Goal: Task Accomplishment & Management: Manage account settings

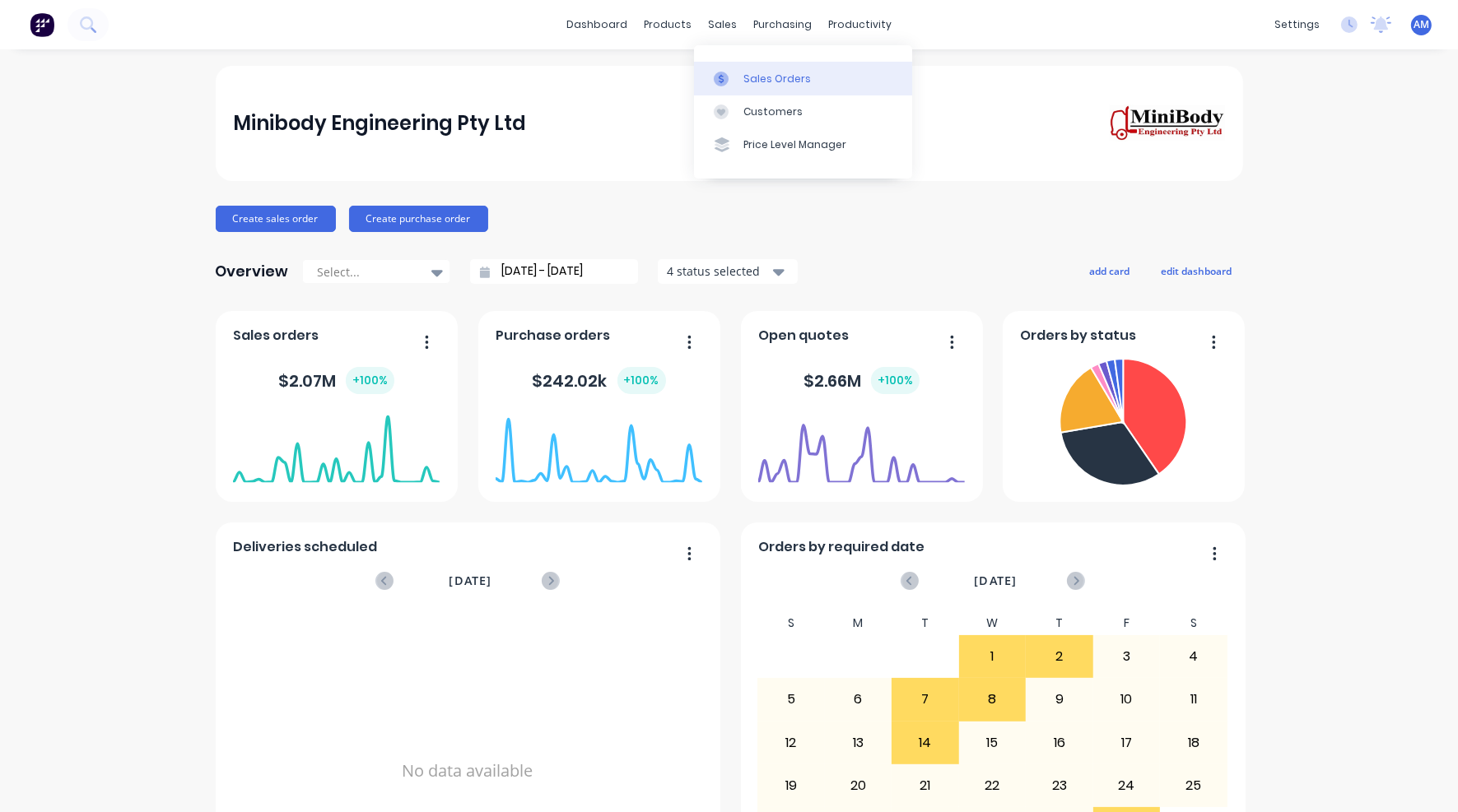
click at [752, 74] on div "Sales Orders" at bounding box center [778, 79] width 68 height 15
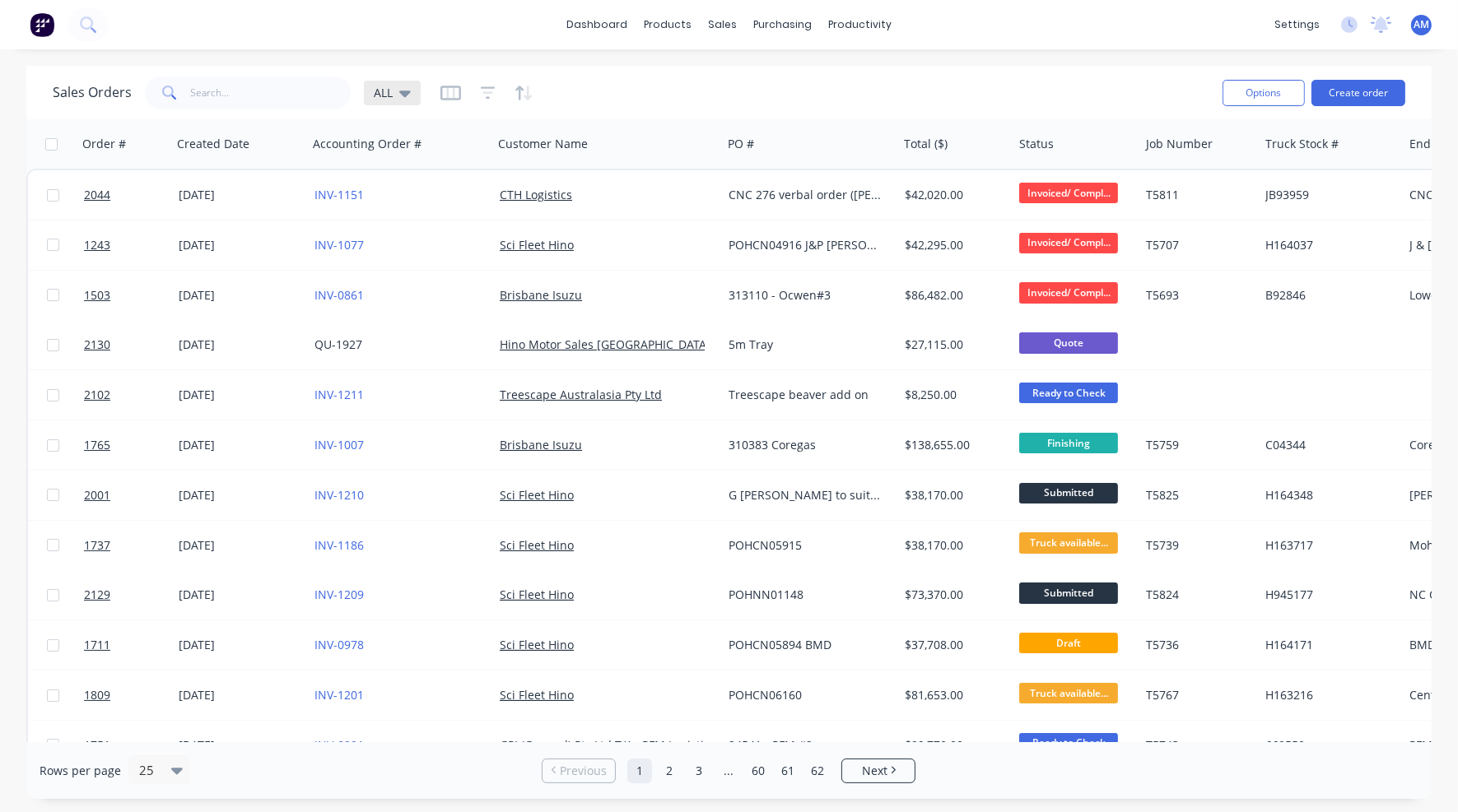
click at [405, 88] on icon at bounding box center [405, 93] width 12 height 18
click at [445, 92] on icon "button" at bounding box center [451, 93] width 21 height 17
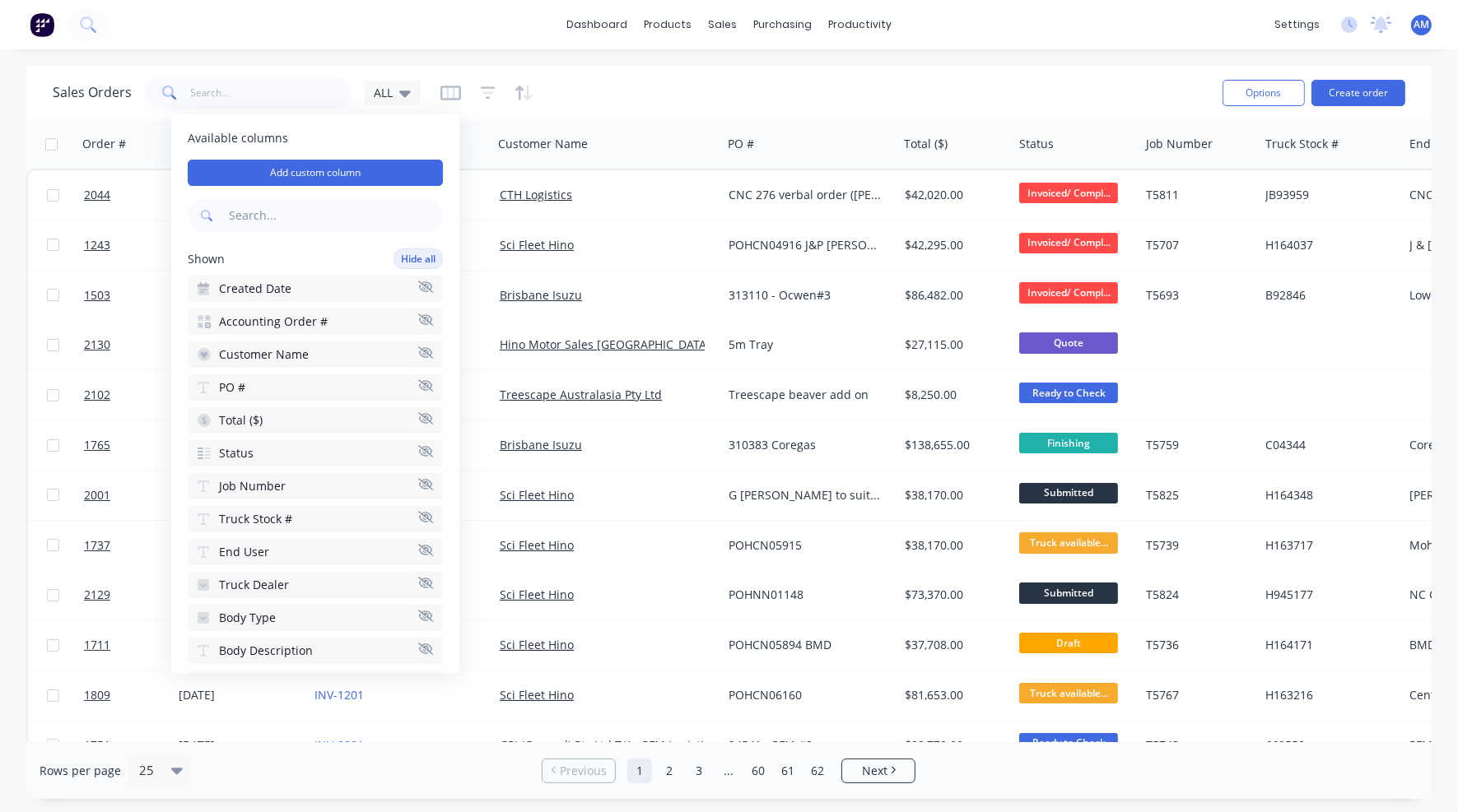
click at [419, 319] on icon "button" at bounding box center [426, 320] width 15 height 12
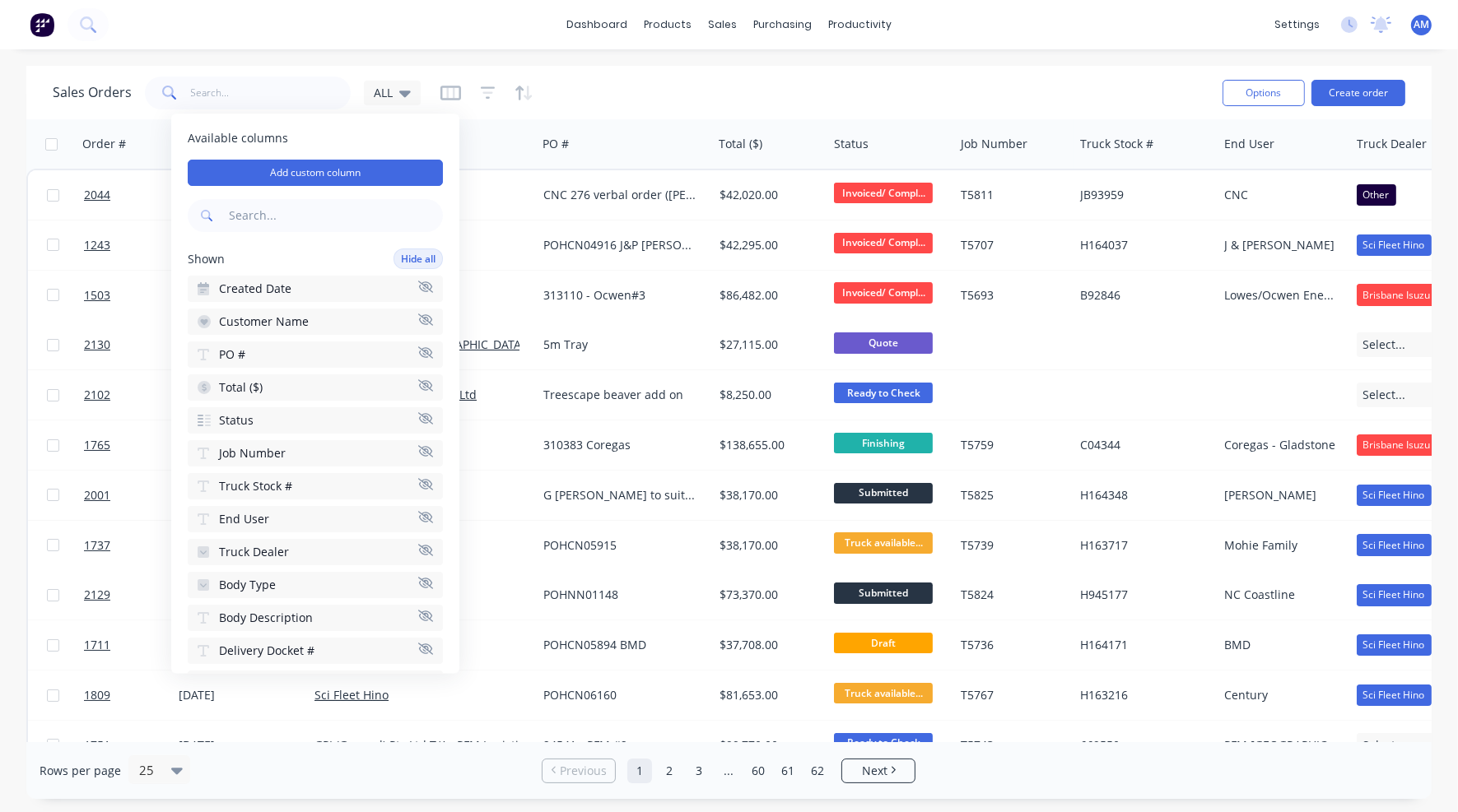
click at [419, 348] on icon "button" at bounding box center [426, 352] width 15 height 12
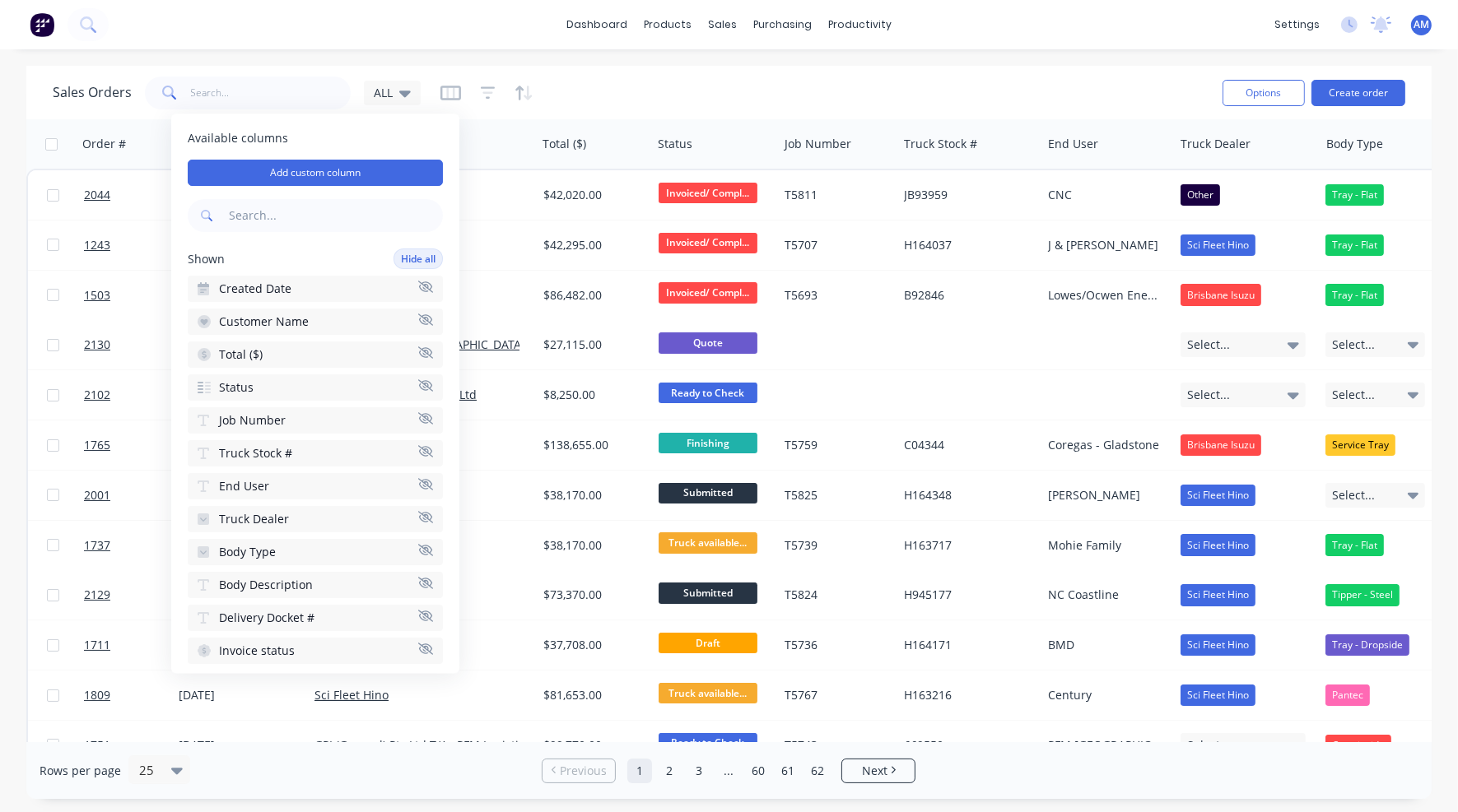
click at [419, 349] on icon "button" at bounding box center [426, 352] width 15 height 12
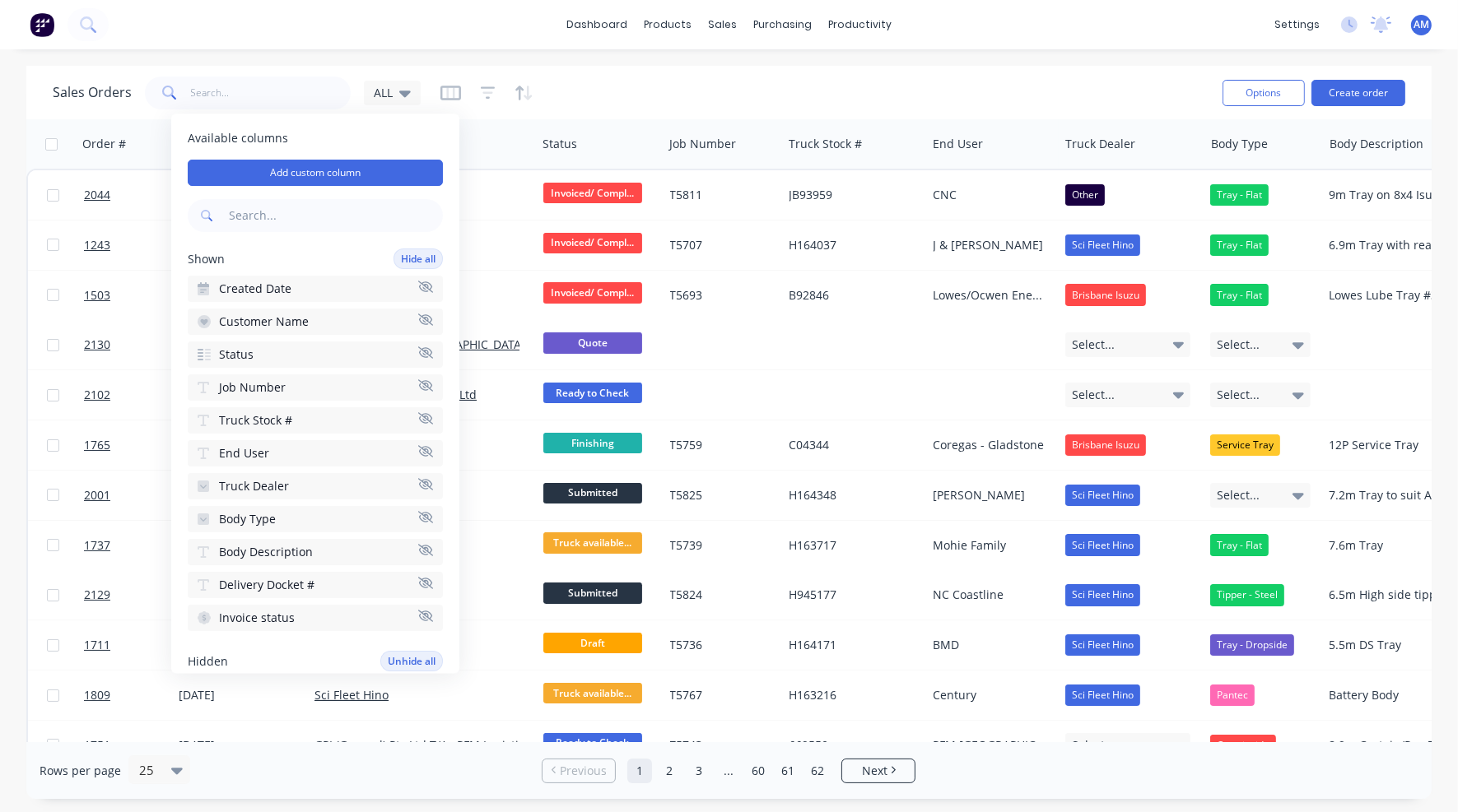
click at [419, 414] on icon "button" at bounding box center [426, 419] width 15 height 12
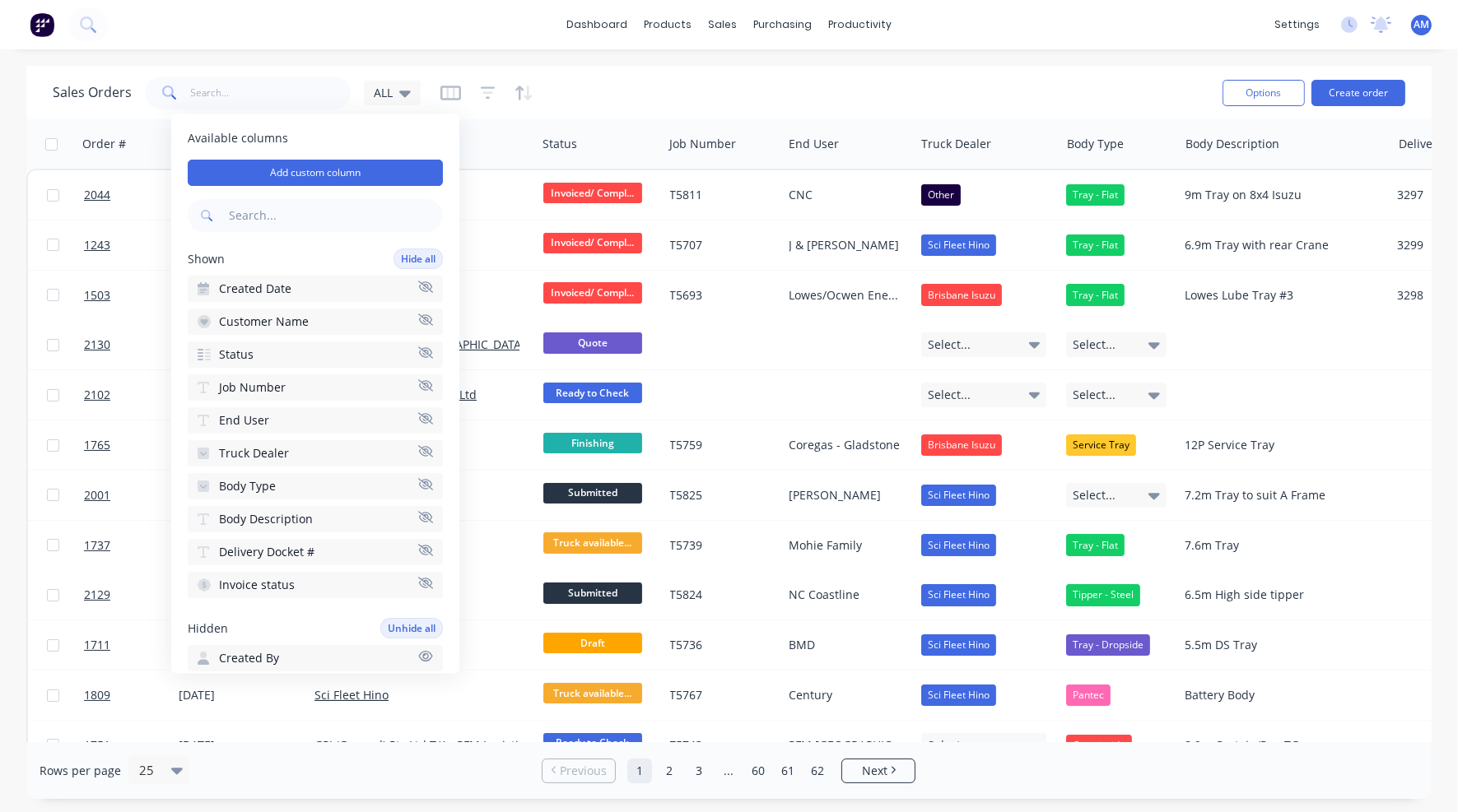
click at [415, 473] on button "Body Type" at bounding box center [315, 486] width 255 height 26
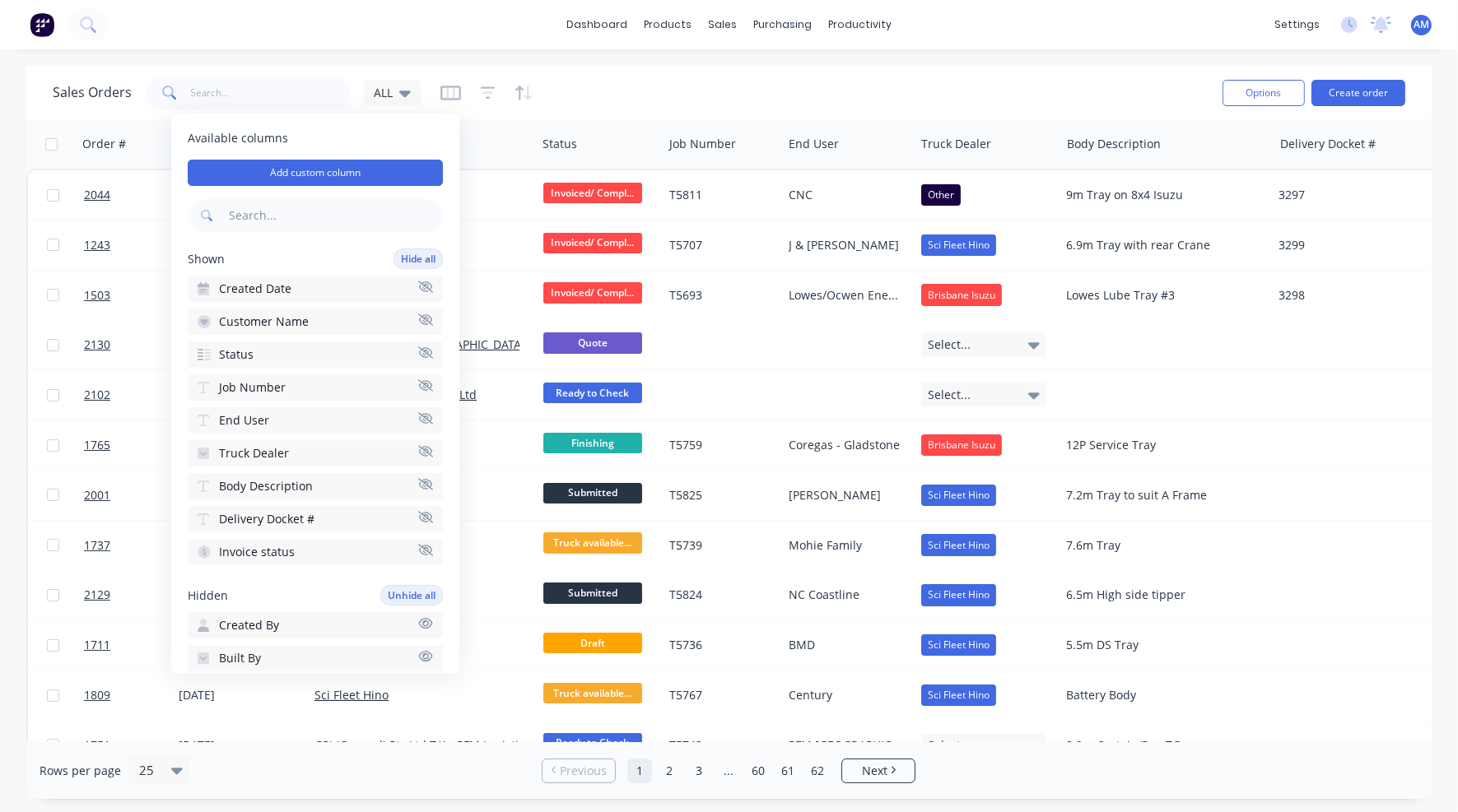
click at [419, 512] on icon "button" at bounding box center [426, 517] width 15 height 12
click at [419, 511] on icon "button" at bounding box center [426, 517] width 15 height 12
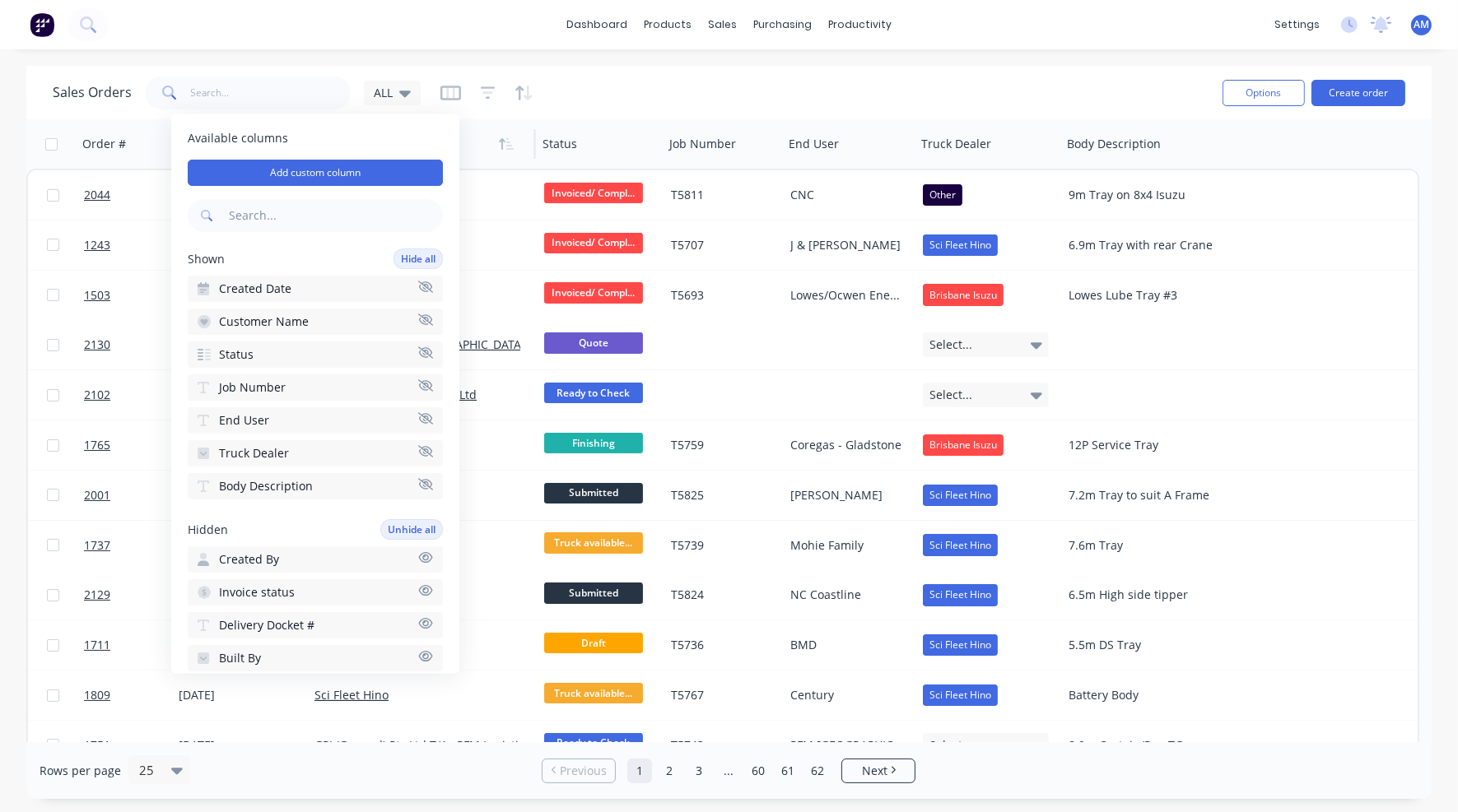
click at [507, 158] on div at bounding box center [415, 144] width 206 height 33
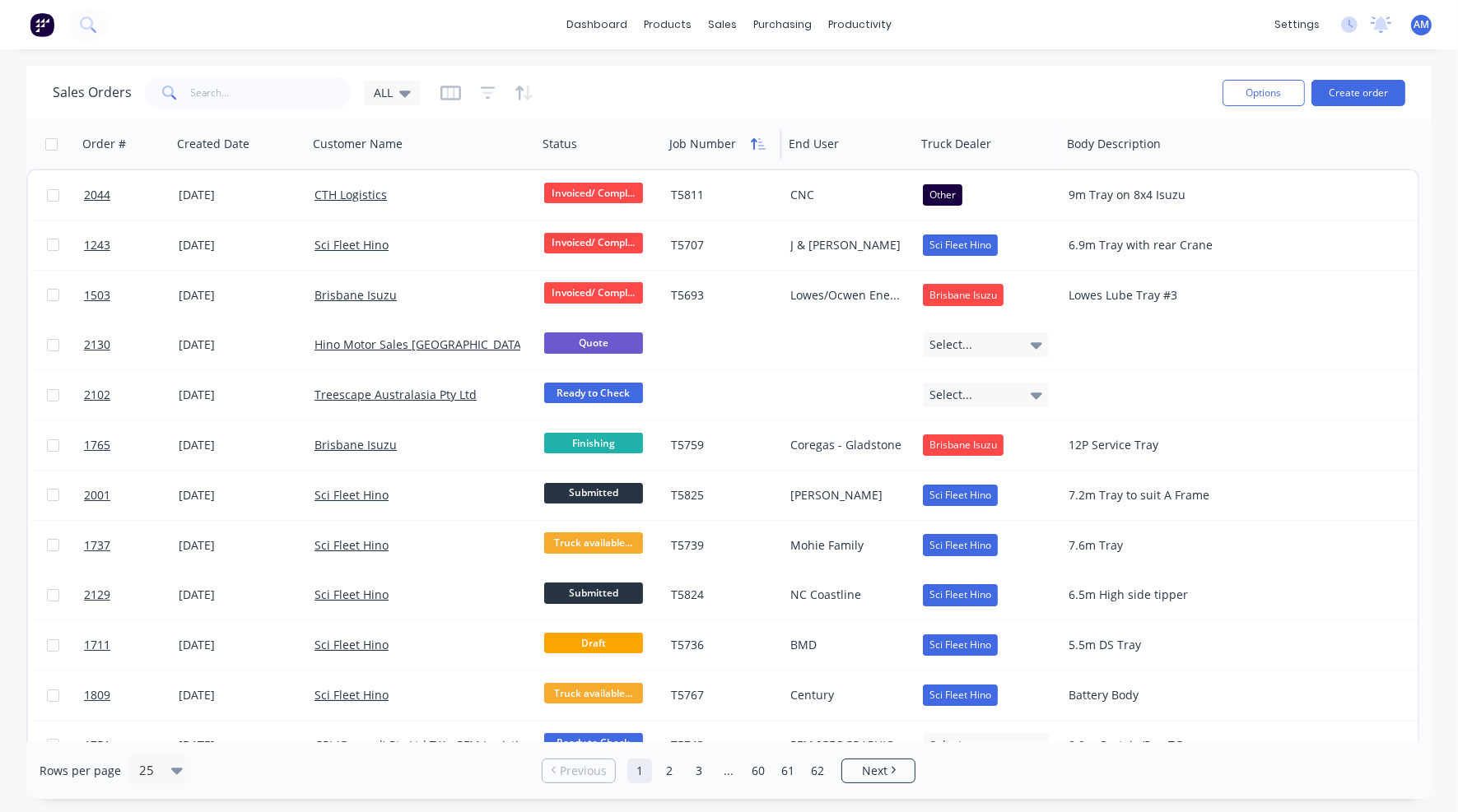
click at [754, 144] on icon "button" at bounding box center [754, 144] width 6 height 12
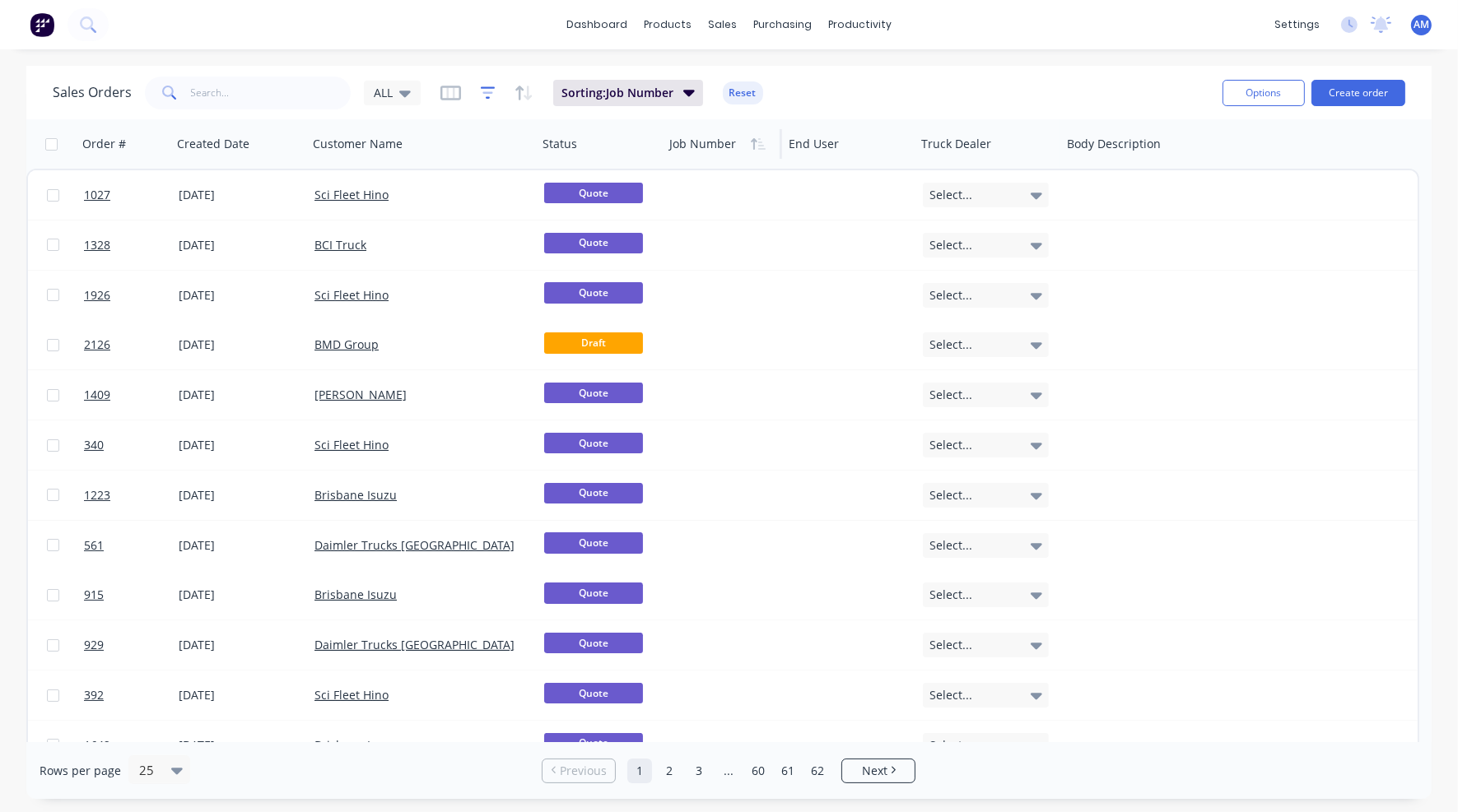
click at [485, 97] on icon "button" at bounding box center [488, 93] width 15 height 17
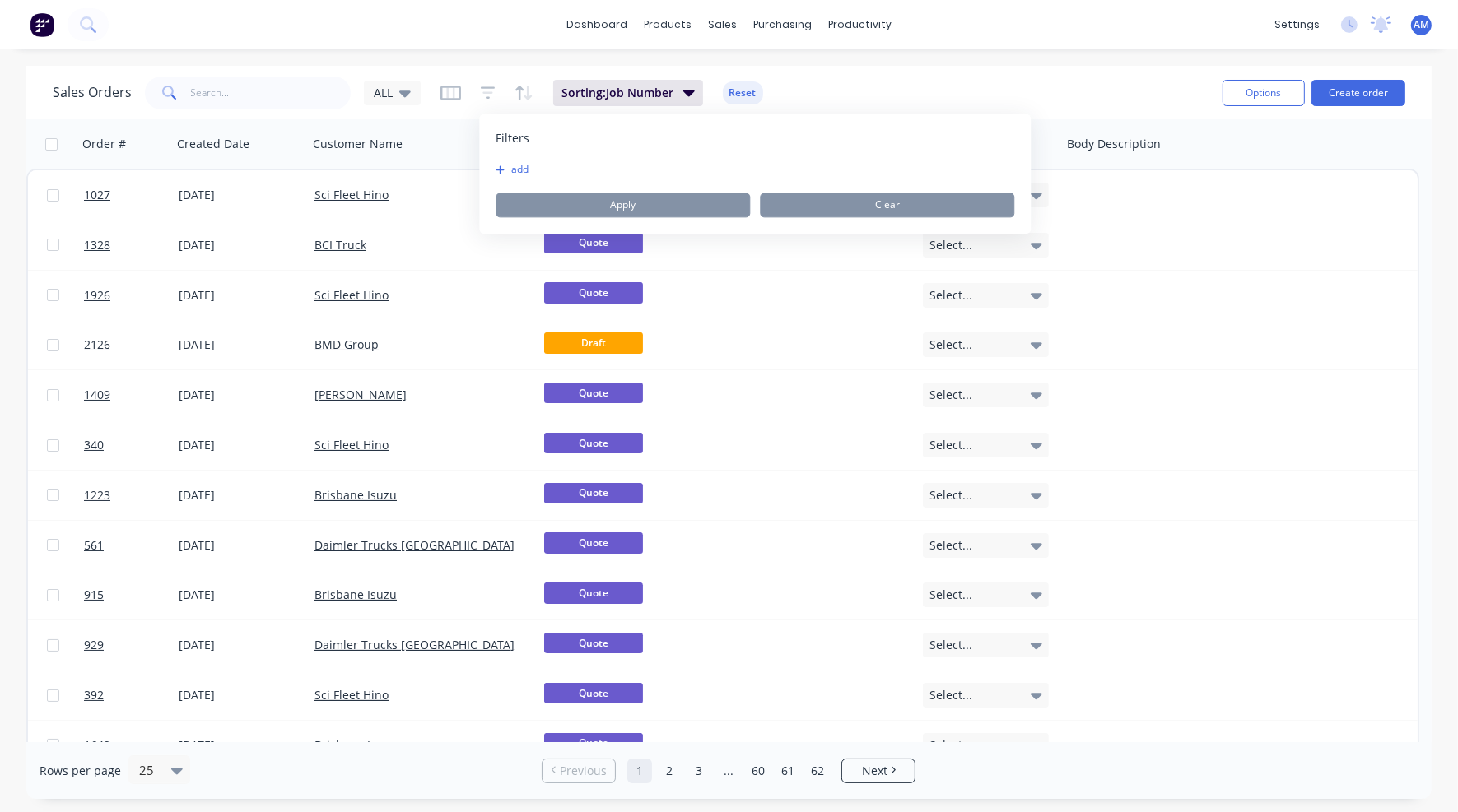
click at [499, 170] on icon "button" at bounding box center [500, 170] width 8 height 8
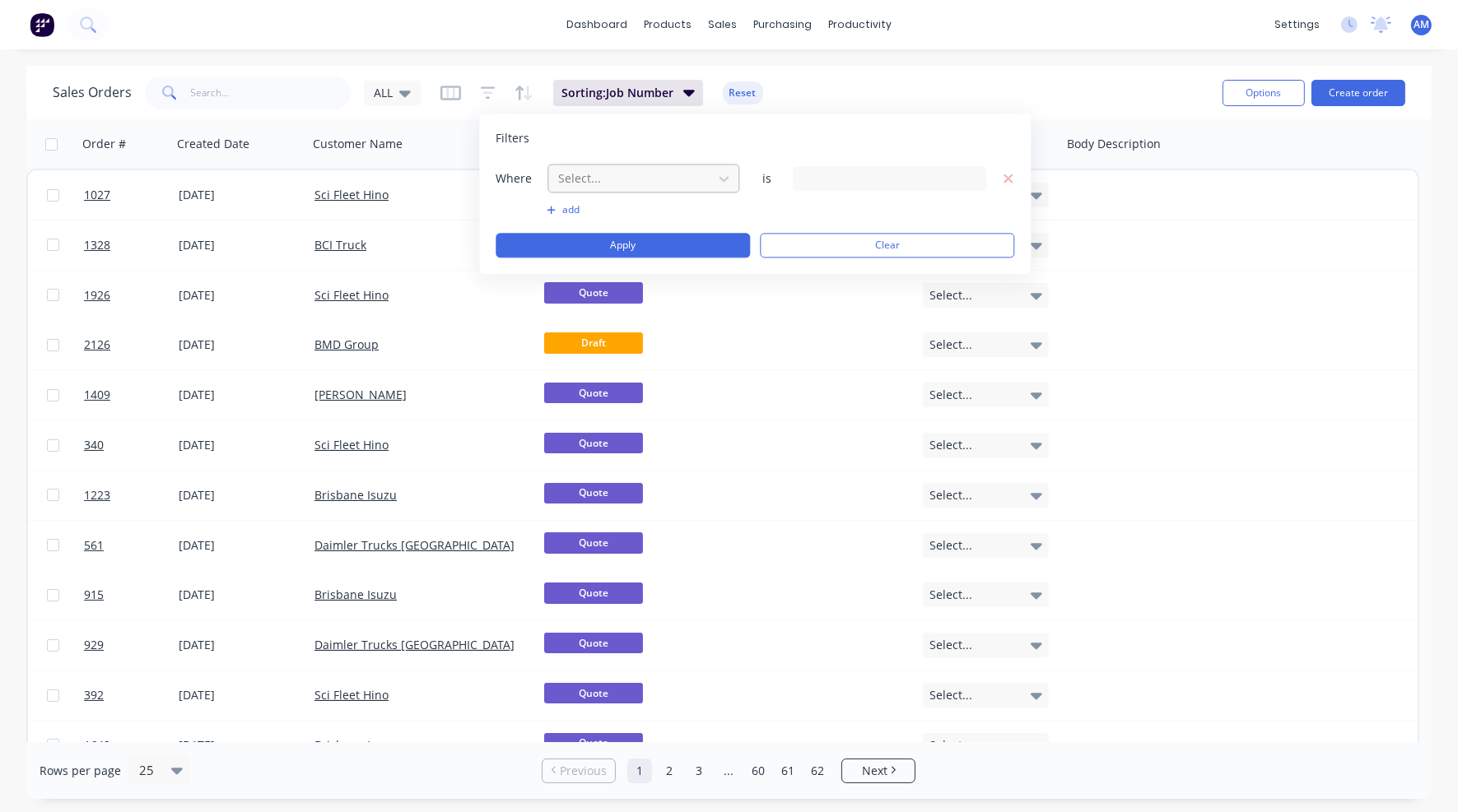
click at [609, 170] on div at bounding box center [630, 177] width 148 height 21
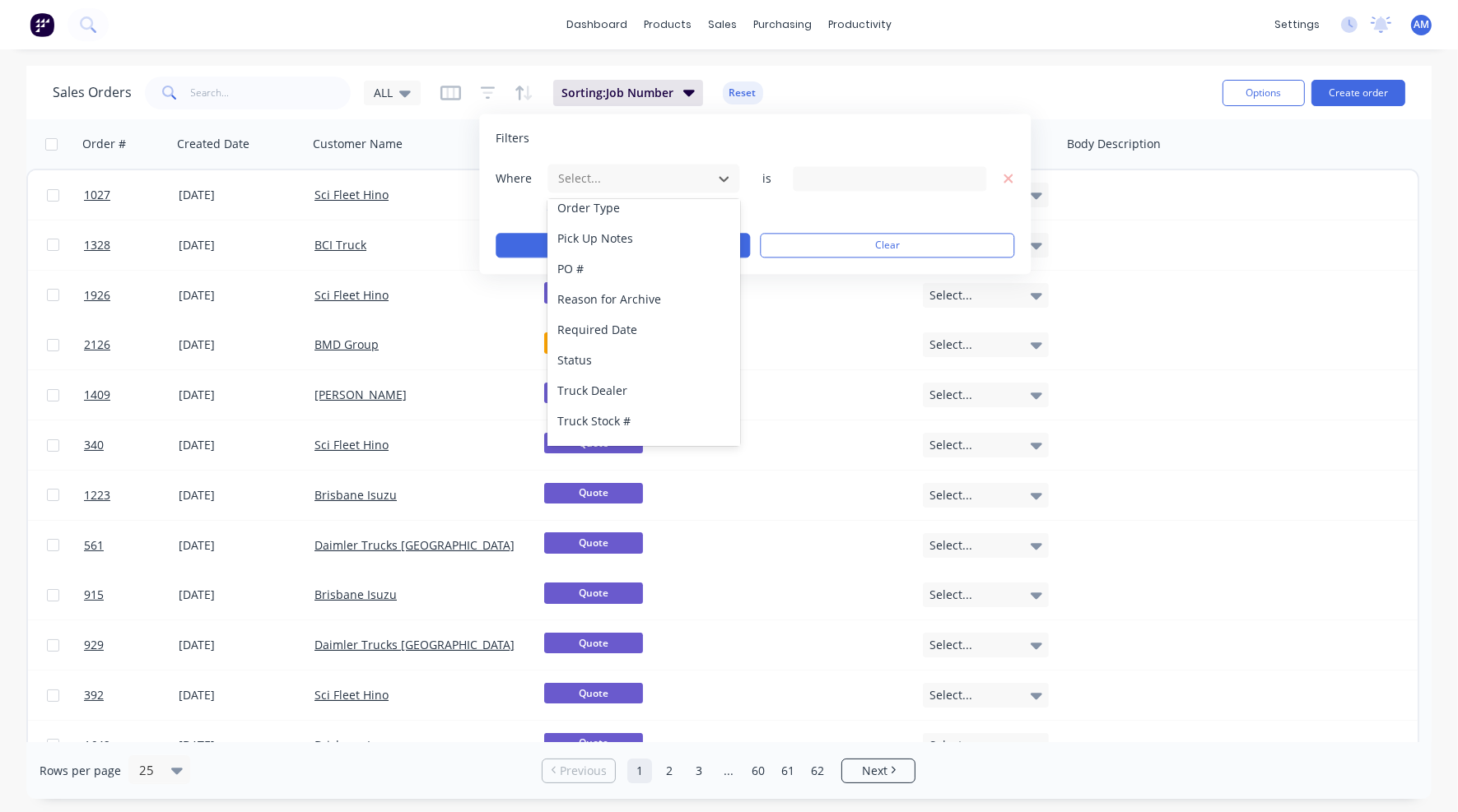
scroll to position [763, 0]
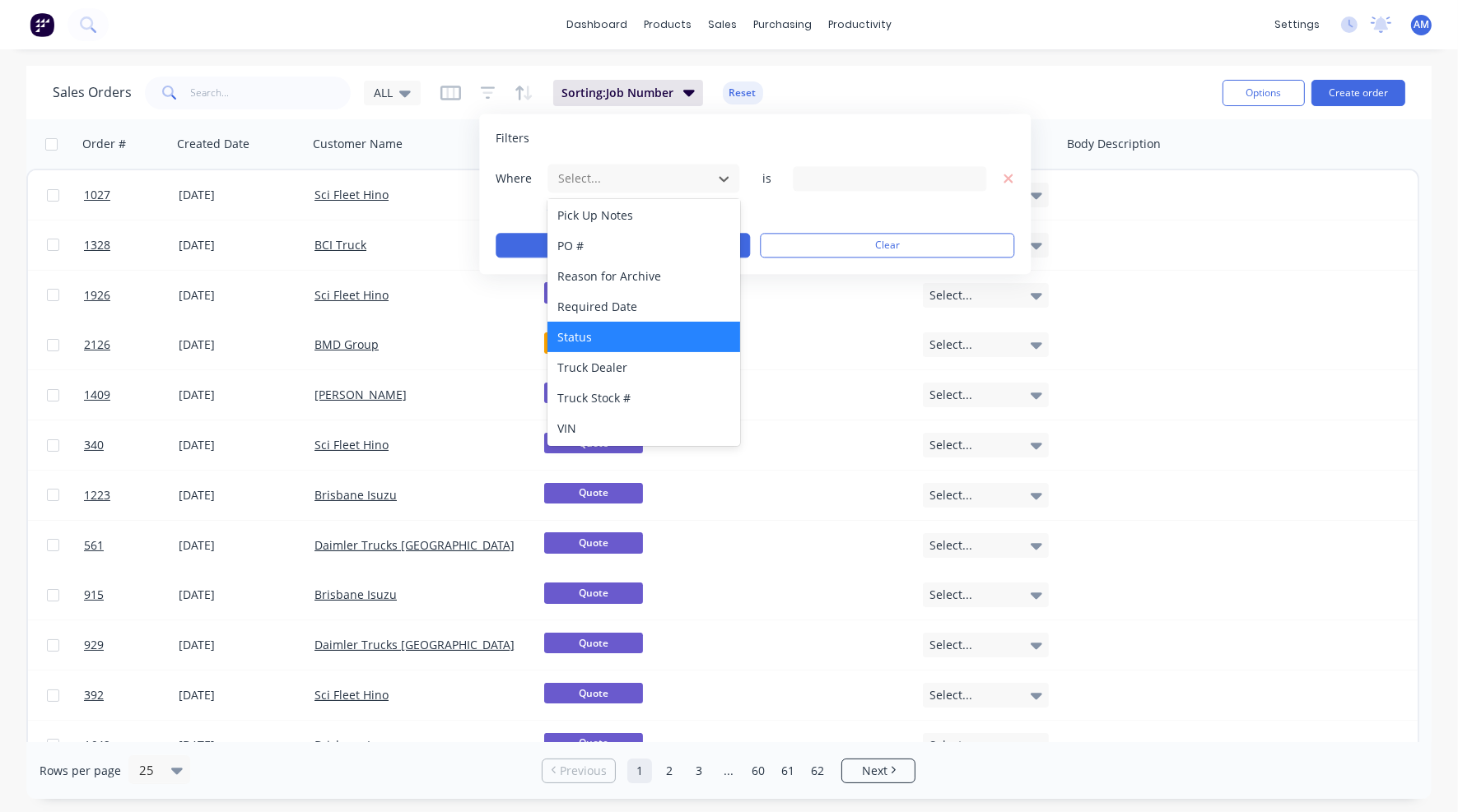
click at [599, 338] on div "Status" at bounding box center [643, 337] width 192 height 31
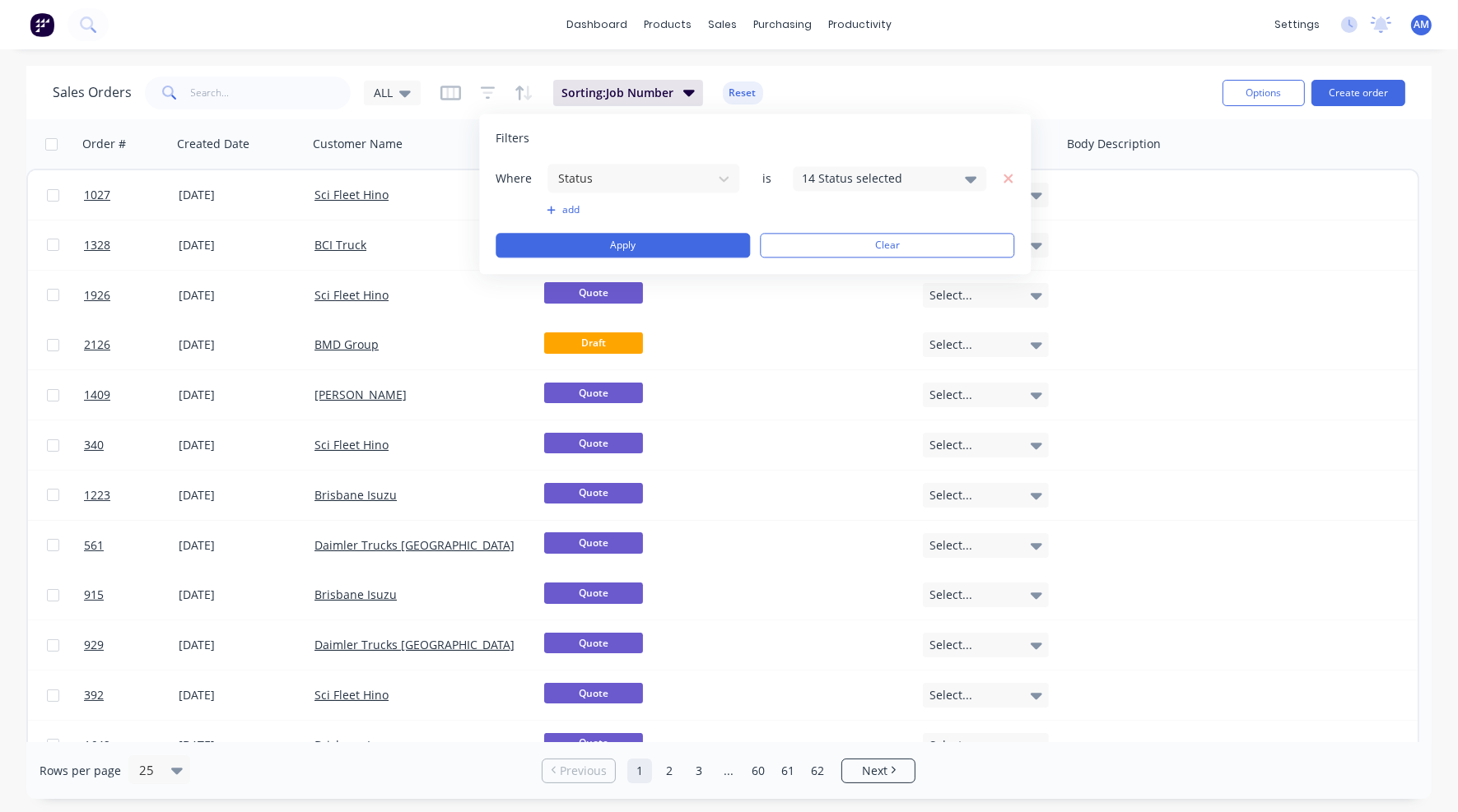
click at [973, 175] on icon at bounding box center [972, 178] width 12 height 18
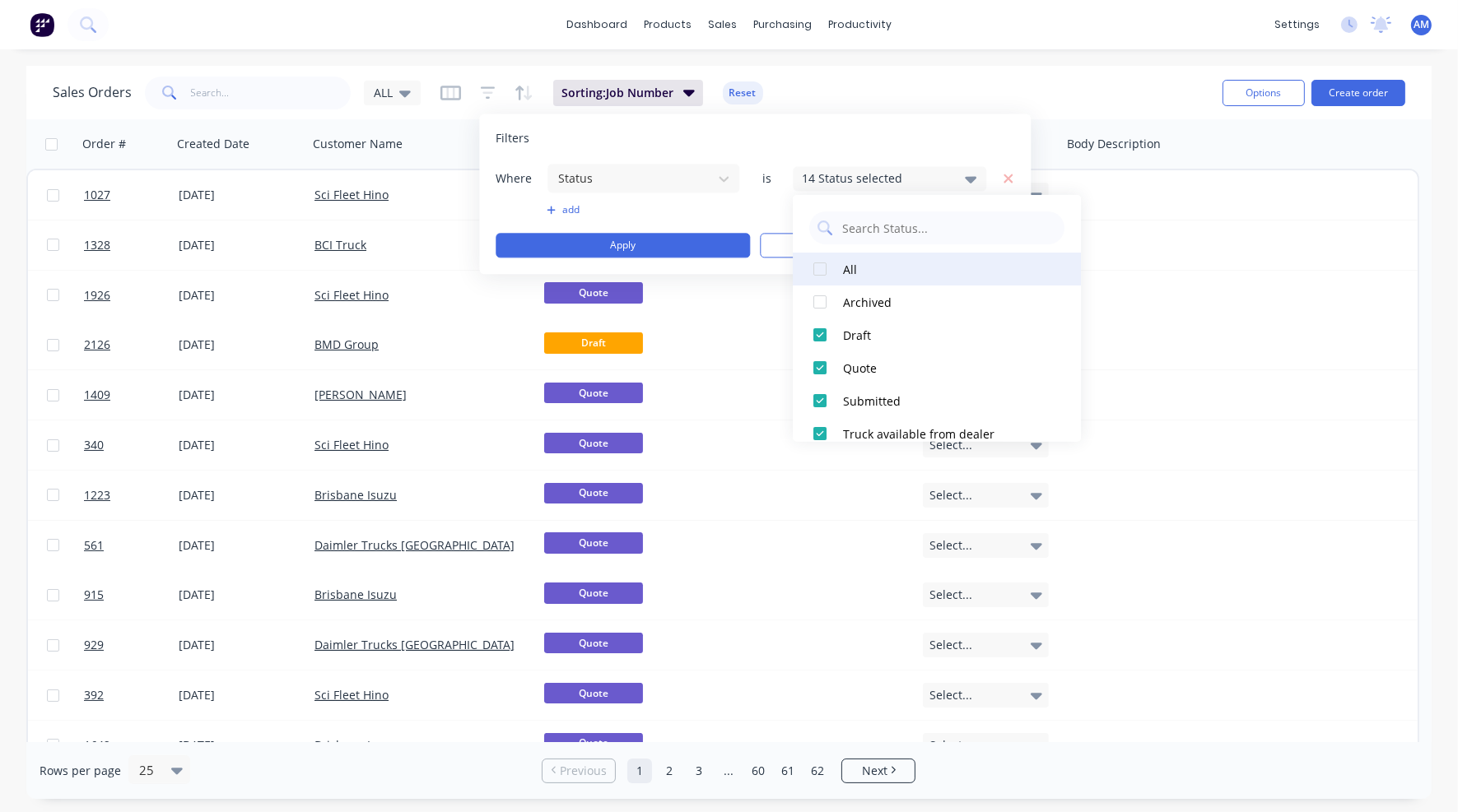
click at [820, 268] on div at bounding box center [820, 269] width 33 height 33
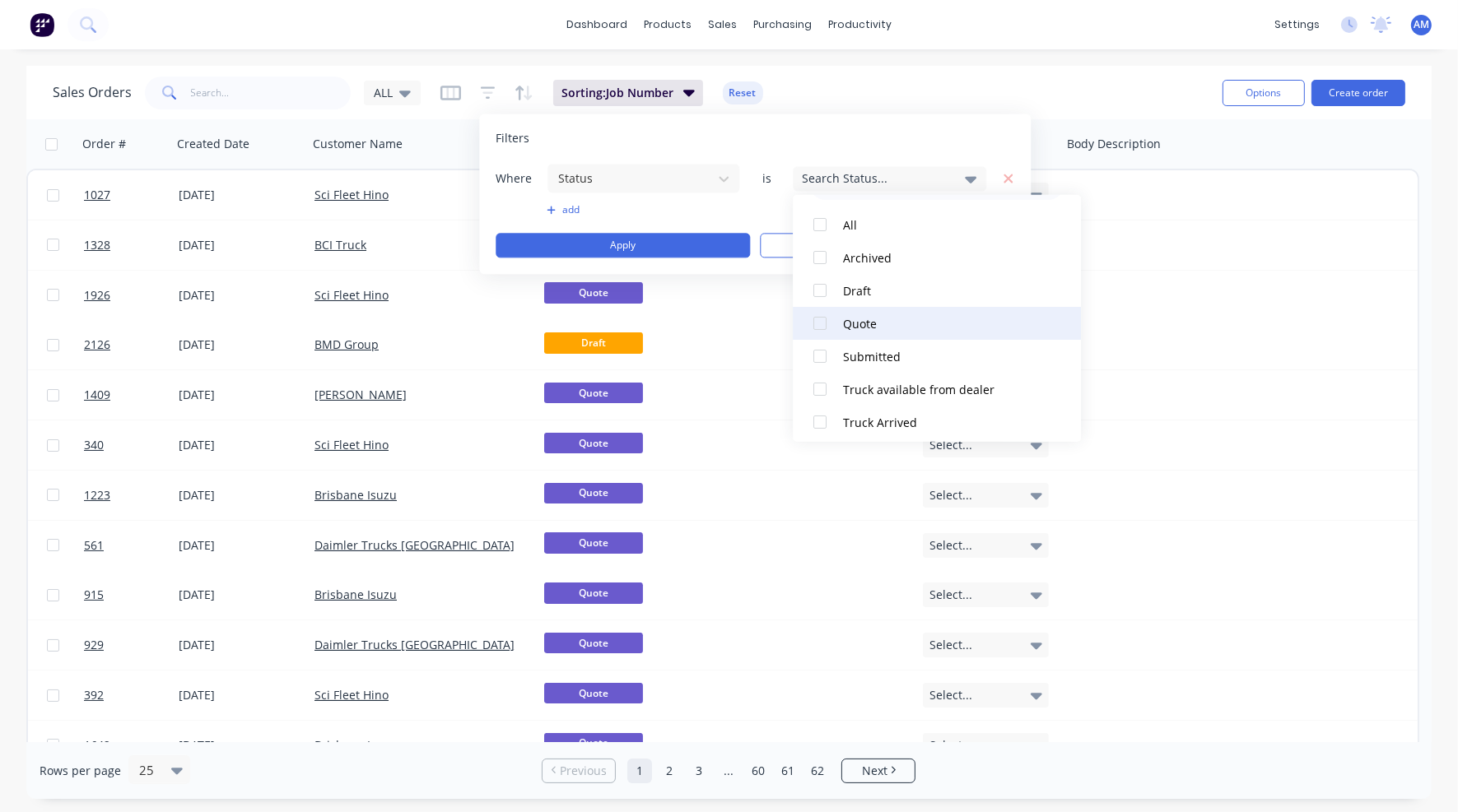
scroll to position [83, 0]
click at [816, 315] on div at bounding box center [820, 319] width 33 height 33
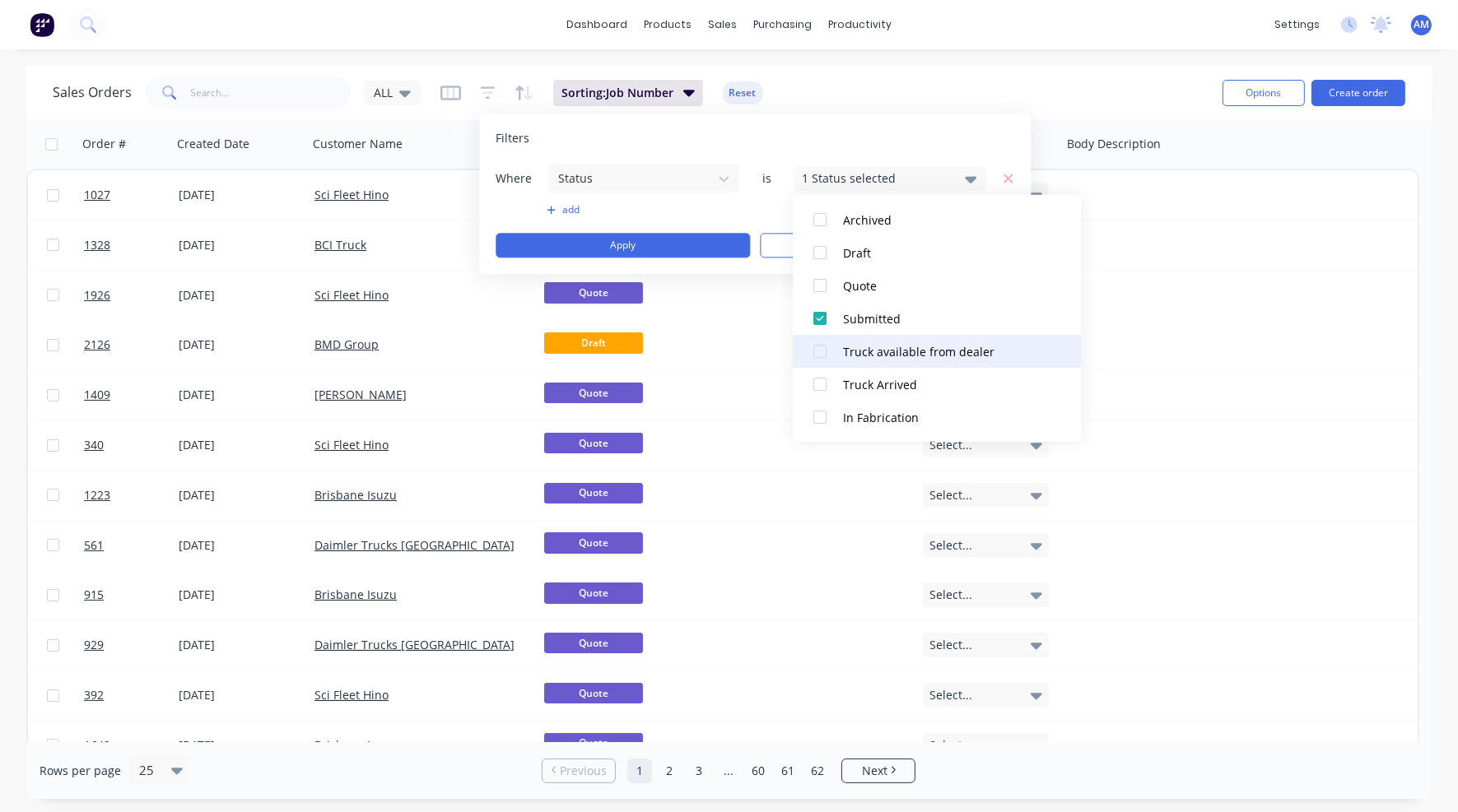
click at [821, 352] on div at bounding box center [820, 352] width 33 height 33
click at [820, 380] on div at bounding box center [820, 385] width 33 height 33
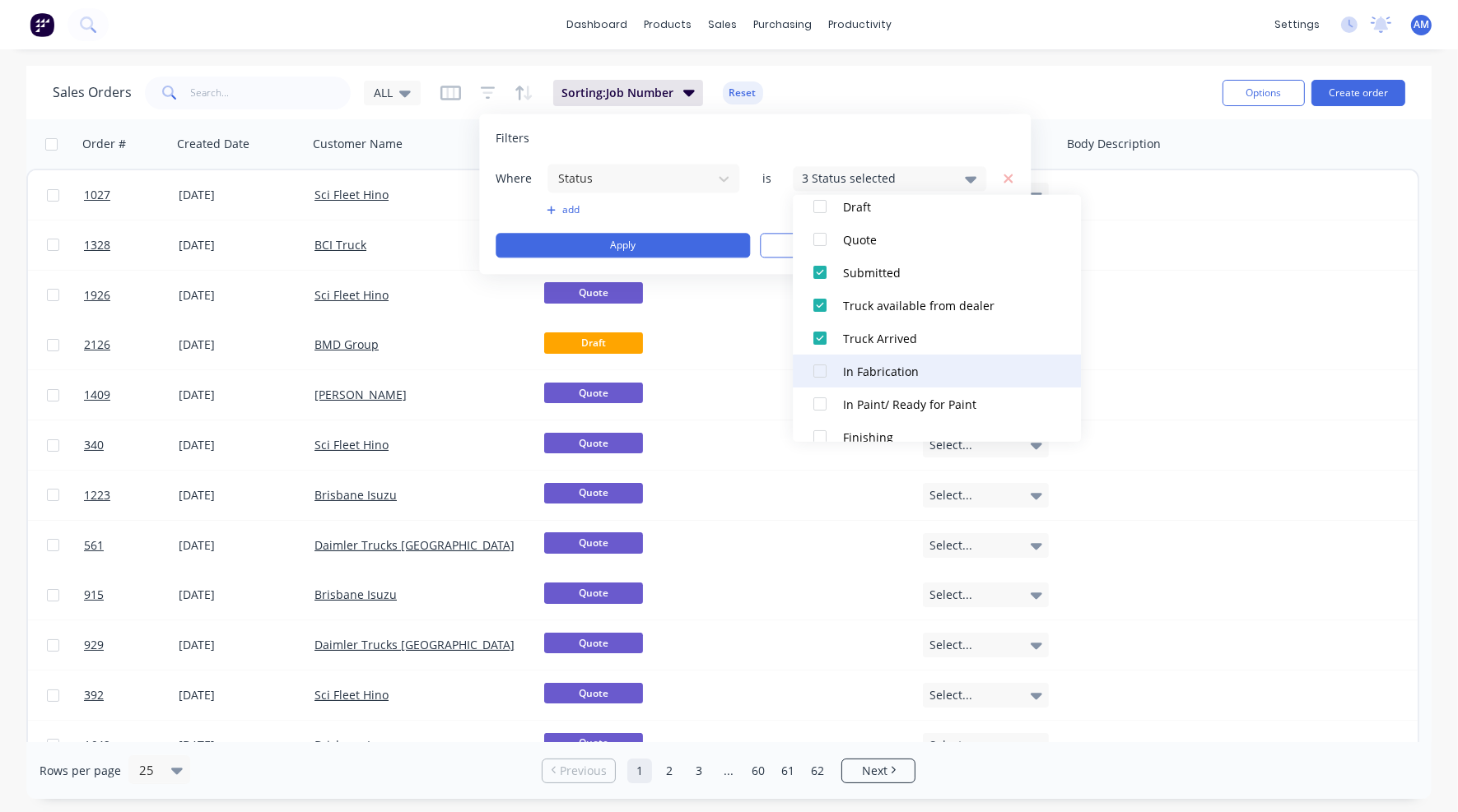
scroll to position [164, 0]
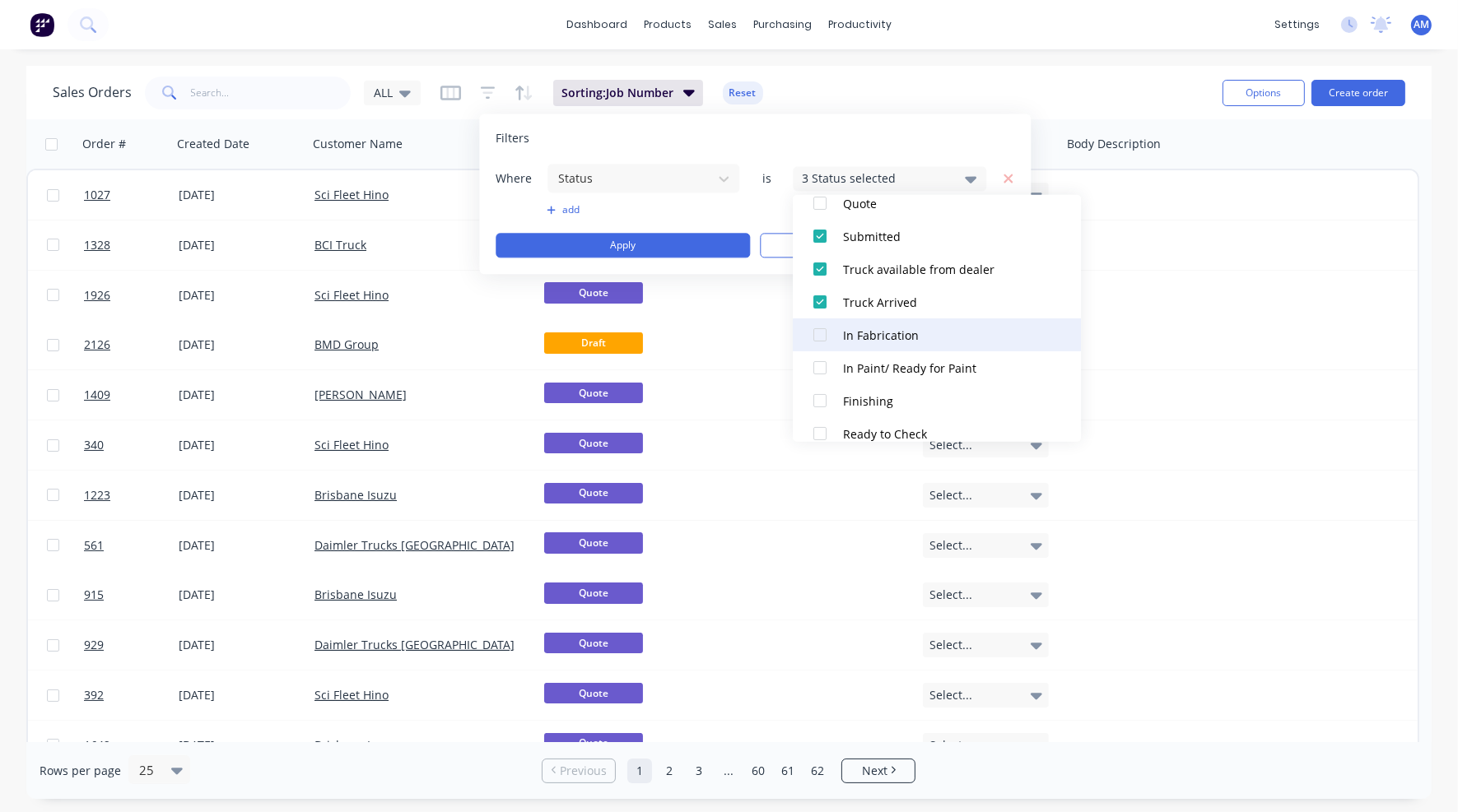
click at [818, 335] on div at bounding box center [820, 335] width 33 height 33
click at [822, 366] on div at bounding box center [820, 368] width 33 height 33
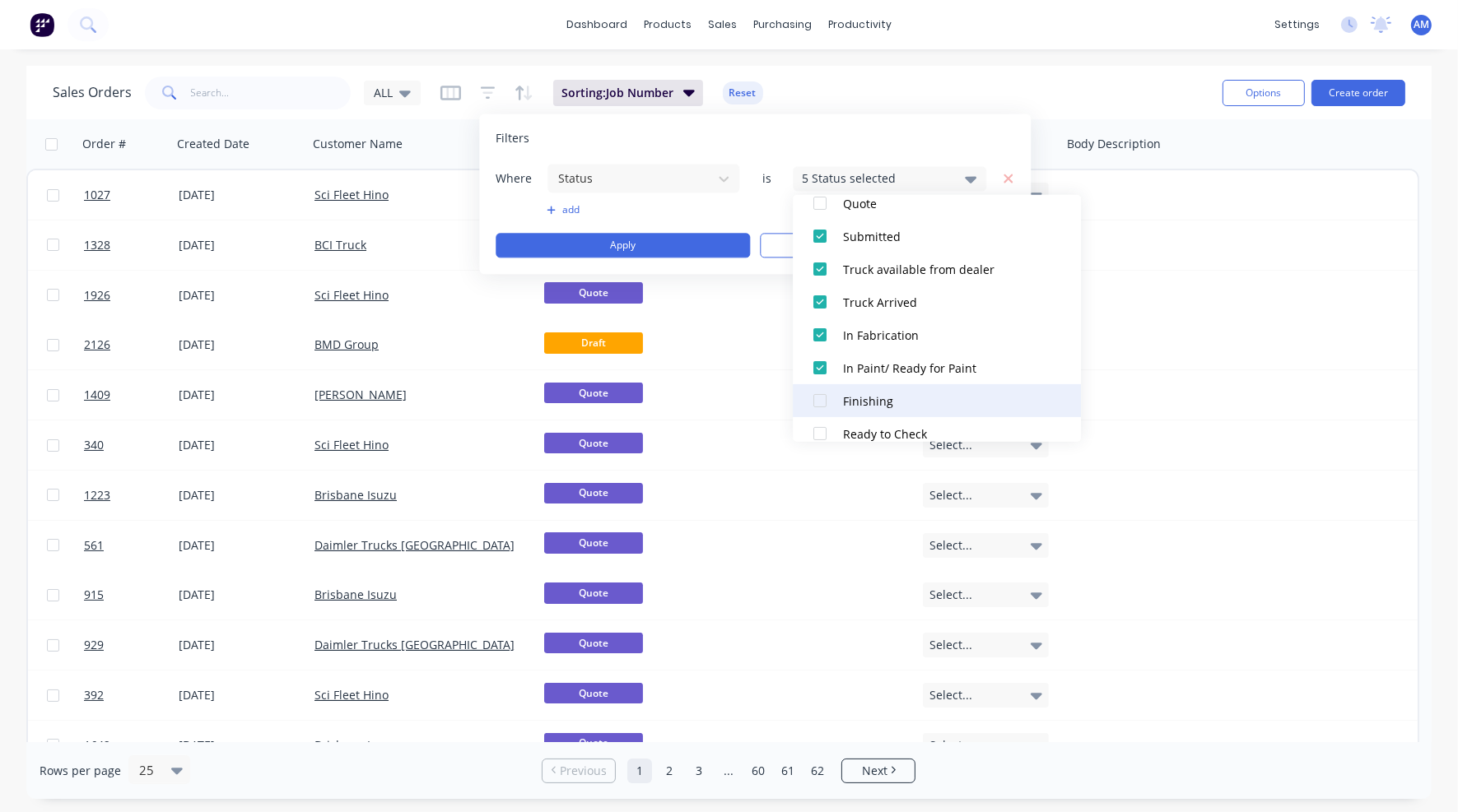
click at [820, 397] on div at bounding box center [820, 401] width 33 height 33
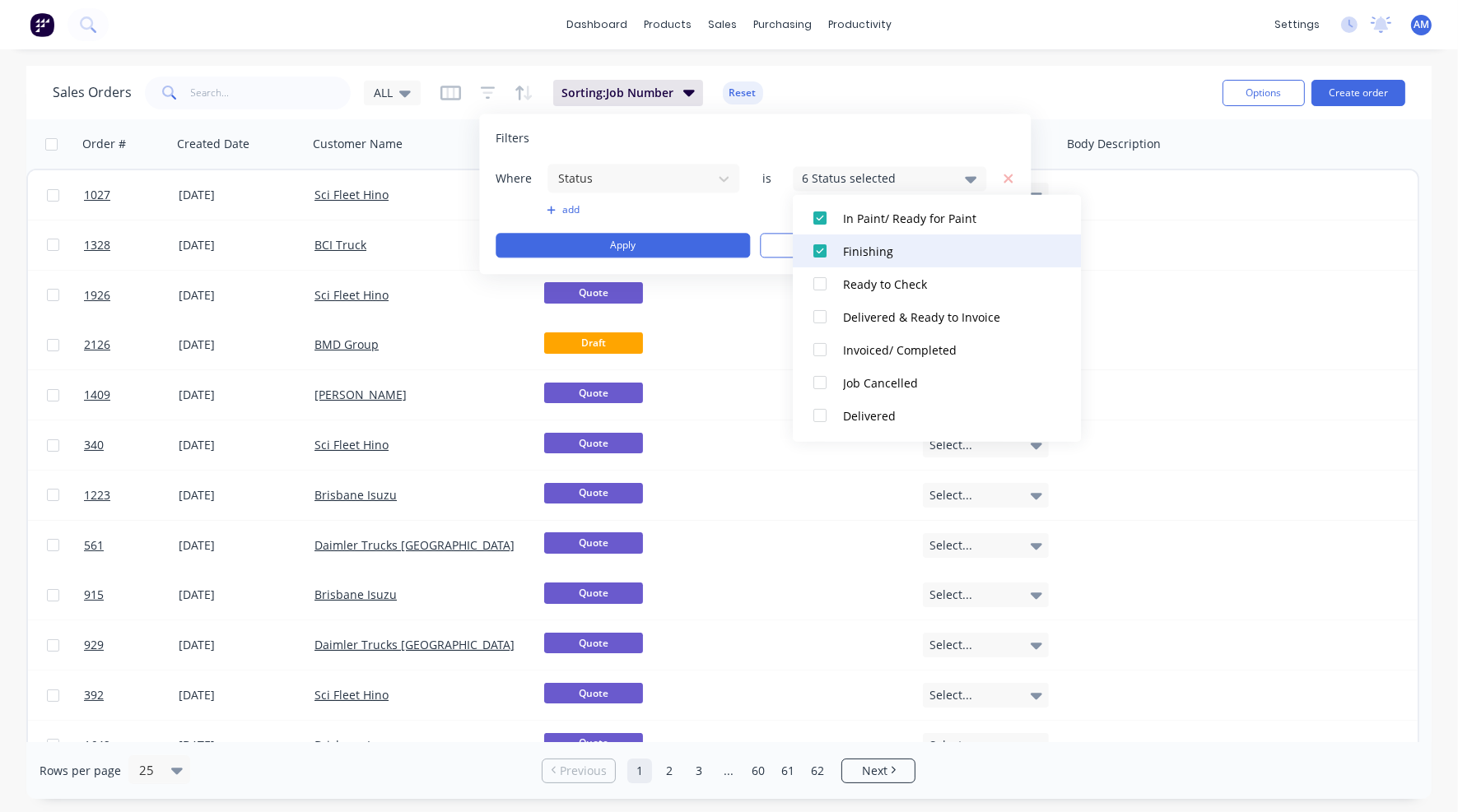
scroll to position [329, 0]
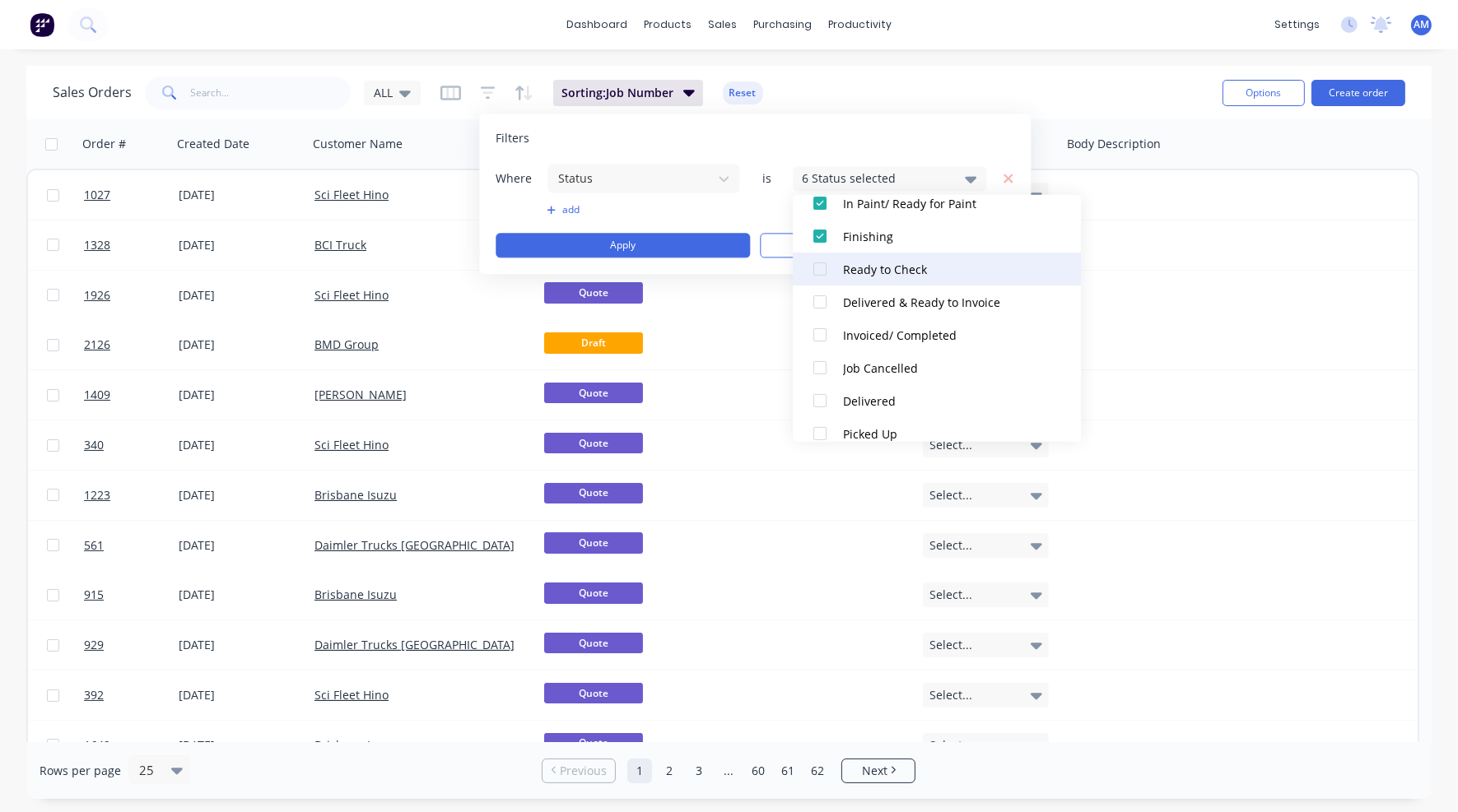
click at [817, 269] on div at bounding box center [820, 269] width 33 height 33
click at [821, 295] on div at bounding box center [820, 302] width 33 height 33
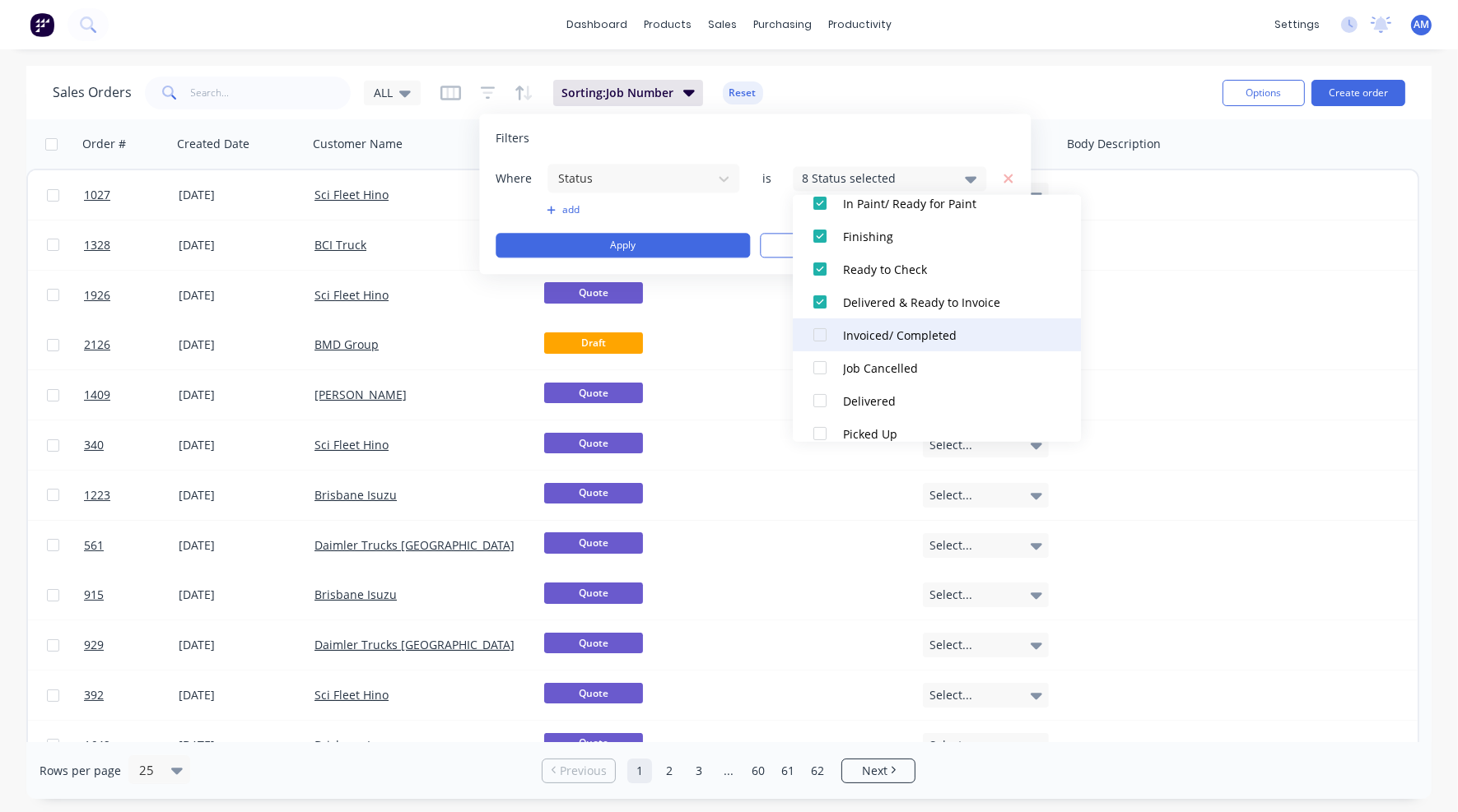
click at [819, 332] on div at bounding box center [820, 335] width 33 height 33
click at [817, 361] on div at bounding box center [820, 368] width 33 height 33
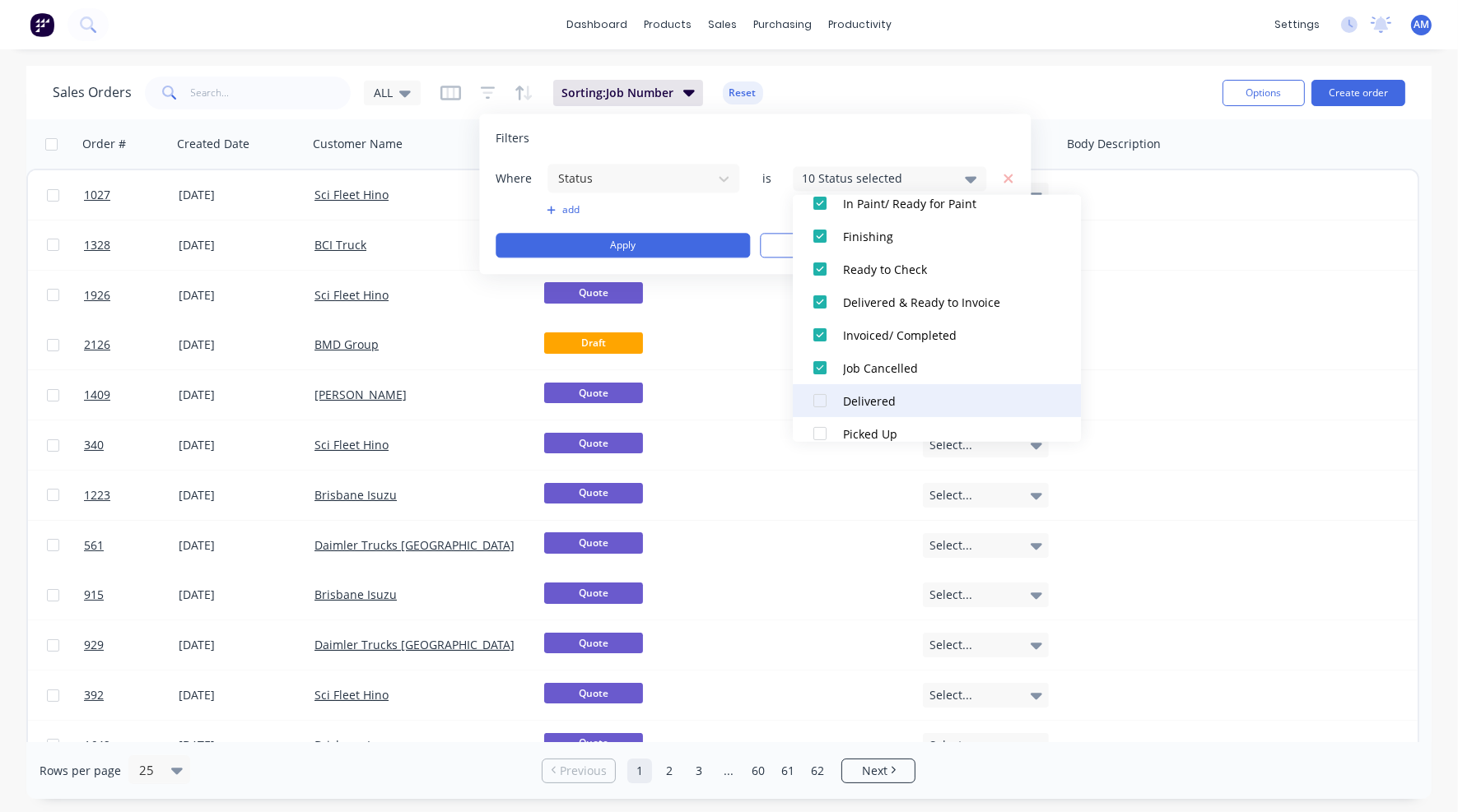
click at [823, 401] on div at bounding box center [820, 401] width 33 height 33
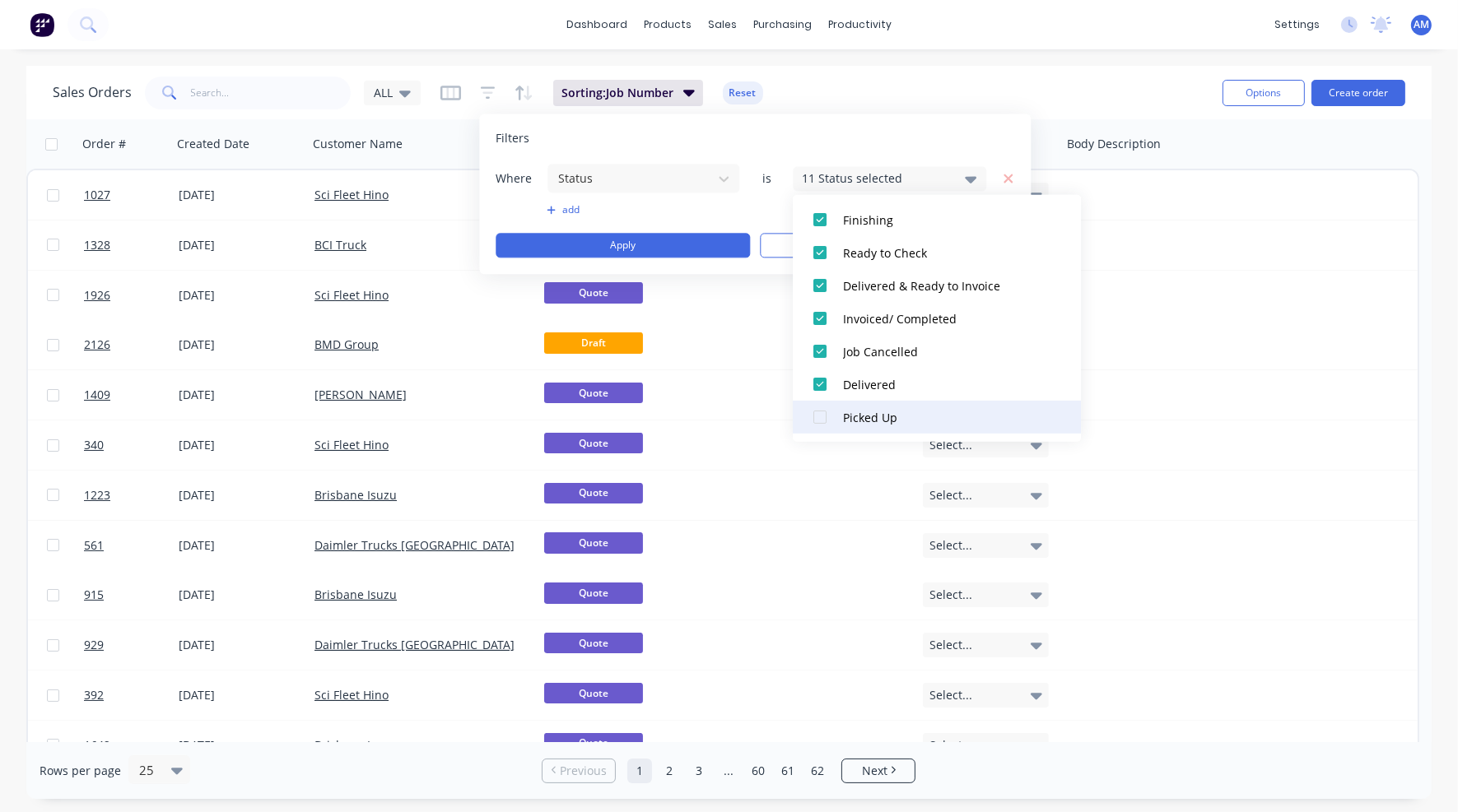
click at [821, 413] on div at bounding box center [820, 418] width 33 height 33
click at [723, 245] on button "Apply" at bounding box center [622, 245] width 254 height 25
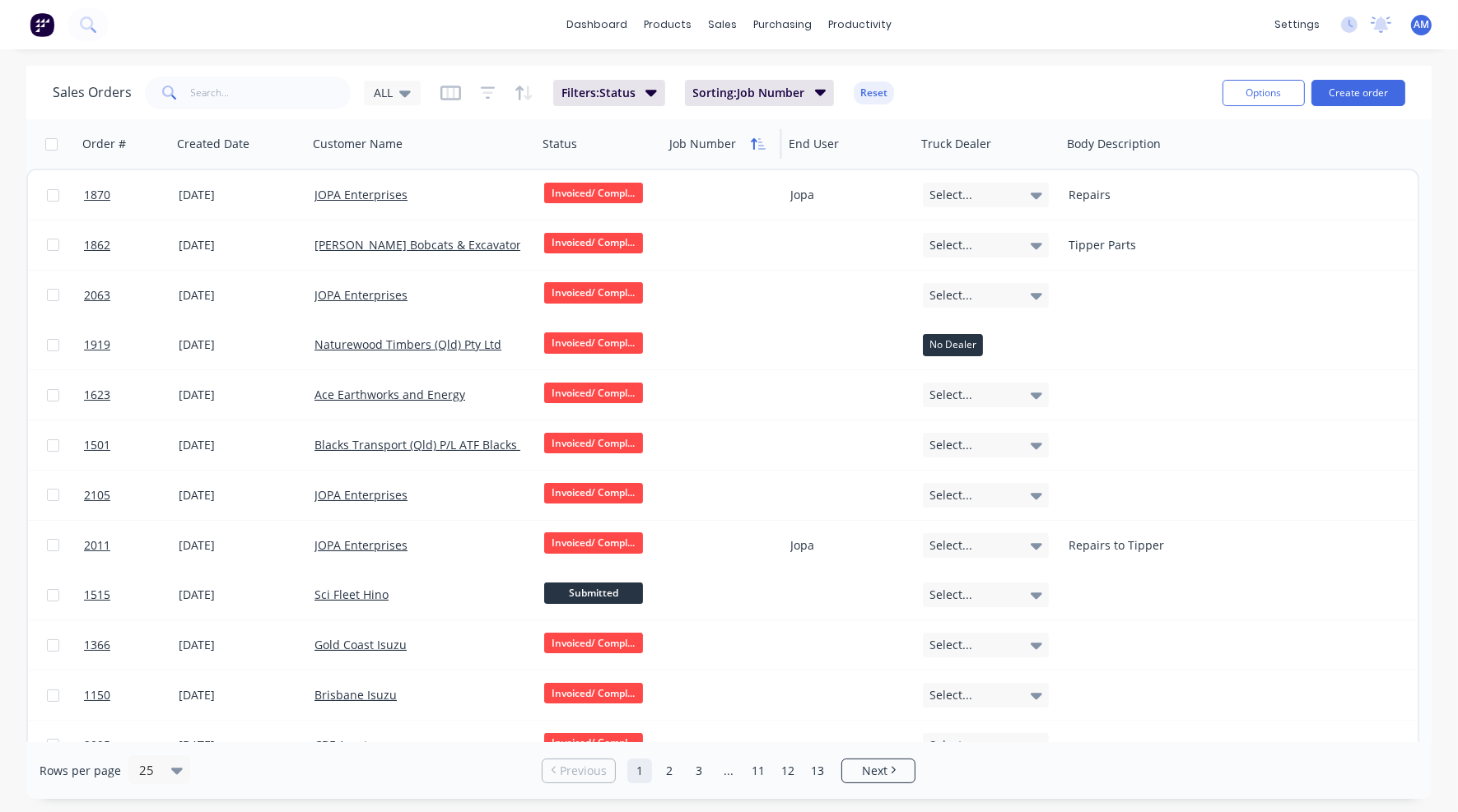
click at [752, 139] on icon "button" at bounding box center [754, 144] width 6 height 12
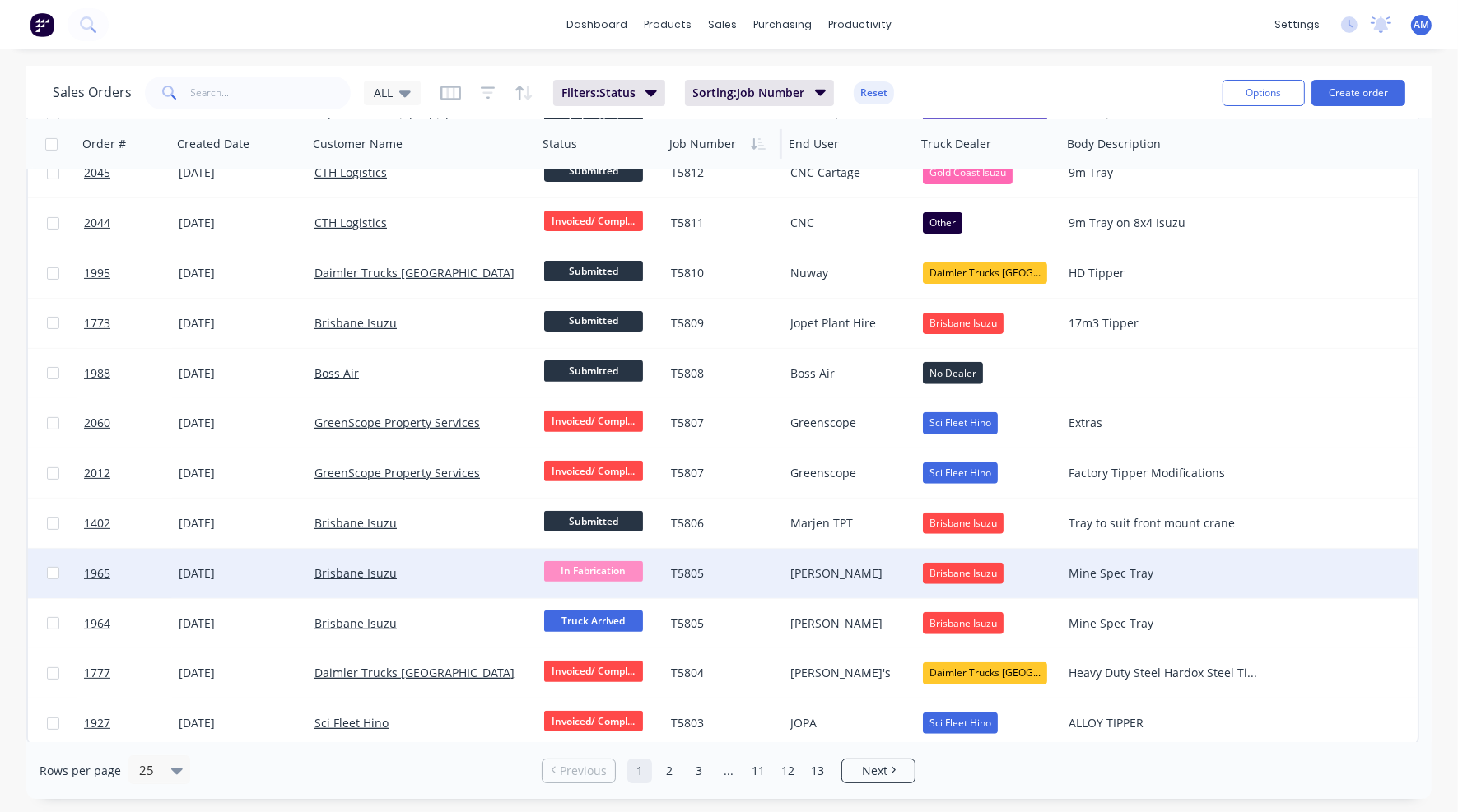
scroll to position [677, 0]
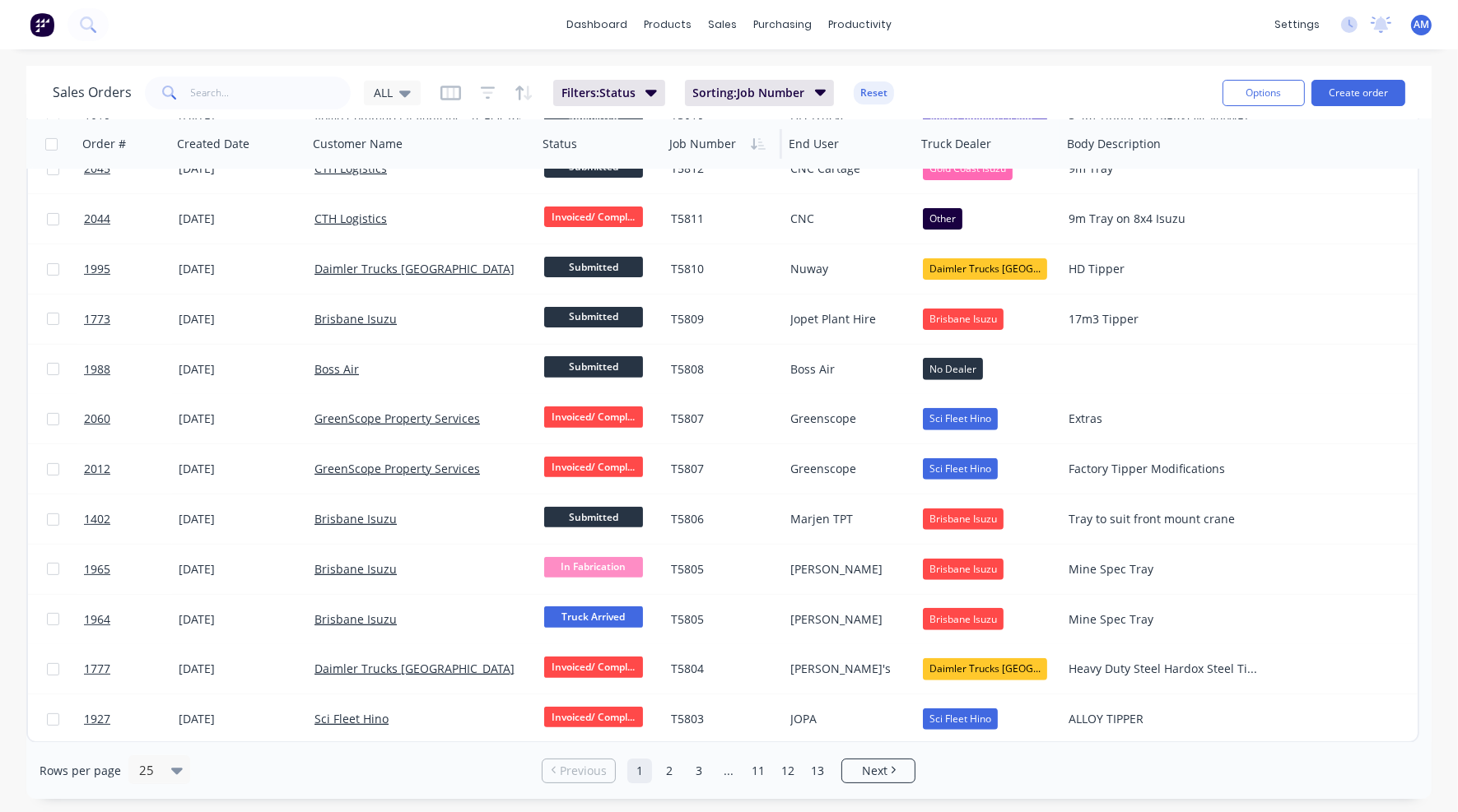
drag, startPoint x: 665, startPoint y: 767, endPoint x: 664, endPoint y: 747, distance: 20.0
click at [665, 767] on link "2" at bounding box center [670, 771] width 25 height 25
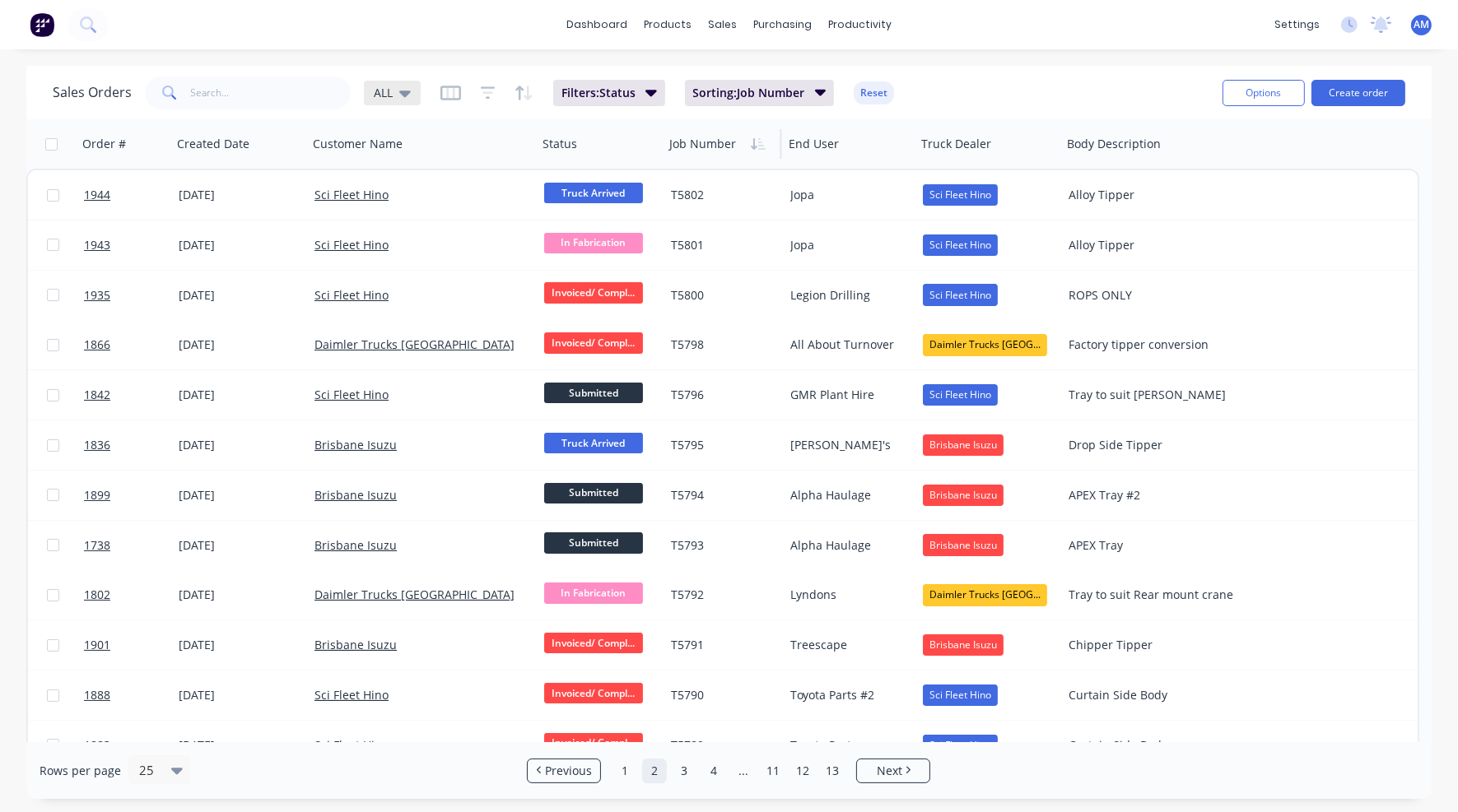
click at [402, 92] on icon at bounding box center [405, 94] width 12 height 7
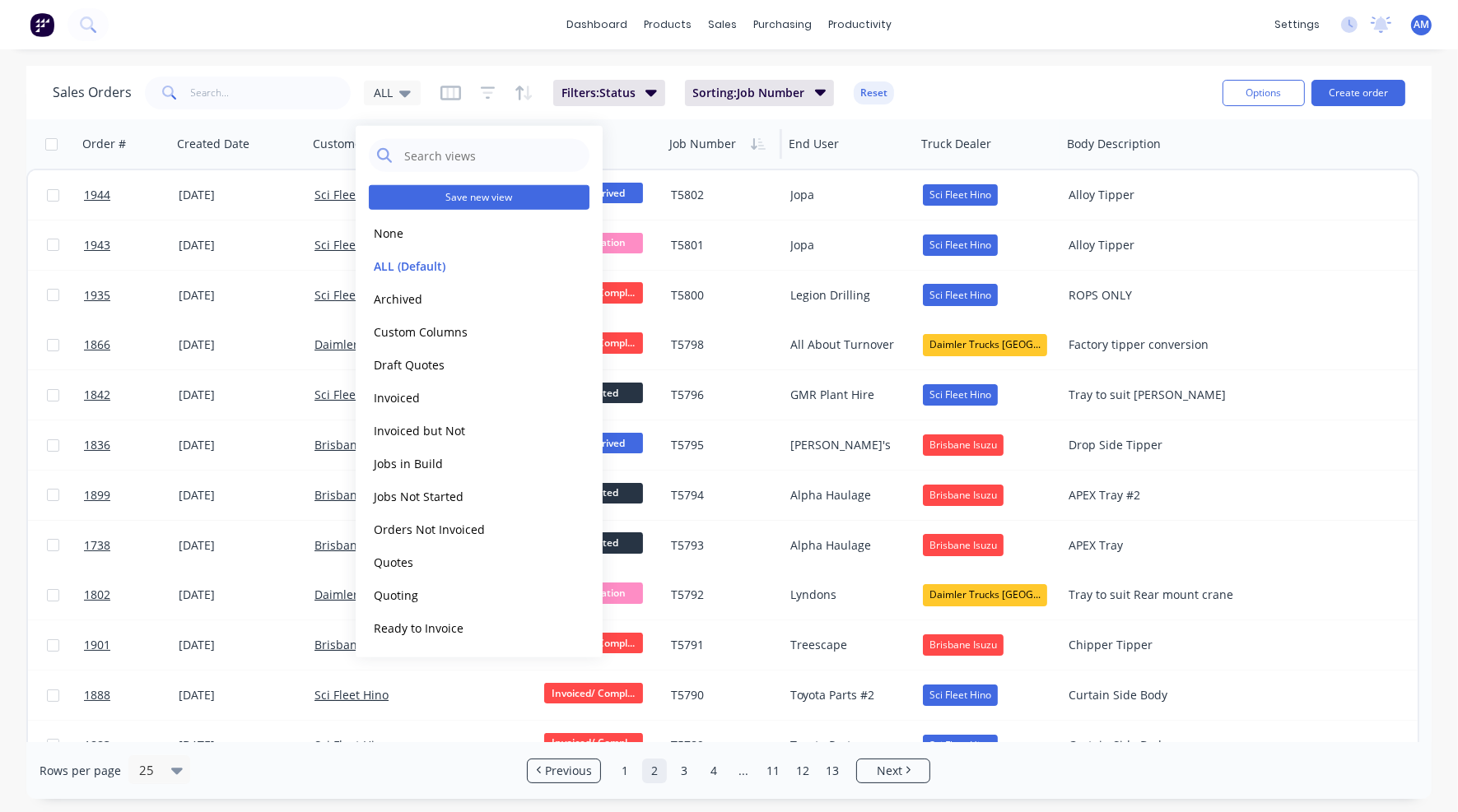
click at [428, 191] on button "Save new view" at bounding box center [479, 197] width 220 height 25
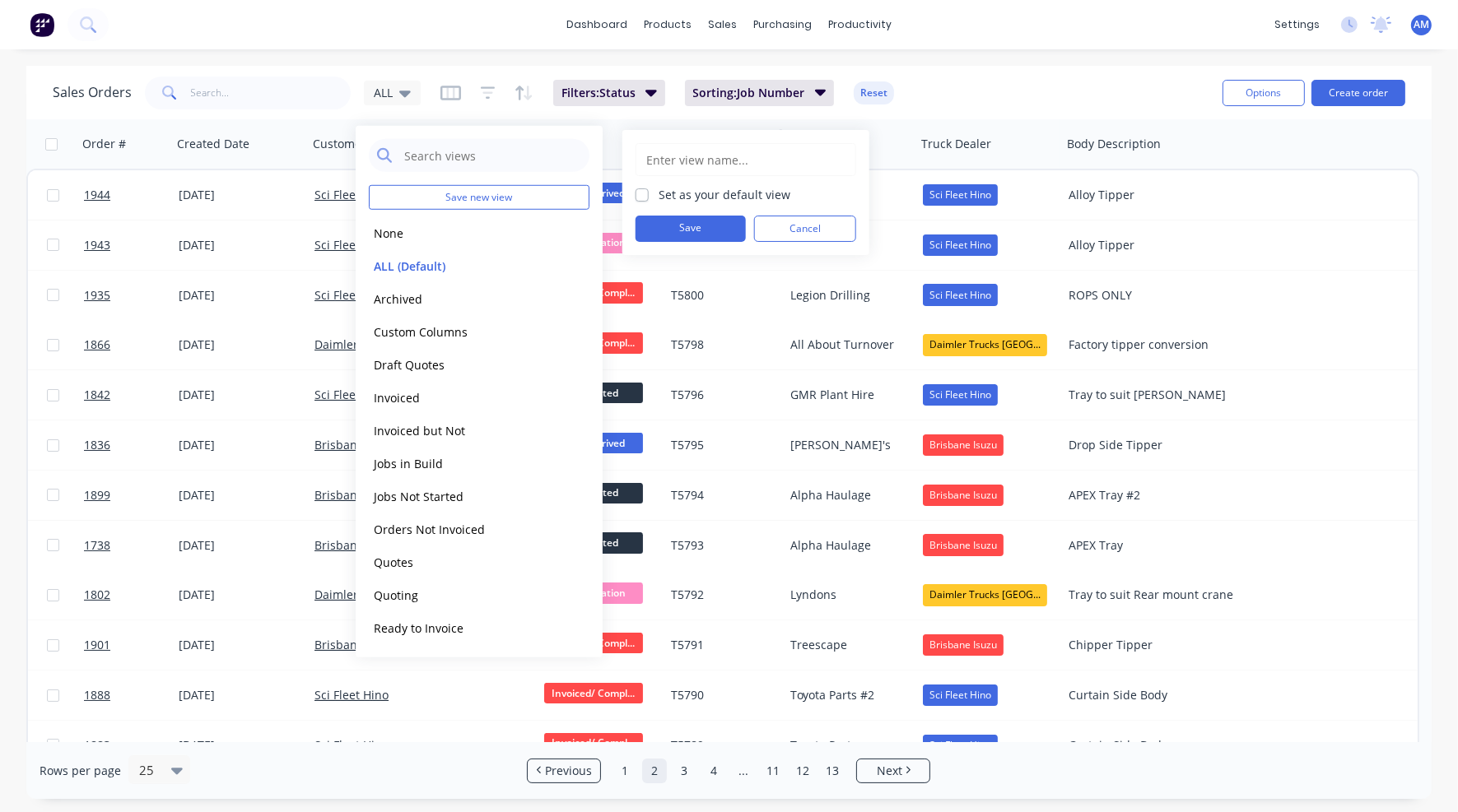
click at [689, 160] on input "text" at bounding box center [746, 160] width 202 height 31
type input "Job List"
click at [696, 222] on button "Save" at bounding box center [691, 229] width 111 height 26
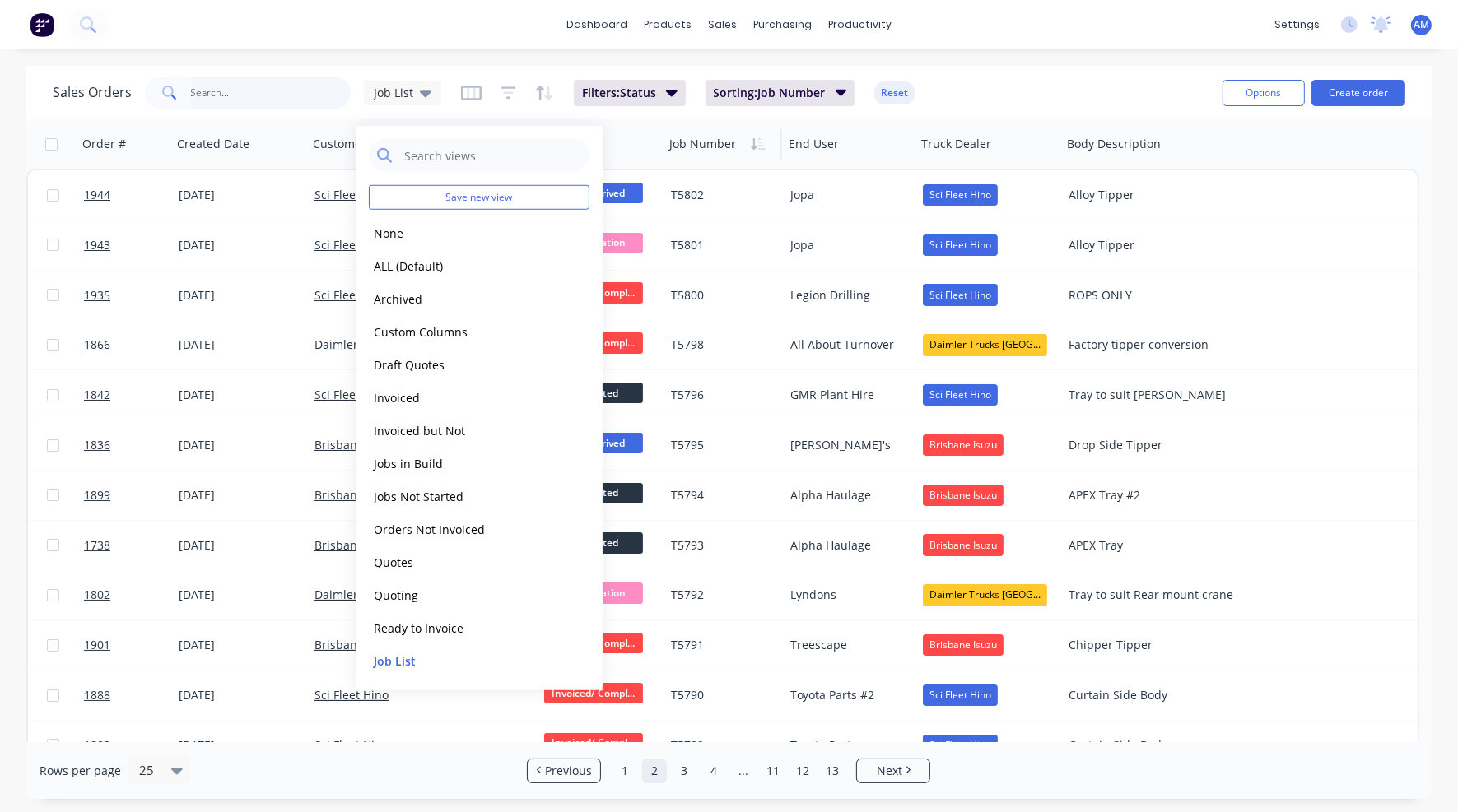
click at [237, 94] on input "text" at bounding box center [271, 93] width 160 height 33
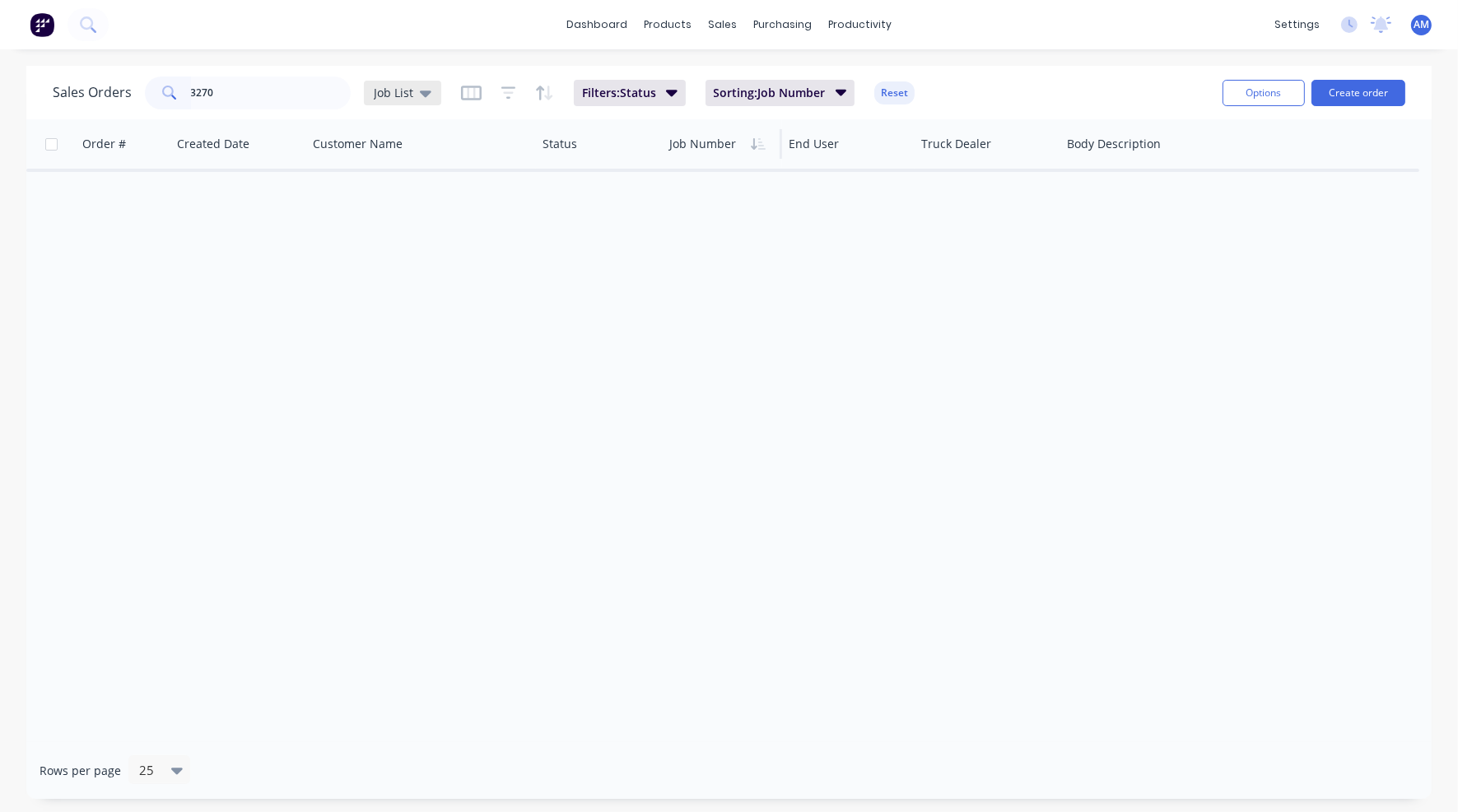
click at [428, 87] on icon at bounding box center [426, 93] width 12 height 18
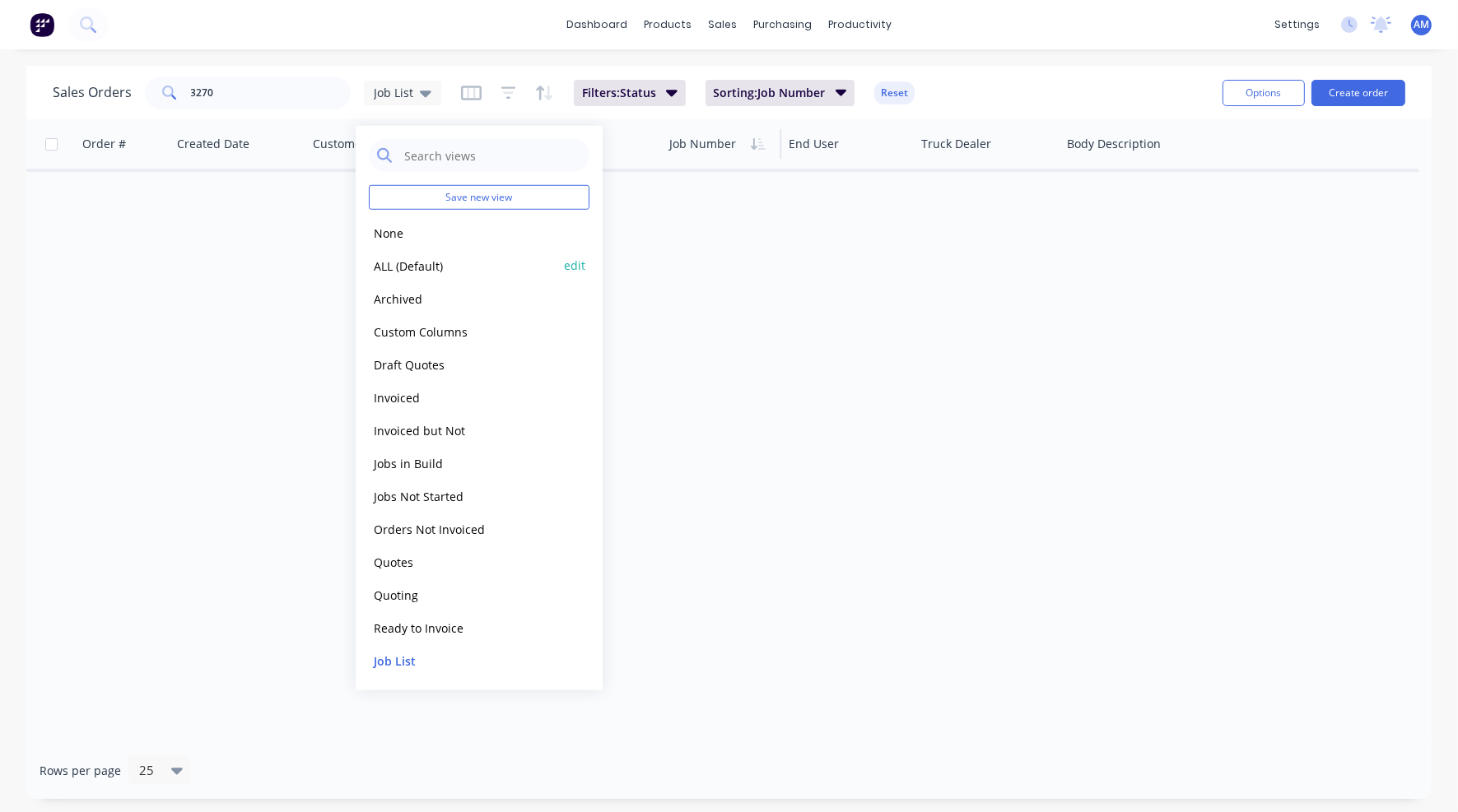
click at [395, 266] on button "ALL (Default)" at bounding box center [462, 265] width 187 height 19
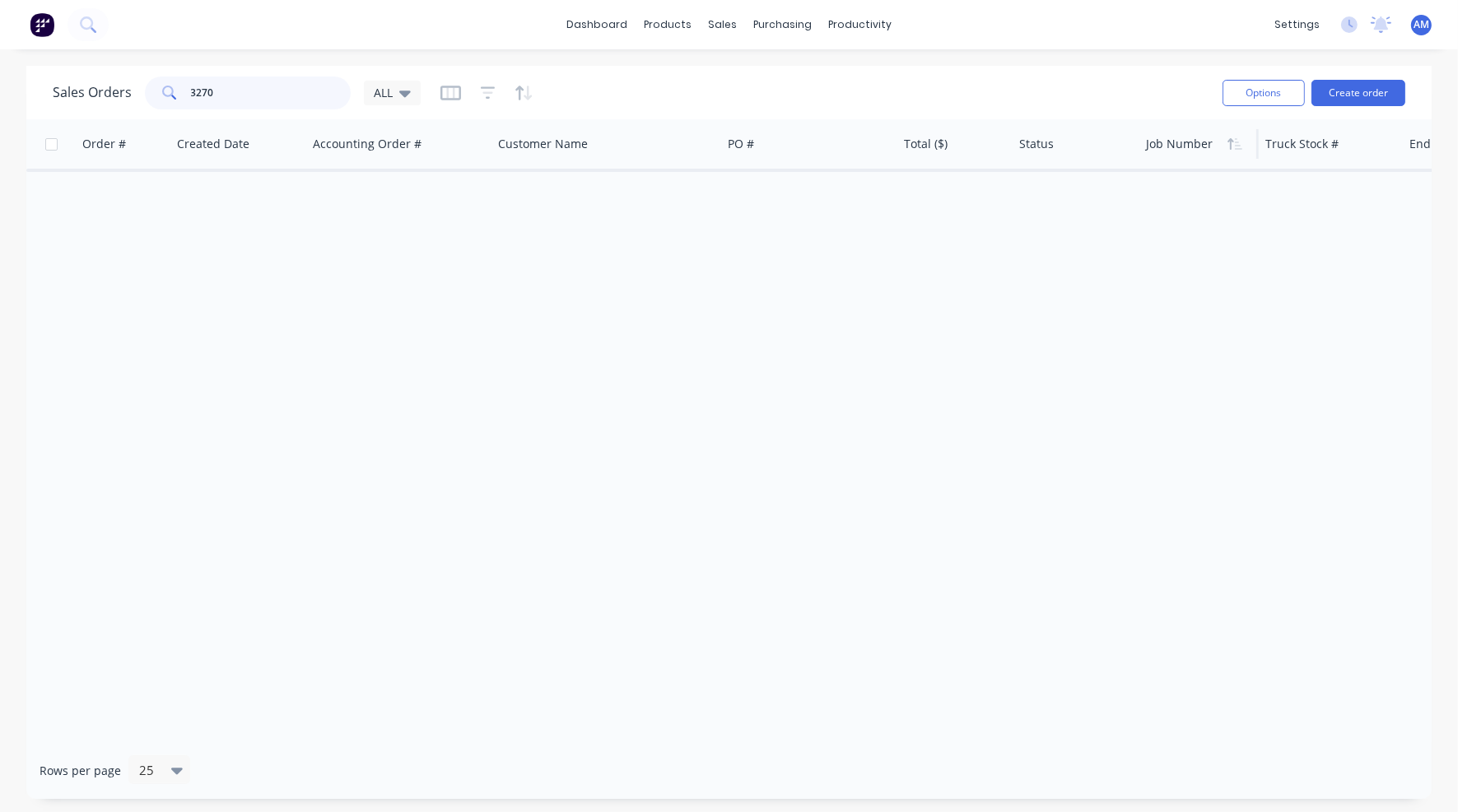
drag, startPoint x: 225, startPoint y: 92, endPoint x: 153, endPoint y: 92, distance: 72.0
click at [153, 92] on div "3270" at bounding box center [248, 93] width 206 height 33
drag, startPoint x: 232, startPoint y: 93, endPoint x: 142, endPoint y: 95, distance: 90.0
click at [142, 95] on div "Sales Orders T5799 ALL" at bounding box center [237, 93] width 368 height 33
drag, startPoint x: 234, startPoint y: 92, endPoint x: 177, endPoint y: 98, distance: 57.3
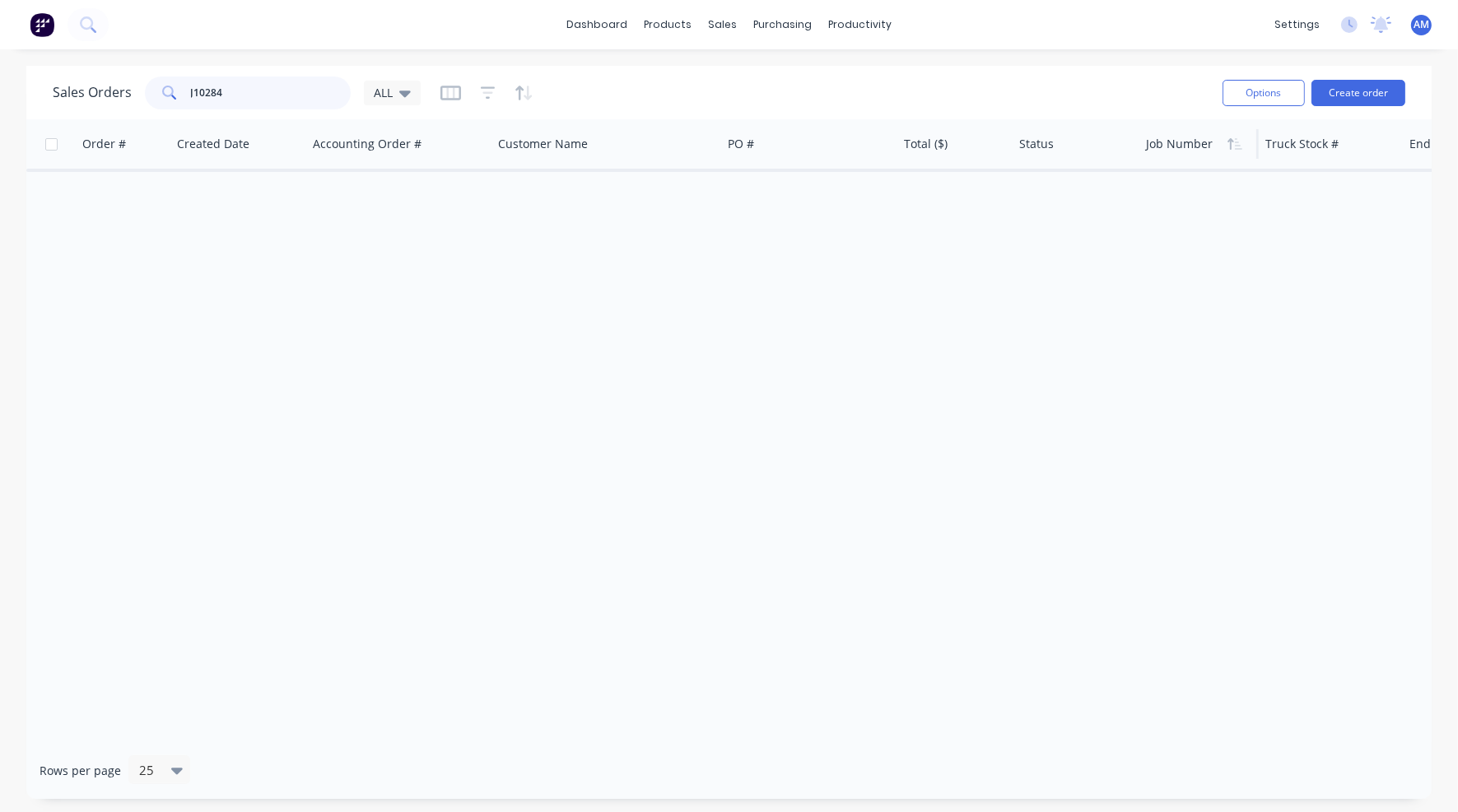
click at [177, 98] on div "J10284" at bounding box center [248, 93] width 206 height 33
drag, startPoint x: 204, startPoint y: 92, endPoint x: 164, endPoint y: 92, distance: 40.0
click at [164, 92] on div "3270" at bounding box center [248, 93] width 206 height 33
type input "JLFFV7OHKOKJ10284"
drag, startPoint x: 301, startPoint y: 92, endPoint x: 178, endPoint y: 94, distance: 123.0
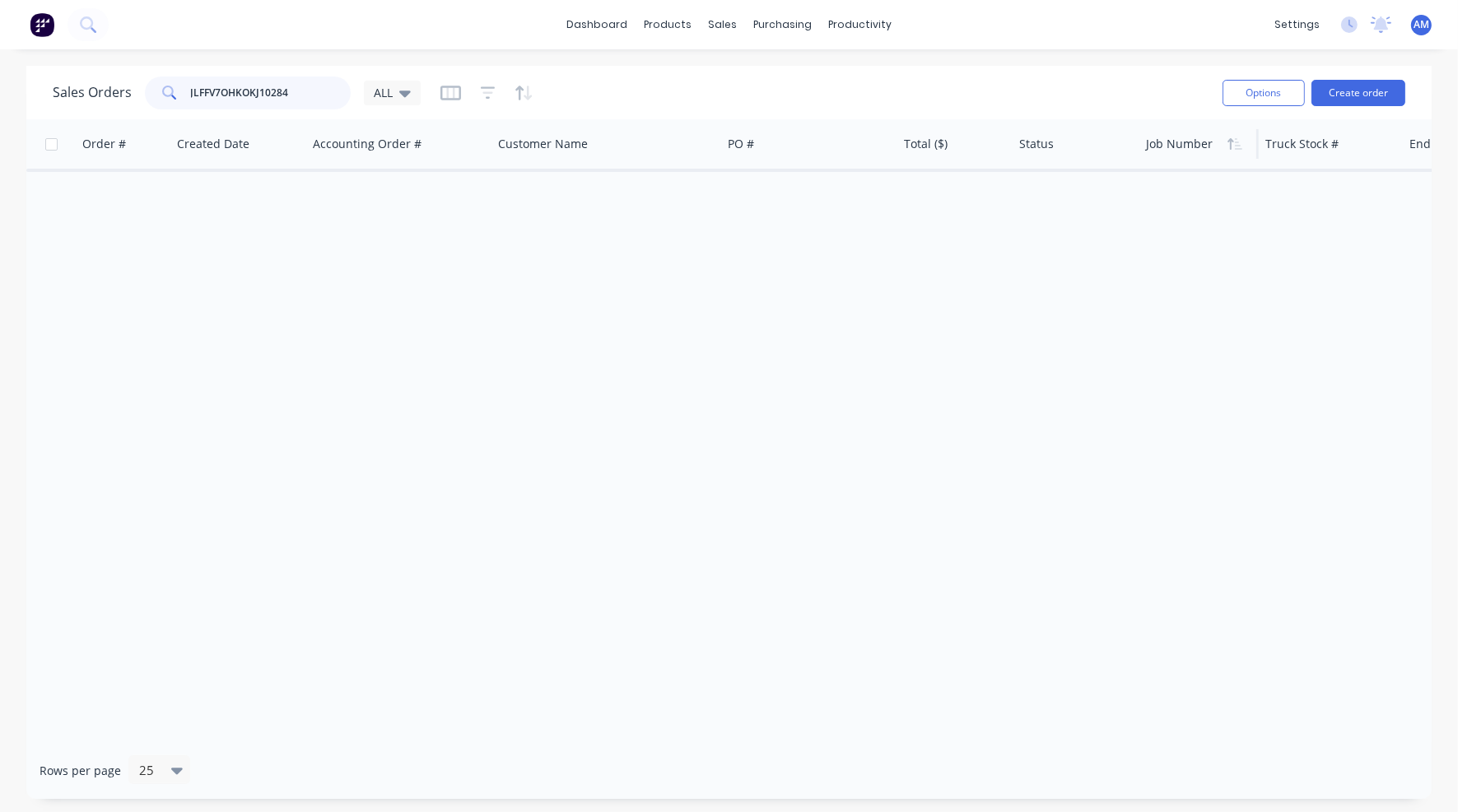
click at [178, 94] on div "JLFFV7OHKOKJ10284" at bounding box center [248, 93] width 206 height 33
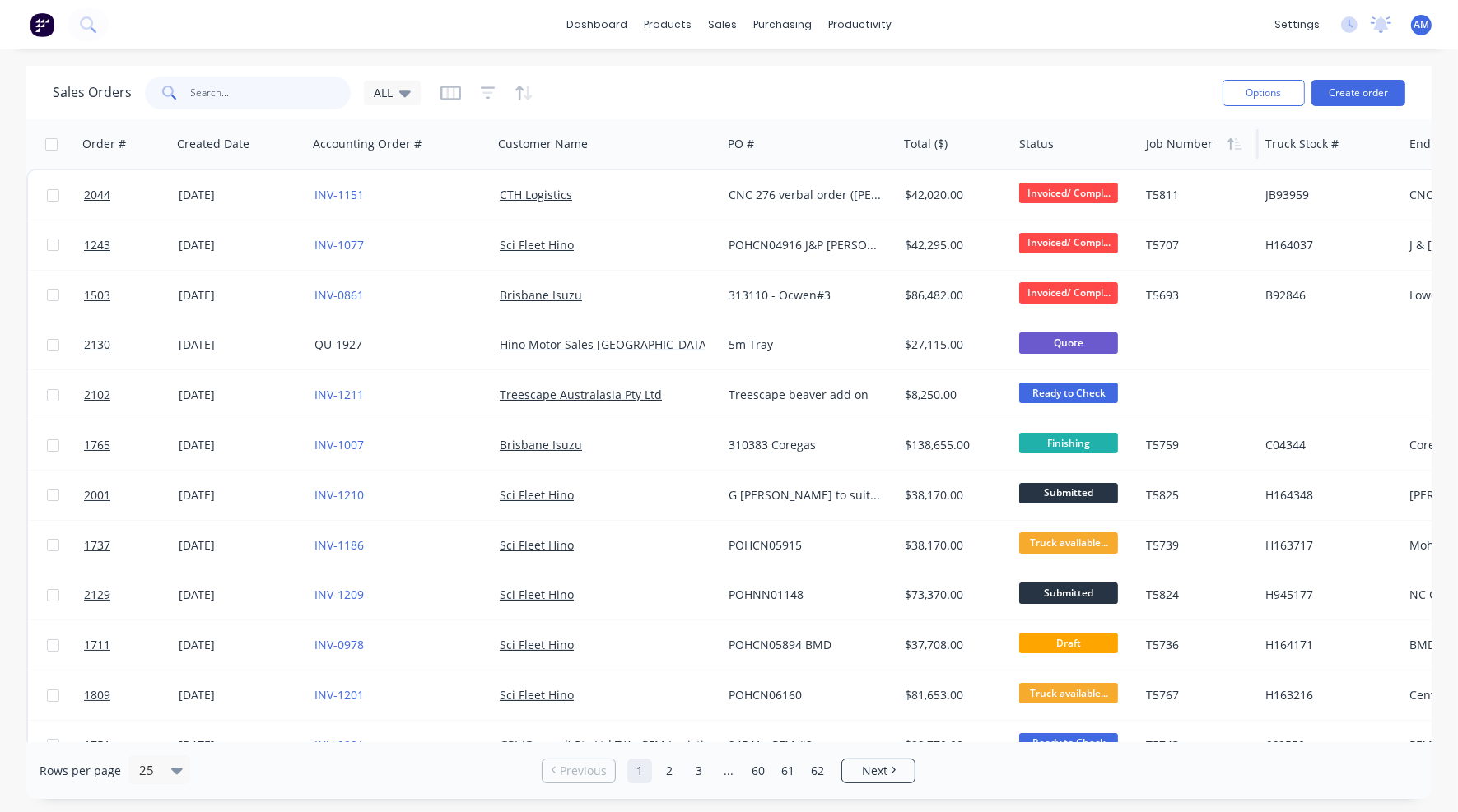
click at [212, 93] on input "text" at bounding box center [271, 93] width 160 height 33
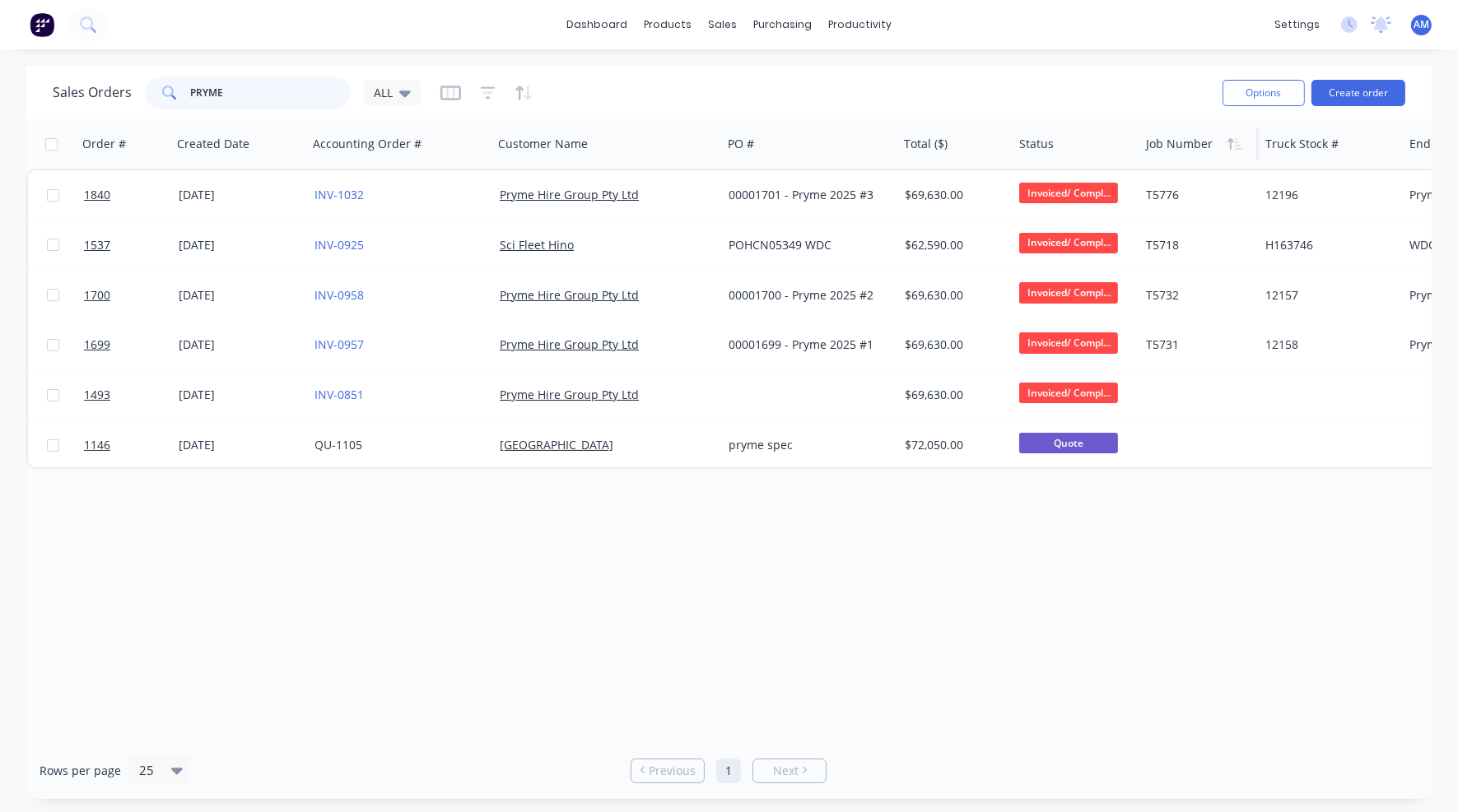
drag, startPoint x: 233, startPoint y: 88, endPoint x: 151, endPoint y: 92, distance: 82.1
click at [151, 92] on div "PRYME" at bounding box center [248, 93] width 206 height 33
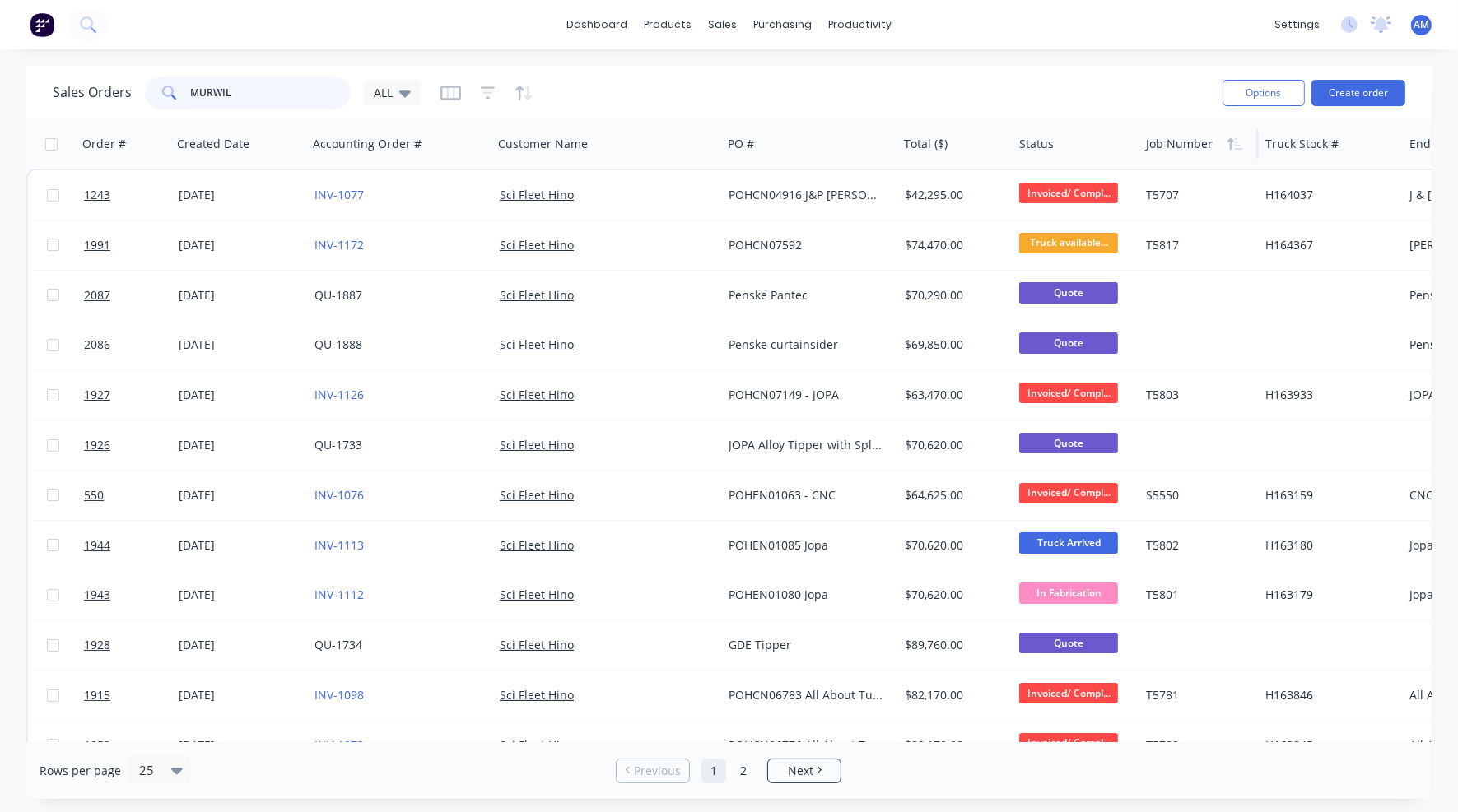
type input "MURWILL"
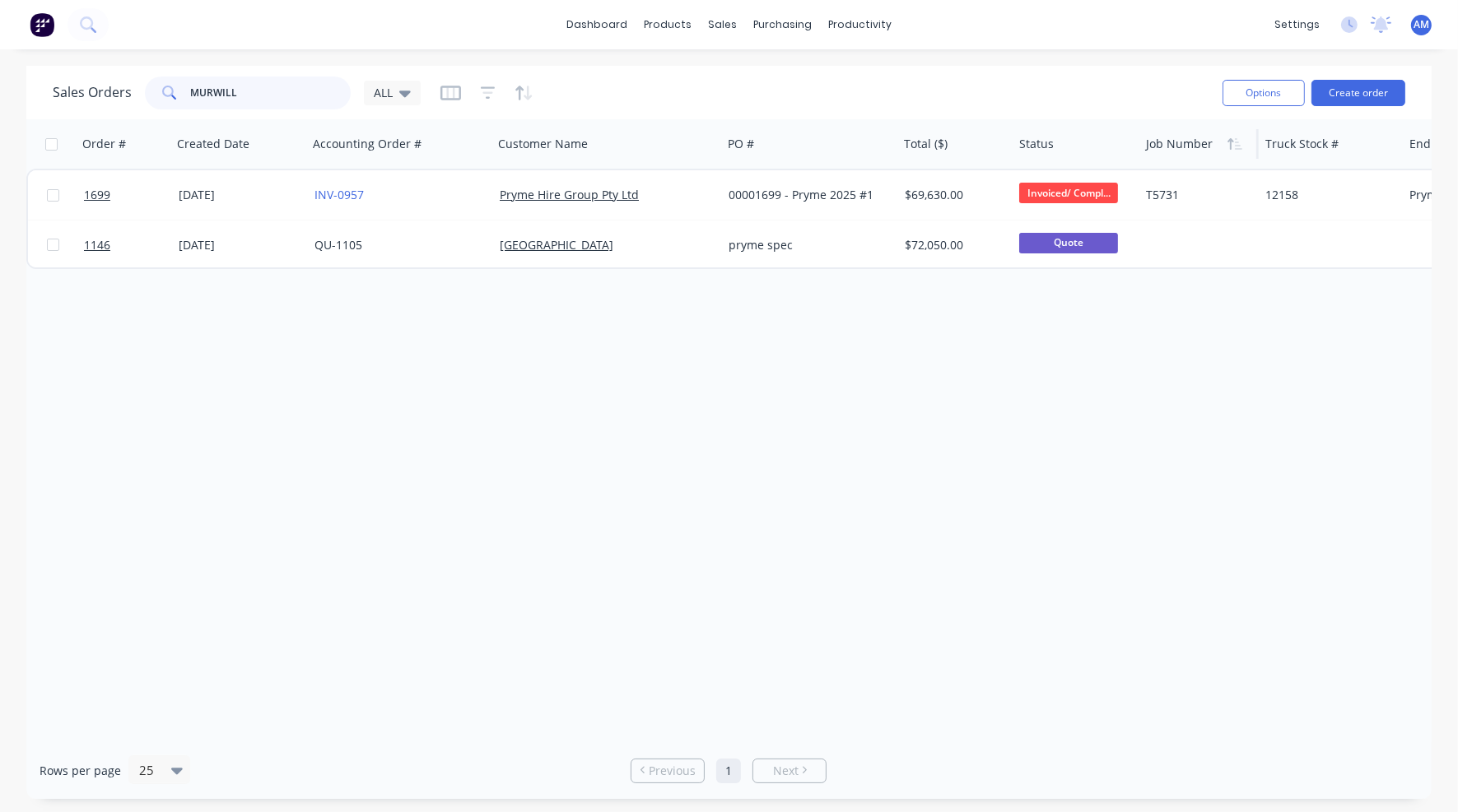
drag, startPoint x: 247, startPoint y: 91, endPoint x: 154, endPoint y: 103, distance: 93.8
click at [154, 103] on div "MURWILL" at bounding box center [248, 93] width 206 height 33
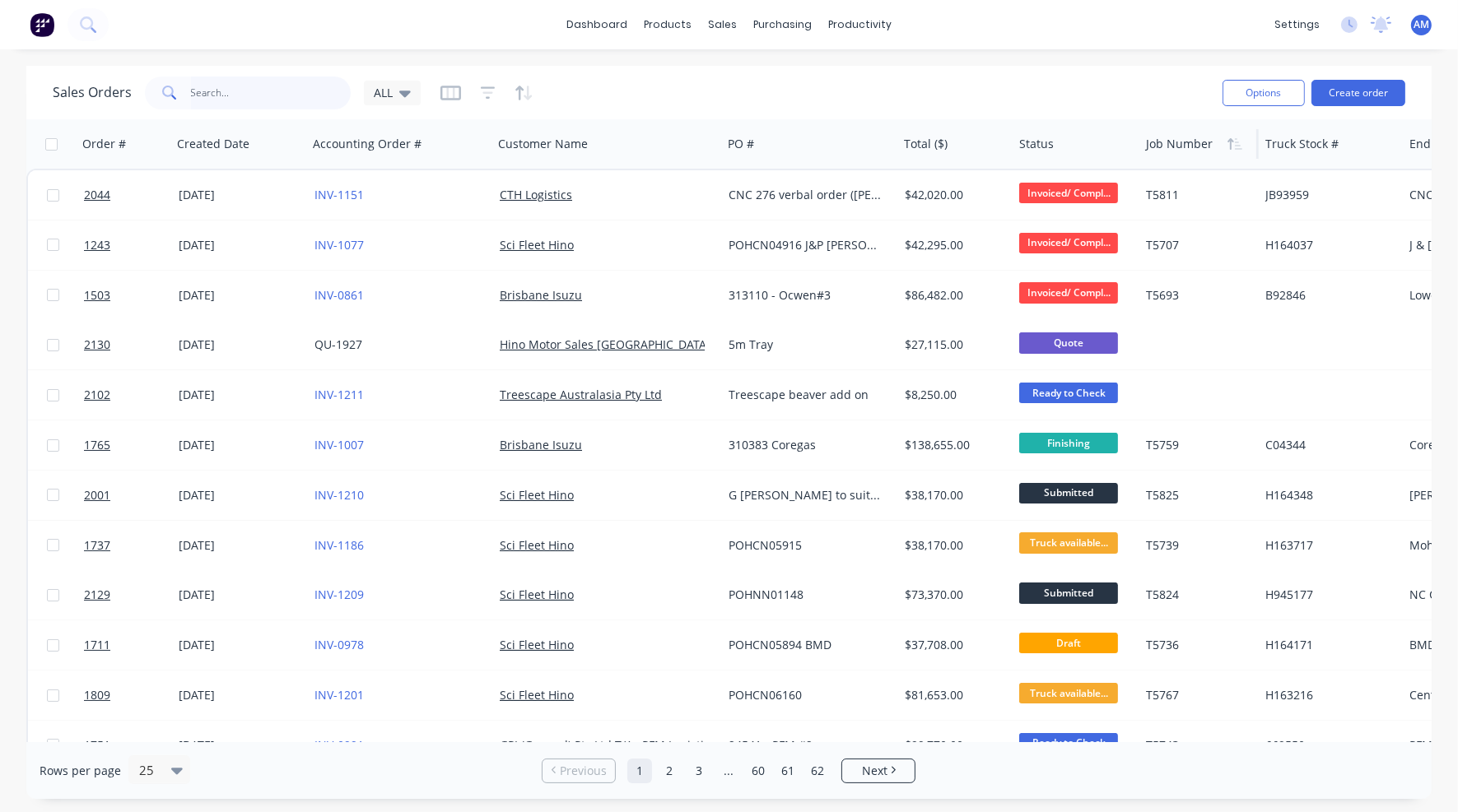
click at [208, 92] on input "text" at bounding box center [271, 93] width 160 height 33
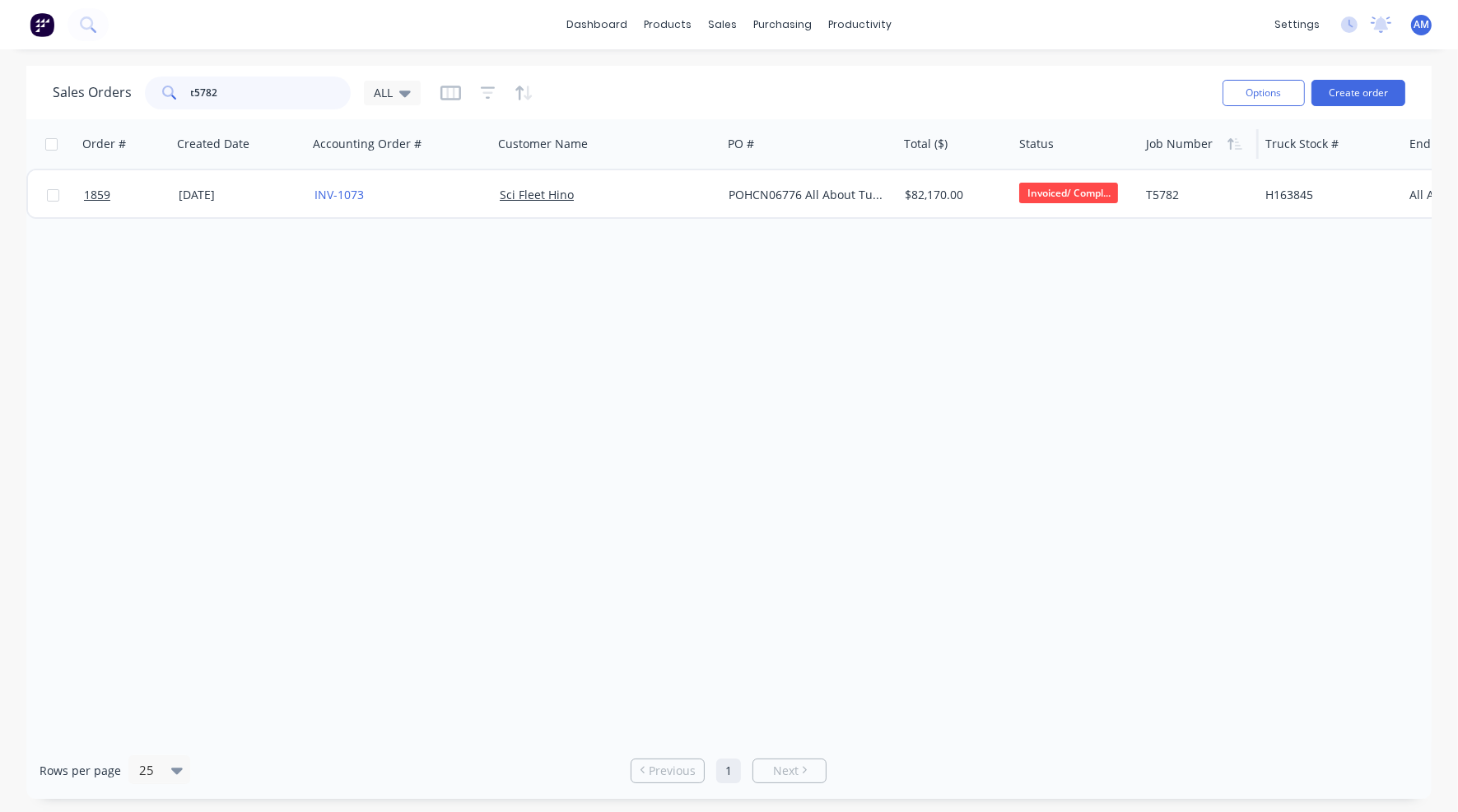
drag, startPoint x: 247, startPoint y: 93, endPoint x: 161, endPoint y: 106, distance: 87.0
click at [161, 106] on div "t5782" at bounding box center [248, 93] width 206 height 33
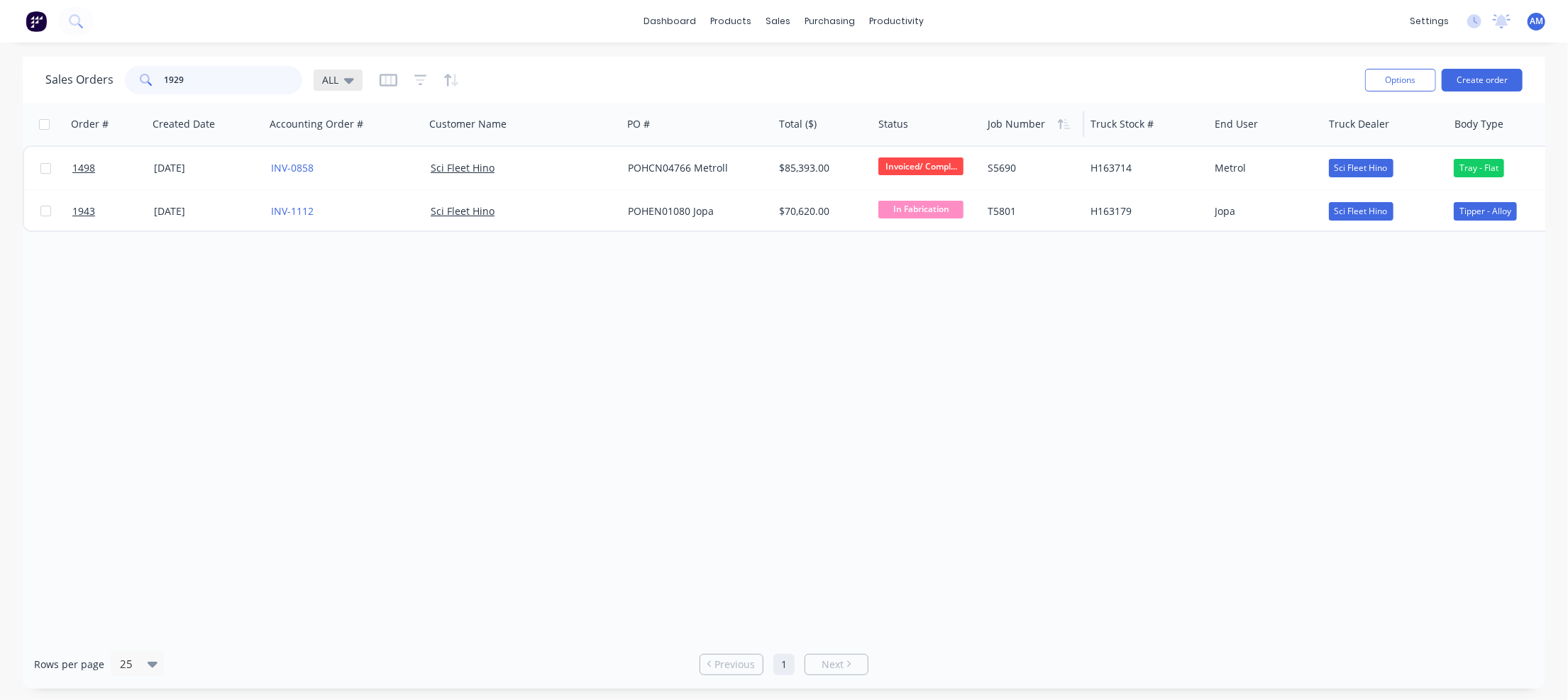
type input "1929"
click at [349, 77] on icon at bounding box center [349, 80] width 10 height 16
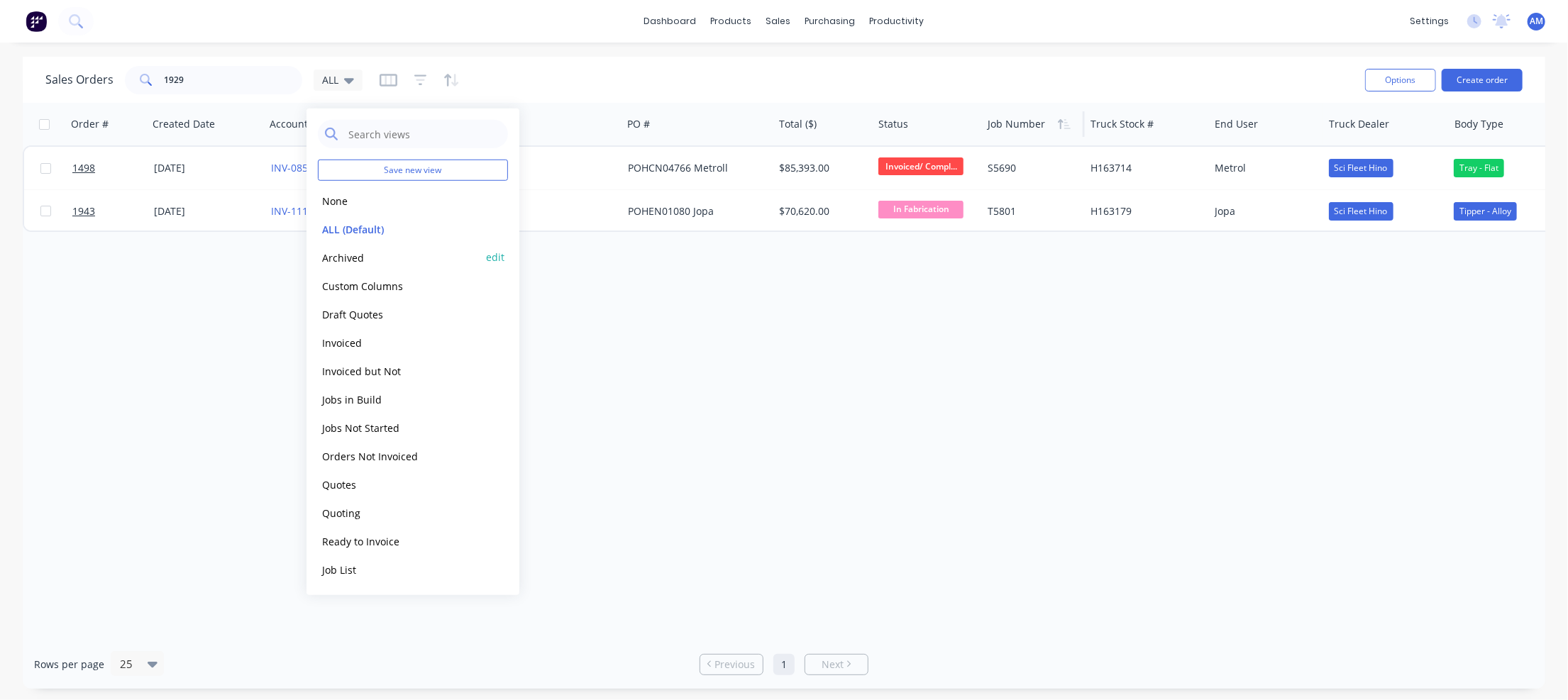
click at [353, 256] on button "Archived" at bounding box center [398, 257] width 161 height 16
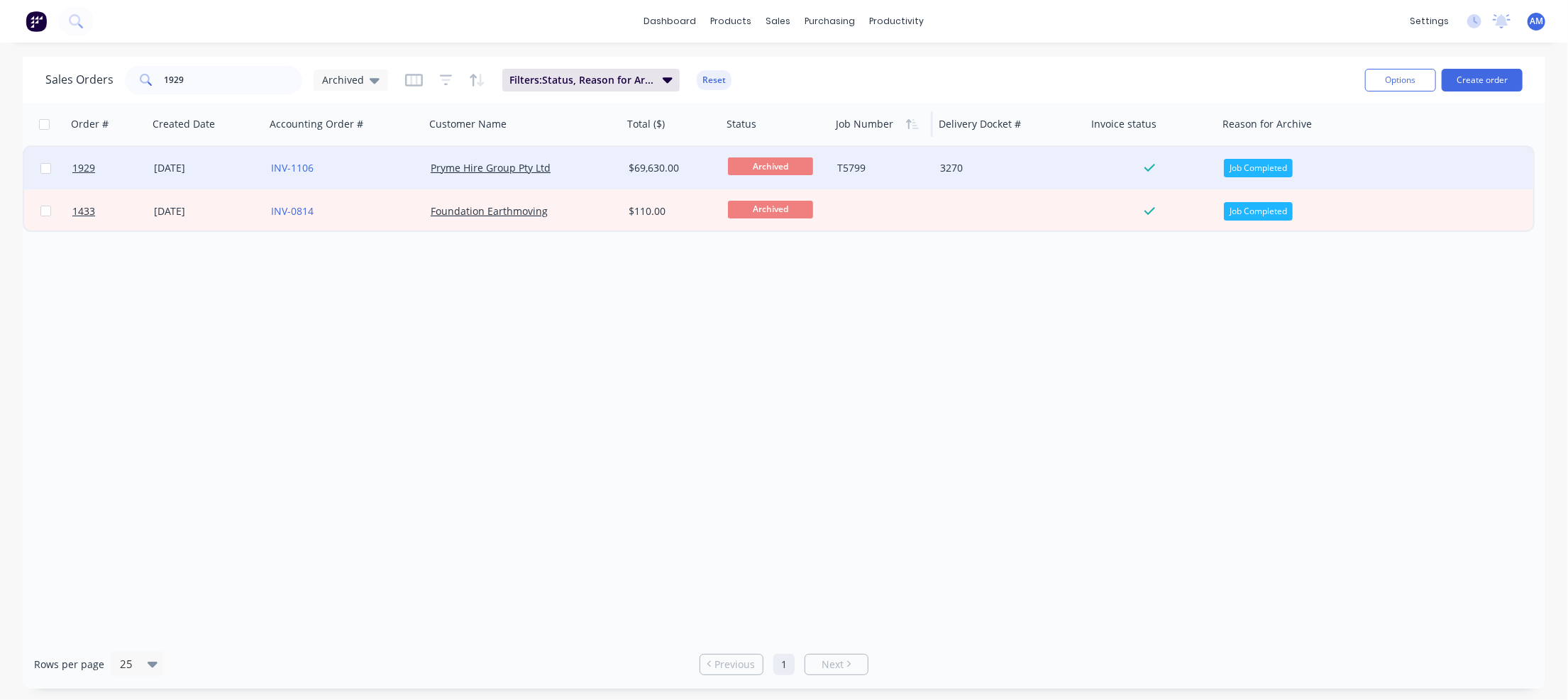
click at [396, 164] on div "INV-1106" at bounding box center [341, 168] width 141 height 14
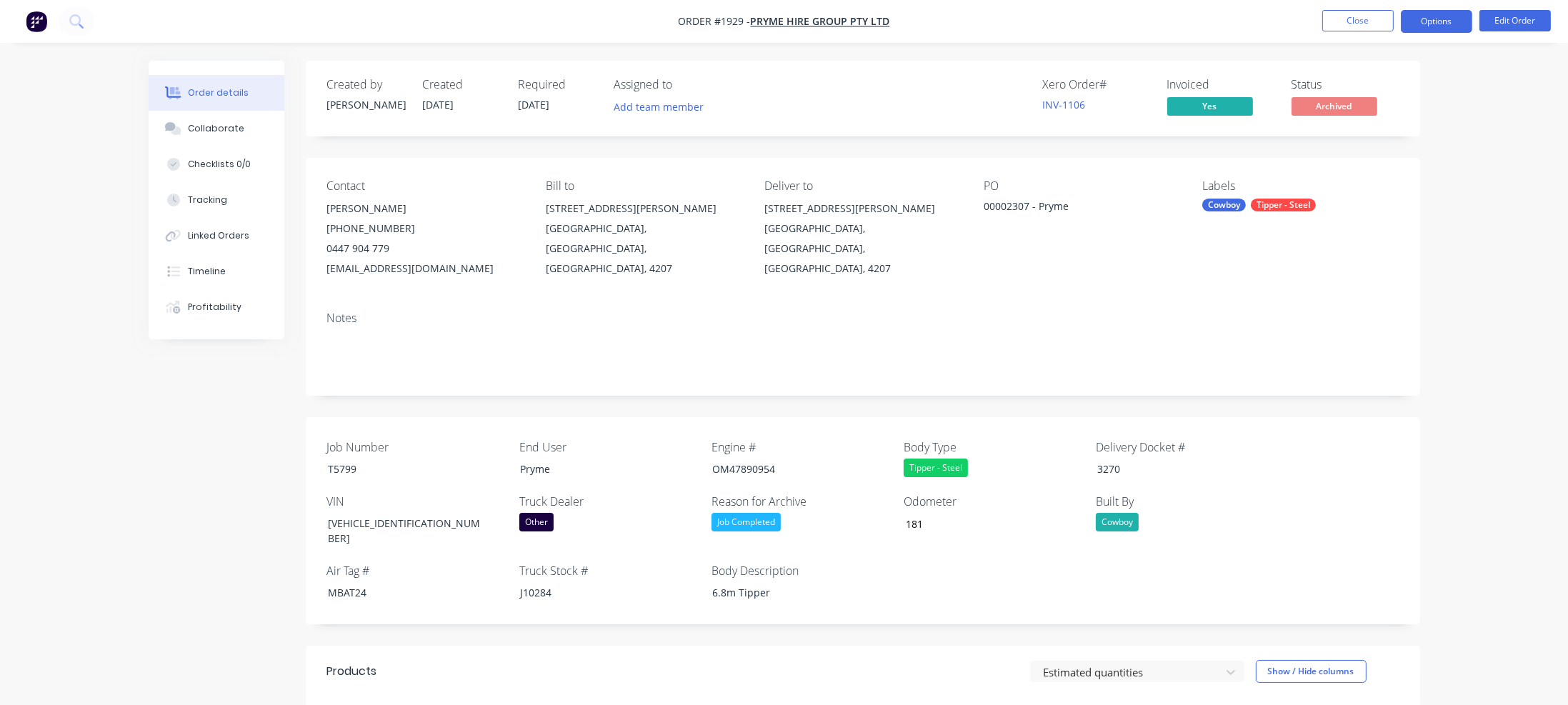
click at [1264, 20] on button "Options" at bounding box center [1437, 21] width 72 height 23
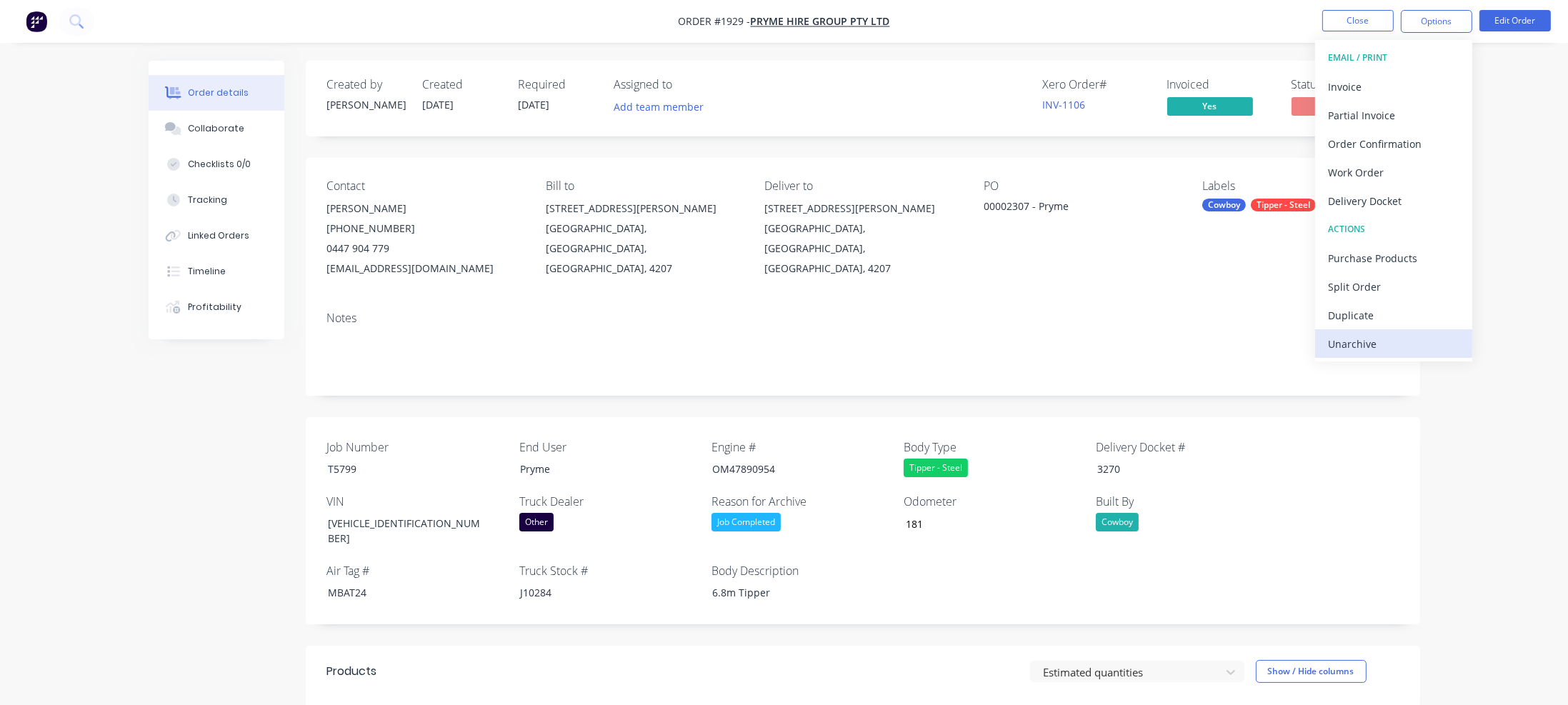
click at [1264, 334] on div "Unarchive" at bounding box center [1393, 344] width 131 height 21
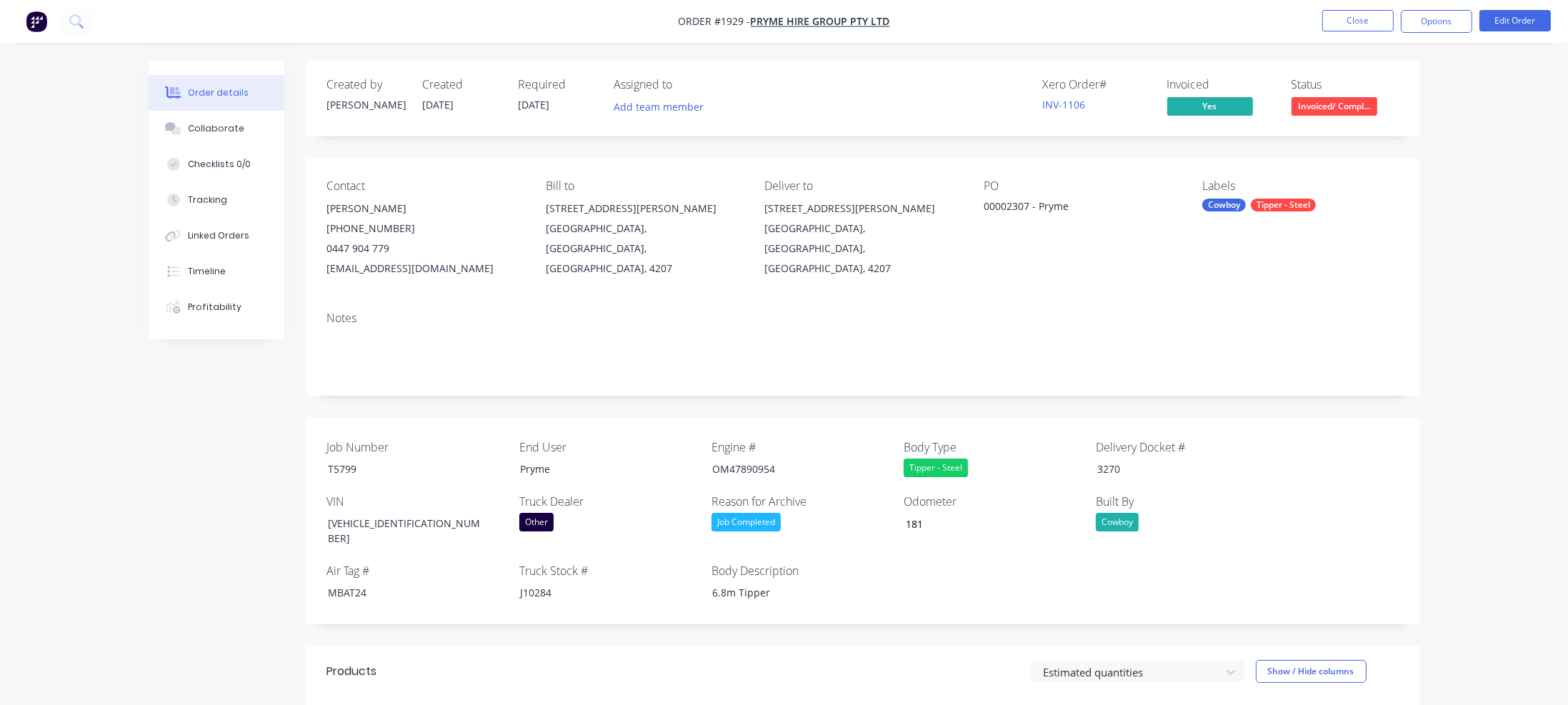
click at [770, 519] on div "Job Completed" at bounding box center [746, 522] width 69 height 19
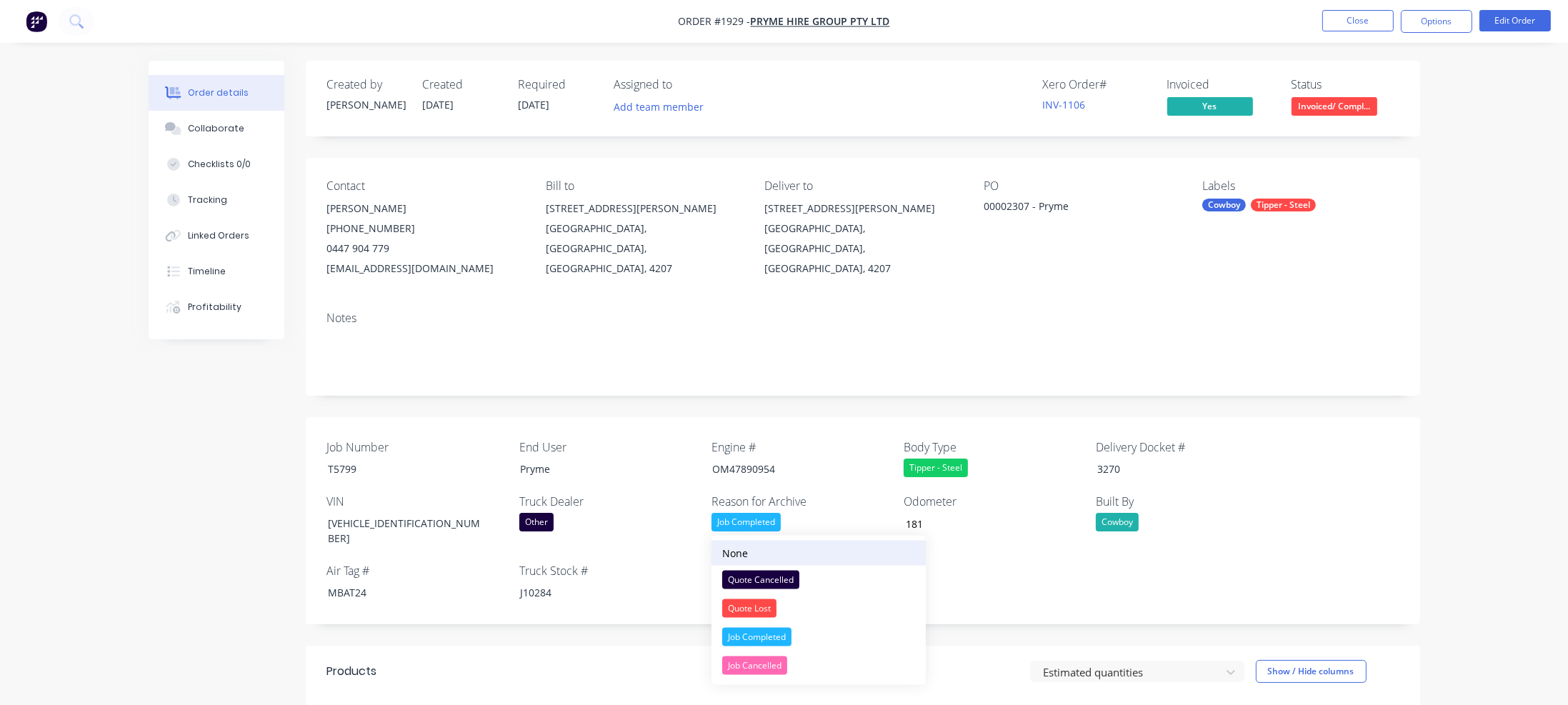
click at [761, 553] on button "None" at bounding box center [818, 553] width 214 height 25
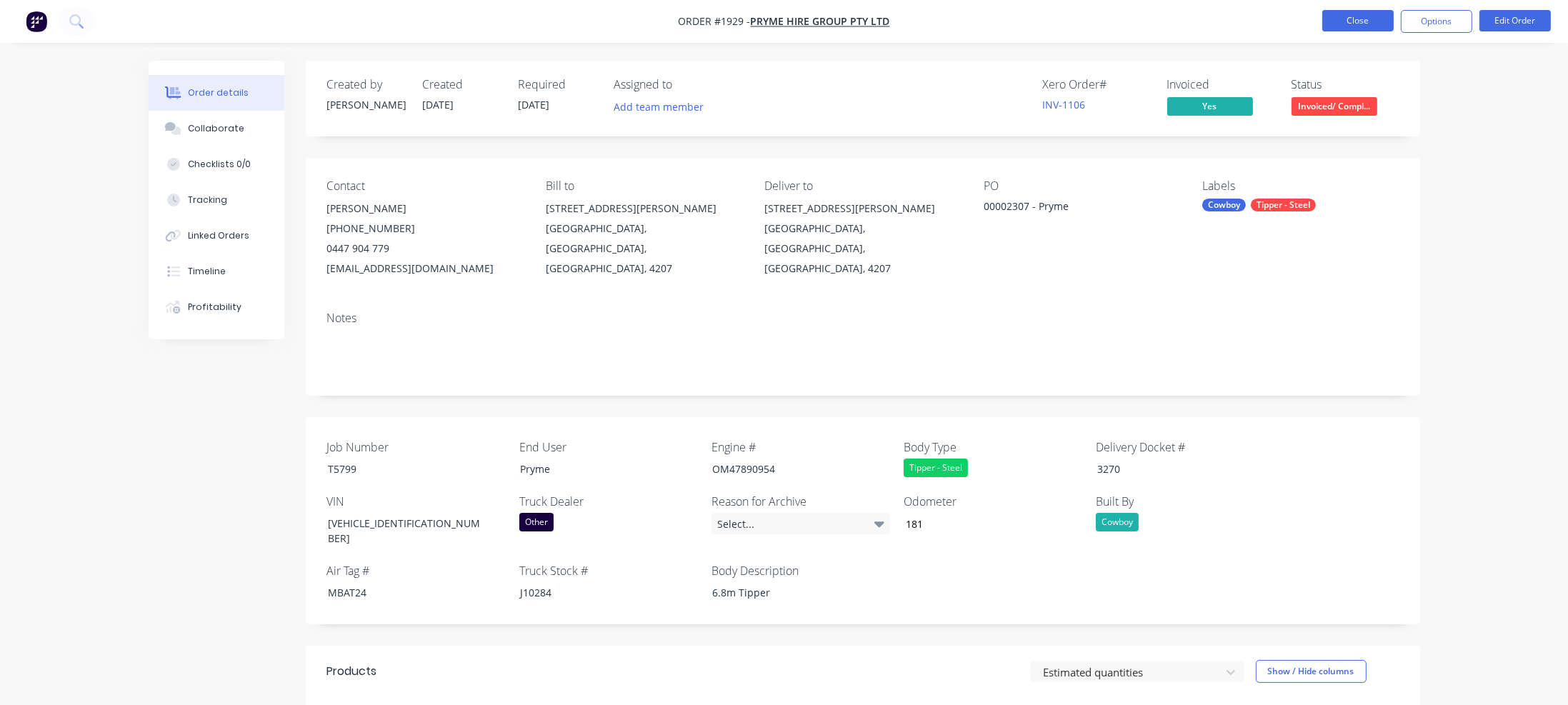
click at [1264, 23] on button "Close" at bounding box center [1358, 21] width 72 height 21
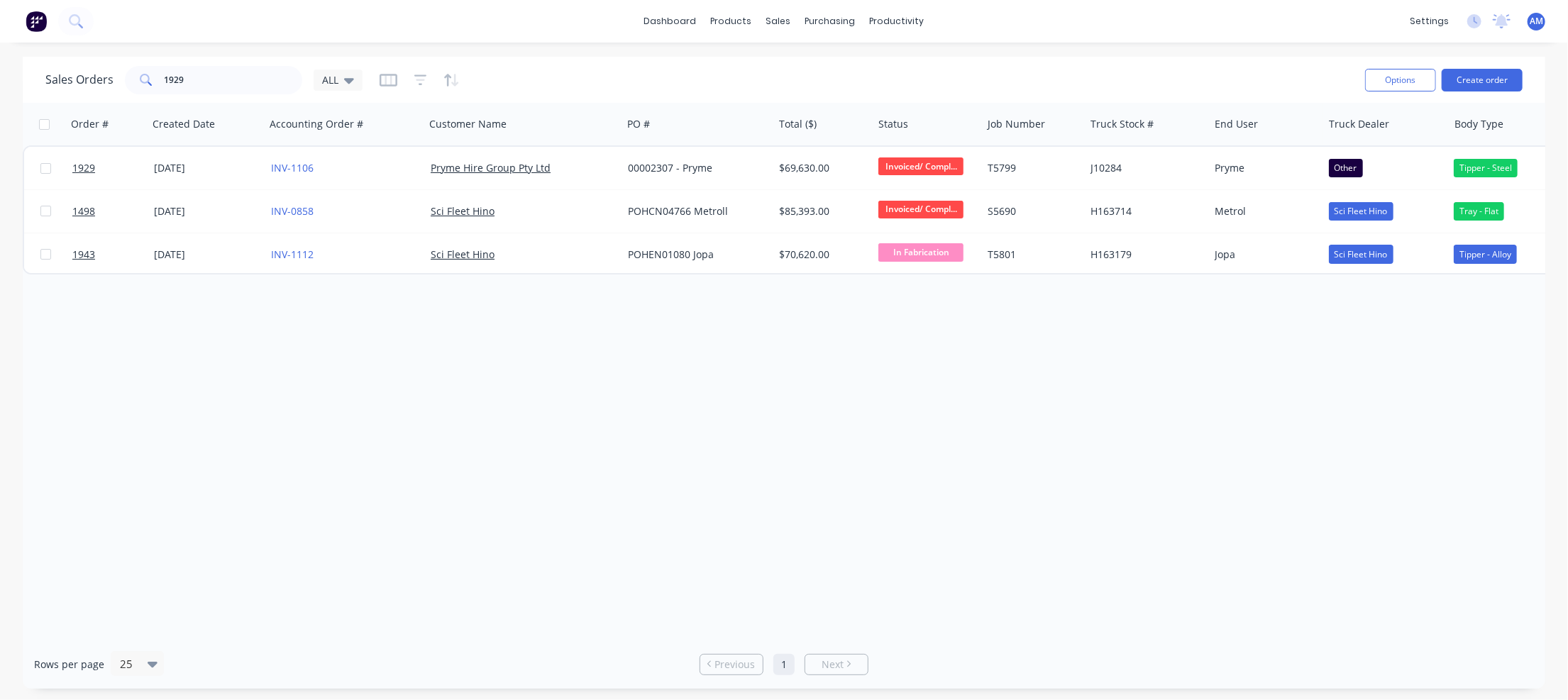
click at [396, 78] on div at bounding box center [420, 80] width 80 height 23
click at [391, 83] on icon "button" at bounding box center [388, 80] width 18 height 14
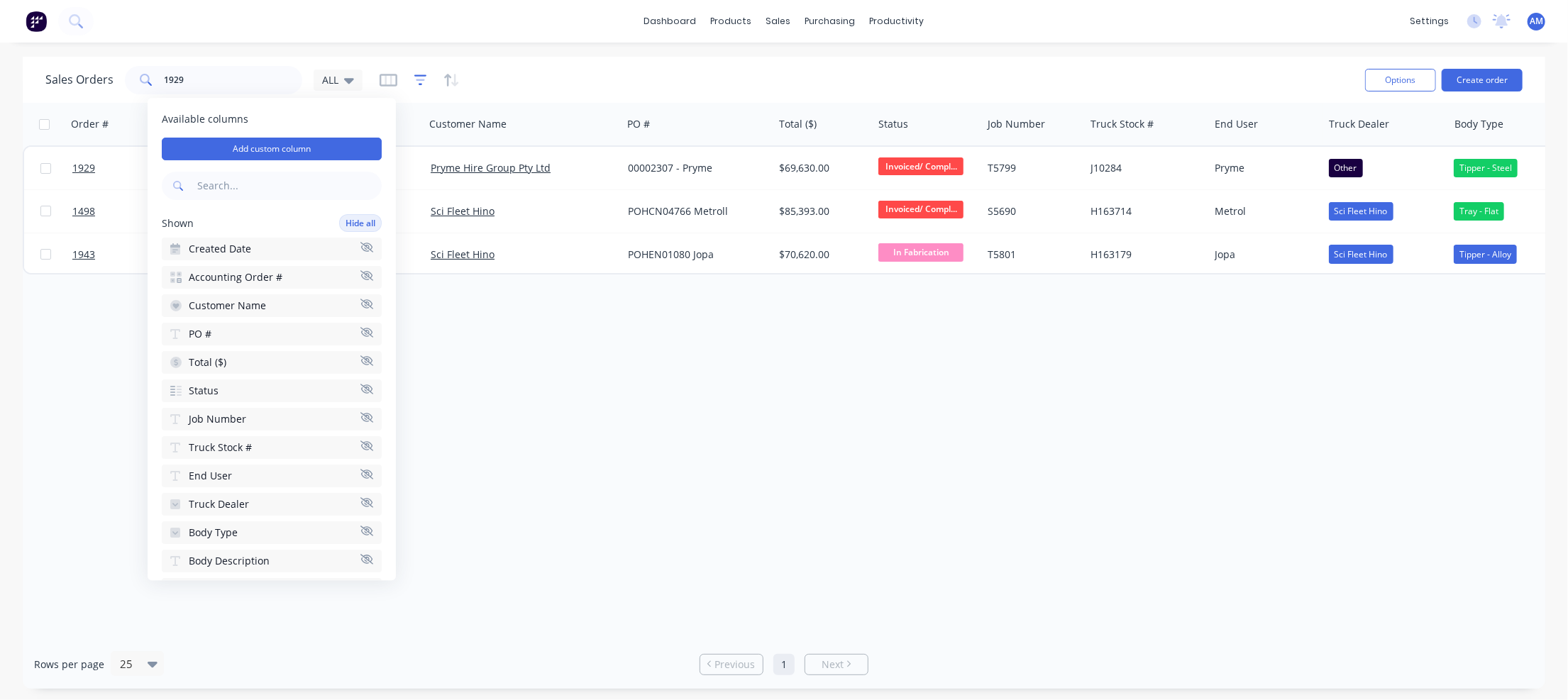
click at [418, 79] on icon "button" at bounding box center [420, 80] width 9 height 2
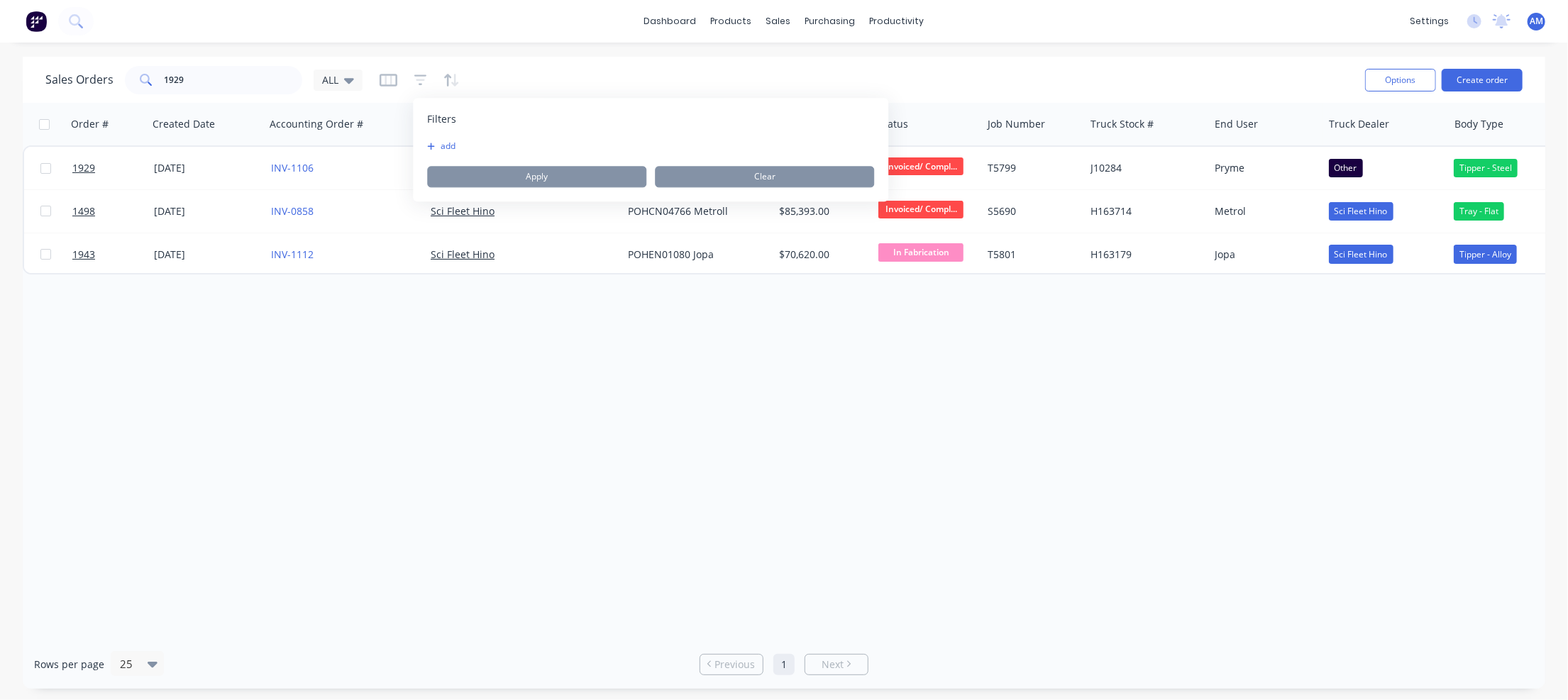
click at [437, 147] on button "add" at bounding box center [445, 146] width 36 height 11
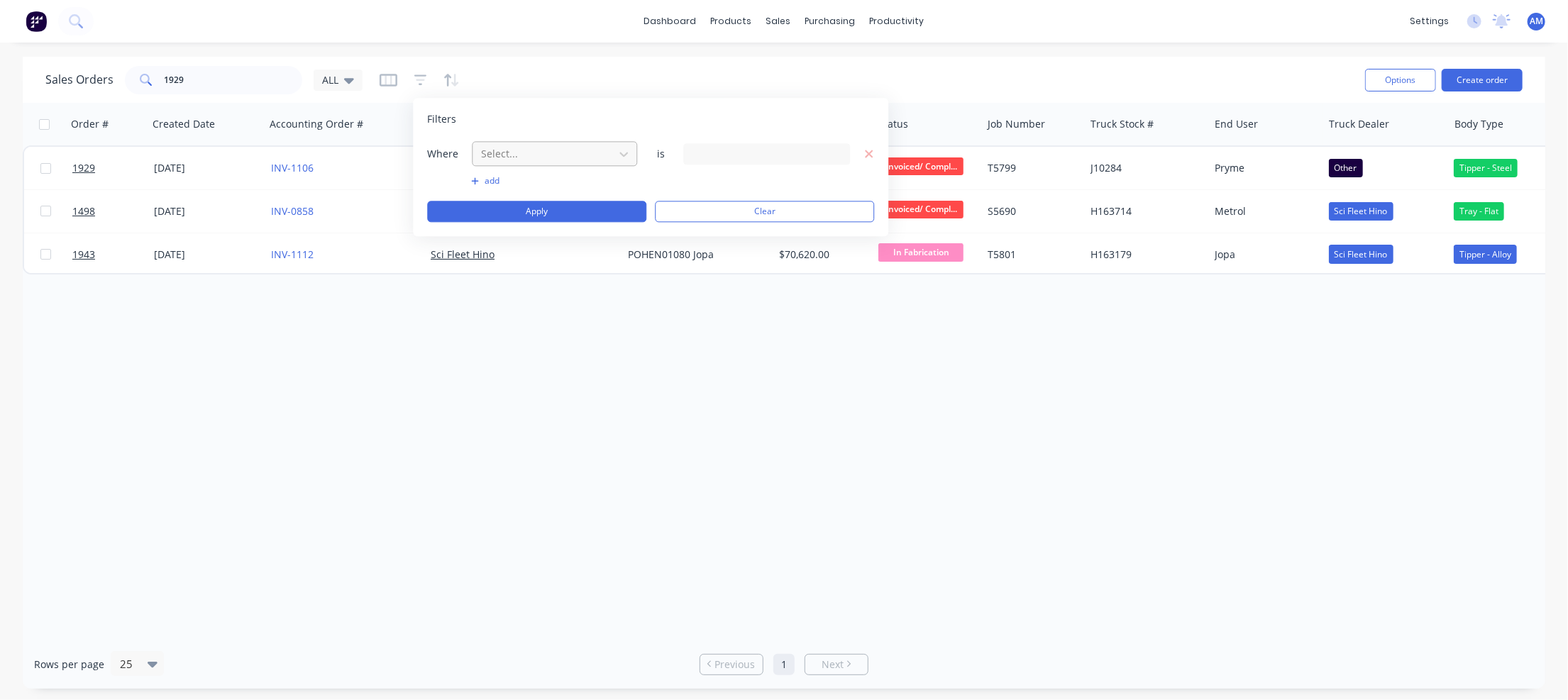
click at [561, 157] on div at bounding box center [543, 153] width 127 height 18
click at [536, 300] on div "Status" at bounding box center [554, 290] width 165 height 26
click at [806, 154] on div "14 Status selected" at bounding box center [755, 153] width 129 height 15
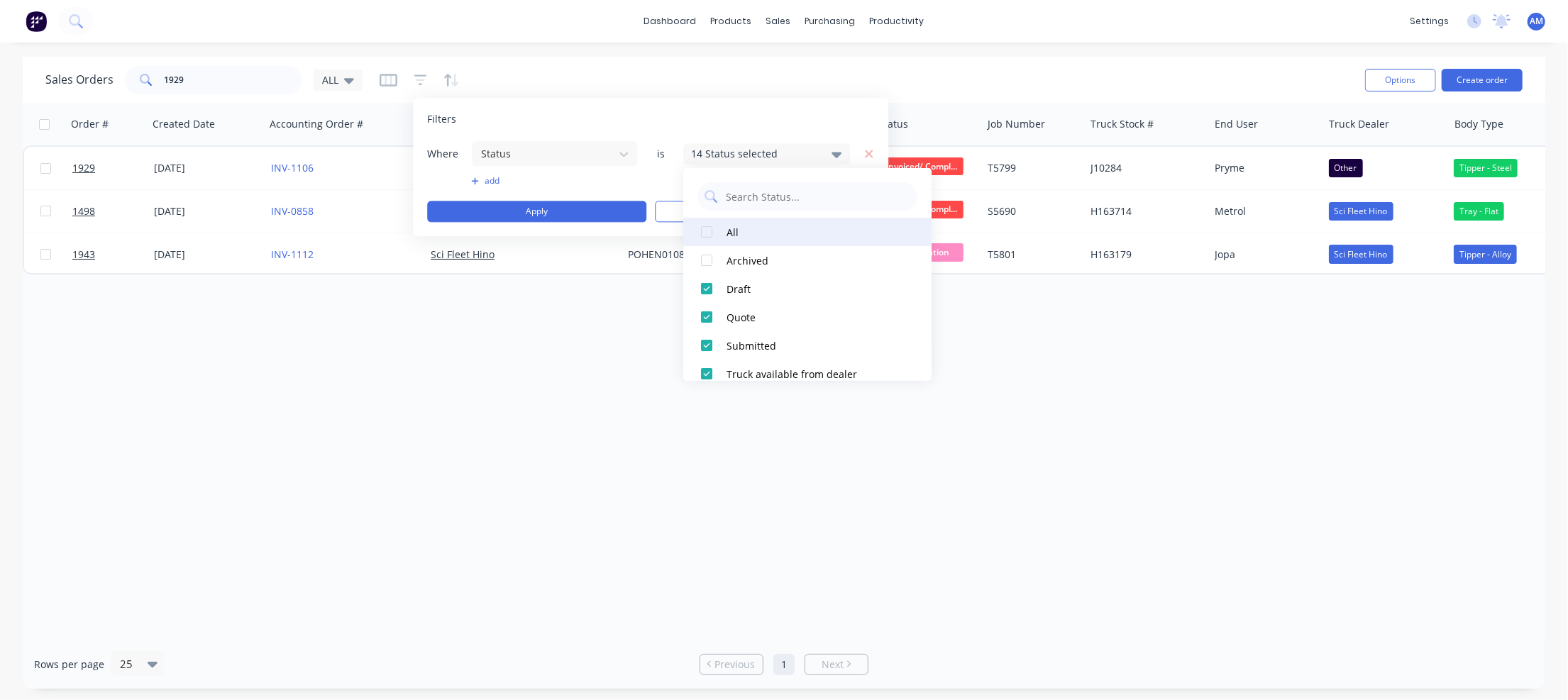
click at [689, 235] on button "All" at bounding box center [807, 232] width 248 height 28
click at [704, 230] on div at bounding box center [706, 232] width 28 height 28
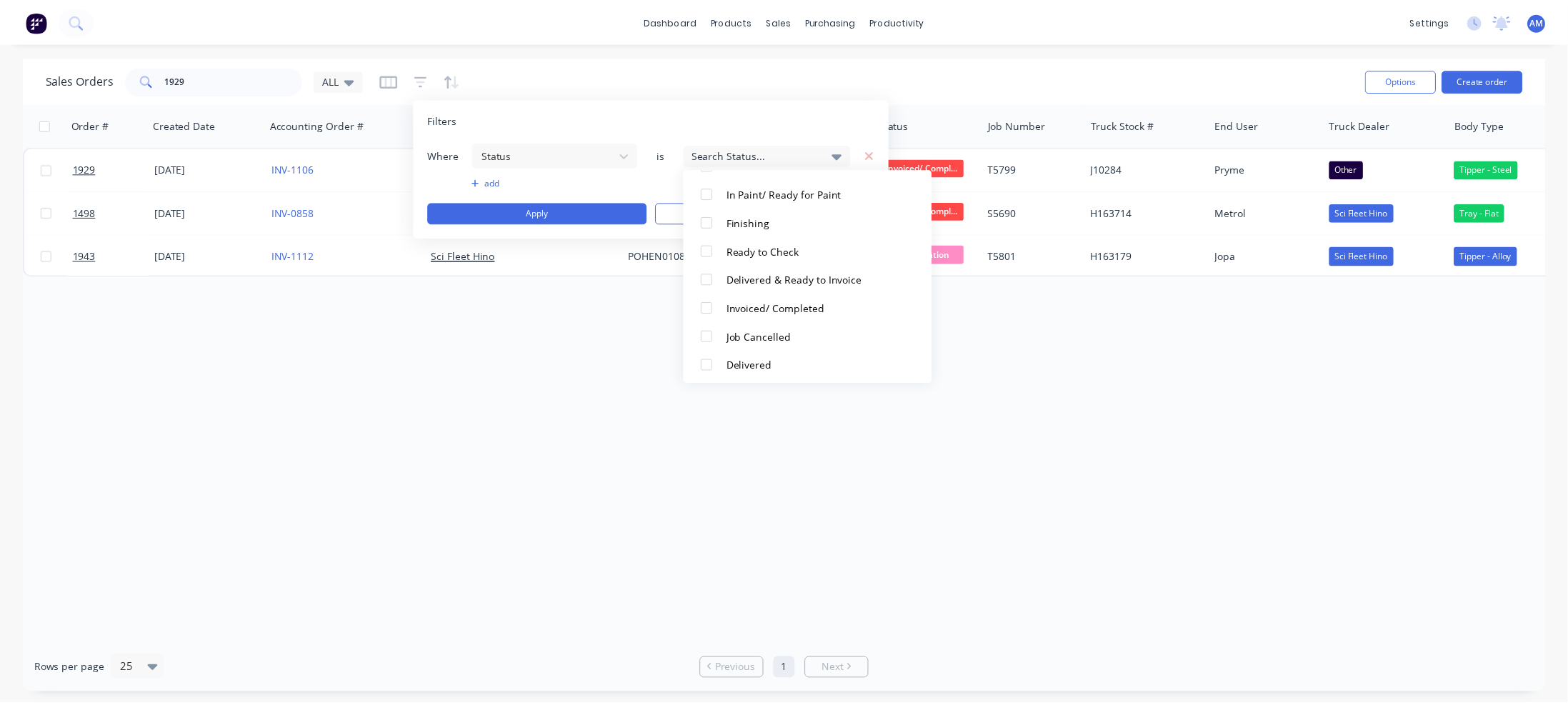
scroll to position [300, 0]
click at [626, 86] on div "Sales Orders 1929 ALL" at bounding box center [704, 80] width 1317 height 35
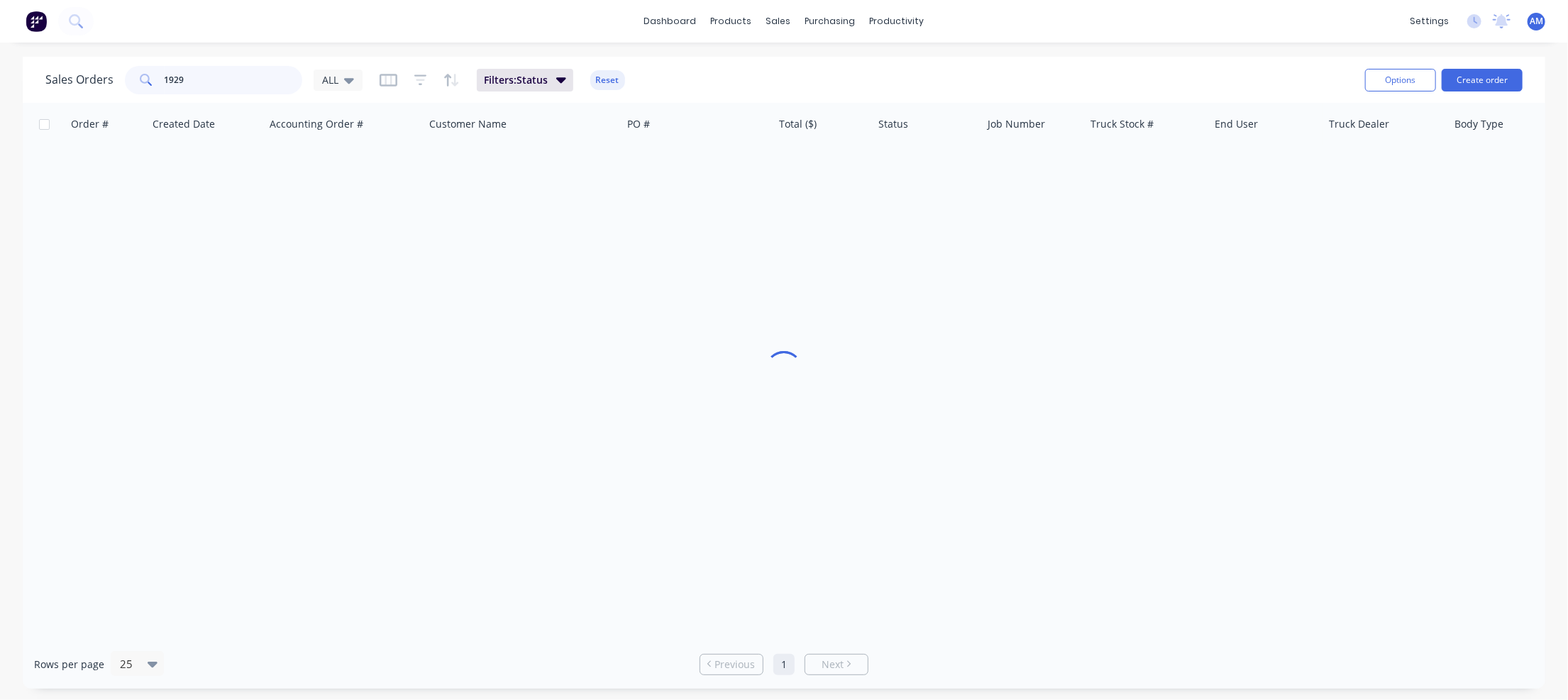
drag, startPoint x: 220, startPoint y: 80, endPoint x: 122, endPoint y: 79, distance: 98.0
click at [122, 79] on div "Sales Orders 1929 ALL" at bounding box center [204, 80] width 317 height 28
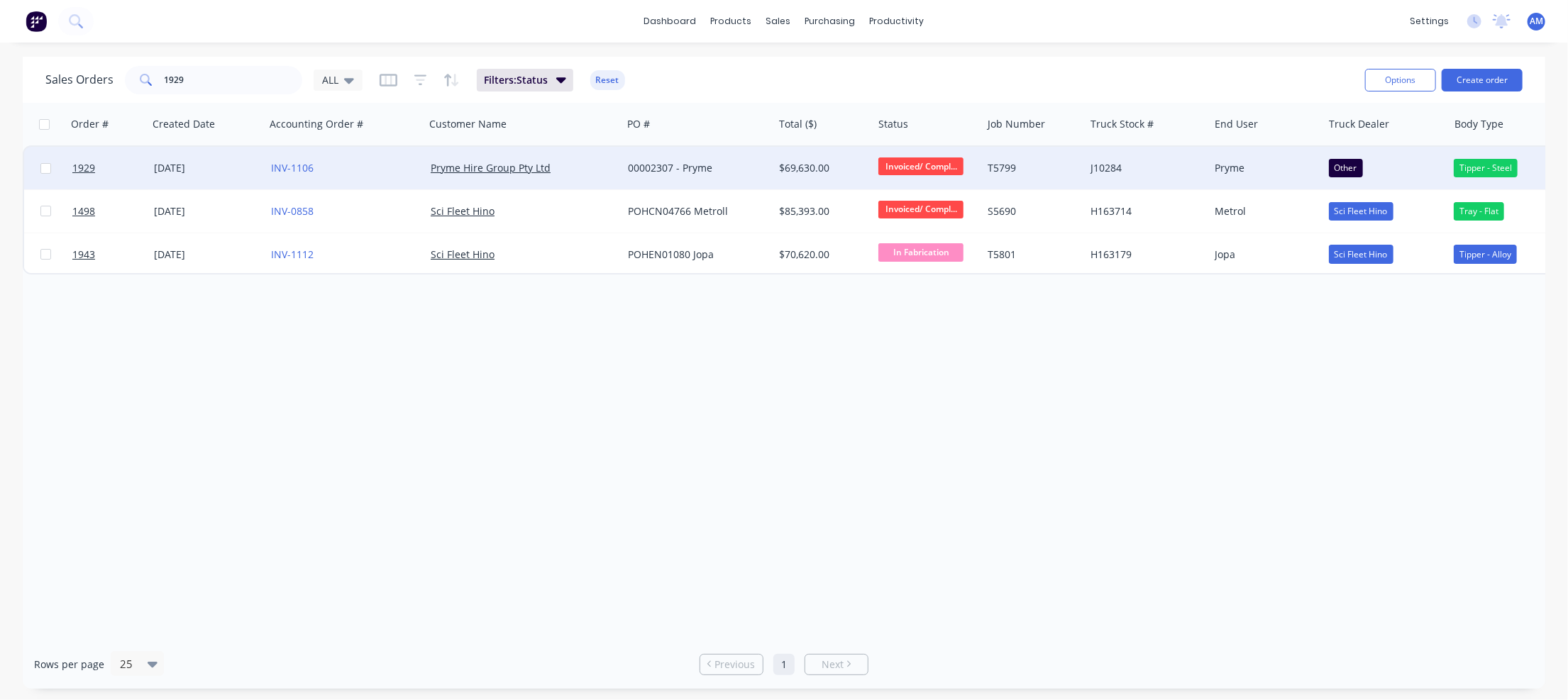
click at [204, 166] on div "[DATE]" at bounding box center [206, 168] width 106 height 14
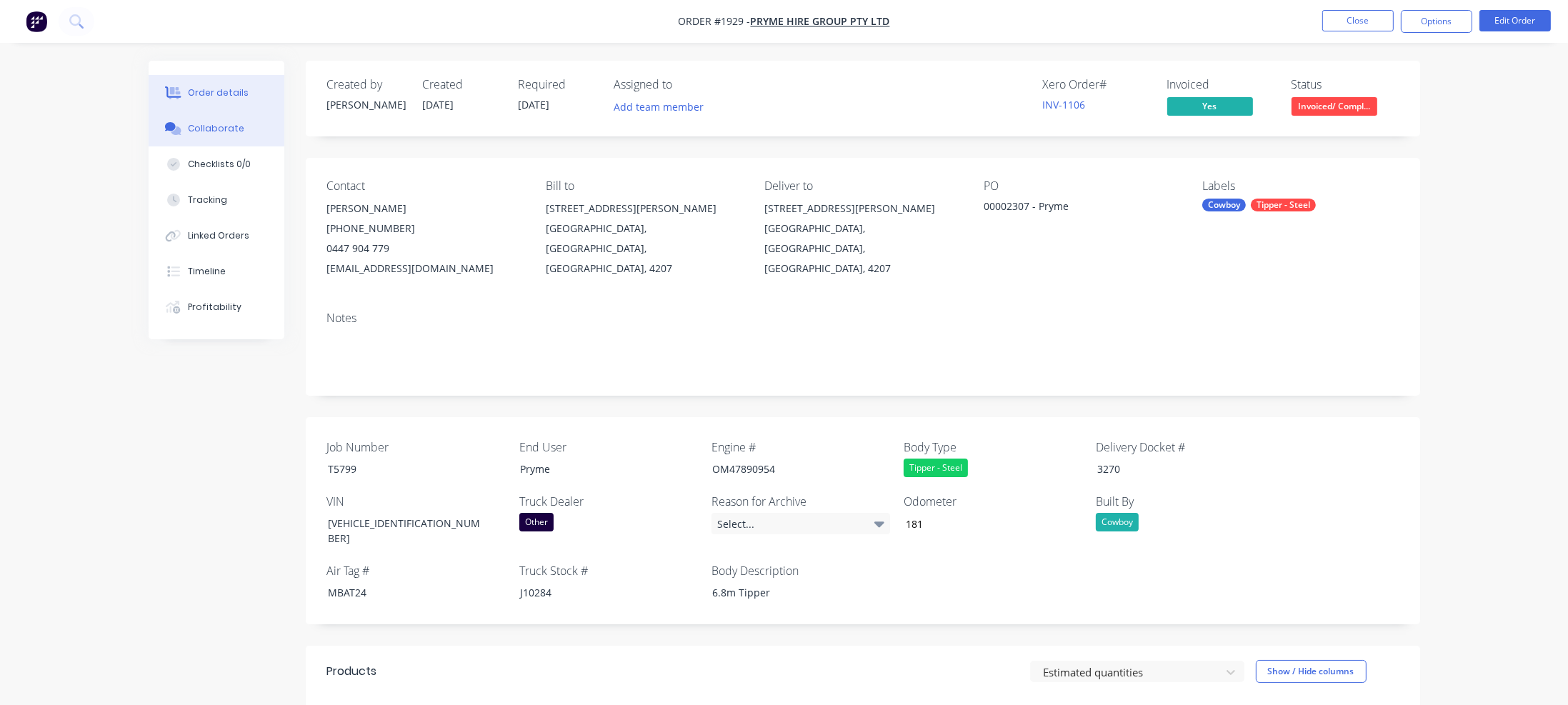
click at [217, 127] on div "Collaborate" at bounding box center [216, 129] width 57 height 13
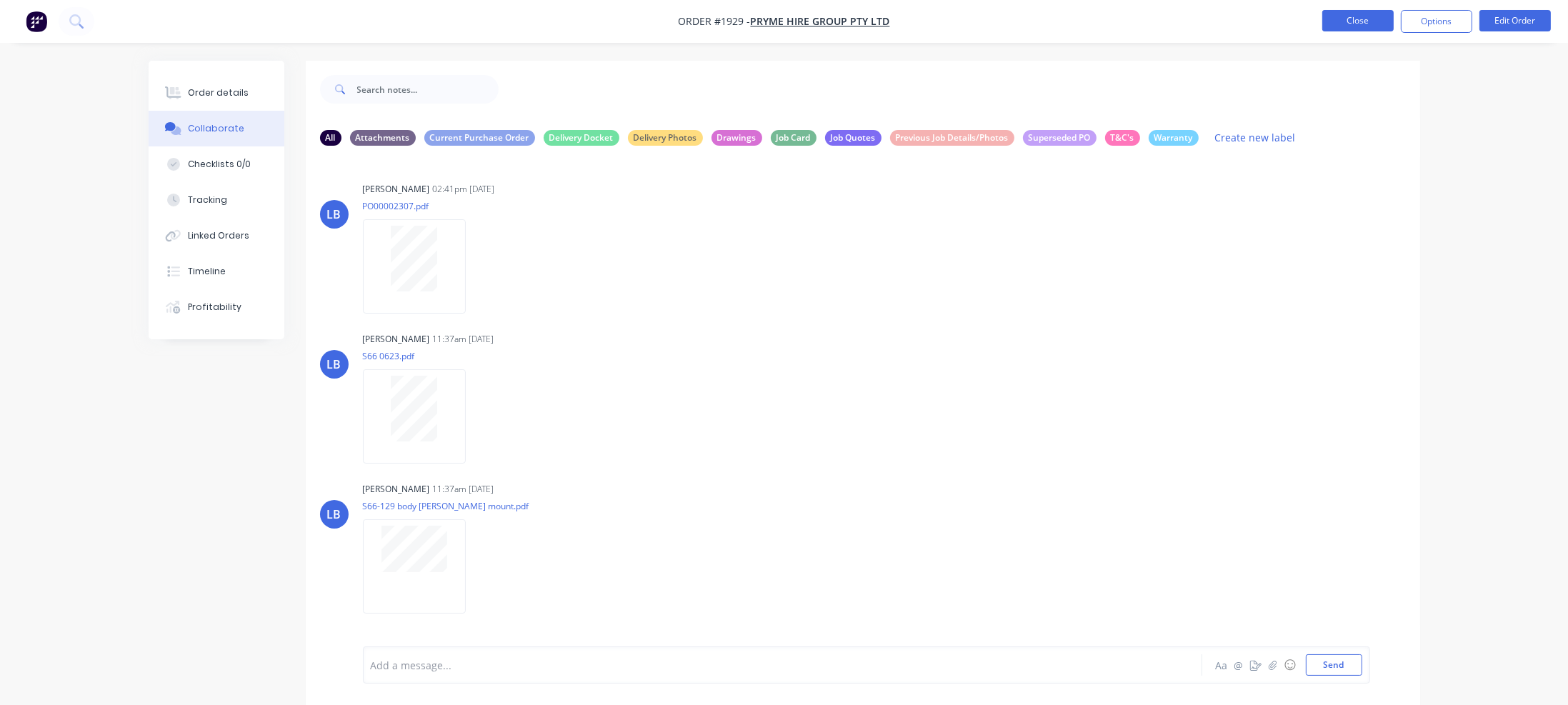
click at [1264, 21] on button "Close" at bounding box center [1358, 21] width 72 height 21
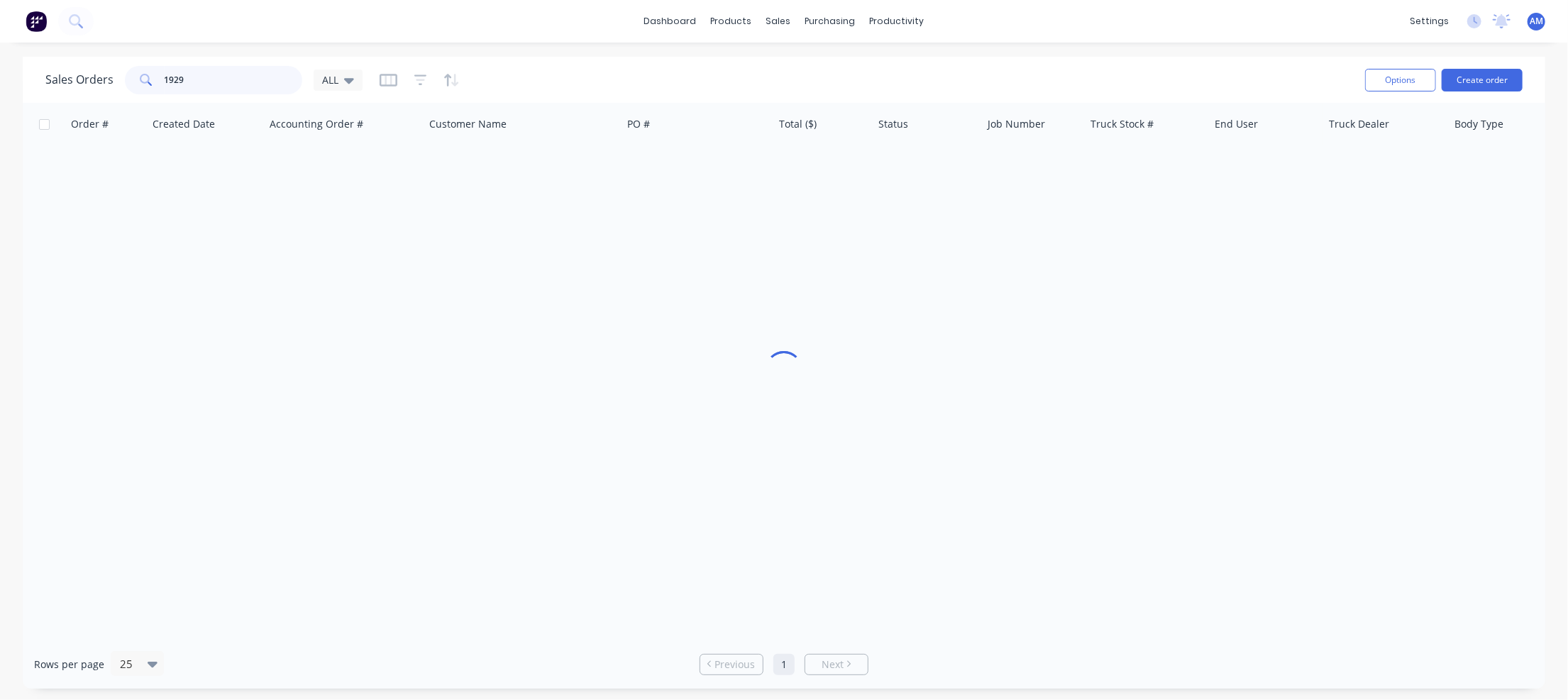
drag, startPoint x: 228, startPoint y: 80, endPoint x: 127, endPoint y: 76, distance: 101.1
click at [127, 76] on div "1929" at bounding box center [213, 80] width 177 height 28
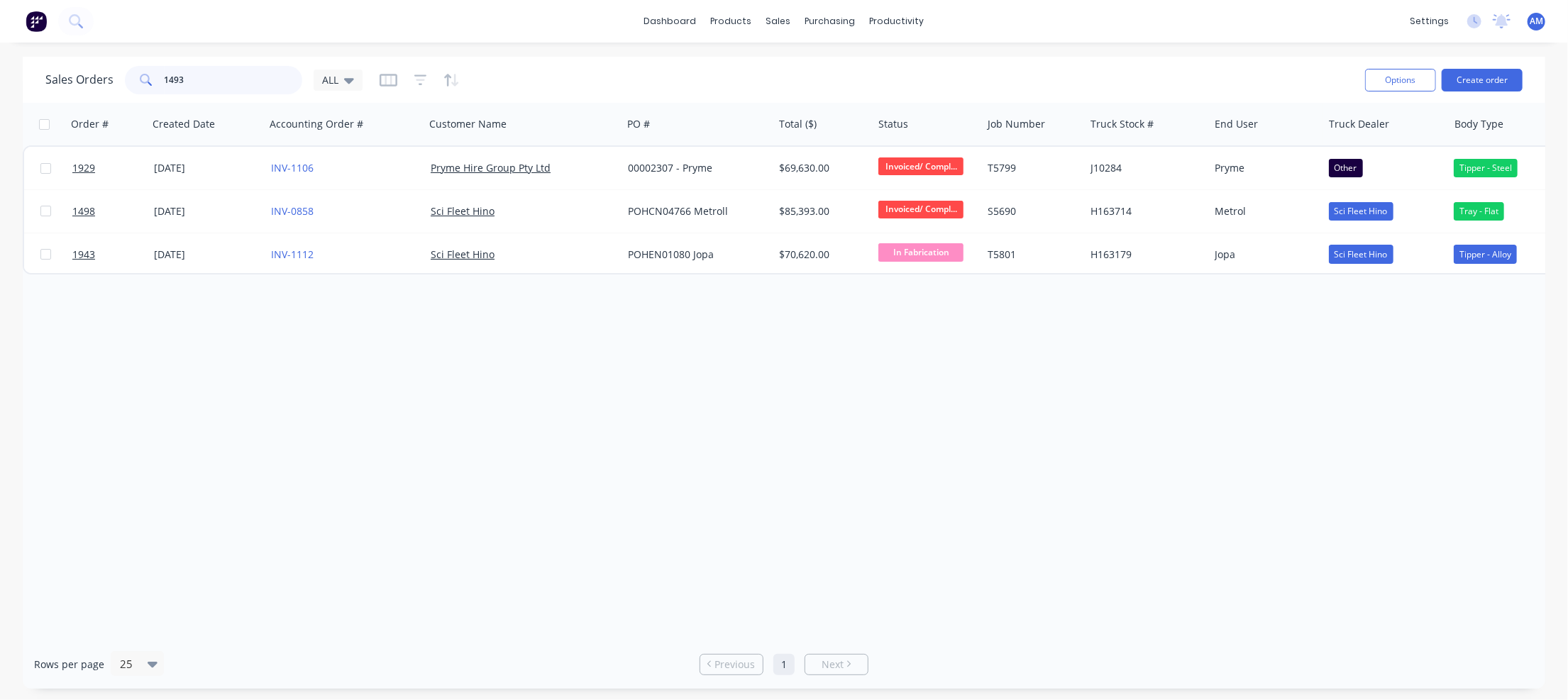
type input "1493"
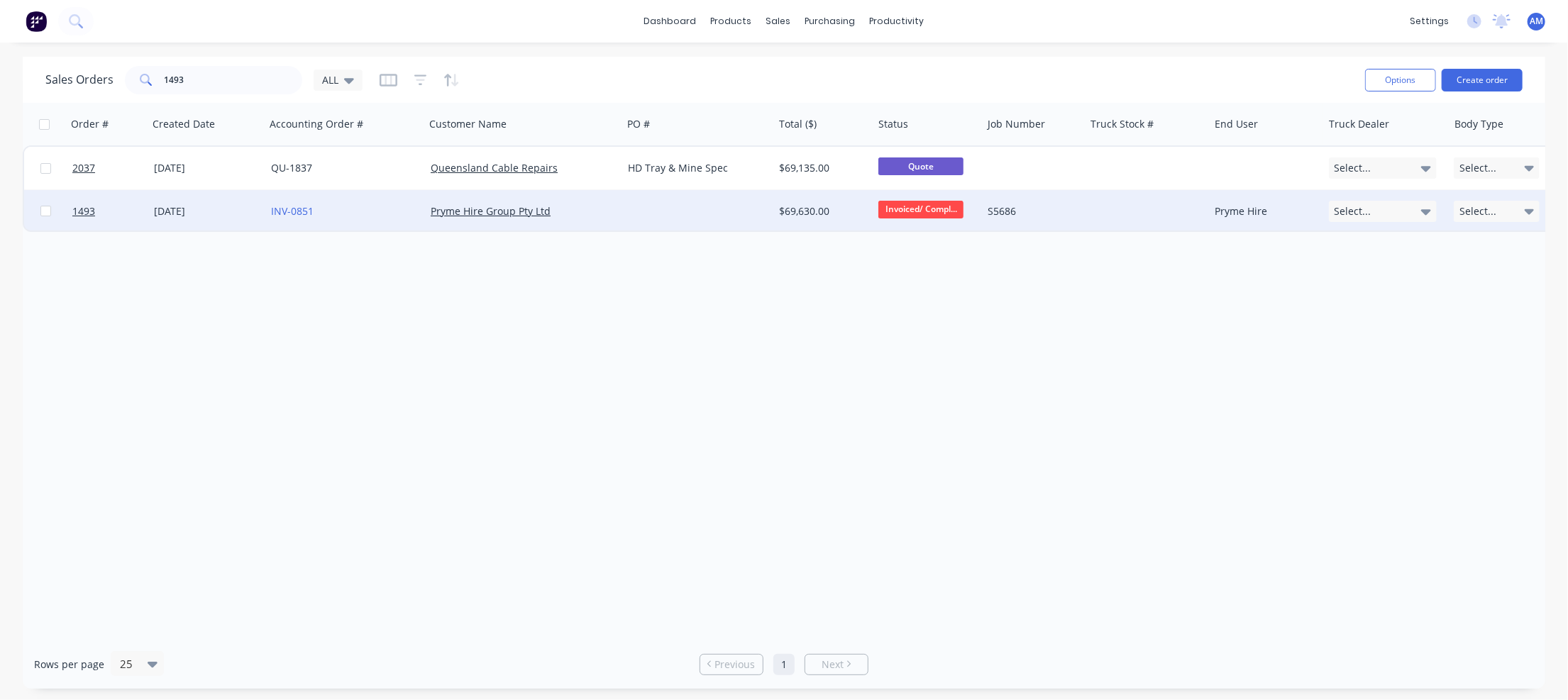
click at [171, 209] on div "[DATE]" at bounding box center [206, 211] width 106 height 14
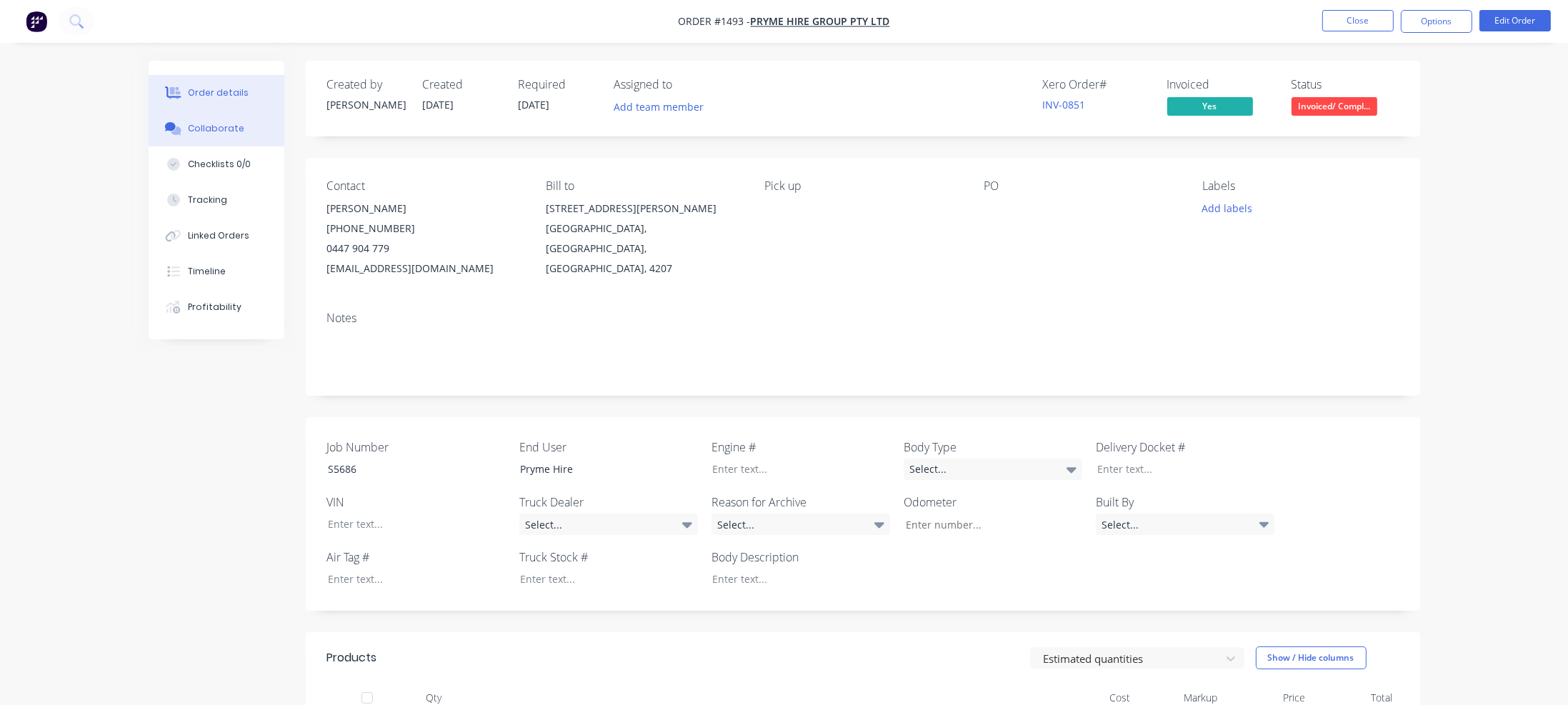
click at [206, 128] on div "Collaborate" at bounding box center [216, 129] width 57 height 13
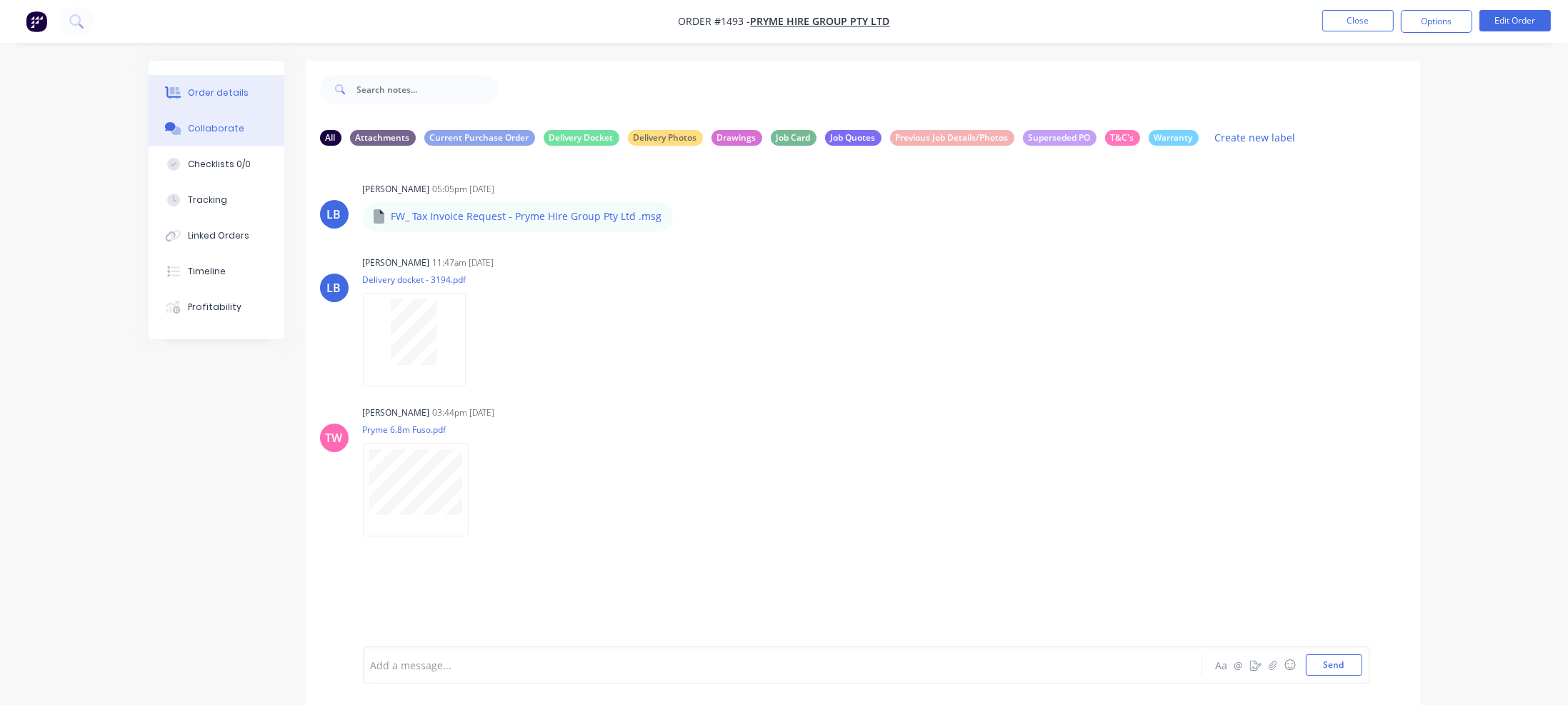
click at [214, 97] on div "Order details" at bounding box center [218, 93] width 61 height 13
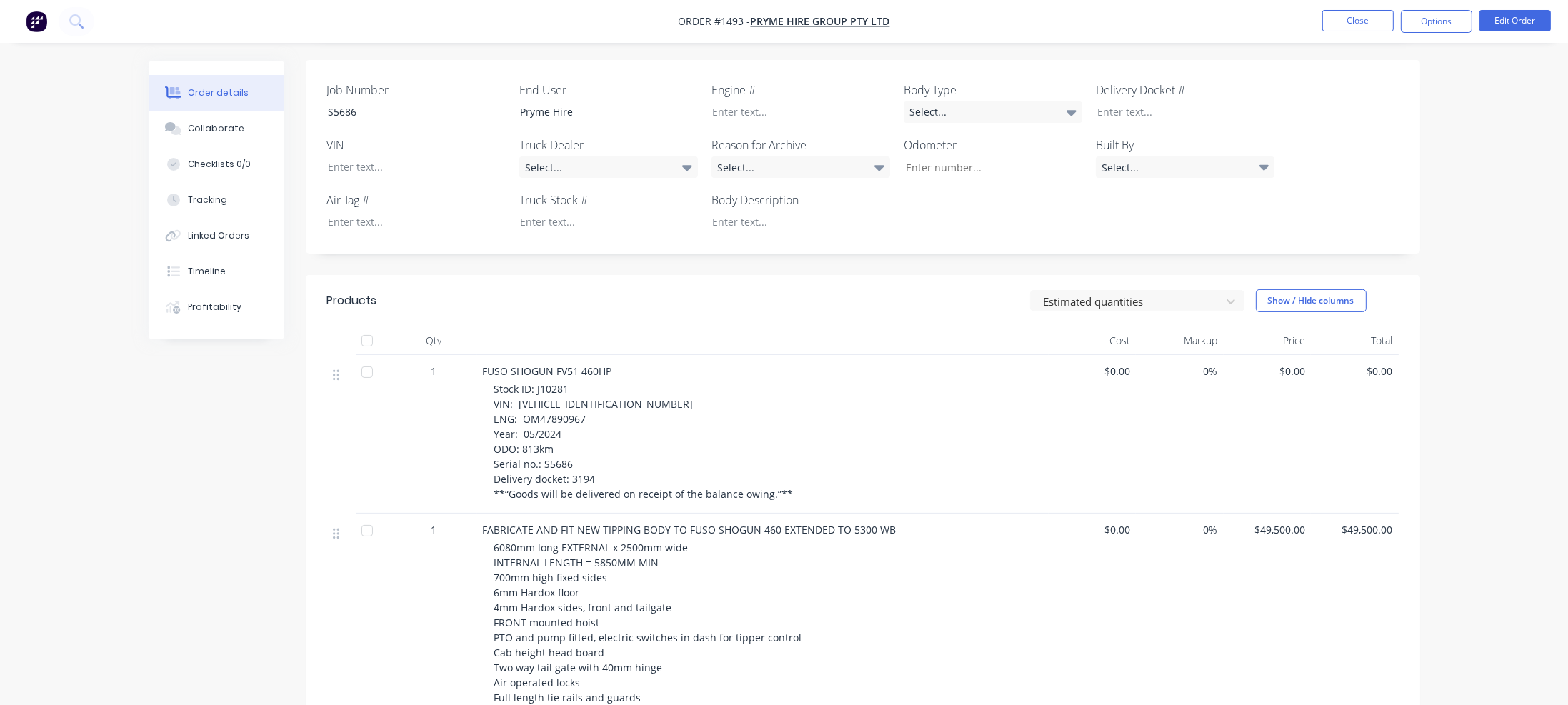
scroll to position [286, 0]
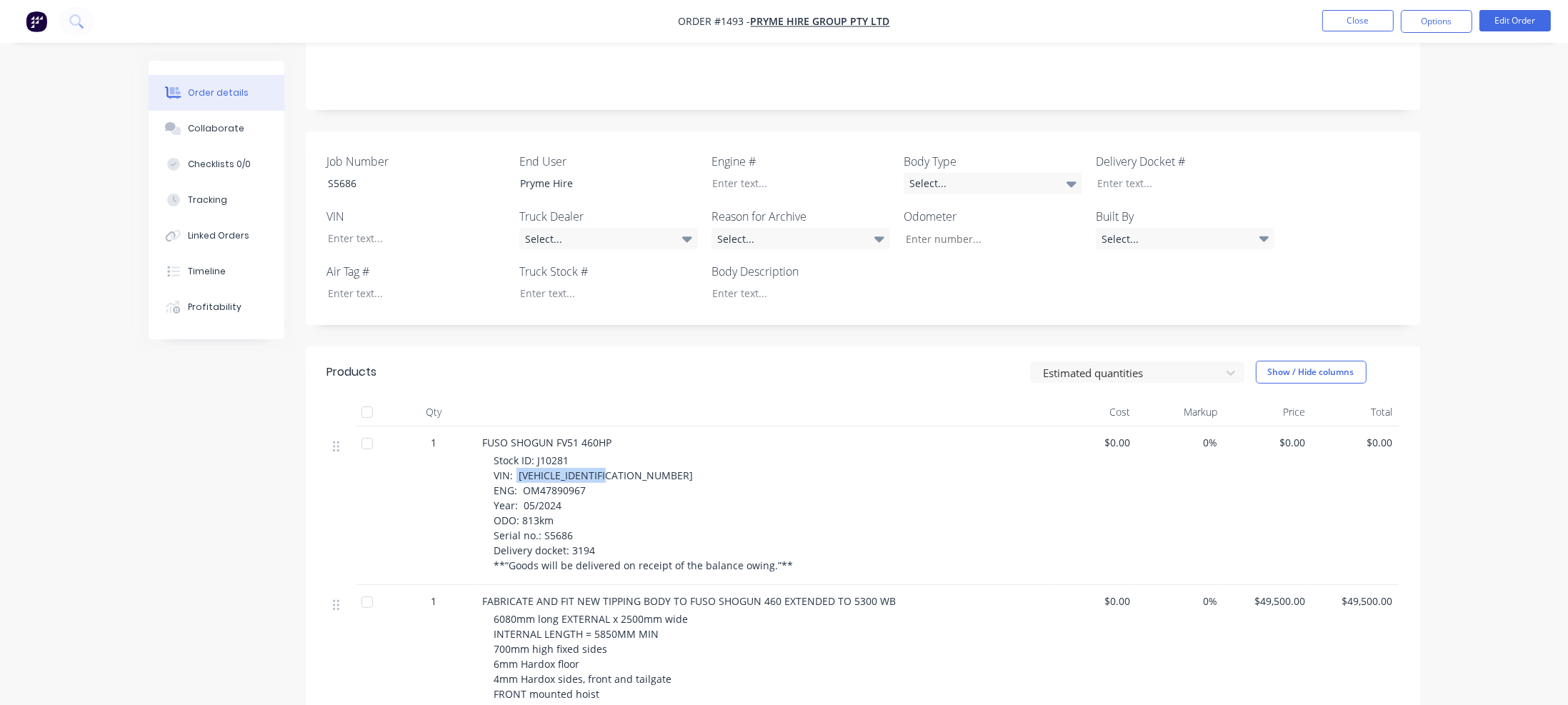
drag, startPoint x: 515, startPoint y: 476, endPoint x: 619, endPoint y: 476, distance: 104.0
click at [619, 476] on div "Stock ID: J10281 VIN: JLFFV70HK0KJ10281 ENG: OM47890967 Year: 05/2024 ODO: 813k…" at bounding box center [769, 513] width 549 height 120
copy span "JLFFV70HK0KJ10281"
click at [343, 236] on div at bounding box center [405, 238] width 178 height 21
paste div
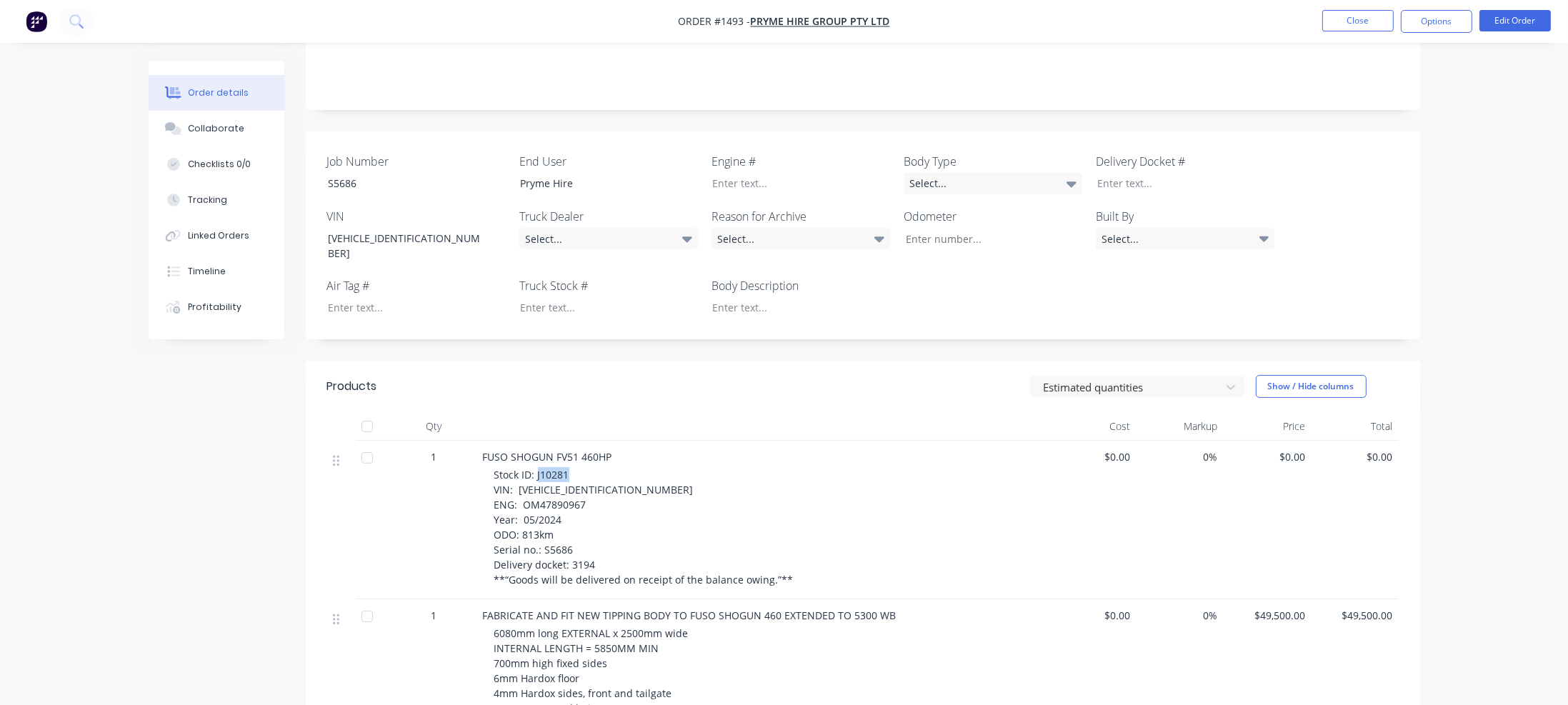
drag, startPoint x: 536, startPoint y: 463, endPoint x: 577, endPoint y: 462, distance: 41.0
click at [577, 467] on div "Stock ID: J10281 VIN: JLFFV70HK0KJ10281 ENG: OM47890967 Year: 05/2024 ODO: 813k…" at bounding box center [769, 527] width 549 height 120
copy span "J10281"
click at [539, 297] on div at bounding box center [597, 307] width 178 height 21
paste div
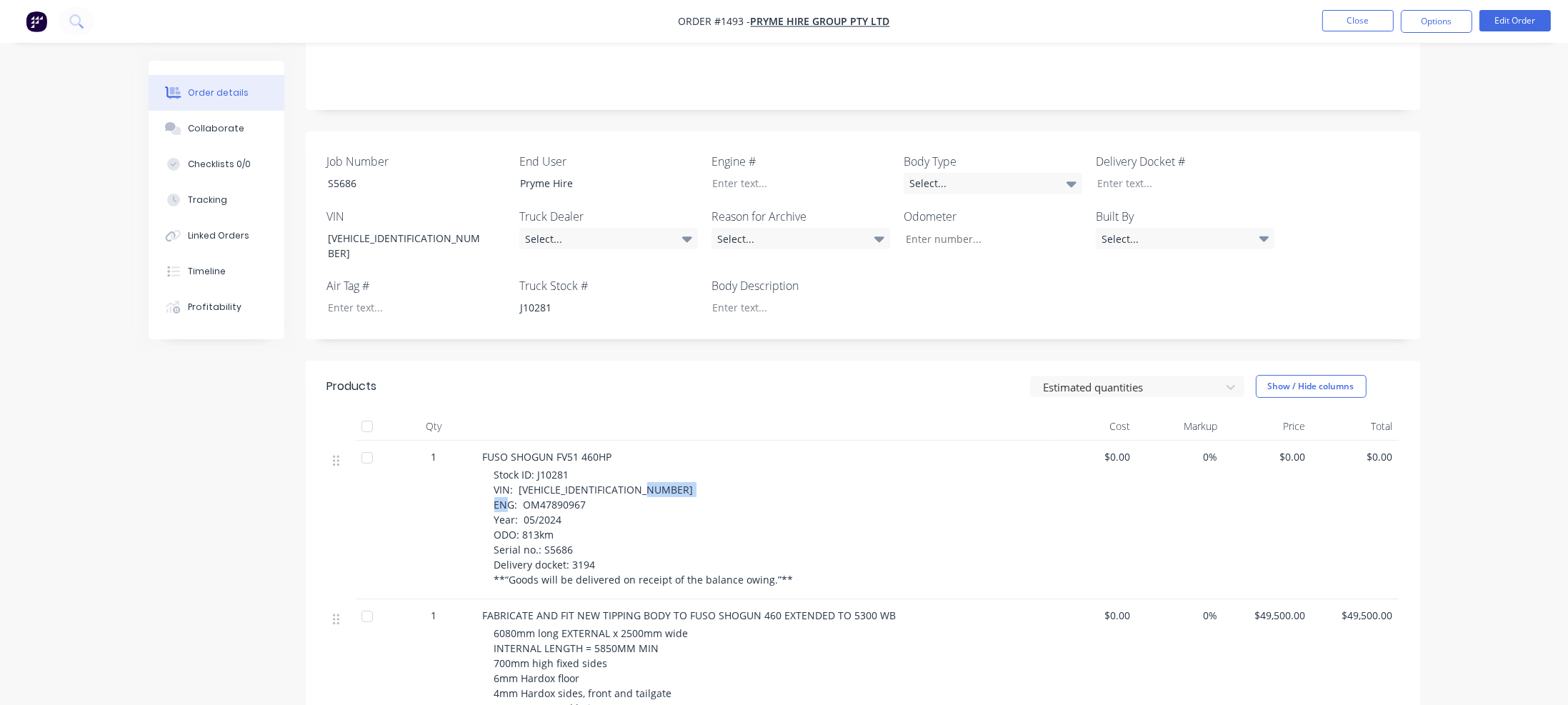
drag, startPoint x: 523, startPoint y: 491, endPoint x: 585, endPoint y: 489, distance: 62.0
click at [585, 489] on div "Stock ID: J10281 VIN: JLFFV70HK0KJ10281 ENG: OM47890967 Year: 05/2024 ODO: 813k…" at bounding box center [769, 527] width 549 height 120
copy span "OM47890967"
click at [721, 187] on div at bounding box center [789, 183] width 178 height 21
paste div
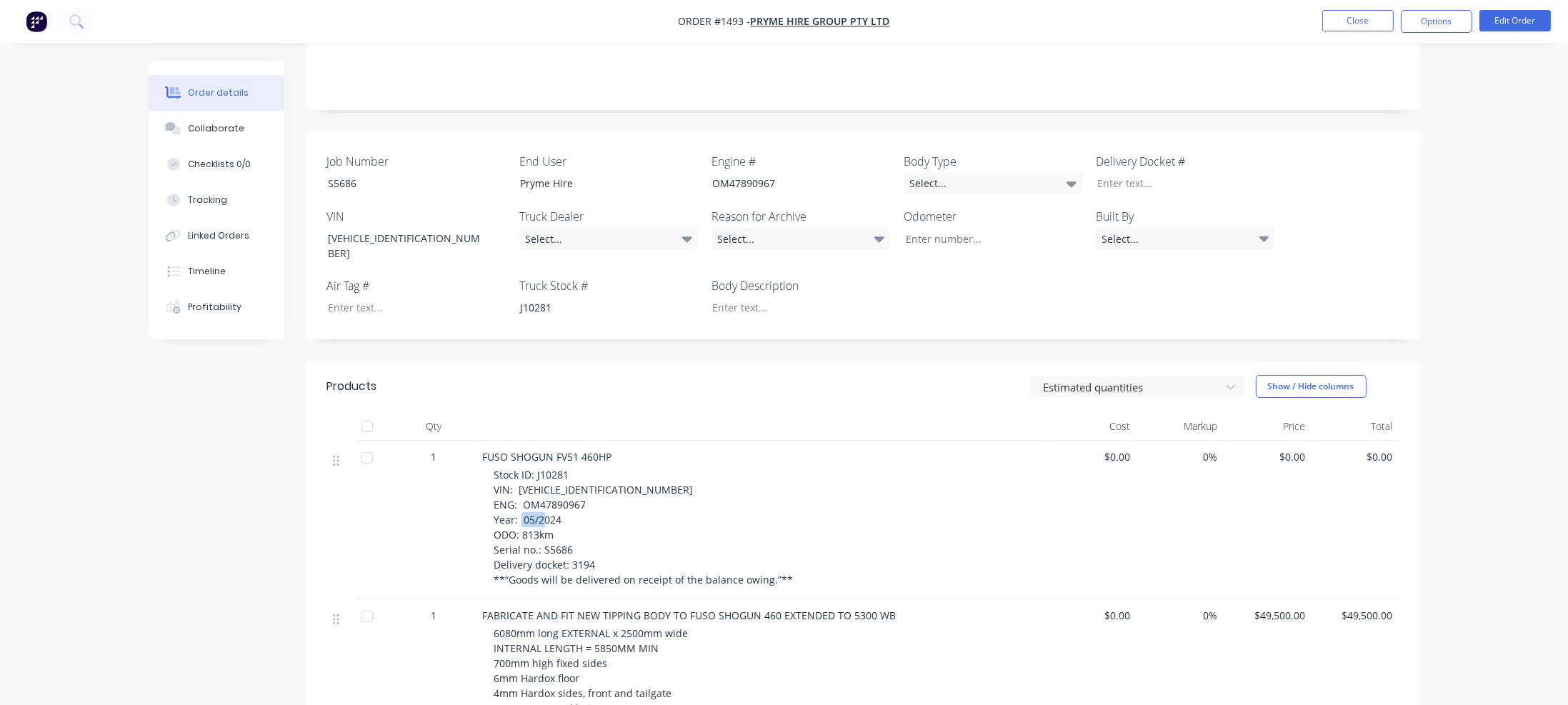
drag, startPoint x: 521, startPoint y: 522, endPoint x: 555, endPoint y: 519, distance: 34.1
click at [555, 519] on div "Stock ID: J10281 VIN: JLFFV70HK0KJ10281 ENG: OM47890967 Year: 05/2024 ODO: 813k…" at bounding box center [769, 527] width 549 height 120
copy span "813km"
click at [925, 243] on input "Job Number" at bounding box center [988, 239] width 188 height 21
paste input "813km"
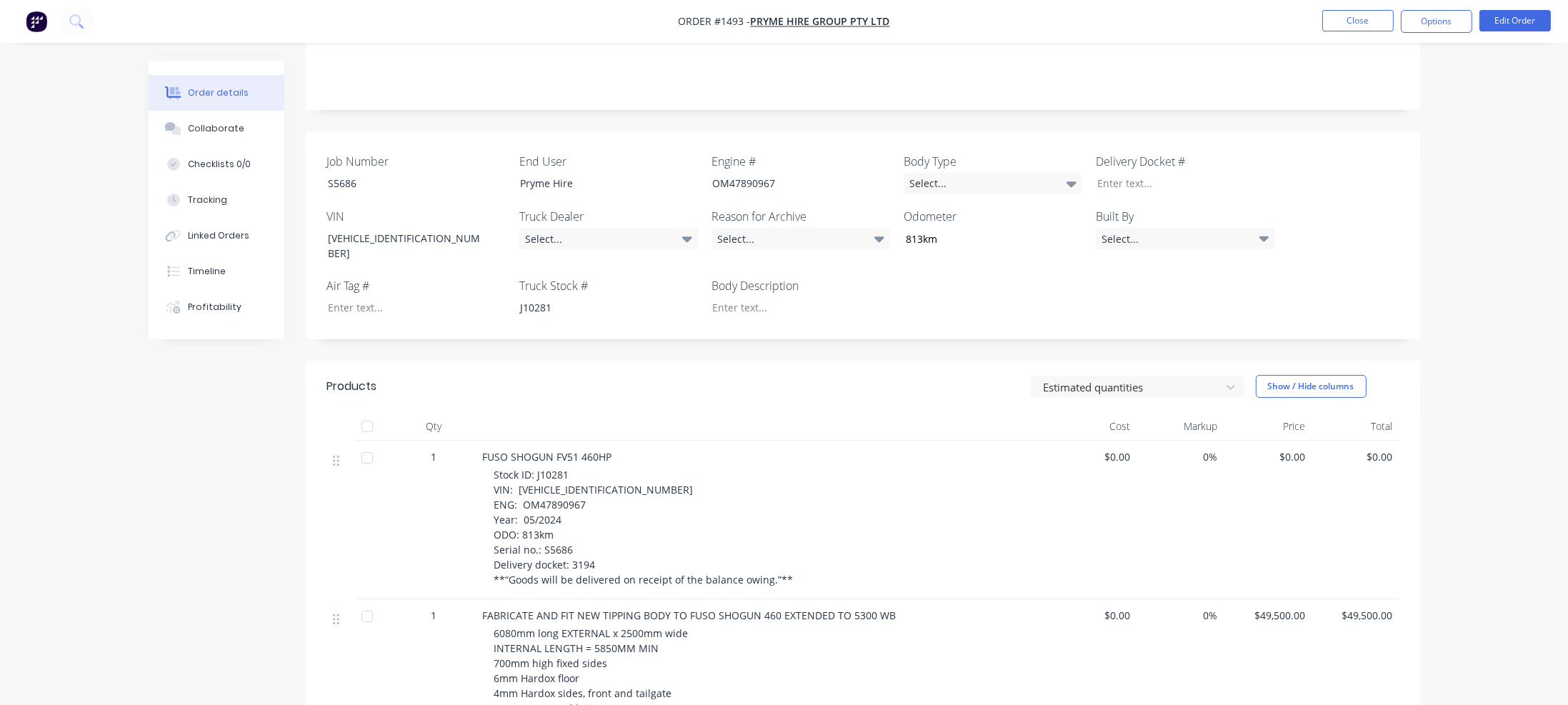
type input "813"
drag, startPoint x: 571, startPoint y: 550, endPoint x: 595, endPoint y: 550, distance: 24.0
click at [595, 550] on div "Stock ID: J10281 VIN: JLFFV70HK0KJ10281 ENG: OM47890967 Year: 05/2024 ODO: 813k…" at bounding box center [769, 527] width 549 height 120
copy span "3194"
click at [1116, 181] on div at bounding box center [1175, 183] width 178 height 21
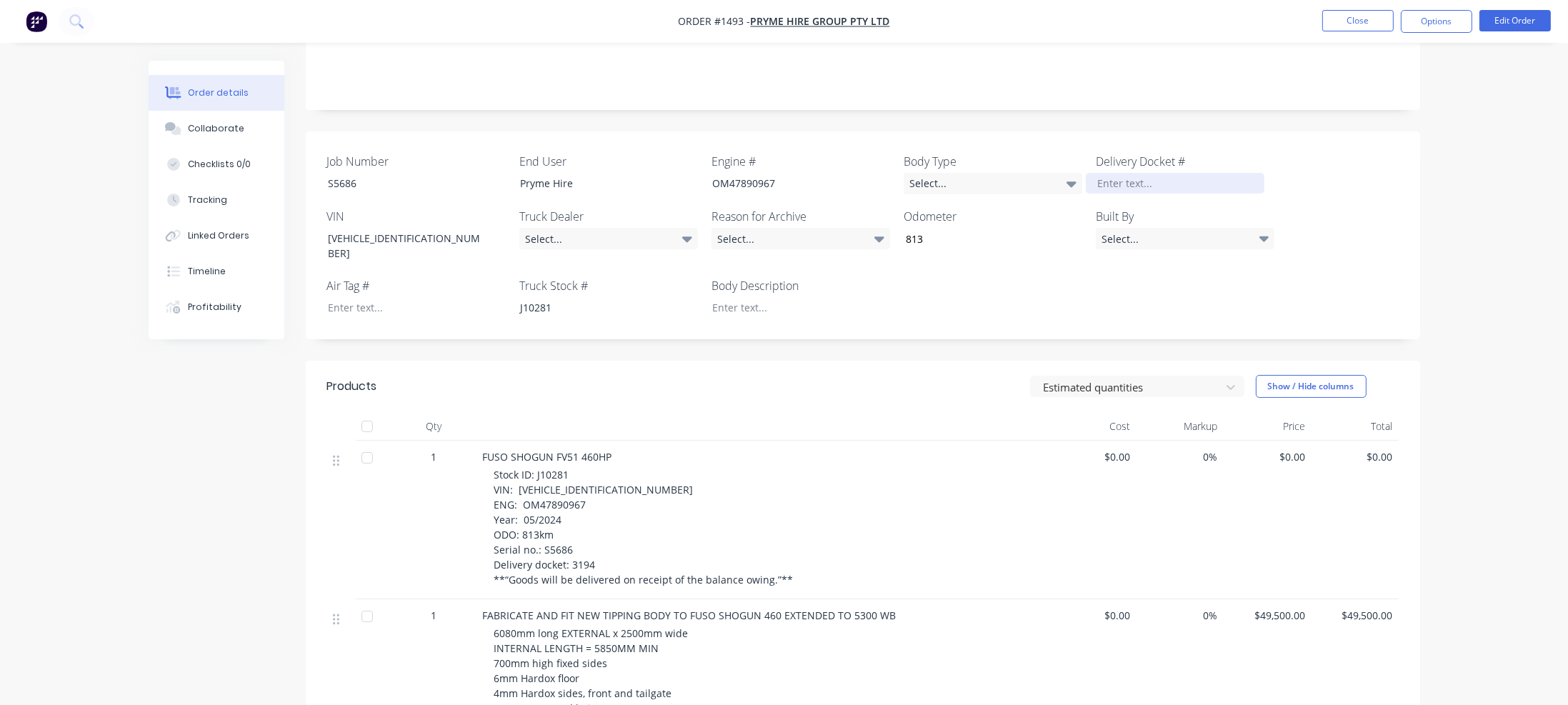
paste div
click at [1072, 183] on icon at bounding box center [1072, 184] width 10 height 6
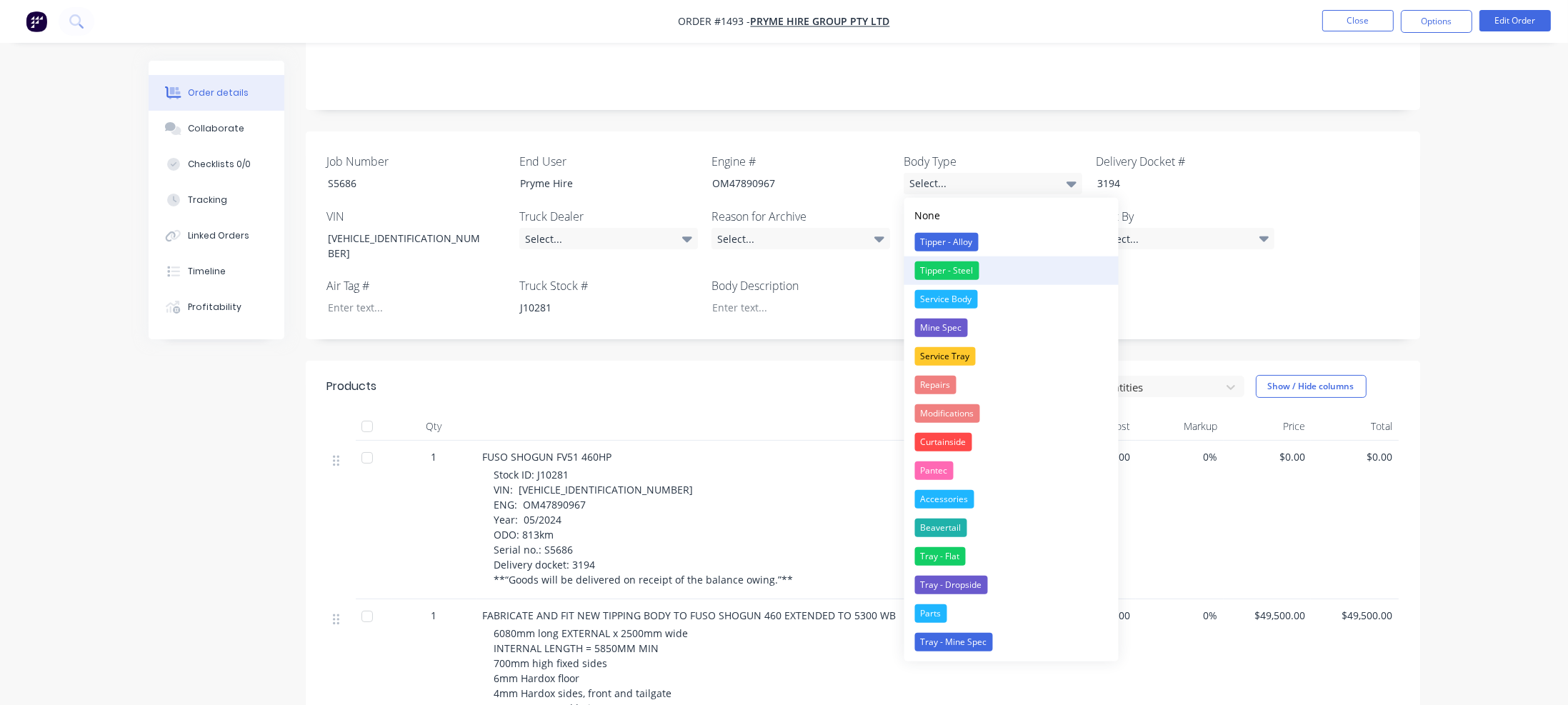
click at [981, 279] on button "Tipper - Steel" at bounding box center [1011, 271] width 214 height 29
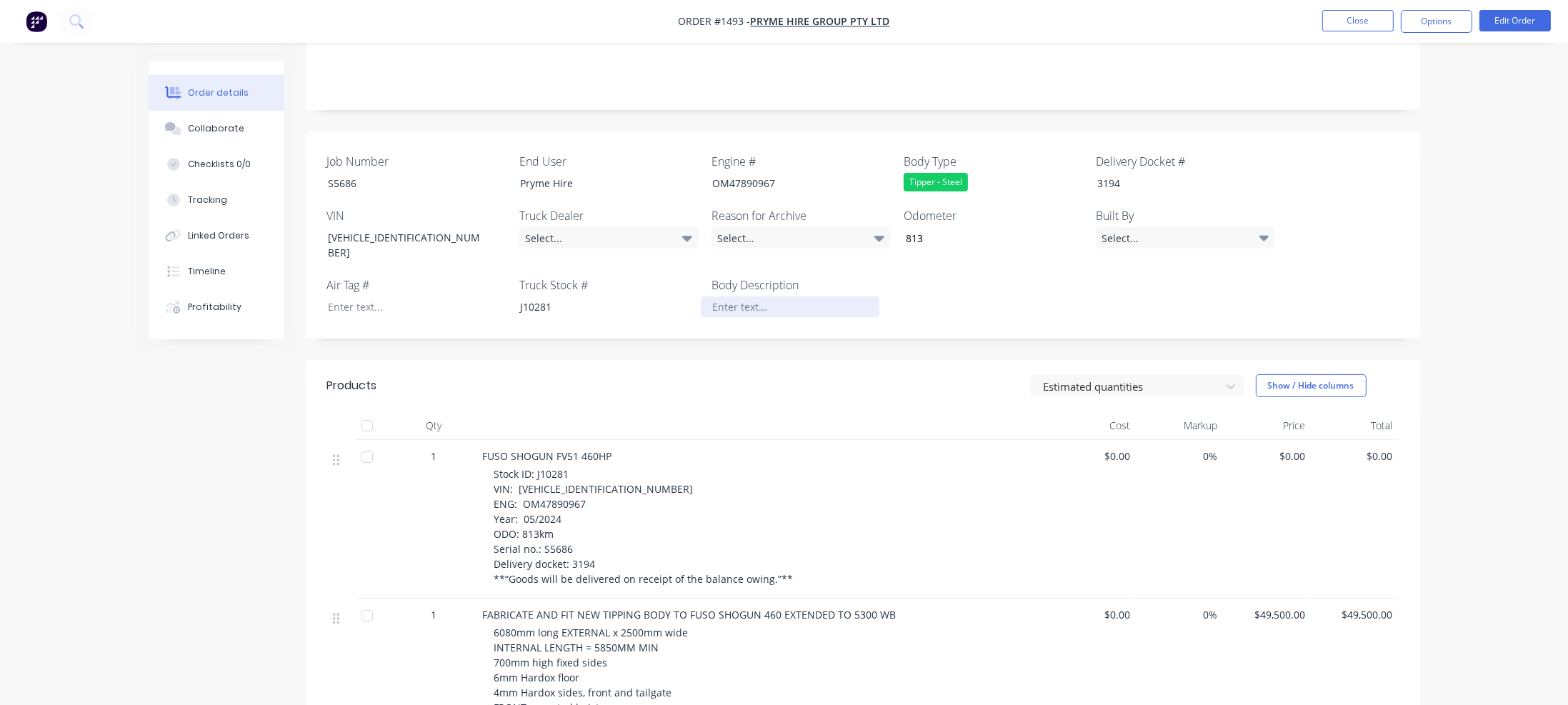
click at [738, 297] on div at bounding box center [789, 307] width 178 height 21
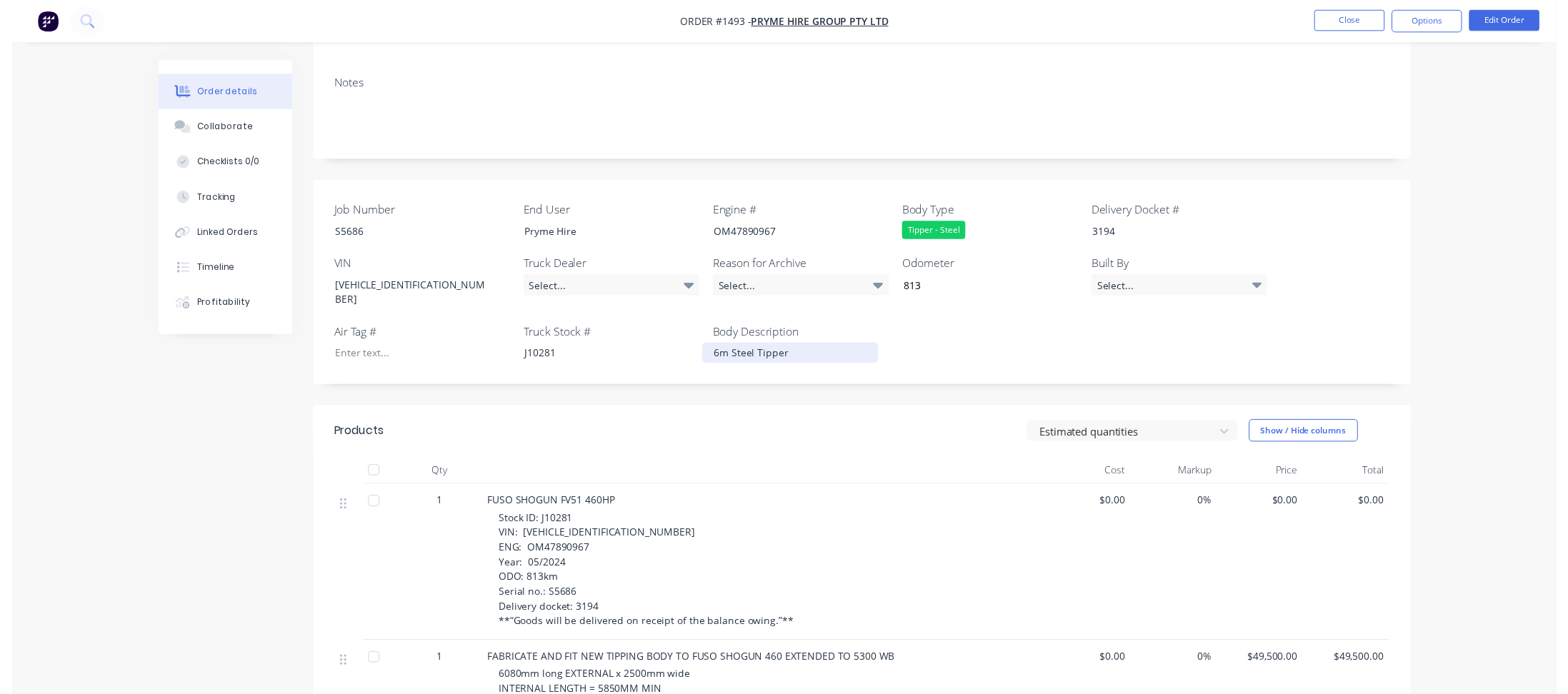
scroll to position [0, 0]
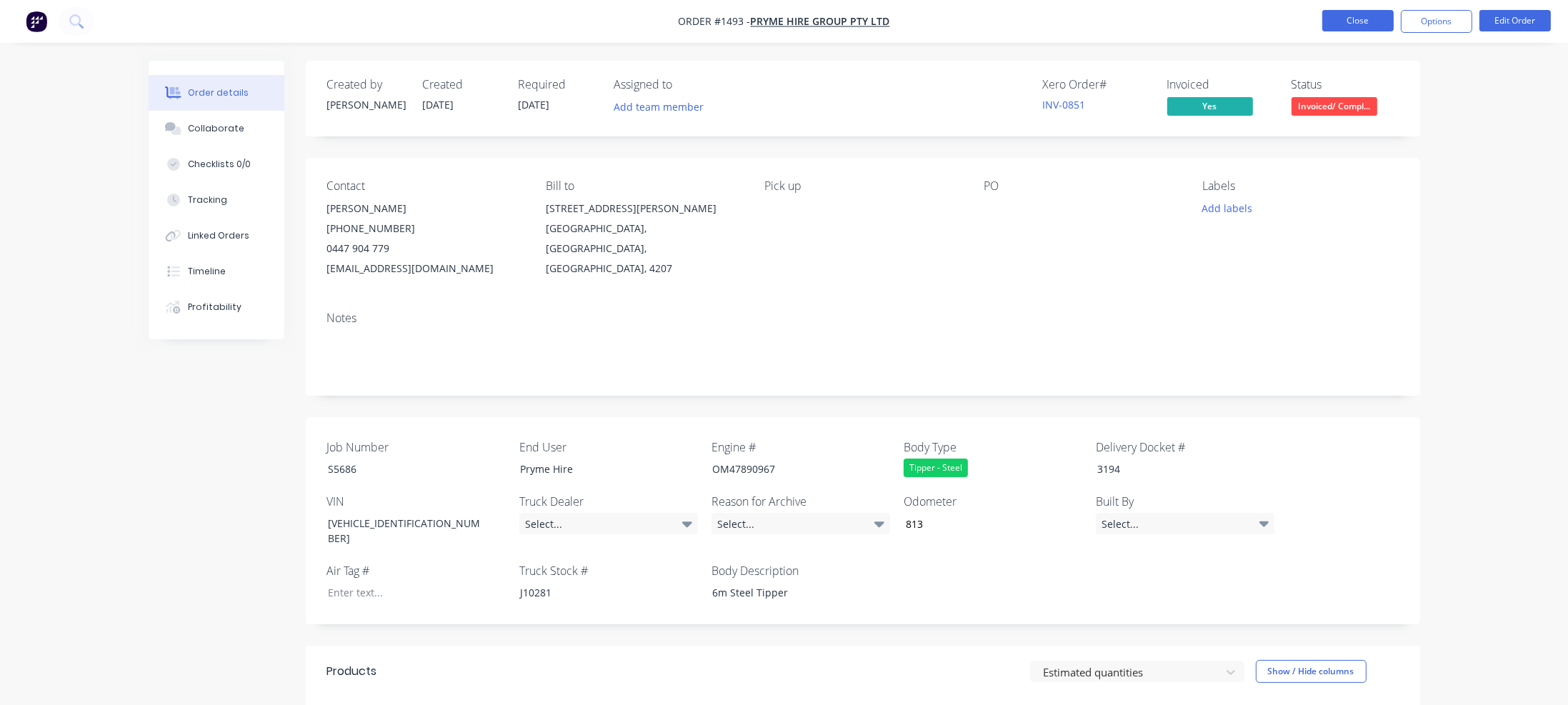
click at [1264, 25] on button "Close" at bounding box center [1358, 21] width 72 height 21
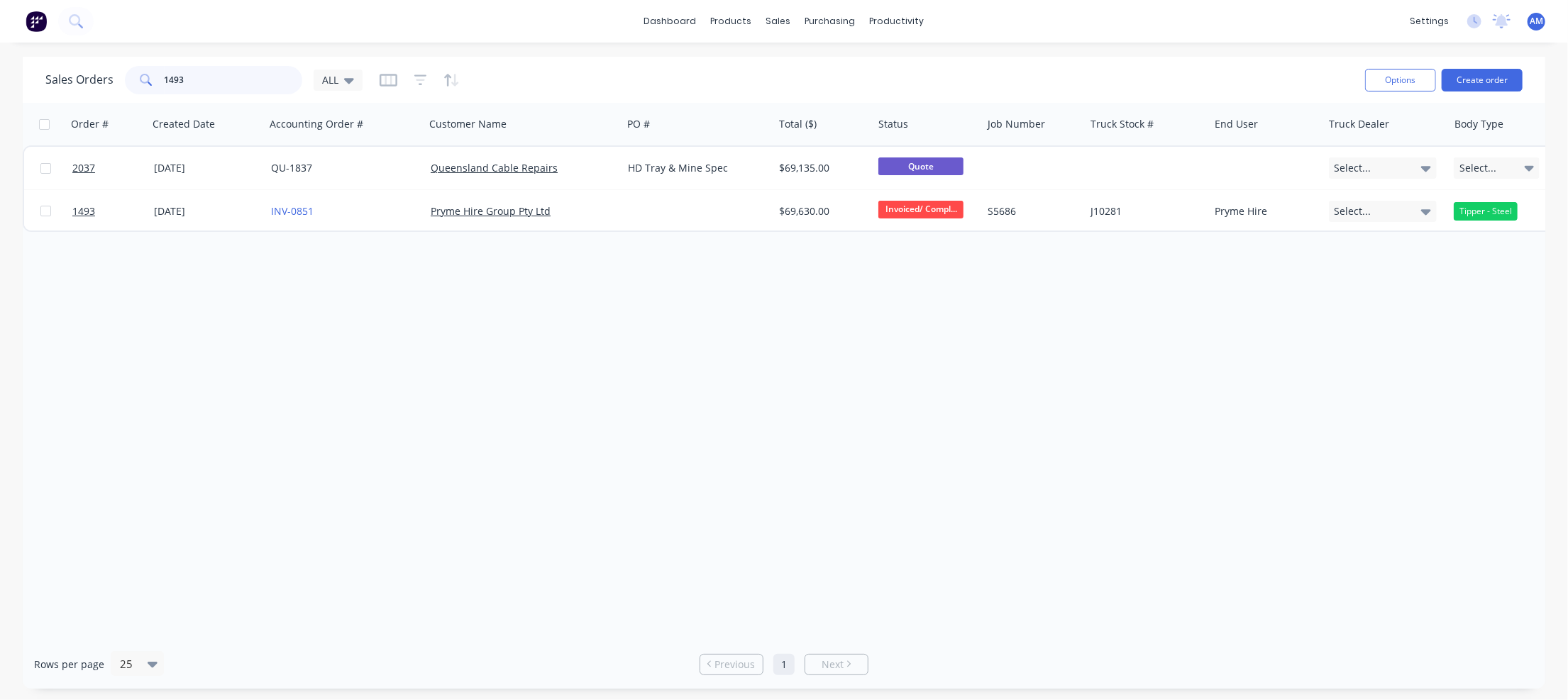
drag, startPoint x: 196, startPoint y: 82, endPoint x: 99, endPoint y: 81, distance: 97.0
click at [99, 81] on div "Sales Orders 1493 ALL" at bounding box center [204, 80] width 317 height 28
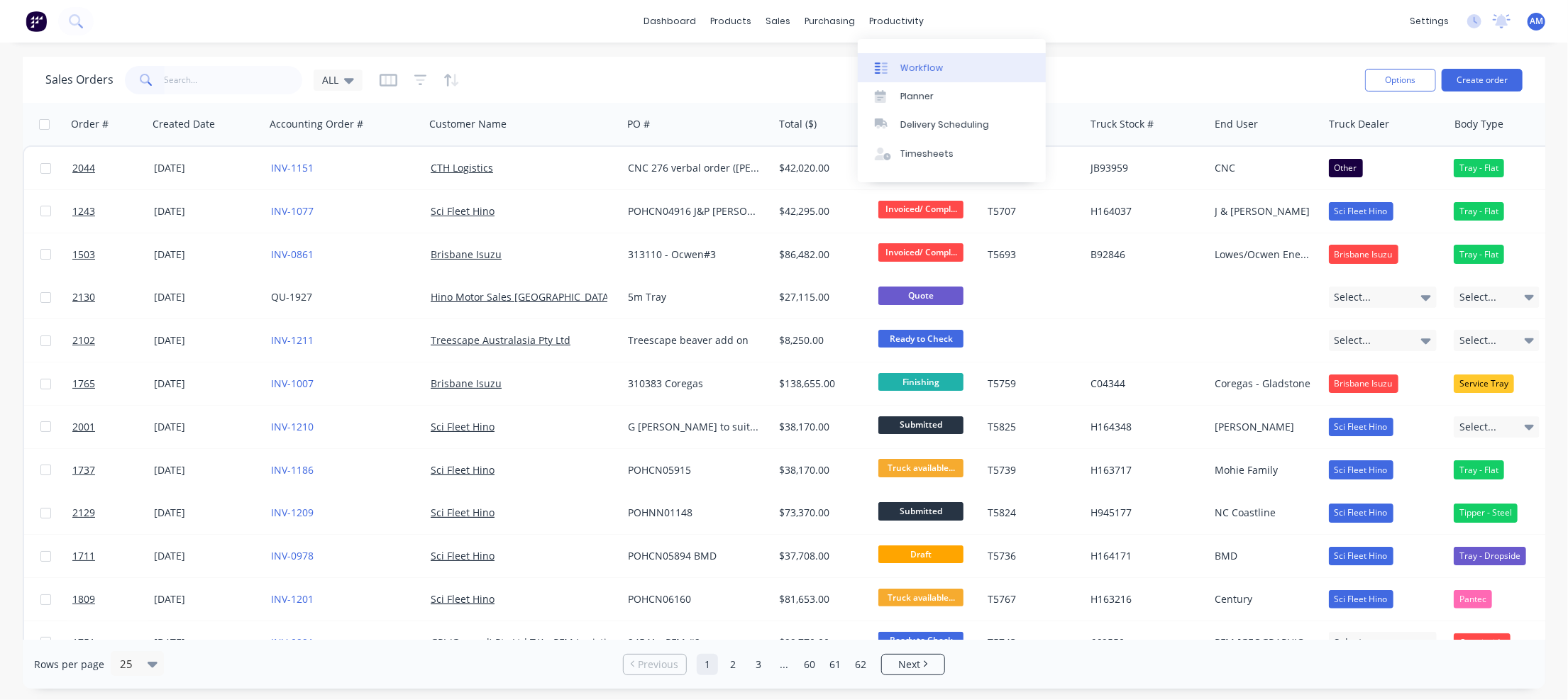
click at [906, 66] on div "Workflow" at bounding box center [922, 68] width 43 height 13
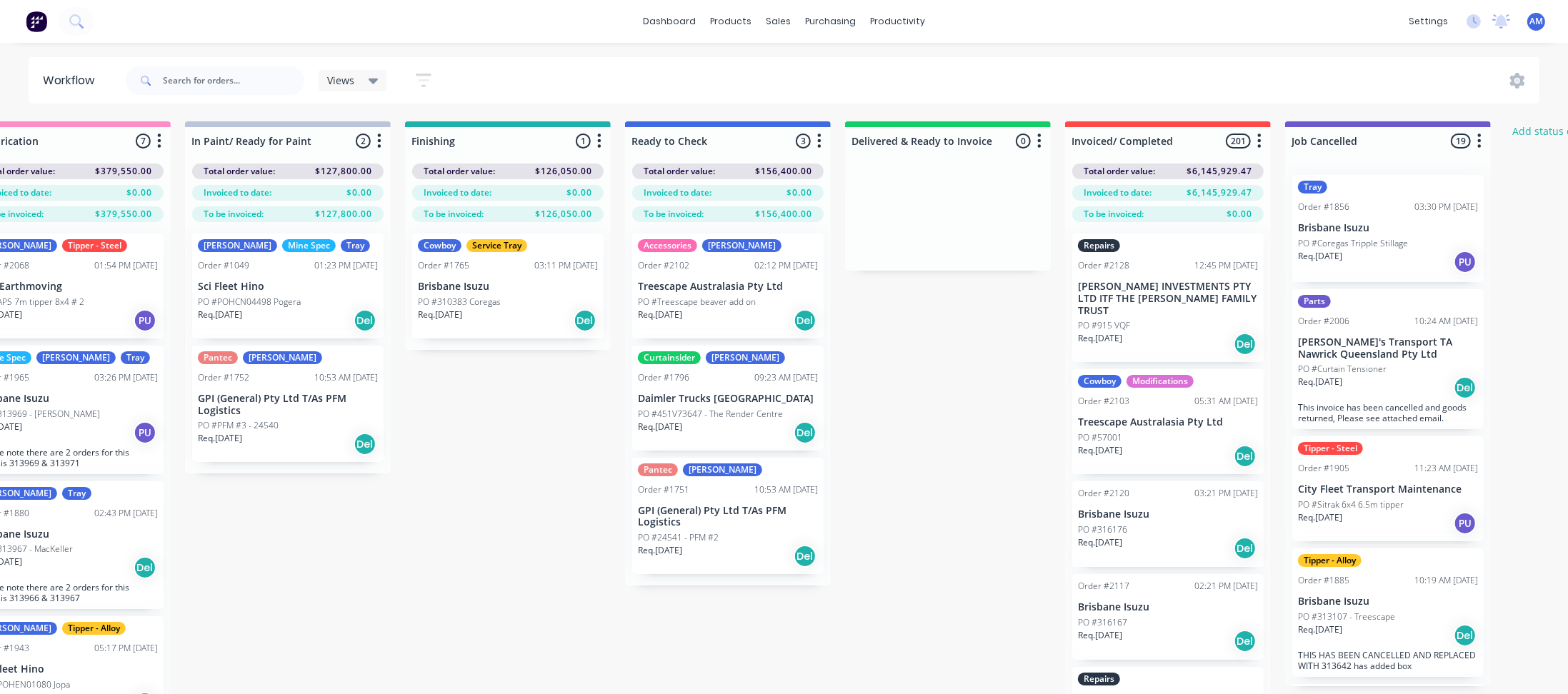
scroll to position [0, 726]
click at [924, 308] on div "Submitted 36 Status colour #273444 hex #273444 Save Cancel Summaries Total orde…" at bounding box center [558, 433] width 2589 height 624
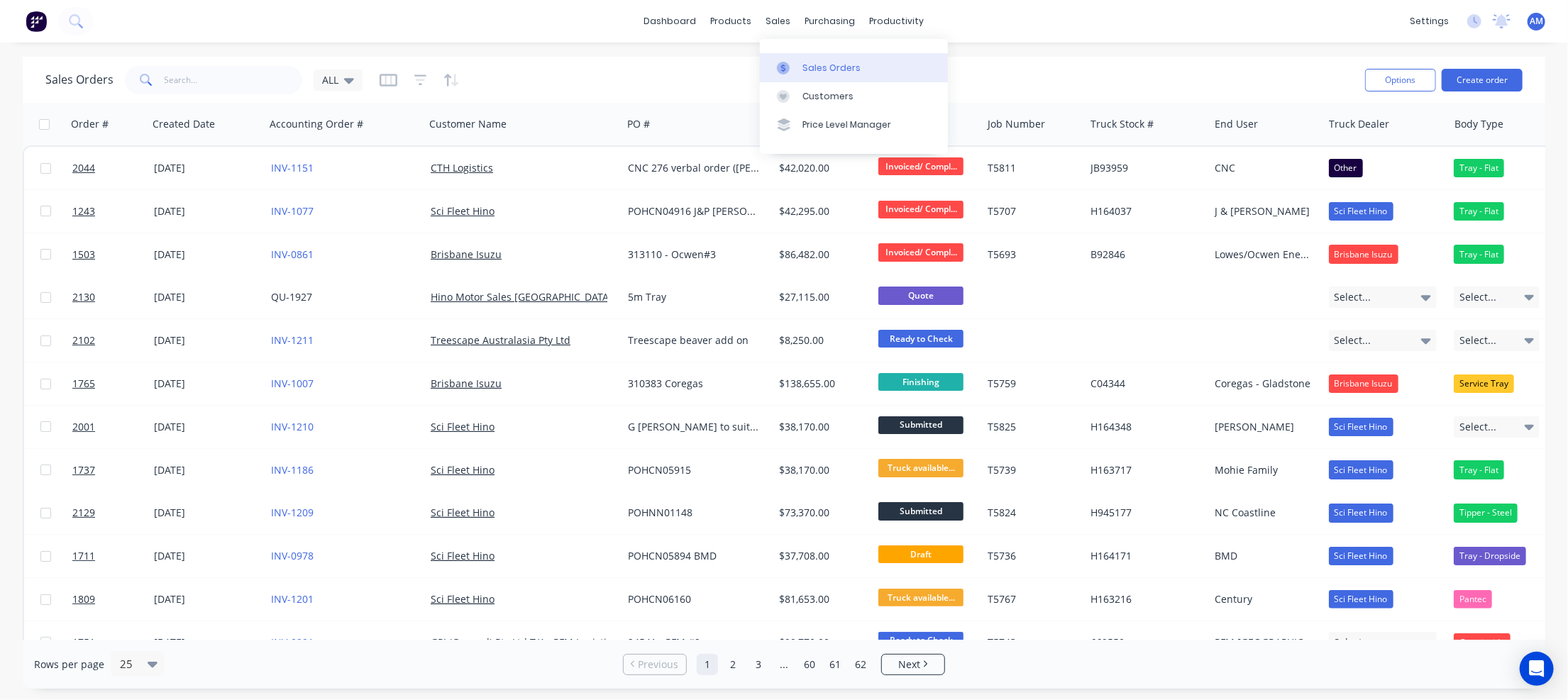
click at [792, 65] on div at bounding box center [788, 68] width 21 height 13
click at [389, 76] on icon "button" at bounding box center [388, 80] width 18 height 14
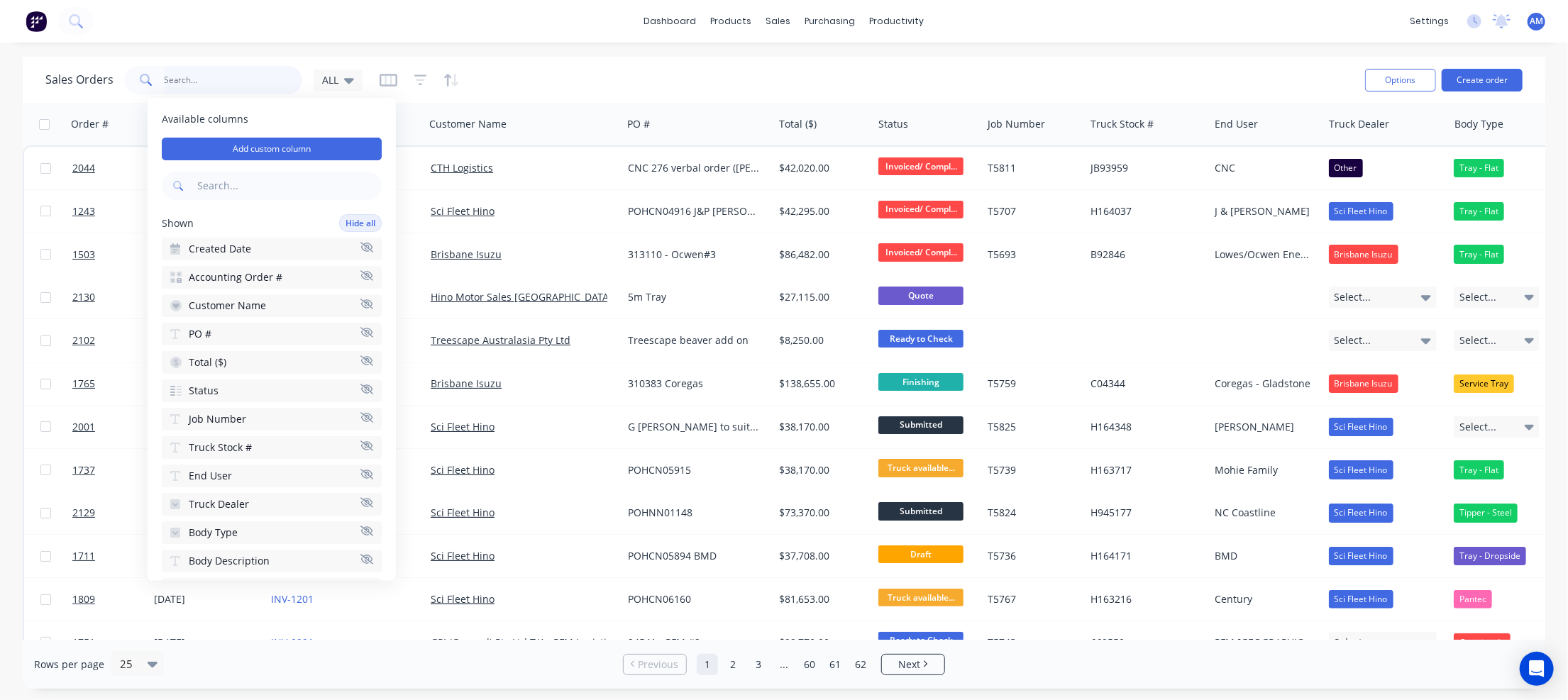
click at [175, 70] on input "text" at bounding box center [233, 80] width 138 height 28
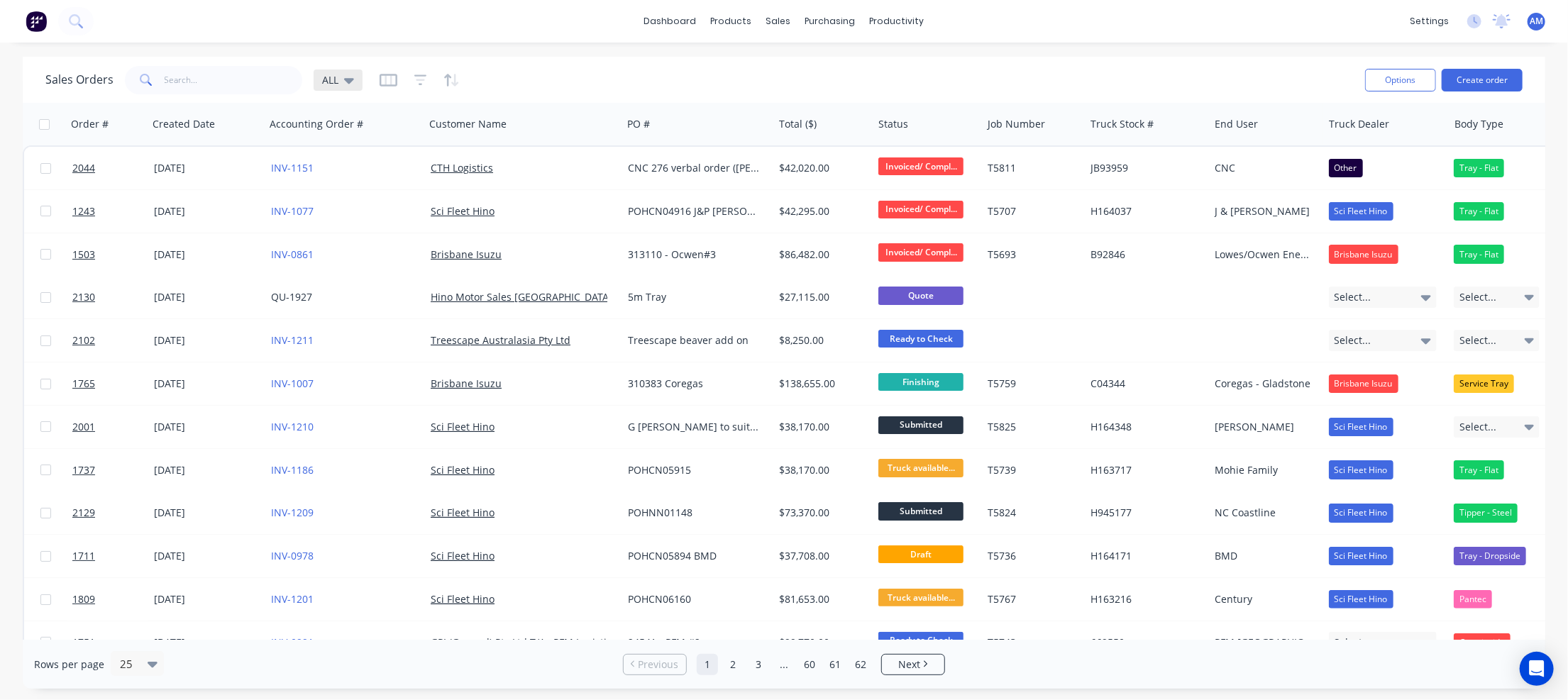
click at [354, 76] on div "ALL" at bounding box center [338, 80] width 49 height 21
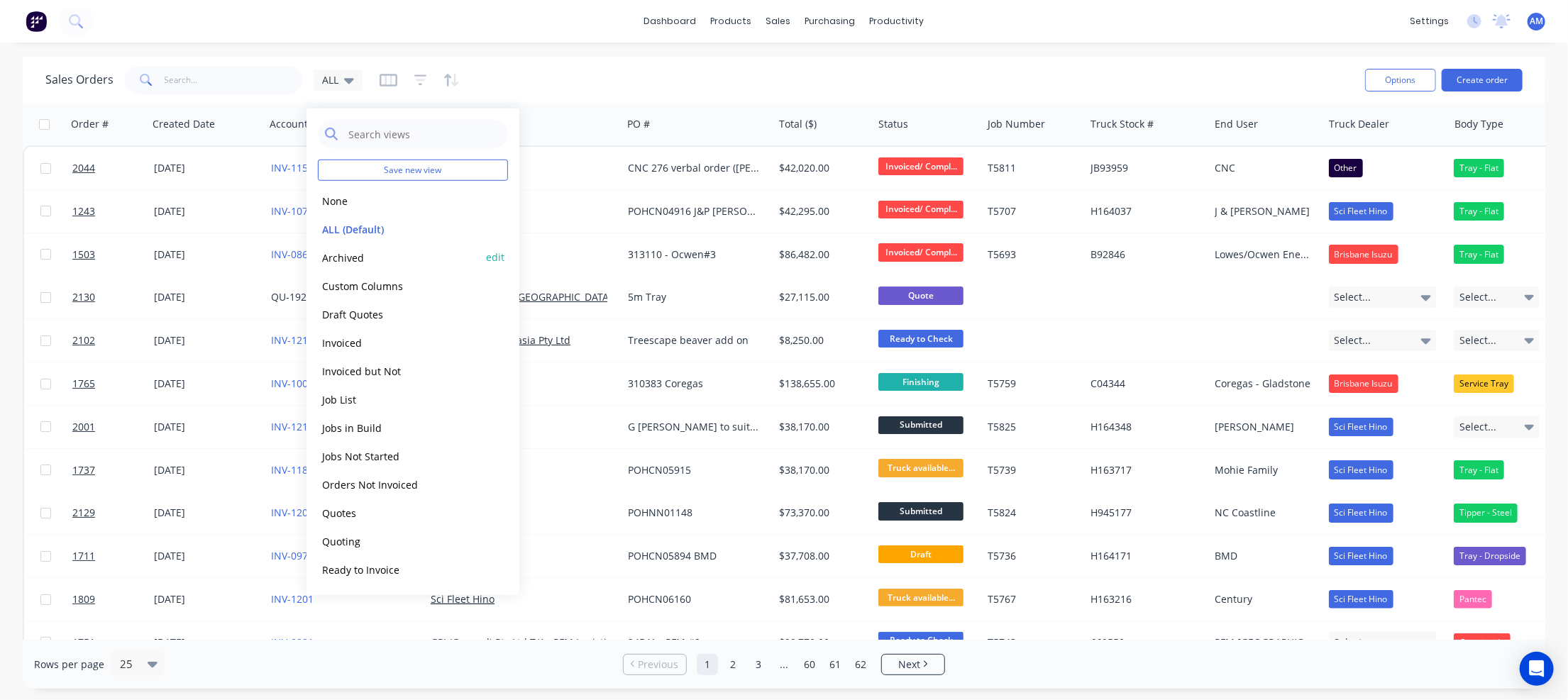
click at [352, 252] on button "Archived" at bounding box center [398, 257] width 161 height 16
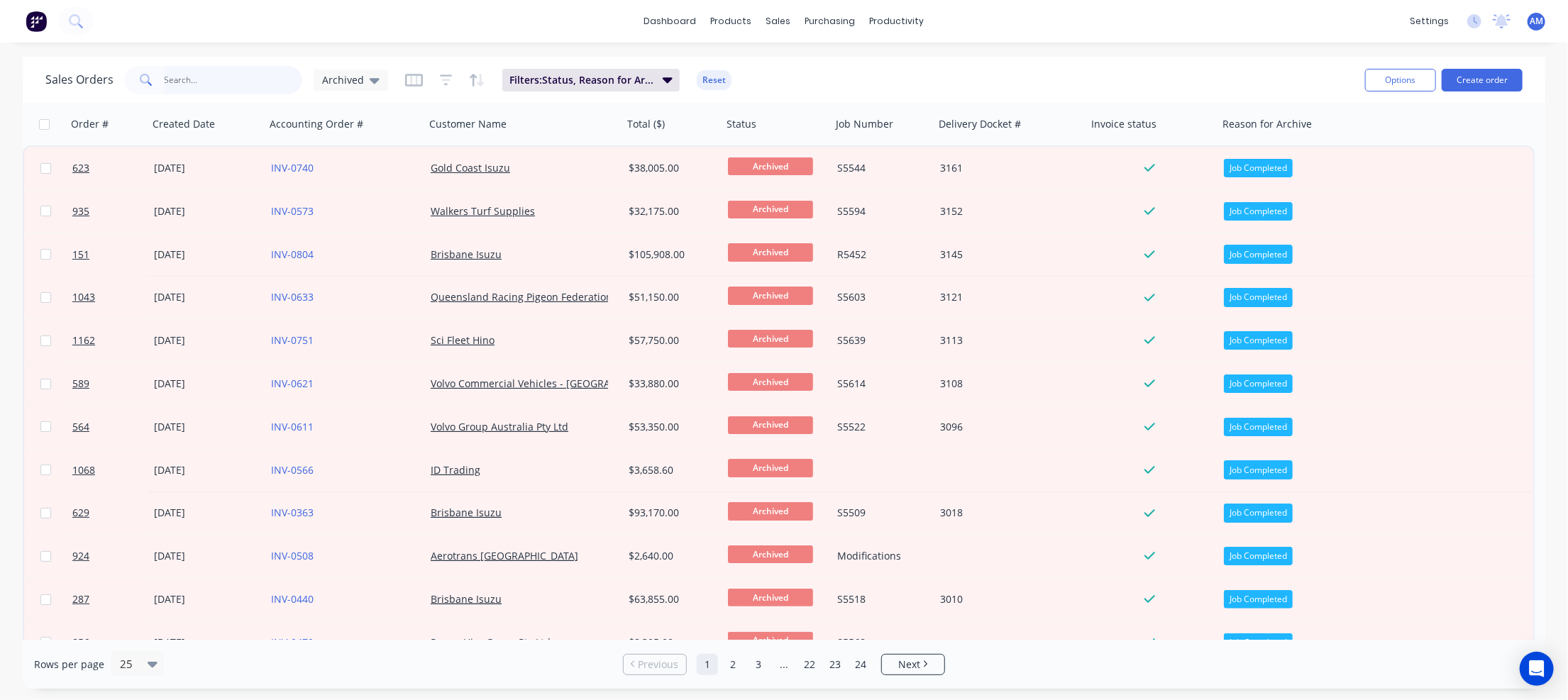
click at [167, 82] on input "text" at bounding box center [233, 80] width 138 height 28
type input "363"
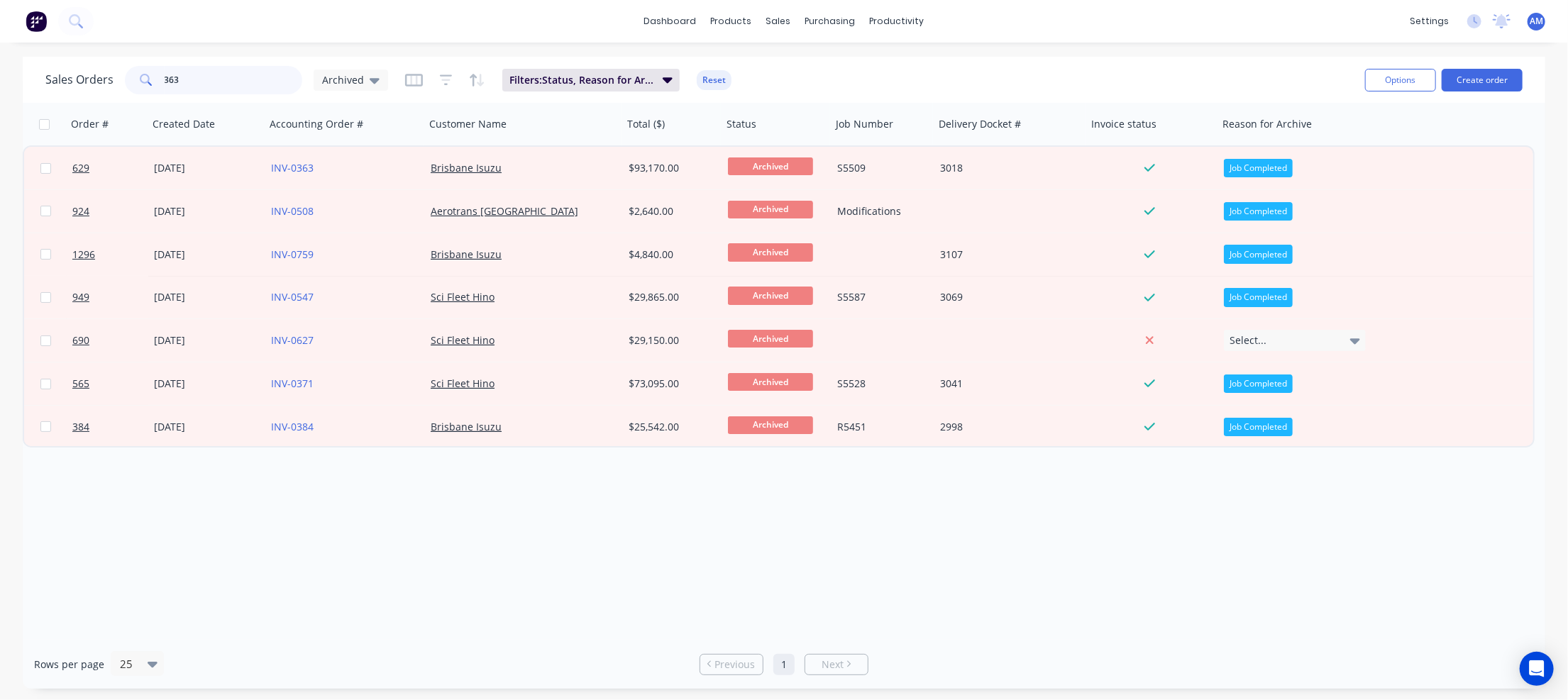
drag, startPoint x: 181, startPoint y: 79, endPoint x: 139, endPoint y: 83, distance: 42.2
click at [139, 83] on div "363" at bounding box center [213, 80] width 177 height 28
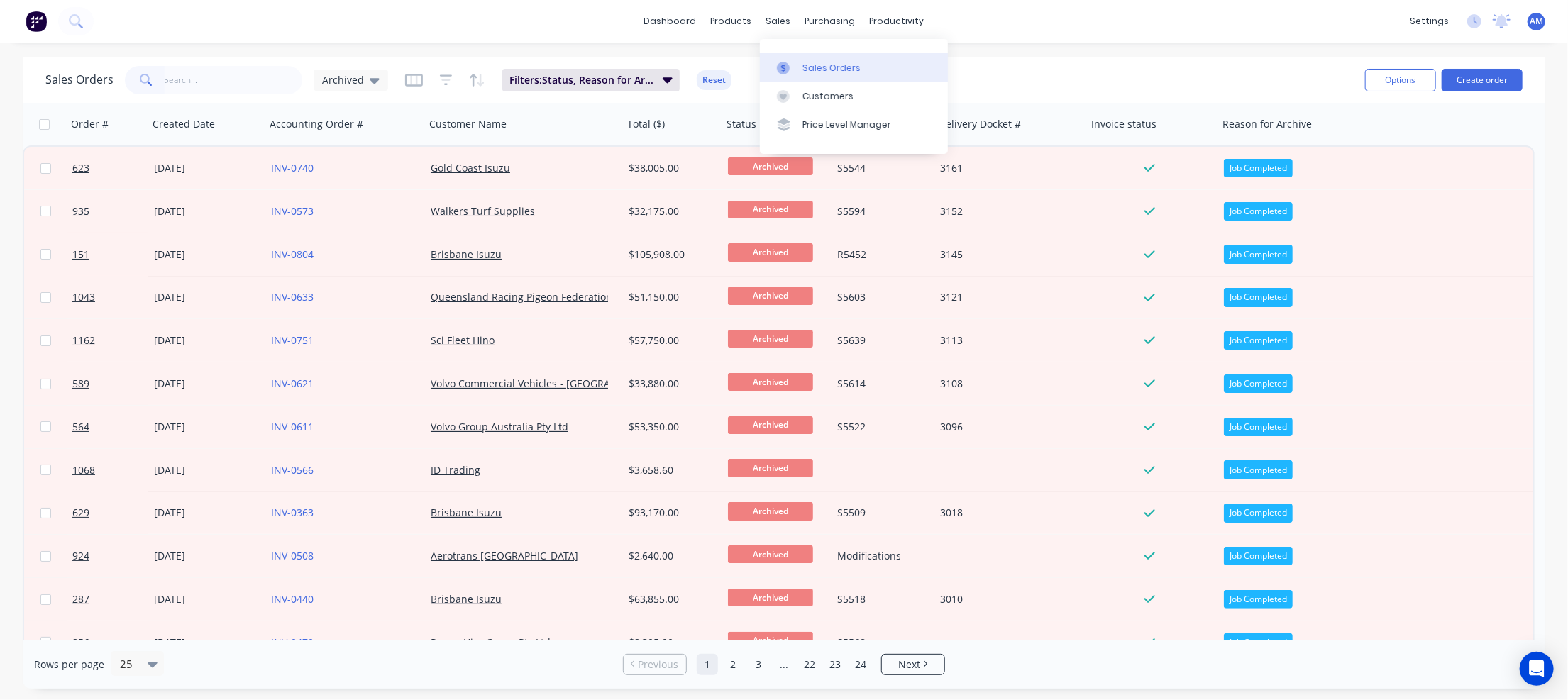
click at [808, 65] on div "Sales Orders" at bounding box center [832, 68] width 58 height 13
click at [371, 79] on icon at bounding box center [375, 81] width 10 height 6
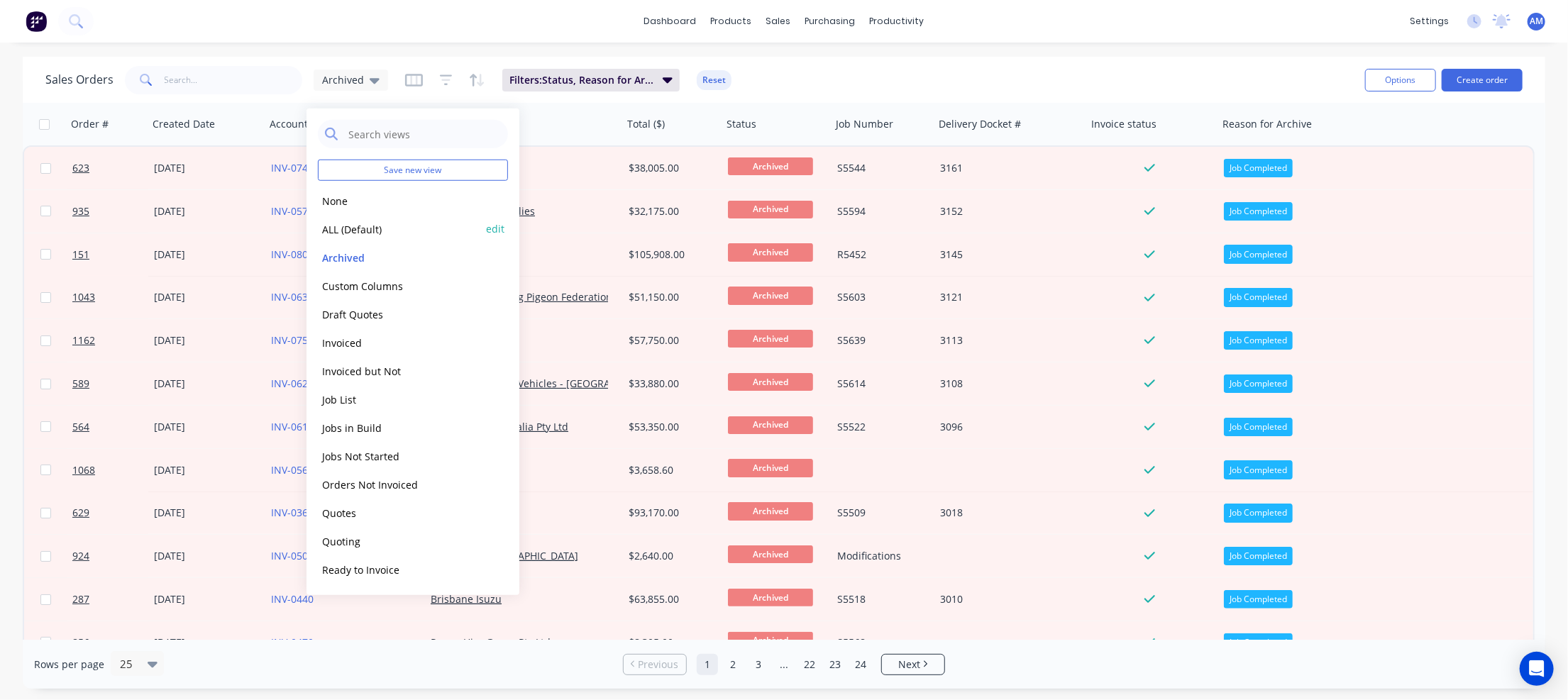
click at [337, 224] on button "ALL (Default)" at bounding box center [398, 228] width 161 height 16
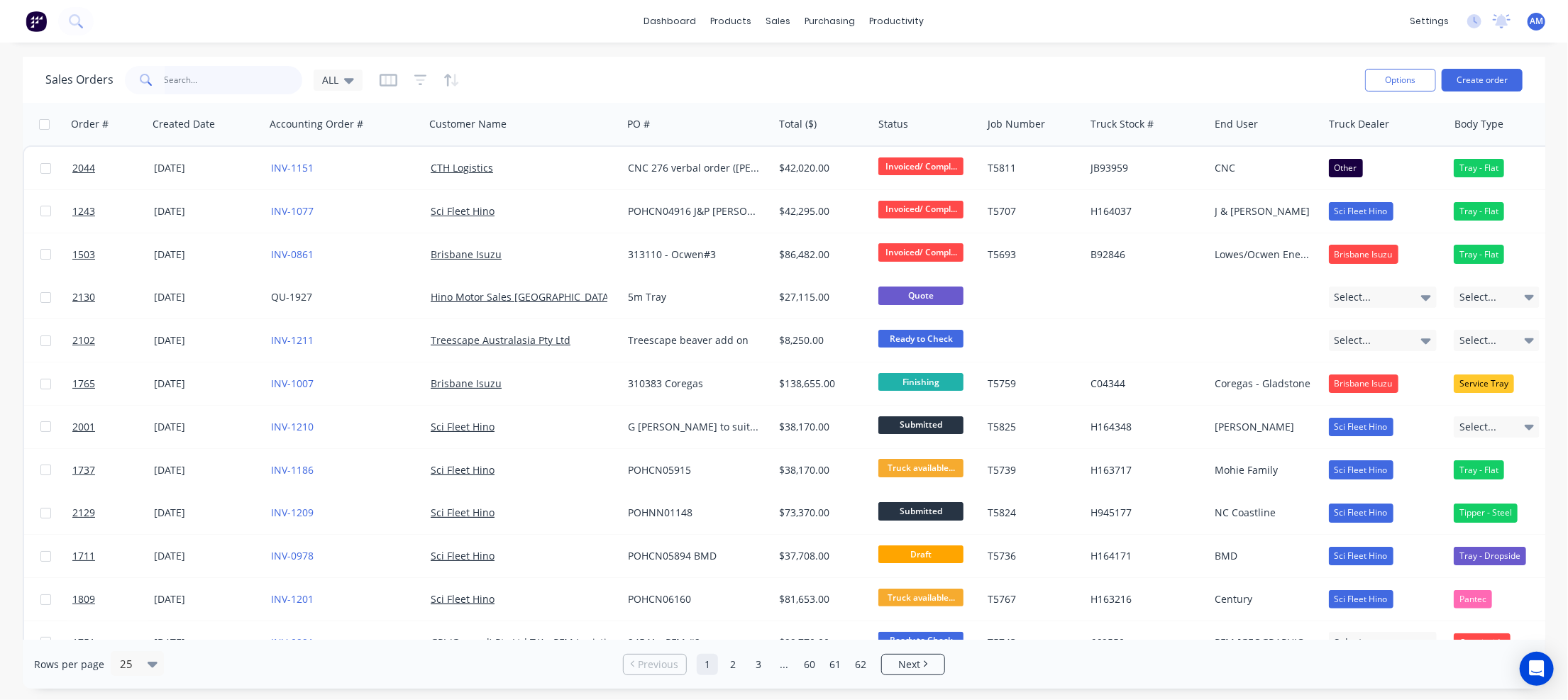
click at [226, 90] on input "text" at bounding box center [233, 80] width 138 height 28
type input "363"
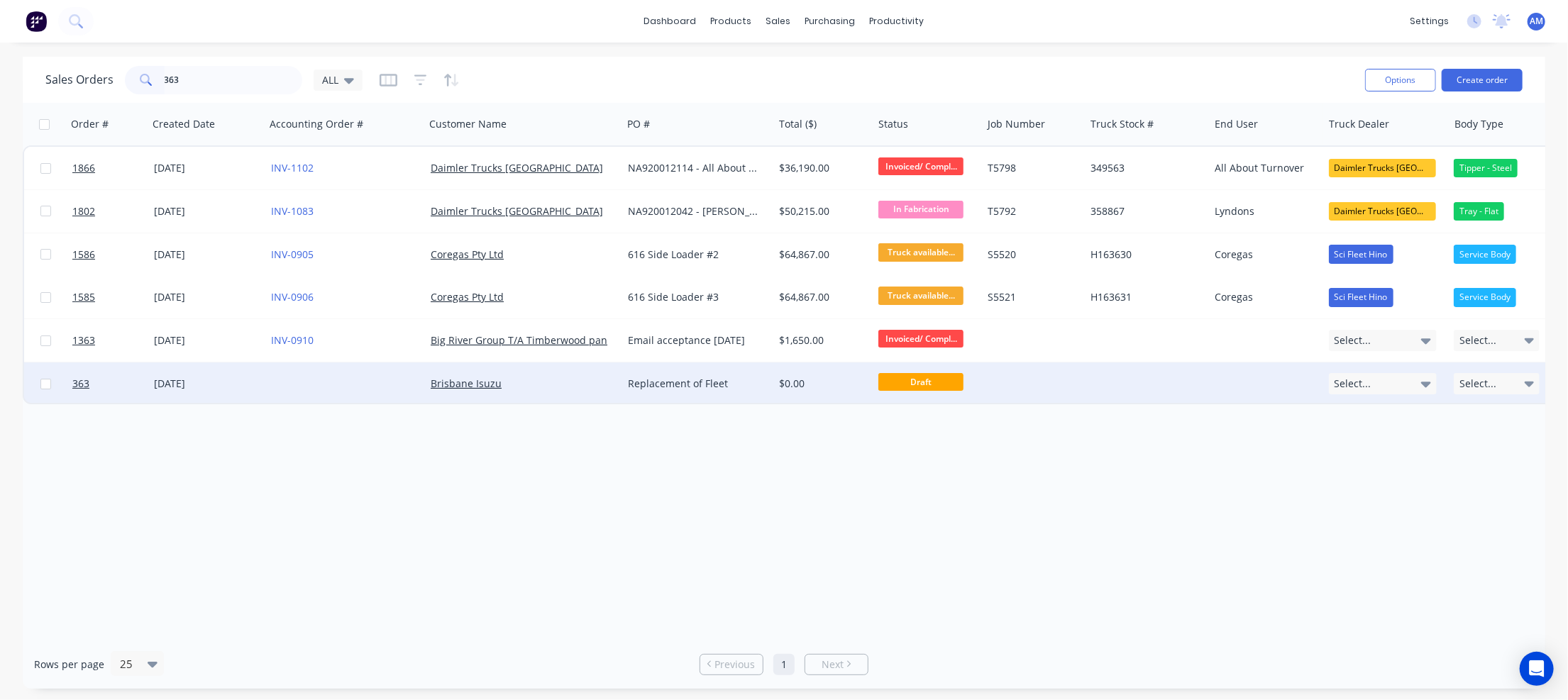
click at [281, 383] on div at bounding box center [345, 384] width 159 height 43
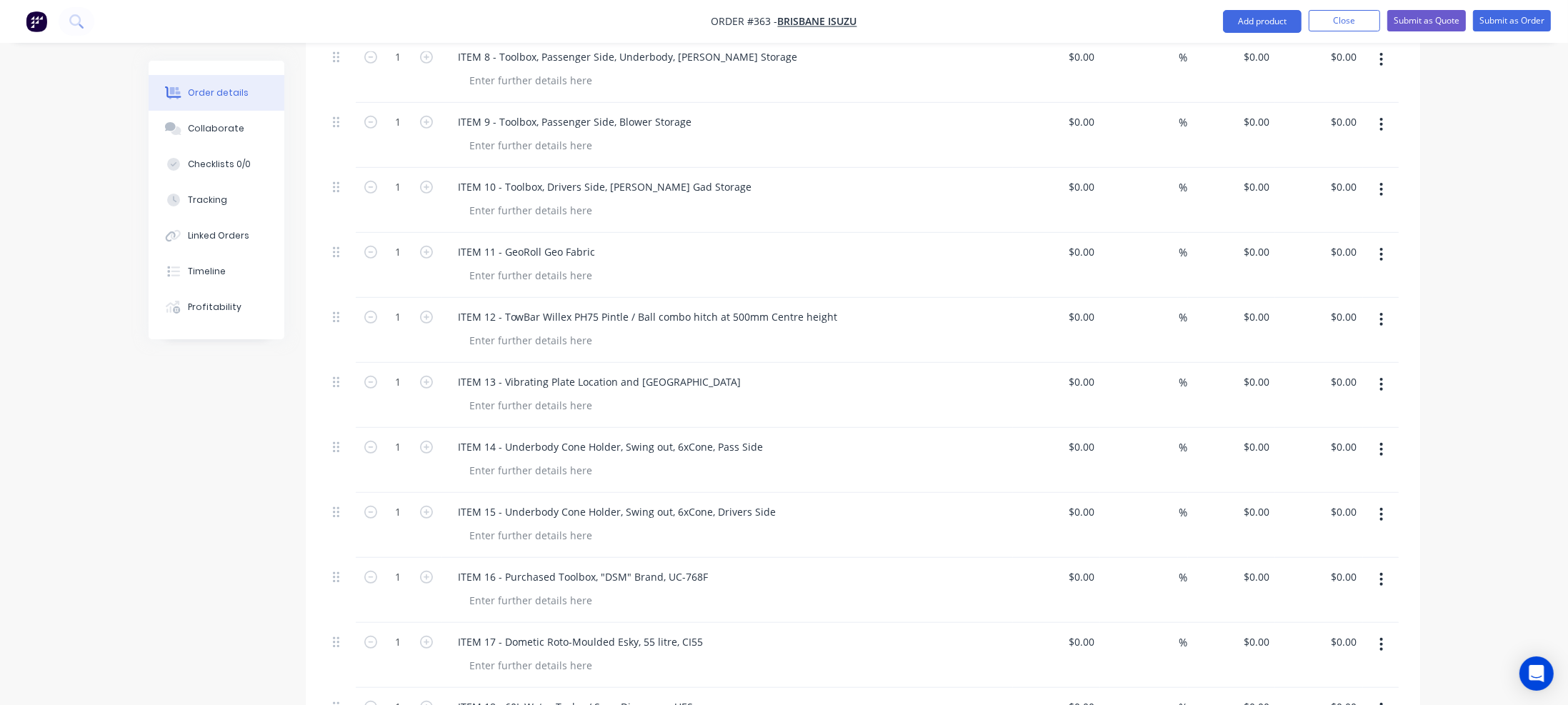
scroll to position [1143, 0]
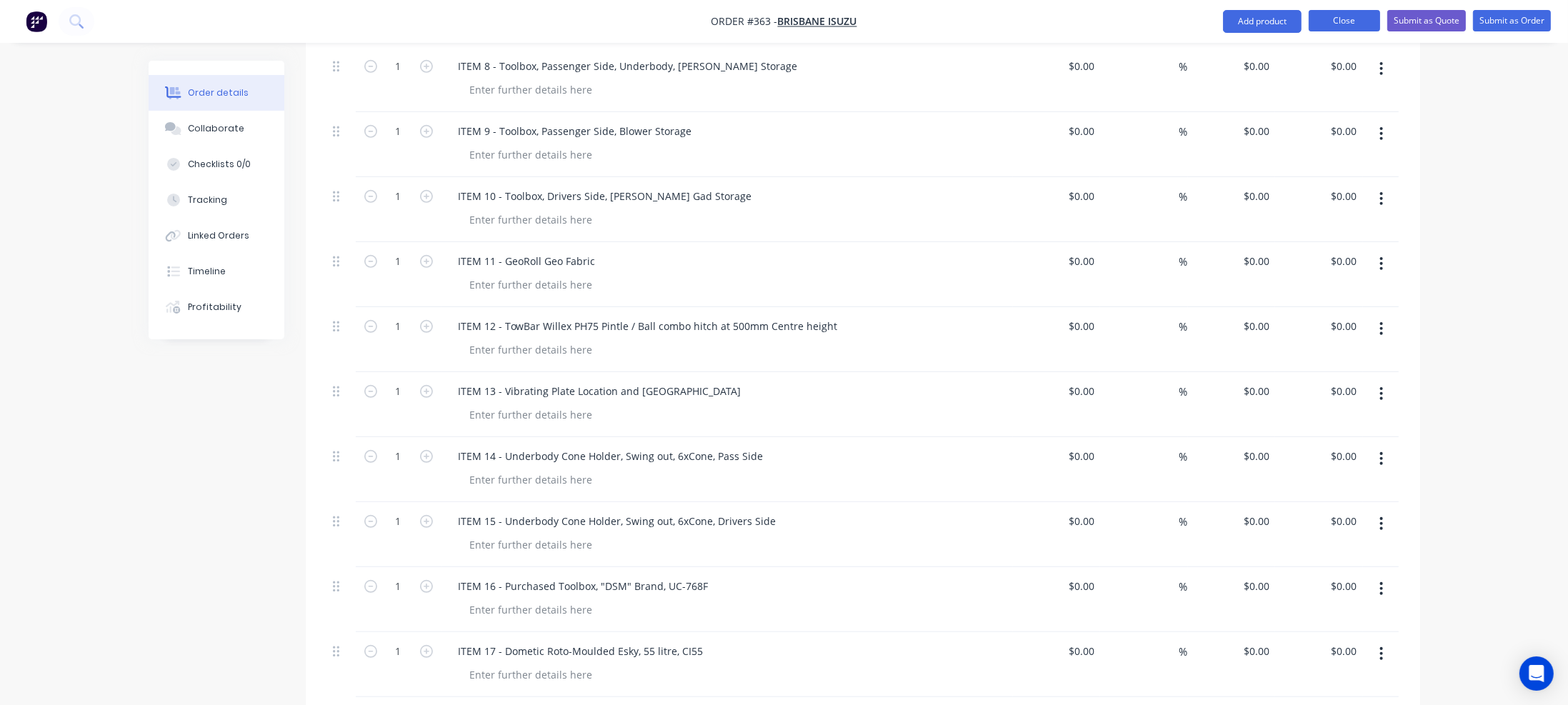
click at [1352, 18] on button "Close" at bounding box center [1345, 21] width 72 height 21
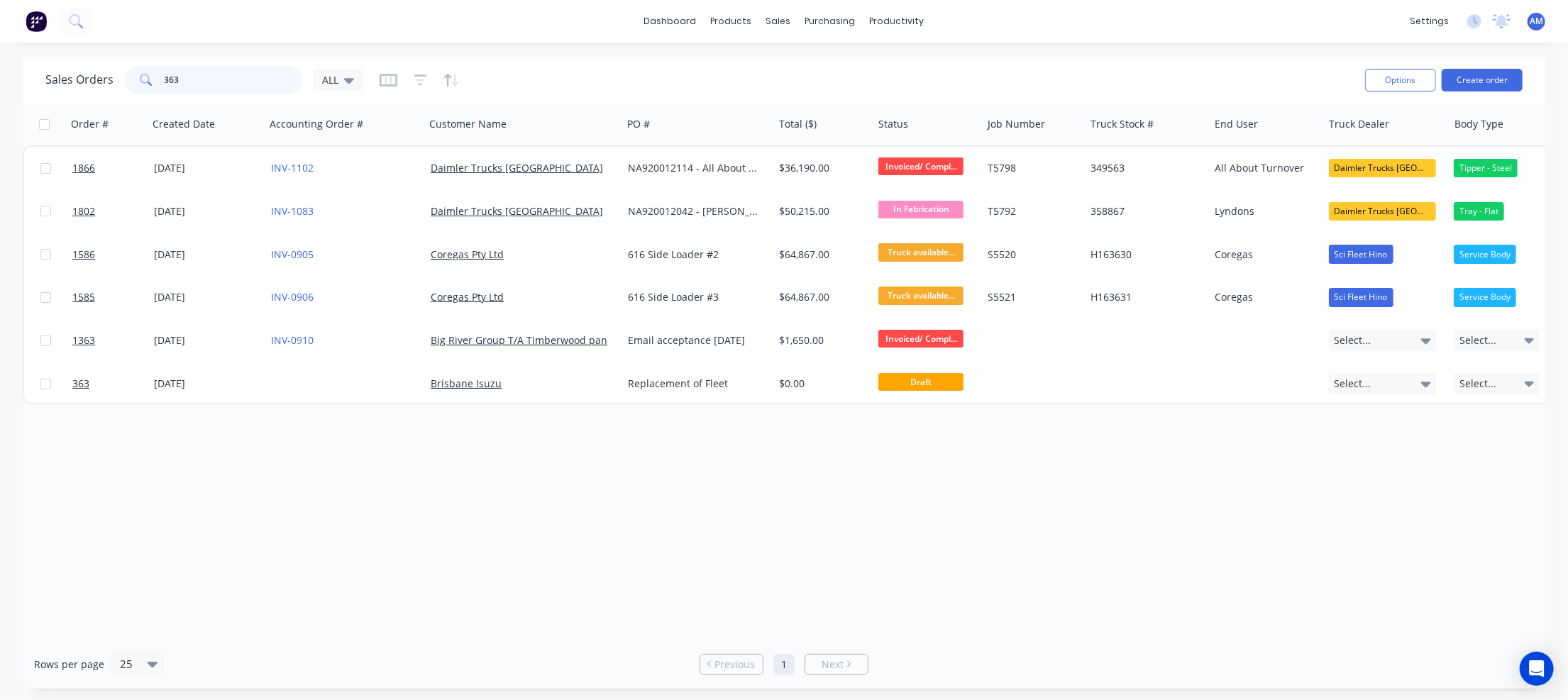
drag, startPoint x: 207, startPoint y: 83, endPoint x: 131, endPoint y: 83, distance: 76.0
click at [131, 83] on div "363" at bounding box center [213, 80] width 177 height 28
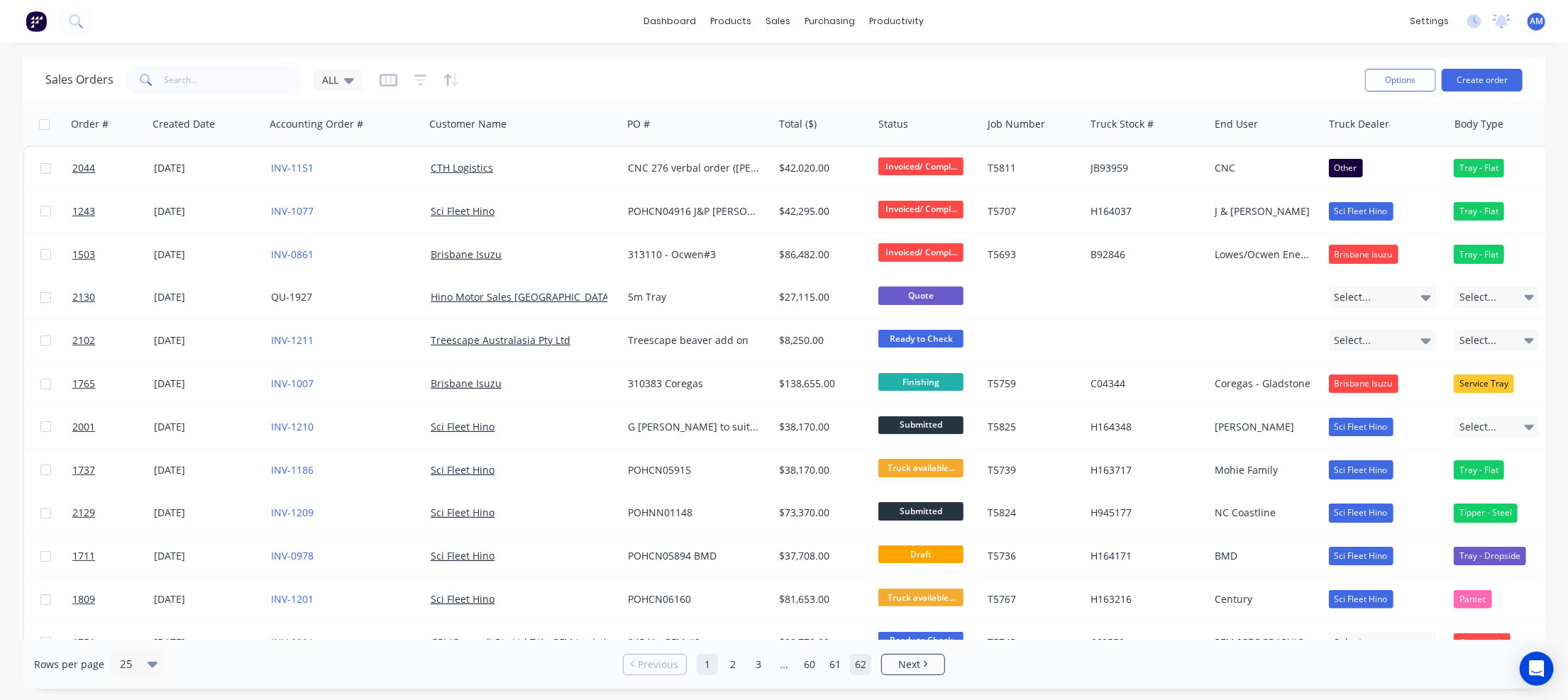
click at [857, 660] on link "62" at bounding box center [861, 664] width 21 height 21
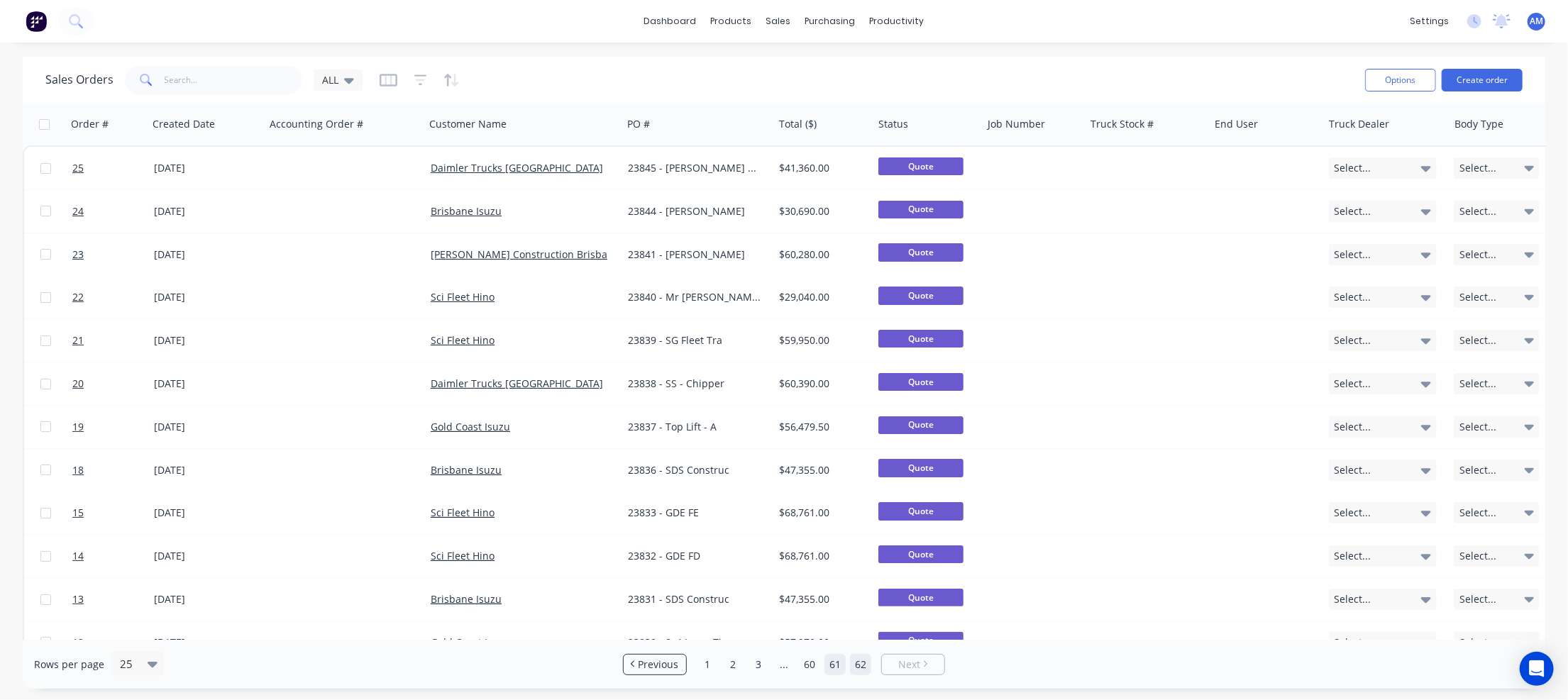
click at [840, 662] on link "61" at bounding box center [835, 664] width 21 height 21
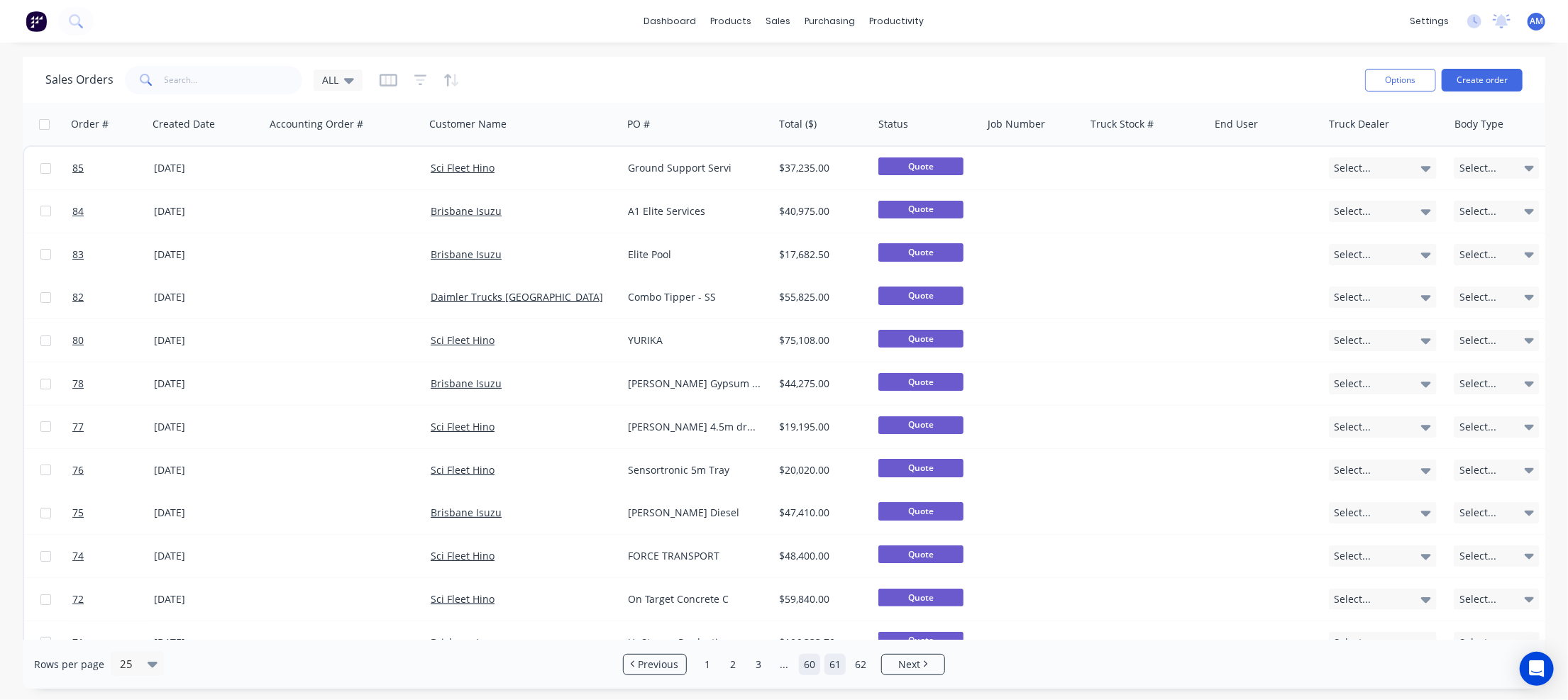
click at [813, 666] on link "60" at bounding box center [810, 664] width 21 height 21
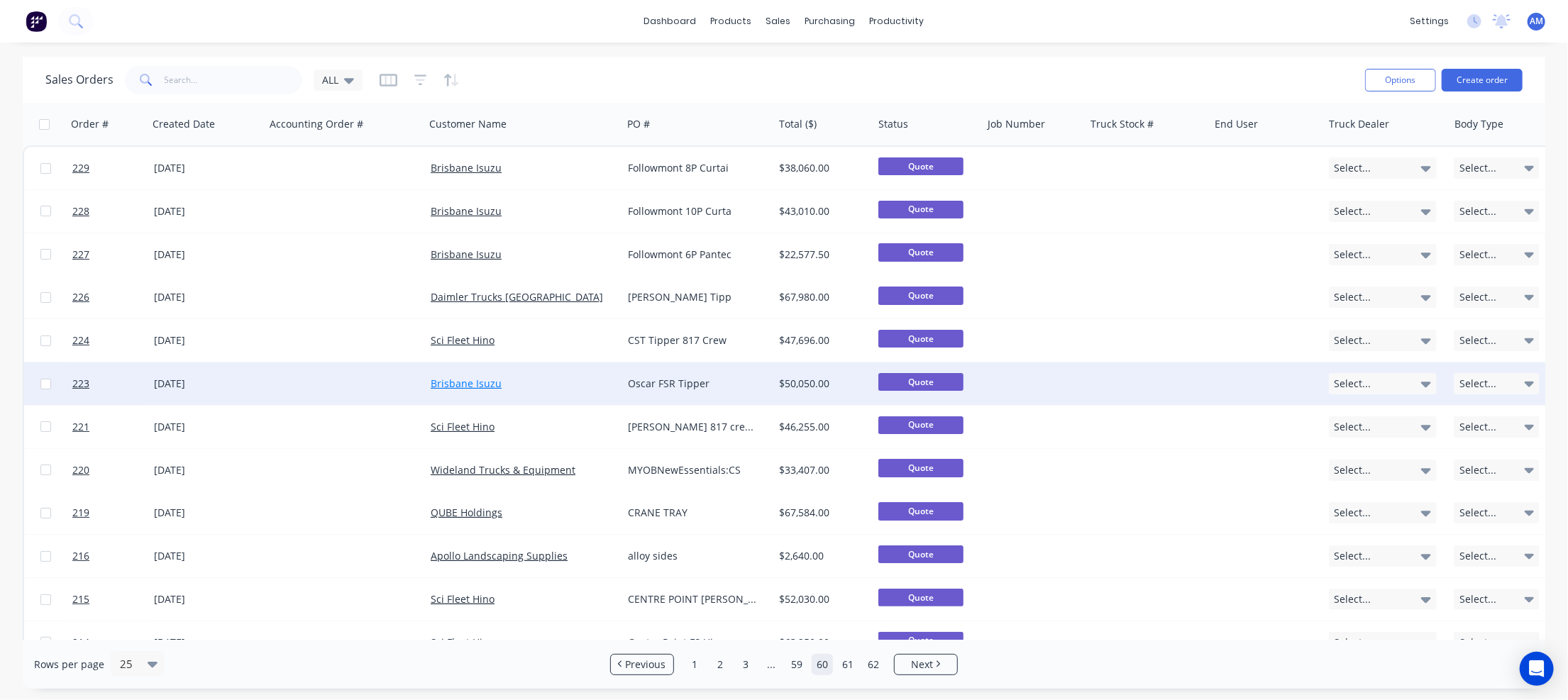
click at [470, 381] on link "Brisbane Isuzu" at bounding box center [466, 383] width 71 height 14
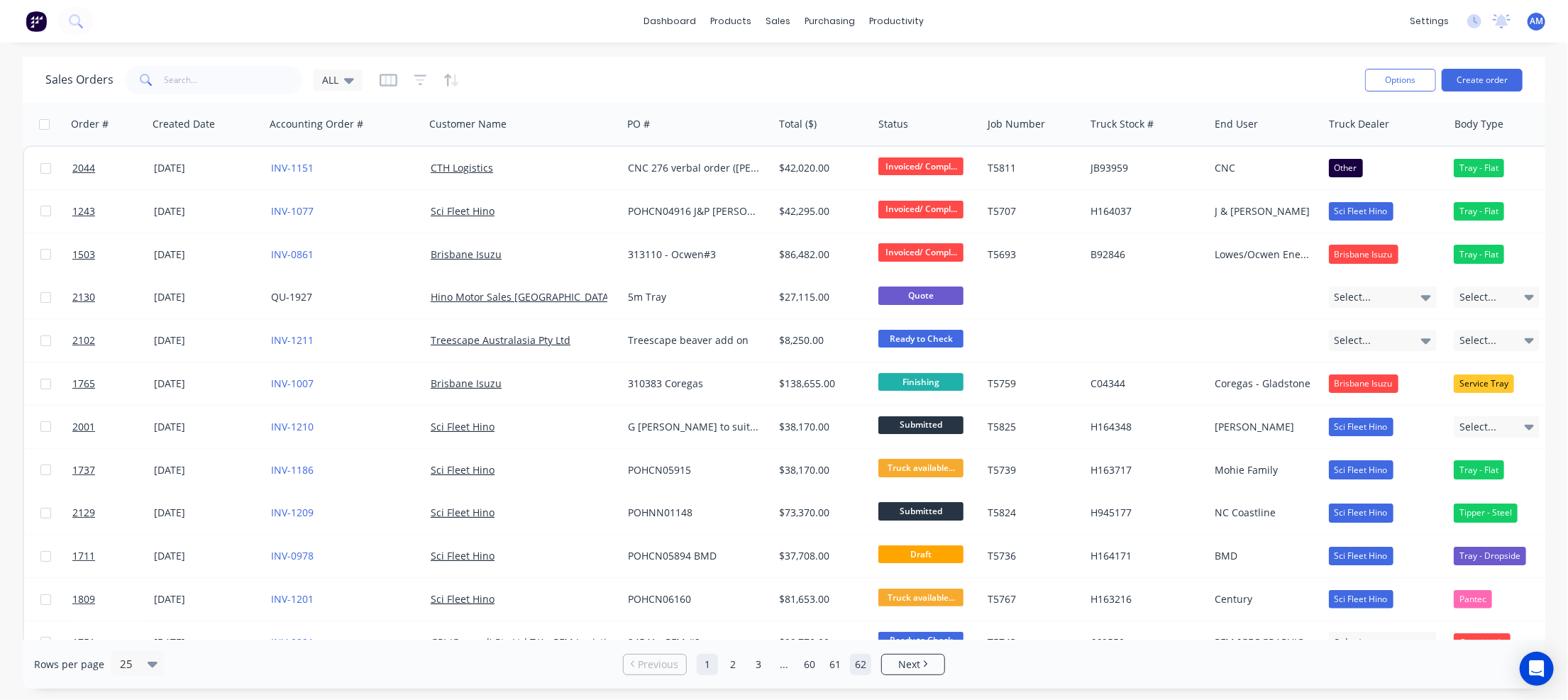
click at [857, 664] on link "62" at bounding box center [861, 664] width 21 height 21
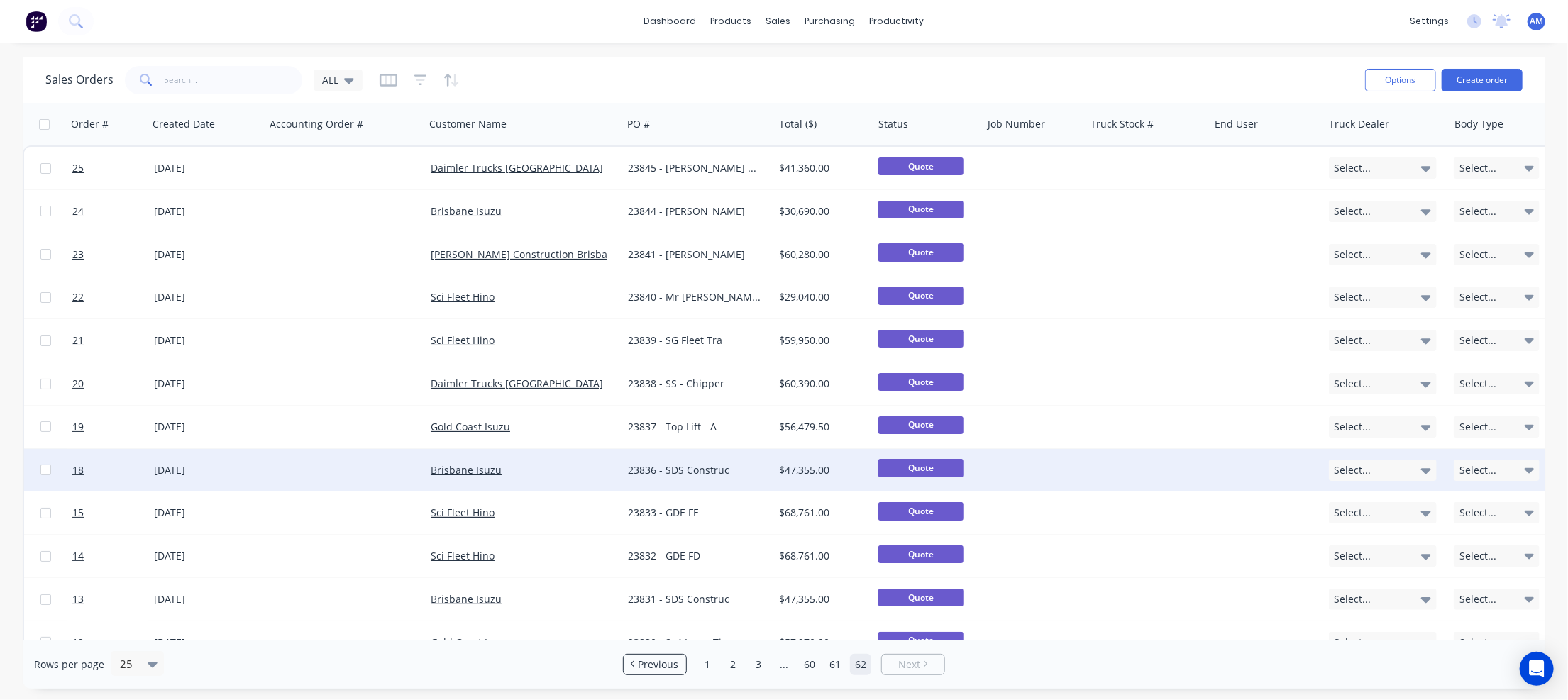
click at [170, 465] on div "[DATE]" at bounding box center [206, 470] width 106 height 14
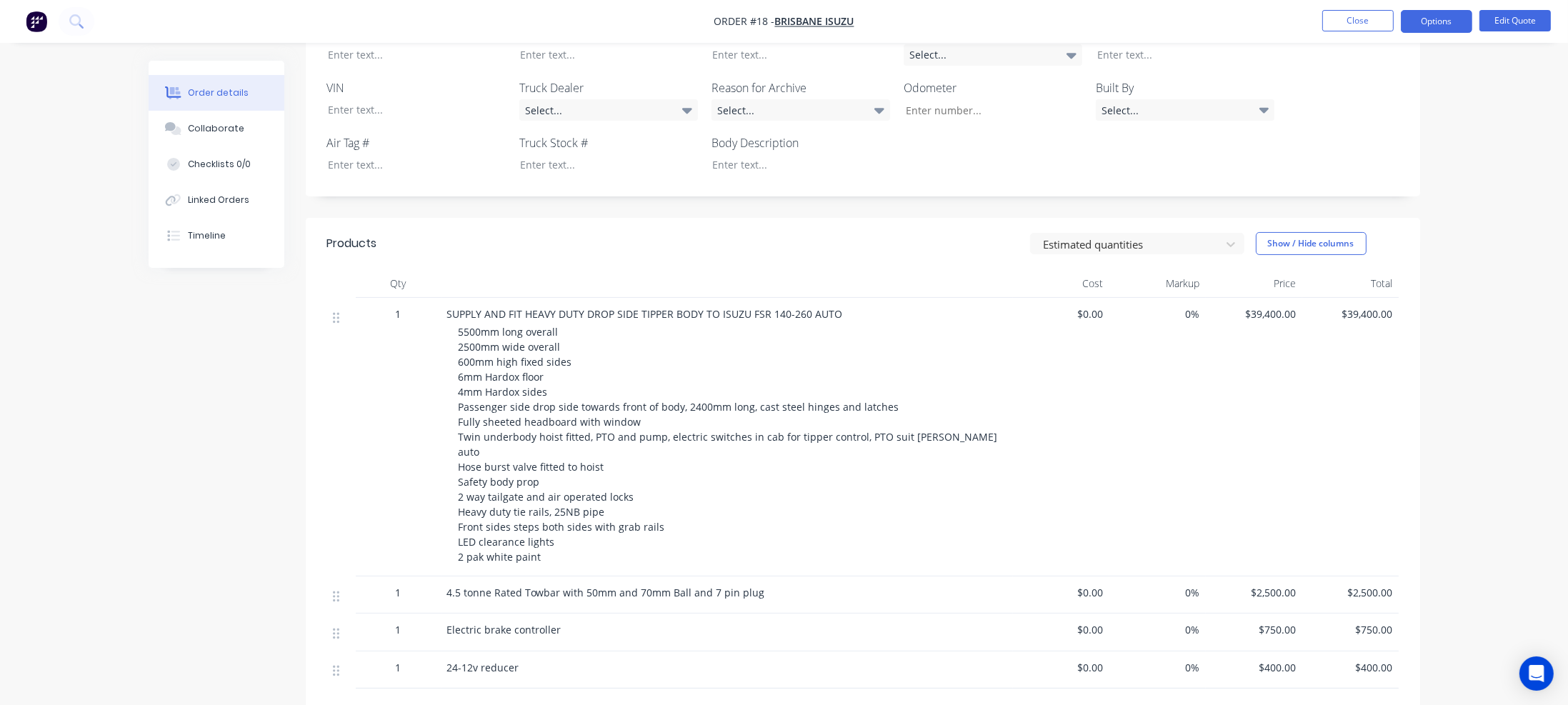
scroll to position [402, 0]
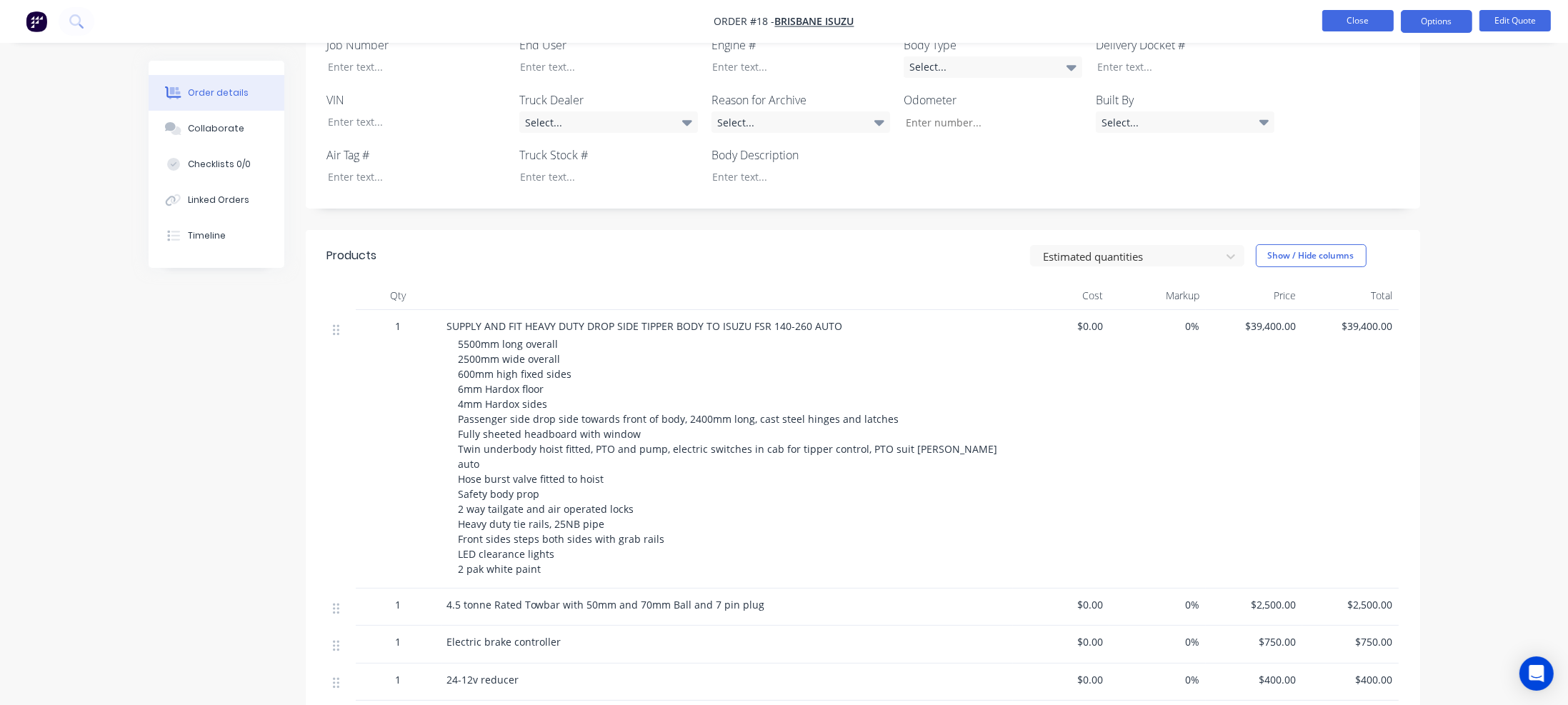
click at [1355, 21] on button "Close" at bounding box center [1358, 21] width 72 height 21
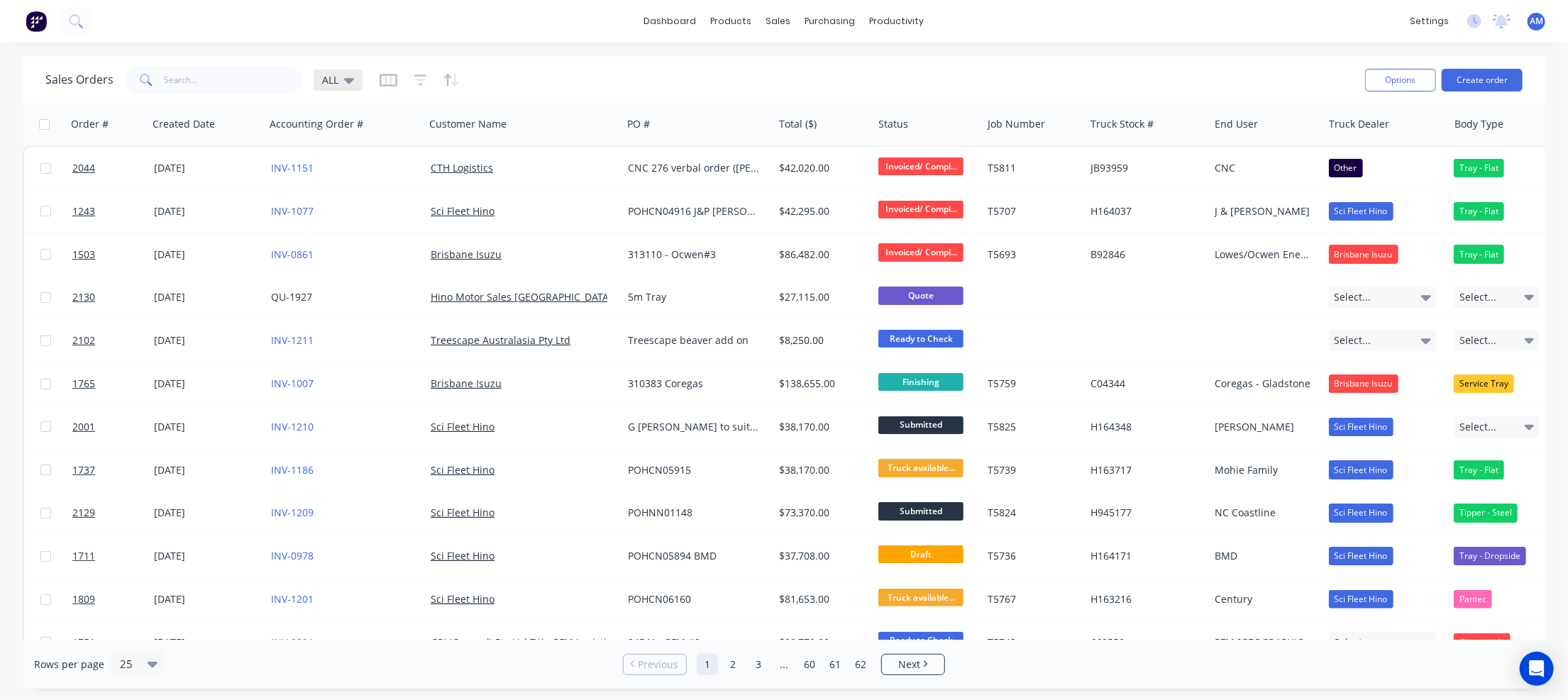
click at [346, 82] on icon at bounding box center [349, 81] width 10 height 6
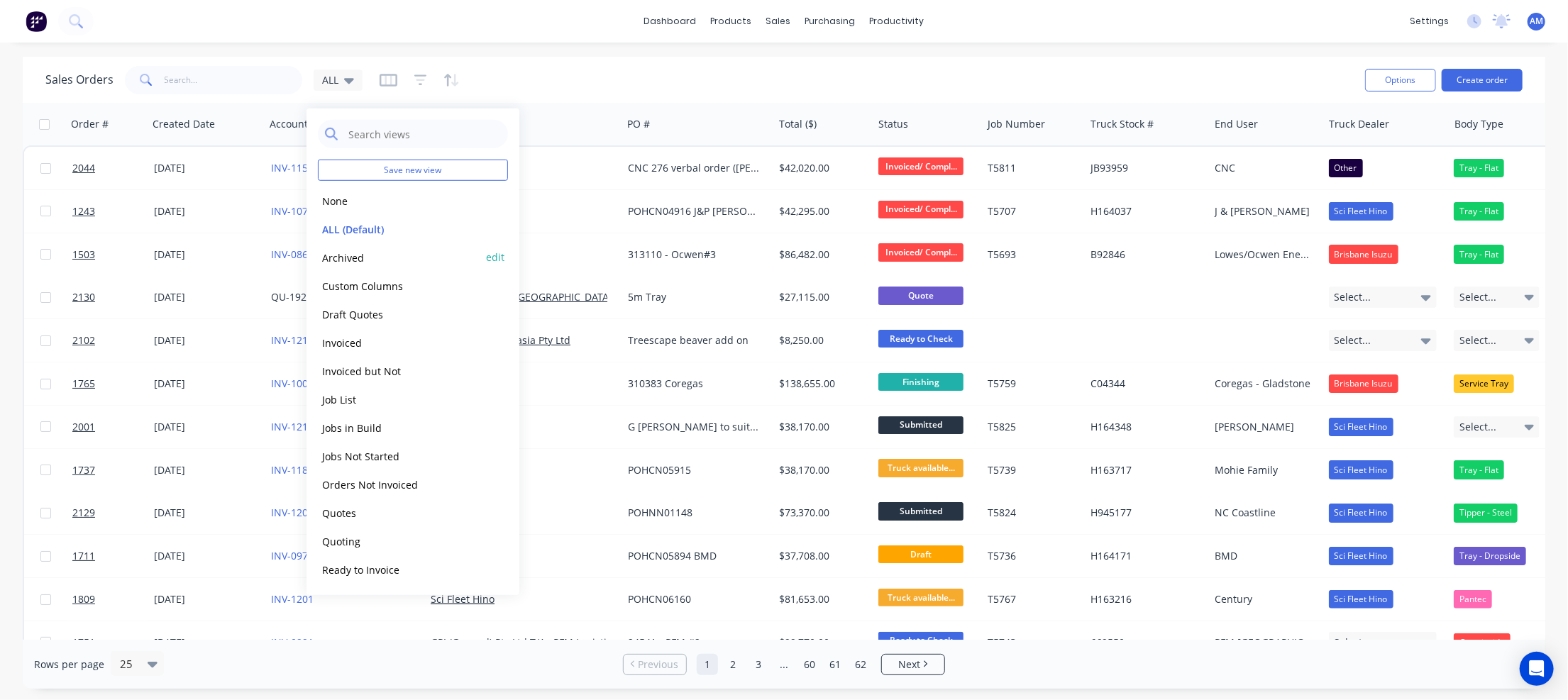
click at [354, 255] on button "Archived" at bounding box center [398, 257] width 161 height 16
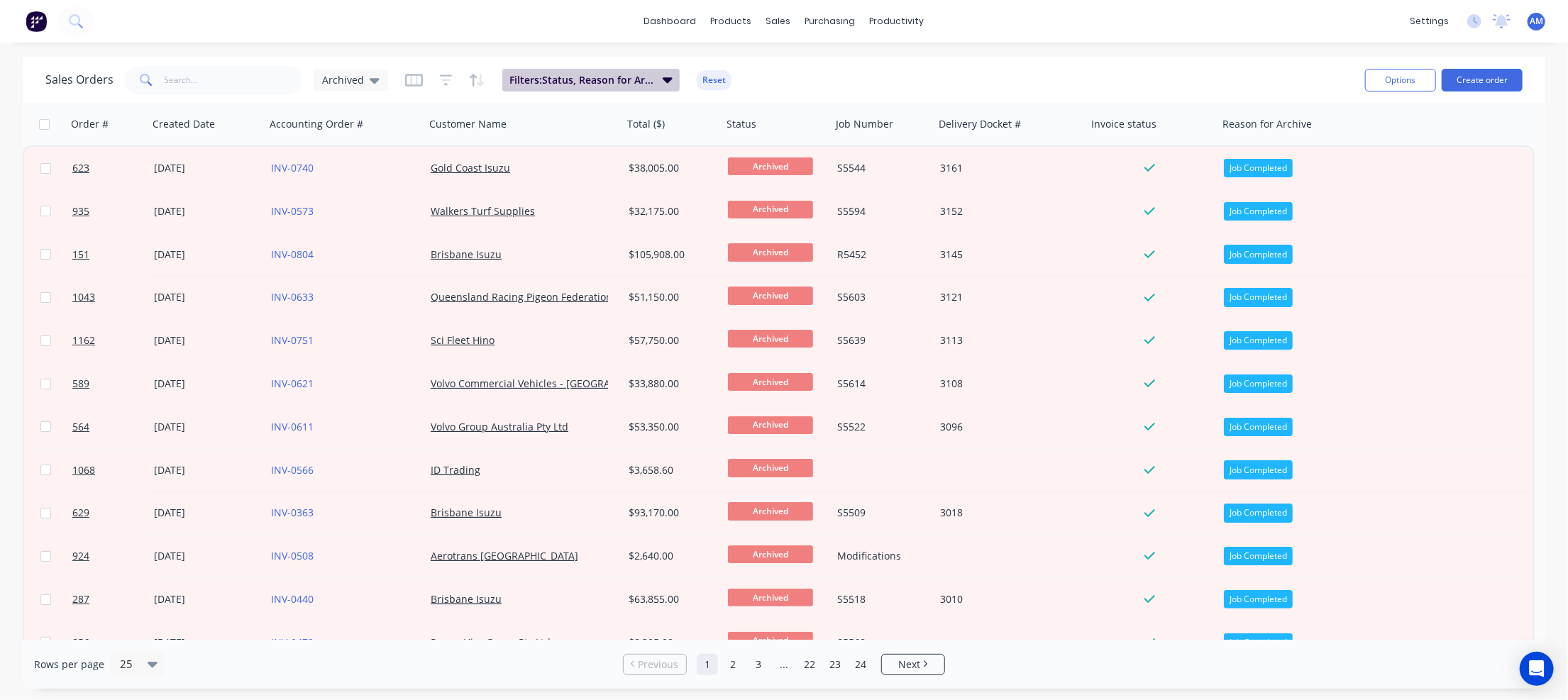
click at [667, 83] on icon "button" at bounding box center [667, 80] width 10 height 16
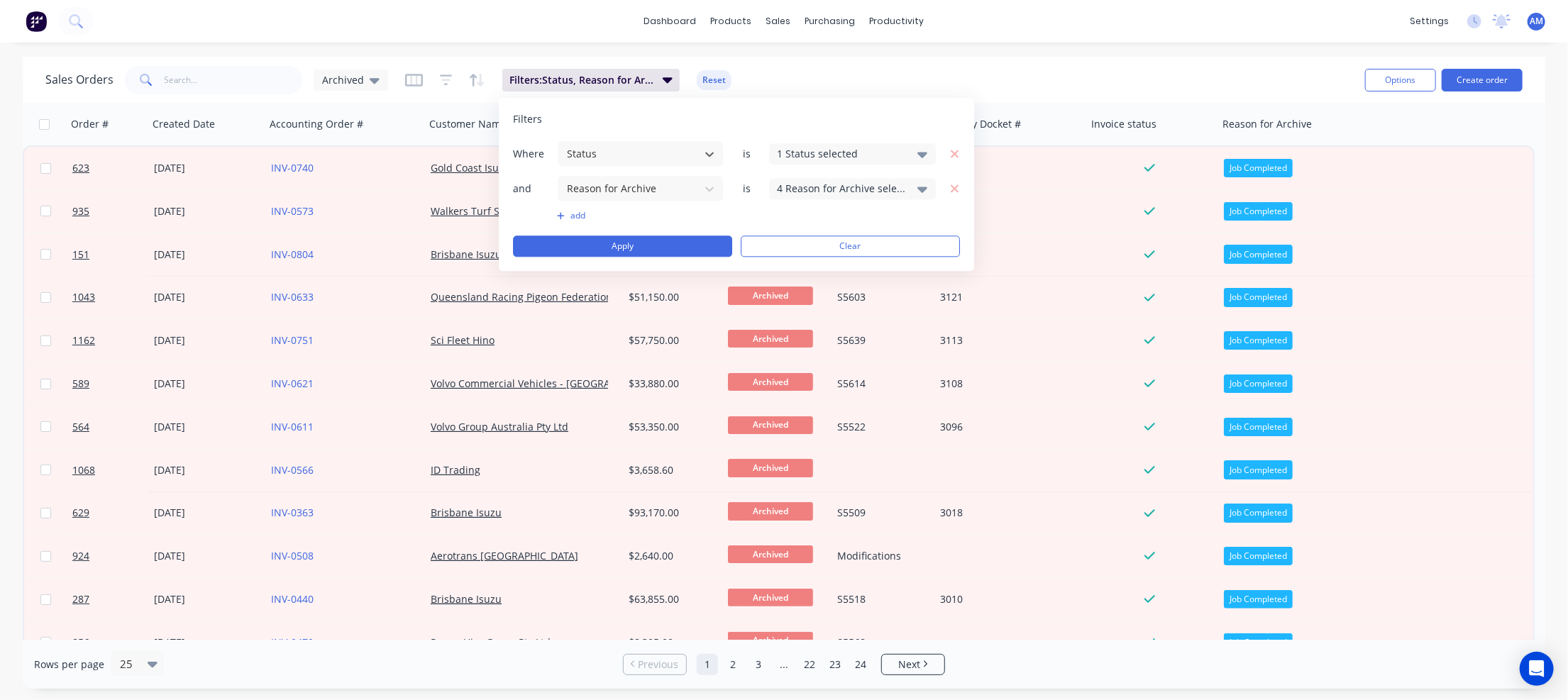
click at [921, 189] on icon at bounding box center [922, 189] width 10 height 6
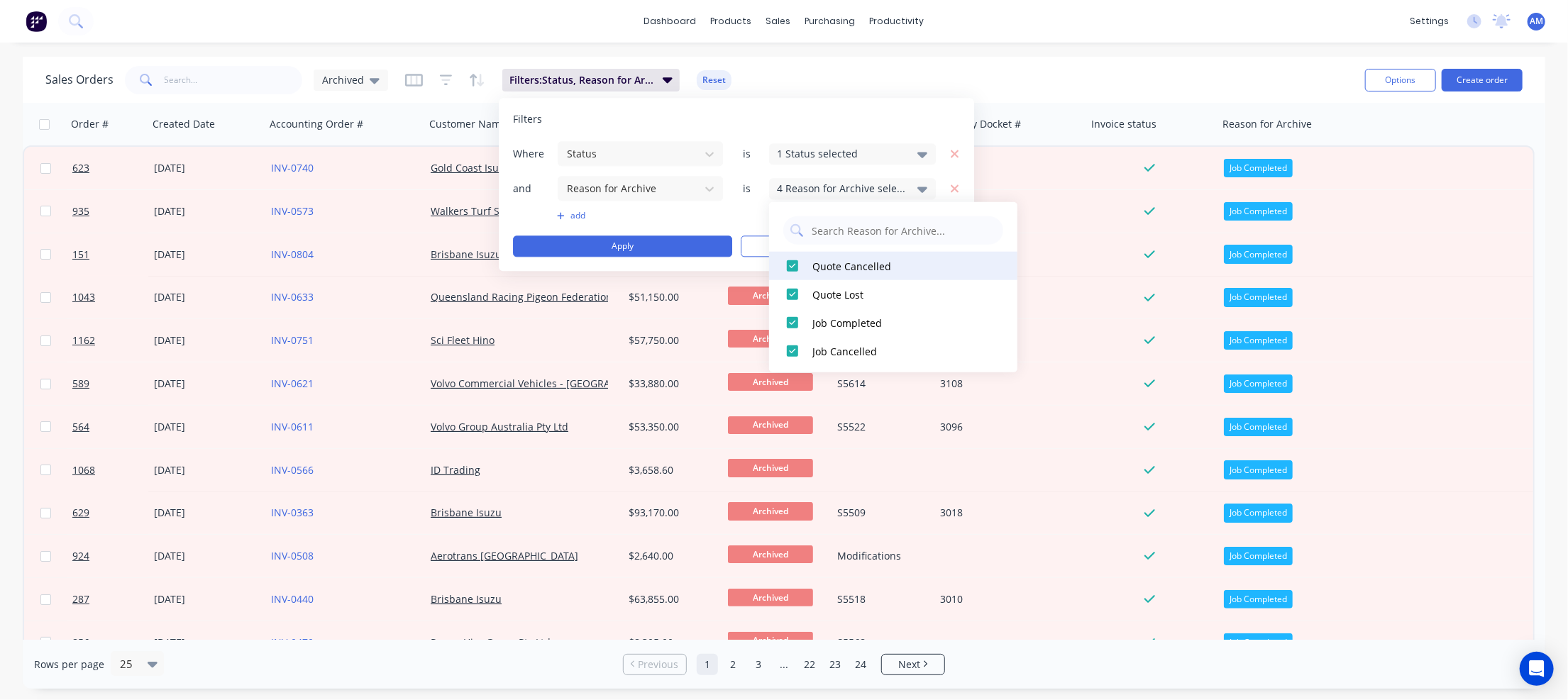
click at [798, 264] on div at bounding box center [793, 266] width 28 height 28
click at [794, 292] on div at bounding box center [793, 295] width 28 height 28
click at [792, 354] on div at bounding box center [793, 351] width 28 height 28
click at [683, 246] on button "Apply" at bounding box center [623, 246] width 219 height 21
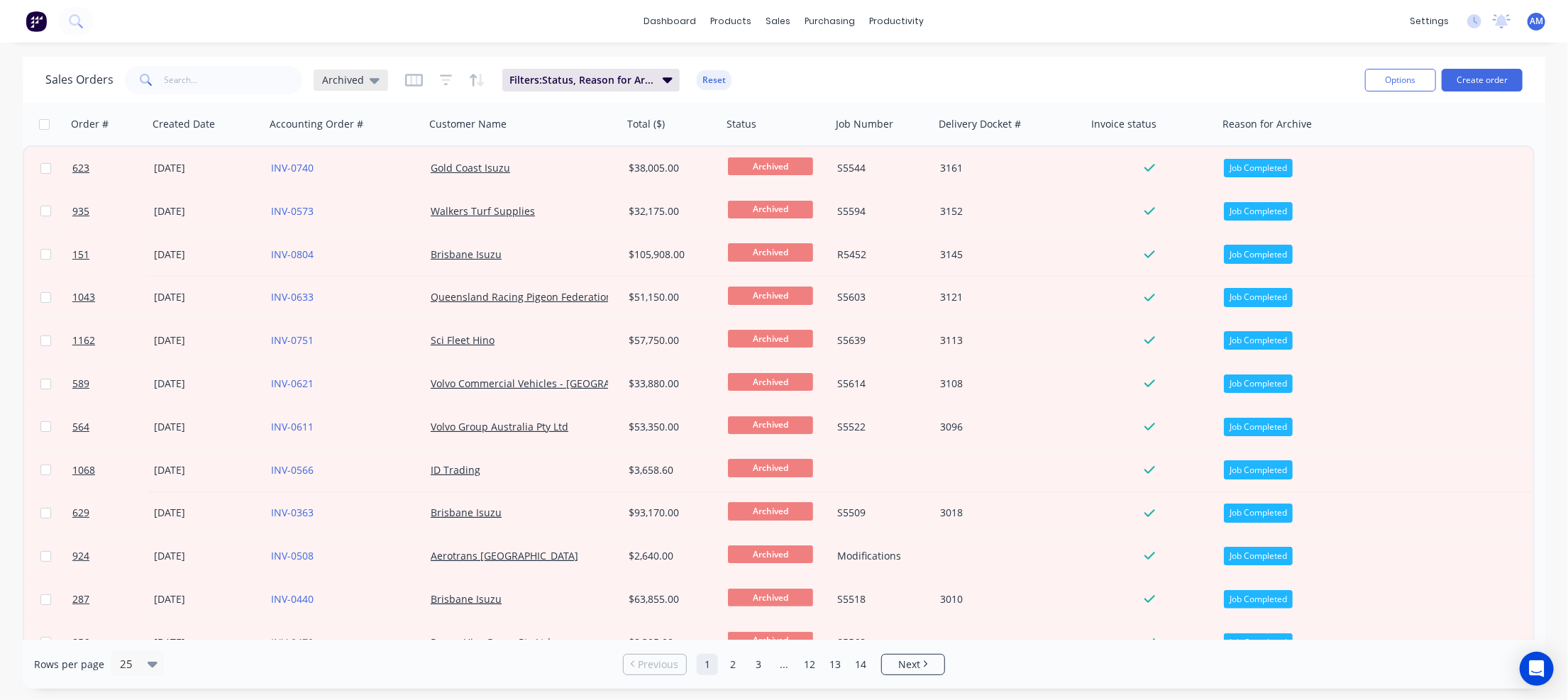
click at [373, 79] on icon at bounding box center [375, 81] width 10 height 6
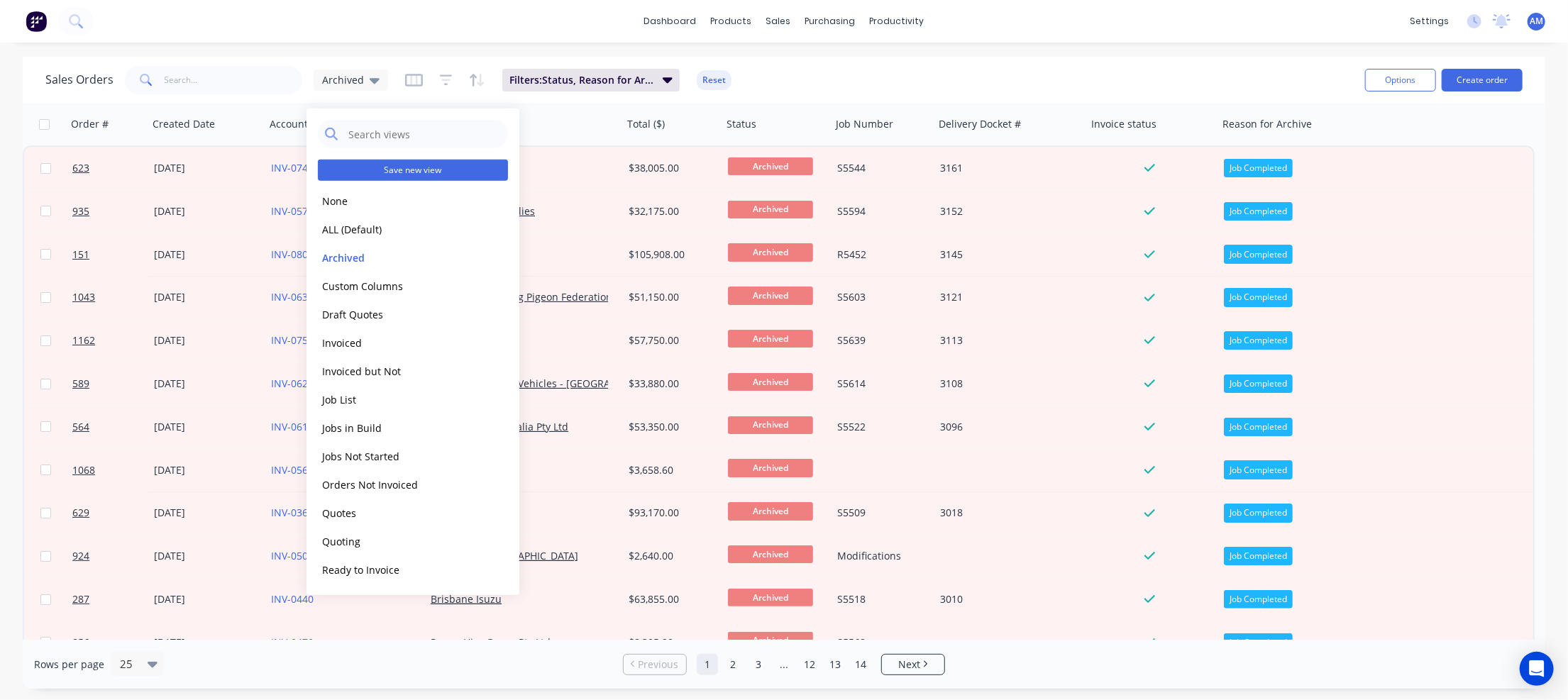
click at [362, 169] on button "Save new view" at bounding box center [413, 170] width 190 height 21
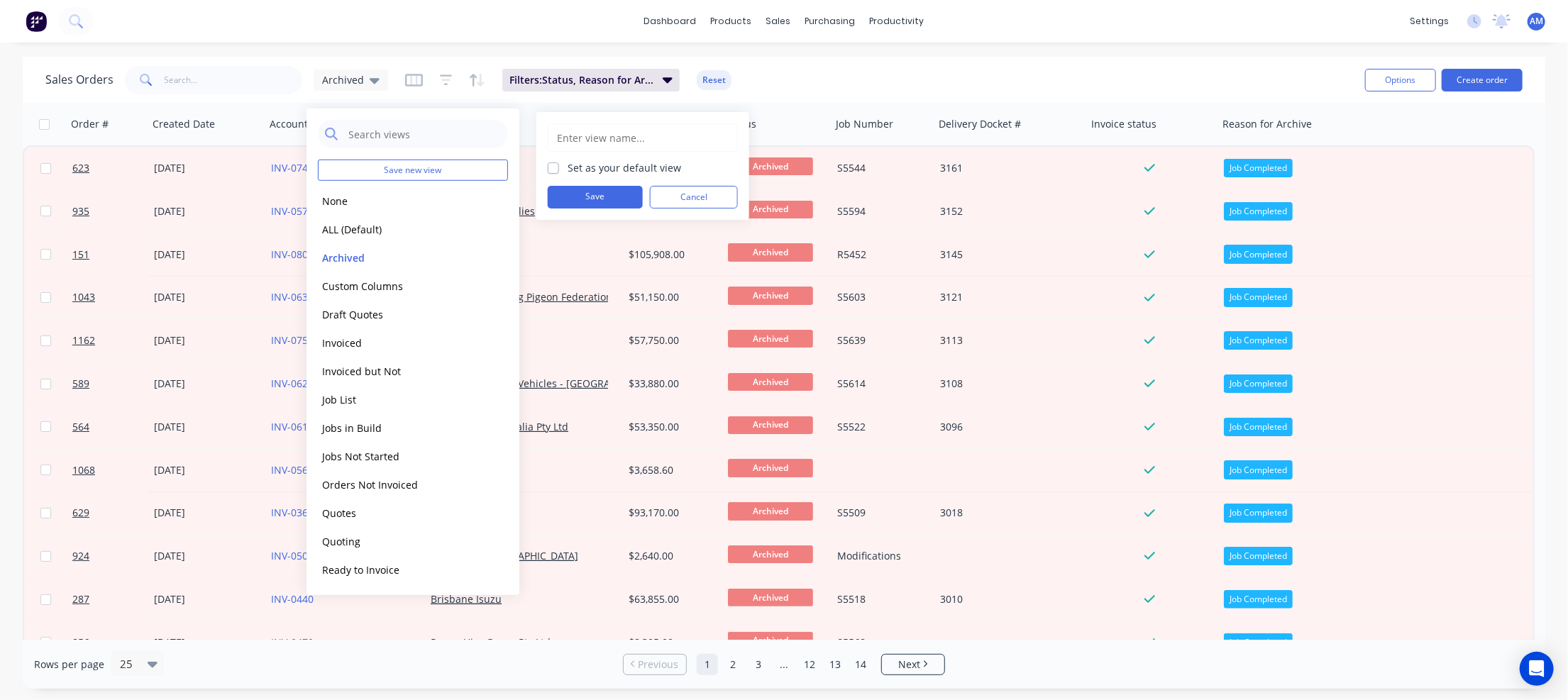
click at [583, 140] on input "text" at bounding box center [642, 138] width 174 height 27
type input "Archived Completed"
click at [594, 193] on button "Save" at bounding box center [595, 197] width 95 height 23
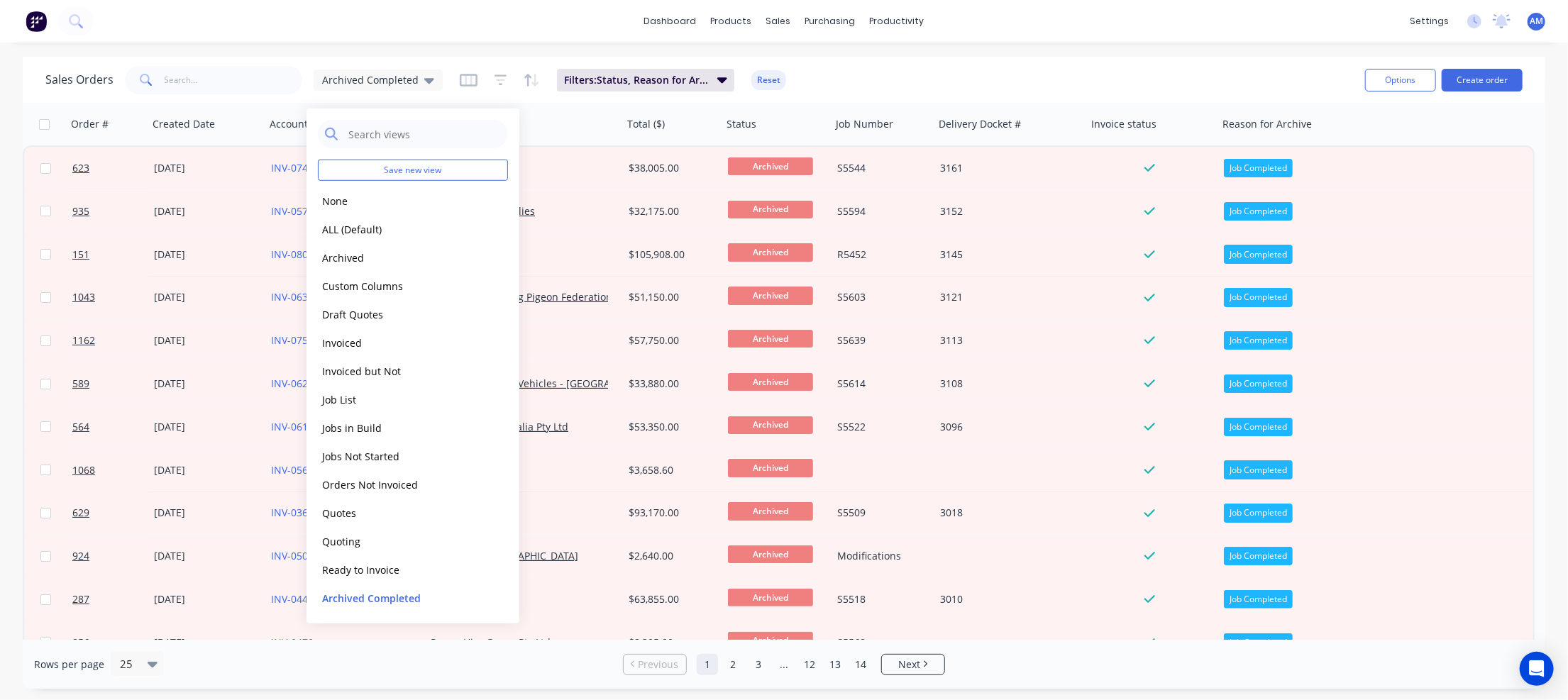
click at [817, 87] on div "Sales Orders Archived Completed Filters: Status, Reason for Archive Reset" at bounding box center [699, 80] width 1308 height 35
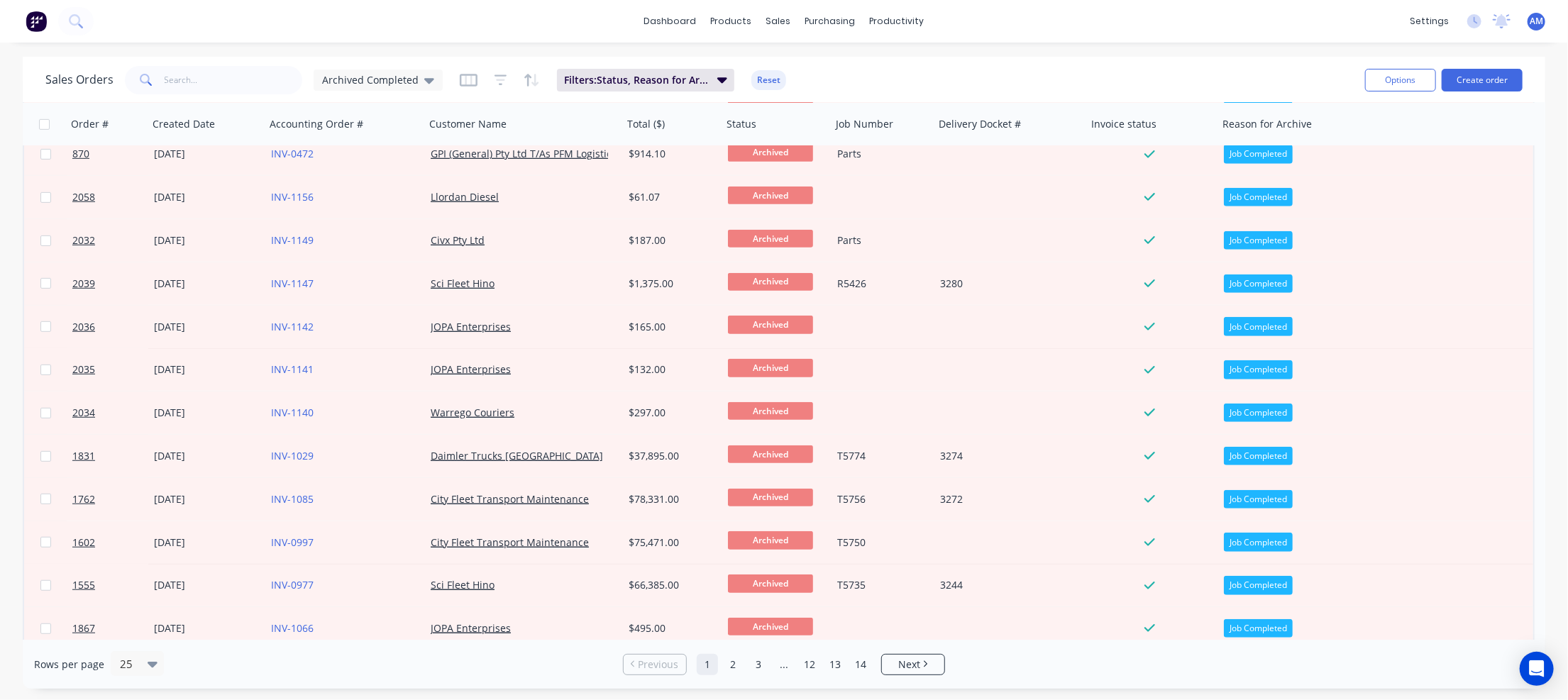
scroll to position [583, 0]
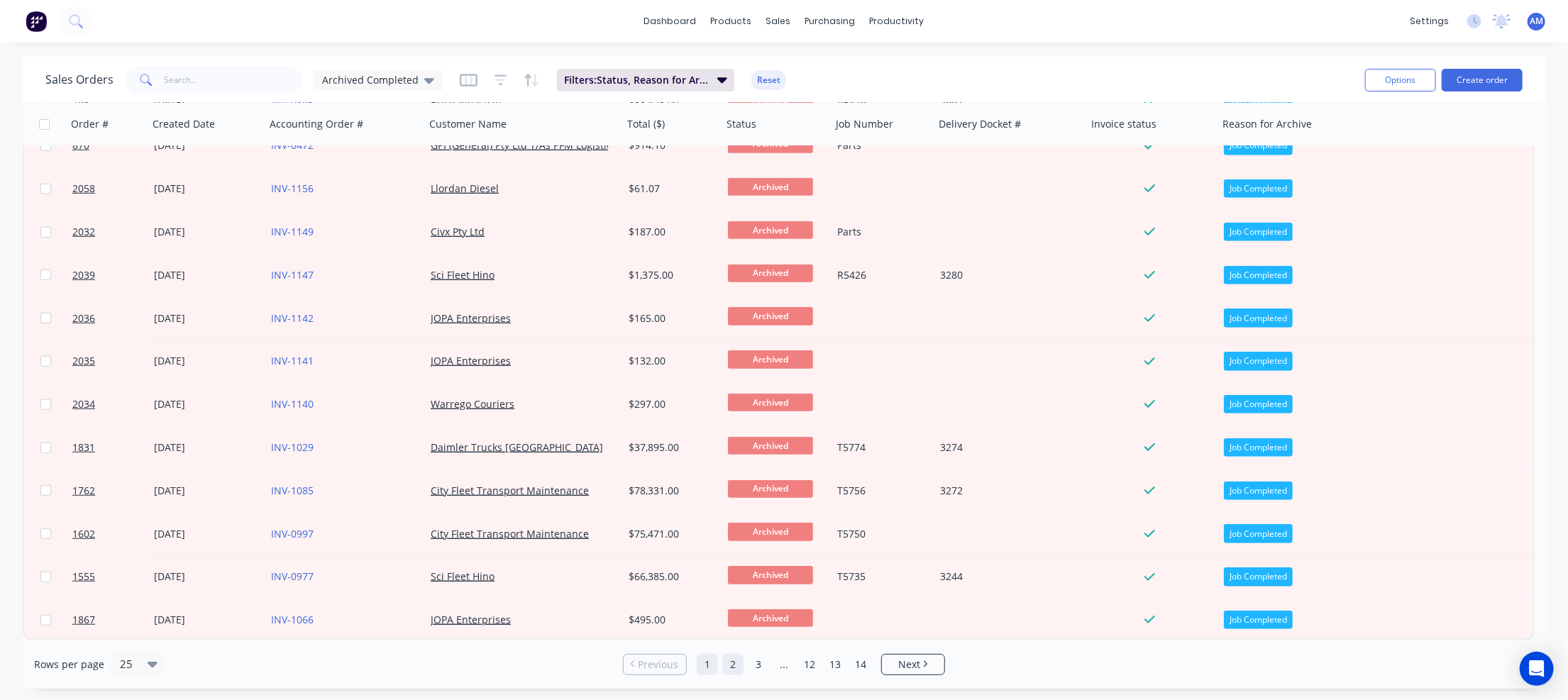
click at [733, 664] on link "2" at bounding box center [733, 664] width 21 height 21
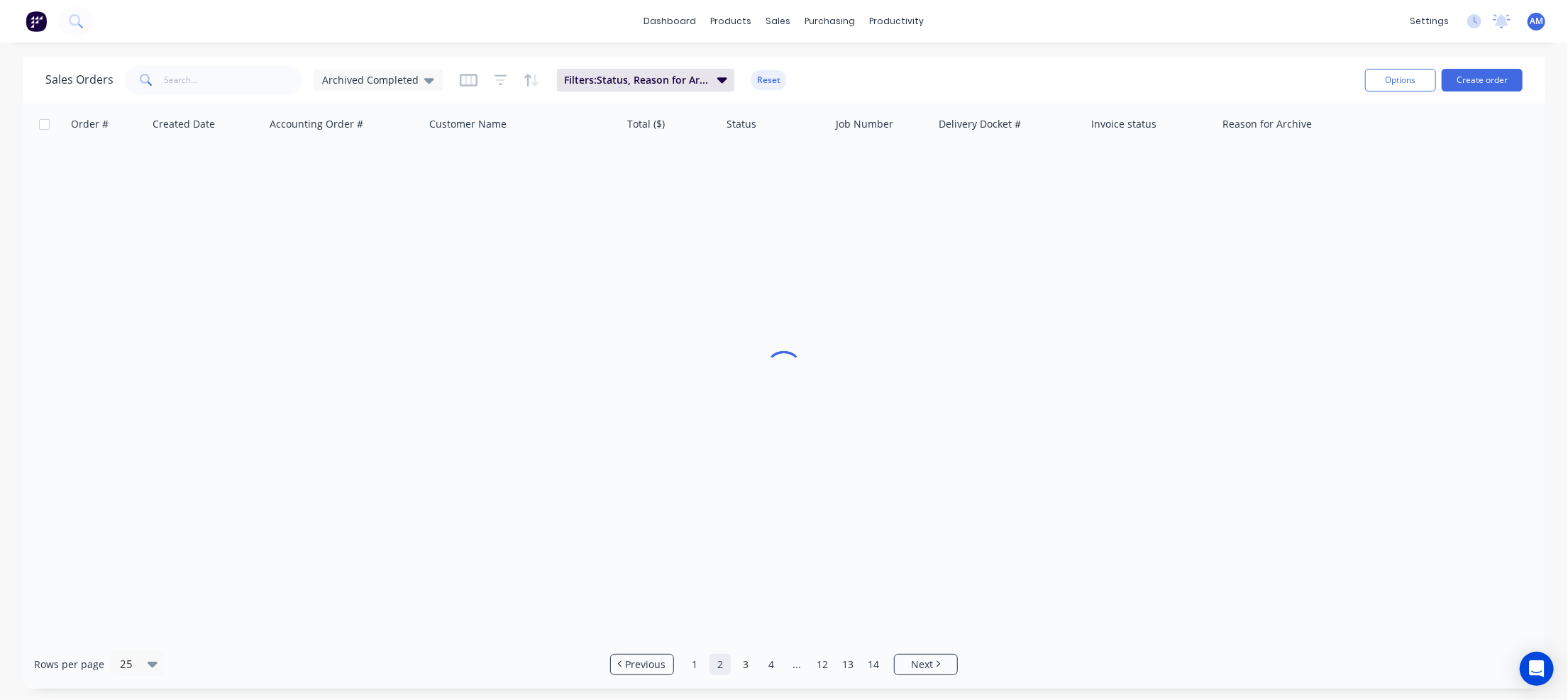
scroll to position [0, 0]
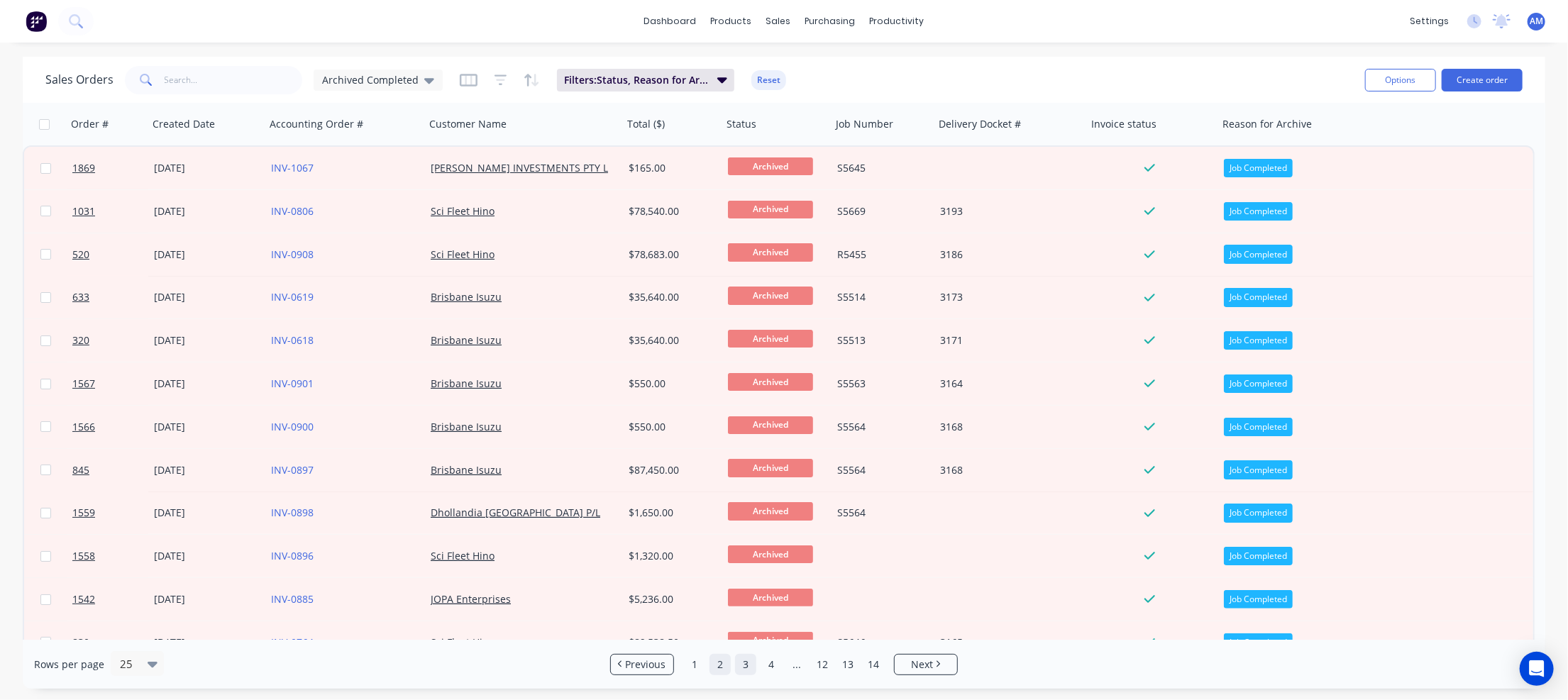
click at [750, 663] on link "3" at bounding box center [746, 664] width 21 height 21
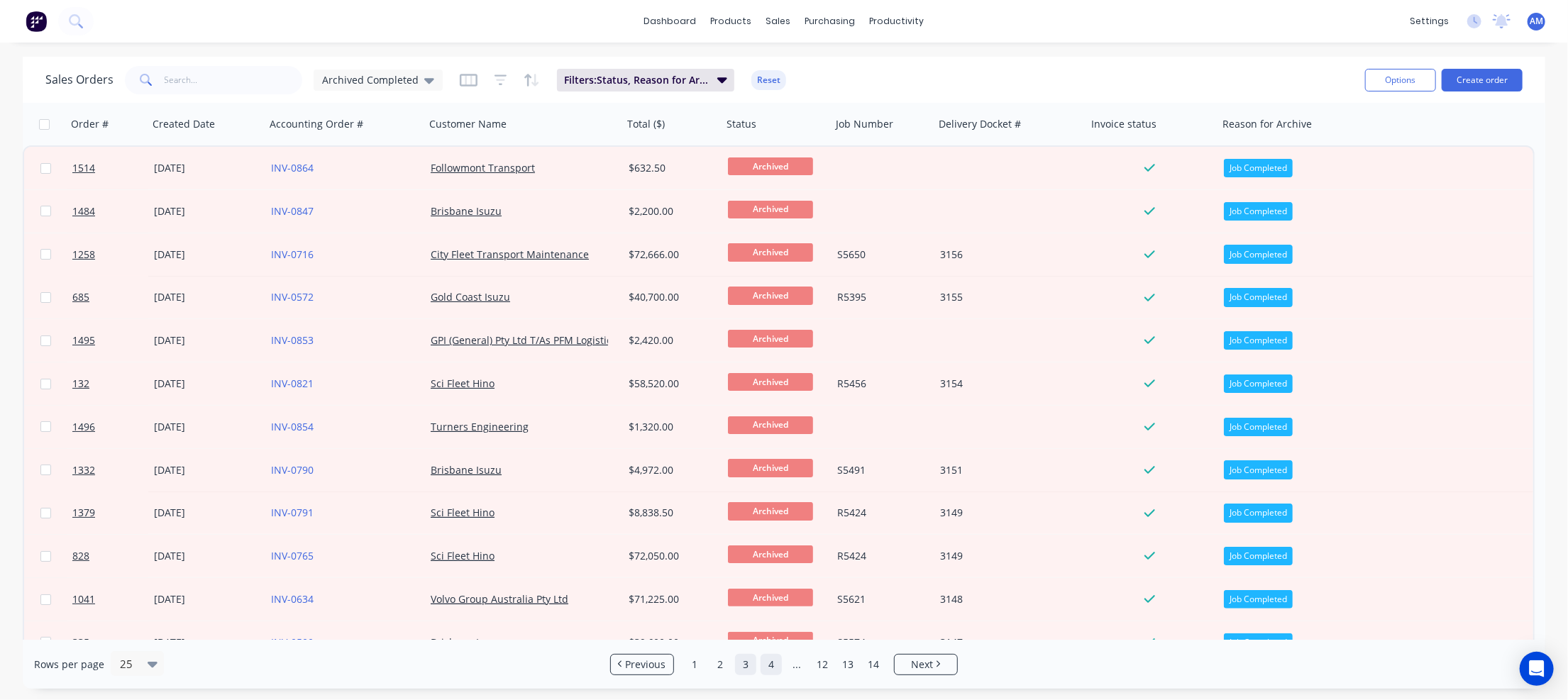
click at [766, 662] on link "4" at bounding box center [771, 664] width 21 height 21
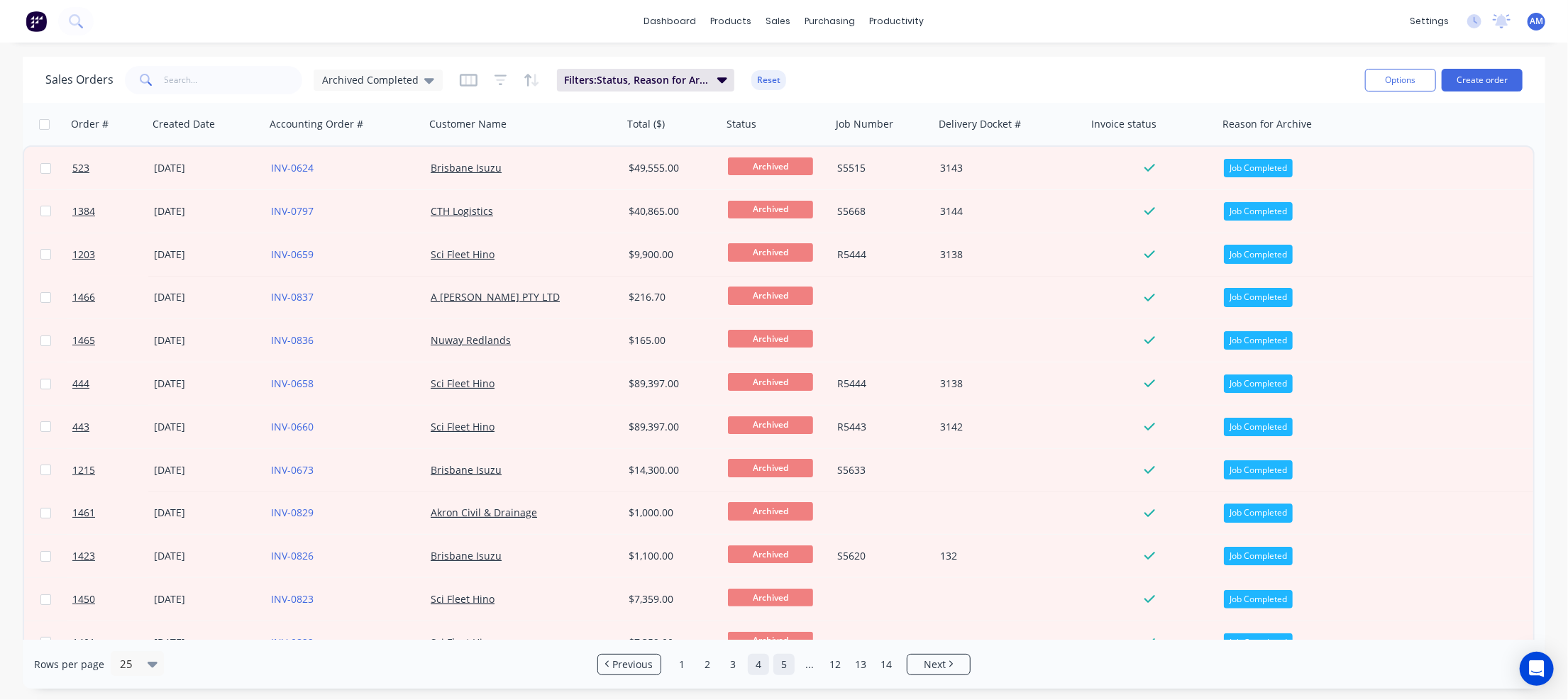
click at [786, 664] on link "5" at bounding box center [784, 664] width 21 height 21
click at [801, 667] on link "6" at bounding box center [797, 664] width 21 height 21
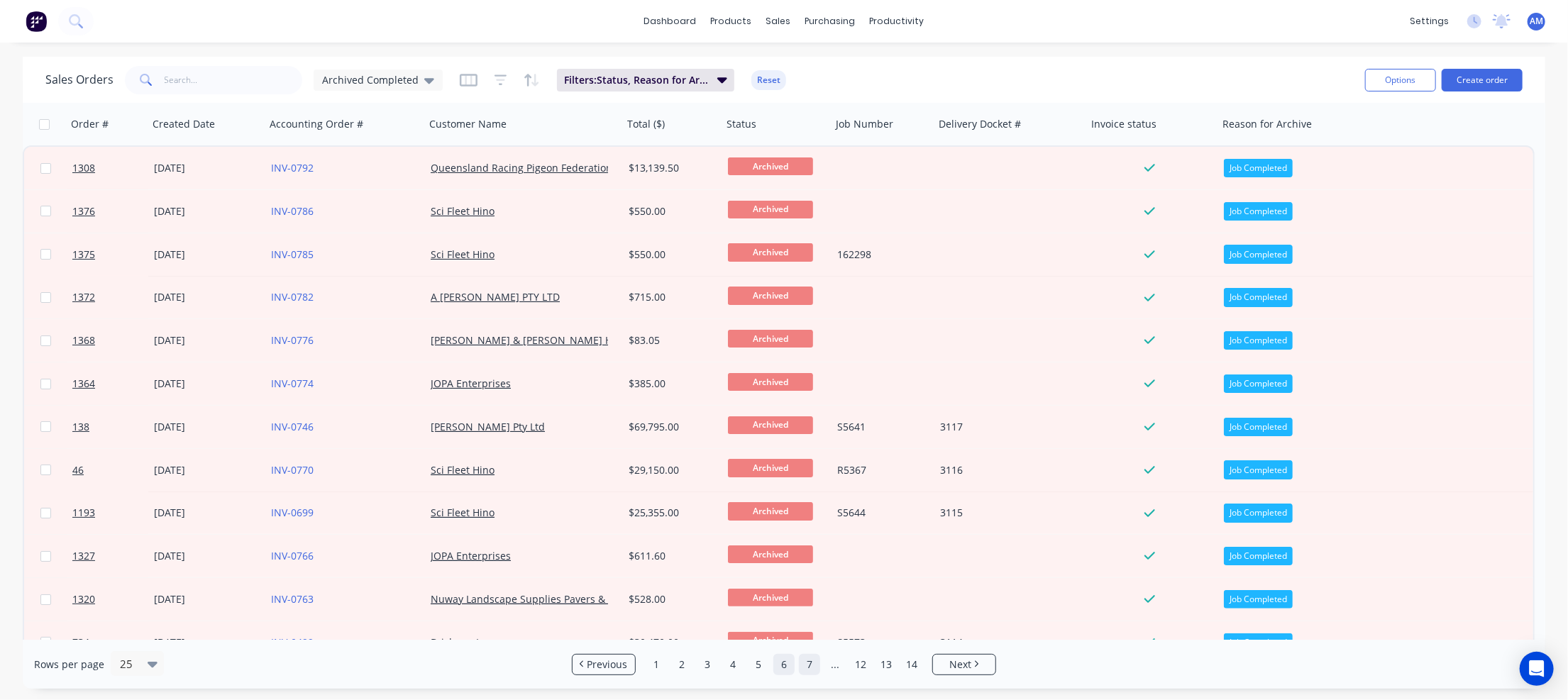
click at [816, 666] on link "7" at bounding box center [810, 664] width 21 height 21
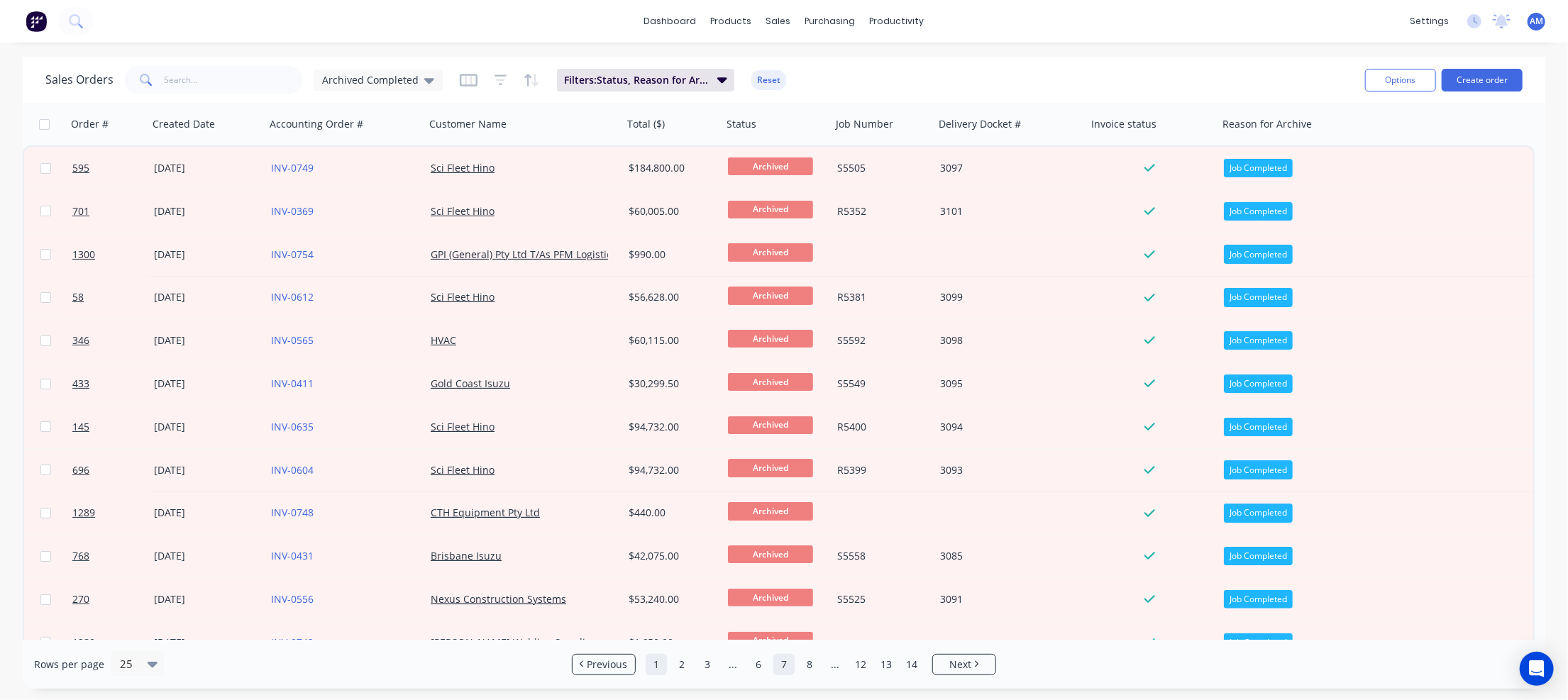
click at [663, 669] on link "1" at bounding box center [657, 664] width 21 height 21
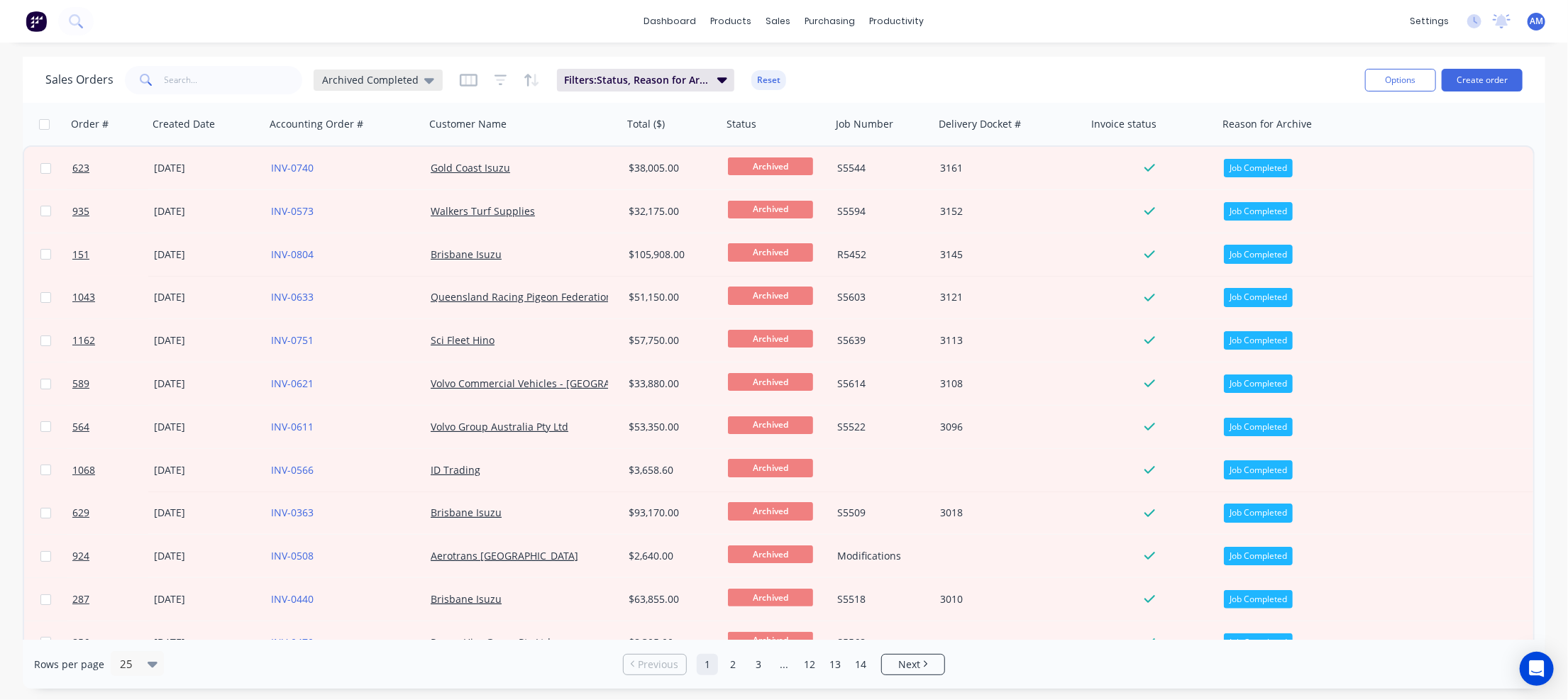
click at [425, 78] on icon at bounding box center [429, 81] width 10 height 6
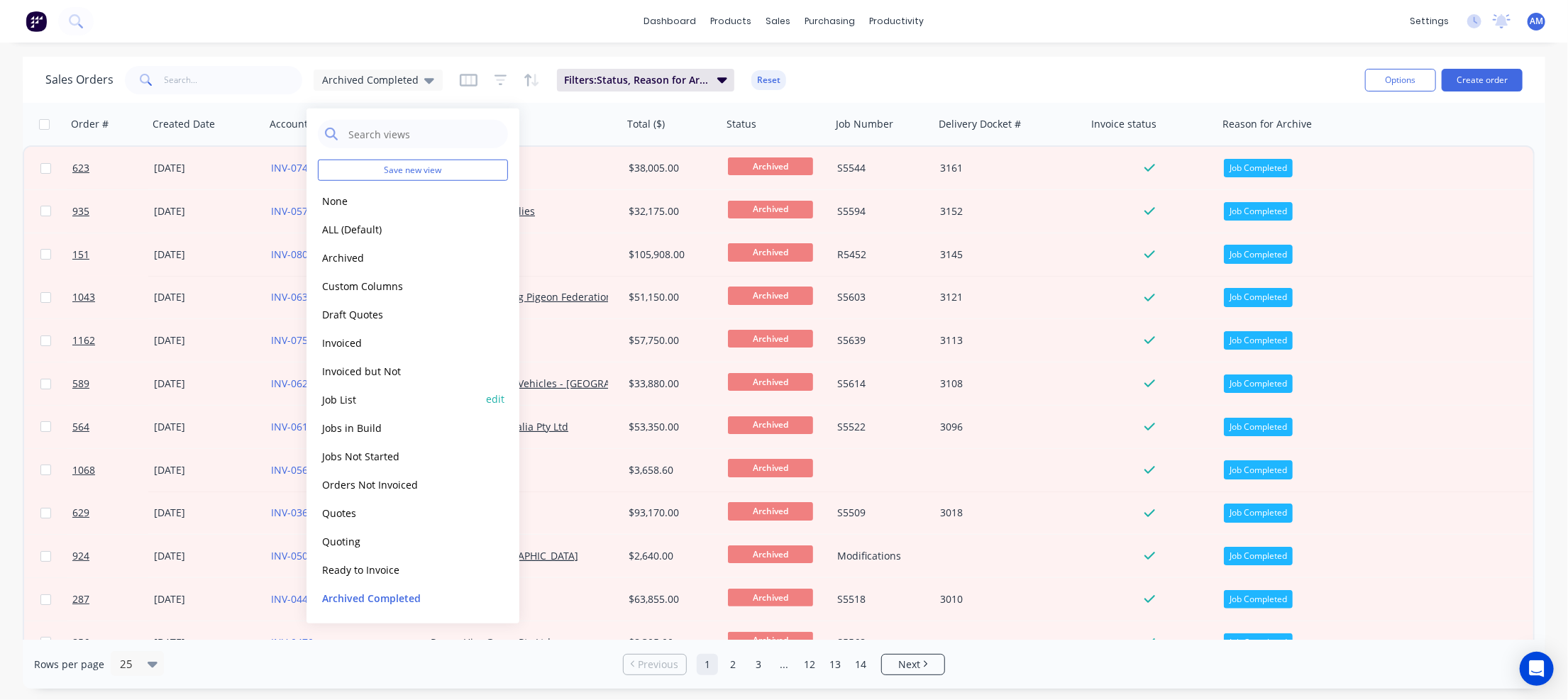
click at [329, 401] on button "Job List" at bounding box center [398, 398] width 161 height 16
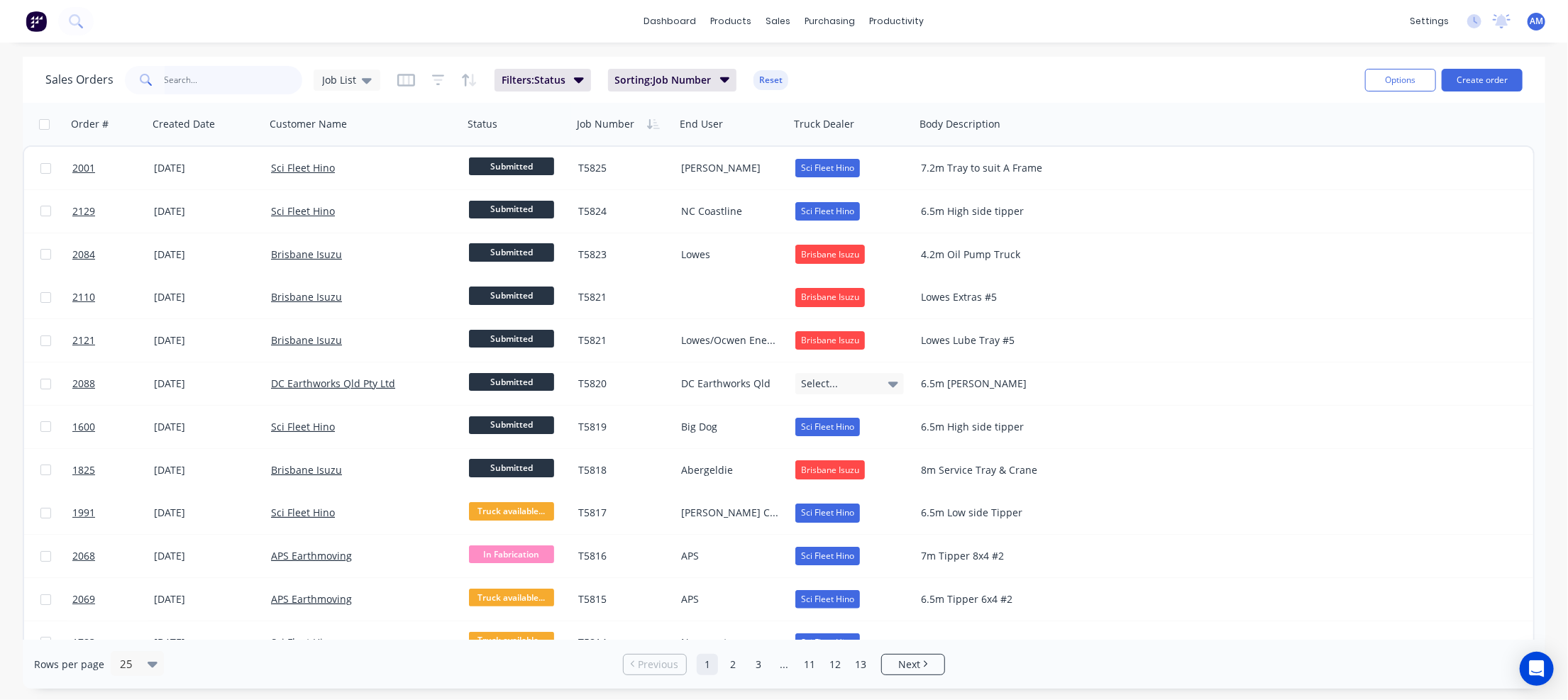
click at [216, 79] on input "text" at bounding box center [233, 80] width 138 height 28
click at [197, 73] on input "f" at bounding box center [233, 80] width 138 height 28
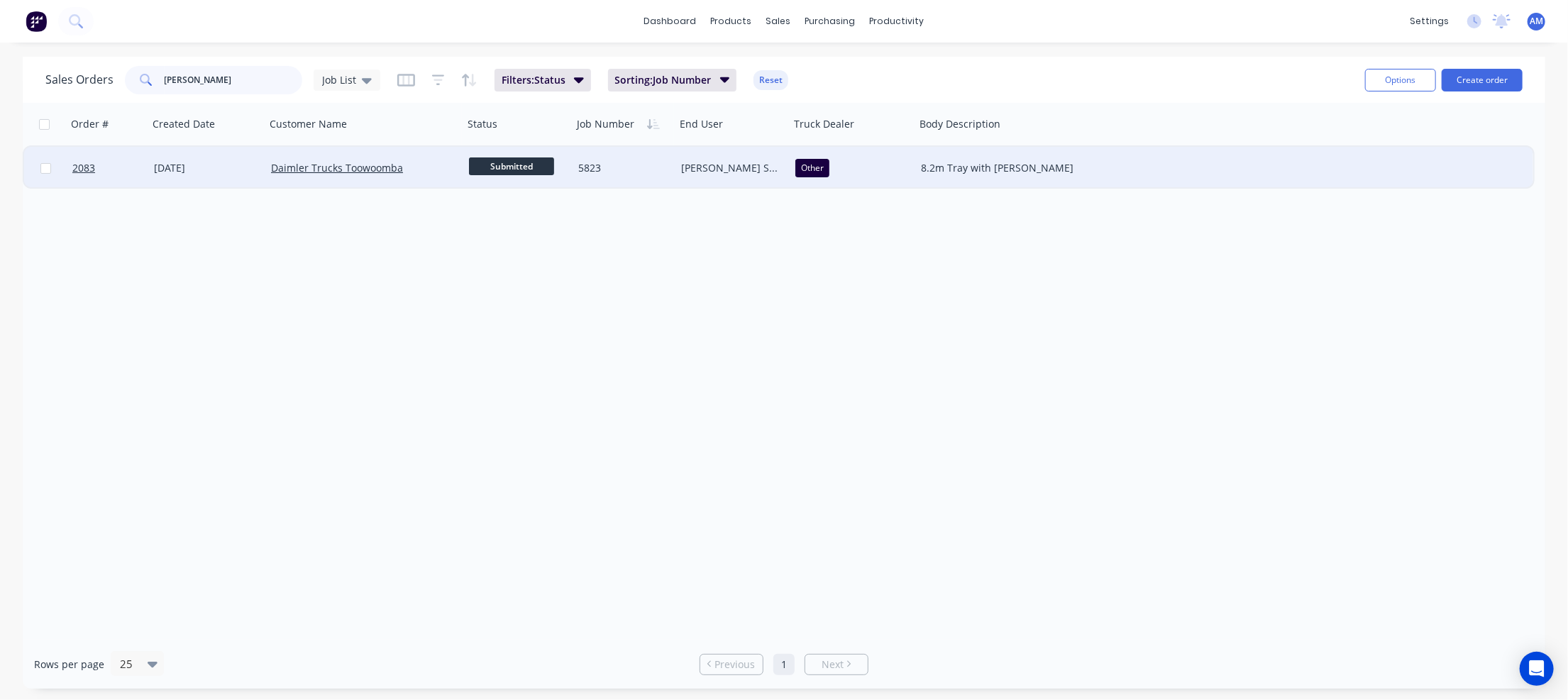
type input "[PERSON_NAME]"
click at [579, 165] on div "5823" at bounding box center [622, 168] width 88 height 14
click at [579, 157] on div "5823" at bounding box center [624, 158] width 100 height 20
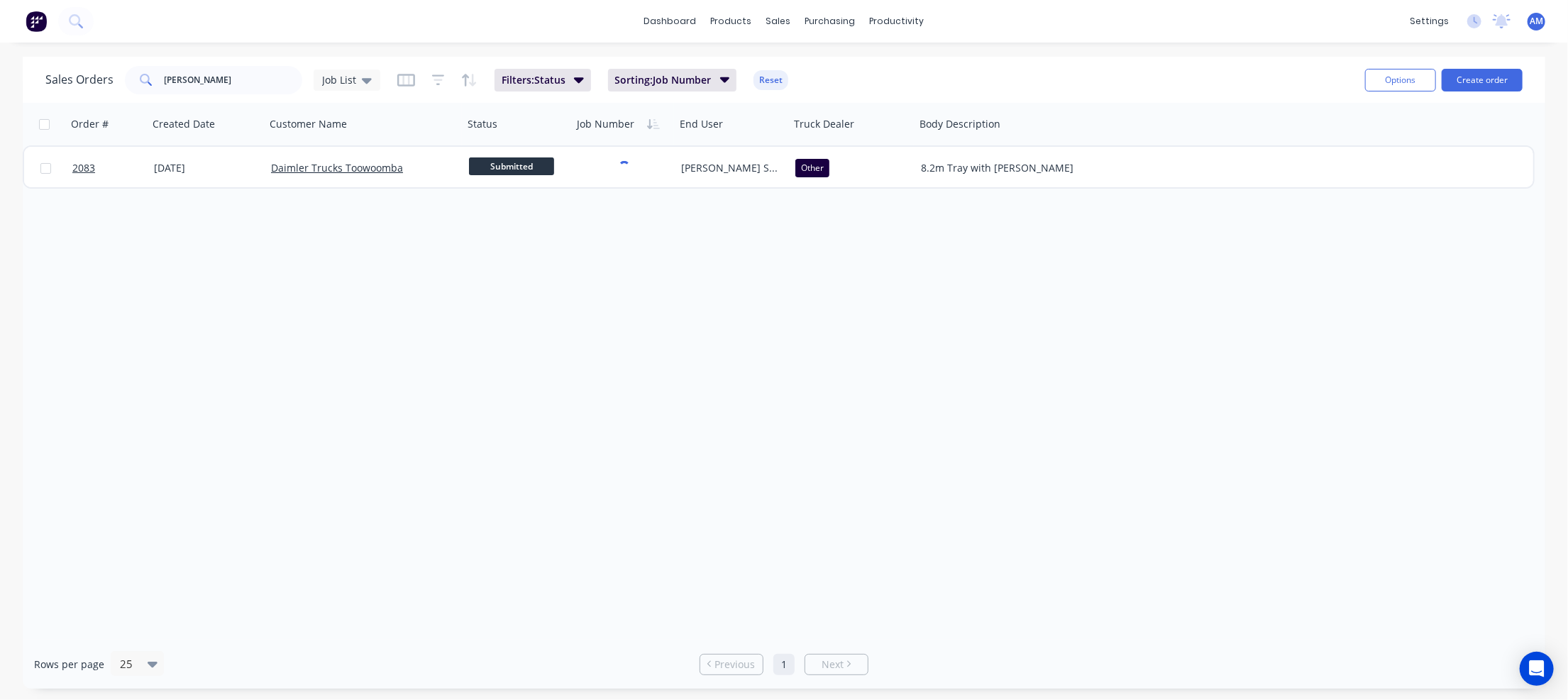
click at [672, 233] on div "Order # Created Date Customer Name Status Job Number End User Truck Dealer Body…" at bounding box center [784, 371] width 1522 height 537
drag, startPoint x: 199, startPoint y: 76, endPoint x: 132, endPoint y: 77, distance: 67.0
click at [132, 77] on div "[PERSON_NAME]" at bounding box center [213, 80] width 177 height 28
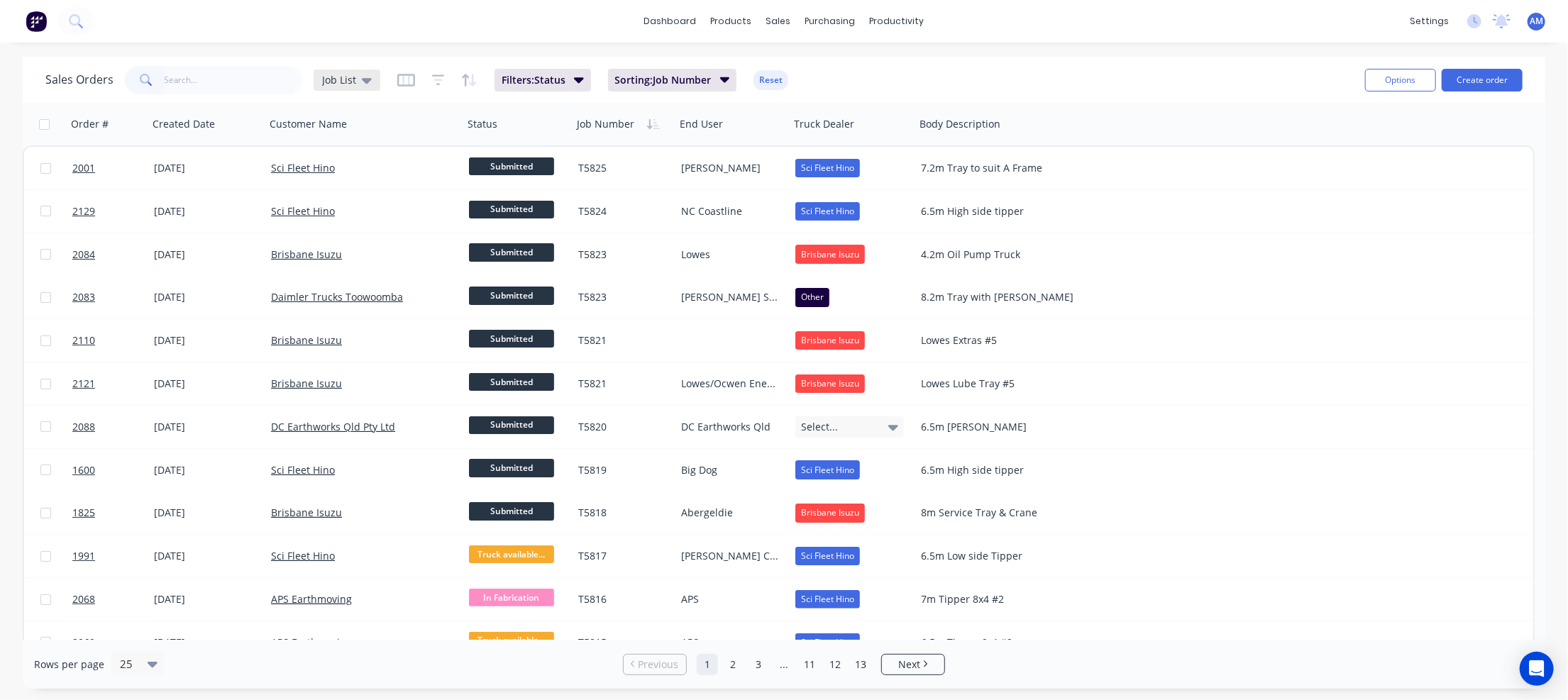
click at [356, 77] on div "Job List" at bounding box center [347, 80] width 50 height 13
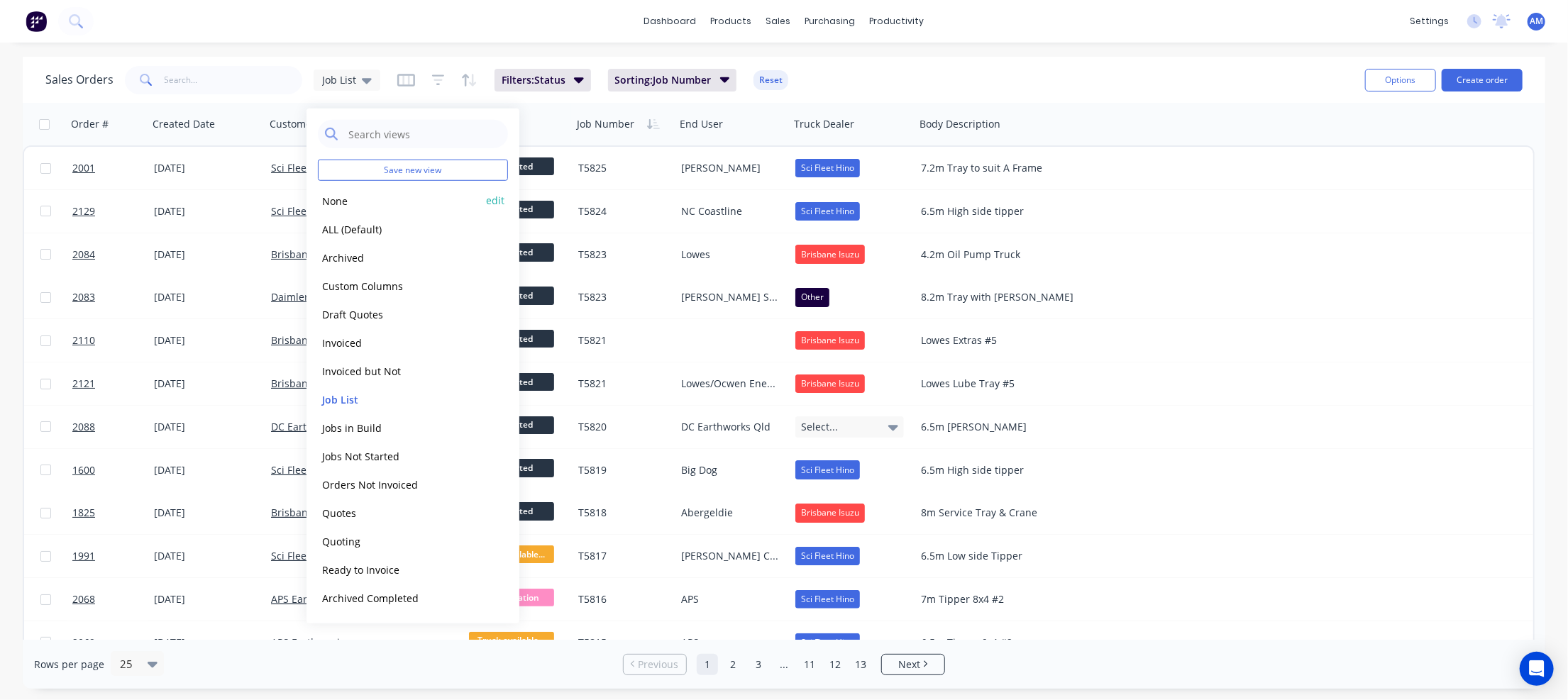
click at [338, 201] on button "None" at bounding box center [398, 200] width 161 height 16
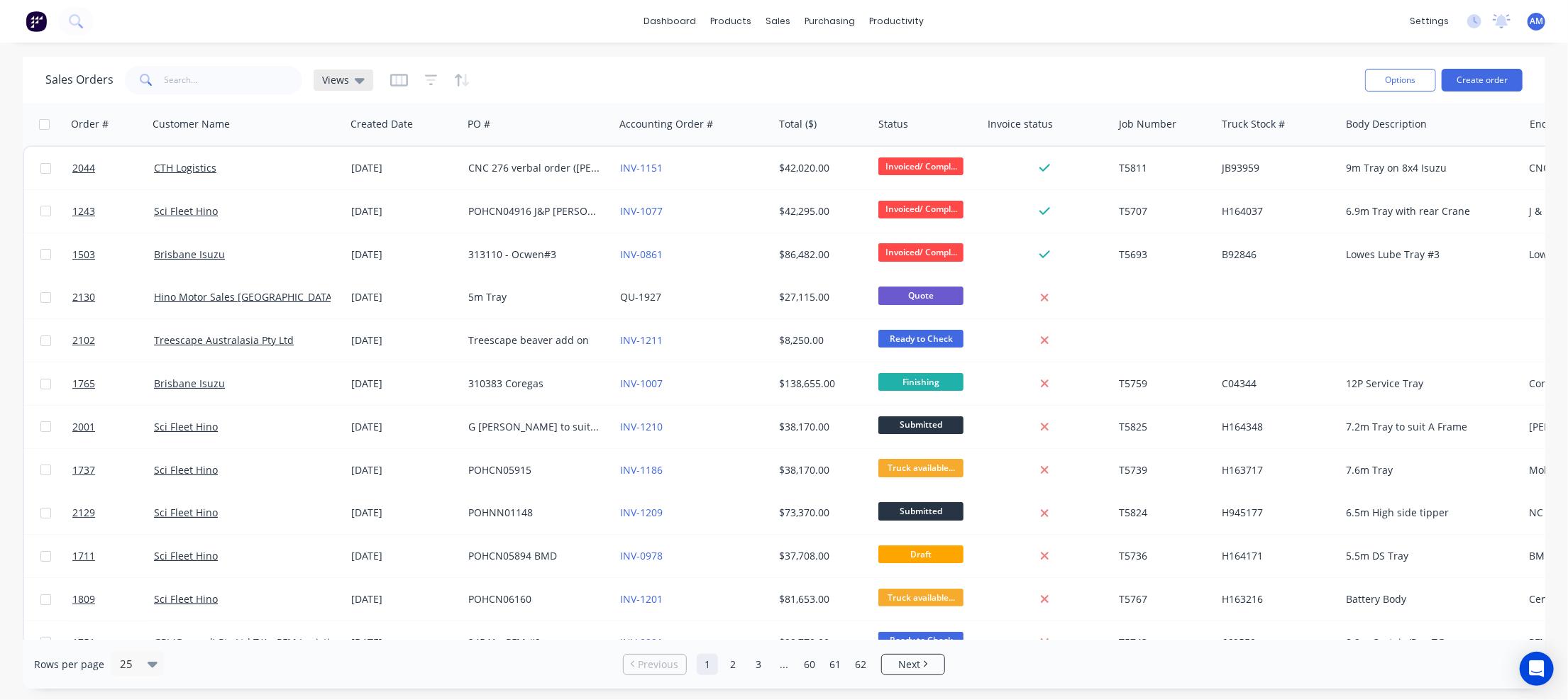
click at [357, 78] on icon at bounding box center [360, 81] width 10 height 6
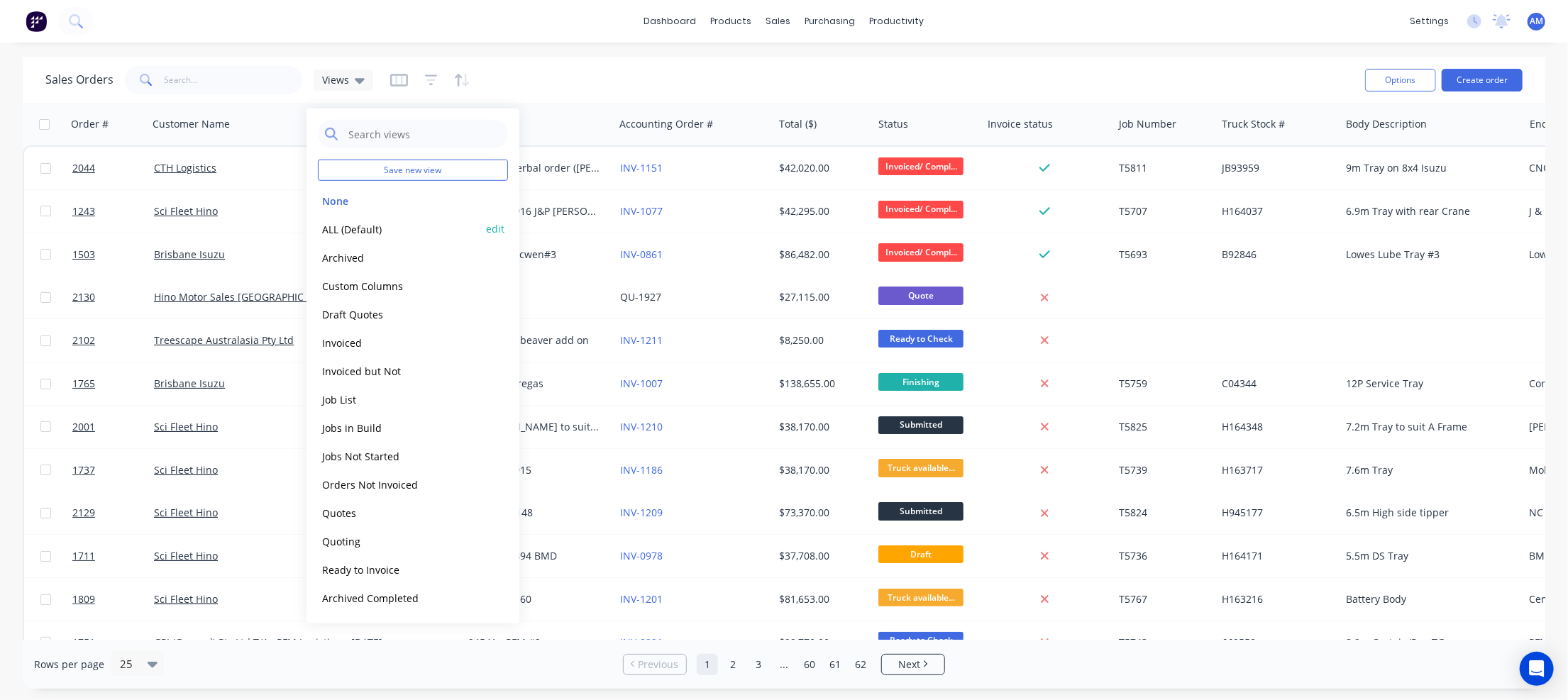
click at [334, 230] on button "ALL (Default)" at bounding box center [398, 228] width 161 height 16
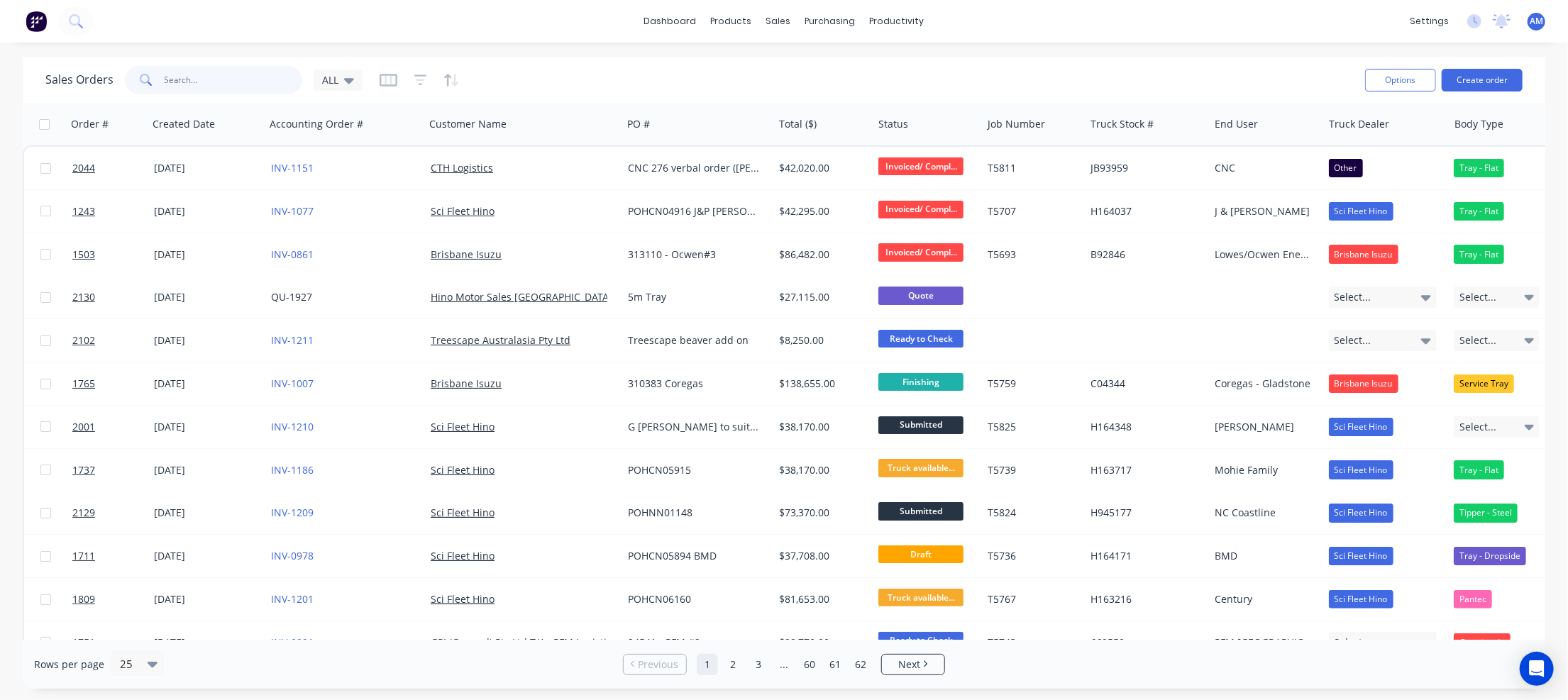
click at [185, 82] on input "text" at bounding box center [233, 80] width 138 height 28
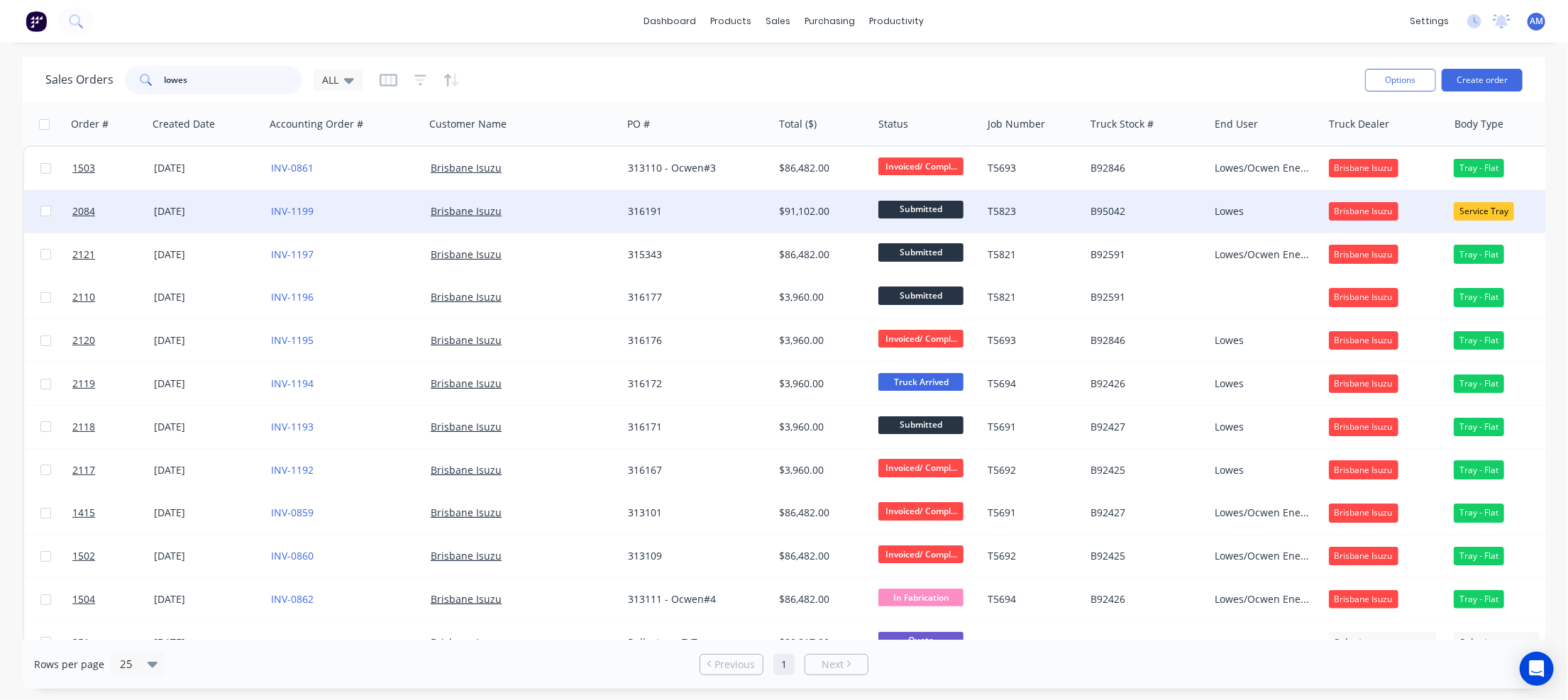
type input "lowes"
click at [1017, 212] on div "T5823" at bounding box center [1031, 211] width 88 height 14
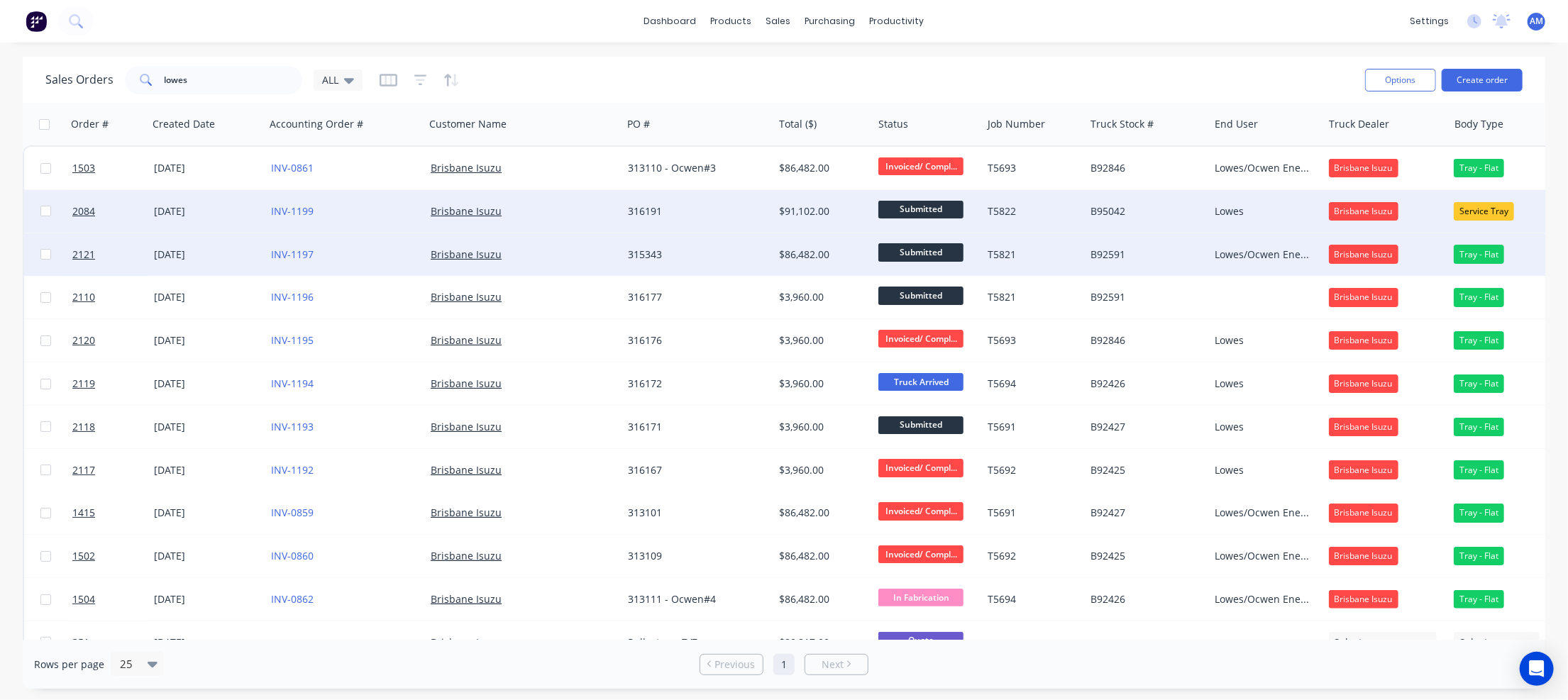
click at [1050, 252] on div "T5821" at bounding box center [1031, 255] width 88 height 14
drag, startPoint x: 203, startPoint y: 78, endPoint x: 135, endPoint y: 85, distance: 68.4
click at [135, 85] on div "lowes" at bounding box center [213, 80] width 177 height 28
type input "faz"
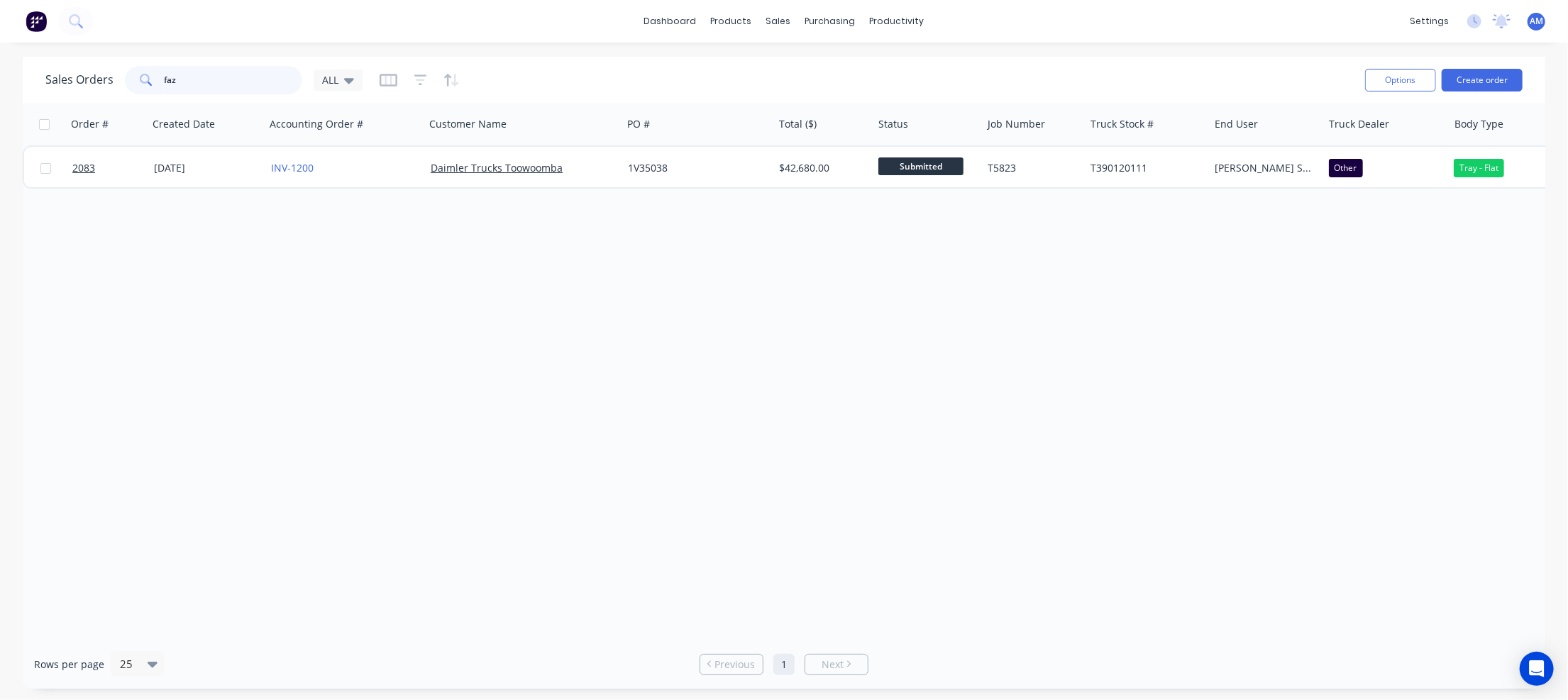
drag, startPoint x: 195, startPoint y: 75, endPoint x: 149, endPoint y: 74, distance: 46.0
click at [149, 74] on div "faz" at bounding box center [213, 80] width 177 height 28
click at [352, 78] on icon at bounding box center [349, 80] width 10 height 16
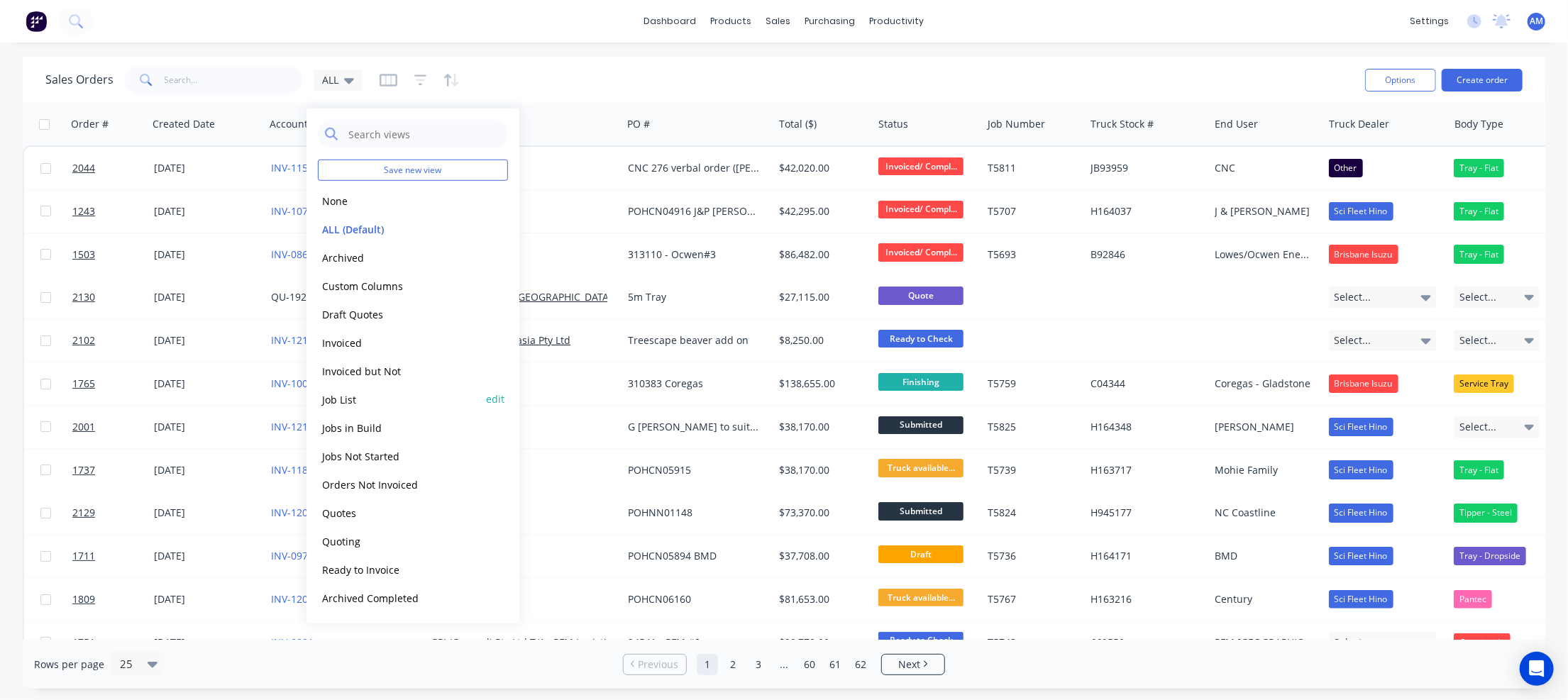
click at [347, 396] on button "Job List" at bounding box center [398, 398] width 161 height 16
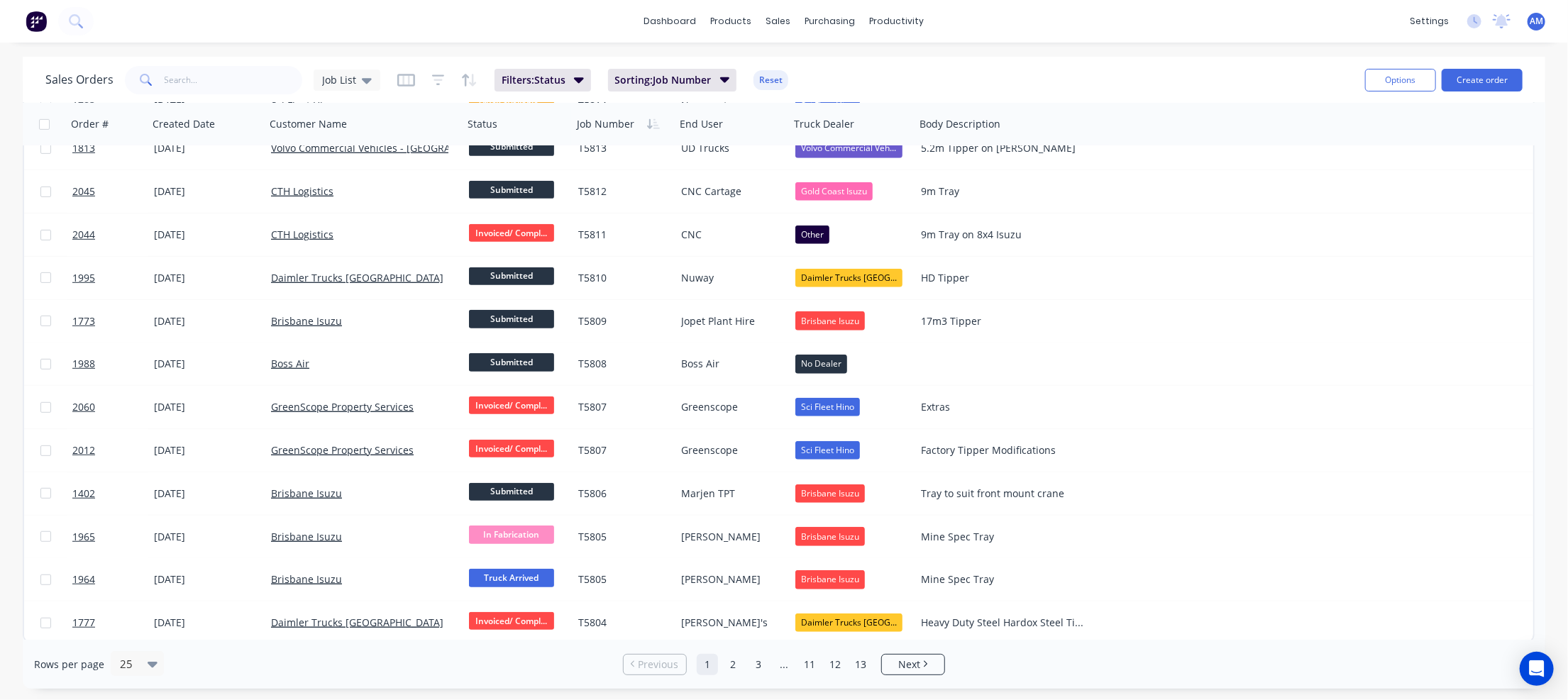
scroll to position [583, 0]
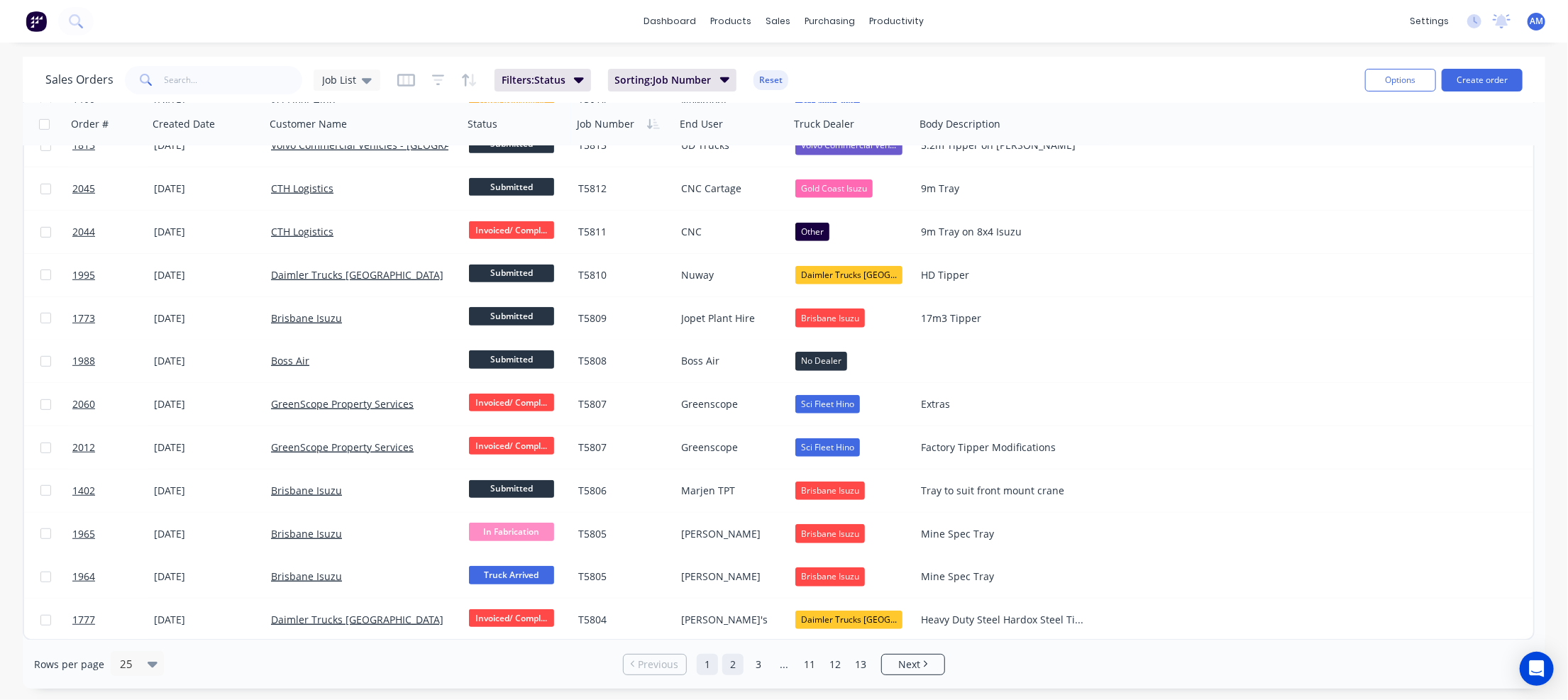
click at [731, 660] on link "2" at bounding box center [733, 664] width 21 height 21
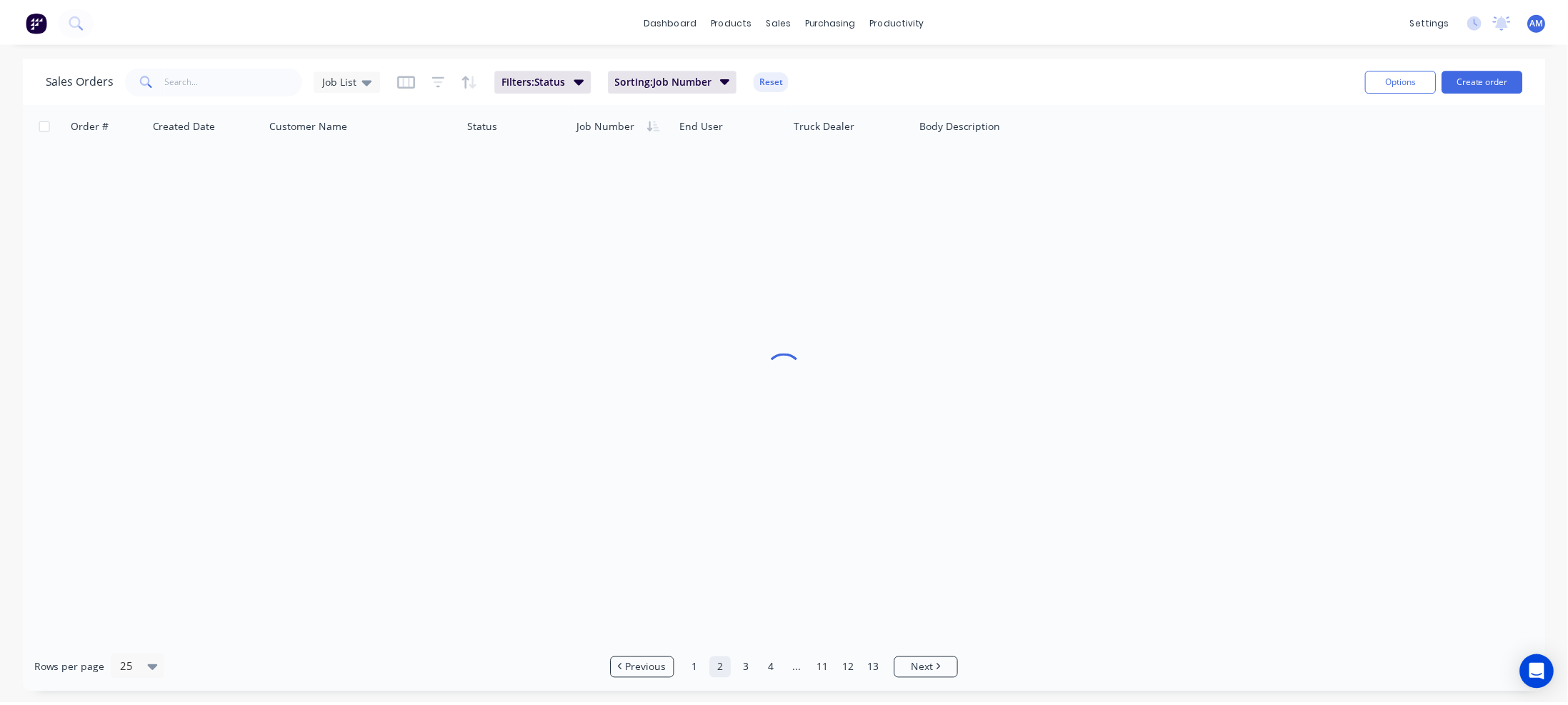
scroll to position [0, 0]
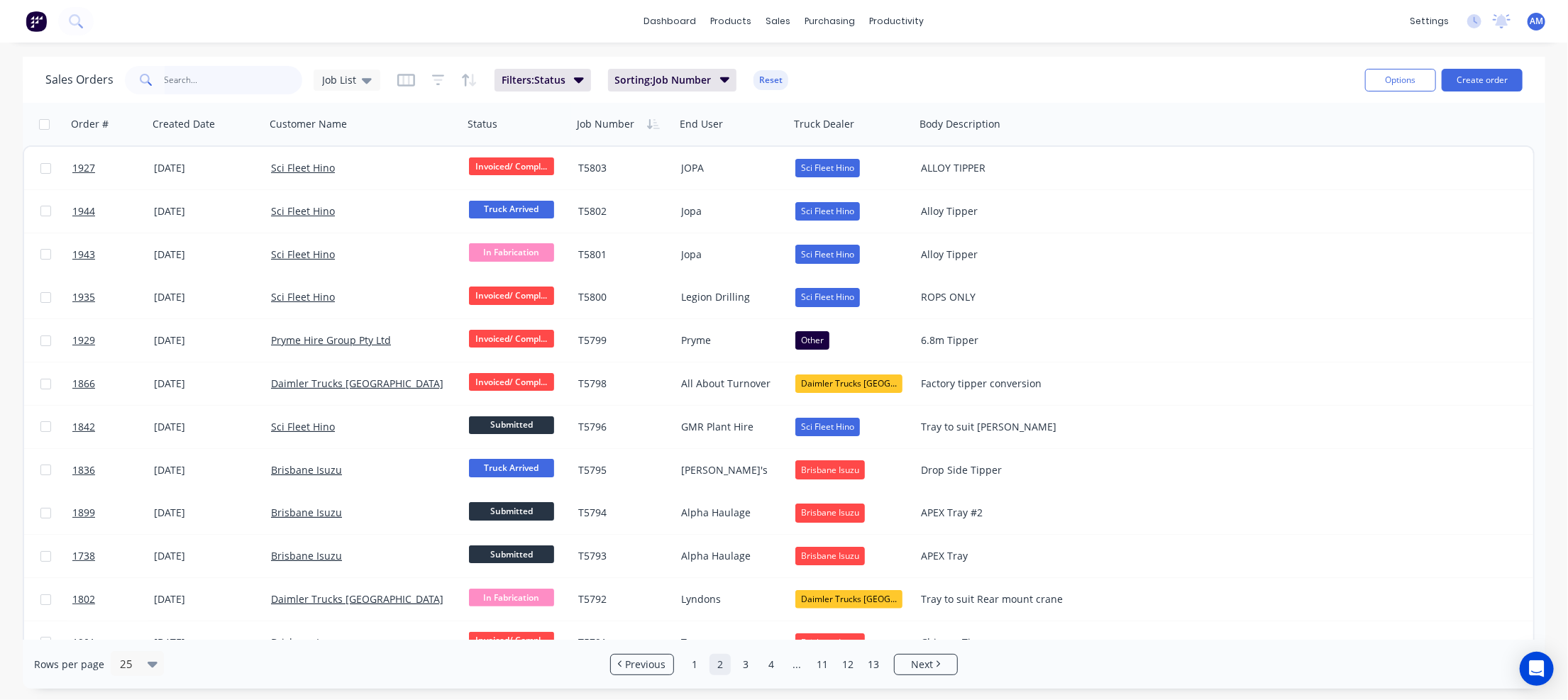
click at [194, 88] on input "text" at bounding box center [233, 80] width 138 height 28
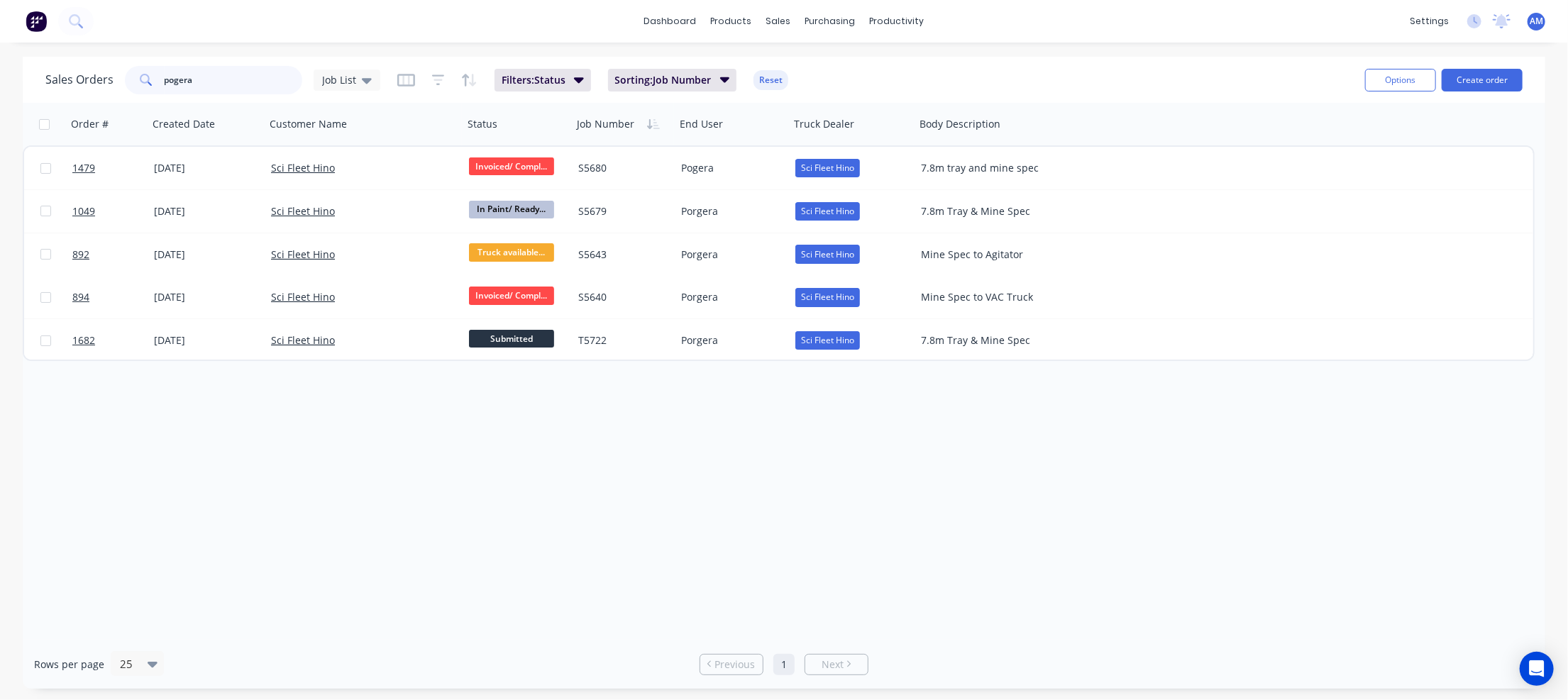
drag, startPoint x: 207, startPoint y: 75, endPoint x: 137, endPoint y: 74, distance: 70.0
click at [137, 74] on div "pogera" at bounding box center [213, 80] width 177 height 28
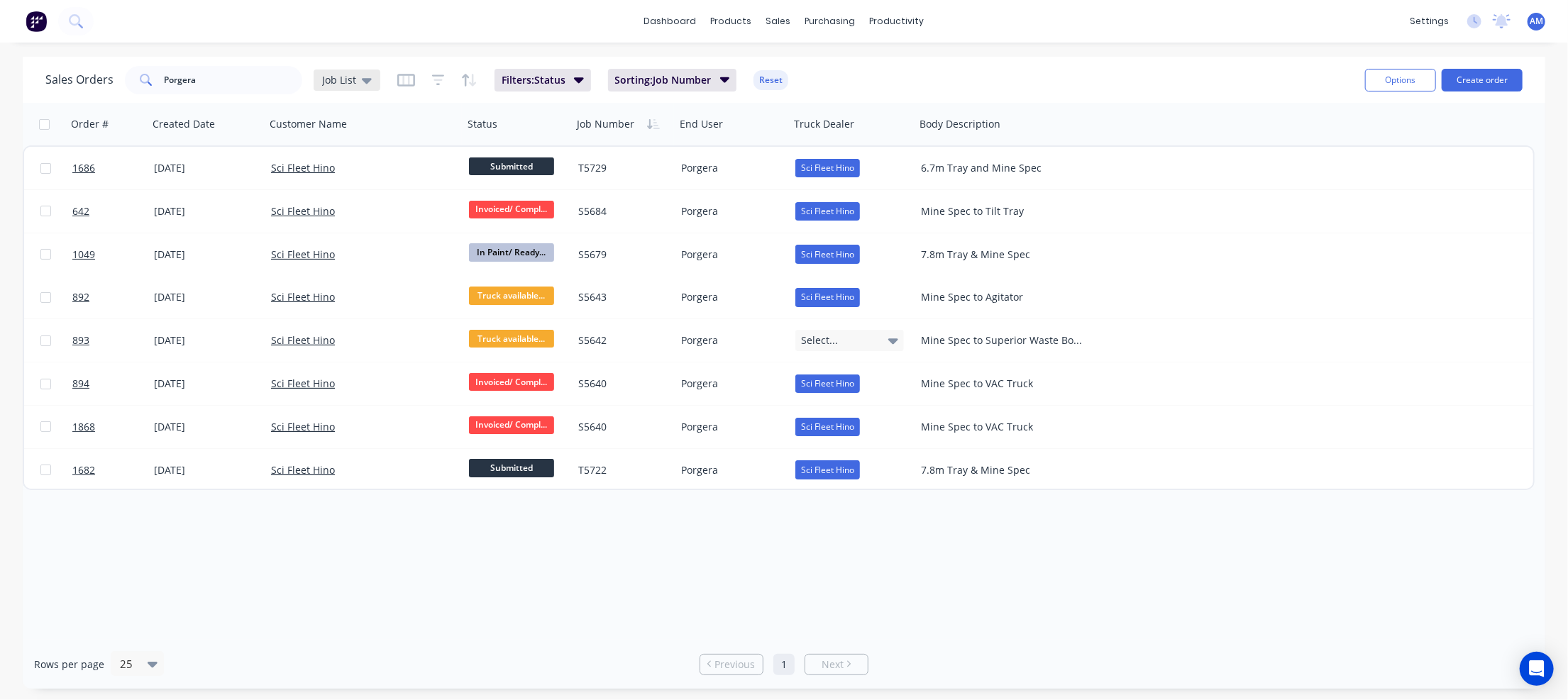
click at [366, 78] on icon at bounding box center [367, 80] width 10 height 16
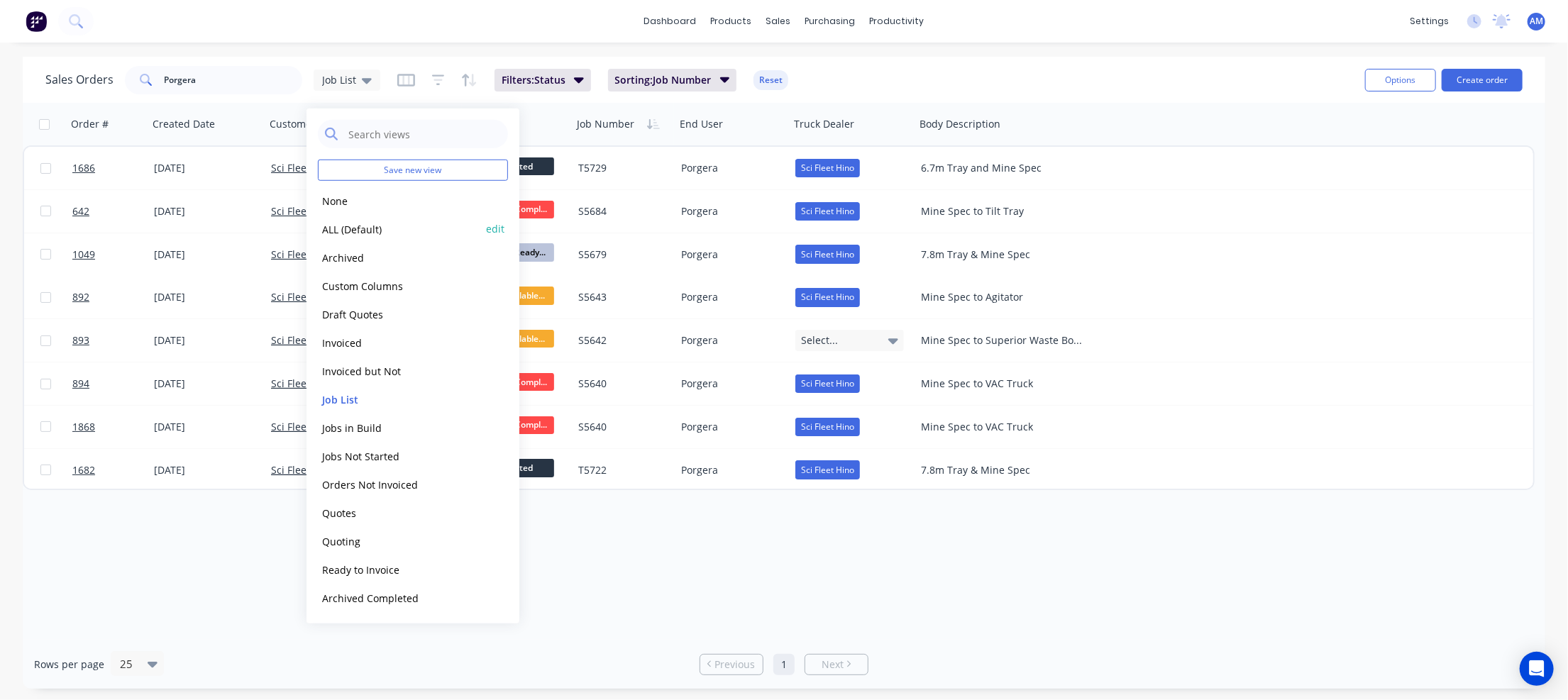
click at [346, 221] on button "ALL (Default)" at bounding box center [398, 228] width 161 height 16
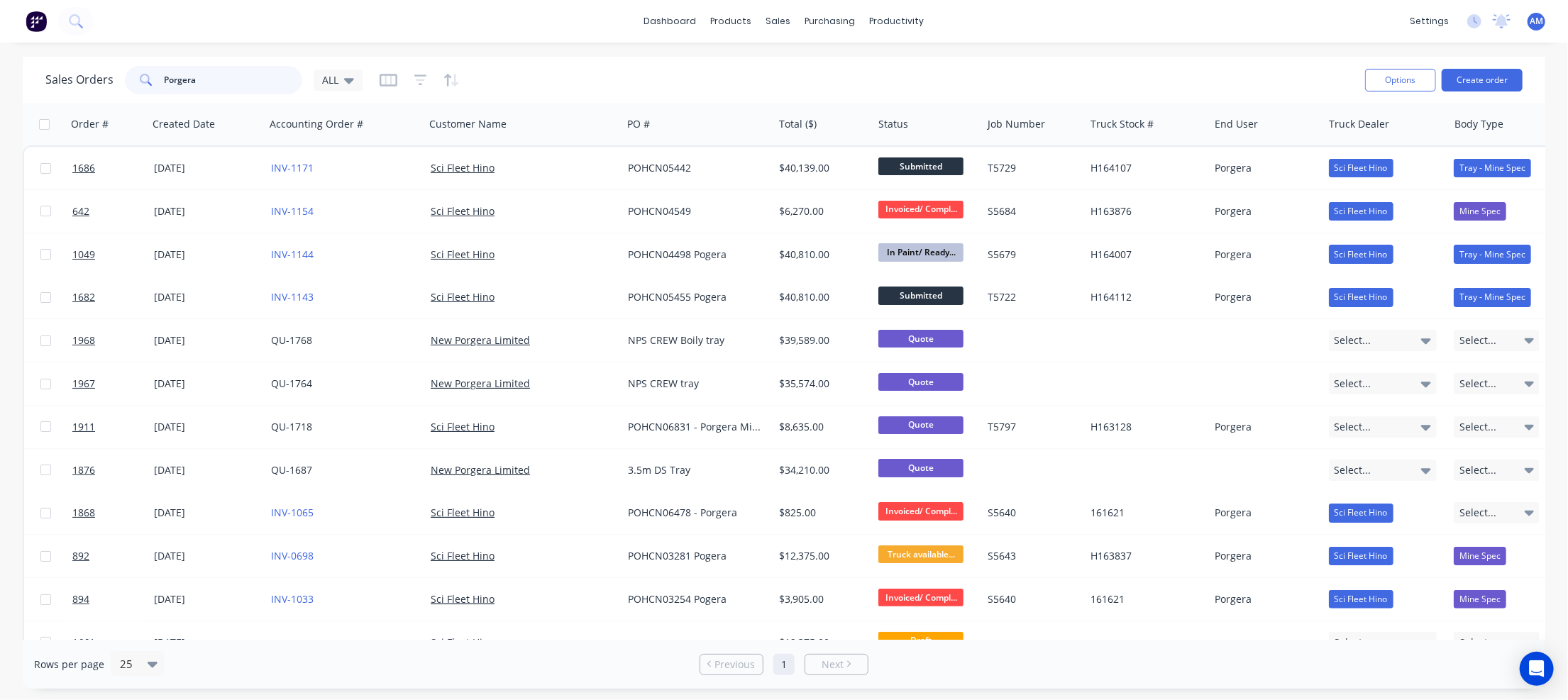
drag, startPoint x: 193, startPoint y: 83, endPoint x: 115, endPoint y: 84, distance: 78.0
click at [115, 84] on div "Sales Orders Porgera ALL" at bounding box center [204, 80] width 317 height 28
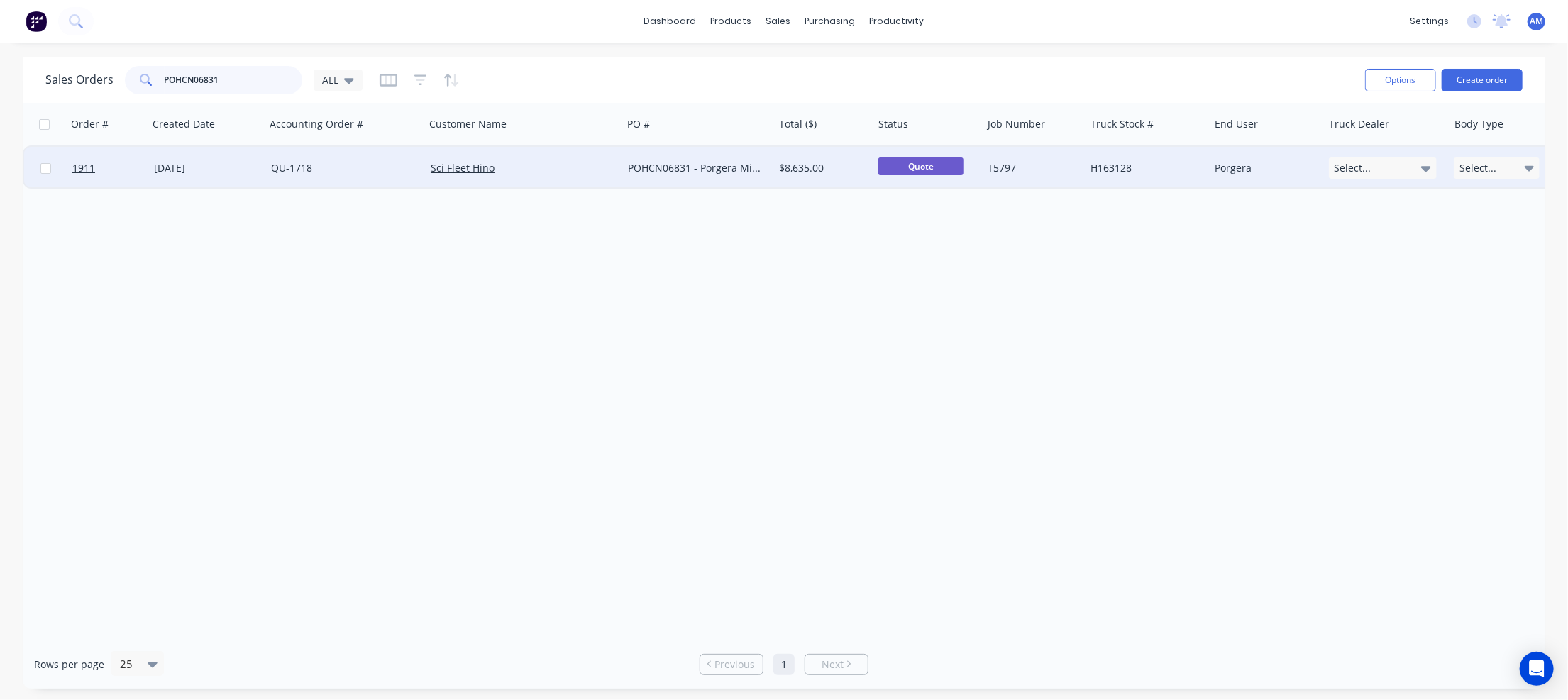
type input "POHCN06831"
click at [184, 164] on div "[DATE]" at bounding box center [206, 168] width 106 height 14
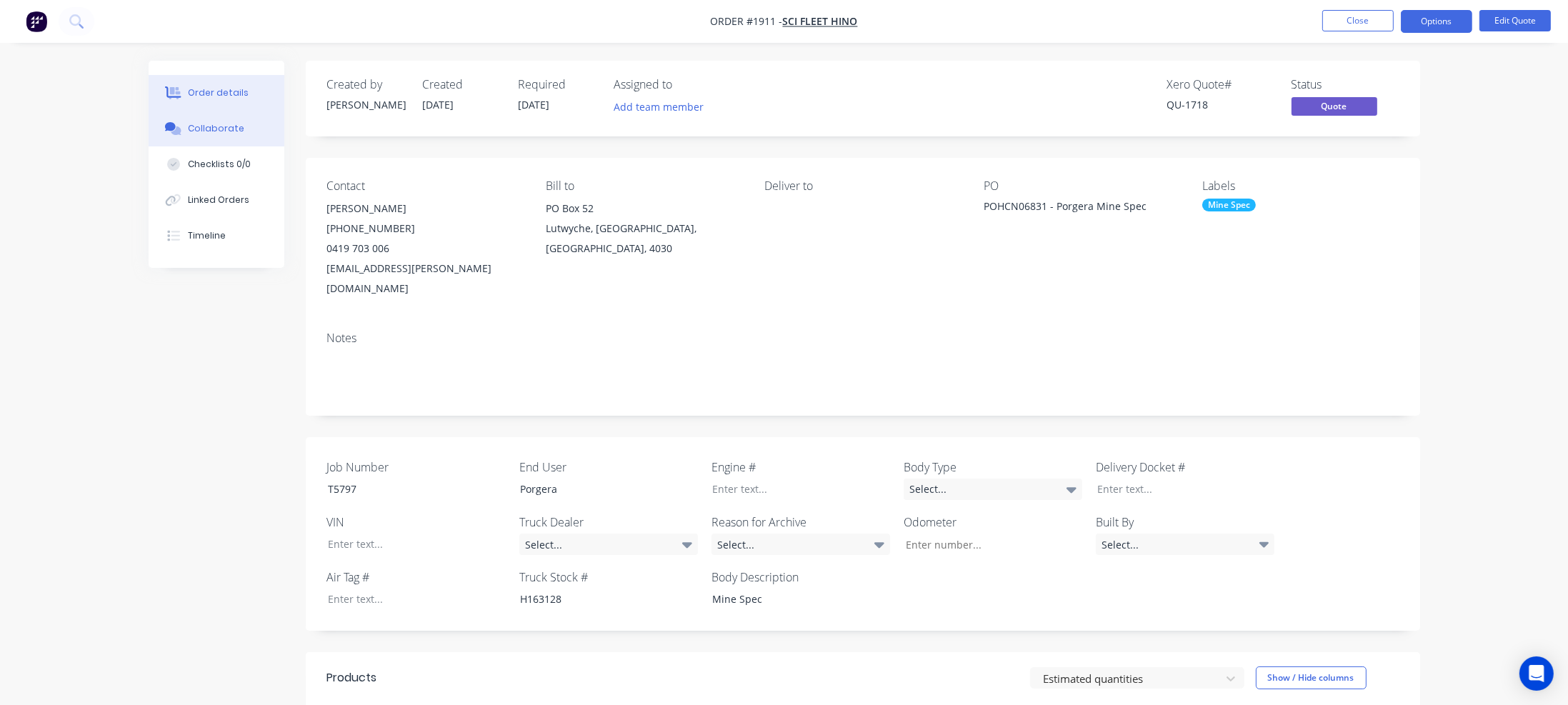
click at [216, 128] on div "Collaborate" at bounding box center [216, 129] width 57 height 13
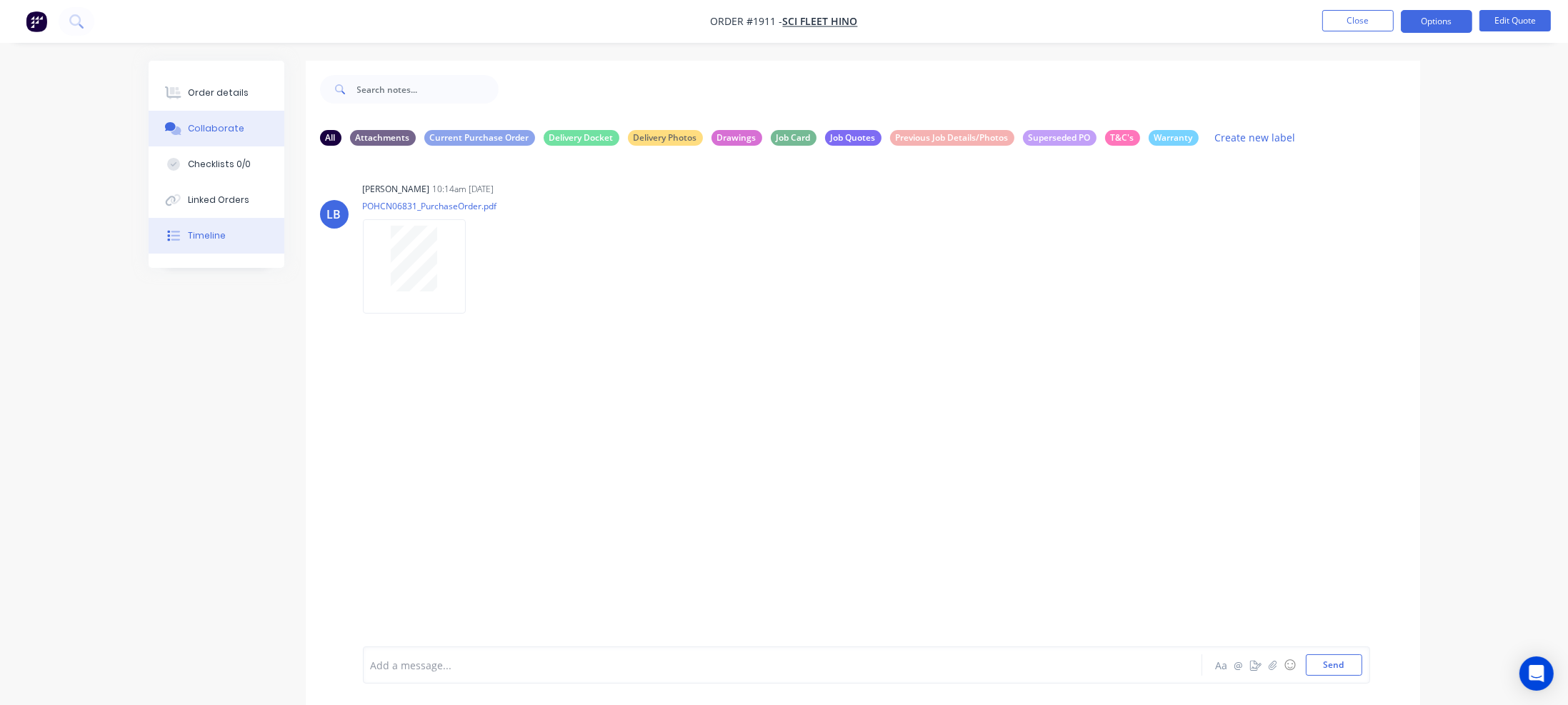
click at [204, 225] on button "Timeline" at bounding box center [216, 236] width 135 height 36
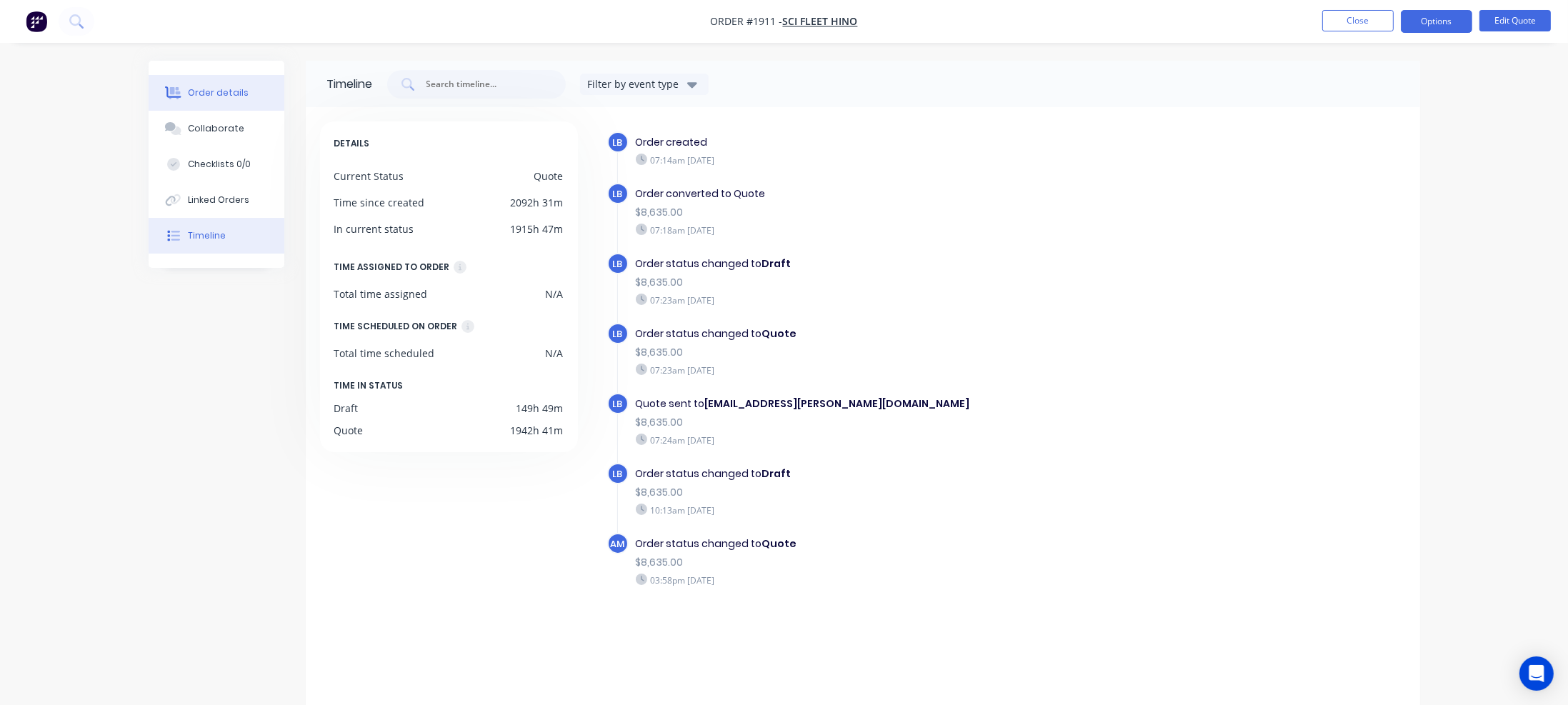
click at [231, 91] on div "Order details" at bounding box center [218, 93] width 61 height 13
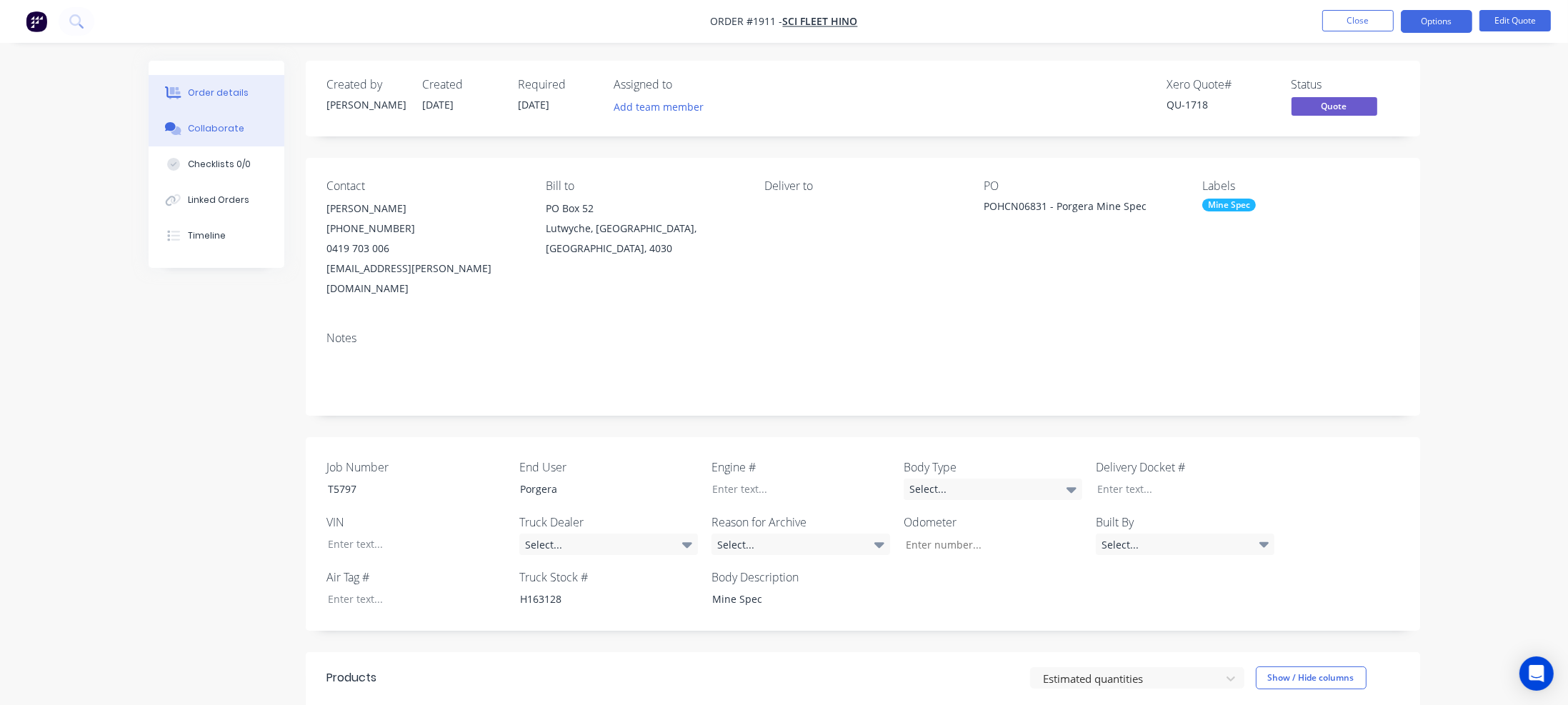
click at [226, 120] on button "Collaborate" at bounding box center [216, 129] width 135 height 36
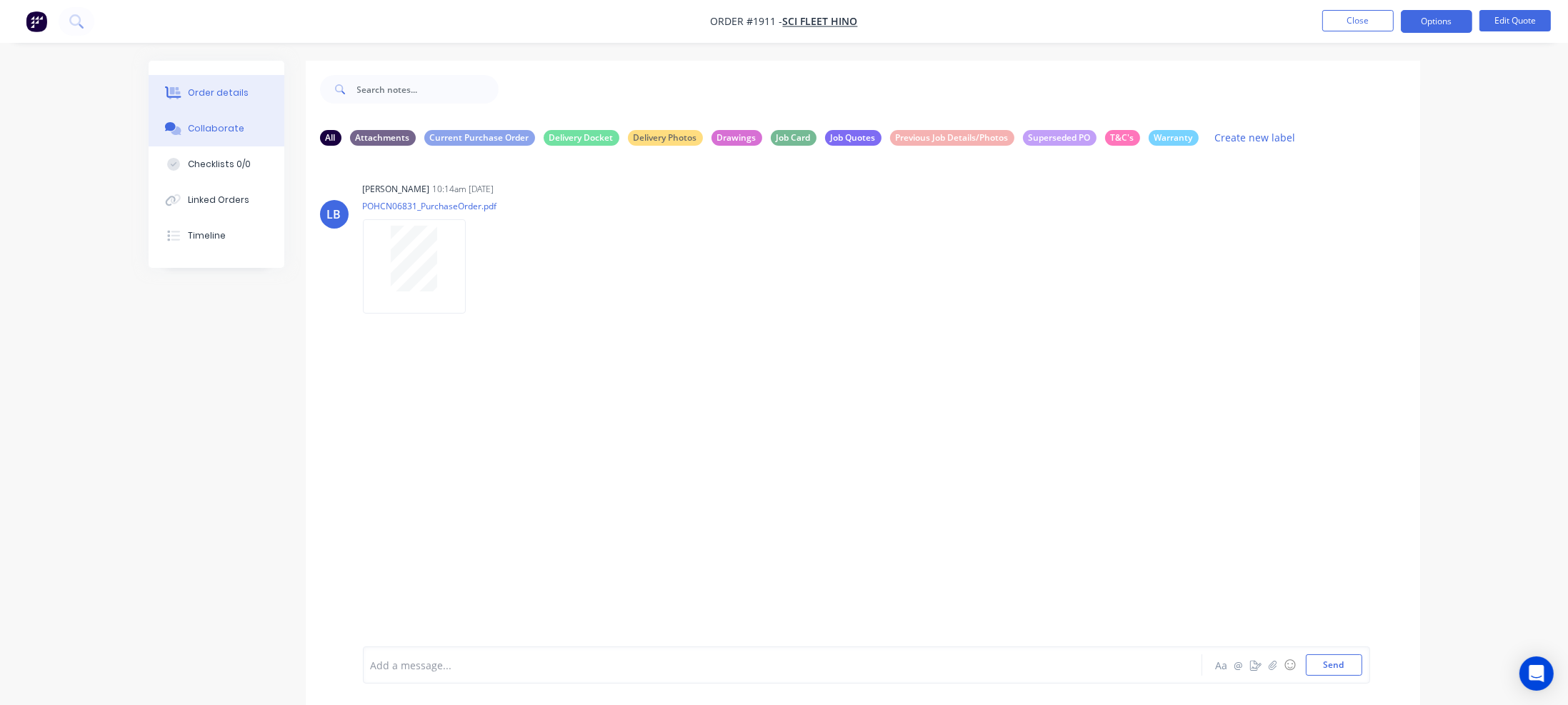
click at [239, 88] on div "Order details" at bounding box center [218, 93] width 61 height 13
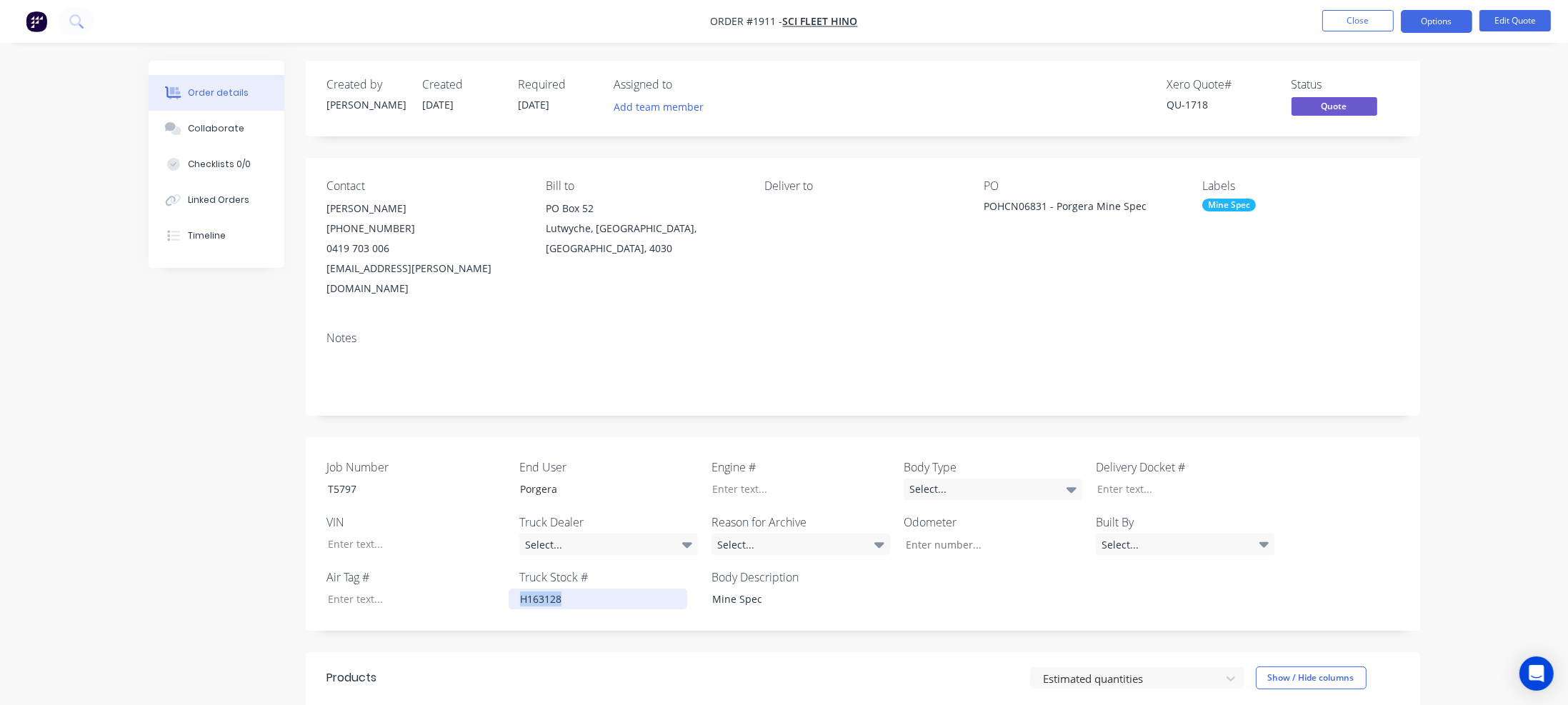
drag, startPoint x: 563, startPoint y: 579, endPoint x: 521, endPoint y: 580, distance: 42.0
click at [516, 589] on div "H163128" at bounding box center [597, 599] width 178 height 21
copy div "H163128"
click at [1362, 22] on button "Close" at bounding box center [1358, 21] width 72 height 21
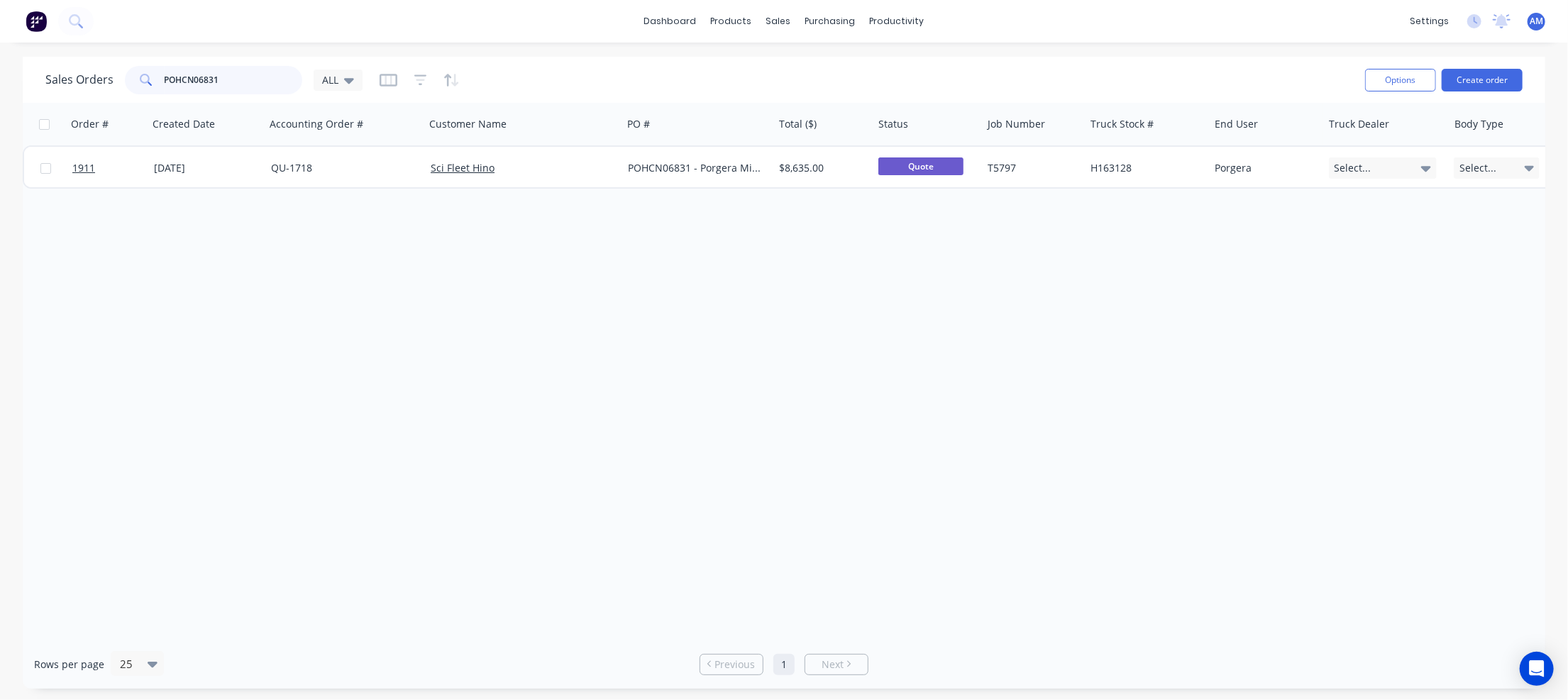
drag, startPoint x: 236, startPoint y: 80, endPoint x: 157, endPoint y: 80, distance: 79.0
click at [157, 80] on div "POHCN06831" at bounding box center [213, 80] width 177 height 28
paste input "H163128"
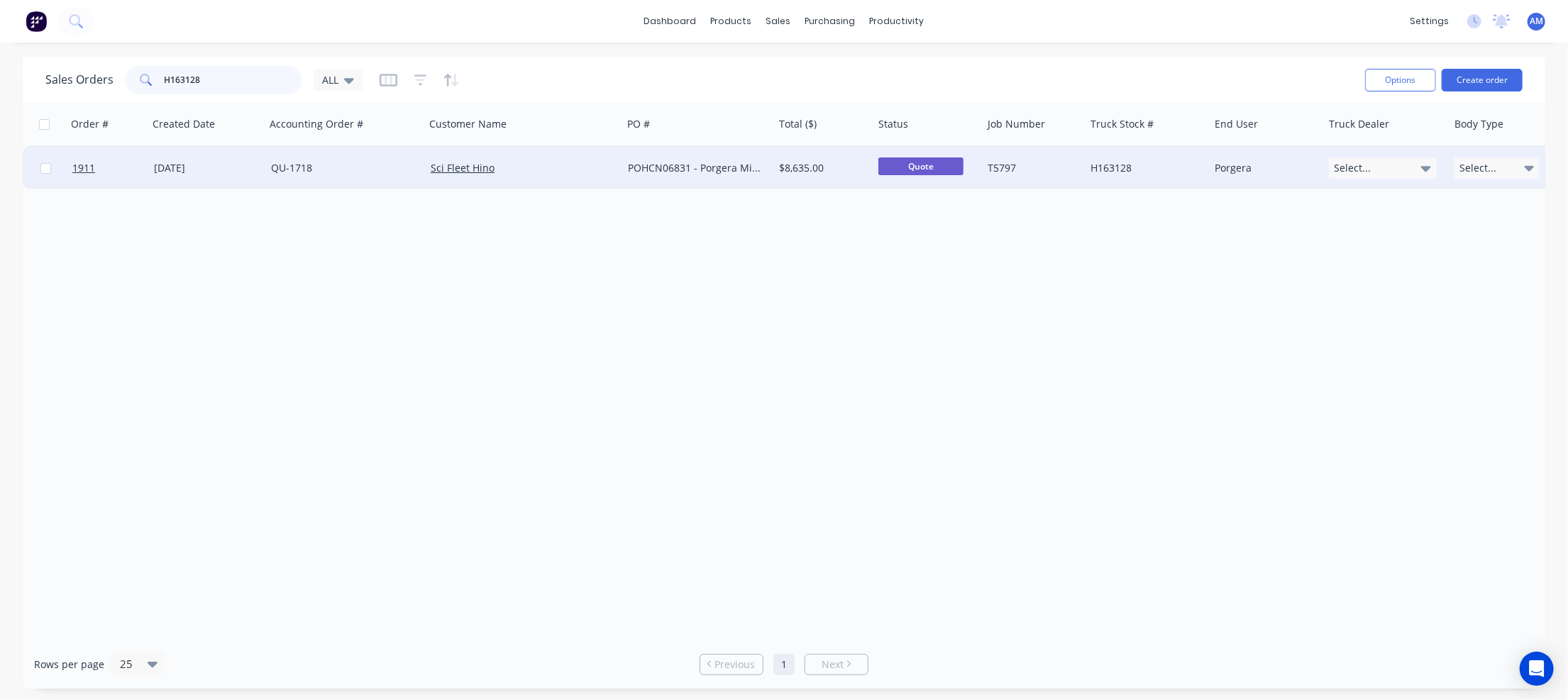
type input "H163128"
click at [203, 166] on div "[DATE]" at bounding box center [206, 168] width 106 height 14
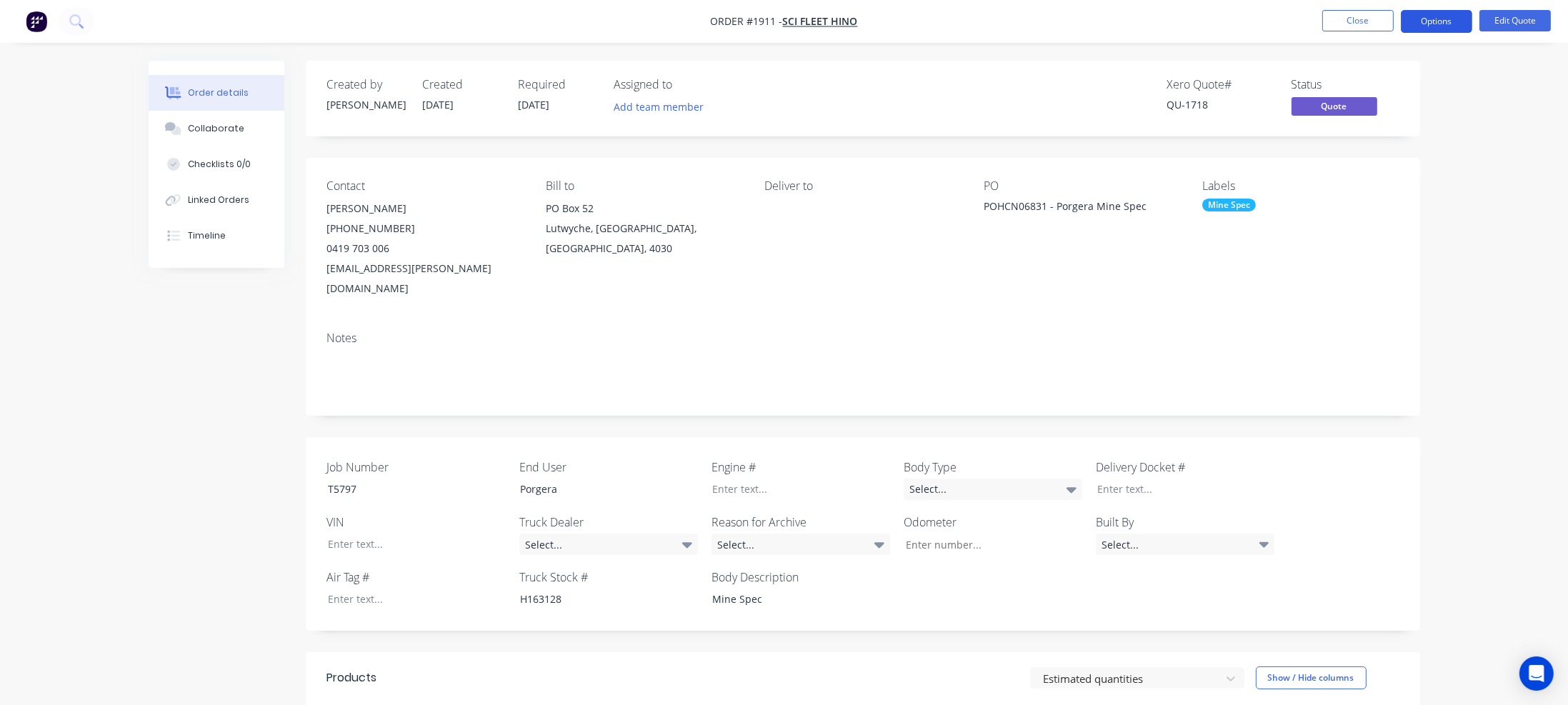
click at [1432, 17] on button "Options" at bounding box center [1437, 21] width 72 height 23
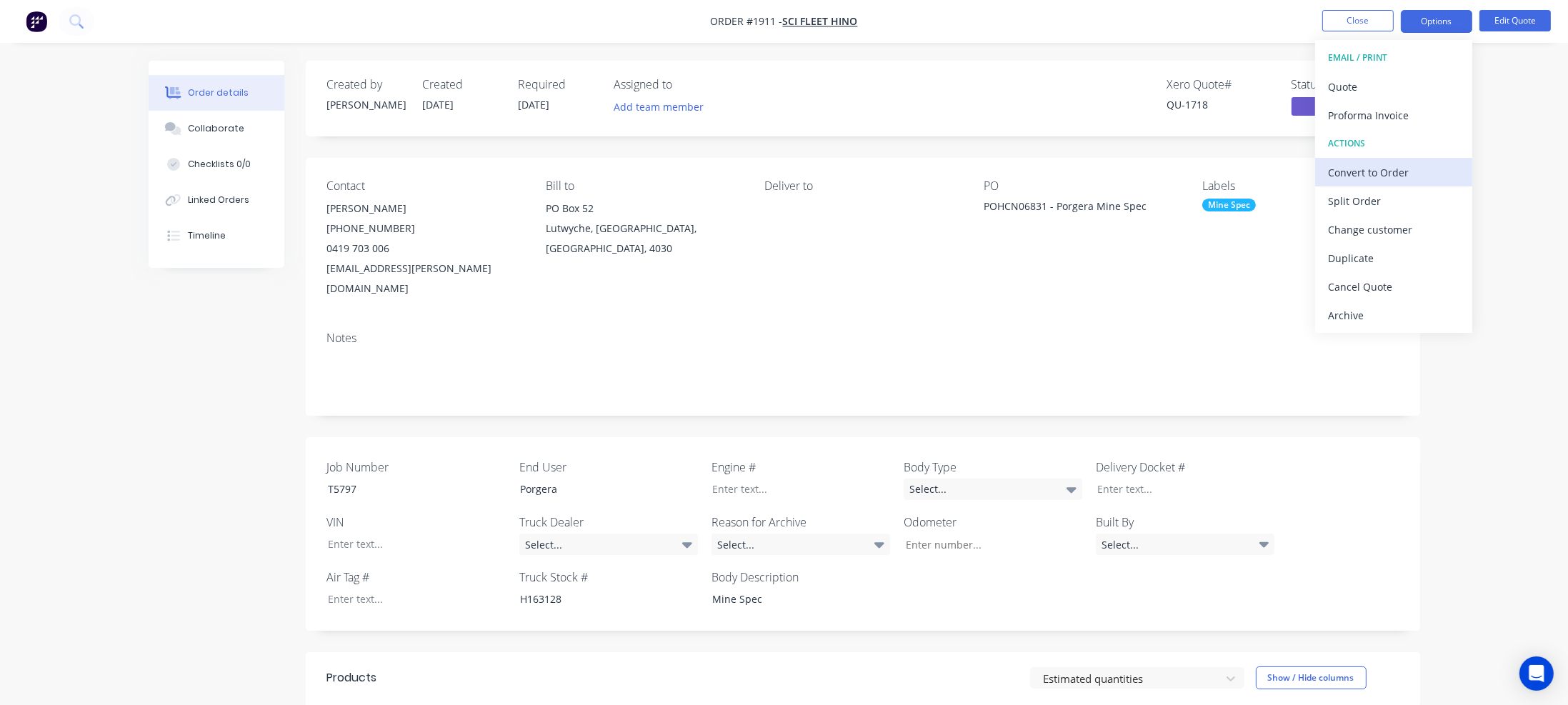
click at [1417, 167] on div "Convert to Order" at bounding box center [1393, 172] width 131 height 21
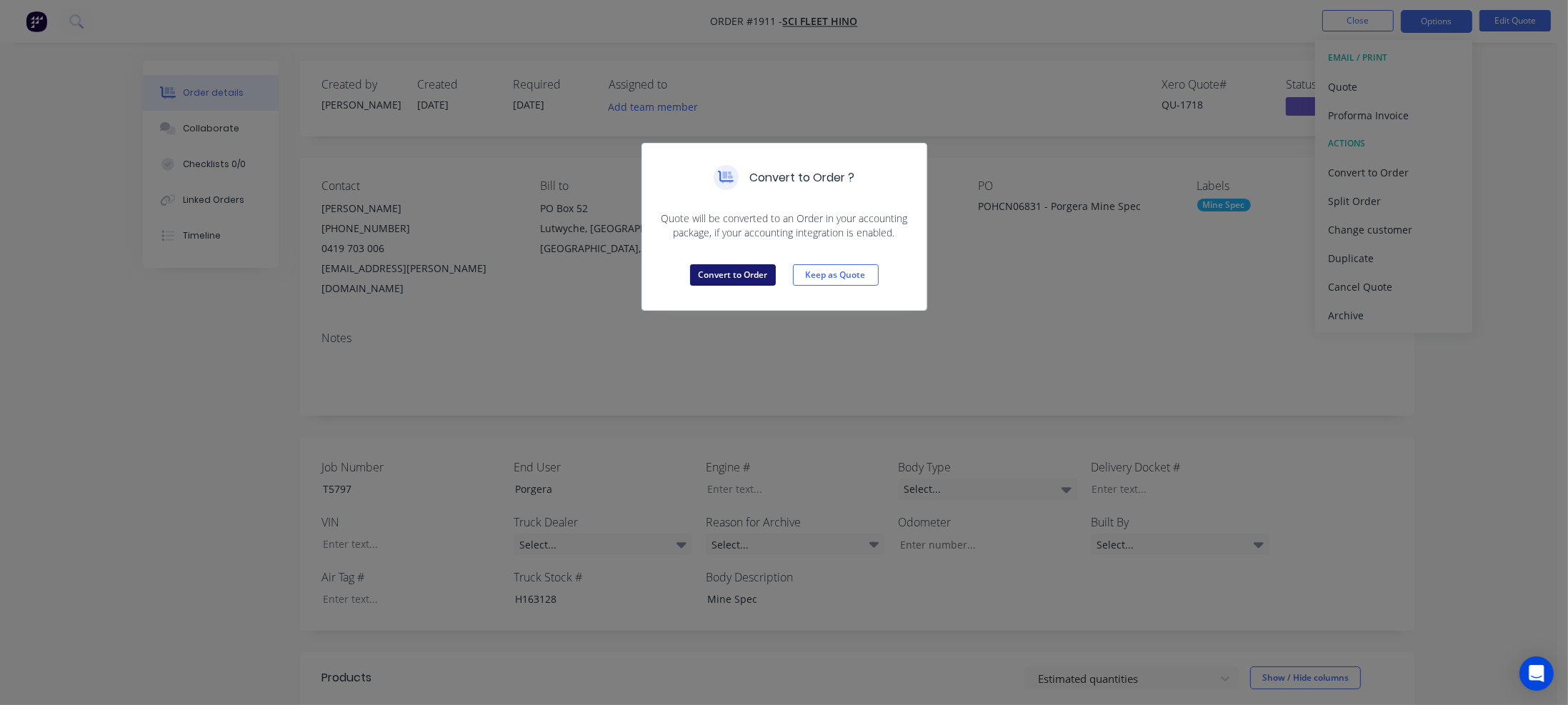
click at [756, 271] on button "Convert to Order" at bounding box center [733, 275] width 86 height 21
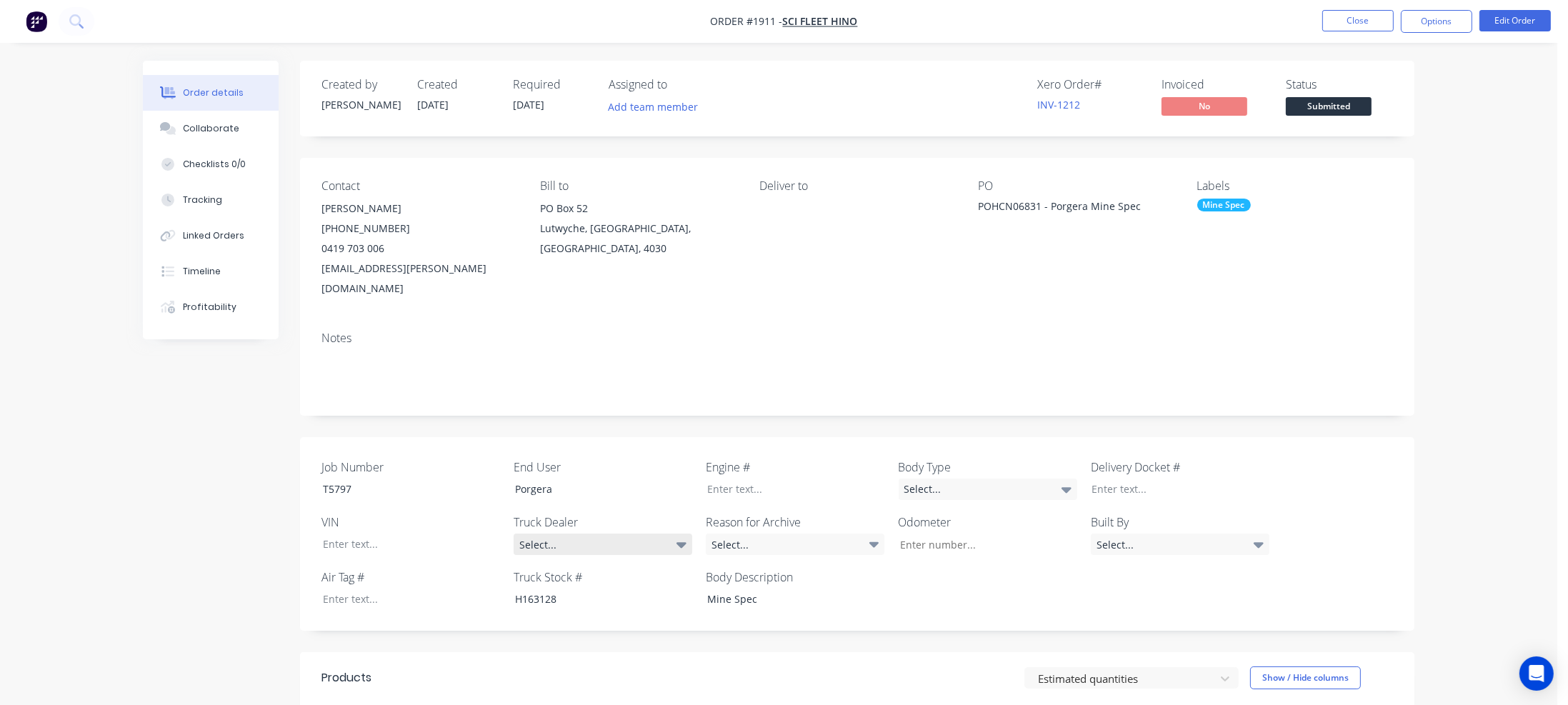
click at [673, 534] on div "Select..." at bounding box center [602, 545] width 178 height 21
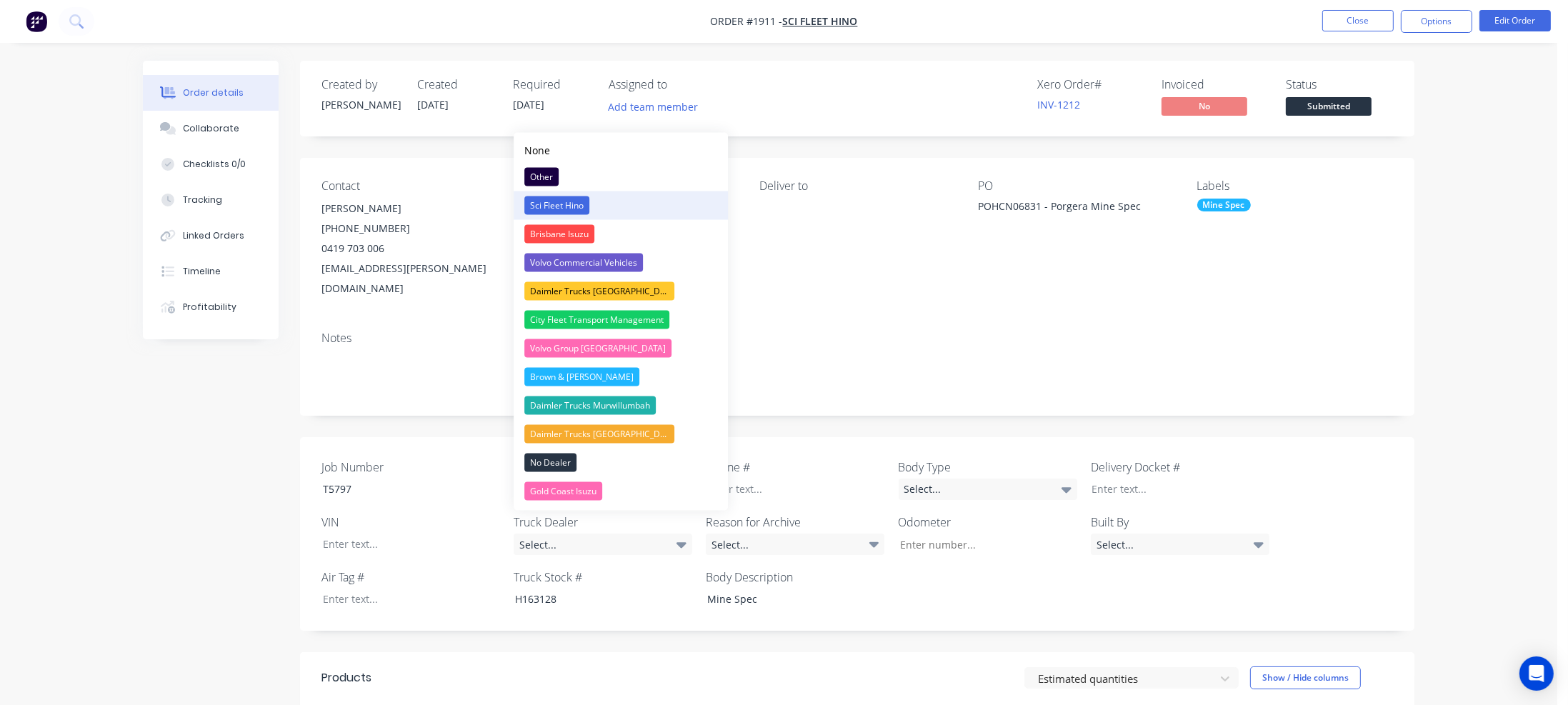
click at [577, 210] on div "Sci Fleet Hino" at bounding box center [557, 206] width 65 height 19
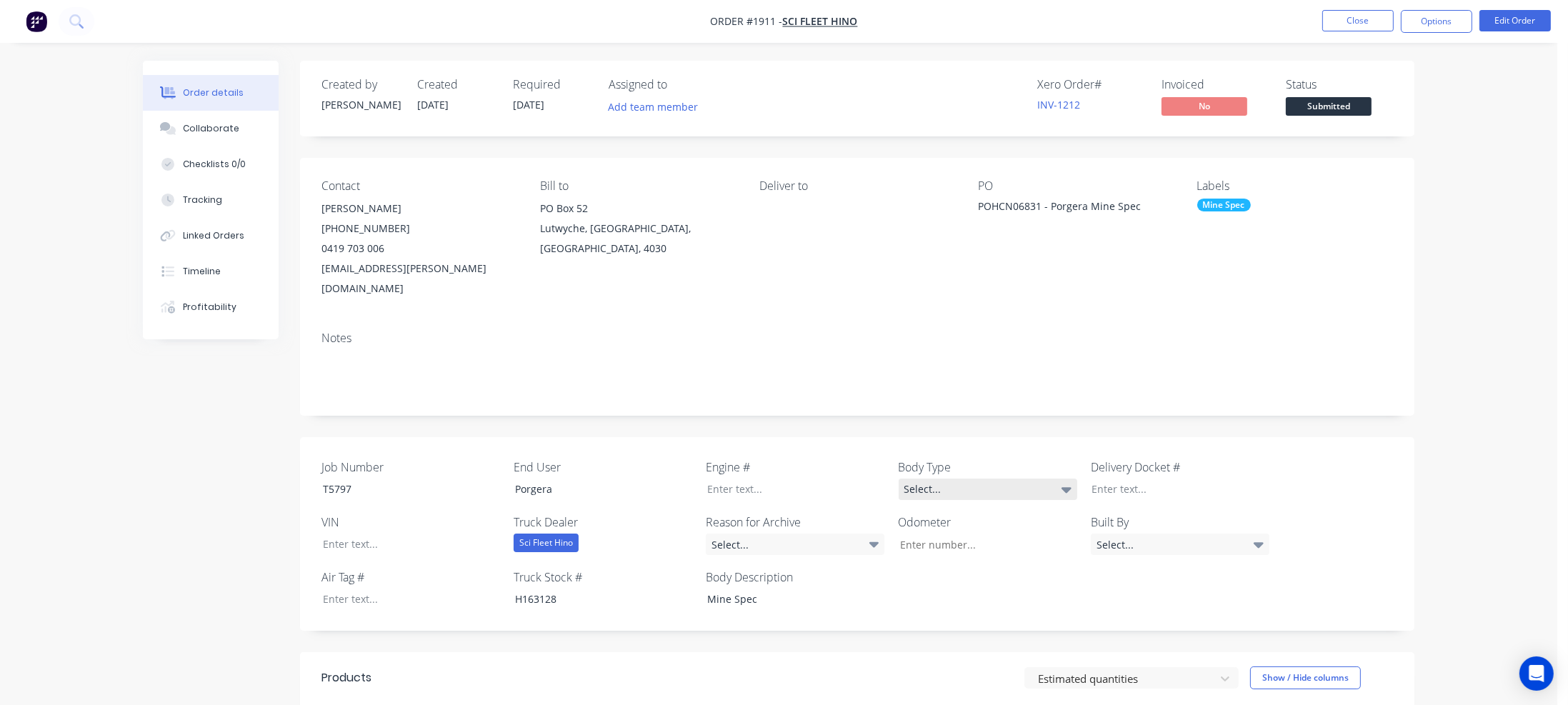
click at [938, 479] on div "Select..." at bounding box center [988, 489] width 178 height 21
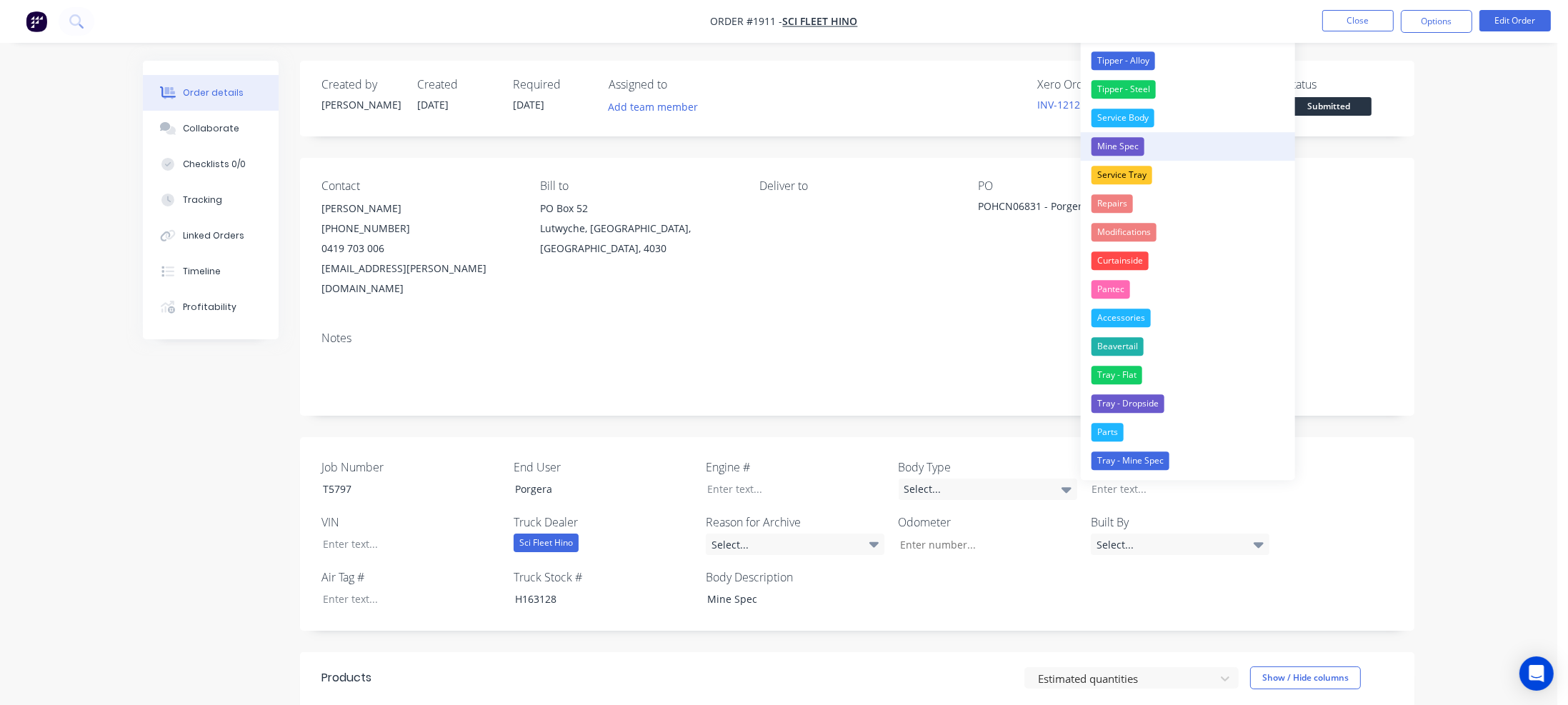
click at [1120, 148] on div "Mine Spec" at bounding box center [1118, 146] width 53 height 19
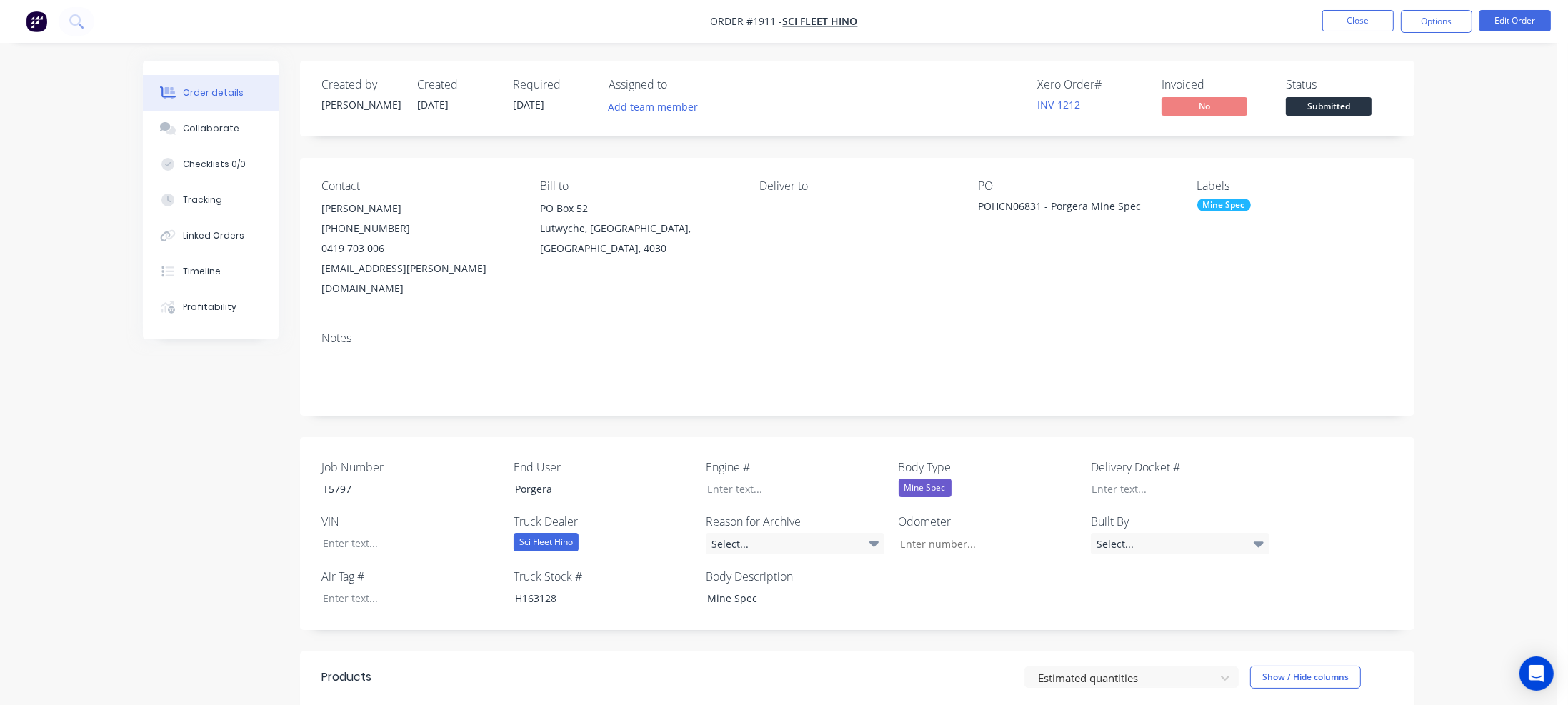
click at [704, 320] on div "Notes" at bounding box center [857, 368] width 1115 height 96
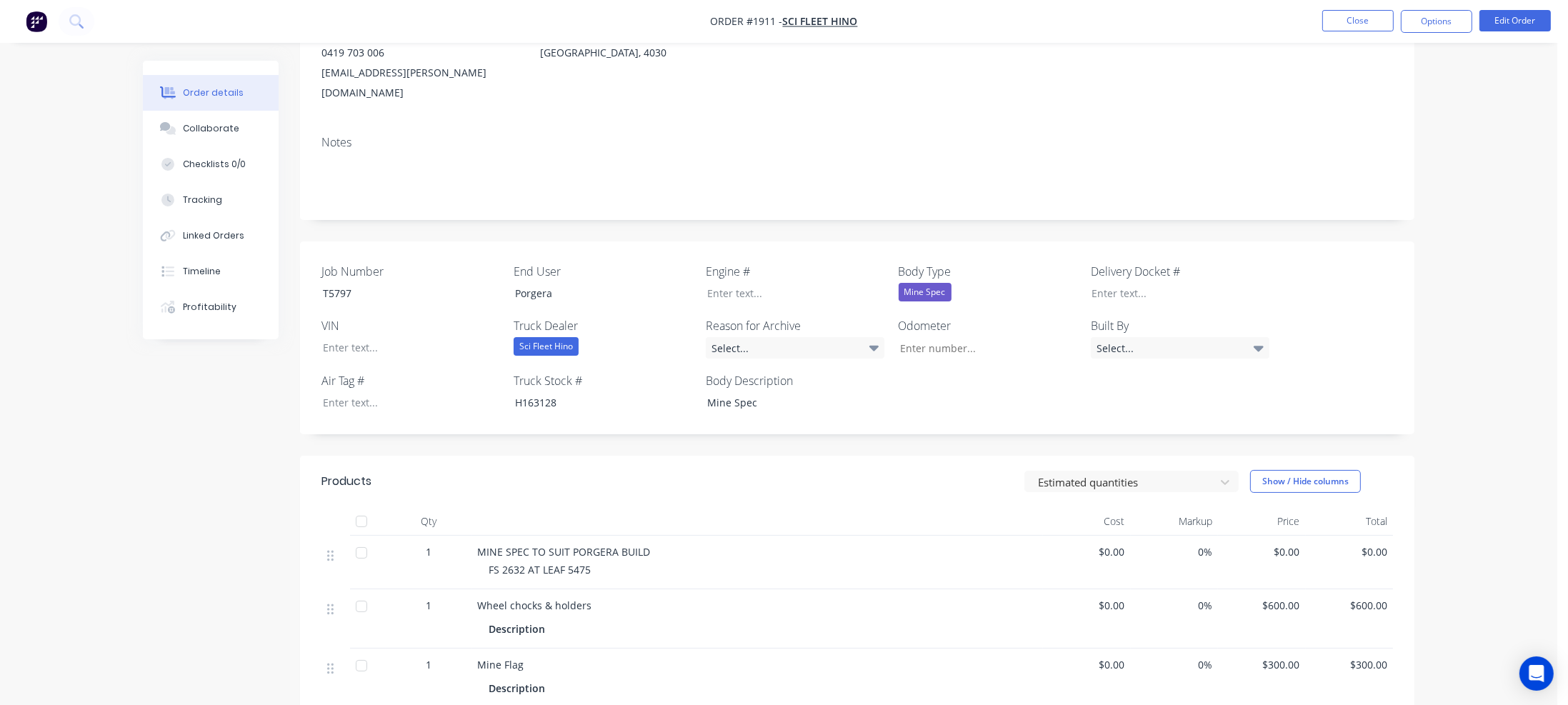
scroll to position [214, 0]
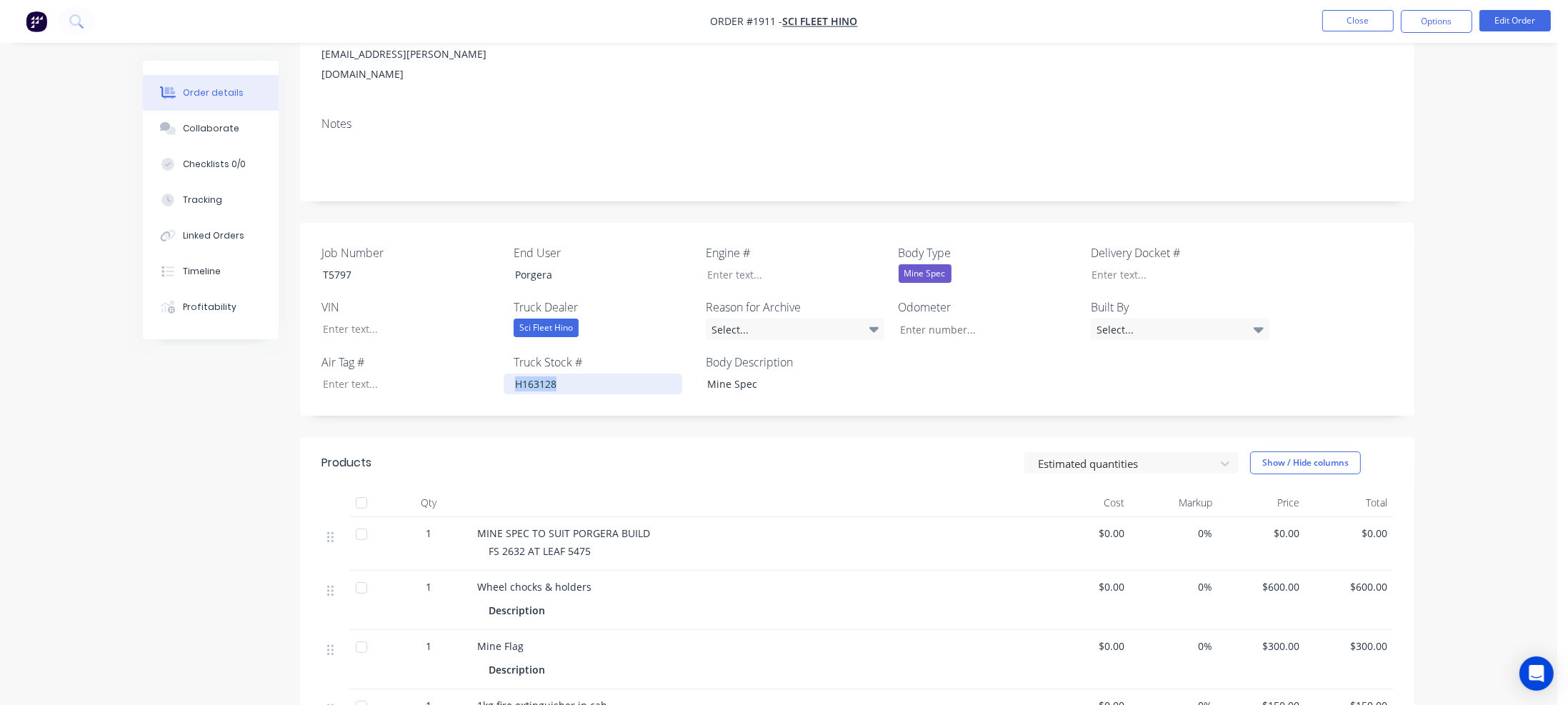
drag, startPoint x: 514, startPoint y: 366, endPoint x: 557, endPoint y: 361, distance: 43.3
click at [557, 374] on div "H163128" at bounding box center [592, 384] width 178 height 21
drag, startPoint x: 552, startPoint y: 363, endPoint x: 545, endPoint y: 367, distance: 8.1
click at [545, 374] on div "H163128" at bounding box center [592, 384] width 178 height 21
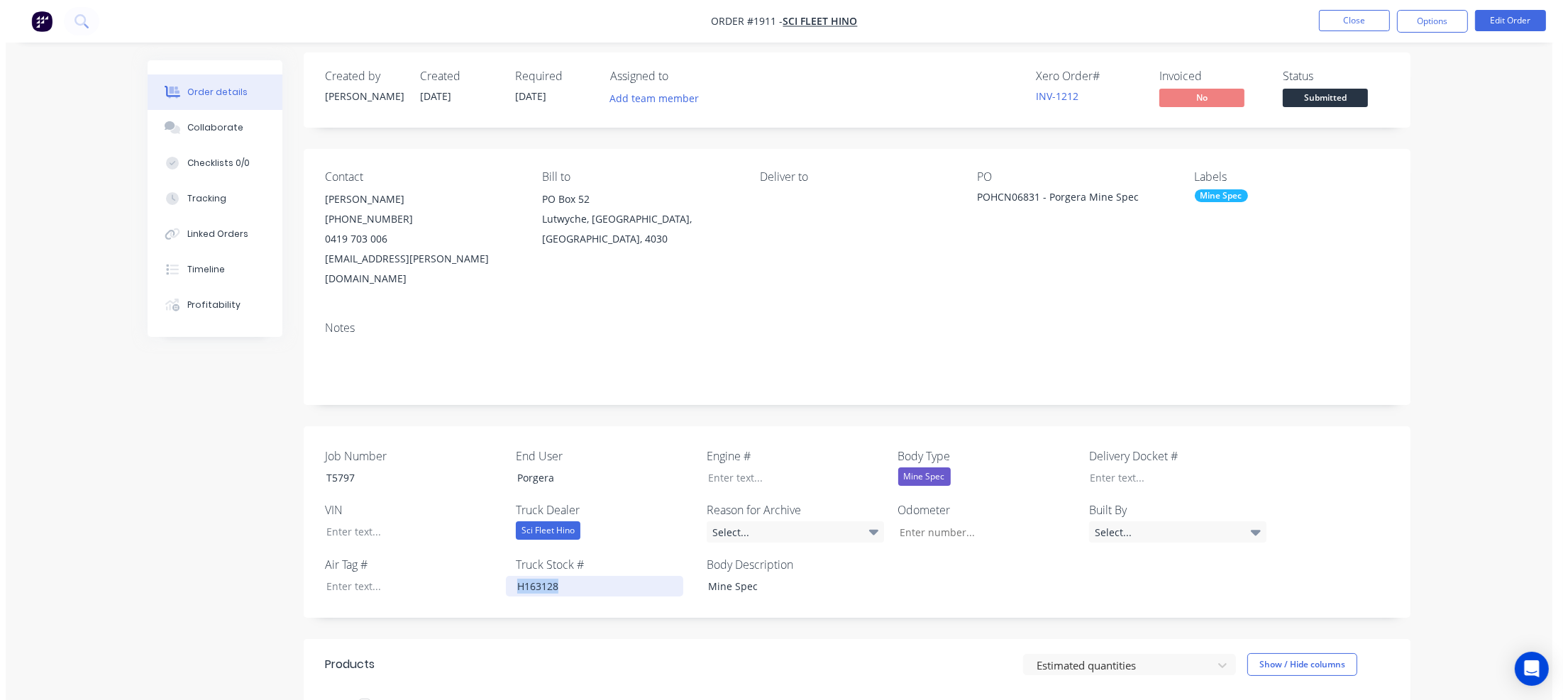
scroll to position [0, 0]
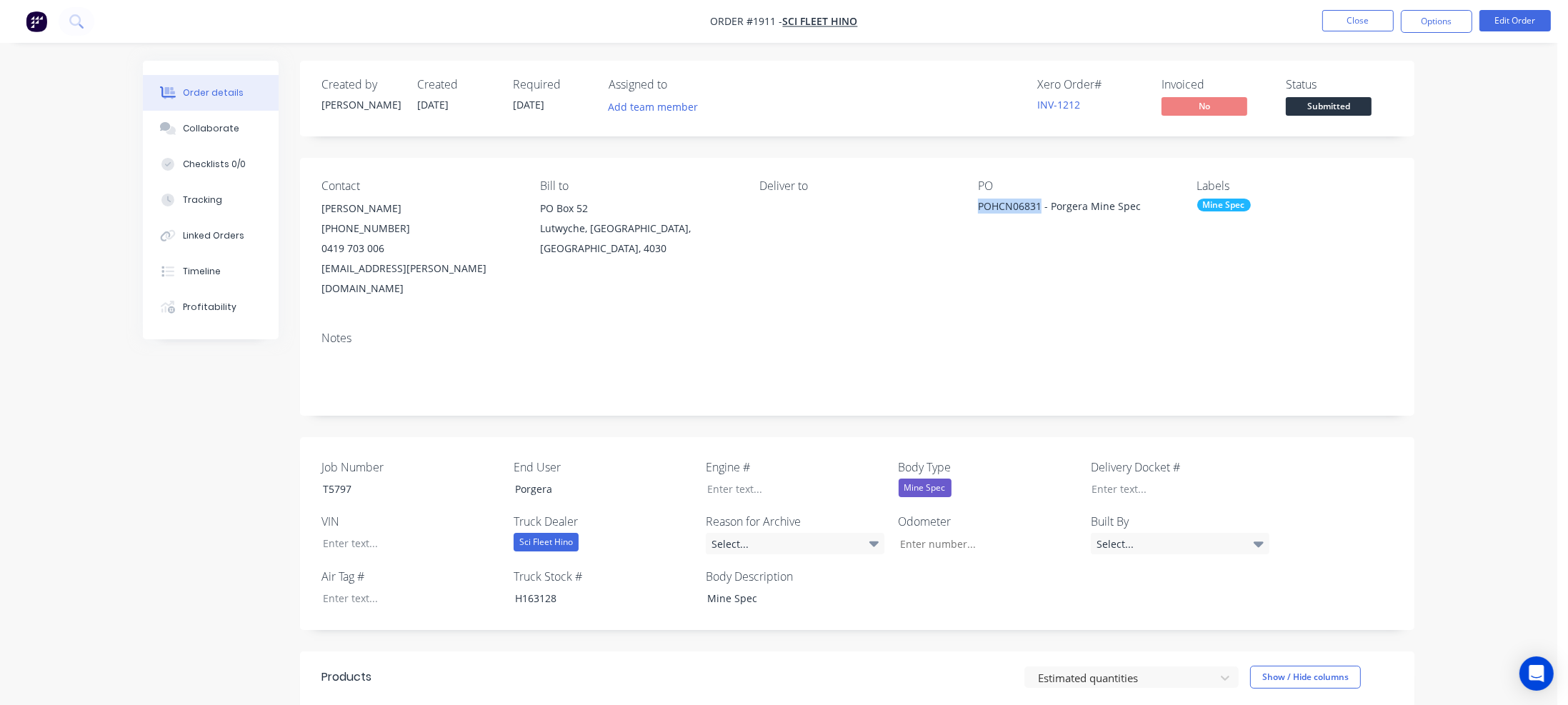
drag, startPoint x: 1041, startPoint y: 205, endPoint x: 978, endPoint y: 211, distance: 63.3
click at [978, 211] on div "POHCN06831 - Porgera Mine Spec" at bounding box center [1067, 208] width 178 height 20
copy div "POHCN06831"
click at [1360, 25] on button "Close" at bounding box center [1358, 21] width 72 height 21
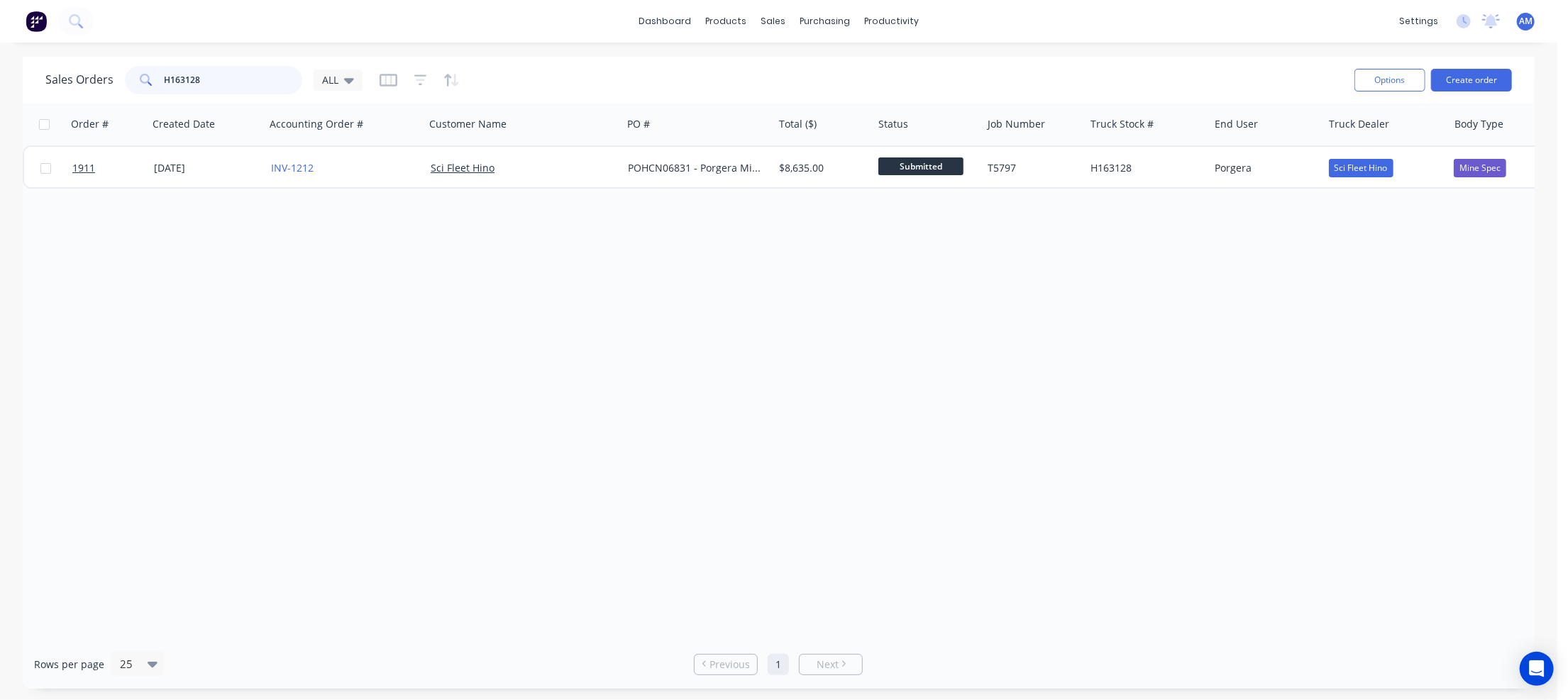
drag, startPoint x: 223, startPoint y: 82, endPoint x: 122, endPoint y: 80, distance: 101.0
click at [122, 80] on div "Sales Orders H163128 ALL" at bounding box center [204, 80] width 317 height 28
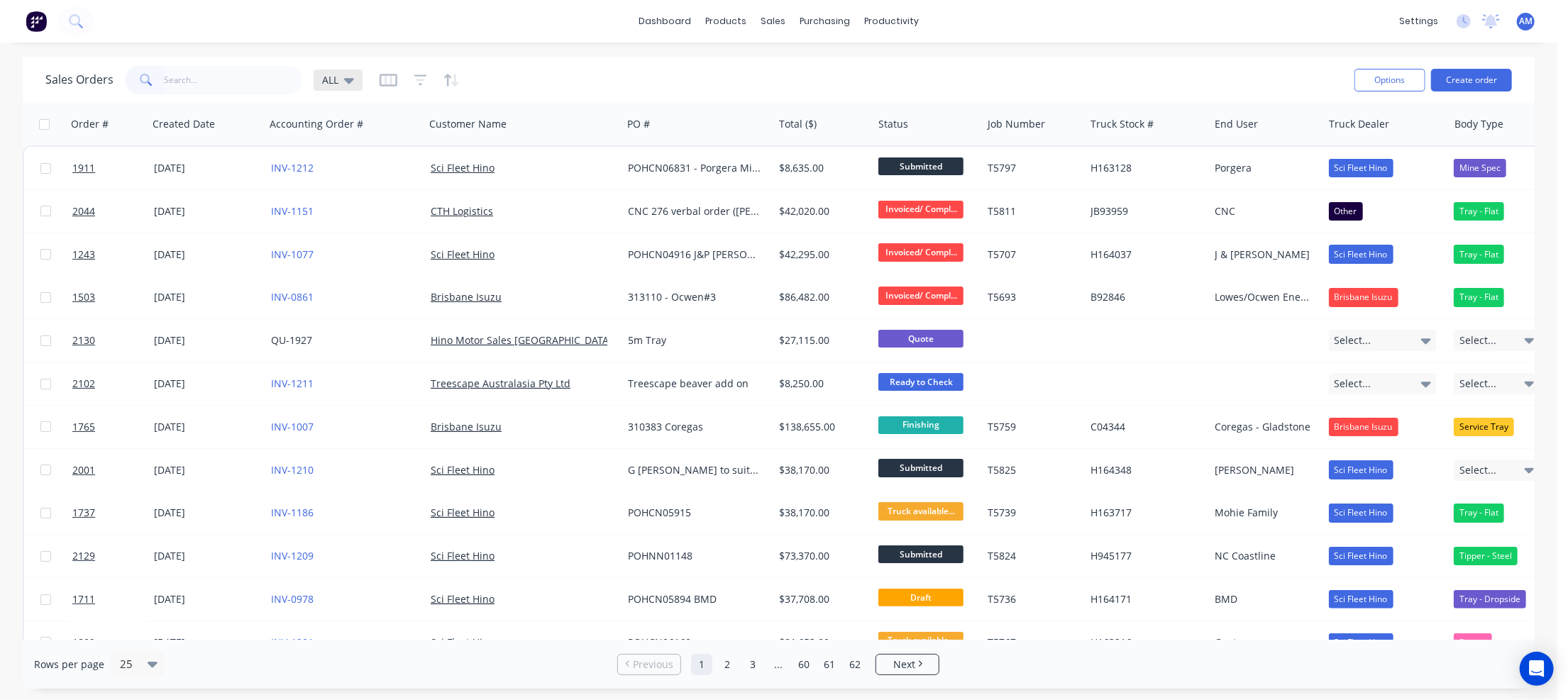
click at [351, 82] on icon at bounding box center [349, 80] width 10 height 16
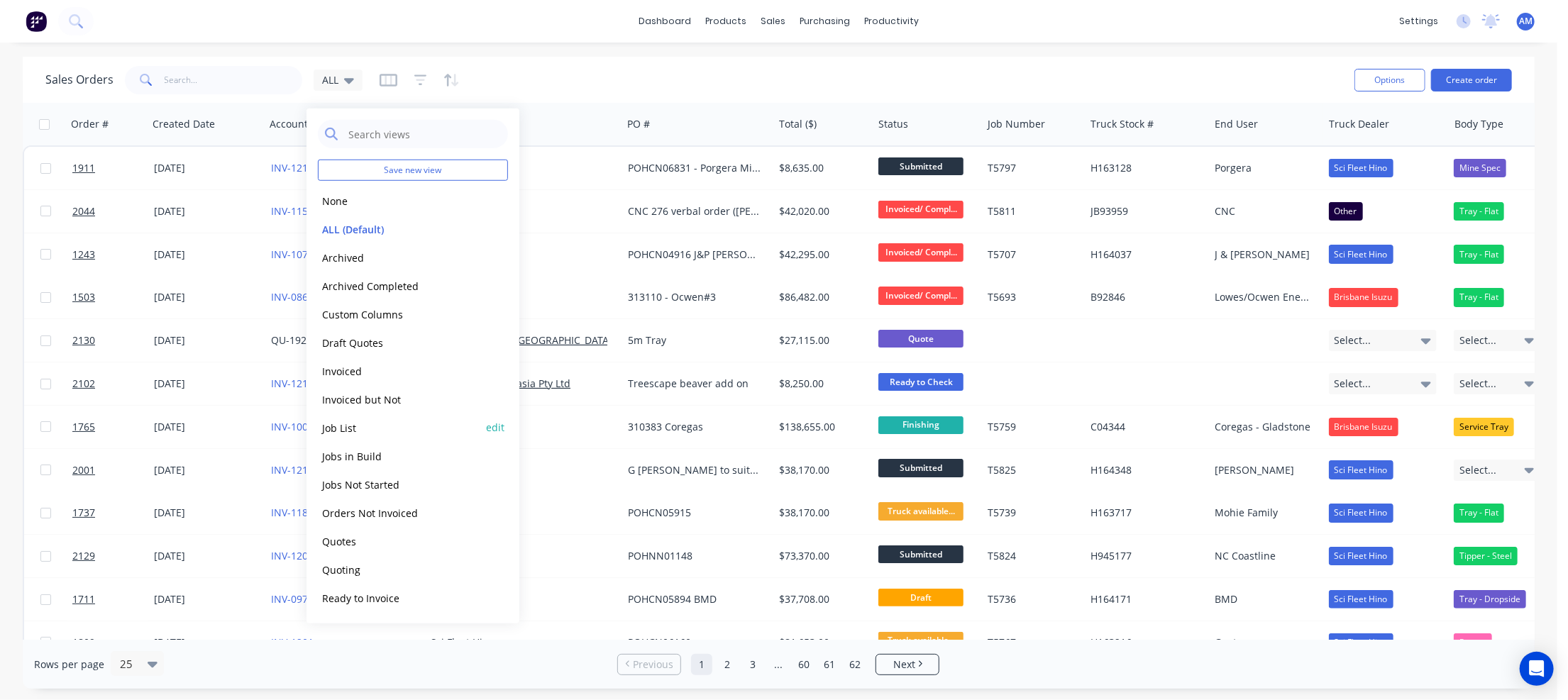
click at [330, 425] on button "Job List" at bounding box center [398, 427] width 161 height 16
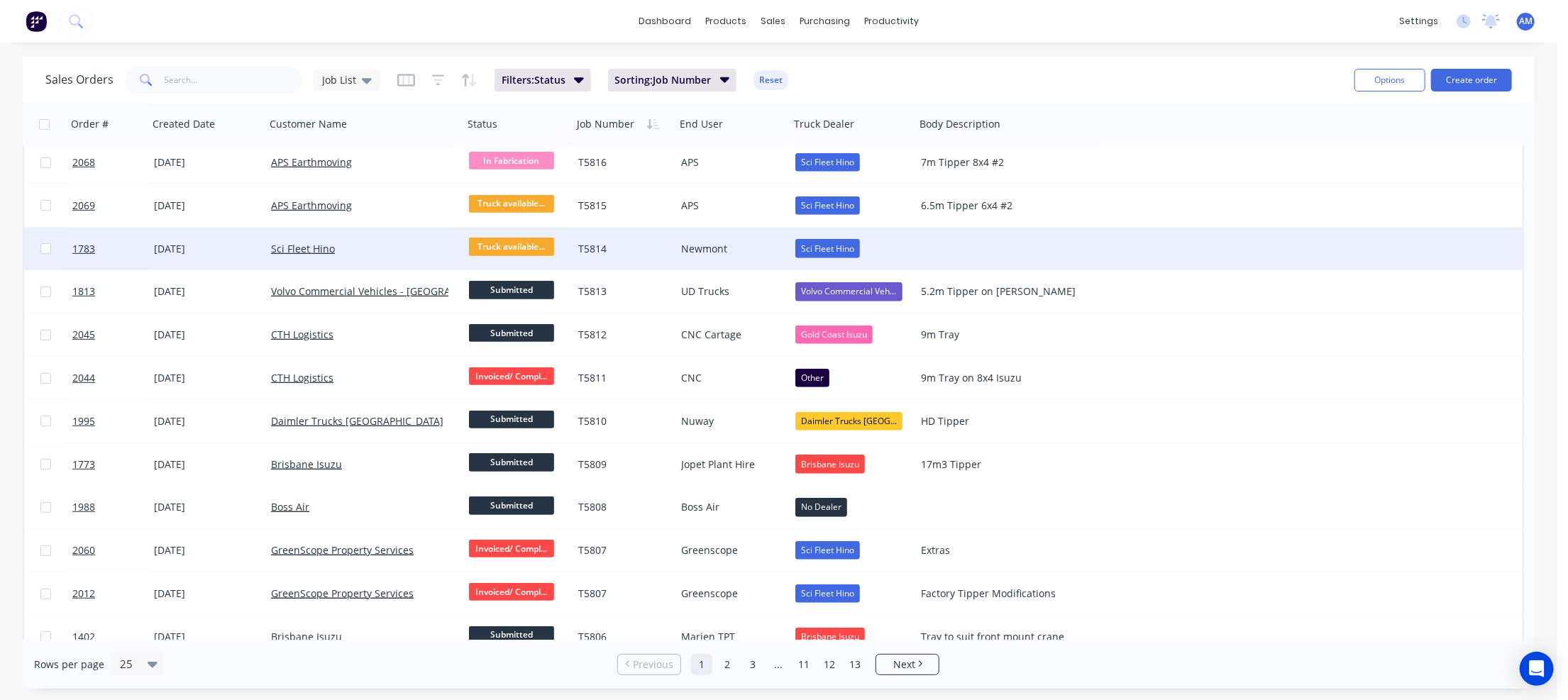
scroll to position [583, 0]
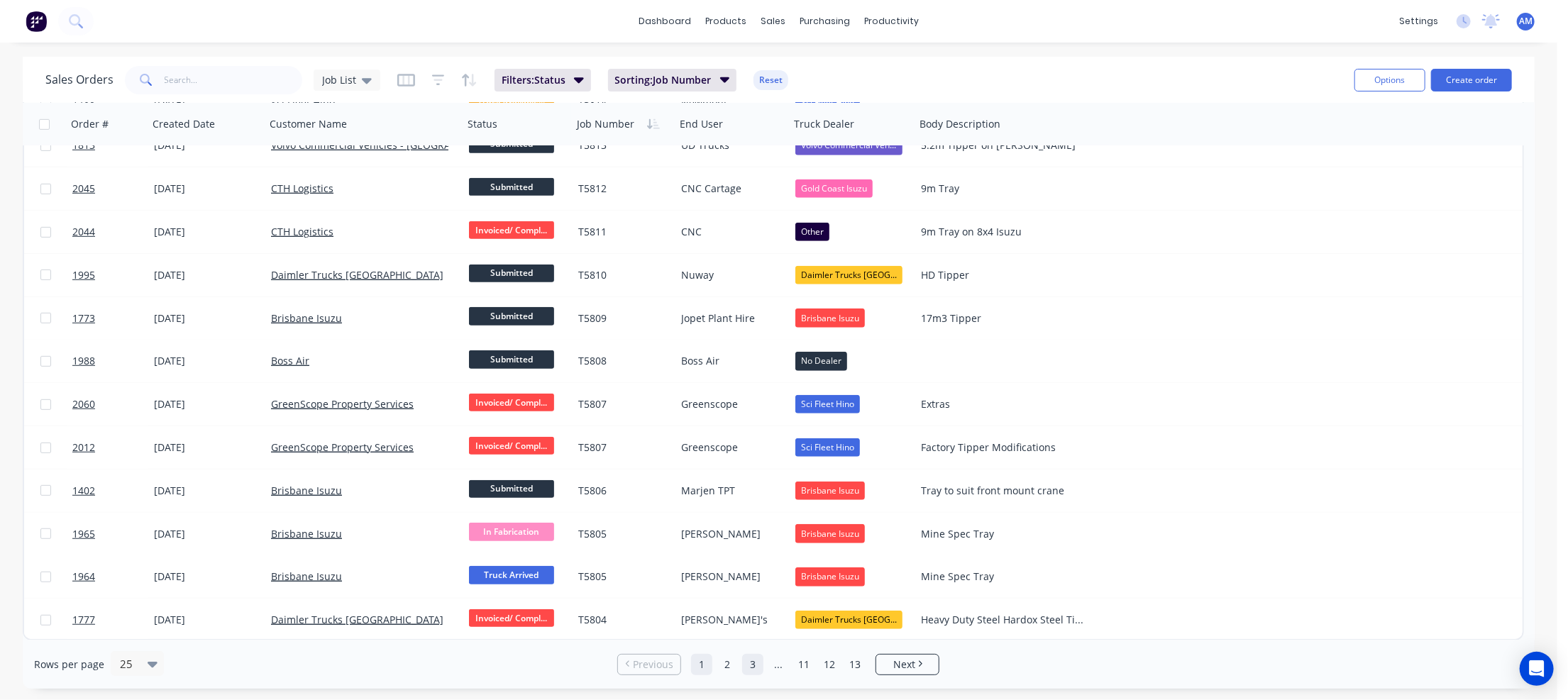
click at [748, 663] on link "3" at bounding box center [753, 664] width 21 height 21
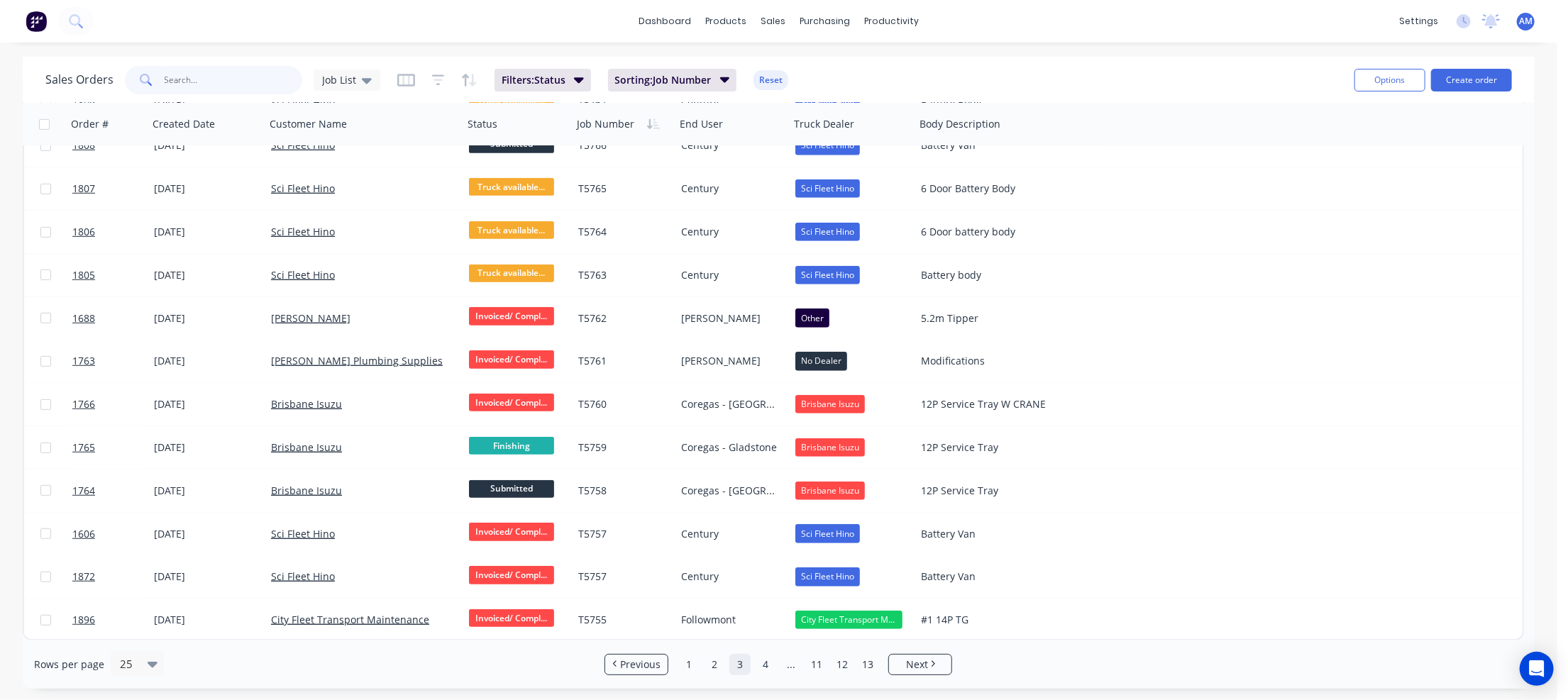
click at [191, 90] on input "text" at bounding box center [233, 80] width 138 height 28
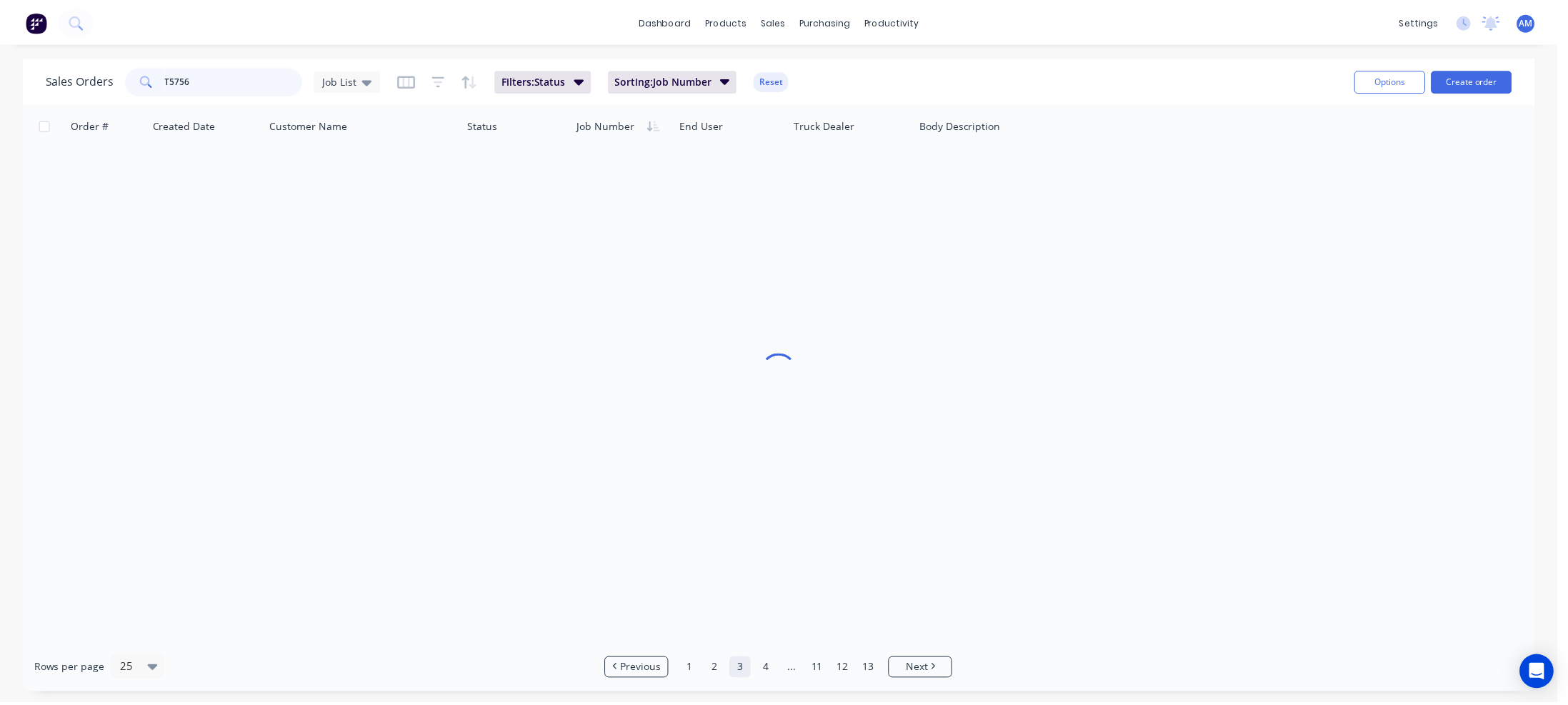
scroll to position [0, 0]
type input "T5756"
click at [366, 80] on icon at bounding box center [370, 82] width 10 height 6
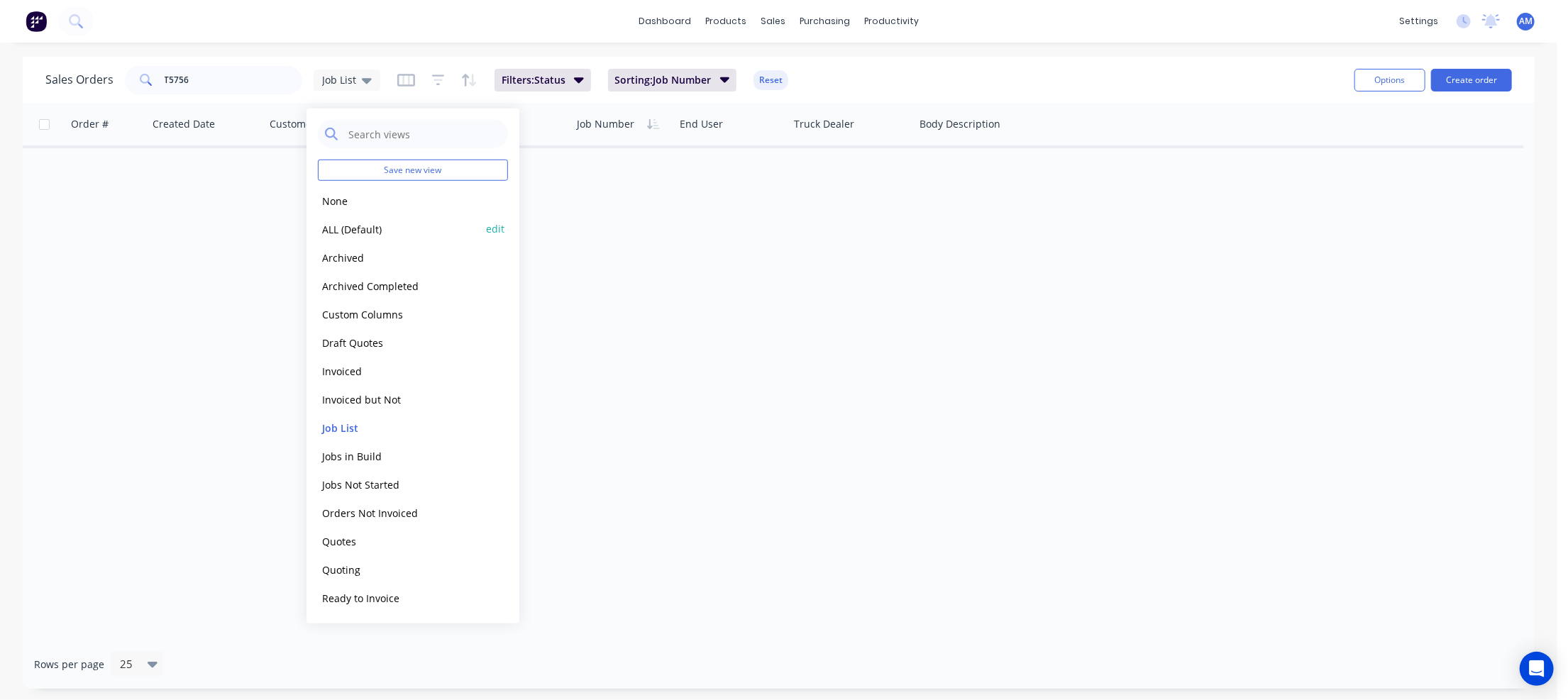
click at [336, 222] on button "ALL (Default)" at bounding box center [398, 228] width 161 height 16
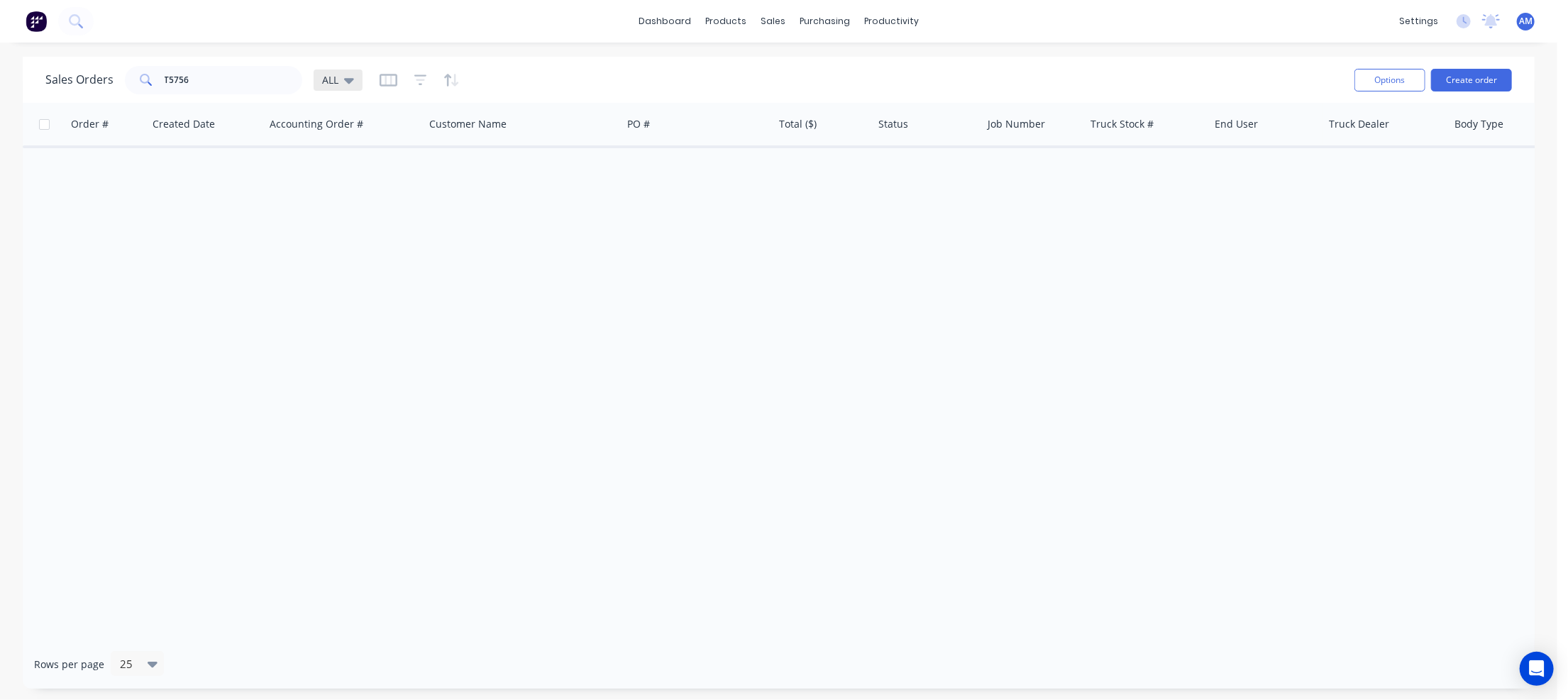
click at [350, 79] on icon at bounding box center [349, 81] width 10 height 6
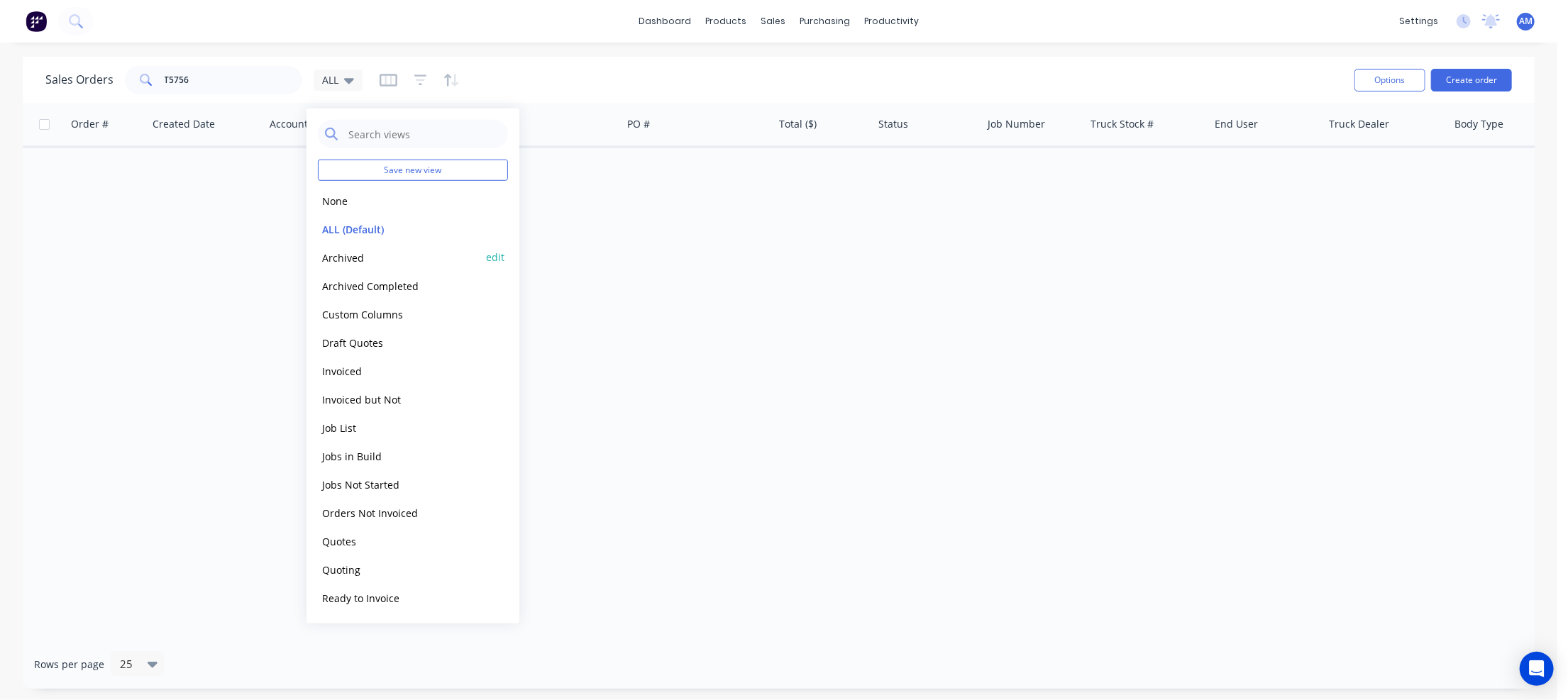
click at [357, 253] on button "Archived" at bounding box center [398, 257] width 161 height 16
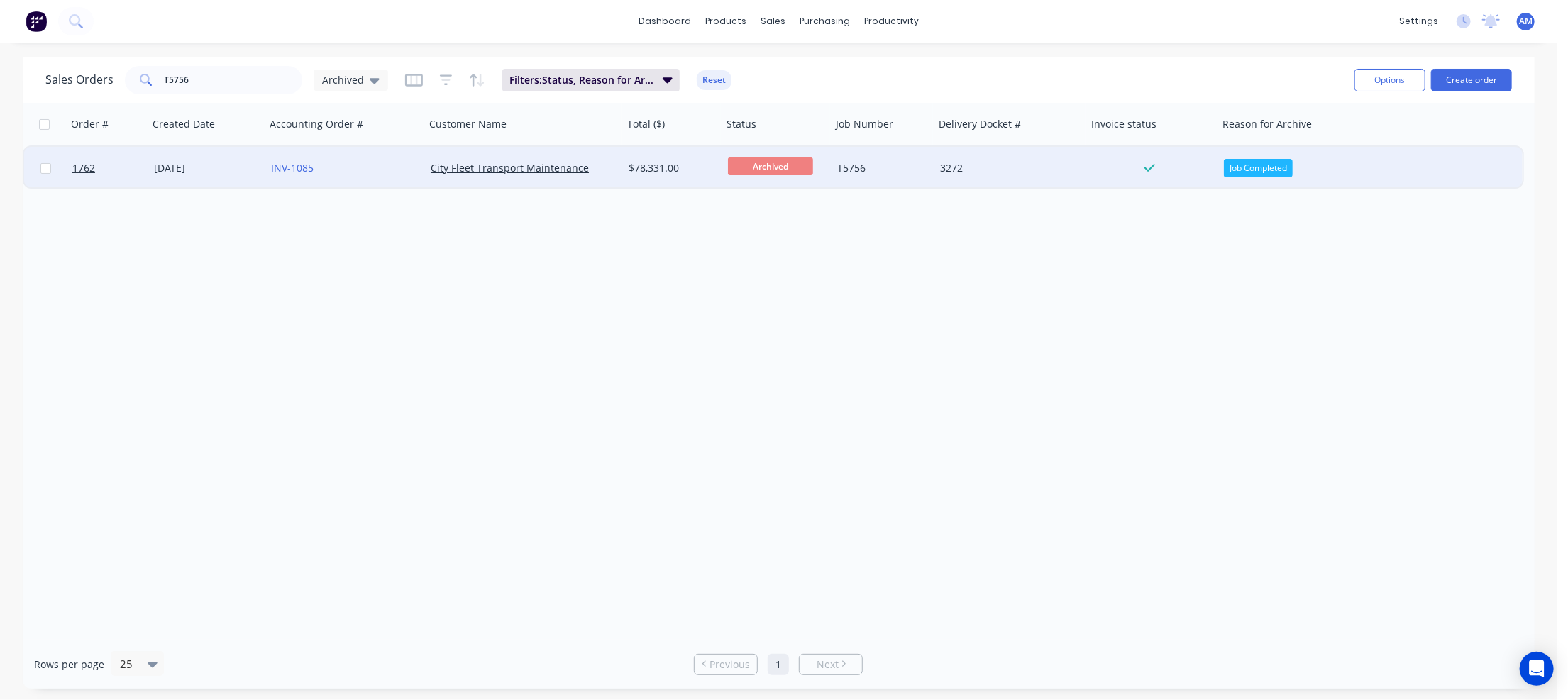
click at [188, 169] on div "[DATE]" at bounding box center [206, 168] width 106 height 14
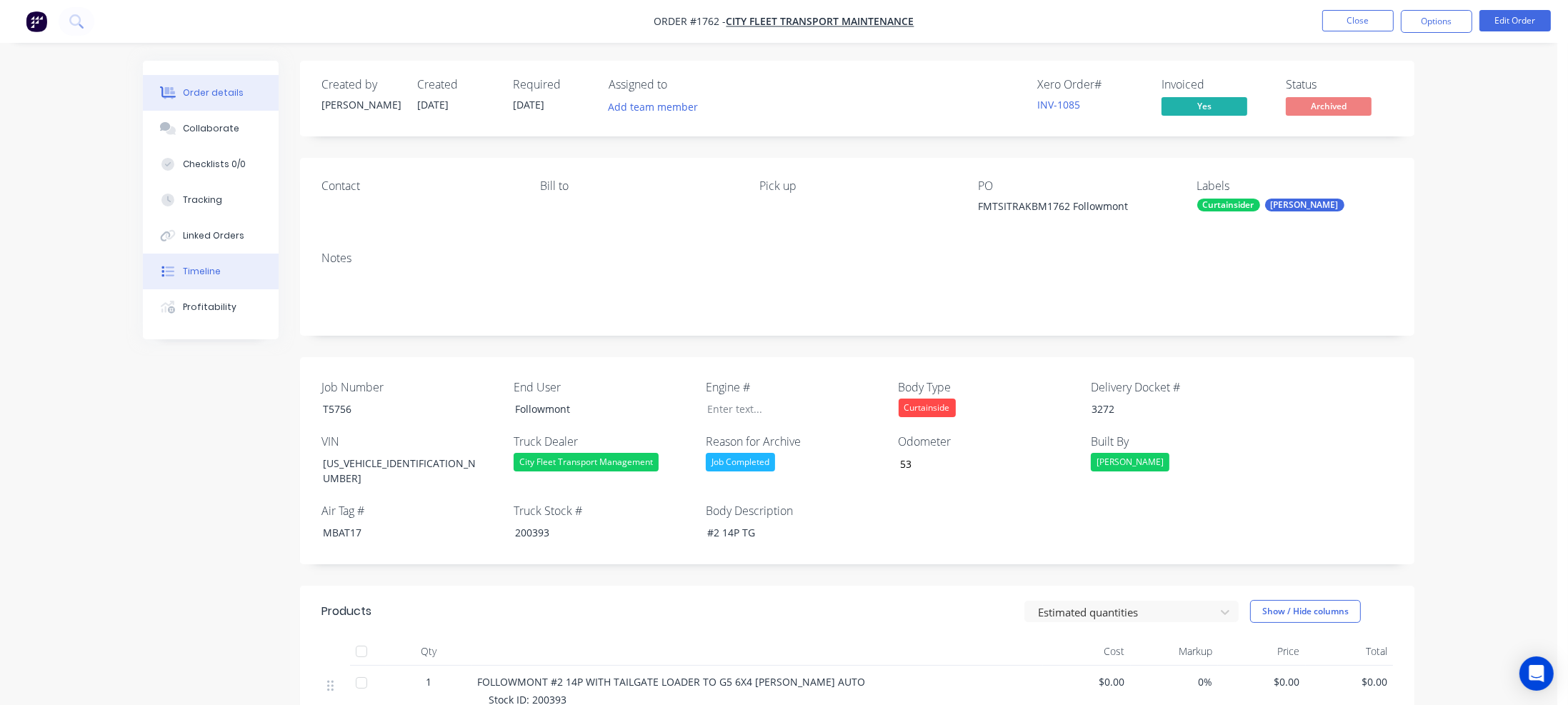
click at [219, 270] on button "Timeline" at bounding box center [210, 272] width 135 height 36
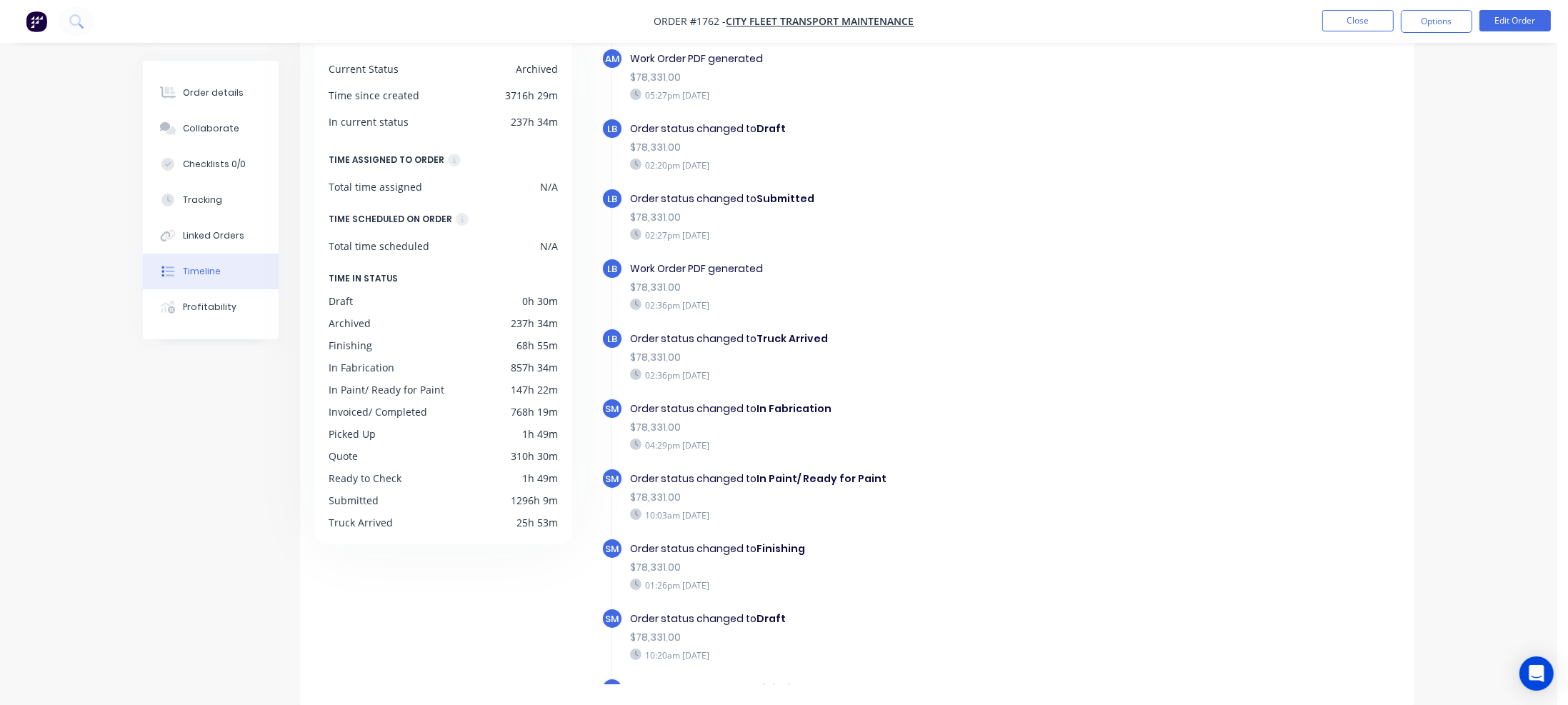
scroll to position [719, 0]
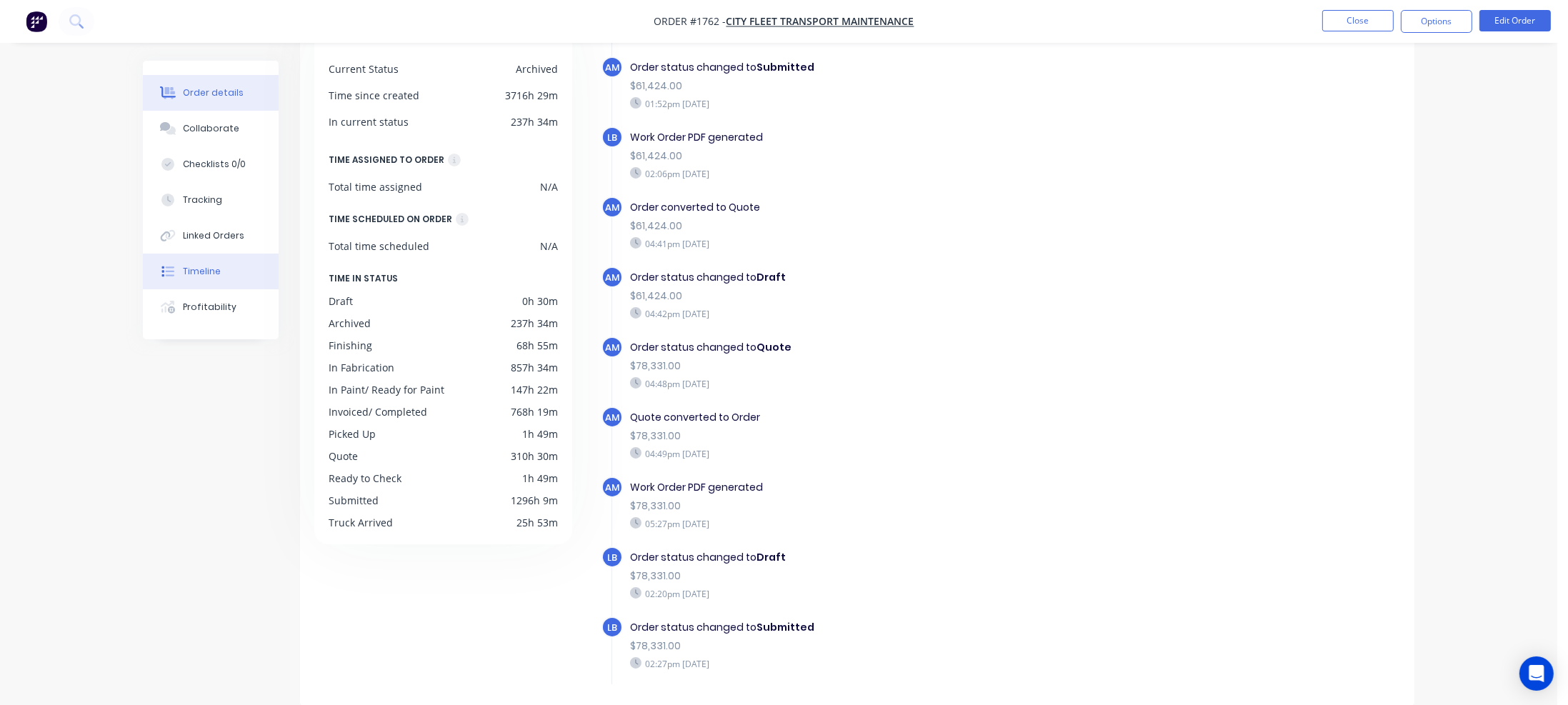
click at [216, 91] on div "Order details" at bounding box center [213, 93] width 61 height 13
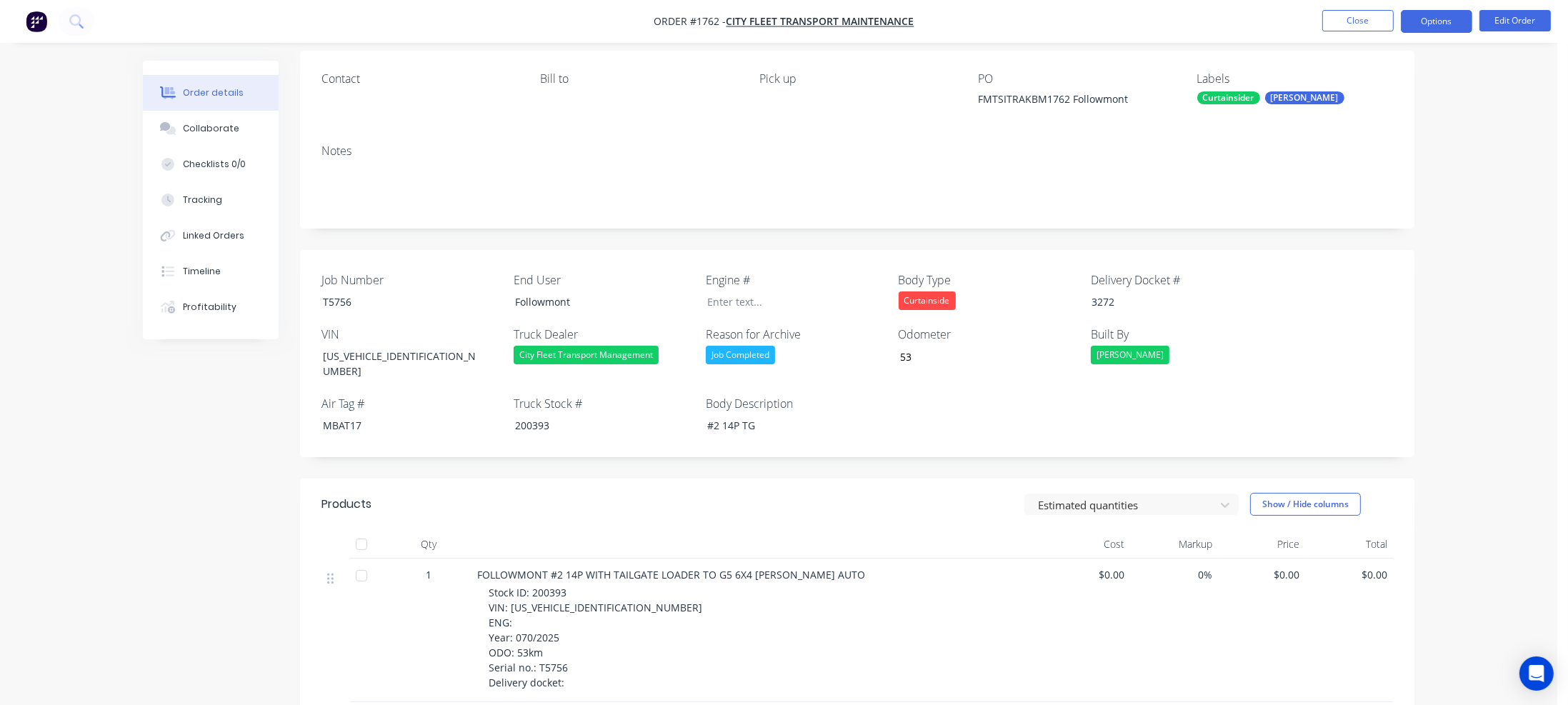
click at [1443, 11] on button "Options" at bounding box center [1437, 21] width 72 height 23
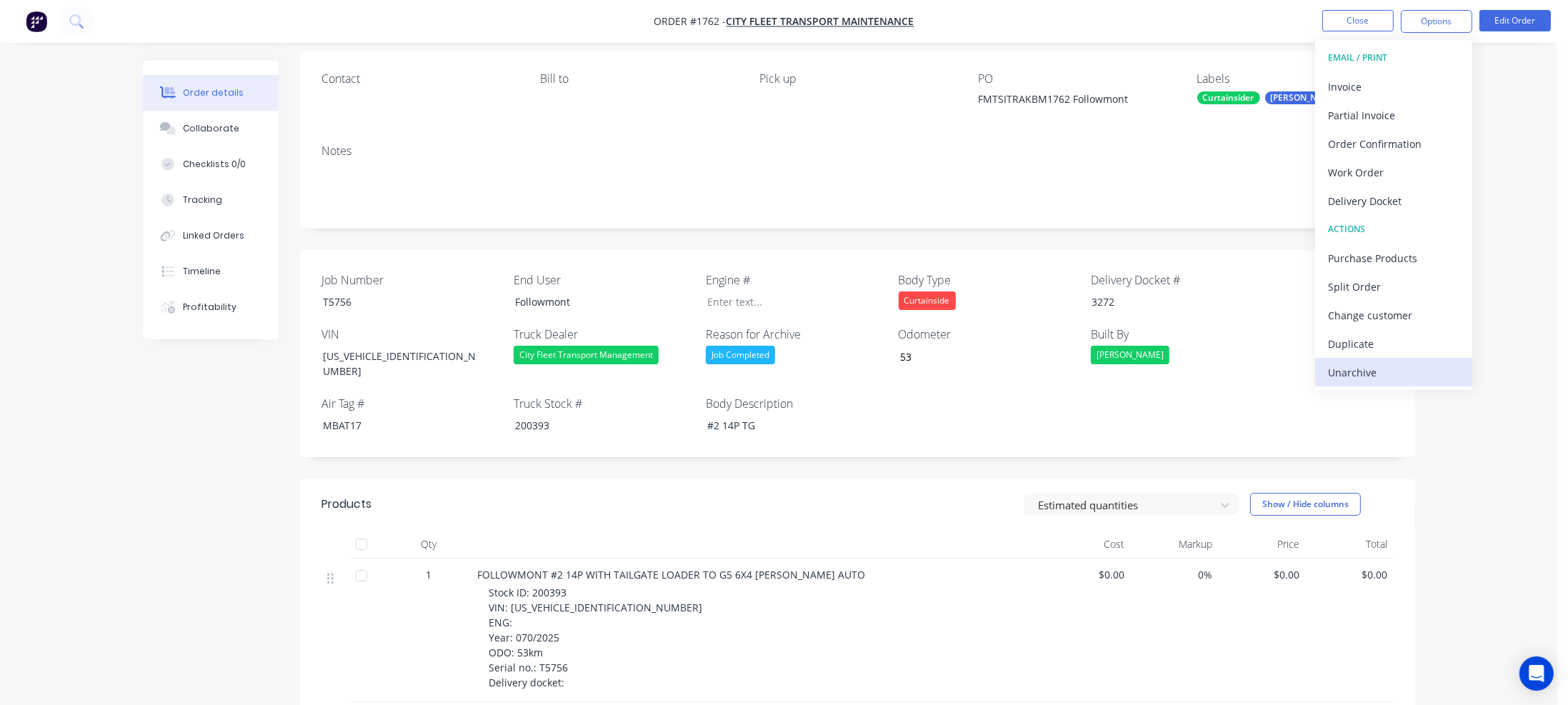
click at [1330, 370] on div "Unarchive" at bounding box center [1393, 373] width 131 height 21
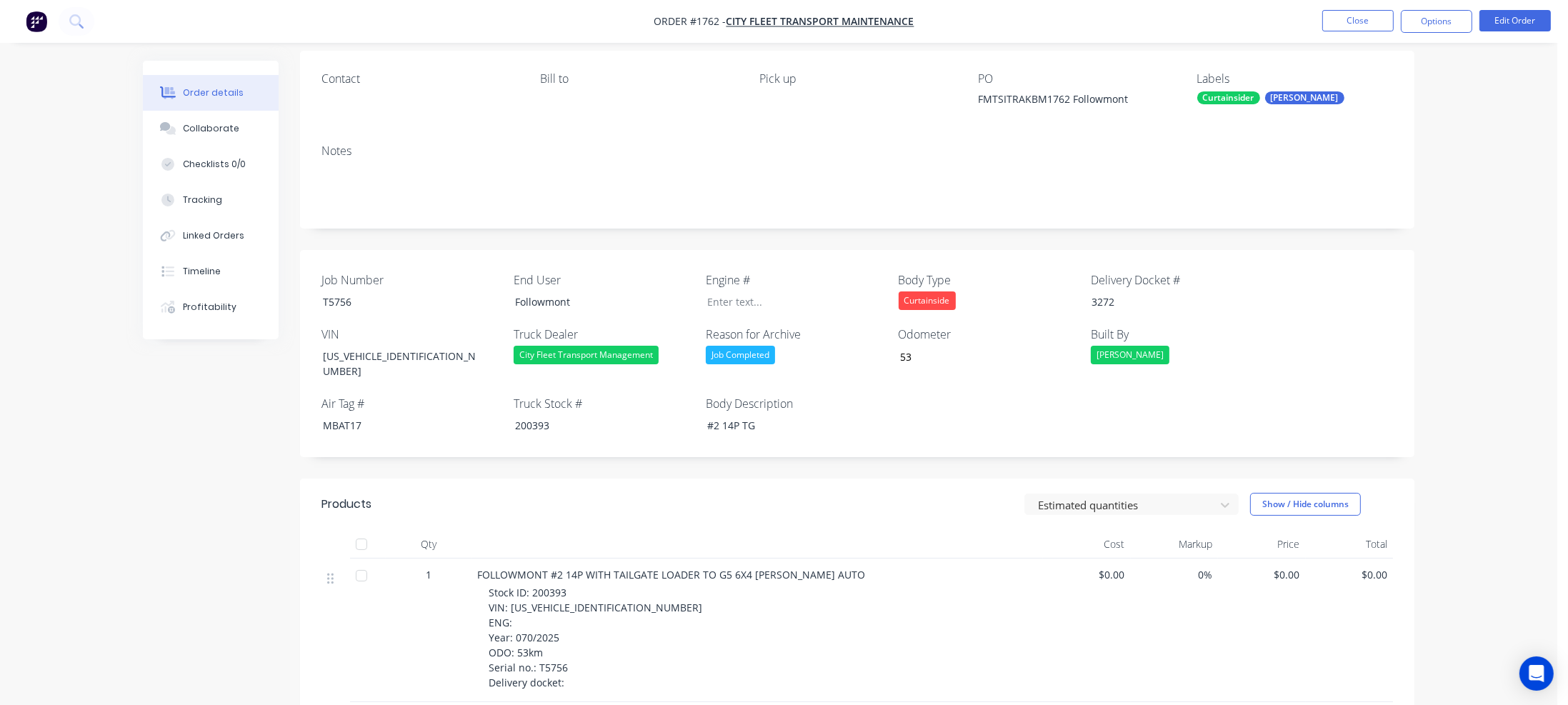
click at [781, 355] on div "Job Completed" at bounding box center [794, 355] width 178 height 19
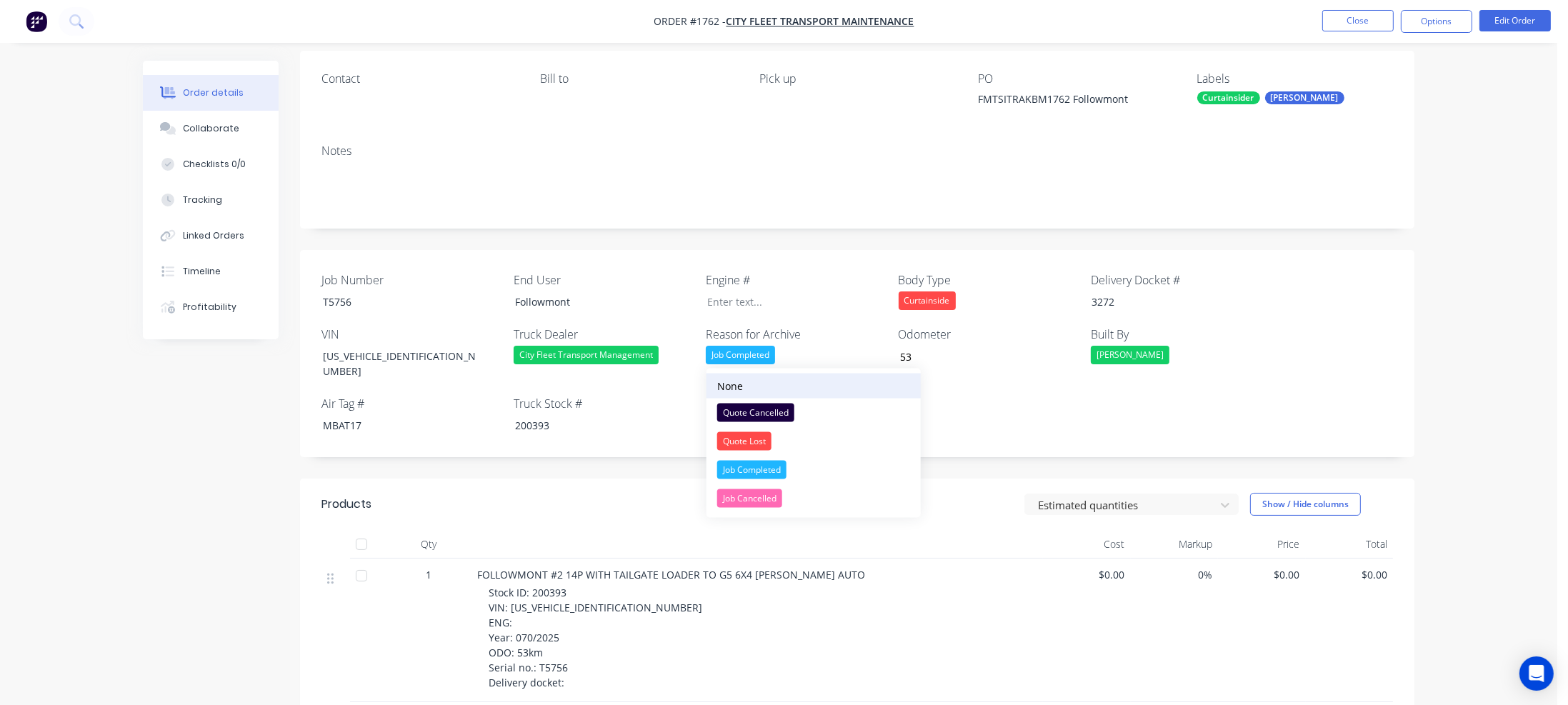
click at [758, 378] on button "None" at bounding box center [813, 386] width 214 height 25
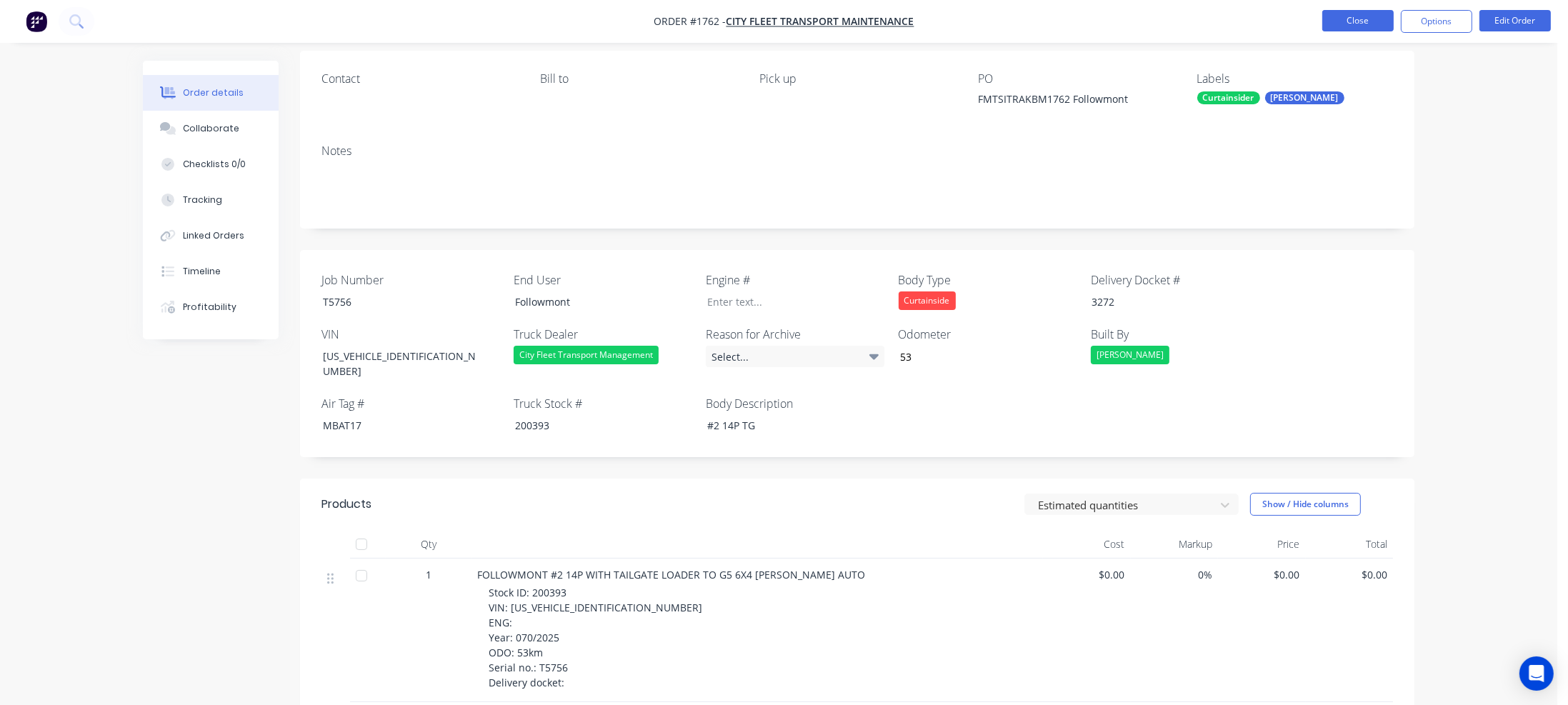
click at [1385, 23] on button "Close" at bounding box center [1358, 21] width 72 height 21
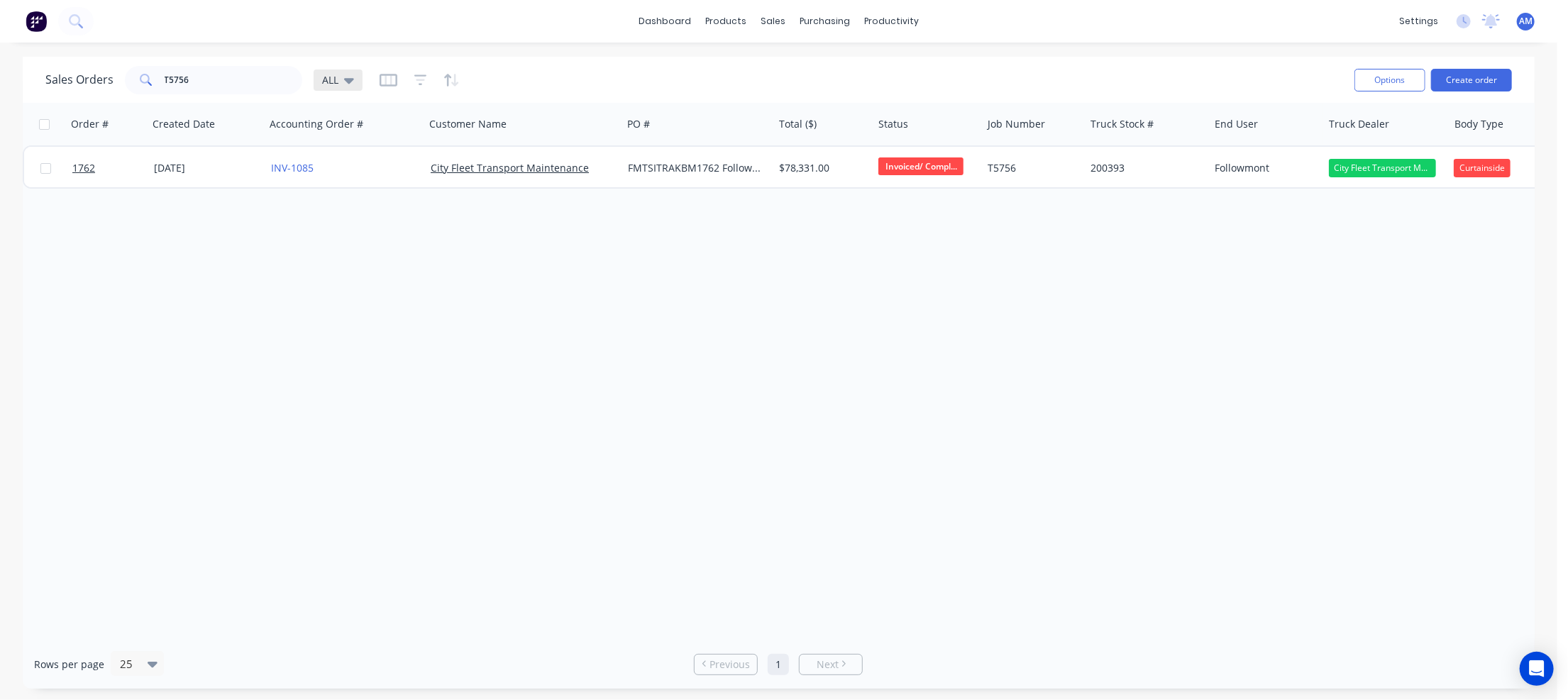
click at [345, 74] on icon at bounding box center [349, 80] width 10 height 16
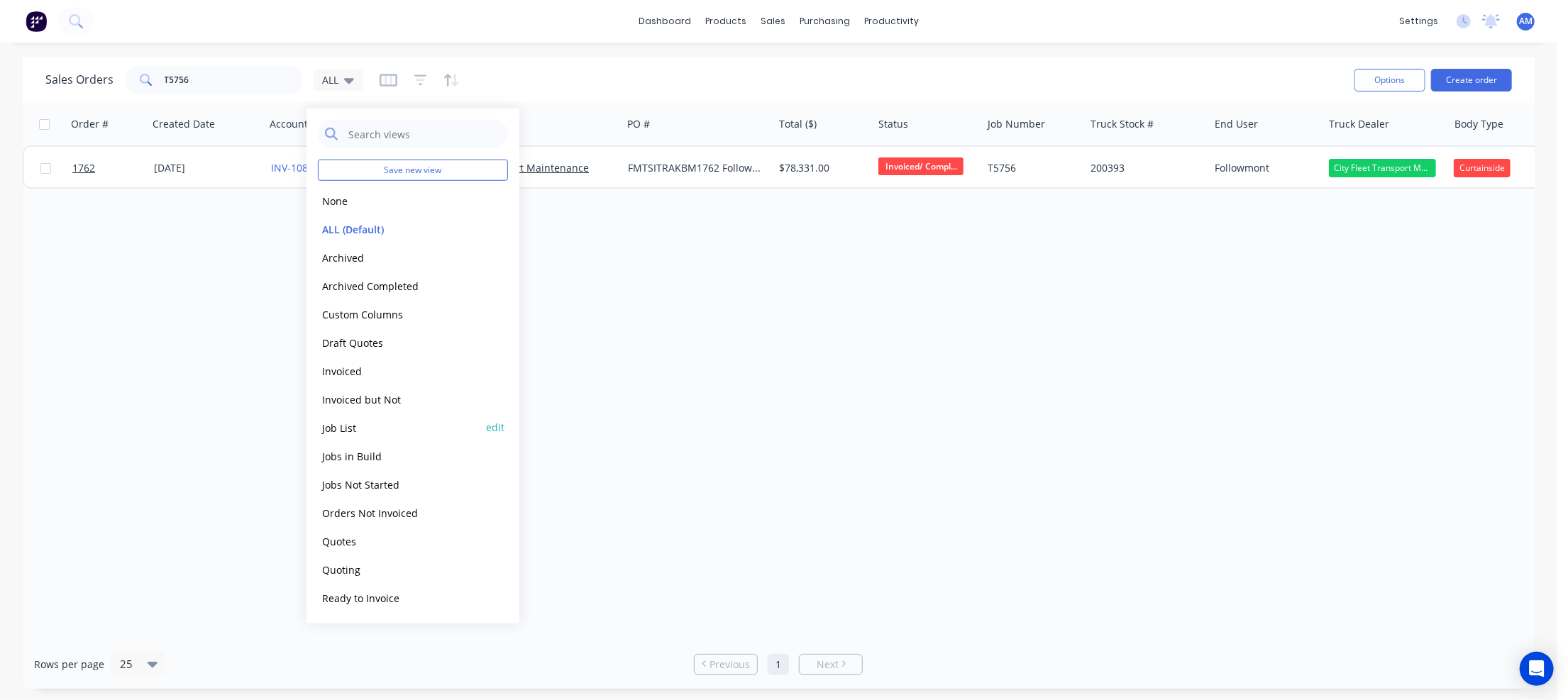
click at [335, 420] on button "Job List" at bounding box center [398, 427] width 161 height 16
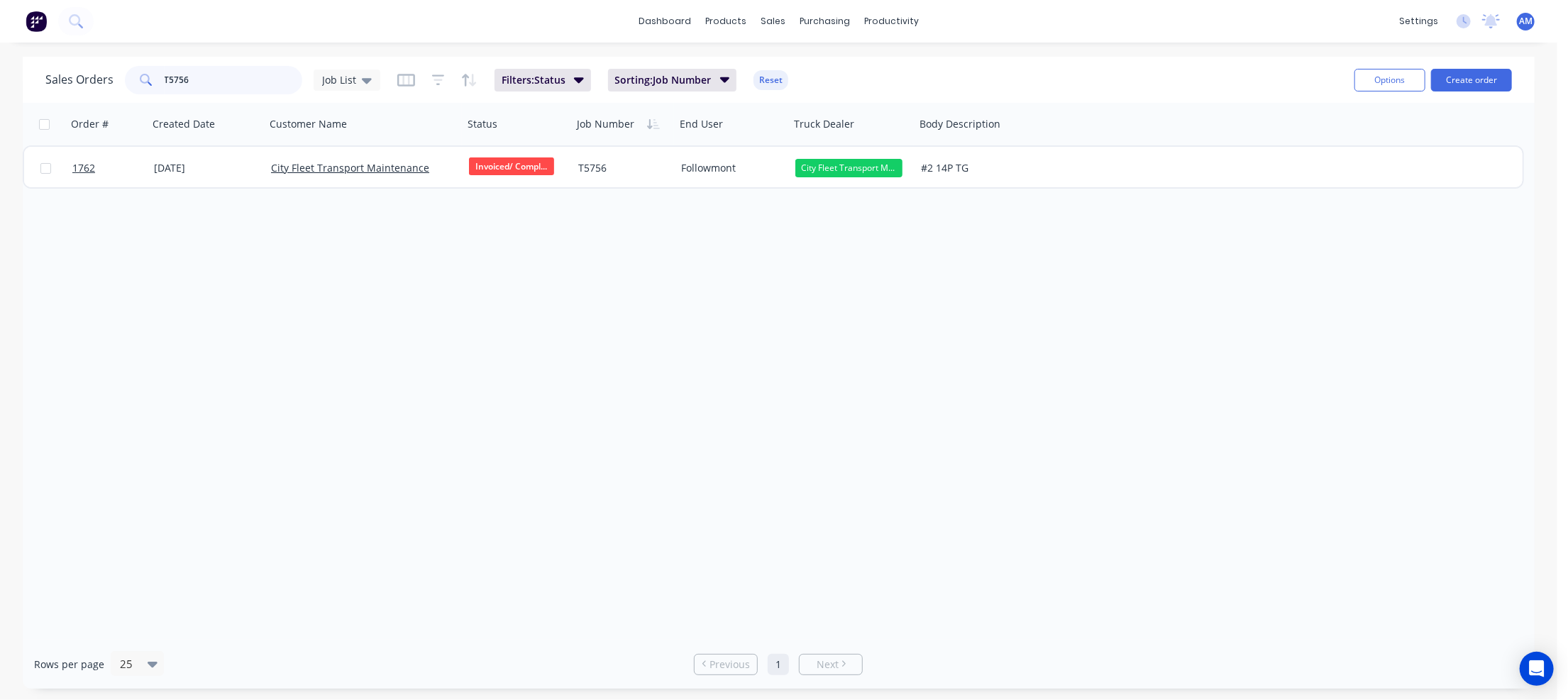
drag, startPoint x: 208, startPoint y: 78, endPoint x: 132, endPoint y: 79, distance: 76.0
click at [132, 79] on div "T5756" at bounding box center [213, 80] width 177 height 28
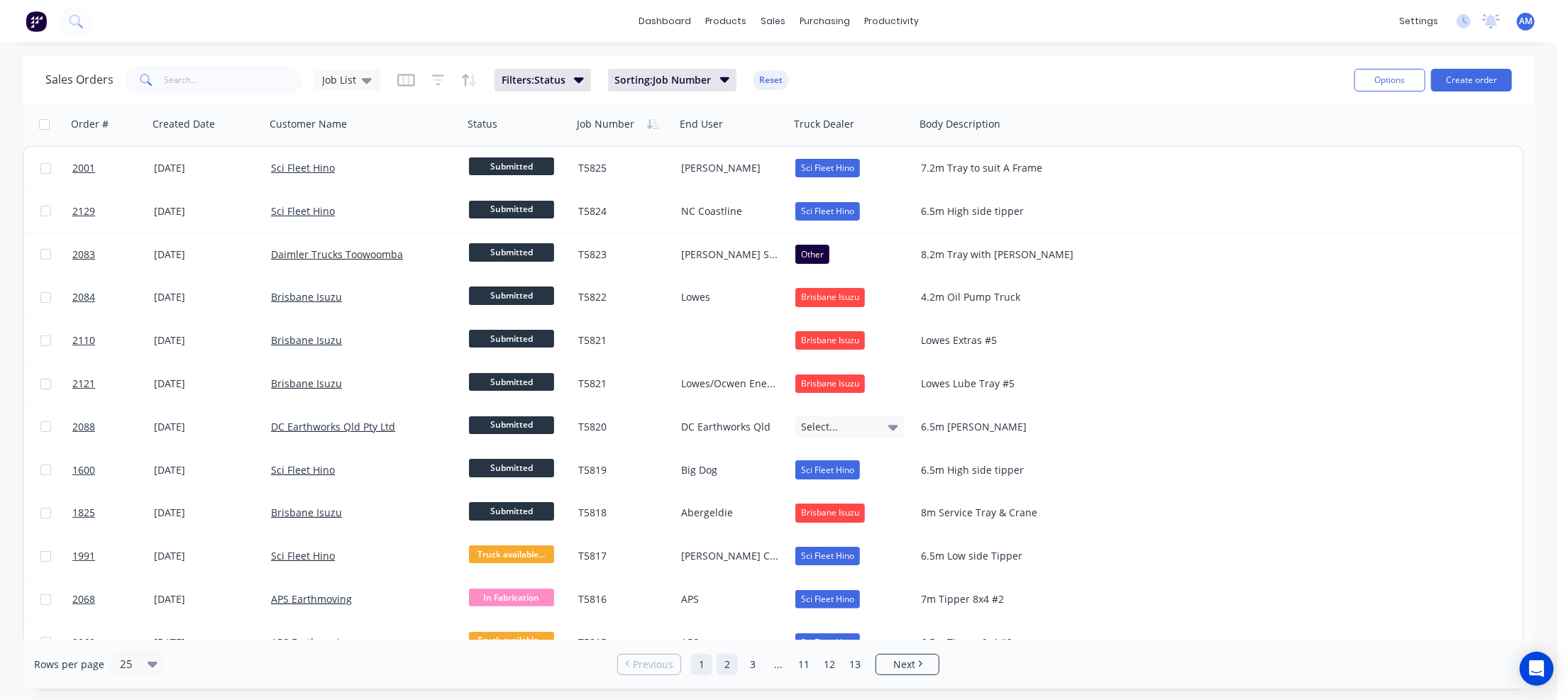
click at [728, 666] on link "2" at bounding box center [727, 664] width 21 height 21
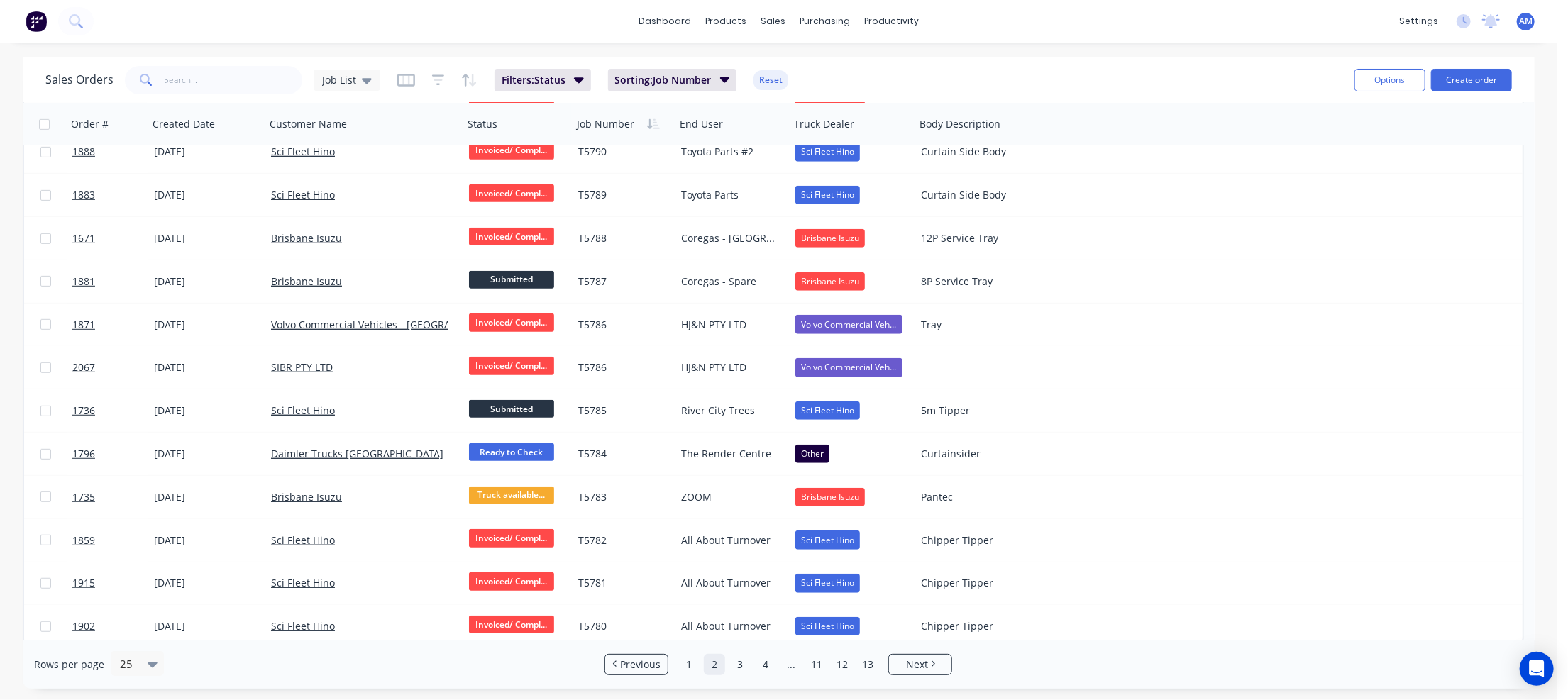
scroll to position [583, 0]
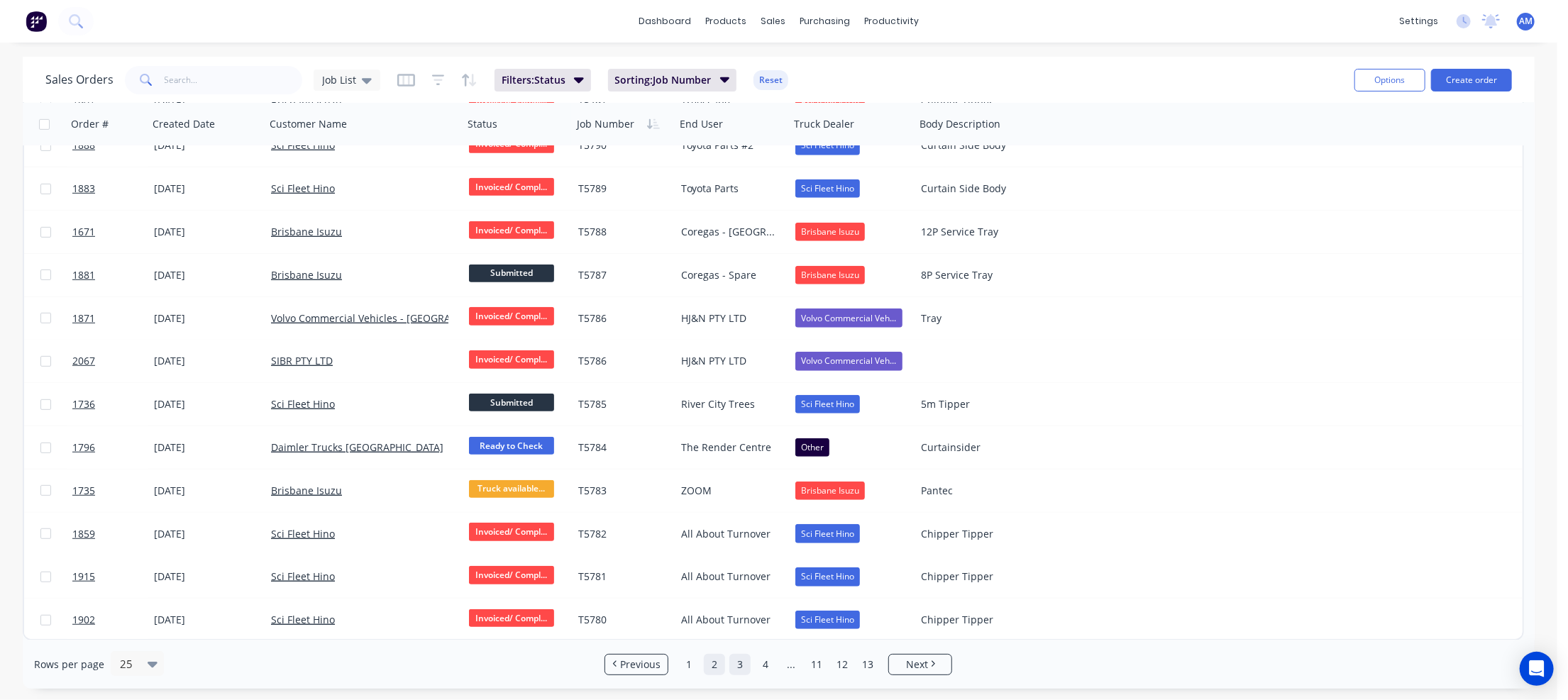
click at [743, 664] on link "3" at bounding box center [740, 664] width 21 height 21
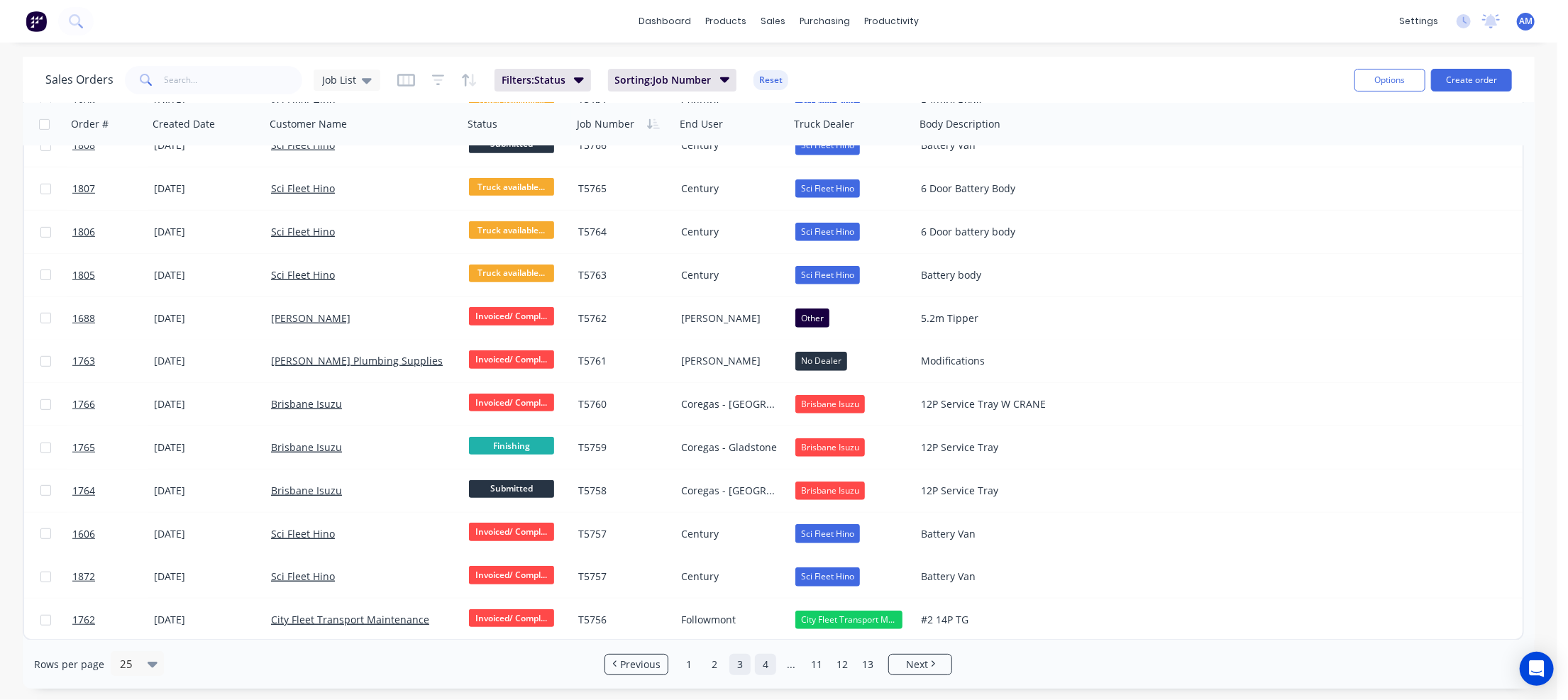
click at [763, 662] on link "4" at bounding box center [766, 664] width 21 height 21
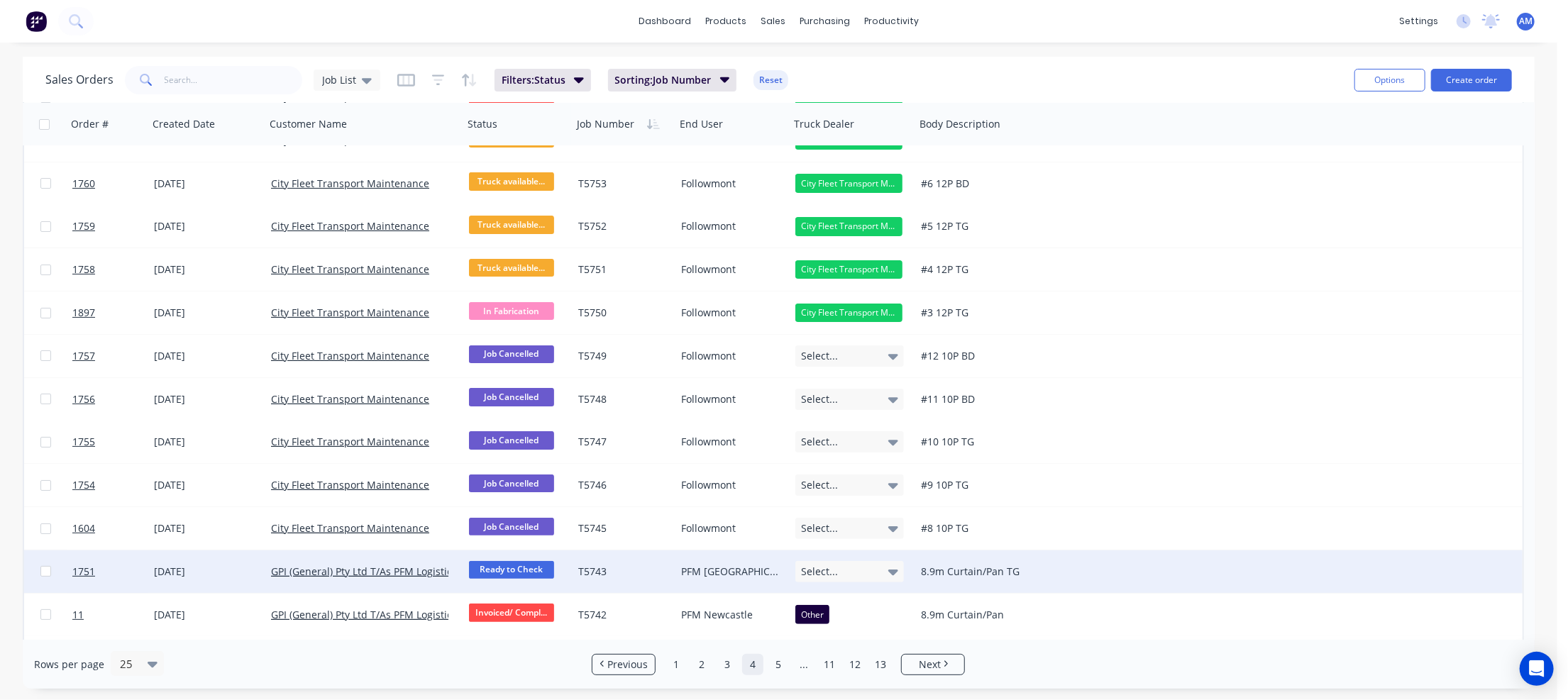
scroll to position [142, 0]
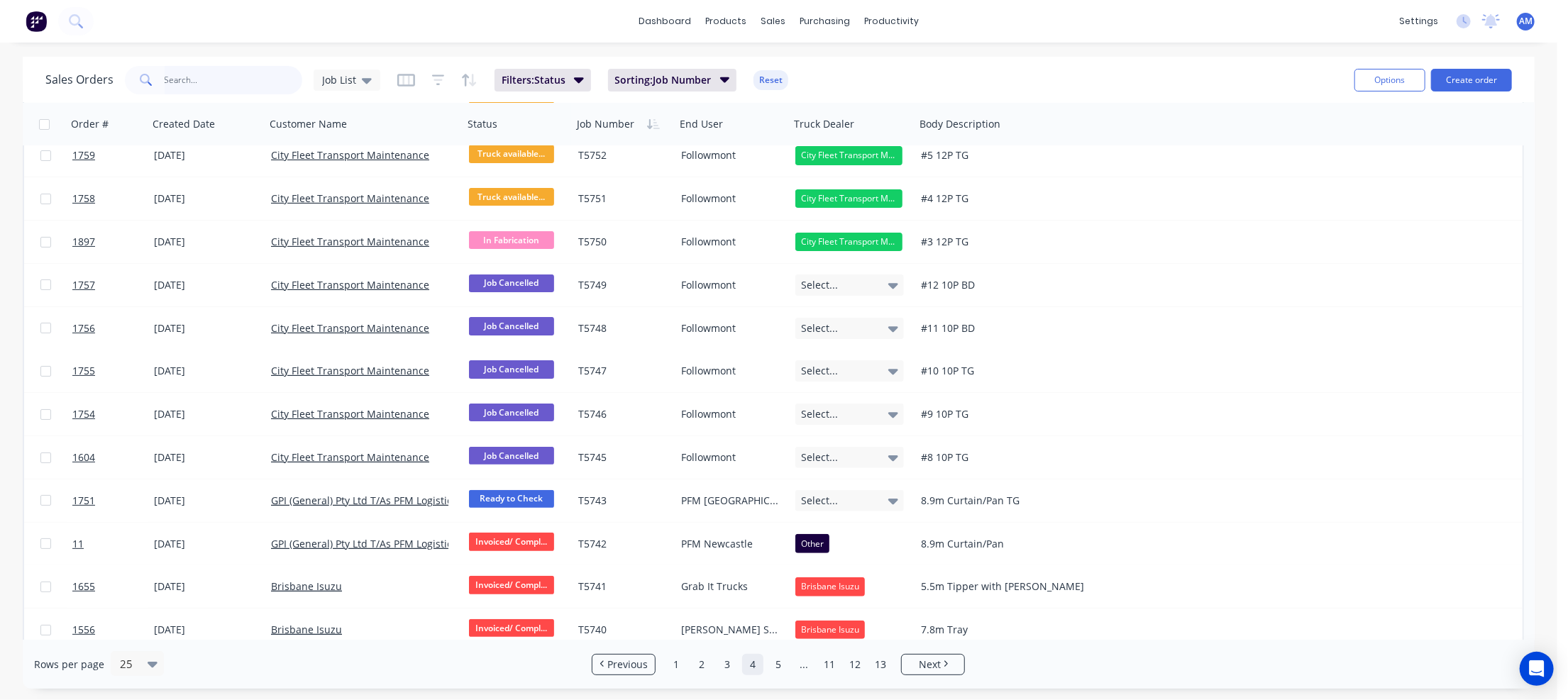
click at [197, 74] on input "text" at bounding box center [233, 80] width 138 height 28
type input "T5744"
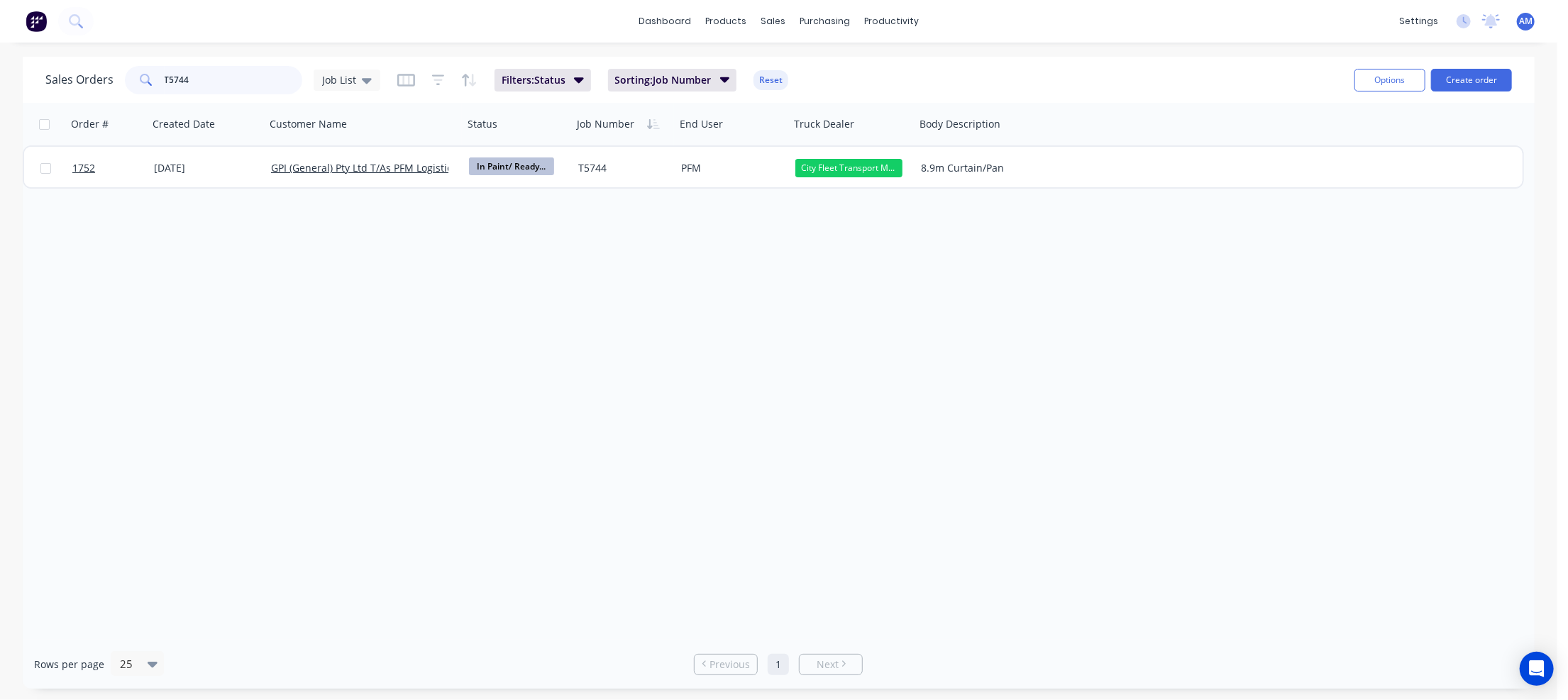
drag, startPoint x: 275, startPoint y: 73, endPoint x: 105, endPoint y: 73, distance: 170.0
click at [105, 73] on div "Sales Orders T5744 Job List" at bounding box center [213, 80] width 335 height 28
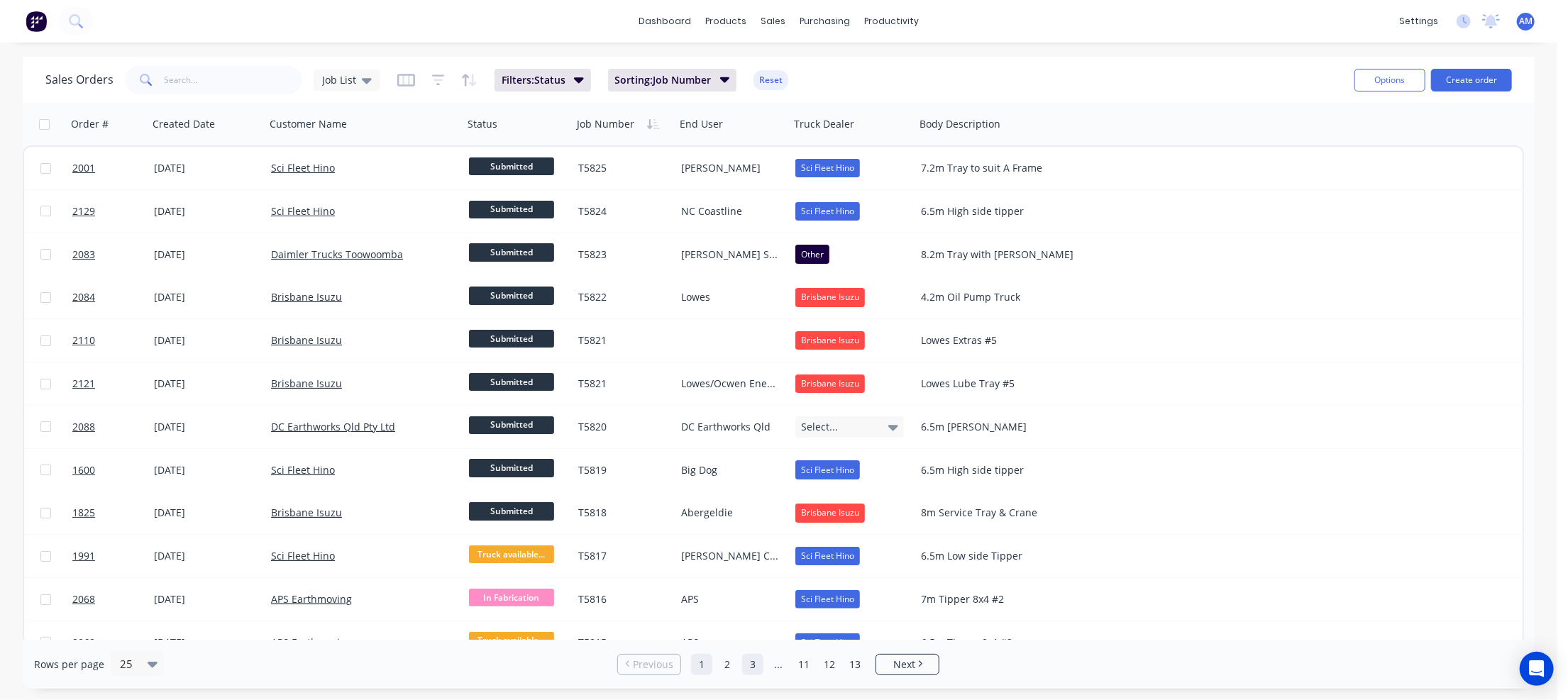
click at [758, 664] on link "3" at bounding box center [753, 664] width 21 height 21
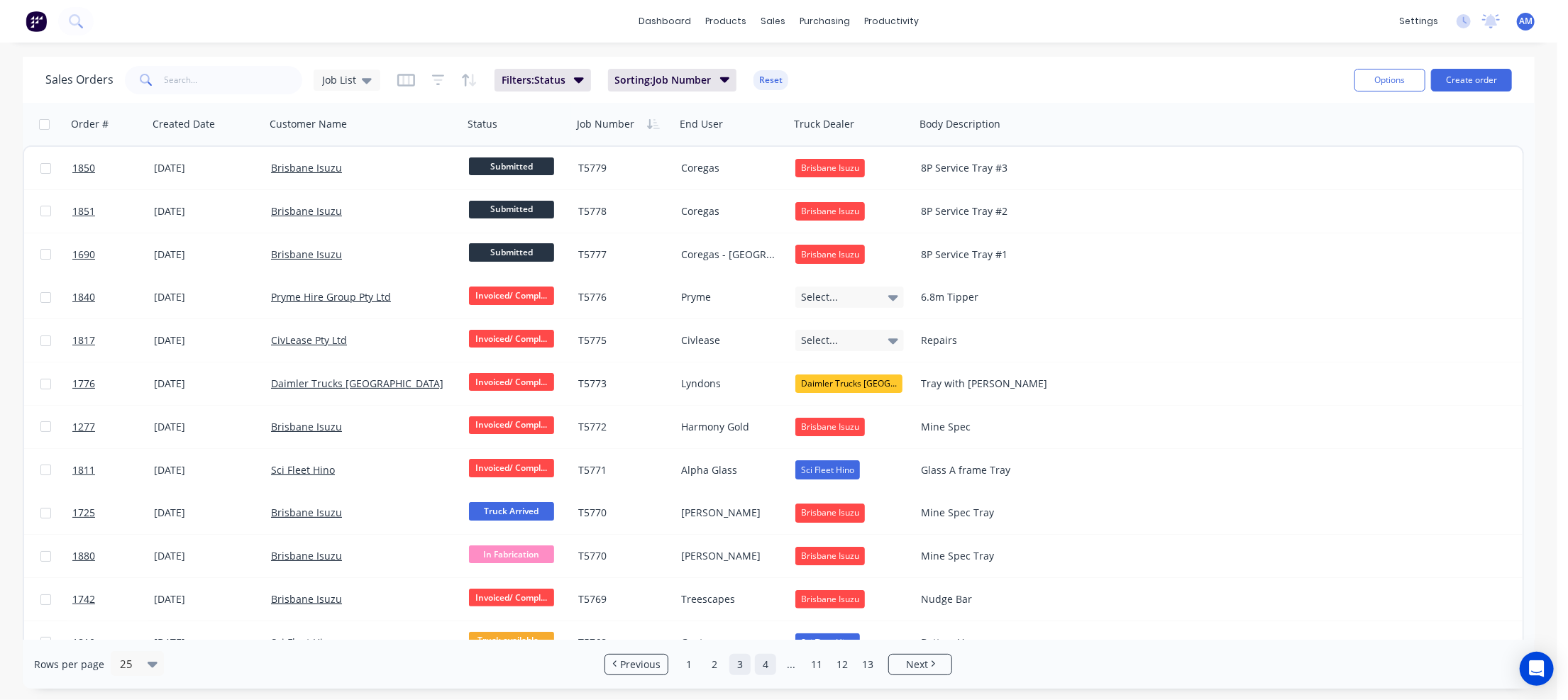
click at [764, 663] on link "4" at bounding box center [766, 664] width 21 height 21
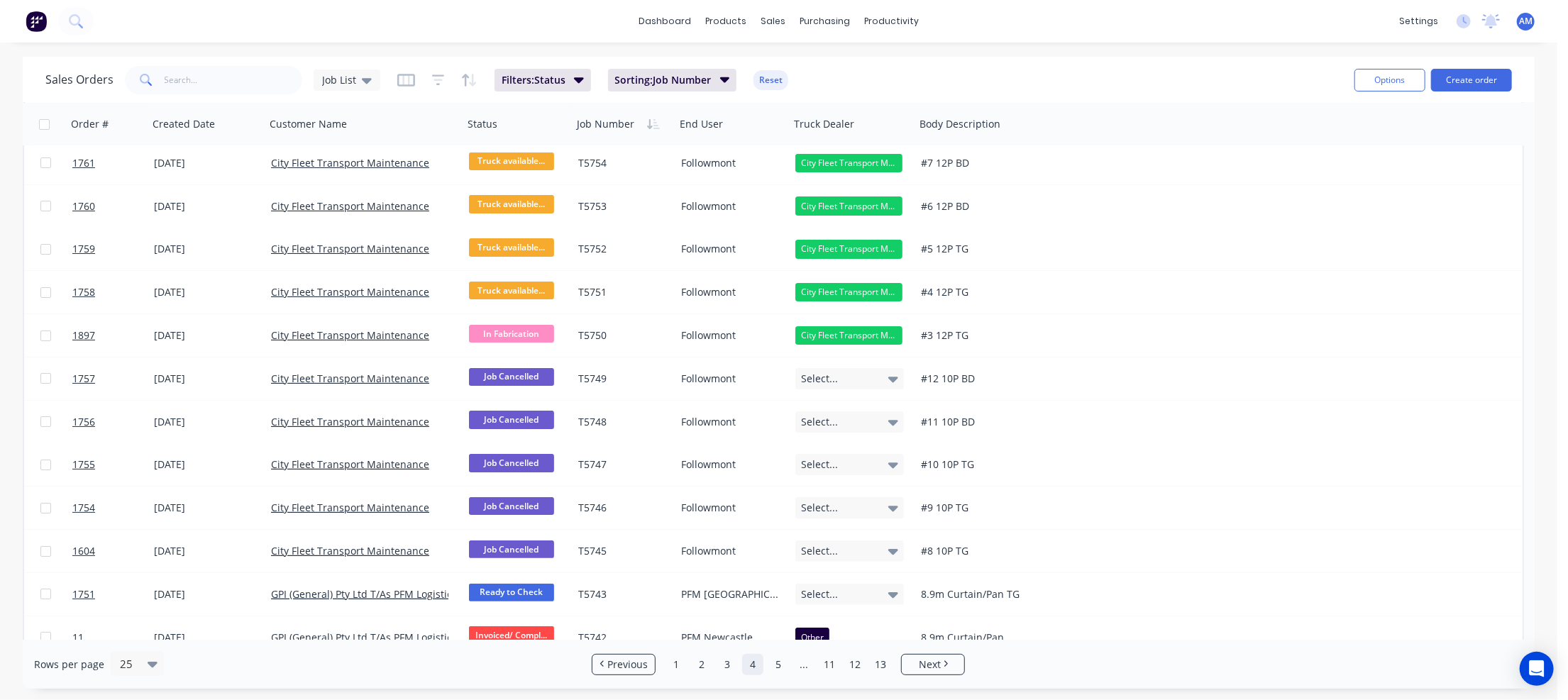
scroll to position [71, 0]
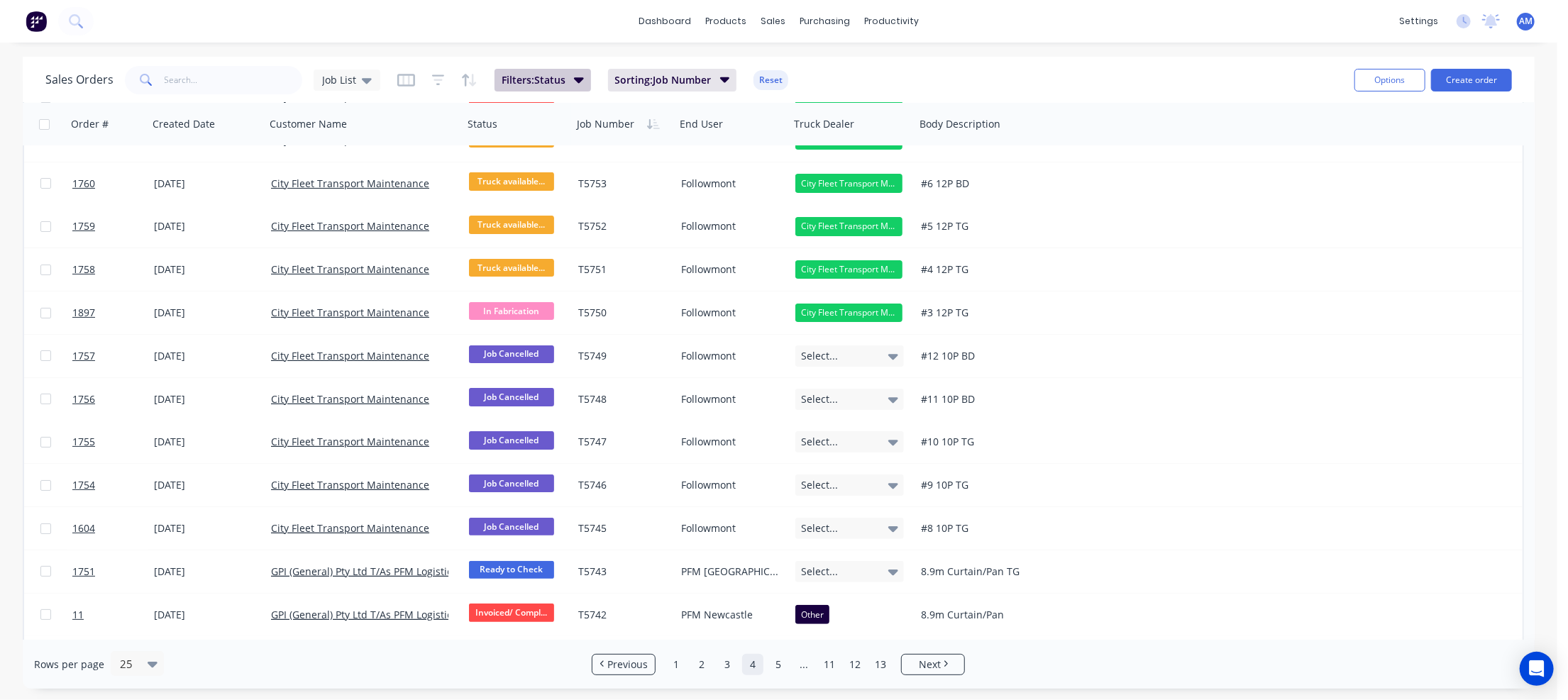
click at [579, 82] on icon "button" at bounding box center [579, 80] width 10 height 6
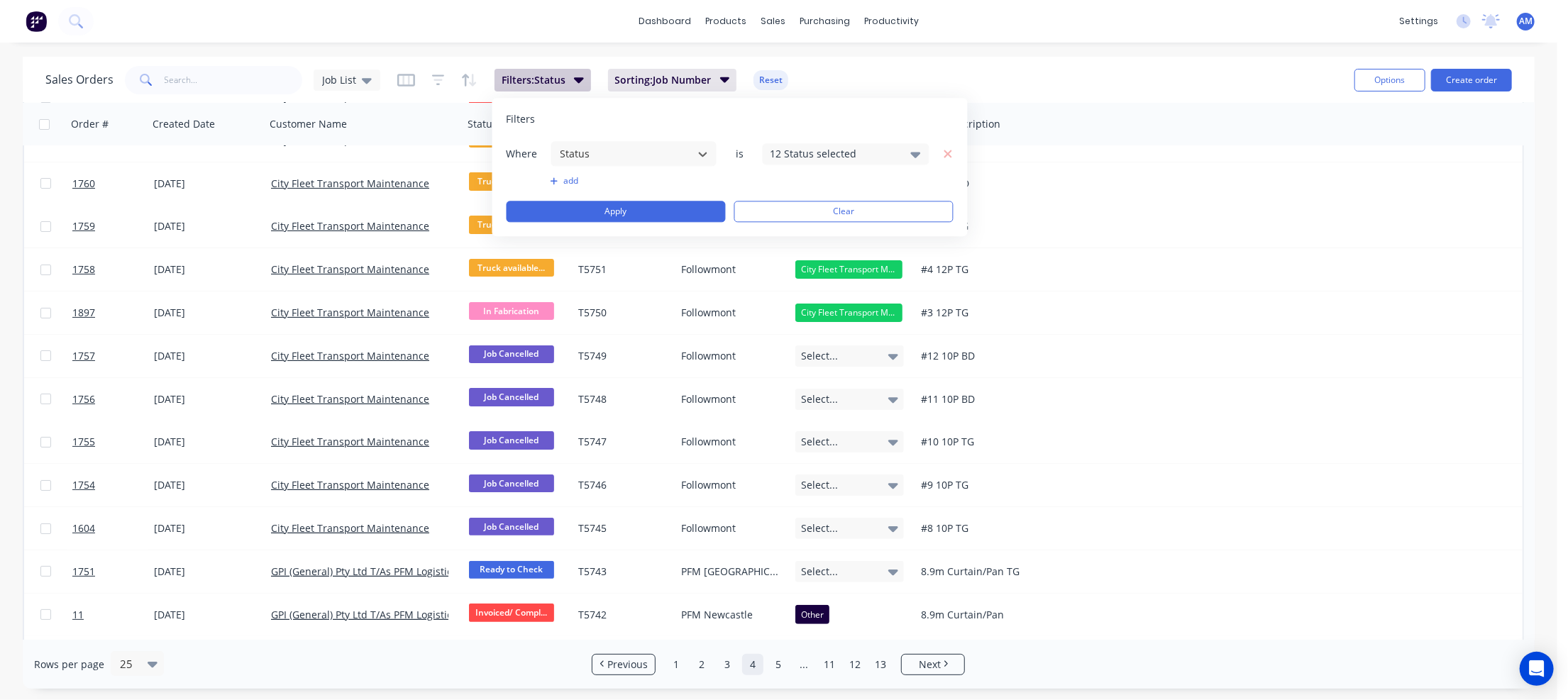
click at [579, 82] on icon "button" at bounding box center [579, 80] width 10 height 6
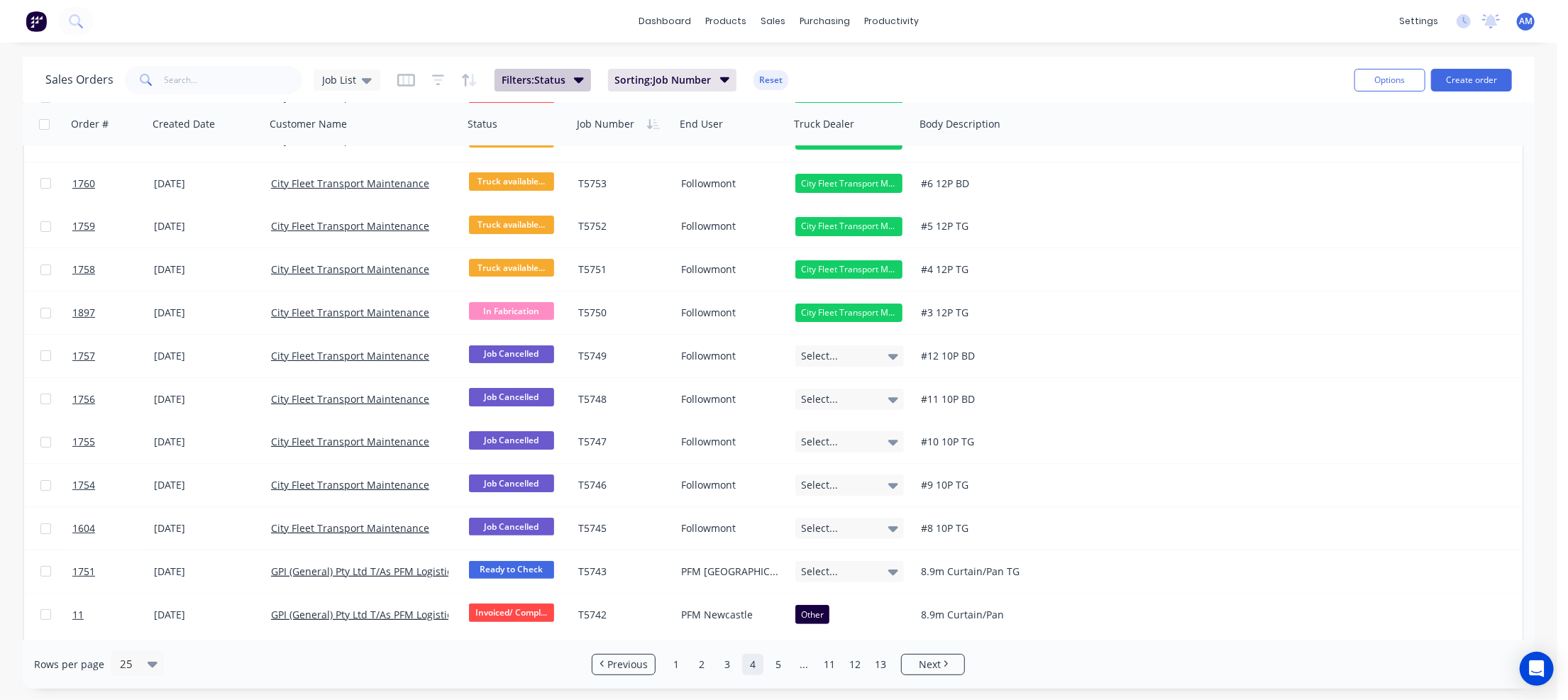
click at [579, 82] on icon "button" at bounding box center [579, 80] width 10 height 6
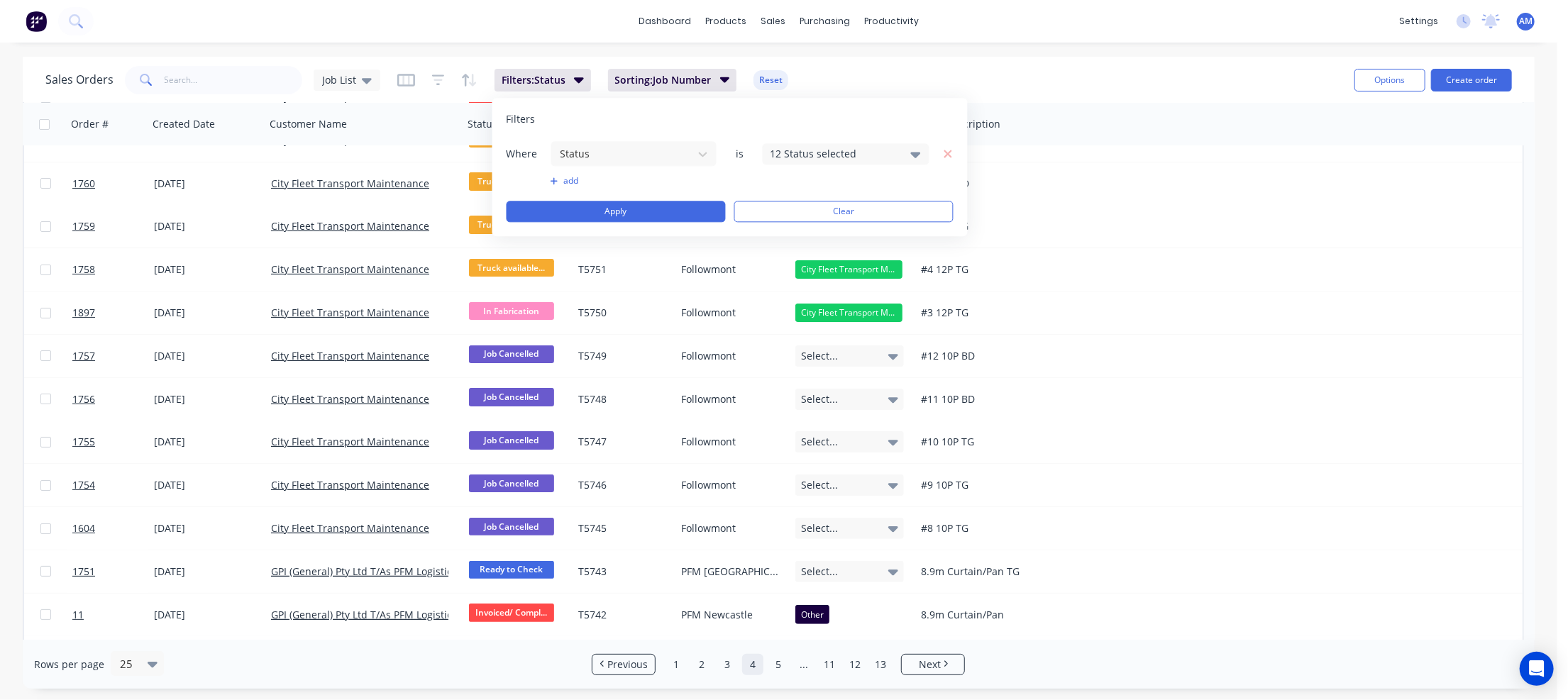
click at [921, 148] on div "12 Status selected" at bounding box center [846, 154] width 166 height 21
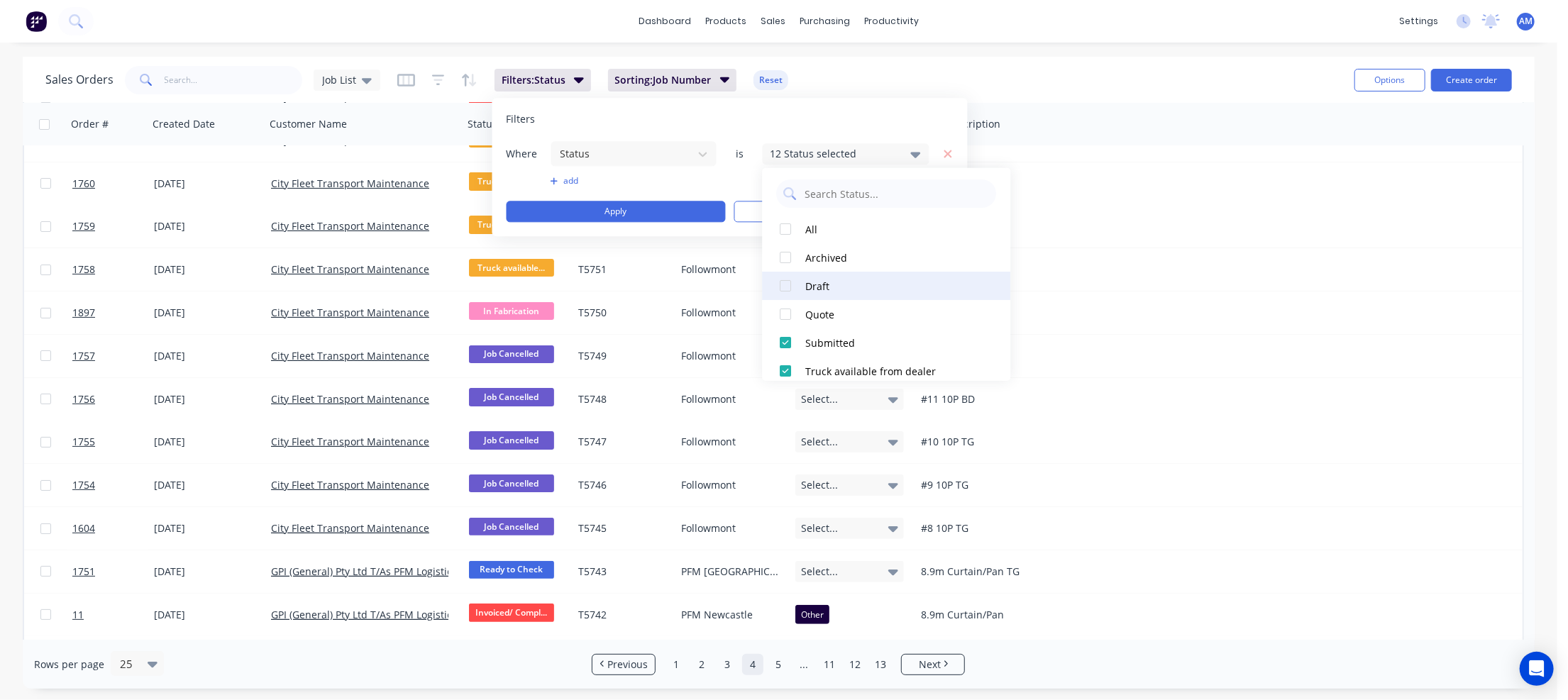
scroll to position [0, 0]
click at [844, 118] on div "Filters" at bounding box center [730, 120] width 447 height 14
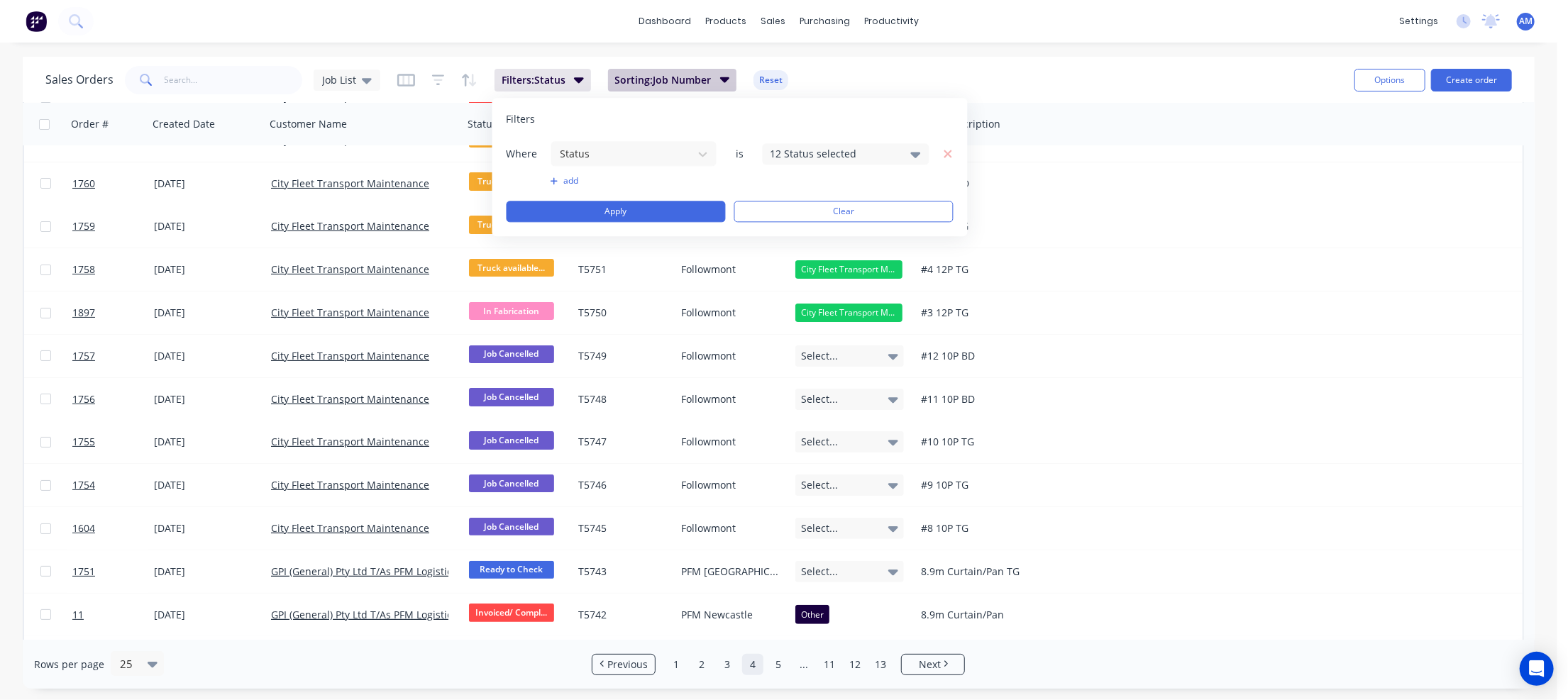
click at [731, 80] on button "Sorting: Job Number" at bounding box center [673, 80] width 129 height 23
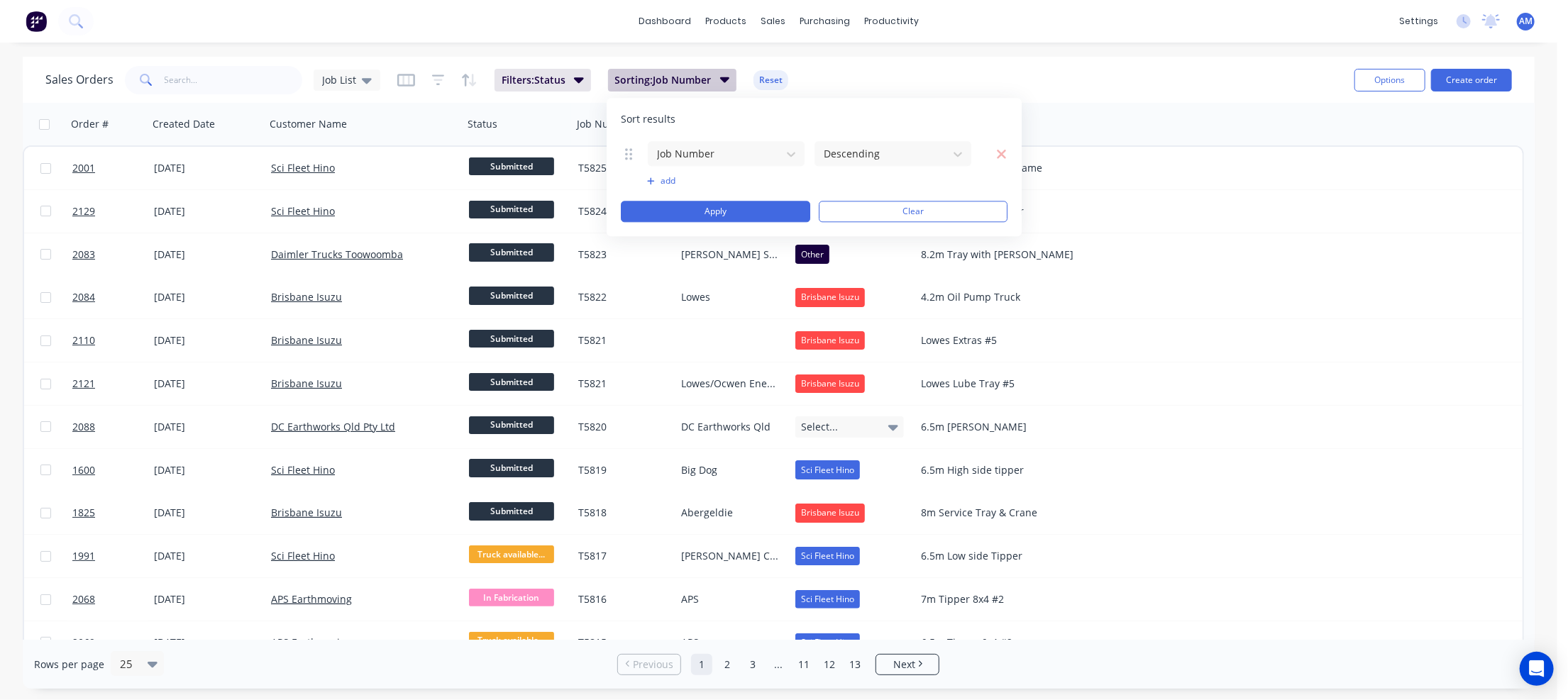
click at [731, 80] on button "Sorting: Job Number" at bounding box center [673, 80] width 129 height 23
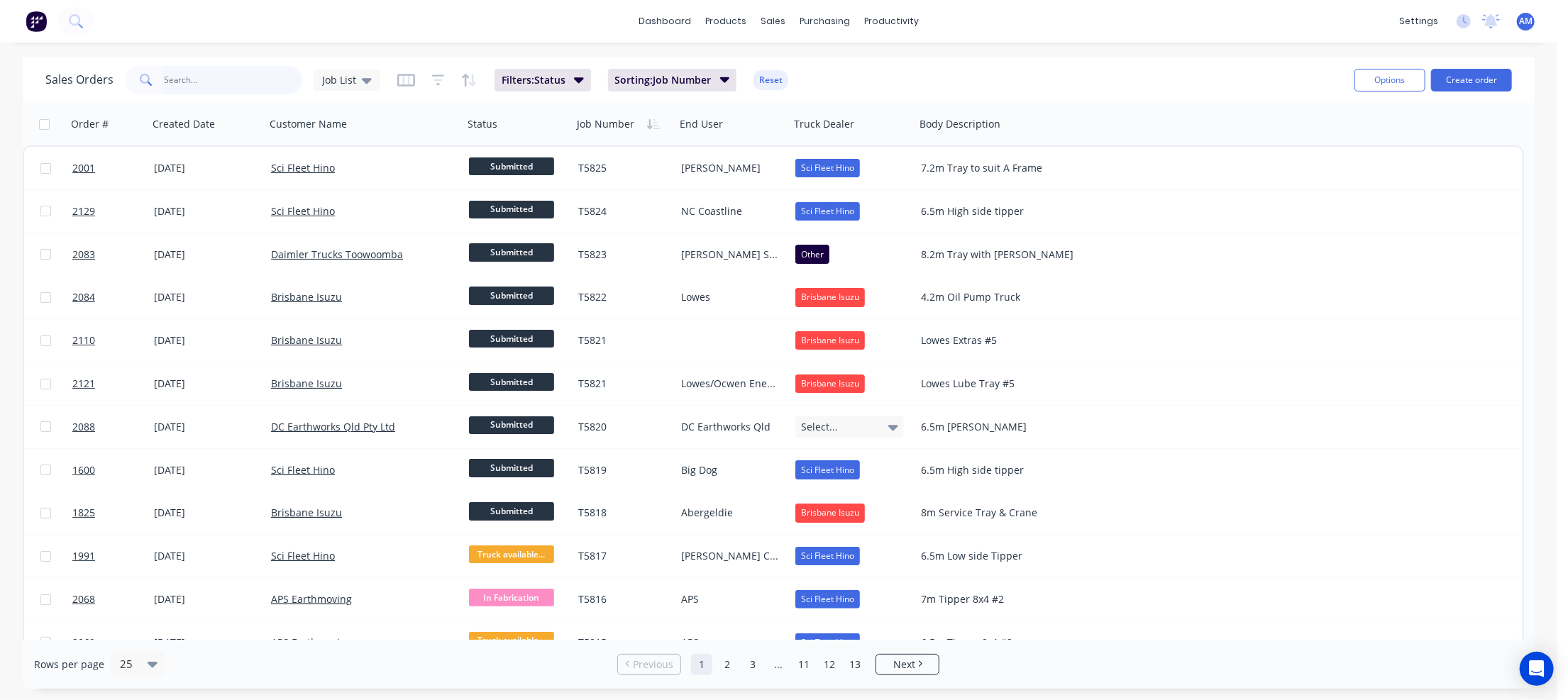
click at [259, 82] on input "text" at bounding box center [233, 80] width 138 height 28
type input "T5744"
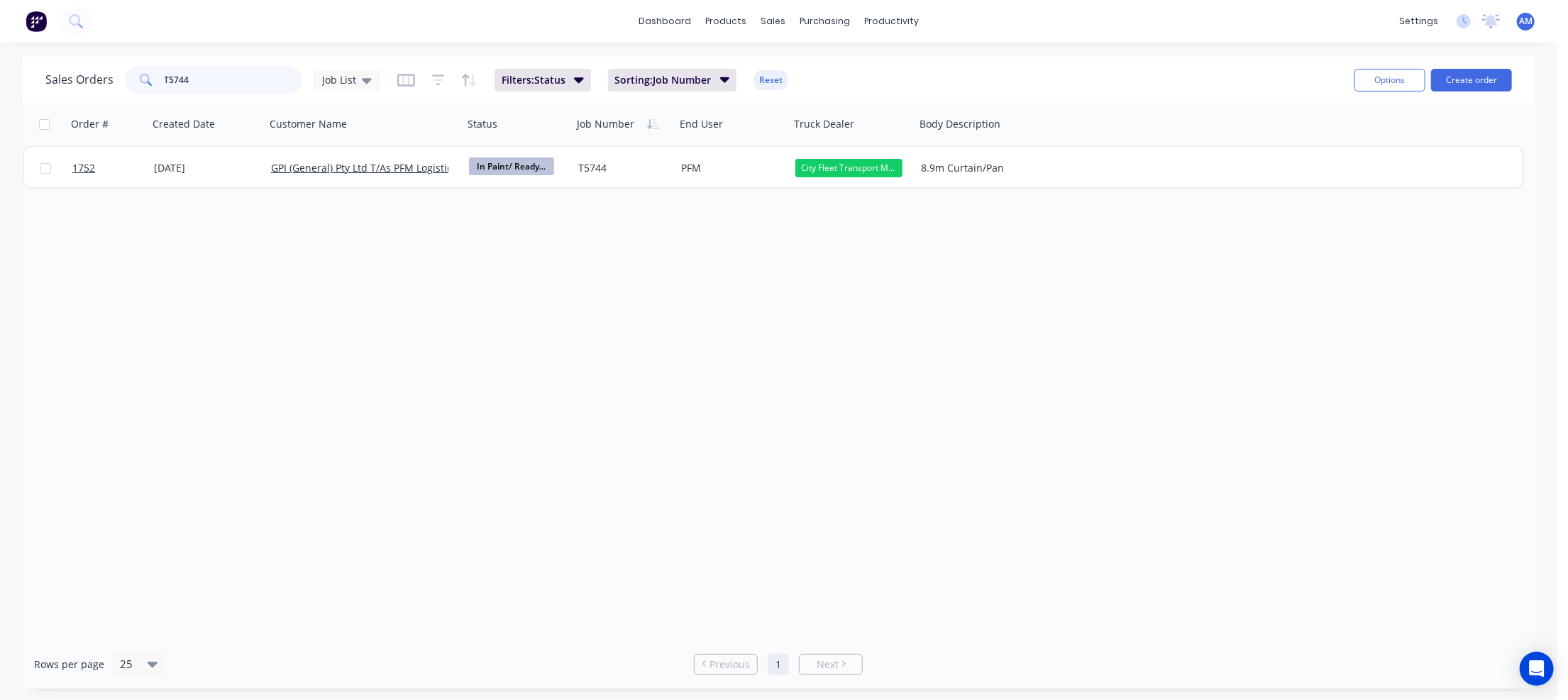
drag, startPoint x: 211, startPoint y: 80, endPoint x: 156, endPoint y: 79, distance: 55.0
click at [156, 79] on div "T5744" at bounding box center [213, 80] width 177 height 28
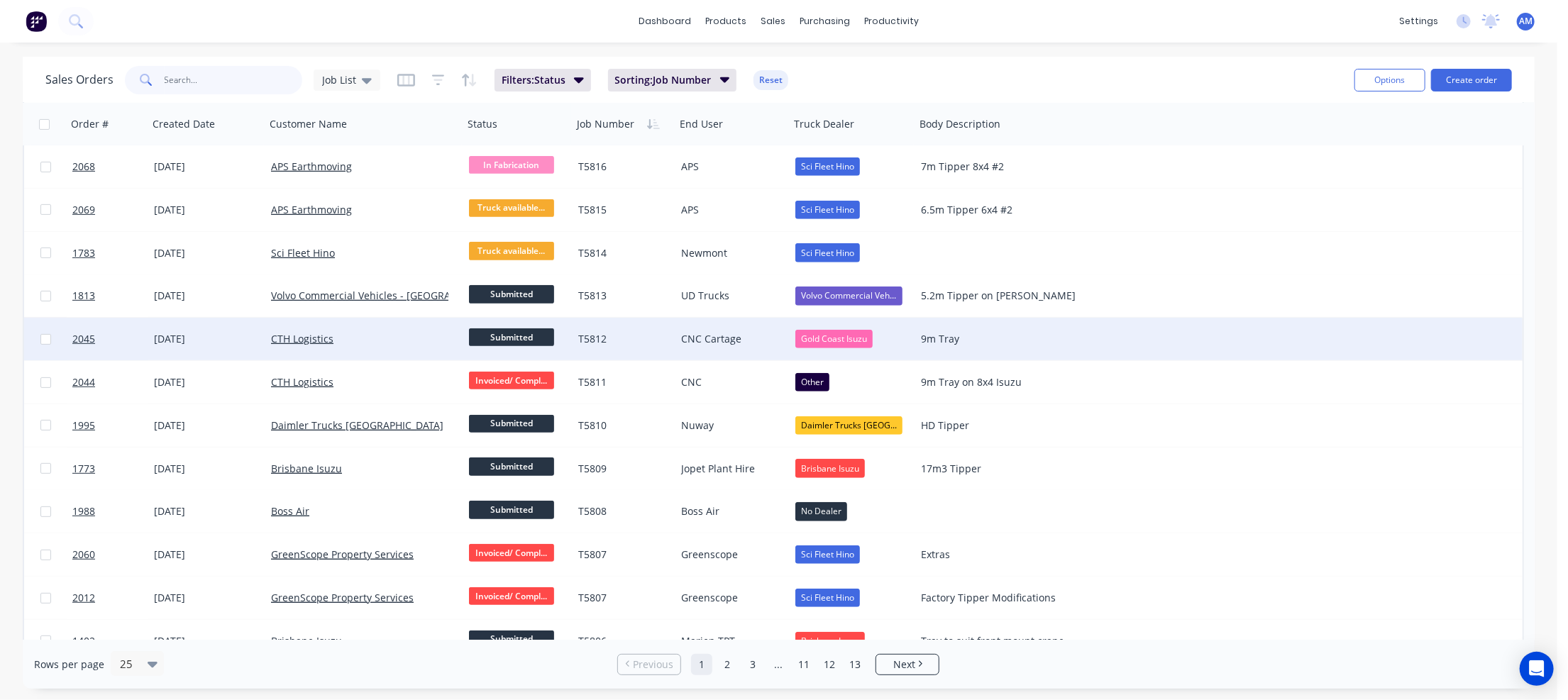
scroll to position [583, 0]
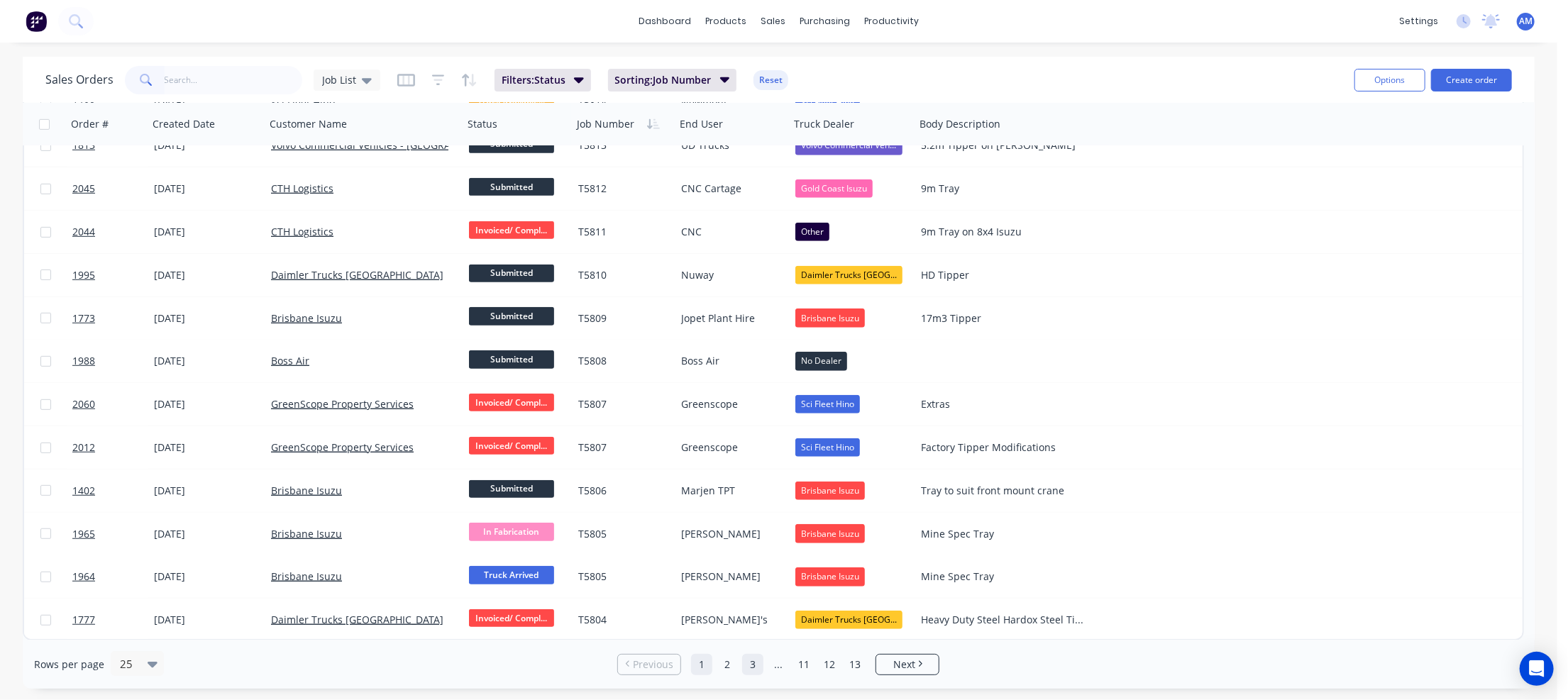
click at [755, 662] on link "3" at bounding box center [753, 664] width 21 height 21
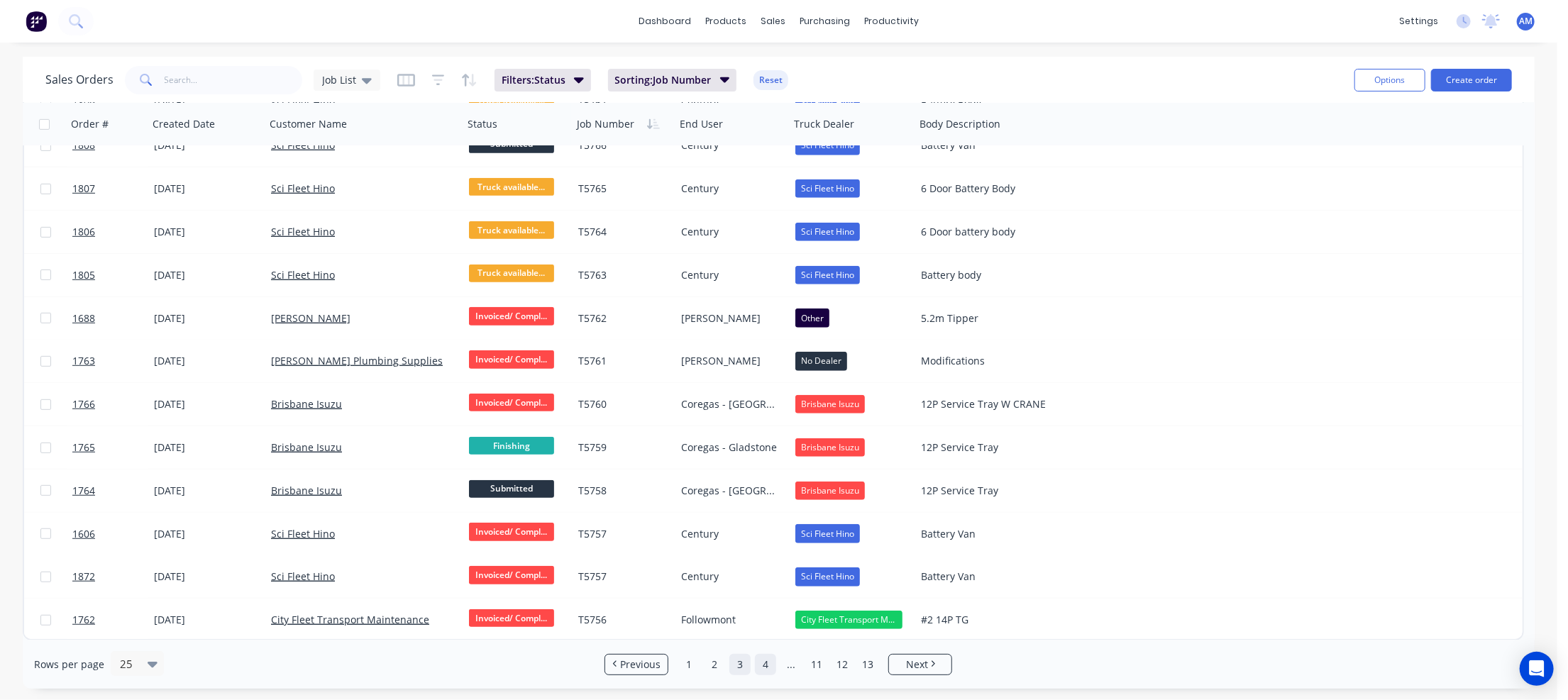
click at [766, 667] on link "4" at bounding box center [766, 664] width 21 height 21
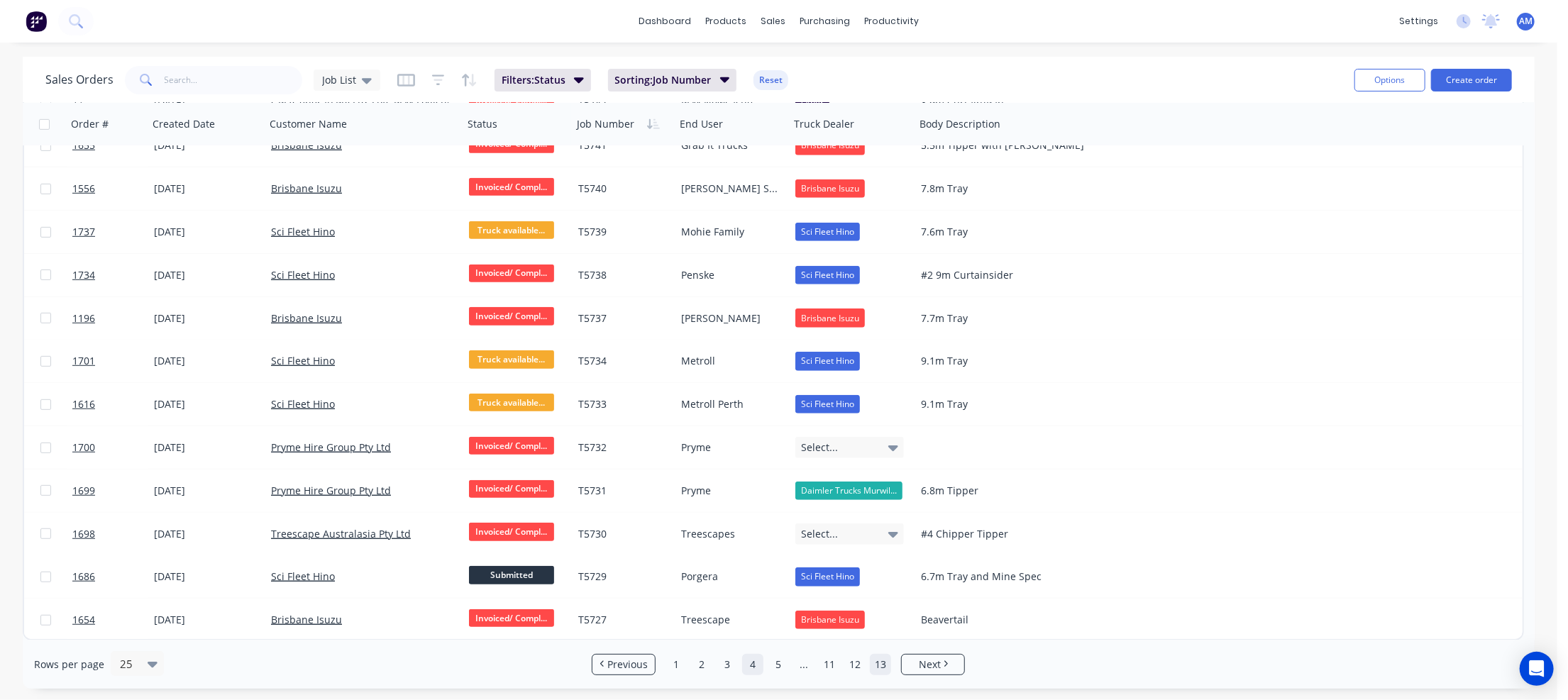
click at [879, 663] on link "13" at bounding box center [881, 664] width 21 height 21
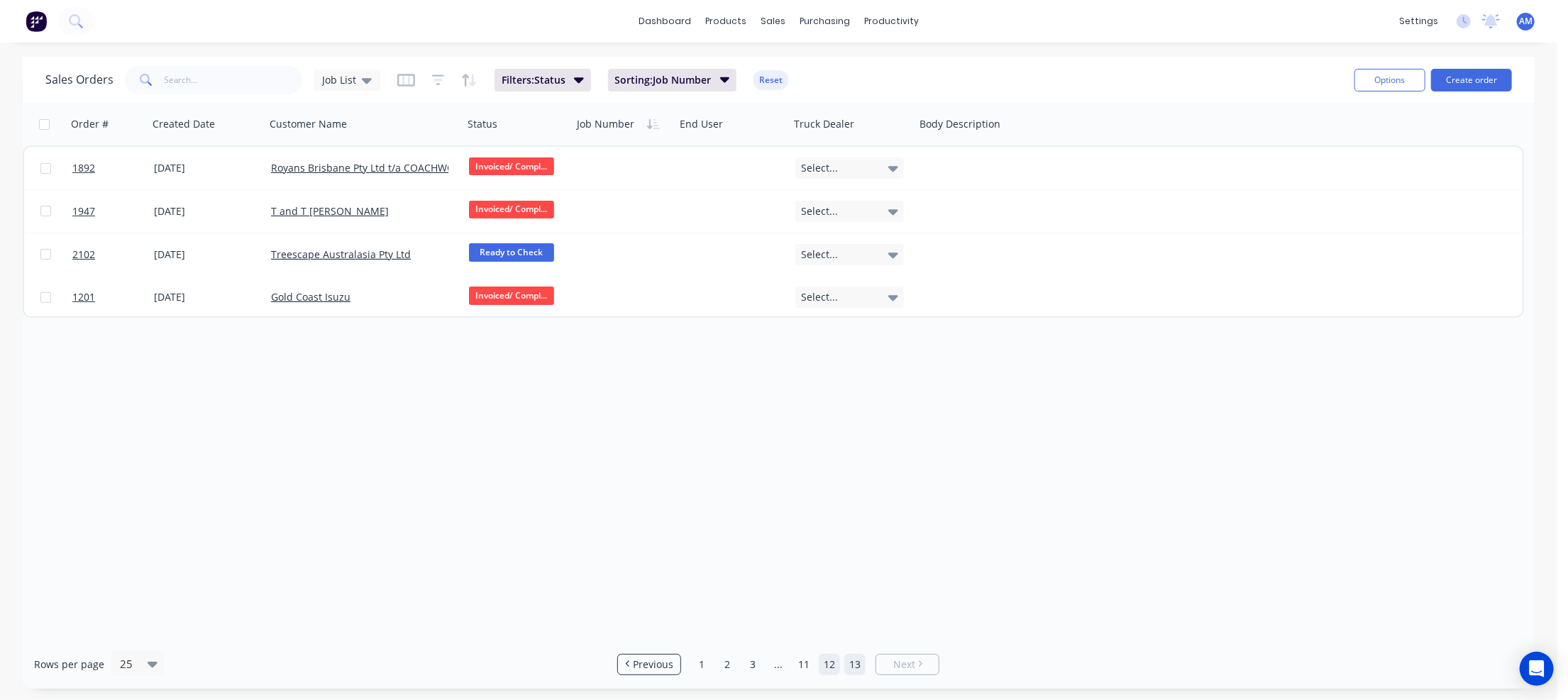
click at [832, 665] on link "12" at bounding box center [830, 664] width 21 height 21
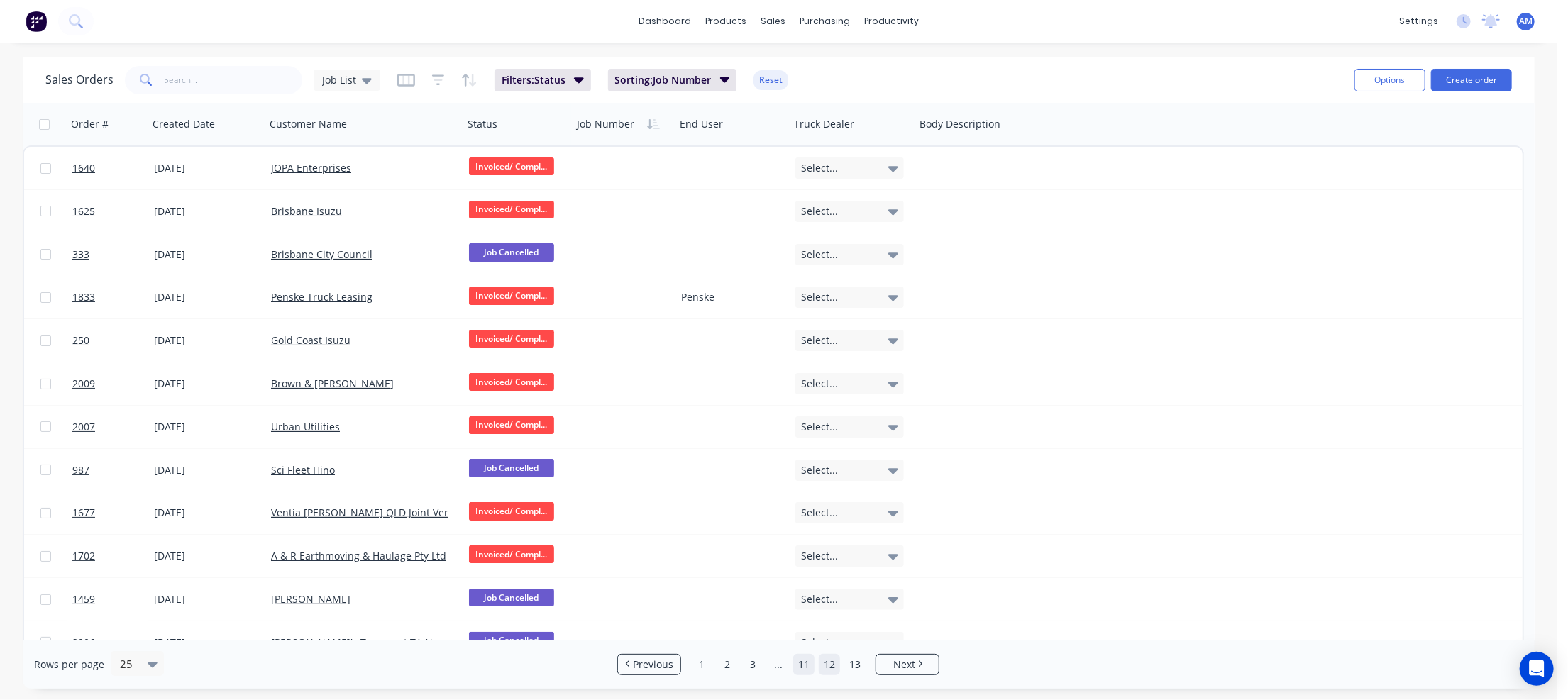
click at [805, 664] on link "11" at bounding box center [804, 664] width 21 height 21
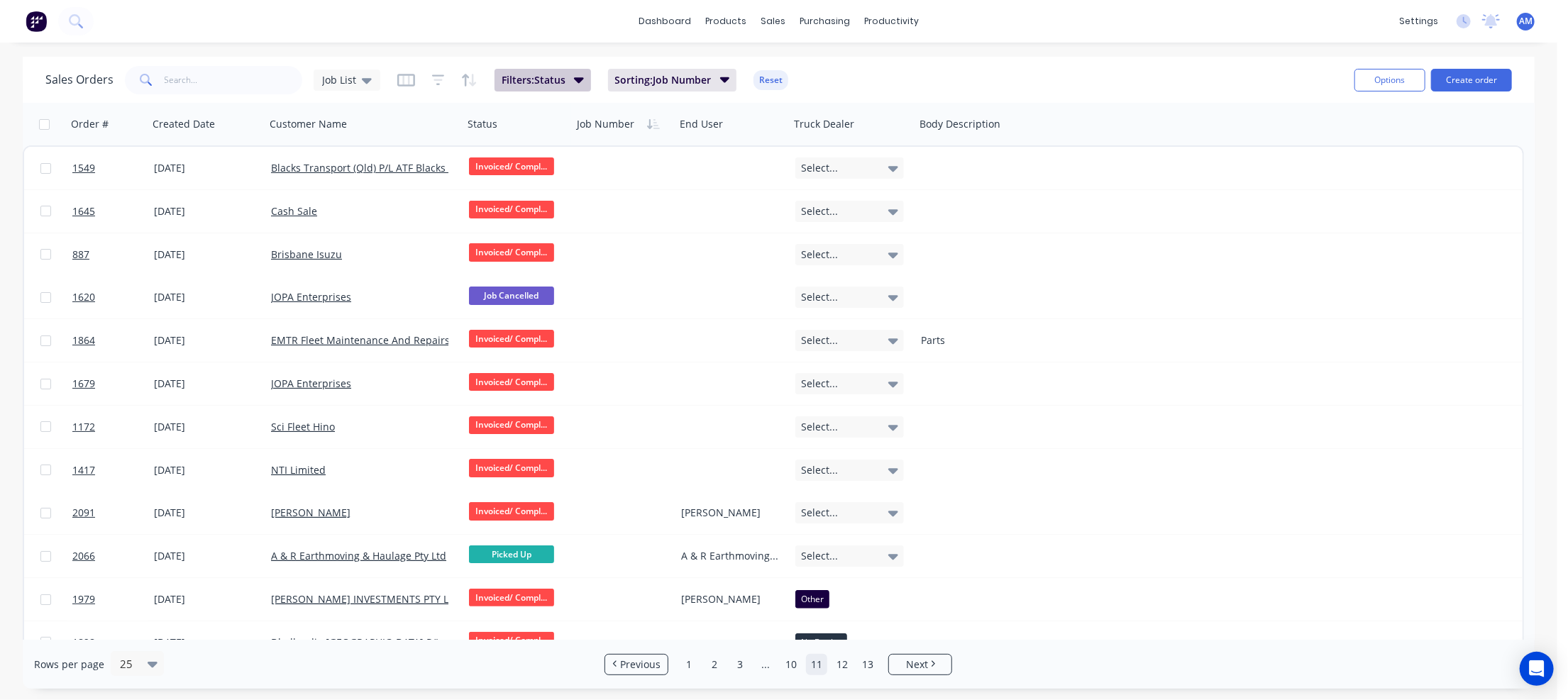
click at [581, 79] on icon "button" at bounding box center [579, 80] width 10 height 6
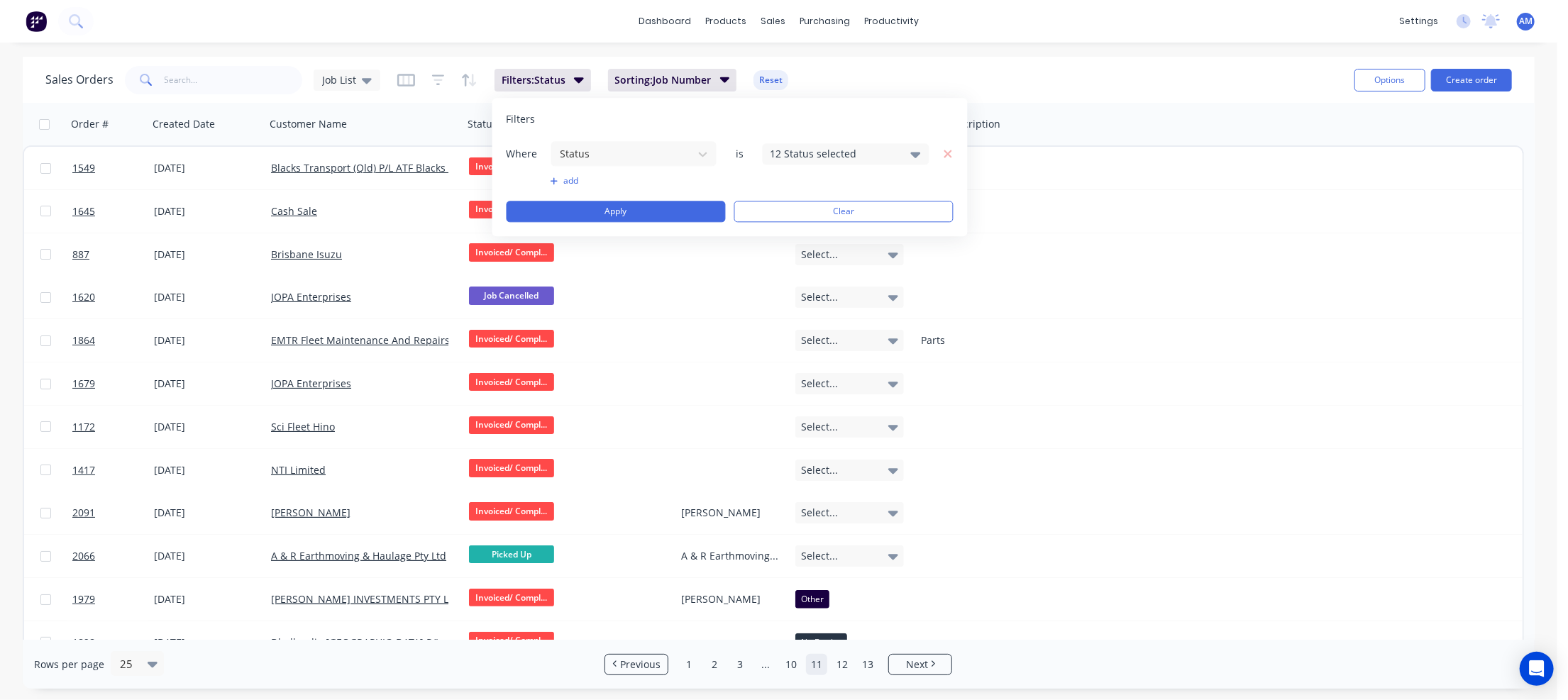
click at [825, 150] on div "12 Status selected" at bounding box center [835, 153] width 129 height 15
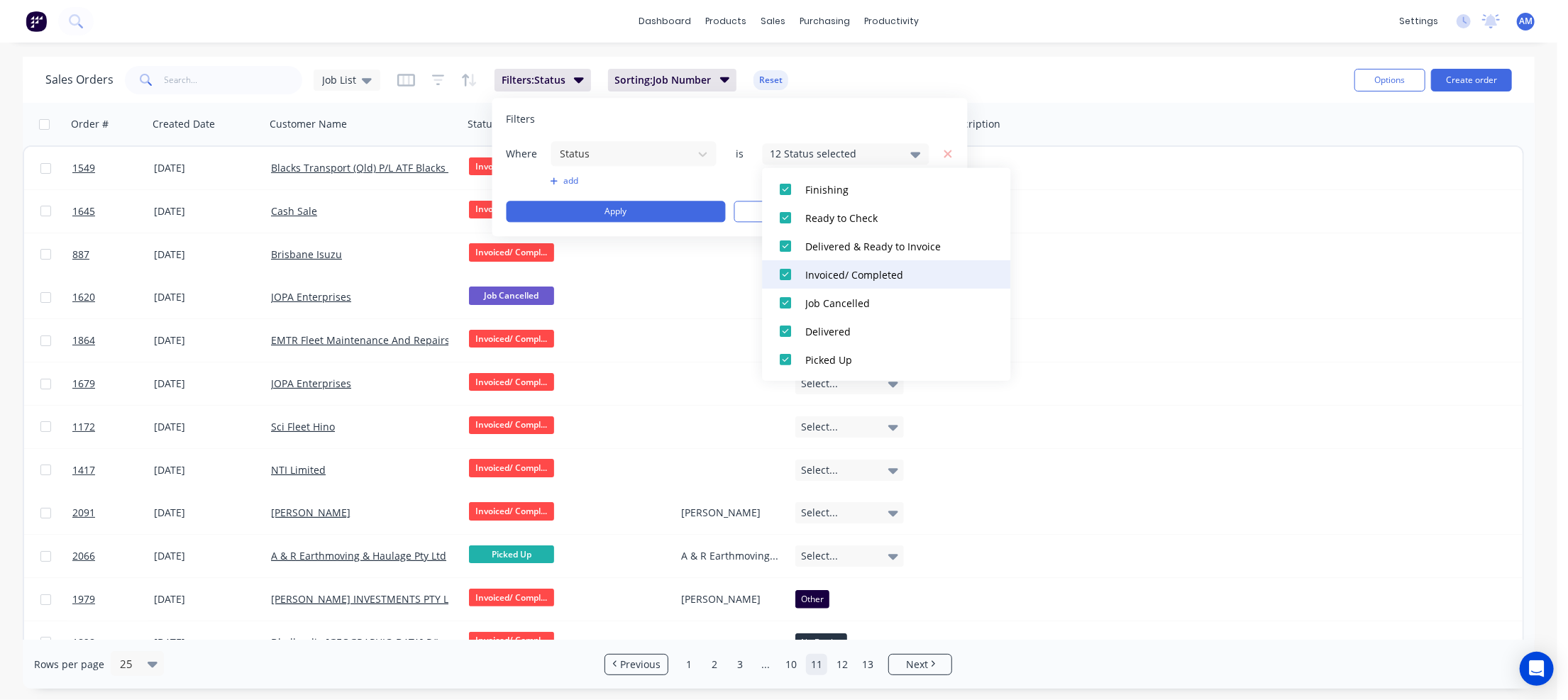
scroll to position [227, 0]
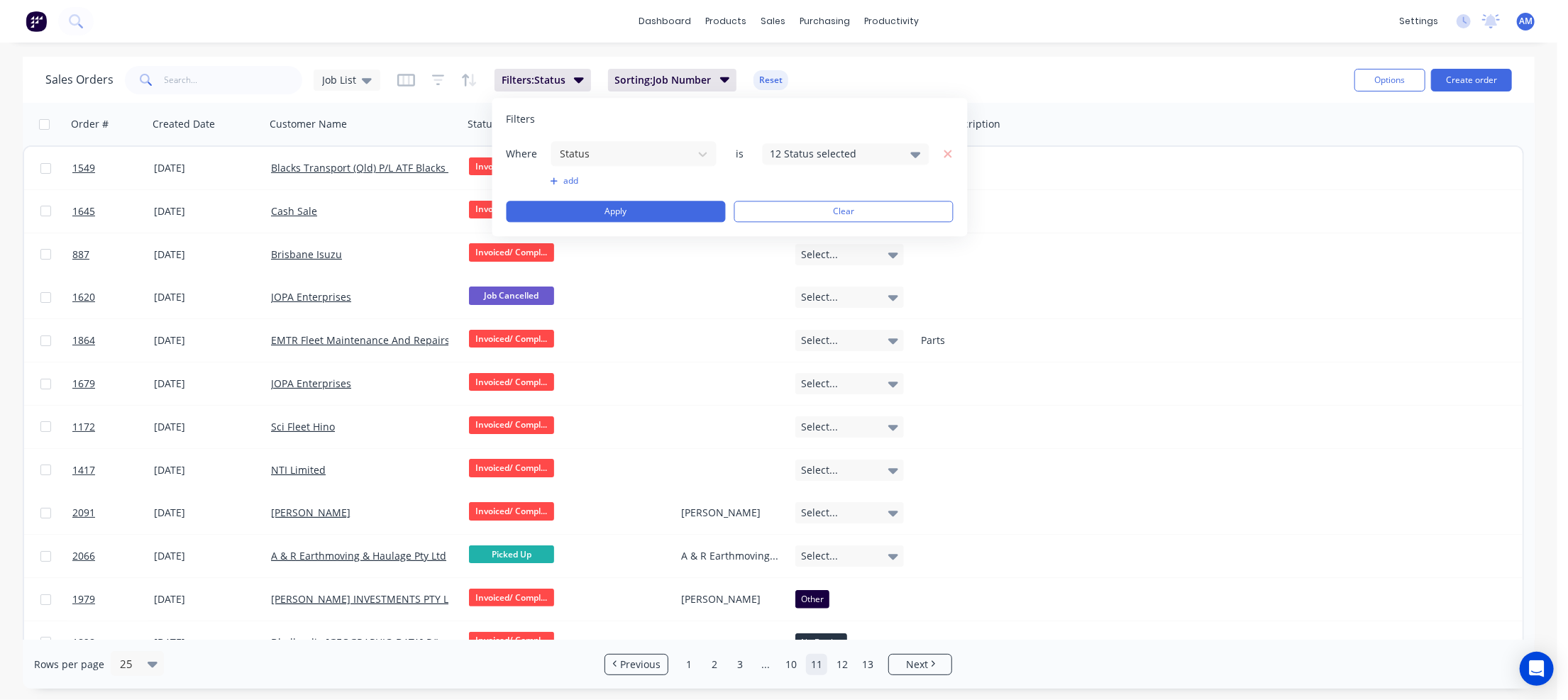
click at [863, 110] on div "Filters Where Status is 12 Status selected add Apply Clear" at bounding box center [730, 167] width 475 height 138
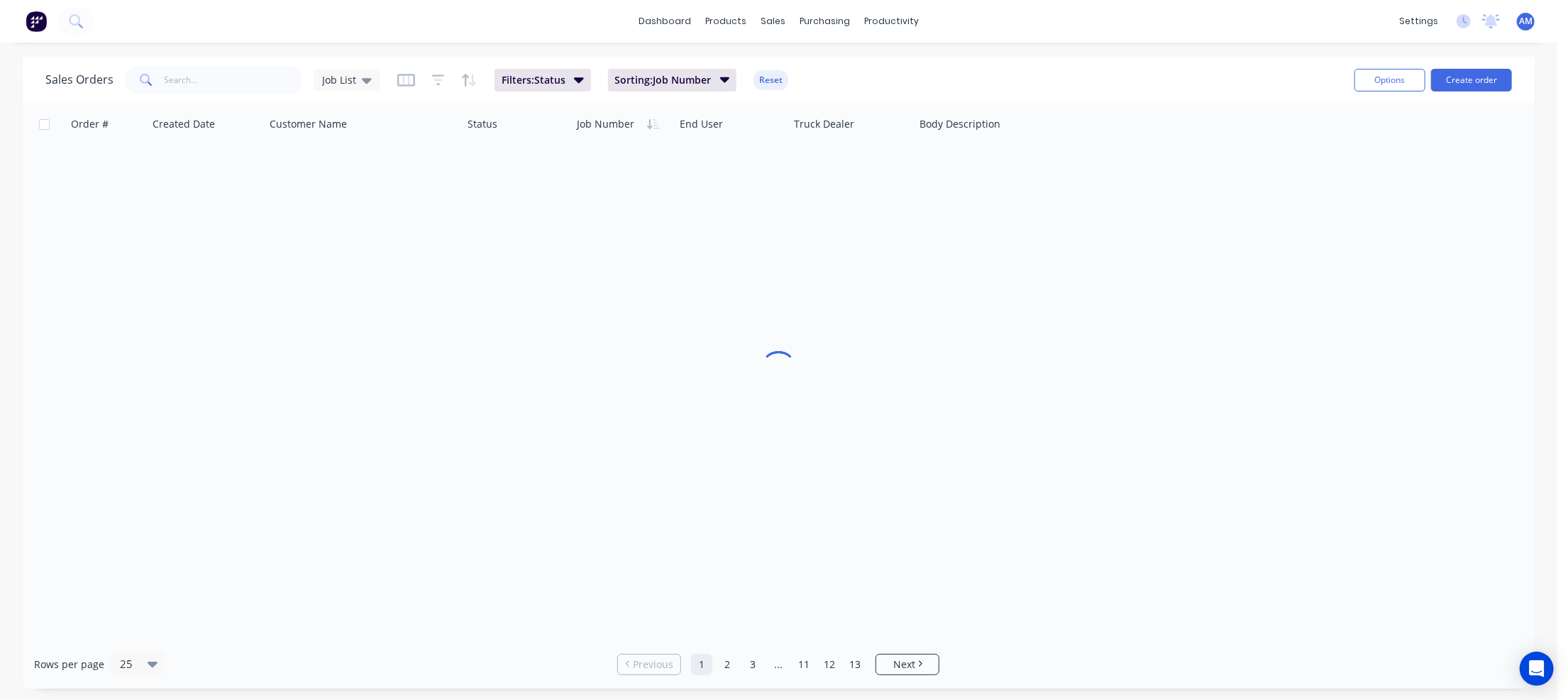
click at [886, 67] on div "Sales Orders Job List Filters: Status Sorting: Job Number Reset" at bounding box center [694, 80] width 1298 height 35
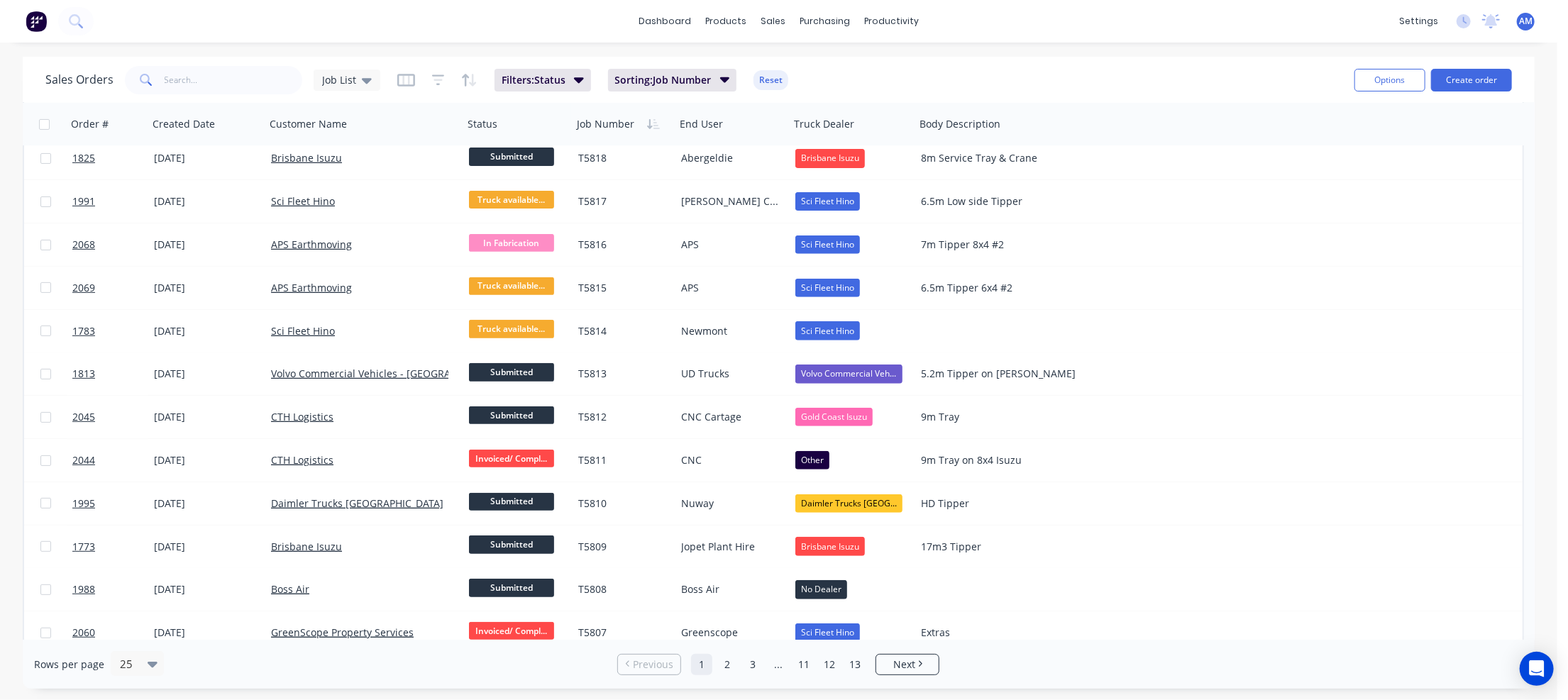
scroll to position [583, 0]
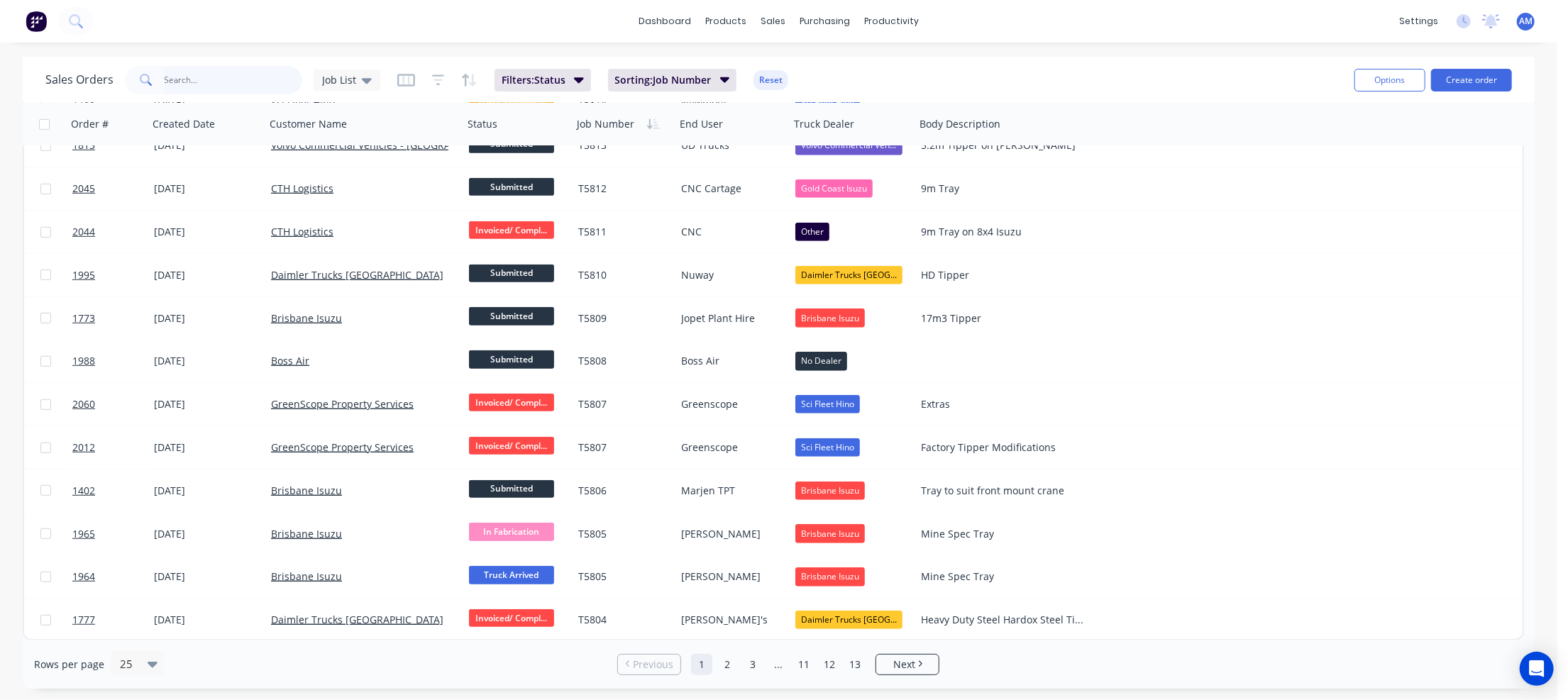
click at [173, 78] on input "text" at bounding box center [233, 80] width 138 height 28
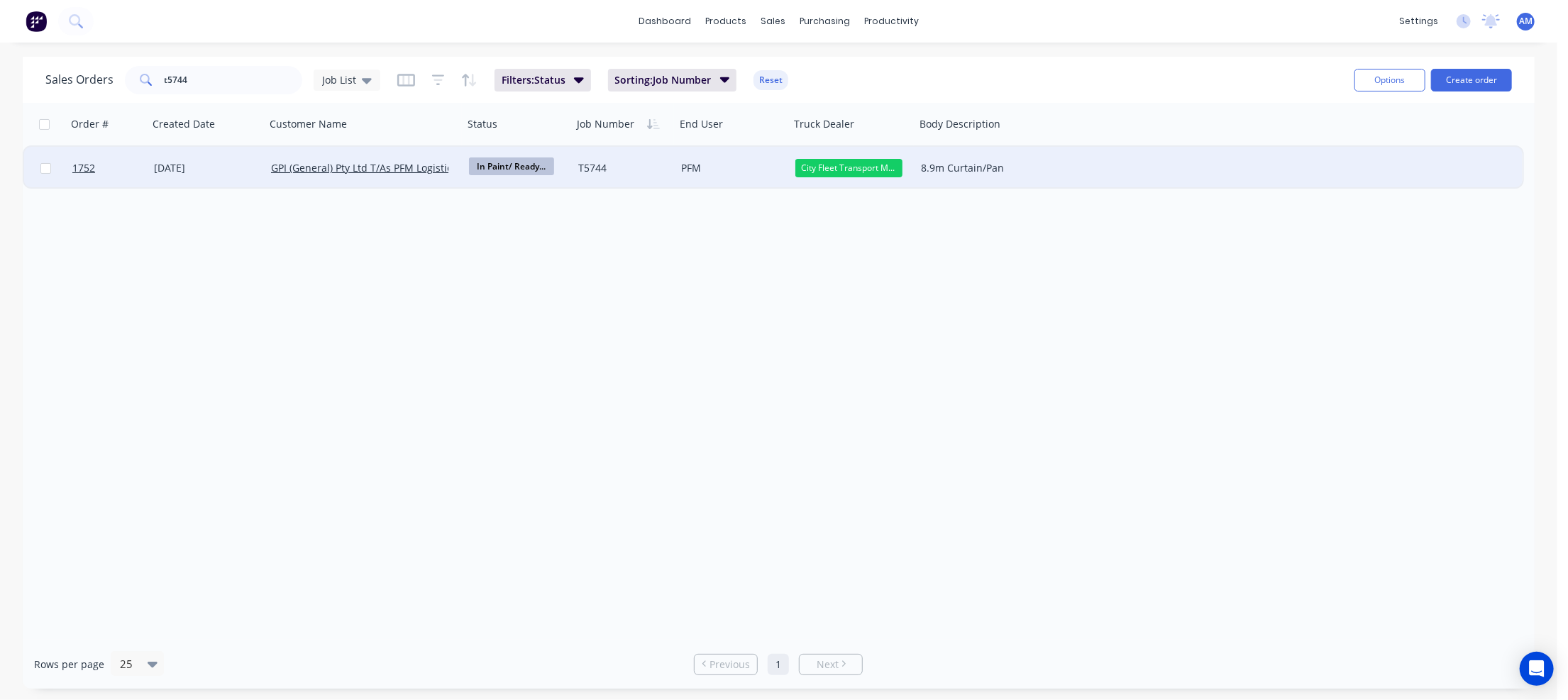
click at [585, 169] on div "T5744" at bounding box center [622, 168] width 88 height 14
click at [585, 160] on div "T5744" at bounding box center [624, 158] width 100 height 20
click at [583, 161] on div "T5744" at bounding box center [624, 158] width 100 height 20
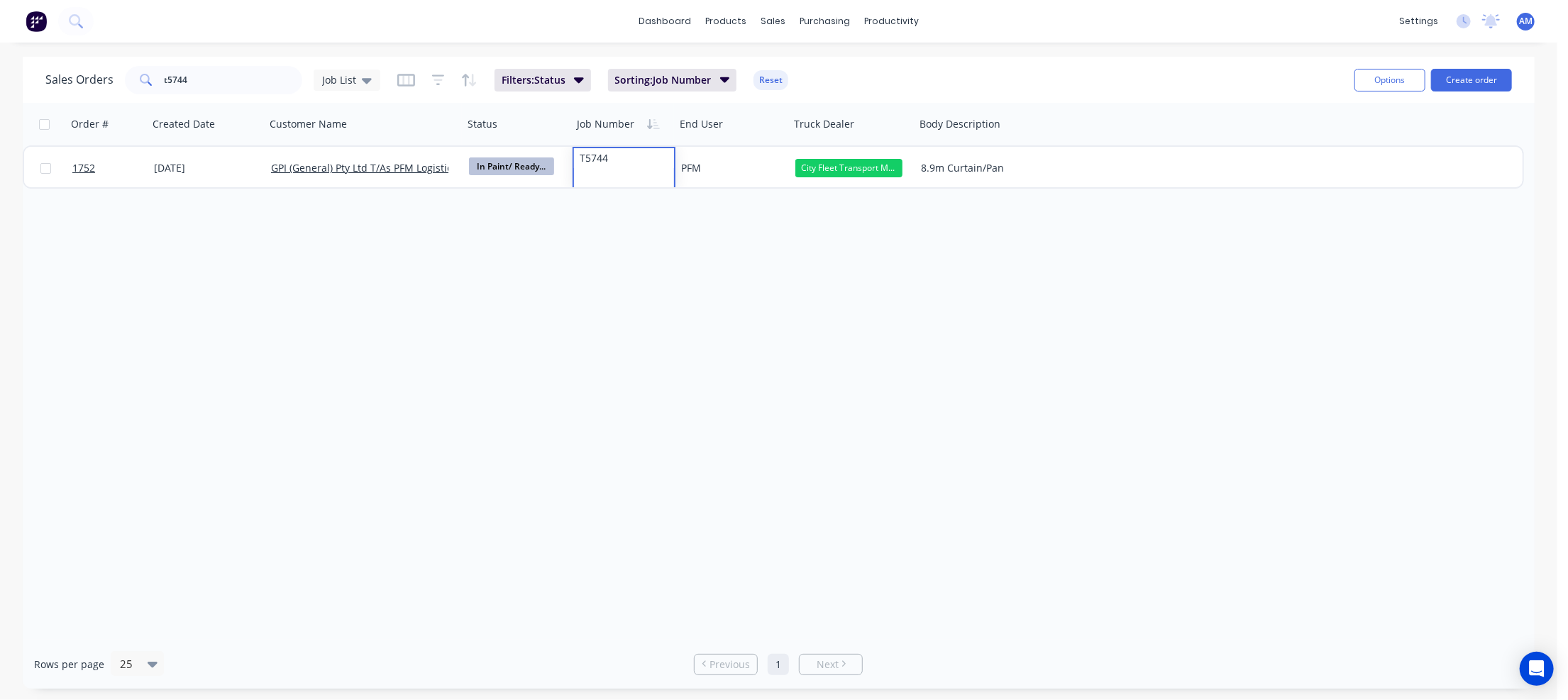
click at [593, 270] on div "Order # Created Date Customer Name Status Job Number End User Truck Dealer Body…" at bounding box center [778, 371] width 1512 height 537
drag, startPoint x: 201, startPoint y: 77, endPoint x: 149, endPoint y: 81, distance: 52.2
click at [149, 81] on div "t5744" at bounding box center [213, 80] width 177 height 28
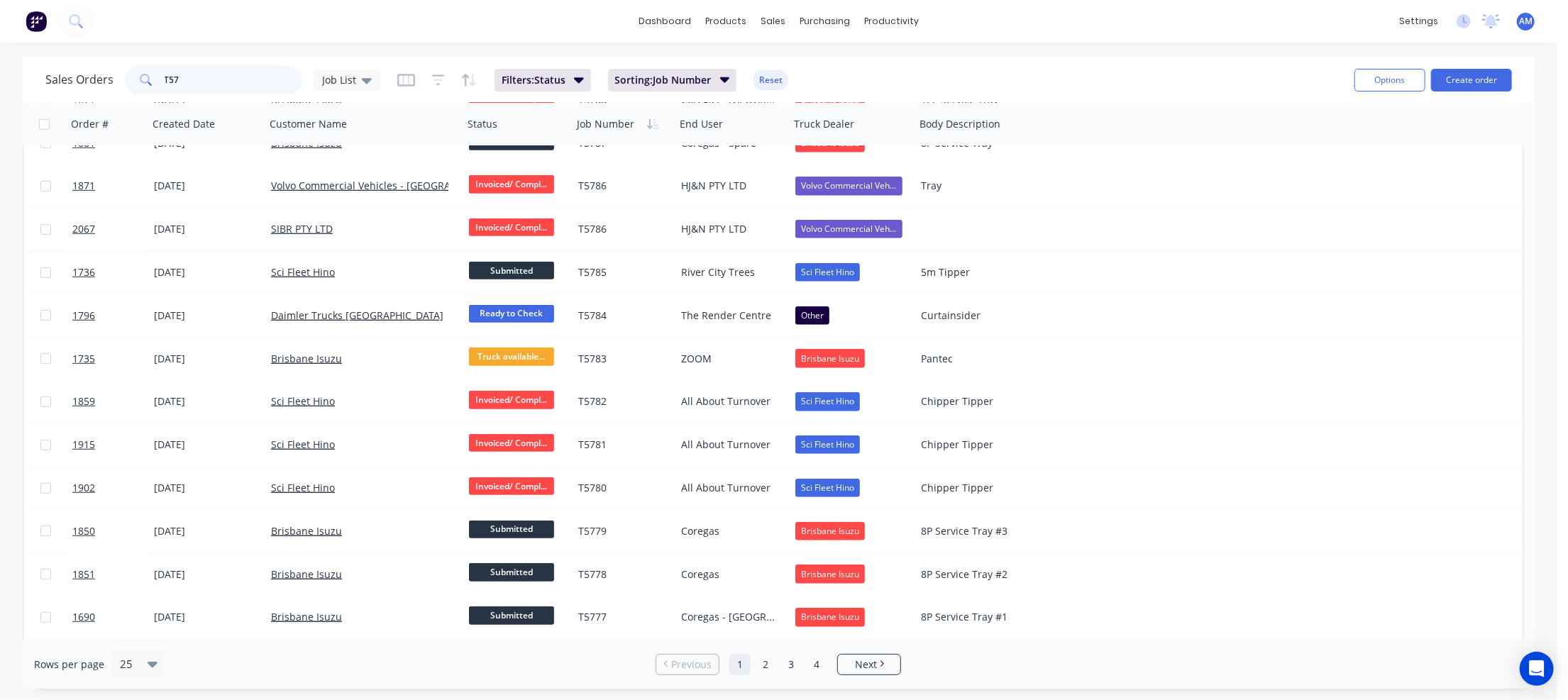
scroll to position [583, 0]
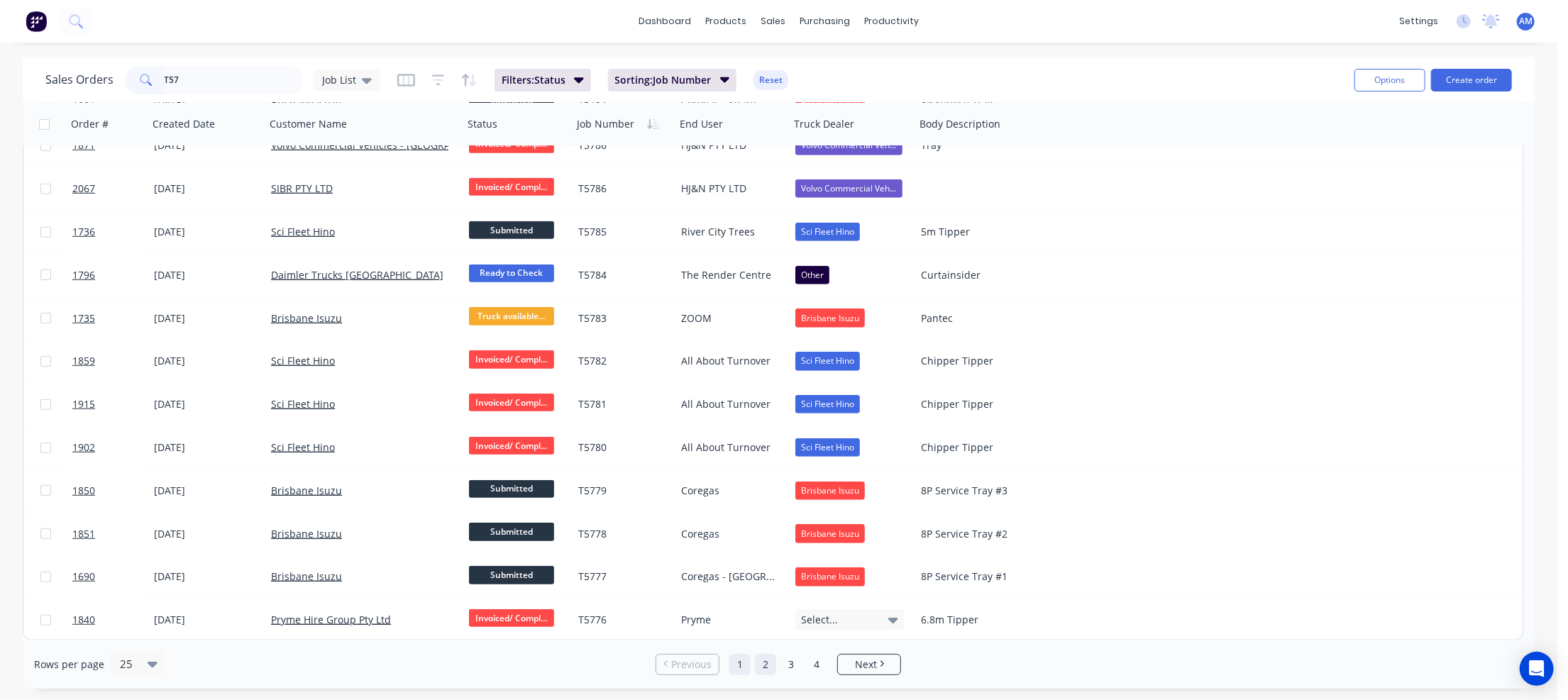
click at [767, 664] on link "2" at bounding box center [766, 664] width 21 height 21
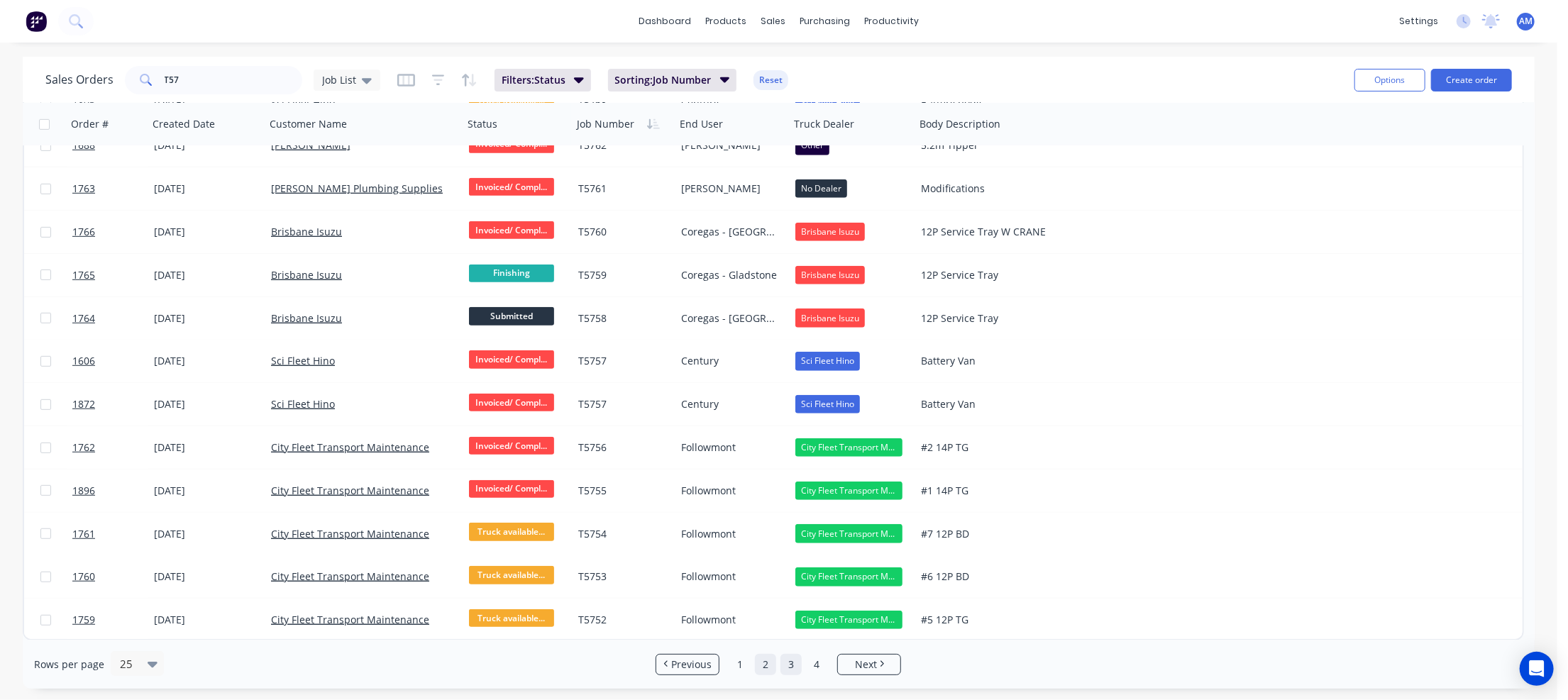
click at [793, 662] on link "3" at bounding box center [791, 664] width 21 height 21
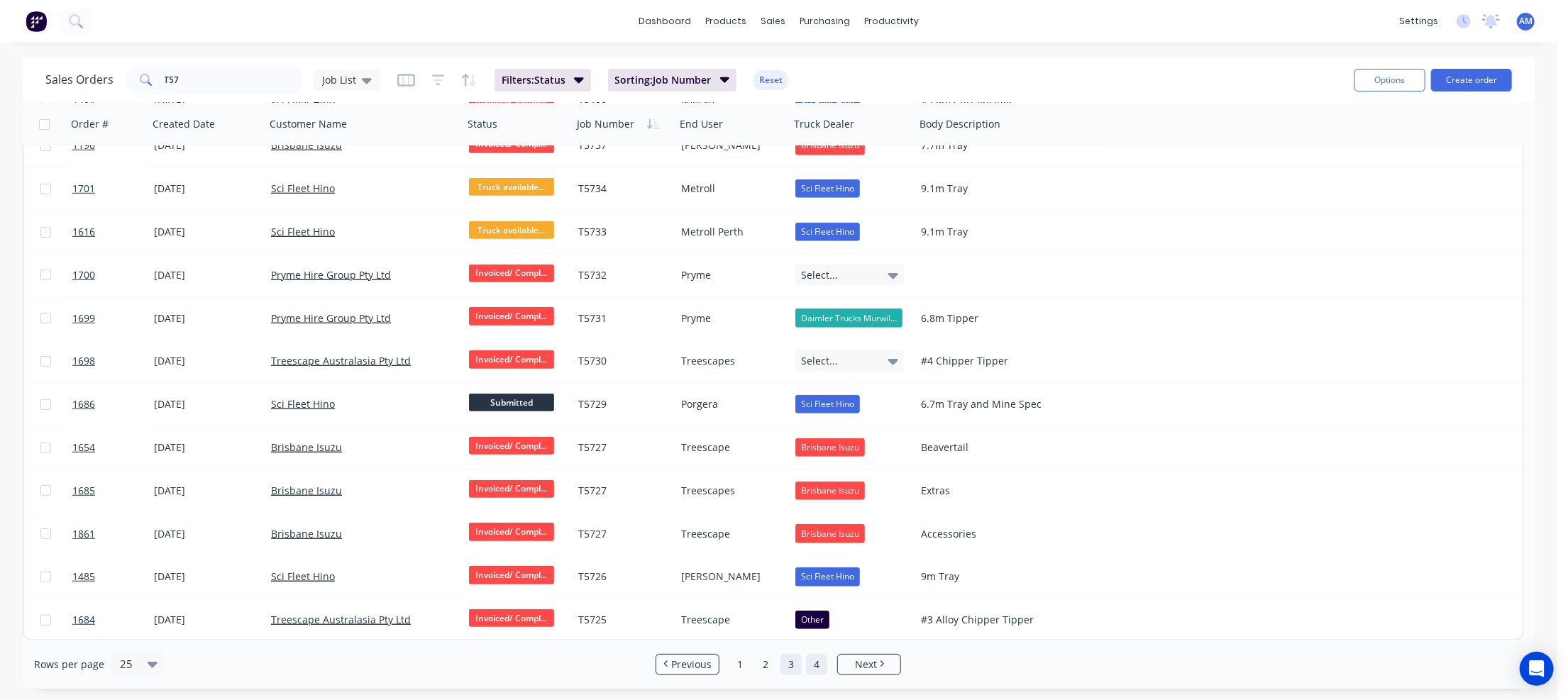
click at [810, 663] on link "4" at bounding box center [817, 664] width 21 height 21
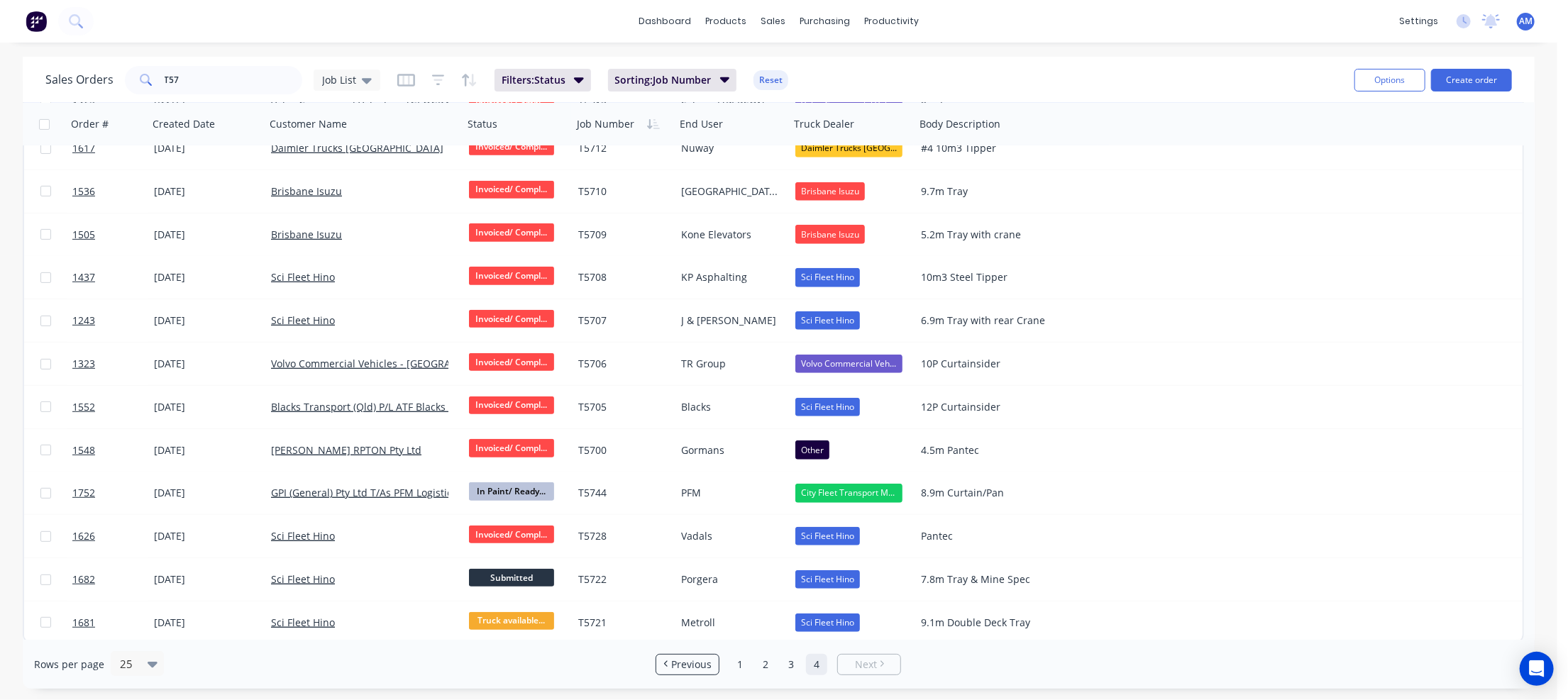
scroll to position [454, 0]
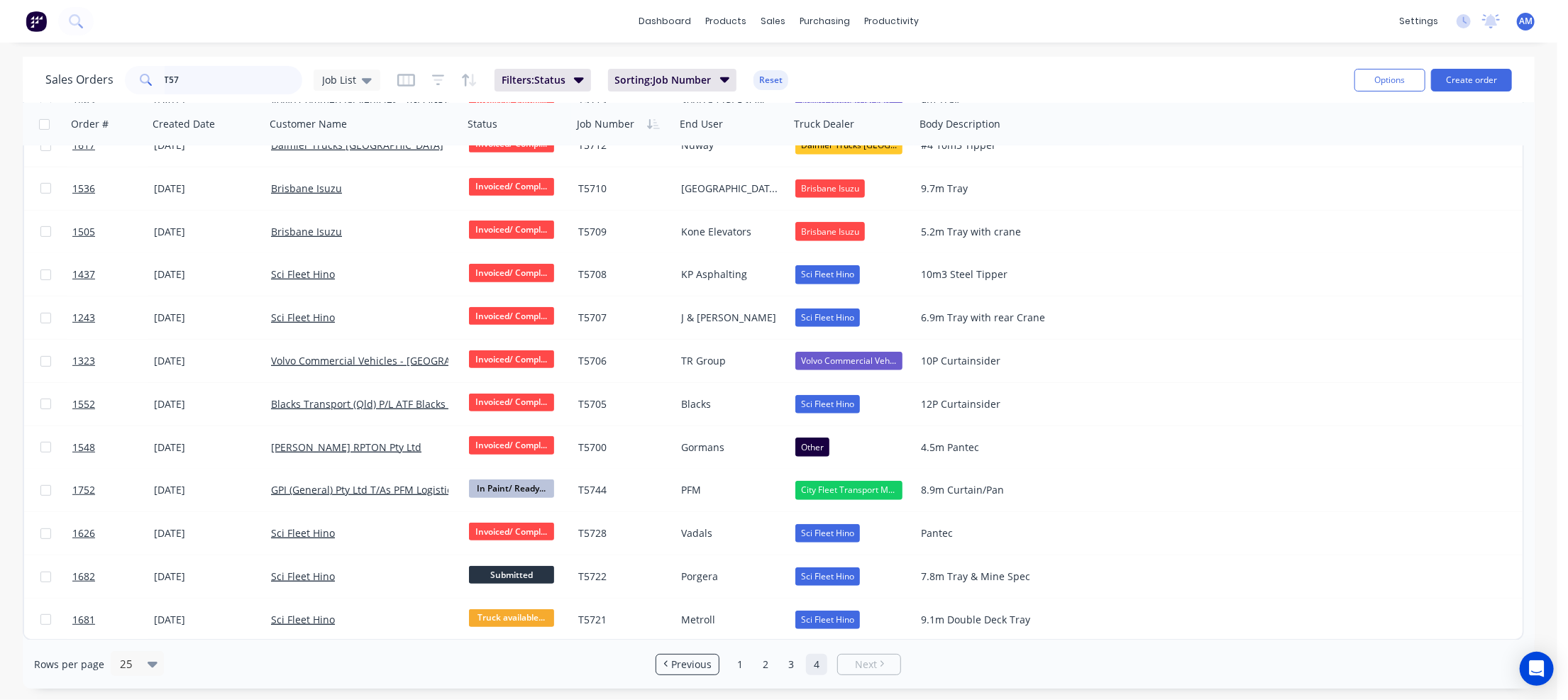
click at [204, 81] on input "T57" at bounding box center [233, 80] width 138 height 28
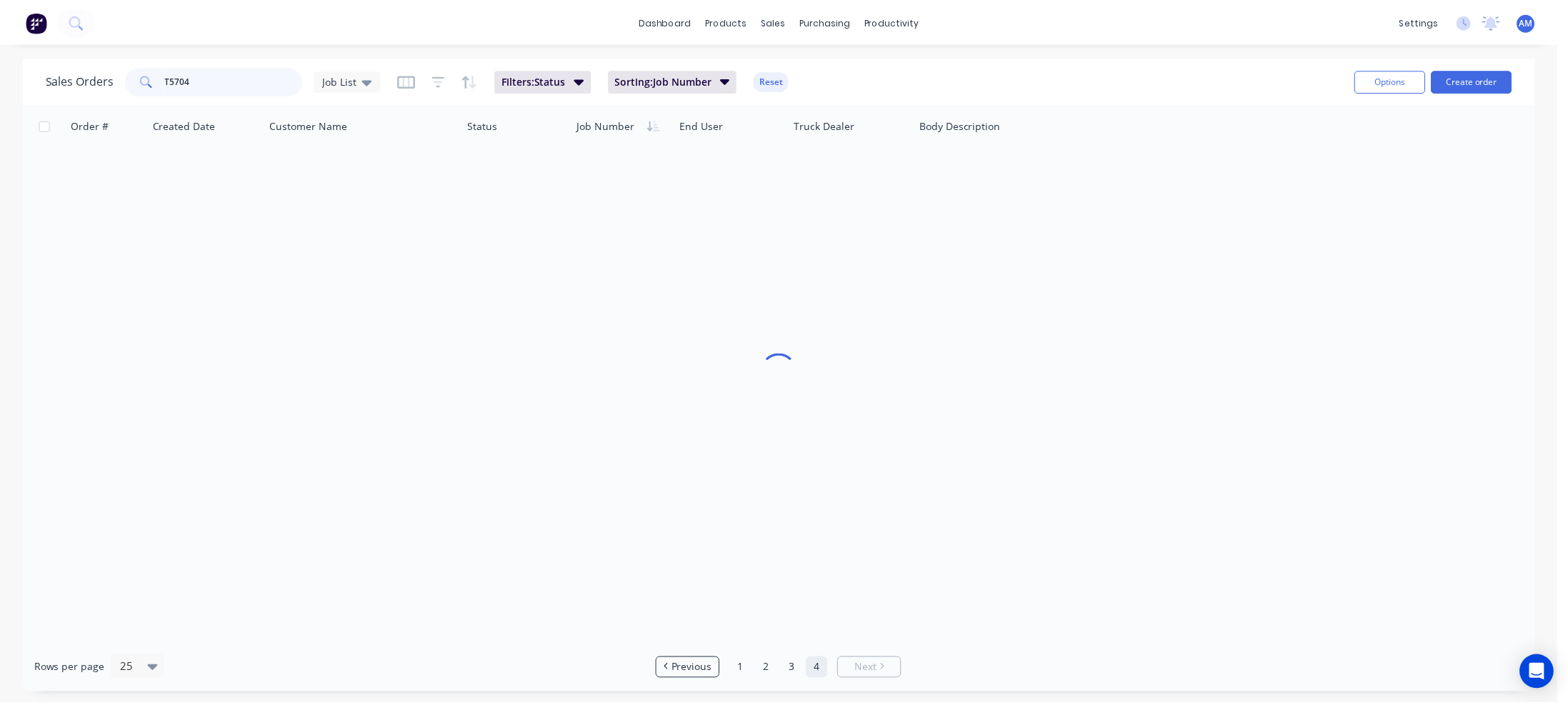
scroll to position [0, 0]
click at [369, 77] on icon at bounding box center [370, 81] width 10 height 16
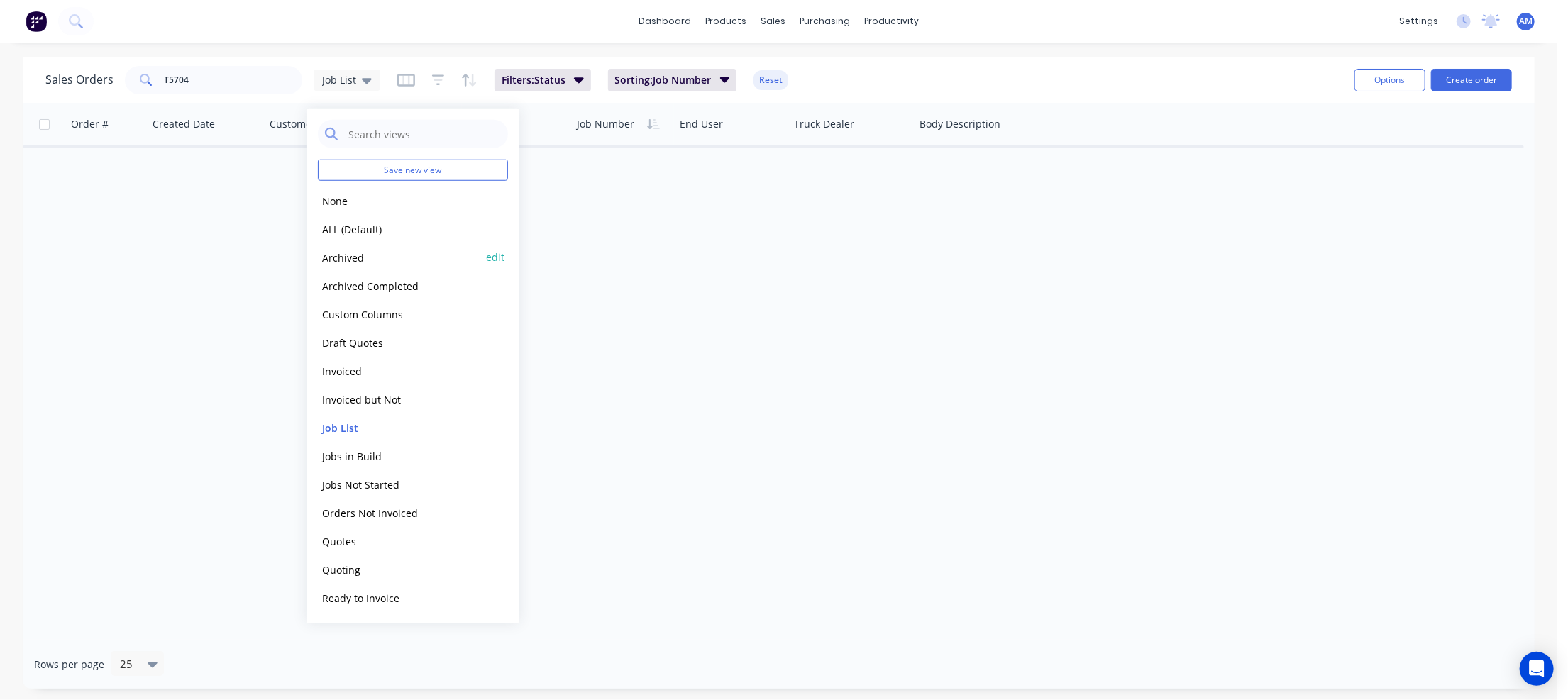
click at [349, 255] on button "Archived" at bounding box center [398, 257] width 161 height 16
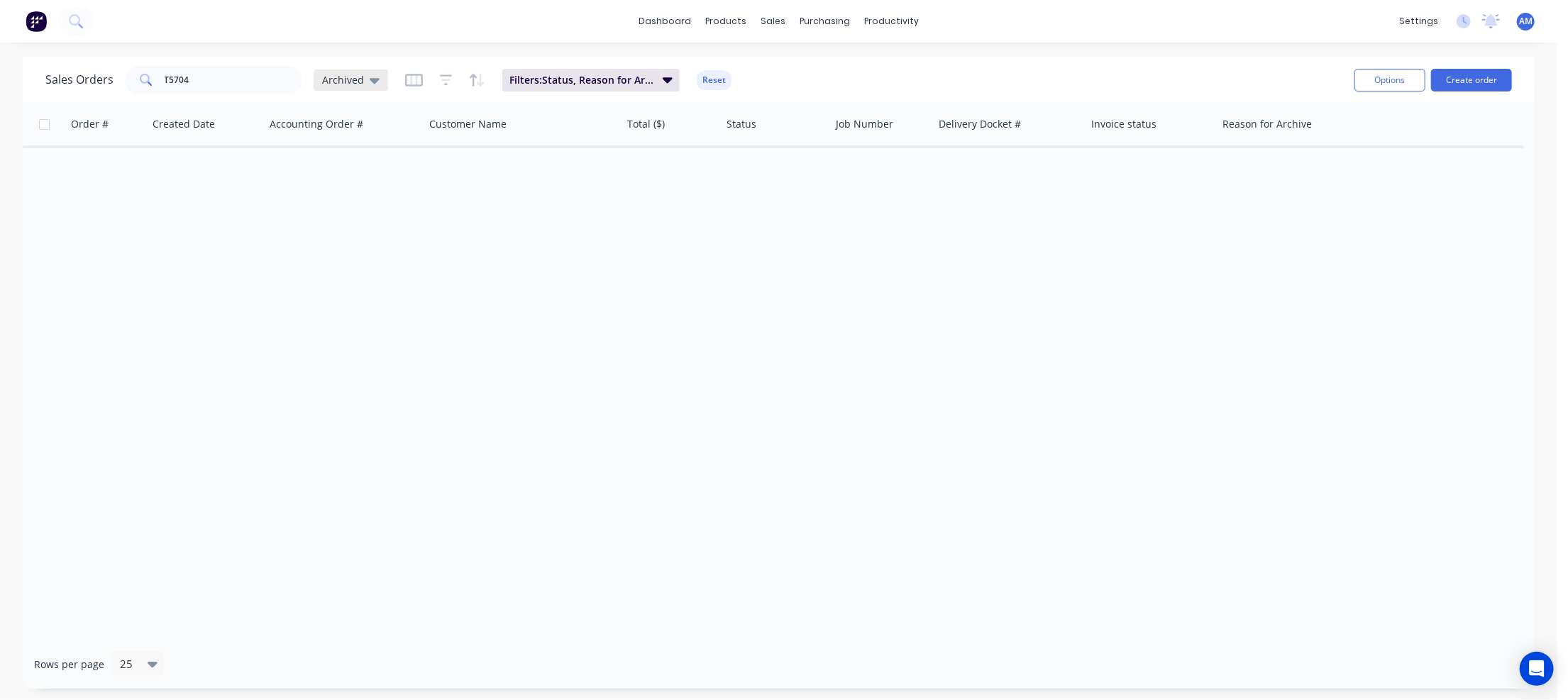
click at [370, 77] on icon at bounding box center [375, 80] width 10 height 16
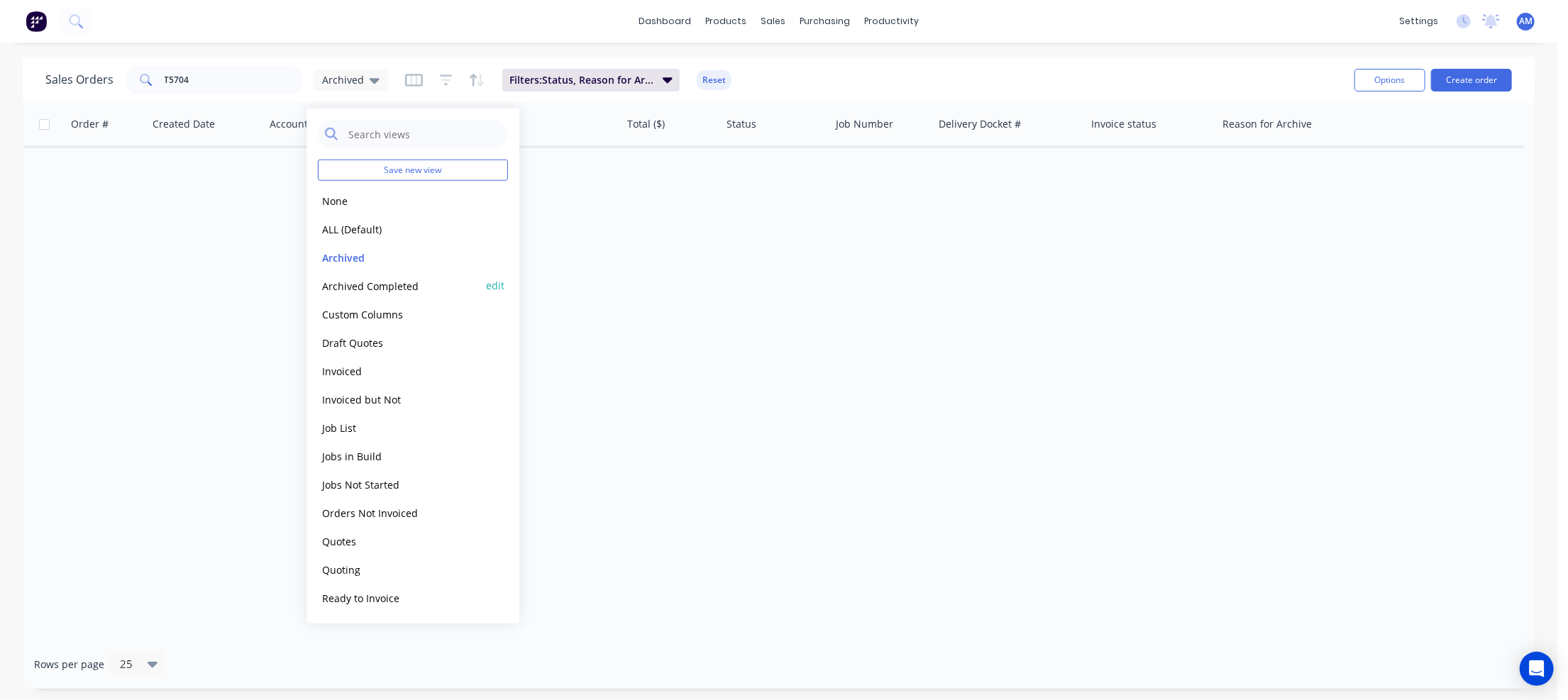
click at [366, 287] on button "Archived Completed" at bounding box center [398, 285] width 161 height 16
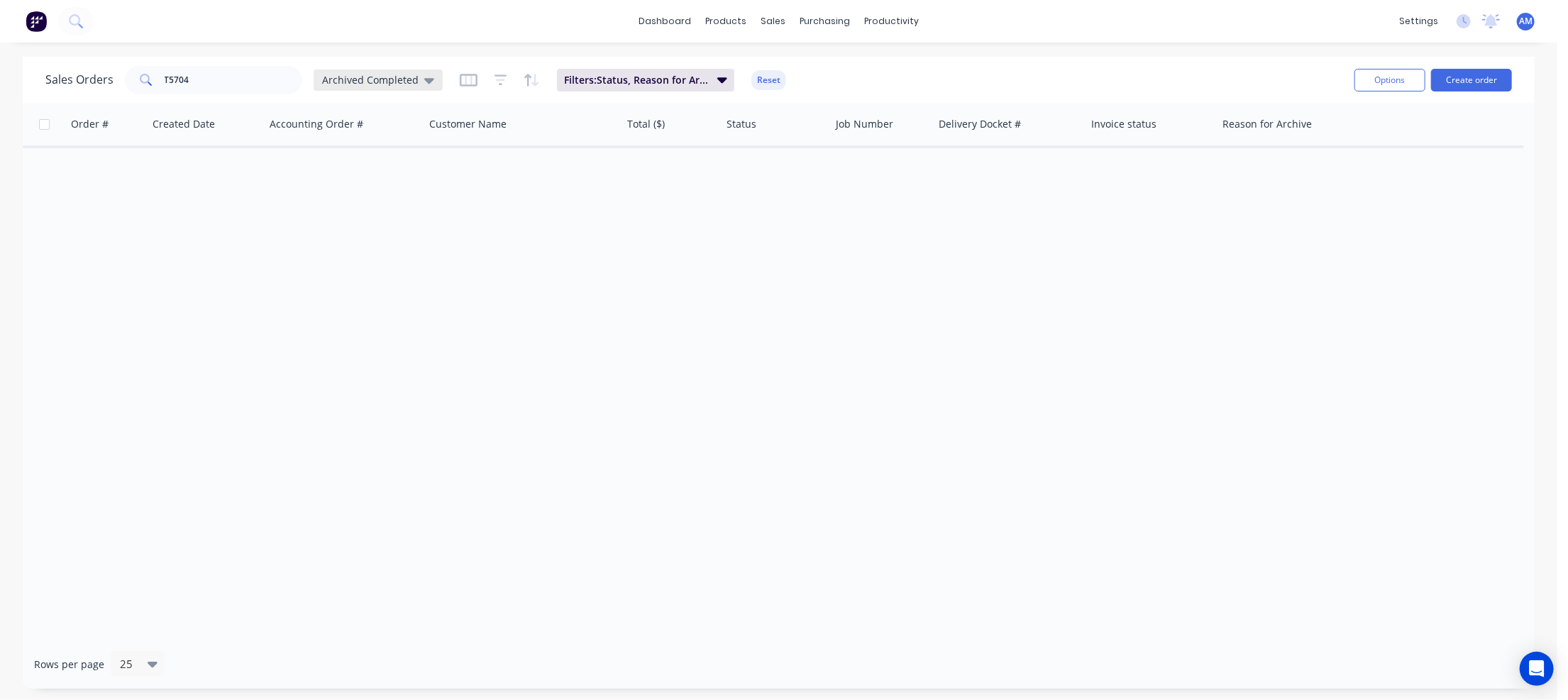
click at [425, 81] on icon at bounding box center [429, 81] width 10 height 6
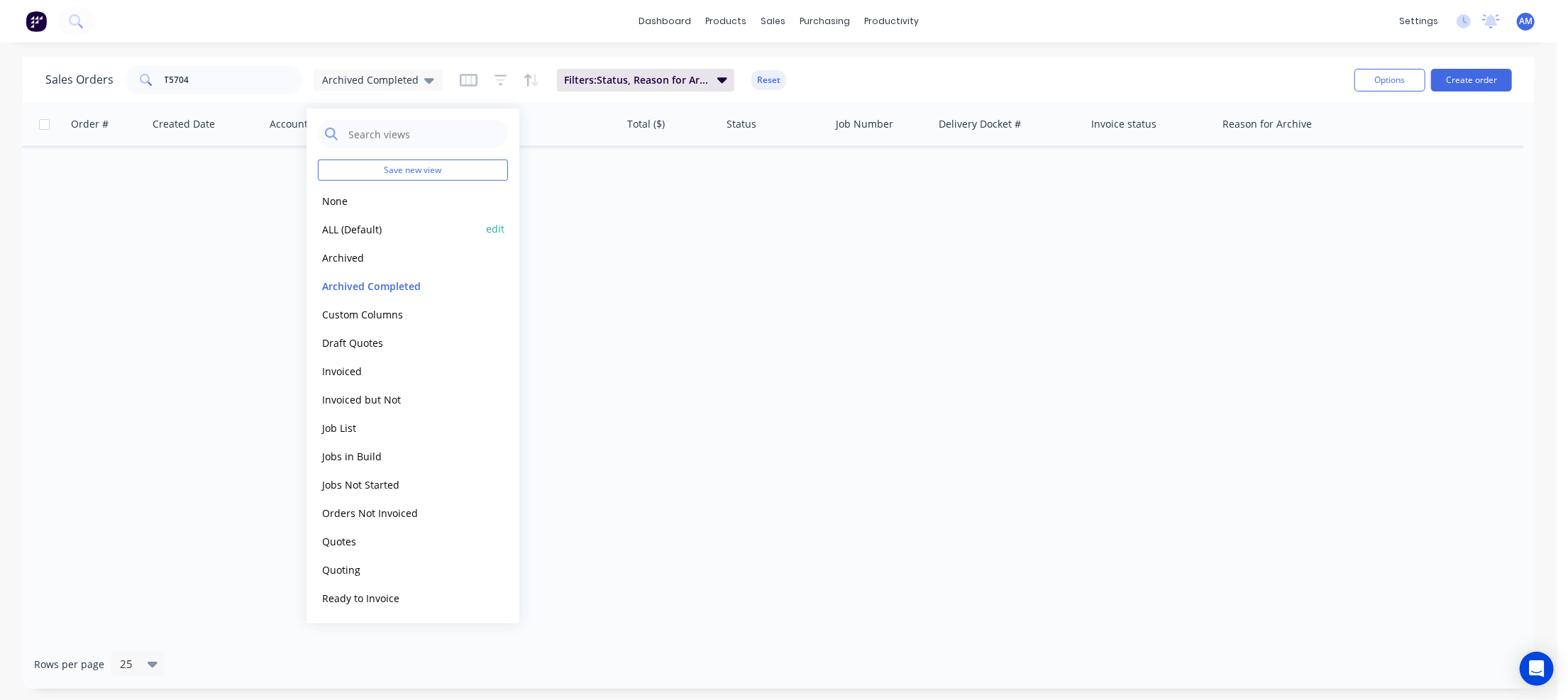
click at [369, 229] on button "ALL (Default)" at bounding box center [398, 228] width 161 height 16
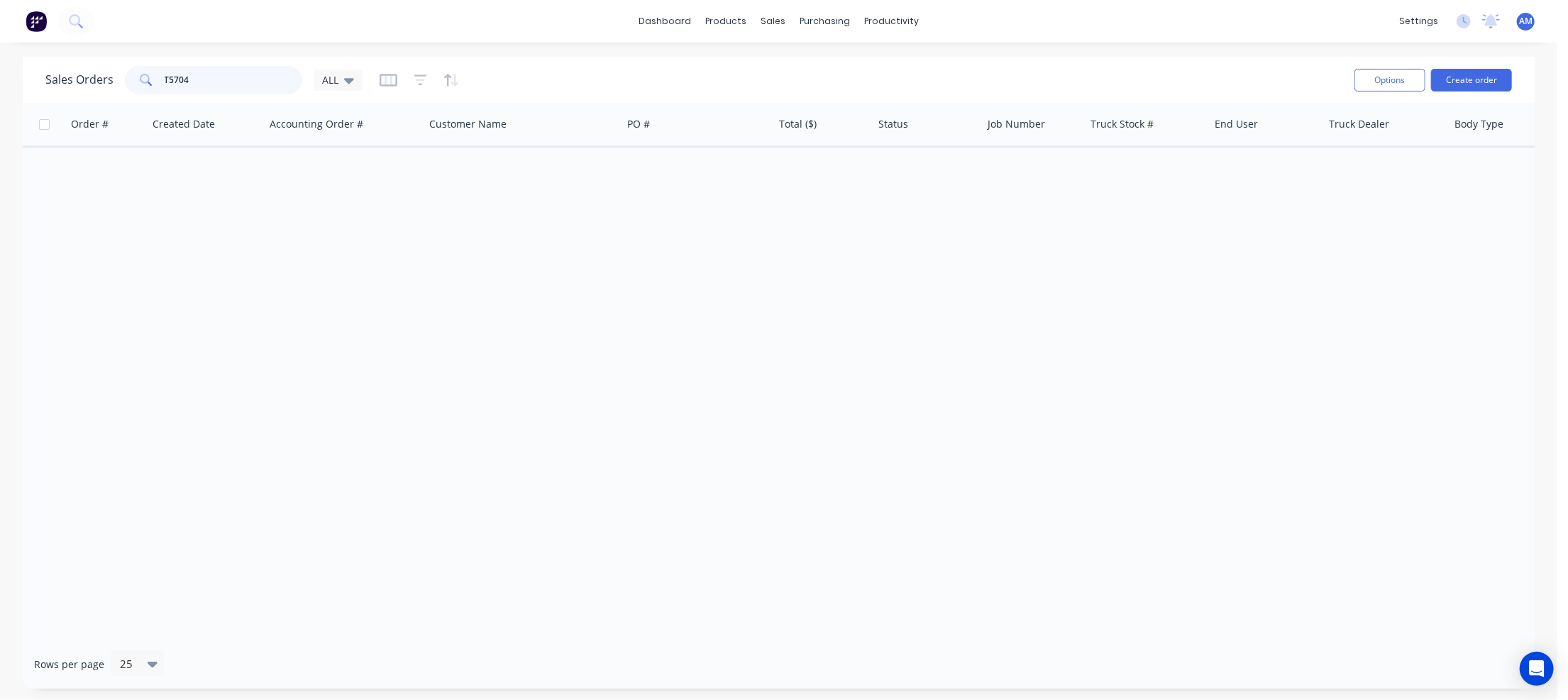
click at [213, 75] on input "T5704" at bounding box center [233, 80] width 138 height 28
drag, startPoint x: 208, startPoint y: 79, endPoint x: 129, endPoint y: 70, distance: 79.5
click at [129, 70] on div "T5703" at bounding box center [213, 80] width 177 height 28
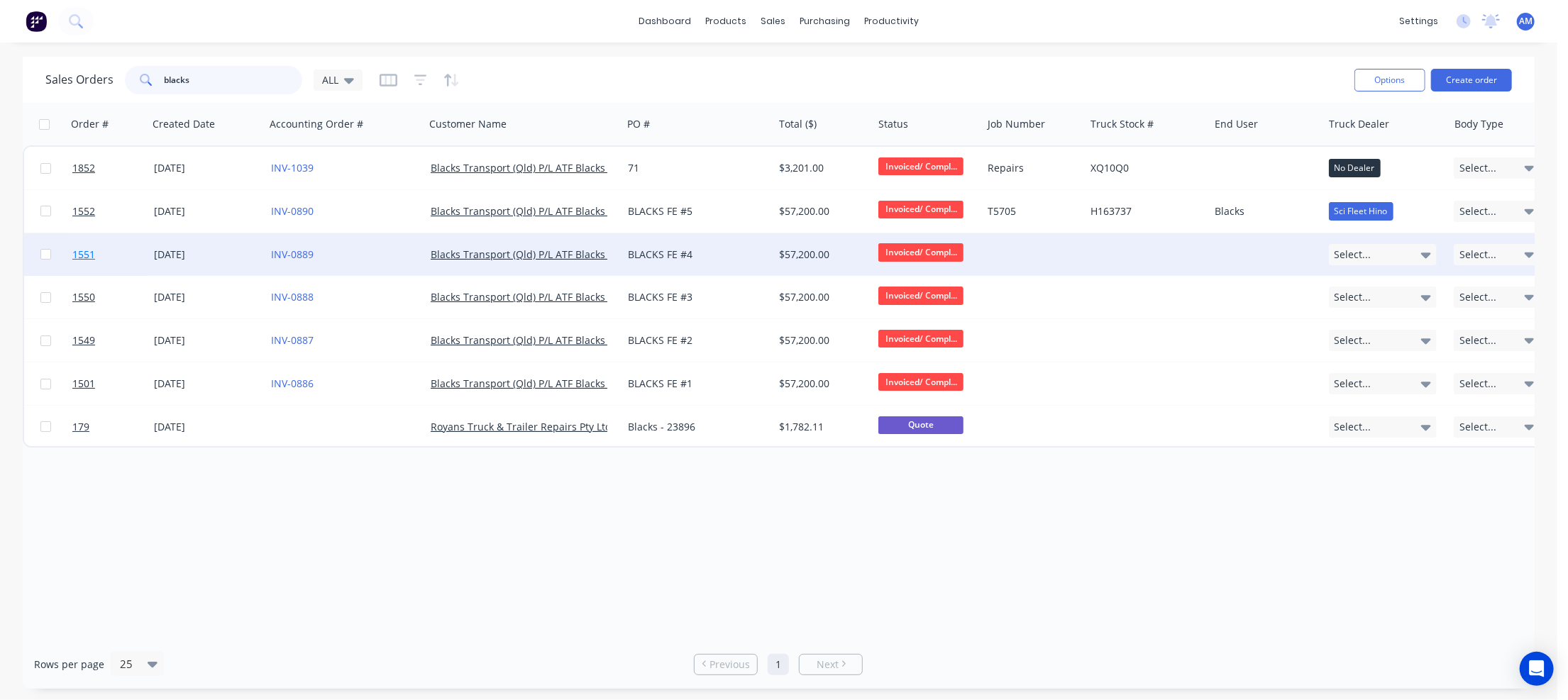
type input "blacks"
click at [122, 254] on link "1551" at bounding box center [113, 255] width 82 height 43
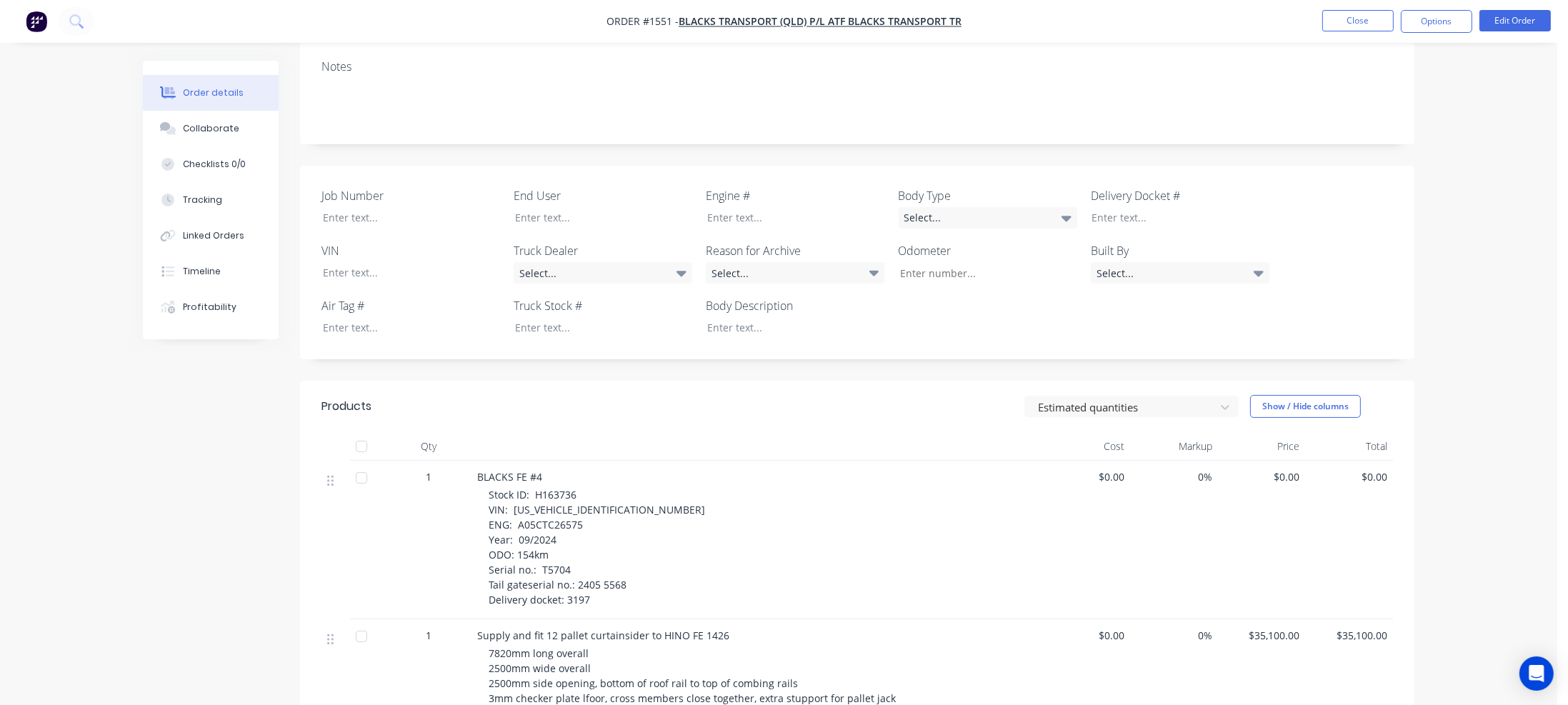
scroll to position [286, 0]
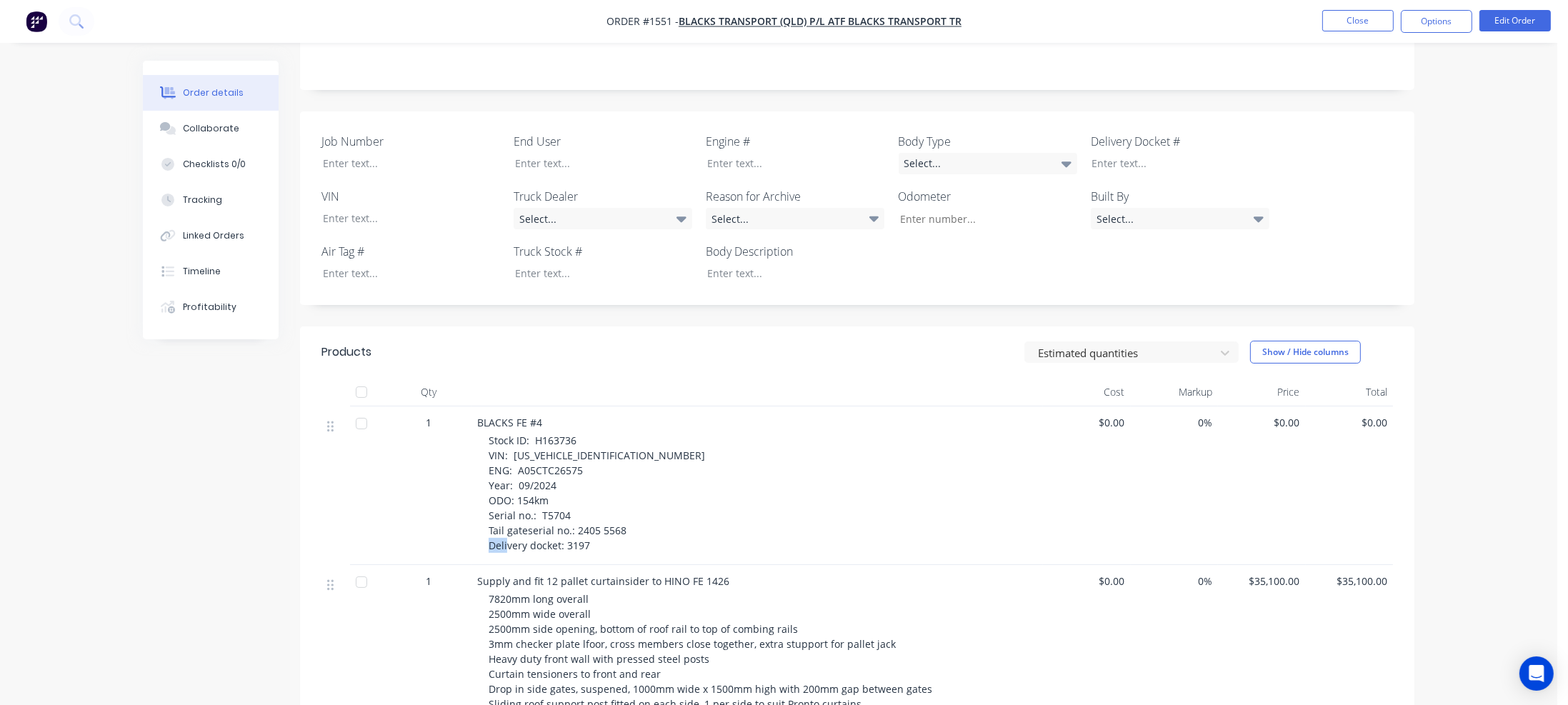
drag, startPoint x: 566, startPoint y: 529, endPoint x: 591, endPoint y: 529, distance: 25.0
click at [591, 529] on div "Stock ID: H163736 VIN: [US_VEHICLE_IDENTIFICATION_NUMBER] ENG: A05CTC26575 Year…" at bounding box center [763, 493] width 549 height 120
copy span "3197"
click at [1132, 153] on div at bounding box center [1169, 163] width 178 height 21
paste div
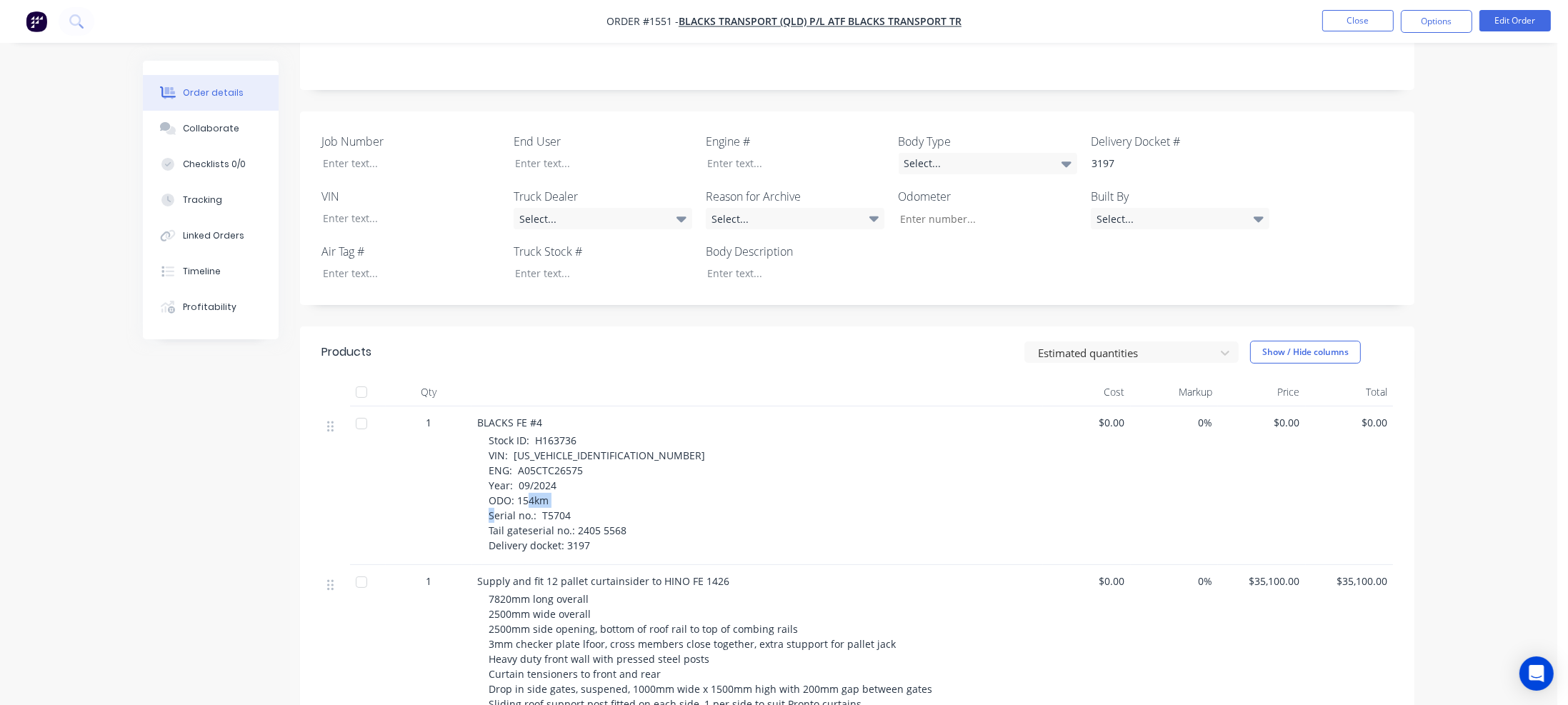
drag, startPoint x: 539, startPoint y: 501, endPoint x: 569, endPoint y: 499, distance: 30.1
click at [569, 499] on div "Stock ID: H163736 VIN: [US_VEHICLE_IDENTIFICATION_NUMBER] ENG: A05CTC26575 Year…" at bounding box center [763, 493] width 549 height 120
copy span "T5704"
click at [362, 153] on div at bounding box center [400, 163] width 178 height 21
paste div
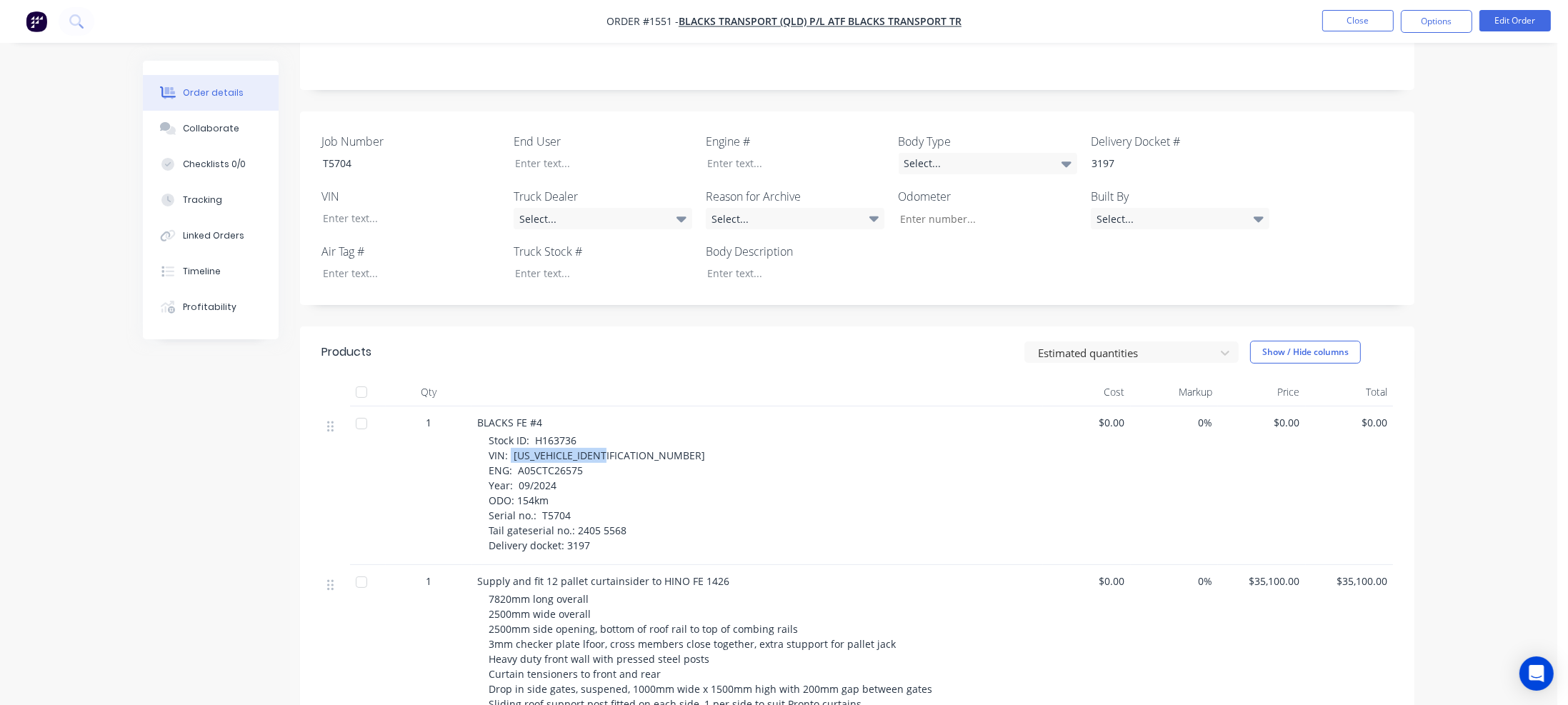
drag, startPoint x: 510, startPoint y: 441, endPoint x: 615, endPoint y: 444, distance: 105.0
click at [615, 444] on div "Stock ID: H163736 VIN: [US_VEHICLE_IDENTIFICATION_NUMBER] ENG: A05CTC26575 Year…" at bounding box center [763, 493] width 549 height 120
copy span "[US_VEHICLE_IDENTIFICATION_NUMBER]"
click at [353, 208] on div at bounding box center [400, 218] width 178 height 21
paste div
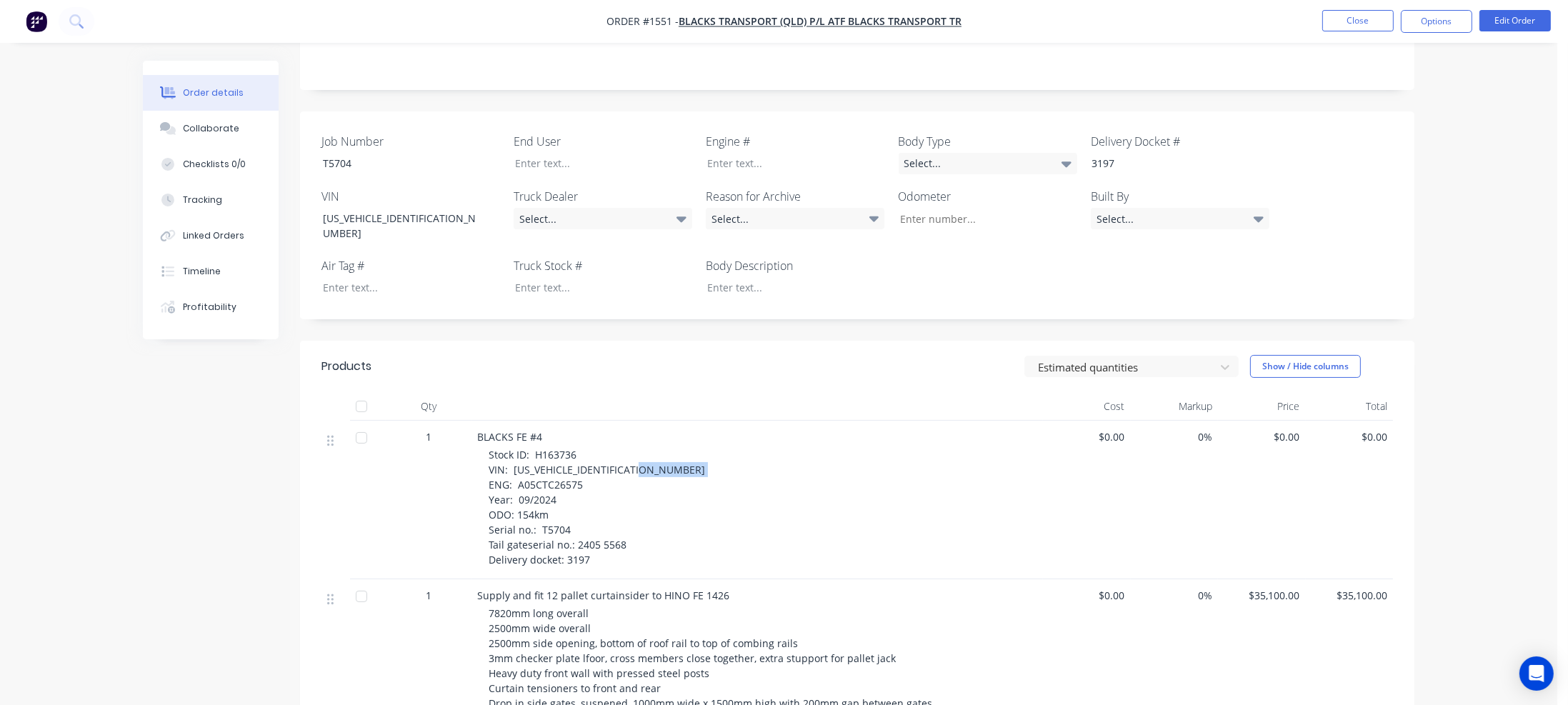
drag, startPoint x: 516, startPoint y: 454, endPoint x: 582, endPoint y: 454, distance: 66.0
click at [582, 454] on div "Stock ID: H163736 VIN: [US_VEHICLE_IDENTIFICATION_NUMBER] ENG: A05CTC26575 Year…" at bounding box center [763, 507] width 549 height 120
copy span "A05CTC26575"
click at [746, 153] on div at bounding box center [784, 163] width 178 height 21
paste div
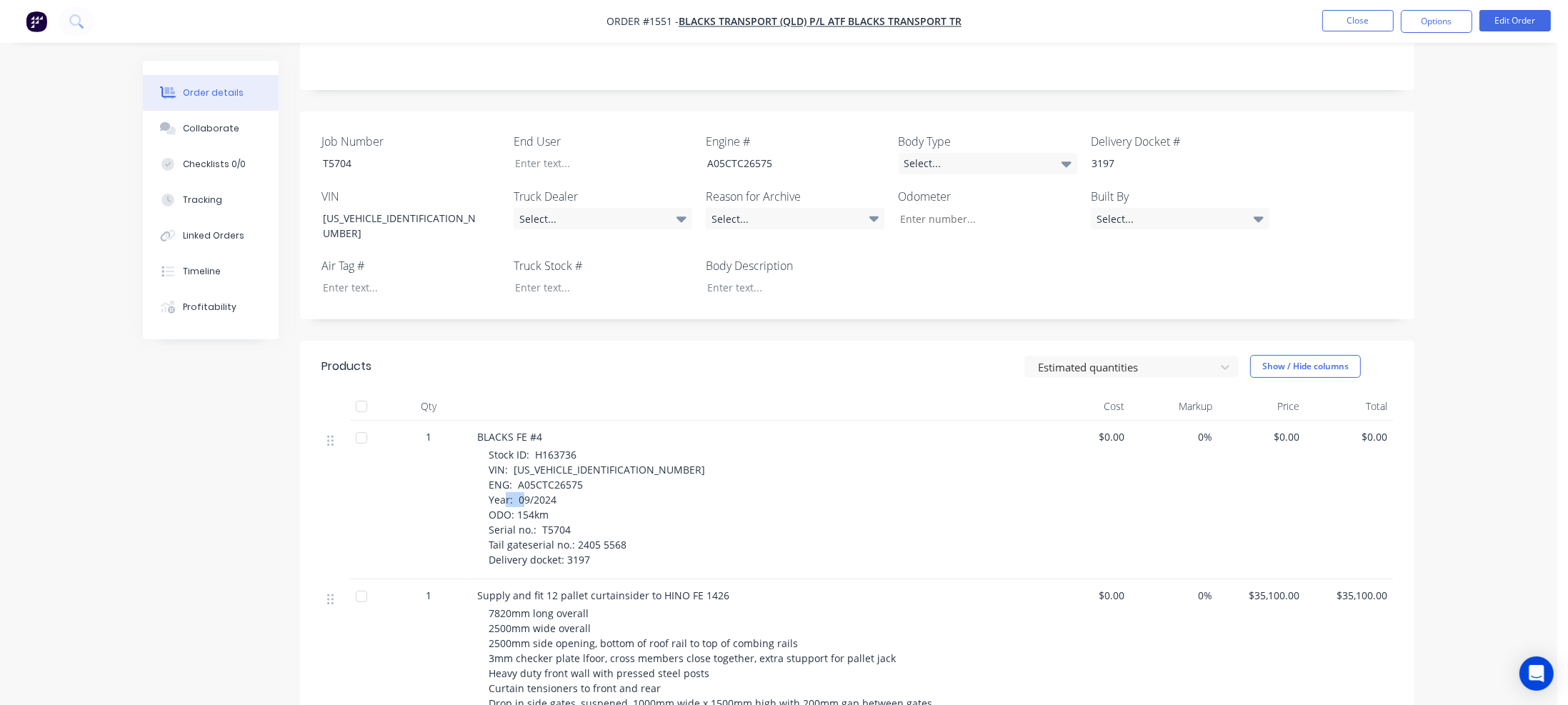
drag, startPoint x: 516, startPoint y: 485, endPoint x: 549, endPoint y: 484, distance: 33.0
click at [549, 484] on div "Stock ID: H163736 VIN: [US_VEHICLE_IDENTIFICATION_NUMBER] ENG: A05CTC26575 Year…" at bounding box center [763, 507] width 549 height 120
copy span "154km"
click at [913, 208] on input "Job Number" at bounding box center [982, 219] width 188 height 21
paste input "154km"
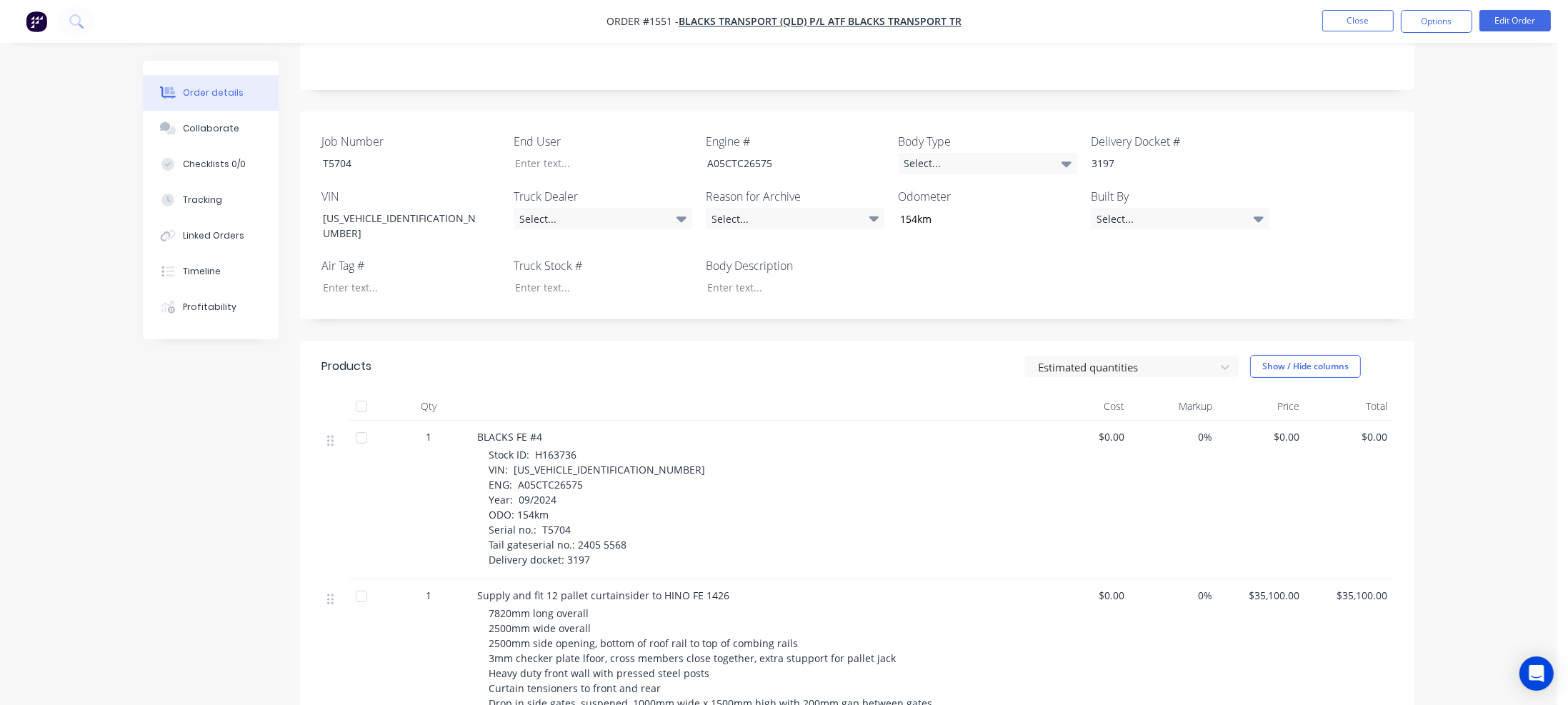
type input "154"
drag, startPoint x: 539, startPoint y: 502, endPoint x: 569, endPoint y: 501, distance: 30.0
click at [569, 501] on div "Stock ID: H163736 VIN: [US_VEHICLE_IDENTIFICATION_NUMBER] ENG: A05CTC26575 Year…" at bounding box center [763, 507] width 549 height 120
copy span "T5704"
drag, startPoint x: 535, startPoint y: 426, endPoint x: 577, endPoint y: 425, distance: 42.0
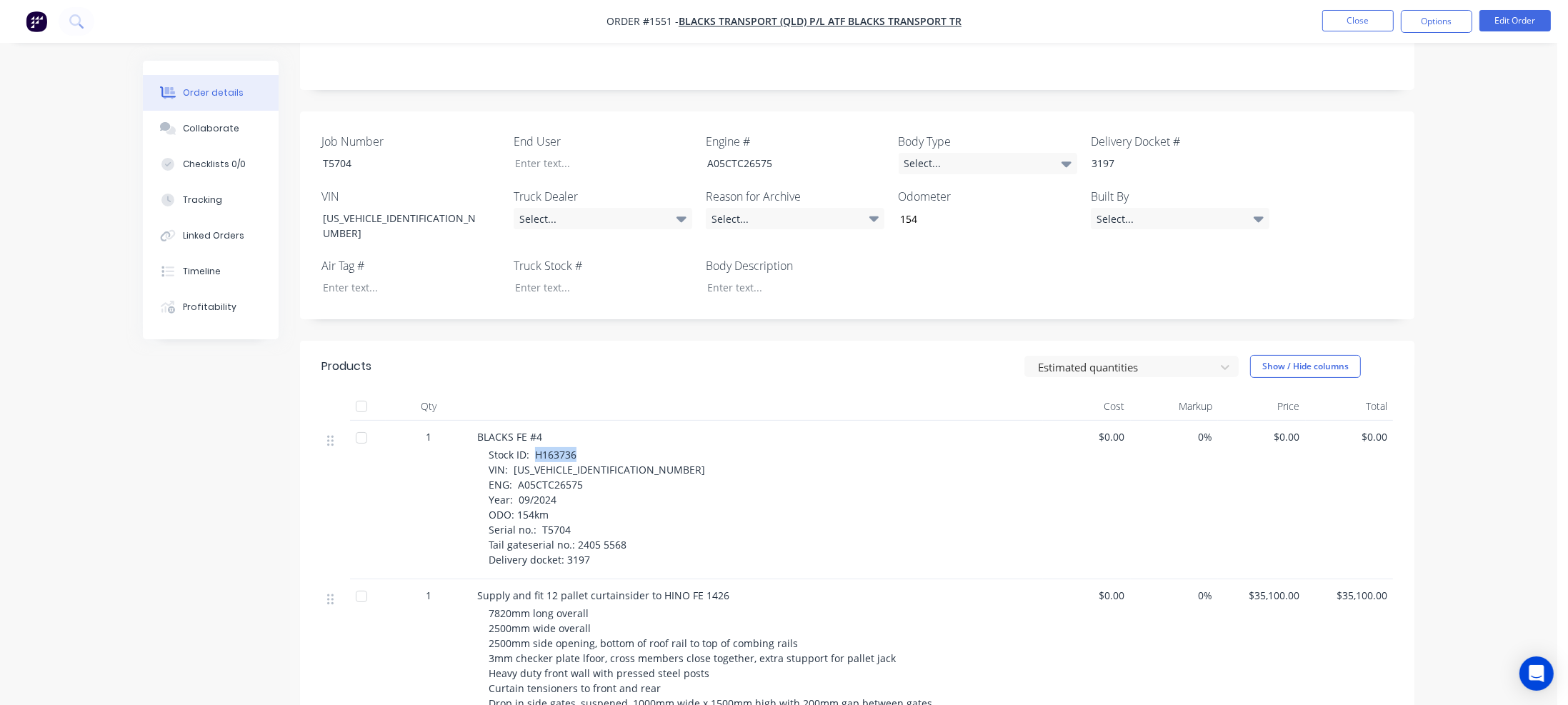
click at [577, 447] on div "Stock ID: H163736 VIN: [US_VEHICLE_IDENTIFICATION_NUMBER] ENG: A05CTC26575 Year…" at bounding box center [763, 507] width 549 height 120
copy span "H163736"
click at [540, 277] on div at bounding box center [592, 287] width 178 height 21
paste div
click at [625, 208] on div "Select..." at bounding box center [602, 219] width 178 height 21
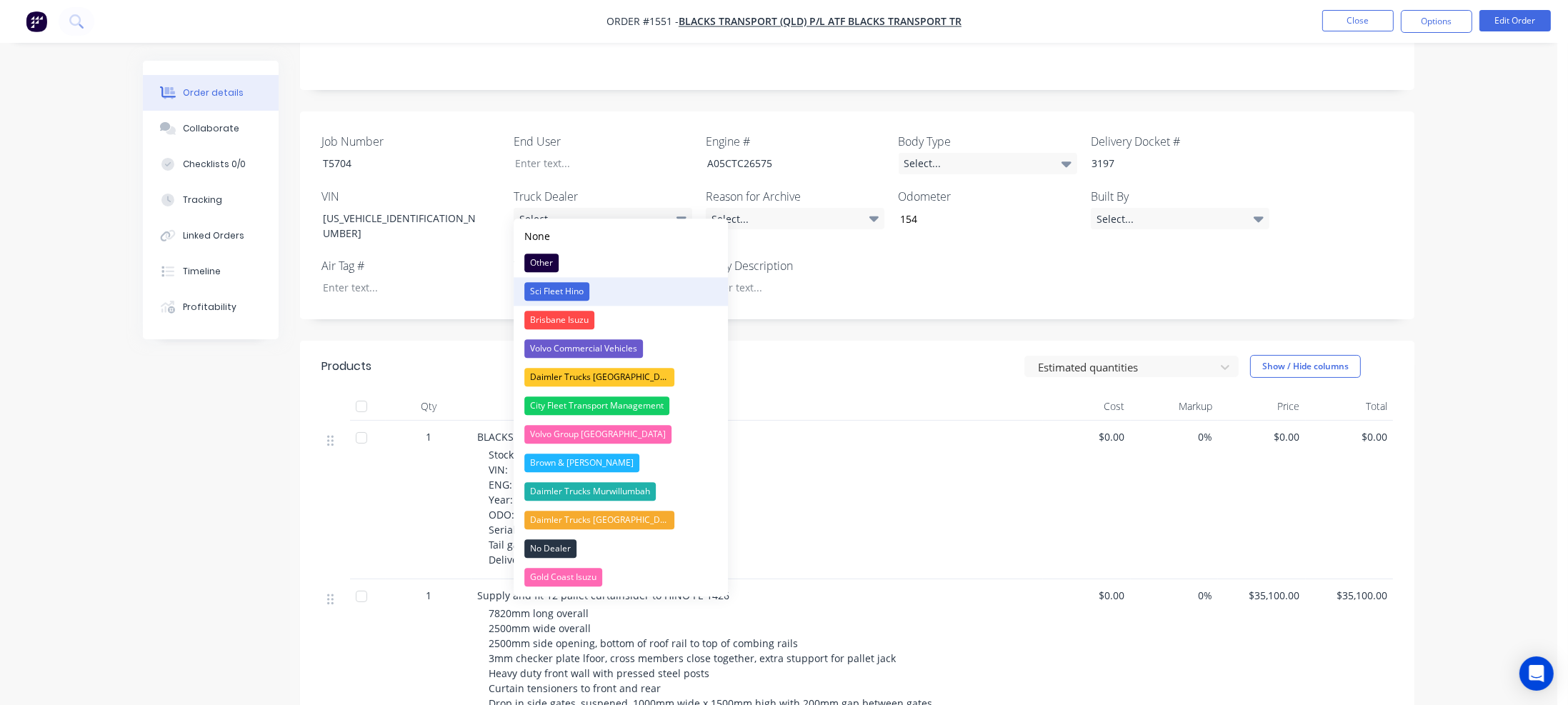
click at [567, 292] on div "Sci Fleet Hino" at bounding box center [557, 292] width 65 height 19
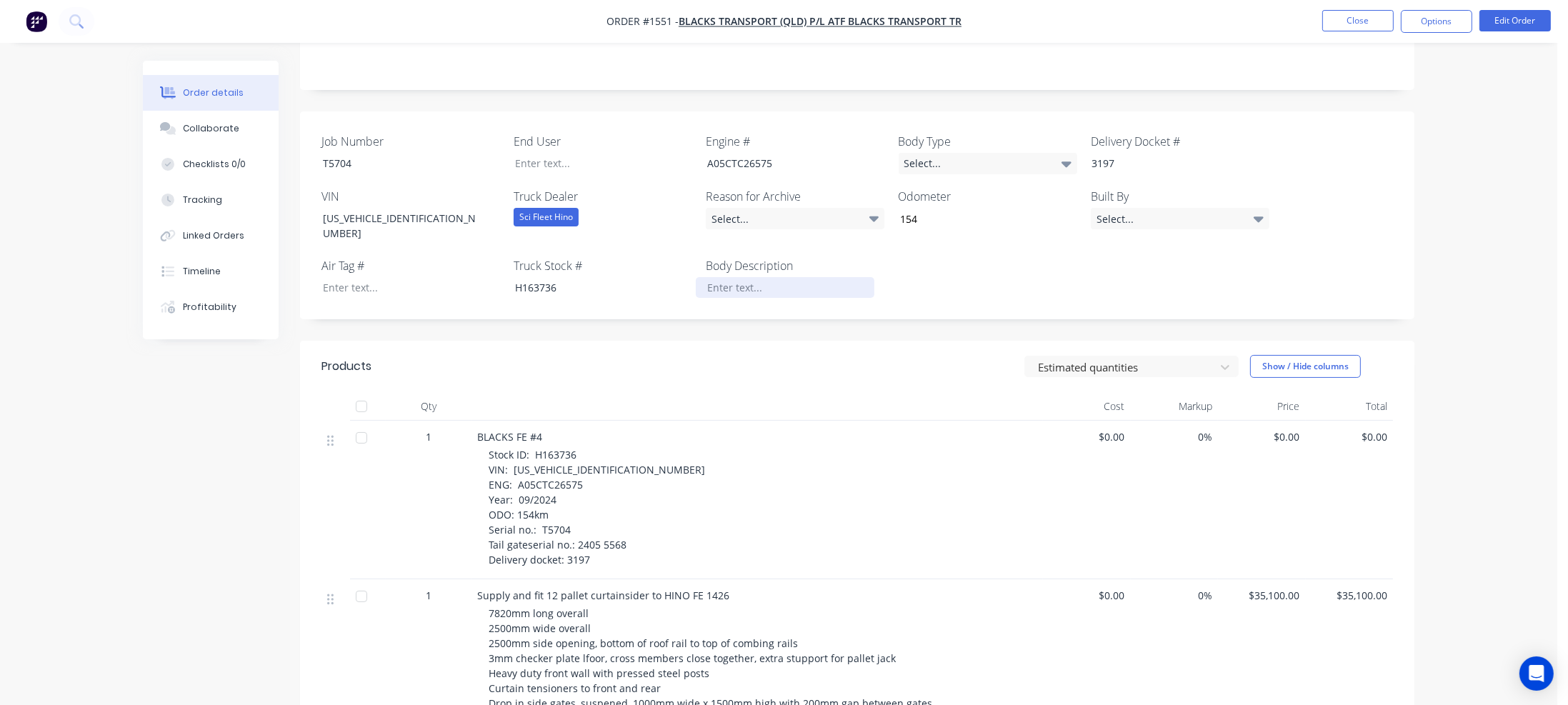
click at [781, 277] on div at bounding box center [784, 287] width 178 height 21
click at [1054, 153] on div "Select..." at bounding box center [988, 163] width 178 height 21
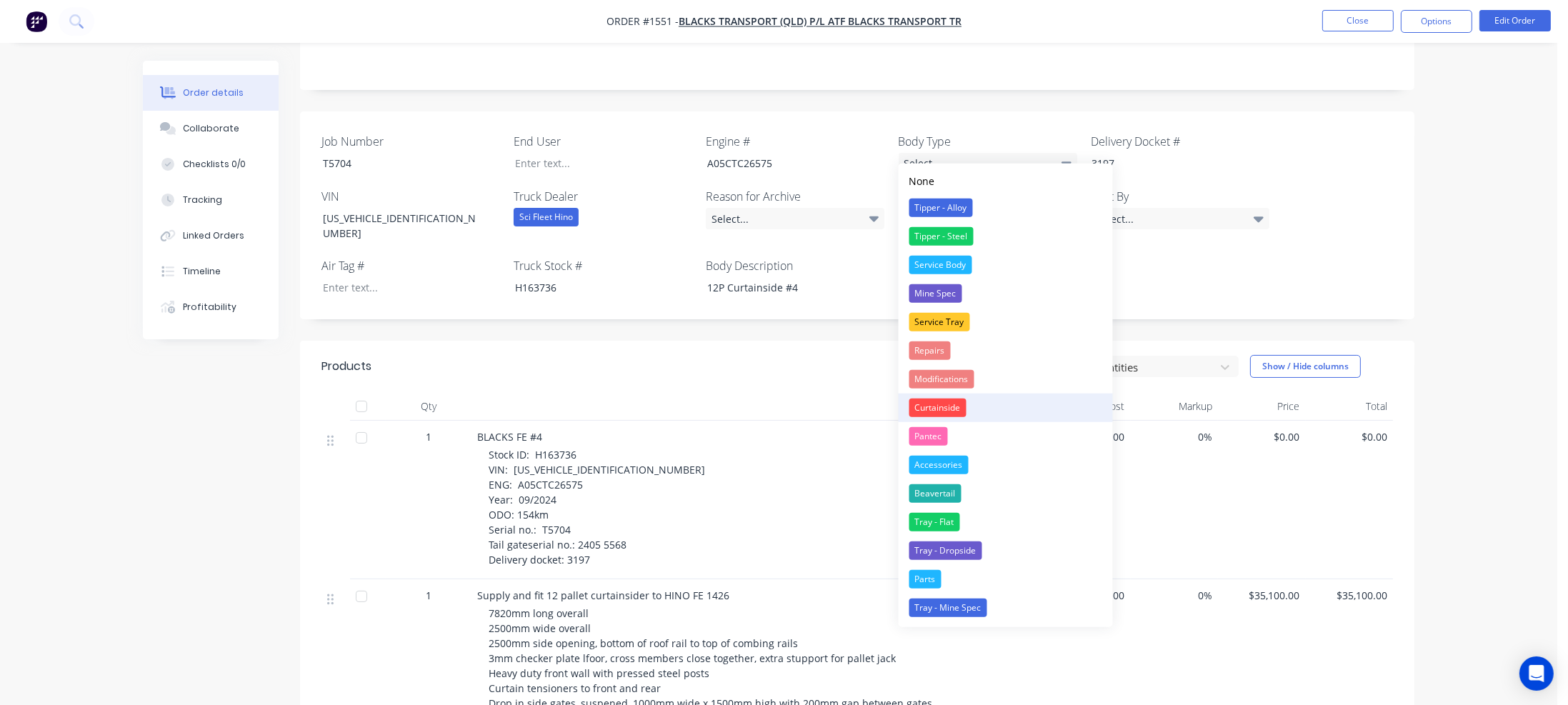
click at [939, 407] on div "Curtainside" at bounding box center [938, 408] width 57 height 19
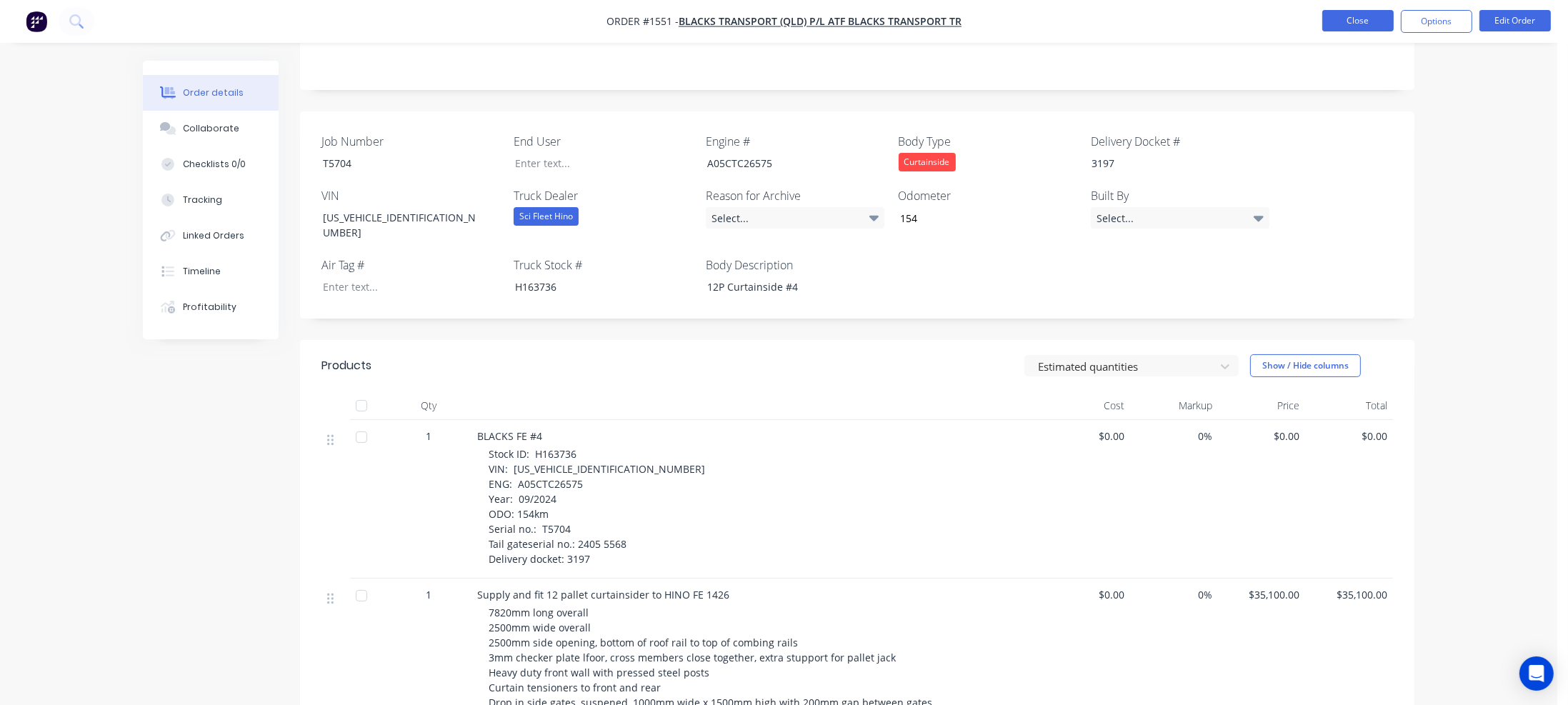
click at [1381, 22] on button "Close" at bounding box center [1358, 21] width 72 height 21
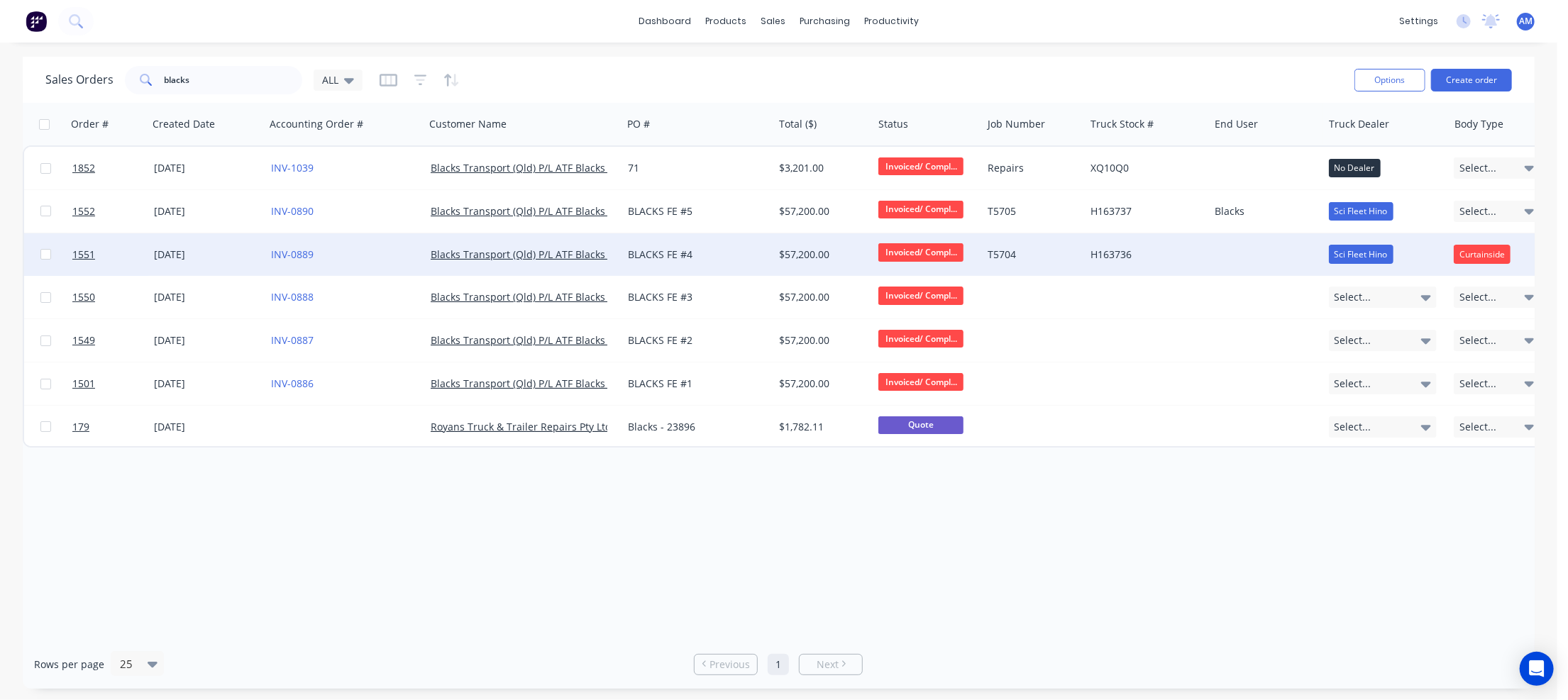
click at [1224, 252] on div at bounding box center [1266, 255] width 115 height 43
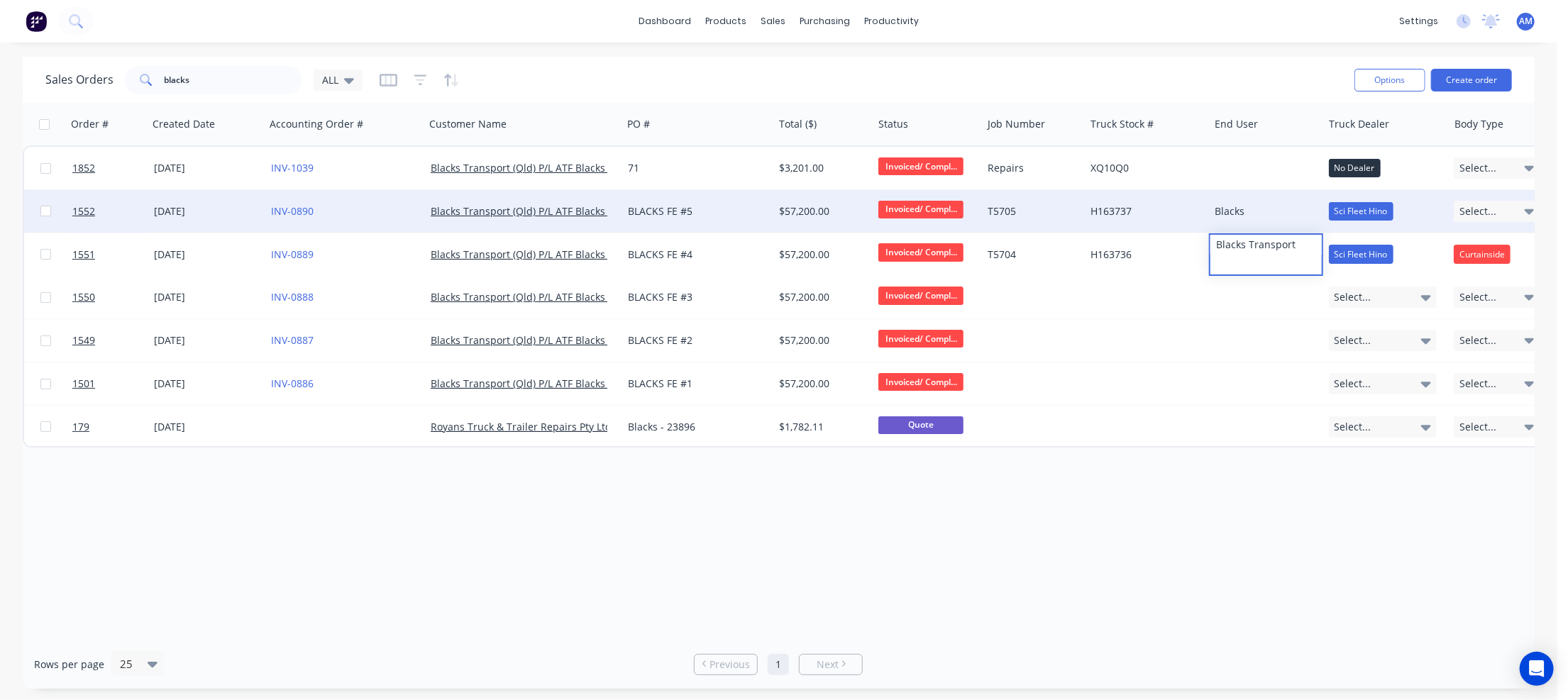
click at [1251, 211] on div "Blacks" at bounding box center [1263, 211] width 97 height 14
click at [1256, 209] on div "Blacks" at bounding box center [1263, 211] width 97 height 14
click at [1488, 208] on span "Select..." at bounding box center [1478, 211] width 37 height 14
click at [1487, 208] on span "Select..." at bounding box center [1478, 211] width 37 height 14
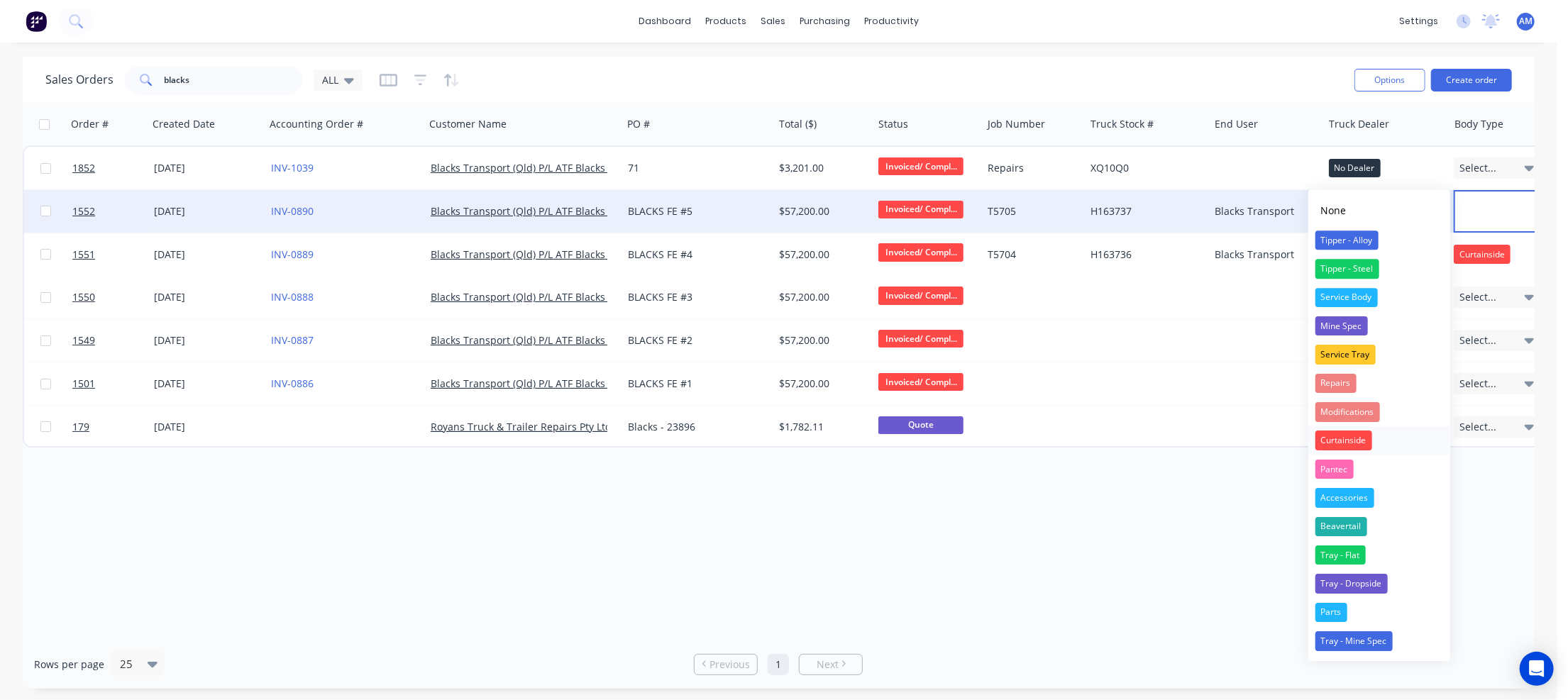
click at [1348, 438] on div "Curtainside" at bounding box center [1344, 441] width 57 height 20
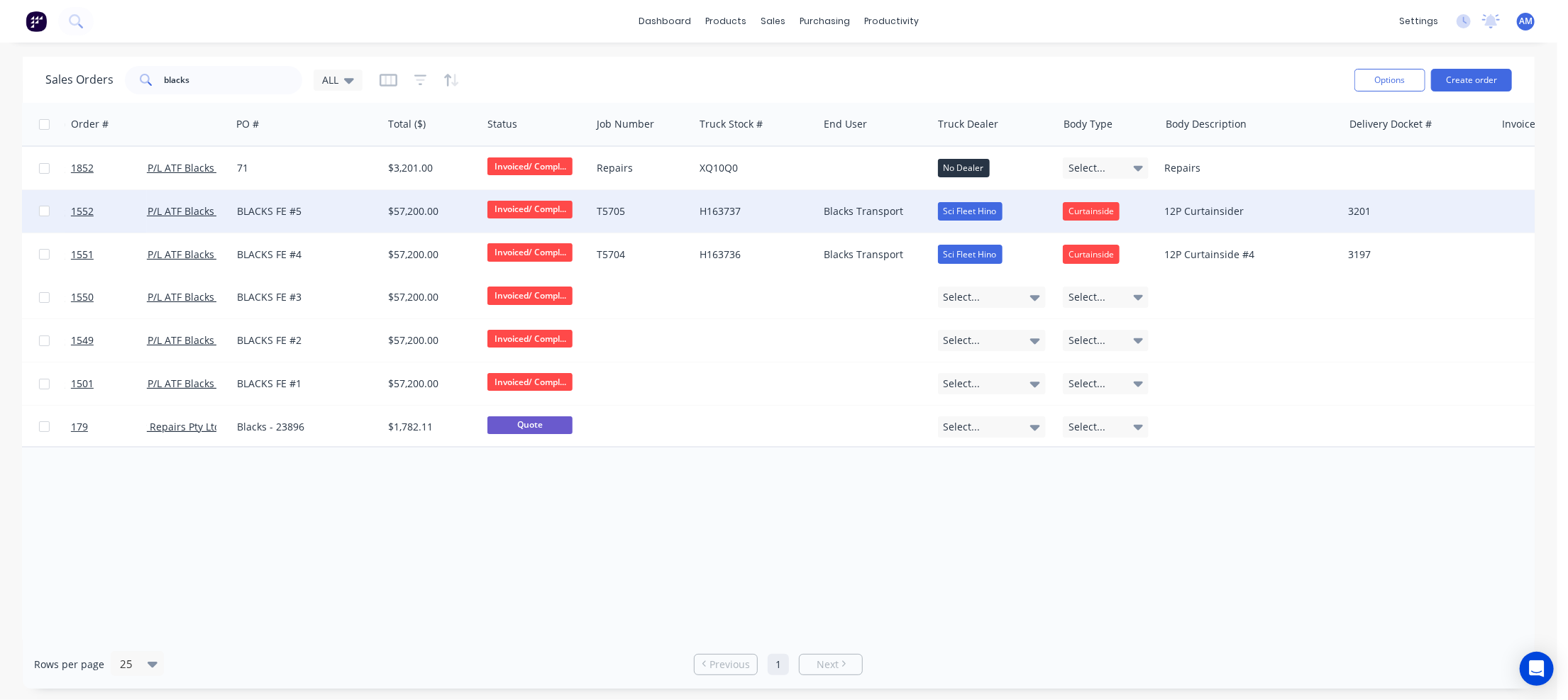
scroll to position [0, 393]
click at [1257, 209] on div "12P Curtainsider" at bounding box center [1244, 211] width 163 height 14
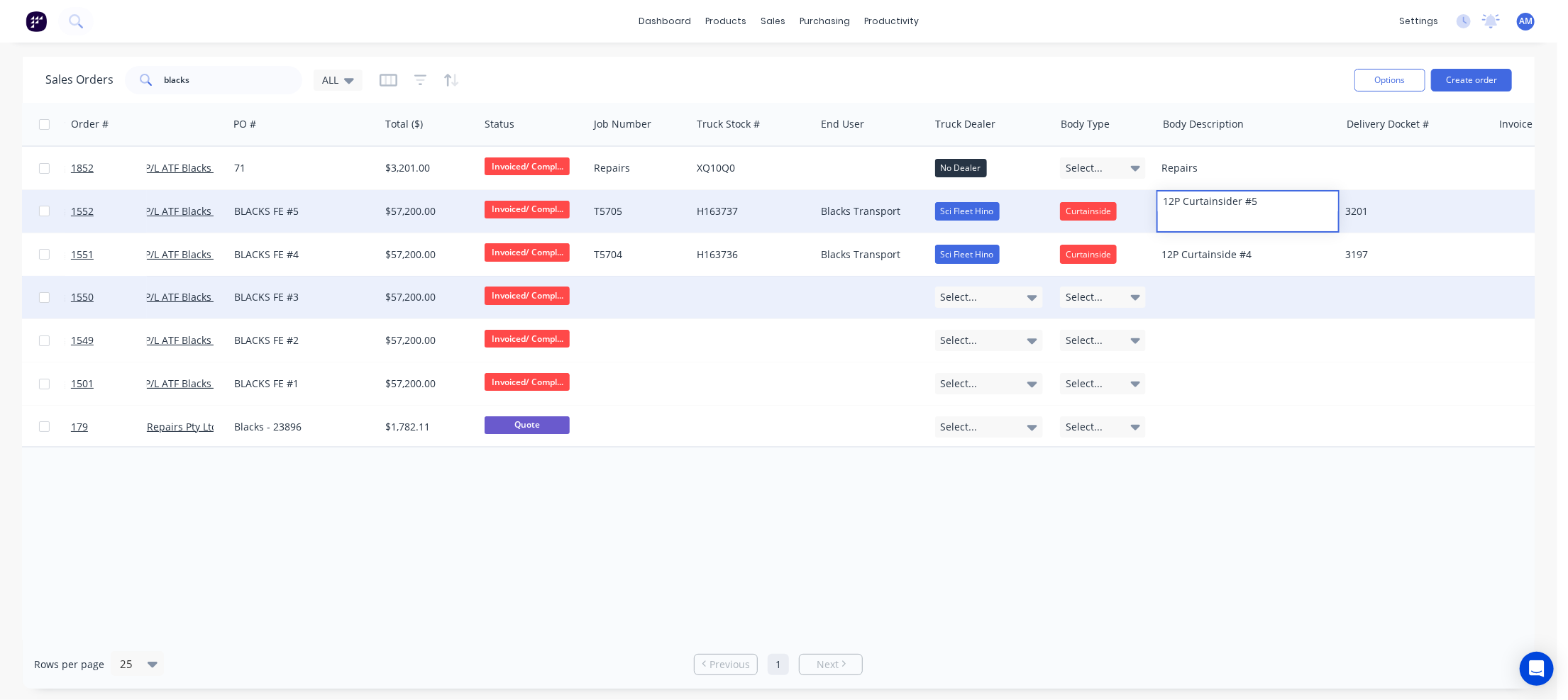
click at [1022, 299] on div "Select..." at bounding box center [989, 297] width 109 height 21
click at [1023, 295] on div "Select..." at bounding box center [989, 297] width 109 height 21
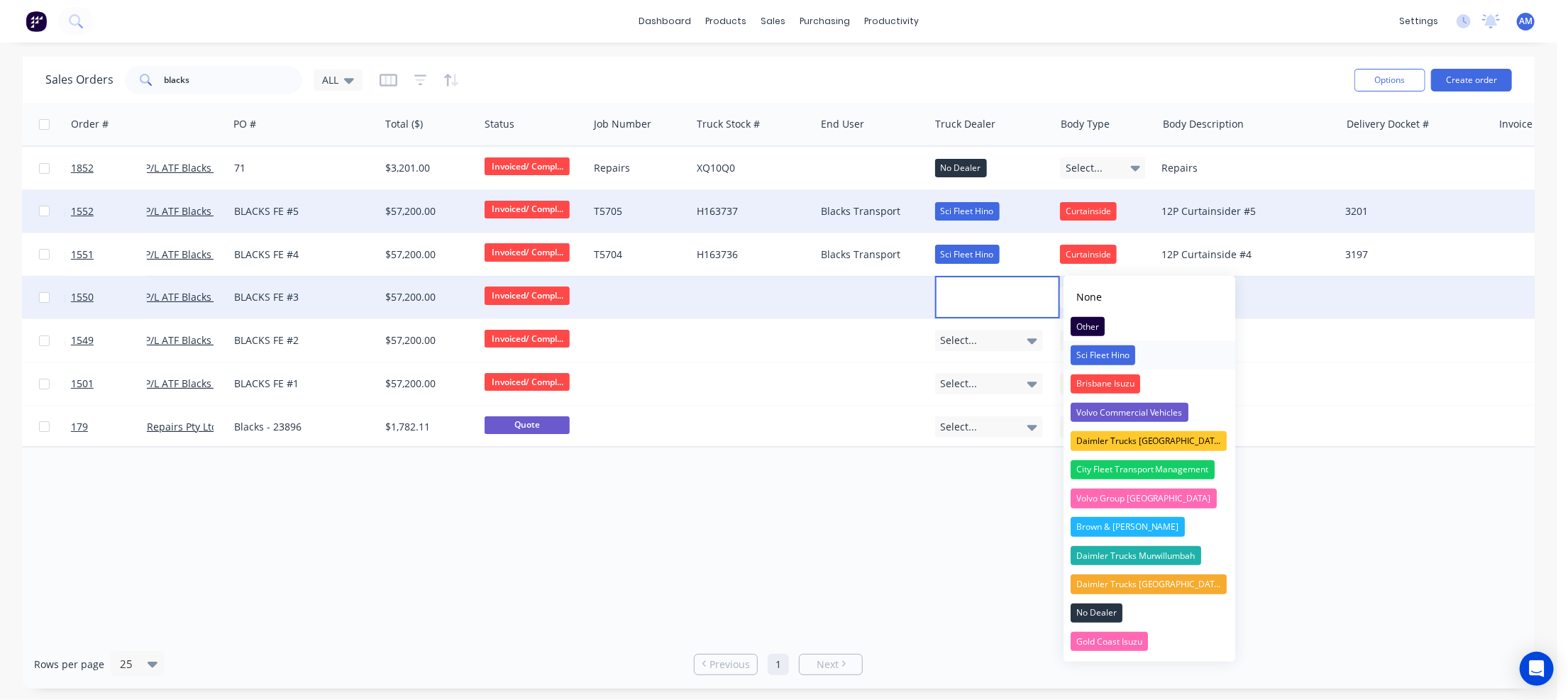
click at [1081, 350] on div "Sci Fleet Hino" at bounding box center [1103, 356] width 65 height 20
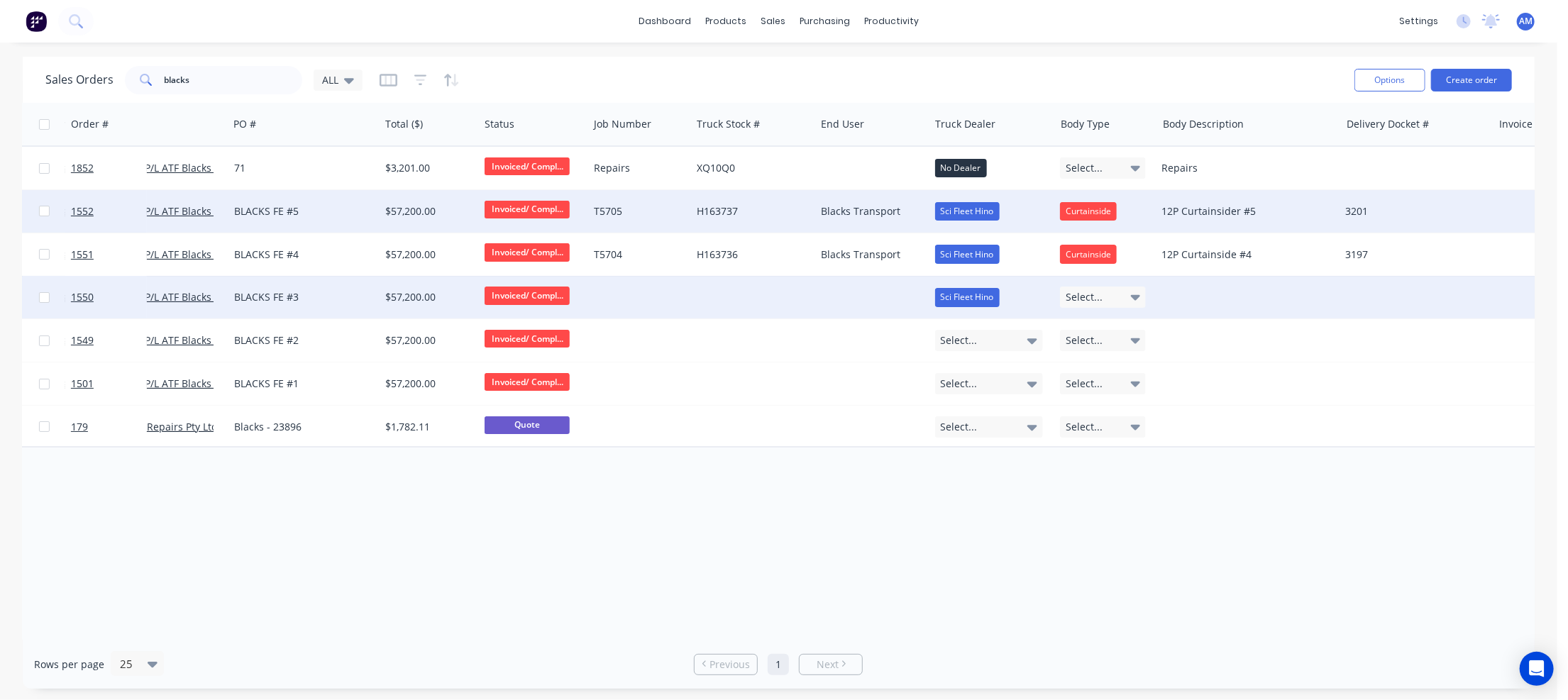
click at [1081, 292] on span "Select..." at bounding box center [1084, 297] width 37 height 14
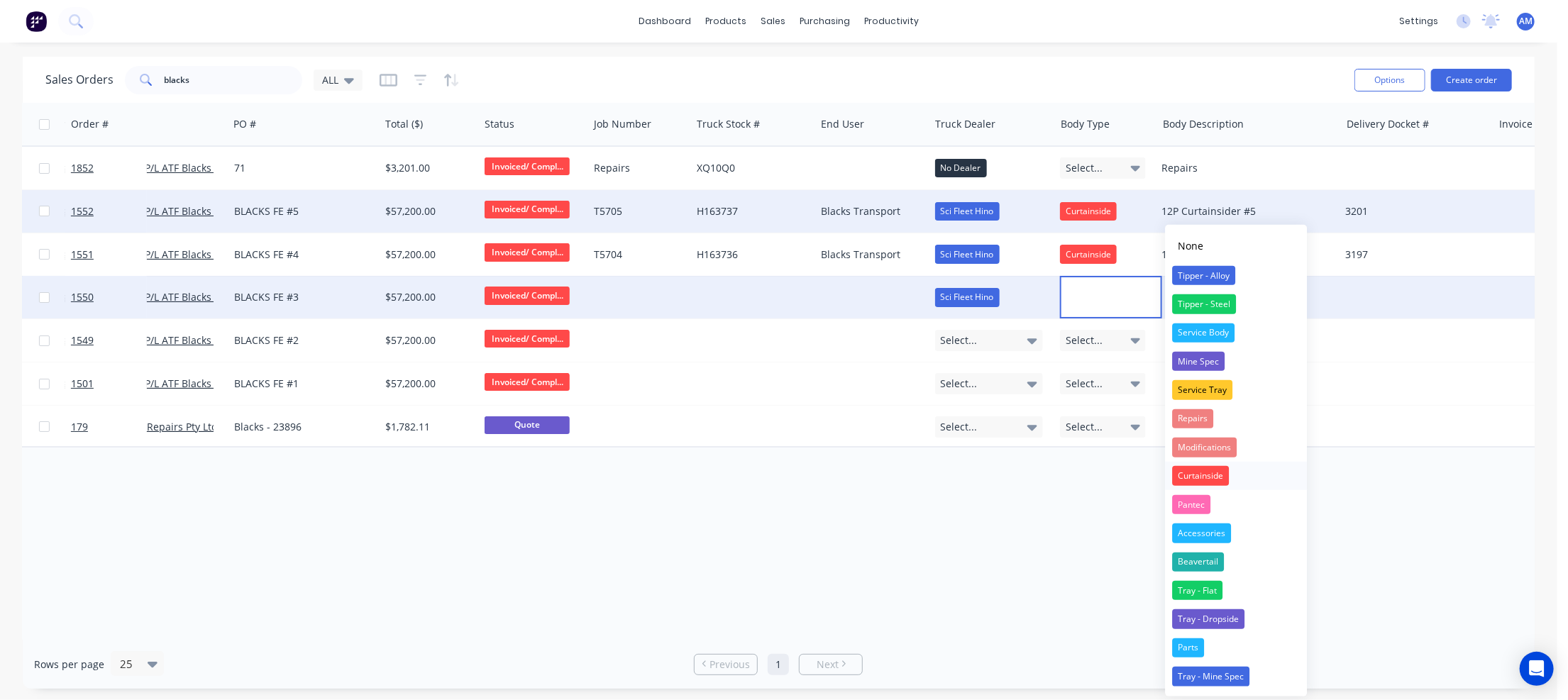
click at [1190, 472] on div "Curtainside" at bounding box center [1201, 476] width 57 height 20
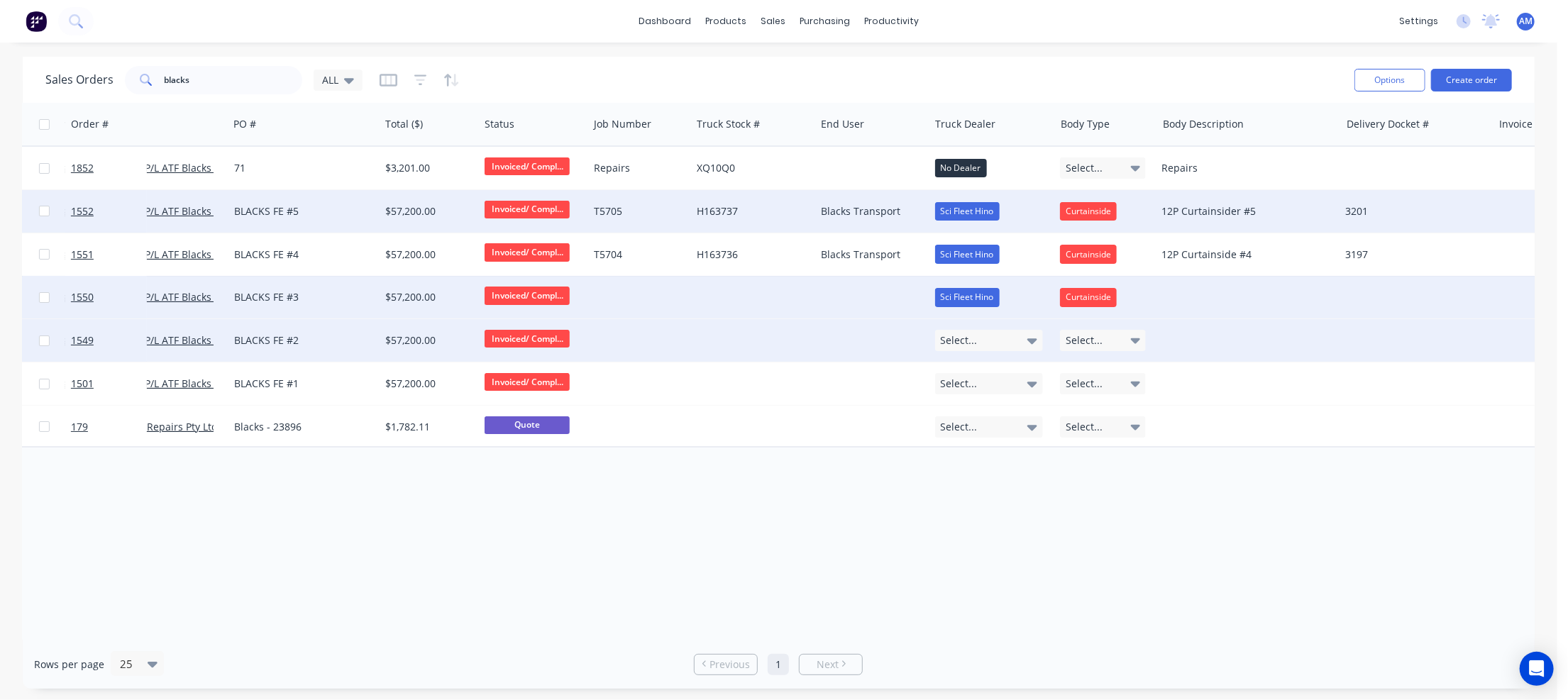
click at [973, 336] on span "Select..." at bounding box center [959, 341] width 37 height 14
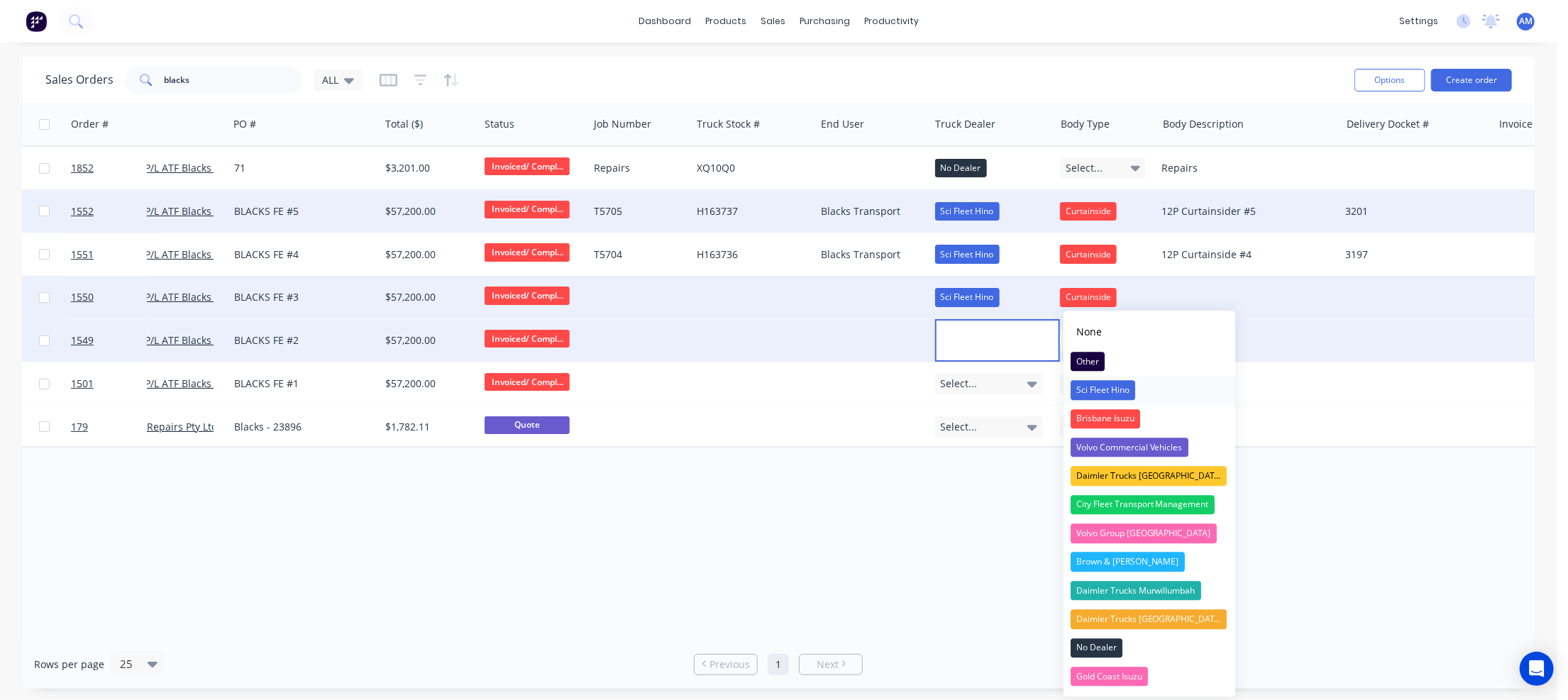
click at [1093, 393] on div "Sci Fleet Hino" at bounding box center [1103, 391] width 65 height 20
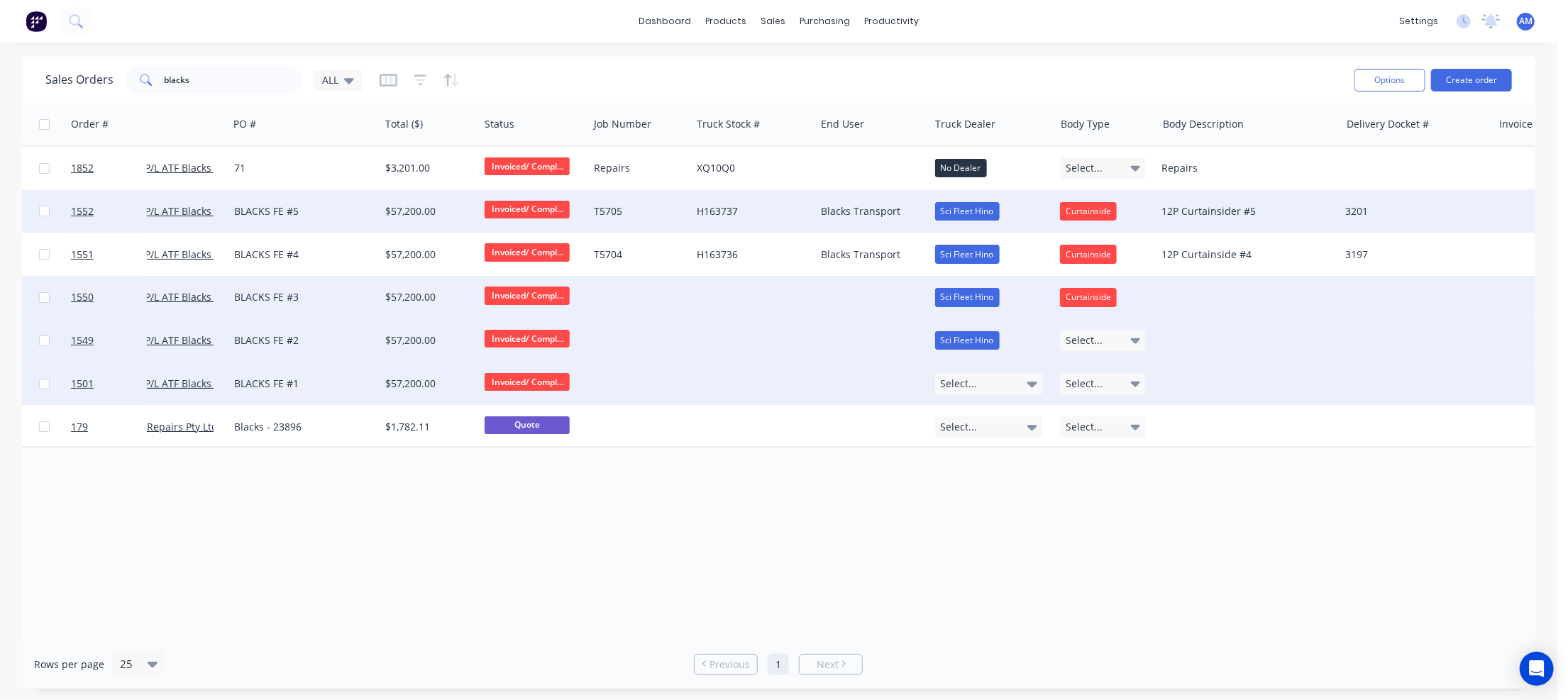
click at [995, 380] on div "Select..." at bounding box center [989, 384] width 109 height 21
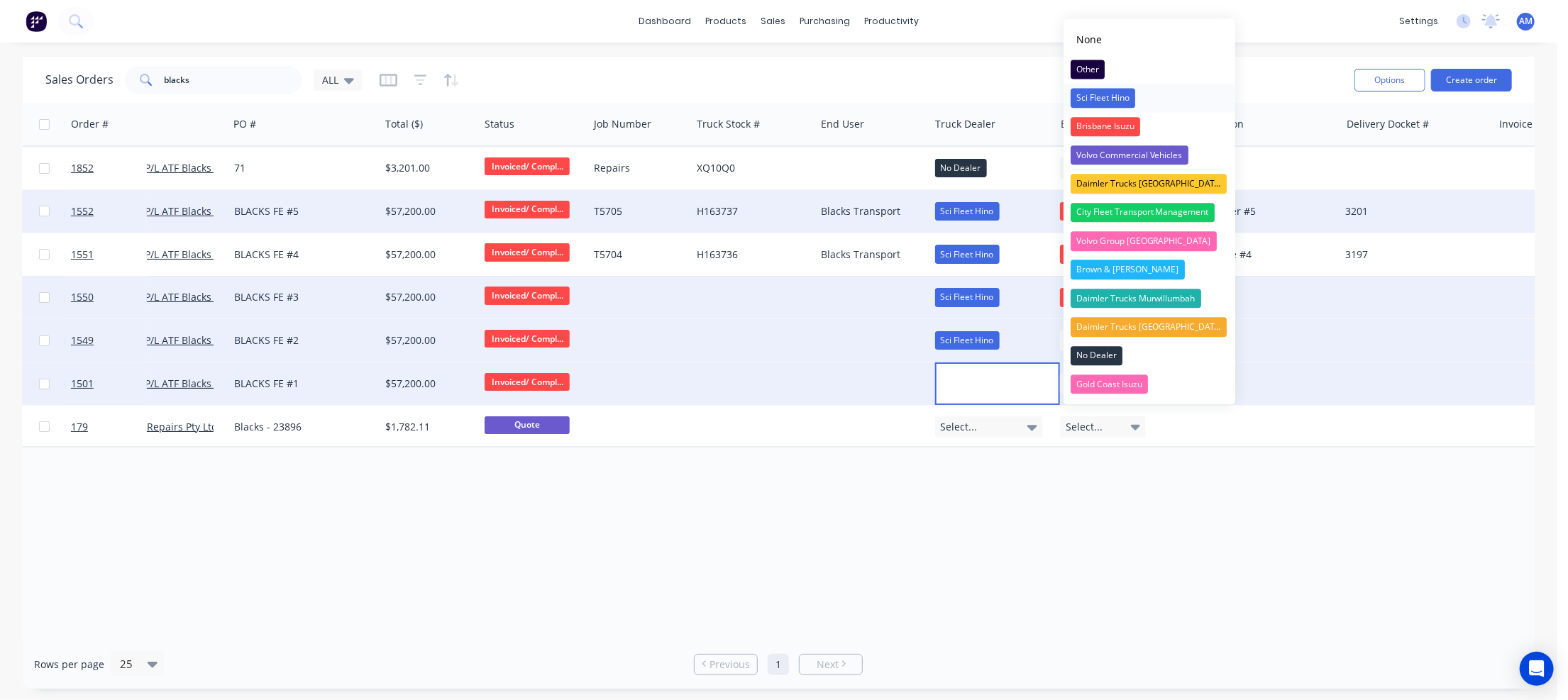
click at [1104, 97] on div "Sci Fleet Hino" at bounding box center [1103, 99] width 65 height 20
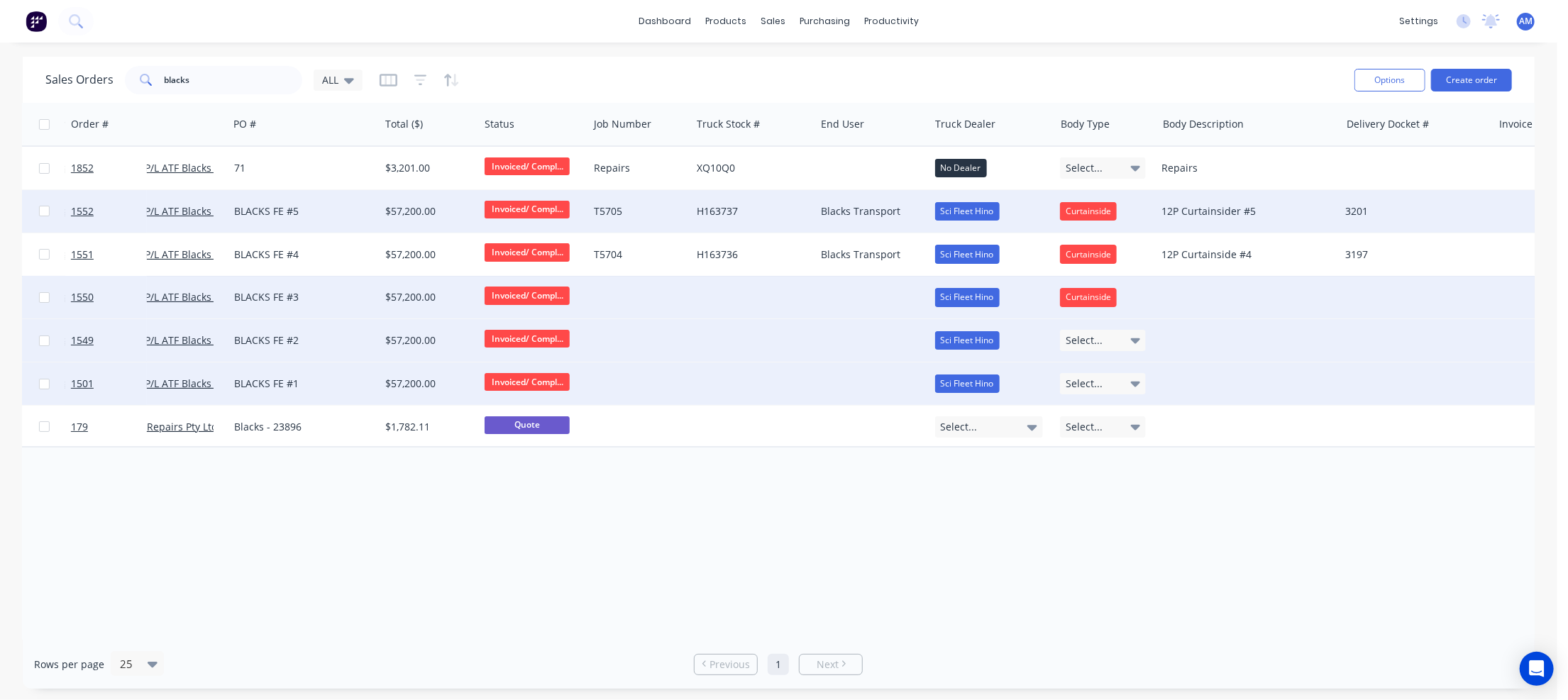
click at [1094, 335] on span "Select..." at bounding box center [1084, 341] width 37 height 14
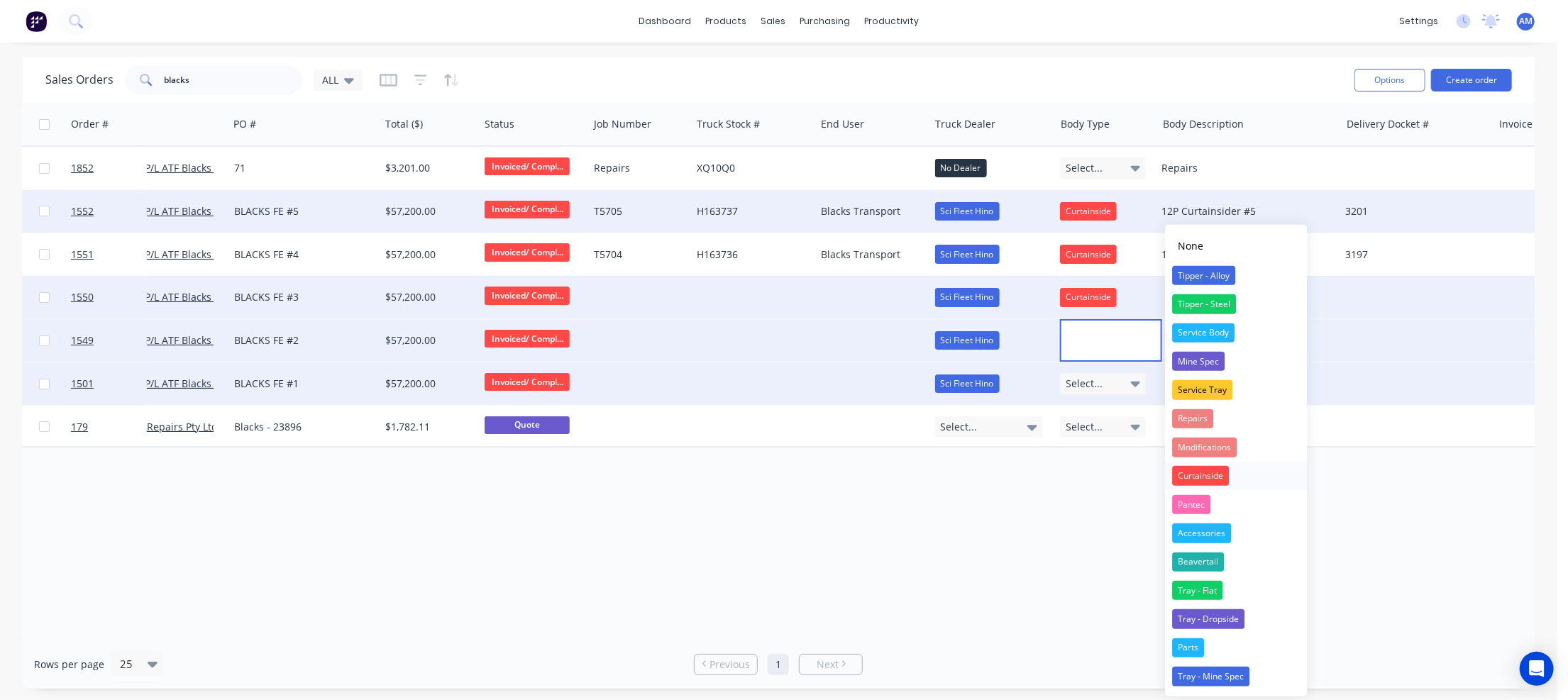
click at [1198, 474] on div "Curtainside" at bounding box center [1201, 476] width 57 height 20
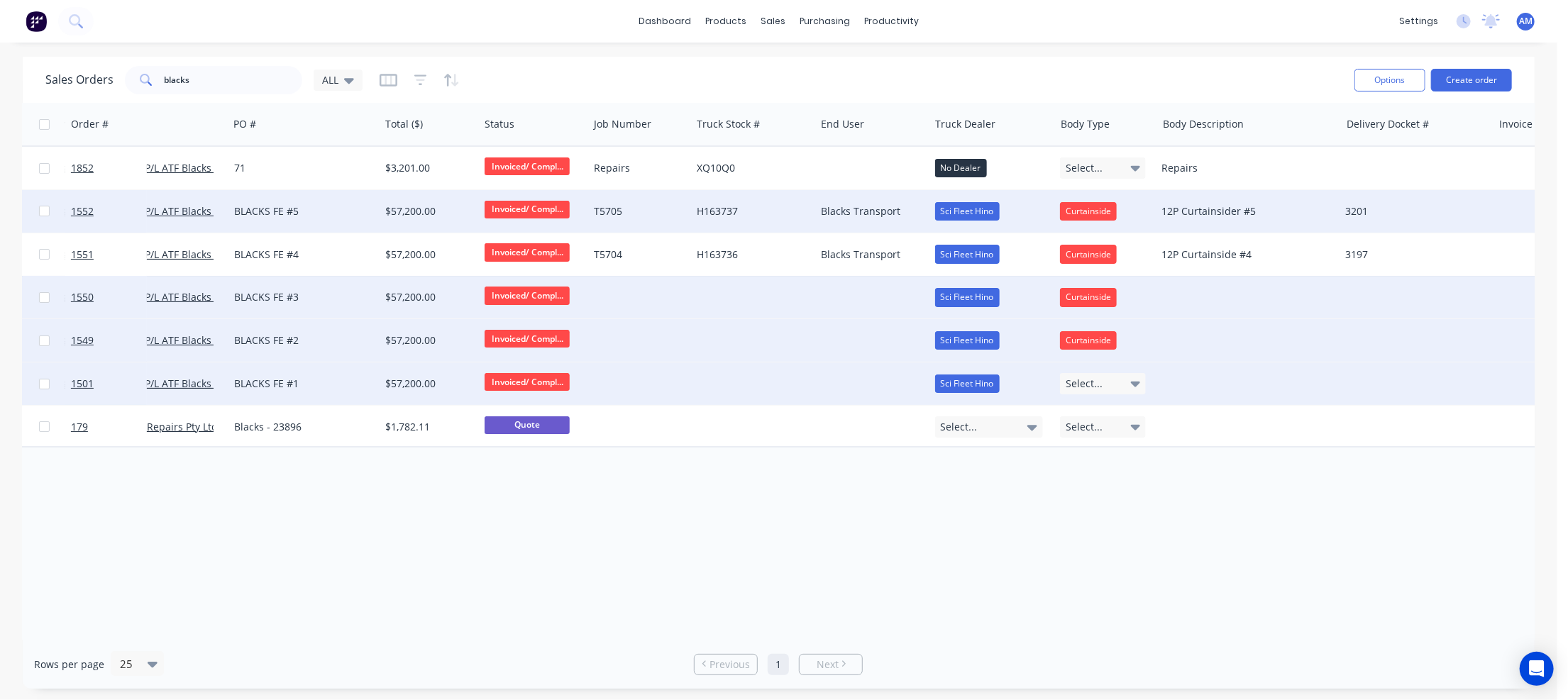
click at [1111, 386] on div "Select..." at bounding box center [1103, 384] width 86 height 21
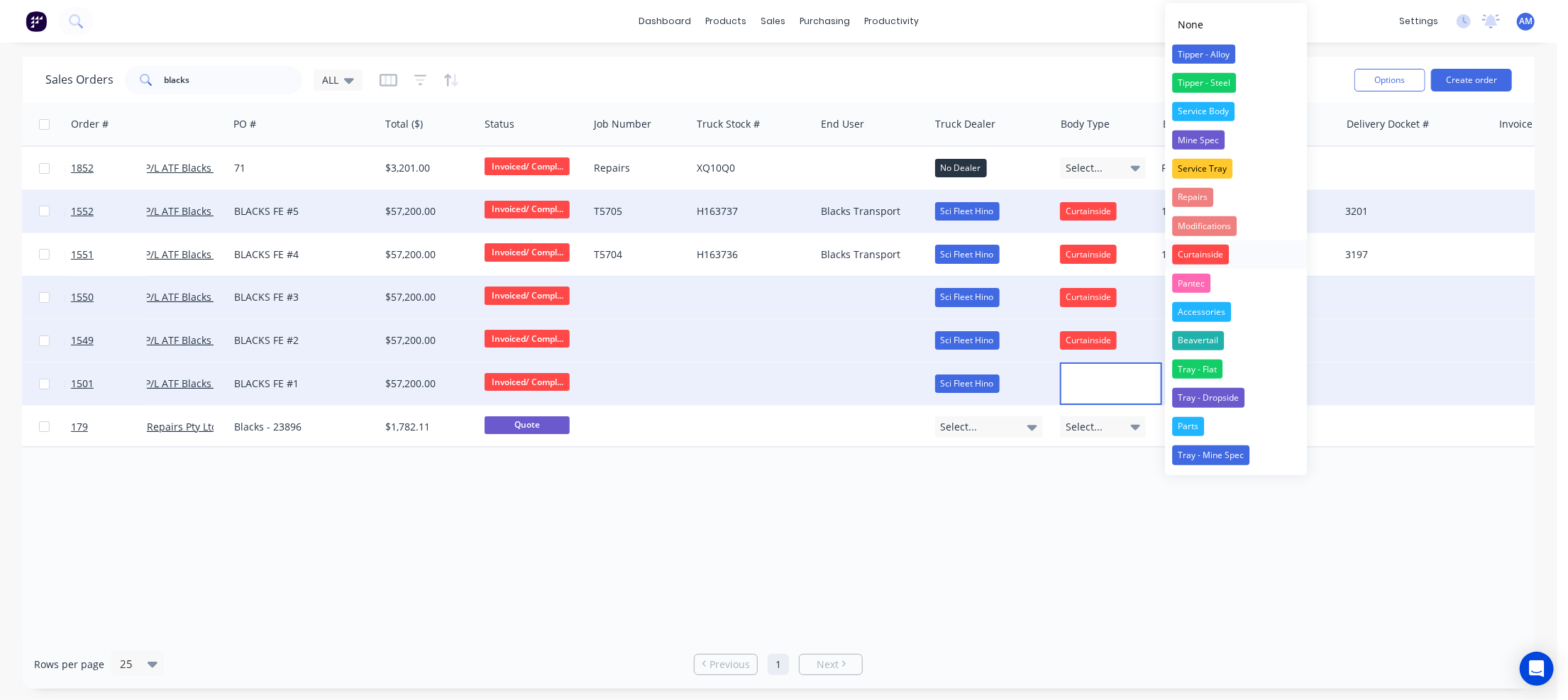
click at [1212, 255] on div "Curtainside" at bounding box center [1201, 255] width 57 height 20
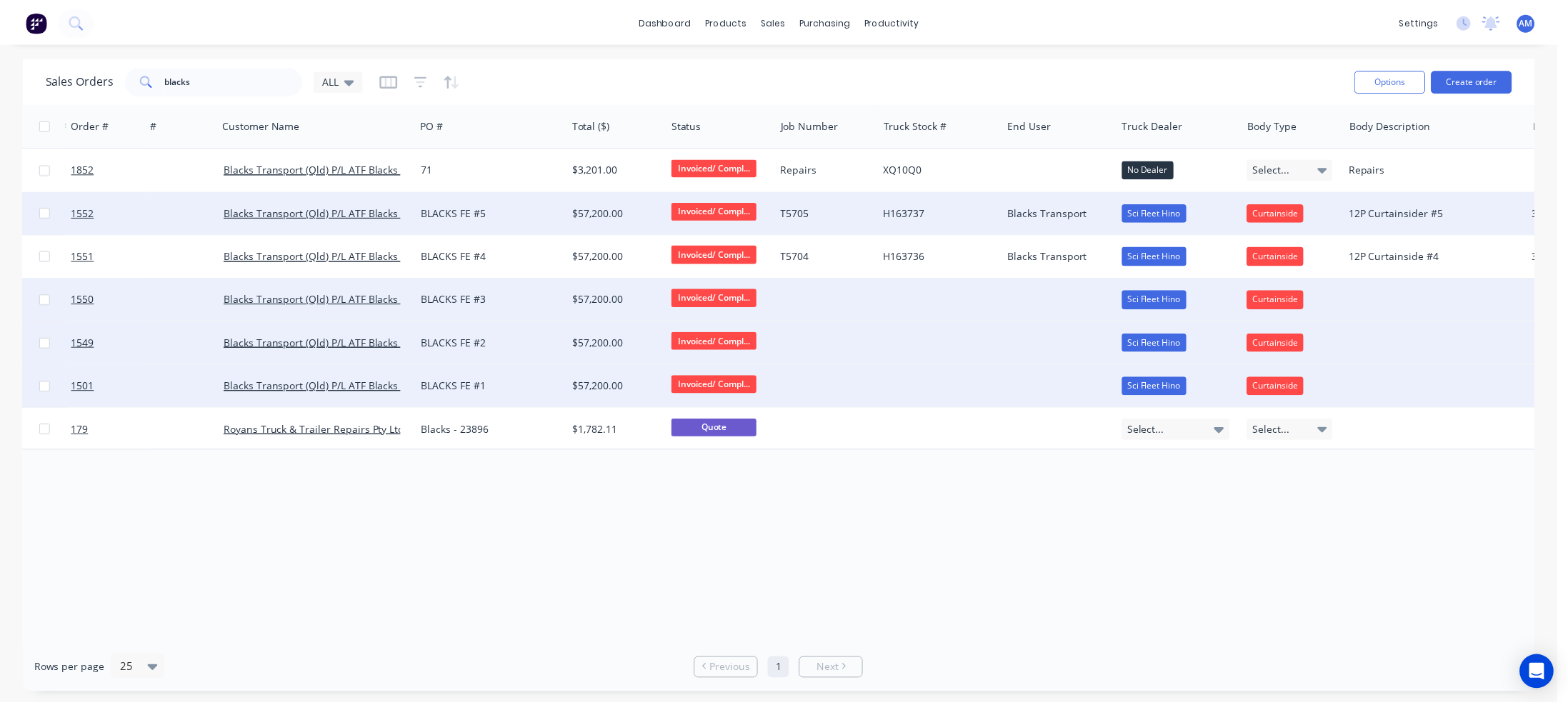
scroll to position [0, 236]
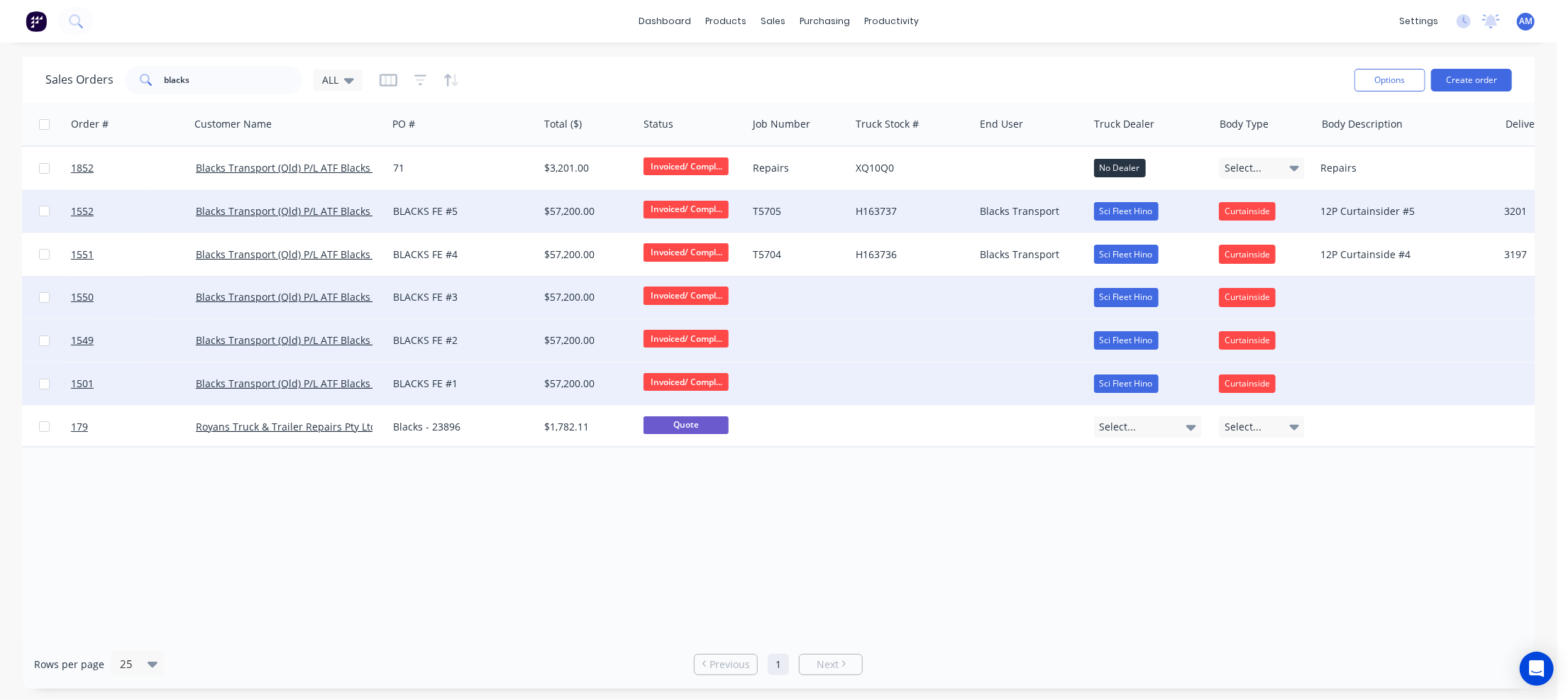
click at [785, 289] on div at bounding box center [798, 297] width 103 height 43
click at [425, 295] on div "BLACKS FE #3" at bounding box center [459, 297] width 133 height 14
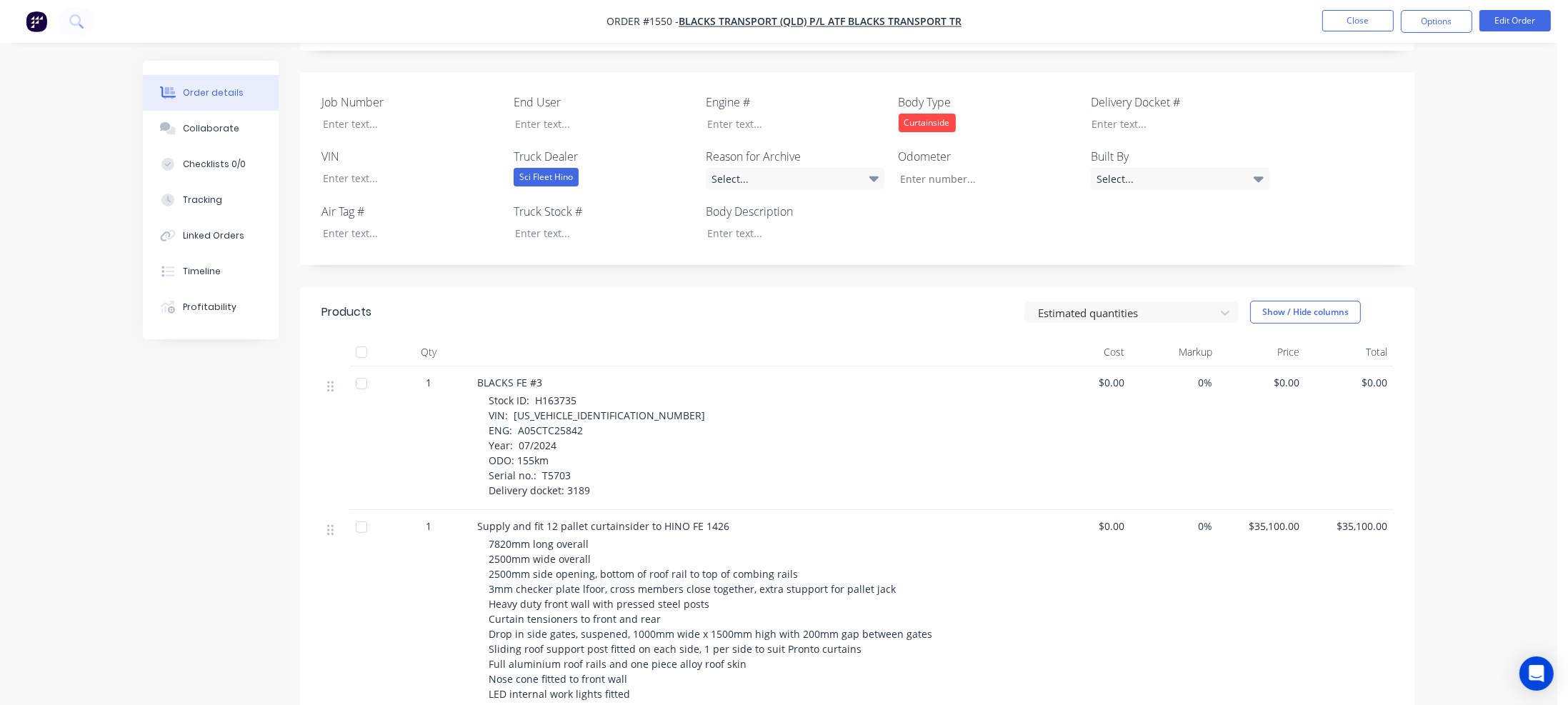
scroll to position [358, 0]
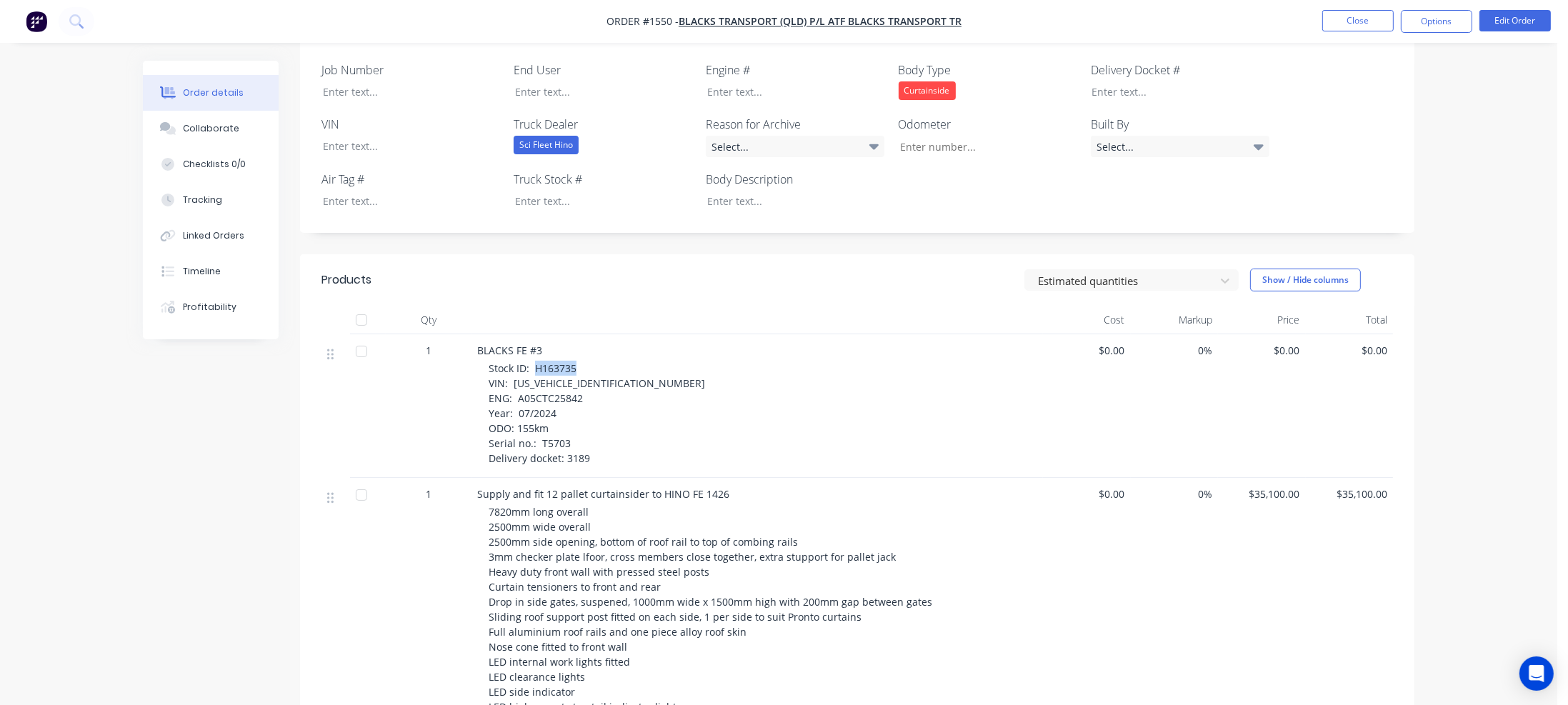
drag, startPoint x: 534, startPoint y: 368, endPoint x: 583, endPoint y: 367, distance: 49.0
click at [583, 367] on div "Stock ID: H163735 VIN: [US_VEHICLE_IDENTIFICATION_NUMBER] ENG: A05CTC25842 Year…" at bounding box center [763, 413] width 549 height 105
copy span "H163735"
click at [544, 197] on div at bounding box center [592, 201] width 178 height 21
paste div
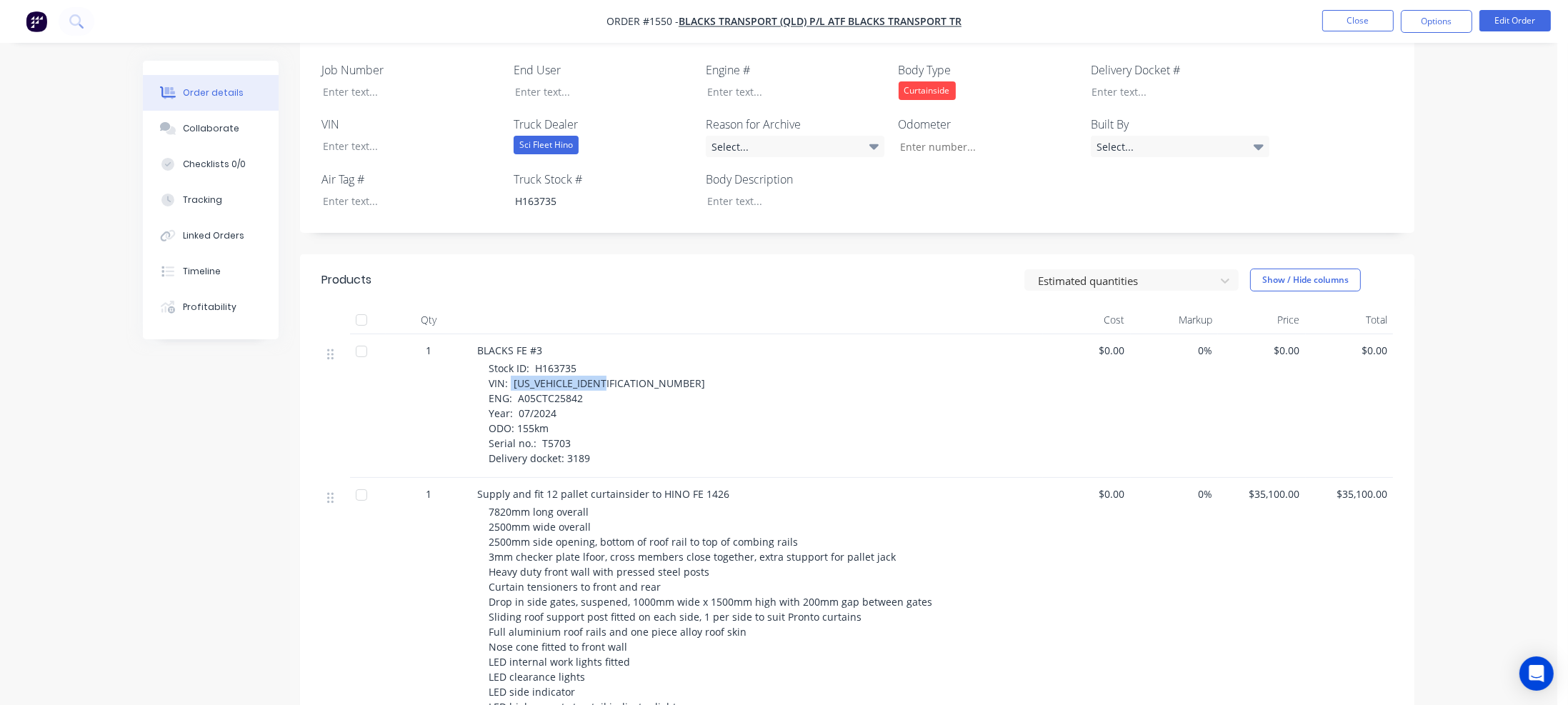
drag, startPoint x: 510, startPoint y: 385, endPoint x: 611, endPoint y: 383, distance: 101.0
click at [611, 383] on span "Stock ID: H163735 VIN: [US_VEHICLE_IDENTIFICATION_NUMBER] ENG: A05CTC25842 Year…" at bounding box center [597, 413] width 216 height 104
click at [340, 143] on div at bounding box center [400, 145] width 178 height 21
paste div
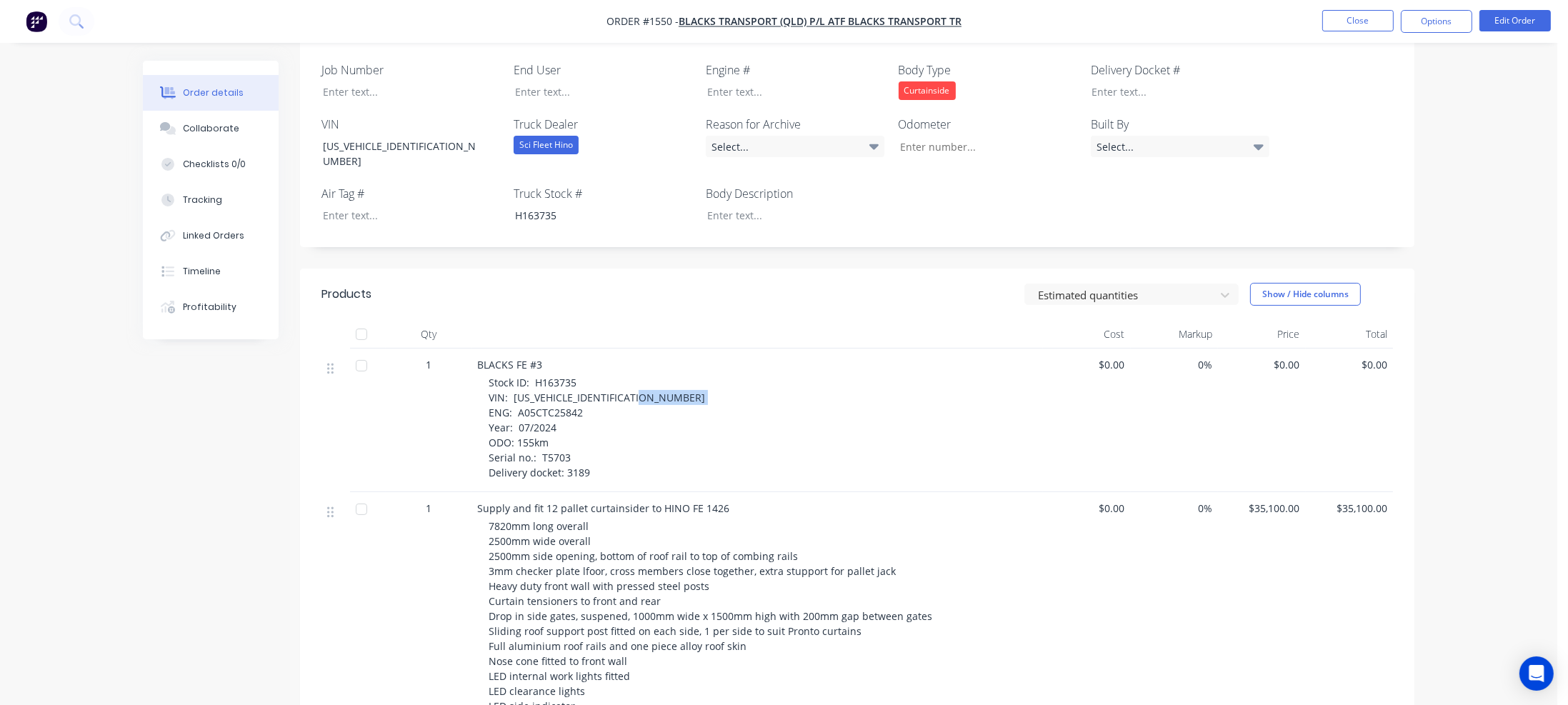
drag, startPoint x: 516, startPoint y: 397, endPoint x: 577, endPoint y: 397, distance: 61.0
click at [583, 395] on div "Stock ID: H163735 VIN: [US_VEHICLE_IDENTIFICATION_NUMBER] ENG: A05CTC25842 Year…" at bounding box center [763, 428] width 549 height 105
click at [720, 94] on div at bounding box center [784, 92] width 178 height 21
paste div
drag, startPoint x: 517, startPoint y: 415, endPoint x: 553, endPoint y: 411, distance: 36.2
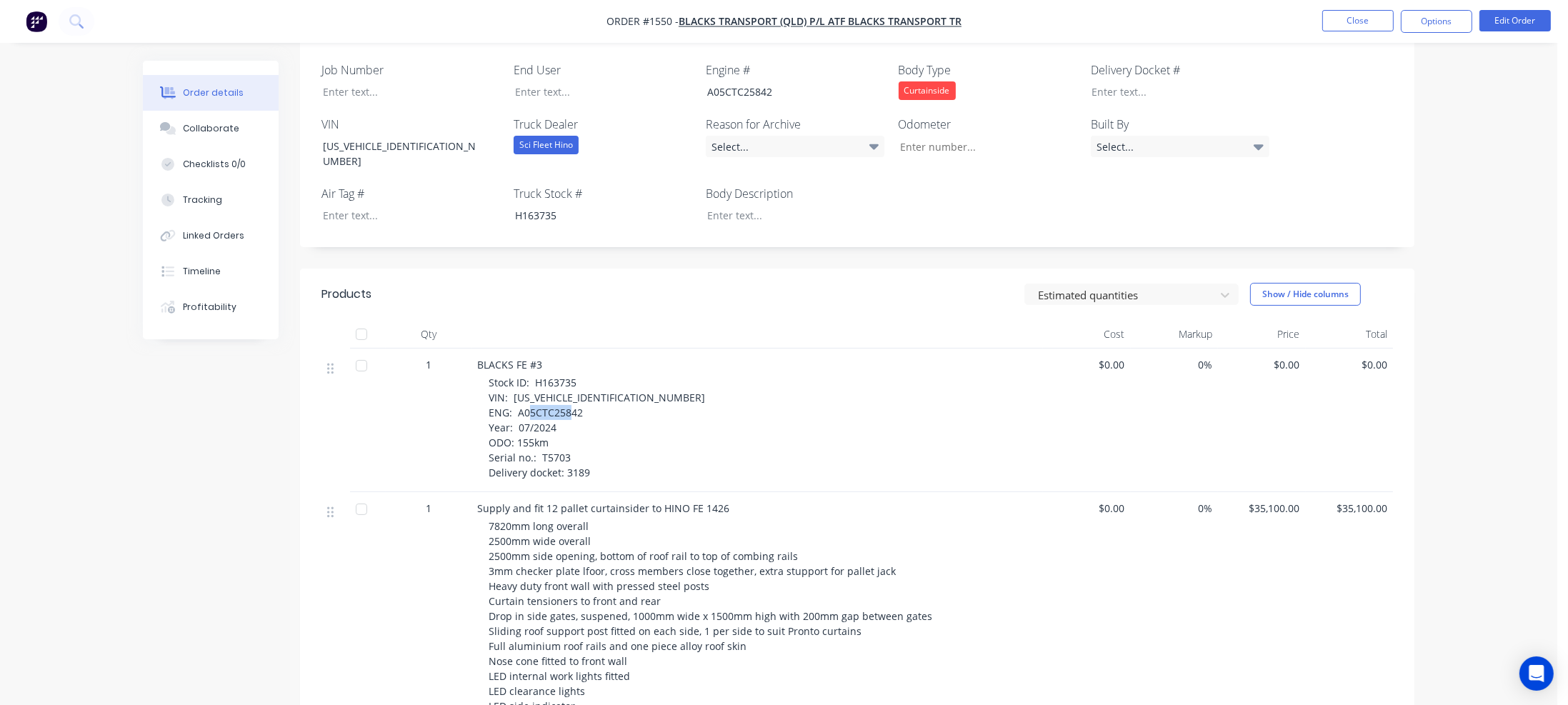
click at [553, 411] on span "Stock ID: H163735 VIN: [US_VEHICLE_IDENTIFICATION_NUMBER] ENG: A05CTC25842 Year…" at bounding box center [597, 428] width 216 height 104
drag, startPoint x: 515, startPoint y: 426, endPoint x: 542, endPoint y: 426, distance: 27.0
click at [542, 426] on span "Stock ID: H163735 VIN: [US_VEHICLE_IDENTIFICATION_NUMBER] ENG: A05CTC25842 Year…" at bounding box center [597, 428] width 216 height 104
click at [546, 424] on span "Stock ID: H163735 VIN: [US_VEHICLE_IDENTIFICATION_NUMBER] ENG: A05CTC25842 Year…" at bounding box center [597, 428] width 216 height 104
drag, startPoint x: 515, startPoint y: 428, endPoint x: 547, endPoint y: 429, distance: 32.0
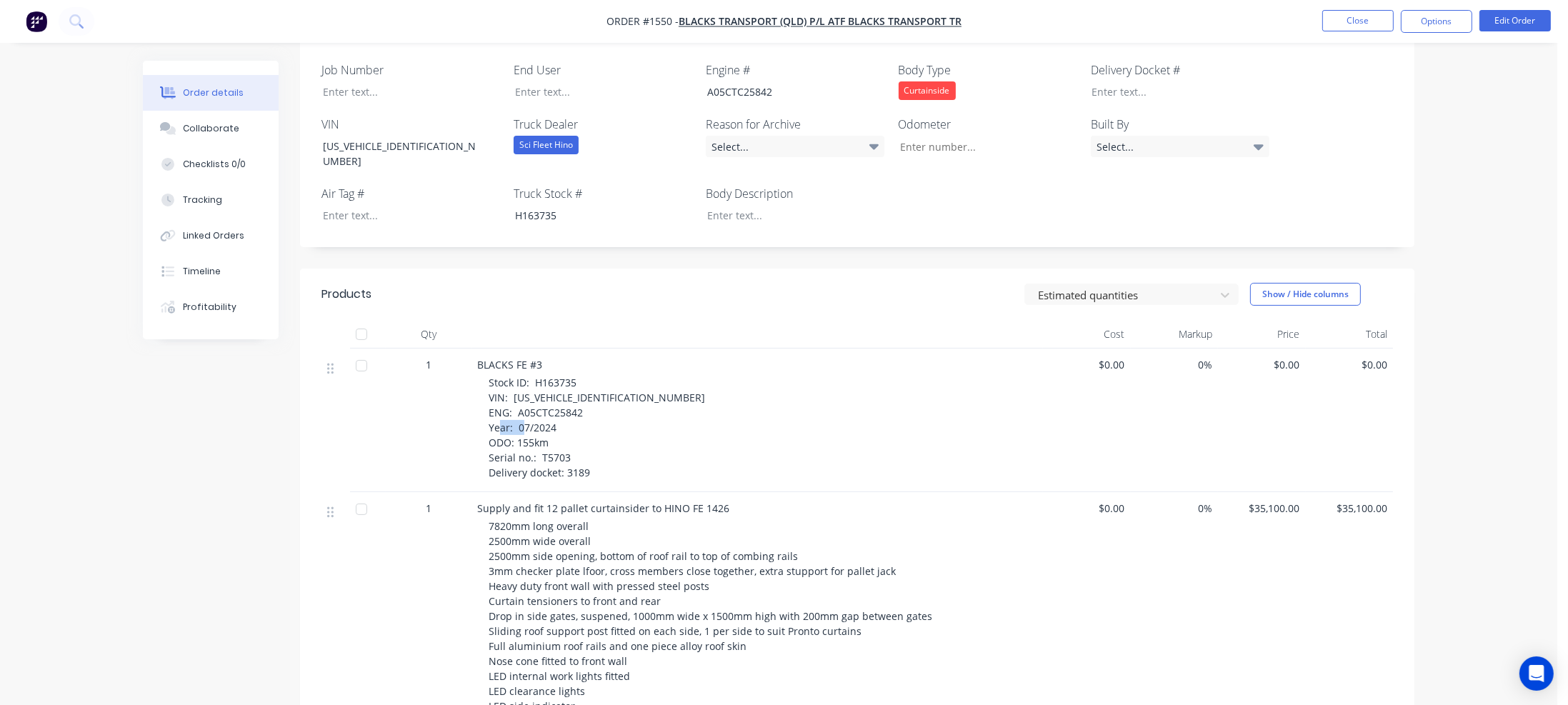
click at [547, 429] on span "Stock ID: H163735 VIN: [US_VEHICLE_IDENTIFICATION_NUMBER] ENG: A05CTC25842 Year…" at bounding box center [597, 428] width 216 height 104
click at [916, 146] on input "Job Number" at bounding box center [982, 146] width 188 height 21
paste input "155km"
type input "155"
drag, startPoint x: 537, startPoint y: 442, endPoint x: 569, endPoint y: 442, distance: 32.0
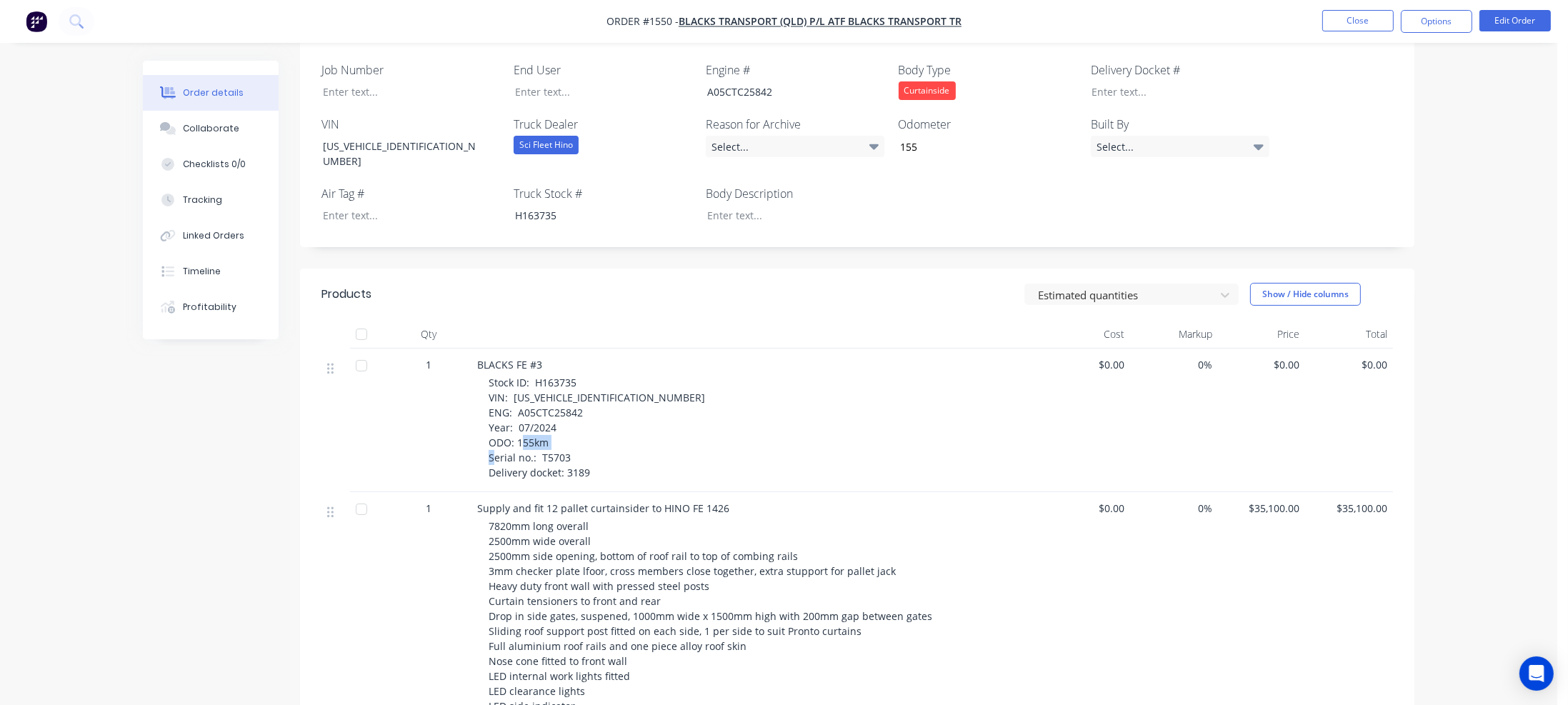
click at [569, 442] on div "Stock ID: H163735 VIN: [US_VEHICLE_IDENTIFICATION_NUMBER] ENG: A05CTC25842 Year…" at bounding box center [763, 428] width 549 height 105
click at [355, 98] on div at bounding box center [400, 92] width 178 height 21
paste div
drag, startPoint x: 566, startPoint y: 458, endPoint x: 589, endPoint y: 454, distance: 23.3
click at [589, 454] on div "Stock ID: H163735 VIN: [US_VEHICLE_IDENTIFICATION_NUMBER] ENG: A05CTC25842 Year…" at bounding box center [763, 428] width 549 height 105
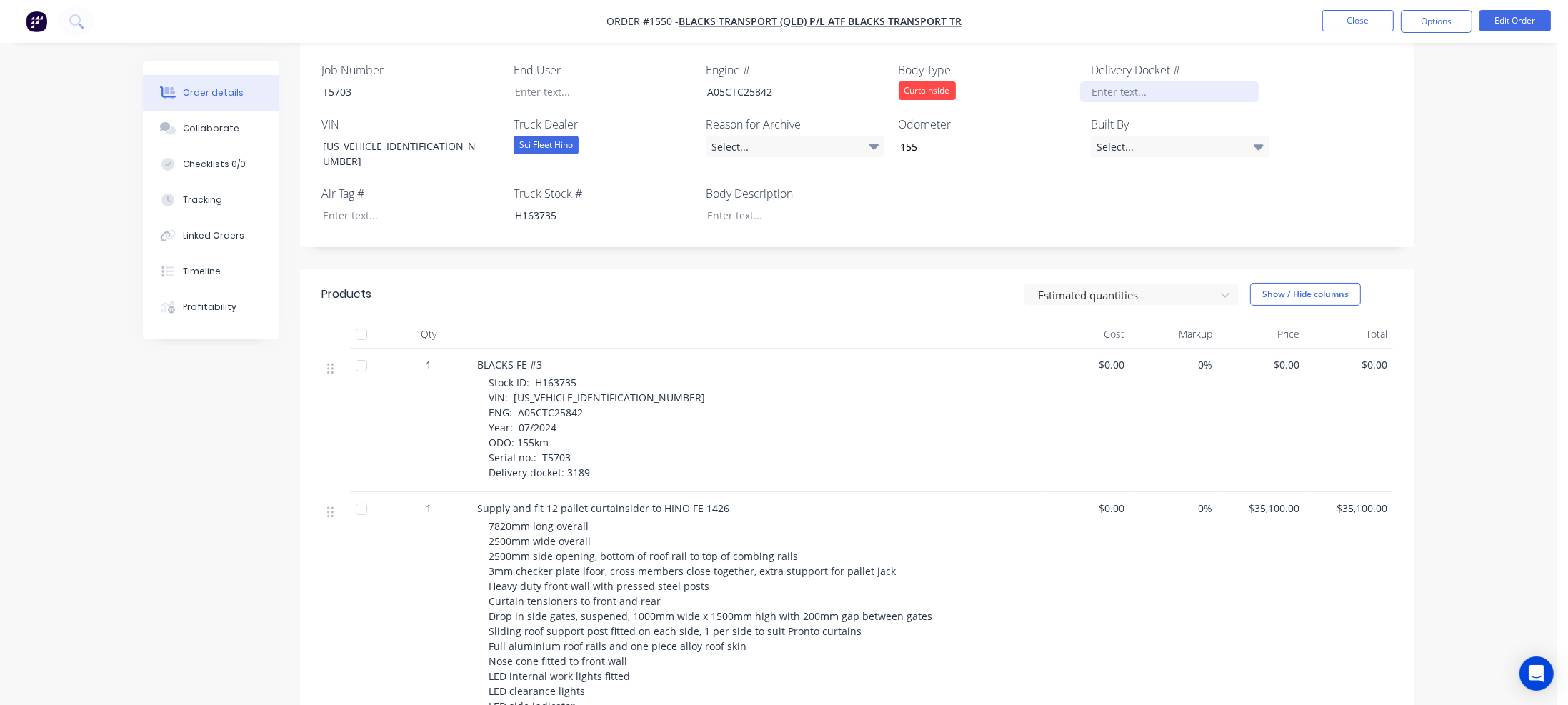
click at [1140, 87] on div at bounding box center [1169, 92] width 178 height 21
paste div
click at [759, 205] on div at bounding box center [784, 215] width 178 height 21
click at [554, 94] on div at bounding box center [592, 92] width 178 height 21
click at [1375, 19] on button "Close" at bounding box center [1358, 21] width 72 height 21
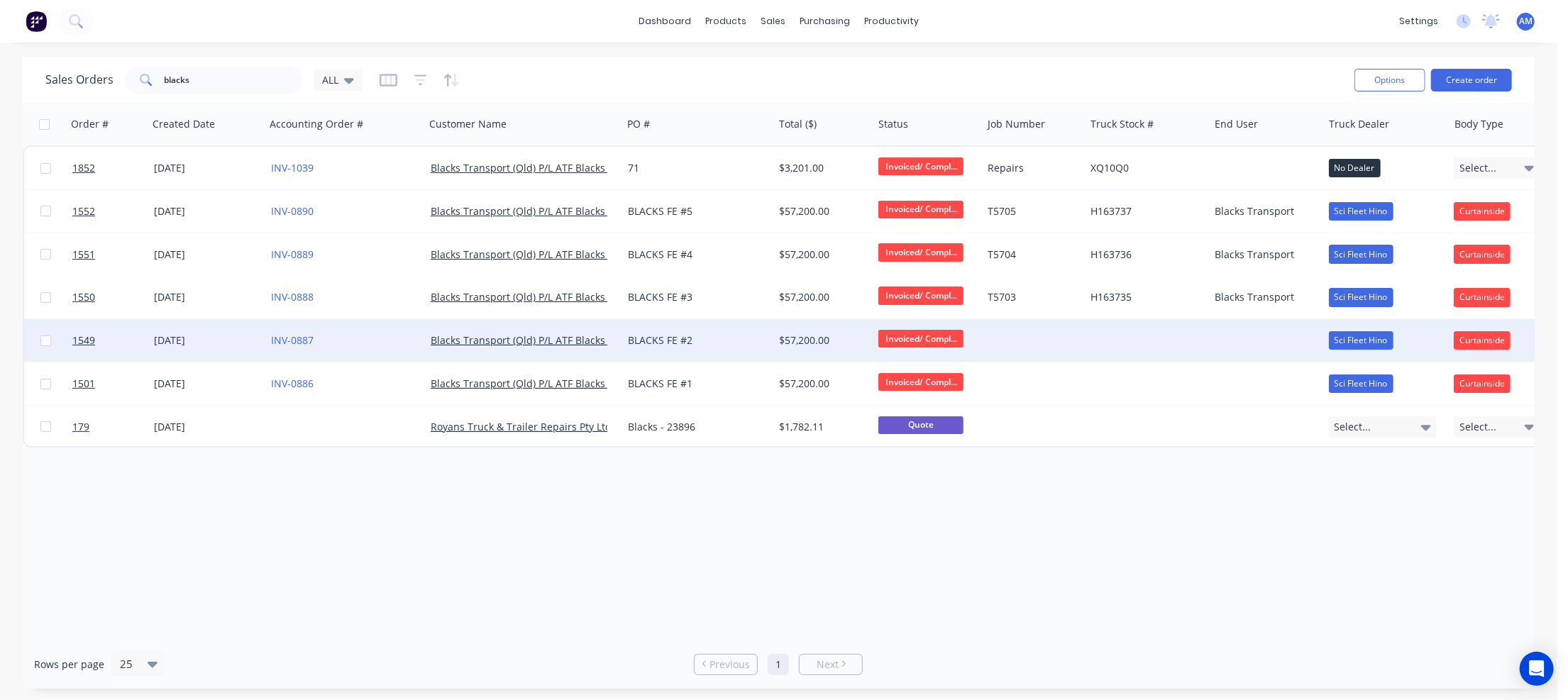
click at [1238, 339] on div at bounding box center [1266, 341] width 115 height 43
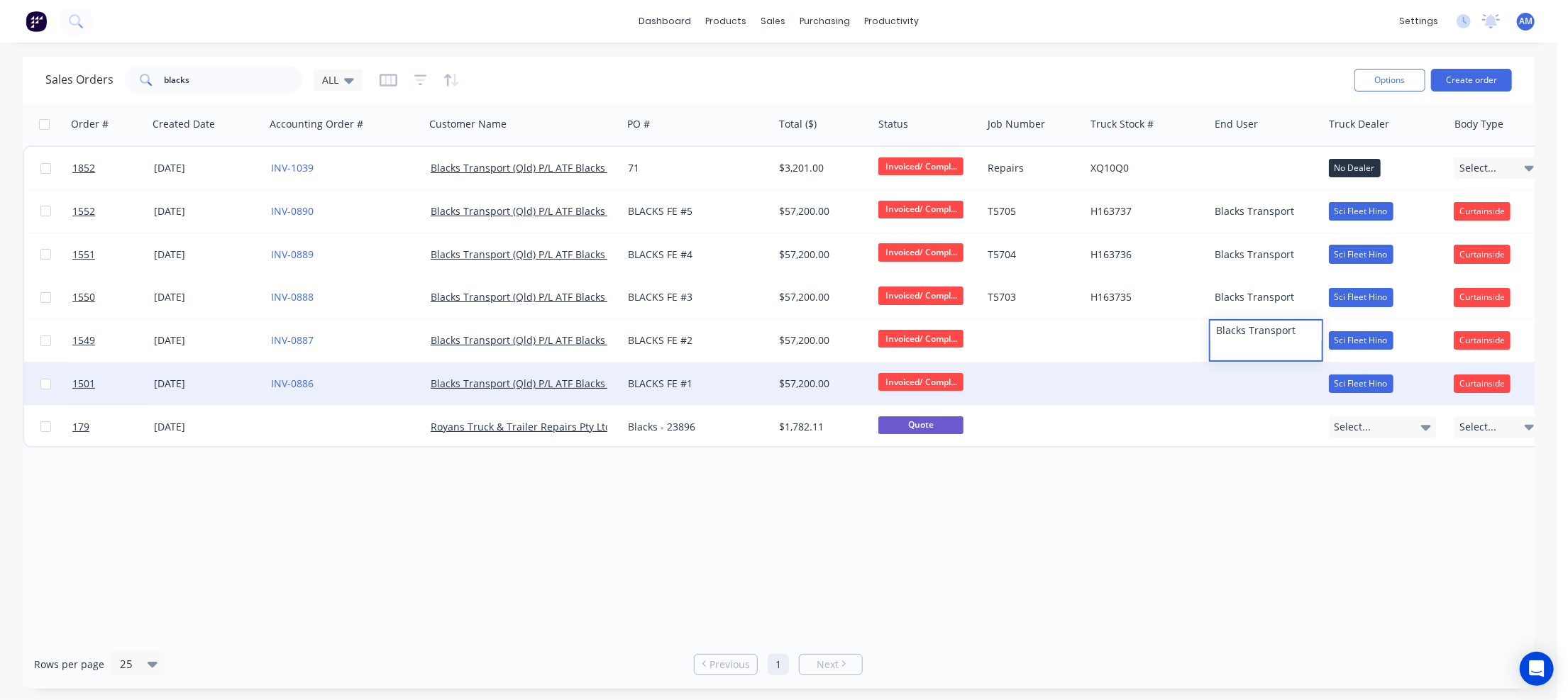
click at [1249, 388] on div at bounding box center [1266, 384] width 115 height 43
click at [1249, 389] on div at bounding box center [1266, 384] width 115 height 43
click at [1258, 374] on div "Blacks TRnasport" at bounding box center [1266, 374] width 112 height 20
click at [1231, 380] on div "Blacks TRnasport" at bounding box center [1266, 374] width 112 height 20
click at [1266, 368] on div "Blacks TRnasport" at bounding box center [1266, 374] width 112 height 20
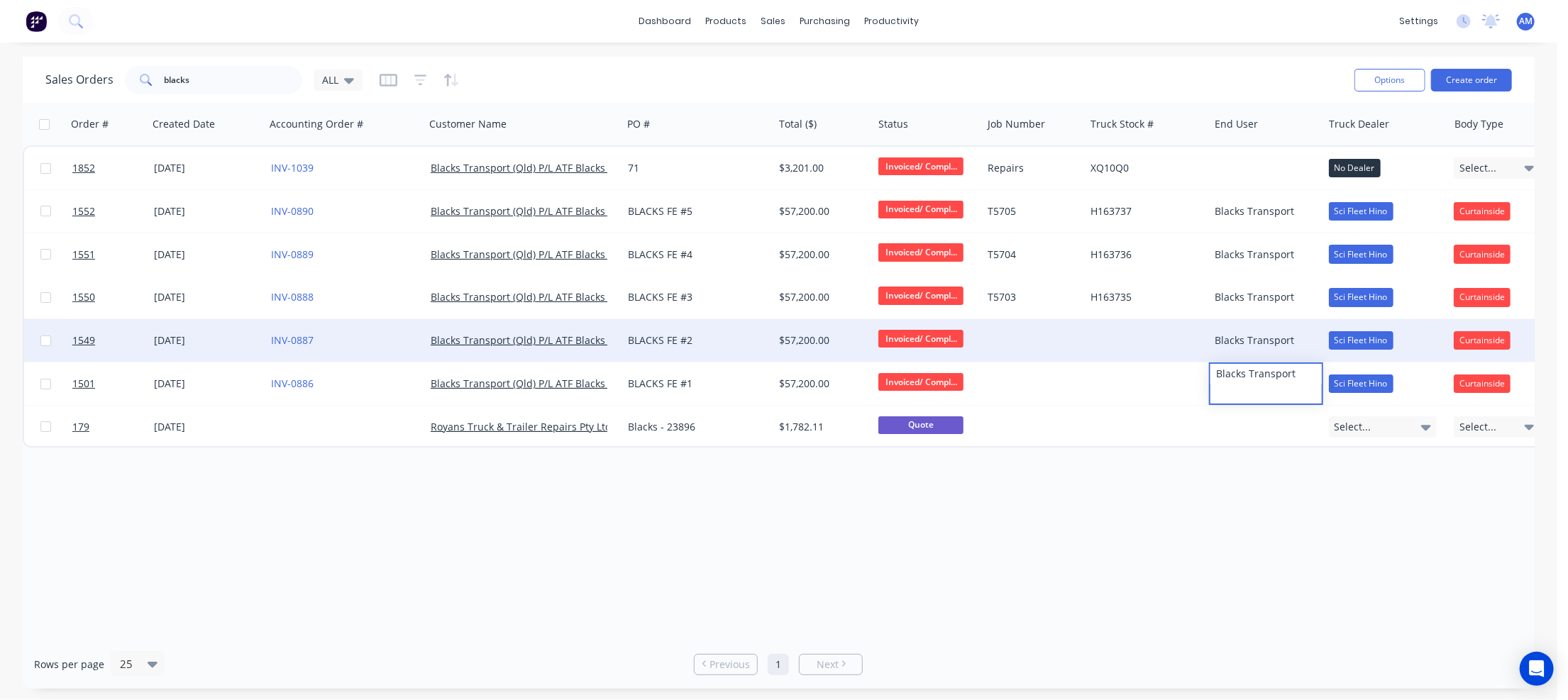
click at [1012, 339] on div at bounding box center [1033, 341] width 103 height 43
click at [359, 341] on div "INV-0887" at bounding box center [341, 341] width 141 height 14
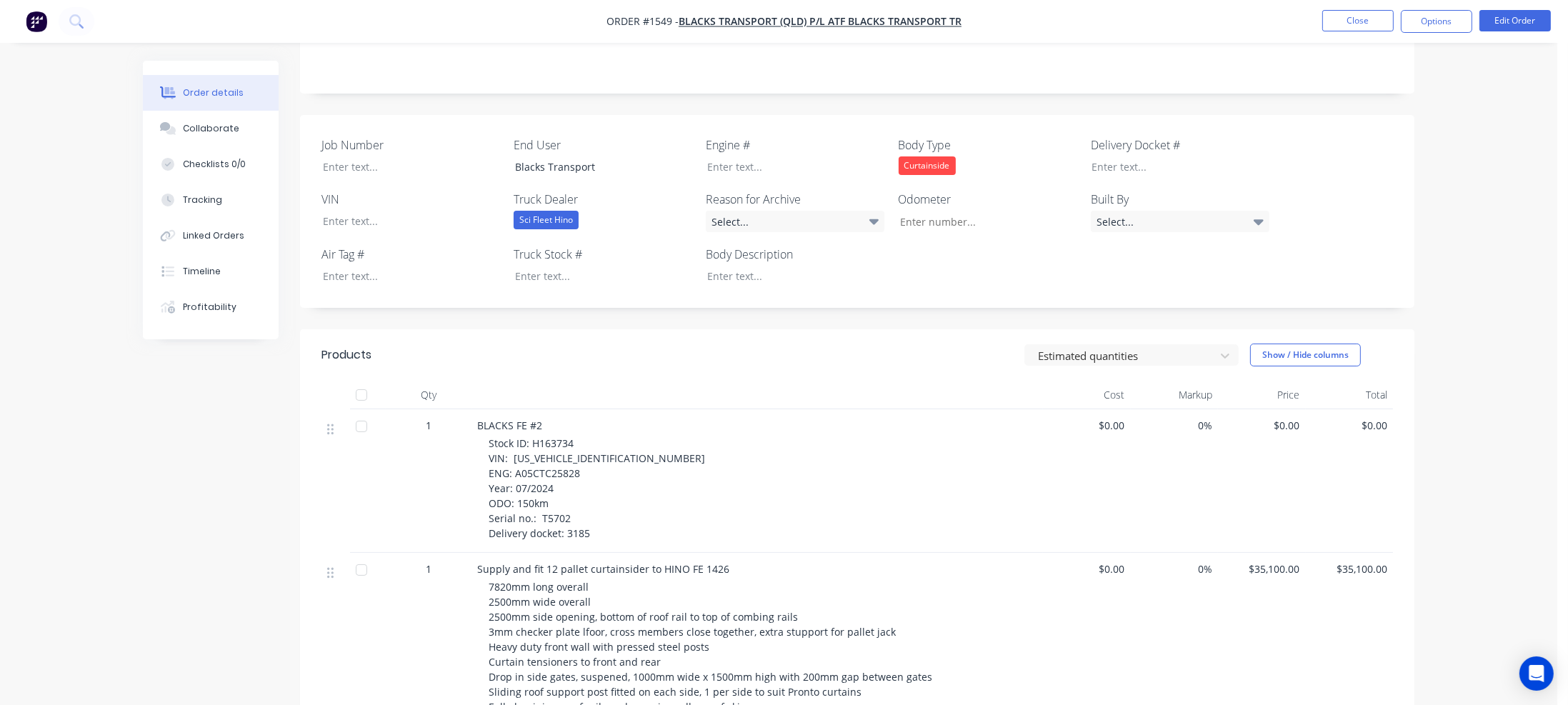
scroll to position [286, 0]
drag, startPoint x: 532, startPoint y: 424, endPoint x: 573, endPoint y: 426, distance: 41.0
click at [573, 433] on span "Stock ID: H163734 VIN: [US_VEHICLE_IDENTIFICATION_NUMBER] ENG: A05CTC25828 Year…" at bounding box center [597, 484] width 216 height 104
click at [554, 262] on div at bounding box center [592, 272] width 178 height 21
paste div
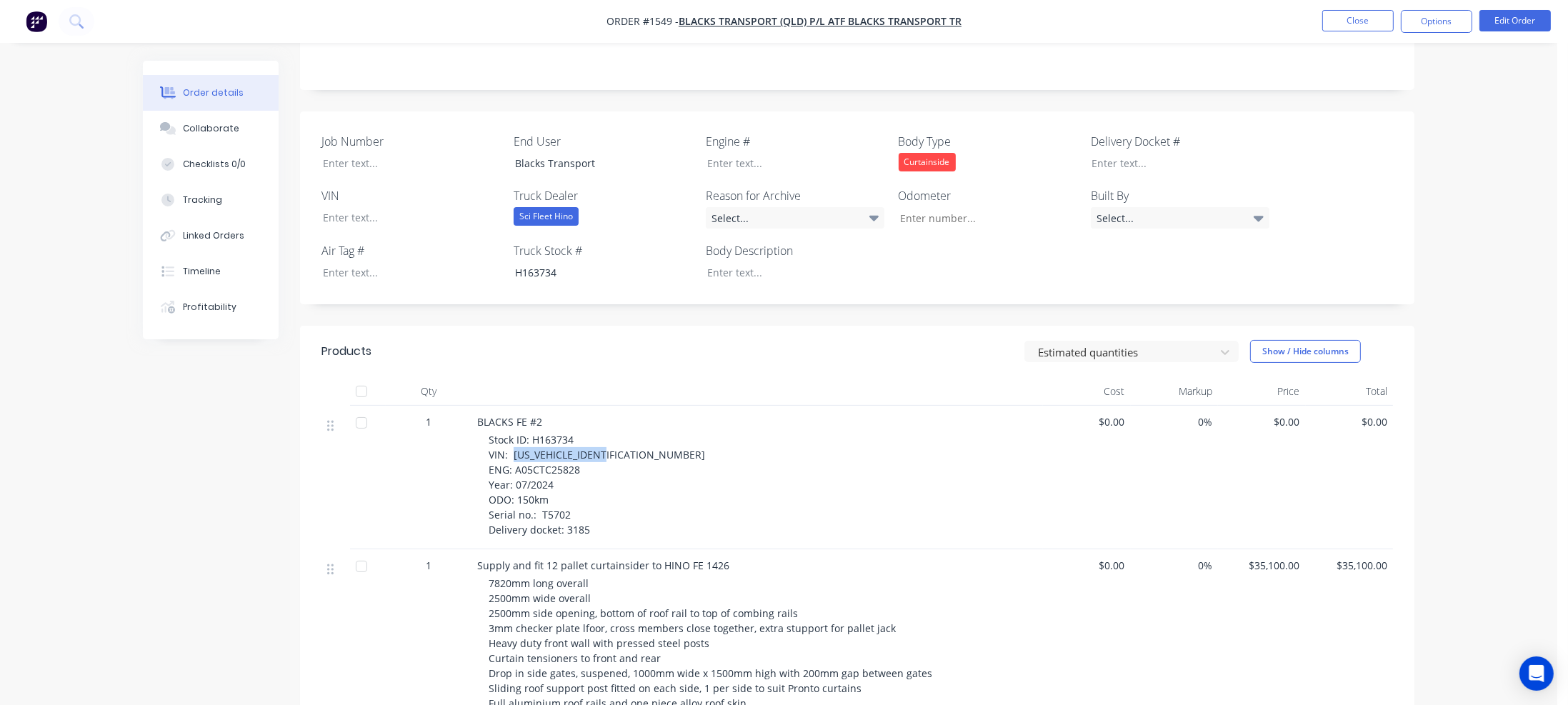
drag, startPoint x: 511, startPoint y: 441, endPoint x: 622, endPoint y: 445, distance: 111.1
click at [622, 445] on div "Stock ID: H163734 VIN: [US_VEHICLE_IDENTIFICATION_NUMBER] ENG: A05CTC25828 Year…" at bounding box center [763, 484] width 549 height 105
click at [336, 207] on div at bounding box center [400, 217] width 178 height 21
paste div
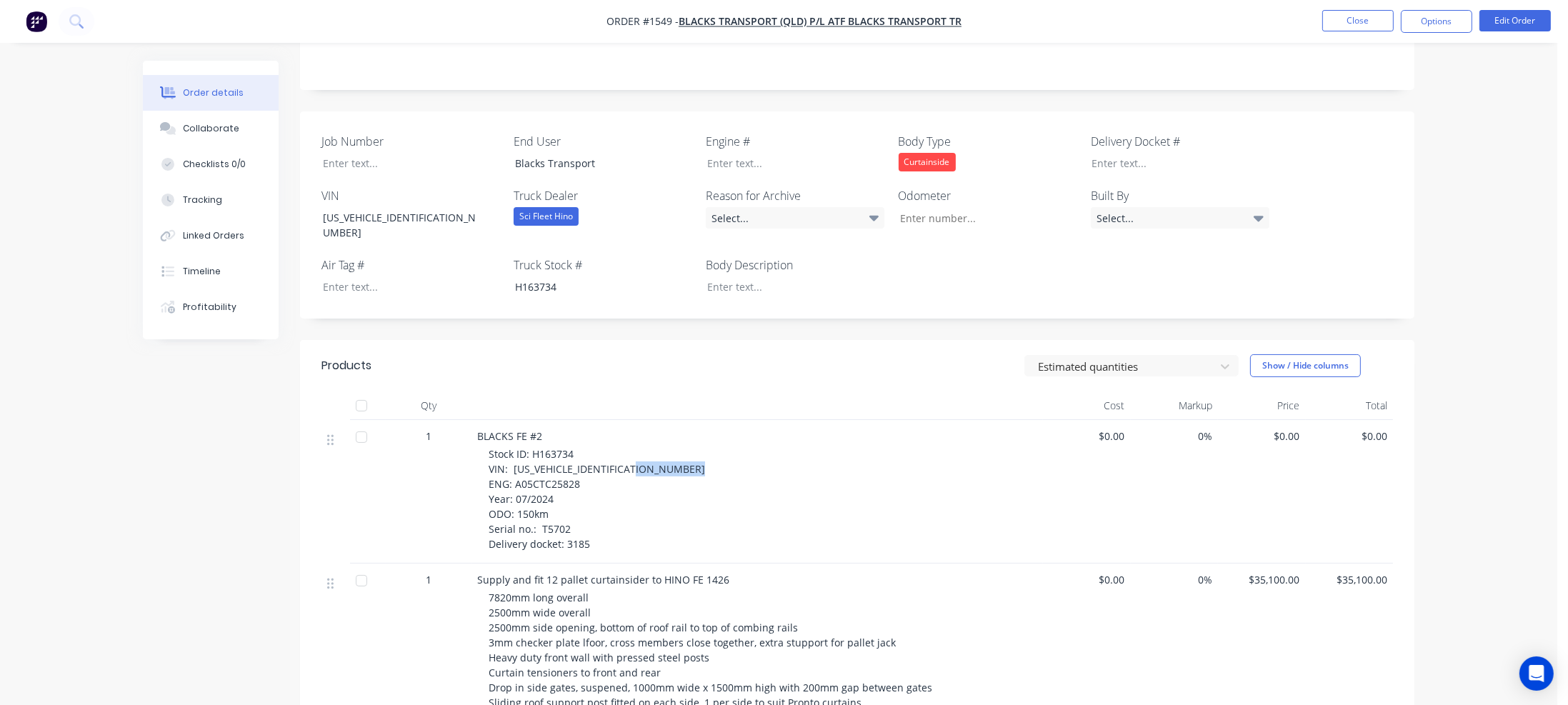
drag, startPoint x: 514, startPoint y: 456, endPoint x: 587, endPoint y: 458, distance: 73.0
click at [587, 458] on div "Stock ID: H163734 VIN: [US_VEHICLE_IDENTIFICATION_NUMBER] ENG: A05CTC25828 Year…" at bounding box center [763, 499] width 549 height 105
click at [728, 153] on div at bounding box center [784, 163] width 178 height 21
paste div
drag, startPoint x: 516, startPoint y: 486, endPoint x: 552, endPoint y: 486, distance: 36.0
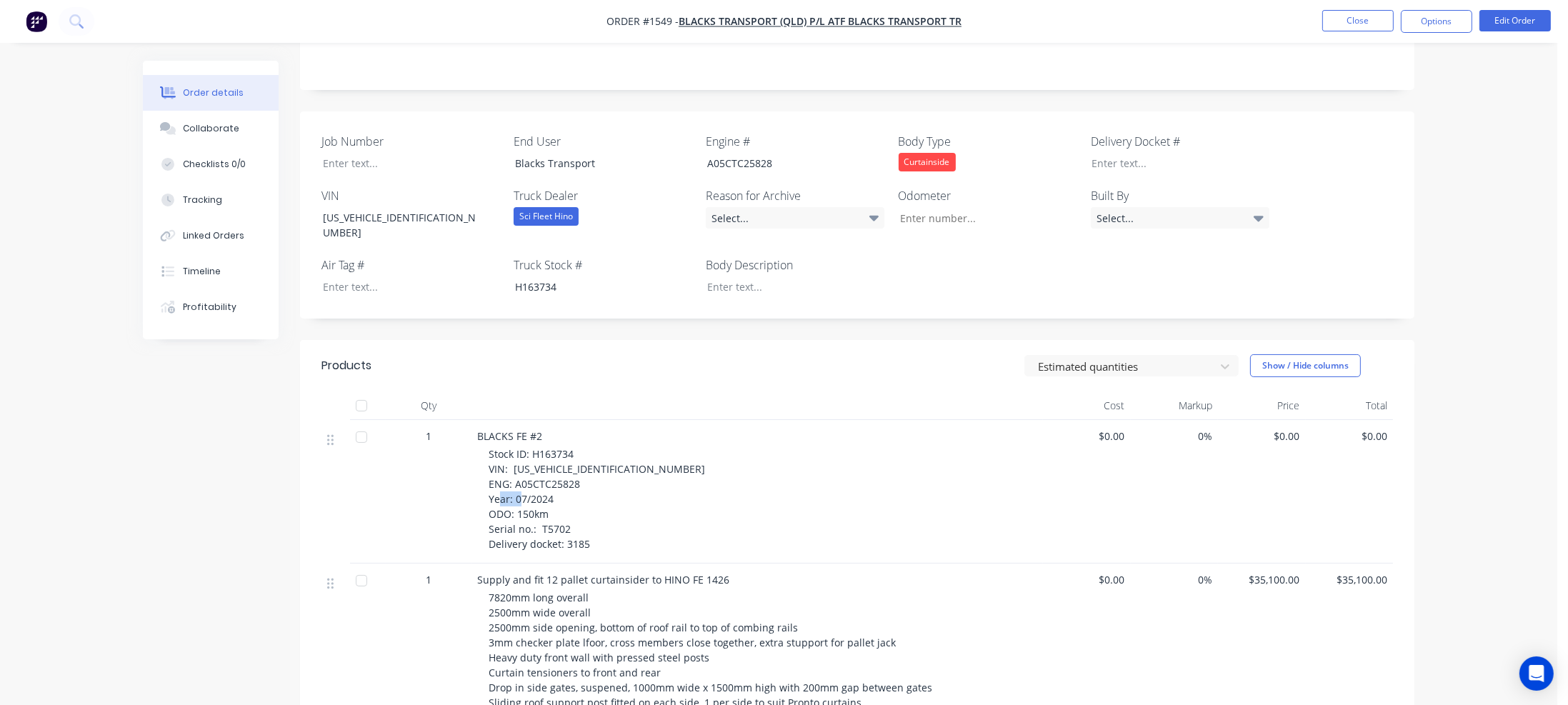
click at [552, 486] on div "Stock ID: H163734 VIN: [US_VEHICLE_IDENTIFICATION_NUMBER] ENG: A05CTC25828 Year…" at bounding box center [763, 499] width 549 height 105
click at [925, 207] on input "Job Number" at bounding box center [982, 218] width 188 height 21
paste input "150km"
type input "150"
drag, startPoint x: 539, startPoint y: 500, endPoint x: 579, endPoint y: 499, distance: 40.0
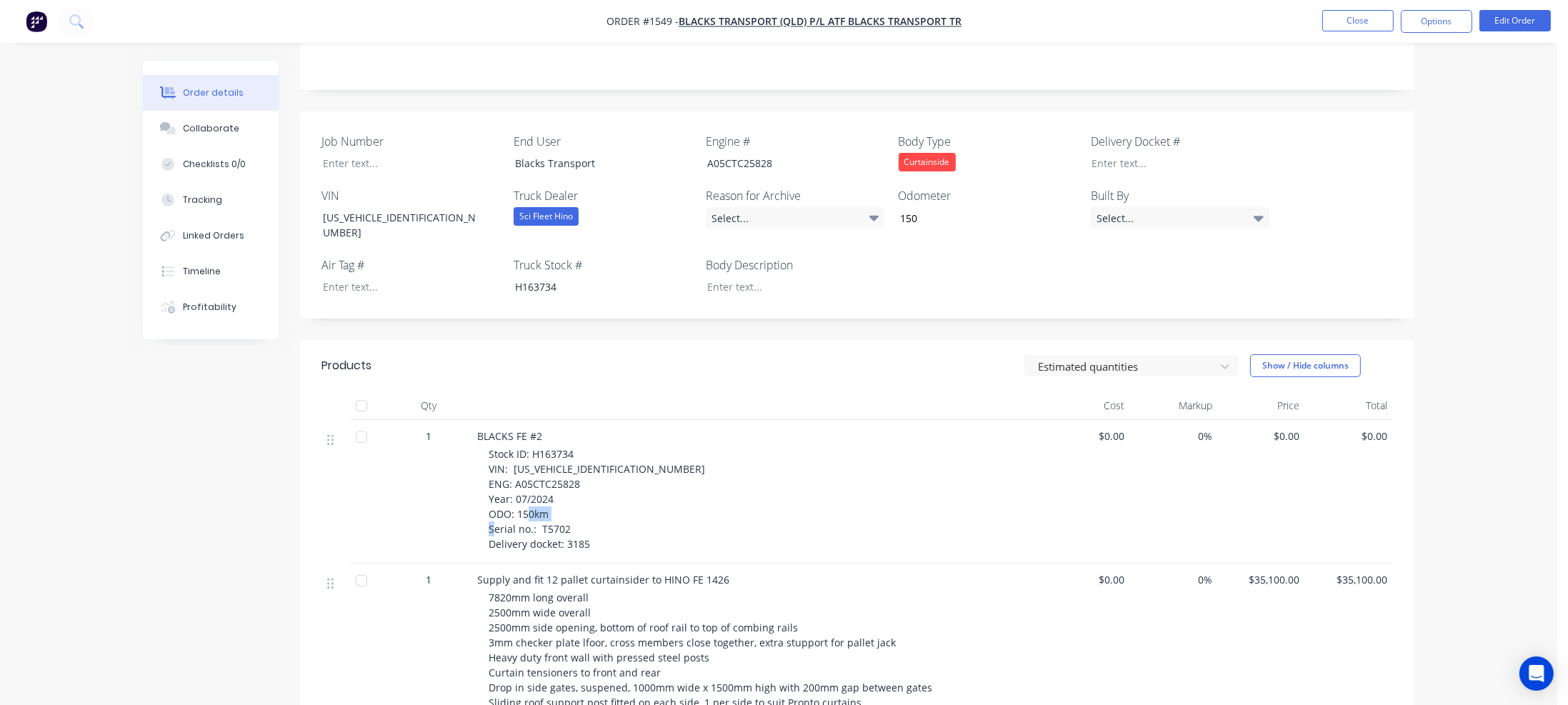
click at [579, 499] on div "Stock ID: H163734 VIN: [US_VEHICLE_IDENTIFICATION_NUMBER] ENG: A05CTC25828 Year…" at bounding box center [763, 499] width 549 height 105
click at [355, 153] on div at bounding box center [400, 163] width 178 height 21
paste div
drag, startPoint x: 566, startPoint y: 514, endPoint x: 590, endPoint y: 516, distance: 24.1
click at [590, 516] on div "Stock ID: H163734 VIN: [US_VEHICLE_IDENTIFICATION_NUMBER] ENG: A05CTC25828 Year…" at bounding box center [763, 499] width 549 height 105
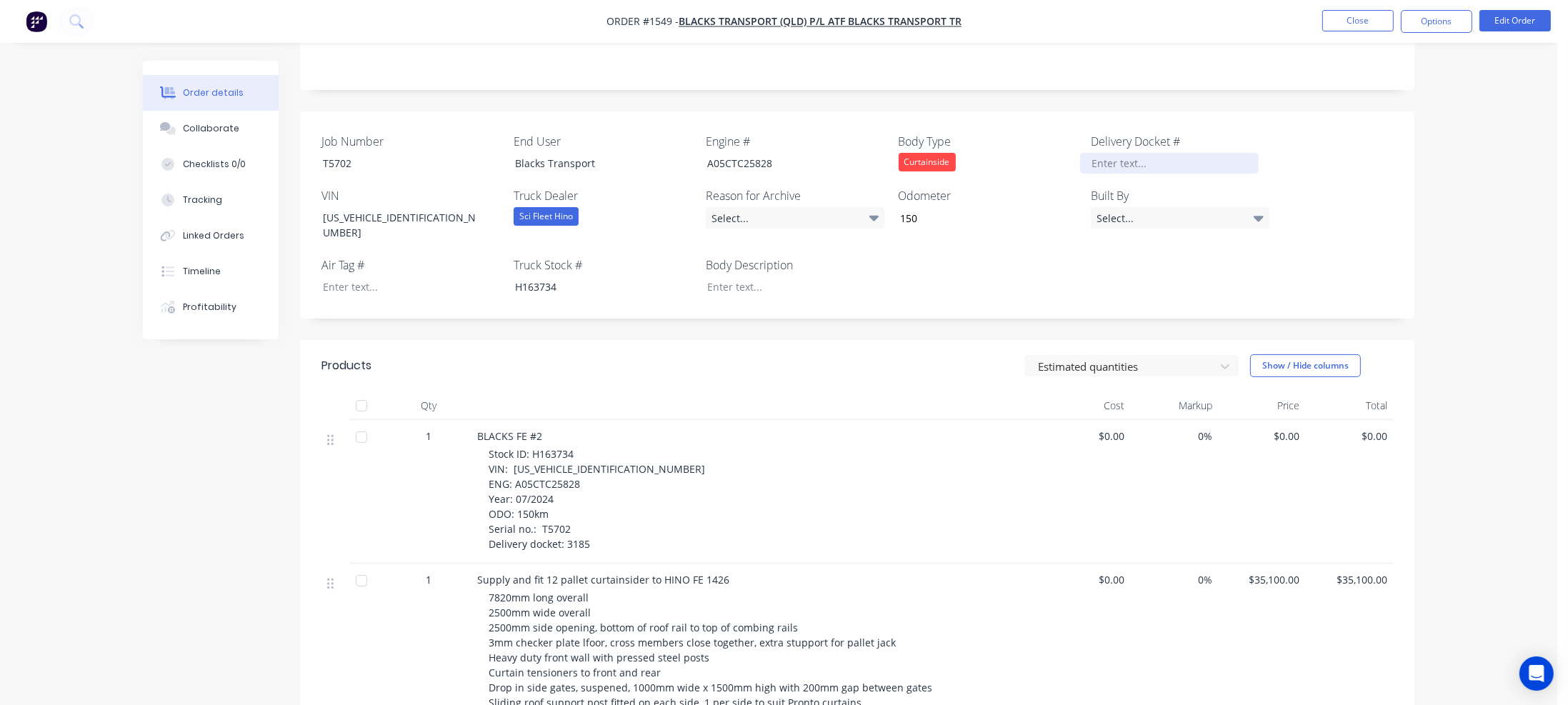
click at [1139, 153] on div at bounding box center [1169, 163] width 178 height 21
paste div
click at [801, 350] on header "Products Estimated quantities Show / Hide columns" at bounding box center [857, 366] width 1115 height 52
click at [1380, 22] on button "Close" at bounding box center [1358, 21] width 72 height 21
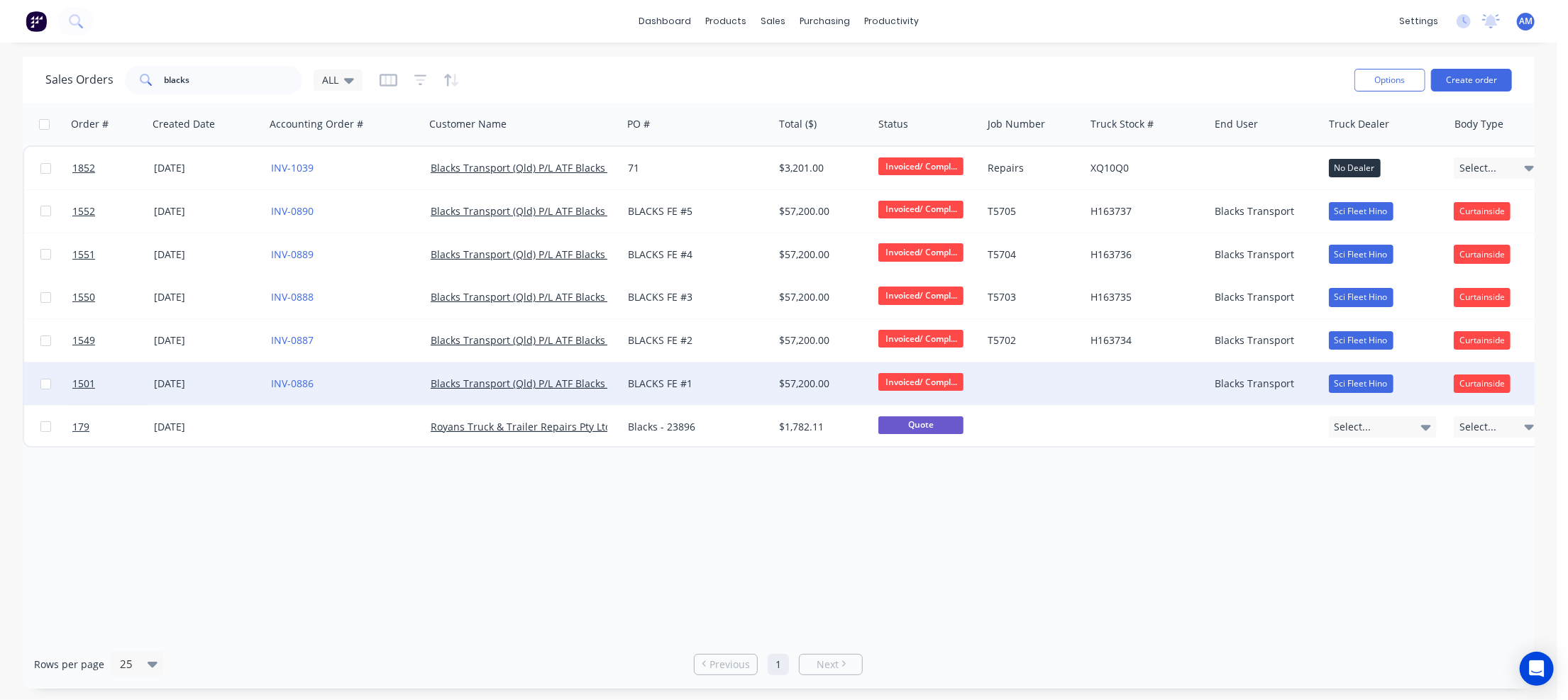
click at [1012, 376] on div at bounding box center [1033, 384] width 103 height 43
click at [317, 376] on div "INV-0886" at bounding box center [345, 384] width 159 height 43
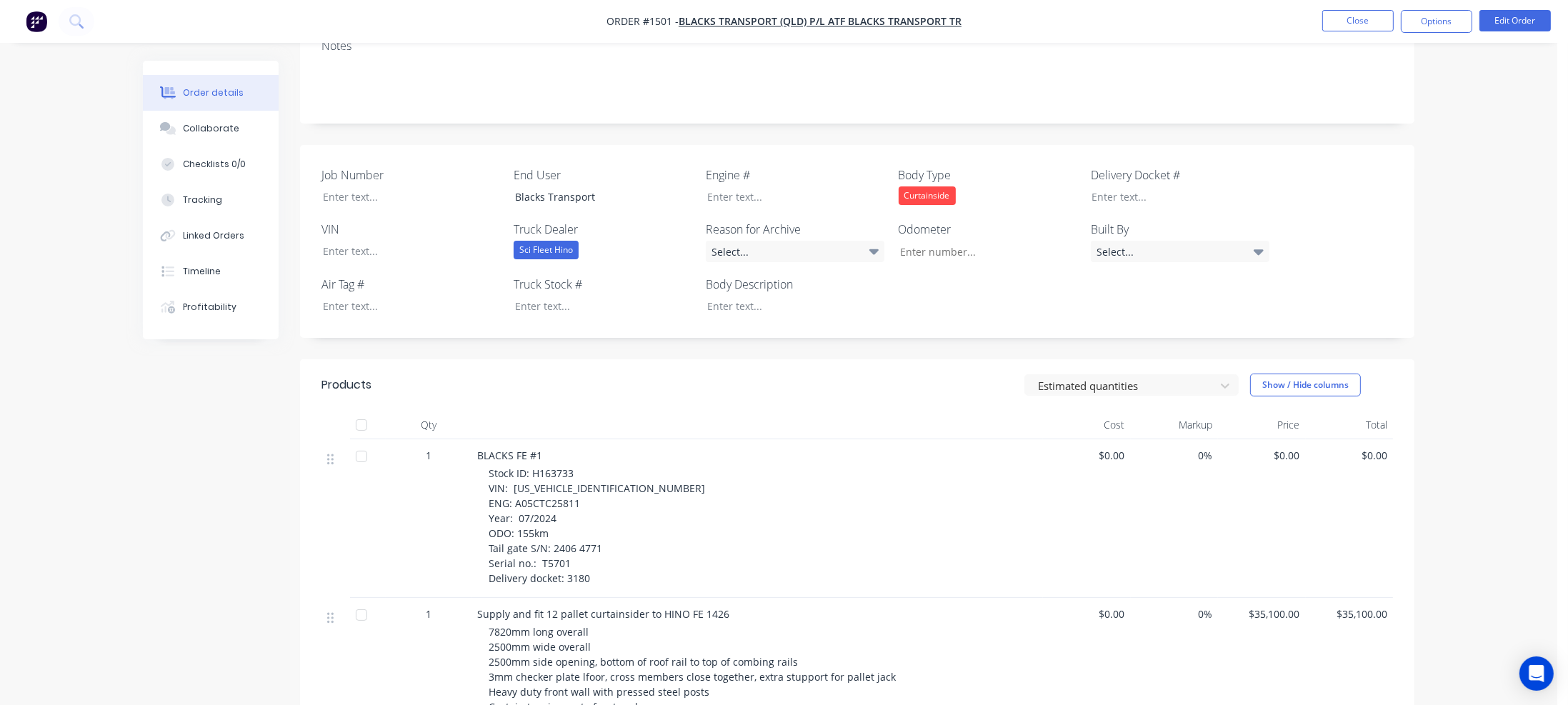
scroll to position [286, 0]
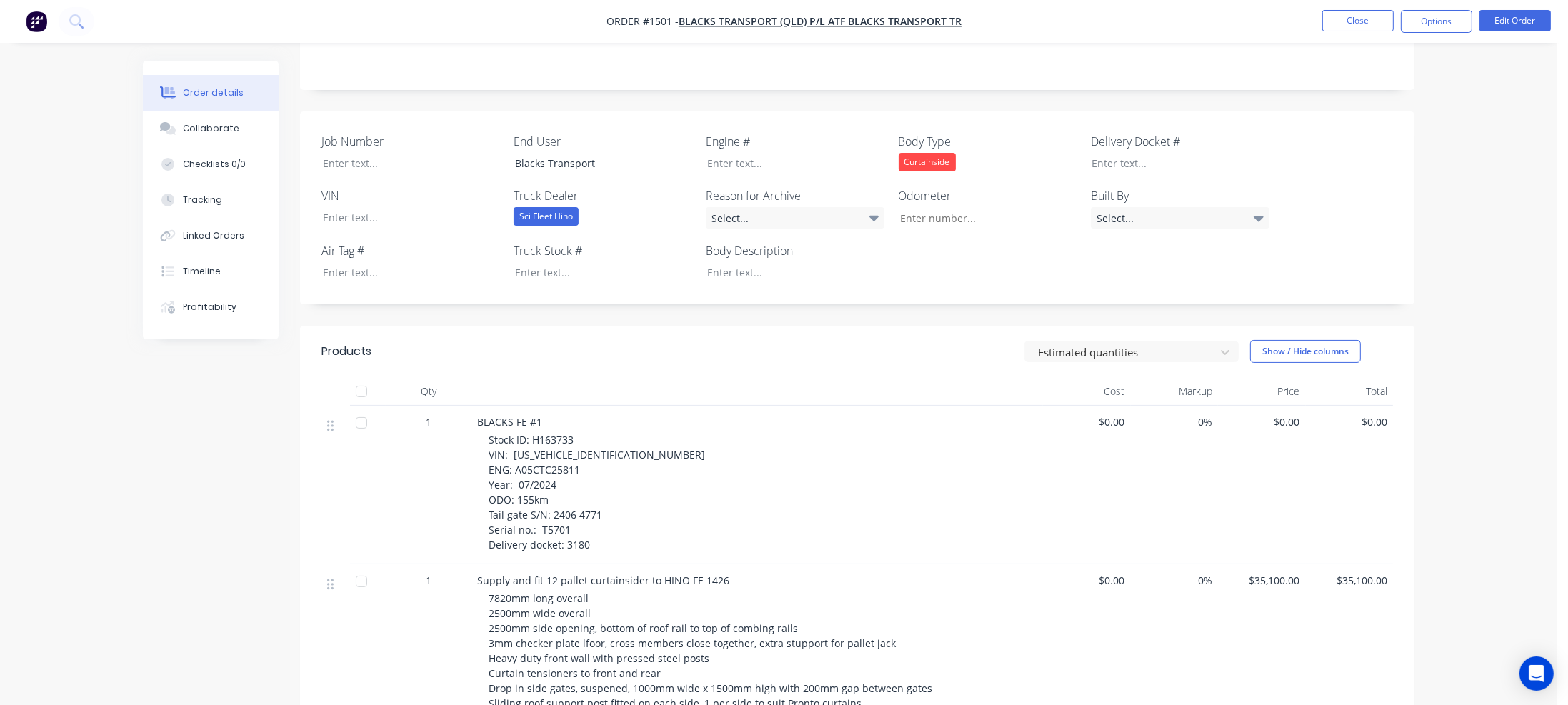
click at [532, 443] on span "Stock ID: H163733 VIN: [US_VEHICLE_IDENTIFICATION_NUMBER] ENG: A05CTC25811 Year…" at bounding box center [597, 492] width 216 height 119
drag, startPoint x: 532, startPoint y: 425, endPoint x: 572, endPoint y: 423, distance: 40.0
click at [572, 433] on span "Stock ID: H163733 VIN: [US_VEHICLE_IDENTIFICATION_NUMBER] ENG: A05CTC25811 Year…" at bounding box center [597, 492] width 216 height 119
click at [543, 262] on div at bounding box center [592, 272] width 178 height 21
paste div
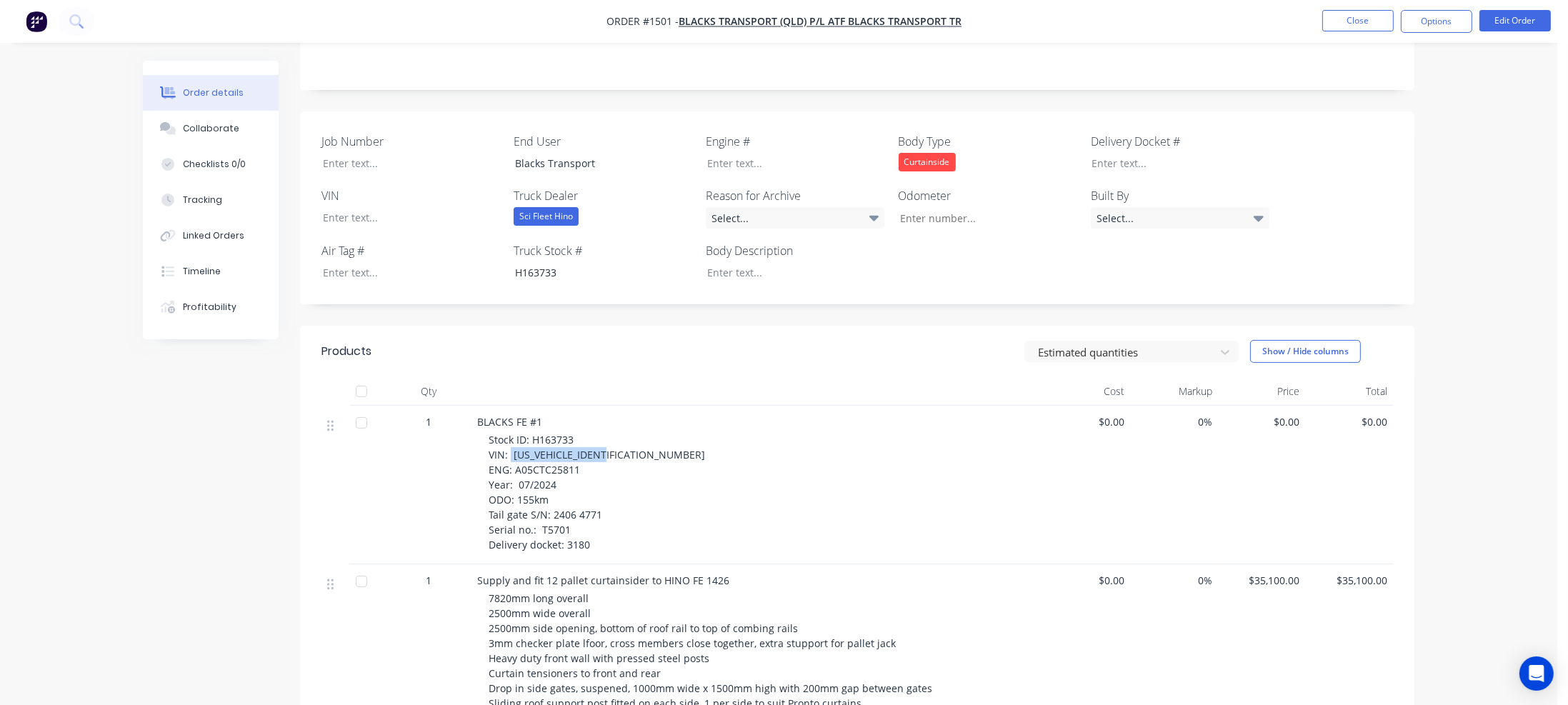
drag, startPoint x: 510, startPoint y: 442, endPoint x: 615, endPoint y: 441, distance: 105.0
click at [615, 441] on div "Stock ID: H163733 VIN: [US_VEHICLE_IDENTIFICATION_NUMBER] ENG: A05CTC25811 Year…" at bounding box center [763, 492] width 549 height 120
click at [349, 207] on div at bounding box center [400, 217] width 178 height 21
paste div
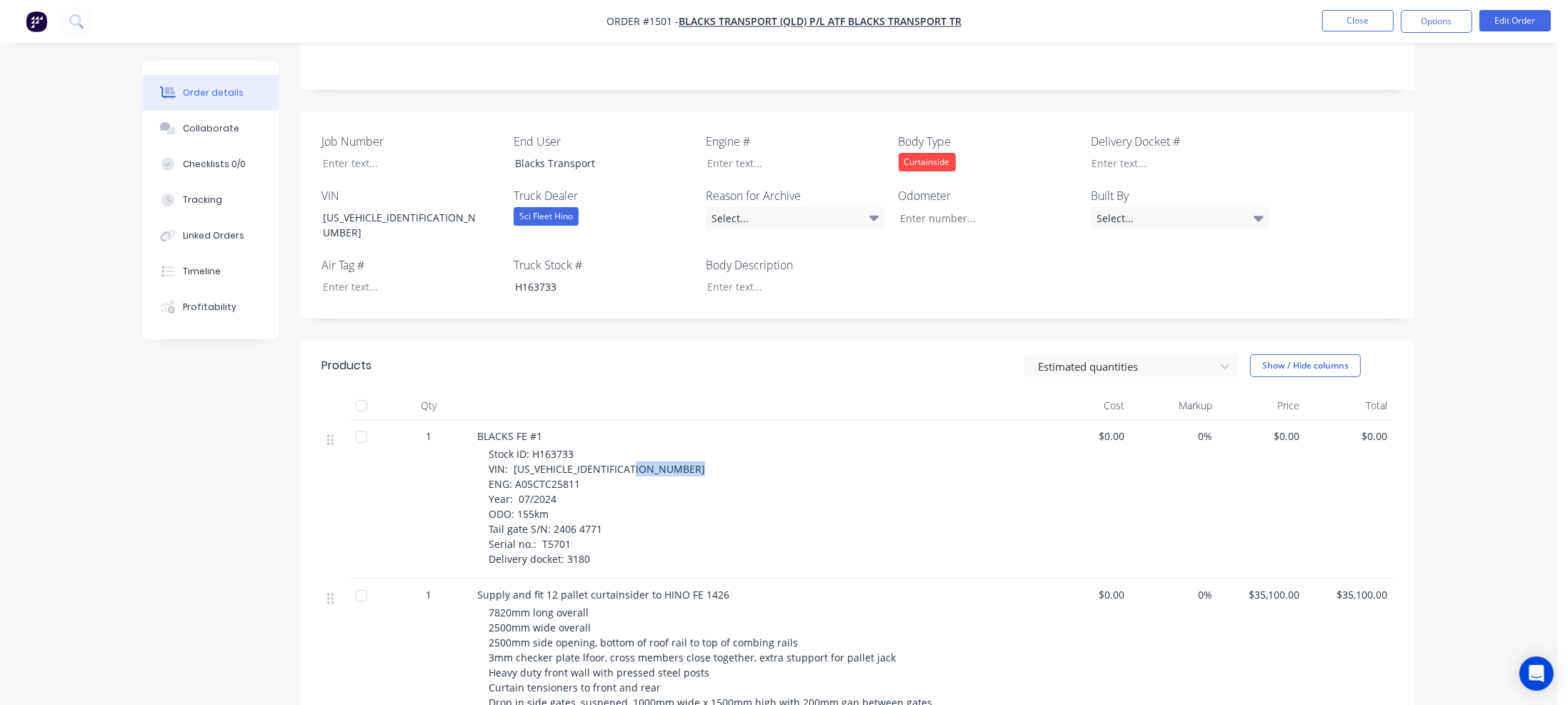
drag, startPoint x: 513, startPoint y: 456, endPoint x: 578, endPoint y: 457, distance: 65.0
click at [585, 457] on div "Stock ID: H163733 VIN: [US_VEHICLE_IDENTIFICATION_NUMBER] ENG: A05CTC25811 Year…" at bounding box center [763, 507] width 549 height 120
click at [734, 153] on div at bounding box center [784, 163] width 178 height 21
paste div
drag, startPoint x: 517, startPoint y: 486, endPoint x: 544, endPoint y: 486, distance: 27.0
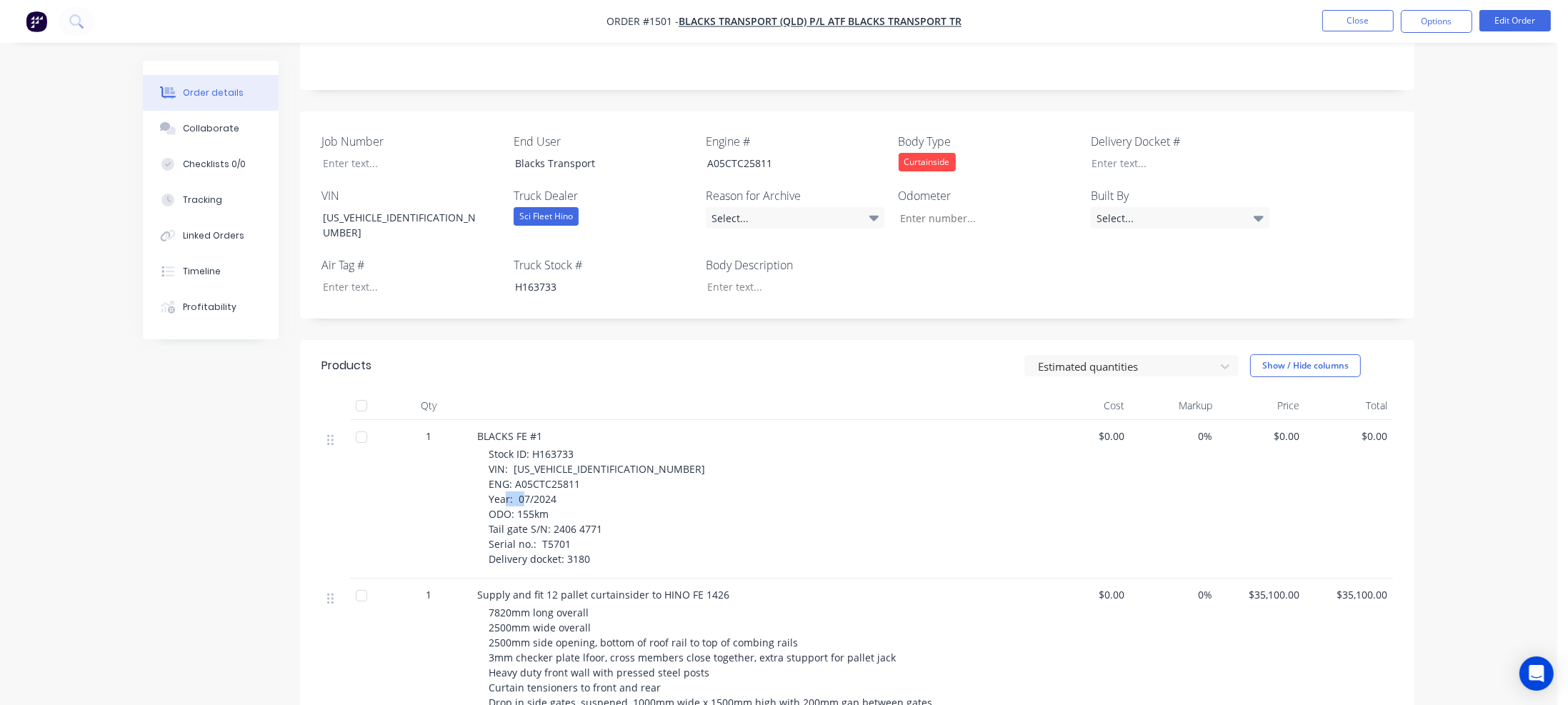
click at [544, 486] on span "Stock ID: H163733 VIN: [US_VEHICLE_IDENTIFICATION_NUMBER] ENG: A05CTC25811 Year…" at bounding box center [597, 507] width 216 height 119
click at [918, 207] on input "Job Number" at bounding box center [982, 218] width 188 height 21
paste input "155km"
type input "155"
drag, startPoint x: 542, startPoint y: 512, endPoint x: 572, endPoint y: 511, distance: 30.0
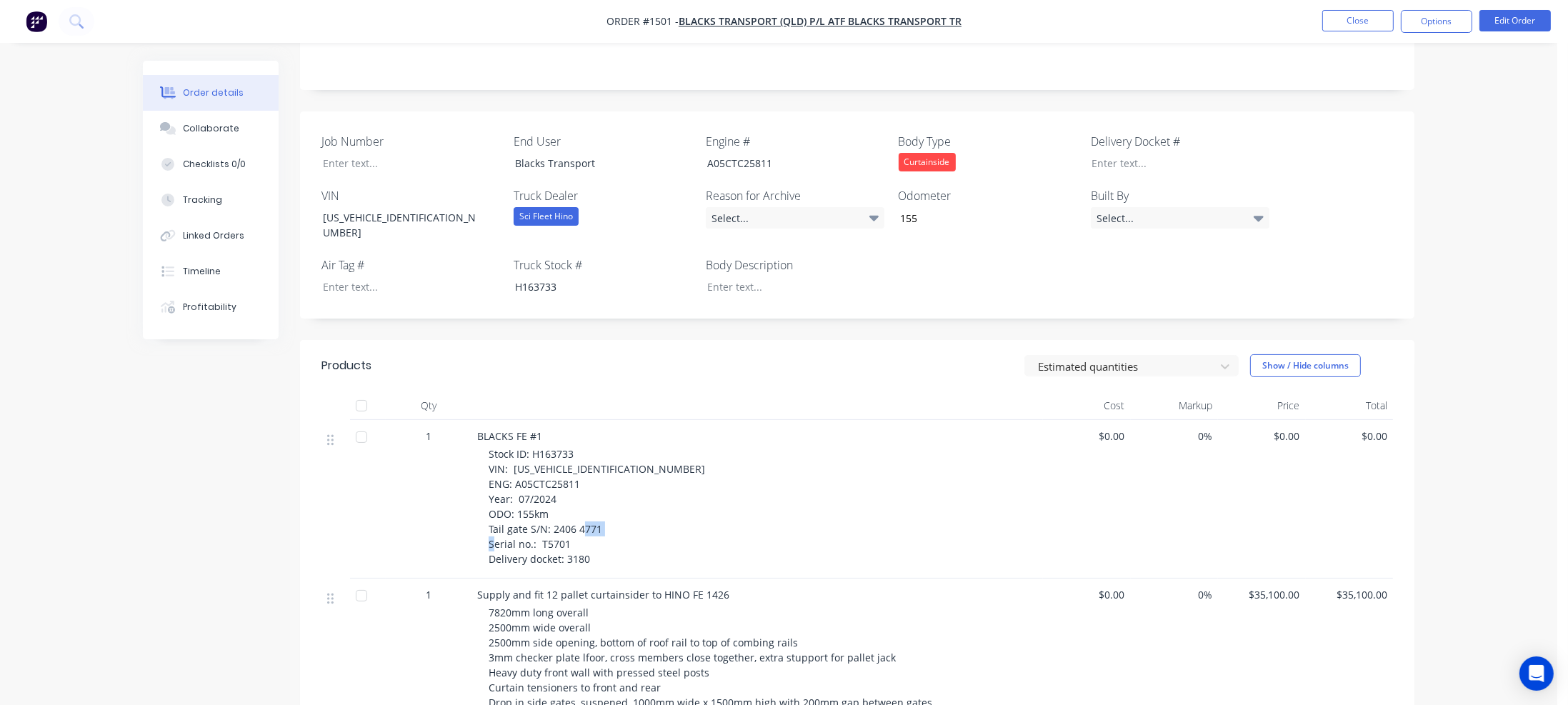
click at [572, 511] on div "Stock ID: H163733 VIN: [US_VEHICLE_IDENTIFICATION_NUMBER] ENG: A05CTC25811 Year…" at bounding box center [763, 507] width 549 height 120
click at [357, 153] on div at bounding box center [400, 163] width 178 height 21
paste div
drag, startPoint x: 564, startPoint y: 531, endPoint x: 586, endPoint y: 534, distance: 22.2
click at [586, 534] on span "Stock ID: H163733 VIN: [US_VEHICLE_IDENTIFICATION_NUMBER] ENG: A05CTC25811 Year…" at bounding box center [597, 507] width 216 height 119
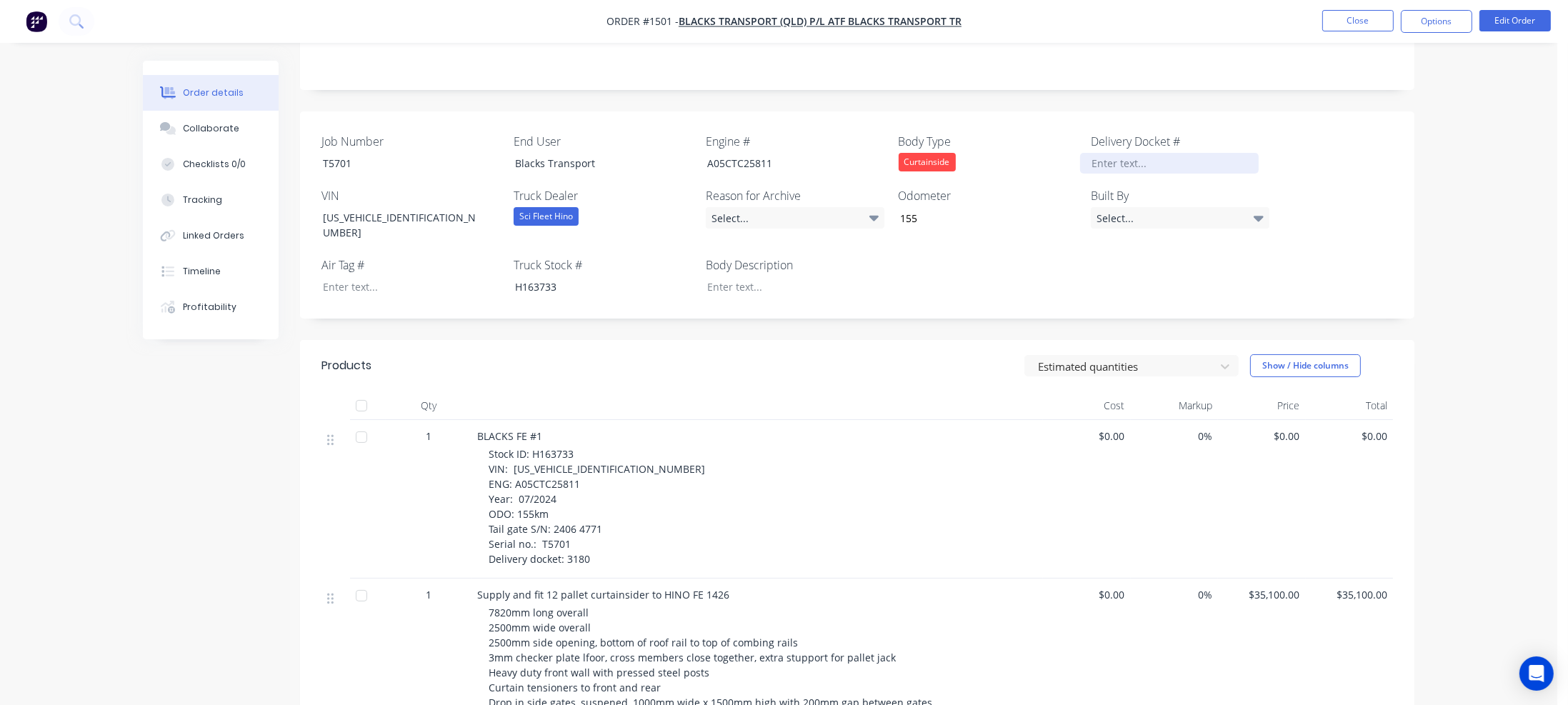
click at [1115, 154] on div at bounding box center [1169, 163] width 178 height 21
paste div
click at [1051, 261] on div "Job Number T5701 End User Blacks Transport Engine # A05CTC25811 Body Type Curta…" at bounding box center [857, 215] width 1115 height 207
click at [1368, 16] on button "Close" at bounding box center [1358, 21] width 72 height 21
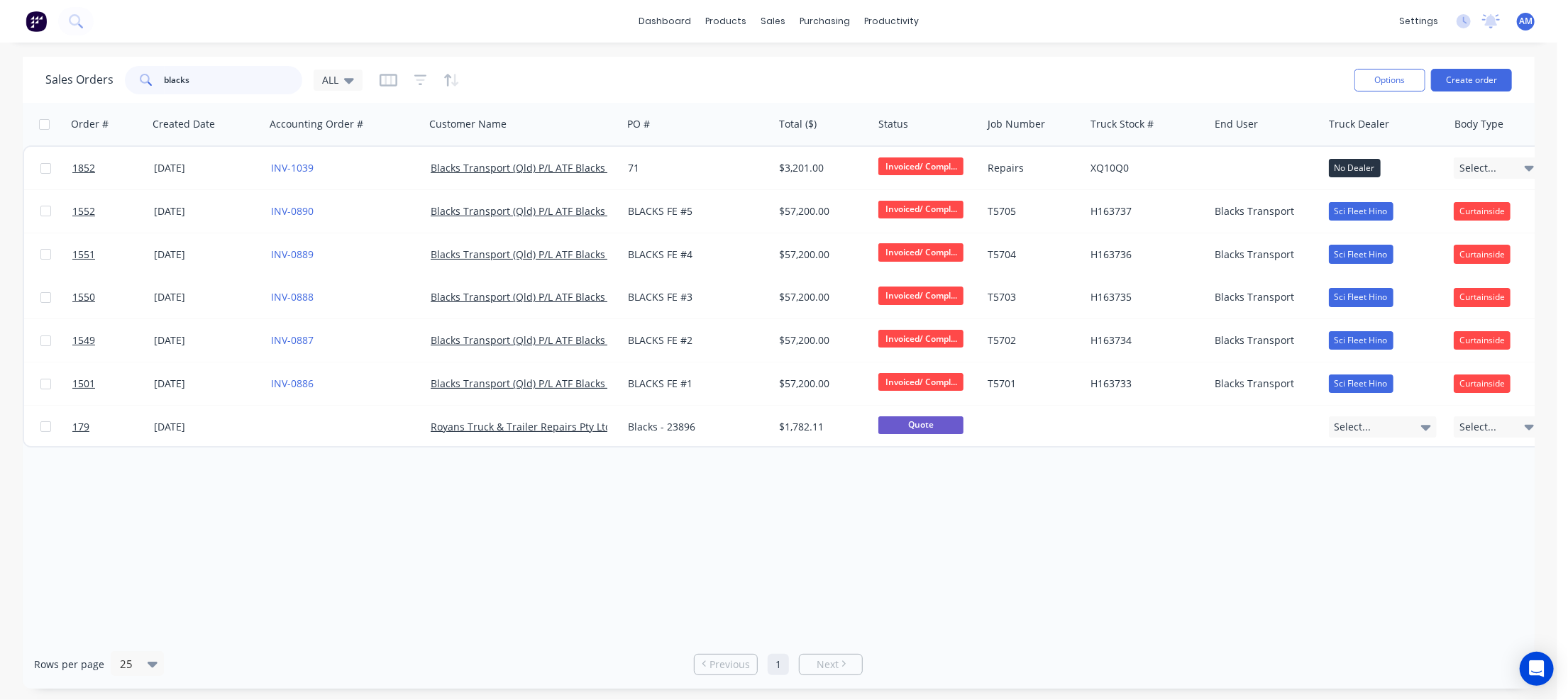
drag, startPoint x: 211, startPoint y: 79, endPoint x: 117, endPoint y: 80, distance: 94.0
click at [117, 80] on div "Sales Orders blacks ALL" at bounding box center [204, 80] width 317 height 28
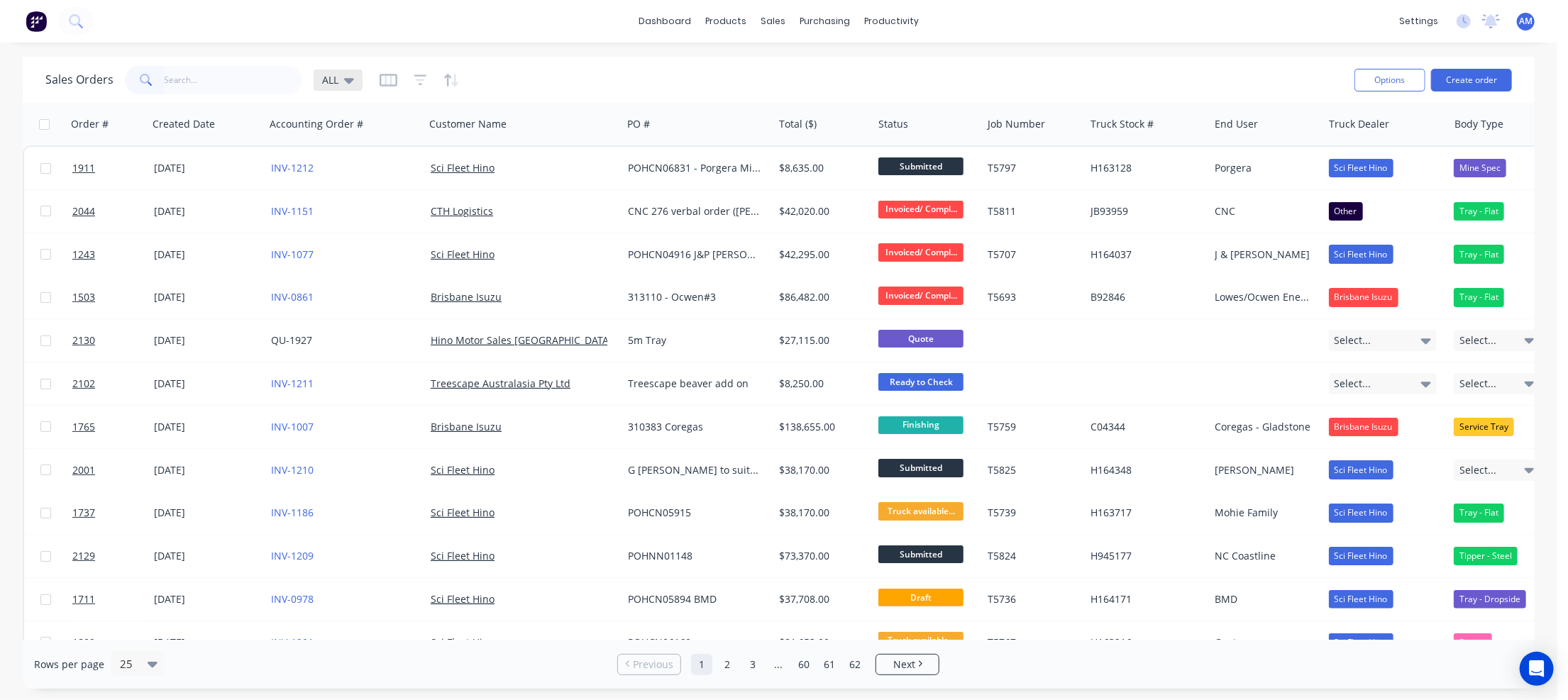
click at [351, 78] on icon at bounding box center [349, 81] width 10 height 6
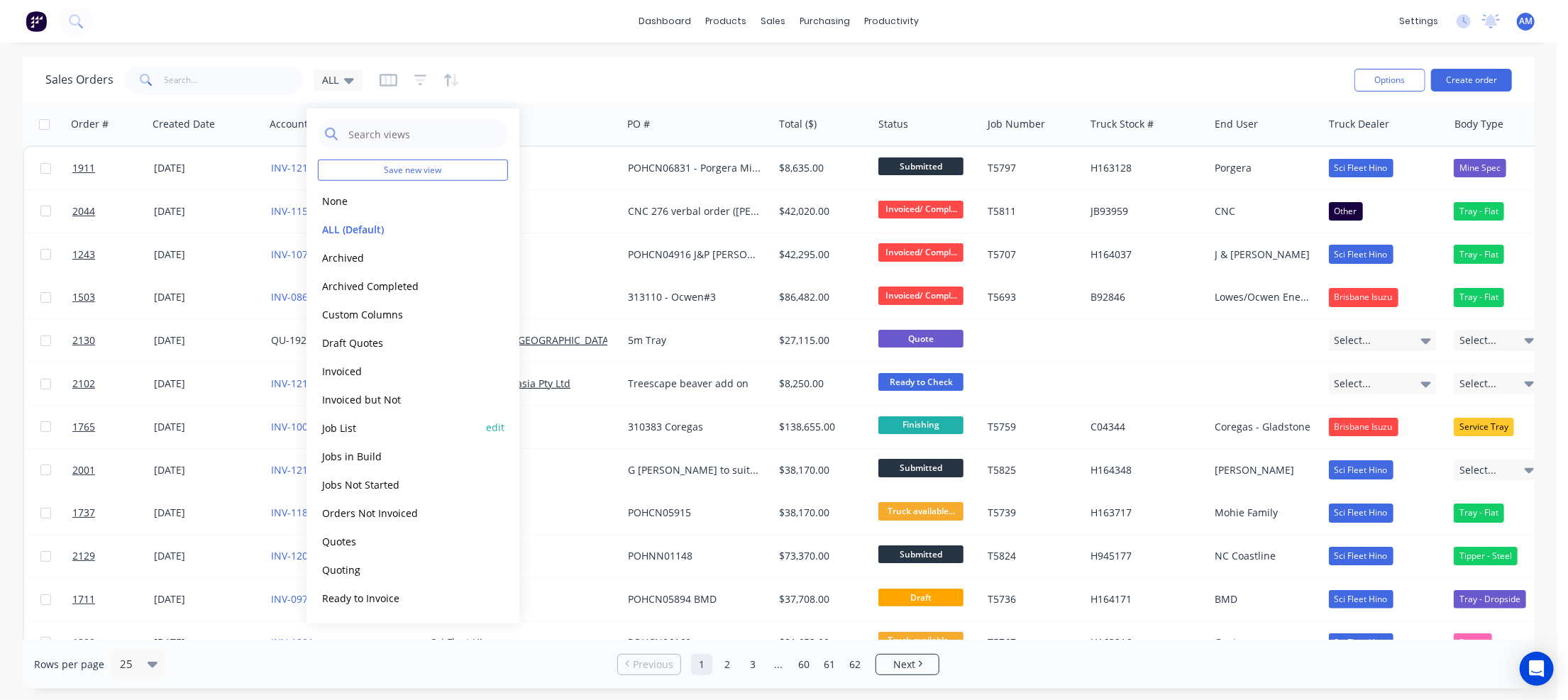
click at [332, 429] on button "Job List" at bounding box center [398, 427] width 161 height 16
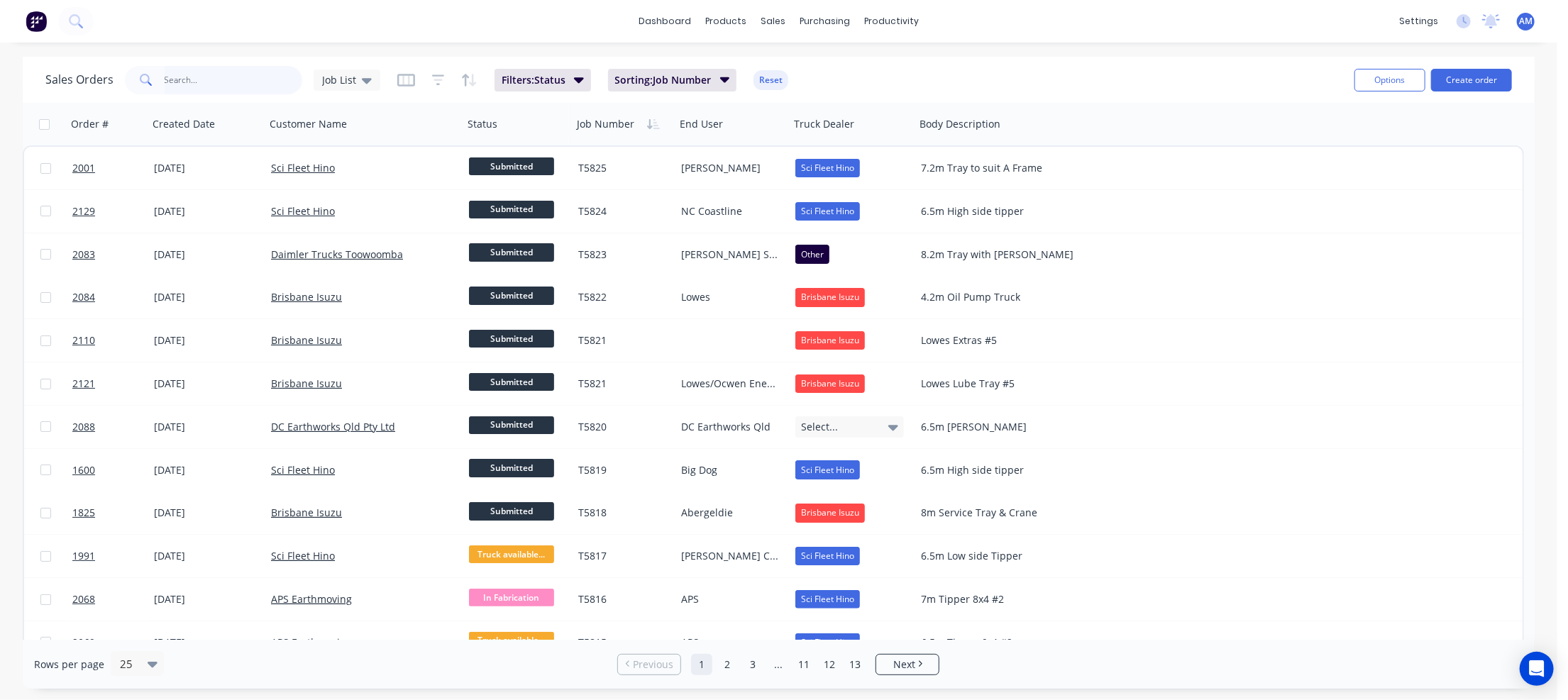
click at [201, 94] on div "Sales Orders Job List Filters: Status Sorting: Job Number Reset" at bounding box center [694, 80] width 1298 height 35
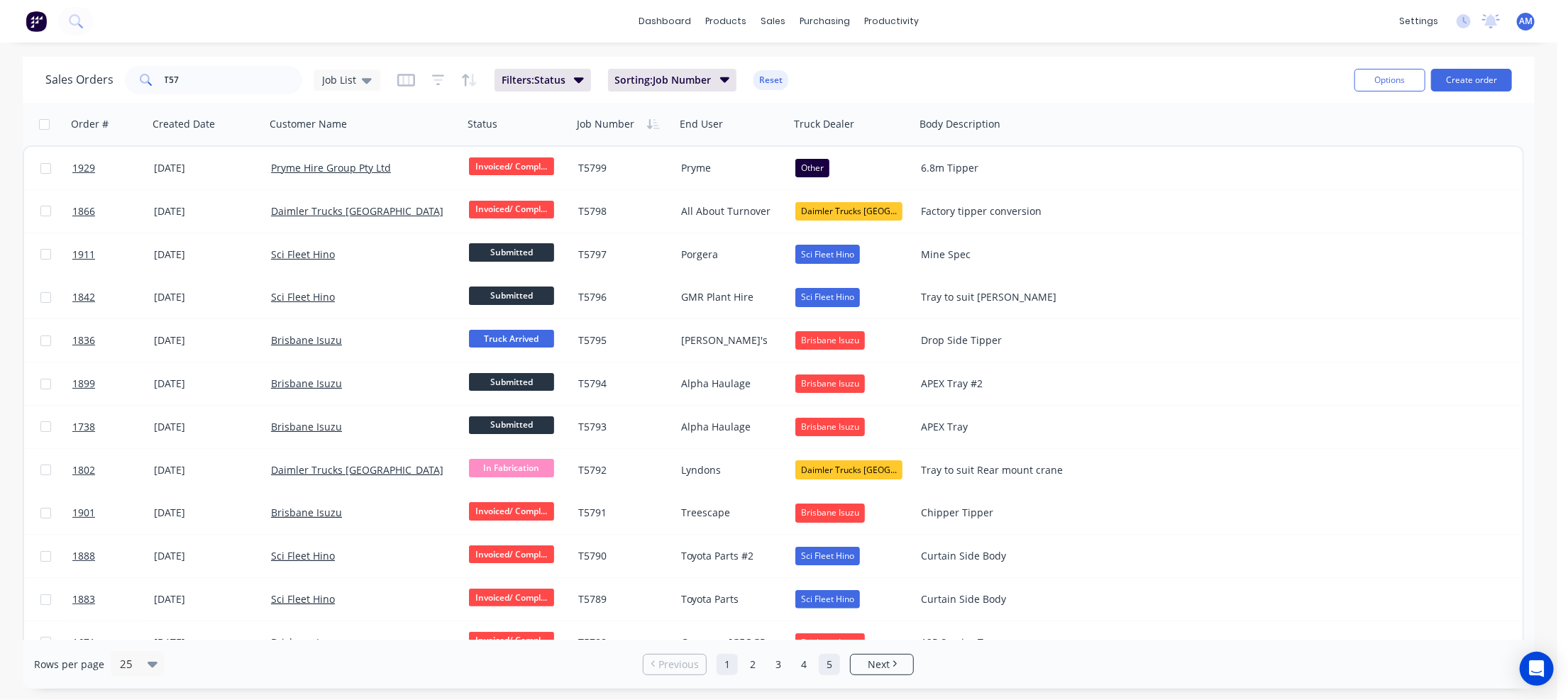
click at [832, 663] on link "5" at bounding box center [830, 664] width 21 height 21
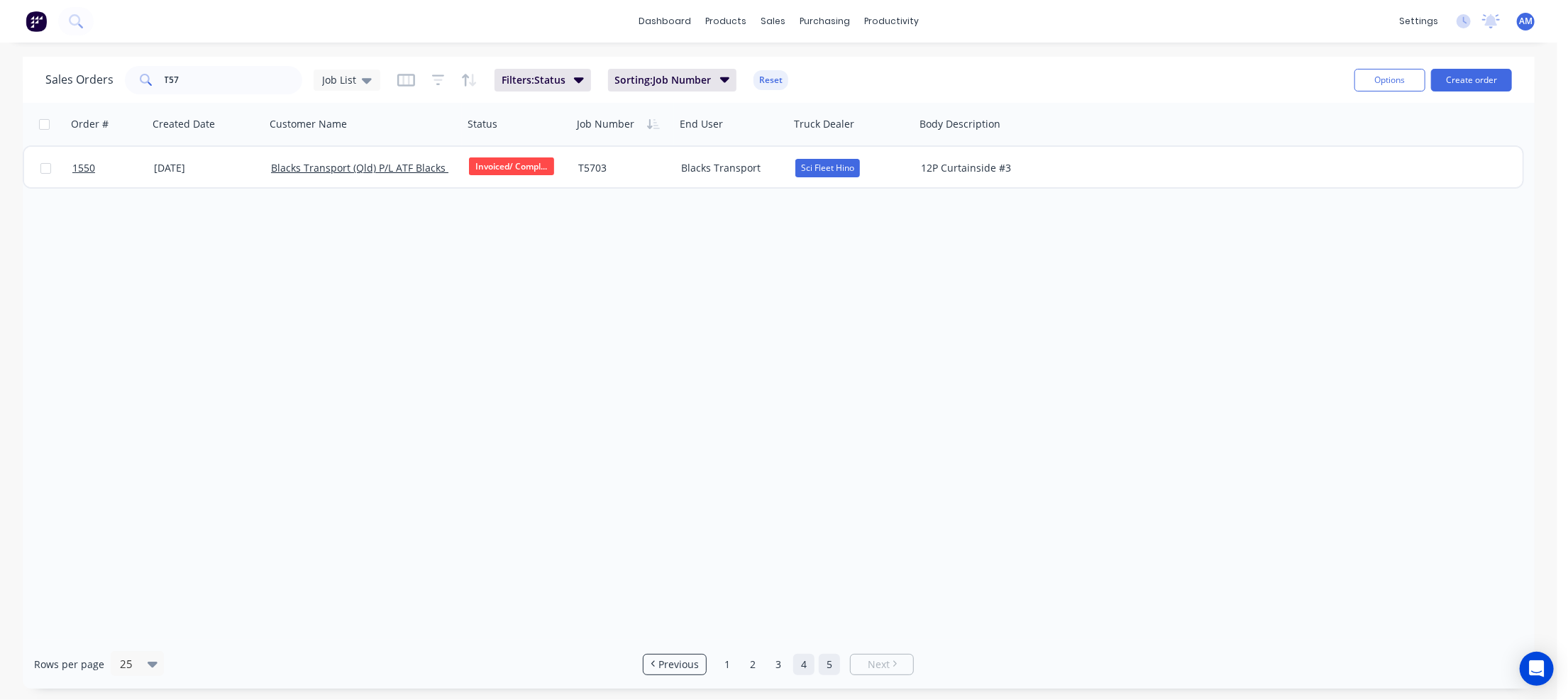
click at [809, 664] on link "4" at bounding box center [804, 664] width 21 height 21
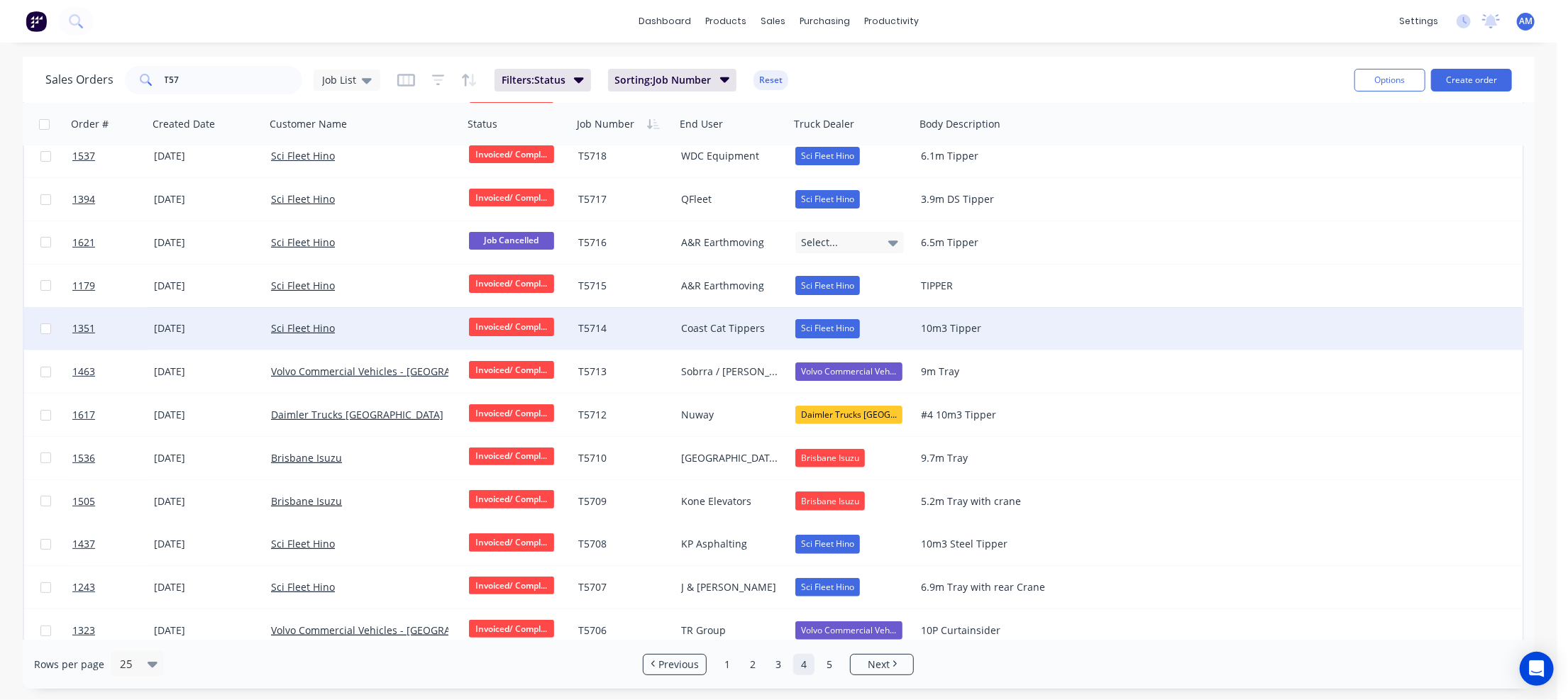
scroll to position [157, 0]
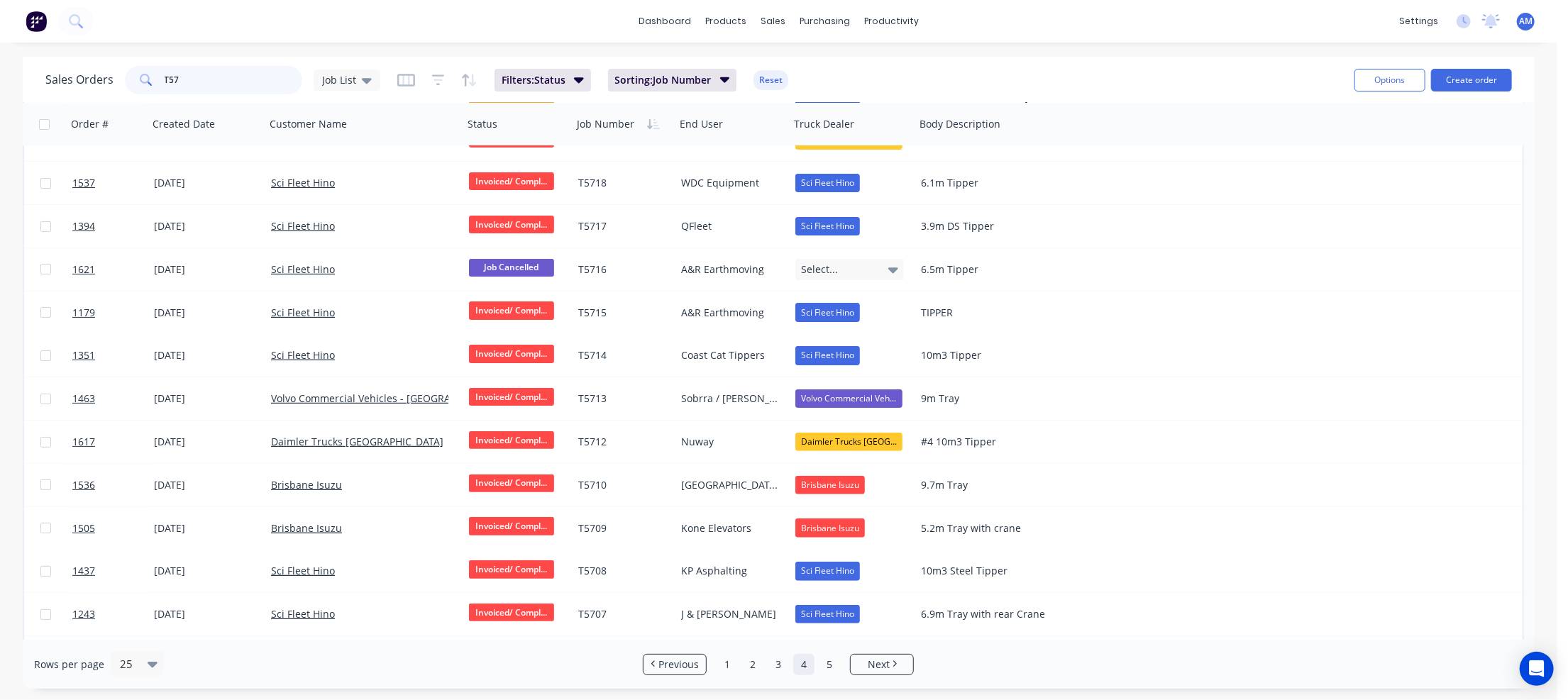
drag, startPoint x: 201, startPoint y: 84, endPoint x: 133, endPoint y: 83, distance: 68.0
click at [133, 83] on div "T57" at bounding box center [213, 80] width 177 height 28
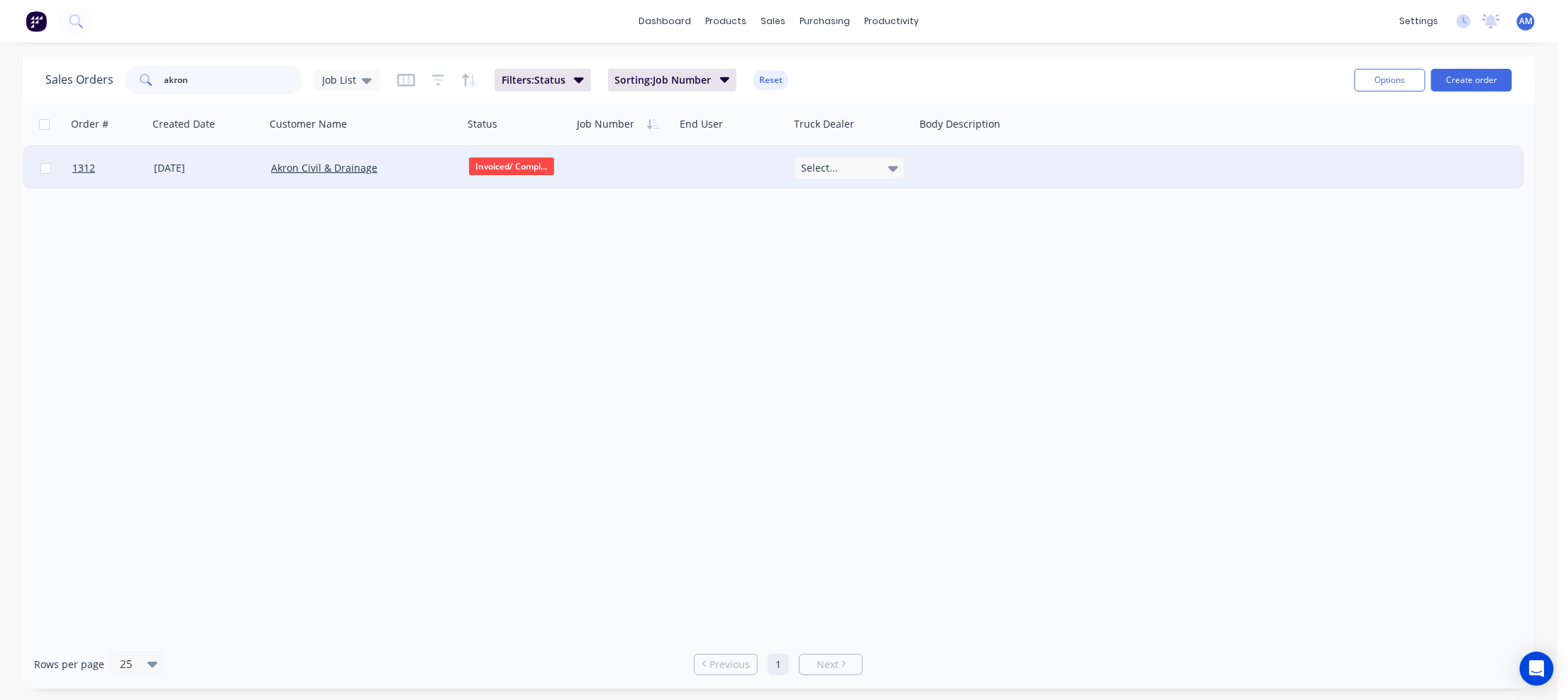
type input "akron"
click at [170, 166] on div "[DATE]" at bounding box center [206, 168] width 106 height 14
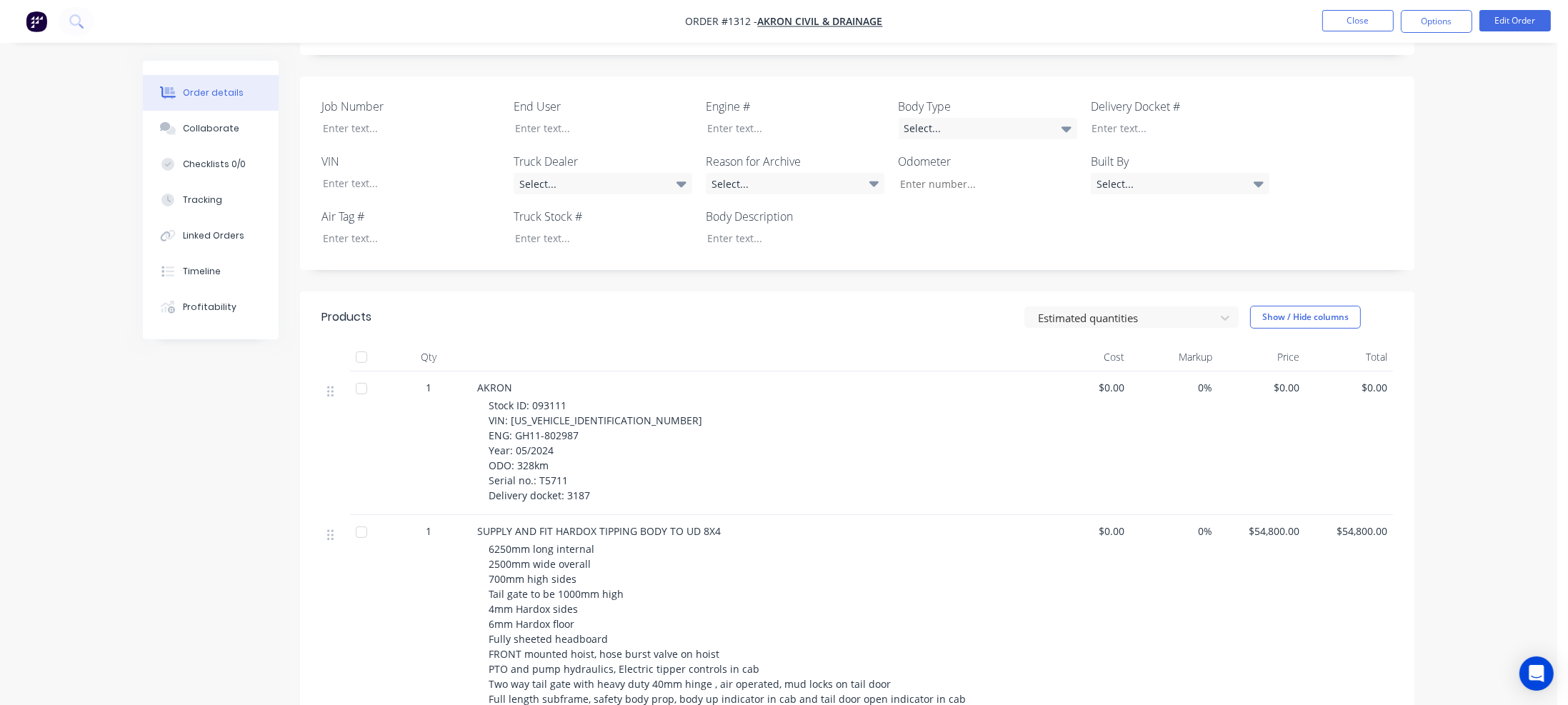
scroll to position [352, 0]
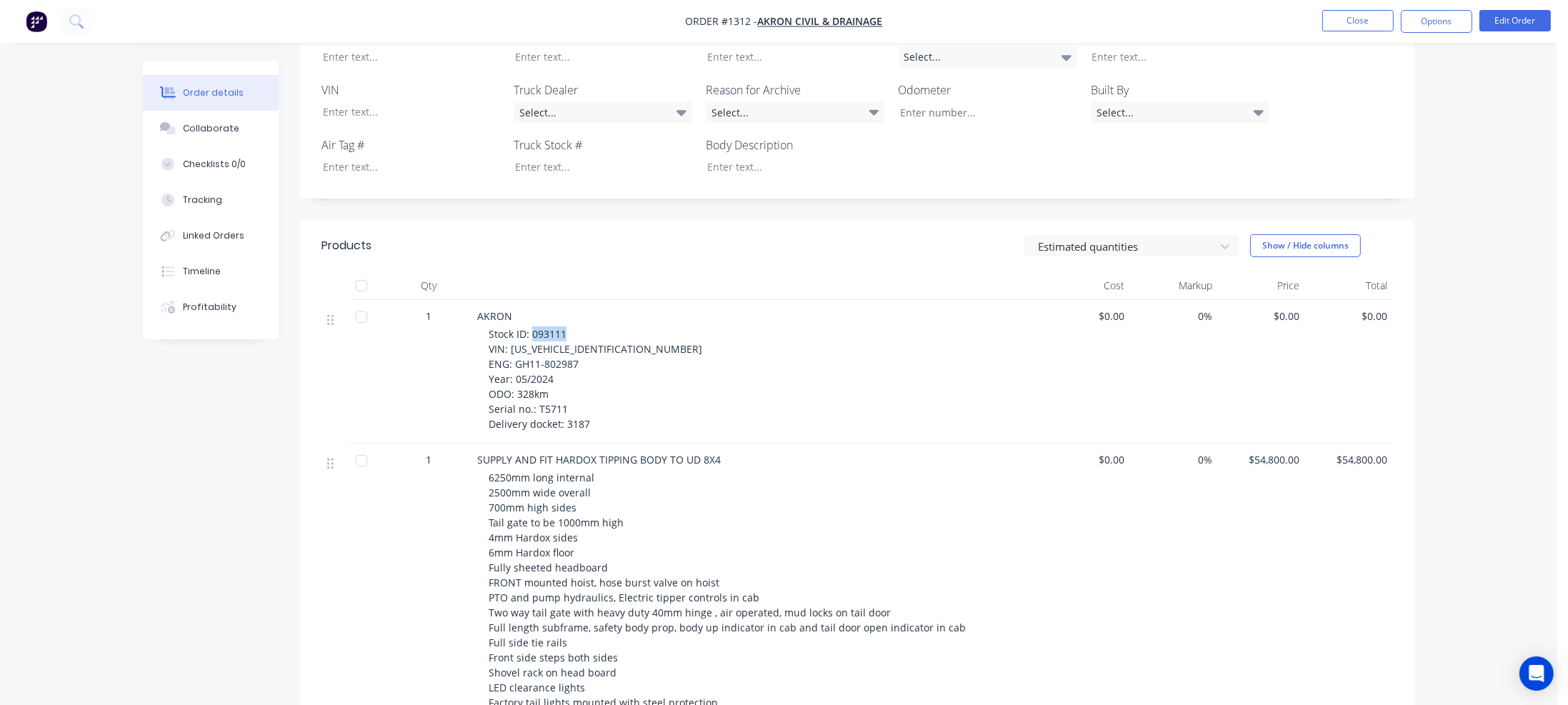
drag, startPoint x: 533, startPoint y: 332, endPoint x: 567, endPoint y: 333, distance: 34.0
click at [567, 333] on div "Stock ID: 093111 VIN: [US_VEHICLE_IDENTIFICATION_NUMBER] ENG: GH11-802987 Year:…" at bounding box center [763, 379] width 549 height 105
click at [521, 162] on div at bounding box center [592, 166] width 178 height 21
paste div
drag, startPoint x: 508, startPoint y: 349, endPoint x: 612, endPoint y: 347, distance: 104.0
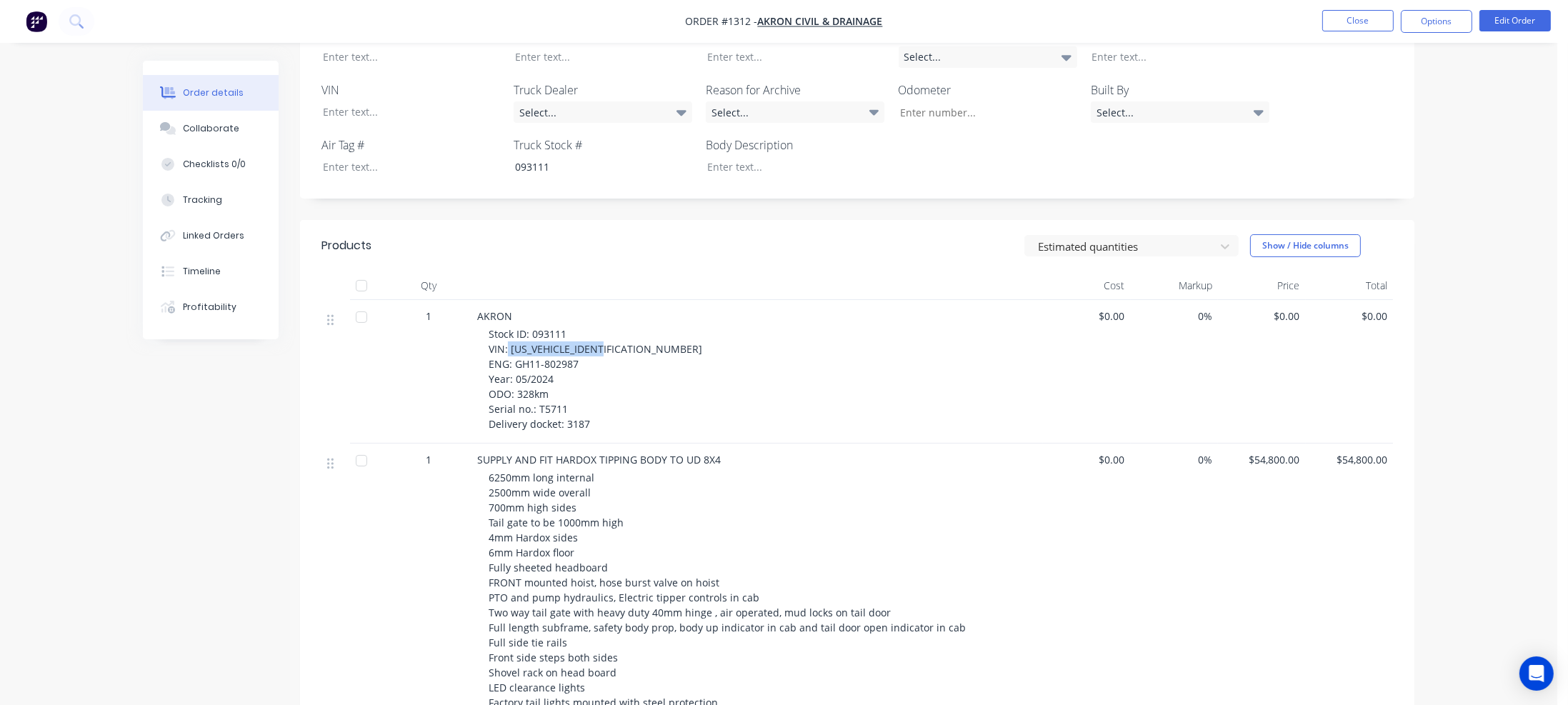
click at [612, 347] on div "Stock ID: 093111 VIN: [US_VEHICLE_IDENTIFICATION_NUMBER] ENG: GH11-802987 Year:…" at bounding box center [763, 379] width 549 height 105
click at [372, 109] on div at bounding box center [400, 112] width 178 height 21
paste div
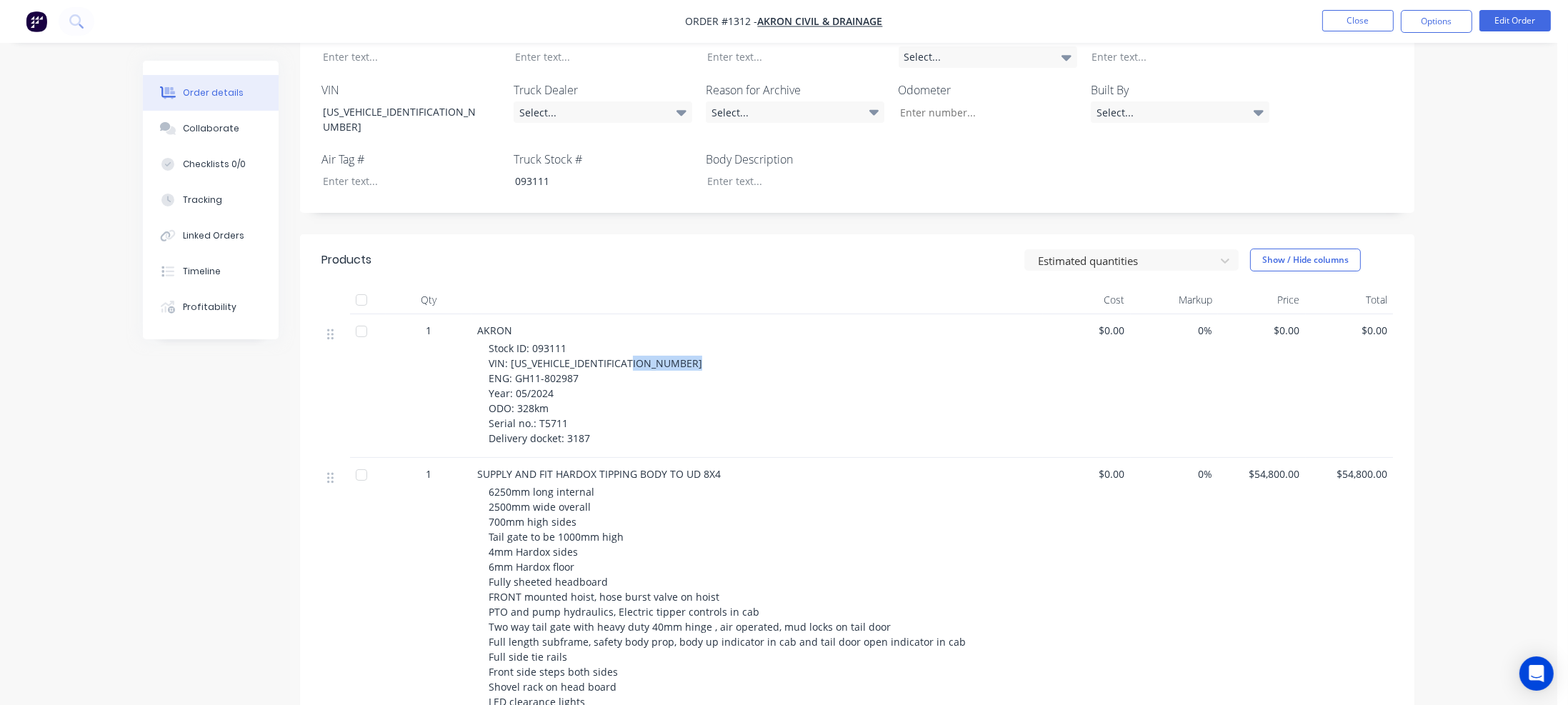
drag, startPoint x: 516, startPoint y: 362, endPoint x: 574, endPoint y: 363, distance: 58.0
click at [577, 363] on span "Stock ID: 093111 VIN: [US_VEHICLE_IDENTIFICATION_NUMBER] ENG: GH11-802987 Year:…" at bounding box center [595, 393] width 213 height 104
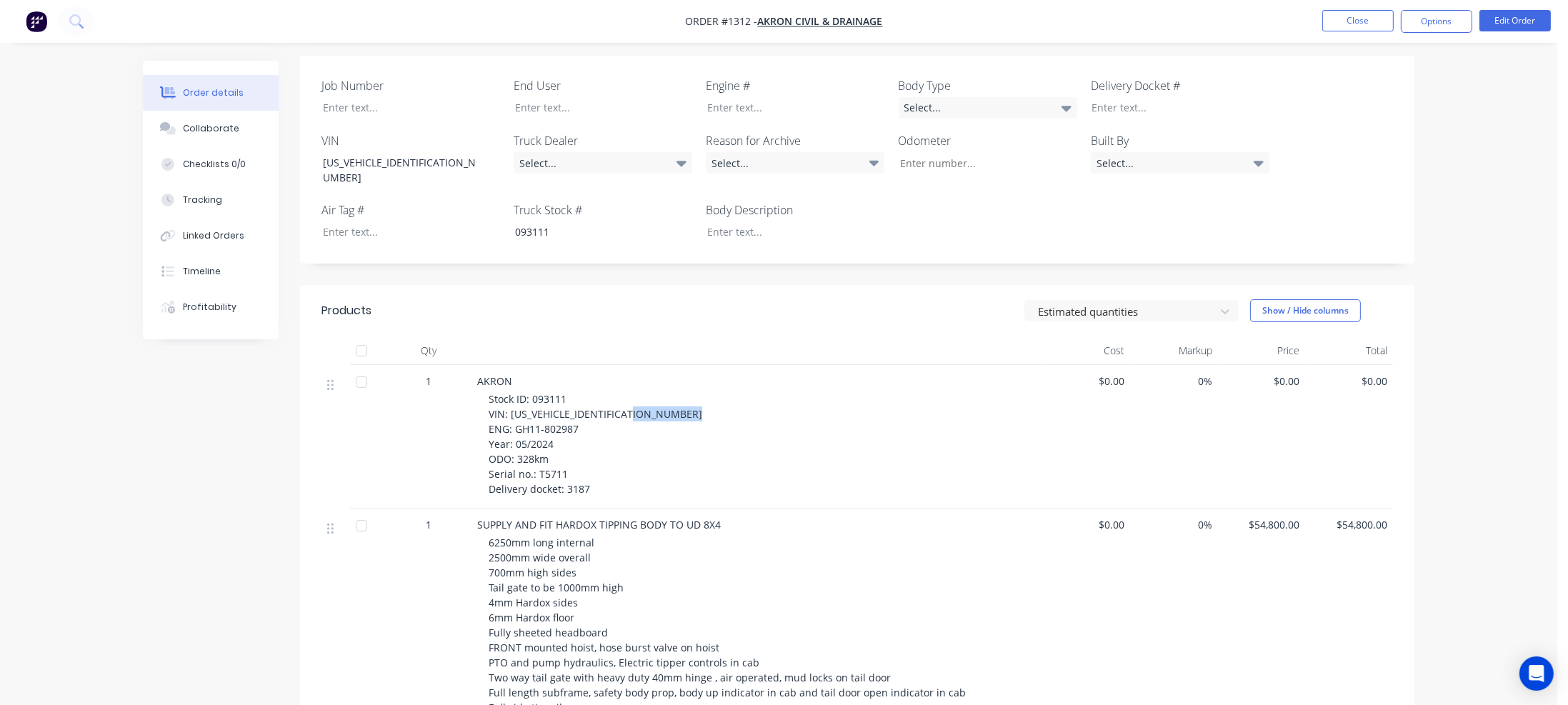
scroll to position [281, 0]
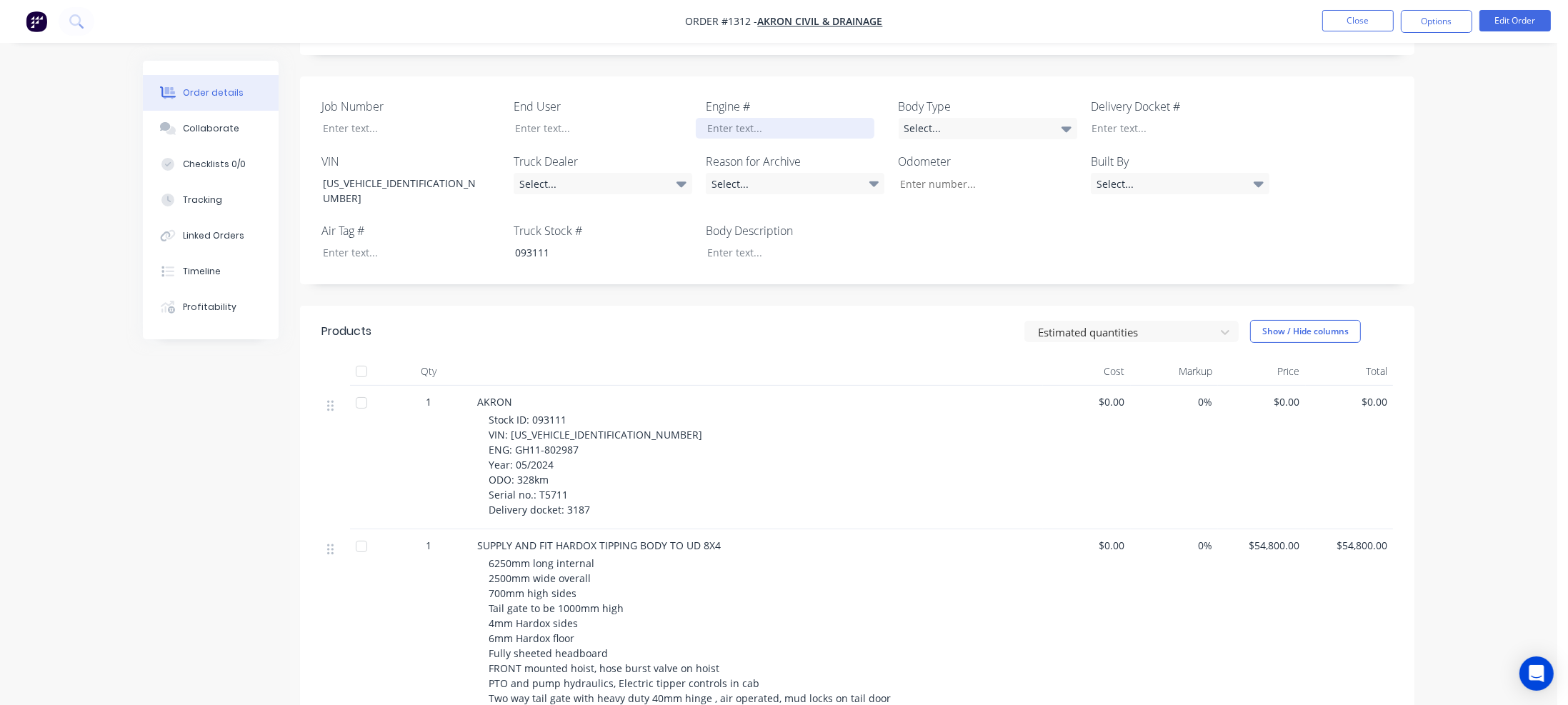
click at [740, 125] on div at bounding box center [784, 128] width 178 height 21
paste div
click at [521, 451] on span "Stock ID: 093111 VIN: [US_VEHICLE_IDENTIFICATION_NUMBER] ENG: GH11-802987 Year:…" at bounding box center [595, 464] width 213 height 104
drag, startPoint x: 517, startPoint y: 465, endPoint x: 548, endPoint y: 466, distance: 31.0
click at [548, 466] on span "Stock ID: 093111 VIN: [US_VEHICLE_IDENTIFICATION_NUMBER] ENG: GH11-802987 Year:…" at bounding box center [595, 464] width 213 height 104
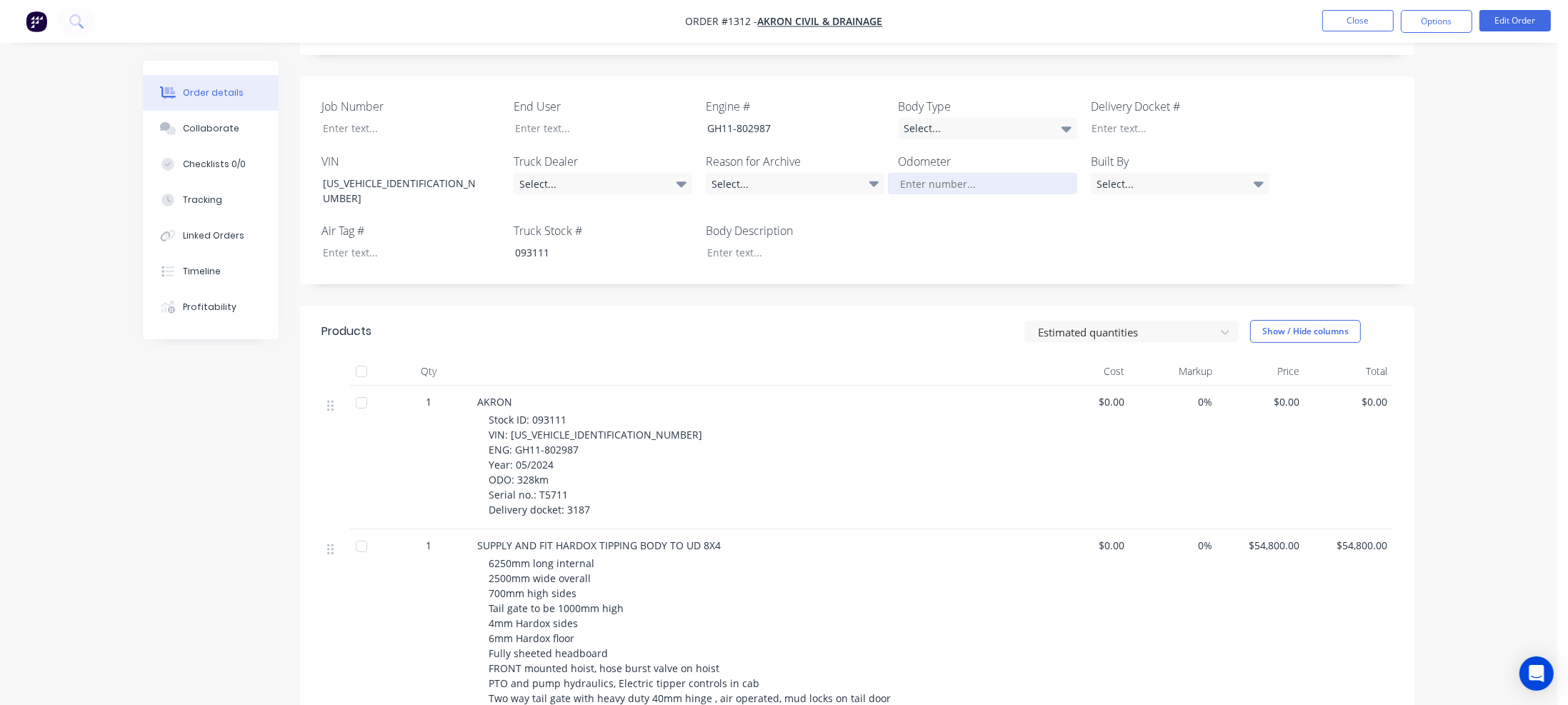
click at [918, 177] on input "Job Number" at bounding box center [982, 183] width 188 height 21
paste input "328km"
type input "328"
drag, startPoint x: 537, startPoint y: 478, endPoint x: 583, endPoint y: 482, distance: 46.2
click at [583, 482] on div "Stock ID: 093111 VIN: [US_VEHICLE_IDENTIFICATION_NUMBER] ENG: GH11-802987 Year:…" at bounding box center [763, 464] width 549 height 105
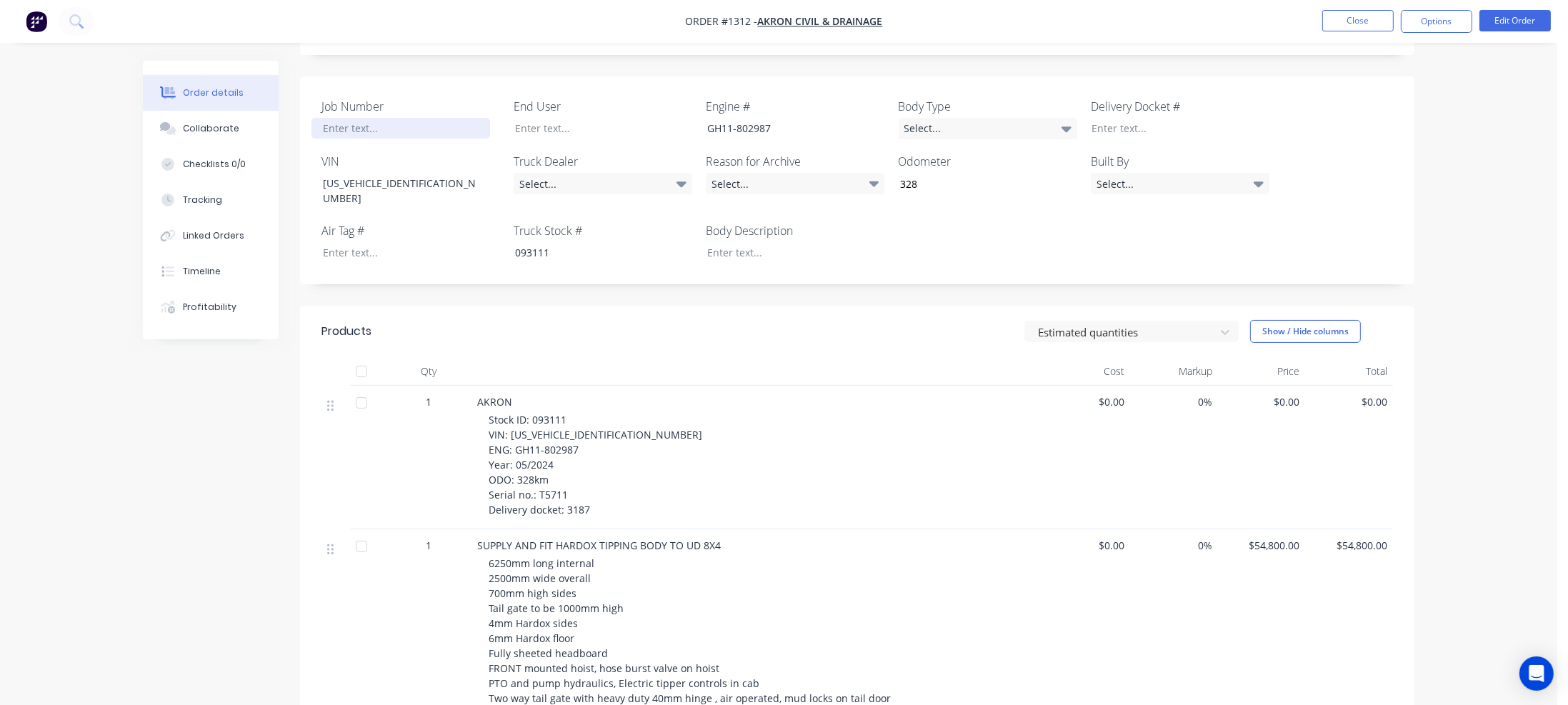
click at [347, 131] on div at bounding box center [400, 128] width 178 height 21
paste div
drag, startPoint x: 565, startPoint y: 495, endPoint x: 603, endPoint y: 495, distance: 38.0
click at [603, 495] on div "Stock ID: 093111 VIN: [US_VEHICLE_IDENTIFICATION_NUMBER] ENG: GH11-802987 Year:…" at bounding box center [763, 464] width 549 height 105
click at [1132, 125] on div at bounding box center [1169, 128] width 178 height 21
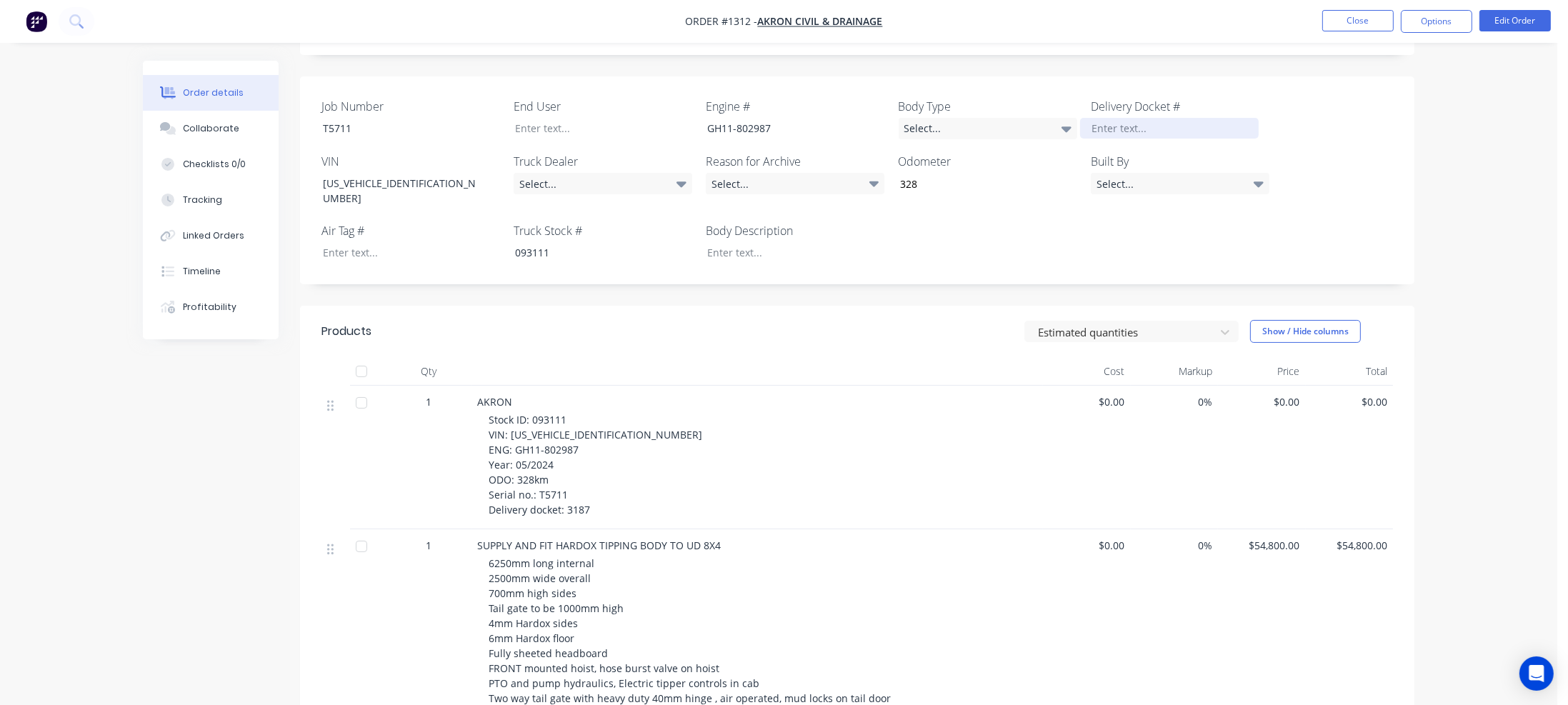
paste div
click at [730, 242] on div at bounding box center [784, 252] width 178 height 21
click at [957, 127] on div "Select..." at bounding box center [988, 129] width 178 height 21
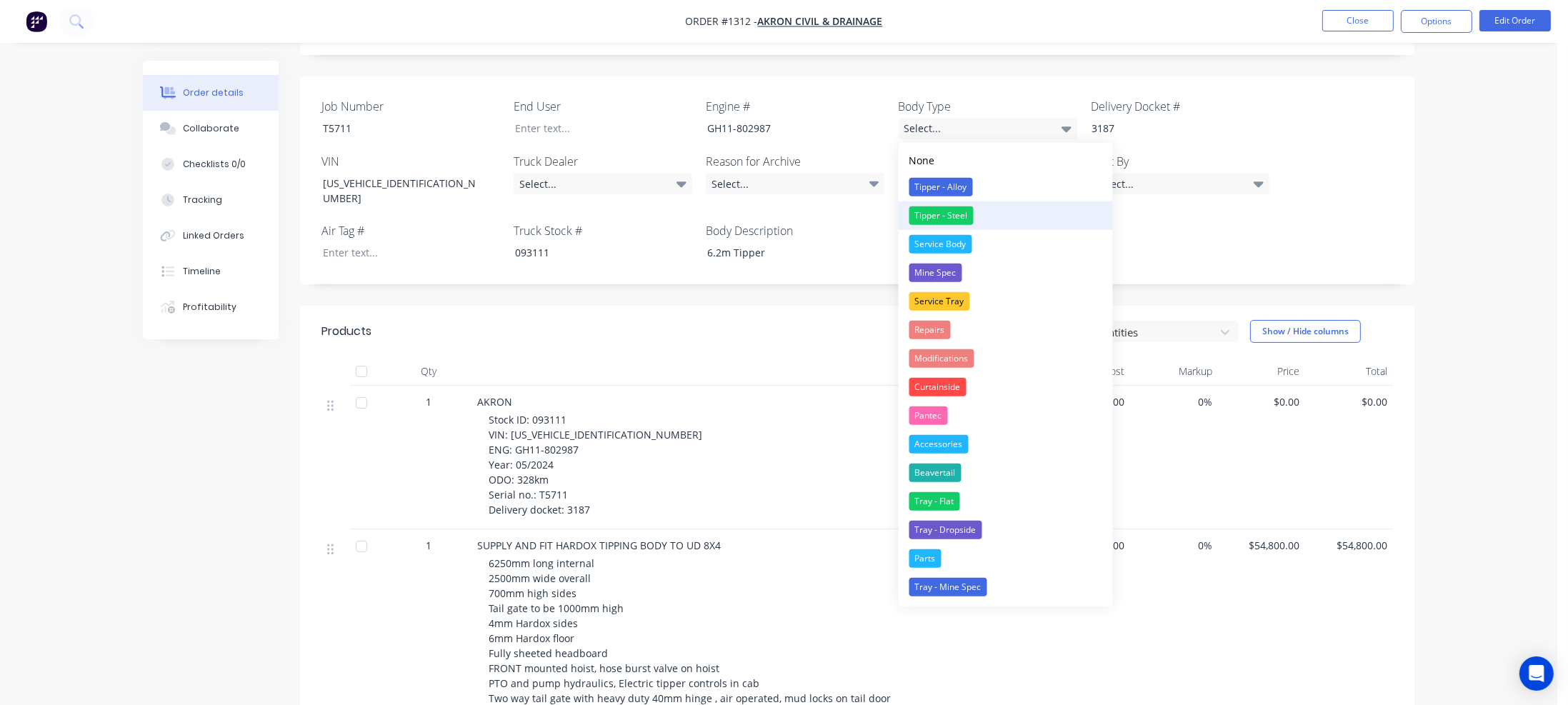
click at [947, 211] on div "Tipper - Steel" at bounding box center [942, 216] width 64 height 19
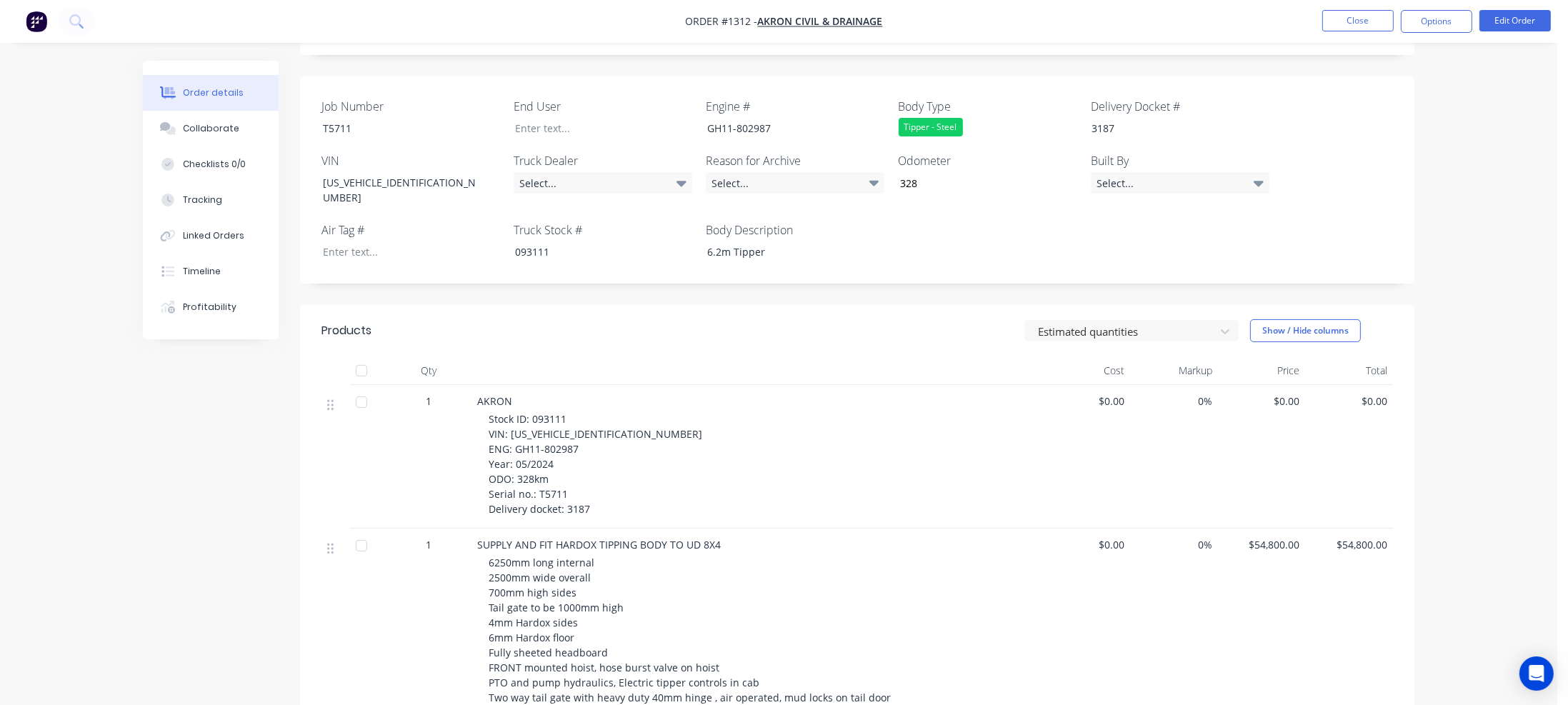
click at [863, 385] on div "AKRON Stock ID: 093111 VIN: [US_VEHICLE_IDENTIFICATION_NUMBER] ENG: GH11-802987…" at bounding box center [757, 457] width 572 height 143
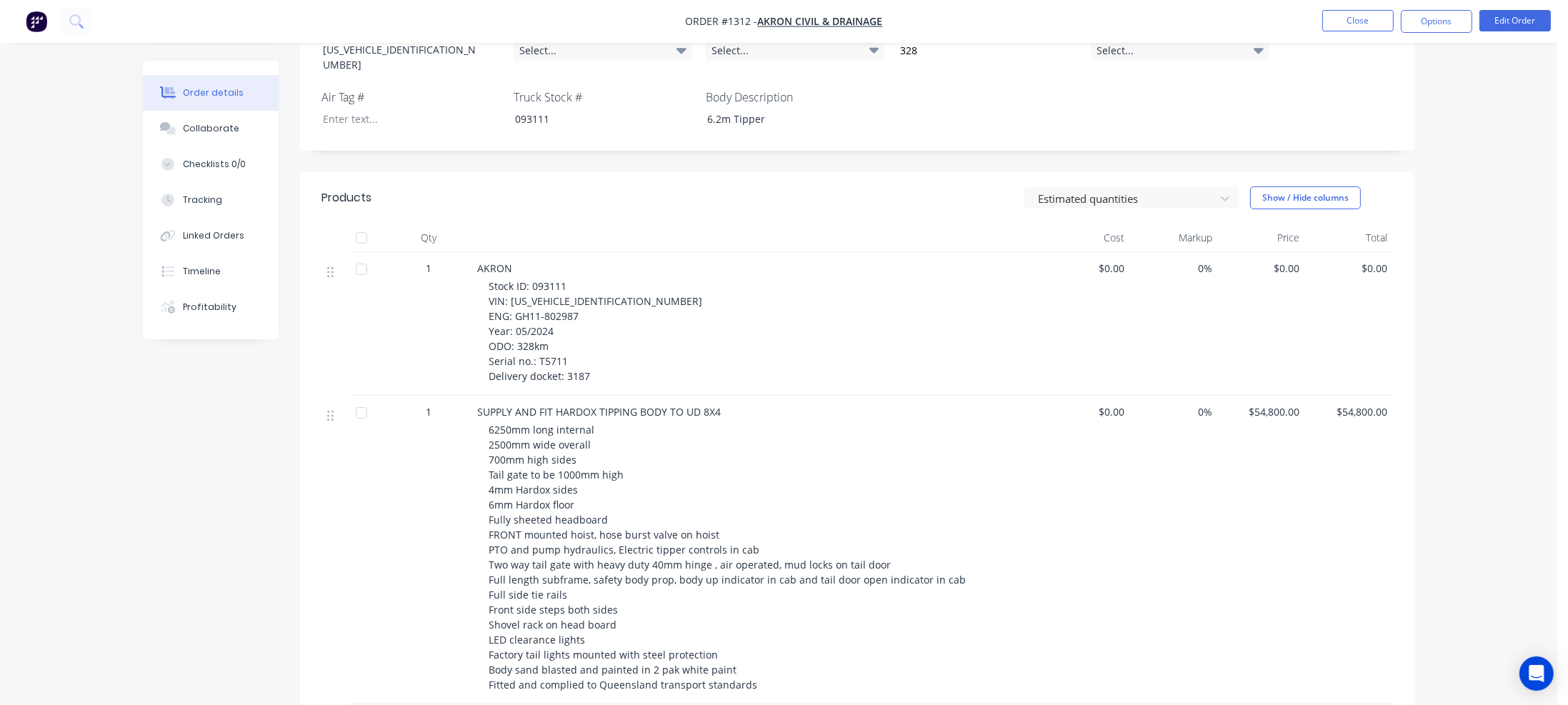
scroll to position [209, 0]
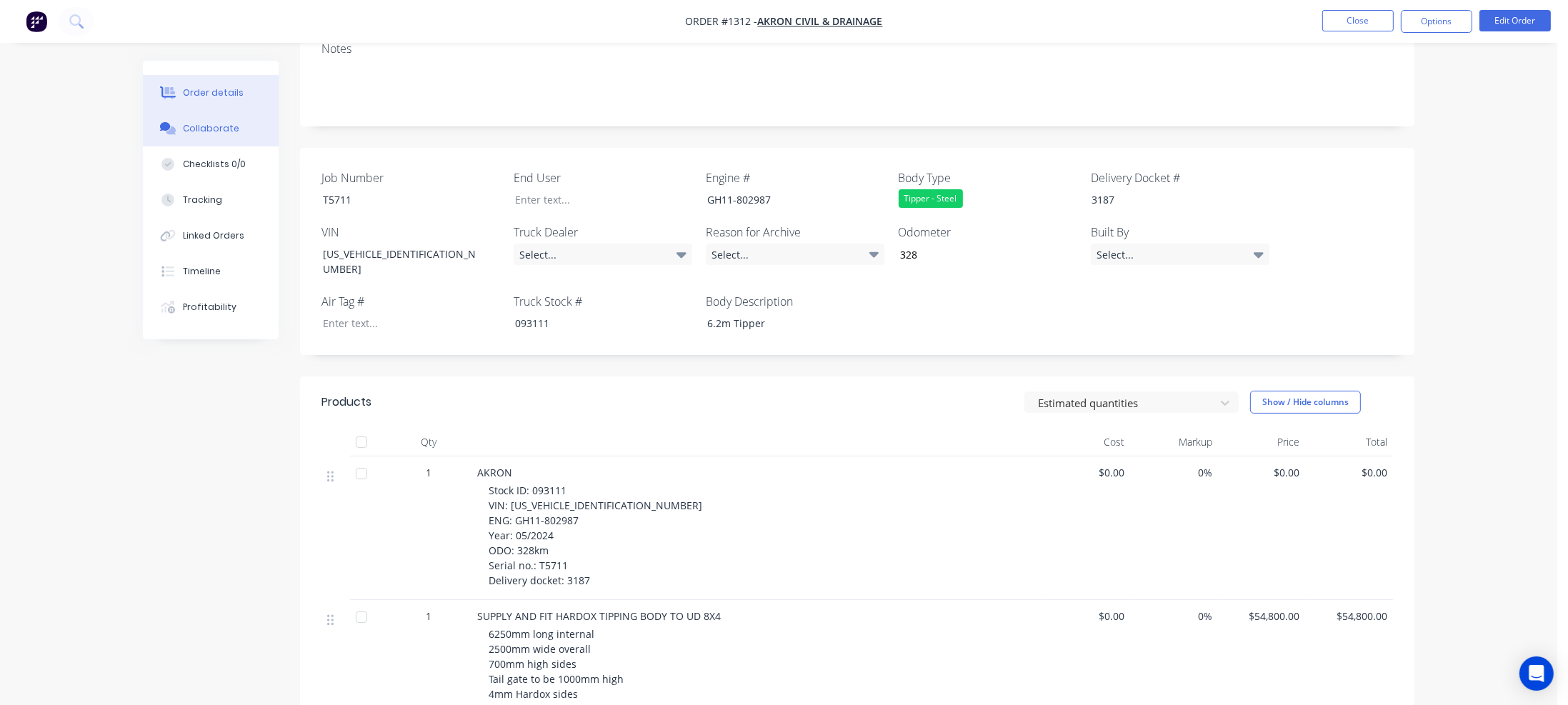
click at [214, 126] on div "Collaborate" at bounding box center [211, 129] width 57 height 13
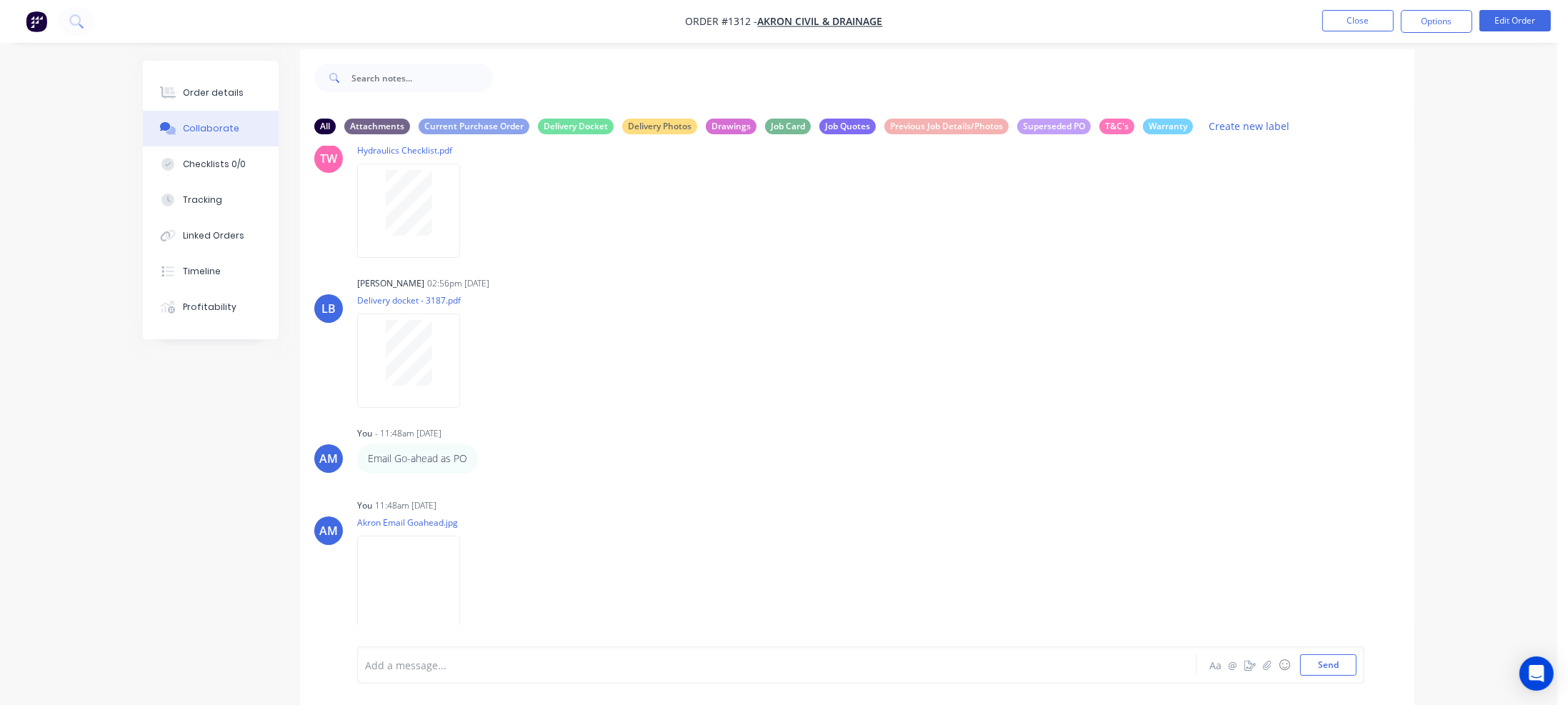
scroll to position [21, 0]
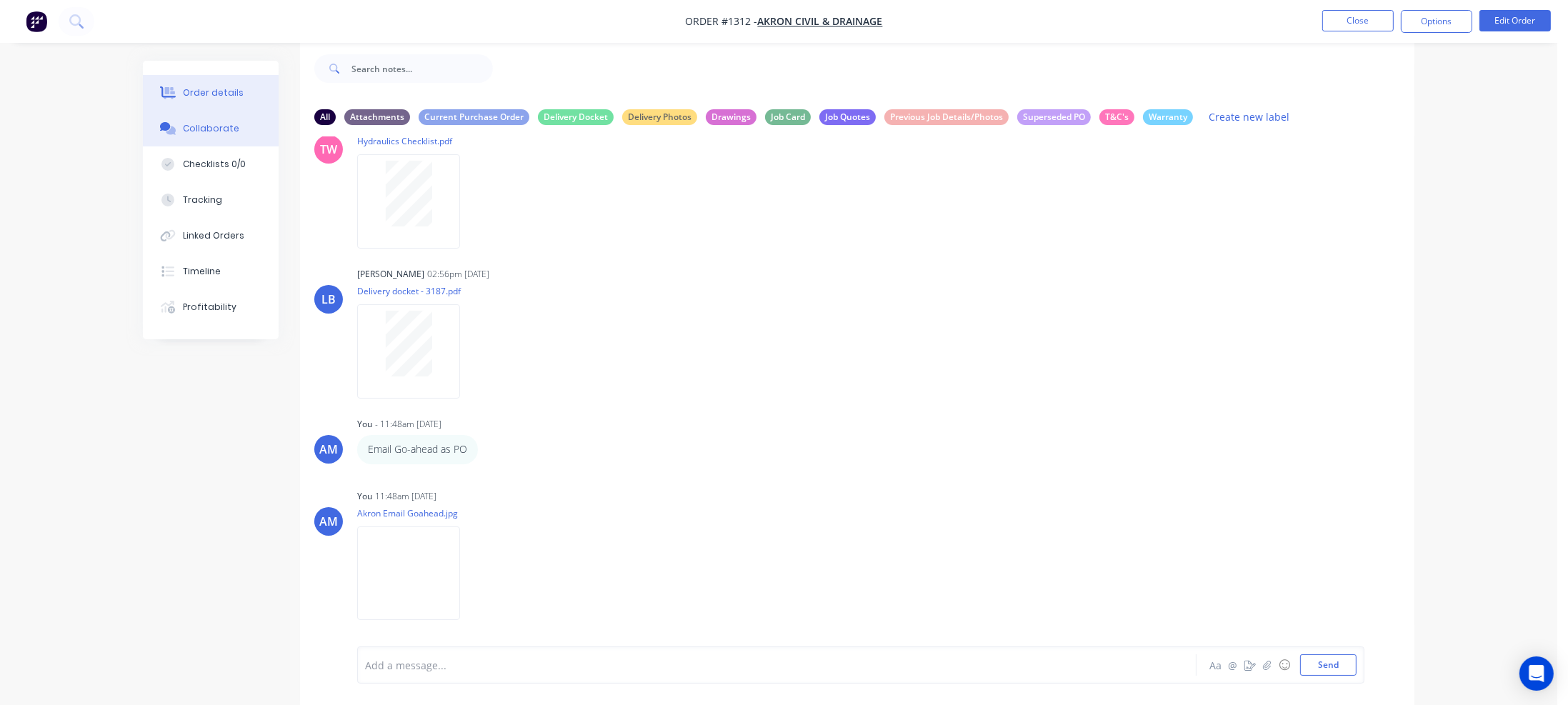
click at [234, 85] on button "Order details" at bounding box center [210, 93] width 135 height 36
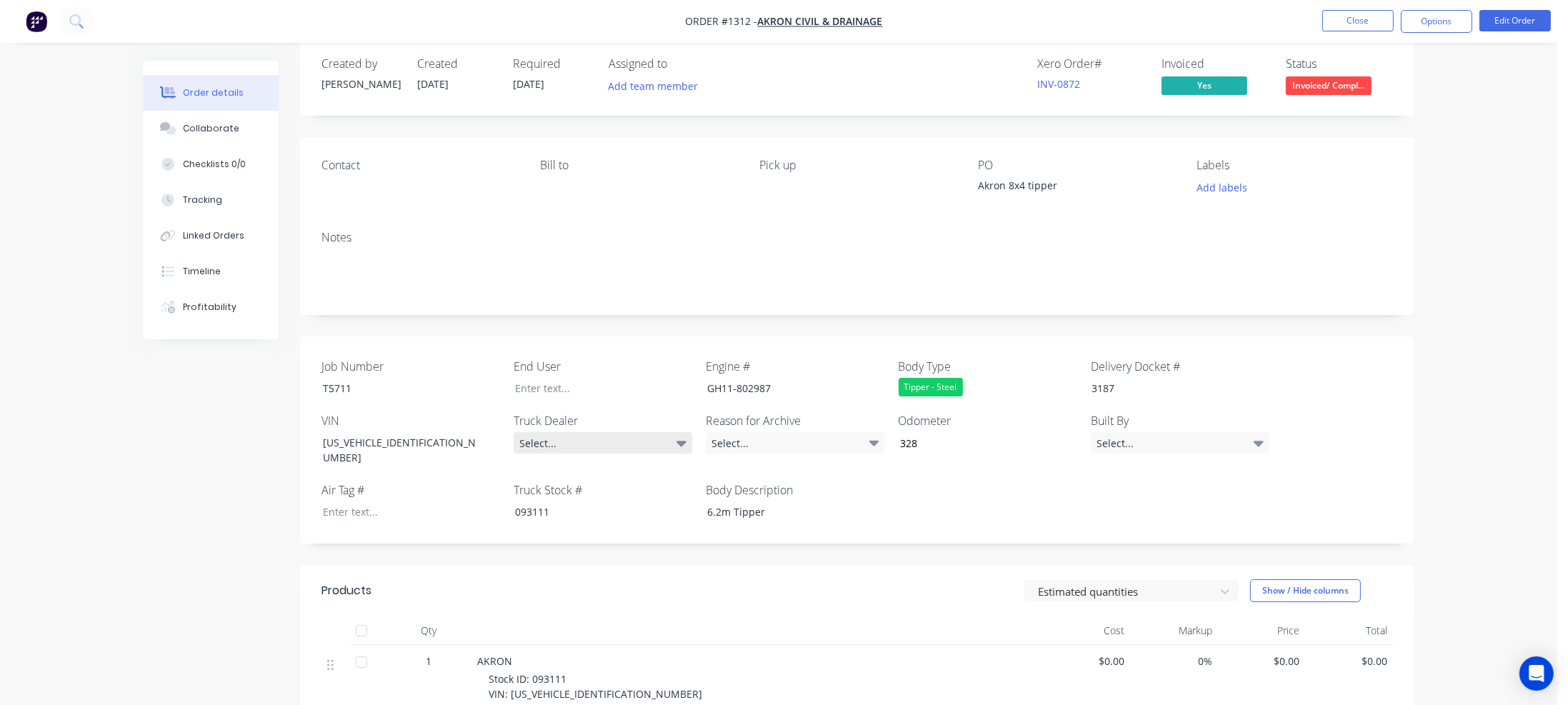
click at [653, 441] on div "Select..." at bounding box center [602, 443] width 178 height 21
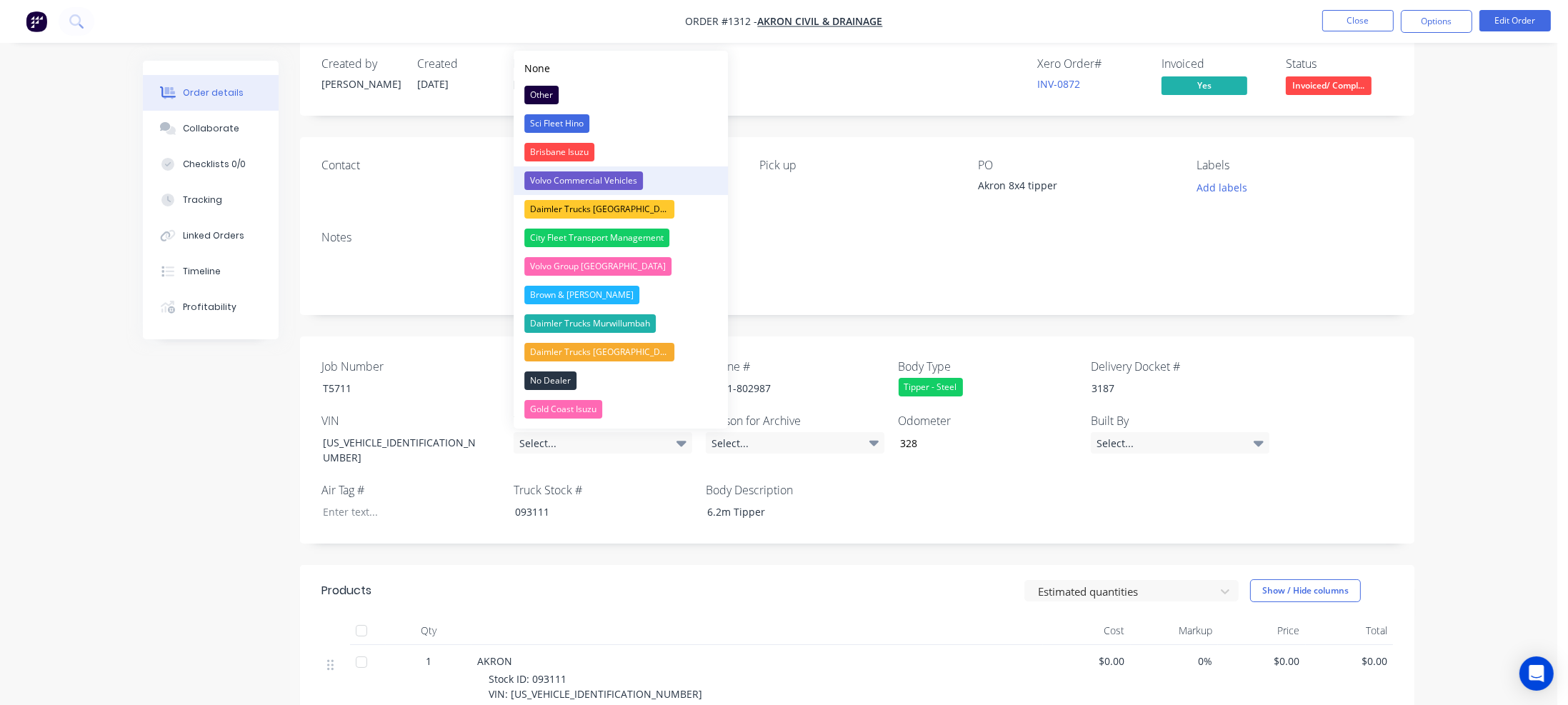
click at [617, 179] on div "Volvo Commercial Vehicles" at bounding box center [584, 181] width 119 height 19
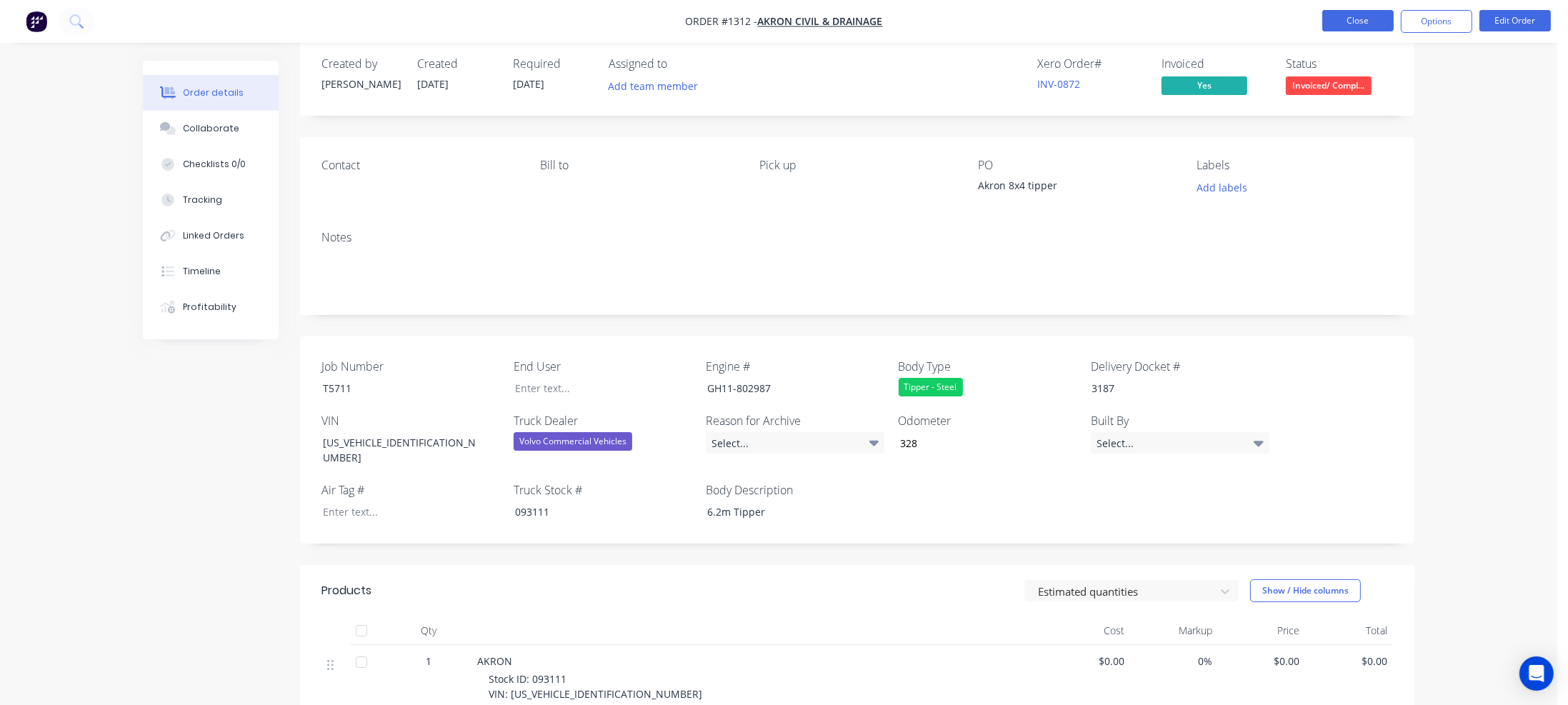
click at [1367, 28] on button "Close" at bounding box center [1358, 21] width 72 height 21
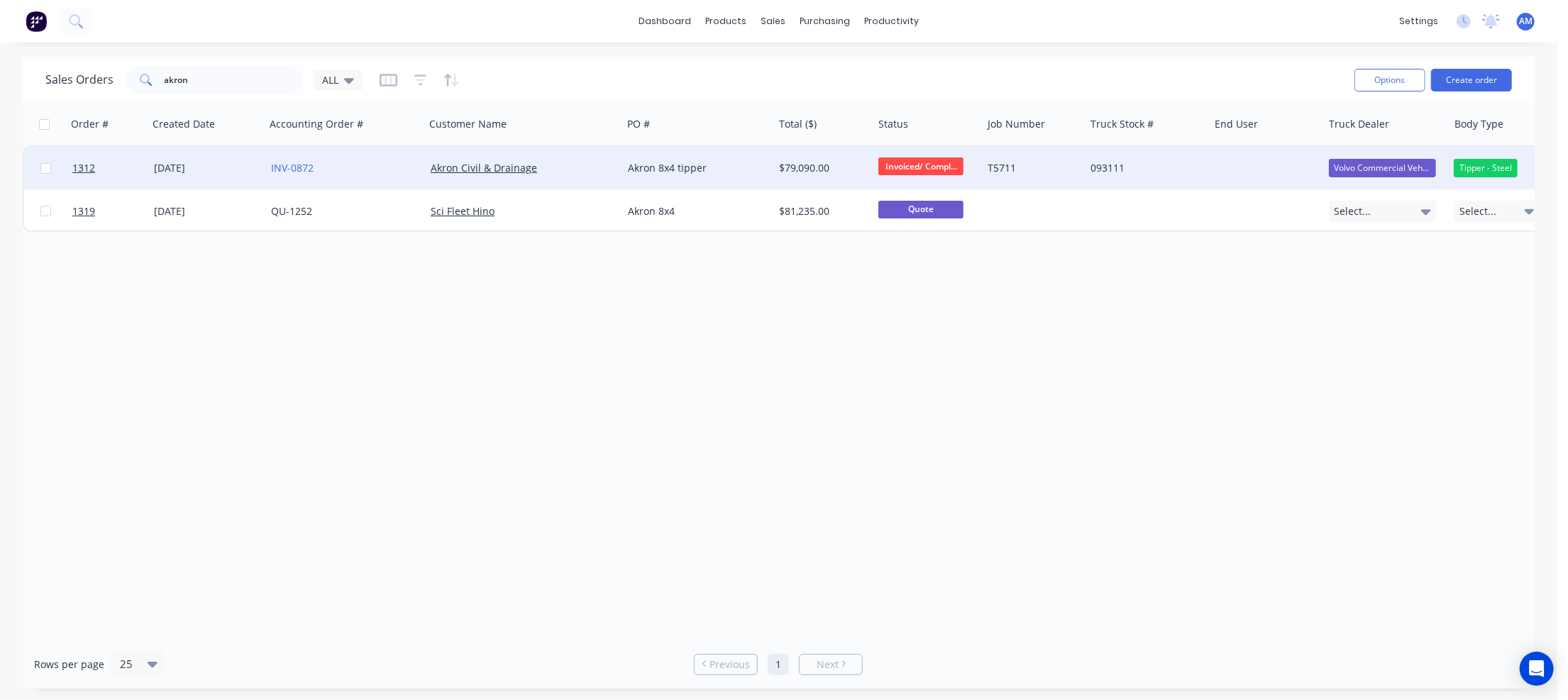
click at [669, 162] on div "Akron 8x4 tipper" at bounding box center [694, 168] width 133 height 14
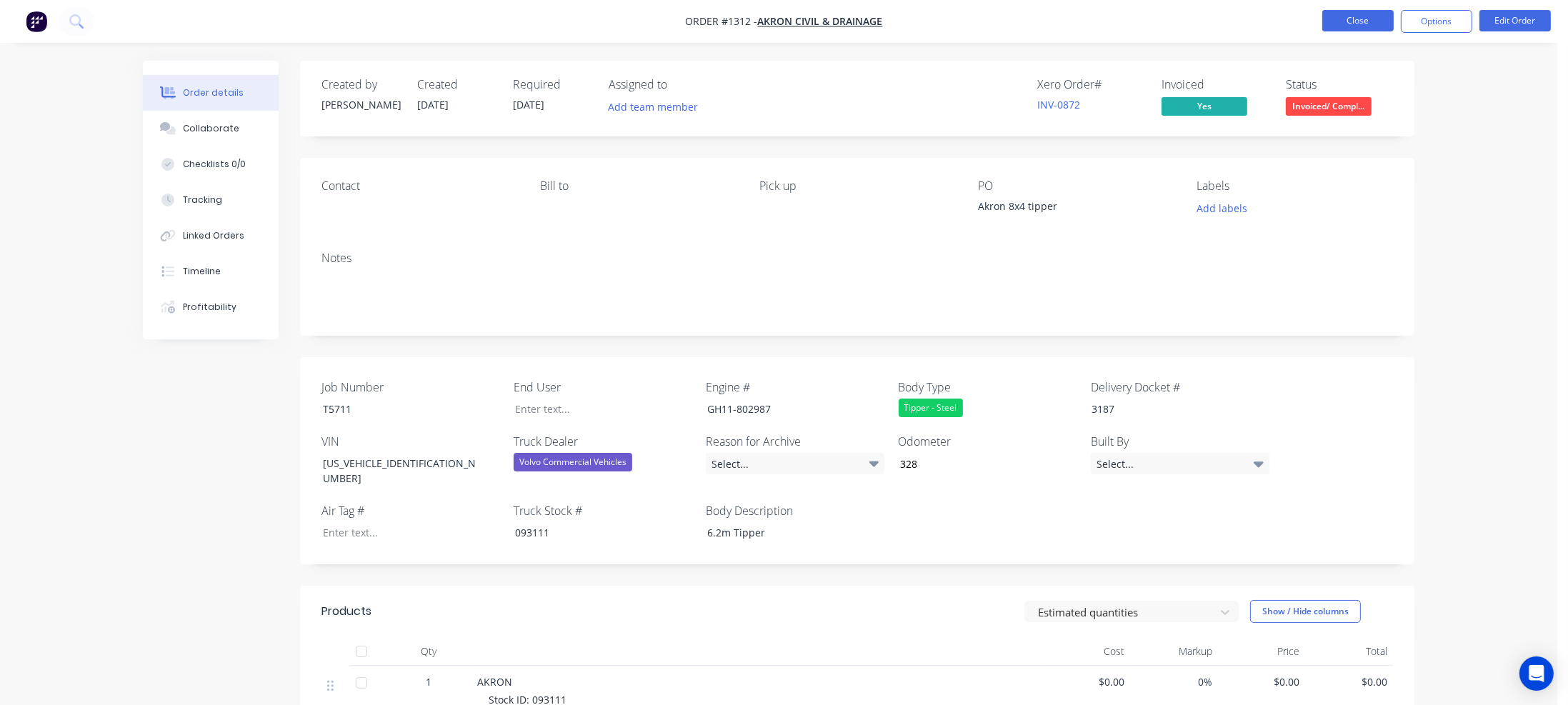
click at [1383, 22] on button "Close" at bounding box center [1358, 21] width 72 height 21
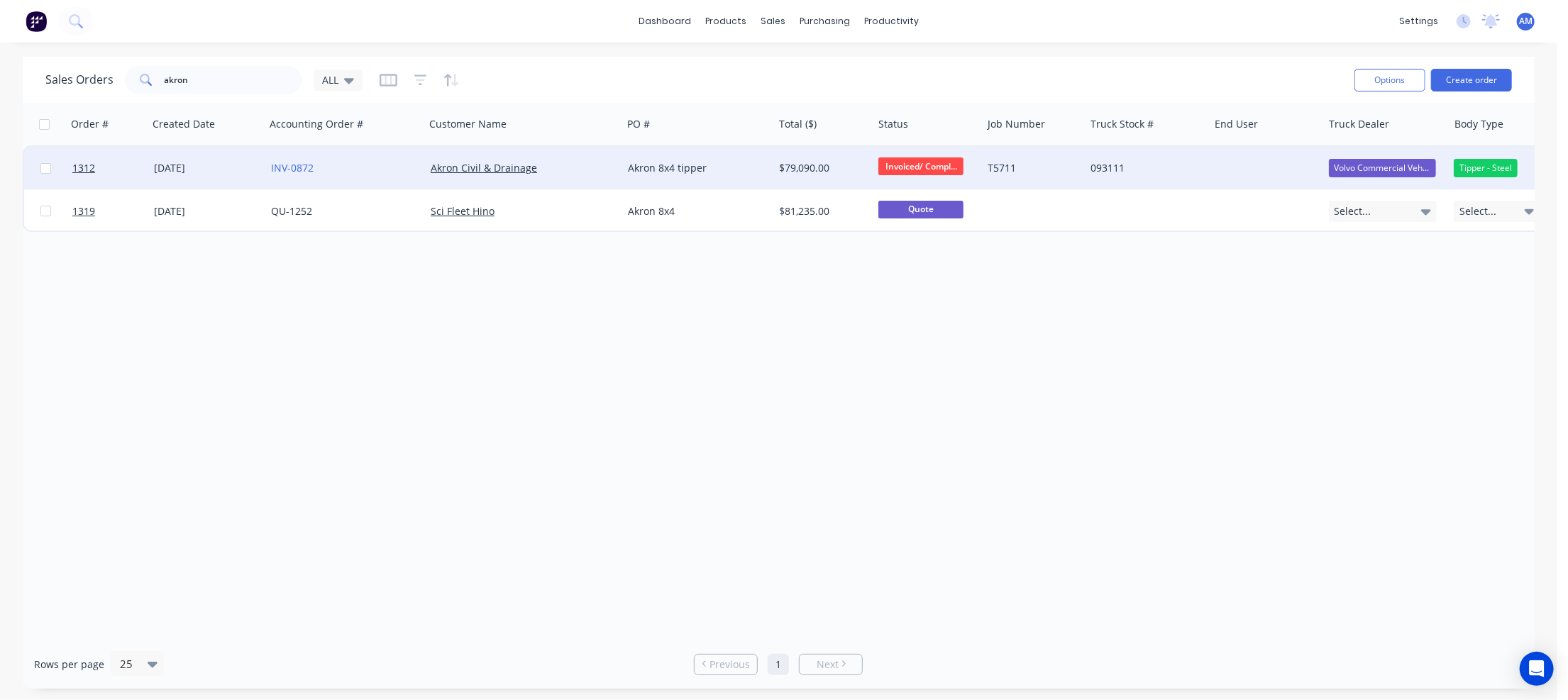
click at [1243, 171] on div at bounding box center [1266, 168] width 115 height 43
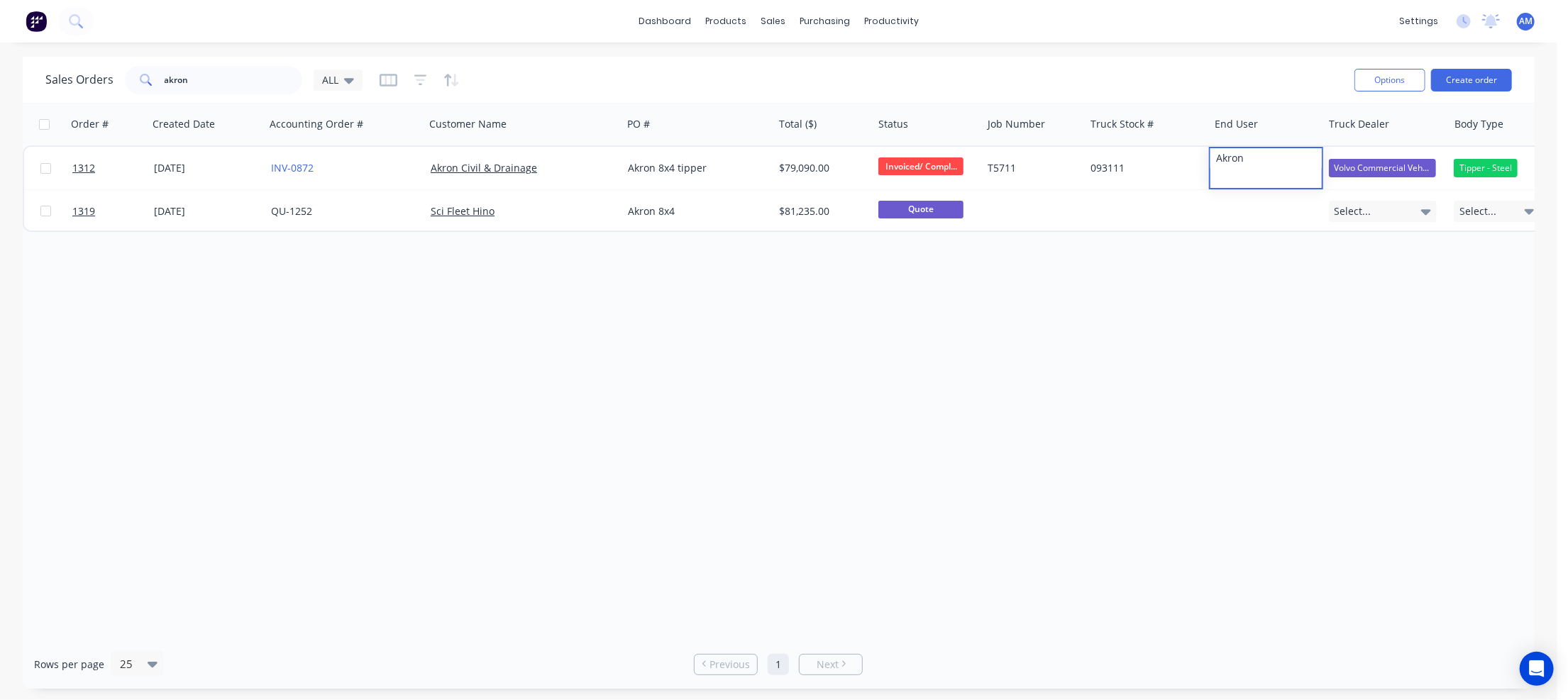
click at [1220, 253] on div "Order # Created Date Accounting Order # Customer Name PO # Total ($) Status Job…" at bounding box center [778, 371] width 1512 height 537
drag, startPoint x: 211, startPoint y: 82, endPoint x: 111, endPoint y: 82, distance: 100.0
click at [111, 82] on div "Sales Orders akron ALL" at bounding box center [204, 80] width 317 height 28
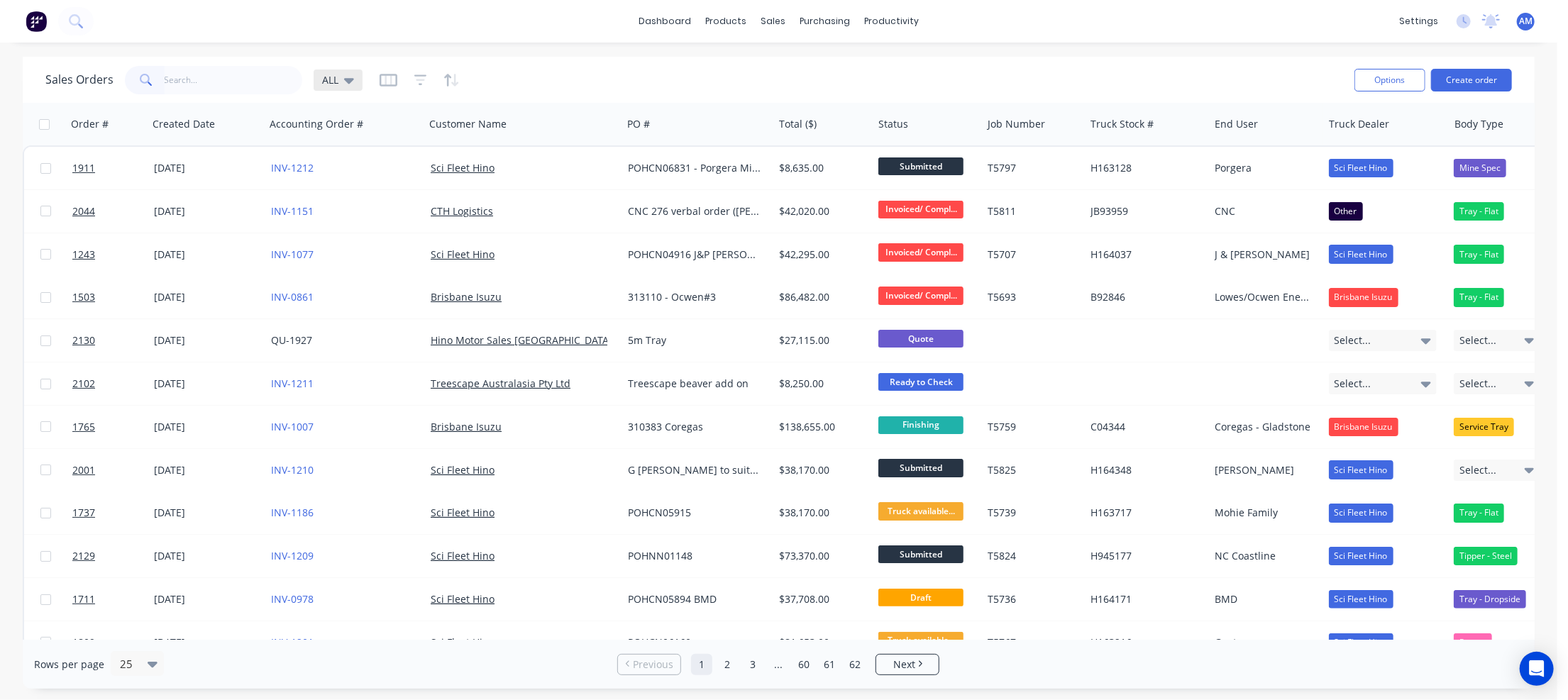
click at [349, 78] on icon at bounding box center [349, 80] width 10 height 16
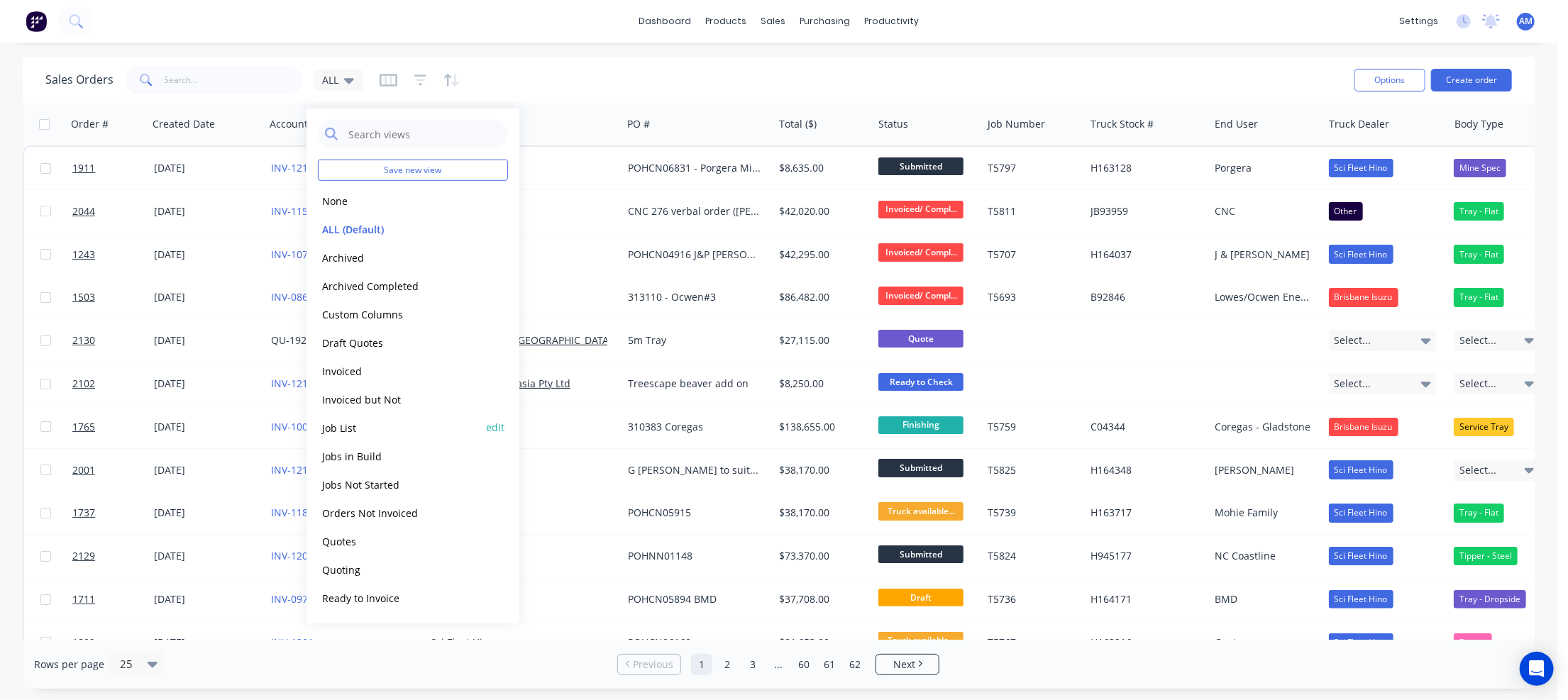
click at [344, 428] on button "Job List" at bounding box center [398, 427] width 161 height 16
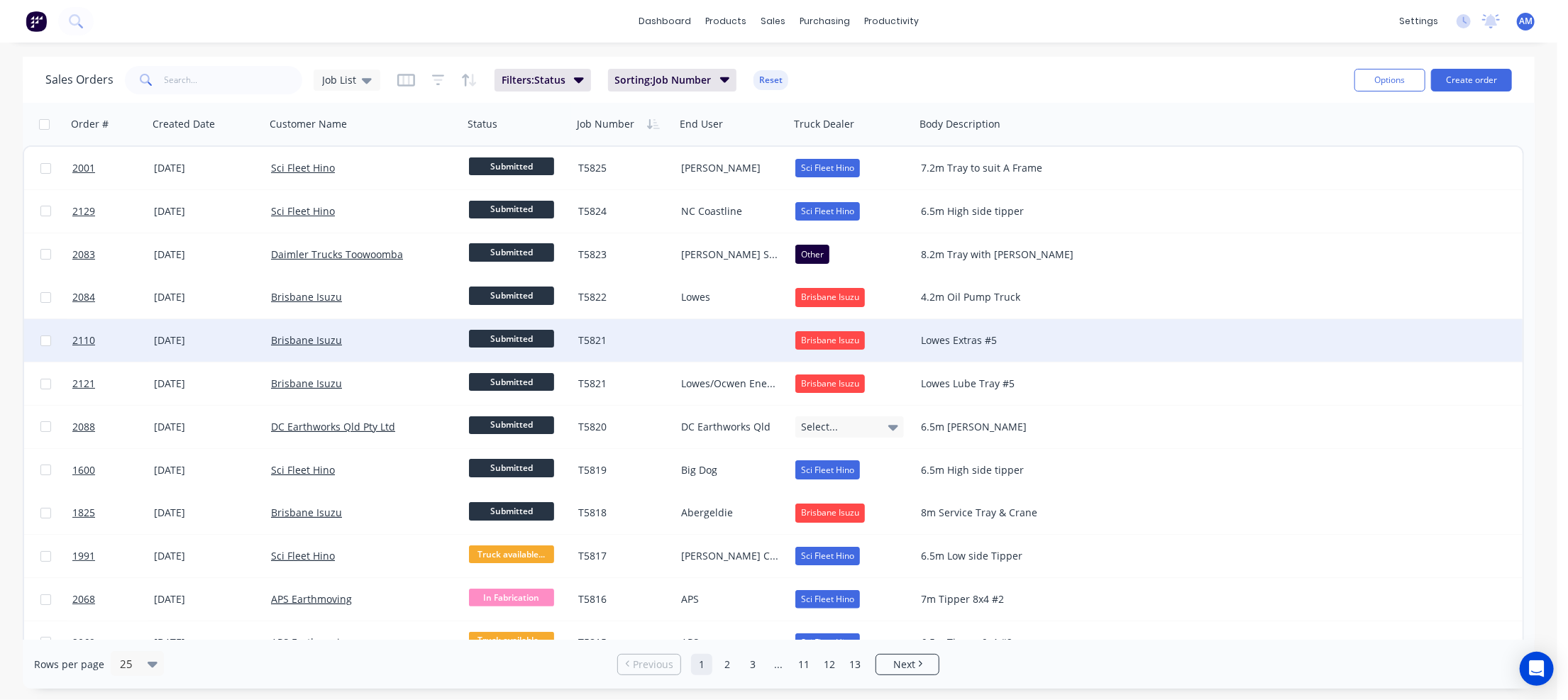
click at [696, 335] on div at bounding box center [732, 341] width 115 height 43
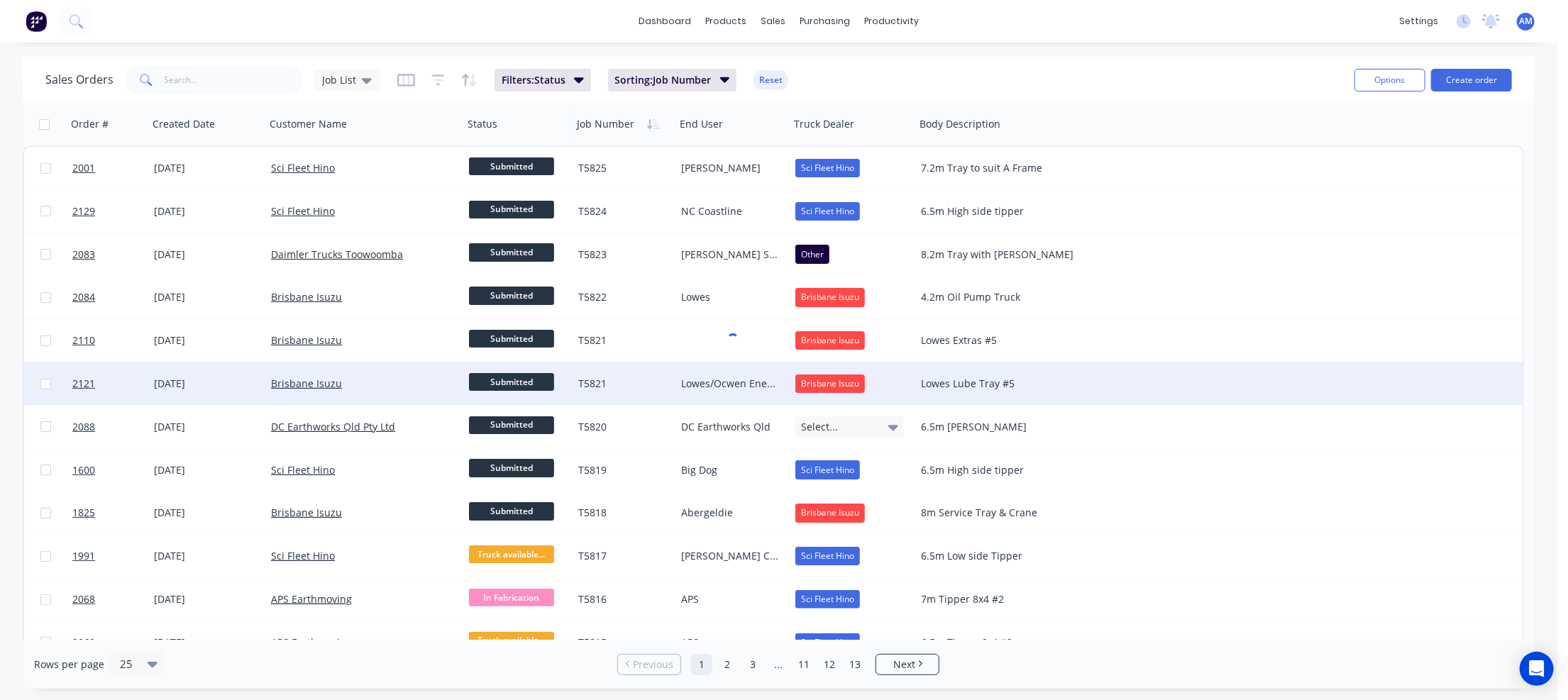
click at [1076, 375] on div "Lowes Lube Tray #5" at bounding box center [1007, 384] width 184 height 43
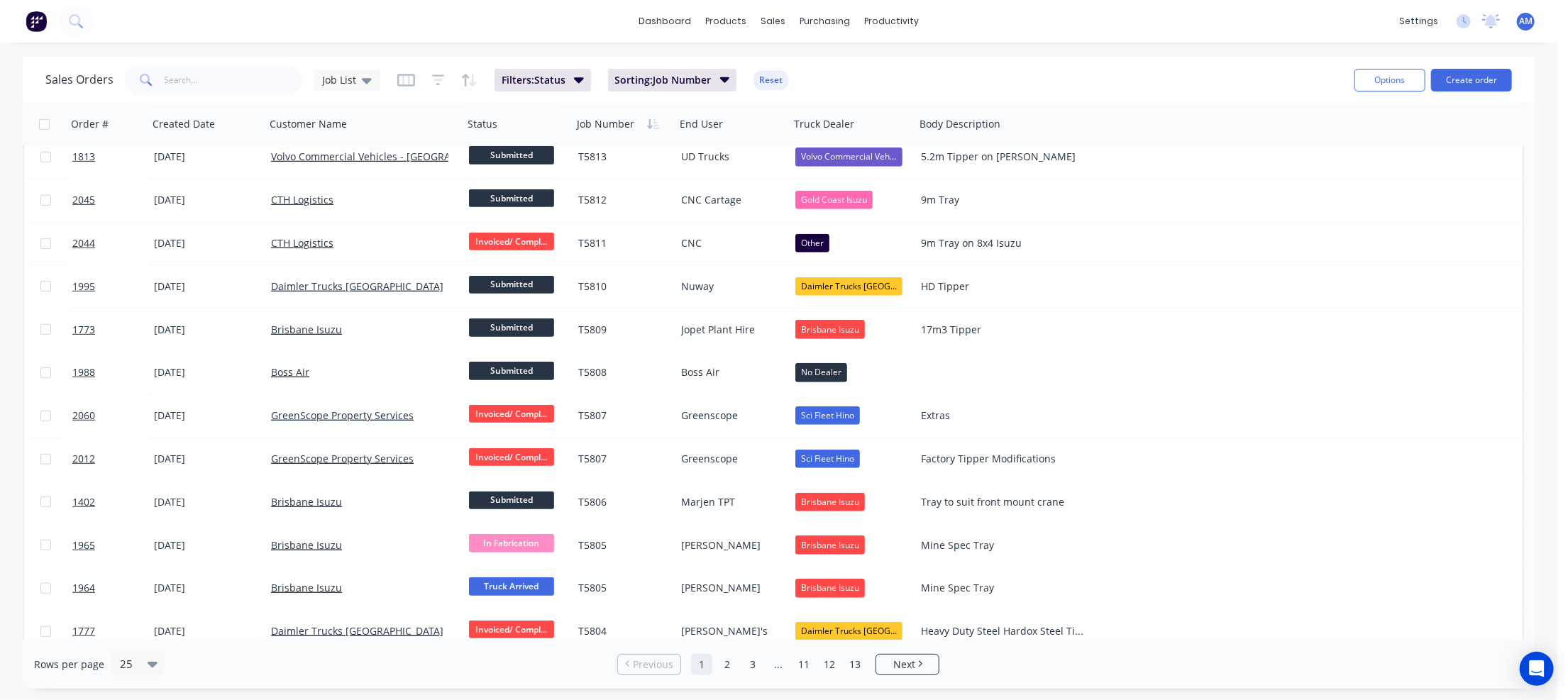
scroll to position [583, 0]
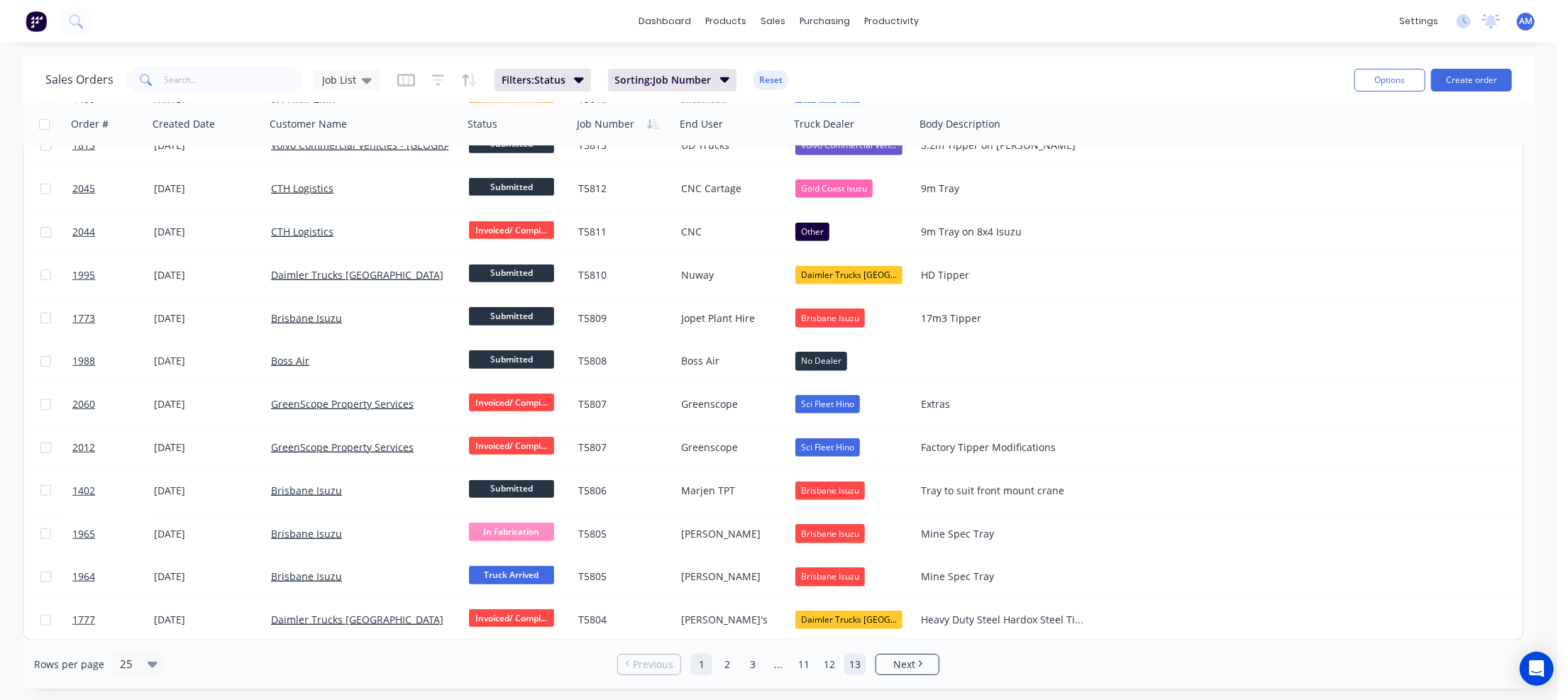
click at [855, 665] on link "13" at bounding box center [855, 664] width 21 height 21
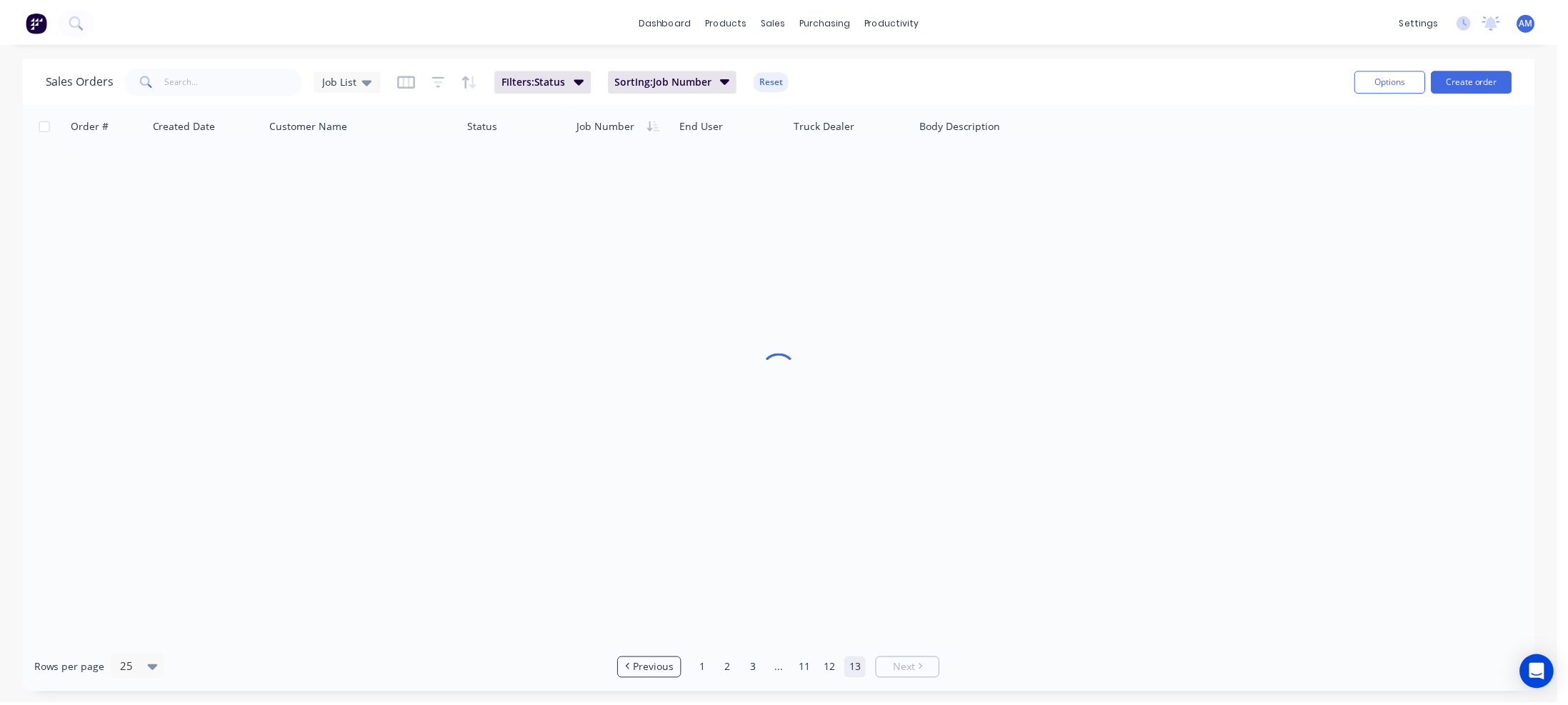
scroll to position [0, 0]
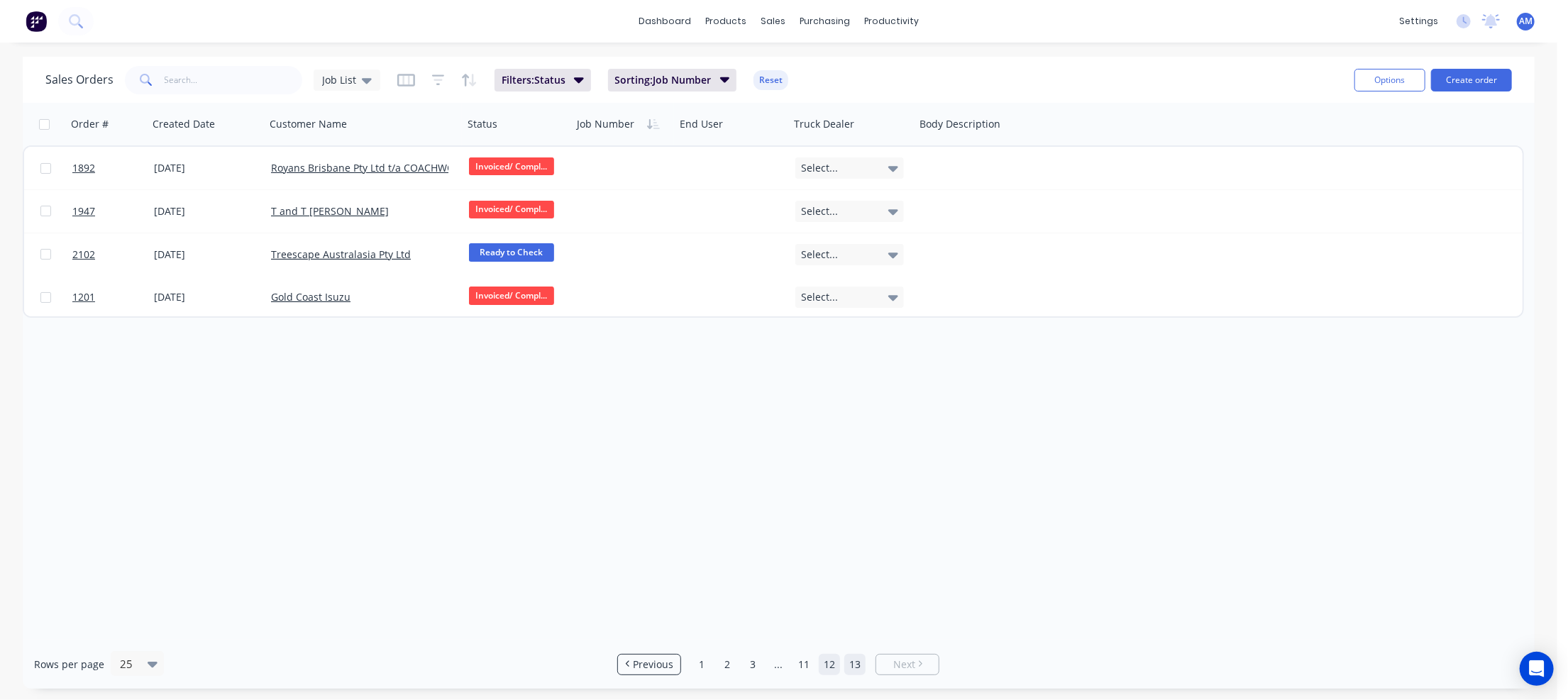
click at [830, 660] on link "12" at bounding box center [830, 664] width 21 height 21
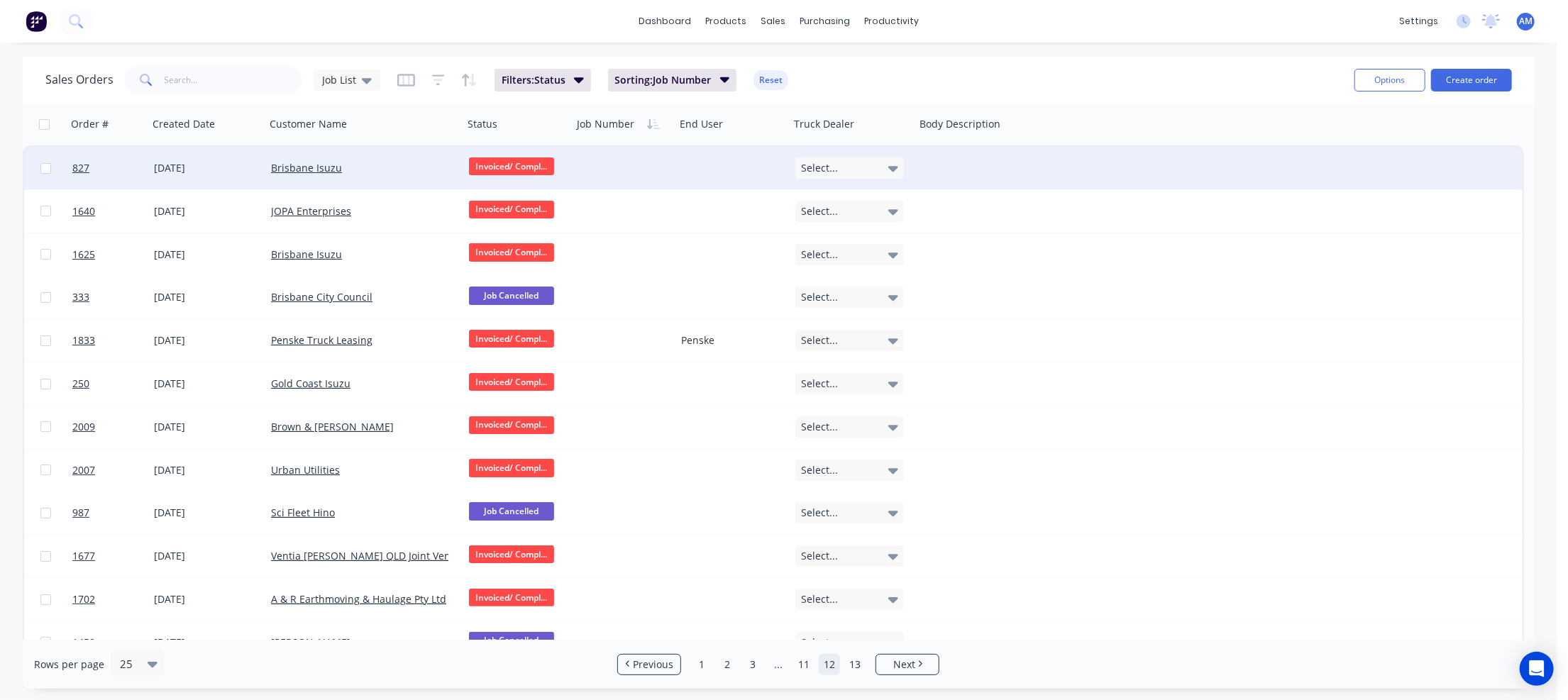
click at [170, 162] on div "[DATE]" at bounding box center [206, 168] width 106 height 14
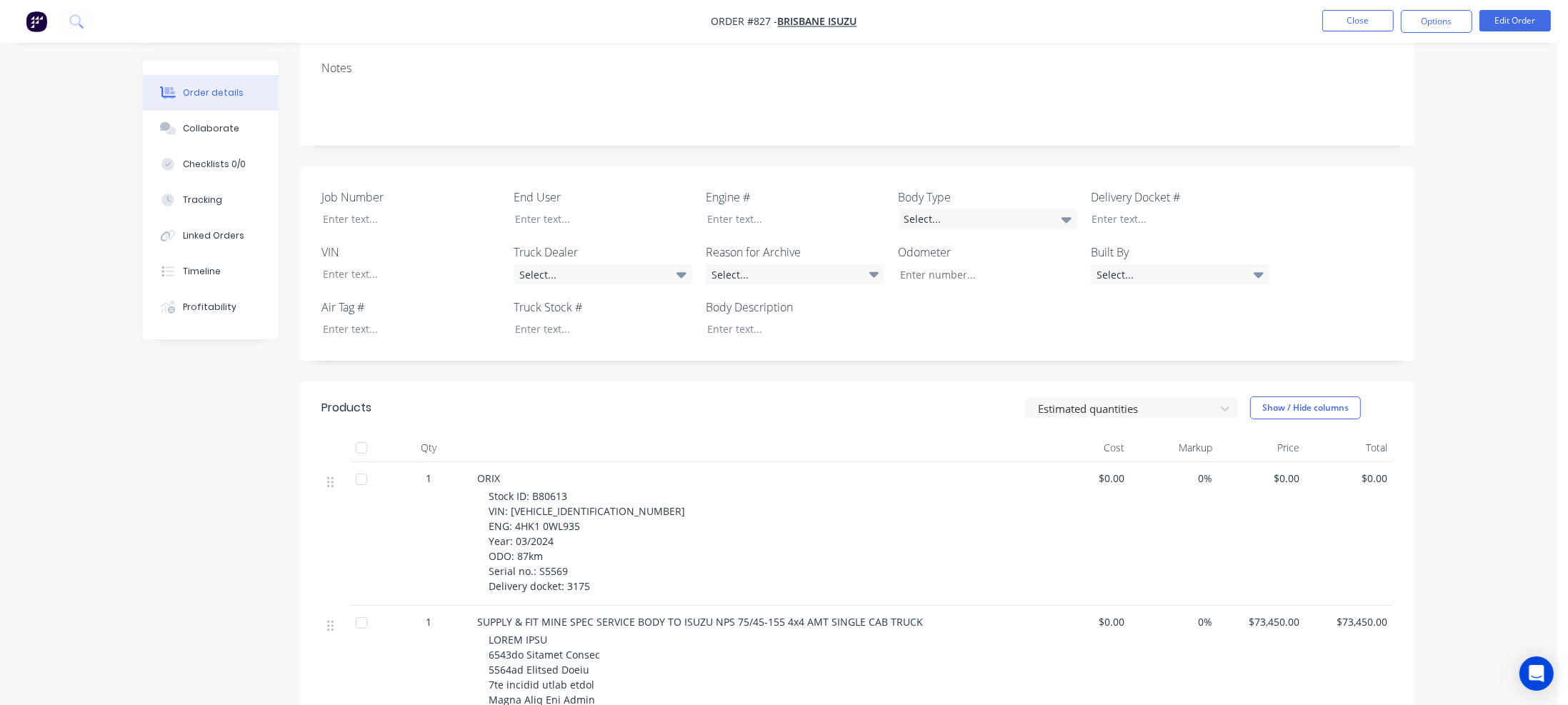
scroll to position [286, 0]
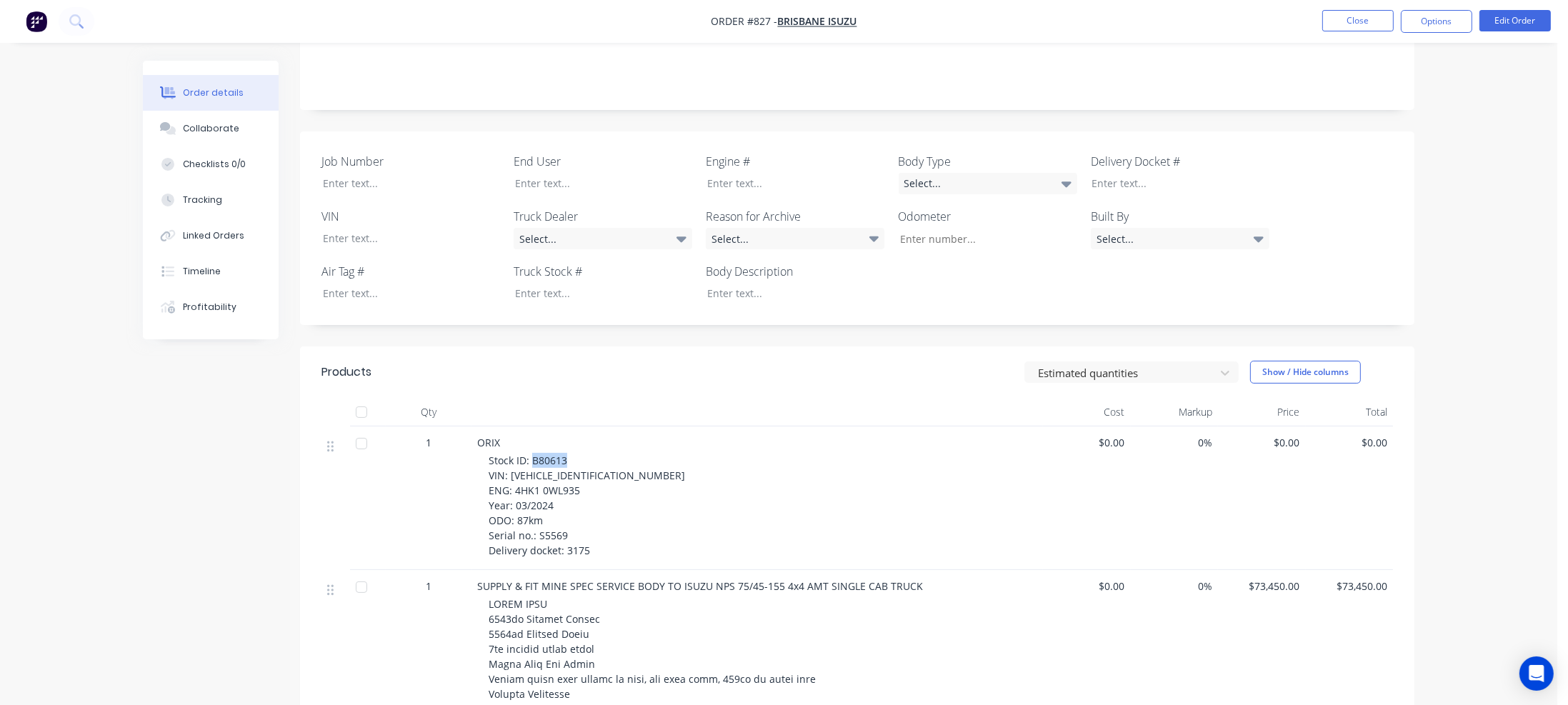
drag, startPoint x: 533, startPoint y: 438, endPoint x: 572, endPoint y: 436, distance: 39.1
click at [572, 453] on div "Stock ID: B80613 VIN: [VEHICLE_IDENTIFICATION_NUMBER] ENG: 4HK1 0WL935 Year: 03…" at bounding box center [763, 505] width 549 height 105
click at [520, 283] on div at bounding box center [592, 293] width 178 height 21
paste div
drag, startPoint x: 507, startPoint y: 456, endPoint x: 617, endPoint y: 456, distance: 110.0
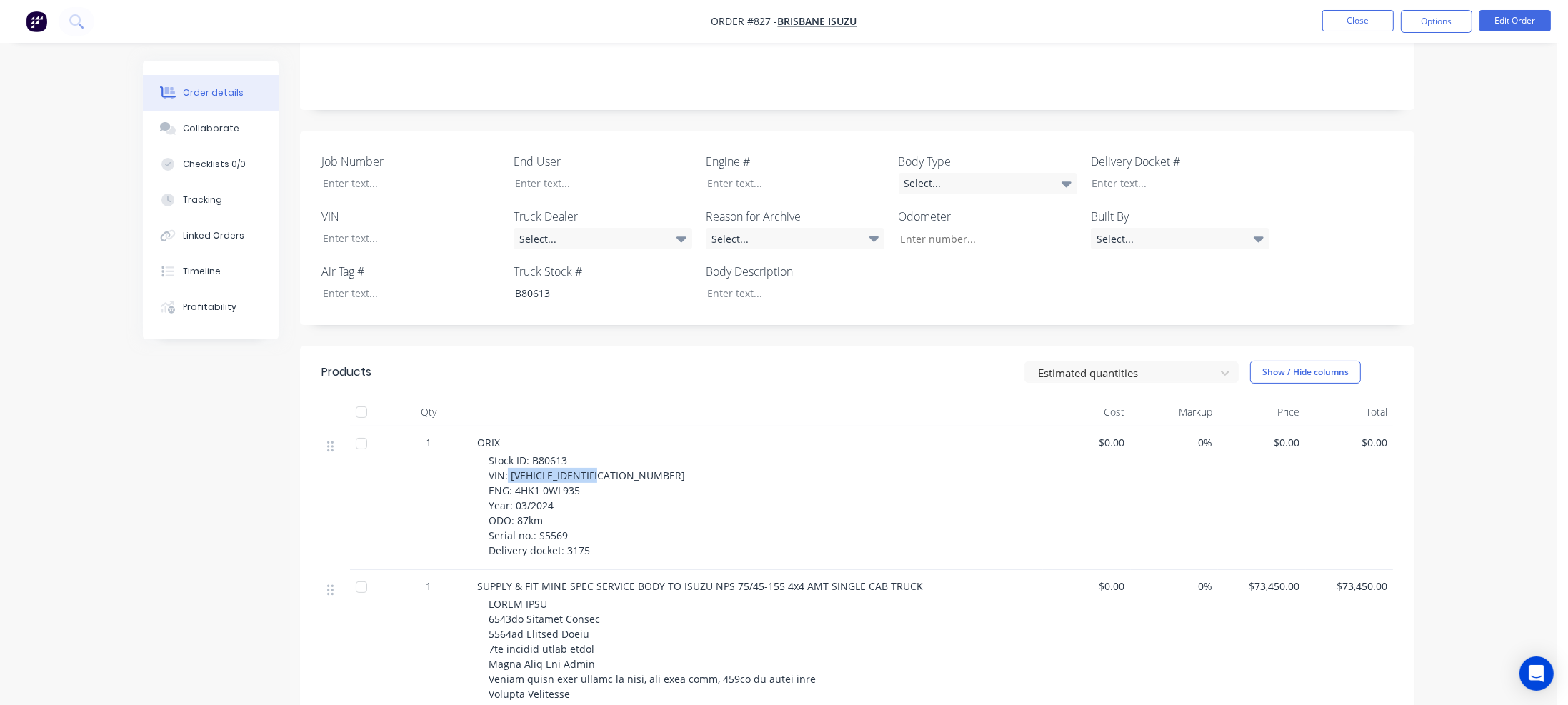
click at [617, 456] on div "Stock ID: B80613 VIN: [VEHICLE_IDENTIFICATION_NUMBER] ENG: 4HK1 0WL935 Year: 03…" at bounding box center [763, 505] width 549 height 105
click at [335, 228] on div at bounding box center [400, 238] width 178 height 21
paste div
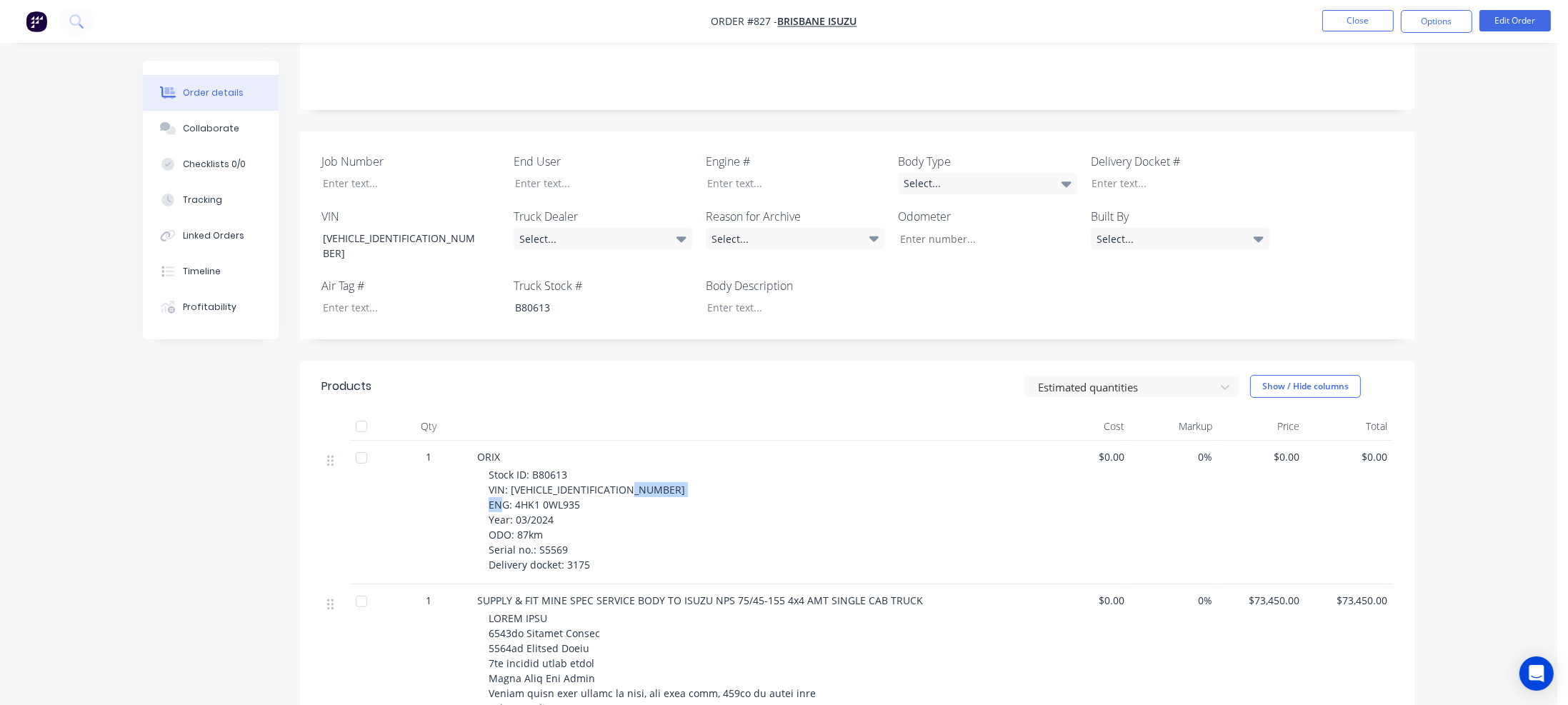
drag, startPoint x: 514, startPoint y: 471, endPoint x: 590, endPoint y: 471, distance: 76.0
click at [590, 471] on div "Stock ID: B80613 VIN: [VEHICLE_IDENTIFICATION_NUMBER] ENG: 4HK1 0WL935 Year: 03…" at bounding box center [763, 519] width 549 height 105
click at [724, 173] on div at bounding box center [784, 183] width 178 height 21
paste div
drag, startPoint x: 516, startPoint y: 500, endPoint x: 538, endPoint y: 499, distance: 22.0
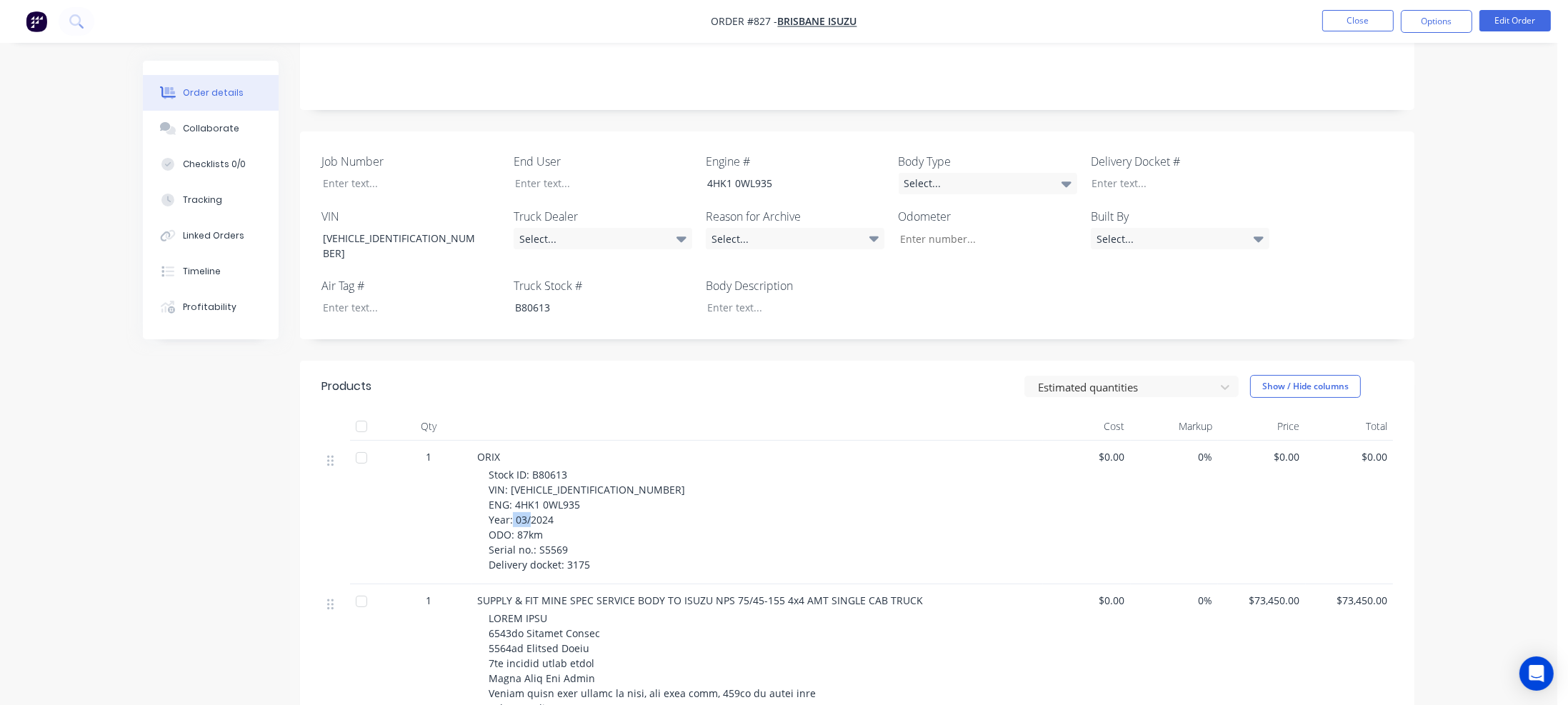
click at [538, 499] on span "Stock ID: B80613 VIN: [VEHICLE_IDENTIFICATION_NUMBER] ENG: 4HK1 0WL935 Year: 03…" at bounding box center [587, 519] width 196 height 104
click at [933, 228] on input "Job Number" at bounding box center [982, 239] width 188 height 21
paste input "87km"
type input "87"
drag, startPoint x: 537, startPoint y: 514, endPoint x: 574, endPoint y: 514, distance: 37.0
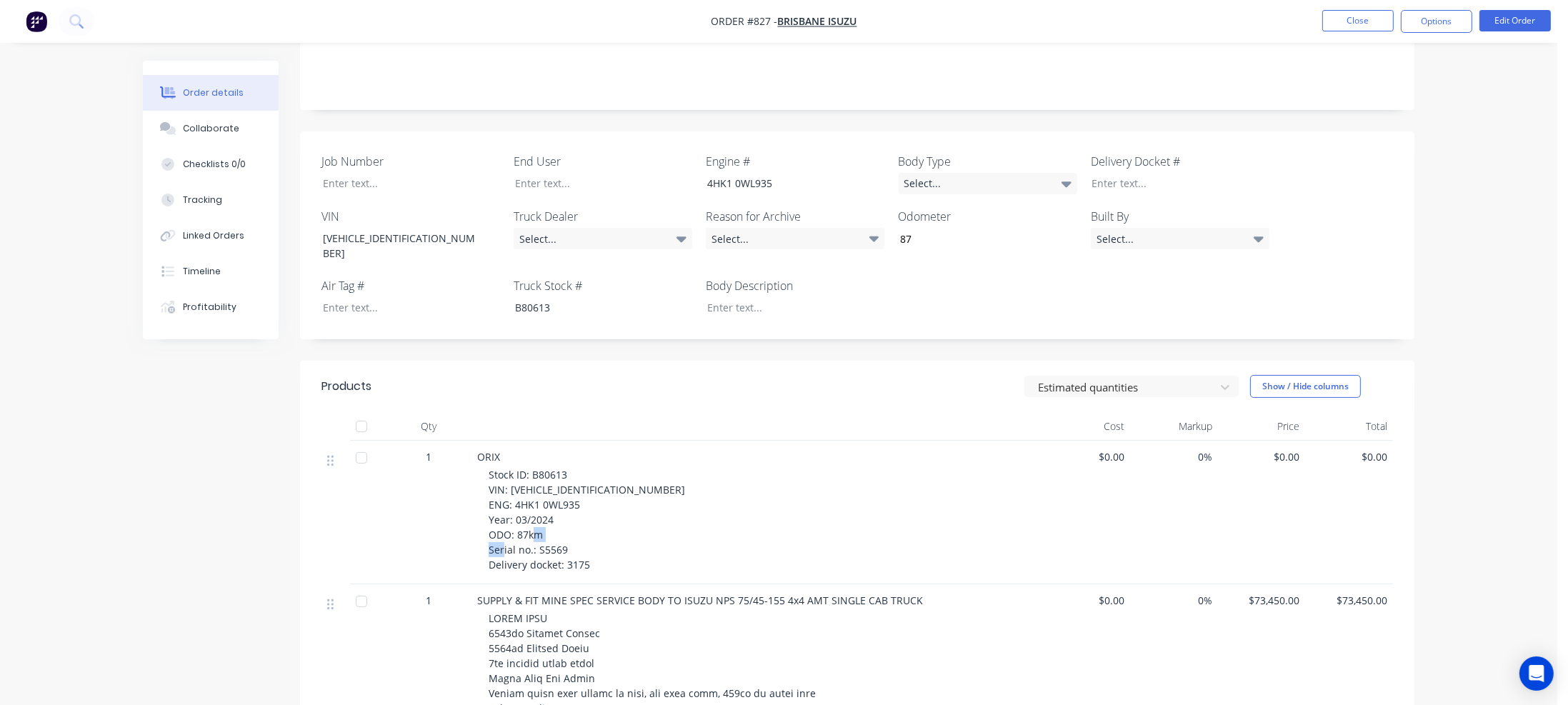
click at [574, 514] on div "Stock ID: B80613 VIN: [VEHICLE_IDENTIFICATION_NUMBER] ENG: 4HK1 0WL935 Year: 03…" at bounding box center [763, 519] width 549 height 105
click at [350, 173] on div at bounding box center [400, 183] width 178 height 21
paste div
drag, startPoint x: 564, startPoint y: 531, endPoint x: 588, endPoint y: 532, distance: 24.0
click at [588, 532] on span "Stock ID: B80613 VIN: [VEHICLE_IDENTIFICATION_NUMBER] ENG: 4HK1 0WL935 Year: 03…" at bounding box center [587, 519] width 196 height 104
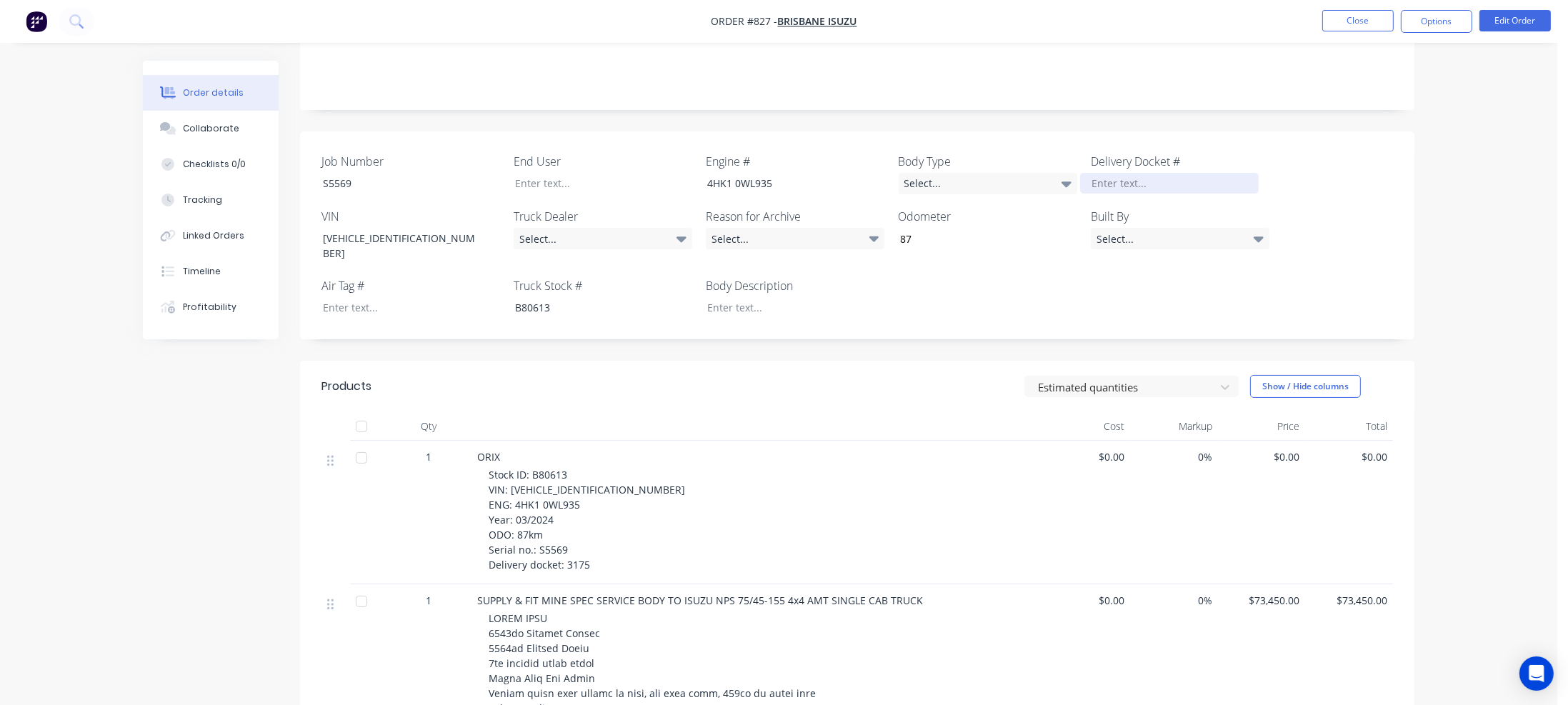
click at [1108, 173] on div at bounding box center [1169, 183] width 178 height 21
paste div
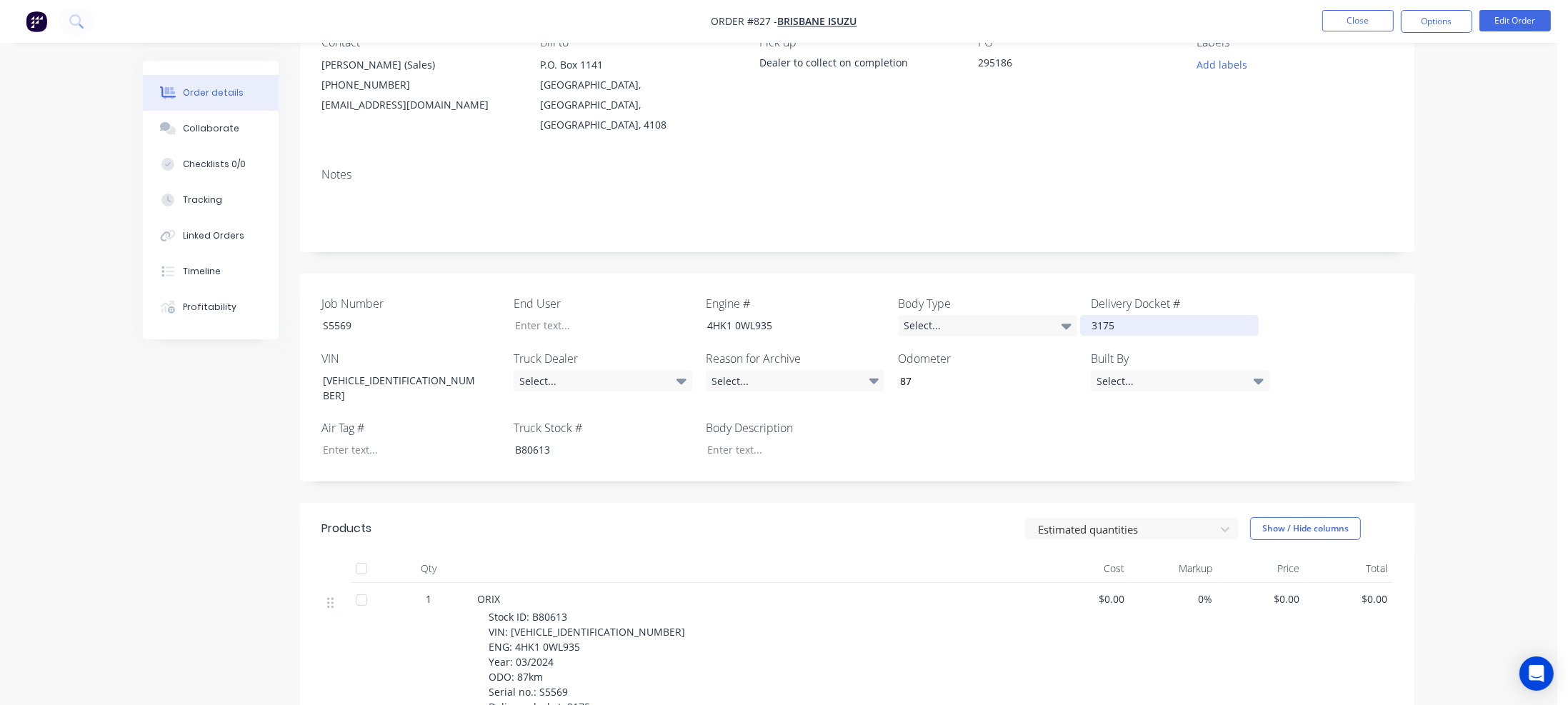
scroll to position [143, 0]
click at [610, 371] on div "Select..." at bounding box center [602, 382] width 178 height 21
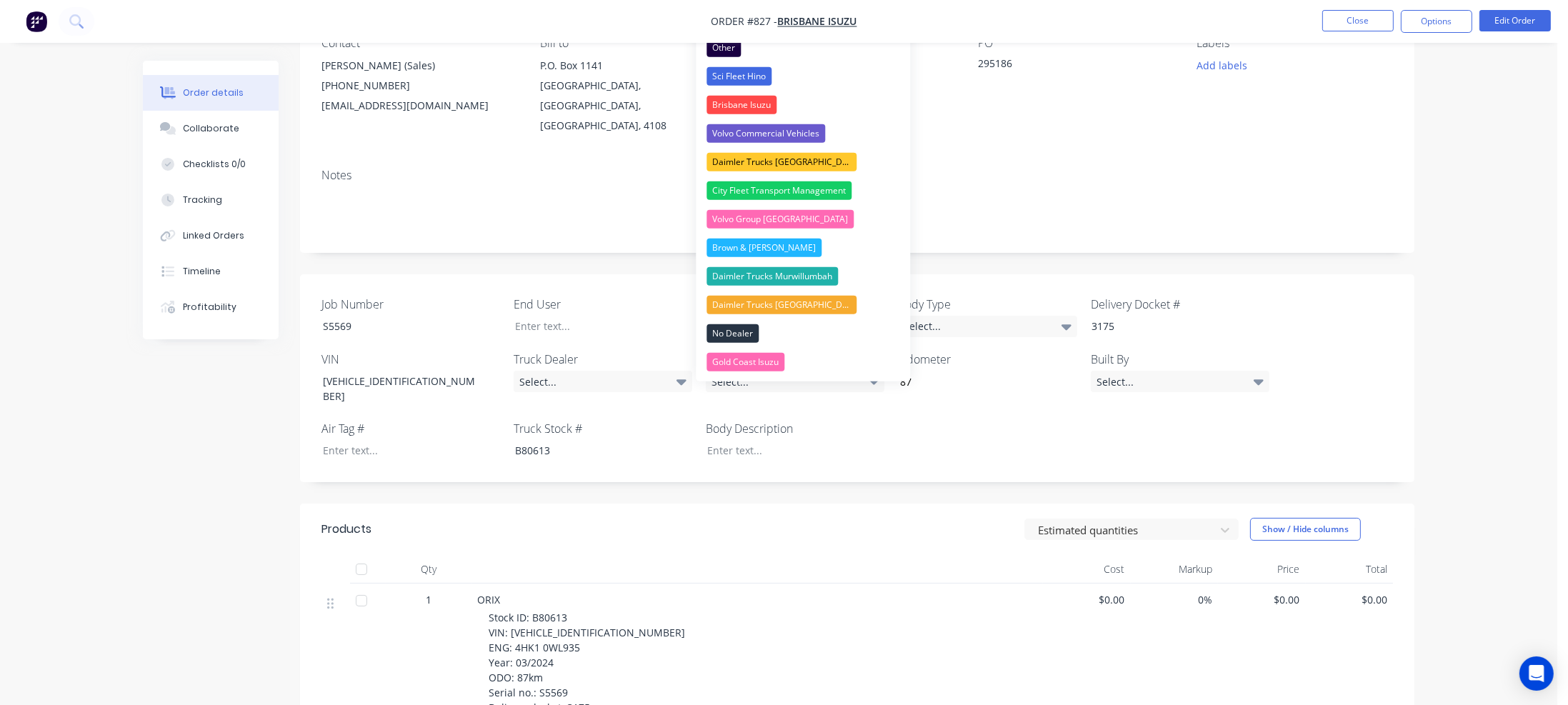
click at [731, 105] on div "Brisbane Isuzu" at bounding box center [741, 105] width 70 height 19
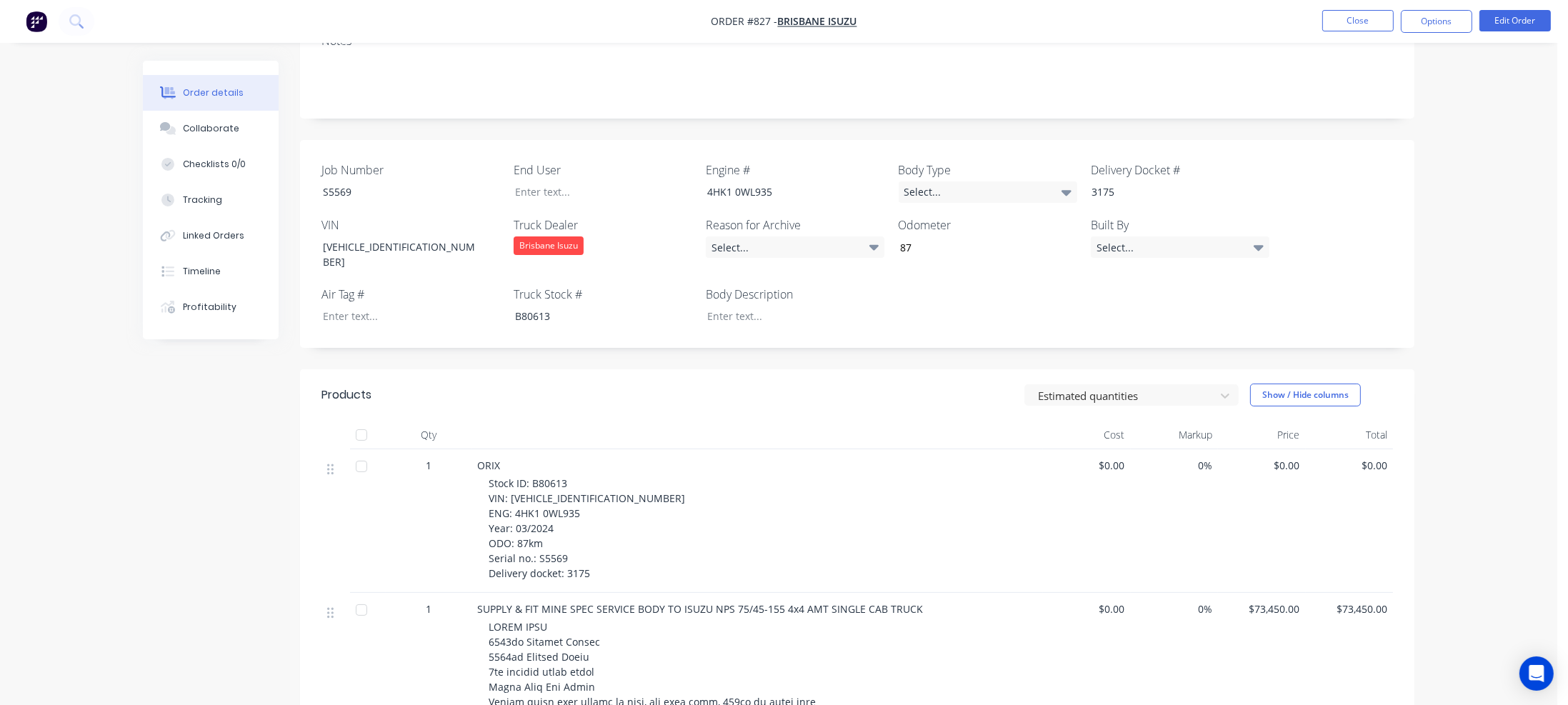
scroll to position [286, 0]
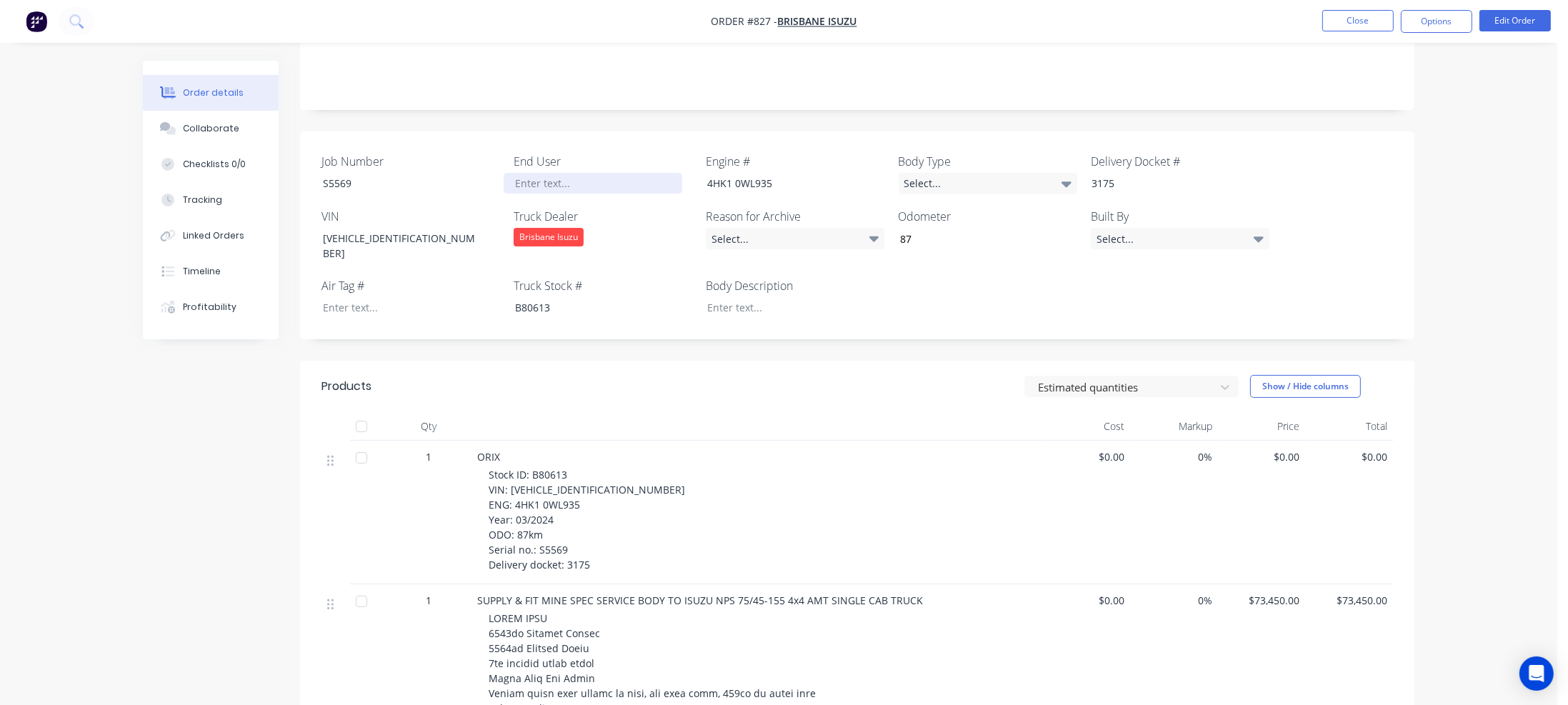
click at [523, 173] on div at bounding box center [592, 183] width 178 height 21
click at [971, 173] on div "Select..." at bounding box center [988, 183] width 178 height 21
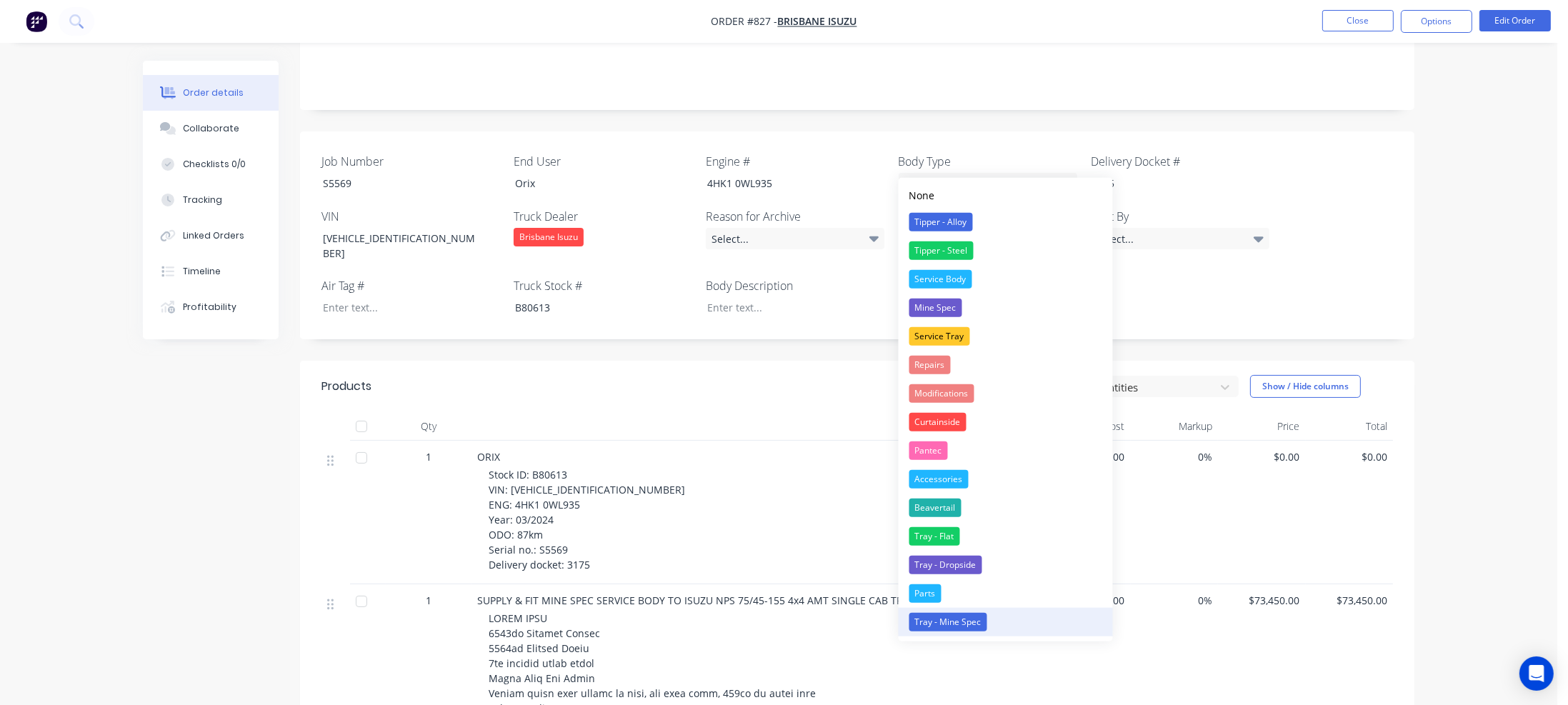
click at [951, 619] on div "Tray - Mine Spec" at bounding box center [948, 623] width 78 height 19
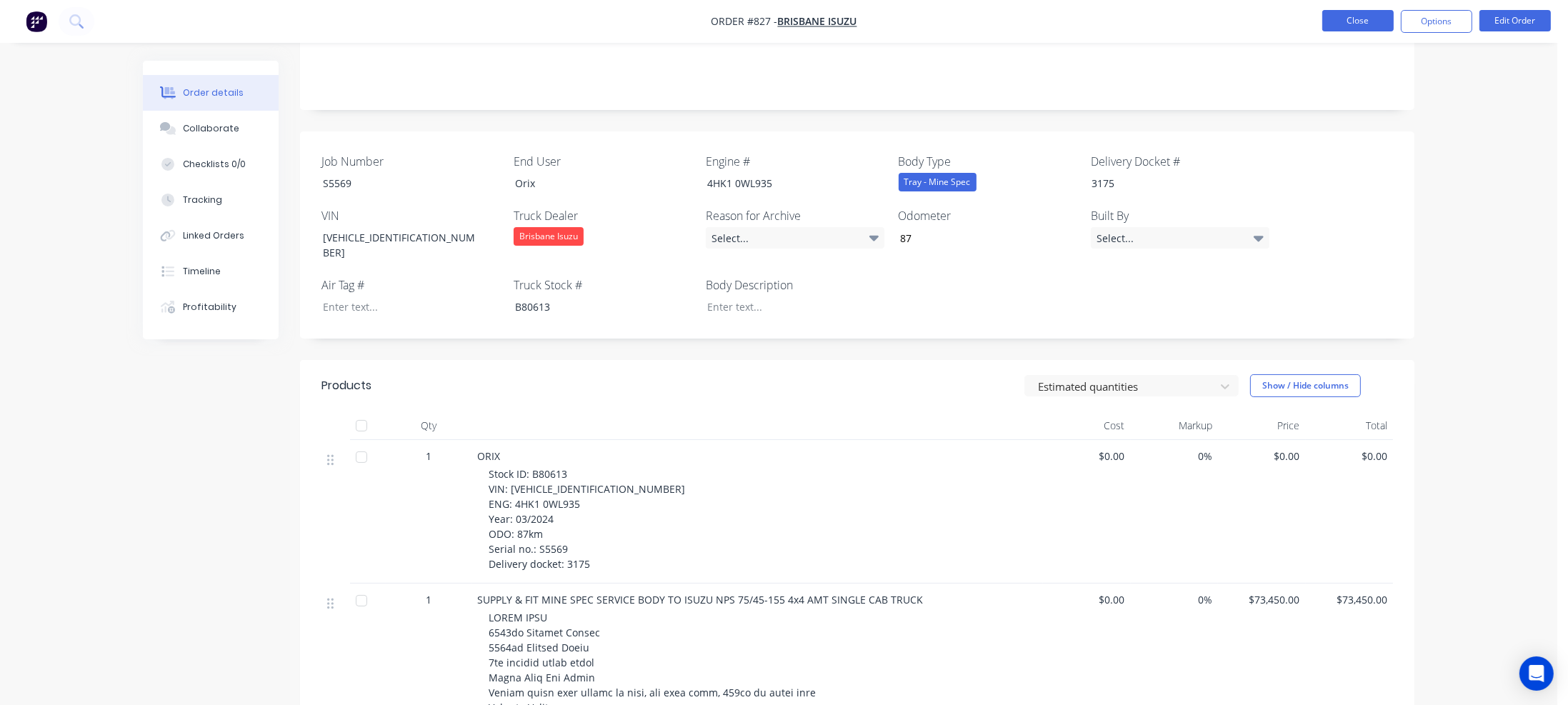
click at [1355, 26] on button "Close" at bounding box center [1358, 21] width 72 height 21
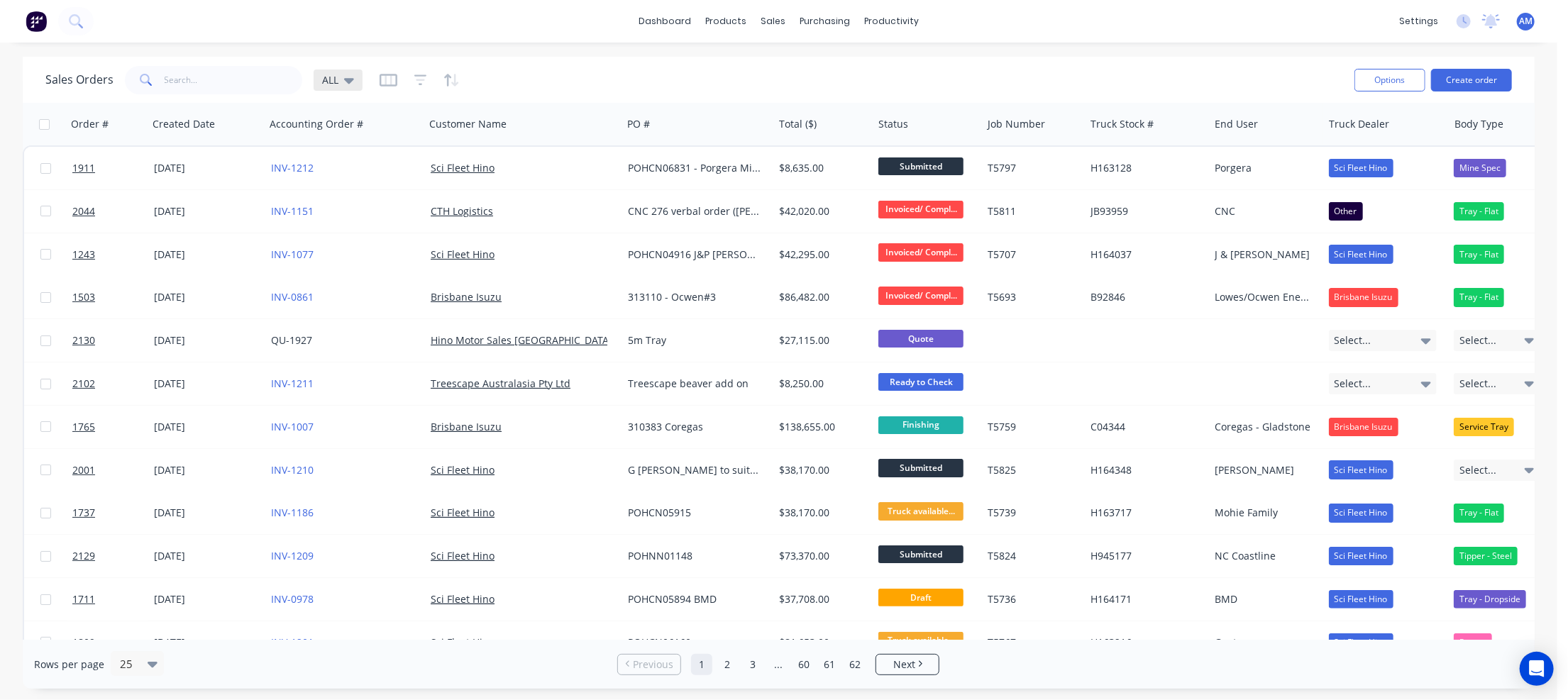
click at [351, 80] on icon at bounding box center [349, 81] width 10 height 6
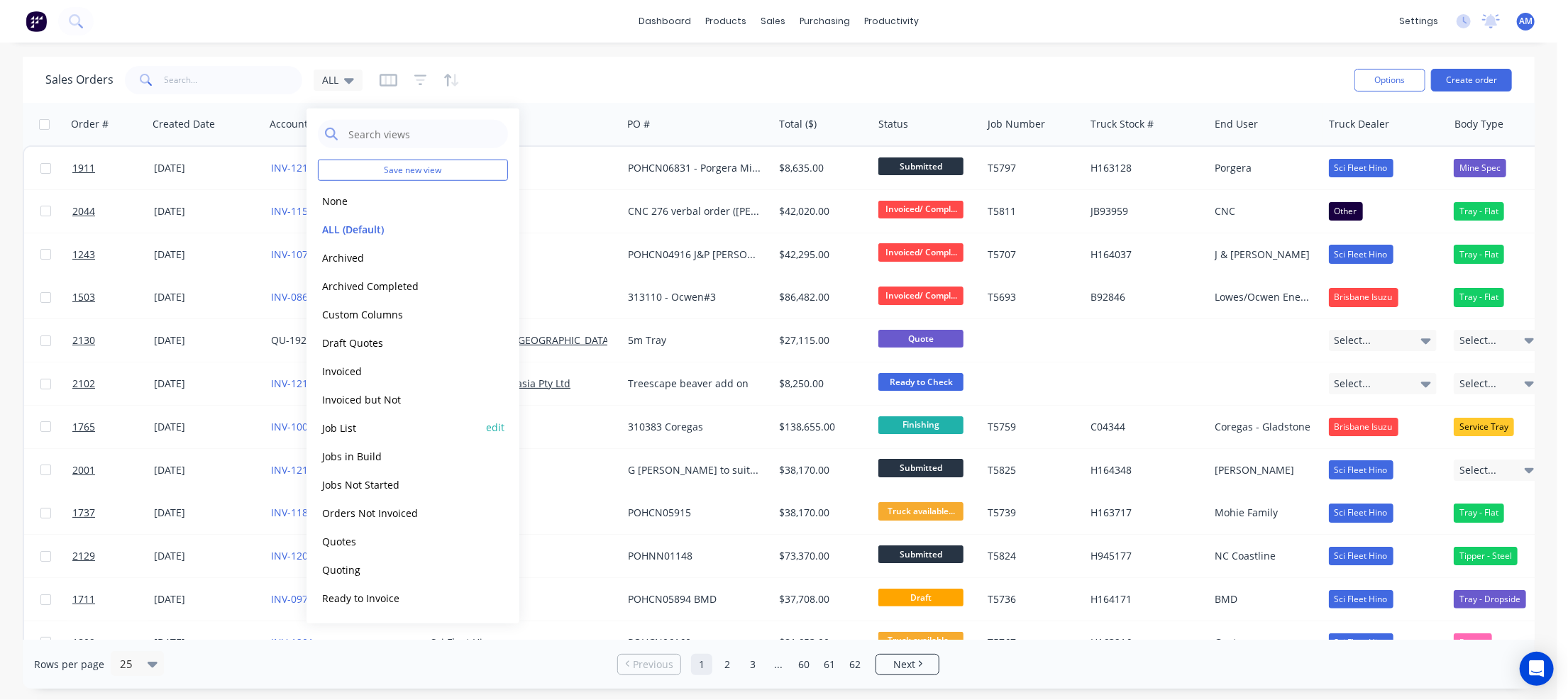
click at [346, 426] on button "Job List" at bounding box center [398, 427] width 161 height 16
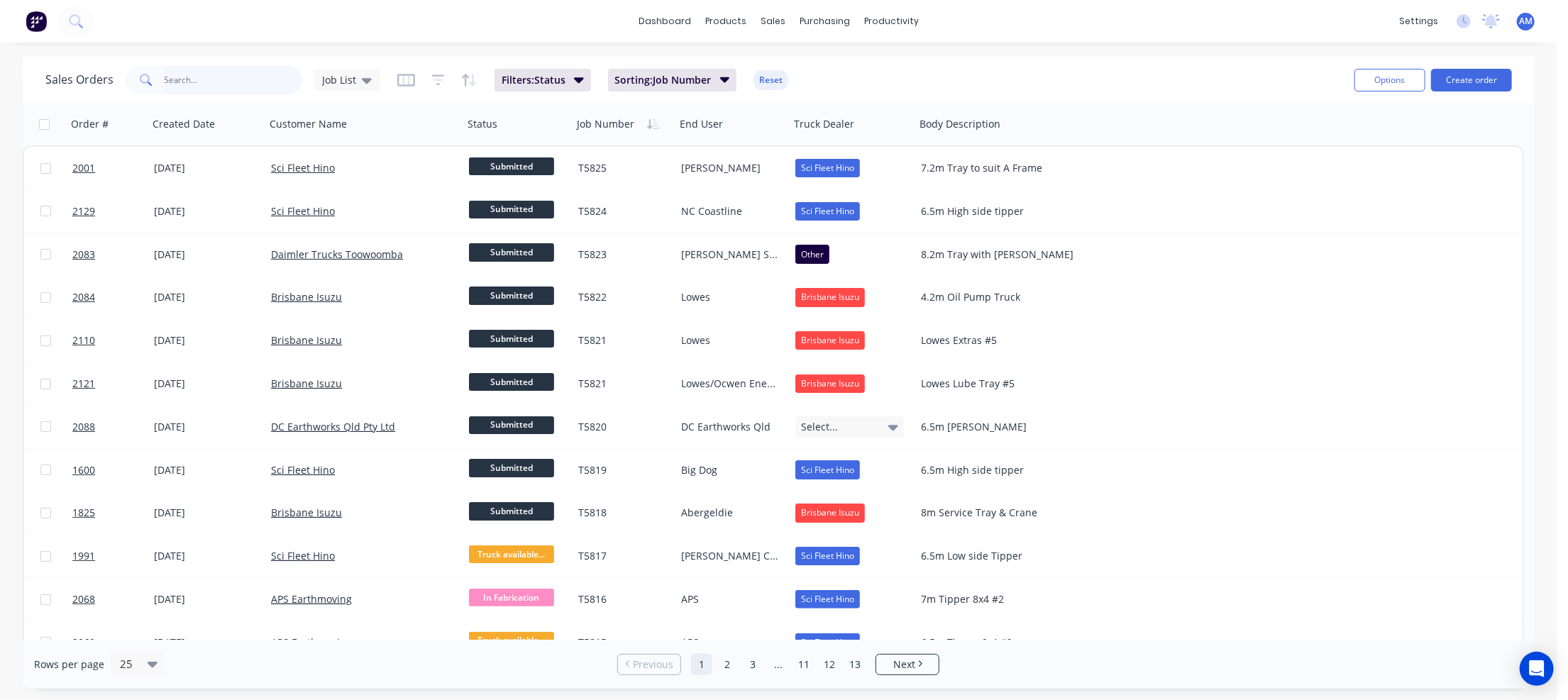
click at [196, 86] on input "text" at bounding box center [233, 80] width 138 height 28
type input "S"
drag, startPoint x: 181, startPoint y: 77, endPoint x: 138, endPoint y: 76, distance: 43.0
click at [138, 76] on div "S" at bounding box center [213, 80] width 177 height 28
click at [831, 666] on link "12" at bounding box center [830, 664] width 21 height 21
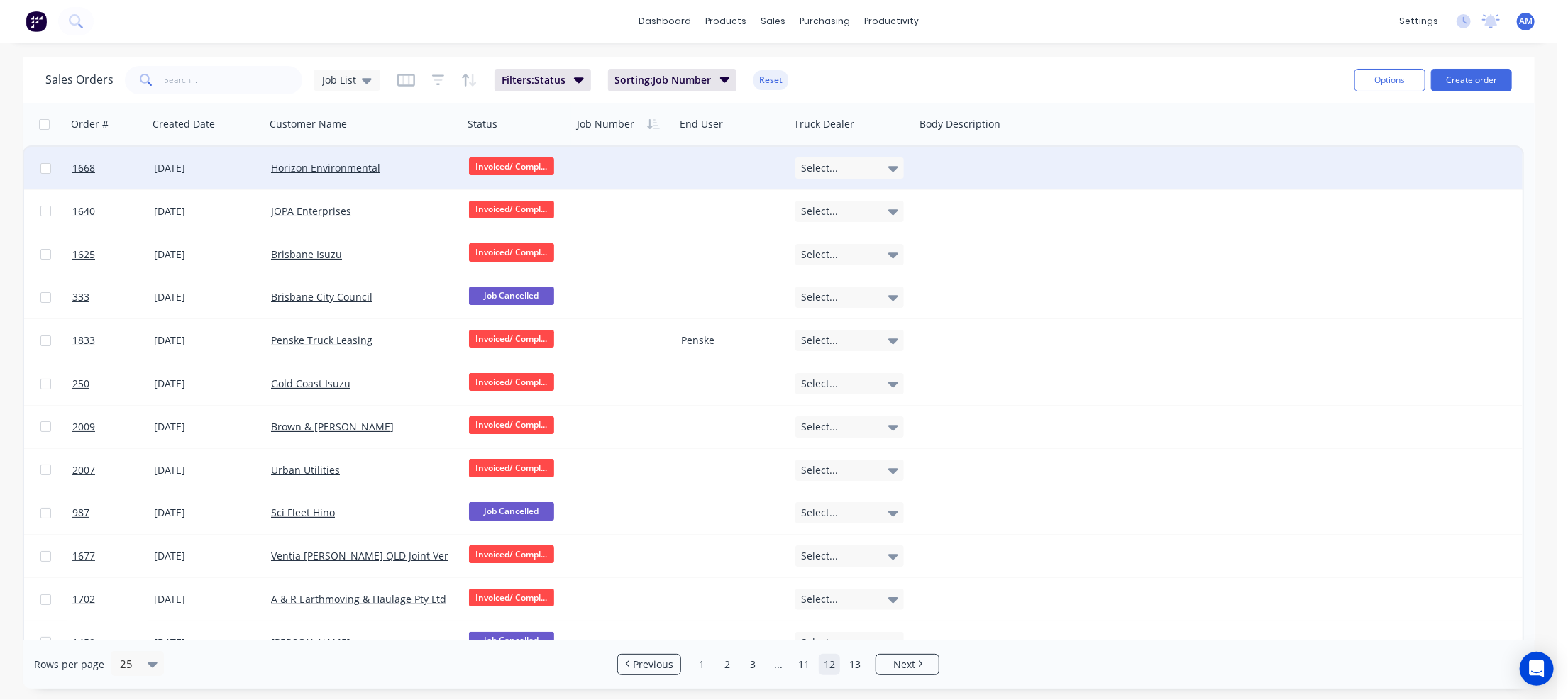
click at [438, 164] on div "Horizon Environmental" at bounding box center [359, 168] width 177 height 14
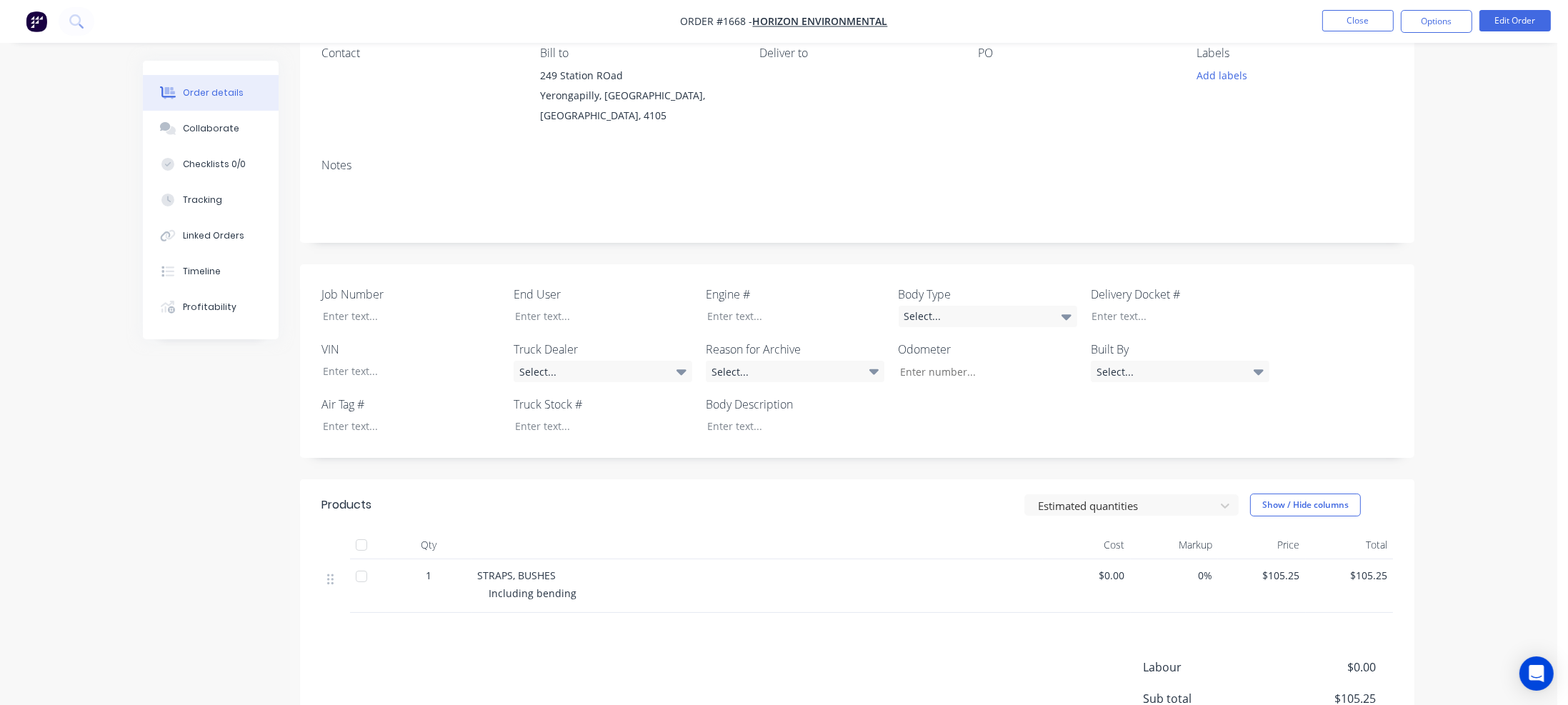
scroll to position [66, 0]
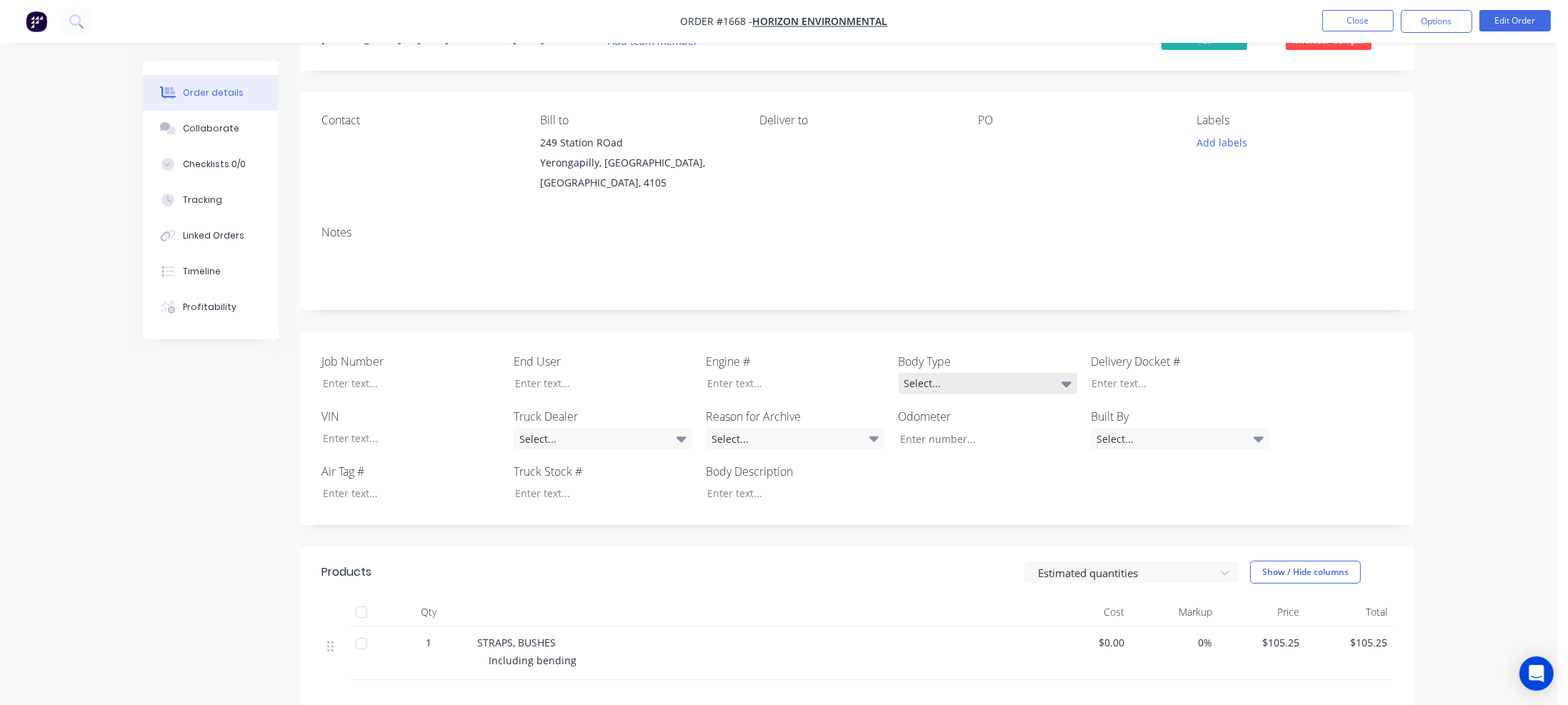
click at [937, 373] on div "Select..." at bounding box center [988, 384] width 178 height 21
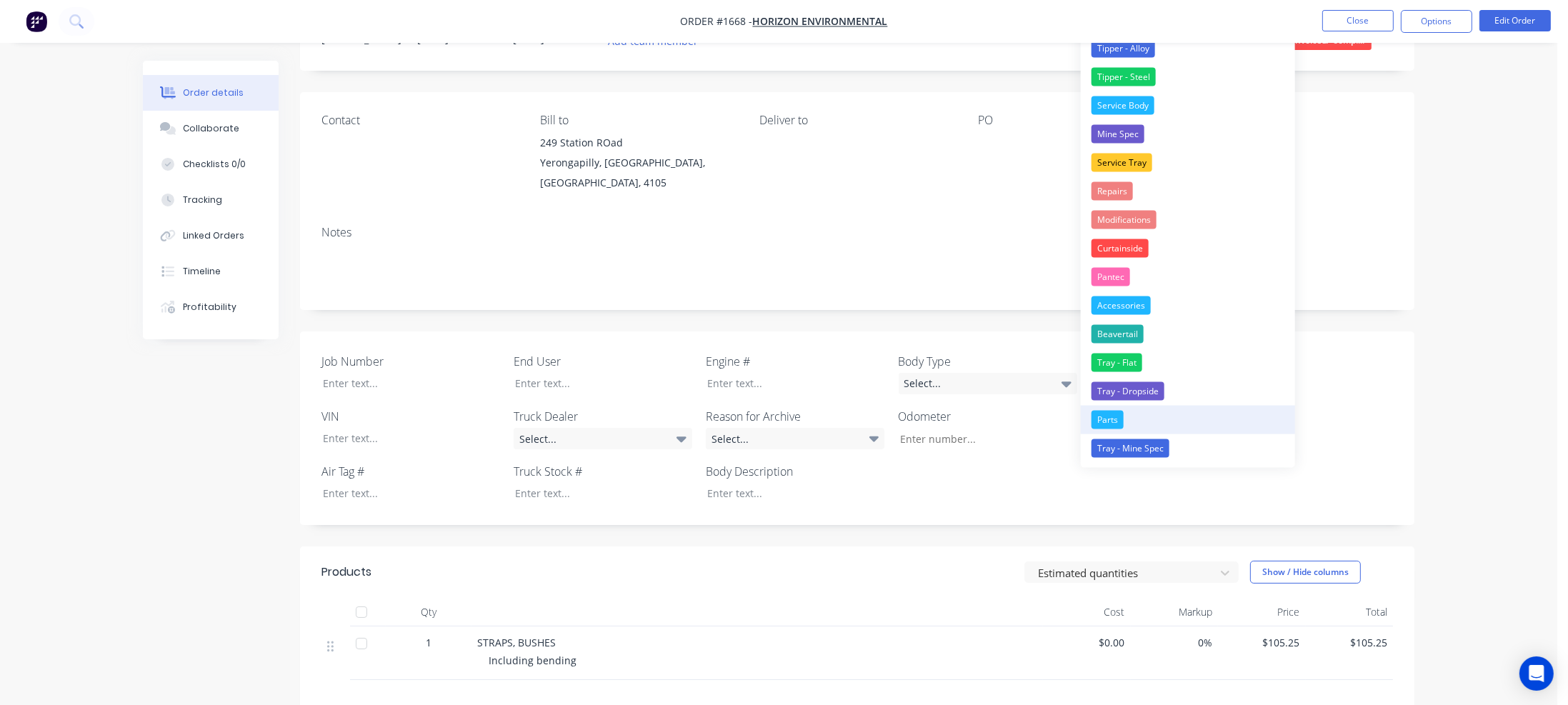
click at [1110, 414] on div "Parts" at bounding box center [1107, 420] width 32 height 19
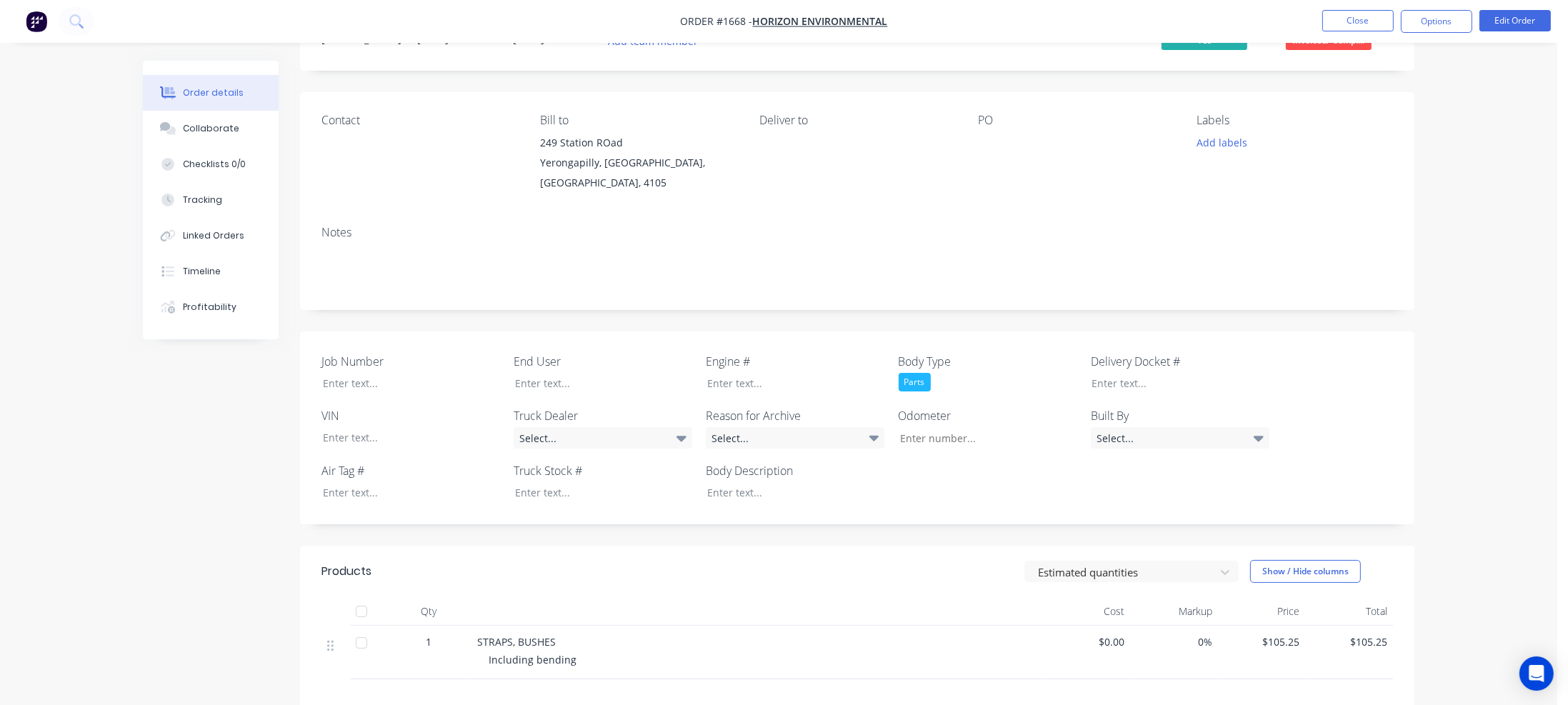
scroll to position [0, 0]
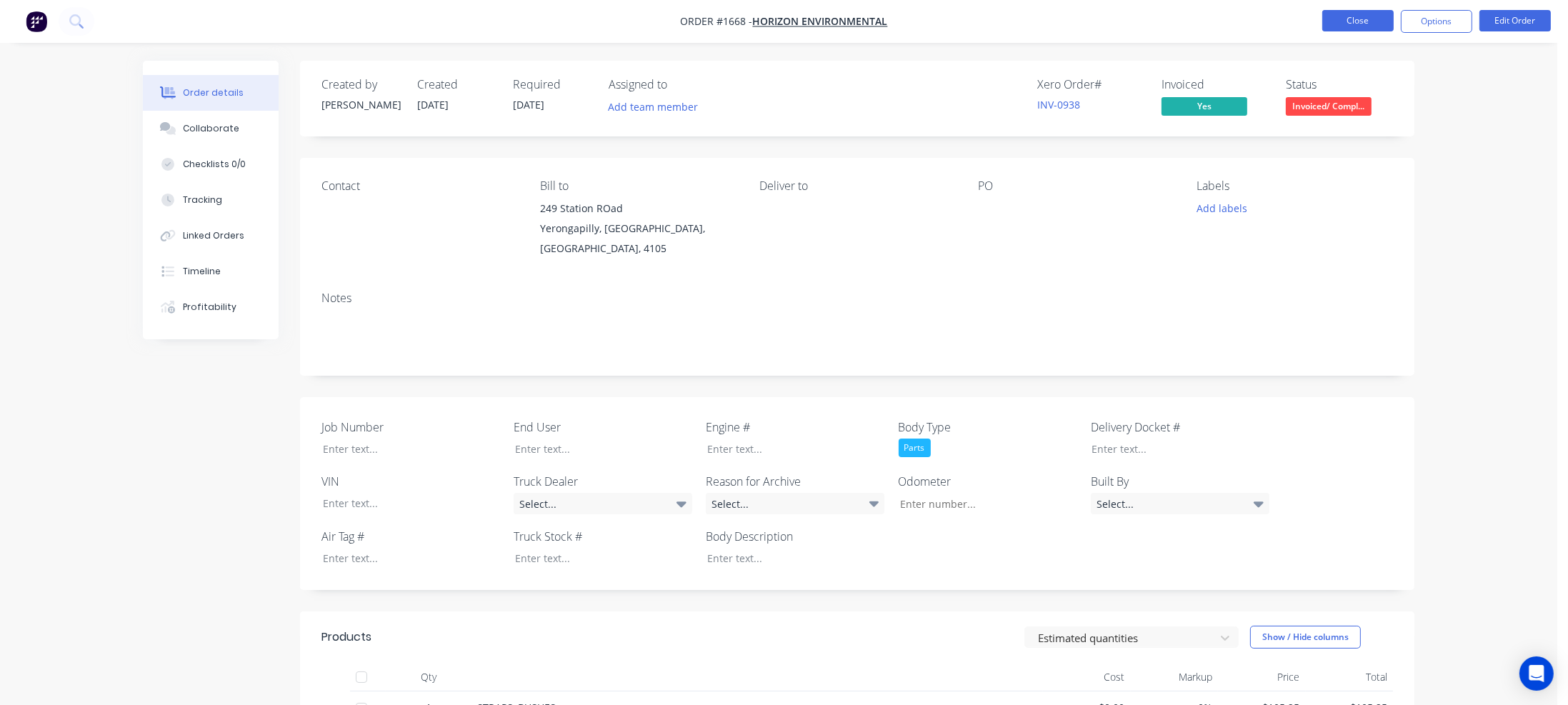
click at [1372, 23] on button "Close" at bounding box center [1358, 21] width 72 height 21
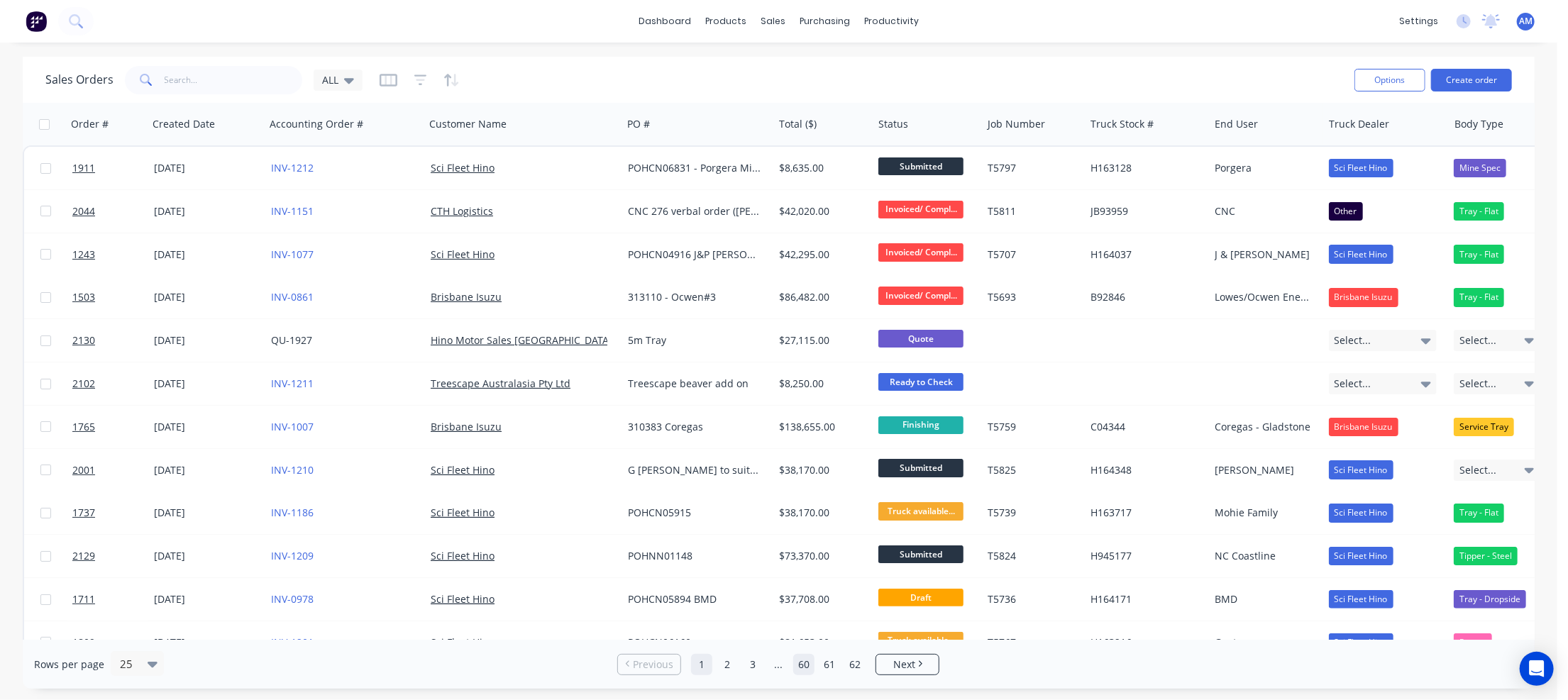
click at [808, 665] on link "60" at bounding box center [804, 664] width 21 height 21
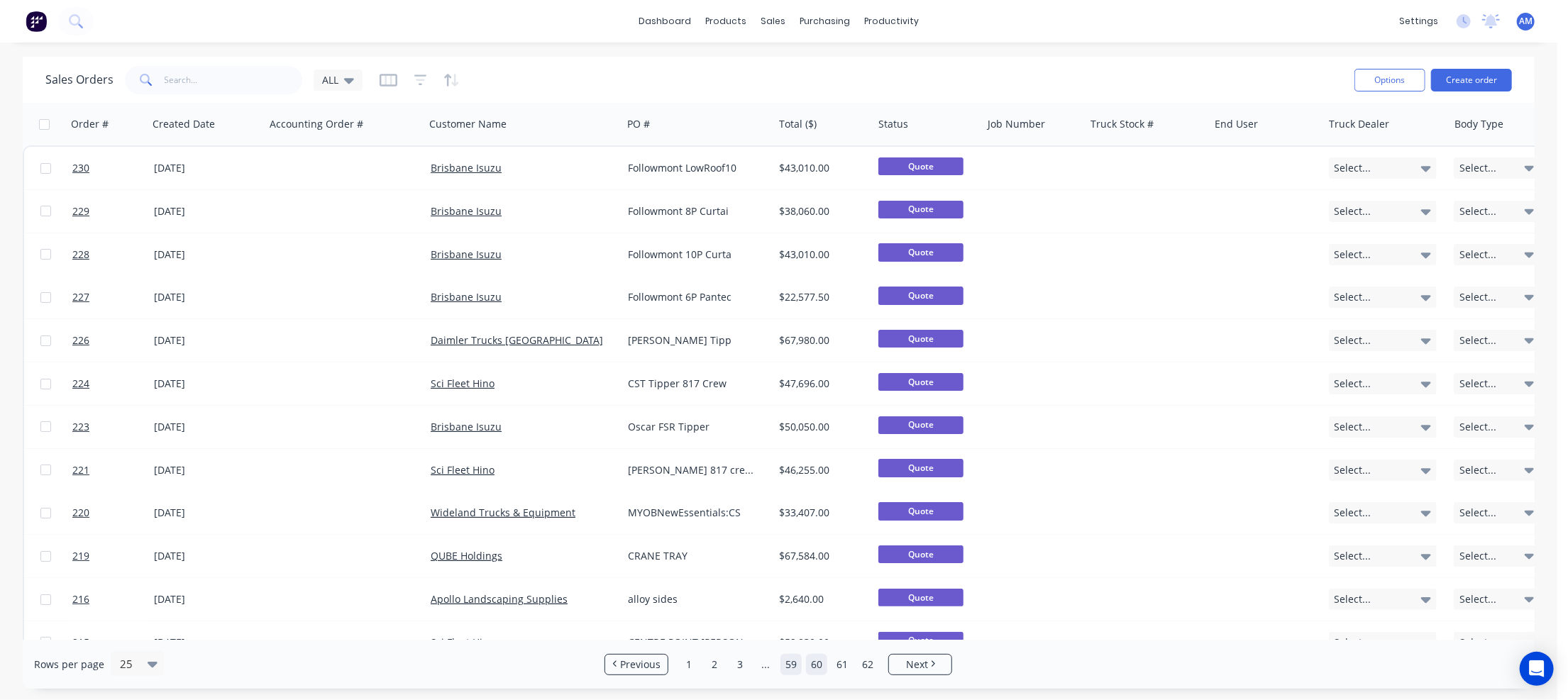
click at [791, 666] on link "59" at bounding box center [791, 664] width 21 height 21
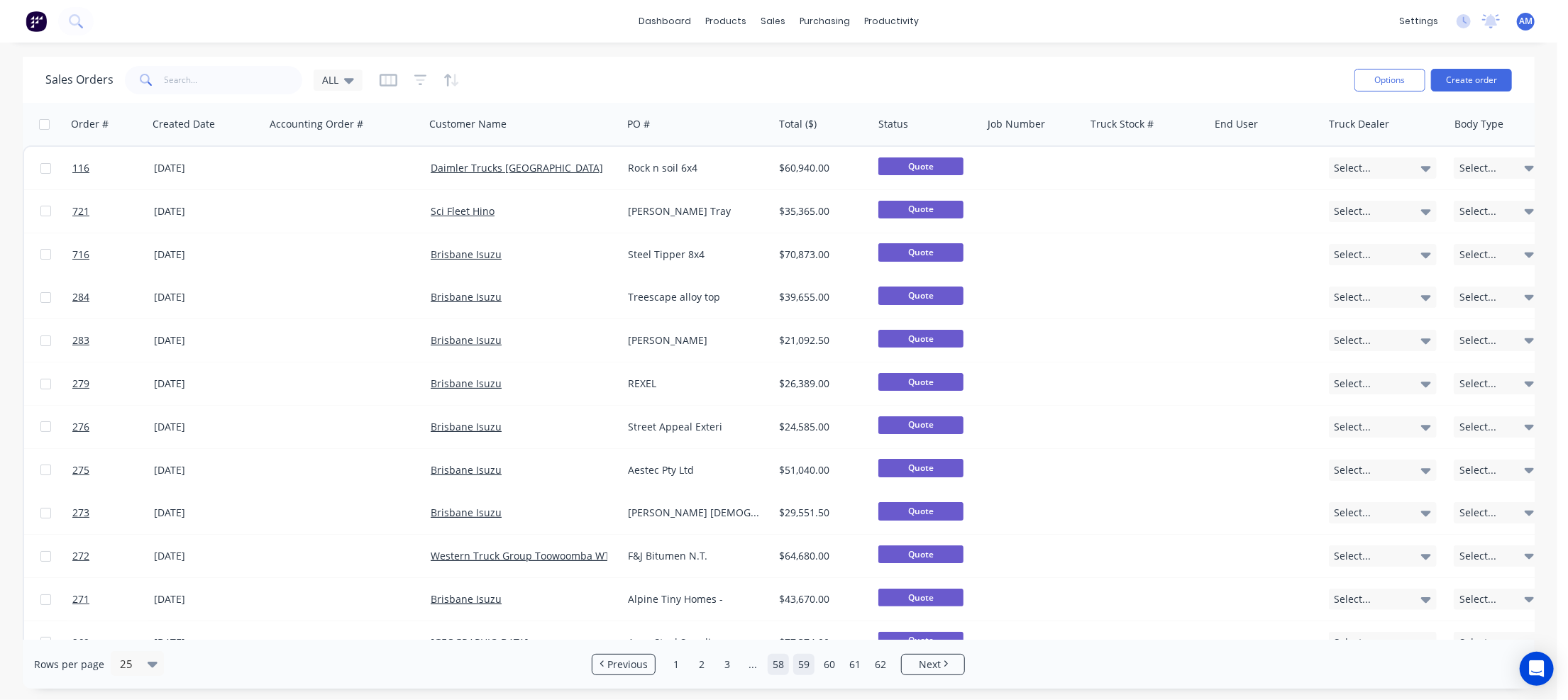
click at [769, 666] on link "58" at bounding box center [778, 664] width 21 height 21
click at [755, 663] on link "57" at bounding box center [766, 664] width 21 height 21
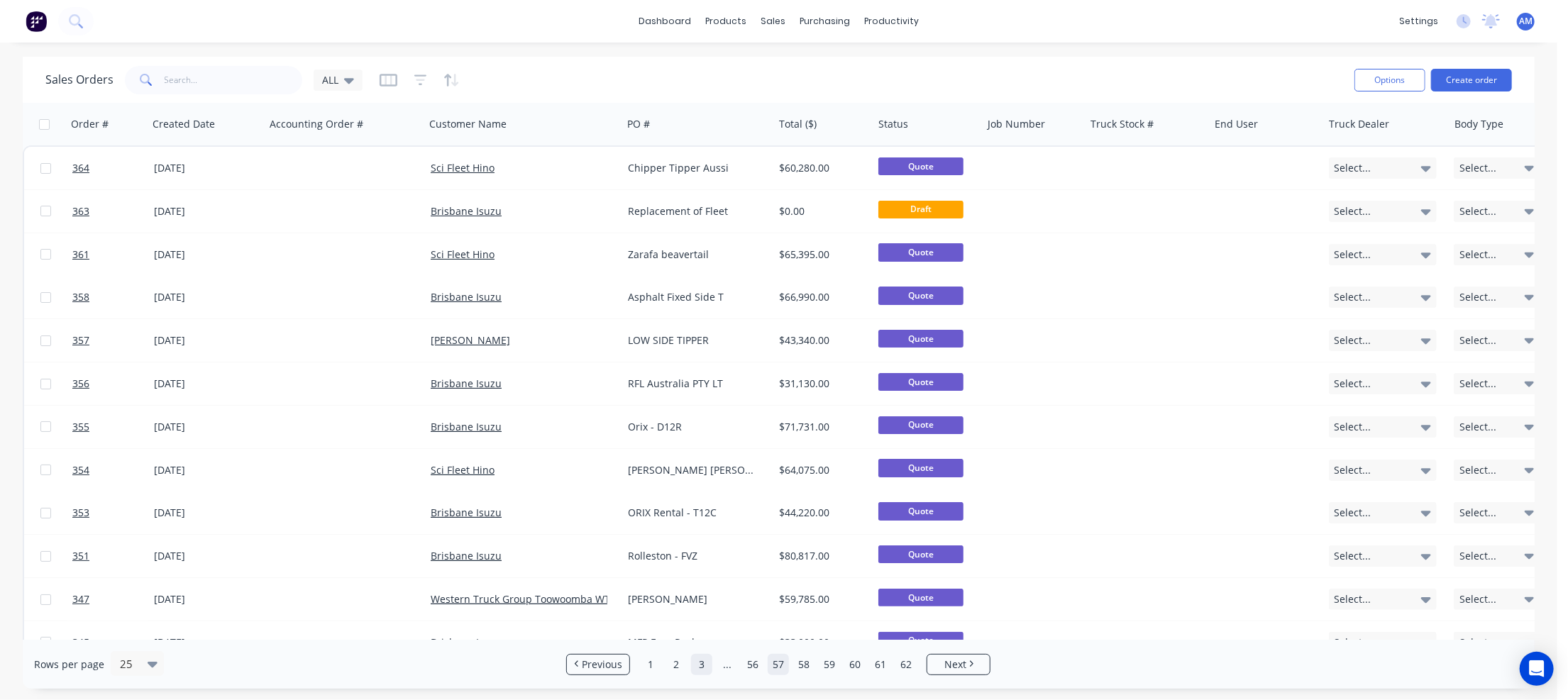
click at [701, 663] on link "3" at bounding box center [701, 664] width 21 height 21
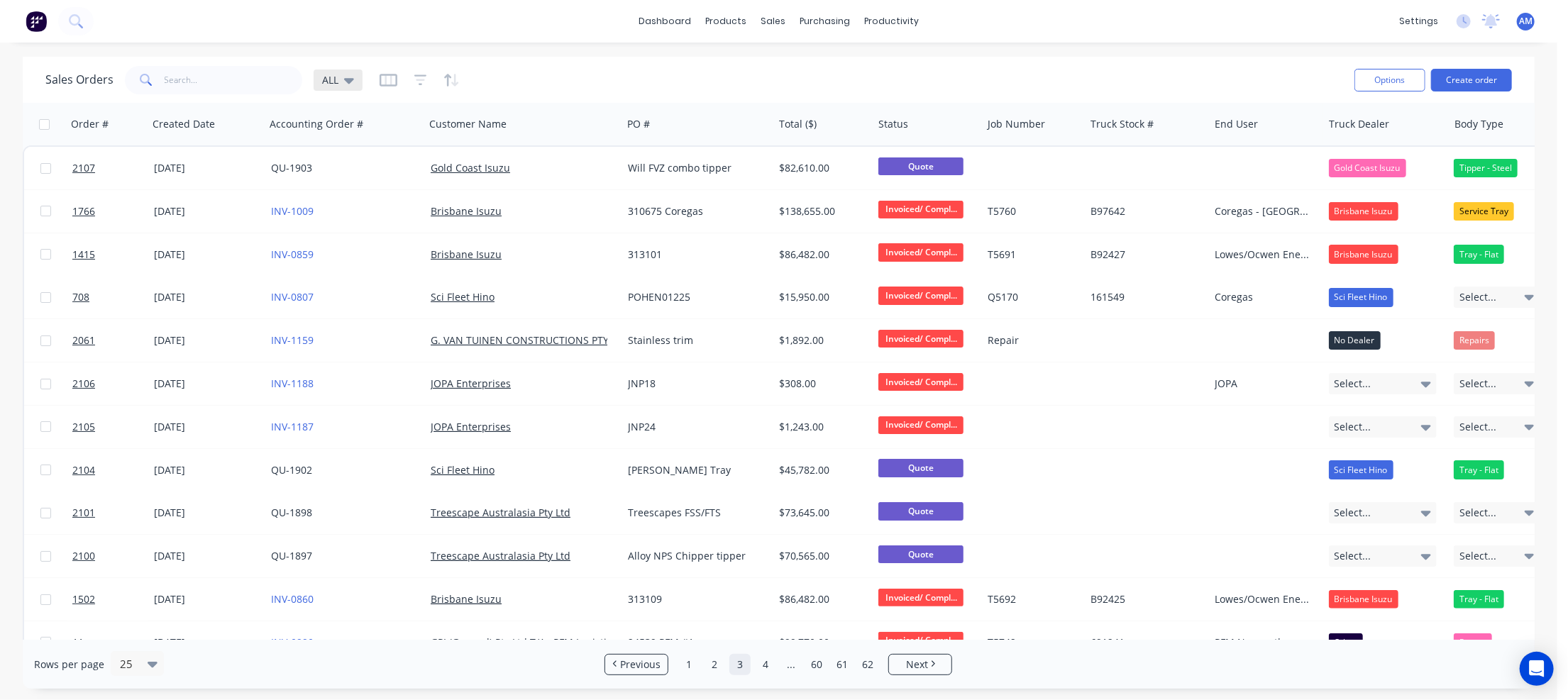
click at [345, 75] on icon at bounding box center [349, 80] width 10 height 16
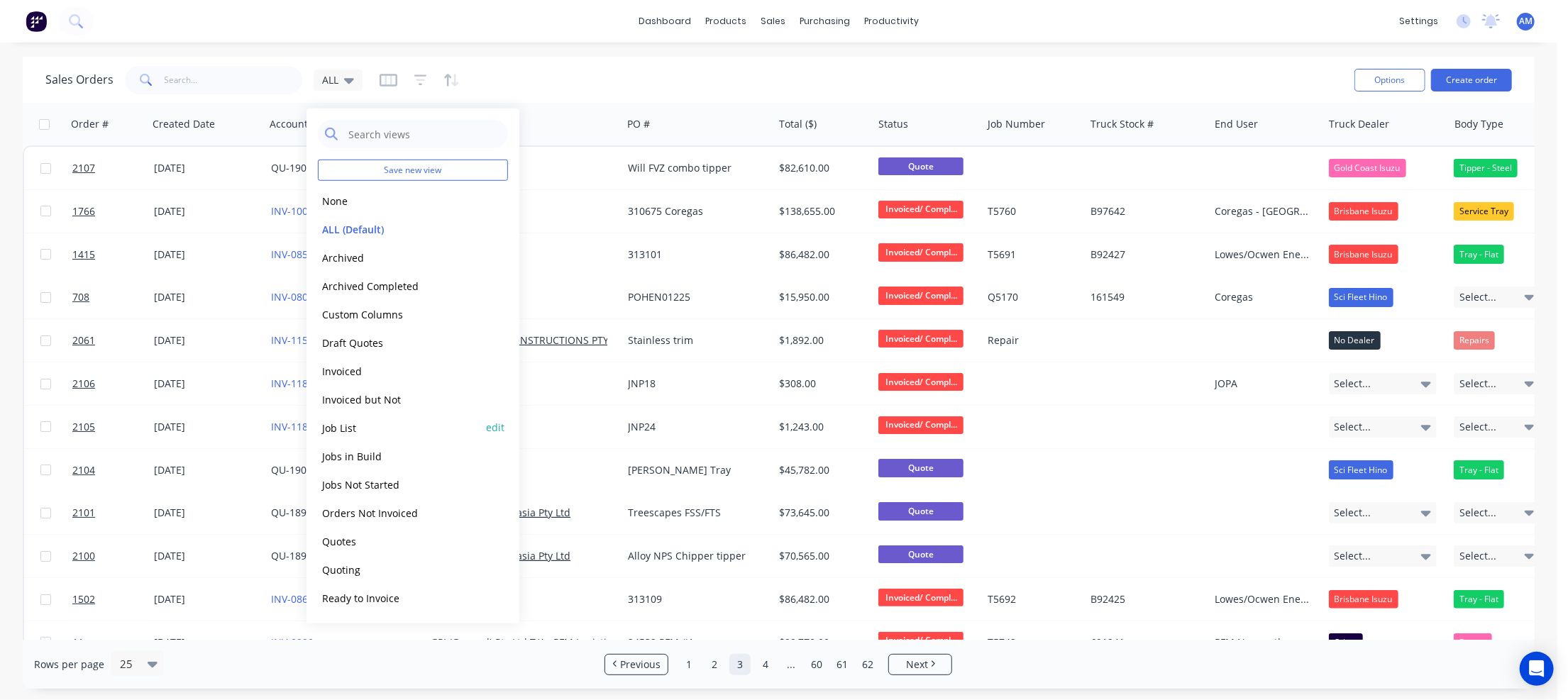
click at [334, 425] on button "Job List" at bounding box center [398, 427] width 161 height 16
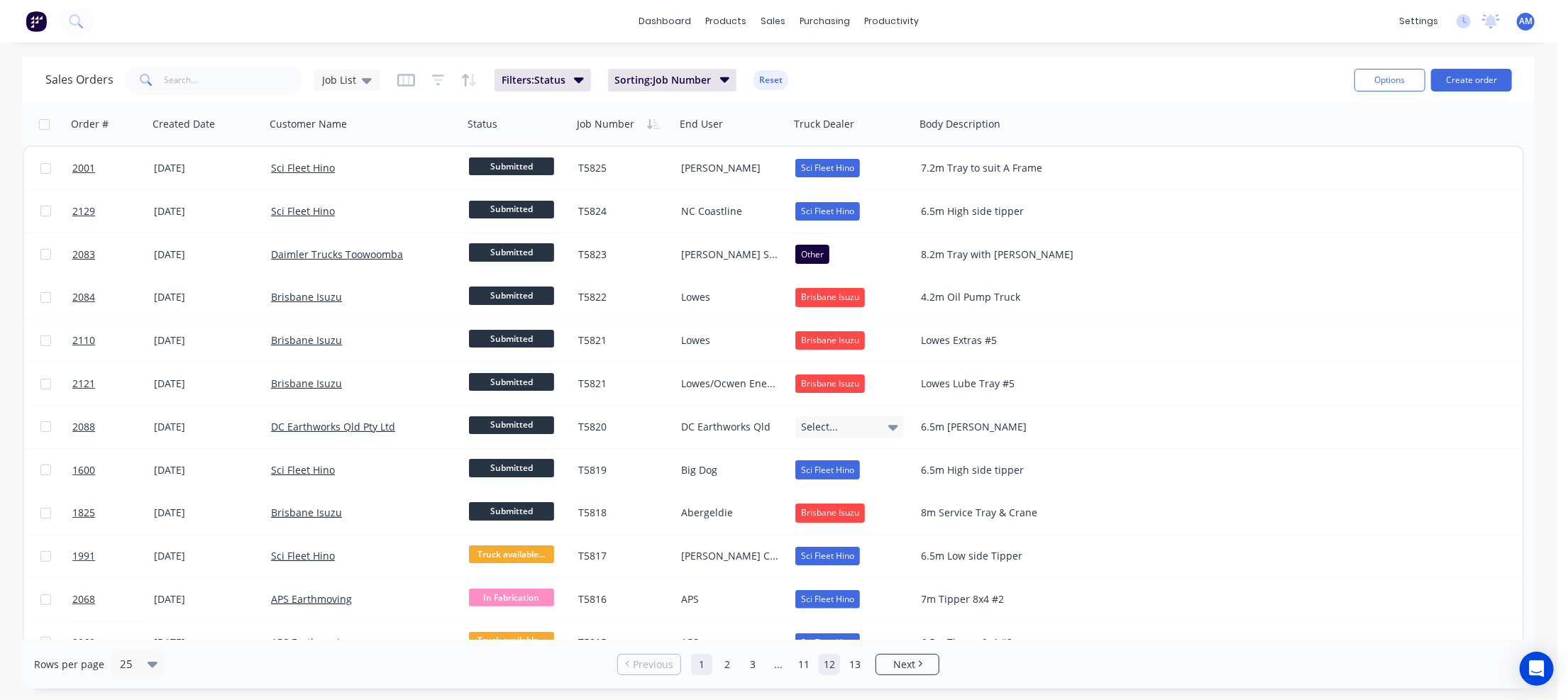
click at [829, 663] on link "12" at bounding box center [830, 664] width 21 height 21
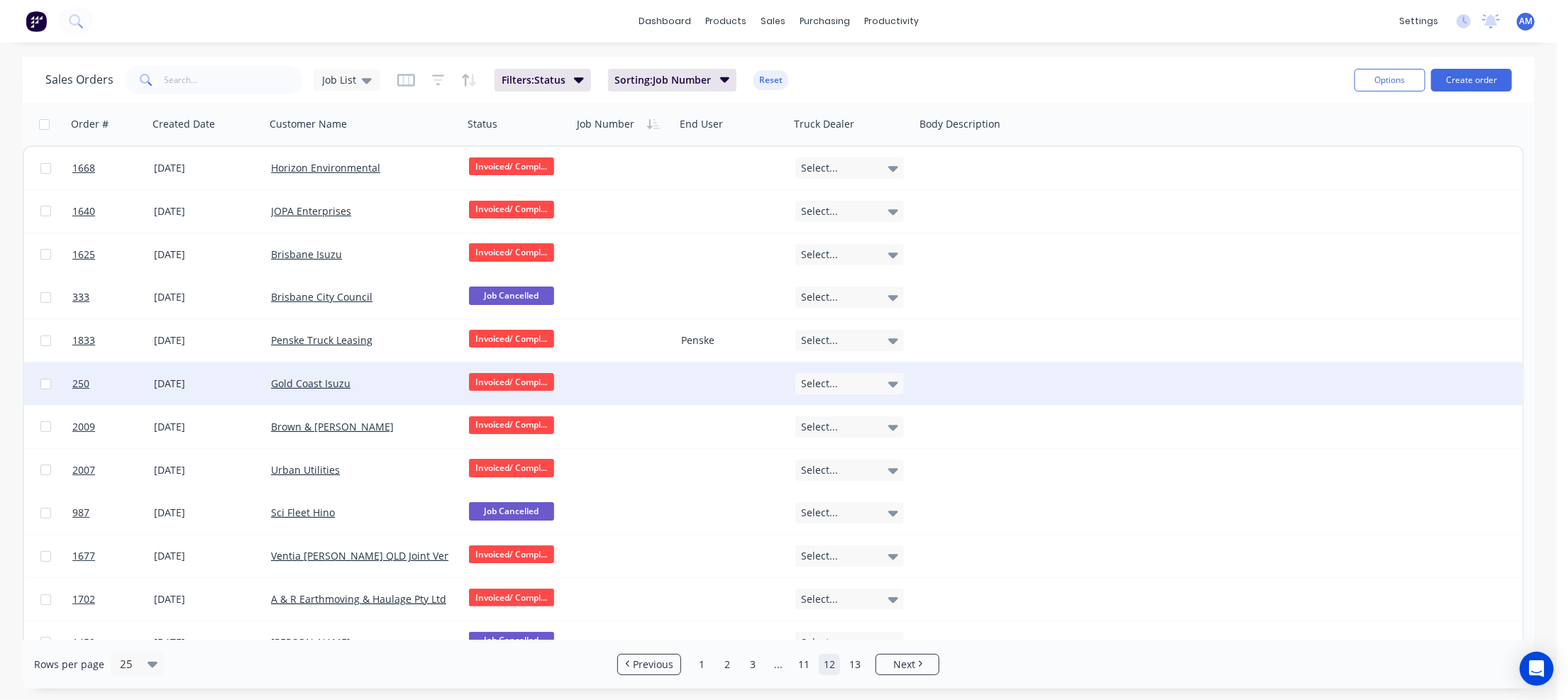
click at [394, 378] on div "Gold Coast Isuzu" at bounding box center [359, 384] width 177 height 14
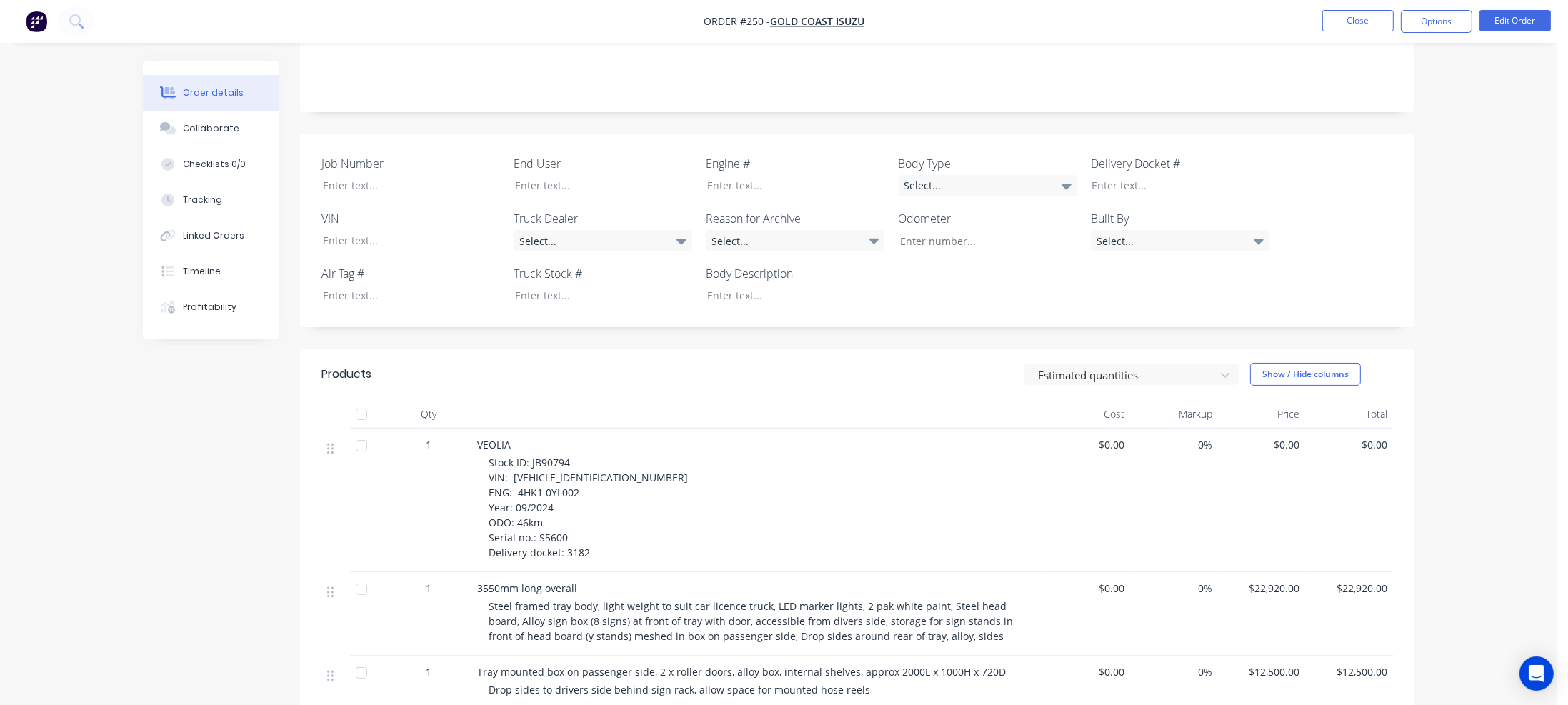
scroll to position [286, 0]
drag, startPoint x: 531, startPoint y: 461, endPoint x: 572, endPoint y: 461, distance: 41.0
click at [572, 461] on div "Stock ID: JB90794 VIN: [VEHICLE_IDENTIFICATION_NUMBER] ENG: 4HK1 0YL002 Year: 0…" at bounding box center [763, 505] width 549 height 105
click at [538, 291] on div at bounding box center [592, 293] width 178 height 21
paste div
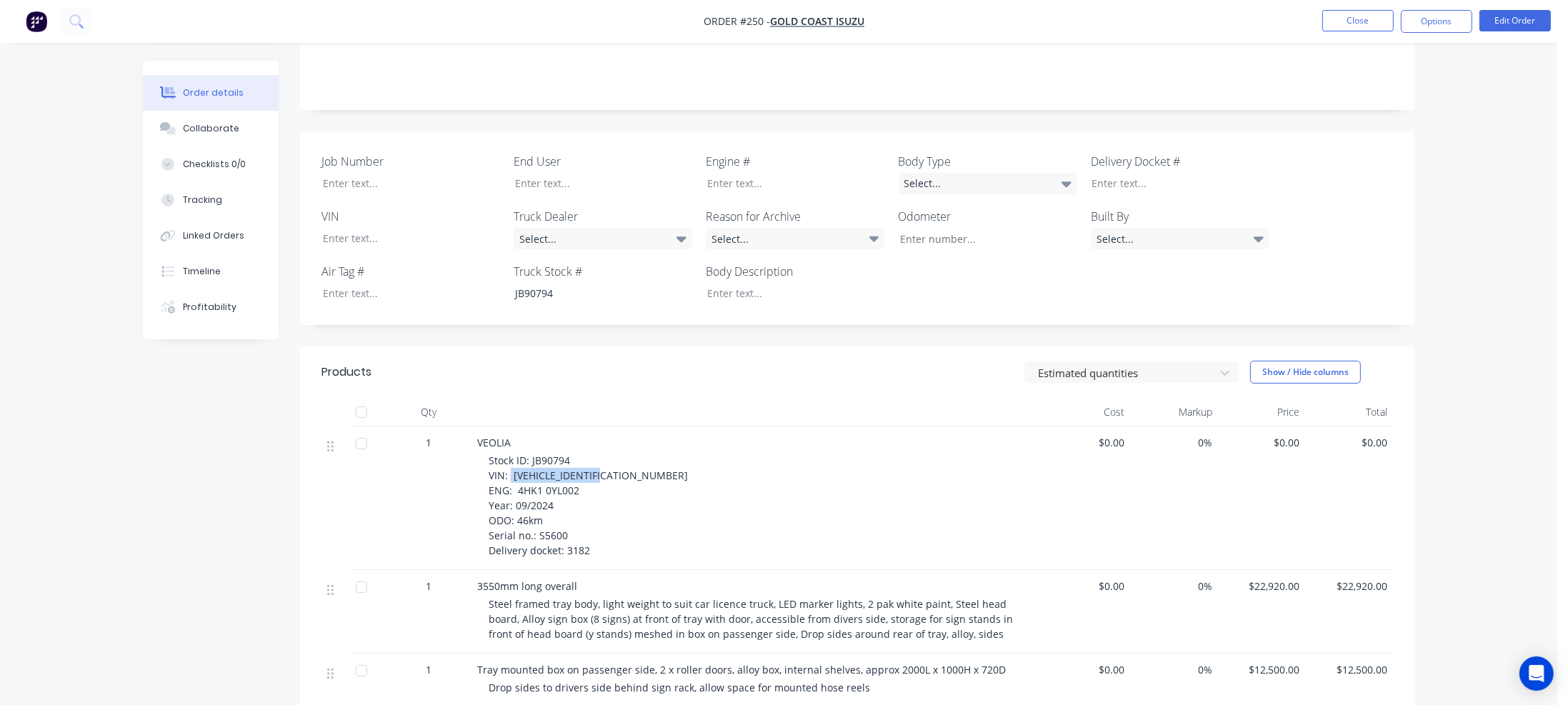
drag, startPoint x: 511, startPoint y: 474, endPoint x: 612, endPoint y: 474, distance: 101.0
click at [612, 474] on span "Stock ID: JB90794 VIN: [VEHICLE_IDENTIFICATION_NUMBER] ENG: 4HK1 0YL002 Year: 0…" at bounding box center [588, 505] width 199 height 104
click at [354, 234] on div at bounding box center [400, 238] width 178 height 21
paste div
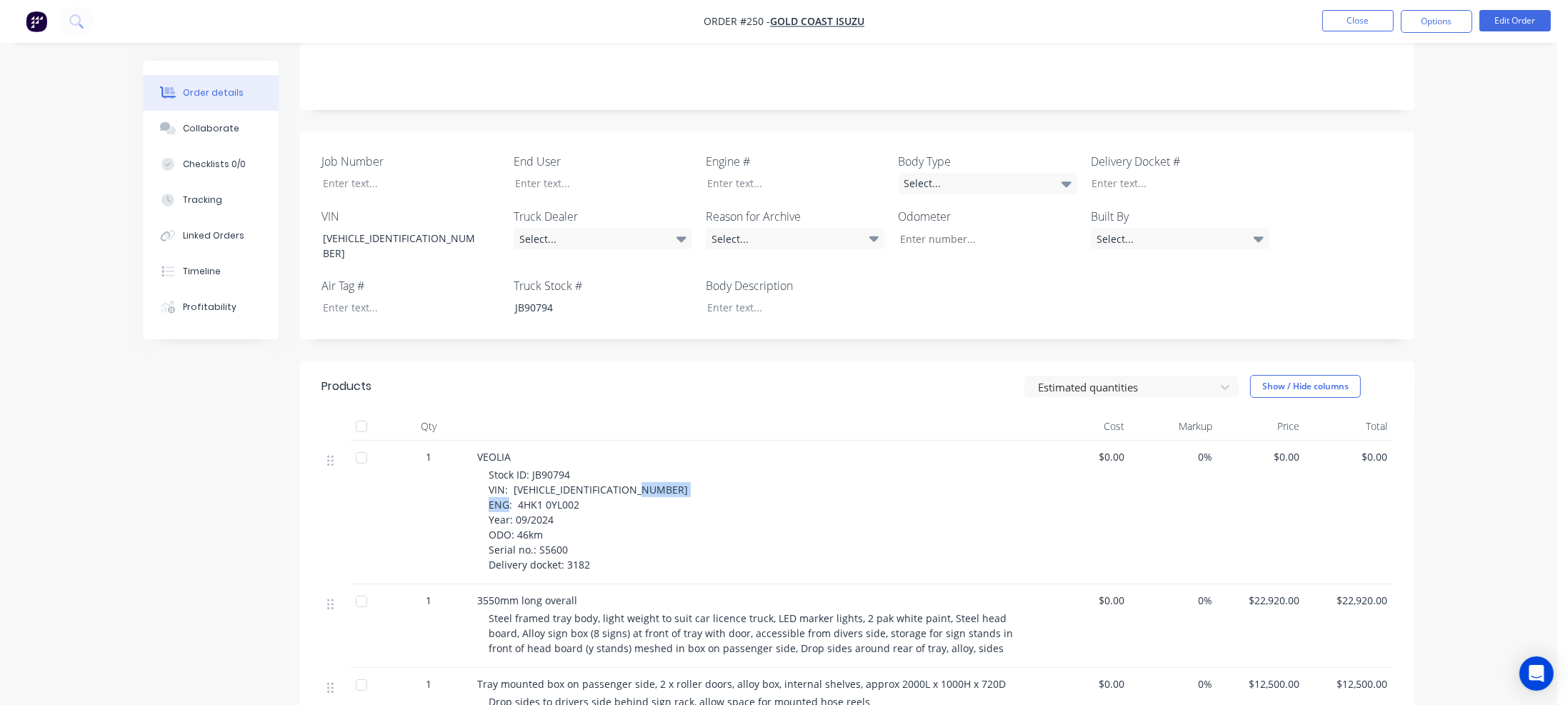
drag, startPoint x: 517, startPoint y: 491, endPoint x: 576, endPoint y: 489, distance: 59.0
click at [576, 489] on span "Stock ID: JB90794 VIN: [VEHICLE_IDENTIFICATION_NUMBER] ENG: 4HK1 0YL002 Year: 0…" at bounding box center [588, 519] width 199 height 104
click at [723, 176] on div at bounding box center [784, 183] width 178 height 21
paste div
drag, startPoint x: 515, startPoint y: 517, endPoint x: 540, endPoint y: 519, distance: 25.1
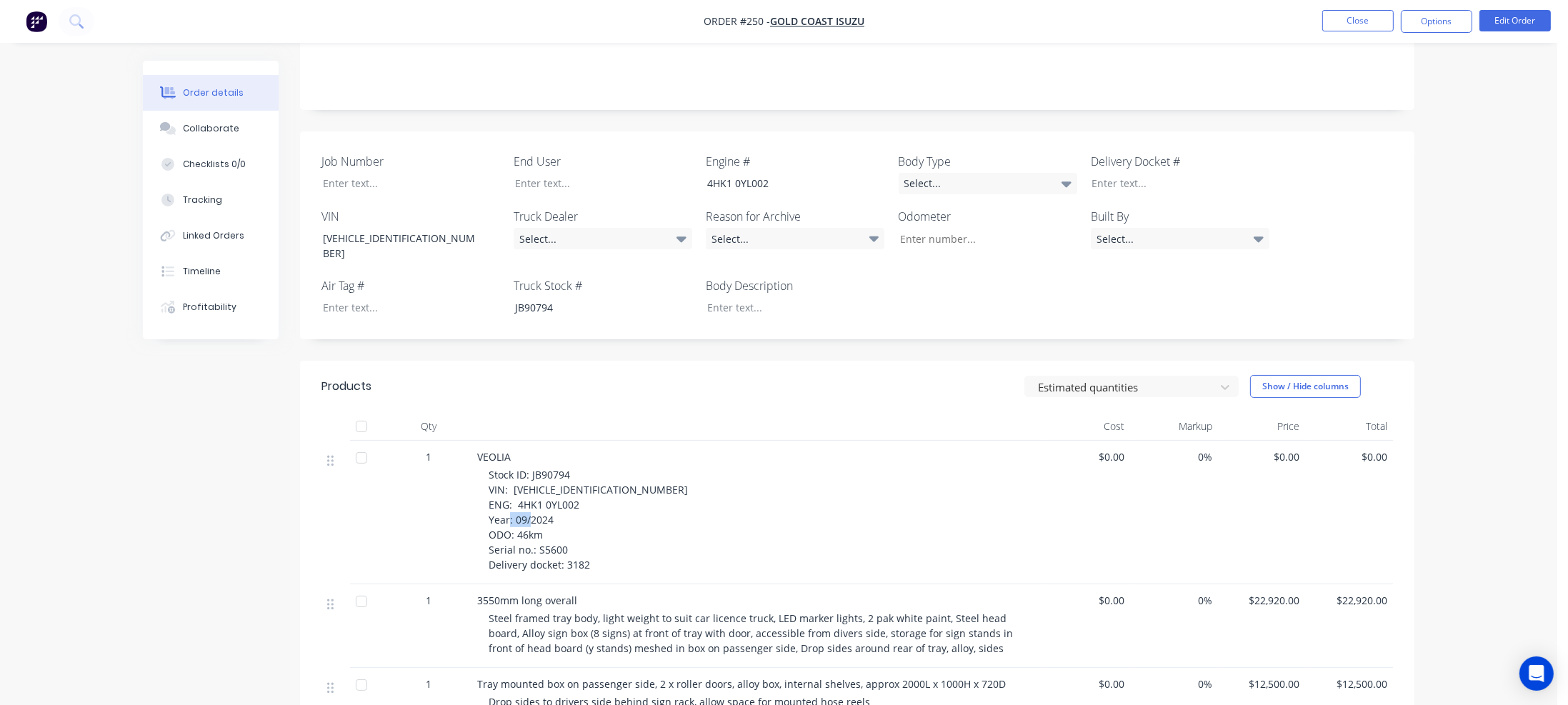
click at [540, 519] on span "Stock ID: JB90794 VIN: [VEHICLE_IDENTIFICATION_NUMBER] ENG: 4HK1 0YL002 Year: 0…" at bounding box center [588, 519] width 199 height 104
click at [934, 234] on input "Job Number" at bounding box center [982, 239] width 188 height 21
paste input "46km"
type input "46"
drag, startPoint x: 537, startPoint y: 533, endPoint x: 566, endPoint y: 534, distance: 29.0
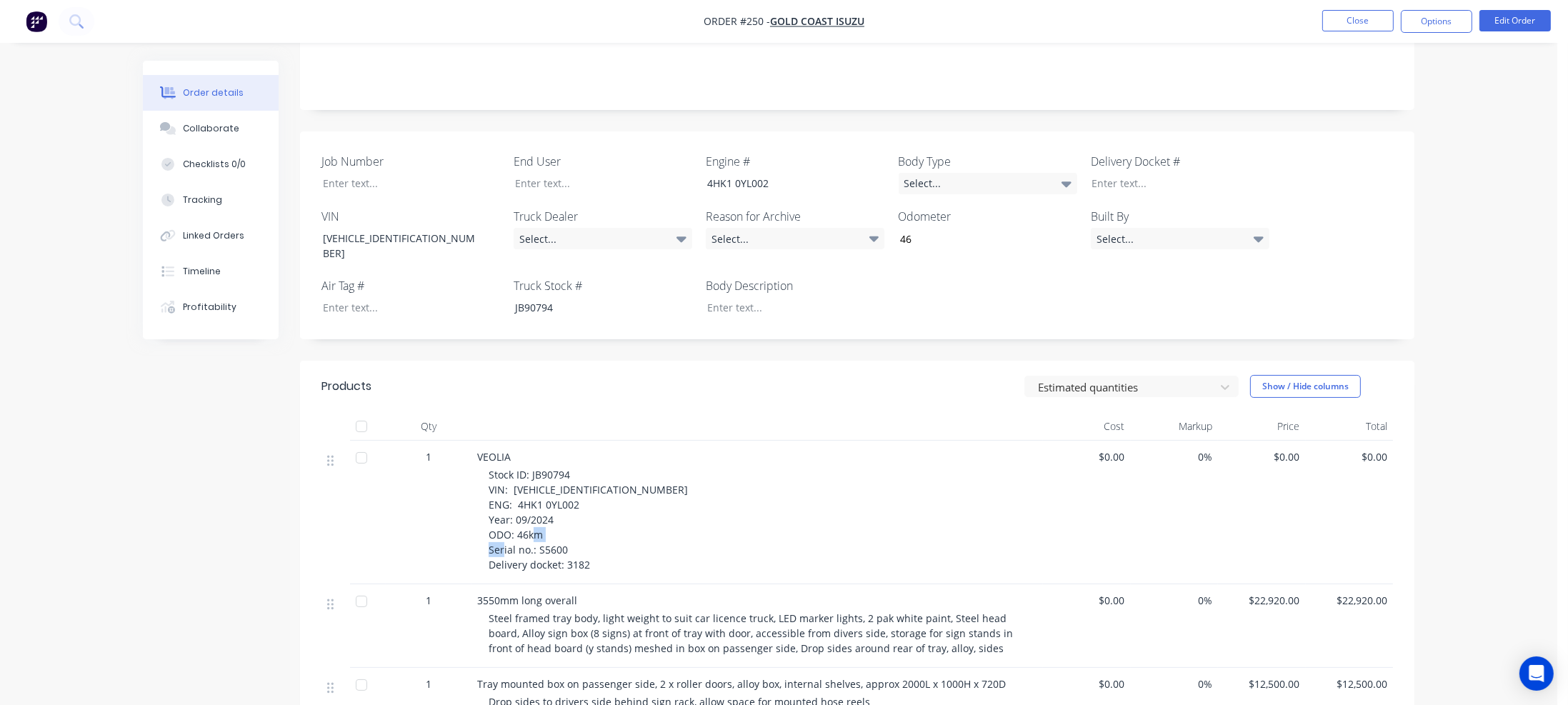
click at [566, 534] on div "Stock ID: JB90794 VIN: [VEHICLE_IDENTIFICATION_NUMBER] ENG: 4HK1 0YL002 Year: 0…" at bounding box center [763, 519] width 549 height 105
click at [352, 179] on div at bounding box center [400, 183] width 178 height 21
paste div
drag, startPoint x: 566, startPoint y: 551, endPoint x: 591, endPoint y: 550, distance: 25.0
click at [591, 550] on div "Stock ID: JB90794 VIN: [VEHICLE_IDENTIFICATION_NUMBER] ENG: 4HK1 0YL002 Year: 0…" at bounding box center [763, 519] width 549 height 105
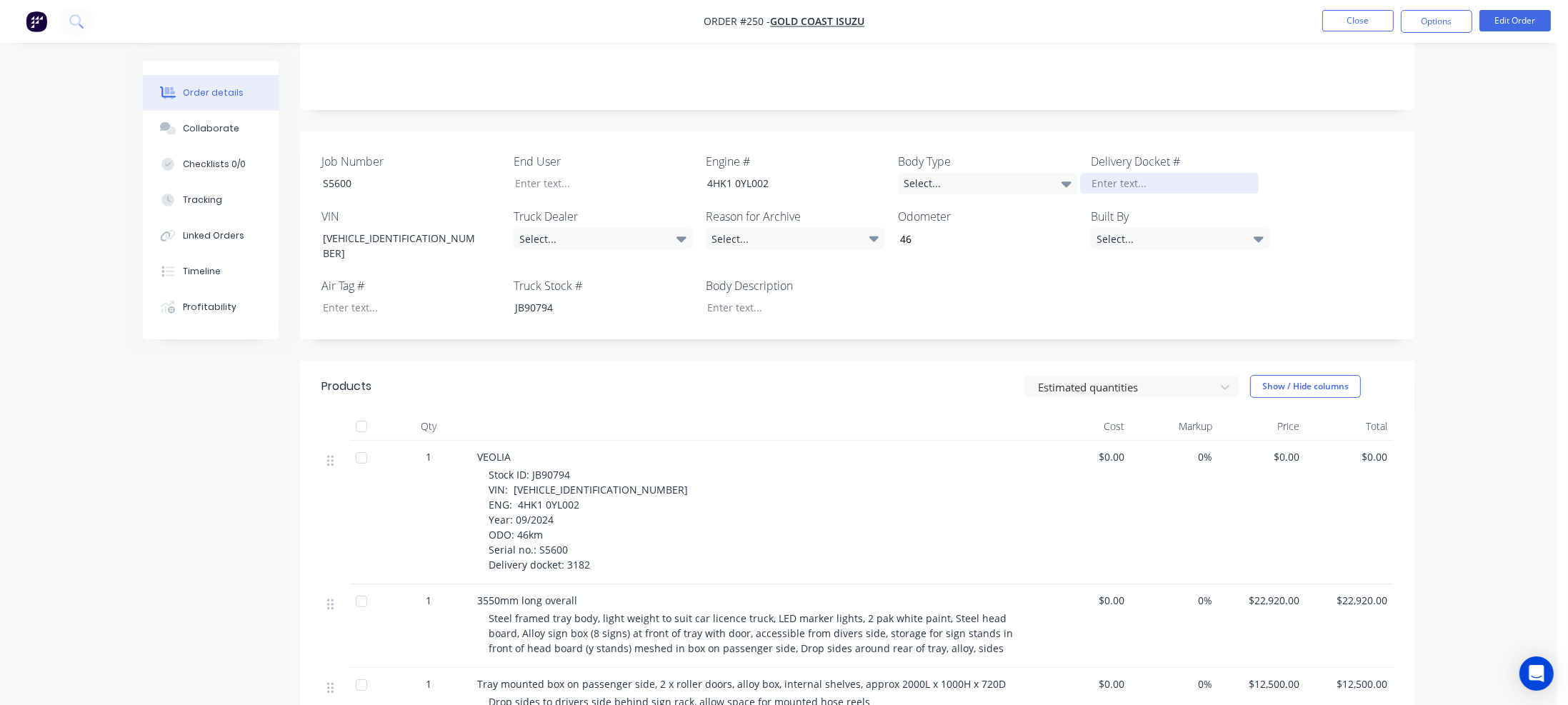
click at [1140, 188] on div at bounding box center [1169, 183] width 178 height 21
paste div
click at [649, 238] on div "Select..." at bounding box center [602, 239] width 178 height 21
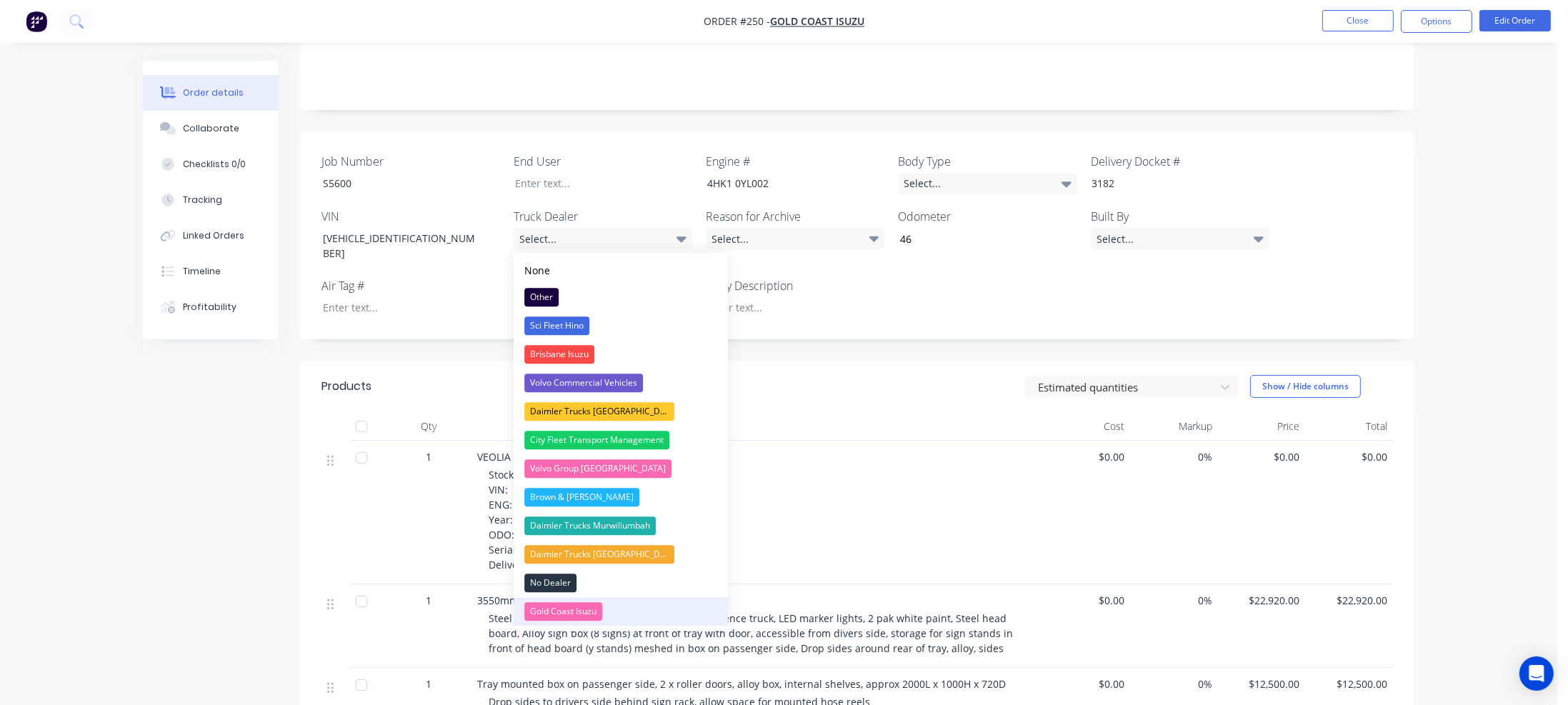
click at [574, 611] on div "Gold Coast Isuzu" at bounding box center [563, 612] width 78 height 19
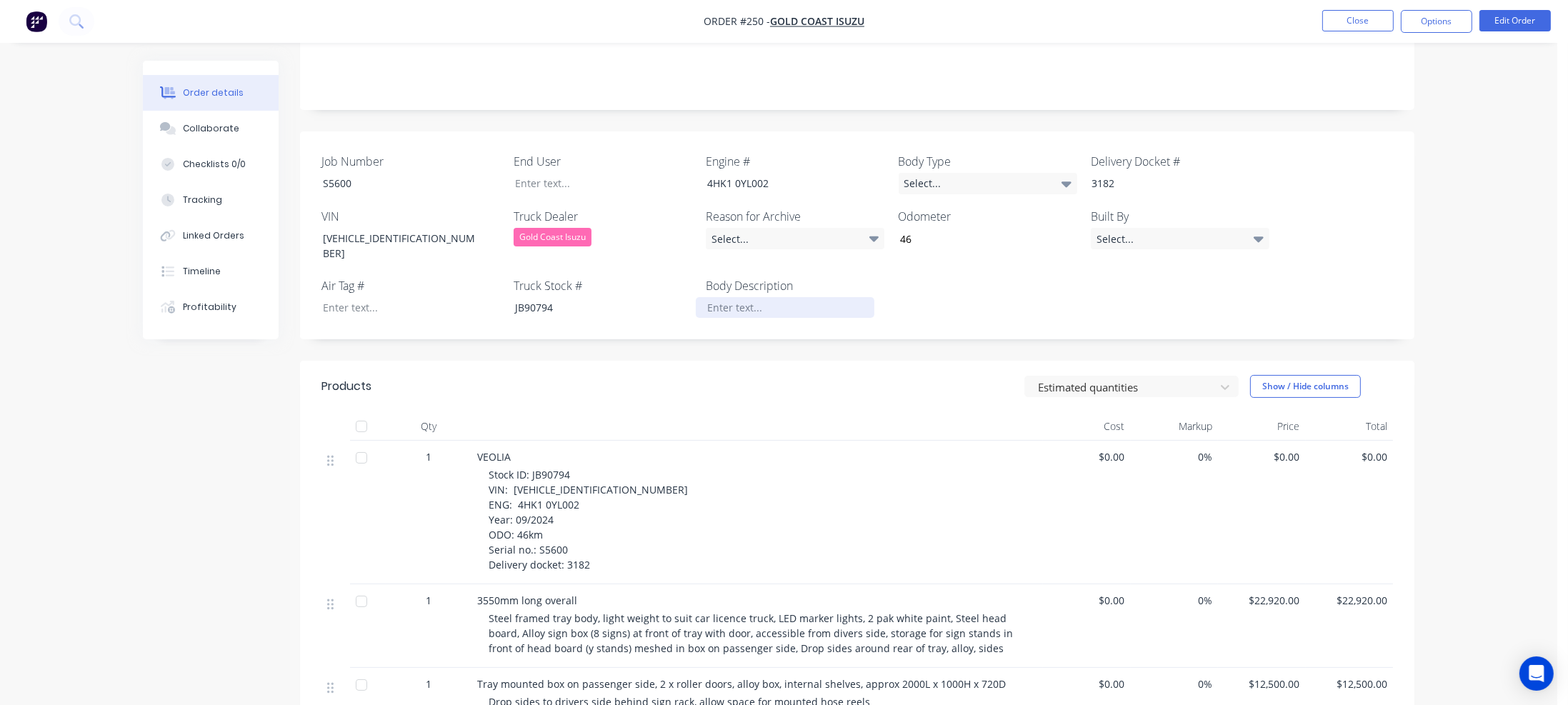
click at [726, 297] on div at bounding box center [784, 307] width 178 height 21
click at [943, 176] on div "Select..." at bounding box center [988, 183] width 178 height 21
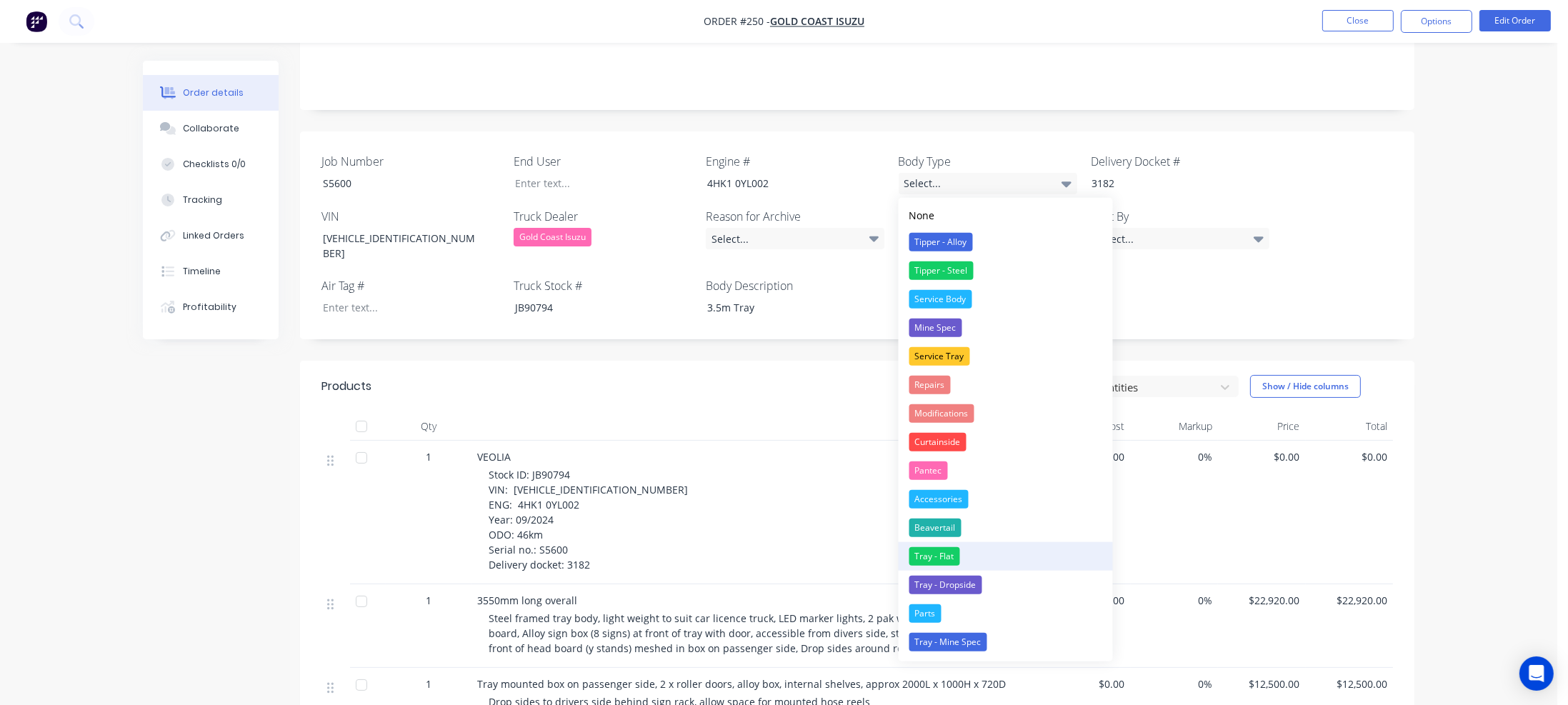
click at [918, 559] on div "Tray - Flat" at bounding box center [935, 557] width 51 height 19
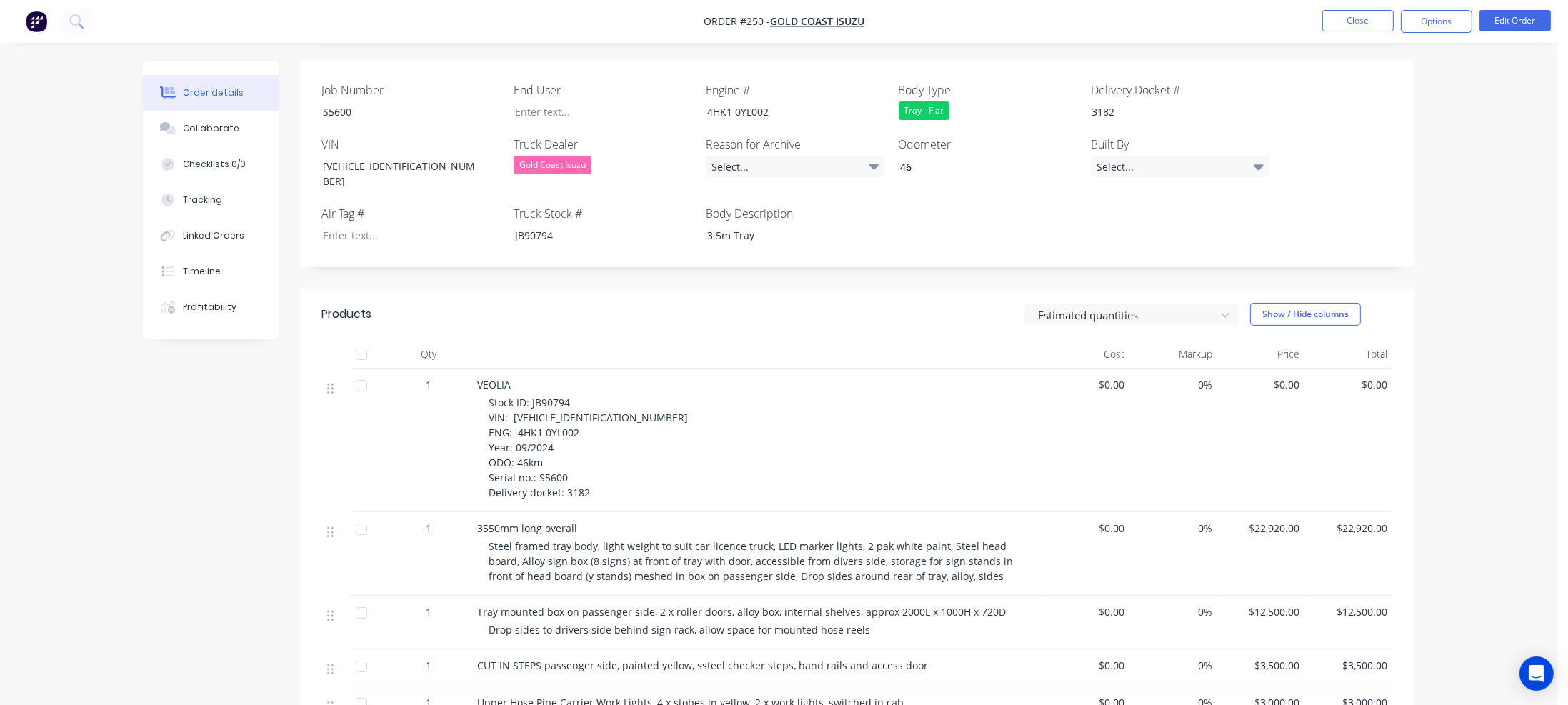
scroll to position [143, 0]
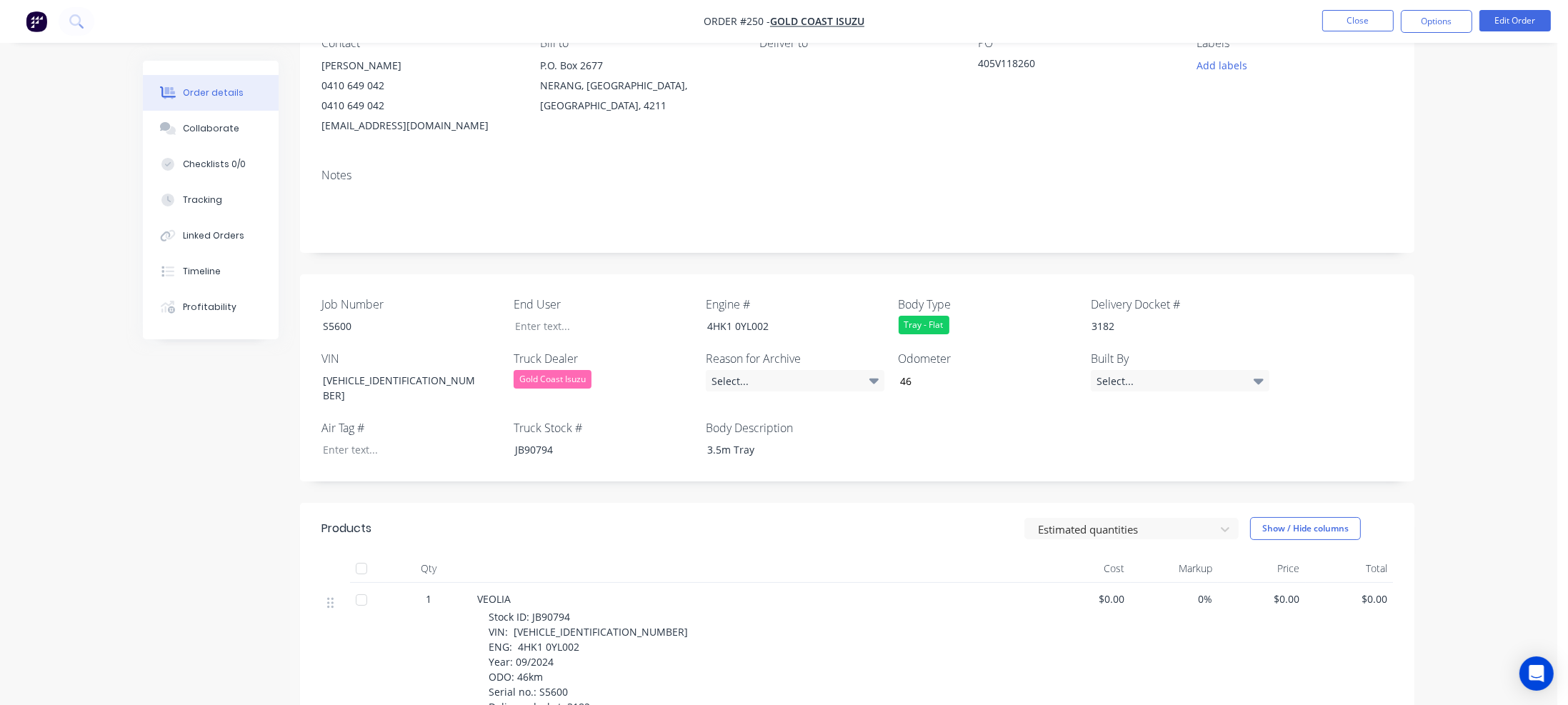
click at [925, 328] on div "Tray - Flat" at bounding box center [924, 325] width 51 height 19
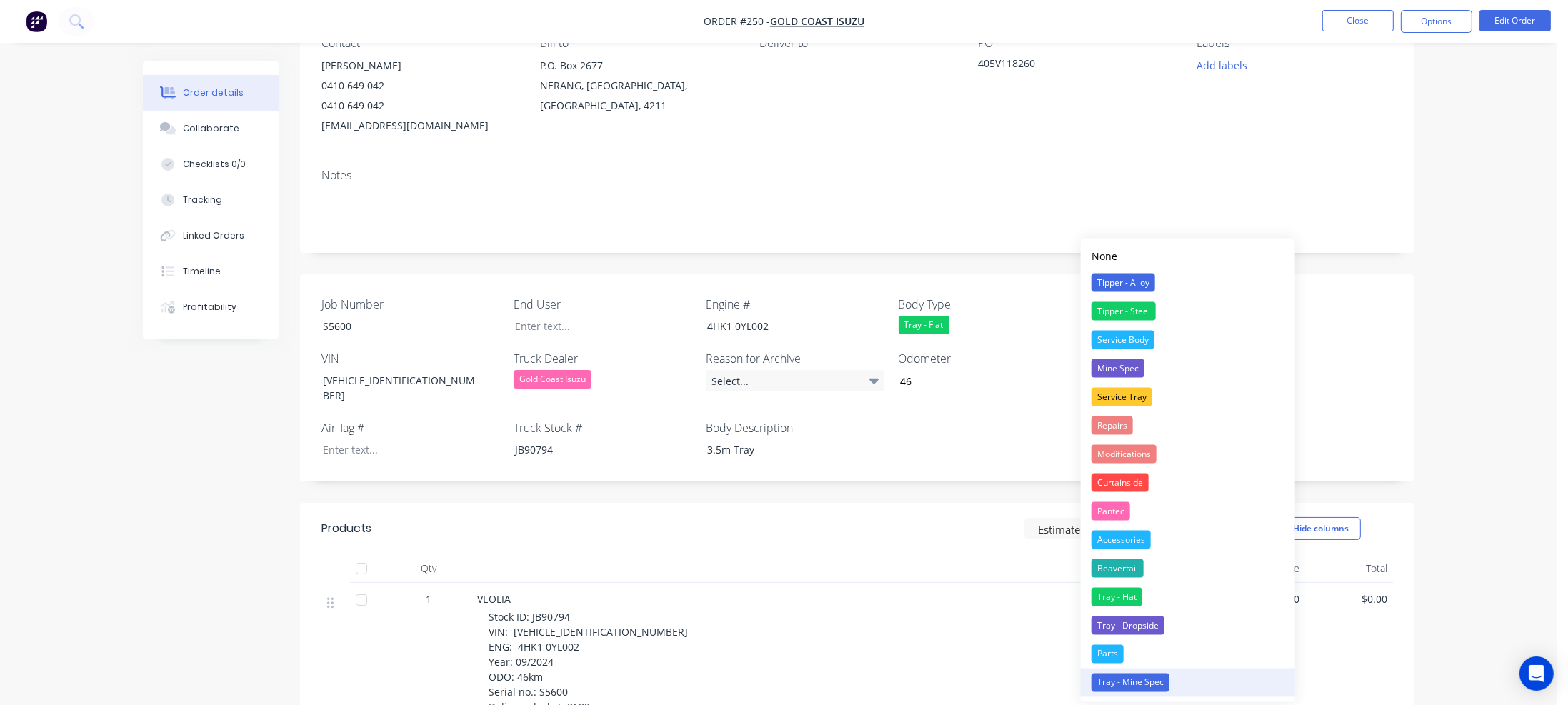
click at [1137, 682] on div "Tray - Mine Spec" at bounding box center [1130, 683] width 78 height 19
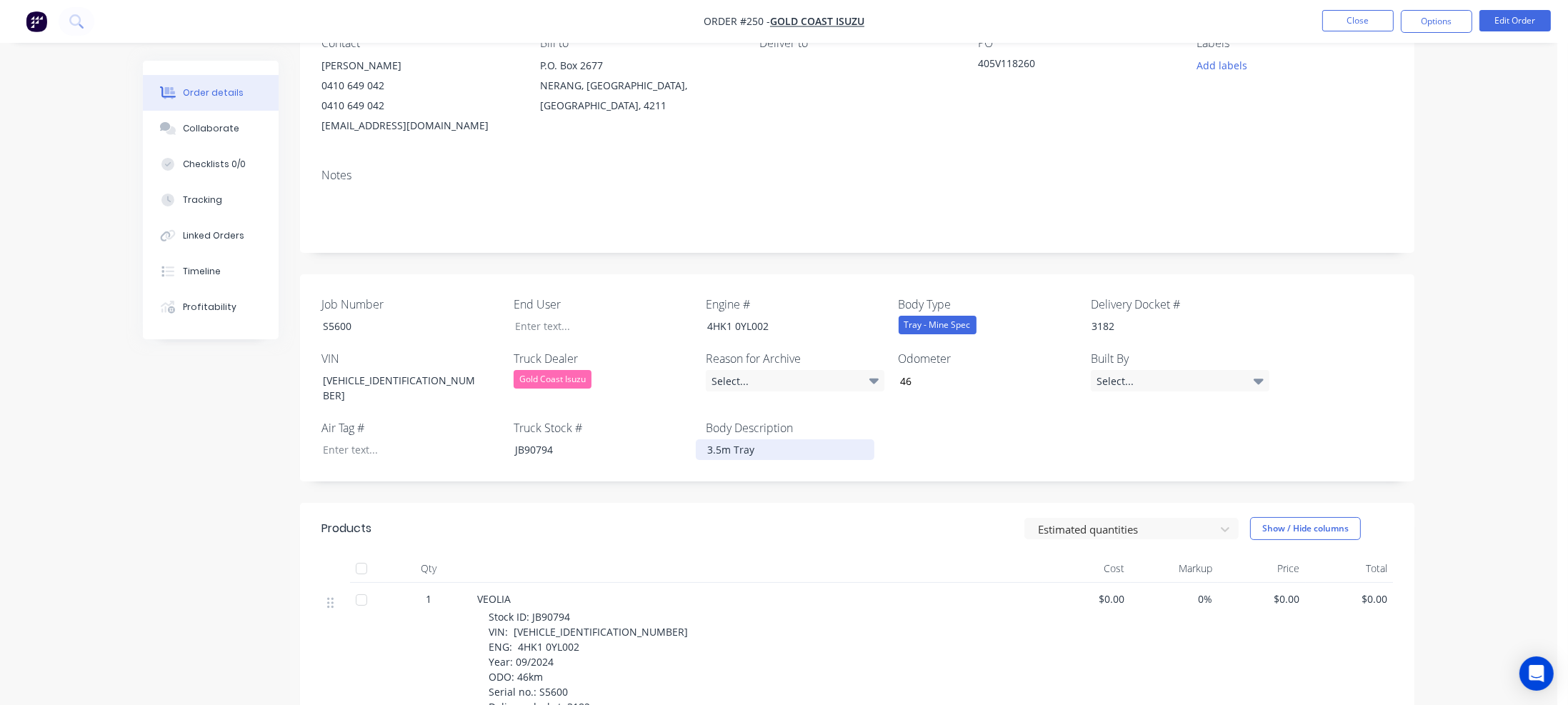
click at [774, 439] on div "3.5m Tray" at bounding box center [784, 449] width 178 height 21
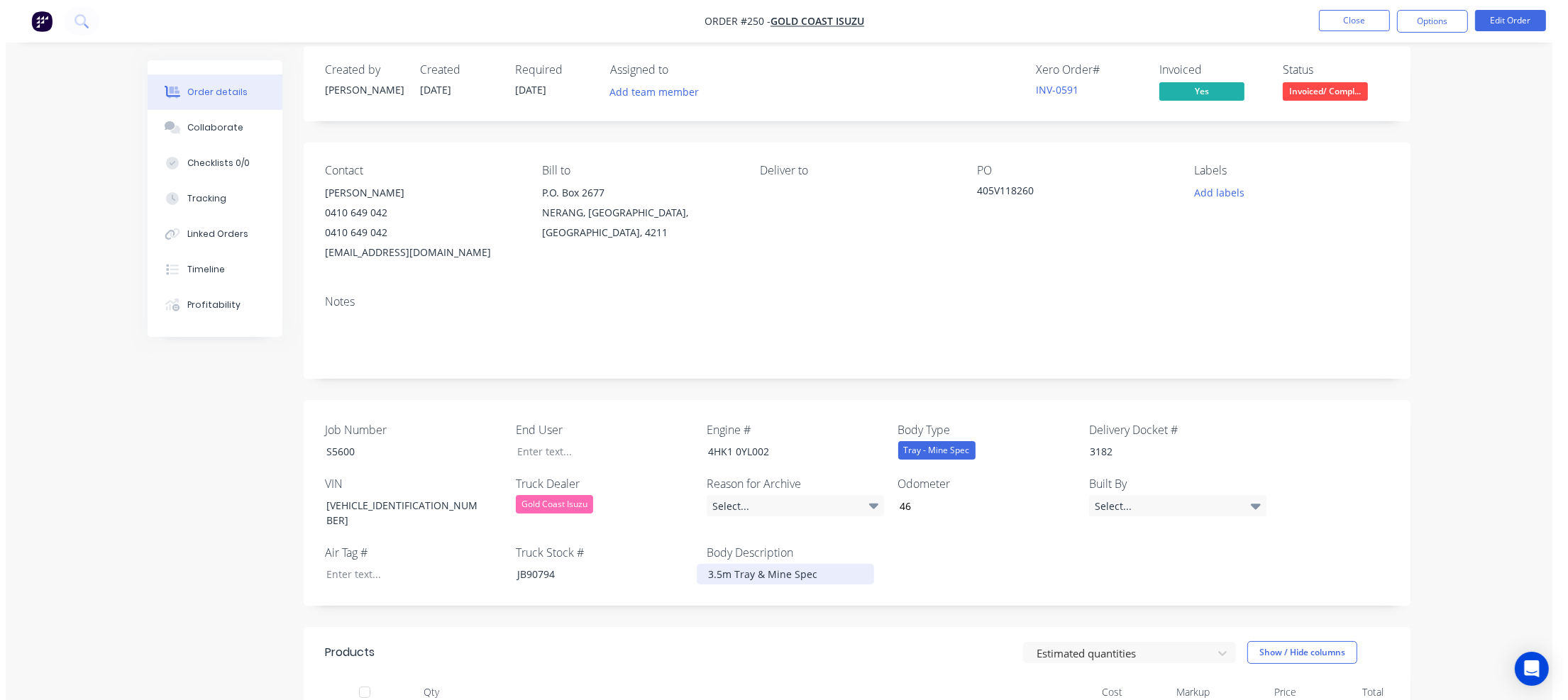
scroll to position [0, 0]
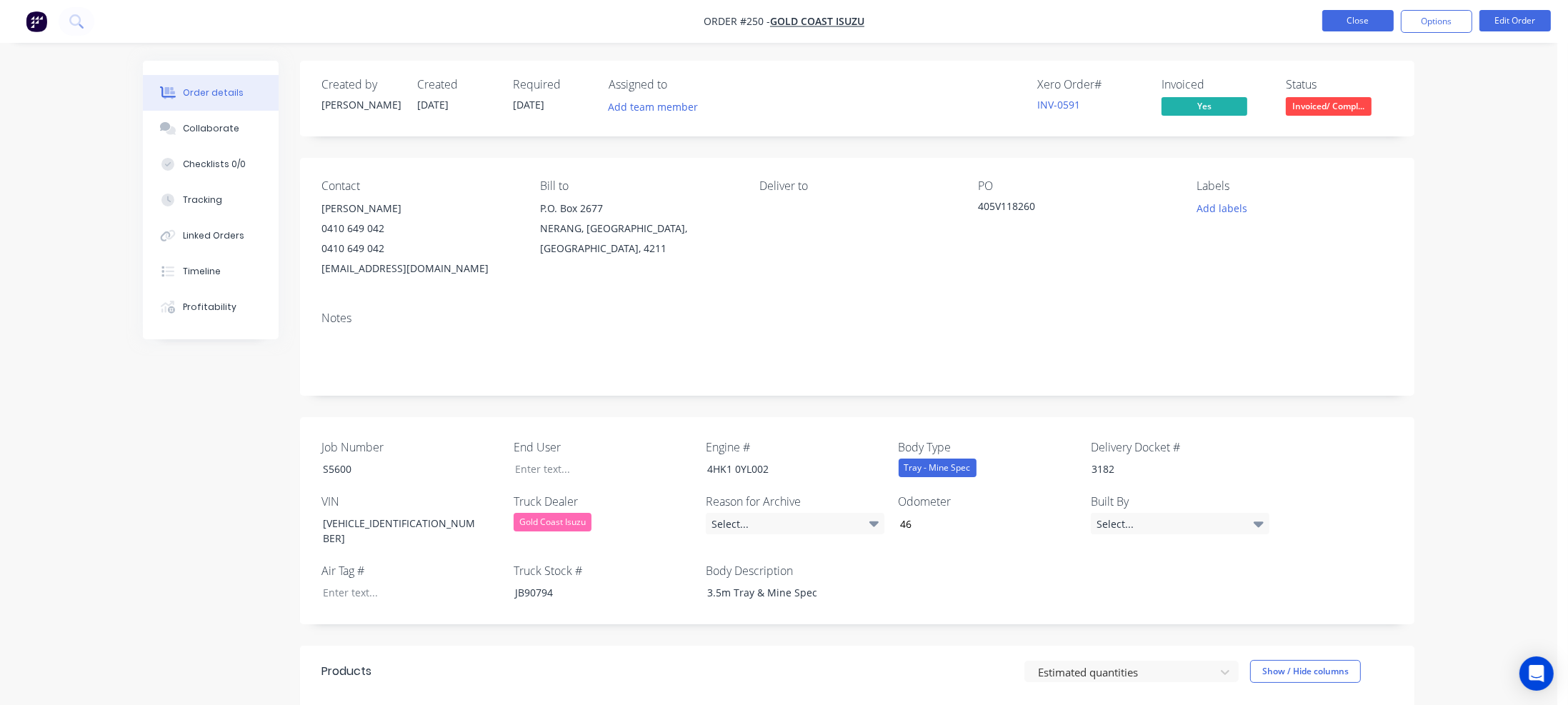
click at [1375, 19] on button "Close" at bounding box center [1358, 21] width 72 height 21
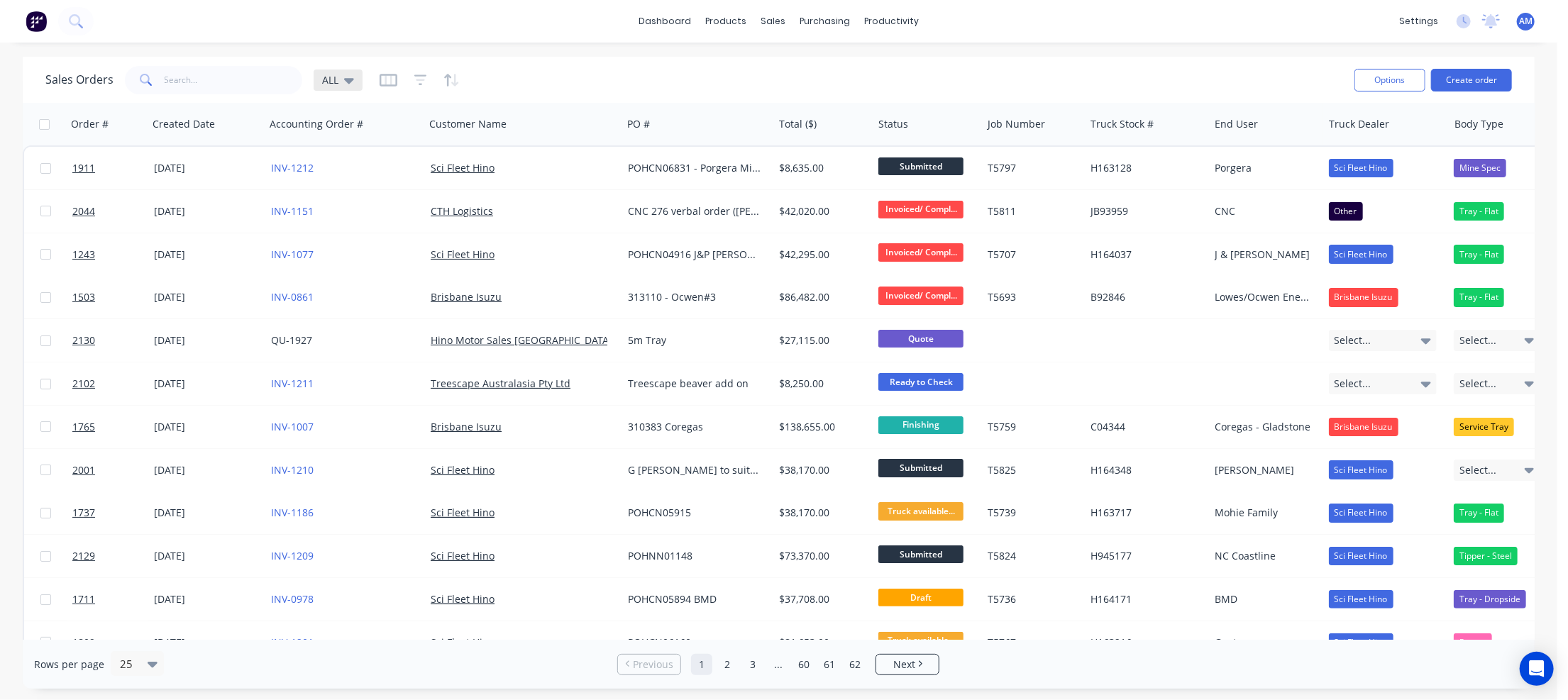
click at [346, 76] on icon at bounding box center [349, 80] width 10 height 16
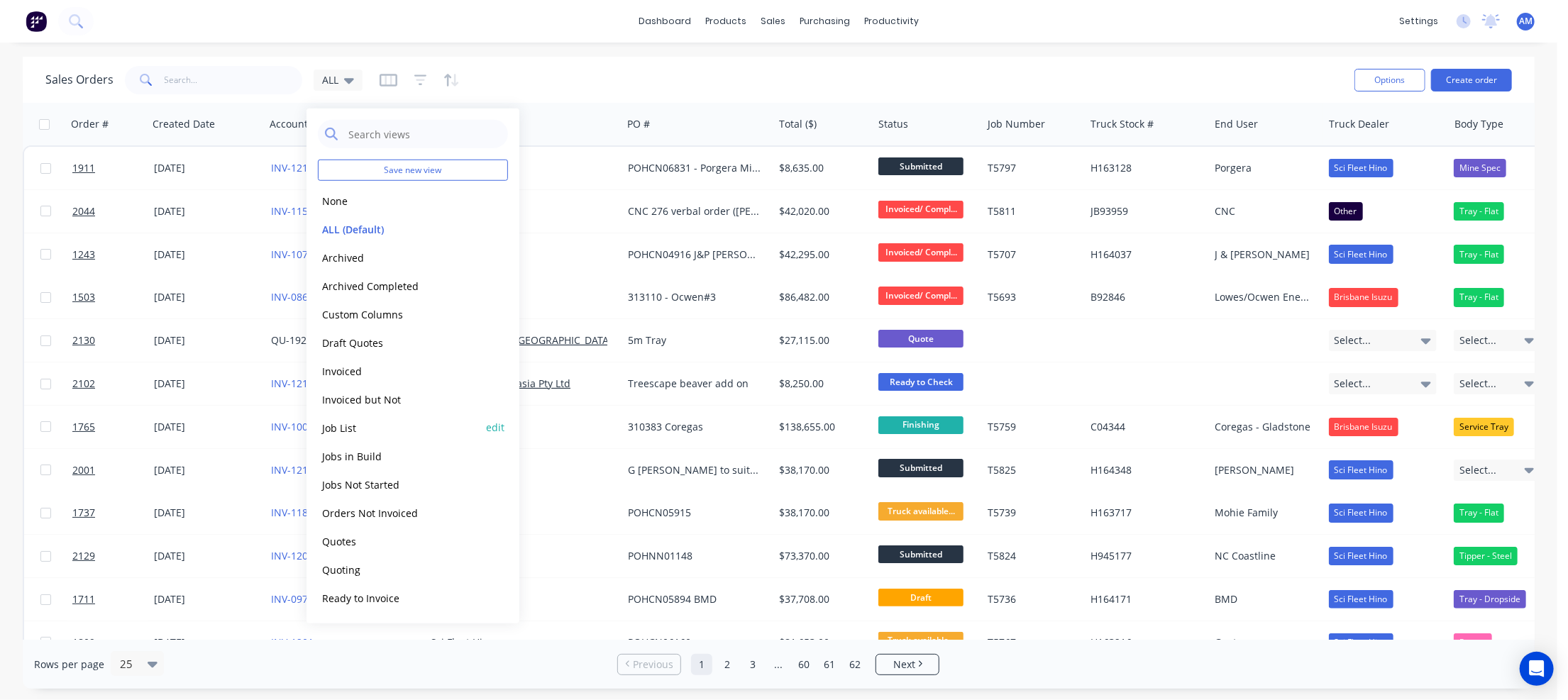
click at [493, 428] on button "edit" at bounding box center [495, 427] width 18 height 15
click at [568, 165] on label "Set as your default view" at bounding box center [625, 167] width 114 height 15
click at [551, 165] on input "Set as your default view" at bounding box center [553, 166] width 11 height 14
checkbox input "true"
click at [590, 189] on button "Update" at bounding box center [595, 197] width 95 height 23
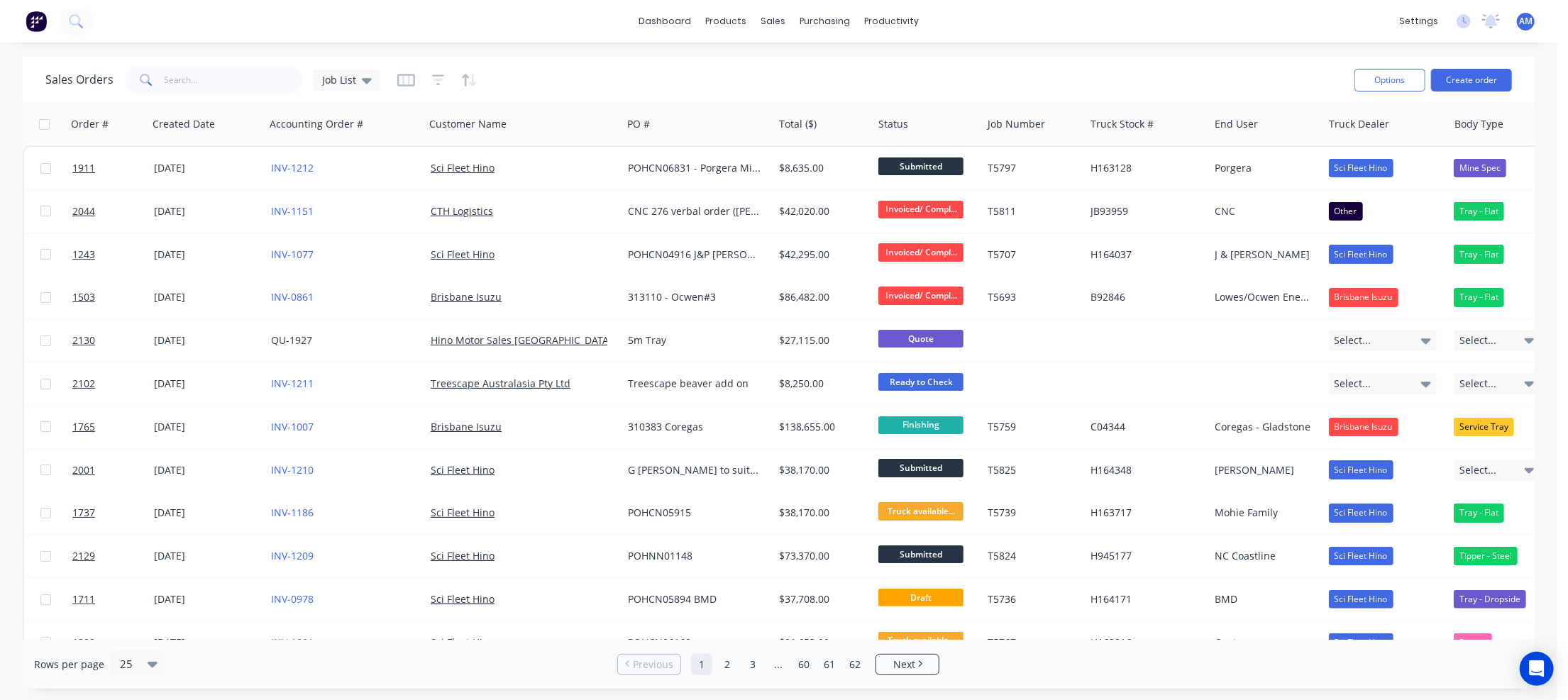
click at [572, 100] on div "Sales Orders Job List Options Create order" at bounding box center [778, 80] width 1512 height 46
click at [340, 80] on span "Job List" at bounding box center [339, 80] width 34 height 15
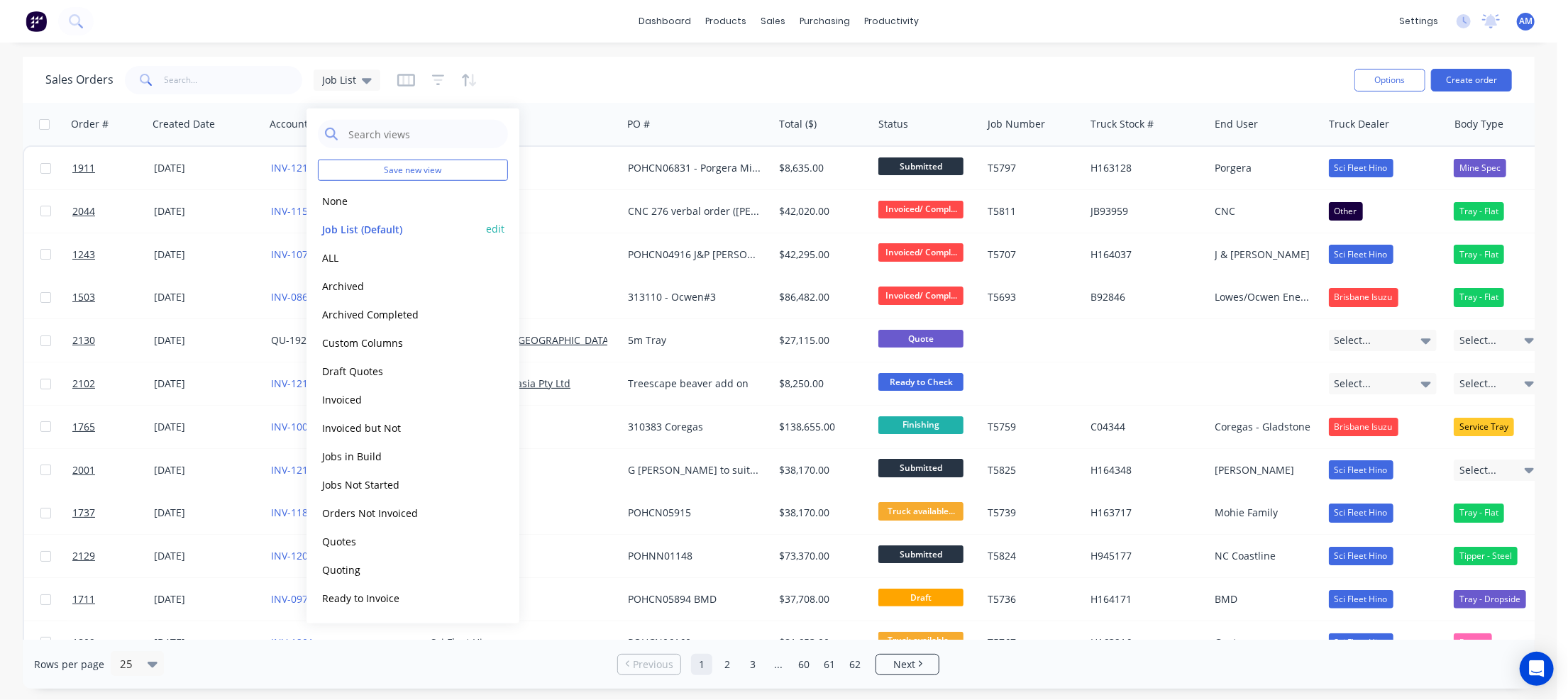
click at [338, 226] on button "Job List (Default)" at bounding box center [398, 228] width 161 height 16
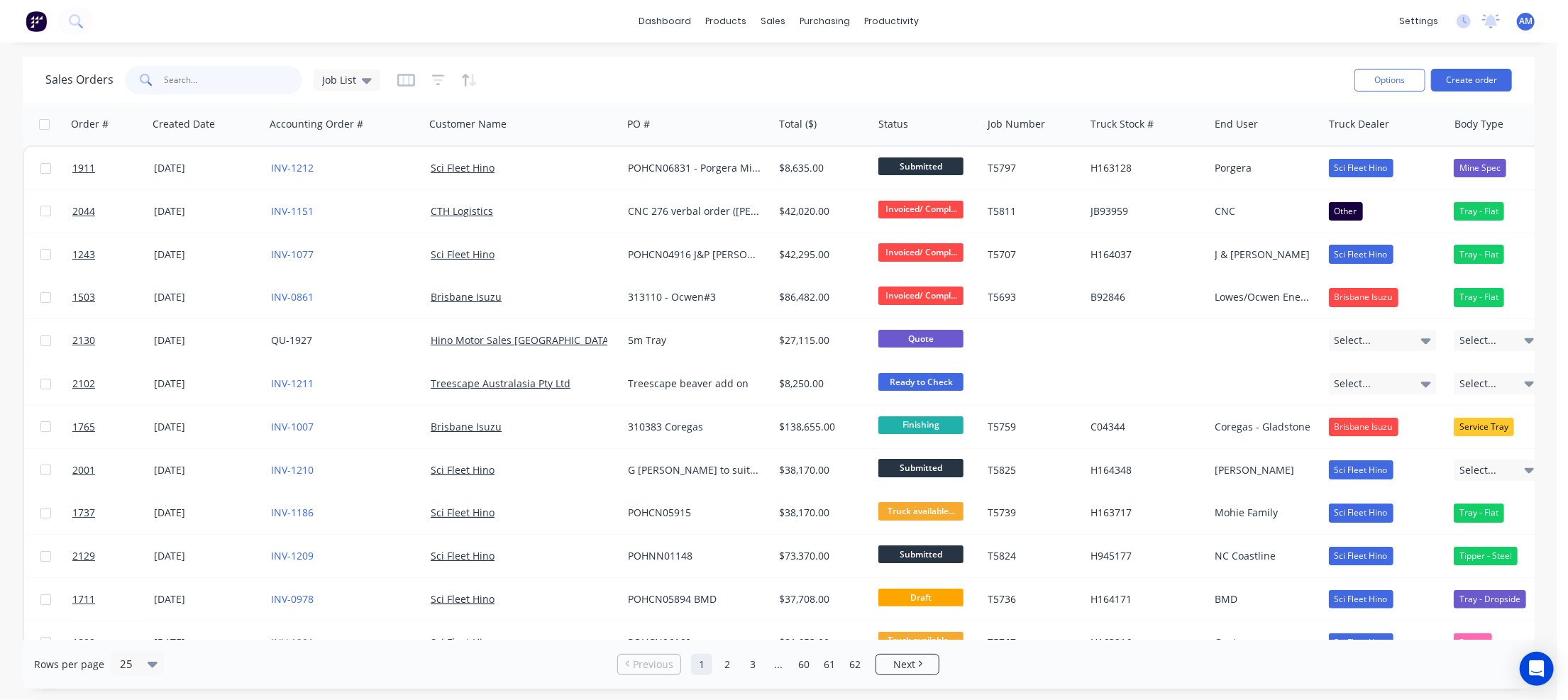
click at [255, 85] on input "text" at bounding box center [233, 80] width 138 height 28
click at [352, 78] on span "Job List" at bounding box center [339, 80] width 34 height 15
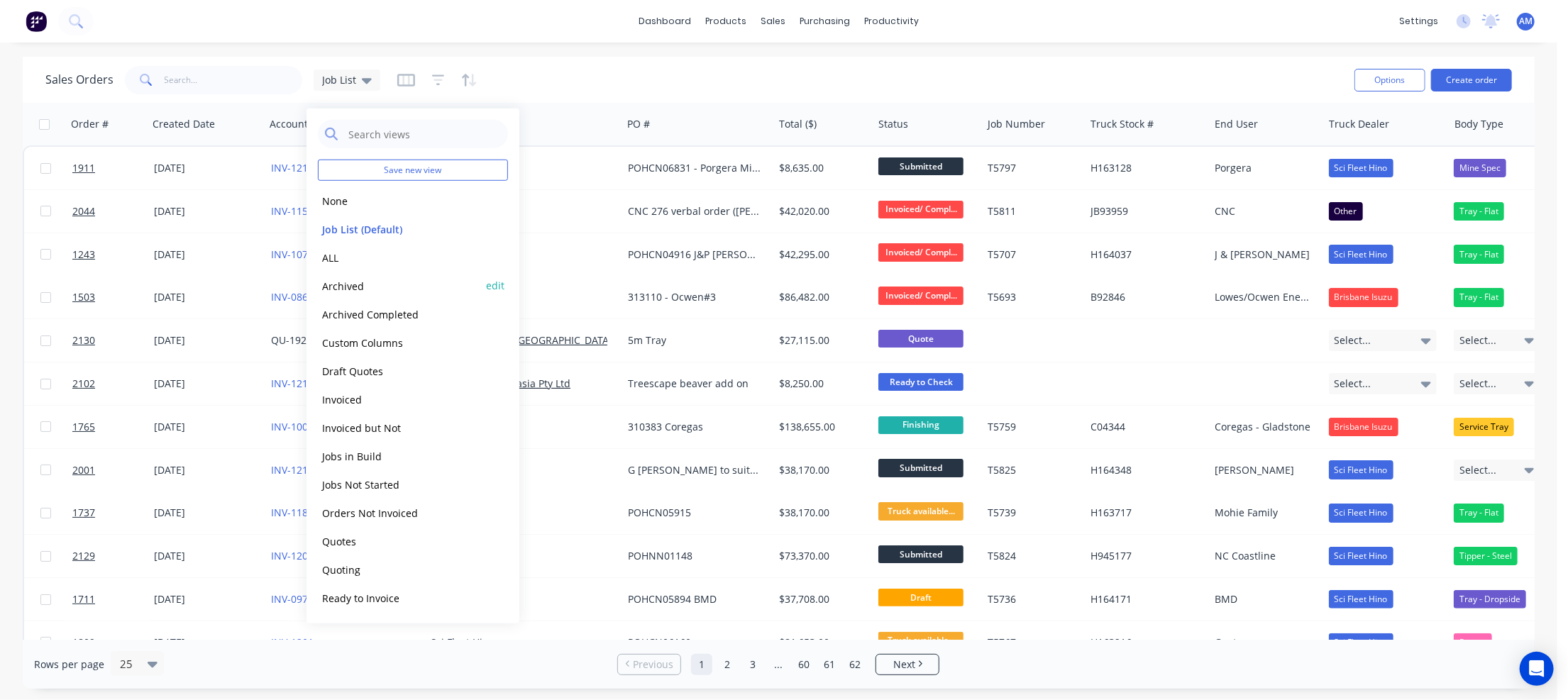
click at [339, 279] on button "Archived" at bounding box center [398, 285] width 161 height 16
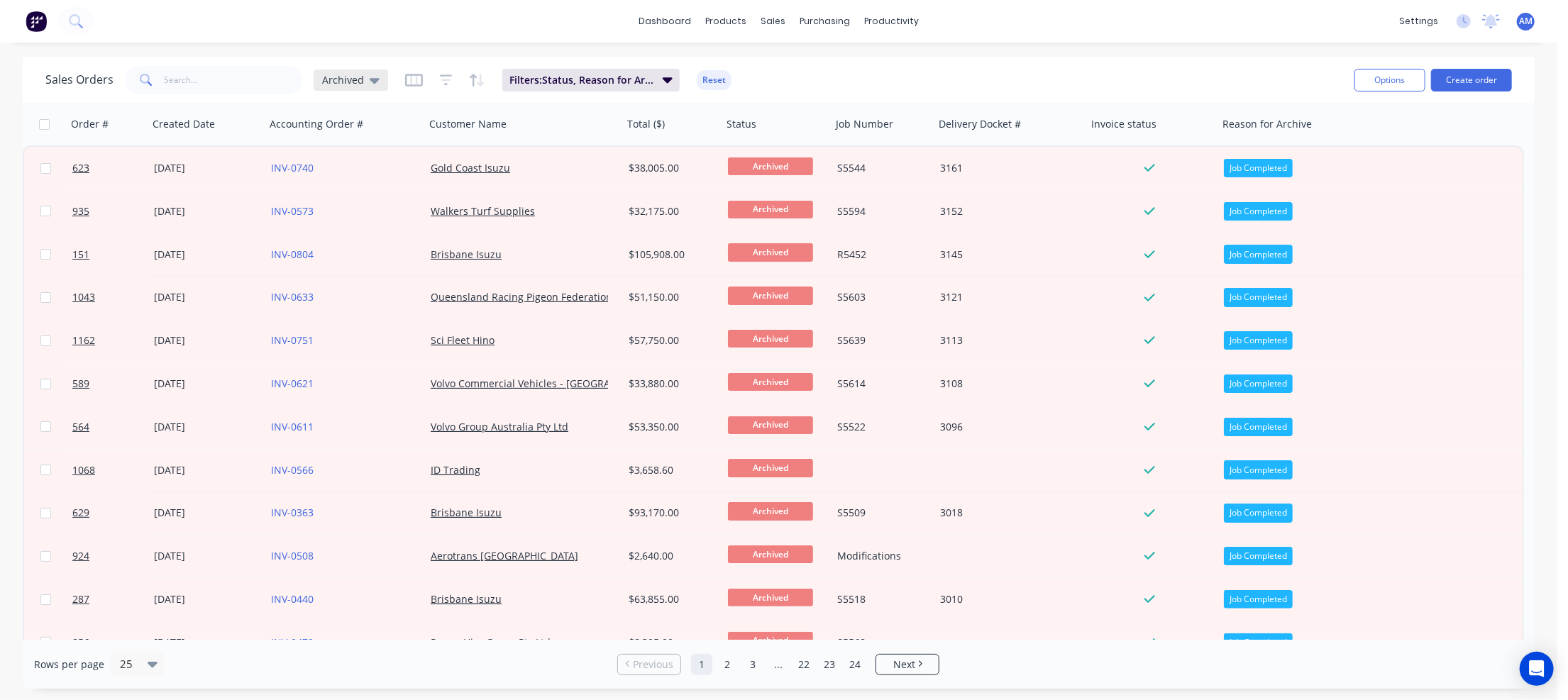
click at [370, 78] on icon at bounding box center [375, 80] width 10 height 16
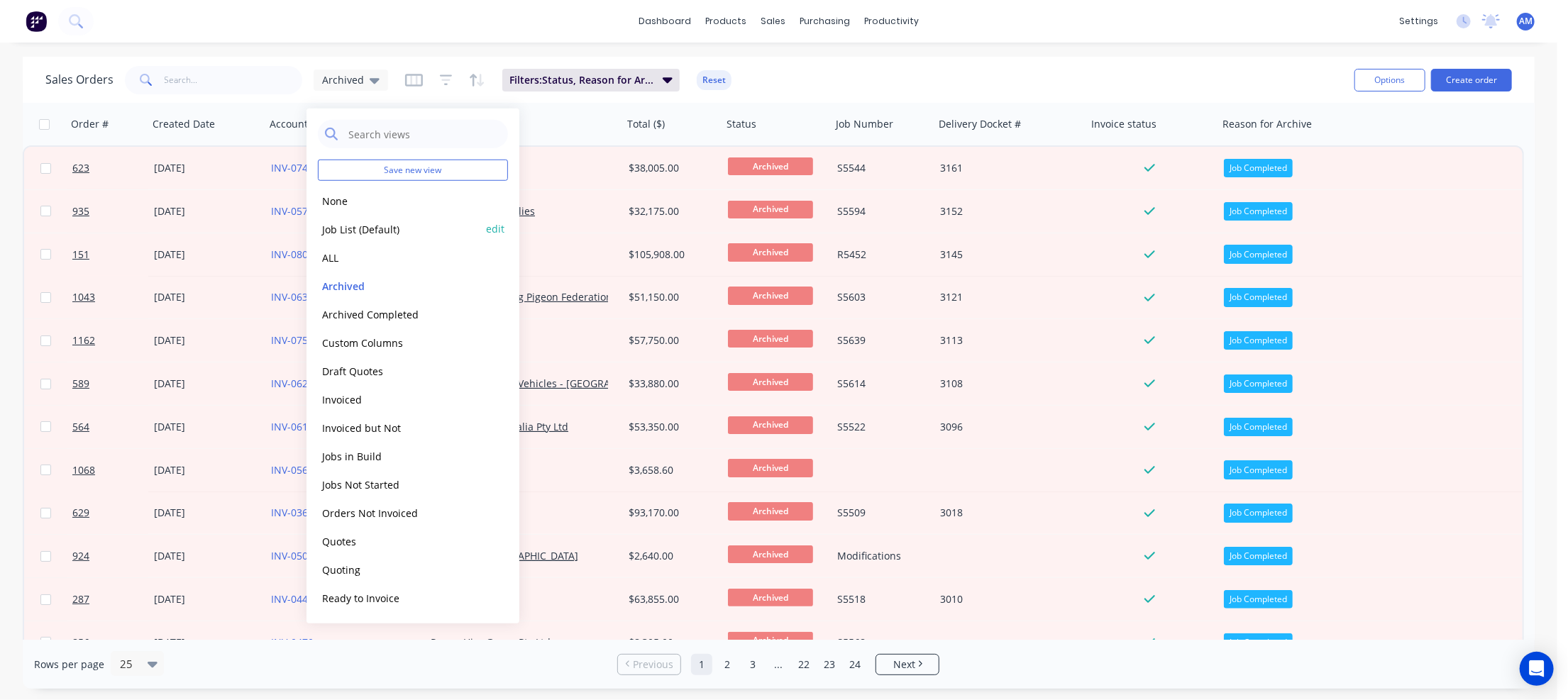
click at [344, 226] on button "Job List (Default)" at bounding box center [398, 228] width 161 height 16
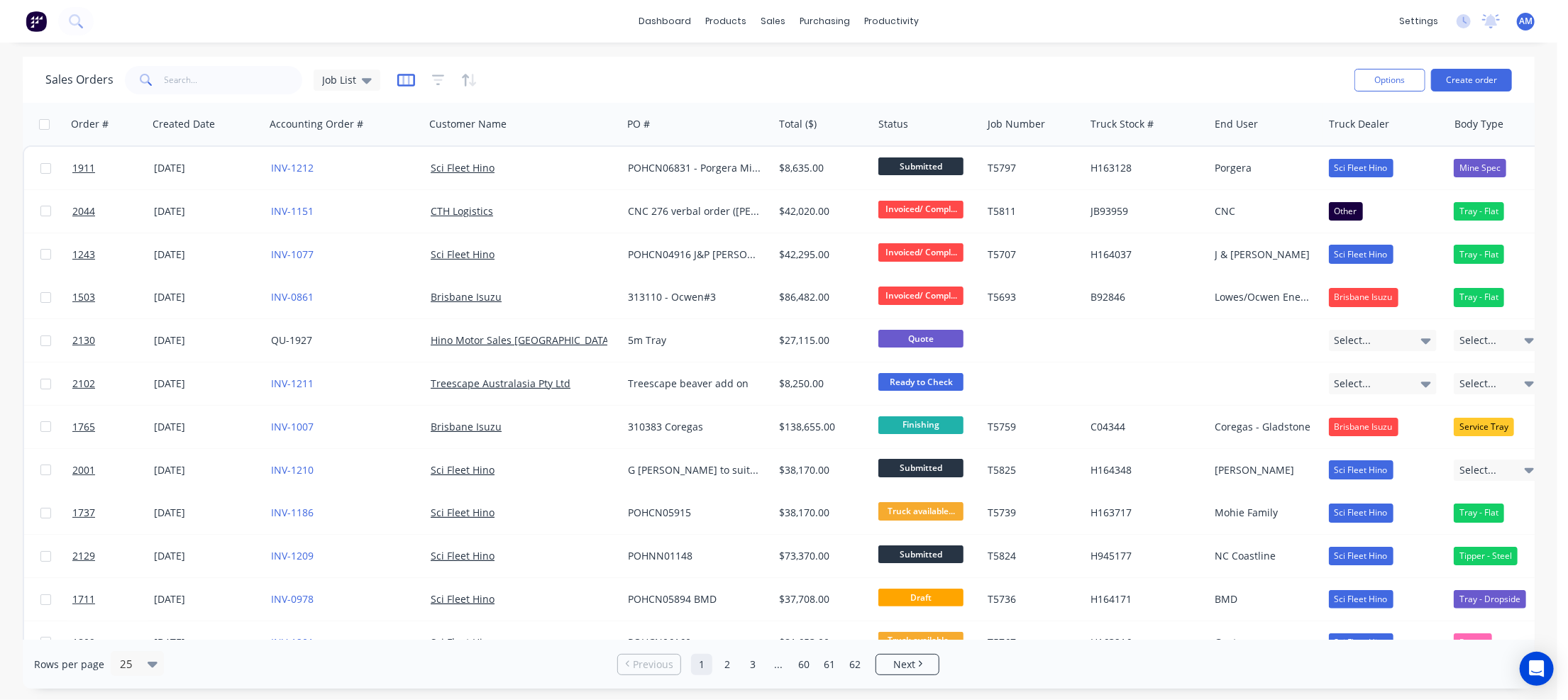
click at [400, 79] on icon "button" at bounding box center [406, 80] width 18 height 14
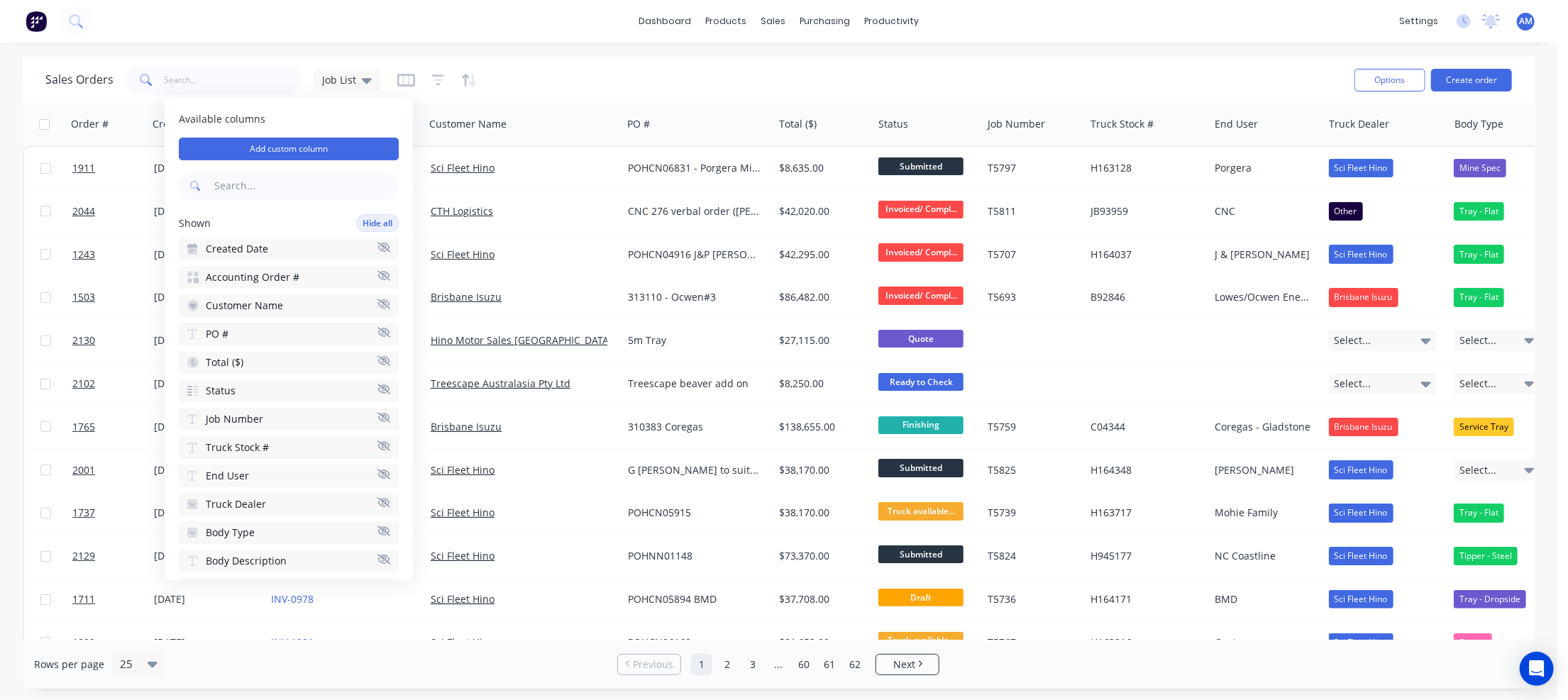
click at [378, 245] on icon "button" at bounding box center [384, 248] width 13 height 10
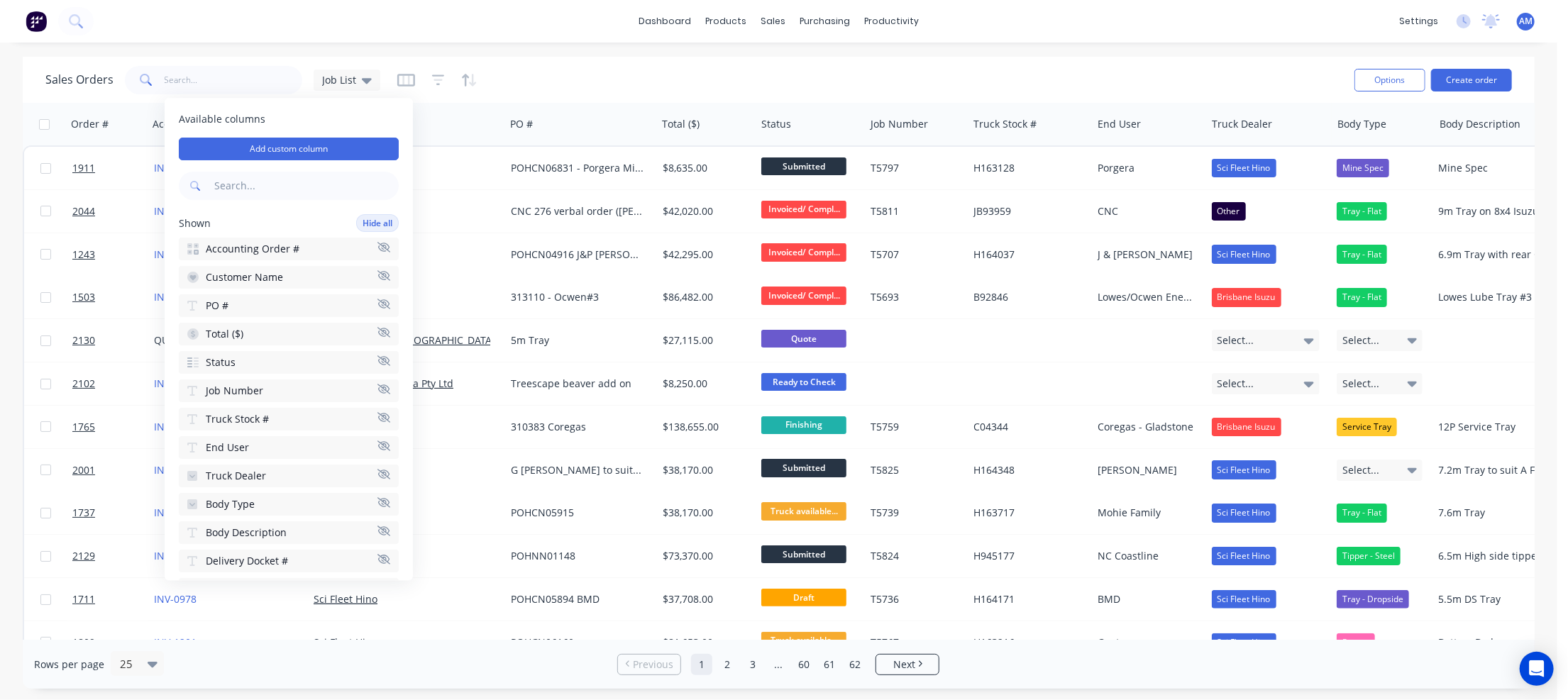
click at [378, 244] on icon "button" at bounding box center [384, 248] width 13 height 10
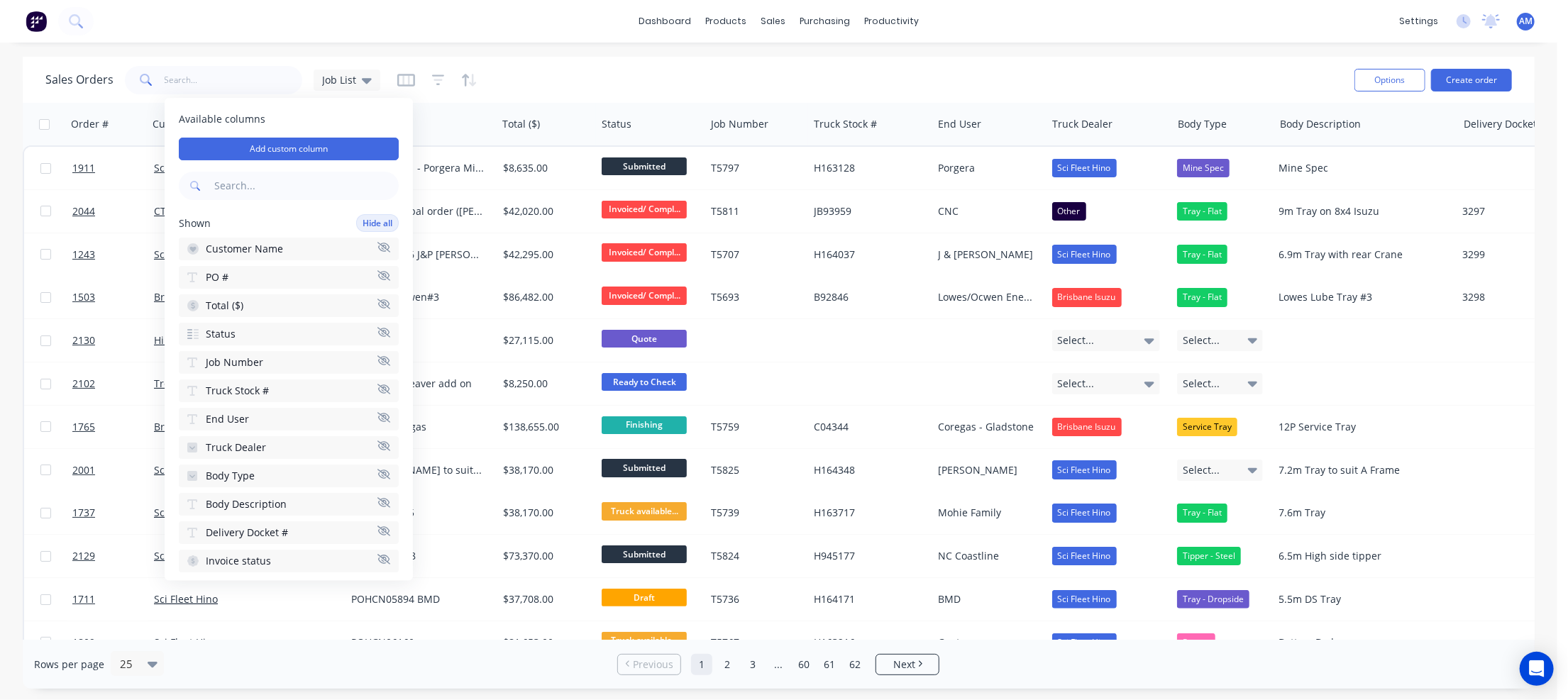
click at [378, 384] on icon "button" at bounding box center [384, 389] width 13 height 11
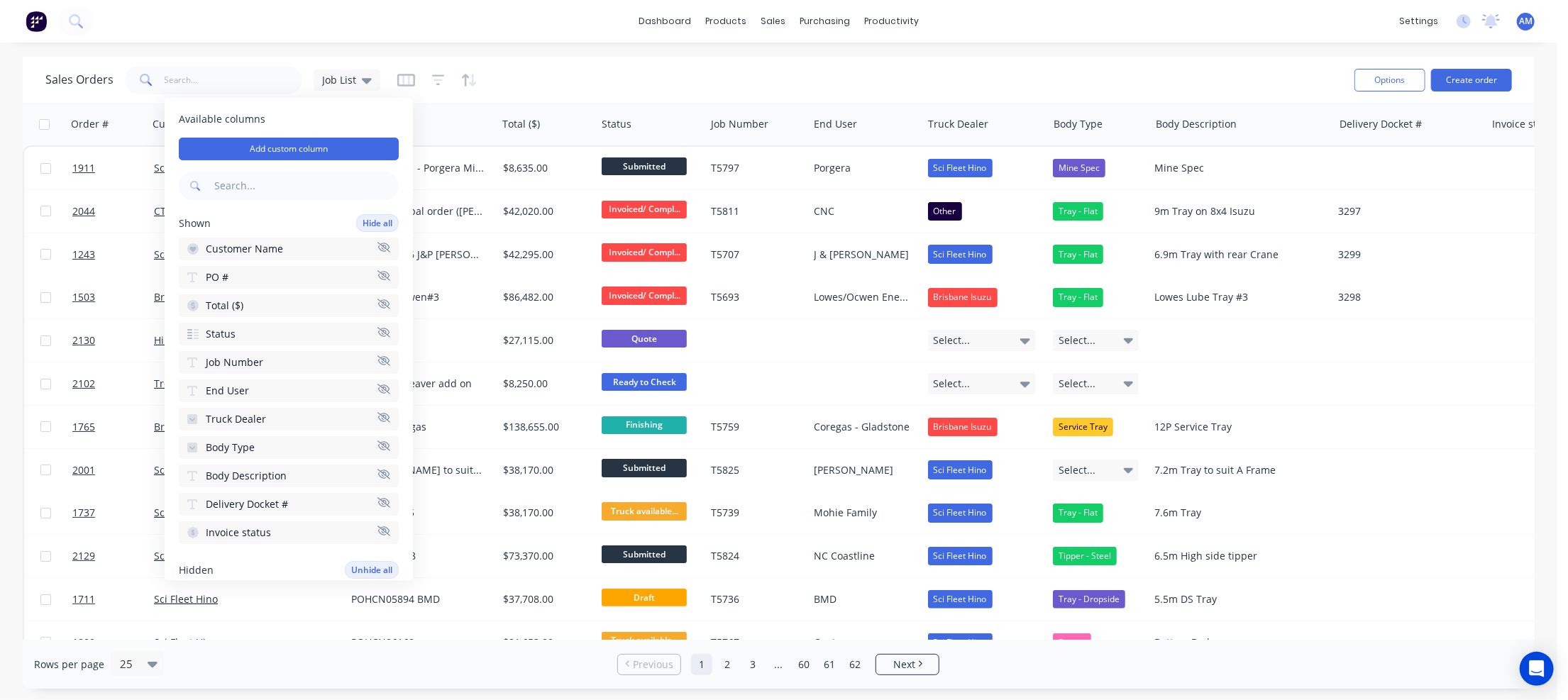
click at [378, 440] on icon "button" at bounding box center [384, 445] width 13 height 11
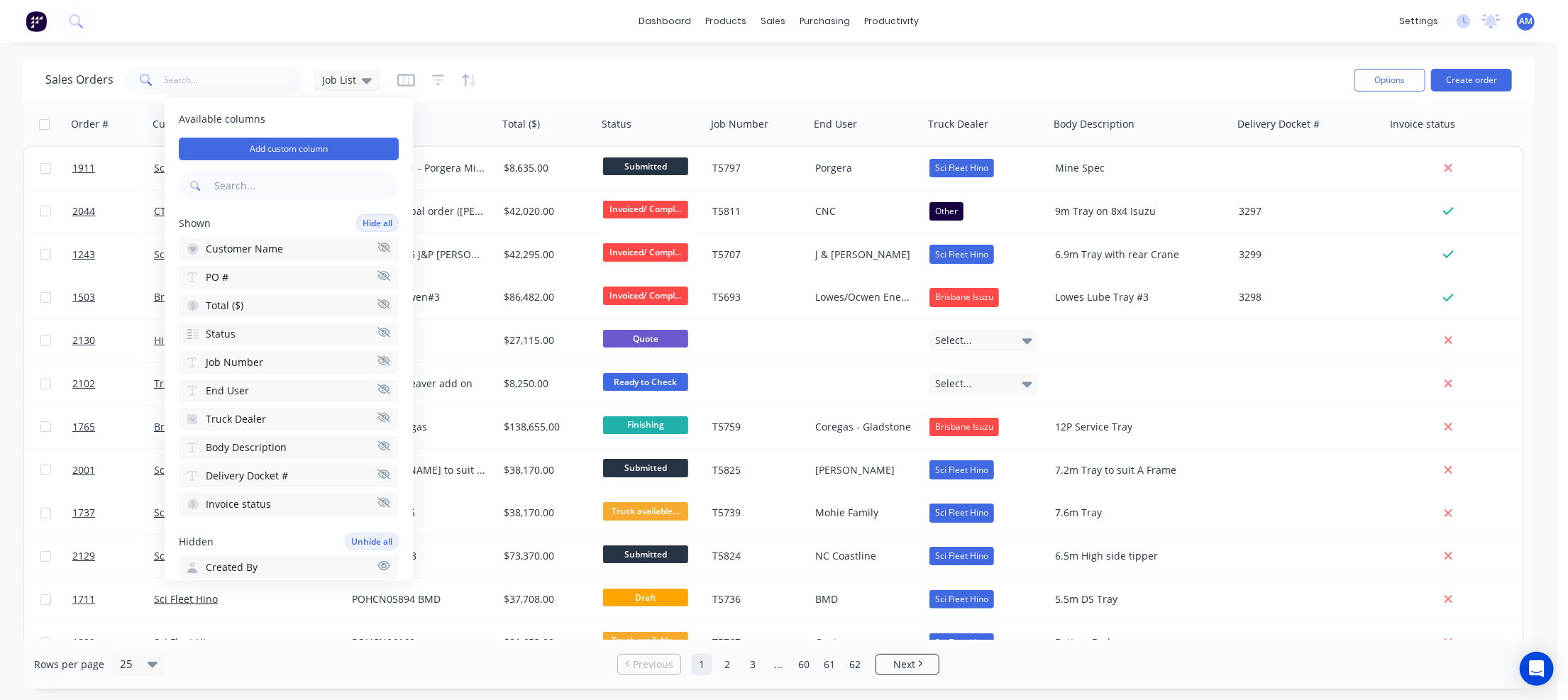
click at [378, 441] on icon "button" at bounding box center [384, 445] width 13 height 11
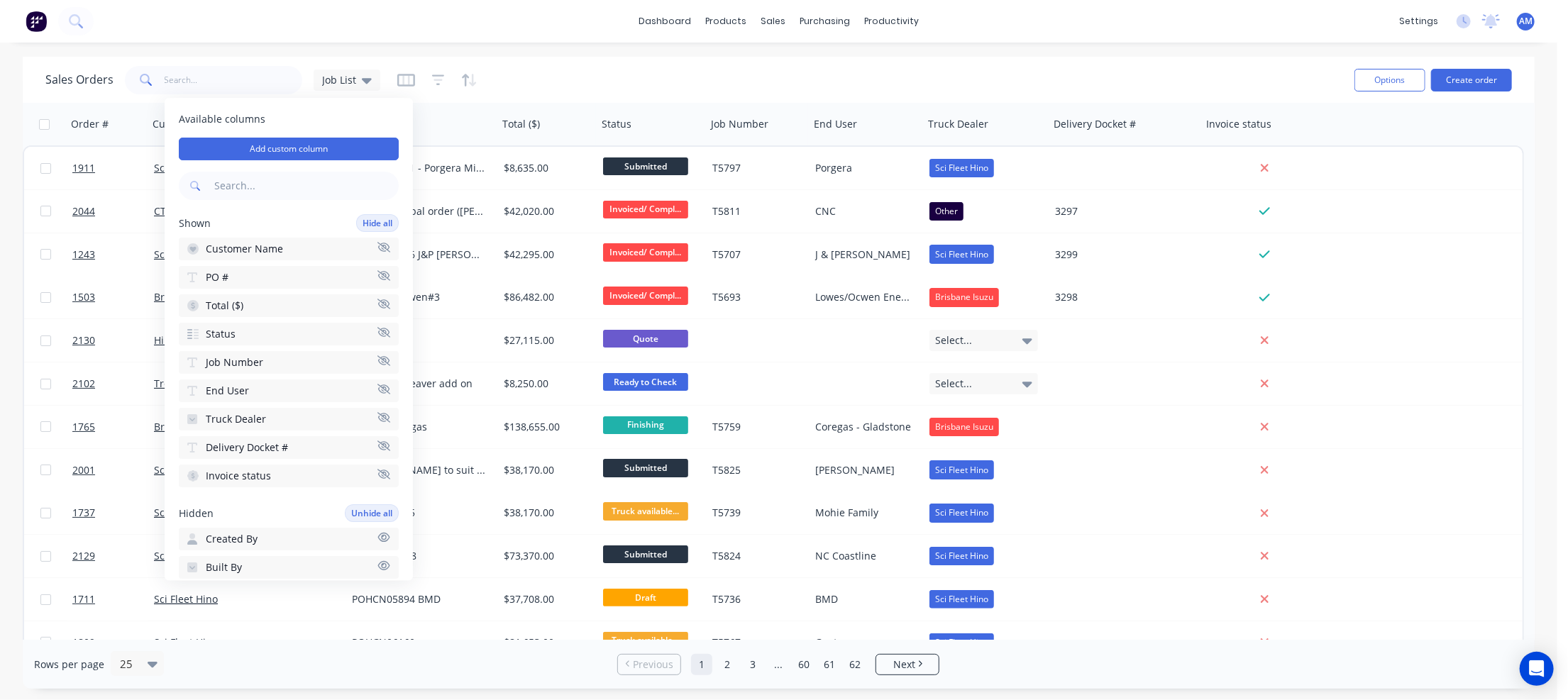
click at [378, 441] on icon "button" at bounding box center [384, 445] width 13 height 11
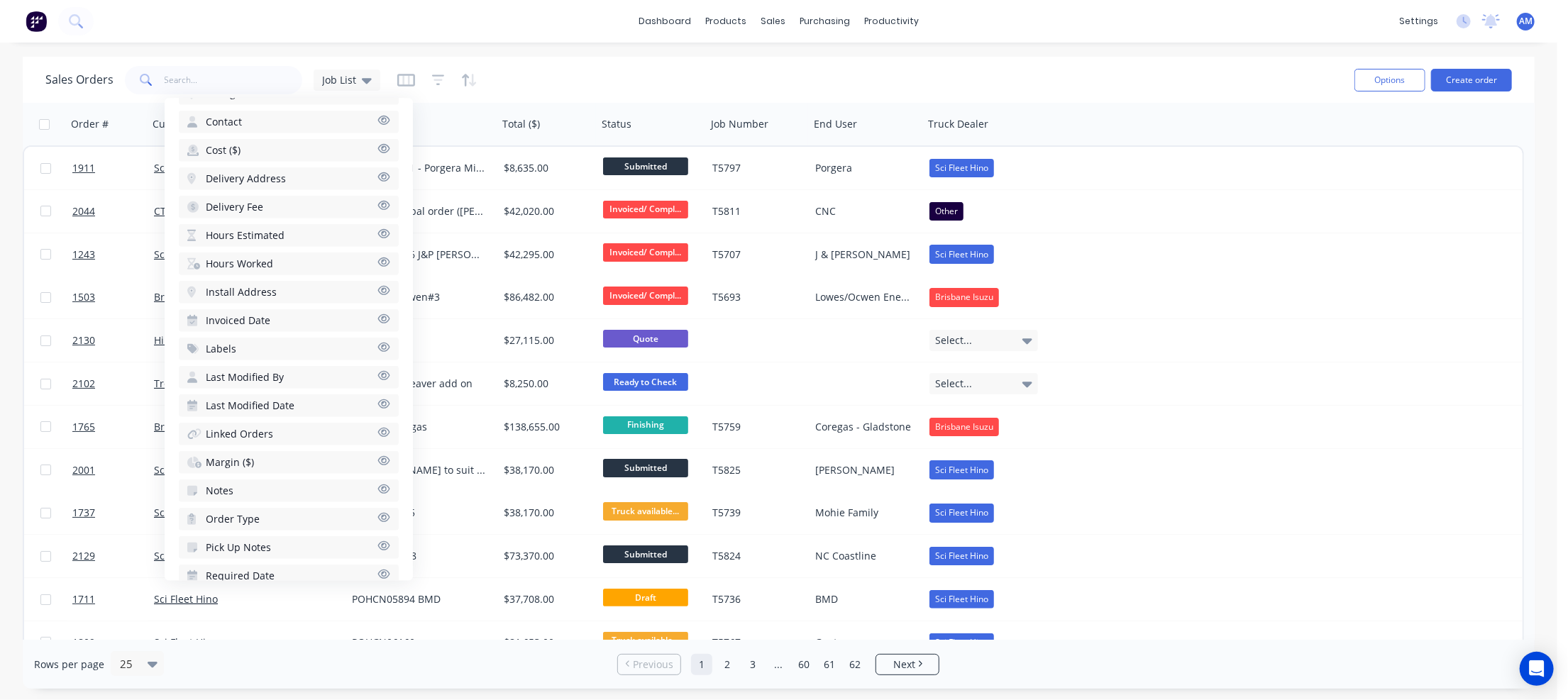
scroll to position [846, 0]
click at [553, 74] on div "Sales Orders Job List" at bounding box center [694, 80] width 1298 height 35
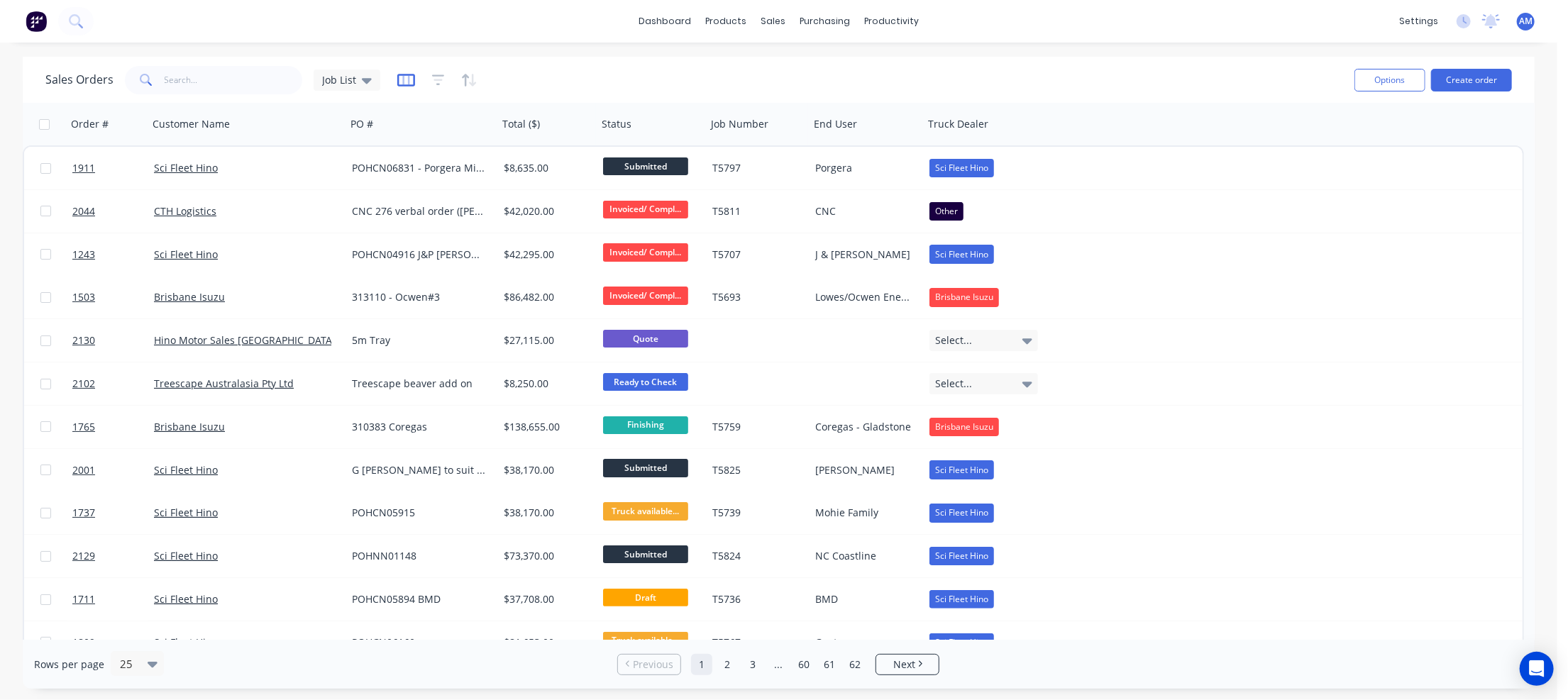
click at [410, 78] on icon "button" at bounding box center [406, 80] width 18 height 14
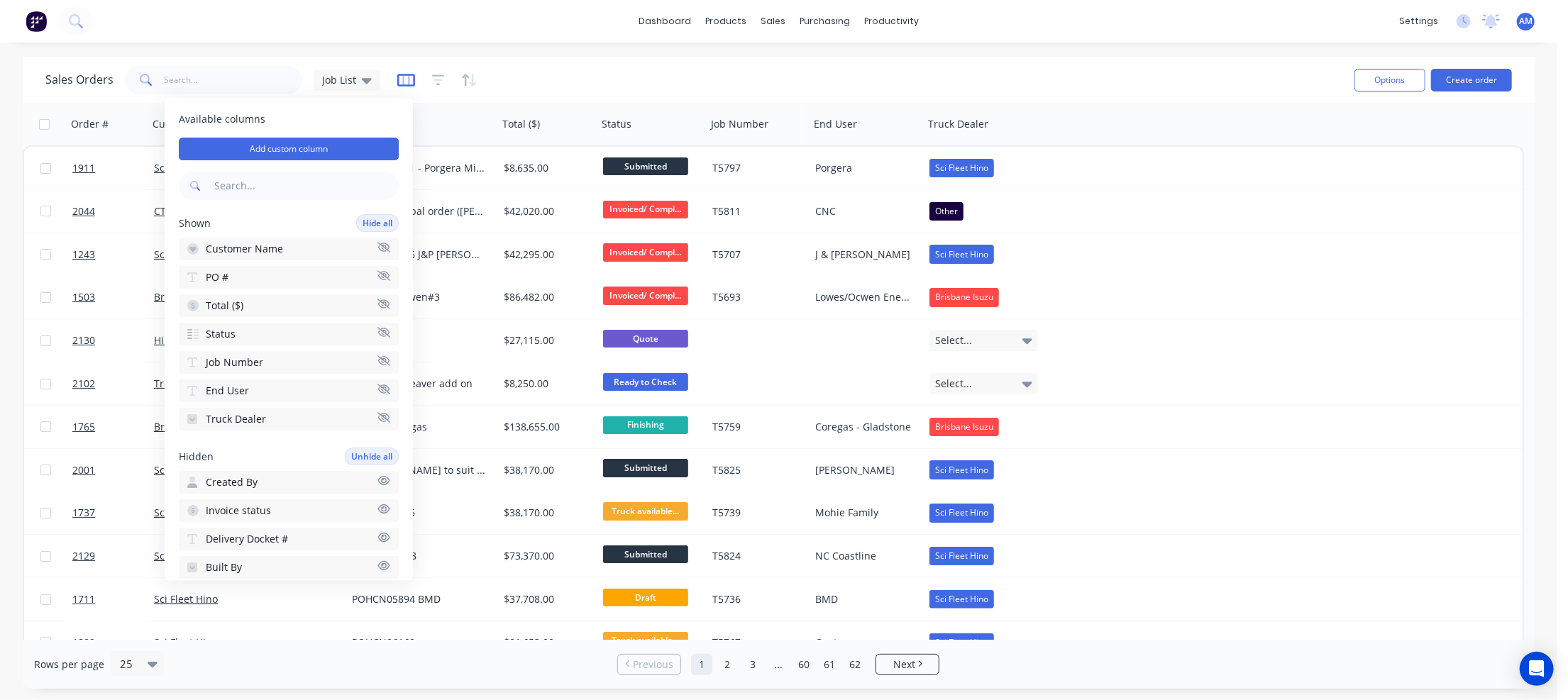
click at [410, 78] on icon "button" at bounding box center [406, 80] width 18 height 14
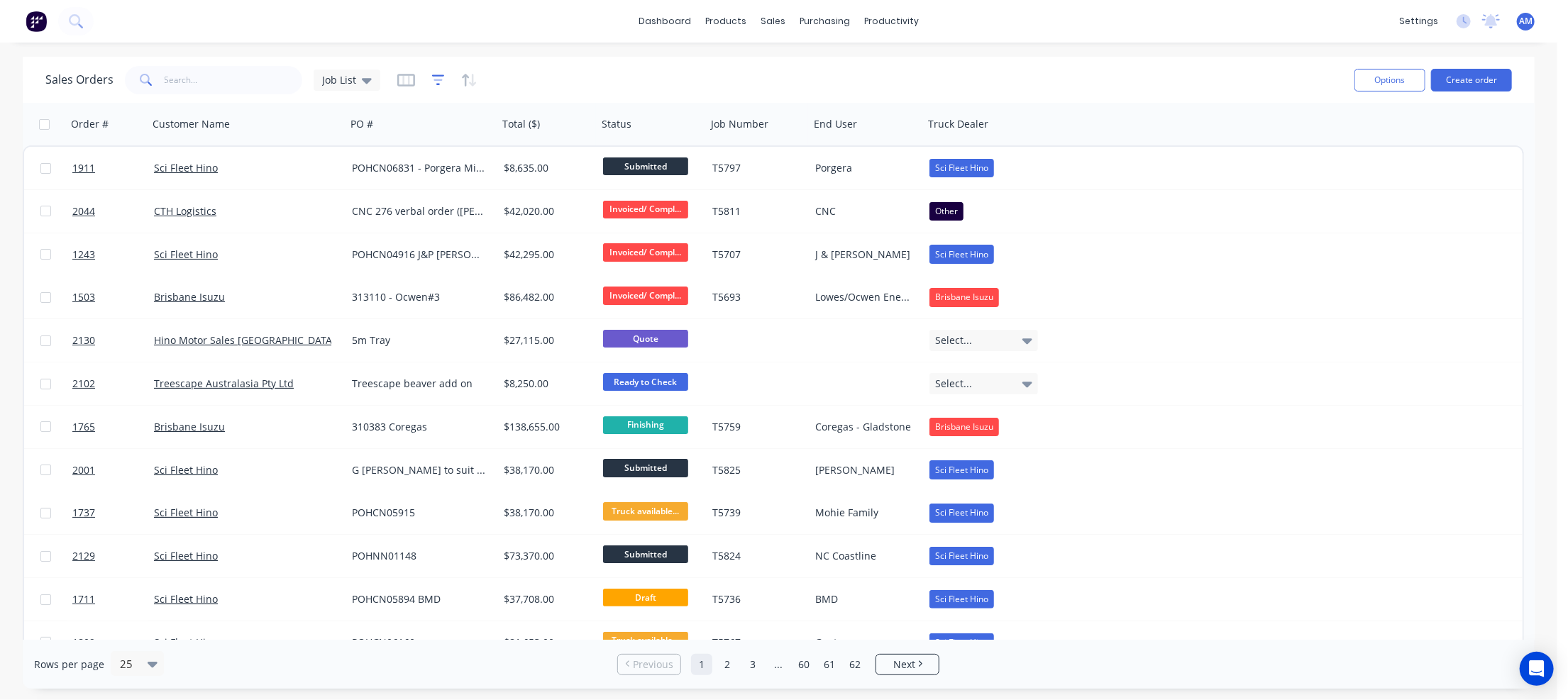
click at [432, 74] on icon "button" at bounding box center [438, 80] width 13 height 14
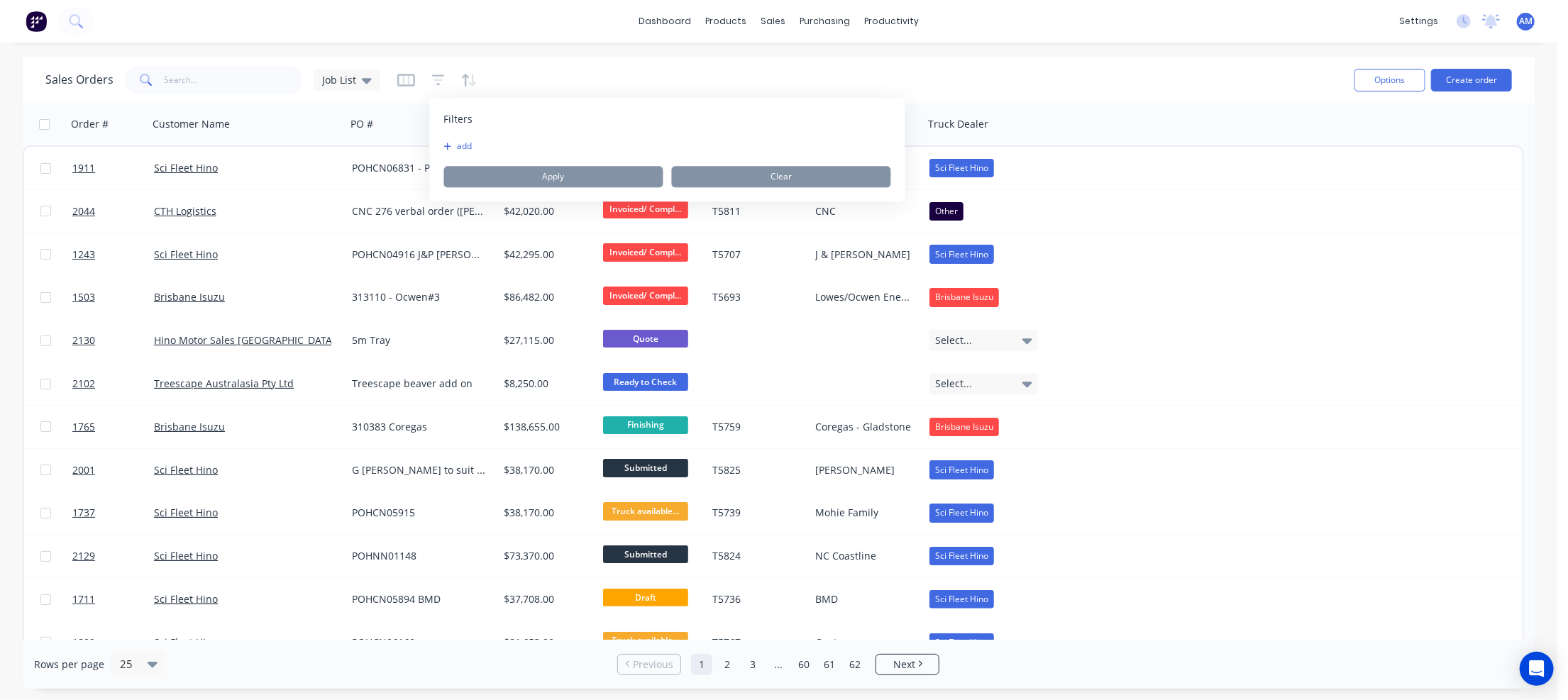
click at [454, 146] on button "add" at bounding box center [462, 146] width 36 height 11
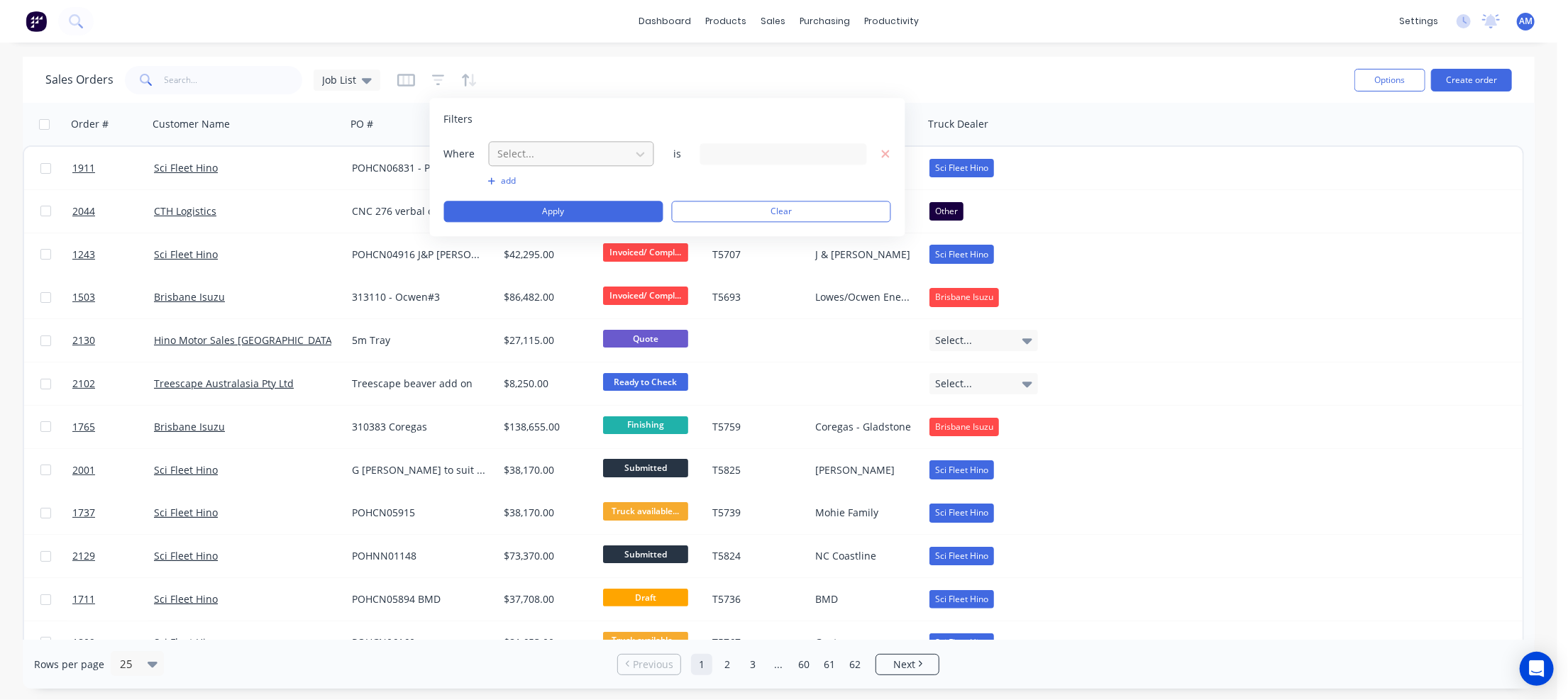
click at [530, 152] on div at bounding box center [560, 153] width 127 height 18
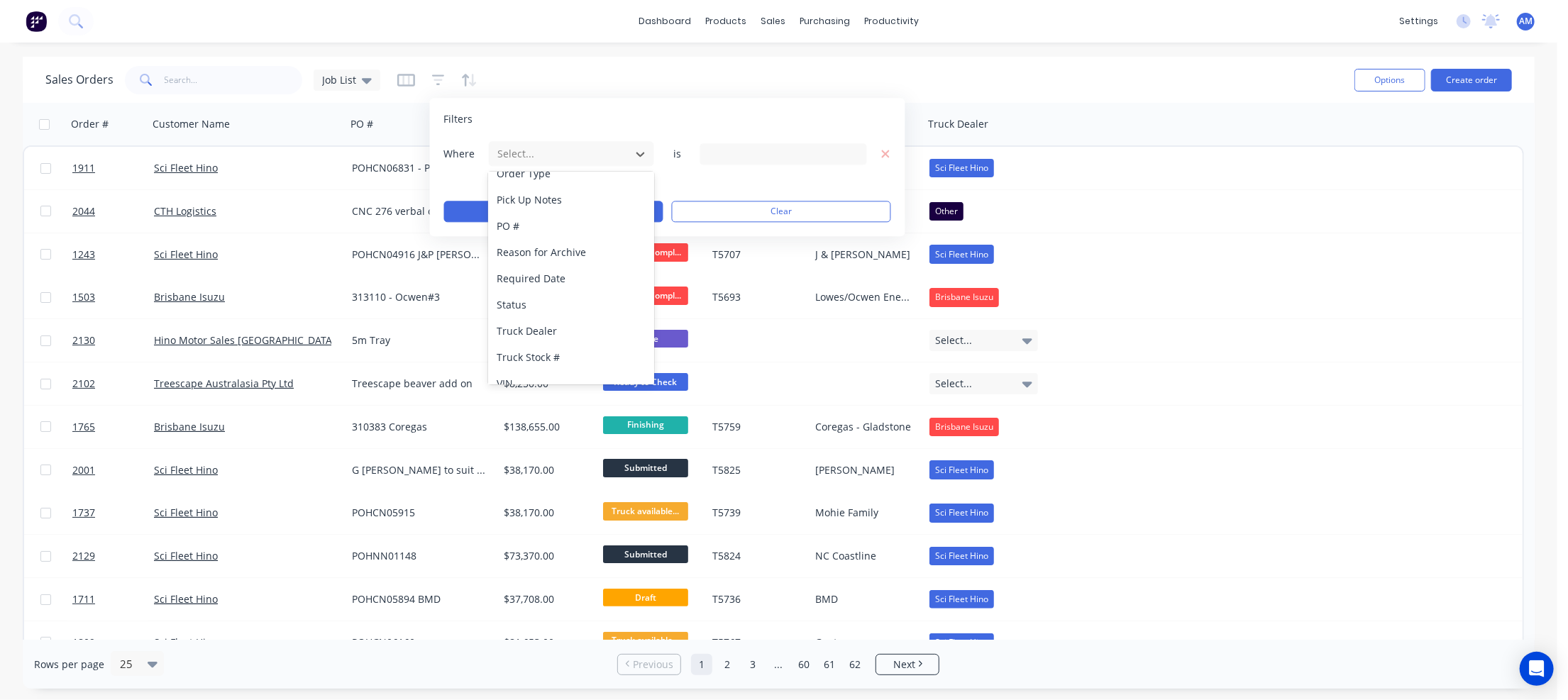
scroll to position [658, 0]
click at [527, 285] on div "Status" at bounding box center [571, 290] width 165 height 26
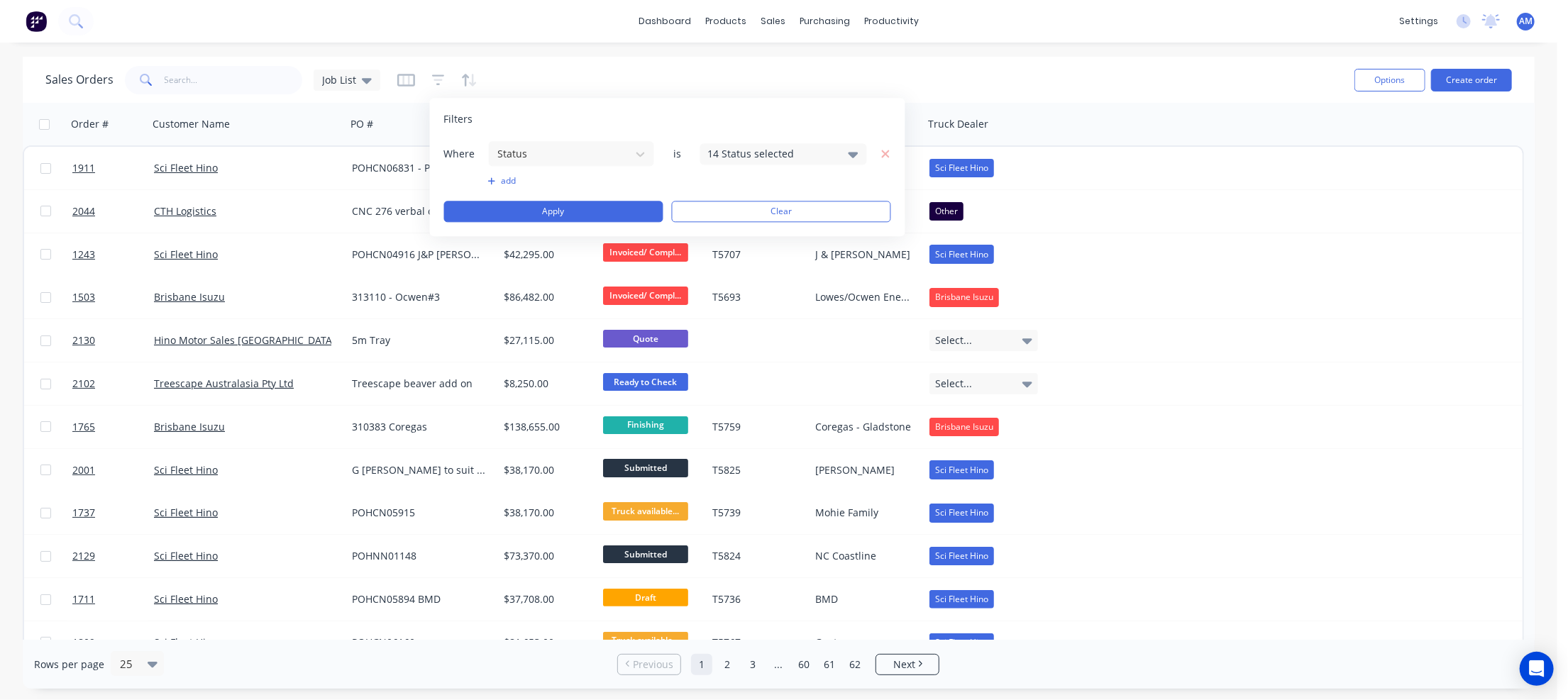
click at [763, 144] on div "14 Status selected" at bounding box center [783, 154] width 166 height 21
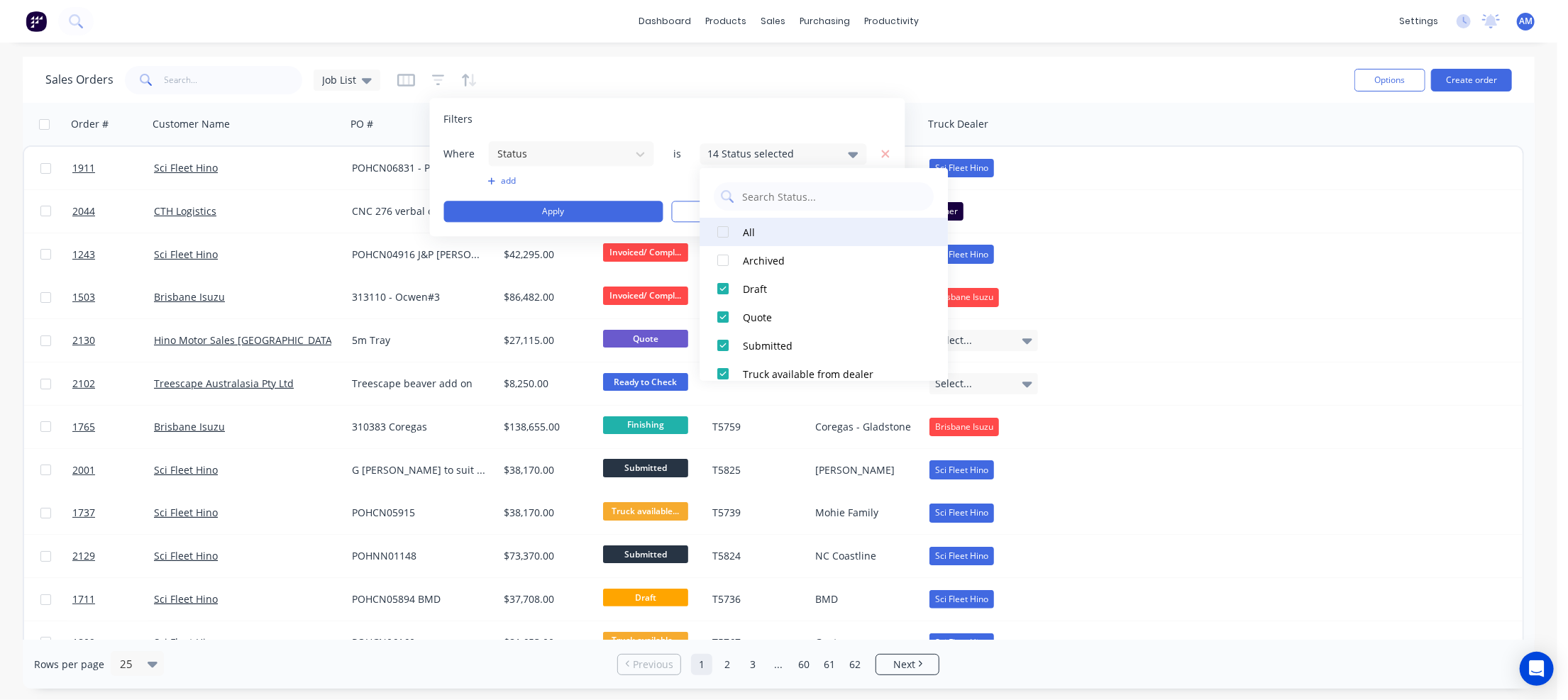
click at [729, 234] on div at bounding box center [723, 232] width 28 height 28
click at [726, 232] on div at bounding box center [723, 232] width 28 height 28
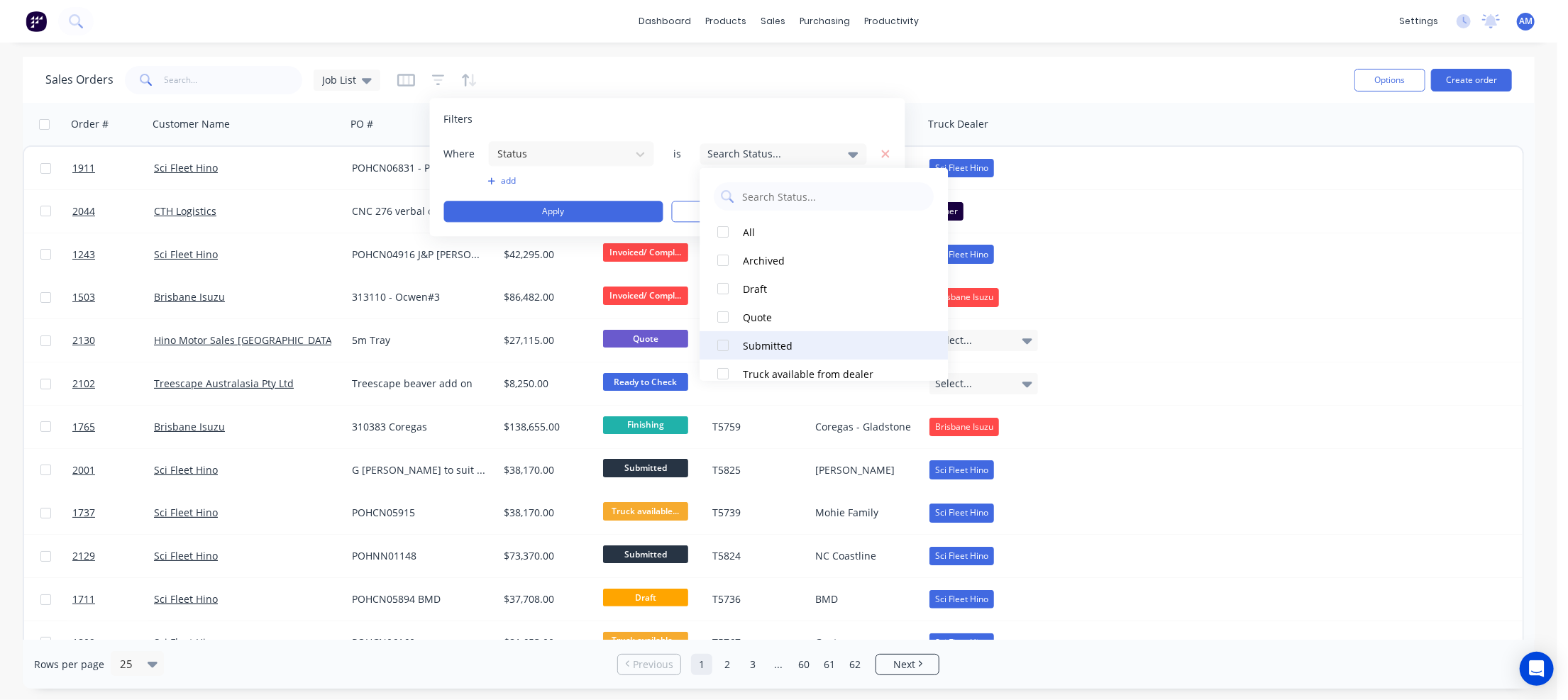
scroll to position [71, 0]
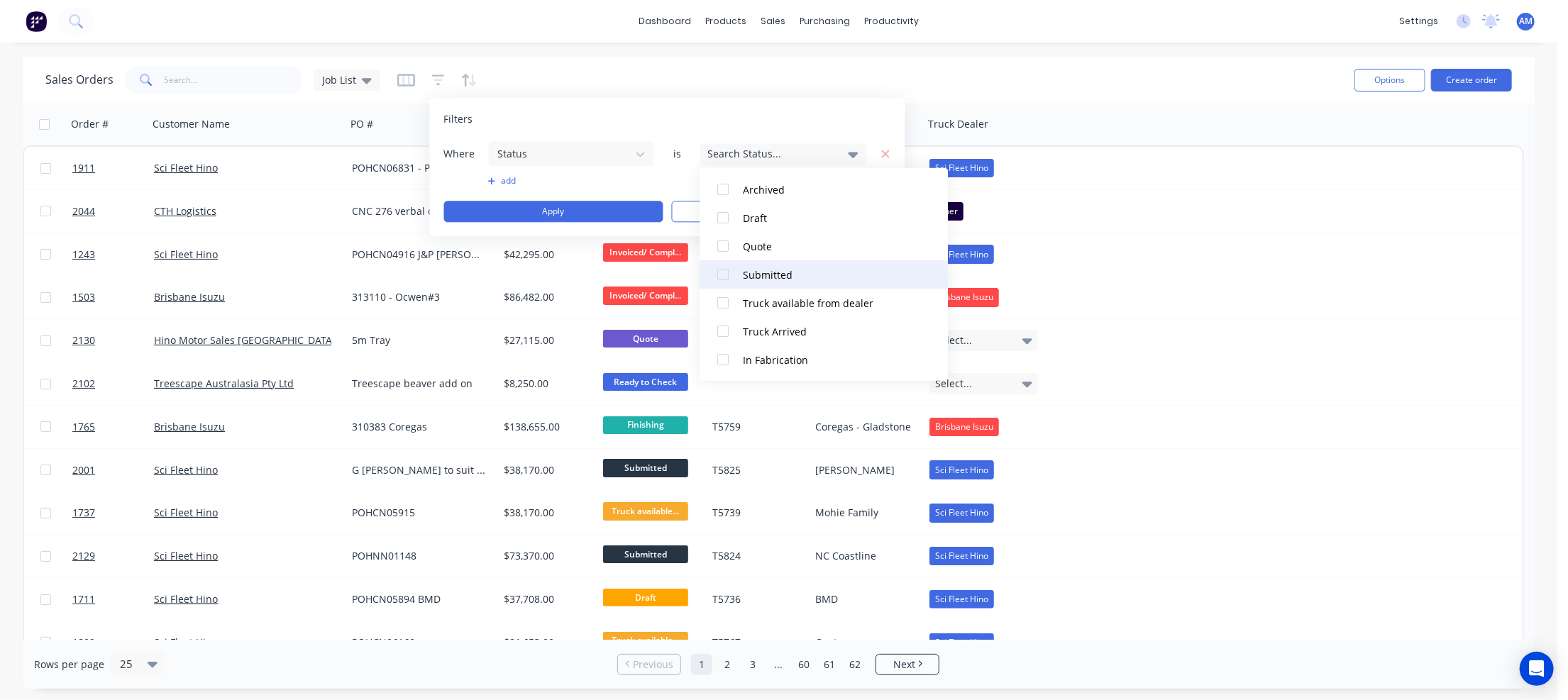
click at [721, 272] on div at bounding box center [723, 275] width 28 height 28
click at [729, 303] on div at bounding box center [723, 303] width 28 height 28
click at [724, 329] on div at bounding box center [723, 332] width 28 height 28
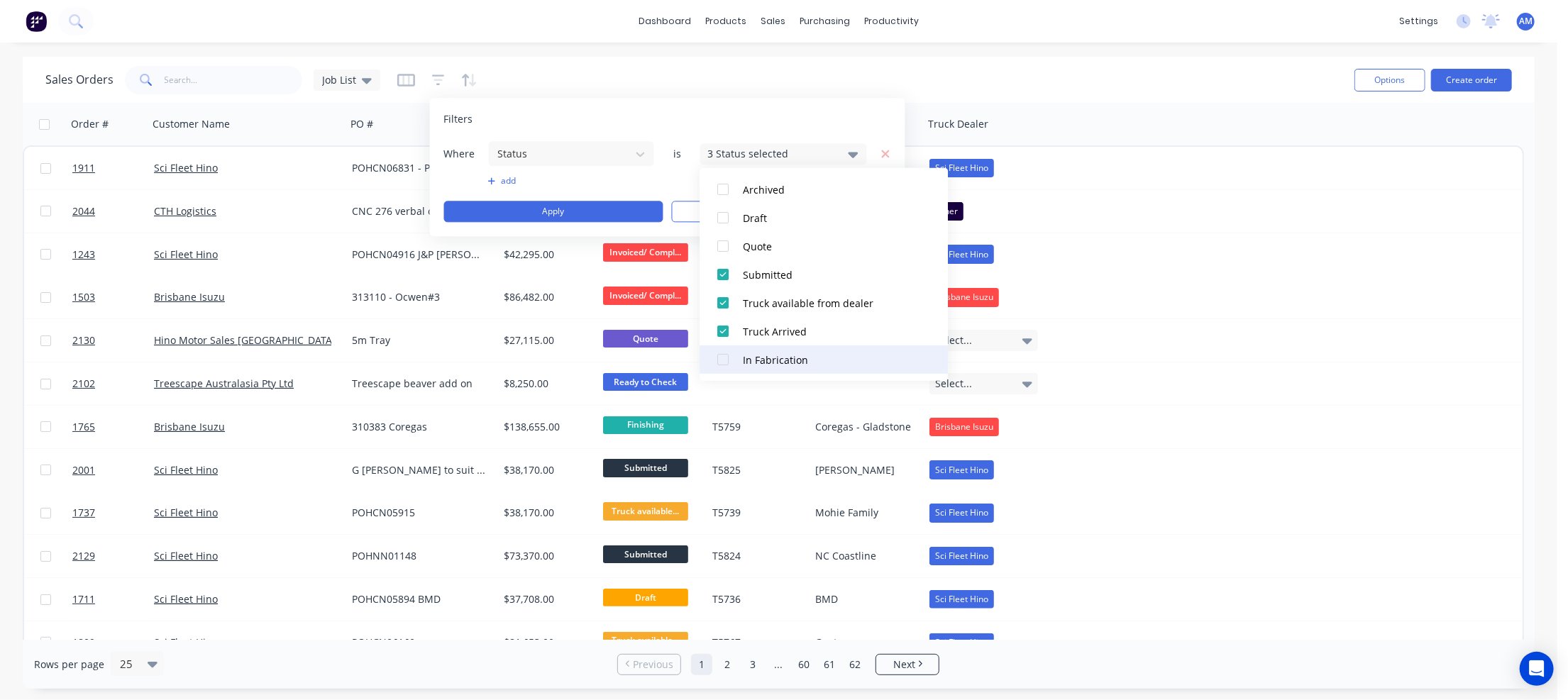
click at [724, 360] on div at bounding box center [723, 360] width 28 height 28
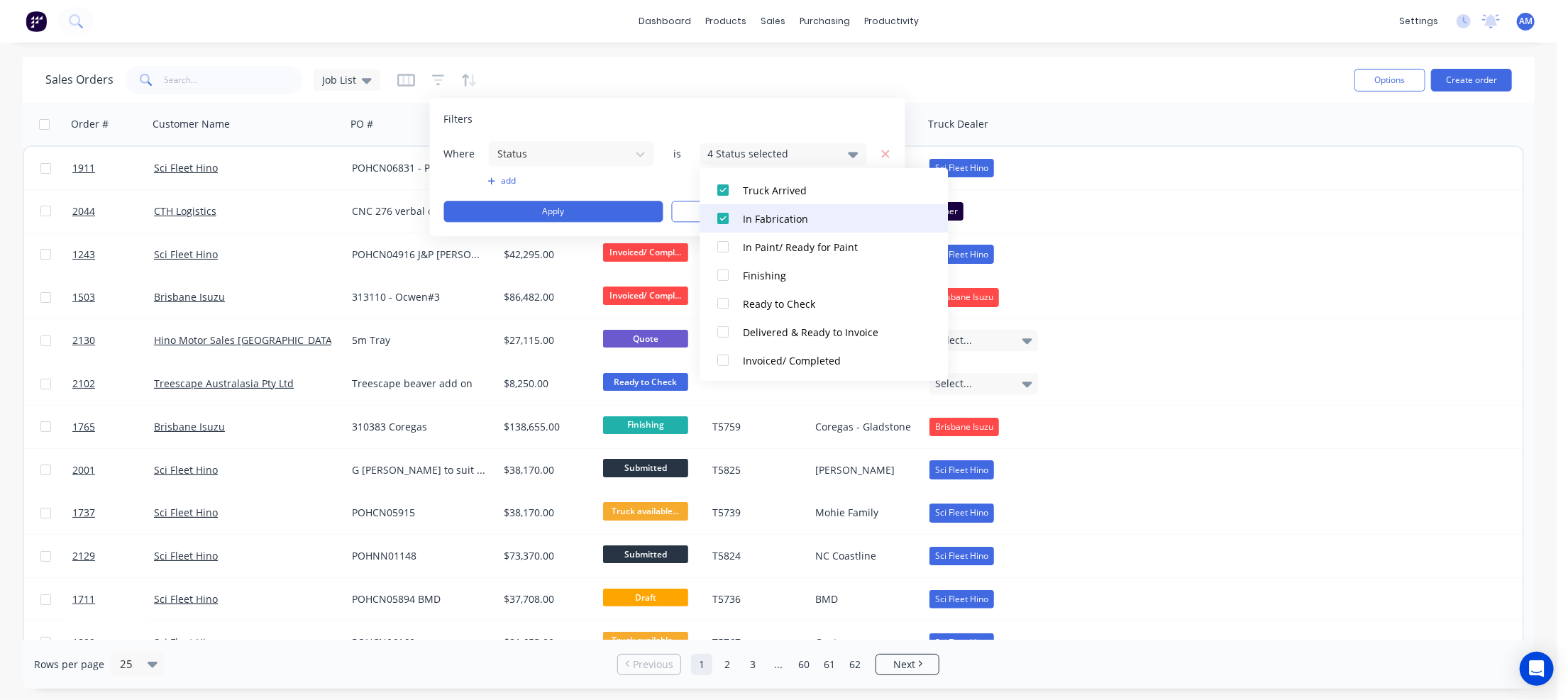
scroll to position [213, 0]
click at [721, 246] on div at bounding box center [723, 246] width 28 height 28
drag, startPoint x: 721, startPoint y: 273, endPoint x: 725, endPoint y: 290, distance: 17.5
click at [721, 275] on div at bounding box center [723, 275] width 28 height 28
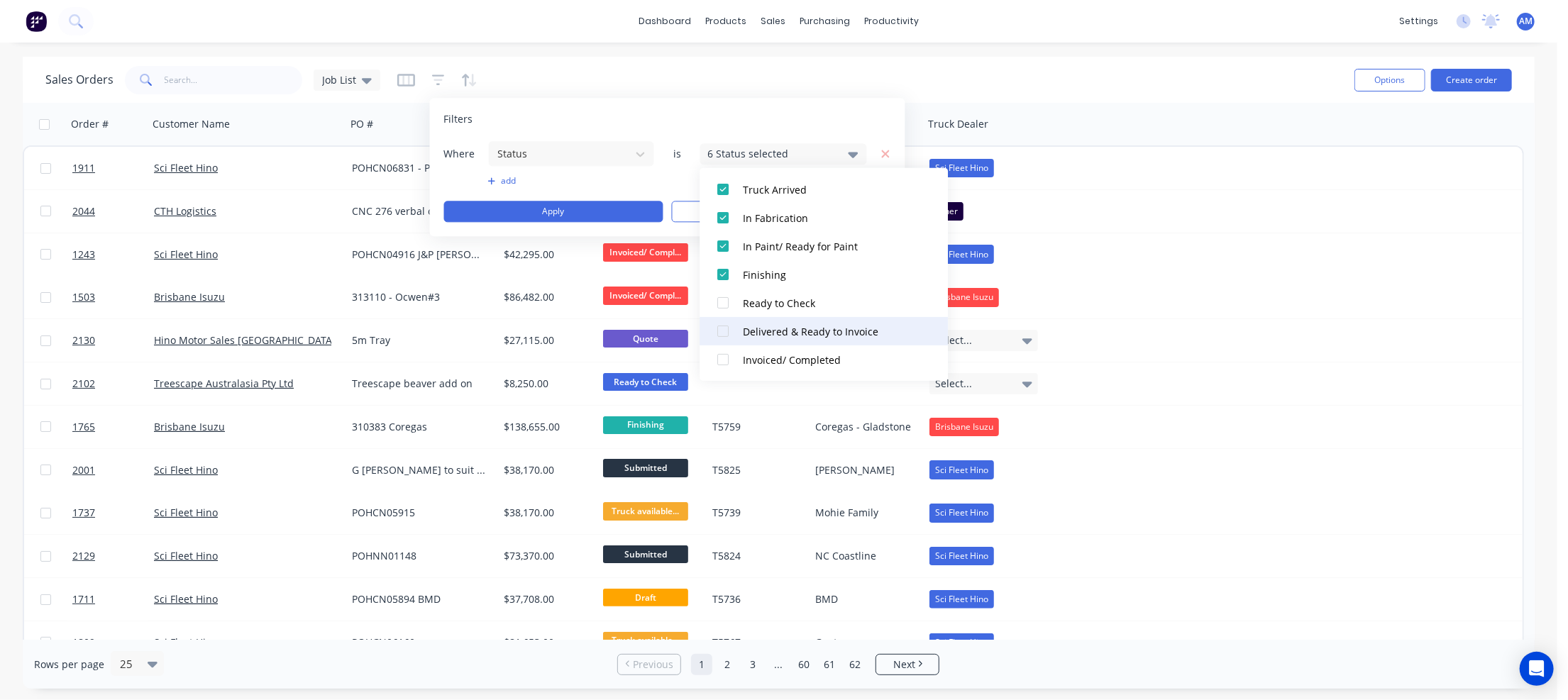
drag, startPoint x: 725, startPoint y: 300, endPoint x: 727, endPoint y: 317, distance: 17.1
click at [724, 302] on div at bounding box center [723, 303] width 28 height 28
click at [724, 333] on div at bounding box center [723, 332] width 28 height 28
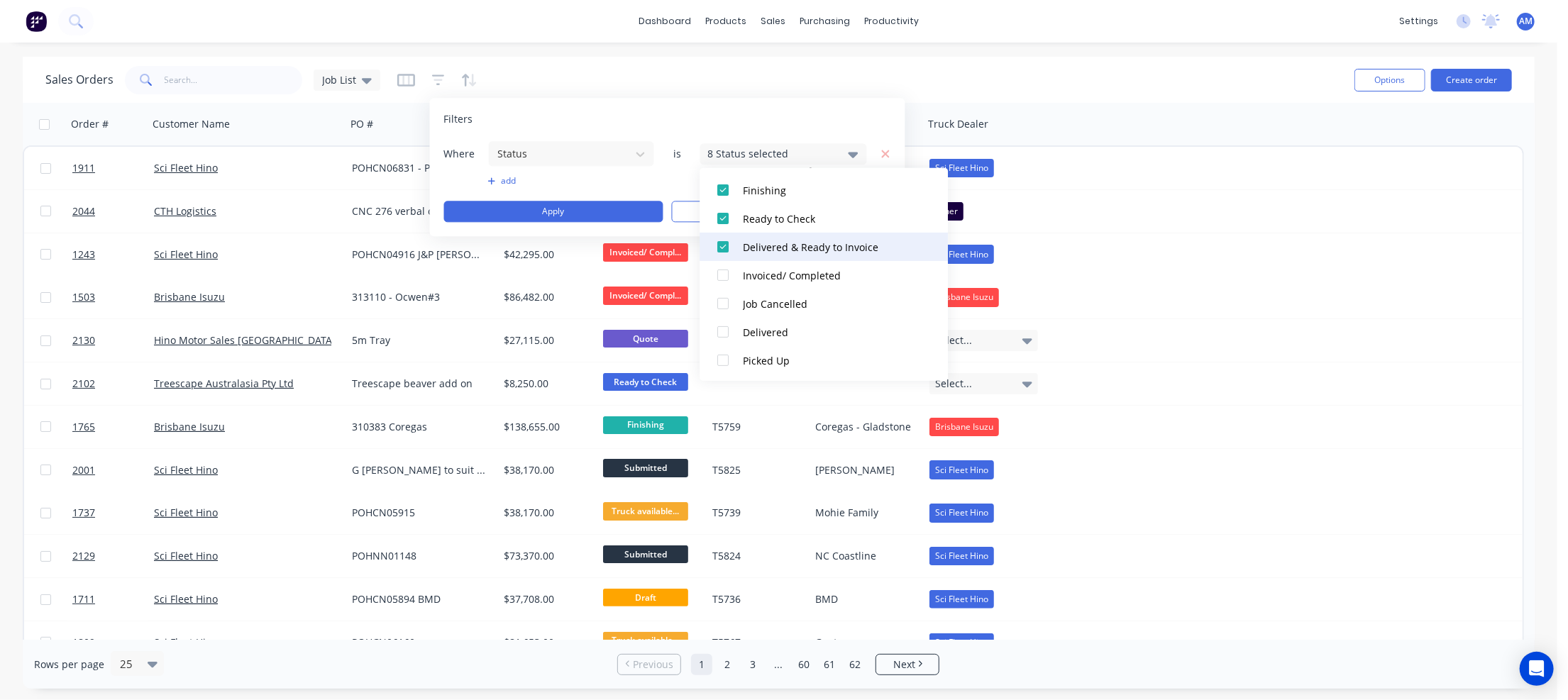
scroll to position [298, 0]
click at [722, 272] on div at bounding box center [723, 275] width 28 height 28
click at [722, 299] on div at bounding box center [723, 303] width 28 height 28
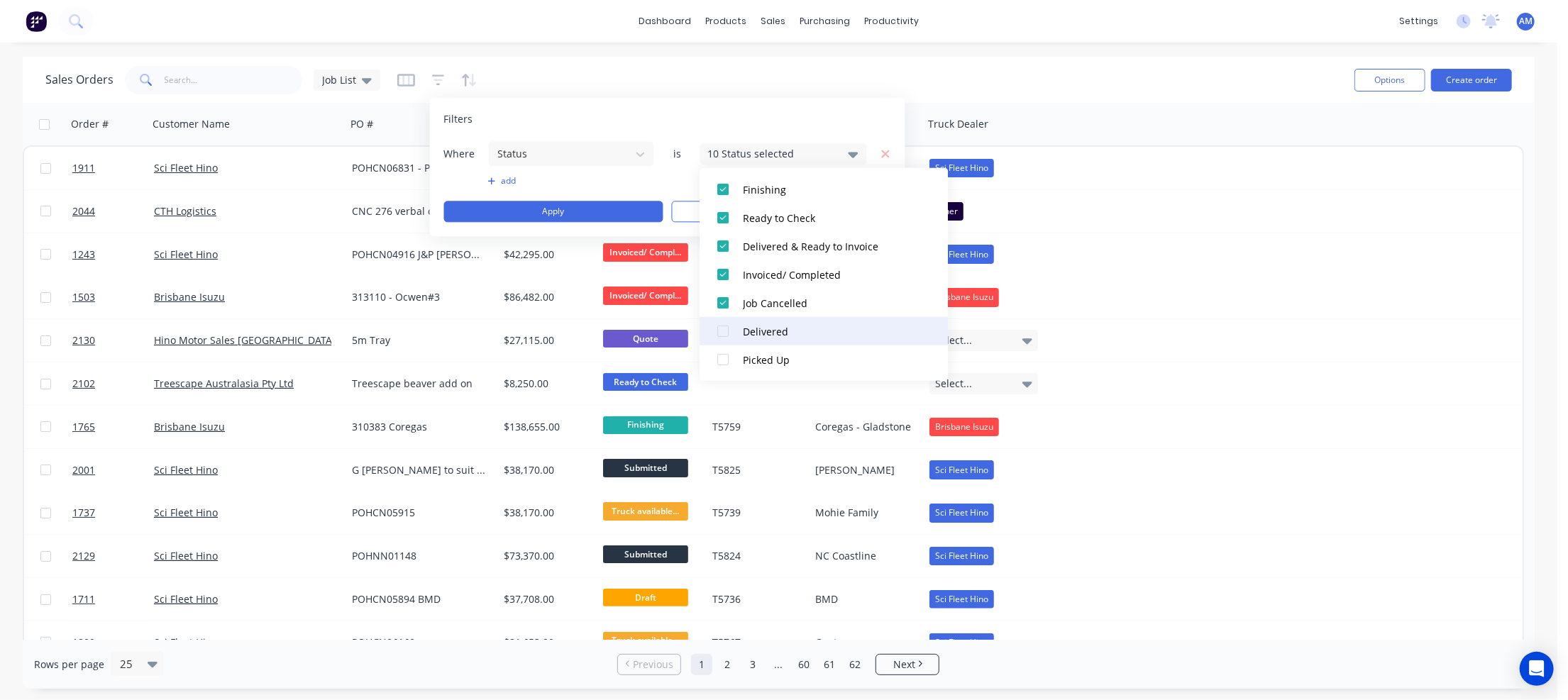
click at [723, 332] on div at bounding box center [723, 332] width 28 height 28
click at [726, 361] on div at bounding box center [723, 360] width 28 height 28
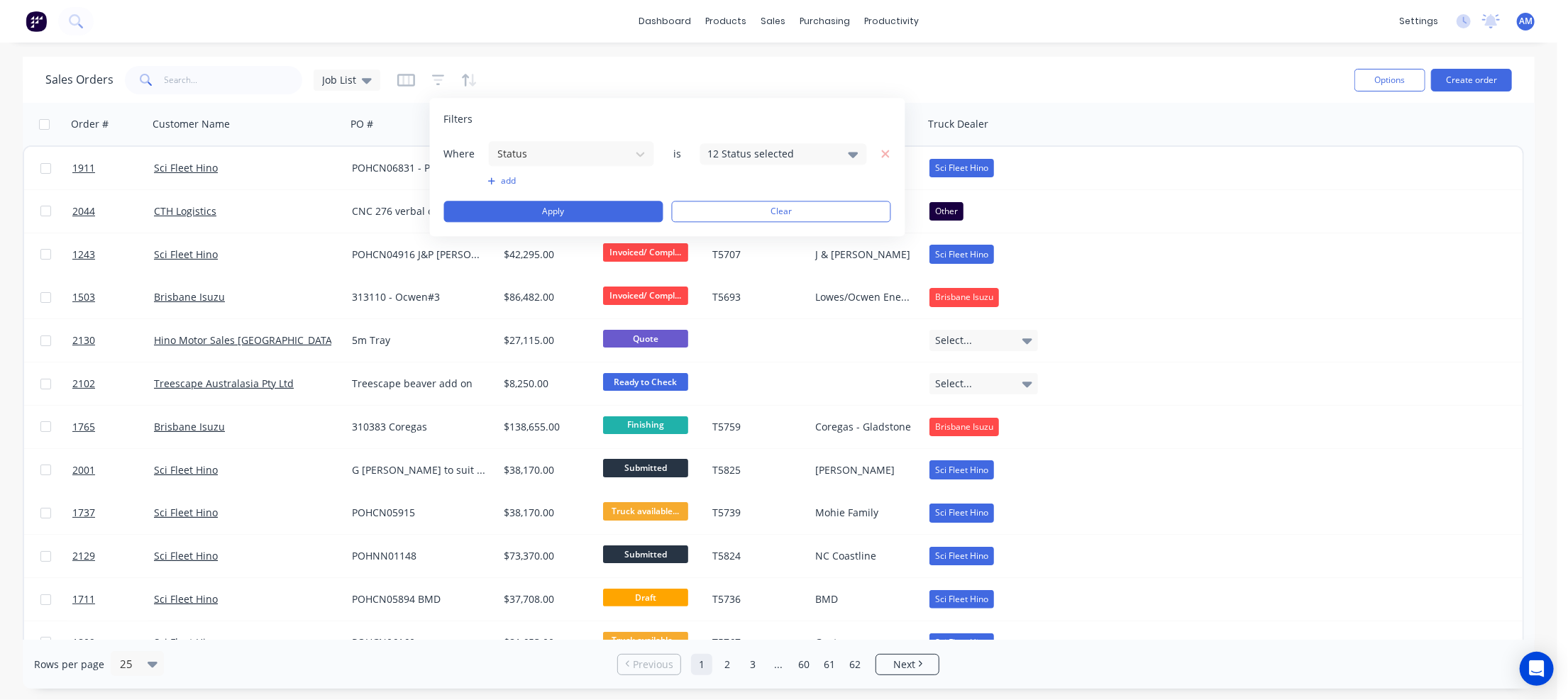
click at [777, 113] on div "Filters" at bounding box center [667, 120] width 447 height 14
click at [504, 181] on button "add" at bounding box center [571, 181] width 166 height 11
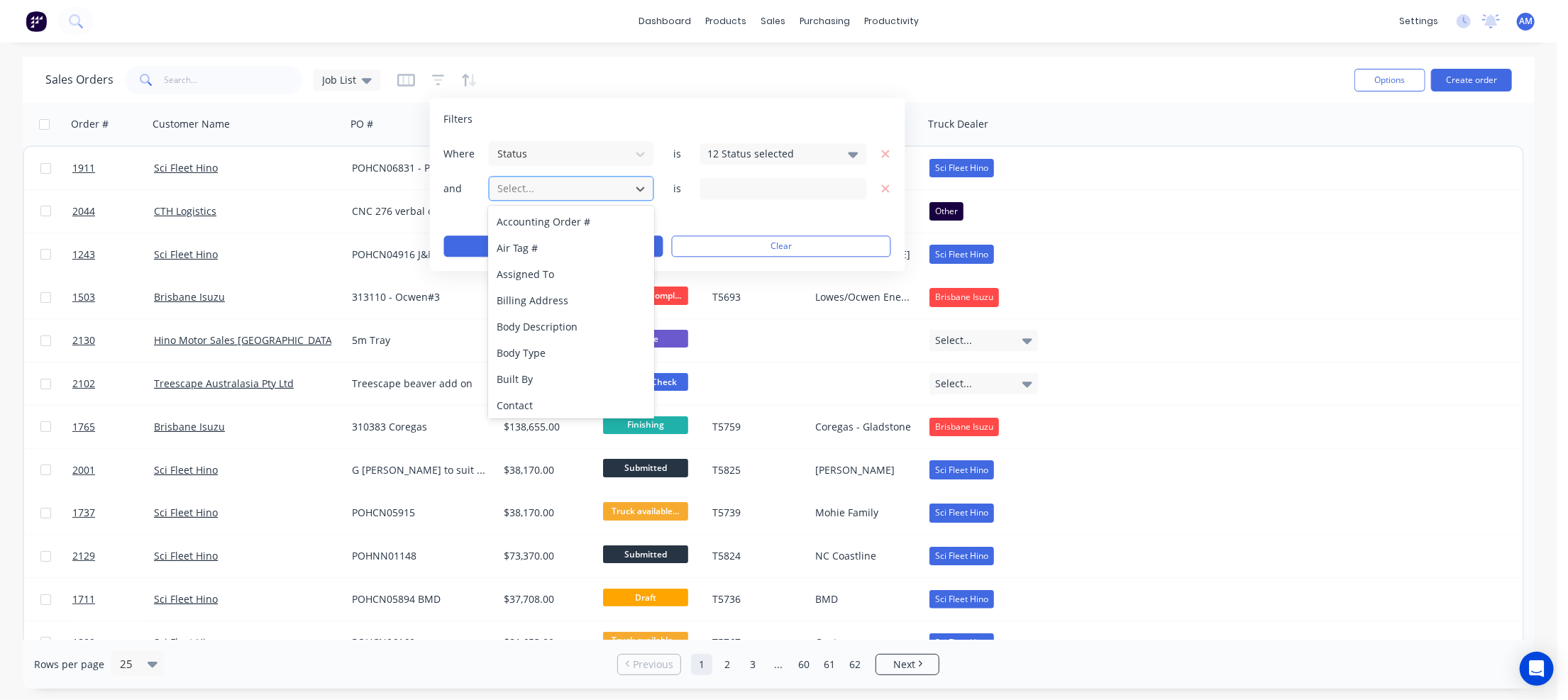
click at [507, 186] on div at bounding box center [560, 188] width 127 height 18
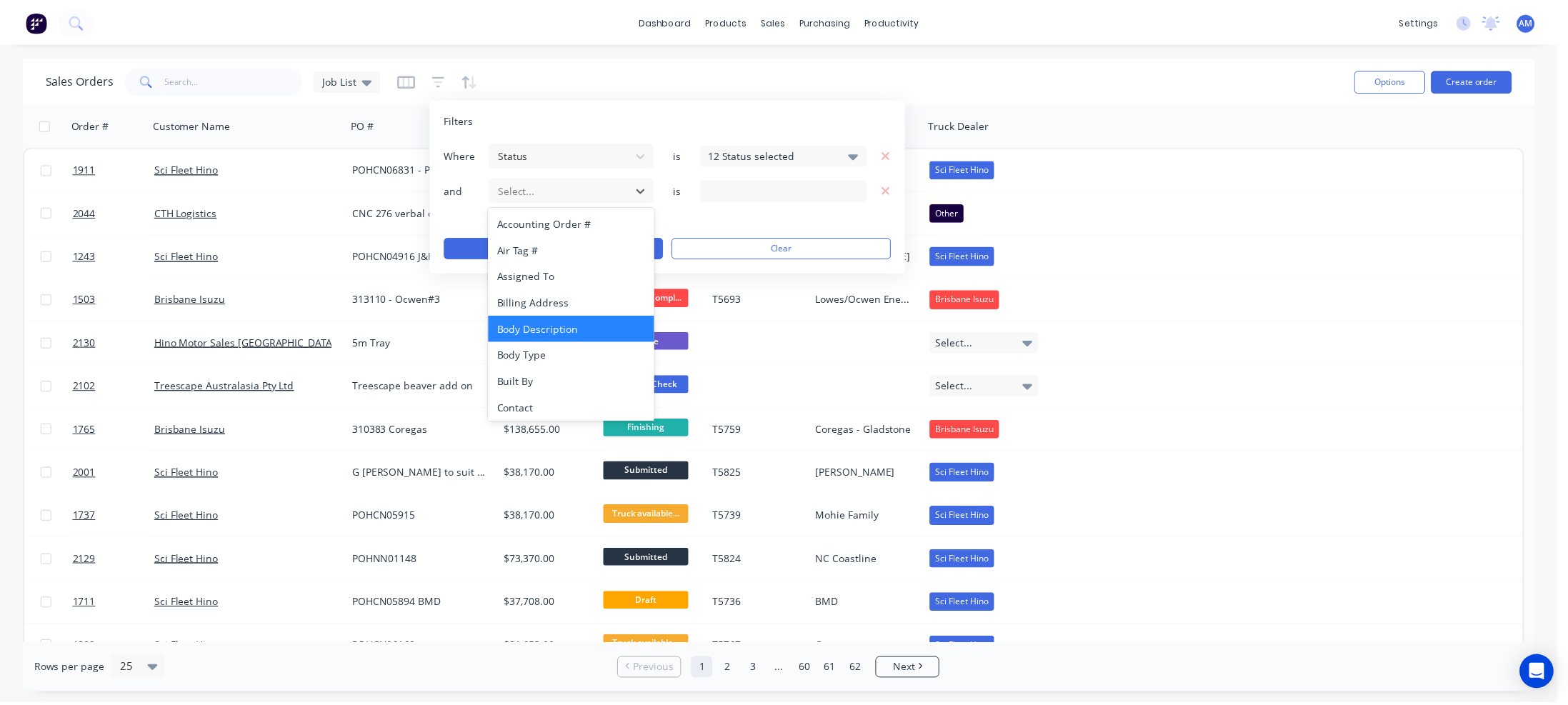
scroll to position [72, 0]
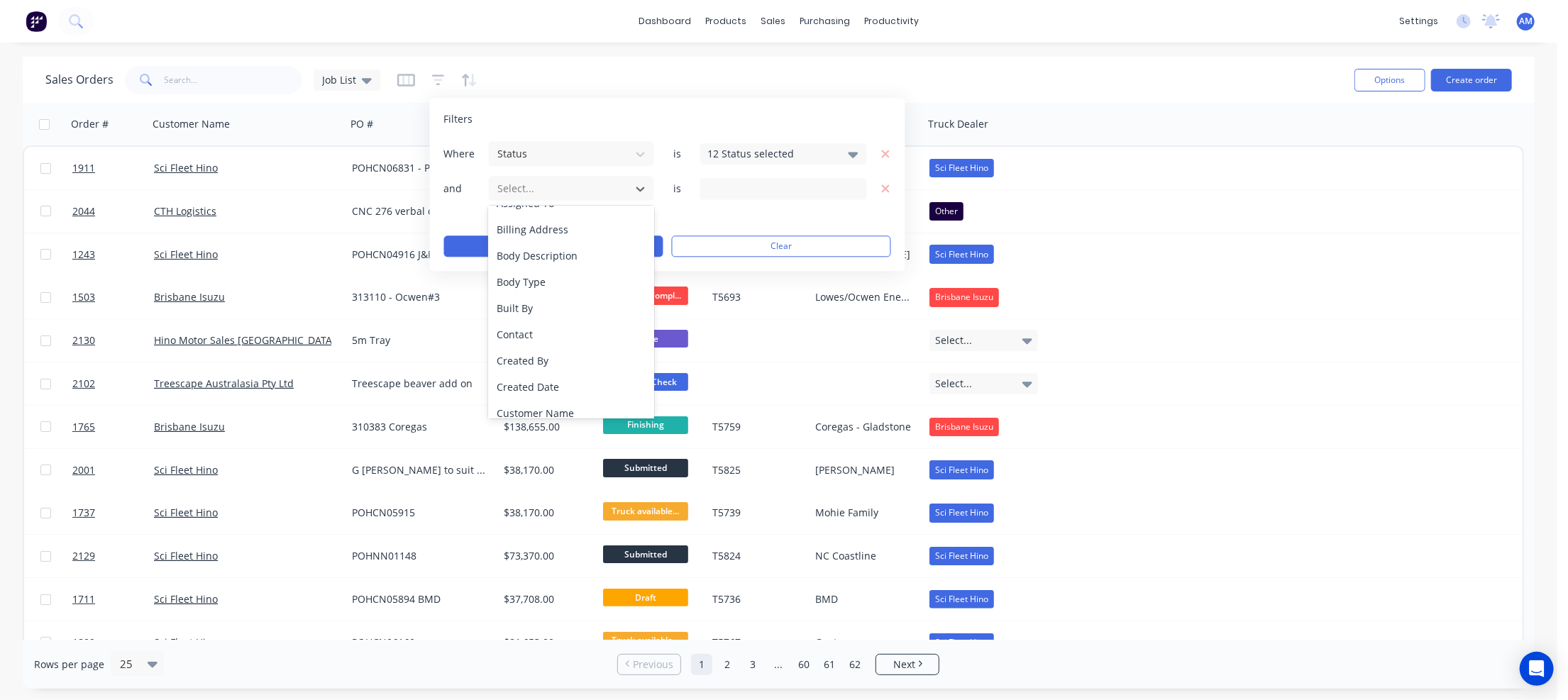
click at [536, 91] on div "Sales Orders Job List" at bounding box center [694, 80] width 1298 height 35
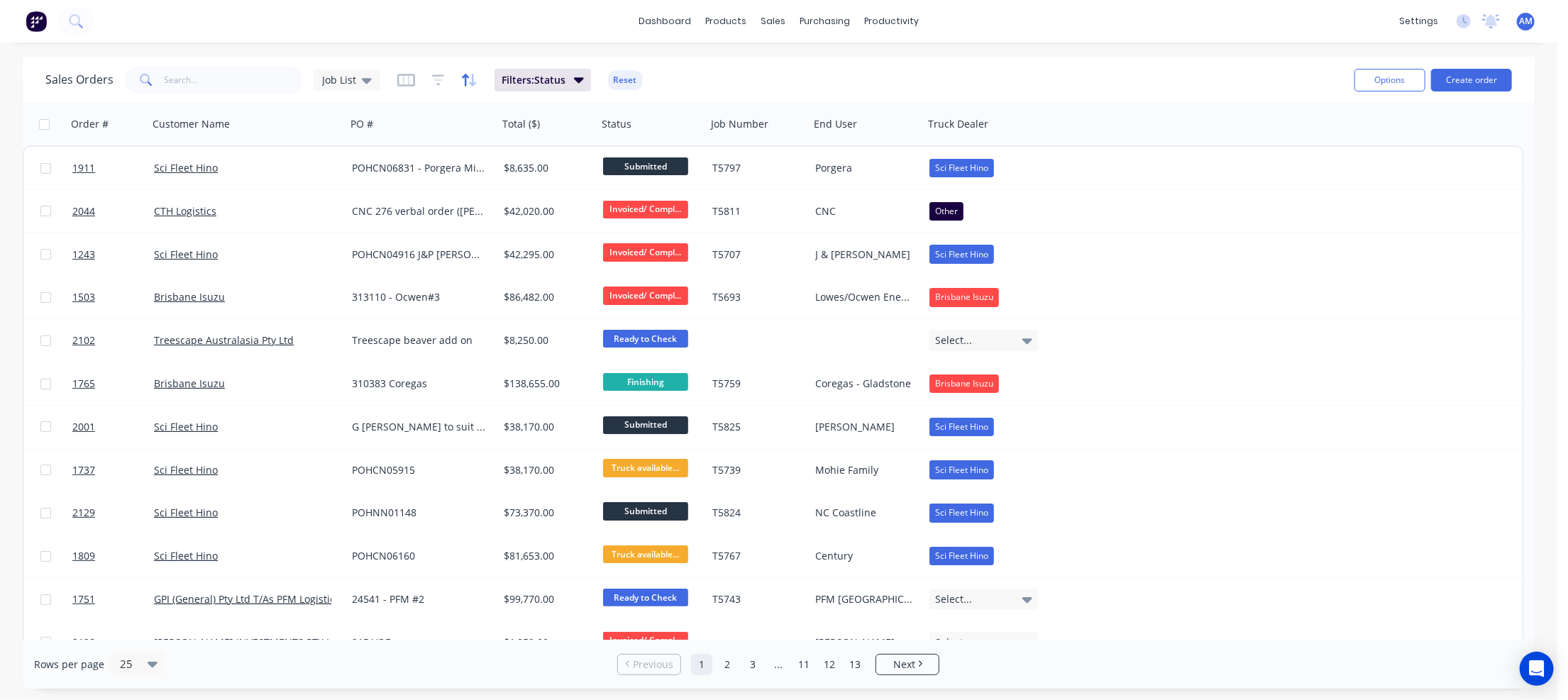
click at [474, 78] on icon "button" at bounding box center [469, 80] width 16 height 14
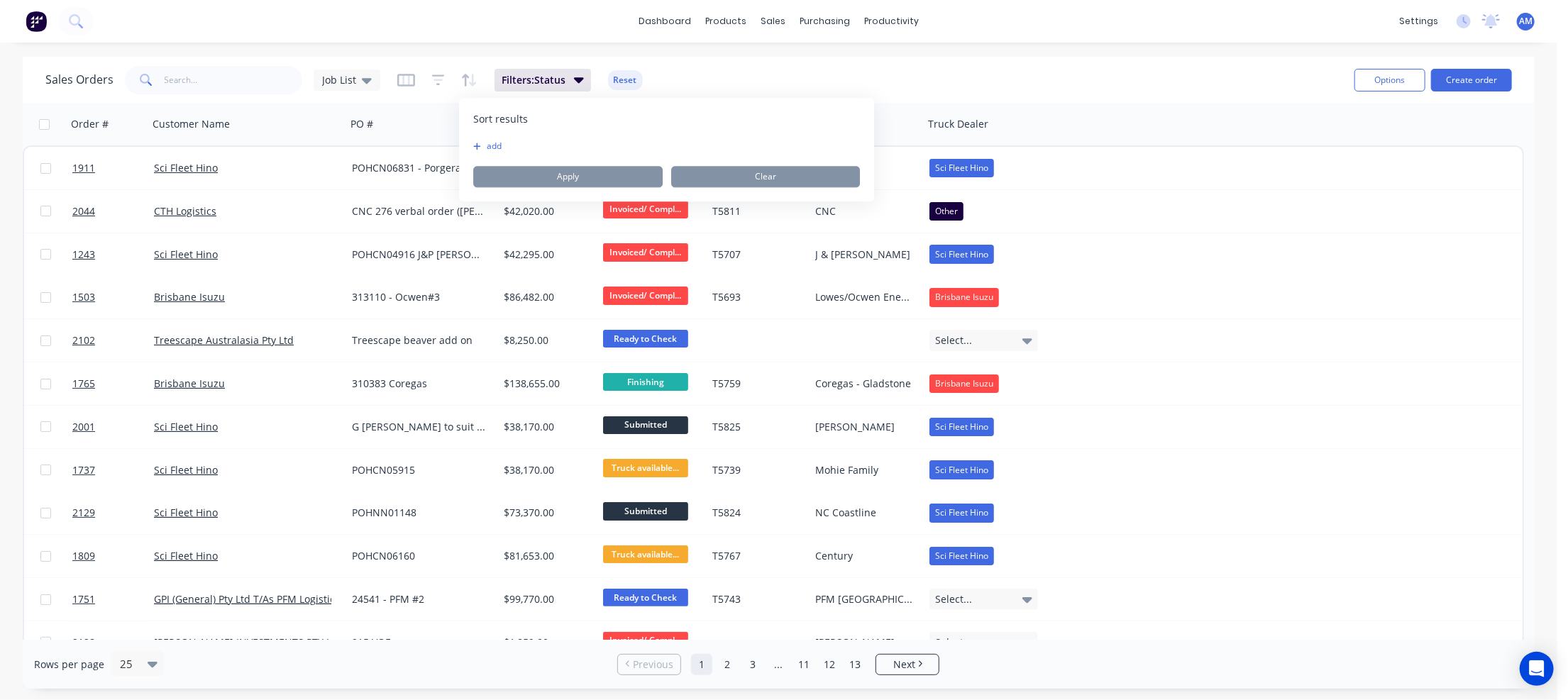
click at [489, 147] on button "add" at bounding box center [482, 146] width 18 height 11
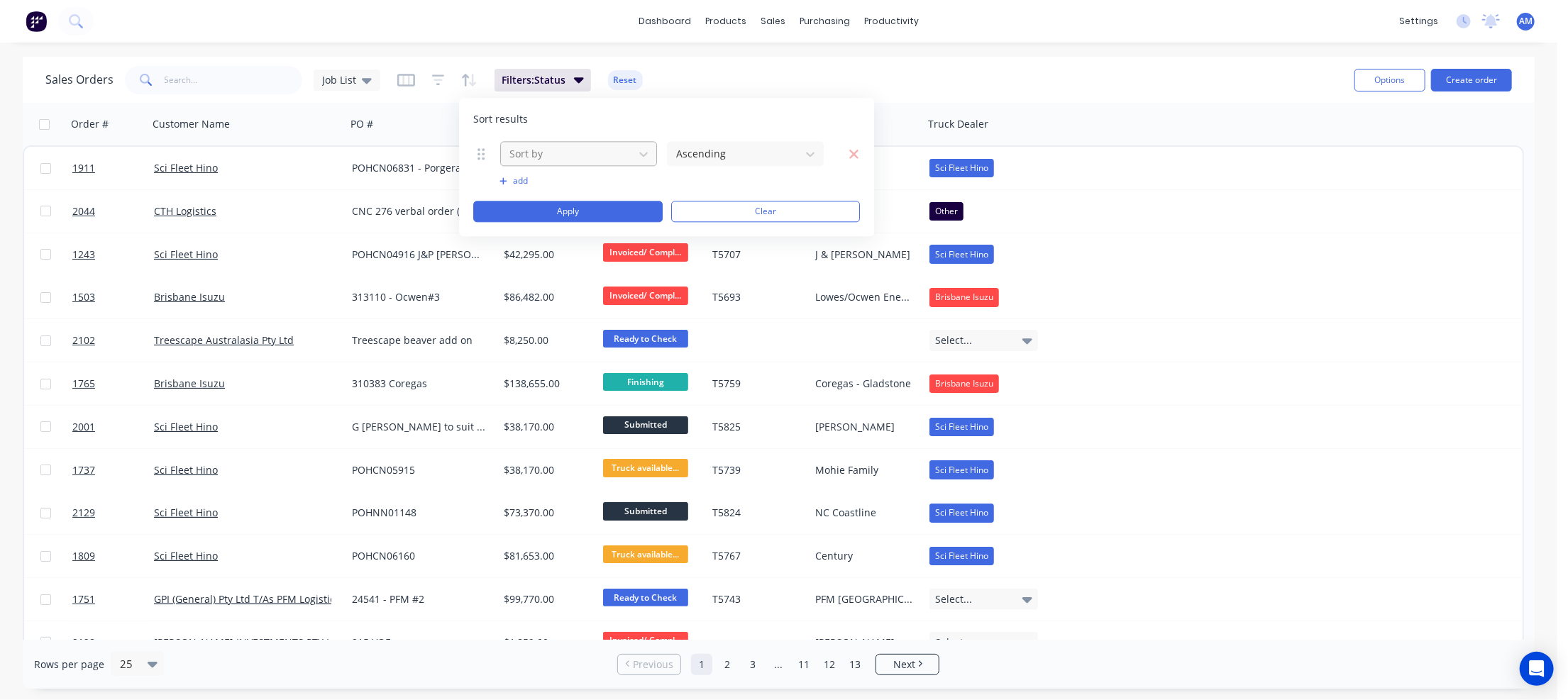
click at [553, 155] on div at bounding box center [567, 153] width 119 height 18
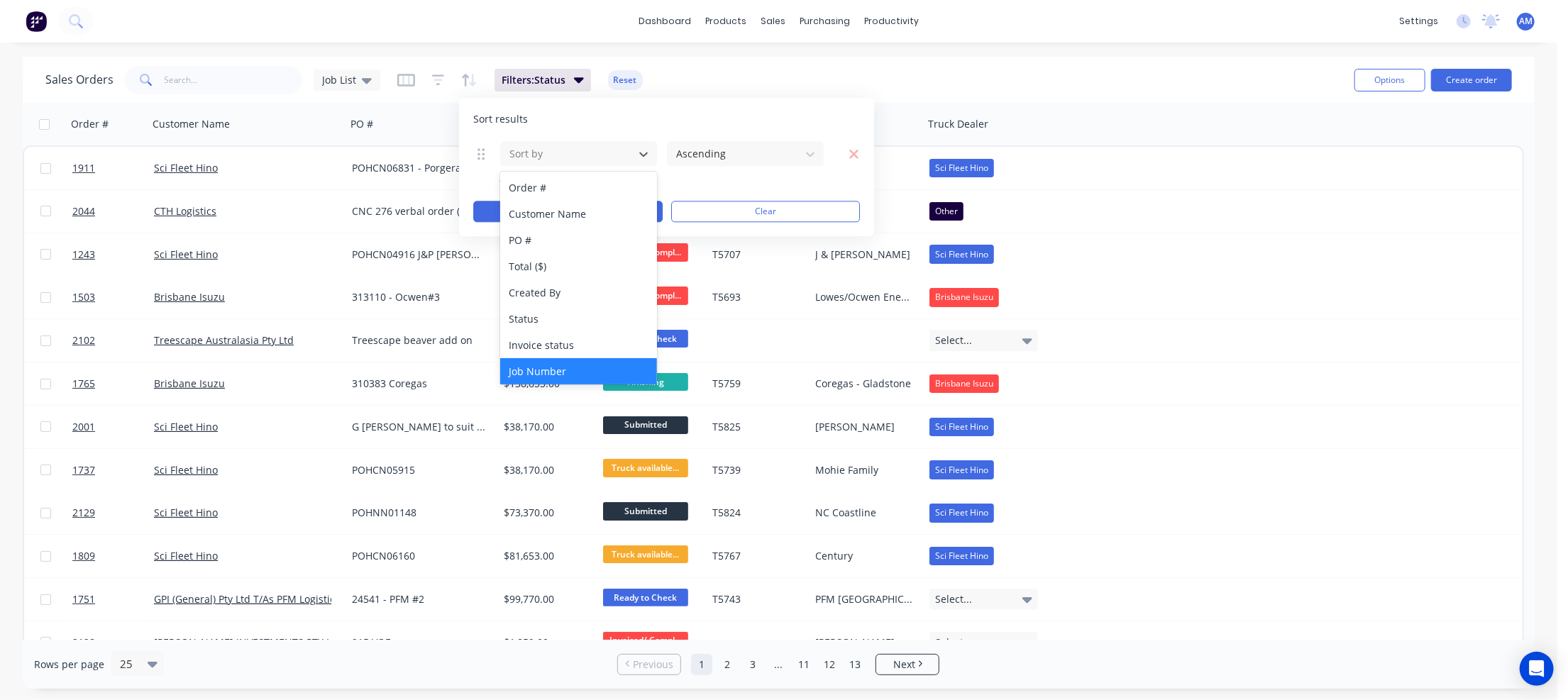
click at [551, 366] on div "Job Number" at bounding box center [578, 371] width 157 height 26
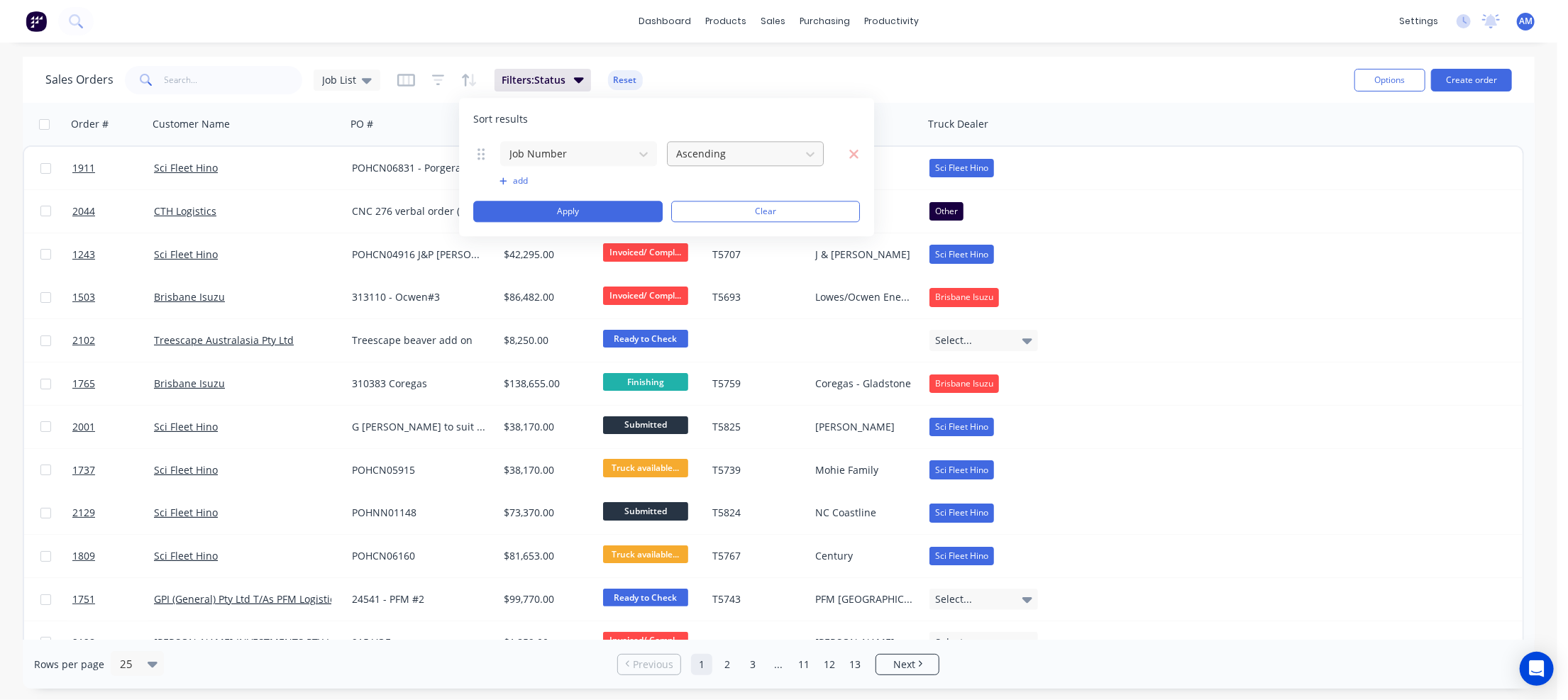
click at [738, 146] on div at bounding box center [733, 153] width 119 height 18
click at [724, 208] on div "Descending" at bounding box center [745, 213] width 157 height 26
click at [613, 211] on button "Apply" at bounding box center [568, 211] width 189 height 21
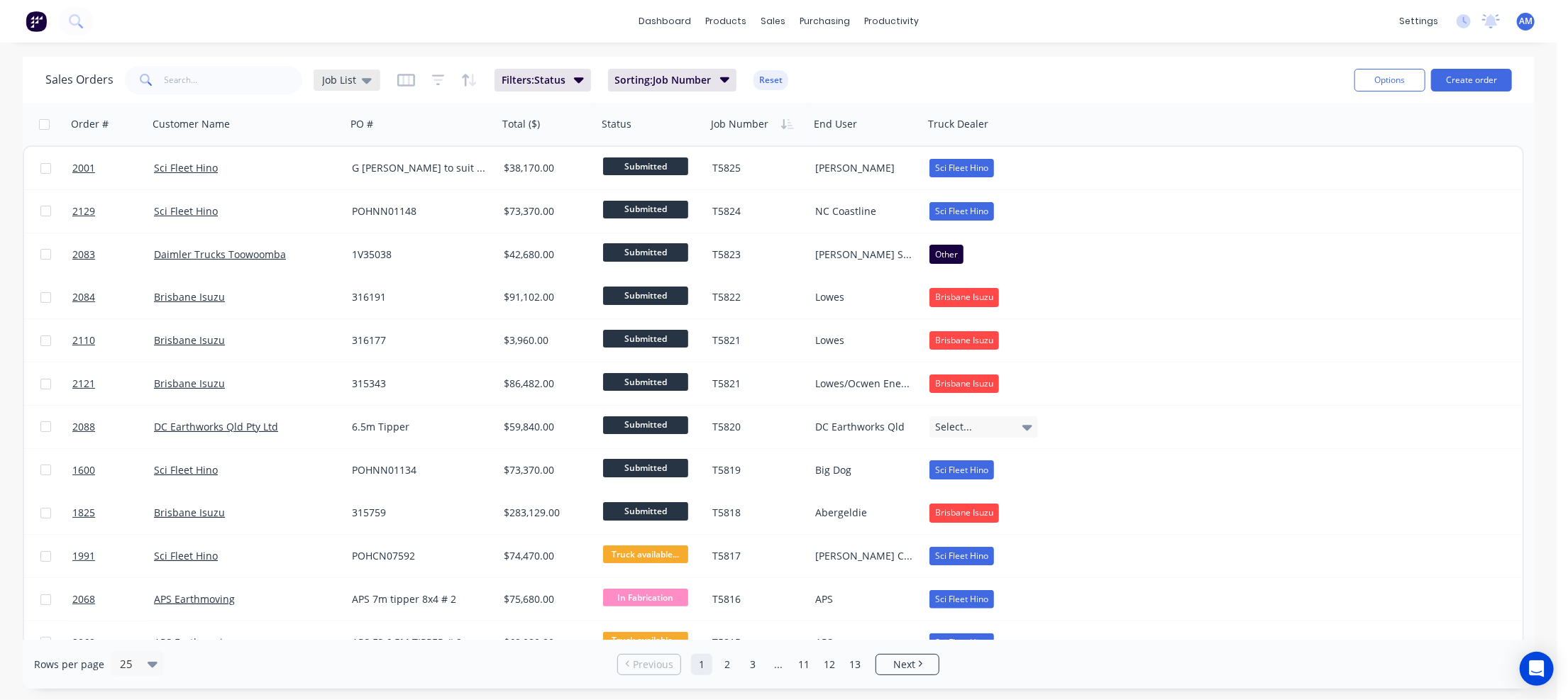
click at [365, 81] on icon at bounding box center [367, 81] width 10 height 6
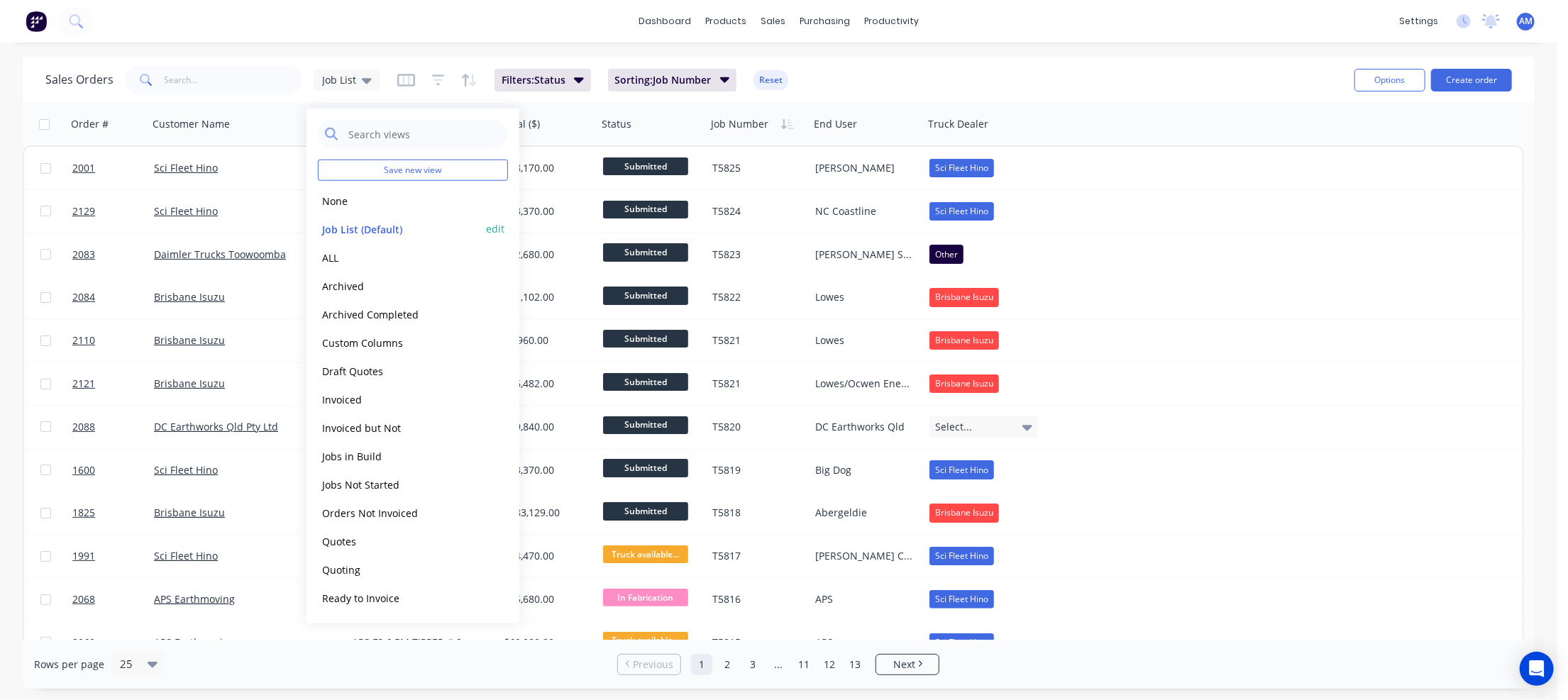
click at [489, 225] on button "edit" at bounding box center [495, 228] width 18 height 15
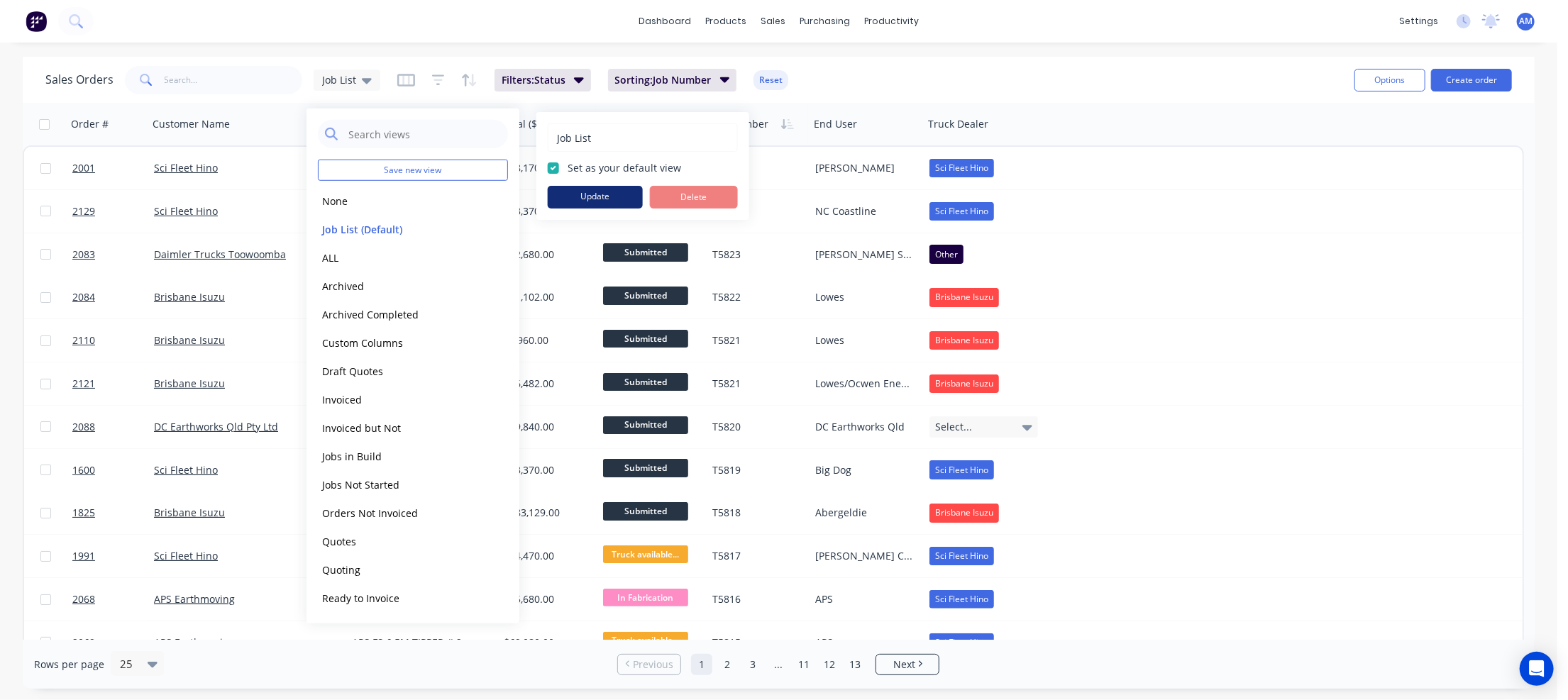
click at [573, 196] on button "Update" at bounding box center [595, 197] width 95 height 23
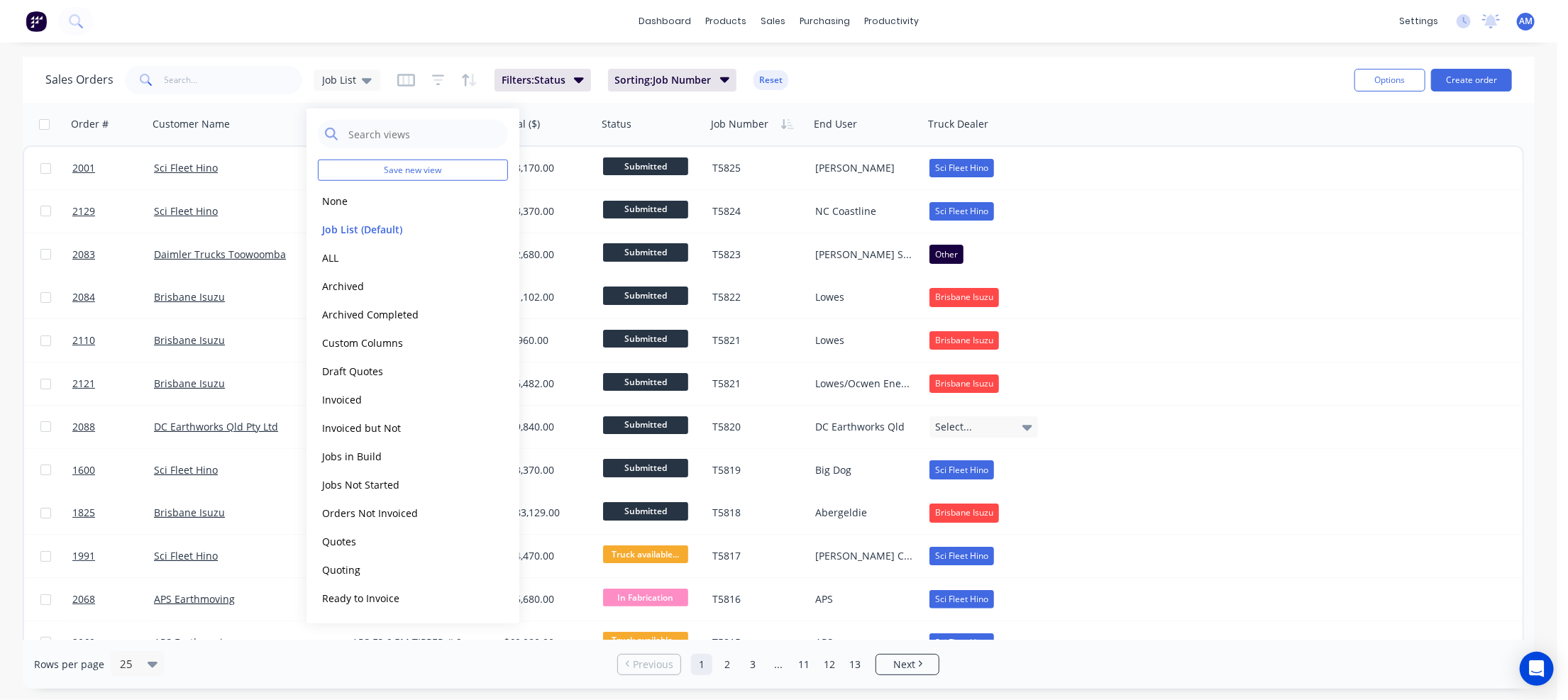
click at [967, 66] on div "Sales Orders Job List Filters: Status Sorting: Job Number Reset" at bounding box center [694, 80] width 1298 height 35
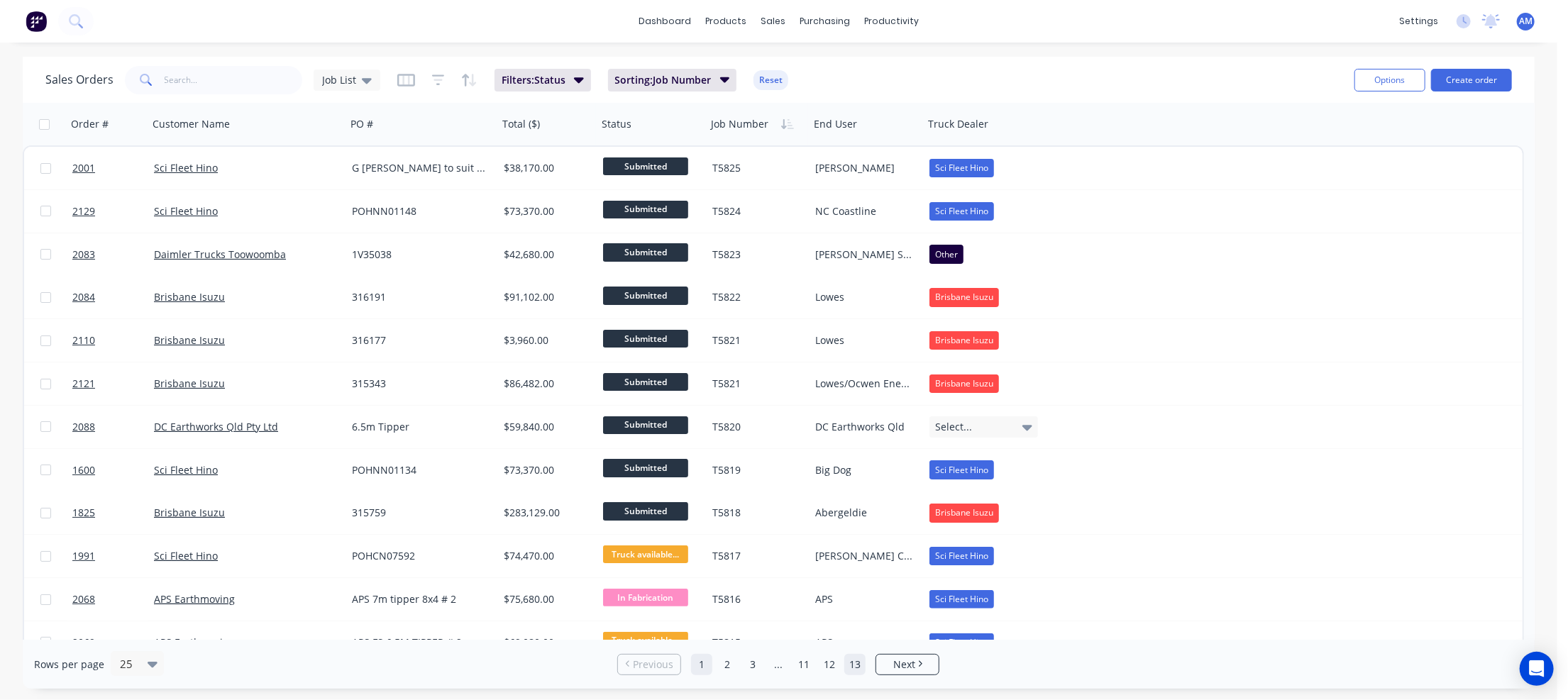
click at [852, 663] on link "13" at bounding box center [855, 664] width 21 height 21
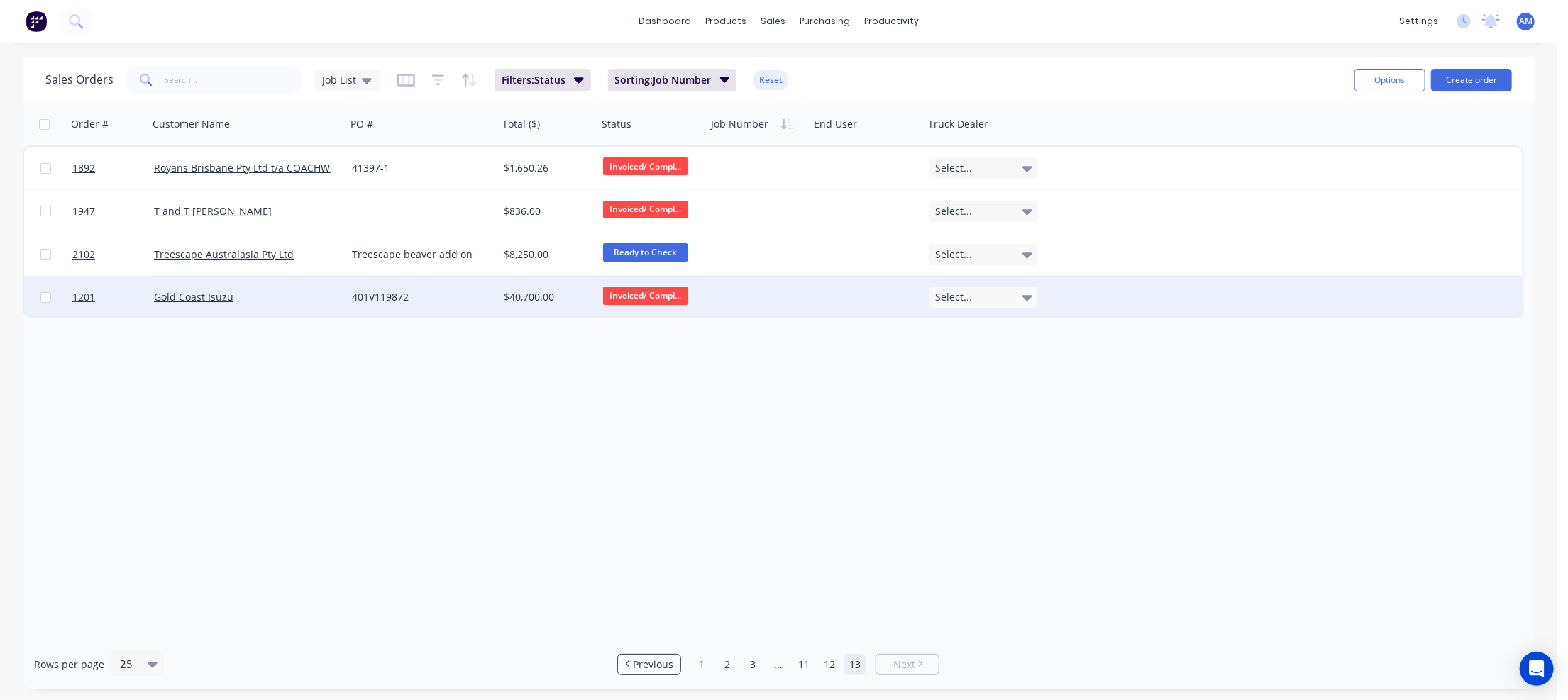
click at [398, 295] on div "401V119872" at bounding box center [418, 297] width 133 height 14
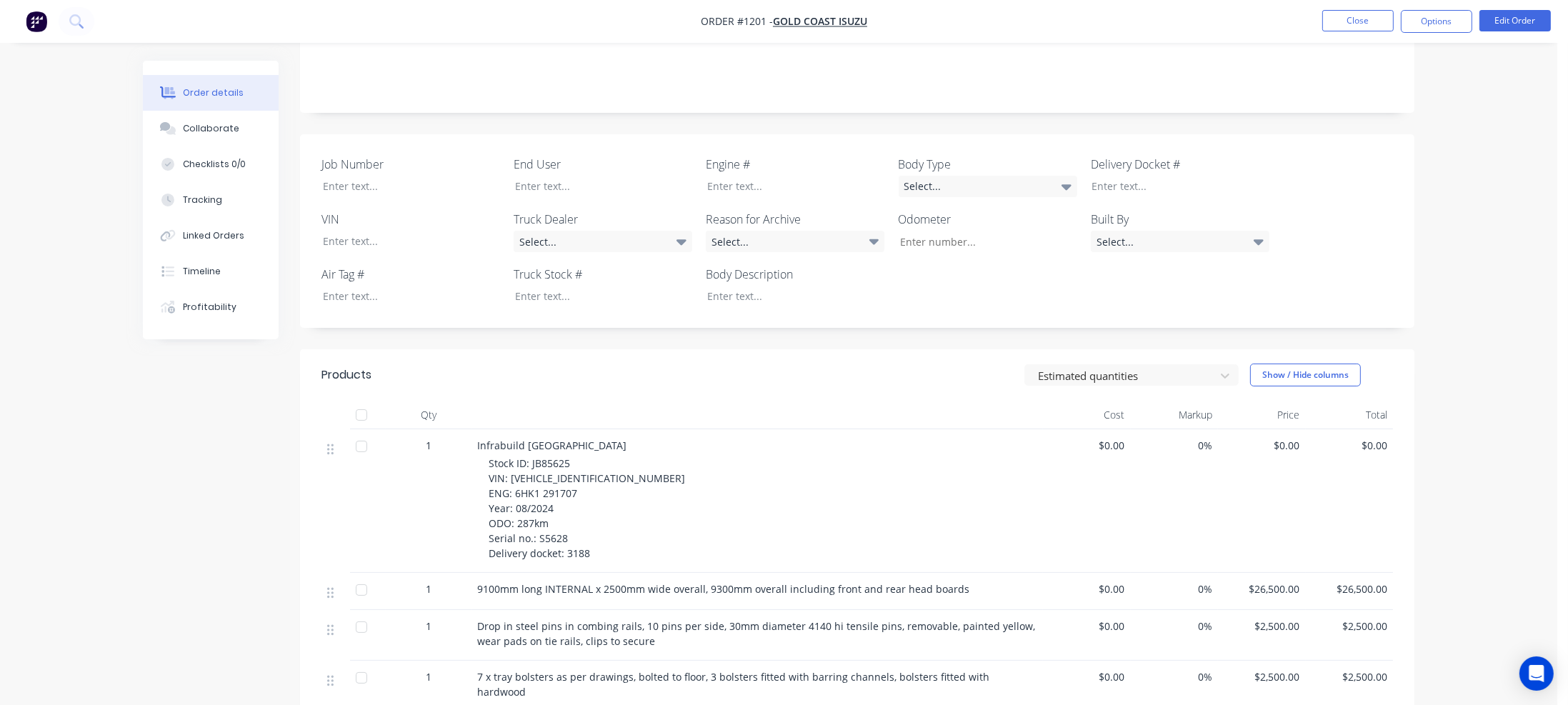
scroll to position [286, 0]
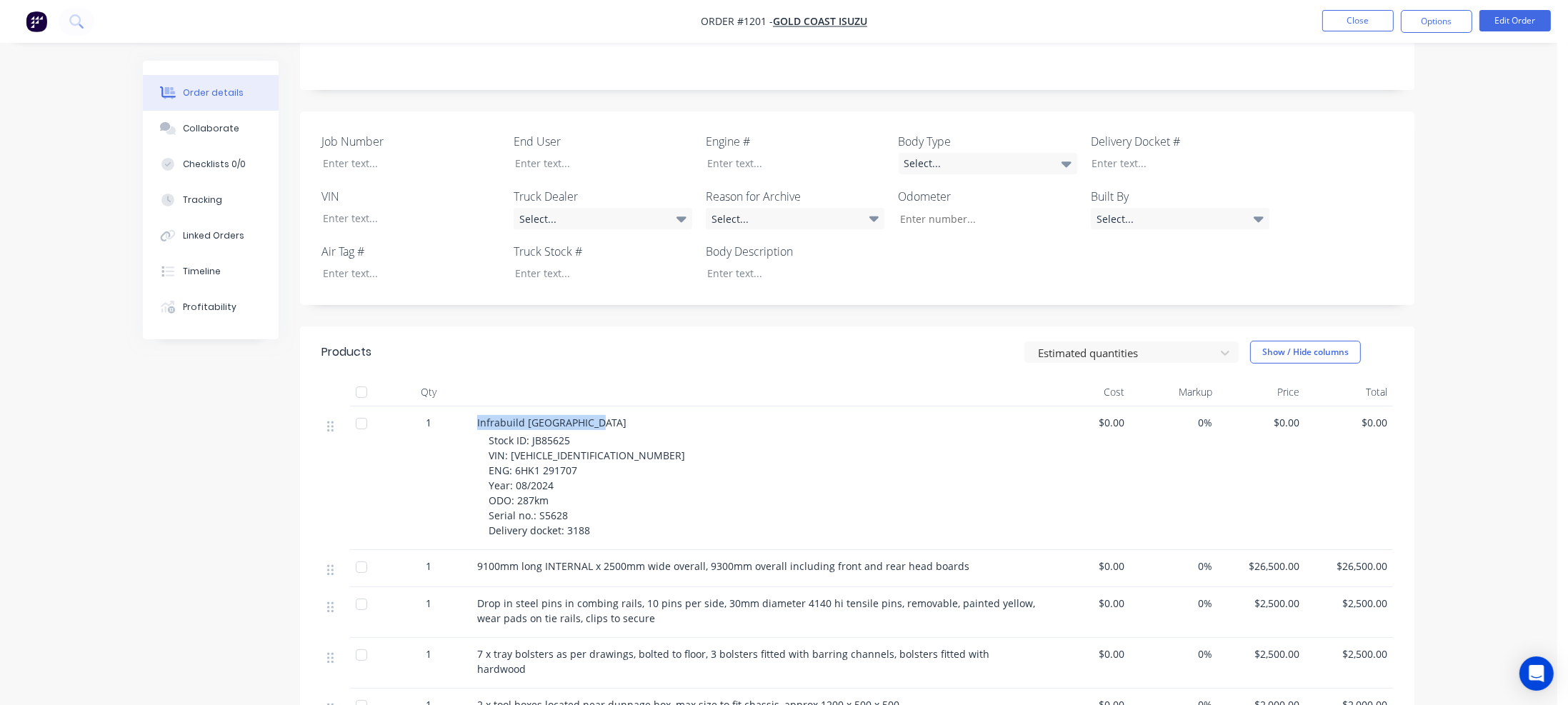
drag, startPoint x: 478, startPoint y: 408, endPoint x: 600, endPoint y: 413, distance: 122.1
click at [600, 415] on div "Infrabuild [GEOGRAPHIC_DATA]" at bounding box center [757, 422] width 560 height 15
click at [526, 153] on div at bounding box center [592, 163] width 178 height 21
paste div
drag, startPoint x: 529, startPoint y: 425, endPoint x: 567, endPoint y: 425, distance: 38.0
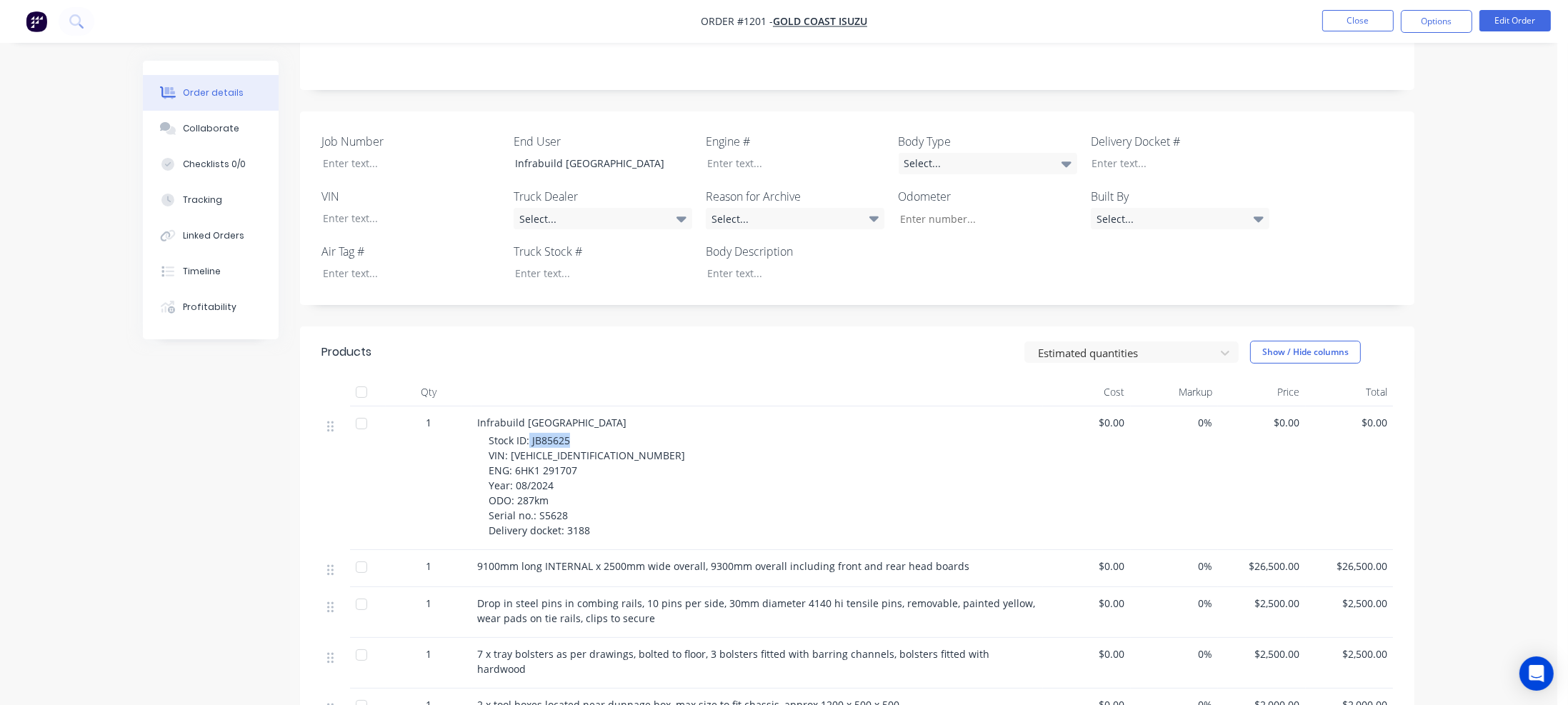
click at [567, 433] on span "Stock ID: JB85625 VIN: [VEHICLE_IDENTIFICATION_NUMBER] ENG: 6HK1 291707 Year: 0…" at bounding box center [587, 485] width 196 height 104
click at [551, 263] on div at bounding box center [592, 273] width 178 height 21
paste div
drag, startPoint x: 509, startPoint y: 441, endPoint x: 612, endPoint y: 438, distance: 103.0
click at [612, 438] on div "Stock ID: JB85625 VIN: [VEHICLE_IDENTIFICATION_NUMBER] ENG: 6HK1 291707 Year: 0…" at bounding box center [763, 485] width 549 height 105
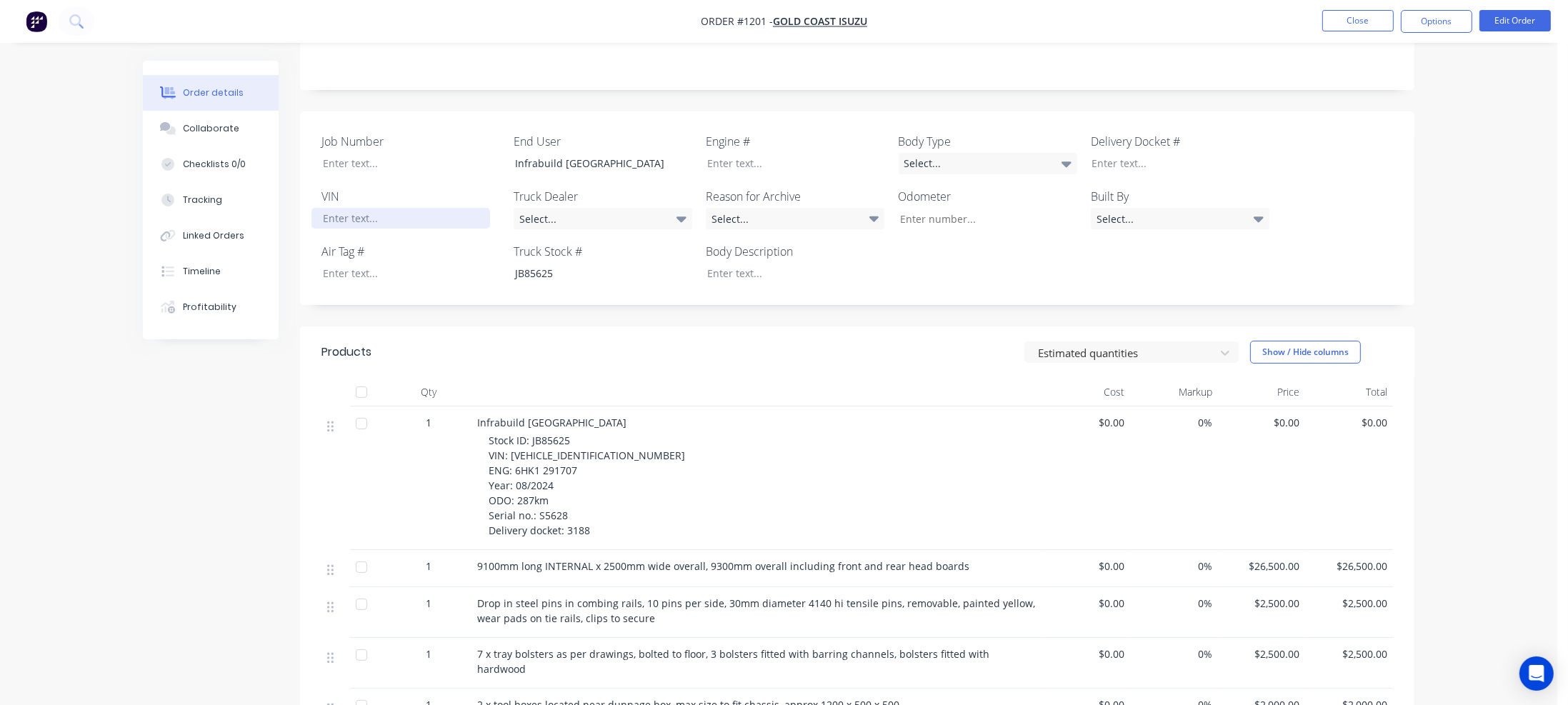
click at [339, 208] on div at bounding box center [400, 218] width 178 height 21
paste div
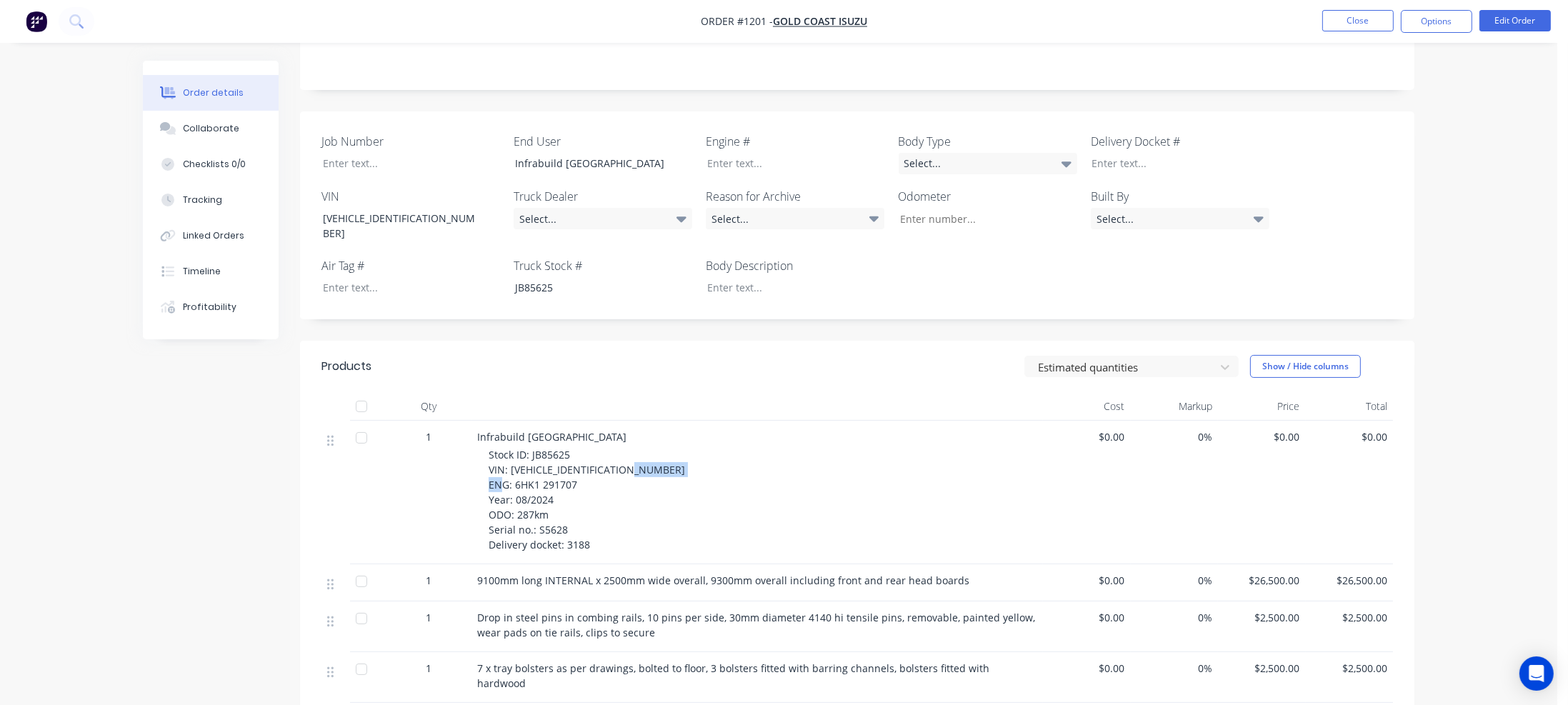
drag, startPoint x: 514, startPoint y: 455, endPoint x: 577, endPoint y: 456, distance: 63.0
click at [577, 456] on div "Stock ID: JB85625 VIN: [VEHICLE_IDENTIFICATION_NUMBER] ENG: 6HK1 291707 Year: 0…" at bounding box center [763, 499] width 549 height 105
click at [720, 153] on div at bounding box center [784, 163] width 178 height 21
paste div
drag, startPoint x: 516, startPoint y: 486, endPoint x: 549, endPoint y: 486, distance: 33.0
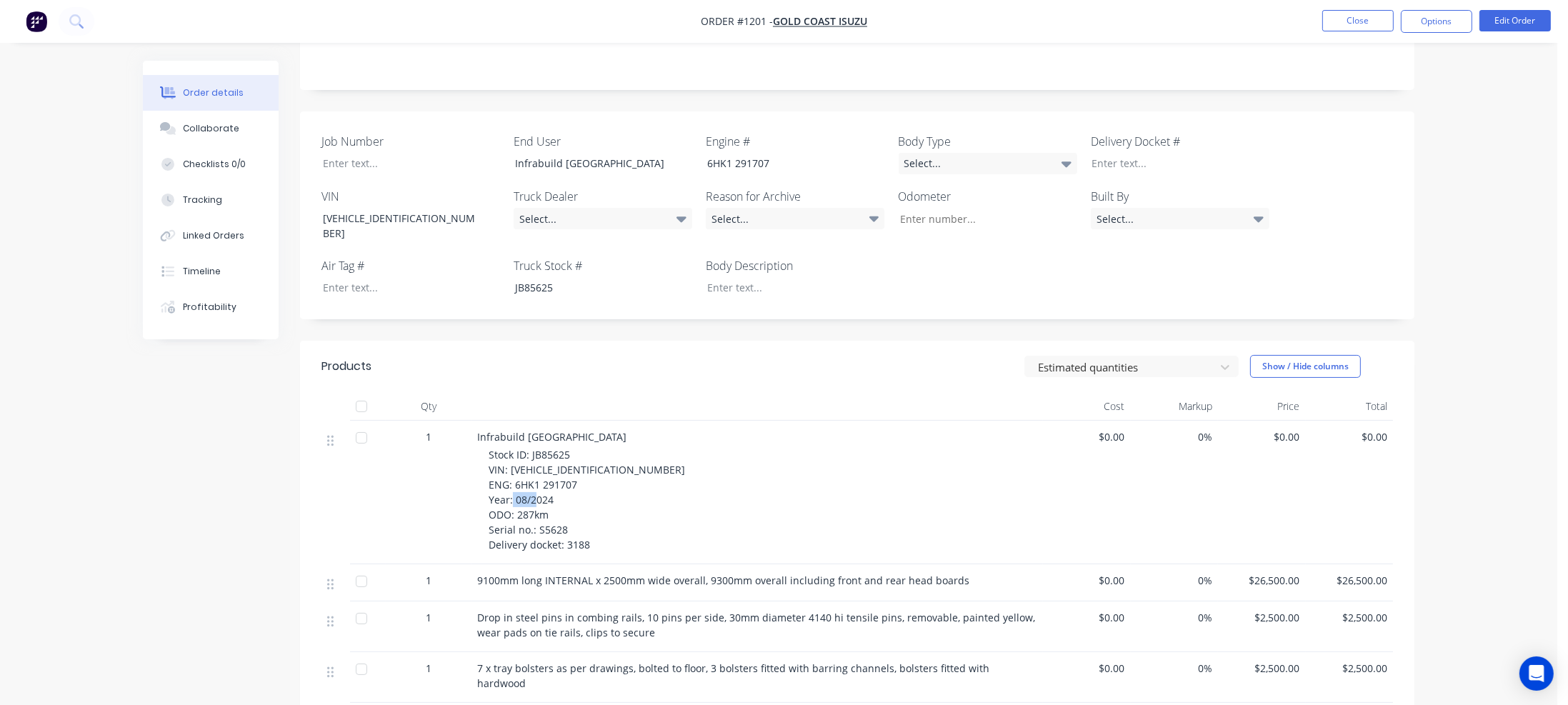
click at [549, 486] on div "Stock ID: JB85625 VIN: [VEHICLE_IDENTIFICATION_NUMBER] ENG: 6HK1 291707 Year: 0…" at bounding box center [763, 499] width 549 height 105
click at [918, 208] on input "Job Number" at bounding box center [982, 219] width 188 height 21
paste input "287km"
type input "287"
drag, startPoint x: 537, startPoint y: 499, endPoint x: 566, endPoint y: 497, distance: 29.1
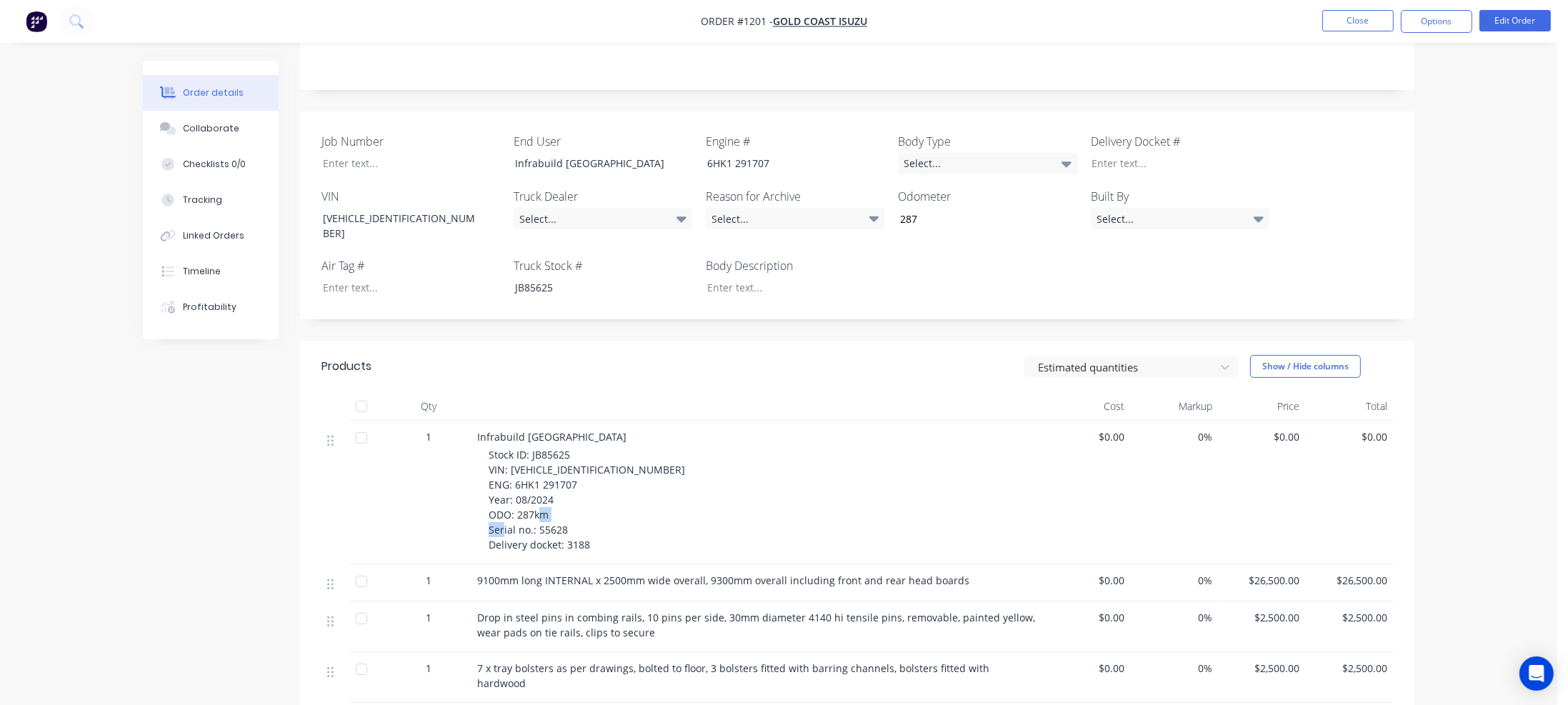
click at [566, 497] on div "Stock ID: JB85625 VIN: [VEHICLE_IDENTIFICATION_NUMBER] ENG: 6HK1 291707 Year: 0…" at bounding box center [763, 499] width 549 height 105
click at [328, 154] on div at bounding box center [400, 163] width 178 height 21
paste div
drag, startPoint x: 565, startPoint y: 517, endPoint x: 588, endPoint y: 517, distance: 23.0
click at [588, 517] on span "Stock ID: JB85625 VIN: [VEHICLE_IDENTIFICATION_NUMBER] ENG: 6HK1 291707 Year: 0…" at bounding box center [587, 499] width 196 height 104
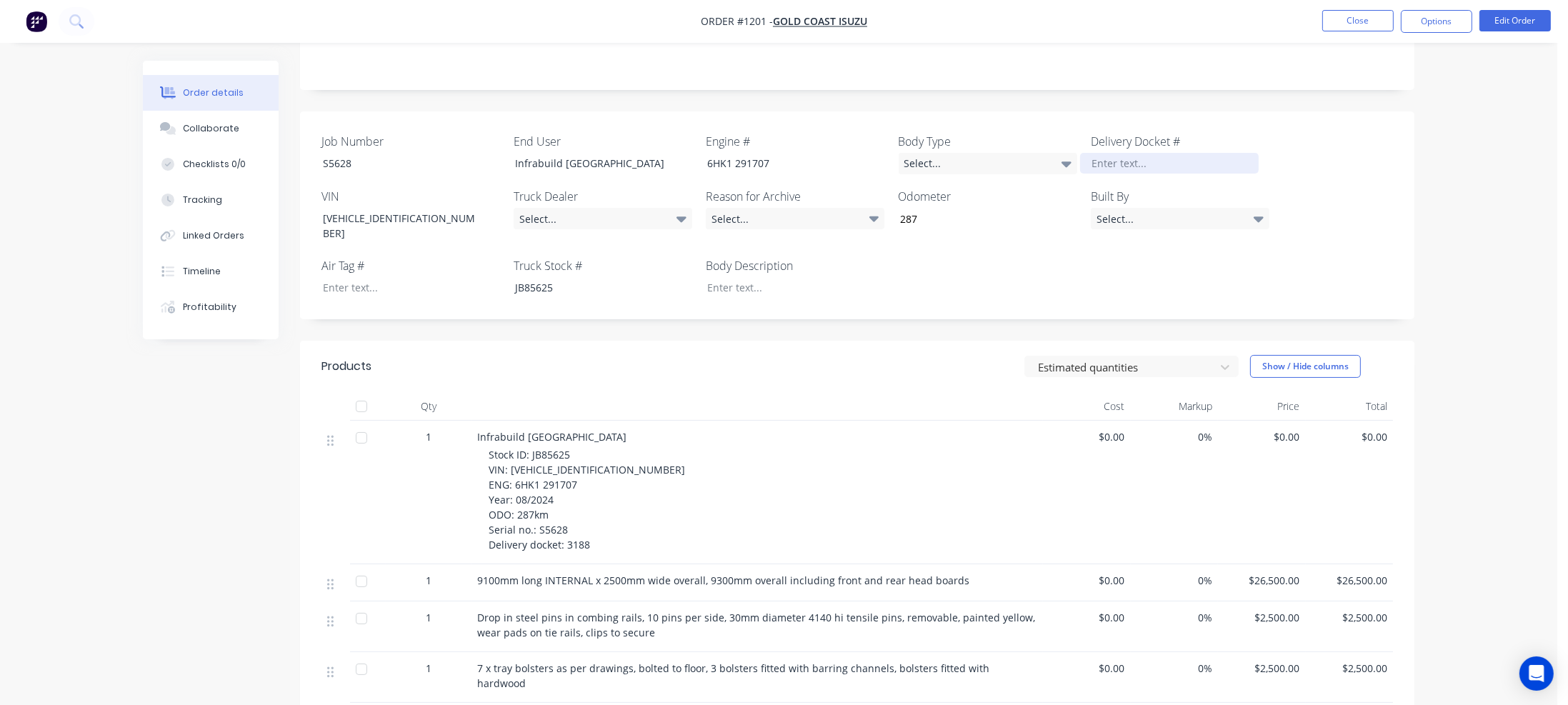
click at [1135, 153] on div at bounding box center [1169, 163] width 178 height 21
paste div
click at [1031, 245] on div "Job Number S5628 End User Infrabuild Port Headland Engine # 6HK1 291707 Body Ty…" at bounding box center [857, 216] width 1115 height 208
click at [802, 277] on div at bounding box center [784, 287] width 178 height 21
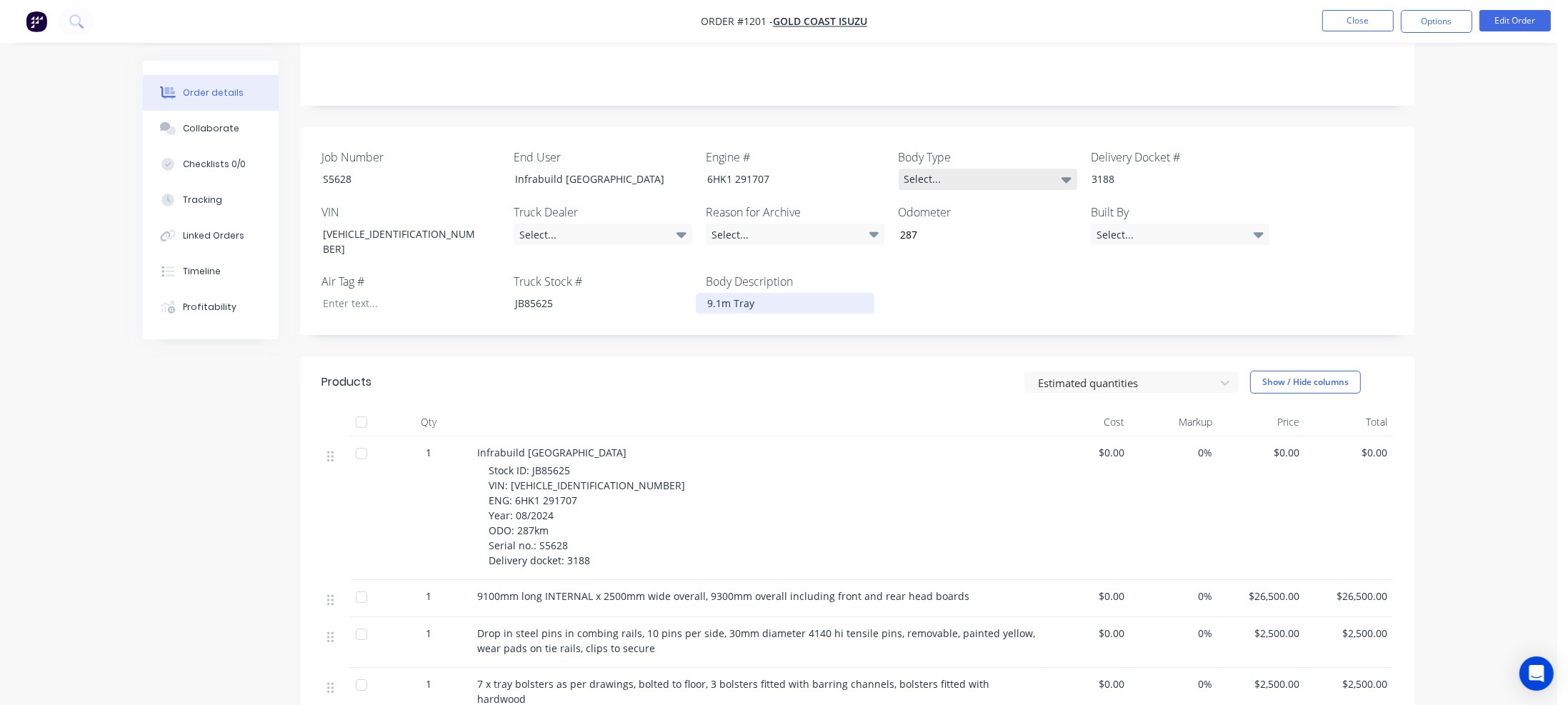
scroll to position [261, 0]
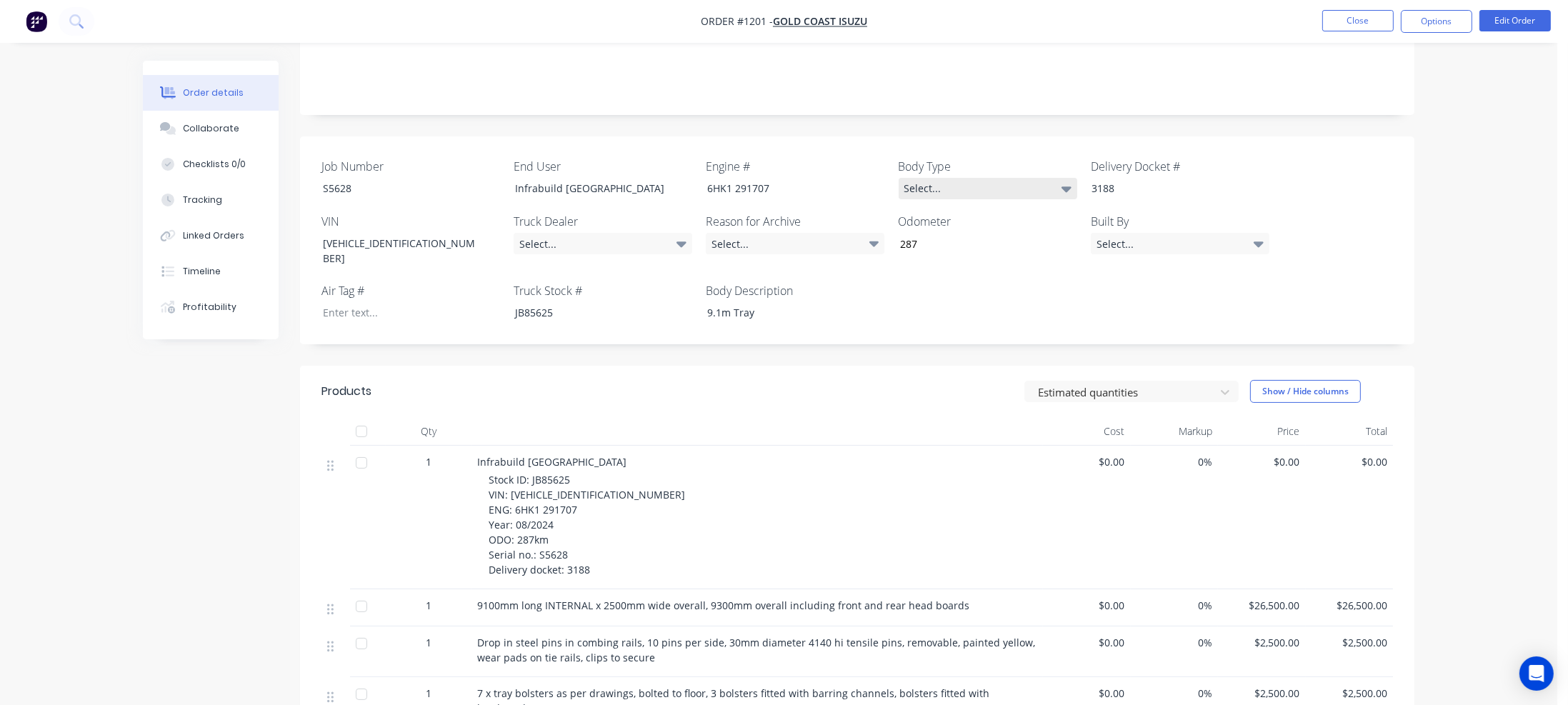
click at [1001, 178] on div "Select..." at bounding box center [988, 188] width 178 height 21
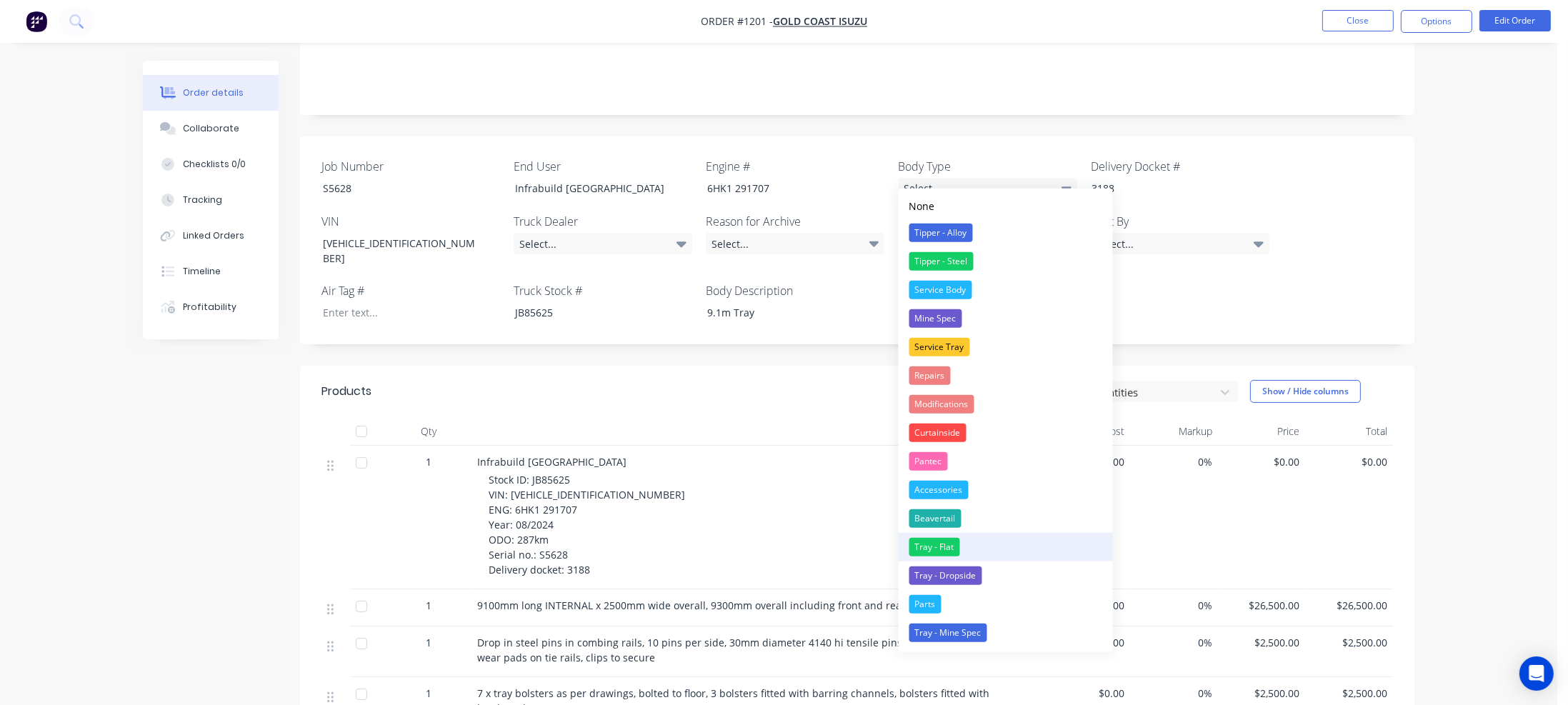
click at [943, 545] on div "Tray - Flat" at bounding box center [935, 547] width 51 height 19
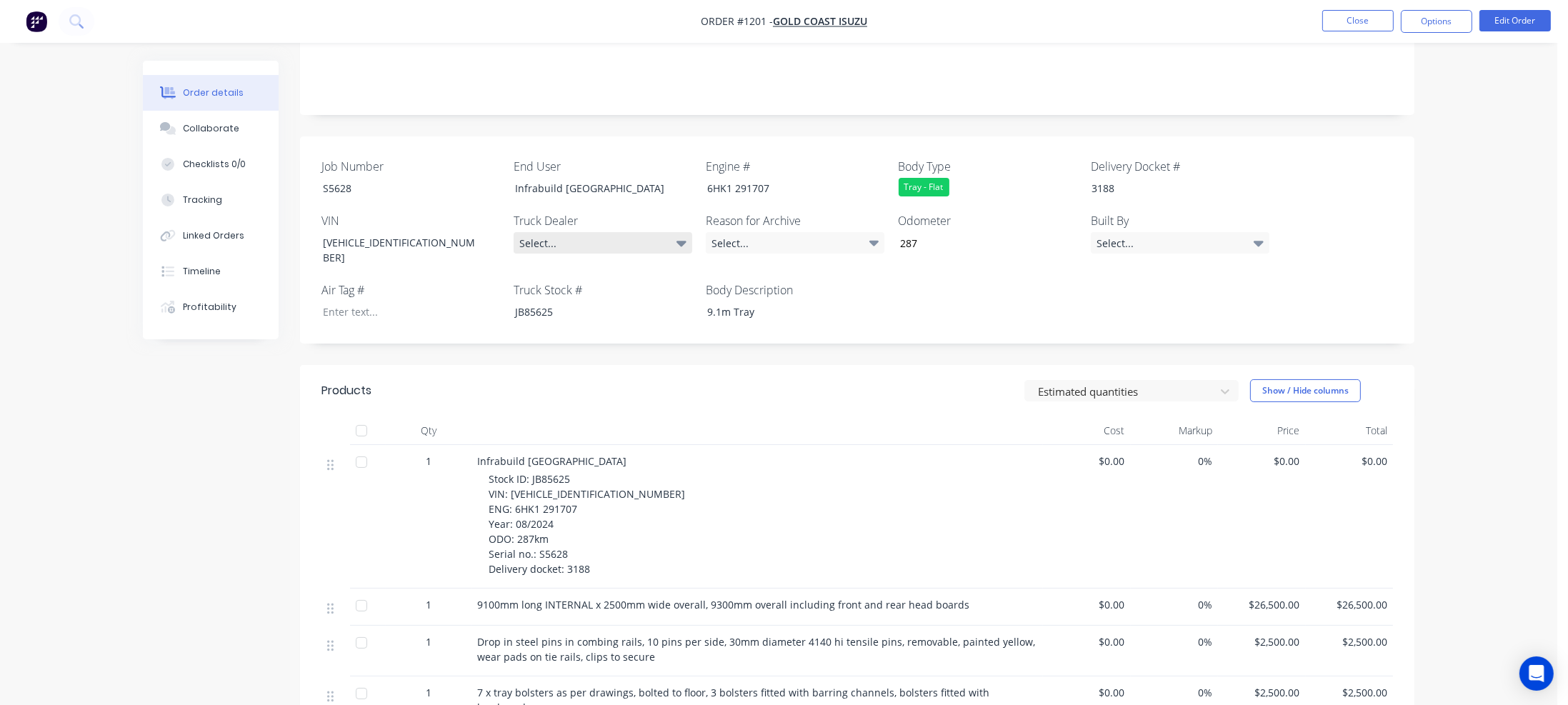
click at [671, 232] on div "Select..." at bounding box center [602, 243] width 178 height 21
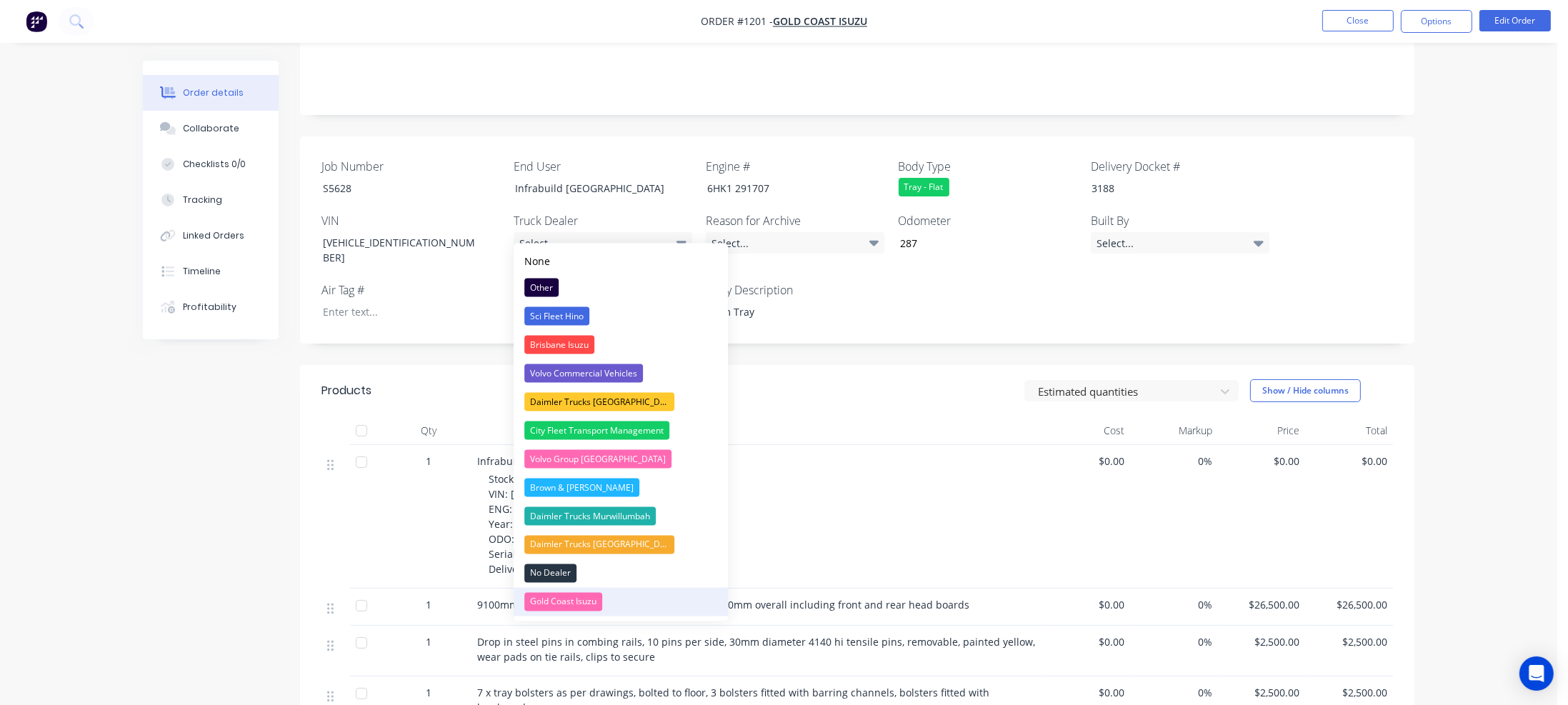
click at [595, 604] on div "Gold Coast Isuzu" at bounding box center [563, 603] width 78 height 19
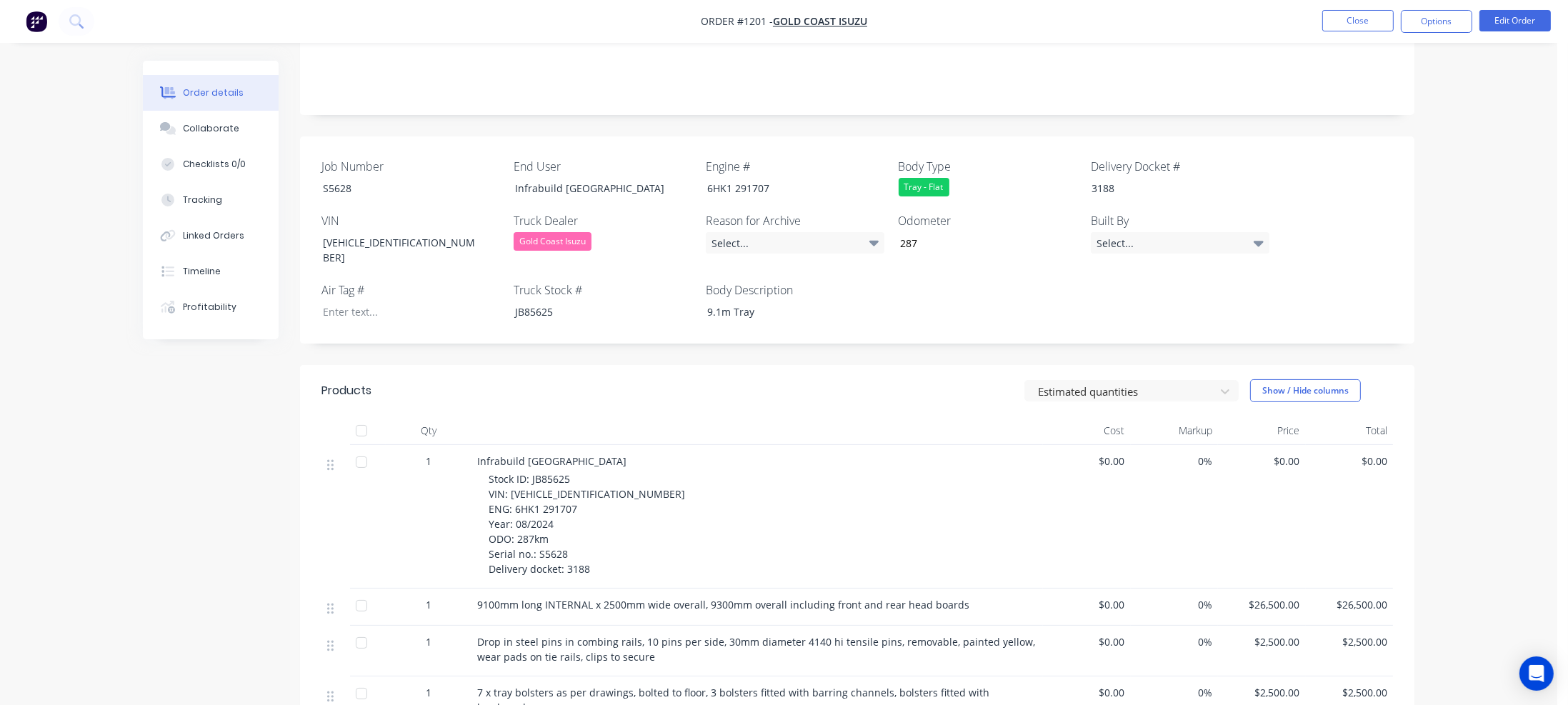
click at [844, 380] on div "Estimated quantities Show / Hide columns" at bounding box center [971, 391] width 844 height 23
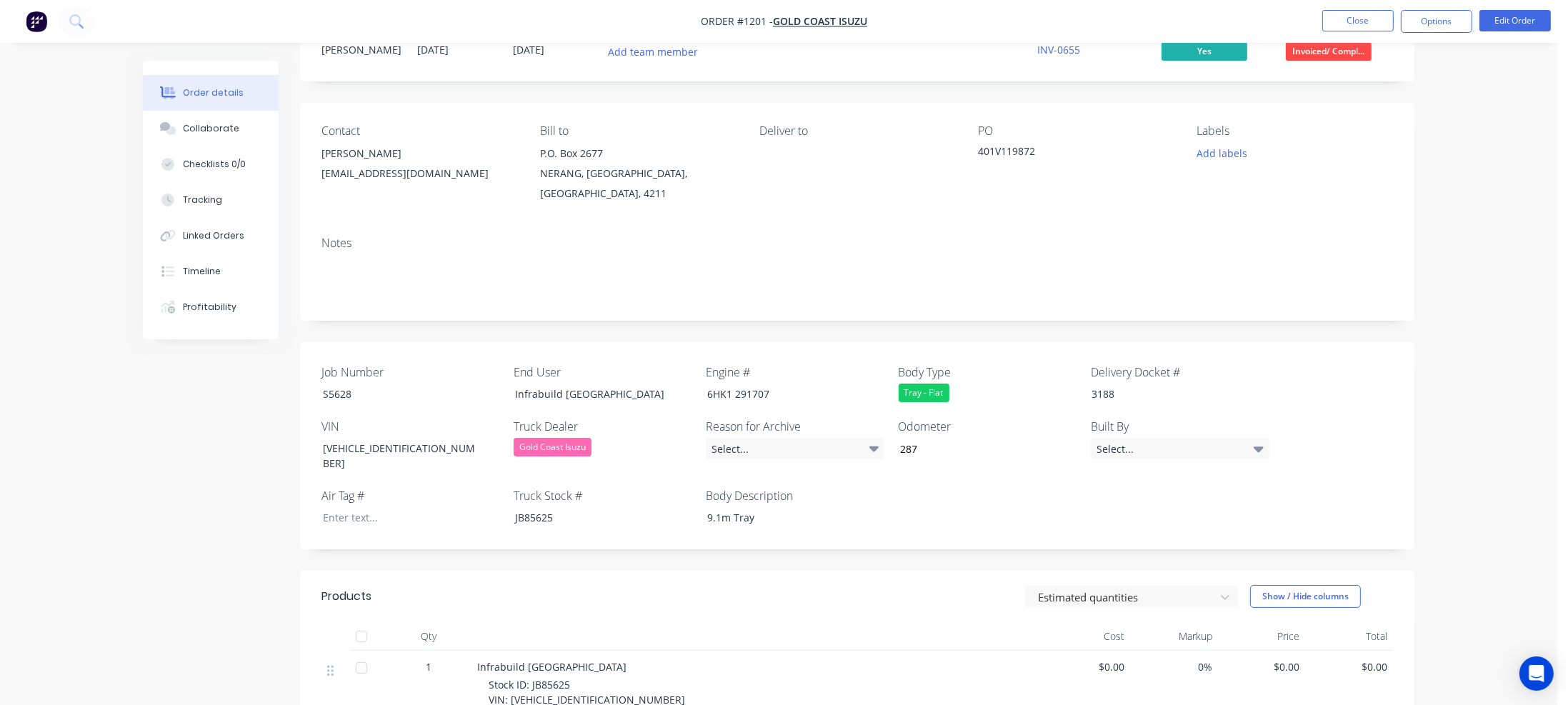
scroll to position [0, 0]
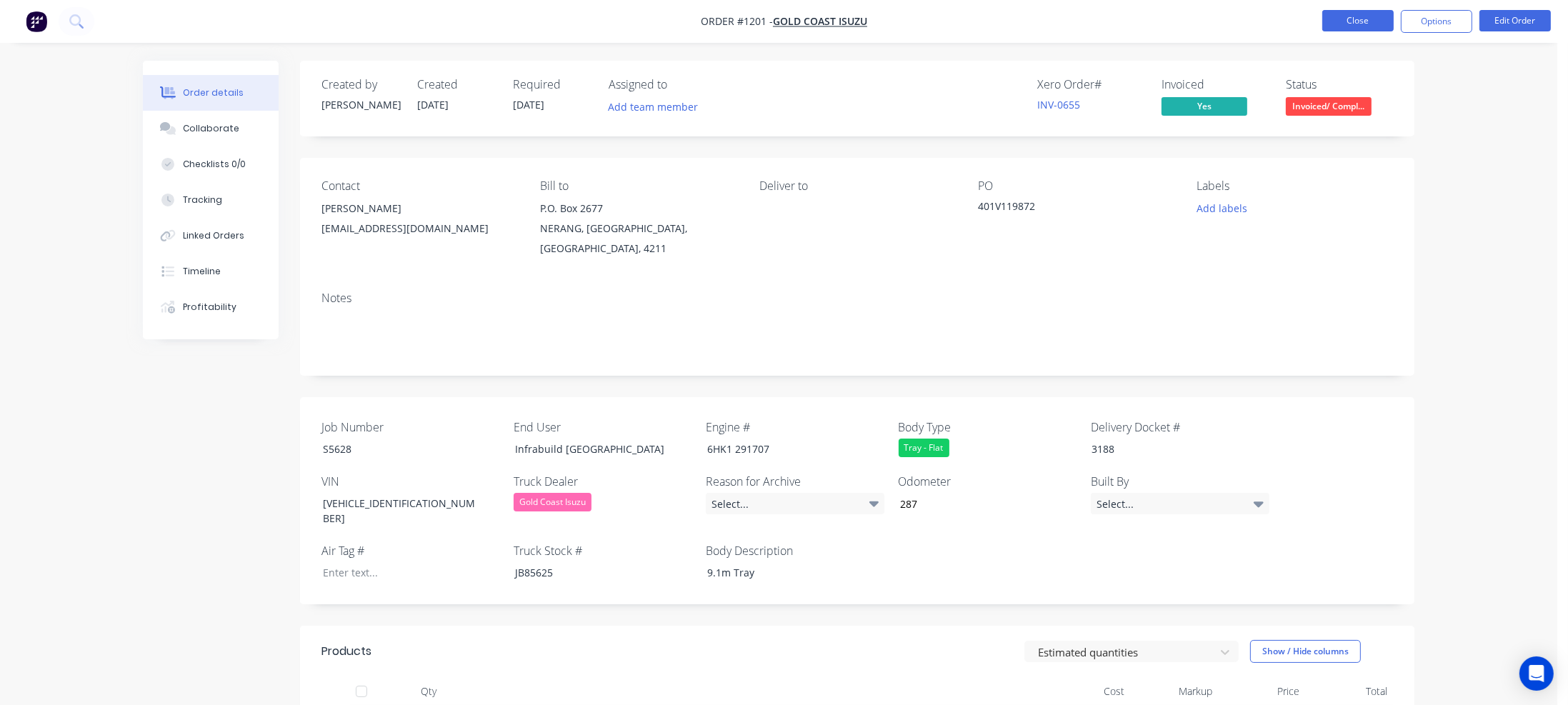
click at [1347, 25] on button "Close" at bounding box center [1358, 21] width 72 height 21
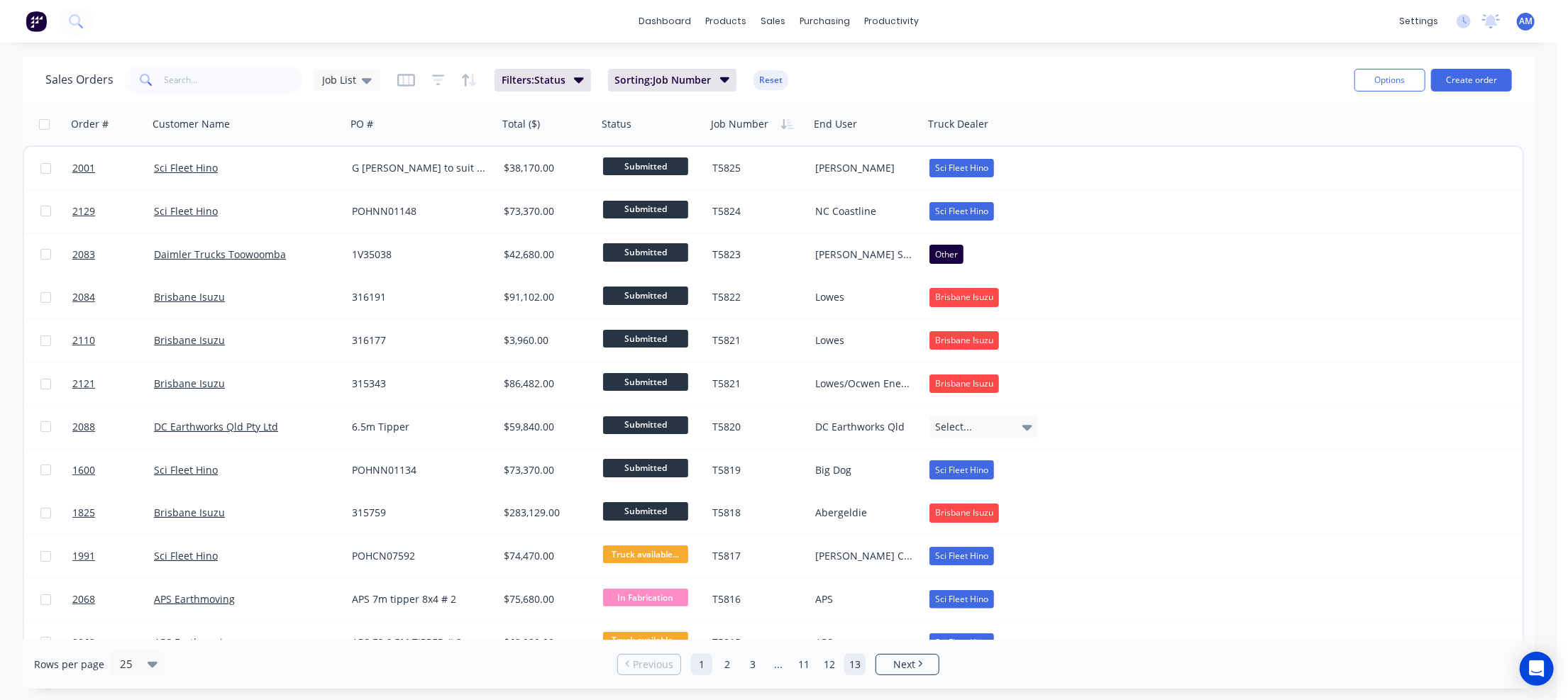
click at [852, 669] on link "13" at bounding box center [855, 664] width 21 height 21
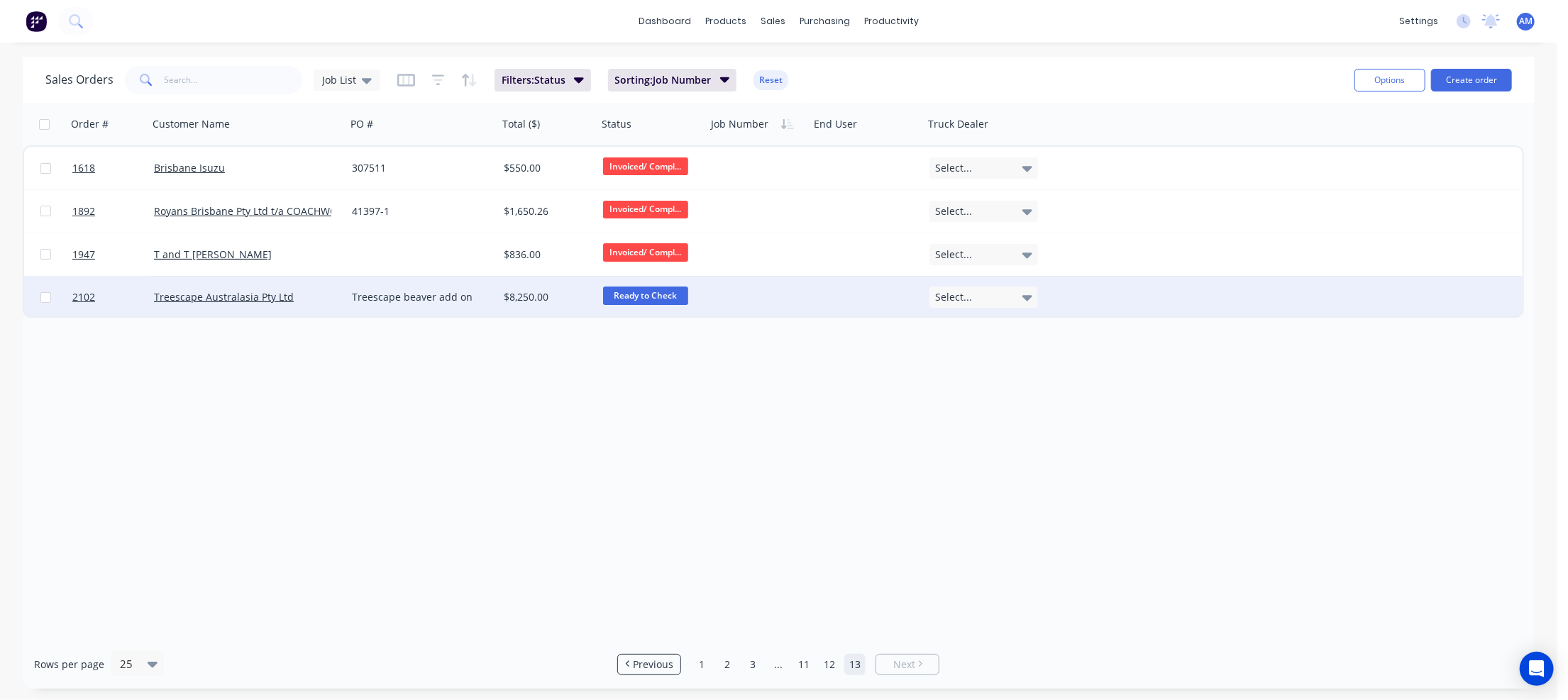
click at [341, 295] on div "Treescape Australasia Pty Ltd" at bounding box center [247, 297] width 198 height 43
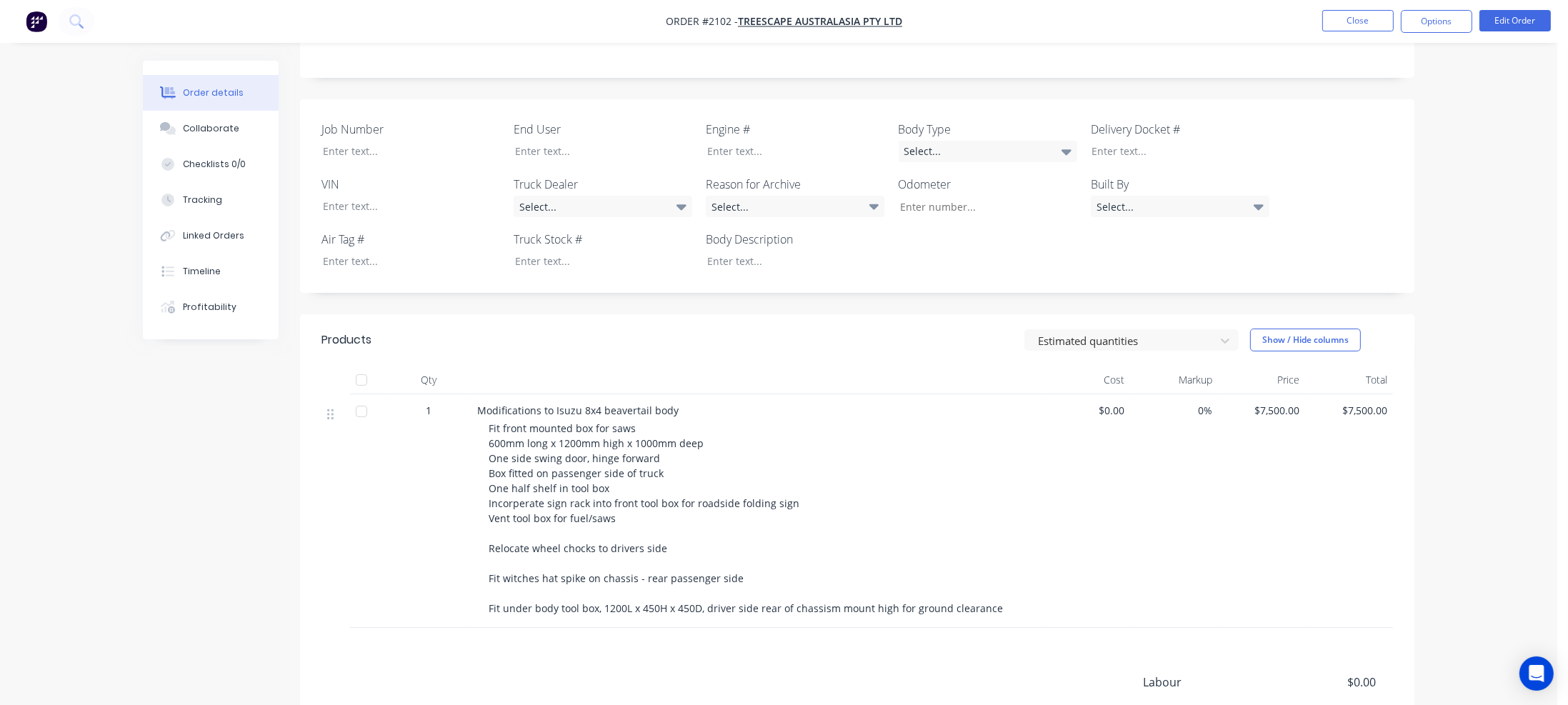
scroll to position [260, 0]
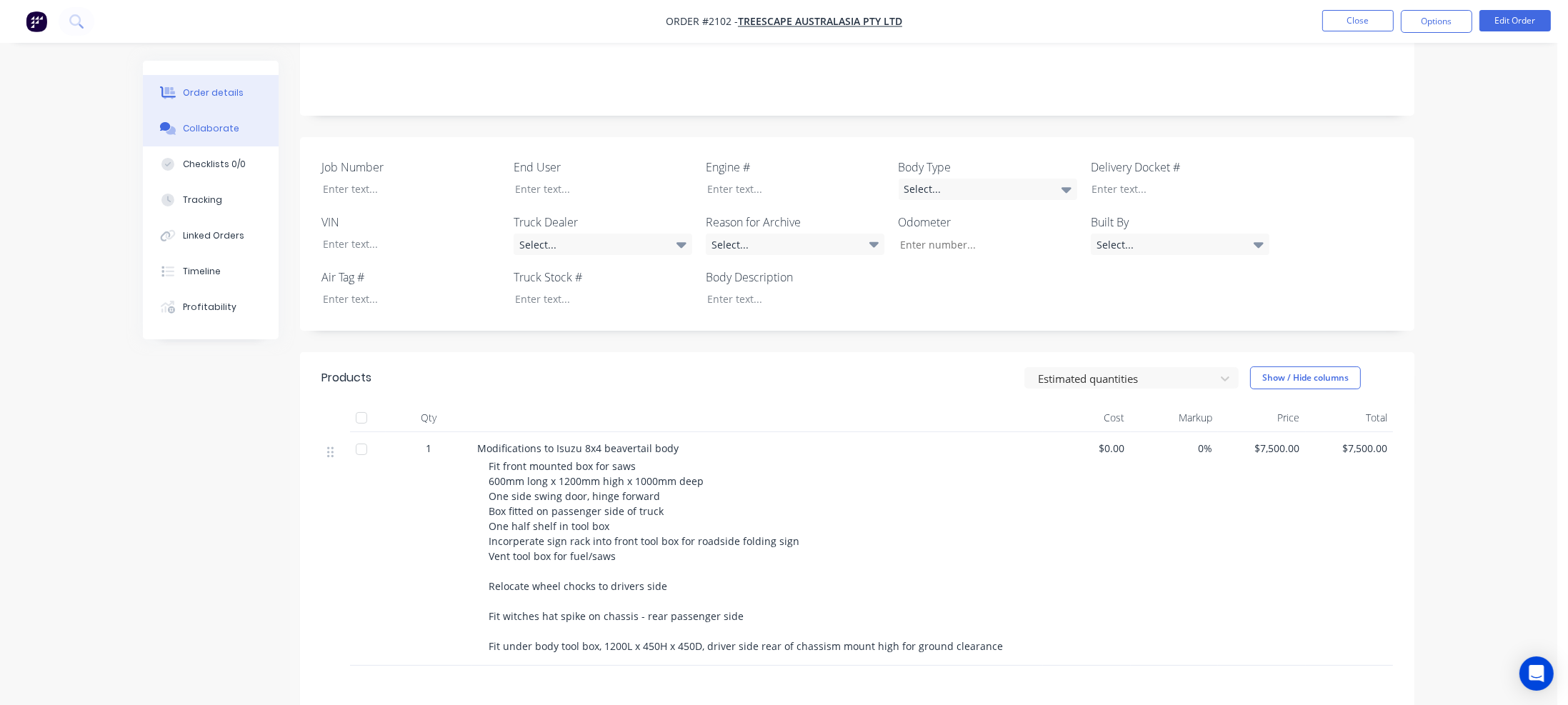
click at [234, 131] on button "Collaborate" at bounding box center [210, 129] width 135 height 36
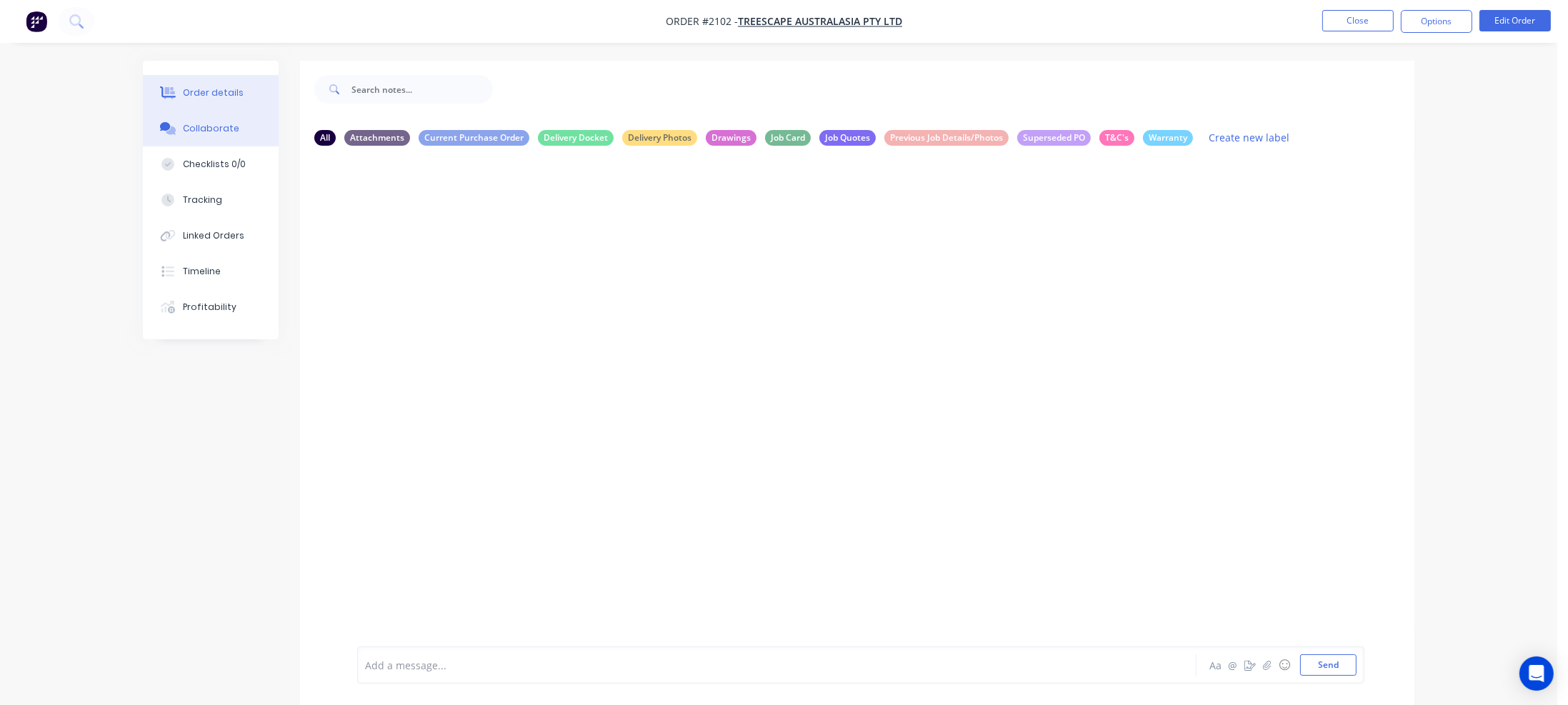
click at [223, 87] on div "Order details" at bounding box center [213, 93] width 61 height 13
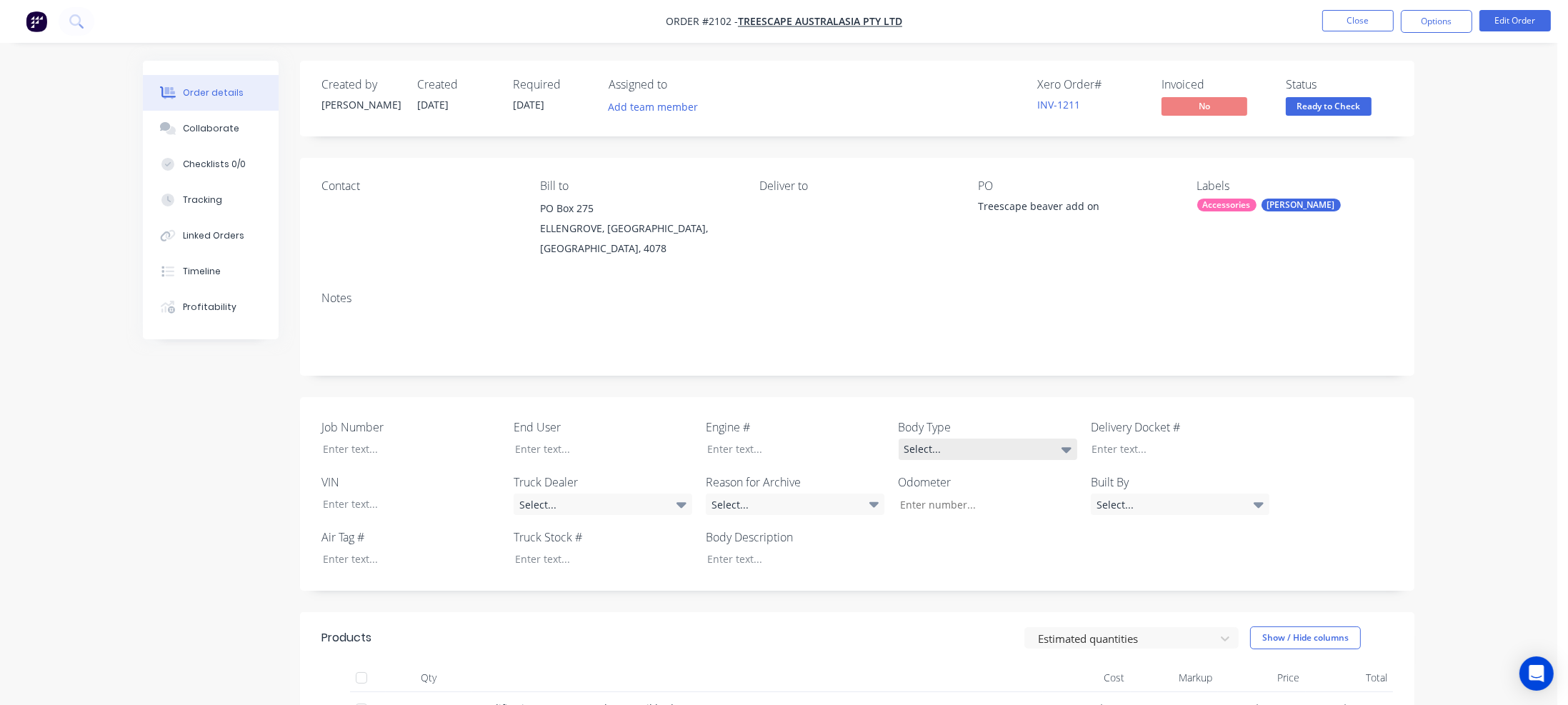
click at [966, 448] on div "Select..." at bounding box center [988, 449] width 178 height 21
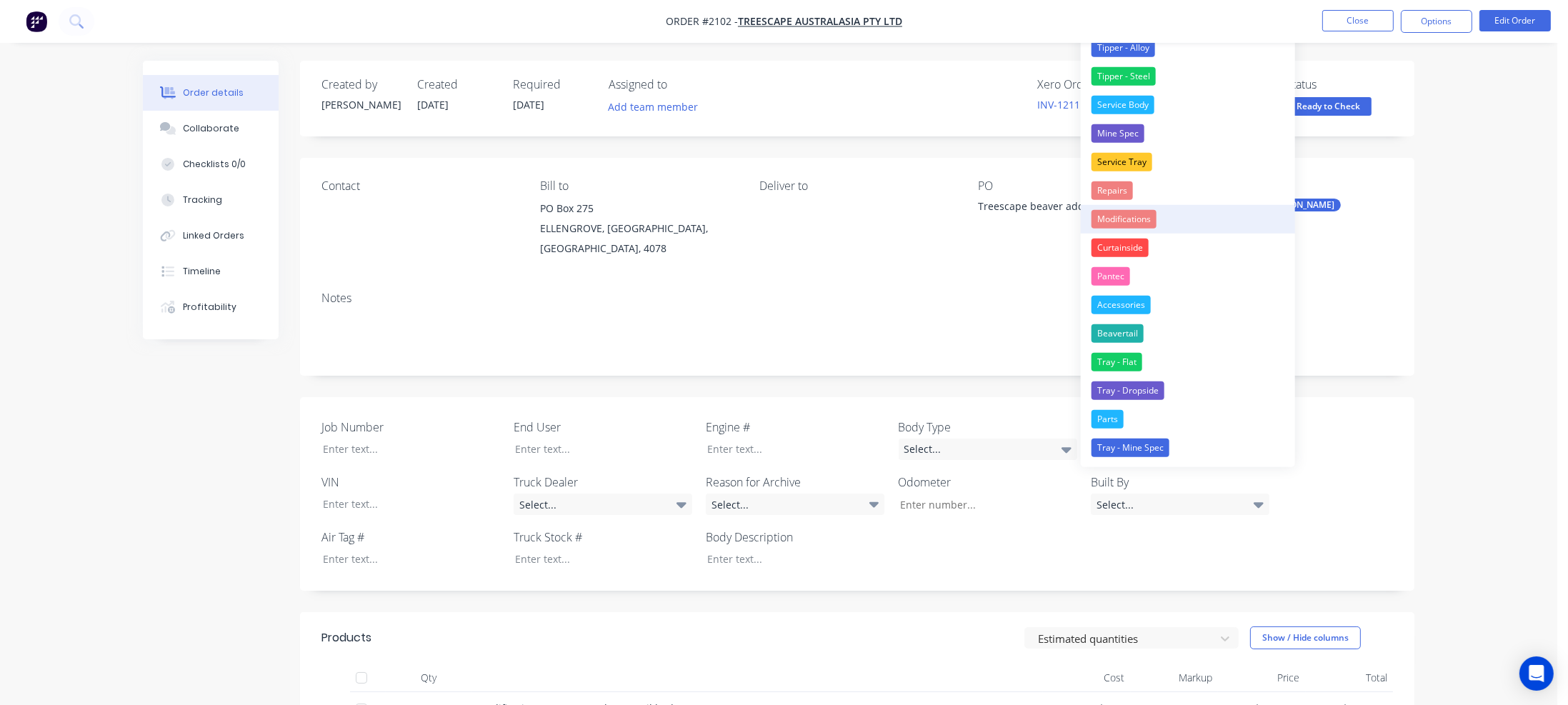
click at [1124, 219] on div "Modifications" at bounding box center [1124, 219] width 65 height 19
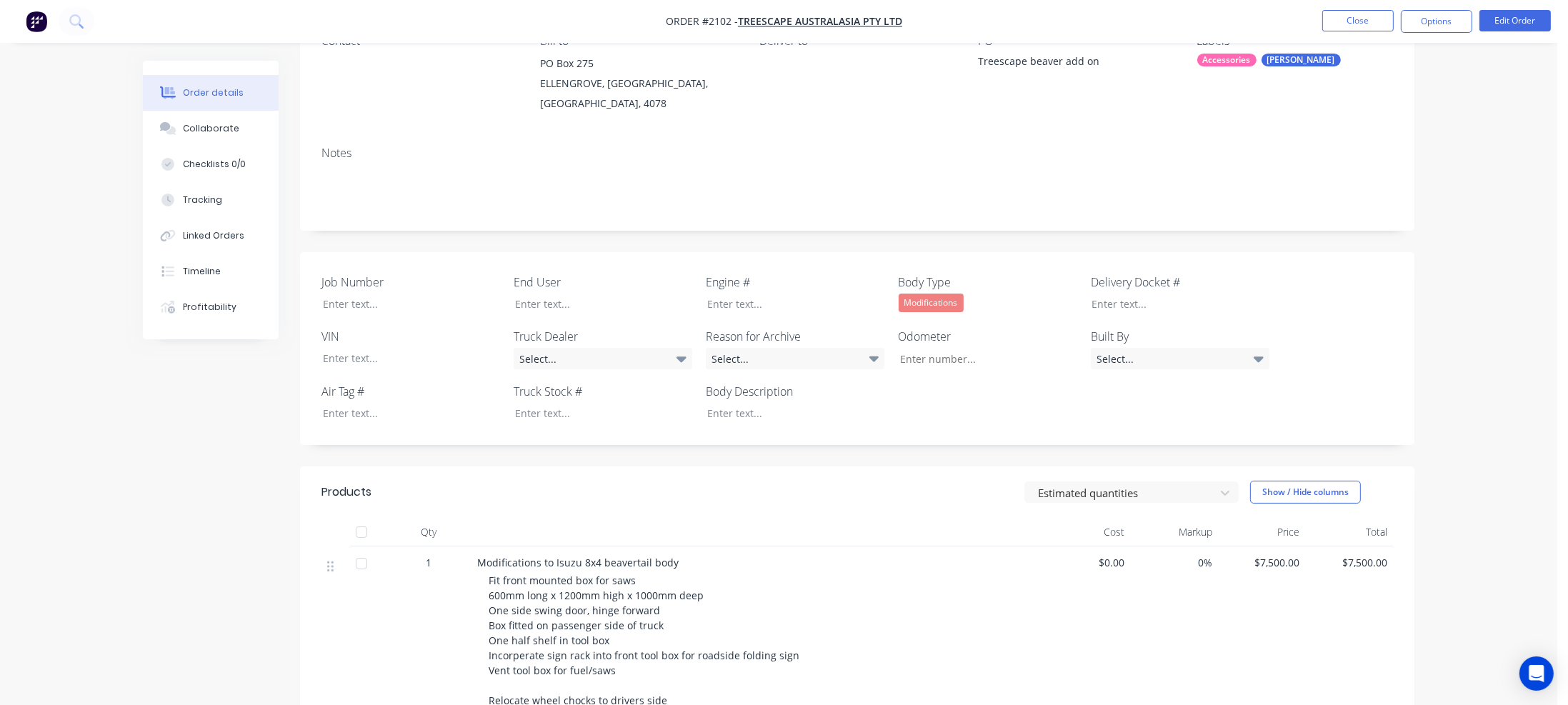
scroll to position [143, 0]
click at [1148, 362] on div "Select..." at bounding box center [1180, 361] width 178 height 21
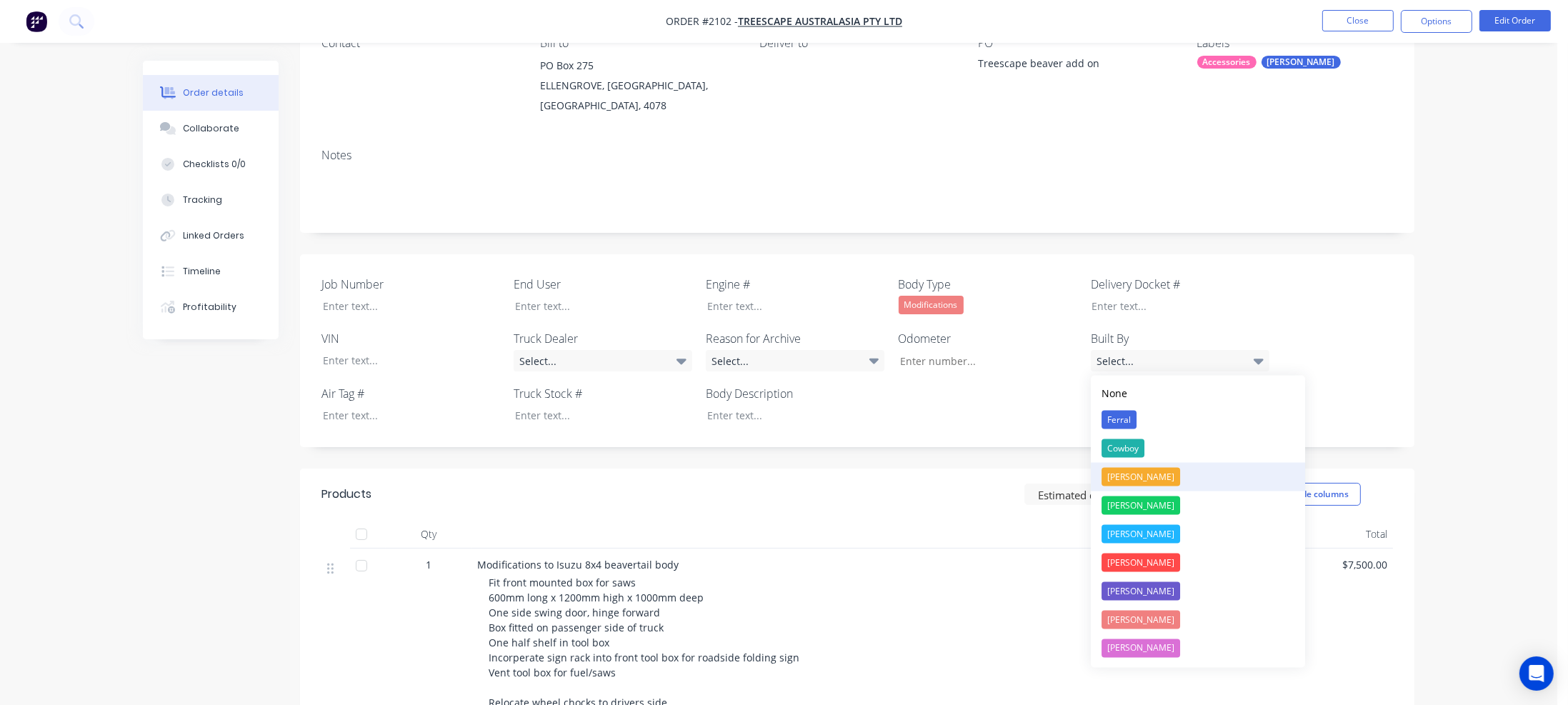
click at [1122, 473] on div "[PERSON_NAME]" at bounding box center [1141, 477] width 79 height 19
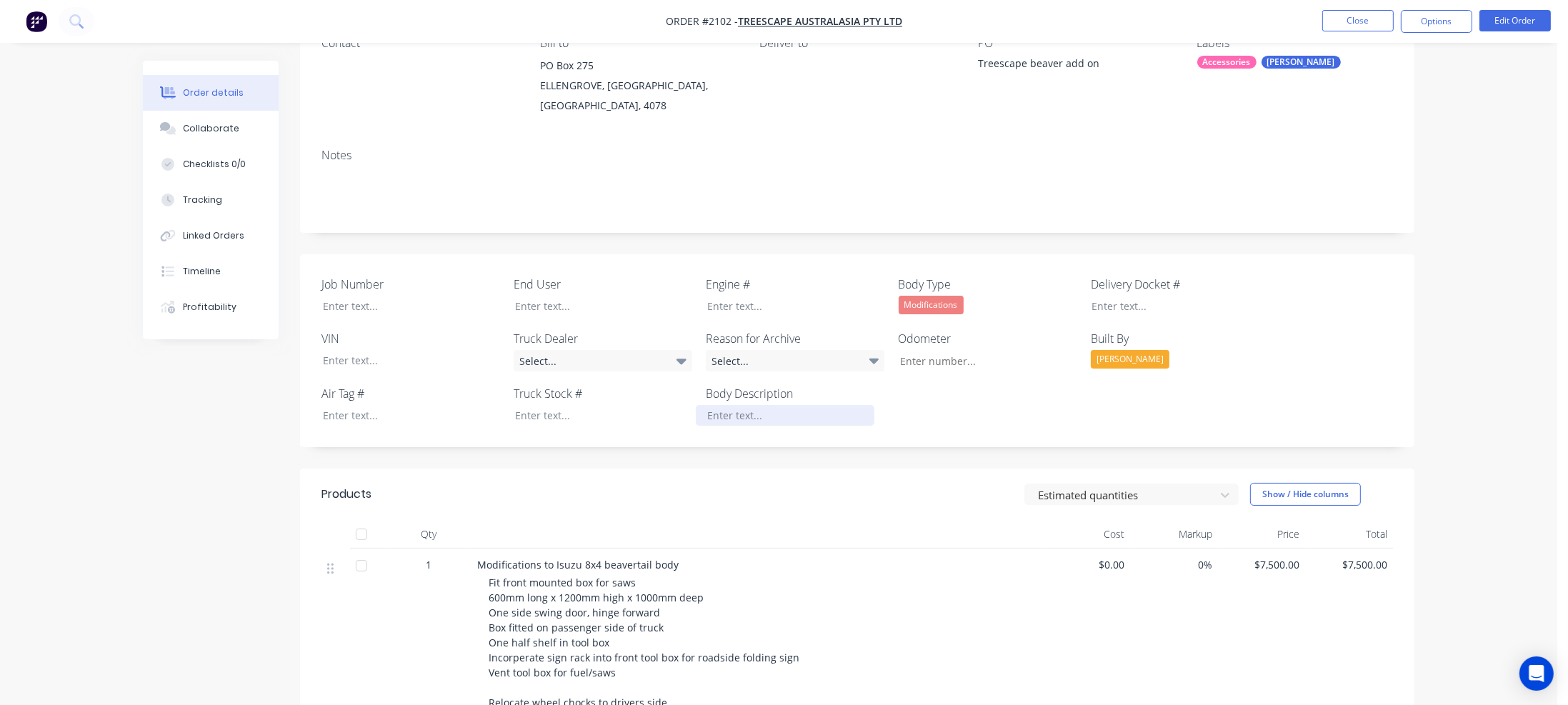
click at [734, 413] on div at bounding box center [784, 415] width 178 height 21
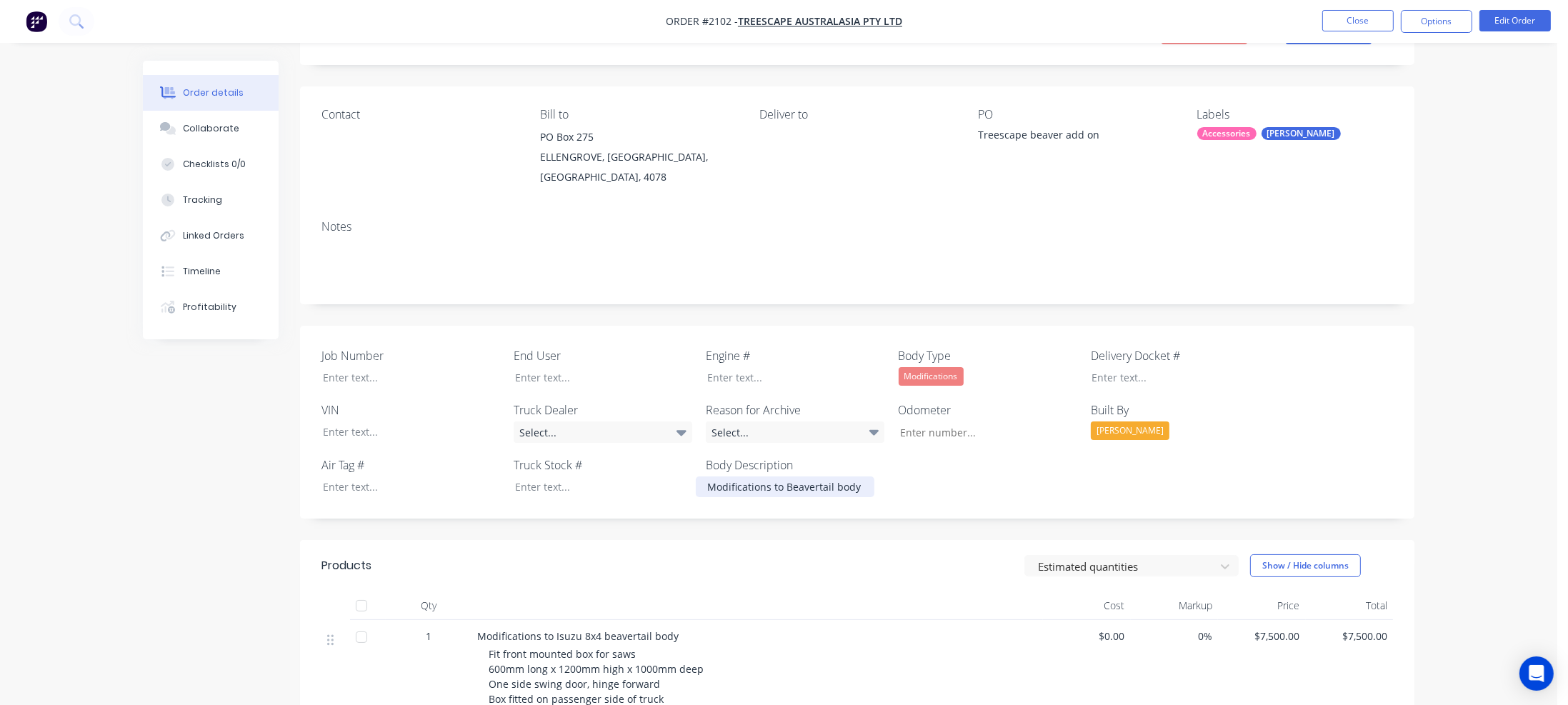
scroll to position [0, 0]
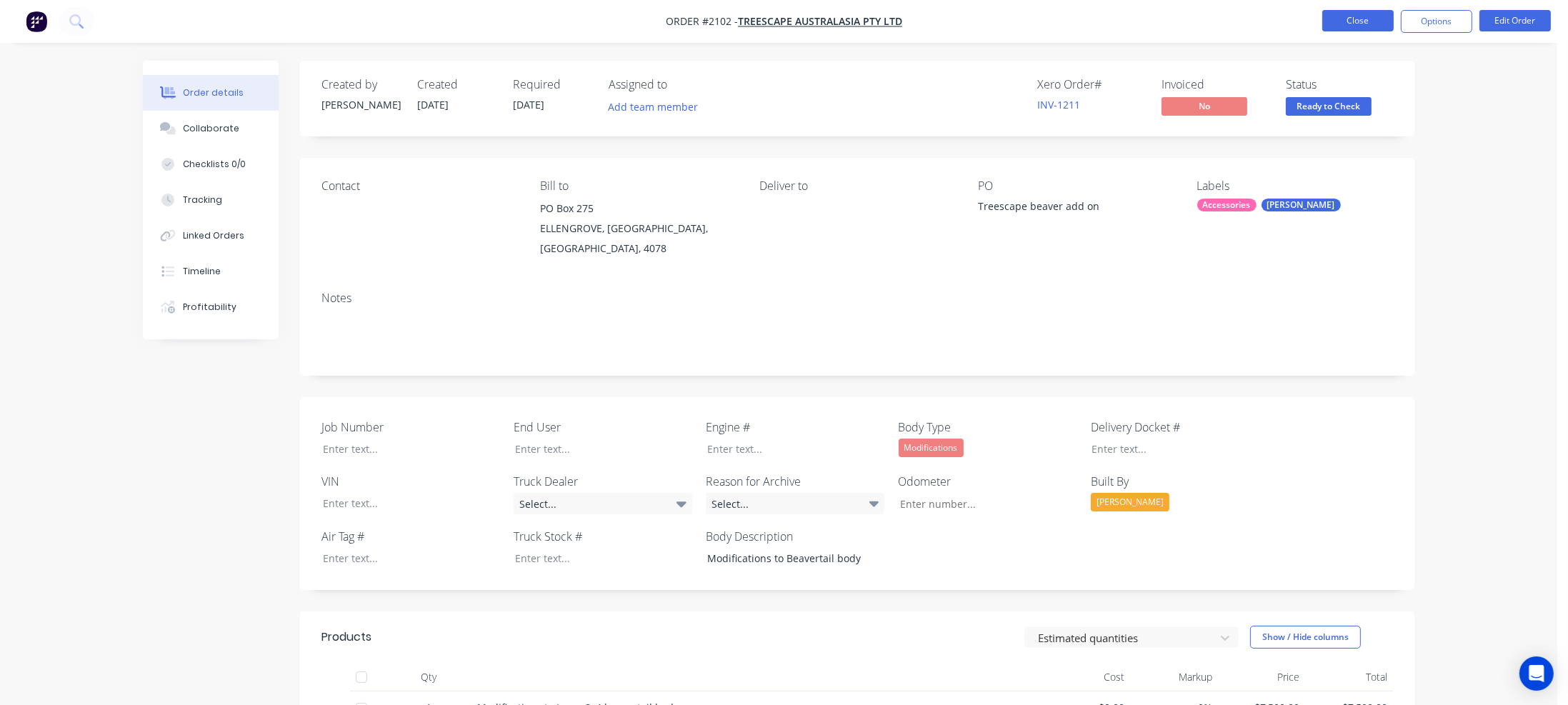
click at [1375, 18] on button "Close" at bounding box center [1358, 21] width 72 height 21
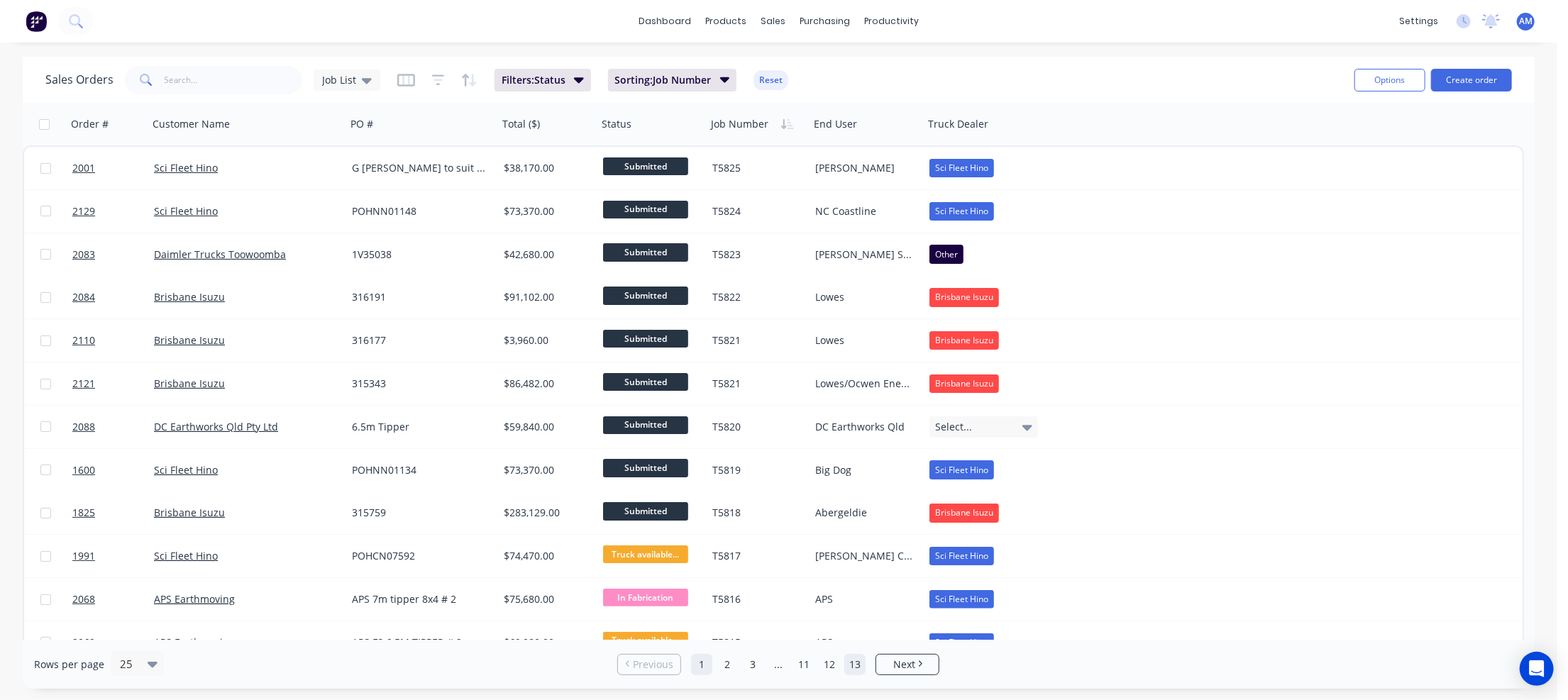
click at [854, 664] on link "13" at bounding box center [855, 664] width 21 height 21
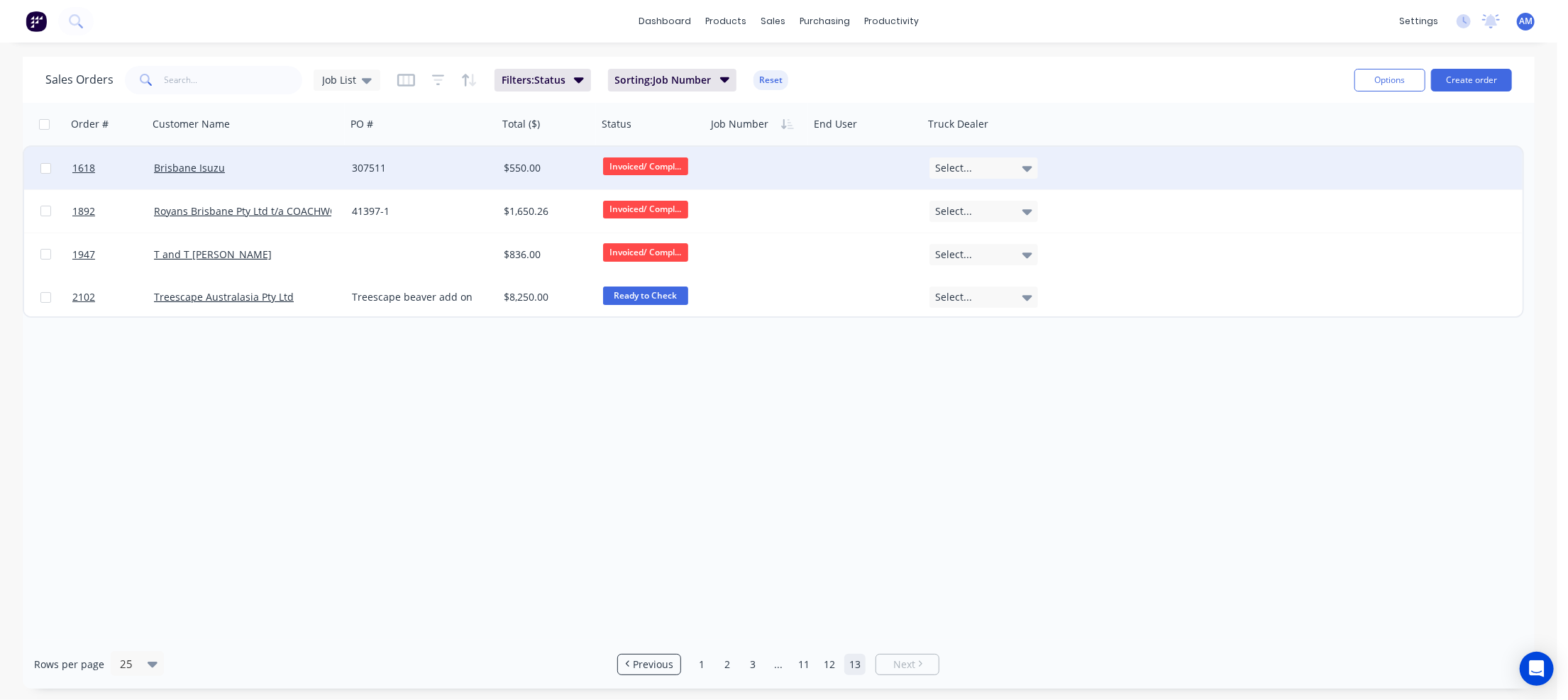
click at [432, 175] on div "307511" at bounding box center [422, 168] width 152 height 43
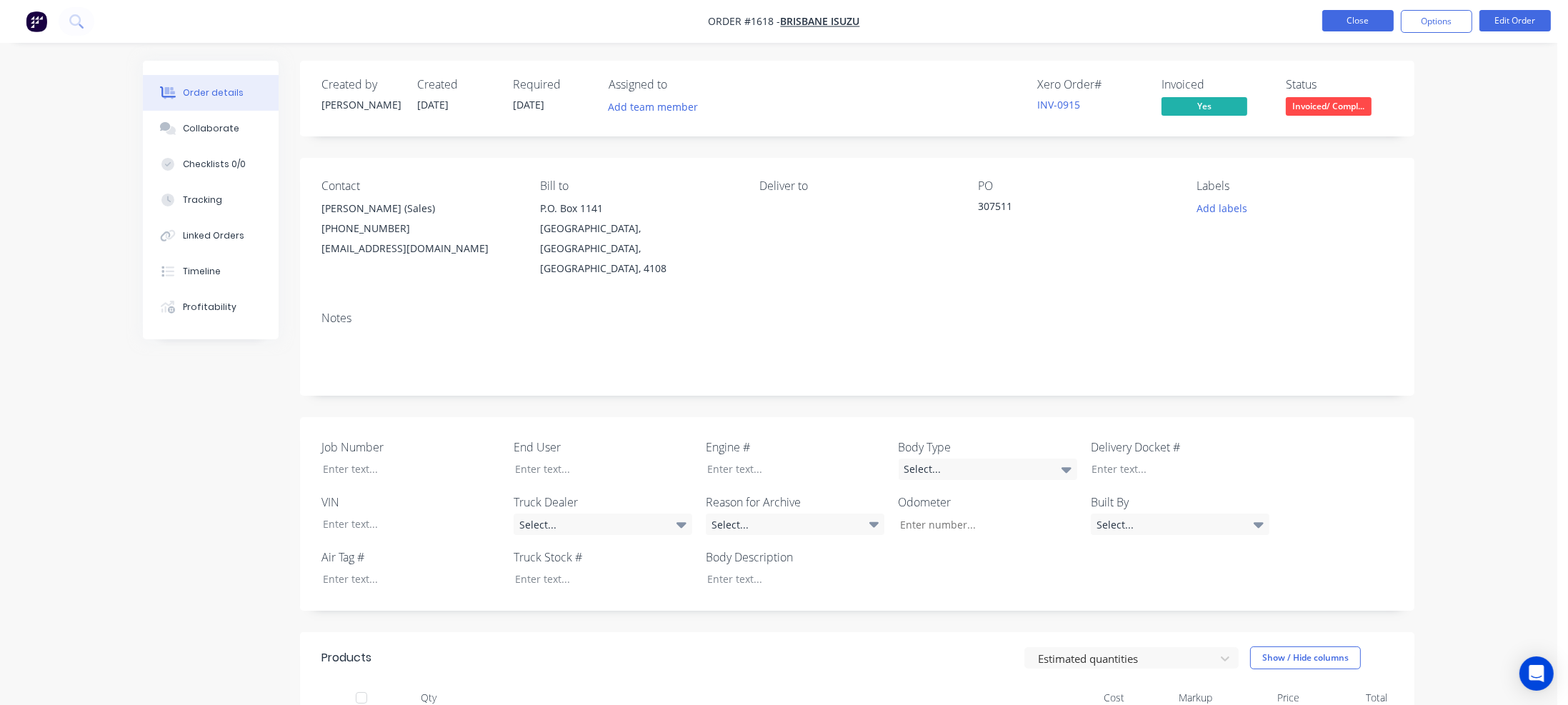
click at [1350, 19] on button "Close" at bounding box center [1358, 21] width 72 height 21
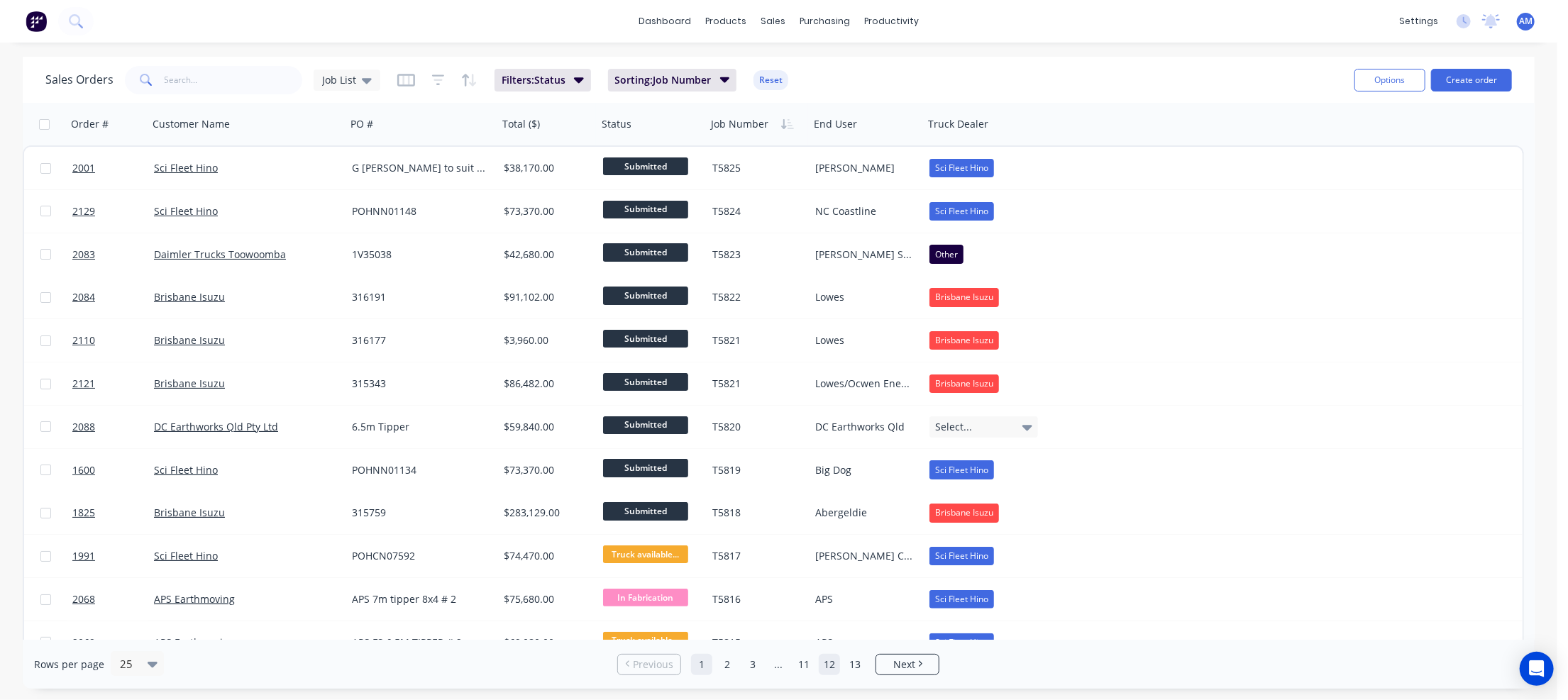
click at [831, 664] on link "12" at bounding box center [830, 664] width 21 height 21
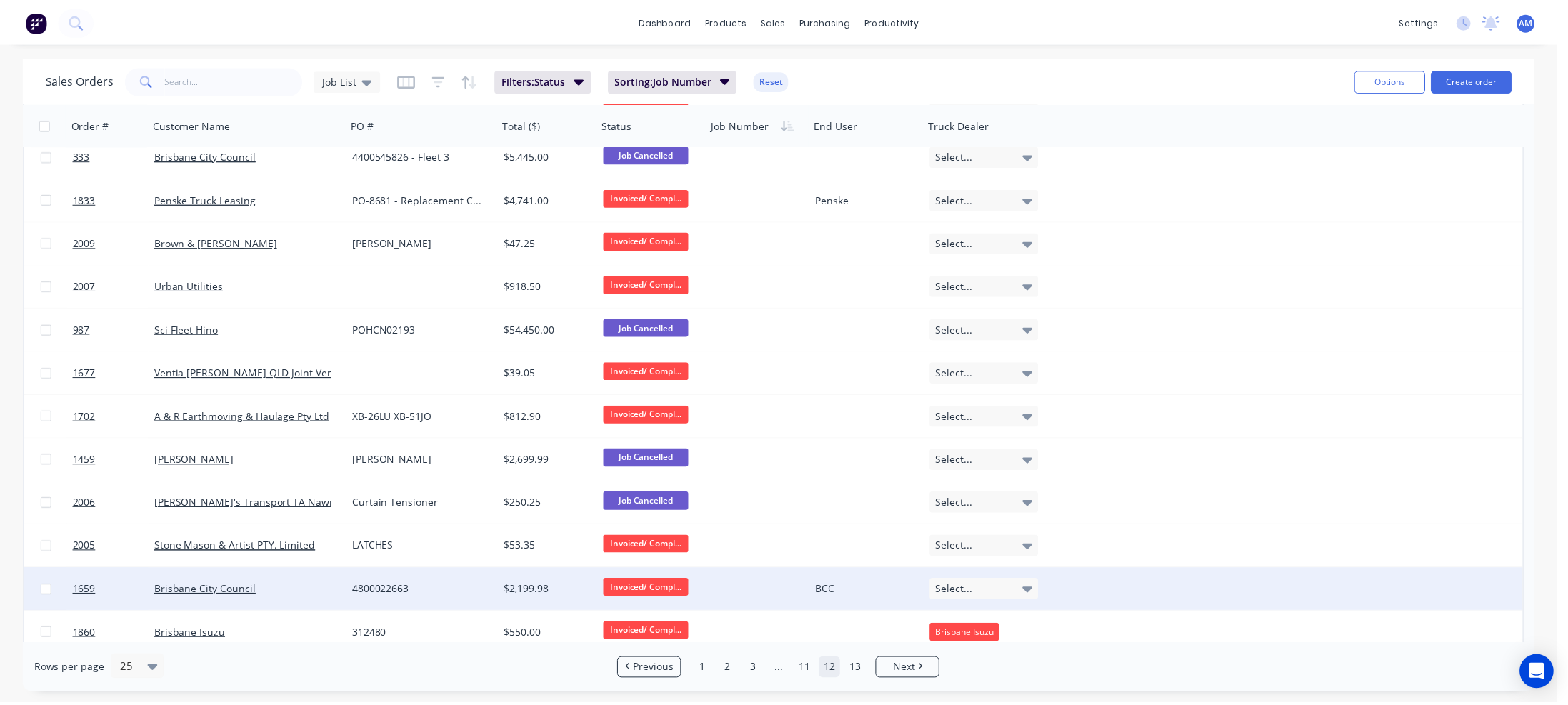
scroll to position [158, 0]
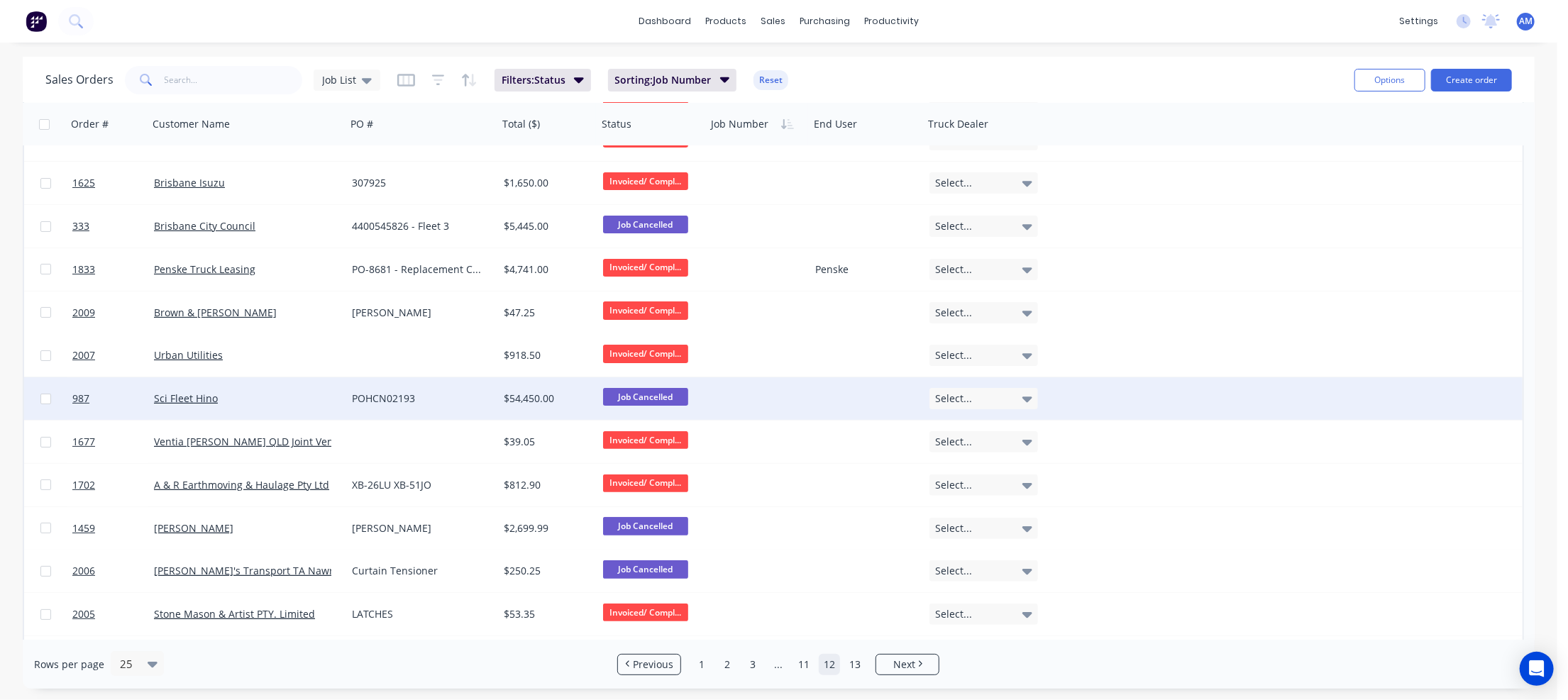
click at [747, 388] on div at bounding box center [758, 399] width 103 height 43
click at [287, 399] on div "Sci Fleet Hino" at bounding box center [242, 398] width 177 height 14
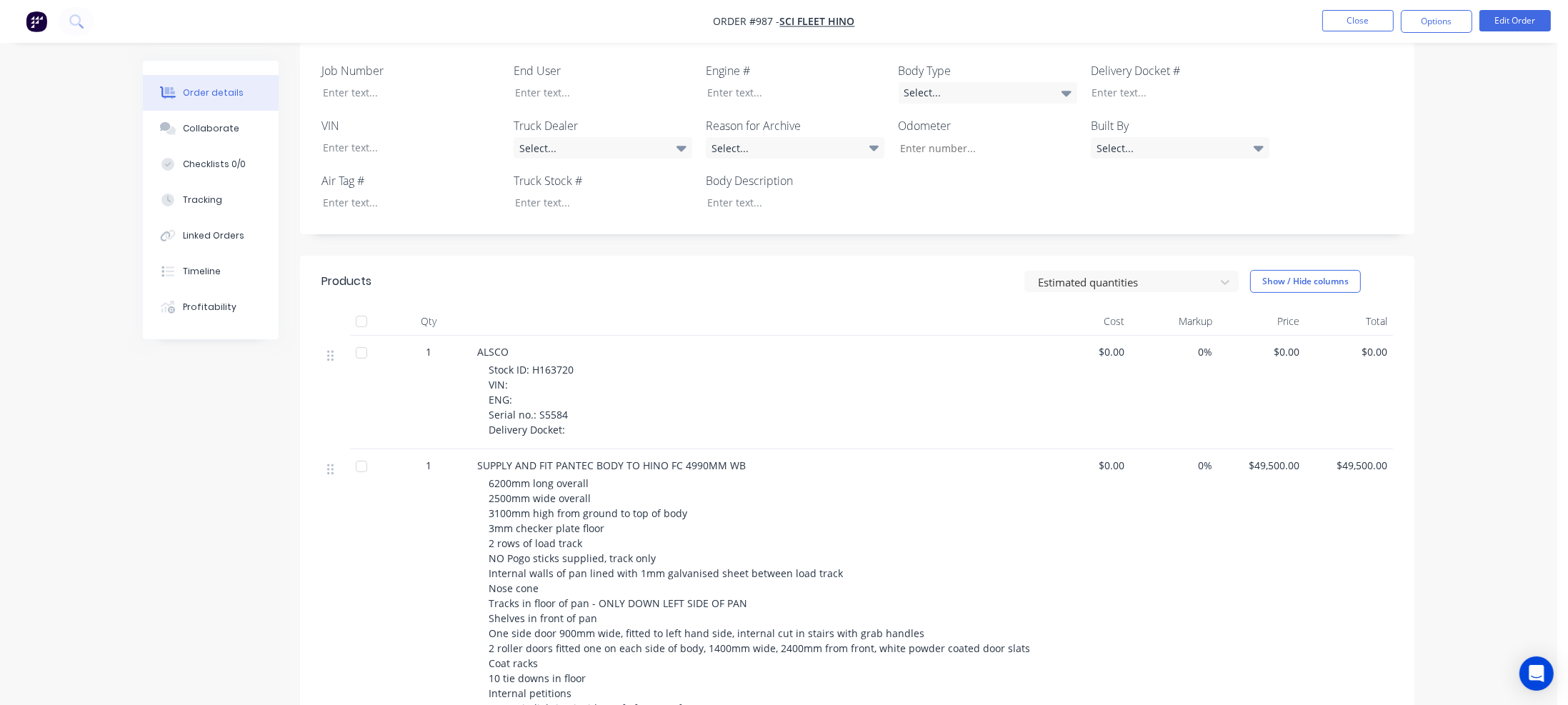
scroll to position [358, 0]
drag, startPoint x: 537, startPoint y: 398, endPoint x: 564, endPoint y: 395, distance: 27.2
click at [564, 395] on span "Stock ID: H163720 VIN: ENG: Serial no.: S5584 Delivery Docket:" at bounding box center [531, 399] width 85 height 74
click at [357, 82] on div at bounding box center [400, 92] width 178 height 21
paste div
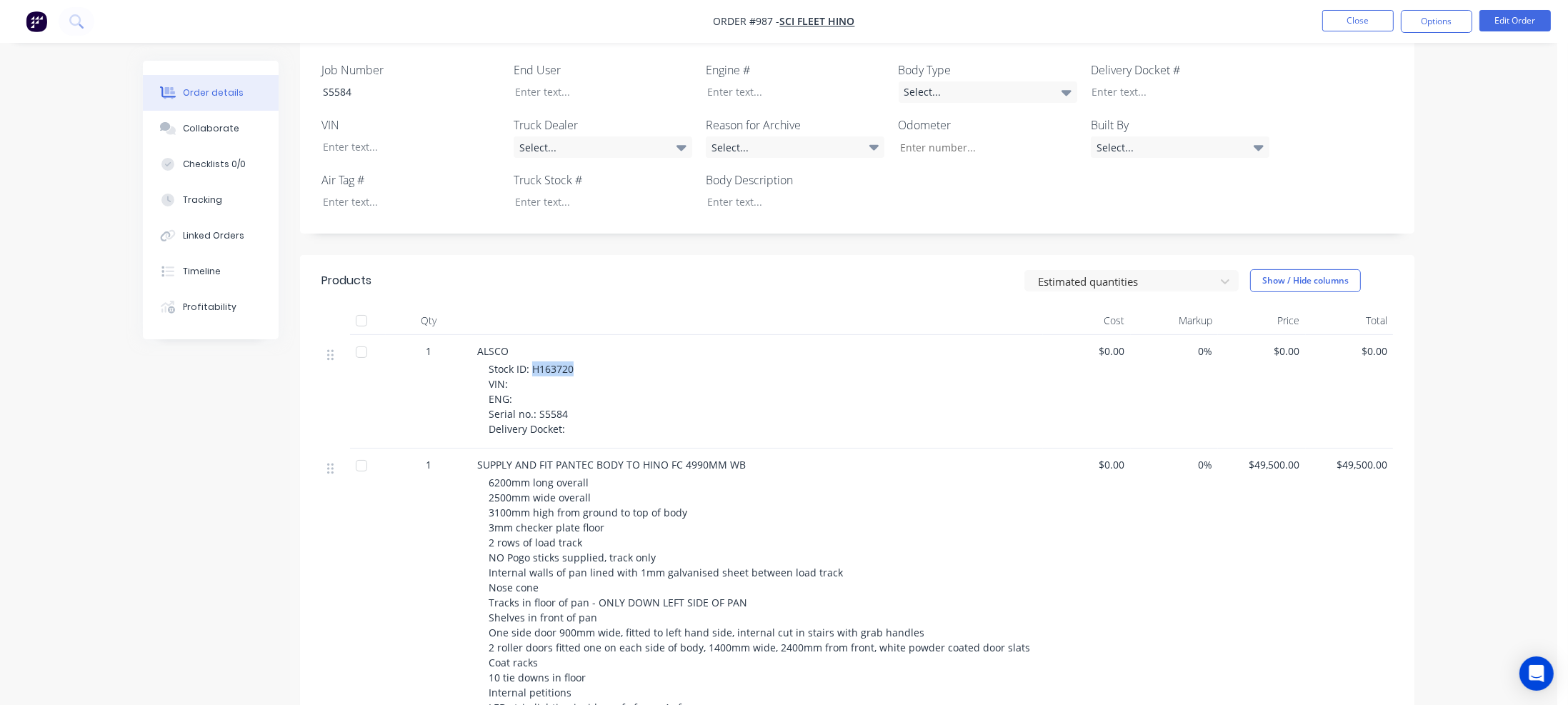
drag, startPoint x: 532, startPoint y: 355, endPoint x: 577, endPoint y: 355, distance: 45.0
click at [577, 362] on div "Stock ID: H163720 VIN: ENG: Serial no.: S5584 Delivery Docket:" at bounding box center [763, 399] width 549 height 75
click at [533, 191] on div at bounding box center [592, 201] width 178 height 21
paste div
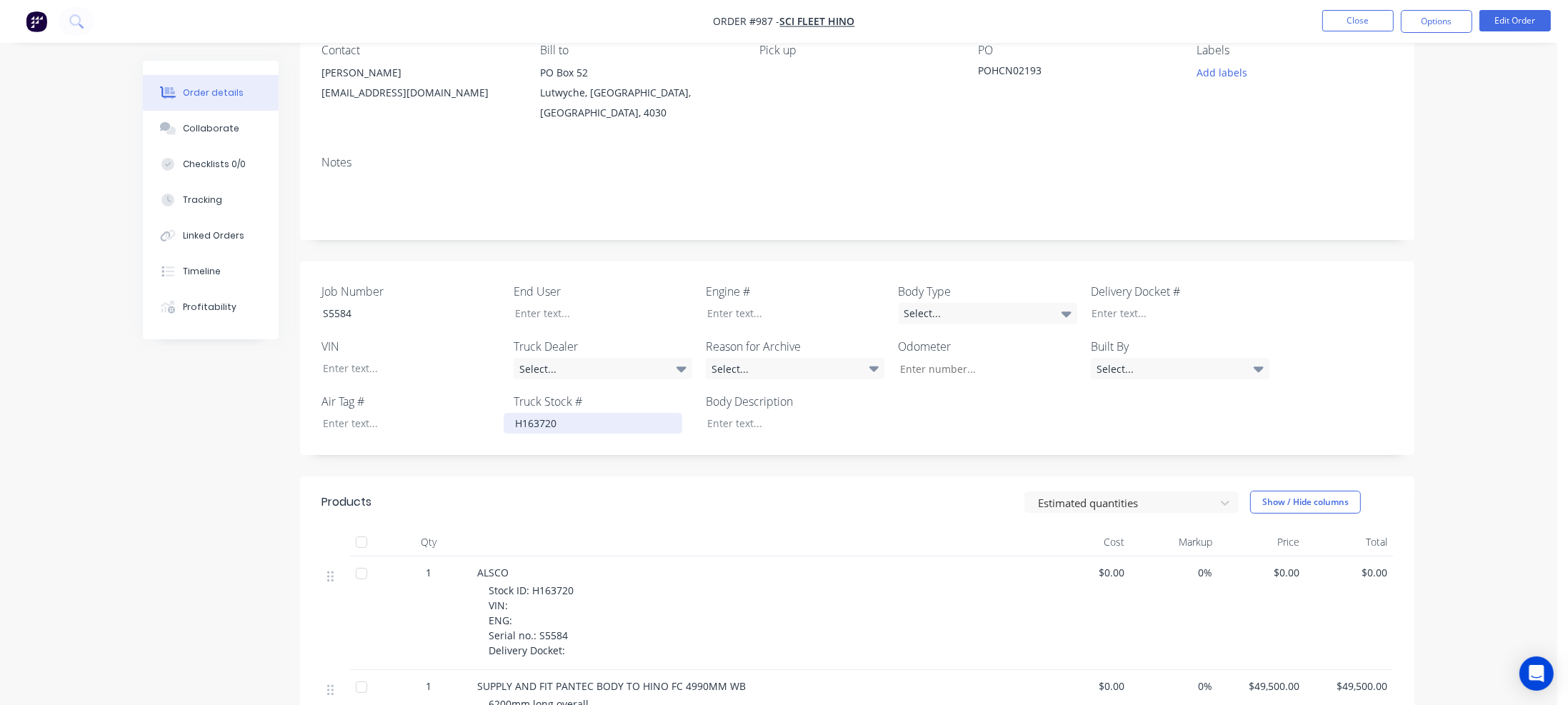
scroll to position [72, 0]
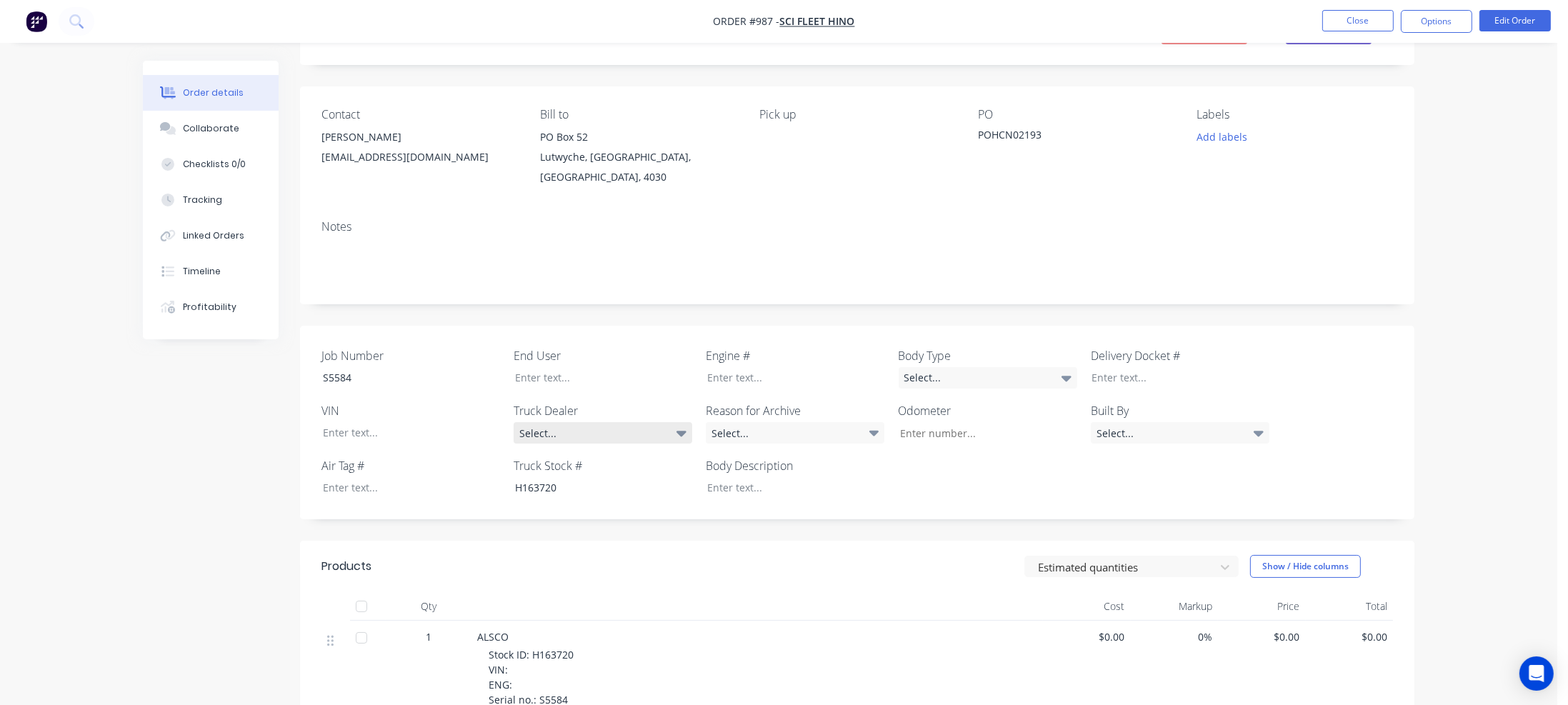
click at [686, 425] on icon at bounding box center [681, 433] width 10 height 16
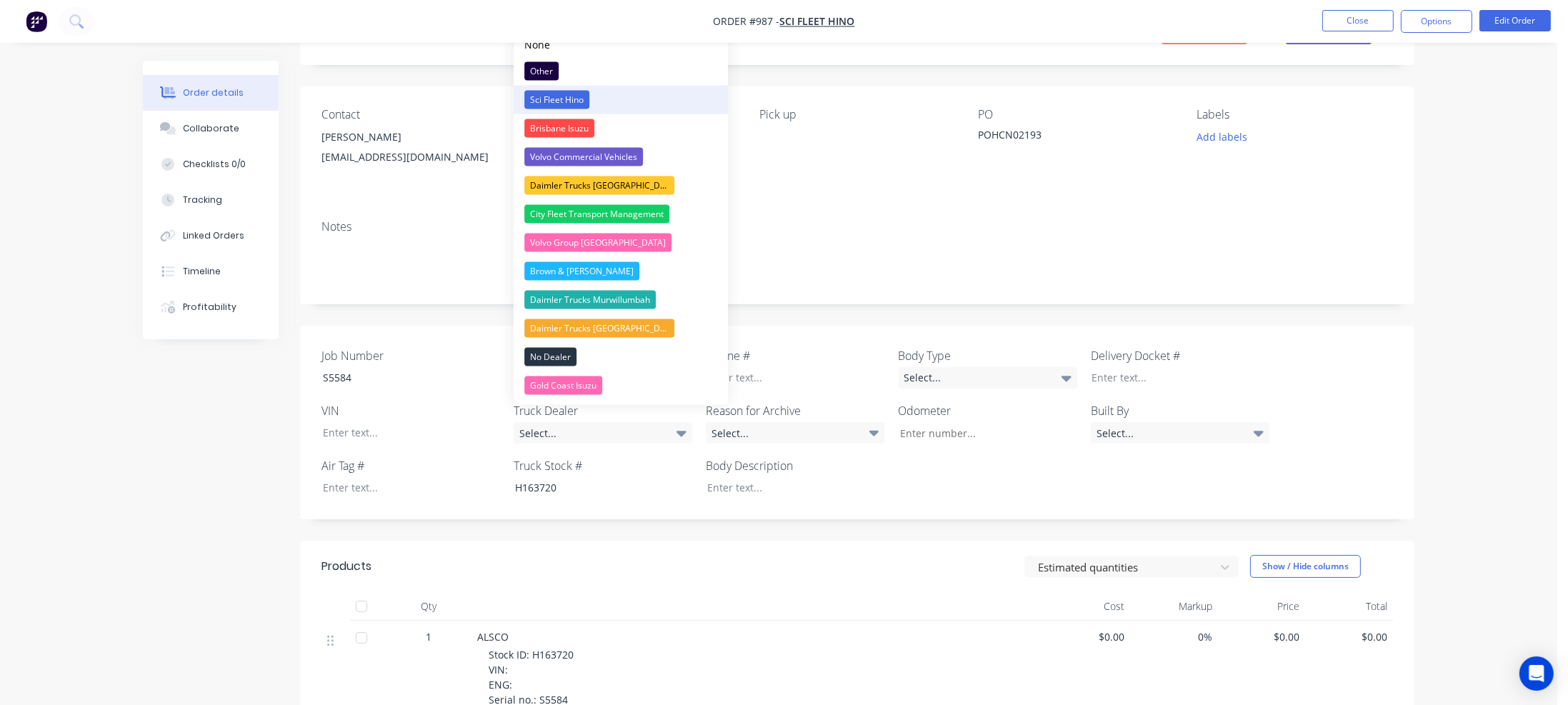
click at [552, 100] on div "Sci Fleet Hino" at bounding box center [557, 100] width 65 height 19
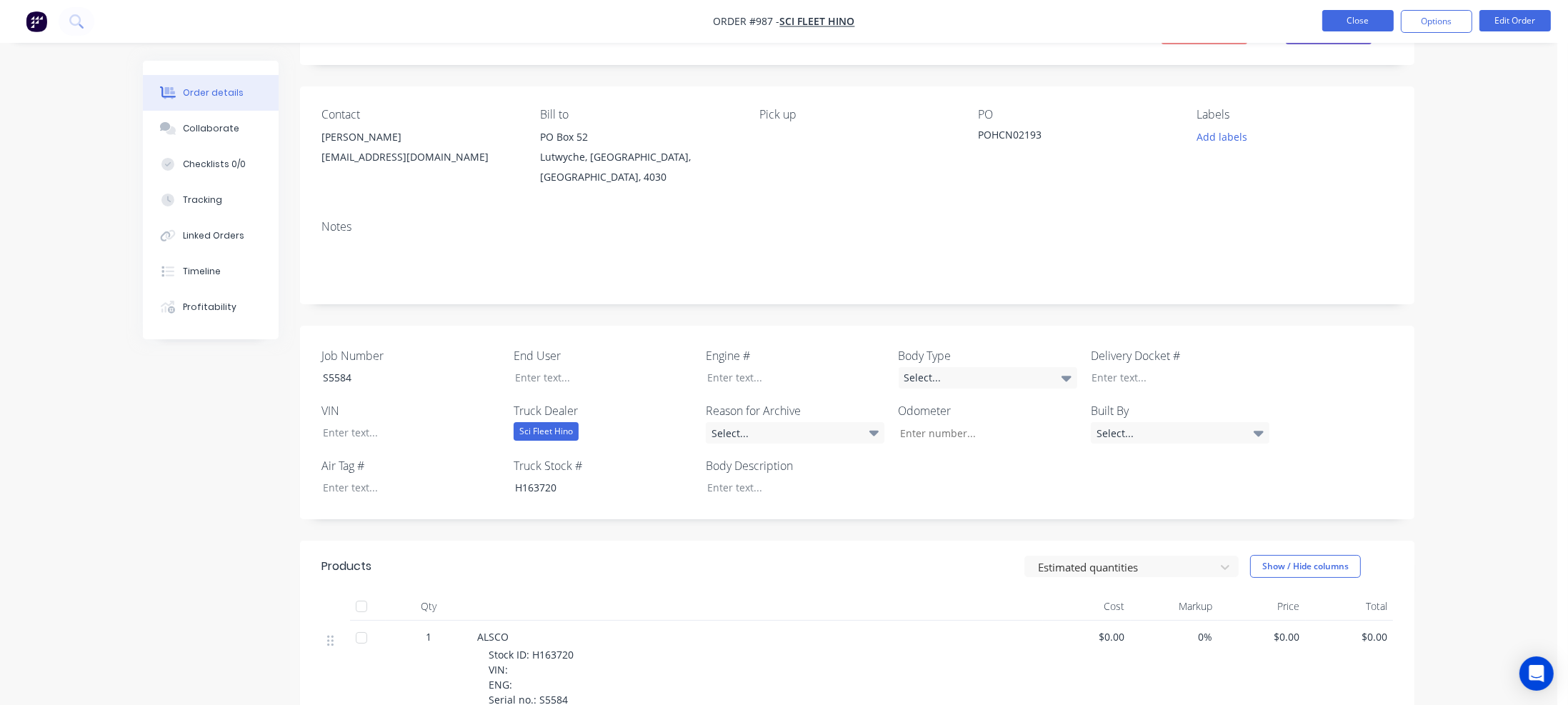
click at [1357, 22] on button "Close" at bounding box center [1358, 21] width 72 height 21
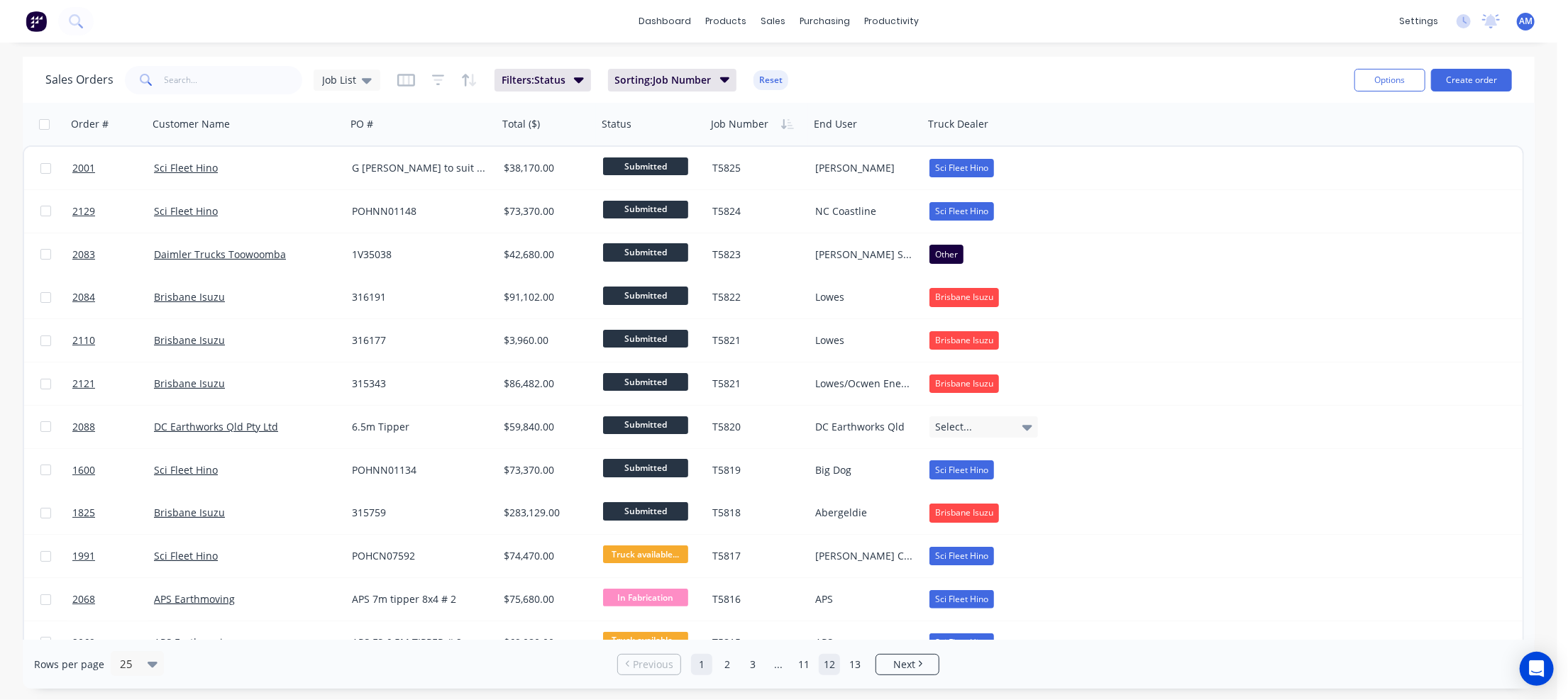
click at [834, 664] on link "12" at bounding box center [830, 664] width 21 height 21
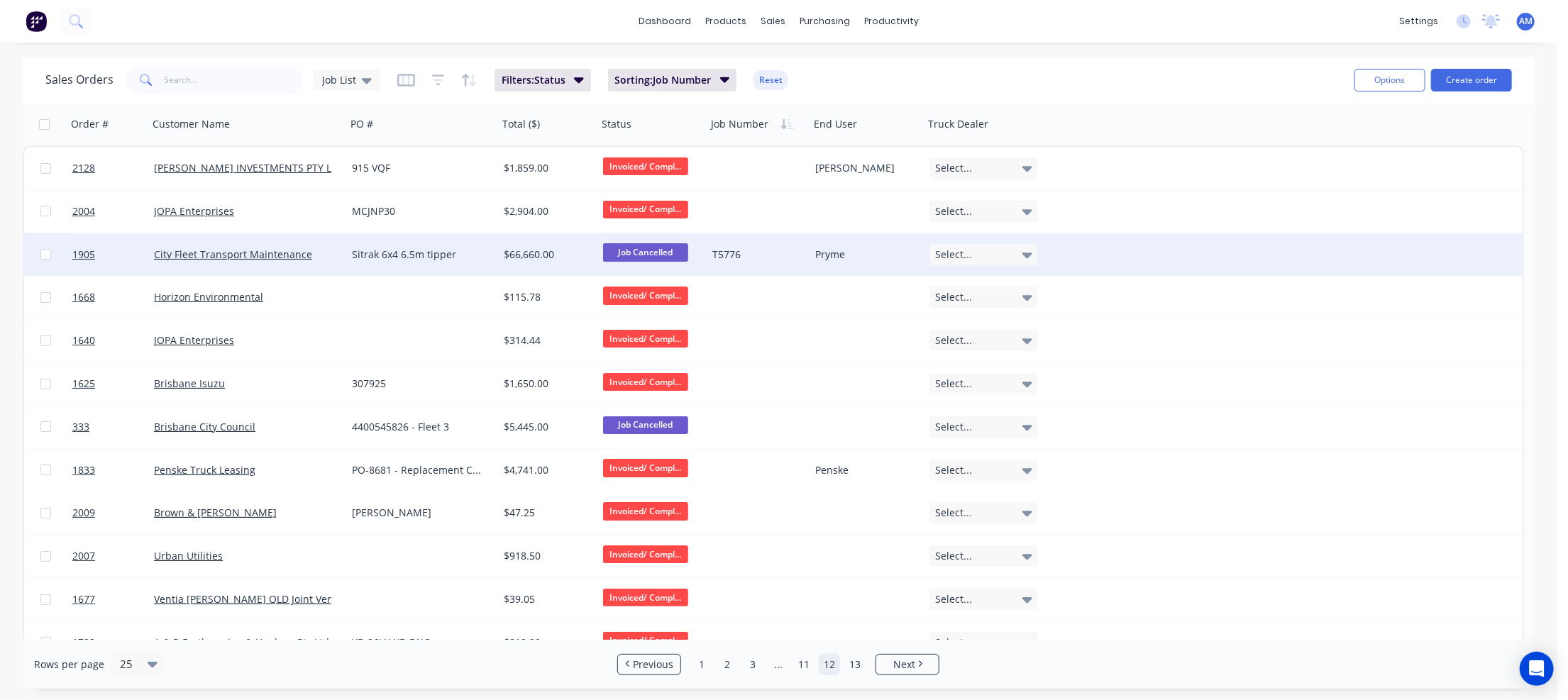
click at [417, 251] on div "Sitrak 6x4 6.5m tipper" at bounding box center [418, 255] width 133 height 14
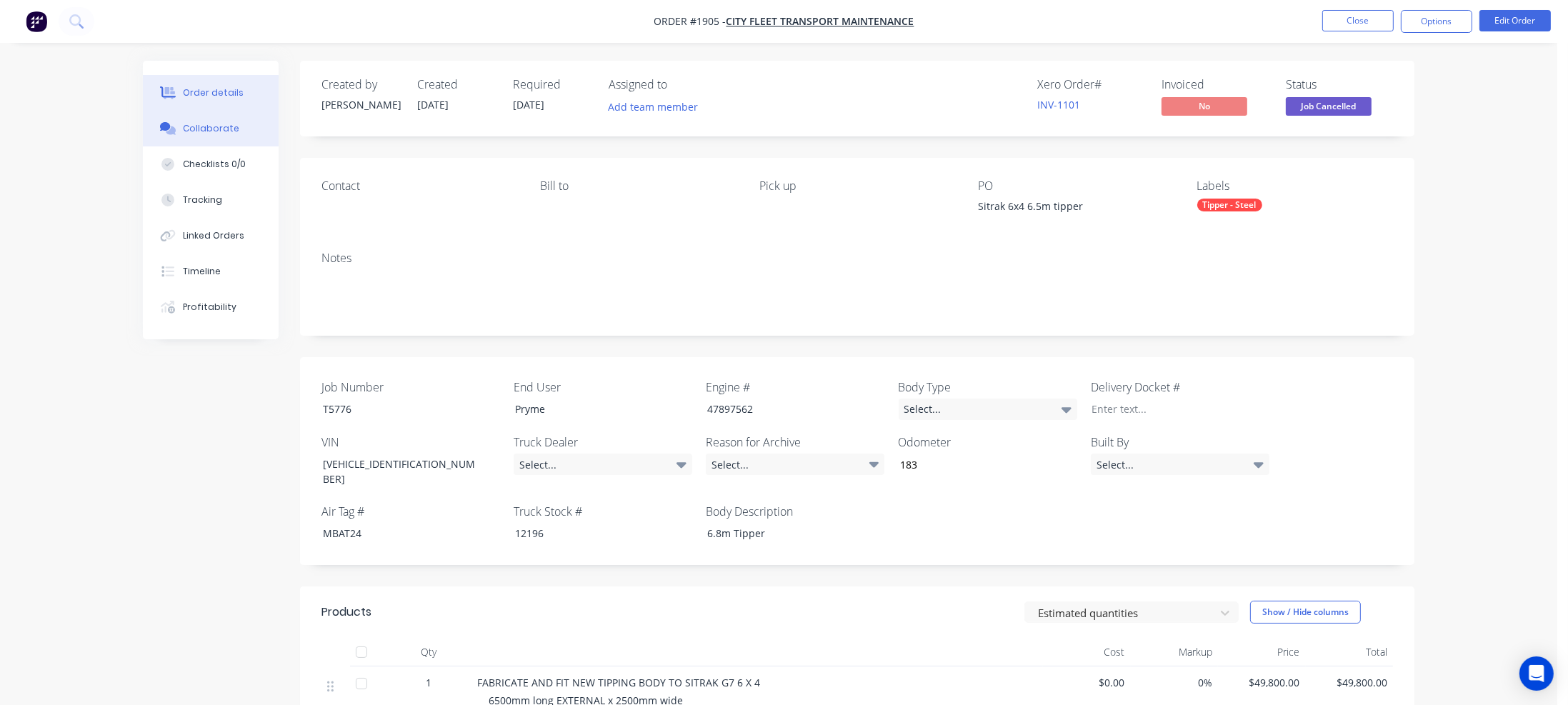
click at [240, 127] on button "Collaborate" at bounding box center [210, 129] width 135 height 36
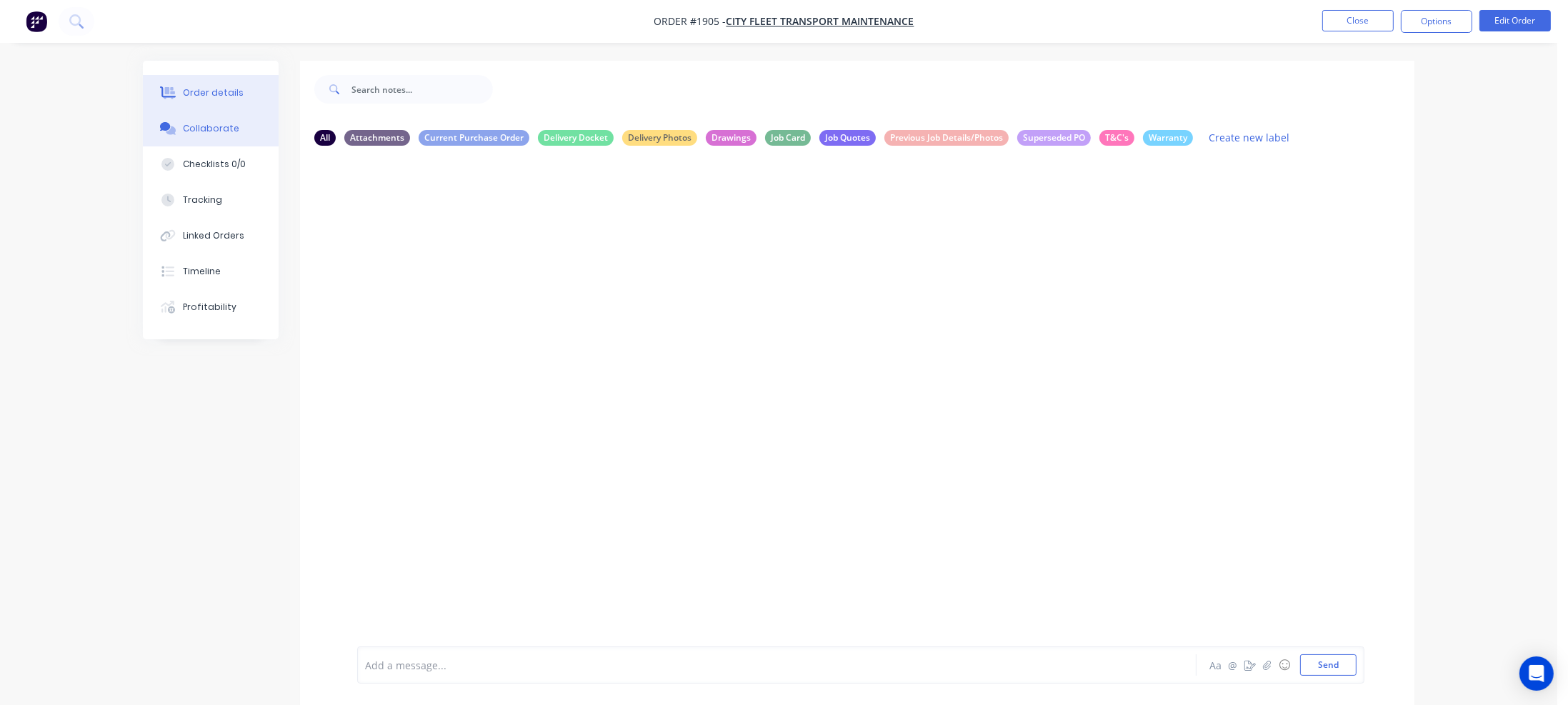
click at [241, 90] on button "Order details" at bounding box center [210, 93] width 135 height 36
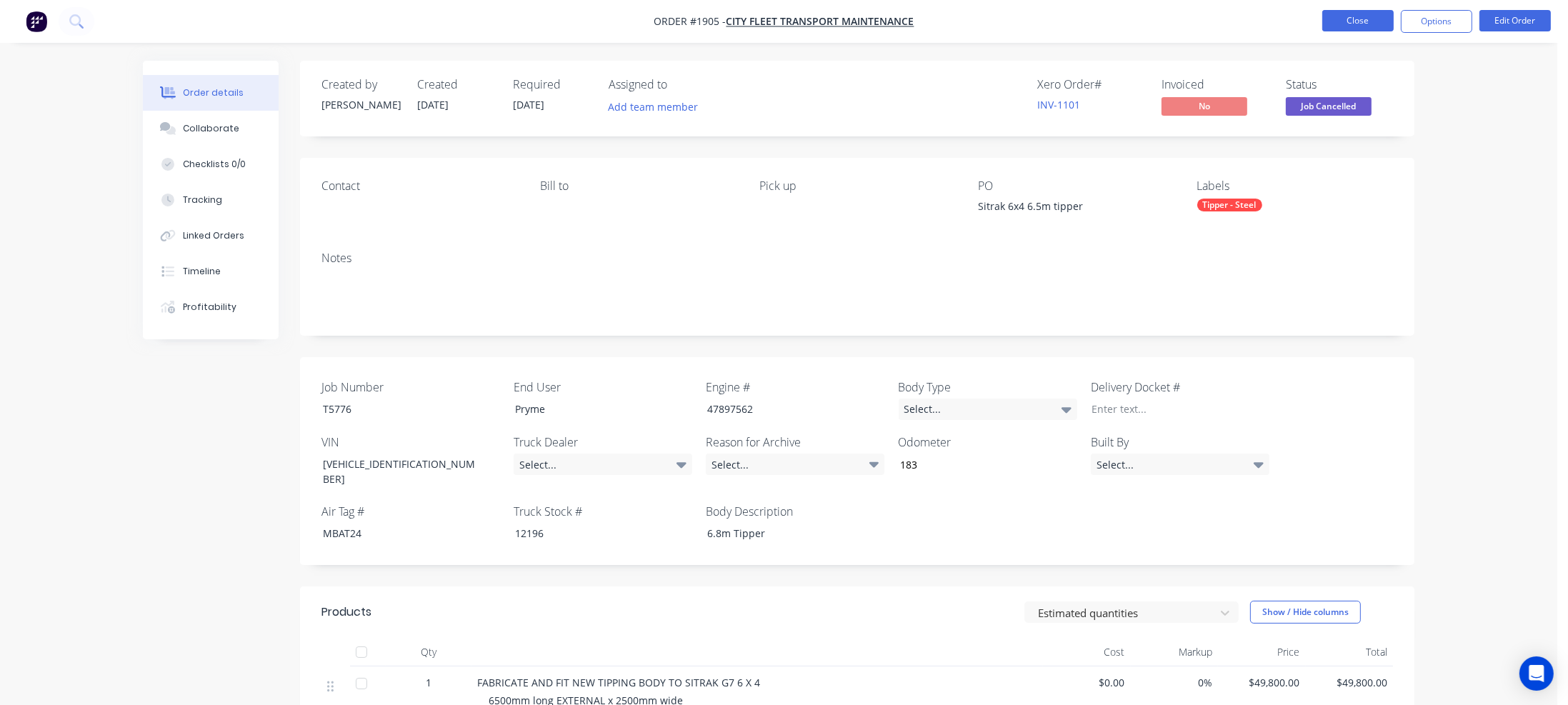
click at [1366, 21] on button "Close" at bounding box center [1358, 21] width 72 height 21
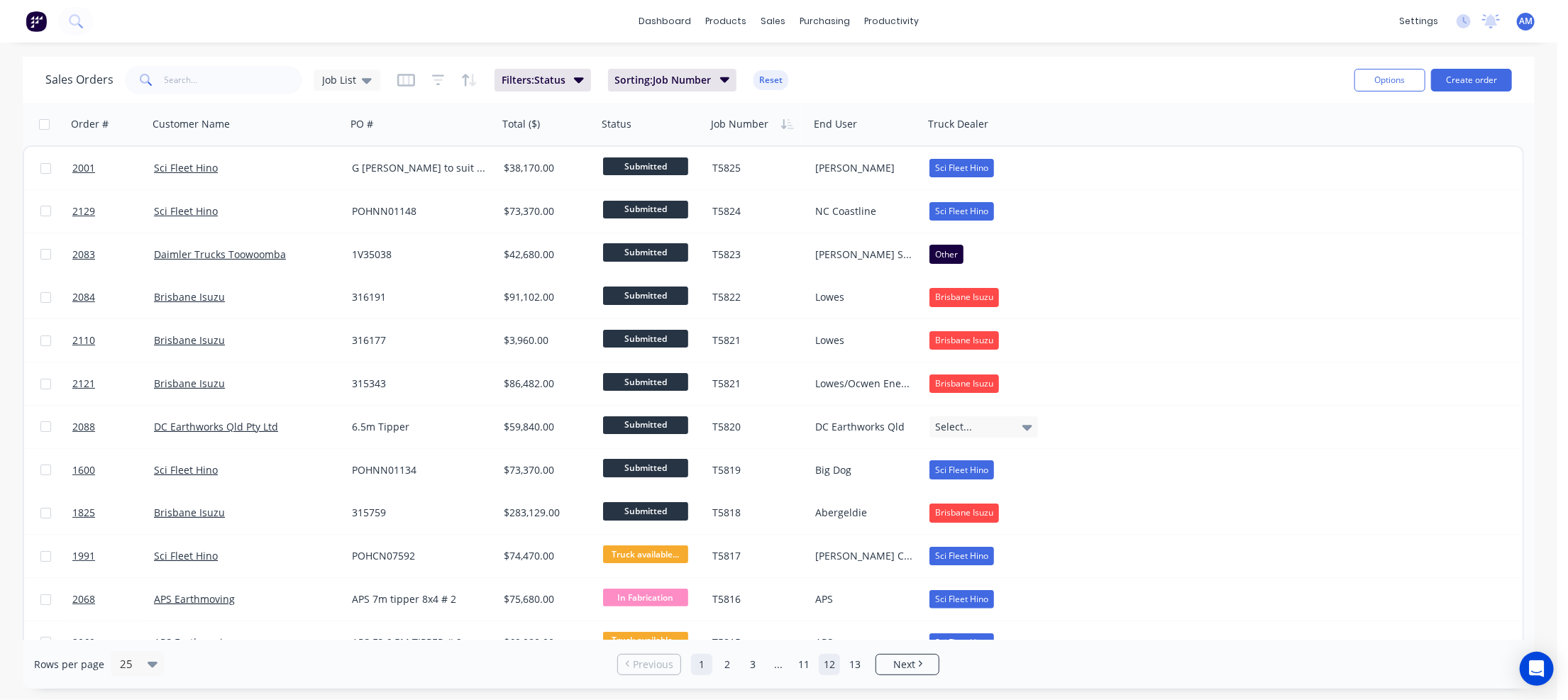
click at [827, 663] on link "12" at bounding box center [830, 664] width 21 height 21
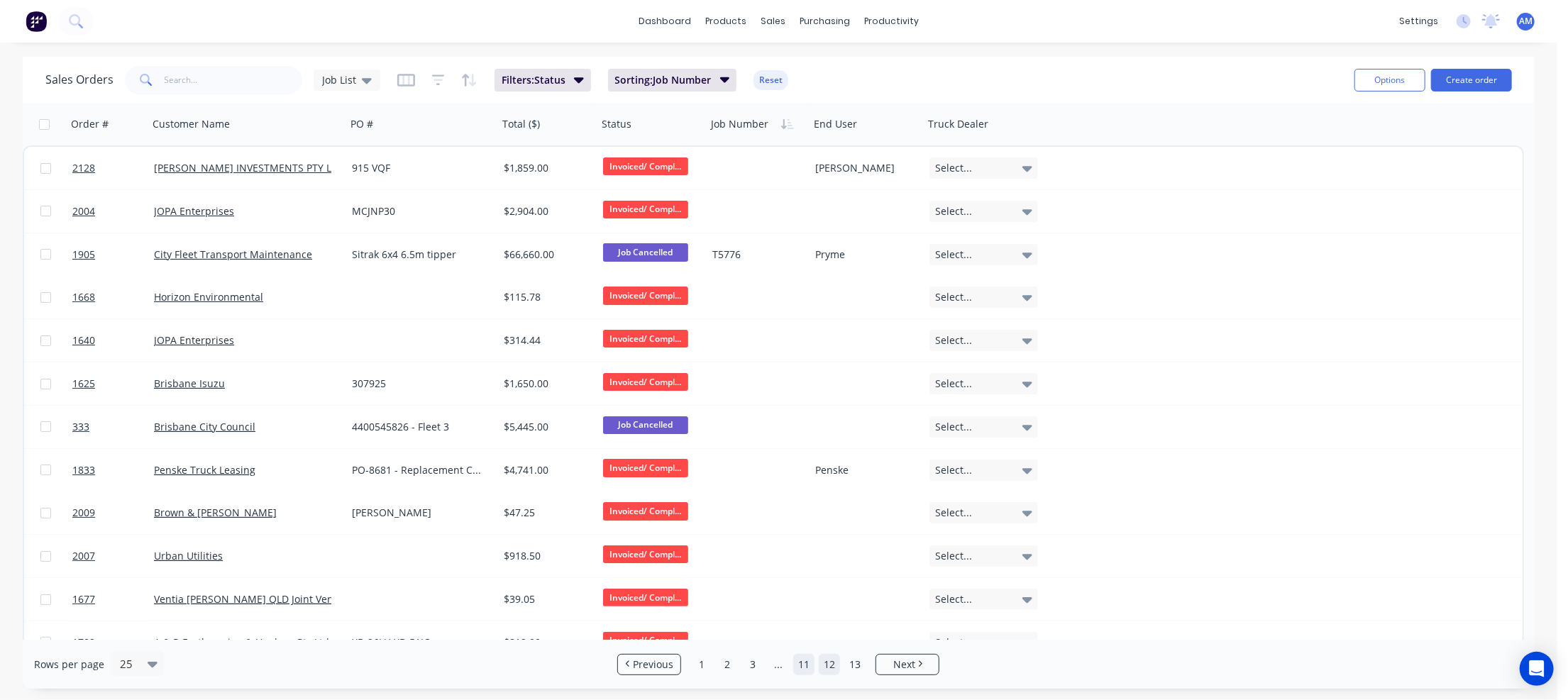
click at [802, 662] on link "11" at bounding box center [804, 664] width 21 height 21
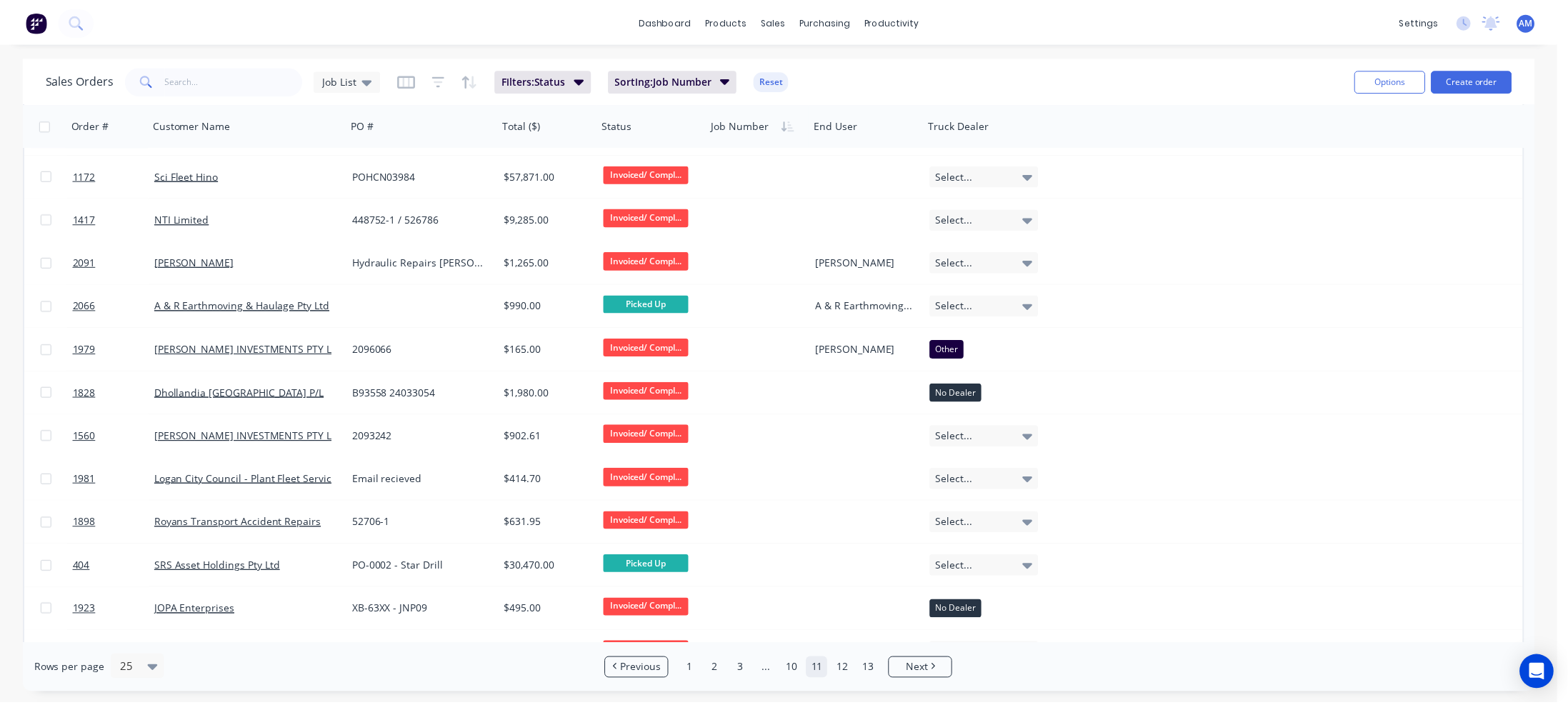
scroll to position [588, 0]
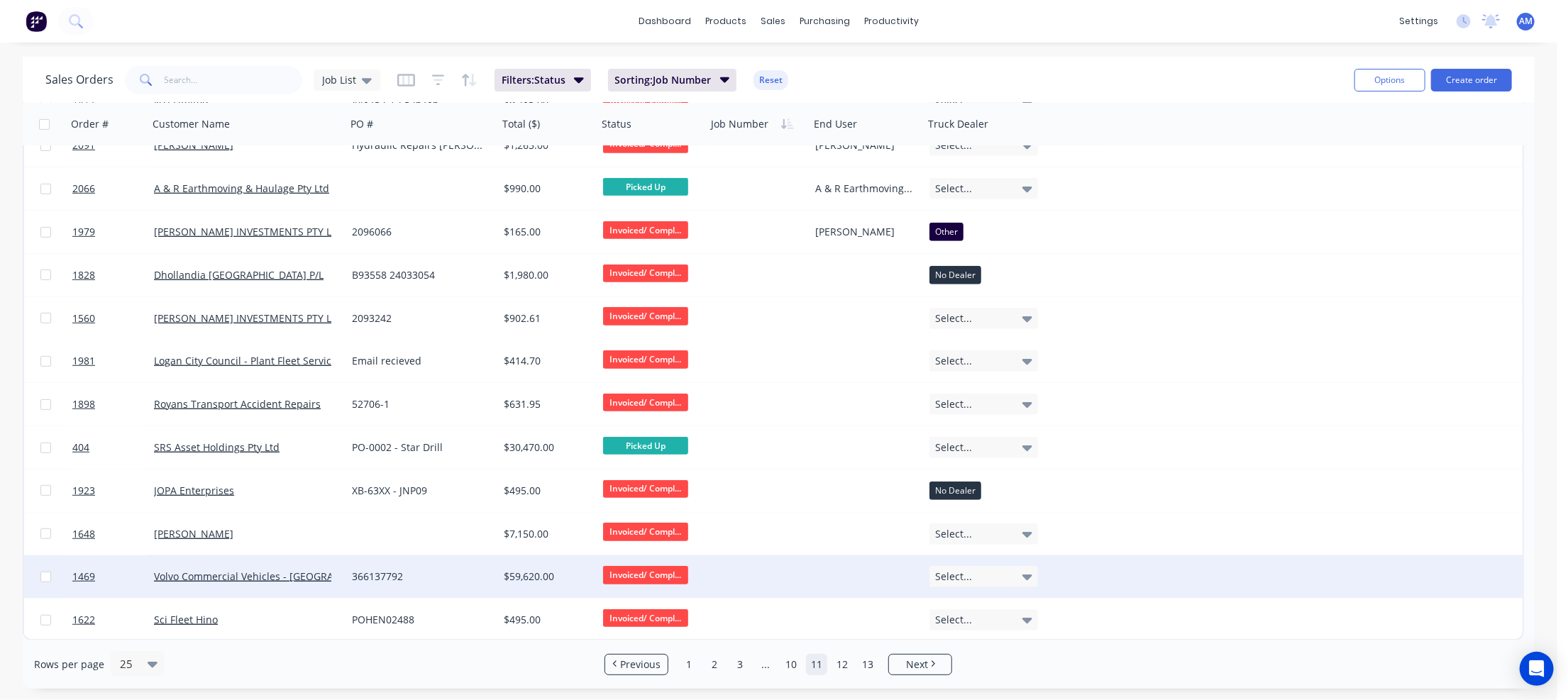
click at [746, 579] on div at bounding box center [758, 577] width 103 height 43
click at [383, 577] on div "366137792" at bounding box center [418, 577] width 133 height 14
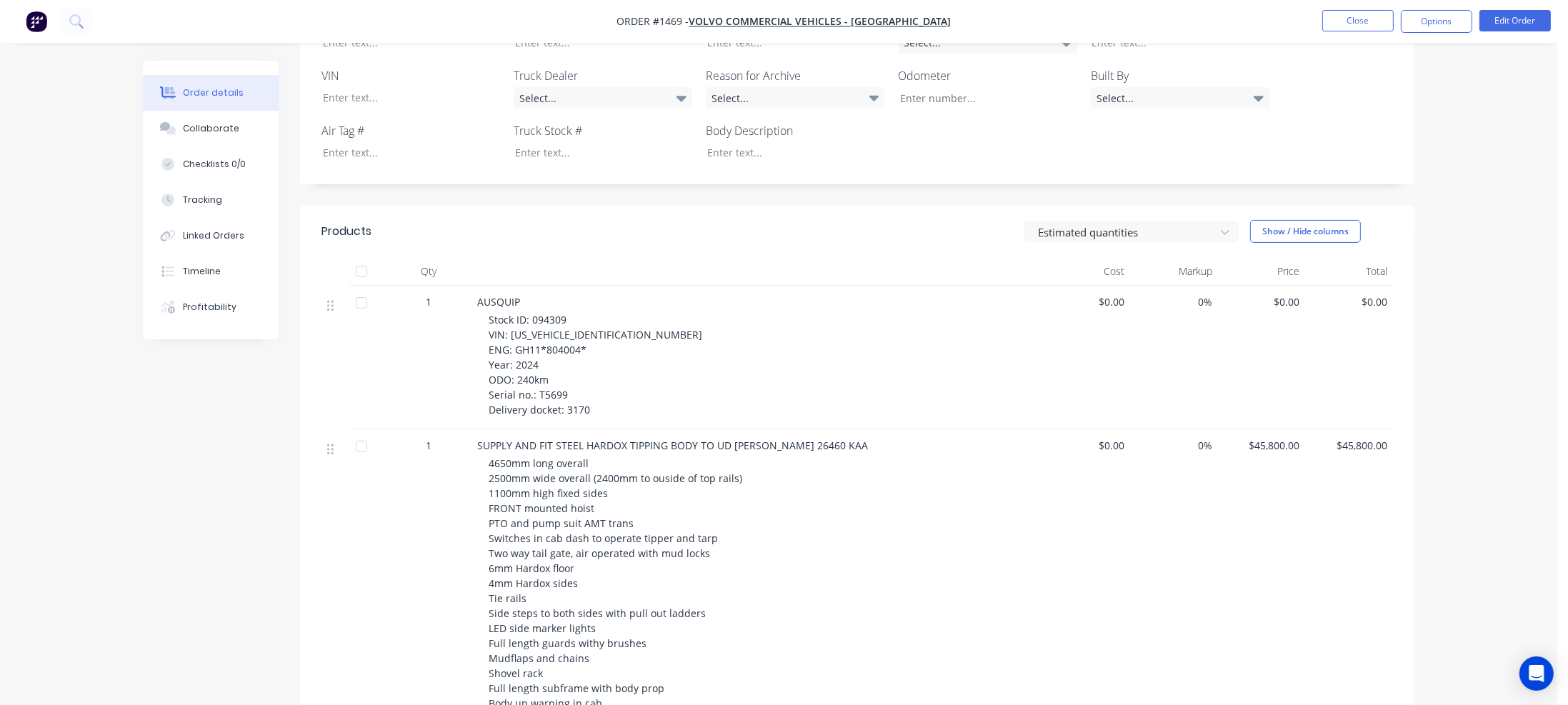
scroll to position [428, 0]
drag, startPoint x: 532, startPoint y: 297, endPoint x: 567, endPoint y: 294, distance: 35.1
click at [567, 310] on div "Stock ID: 094309 VIN: [US_VEHICLE_IDENTIFICATION_NUMBER] ENG: GH11*804004* Year…" at bounding box center [763, 363] width 549 height 105
click at [552, 140] on div at bounding box center [592, 150] width 178 height 21
paste div
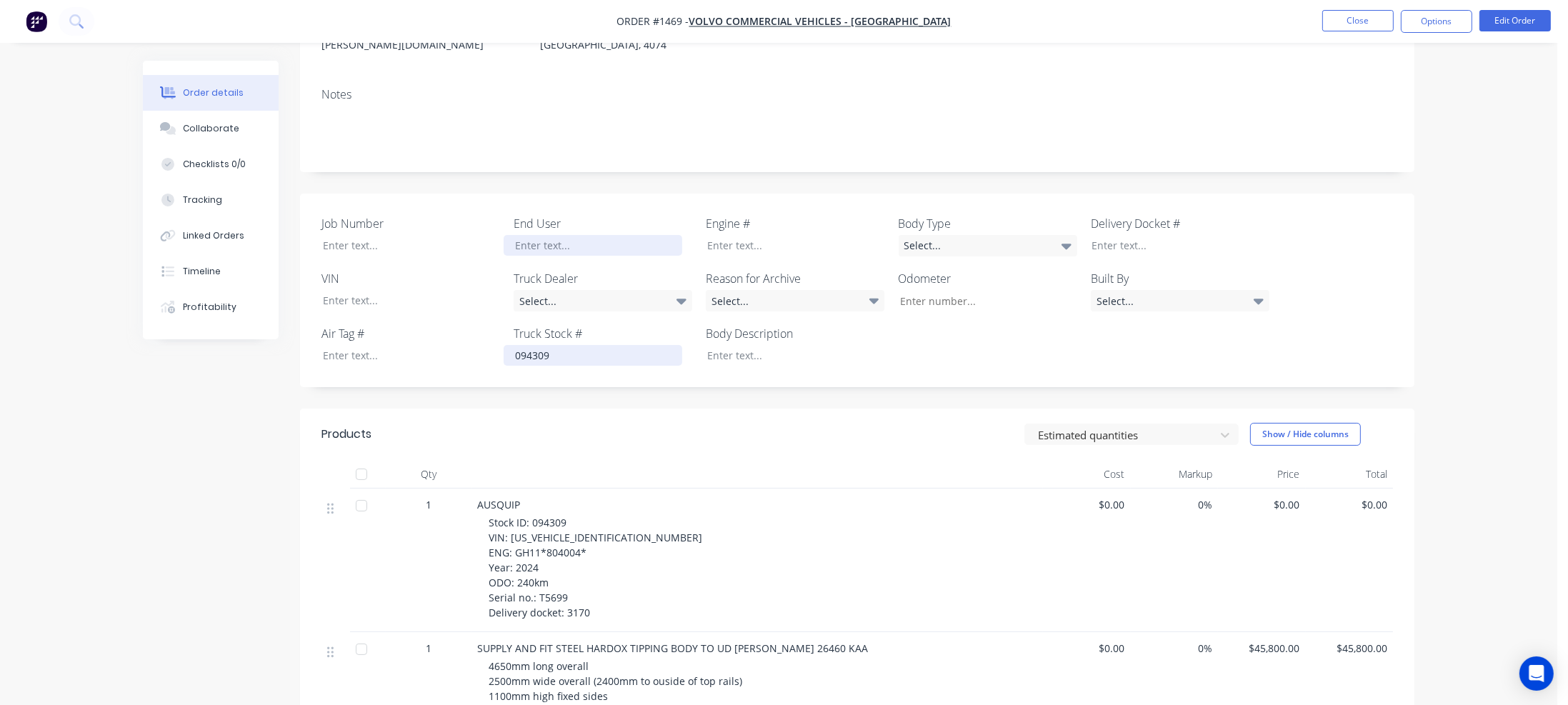
scroll to position [214, 0]
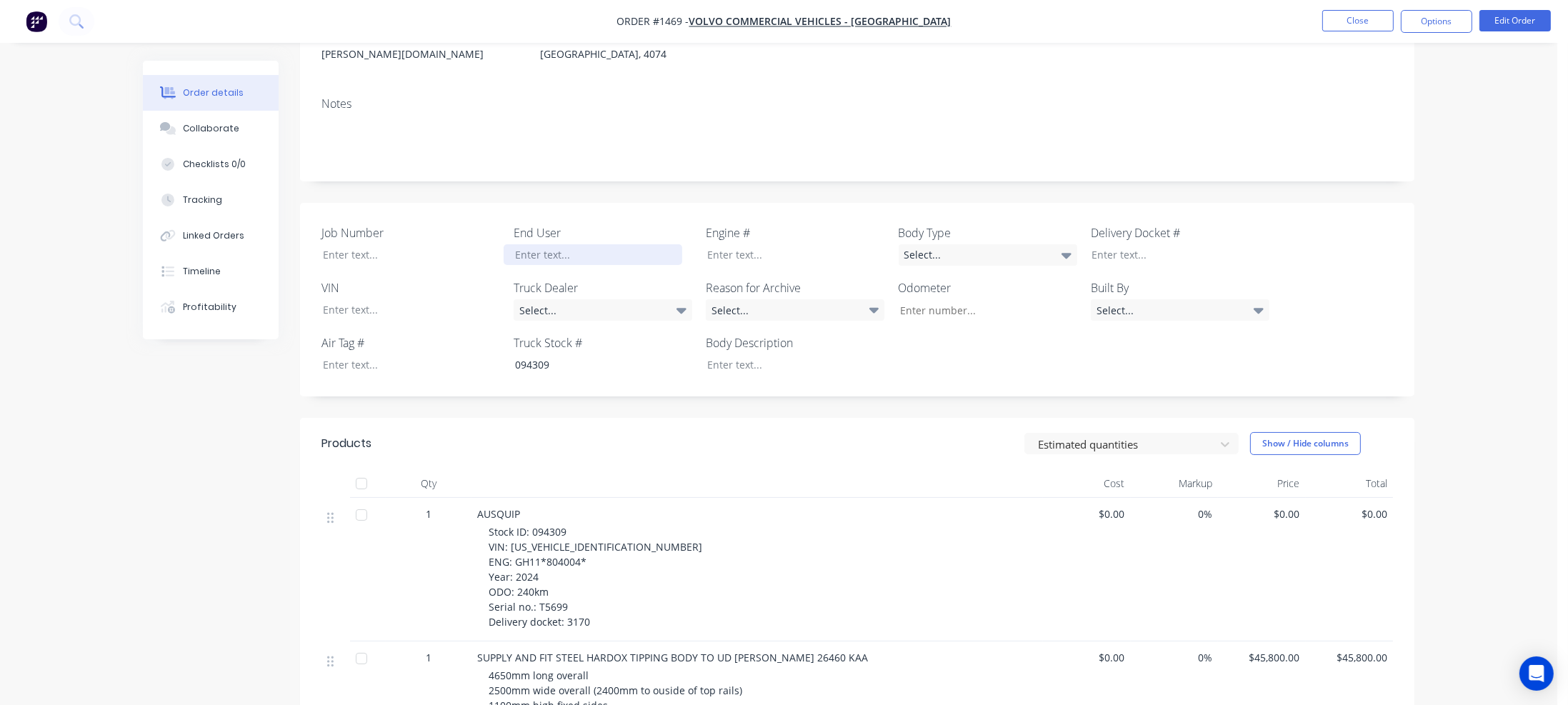
click at [553, 244] on div at bounding box center [592, 254] width 178 height 21
drag, startPoint x: 509, startPoint y: 527, endPoint x: 617, endPoint y: 527, distance: 108.0
click at [617, 527] on div "Stock ID: 094309 VIN: [US_VEHICLE_IDENTIFICATION_NUMBER] ENG: GH11*804004* Year…" at bounding box center [763, 577] width 549 height 105
click at [349, 299] on div at bounding box center [400, 310] width 178 height 21
paste div
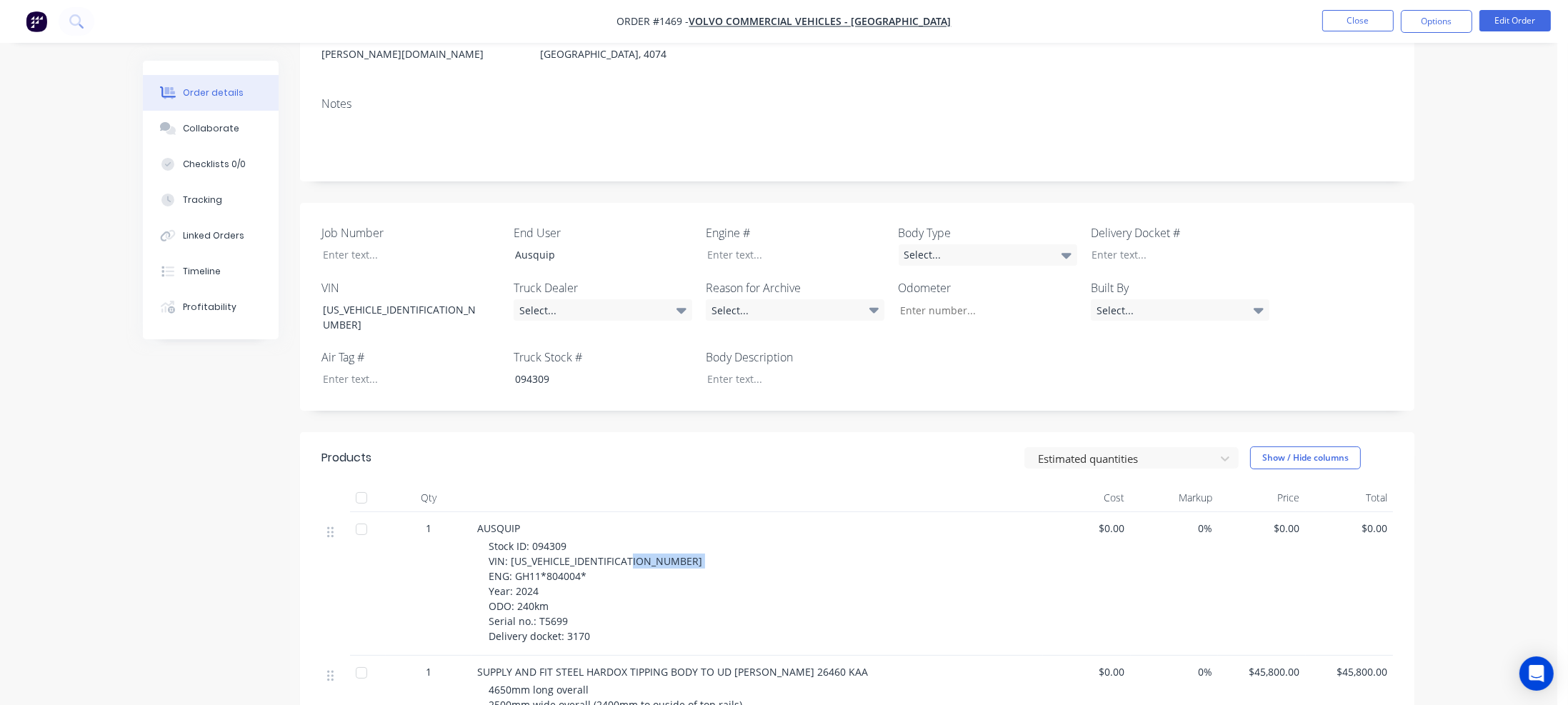
drag, startPoint x: 515, startPoint y: 542, endPoint x: 587, endPoint y: 542, distance: 72.0
click at [587, 542] on div "Stock ID: 094309 VIN: [US_VEHICLE_IDENTIFICATION_NUMBER] ENG: GH11*804004* Year…" at bounding box center [763, 591] width 549 height 105
click at [731, 244] on div at bounding box center [784, 254] width 178 height 21
paste div
drag, startPoint x: 517, startPoint y: 571, endPoint x: 549, endPoint y: 571, distance: 32.0
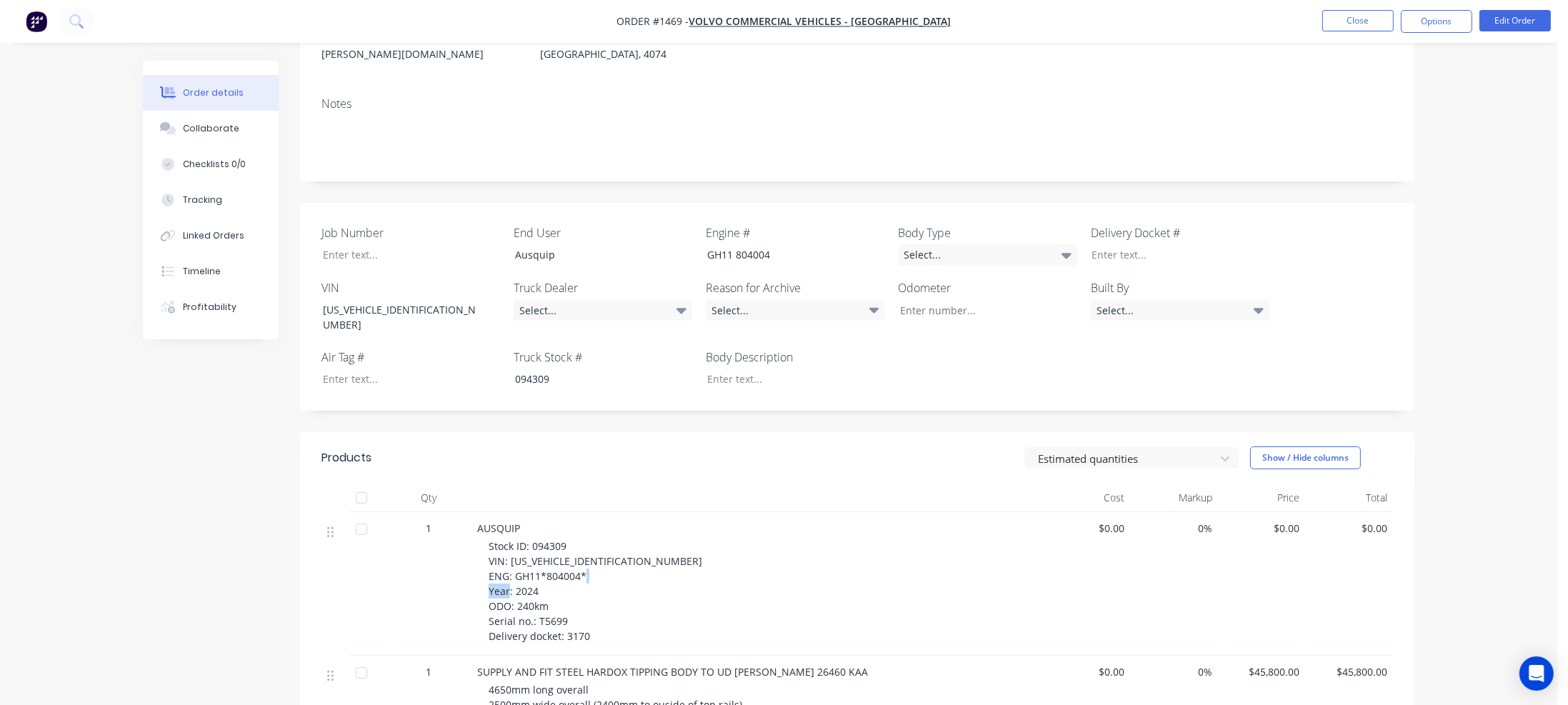
click at [549, 571] on div "Stock ID: 094309 VIN: [US_VEHICLE_IDENTIFICATION_NUMBER] ENG: GH11*804004* Year…" at bounding box center [763, 591] width 549 height 105
click at [938, 299] on input "Job Number" at bounding box center [982, 310] width 188 height 21
paste input "240km"
type input "240"
drag, startPoint x: 537, startPoint y: 586, endPoint x: 572, endPoint y: 585, distance: 35.0
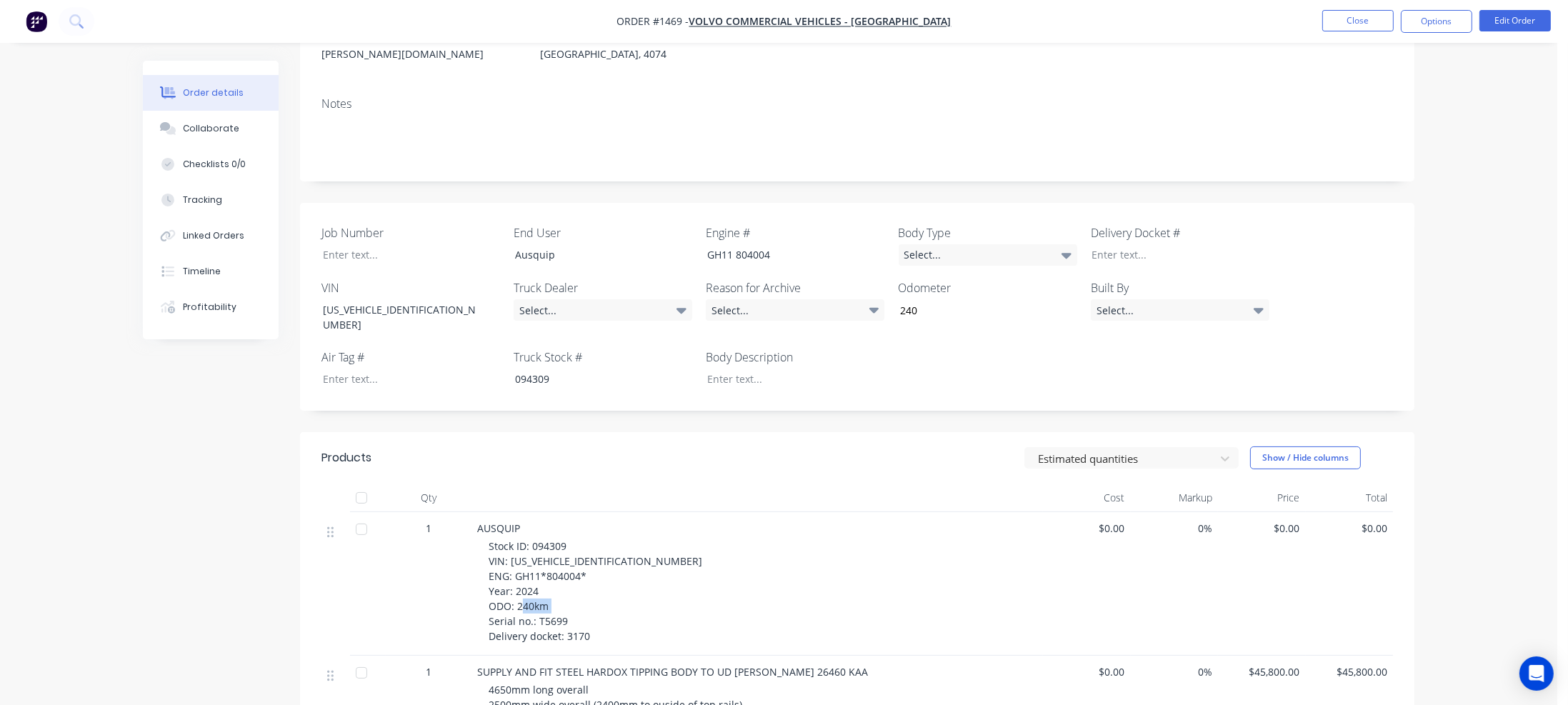
click at [572, 585] on div "Stock ID: 094309 VIN: [US_VEHICLE_IDENTIFICATION_NUMBER] ENG: GH11*804004* Year…" at bounding box center [763, 591] width 549 height 105
click at [332, 244] on div at bounding box center [400, 254] width 178 height 21
paste div
drag, startPoint x: 567, startPoint y: 603, endPoint x: 590, endPoint y: 602, distance: 23.0
click at [590, 602] on div "Stock ID: 094309 VIN: [US_VEHICLE_IDENTIFICATION_NUMBER] ENG: GH11*804004* Year…" at bounding box center [763, 591] width 549 height 105
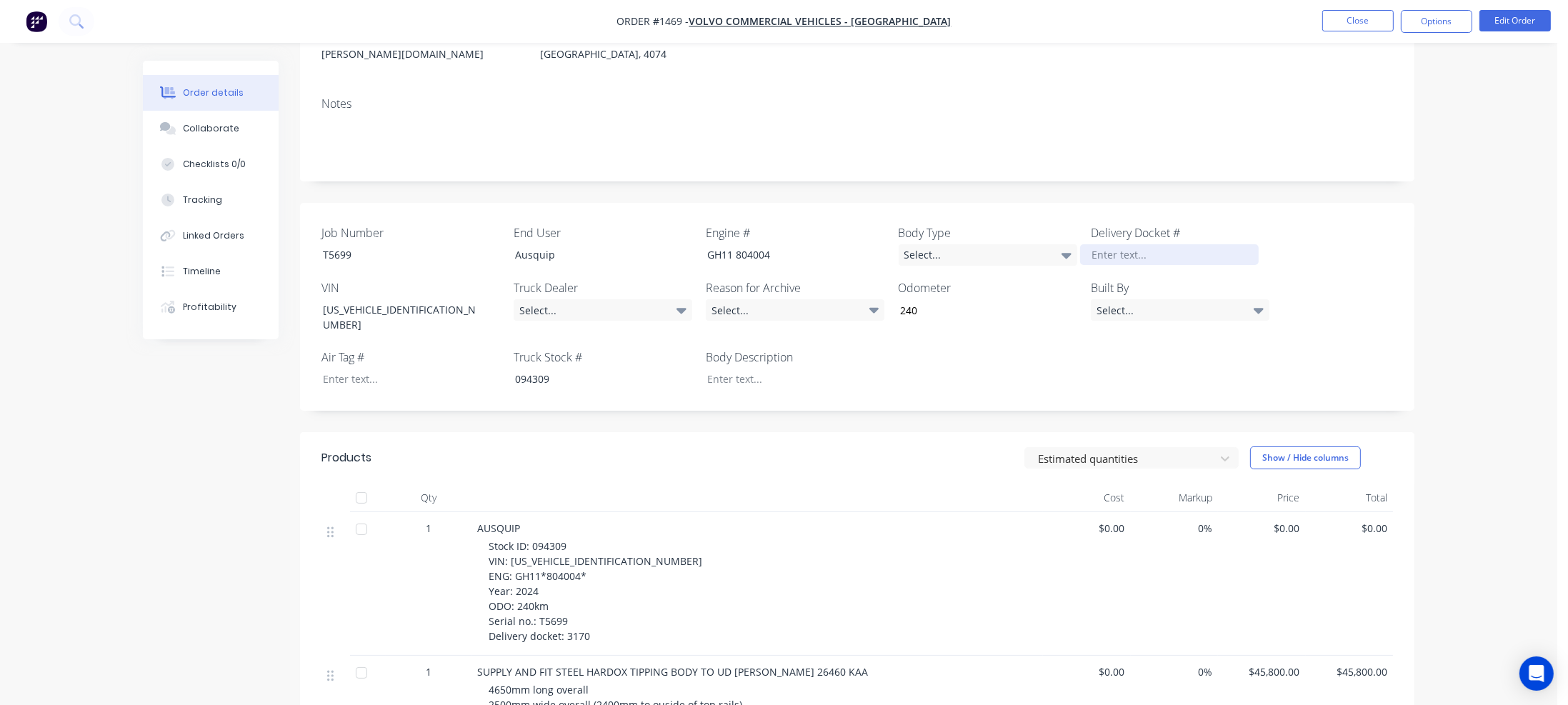
click at [1154, 244] on div at bounding box center [1169, 254] width 178 height 21
paste div
click at [546, 299] on div "Select..." at bounding box center [602, 310] width 178 height 21
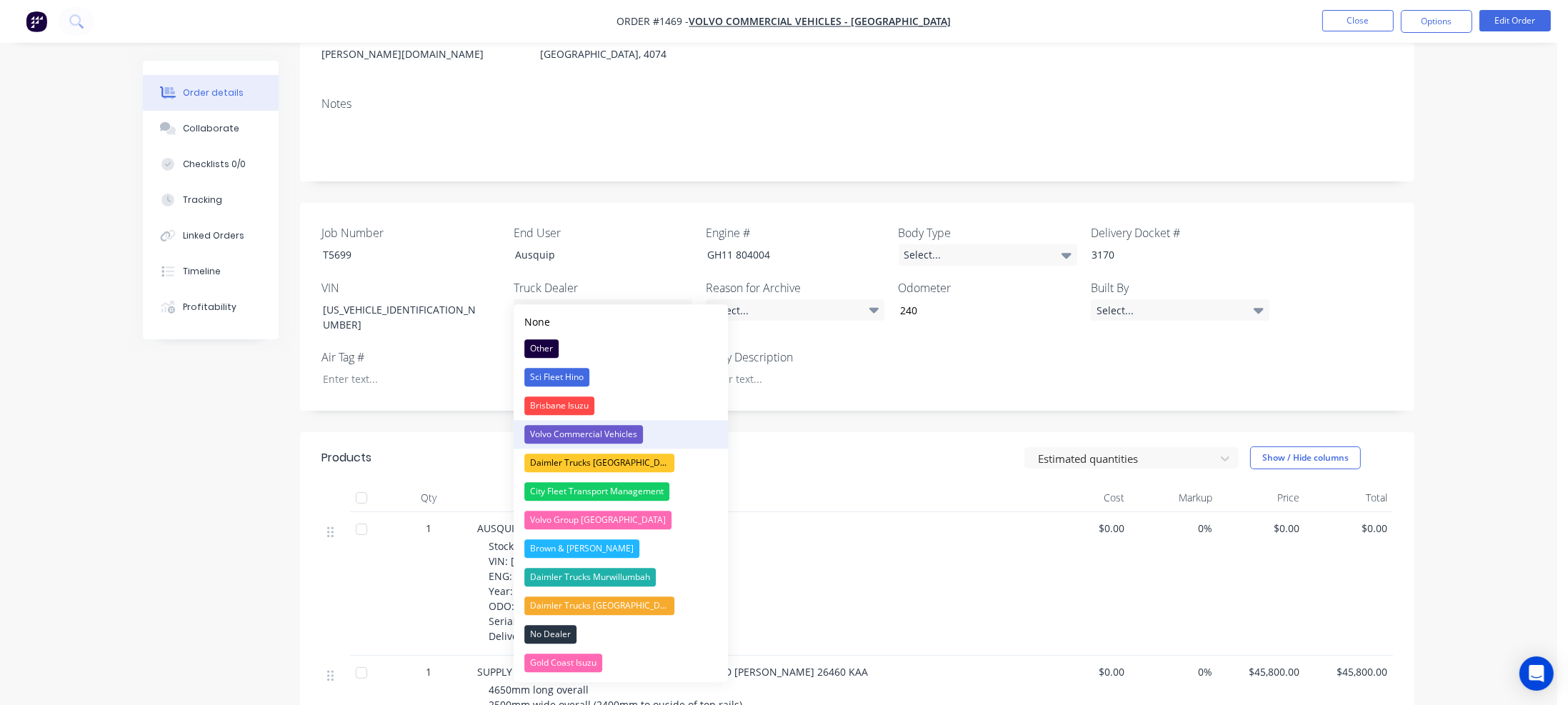
click at [572, 428] on div "Volvo Commercial Vehicles" at bounding box center [584, 434] width 119 height 19
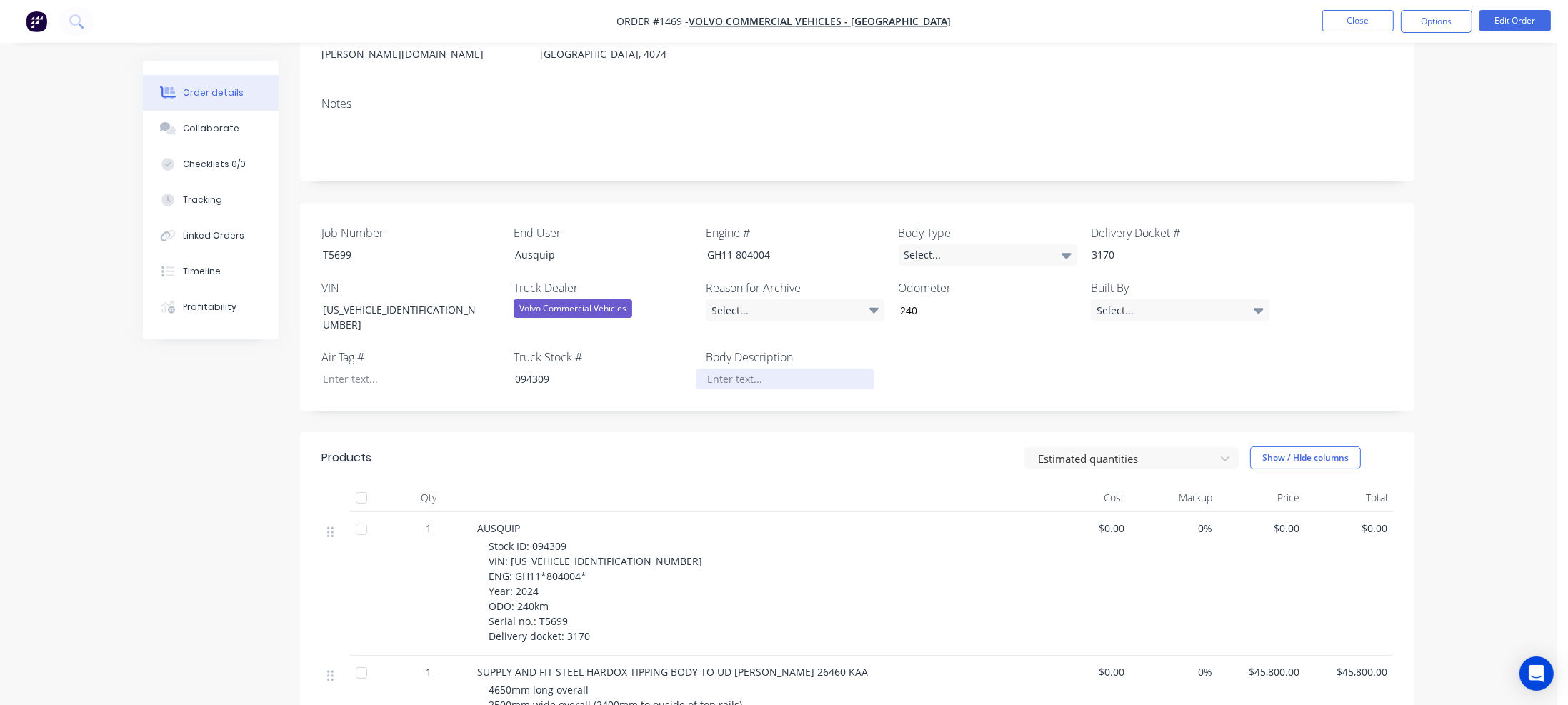
click at [744, 369] on div at bounding box center [784, 379] width 178 height 21
click at [948, 244] on div "Select..." at bounding box center [988, 255] width 178 height 21
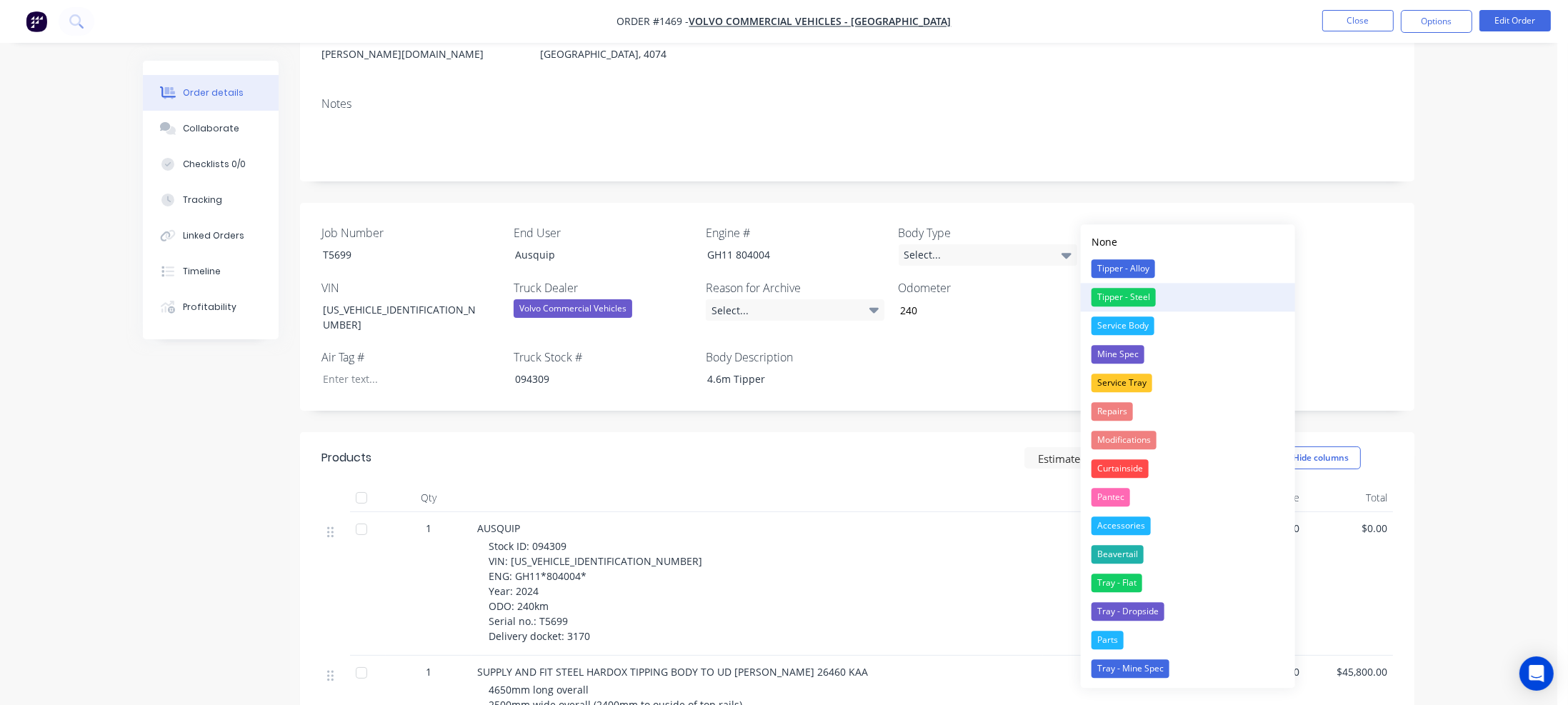
click at [1105, 294] on div "Tipper - Steel" at bounding box center [1124, 297] width 64 height 19
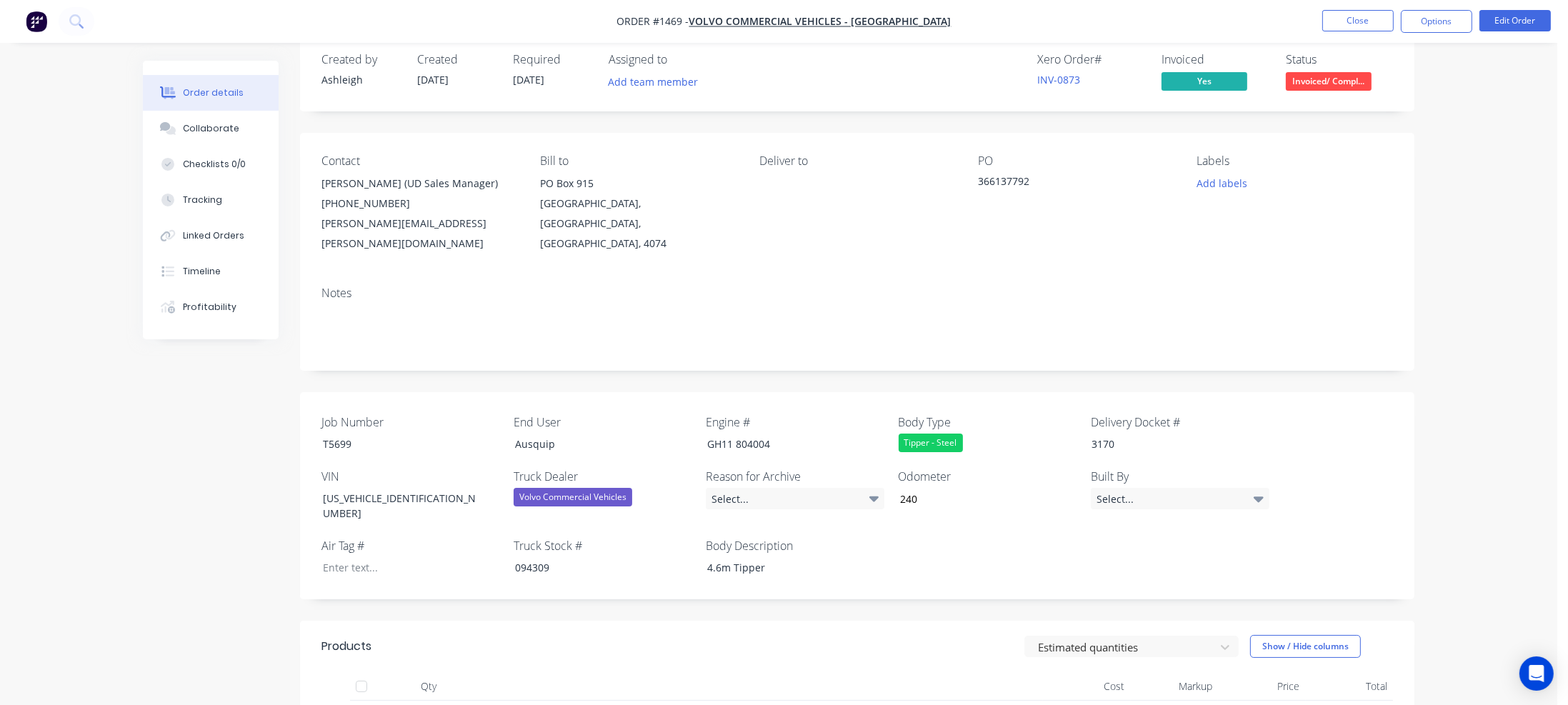
scroll to position [0, 0]
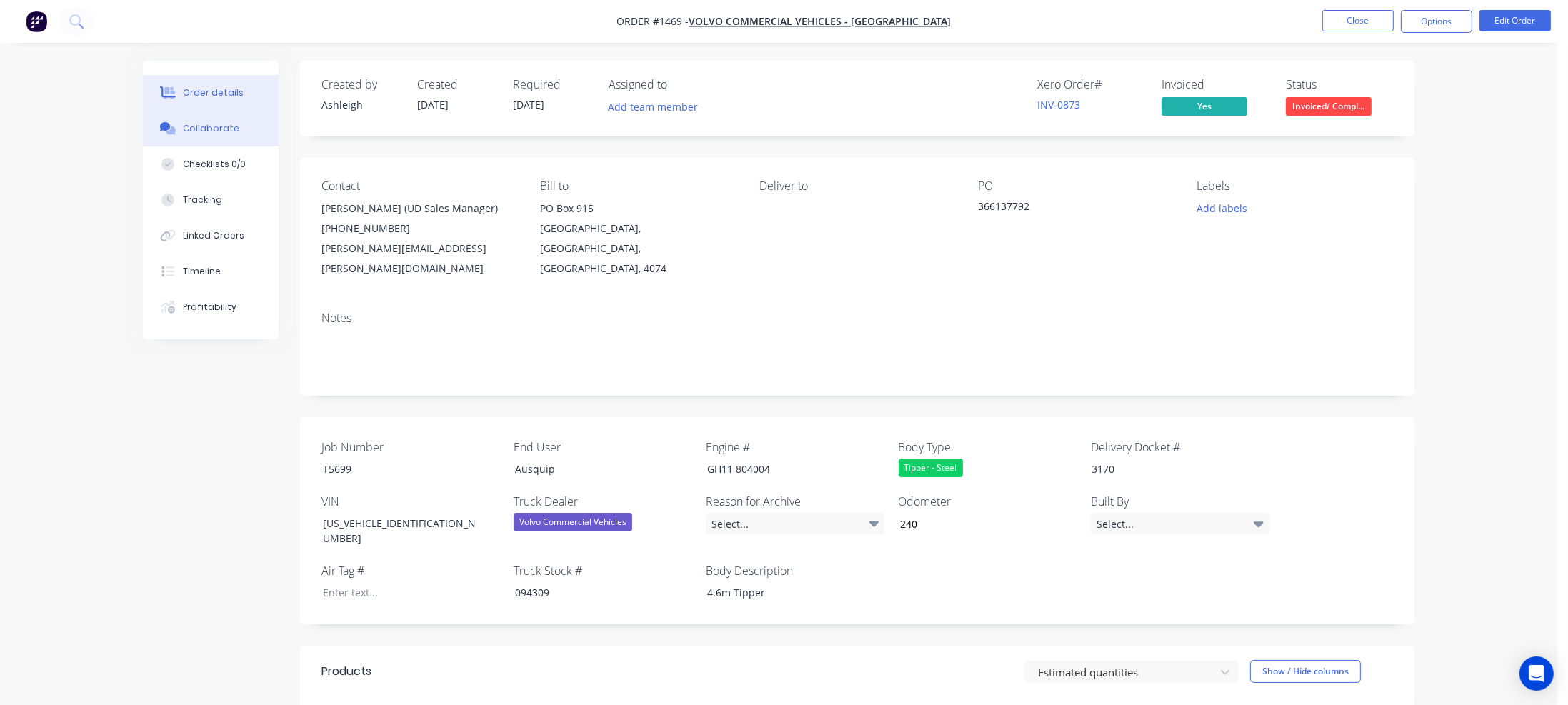
click at [232, 128] on div "Collaborate" at bounding box center [211, 129] width 57 height 13
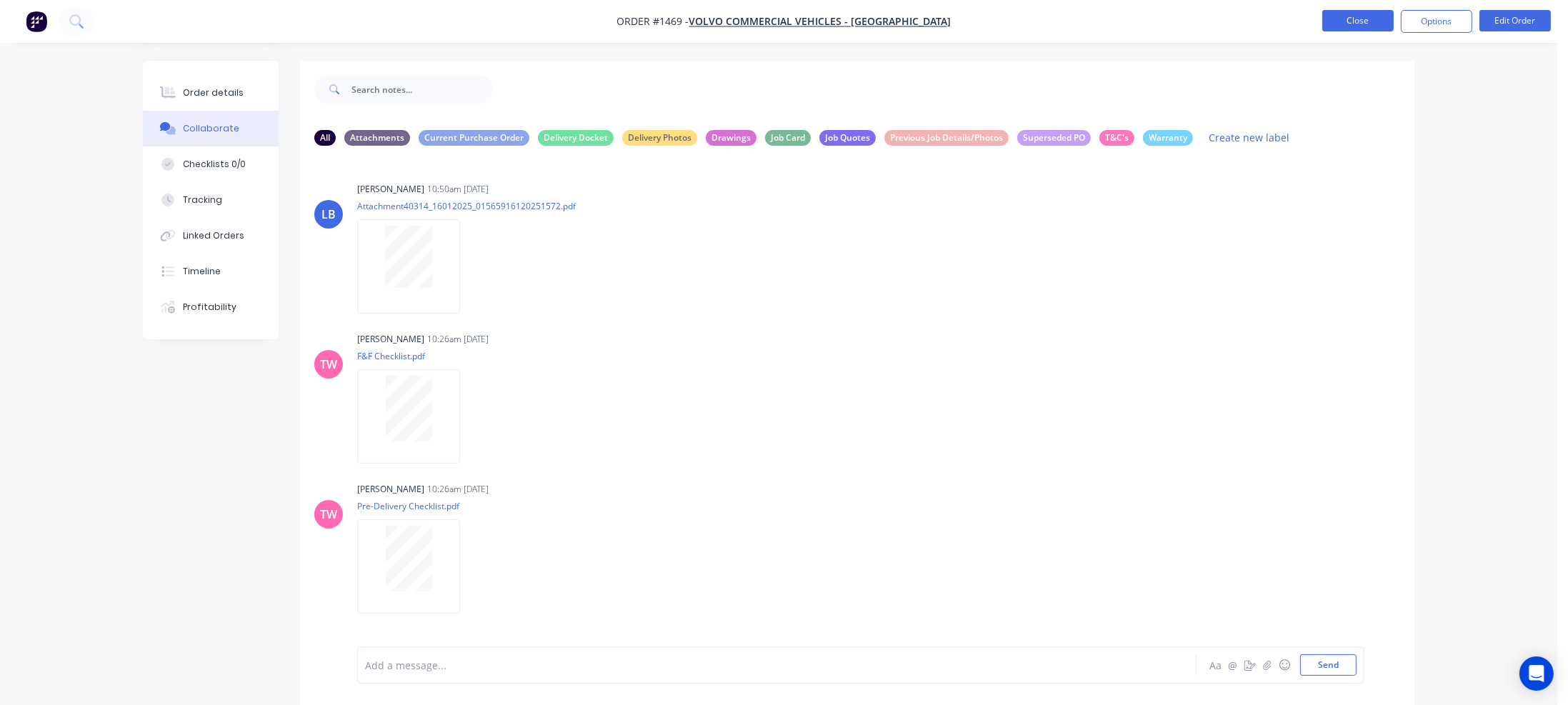
click at [1345, 28] on button "Close" at bounding box center [1358, 21] width 72 height 21
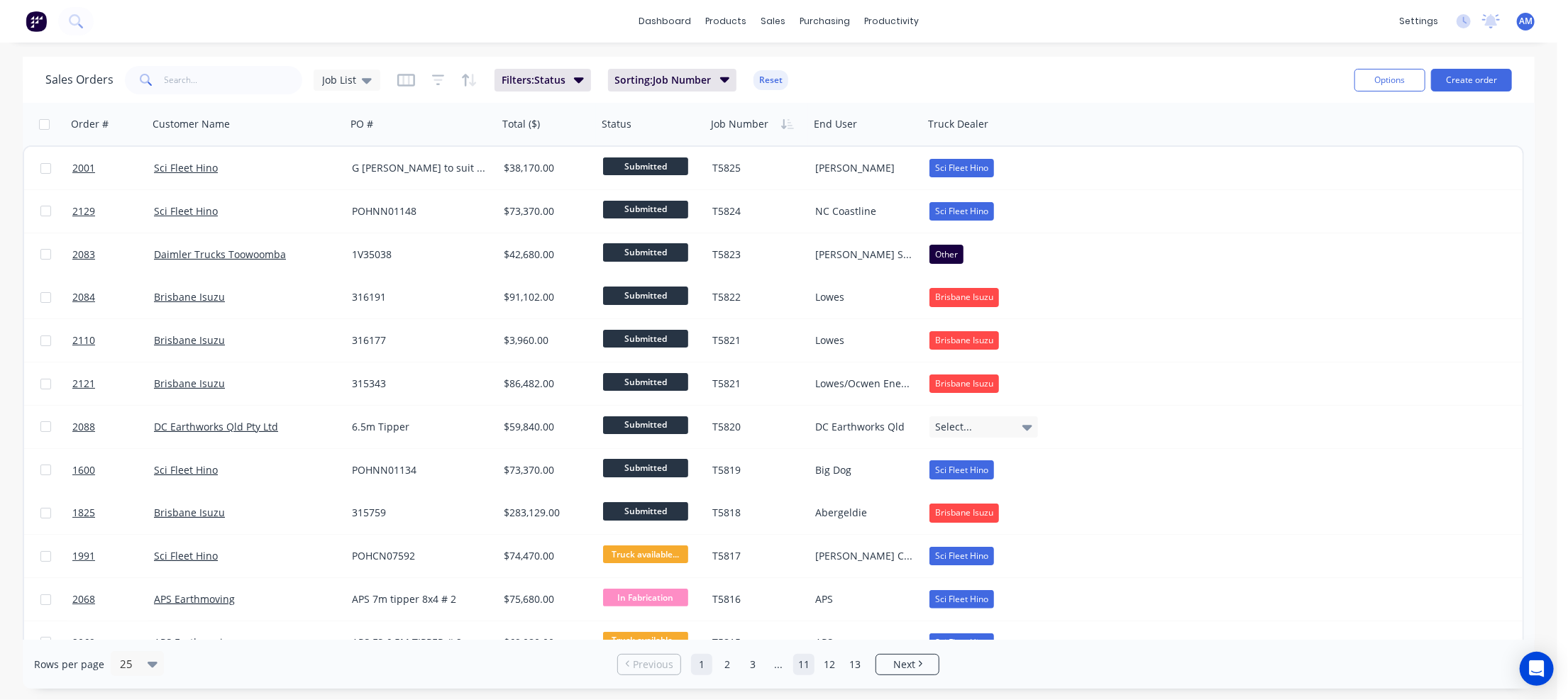
click at [797, 661] on link "11" at bounding box center [804, 664] width 21 height 21
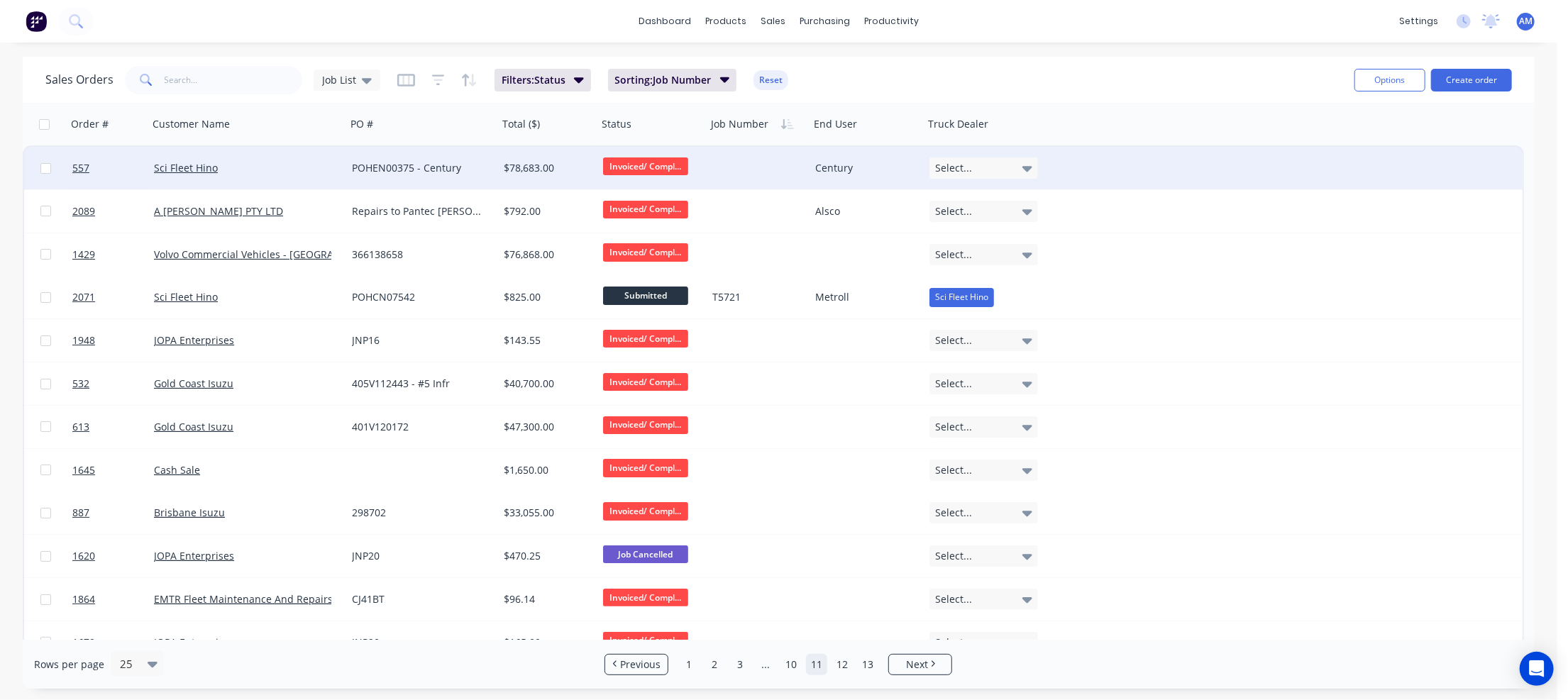
click at [381, 166] on div "POHEN00375 - Century" at bounding box center [418, 168] width 133 height 14
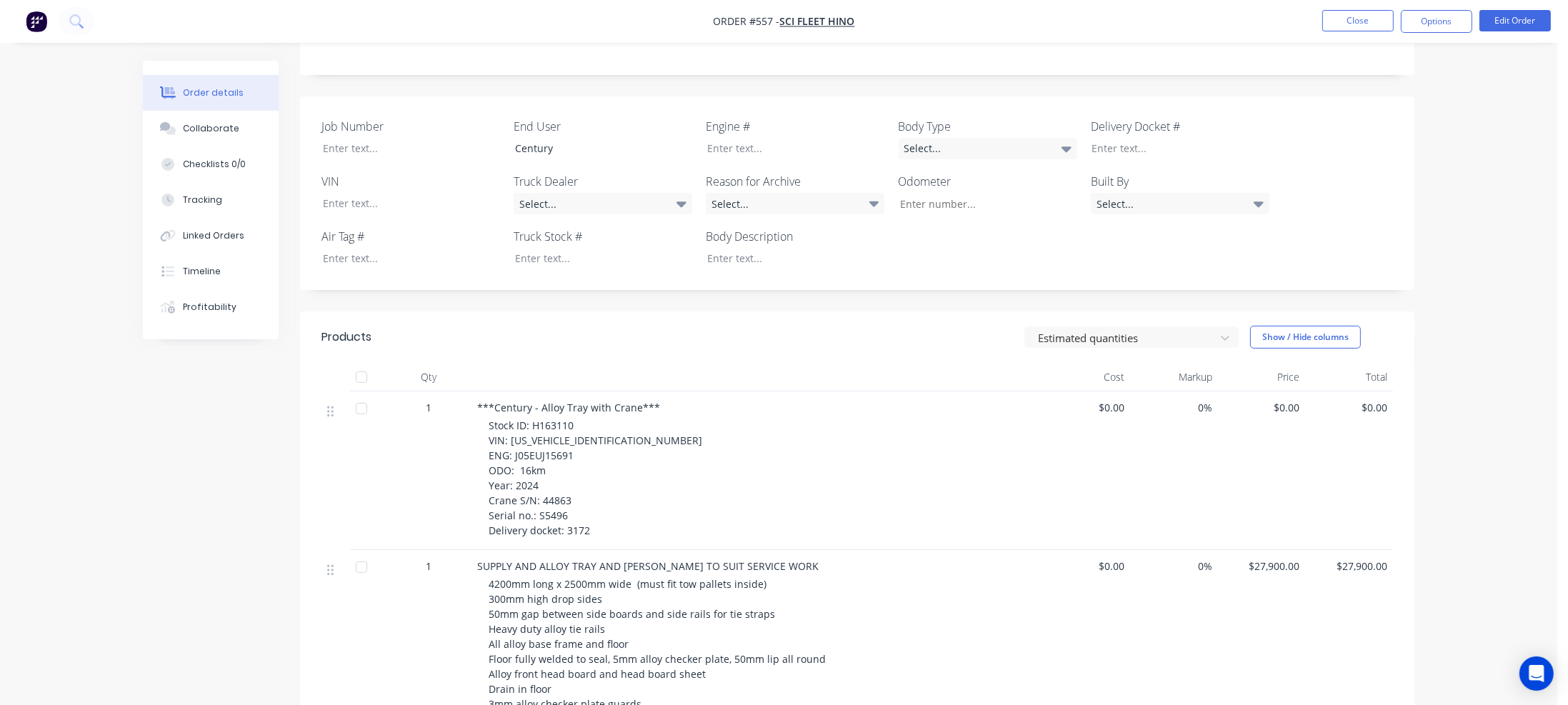
scroll to position [286, 0]
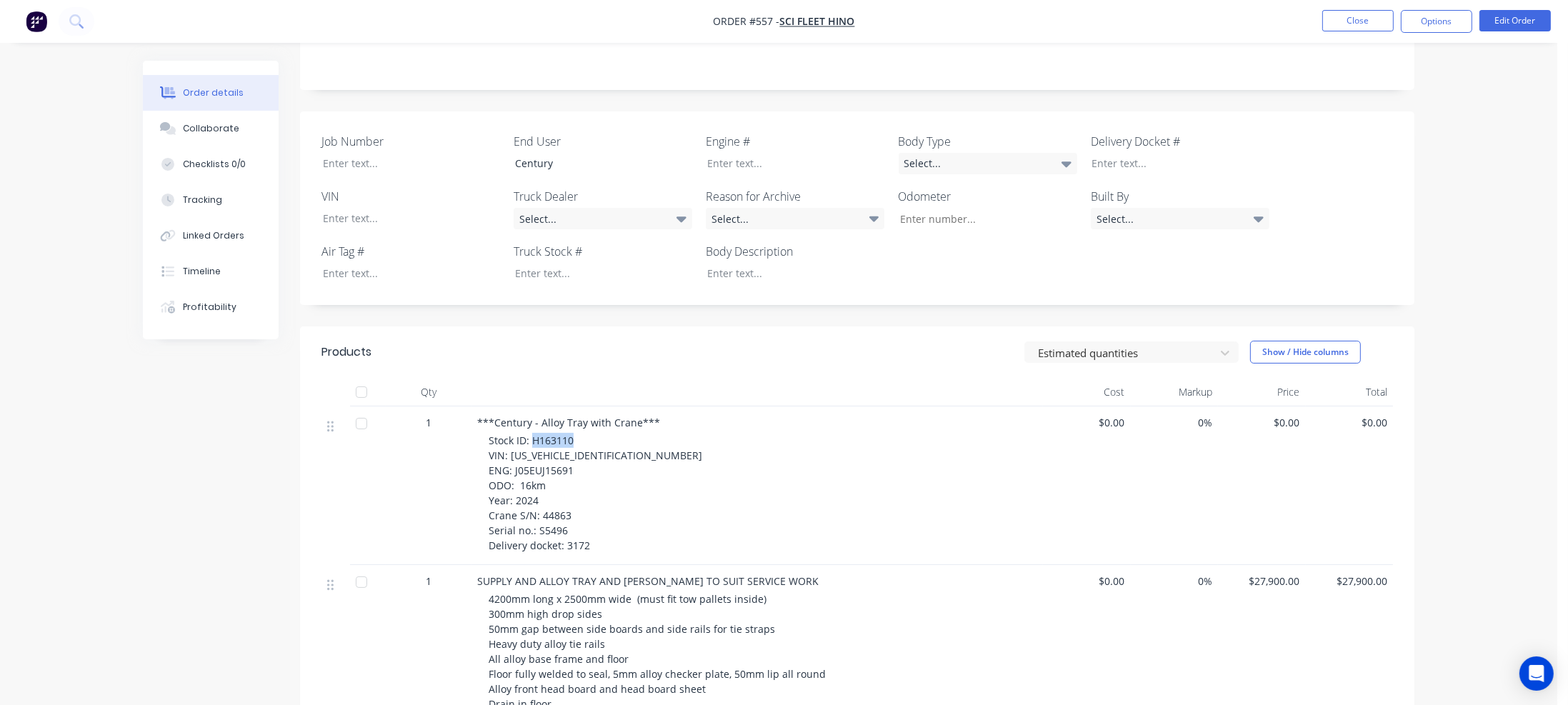
drag, startPoint x: 532, startPoint y: 426, endPoint x: 577, endPoint y: 425, distance: 45.0
click at [577, 433] on div "Stock ID: H163110 VIN: [US_VEHICLE_IDENTIFICATION_NUMBER] ENG: J05EUJ15691 ODO:…" at bounding box center [763, 493] width 549 height 120
click at [542, 263] on div at bounding box center [592, 273] width 178 height 21
paste div
drag, startPoint x: 508, startPoint y: 439, endPoint x: 605, endPoint y: 439, distance: 97.0
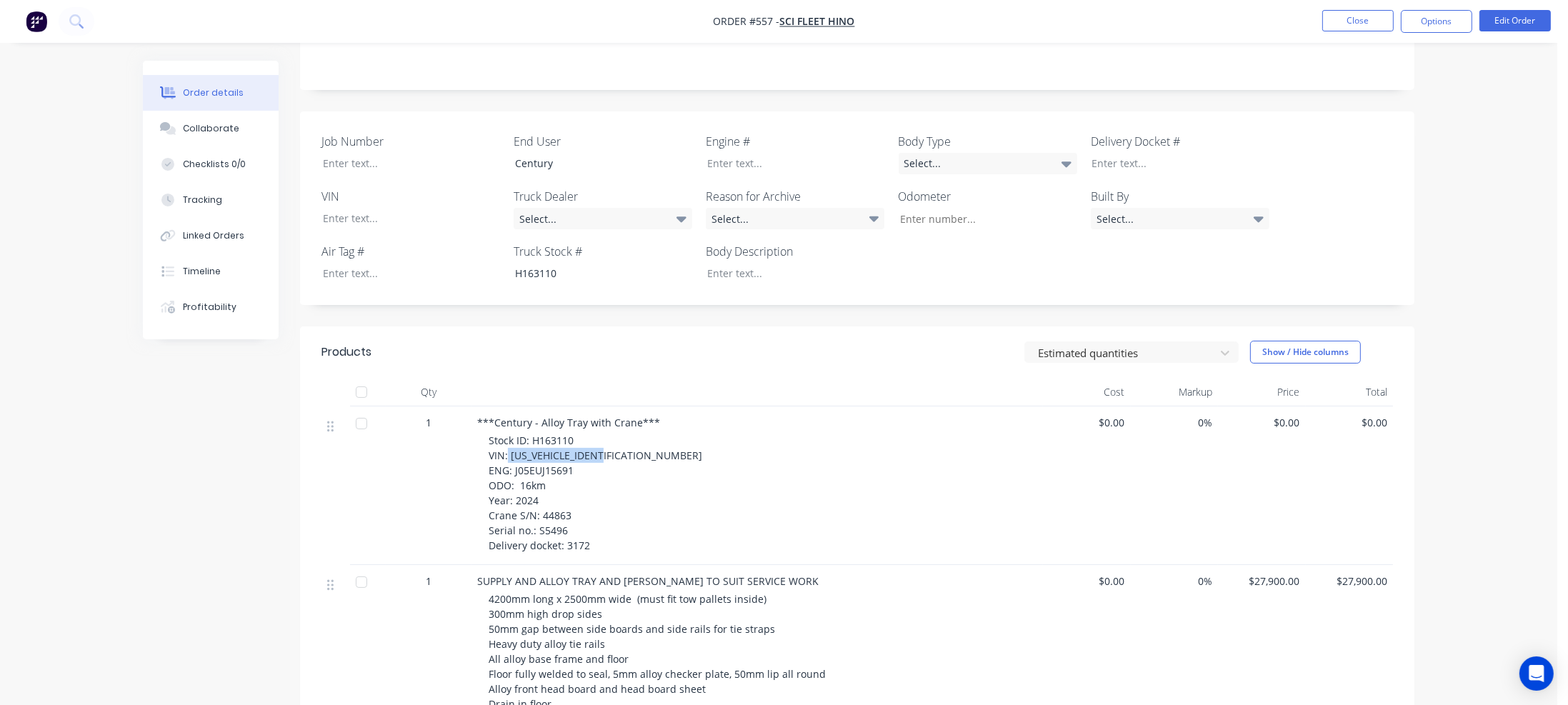
click at [605, 439] on span "Stock ID: H163110 VIN: [US_VEHICLE_IDENTIFICATION_NUMBER] ENG: J05EUJ15691 ODO:…" at bounding box center [595, 493] width 213 height 119
click at [329, 208] on div at bounding box center [400, 218] width 178 height 21
paste div
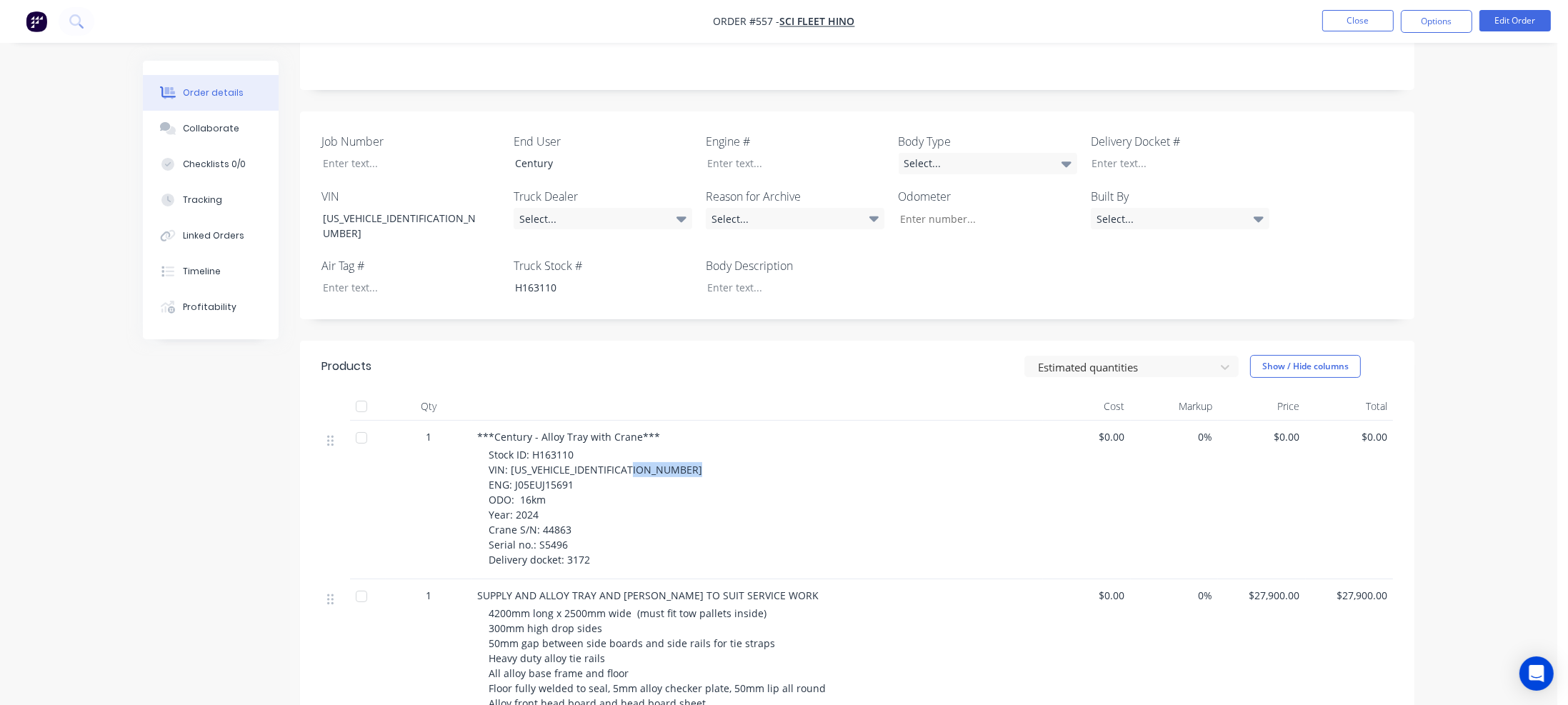
drag, startPoint x: 514, startPoint y: 457, endPoint x: 582, endPoint y: 456, distance: 68.0
click at [582, 456] on div "Stock ID: H163110 VIN: [US_VEHICLE_IDENTIFICATION_NUMBER] ENG: J05EUJ15691 ODO:…" at bounding box center [763, 507] width 549 height 120
click at [736, 153] on div at bounding box center [784, 163] width 178 height 21
paste div
drag, startPoint x: 520, startPoint y: 471, endPoint x: 546, endPoint y: 471, distance: 26.0
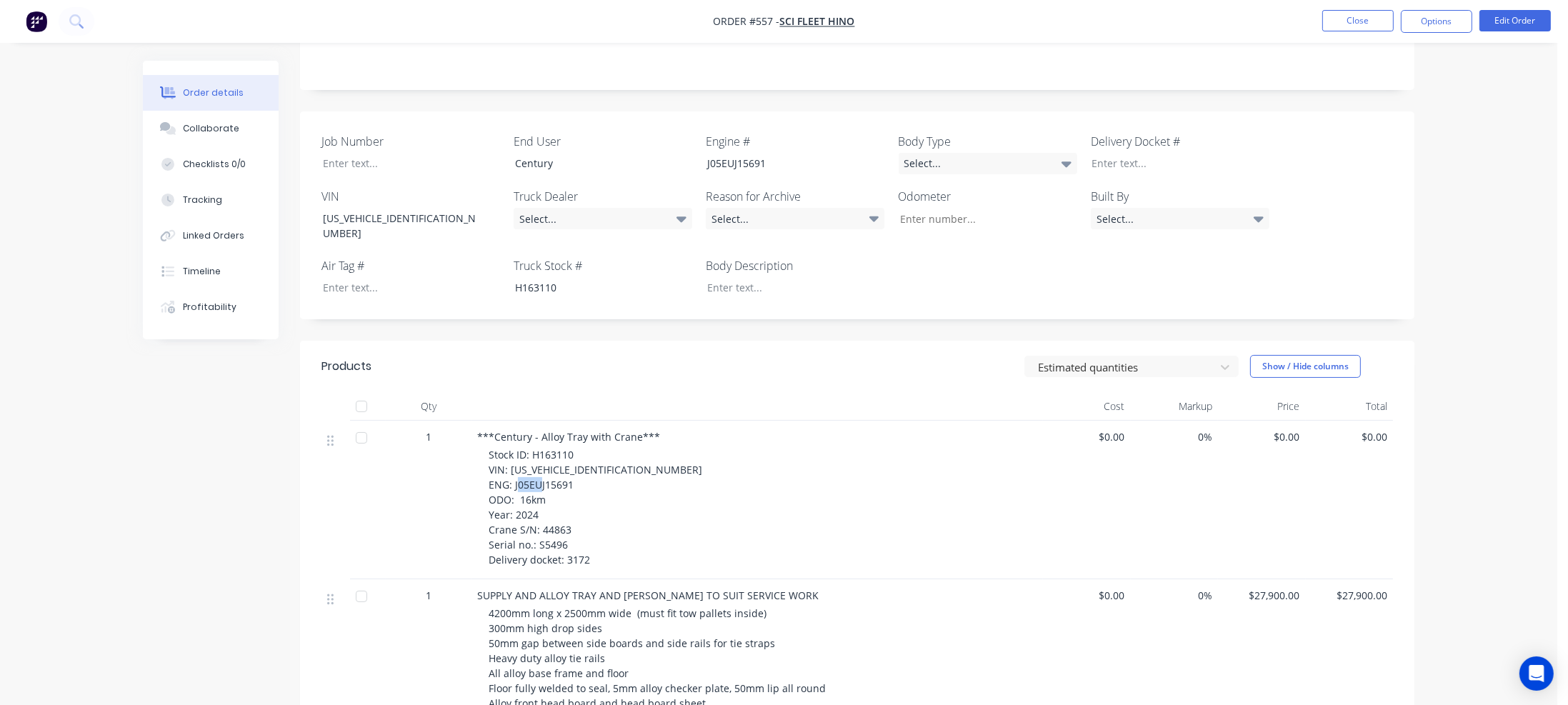
click at [546, 471] on div "Stock ID: H163110 VIN: [US_VEHICLE_IDENTIFICATION_NUMBER] ENG: J05EUJ15691 ODO:…" at bounding box center [763, 507] width 549 height 120
click at [912, 208] on input "Job Number" at bounding box center [982, 219] width 188 height 21
paste input "16km"
type input "16"
drag, startPoint x: 537, startPoint y: 517, endPoint x: 566, endPoint y: 517, distance: 29.0
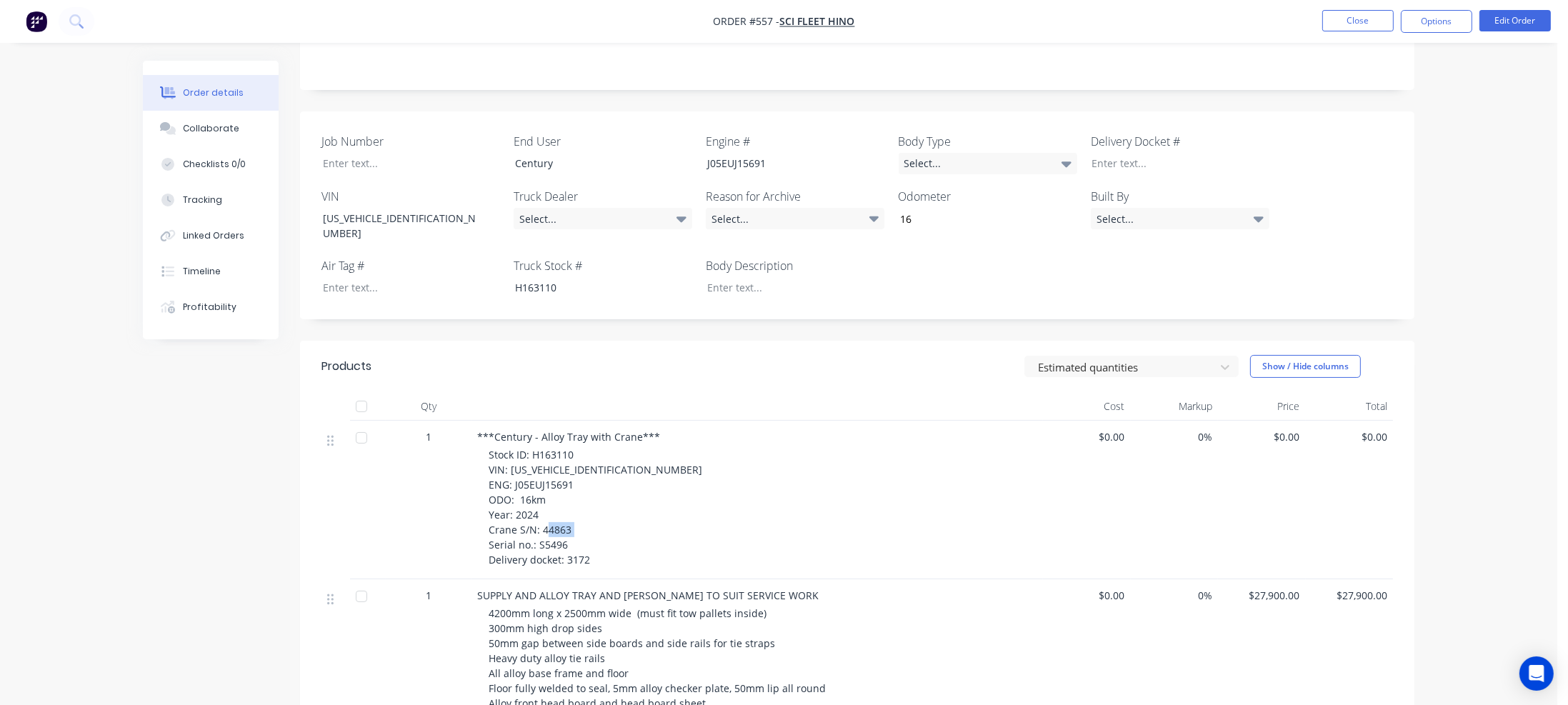
click at [566, 517] on div "Stock ID: H163110 VIN: [US_VEHICLE_IDENTIFICATION_NUMBER] ENG: J05EUJ15691 ODO:…" at bounding box center [763, 507] width 549 height 120
click at [336, 153] on div at bounding box center [400, 163] width 178 height 21
paste div
drag, startPoint x: 566, startPoint y: 530, endPoint x: 586, endPoint y: 529, distance: 20.0
click at [586, 529] on span "Stock ID: H163110 VIN: [US_VEHICLE_IDENTIFICATION_NUMBER] ENG: J05EUJ15691 ODO:…" at bounding box center [595, 507] width 213 height 119
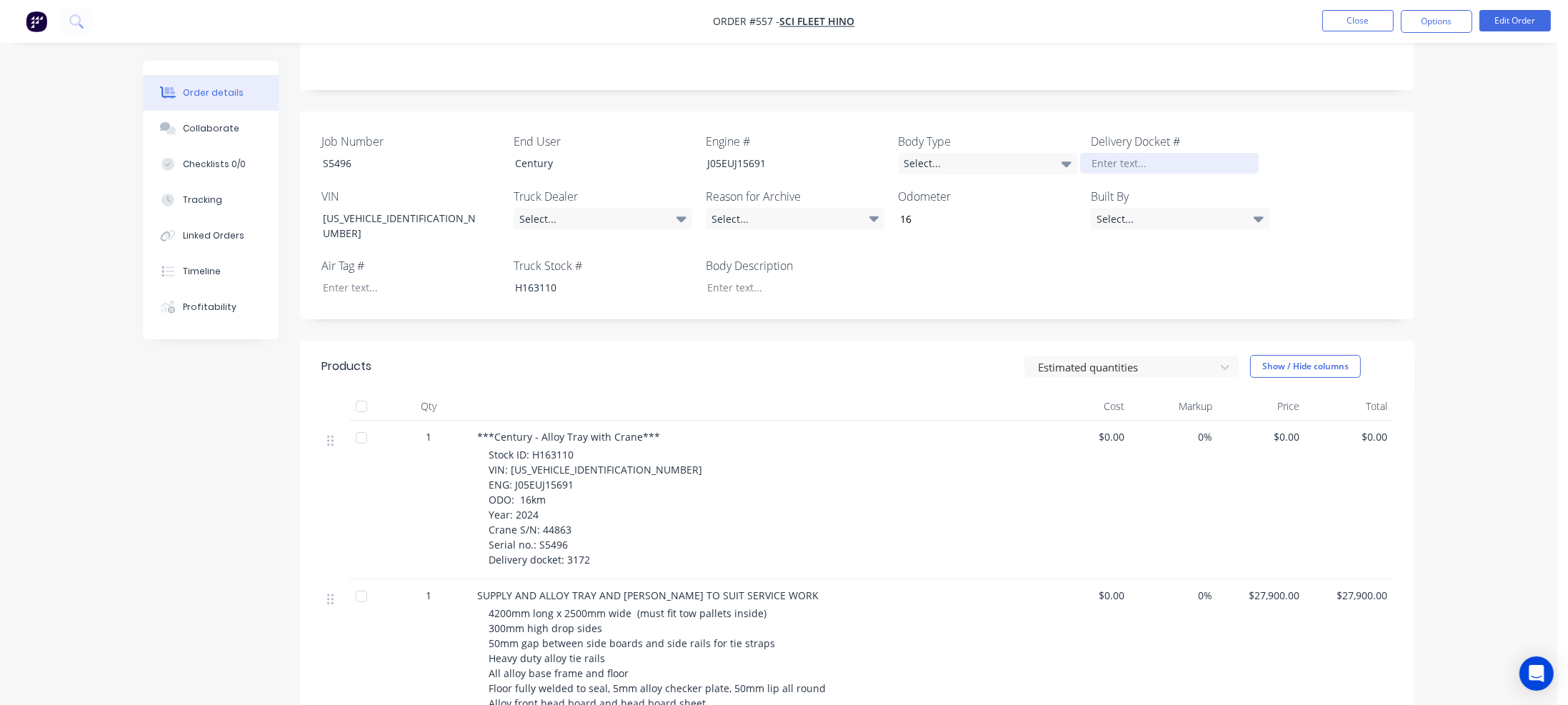
click at [1107, 153] on div at bounding box center [1169, 163] width 178 height 21
paste div
click at [731, 277] on div at bounding box center [784, 287] width 178 height 21
click at [663, 208] on div "Select..." at bounding box center [602, 219] width 178 height 21
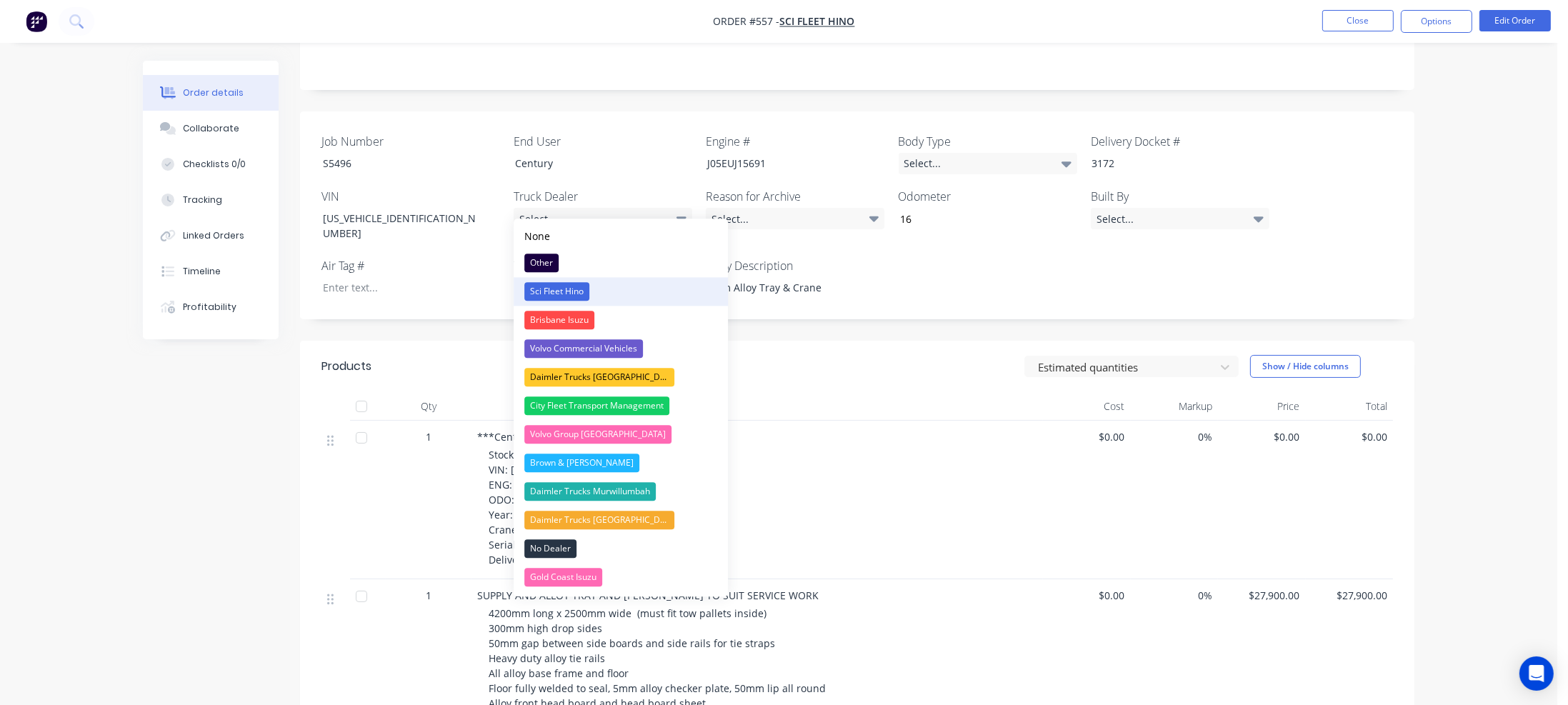
click at [598, 293] on button "Sci Fleet Hino" at bounding box center [620, 292] width 214 height 29
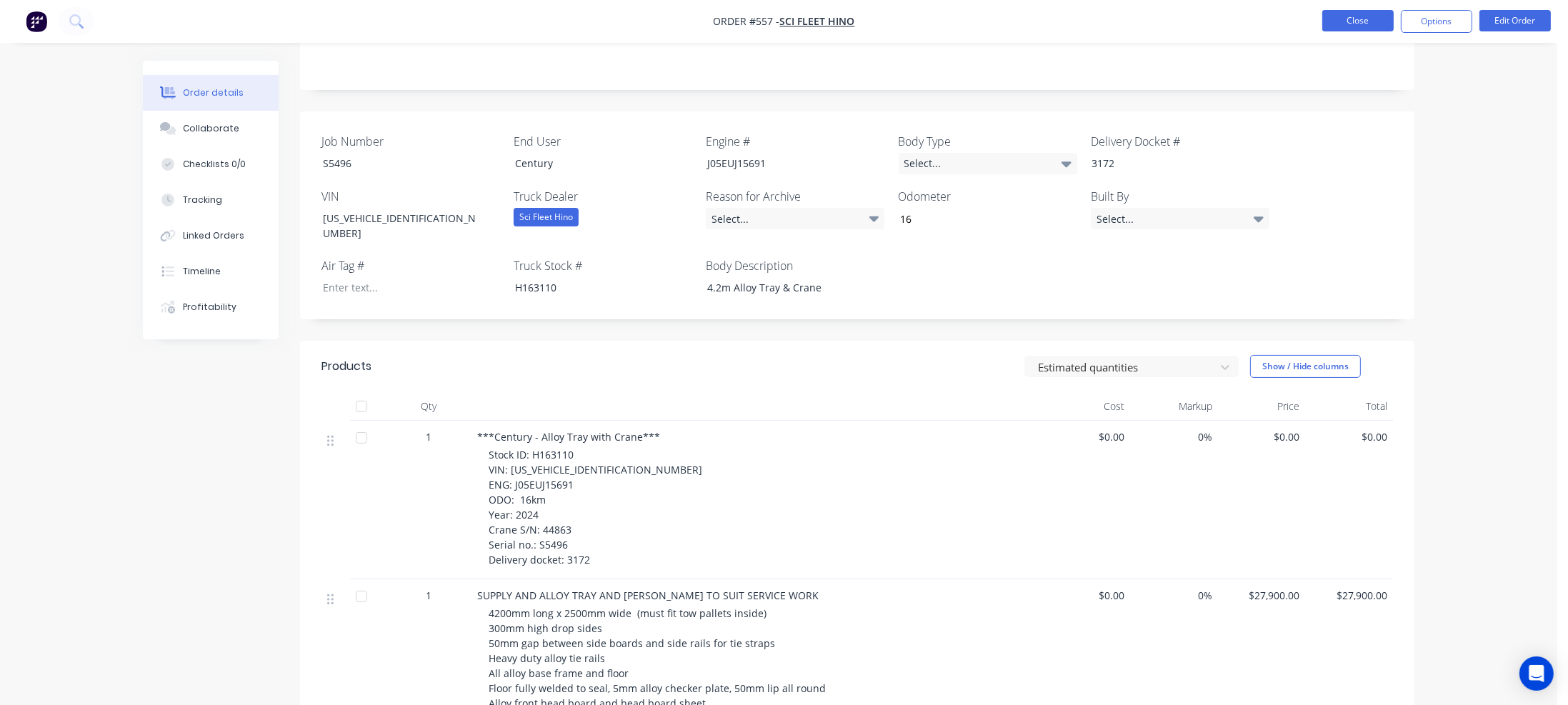
click at [1374, 19] on button "Close" at bounding box center [1358, 21] width 72 height 21
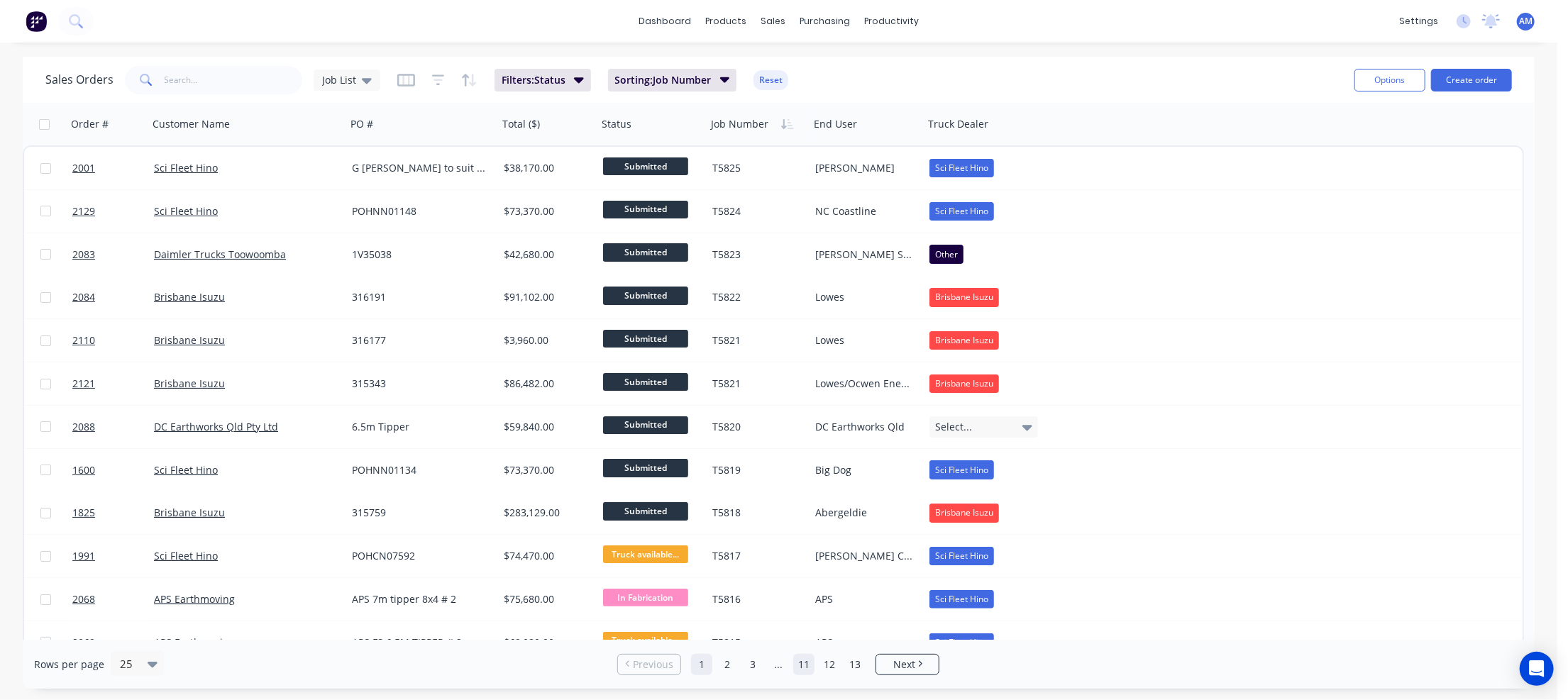
click at [809, 662] on link "11" at bounding box center [804, 664] width 21 height 21
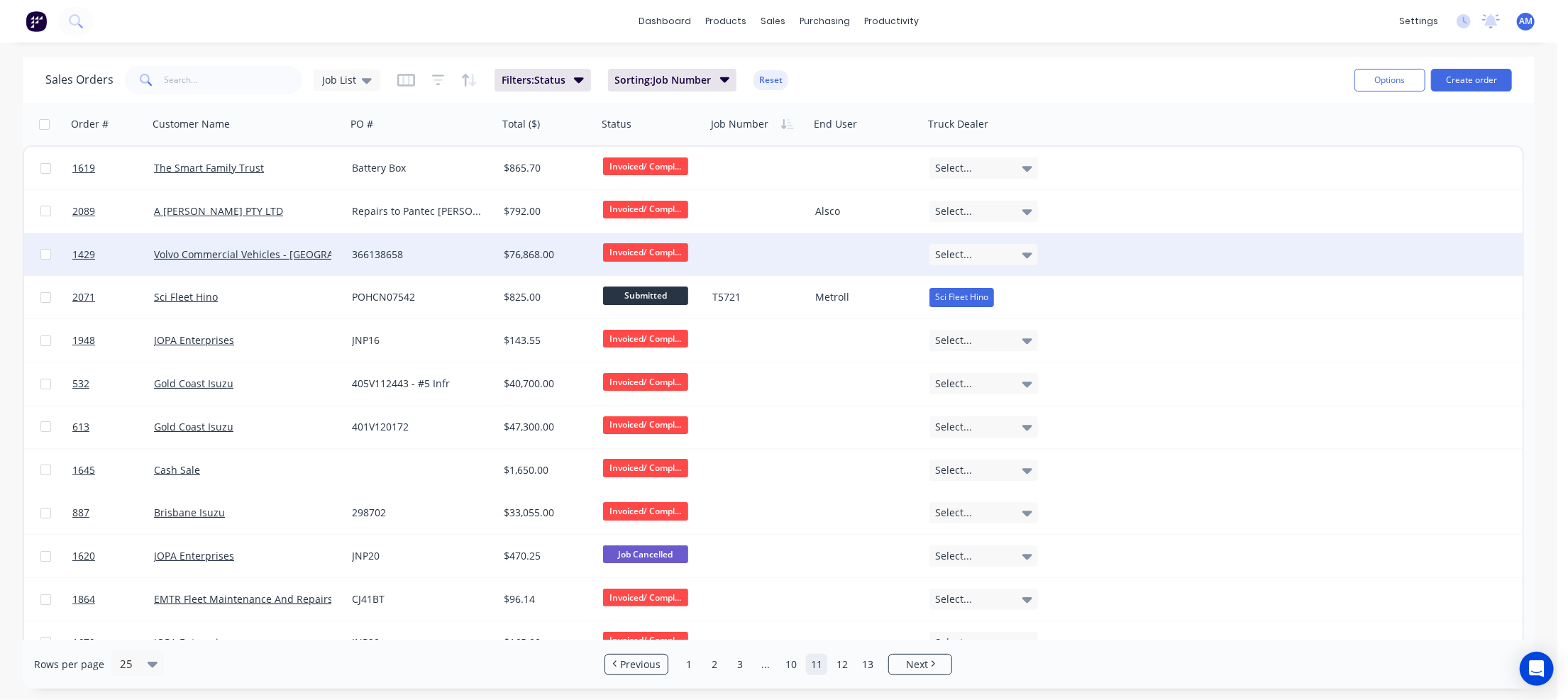
click at [428, 255] on div "366138658" at bounding box center [418, 255] width 133 height 14
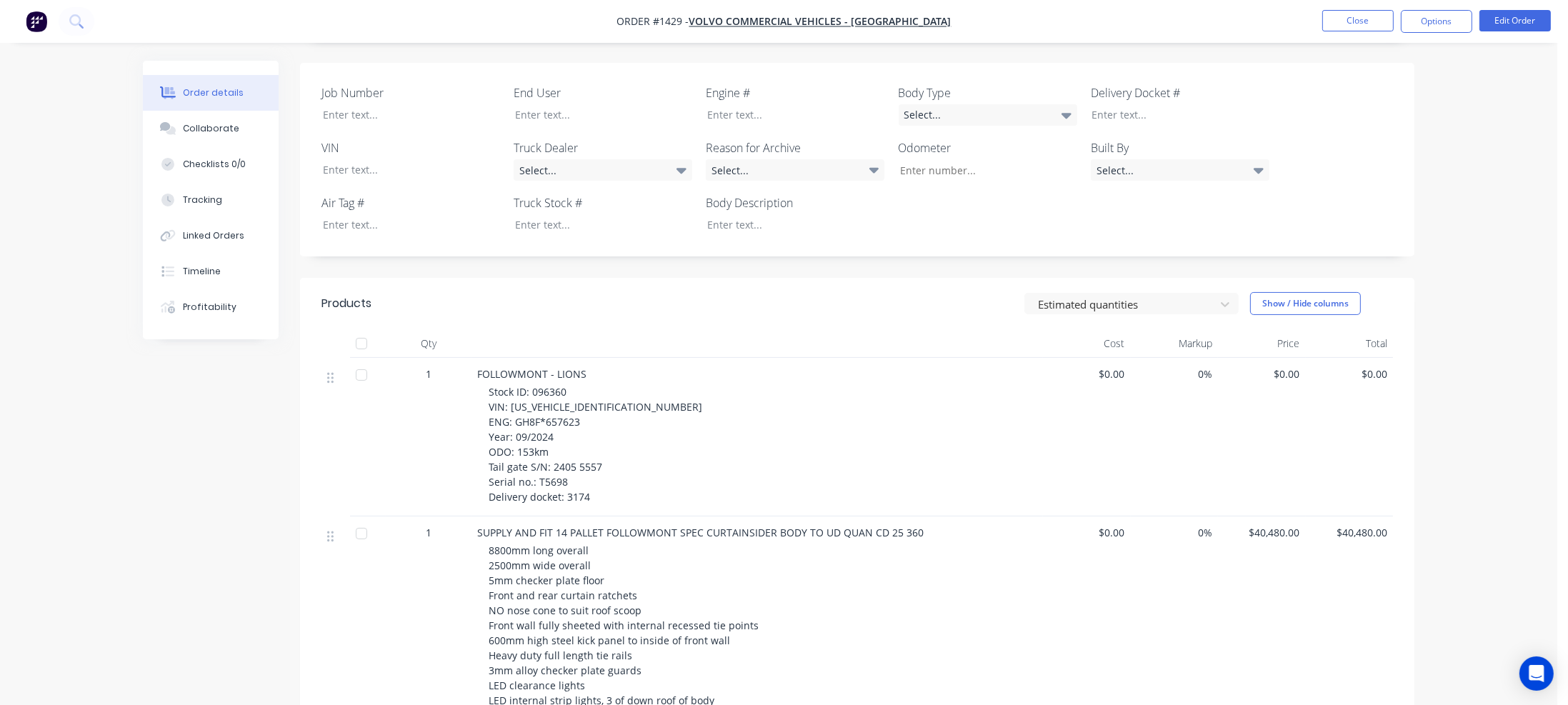
scroll to position [358, 0]
click at [537, 102] on div at bounding box center [592, 112] width 178 height 21
click at [718, 211] on div at bounding box center [784, 221] width 178 height 21
drag, startPoint x: 533, startPoint y: 370, endPoint x: 566, endPoint y: 368, distance: 33.1
click at [566, 383] on span "Stock ID: 096360 VIN: [US_VEHICLE_IDENTIFICATION_NUMBER] ENG: GH8F*657623 Year:…" at bounding box center [595, 442] width 213 height 119
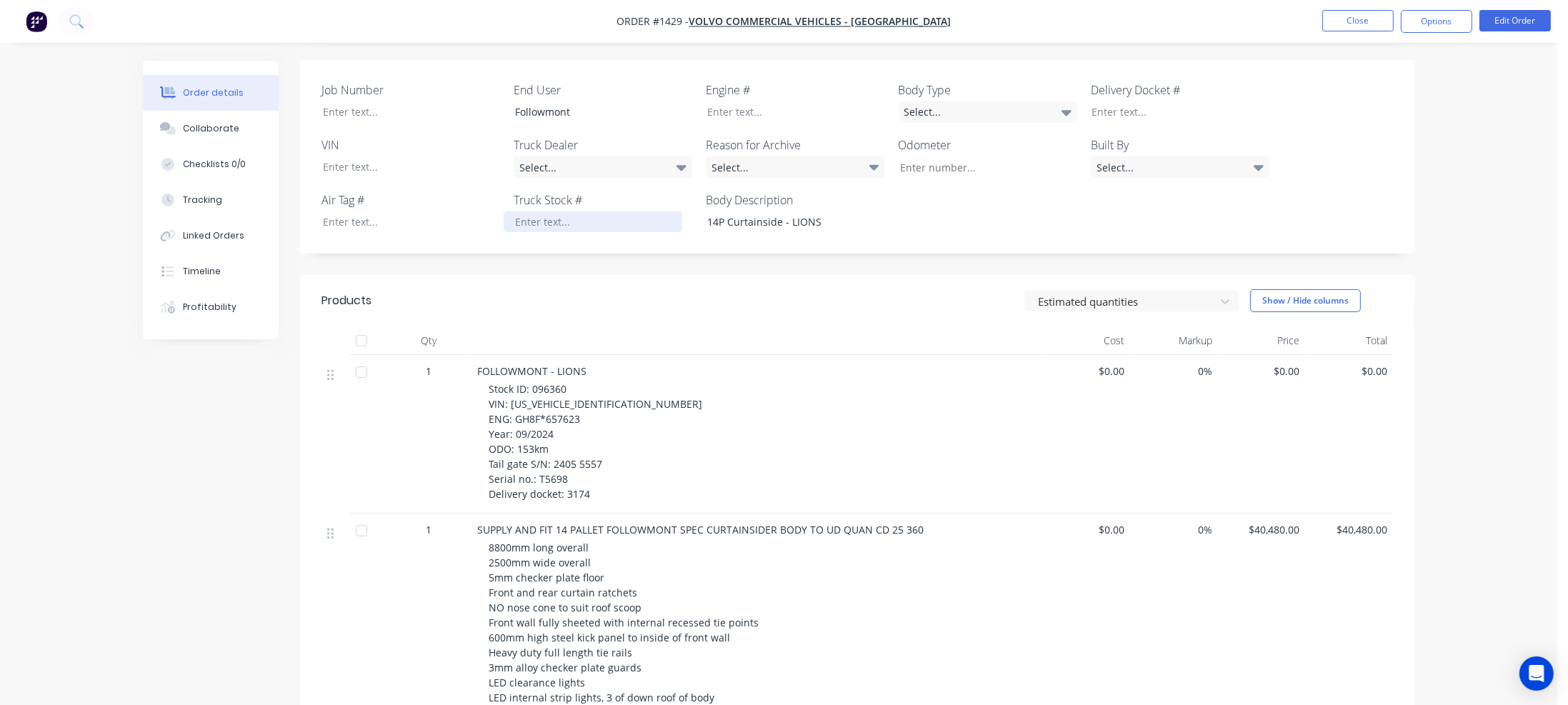
click at [547, 211] on div at bounding box center [592, 221] width 178 height 21
paste div
click at [595, 156] on div "Select..." at bounding box center [602, 167] width 178 height 21
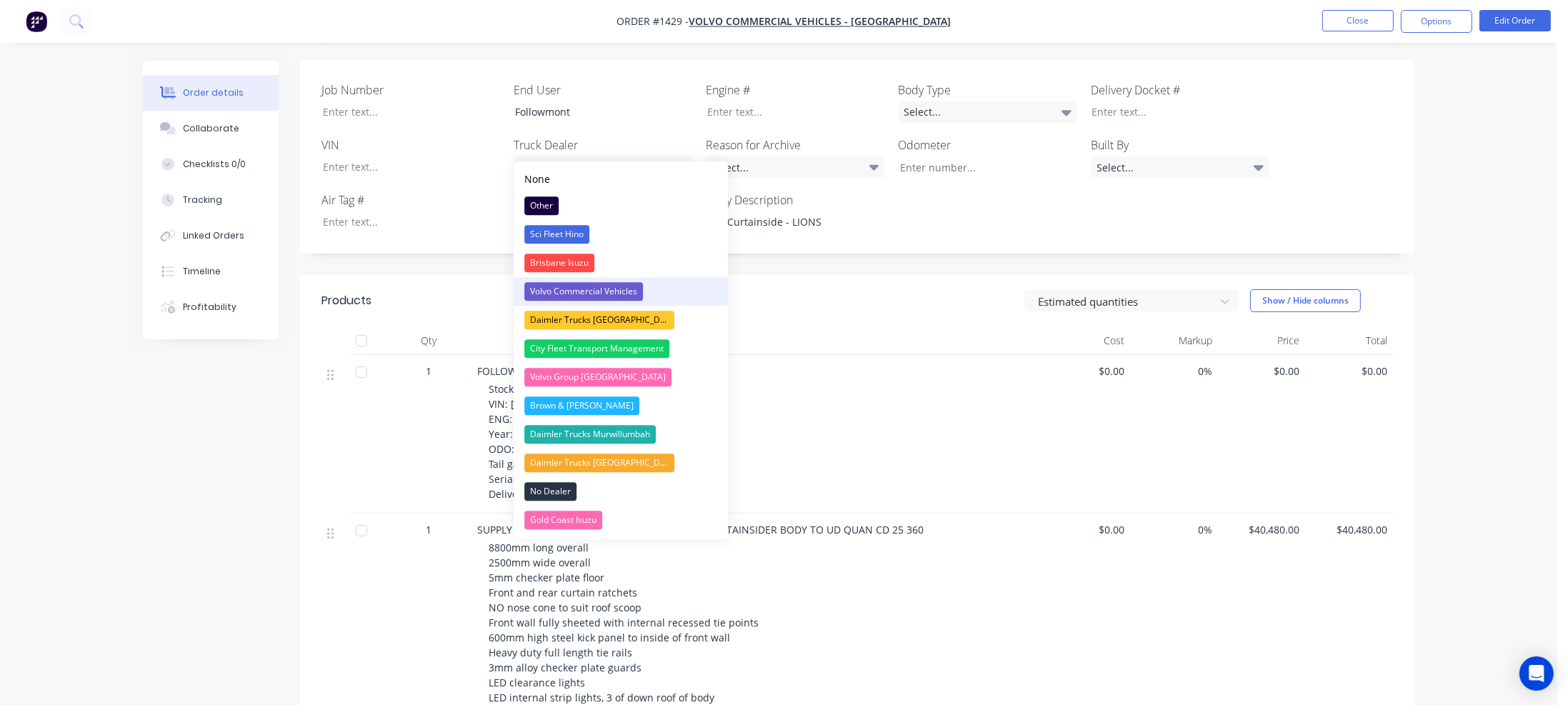
click at [578, 294] on div "Volvo Commercial Vehicles" at bounding box center [584, 292] width 119 height 19
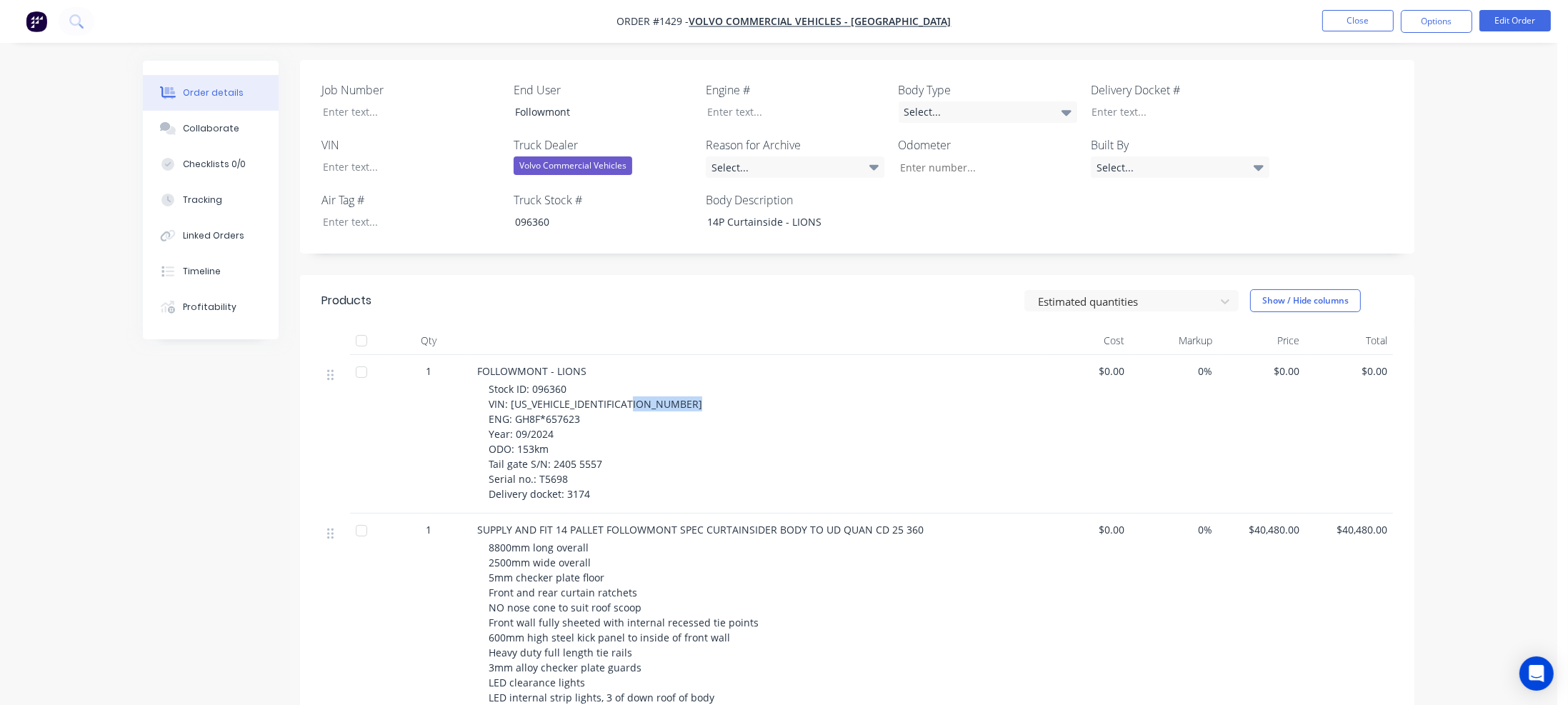
drag, startPoint x: 515, startPoint y: 399, endPoint x: 585, endPoint y: 395, distance: 70.1
click at [585, 395] on div "Stock ID: 096360 VIN: [US_VEHICLE_IDENTIFICATION_NUMBER] ENG: GH8F*657623 Year:…" at bounding box center [763, 442] width 549 height 120
click at [737, 102] on div at bounding box center [784, 112] width 178 height 21
paste div
click at [738, 102] on div "GH8F*657623" at bounding box center [784, 112] width 178 height 21
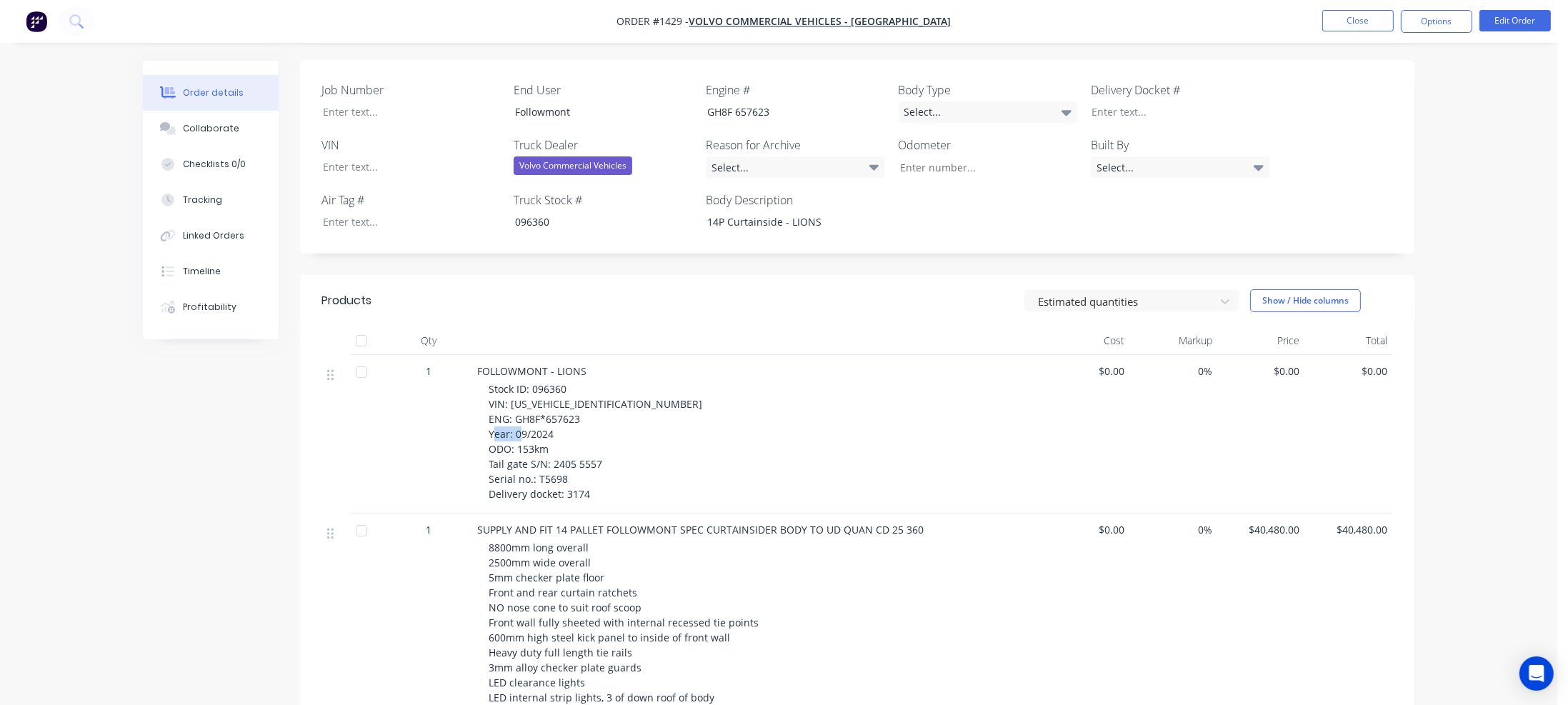
drag, startPoint x: 515, startPoint y: 428, endPoint x: 547, endPoint y: 426, distance: 32.1
click at [547, 426] on span "Stock ID: 096360 VIN: [US_VEHICLE_IDENTIFICATION_NUMBER] ENG: GH8F*657623 Year:…" at bounding box center [595, 442] width 213 height 119
click at [920, 156] on input "Job Number" at bounding box center [982, 167] width 188 height 21
paste input "153km"
type input "153"
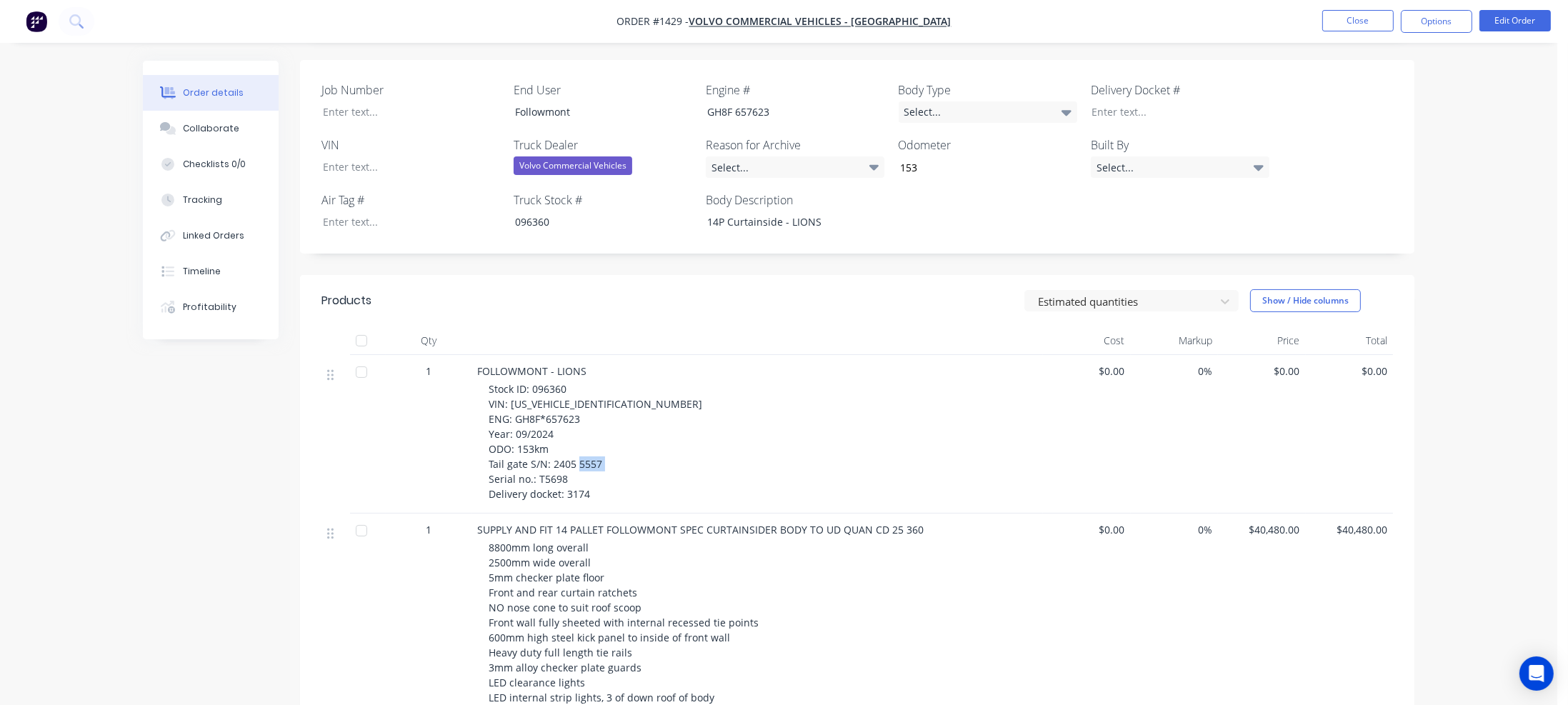
drag, startPoint x: 537, startPoint y: 459, endPoint x: 574, endPoint y: 459, distance: 37.0
click at [574, 459] on div "Stock ID: 096360 VIN: [US_VEHICLE_IDENTIFICATION_NUMBER] ENG: GH8F*657623 Year:…" at bounding box center [763, 442] width 549 height 120
click at [331, 102] on div at bounding box center [400, 112] width 178 height 21
paste div
drag, startPoint x: 508, startPoint y: 383, endPoint x: 627, endPoint y: 382, distance: 119.0
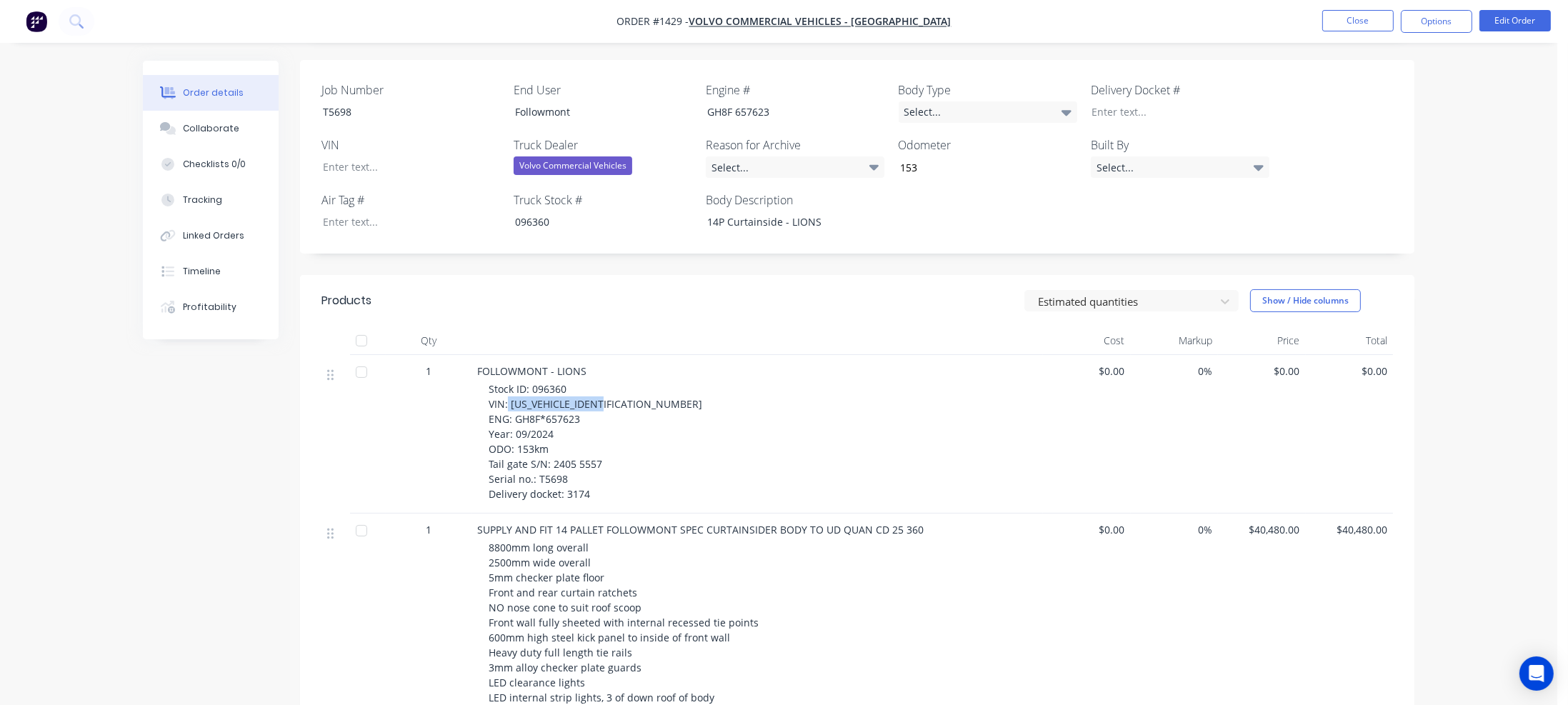
click at [627, 382] on div "Stock ID: 096360 VIN: [US_VEHICLE_IDENTIFICATION_NUMBER] ENG: GH8F*657623 Year:…" at bounding box center [763, 442] width 549 height 120
click at [349, 156] on div at bounding box center [400, 166] width 178 height 21
paste div
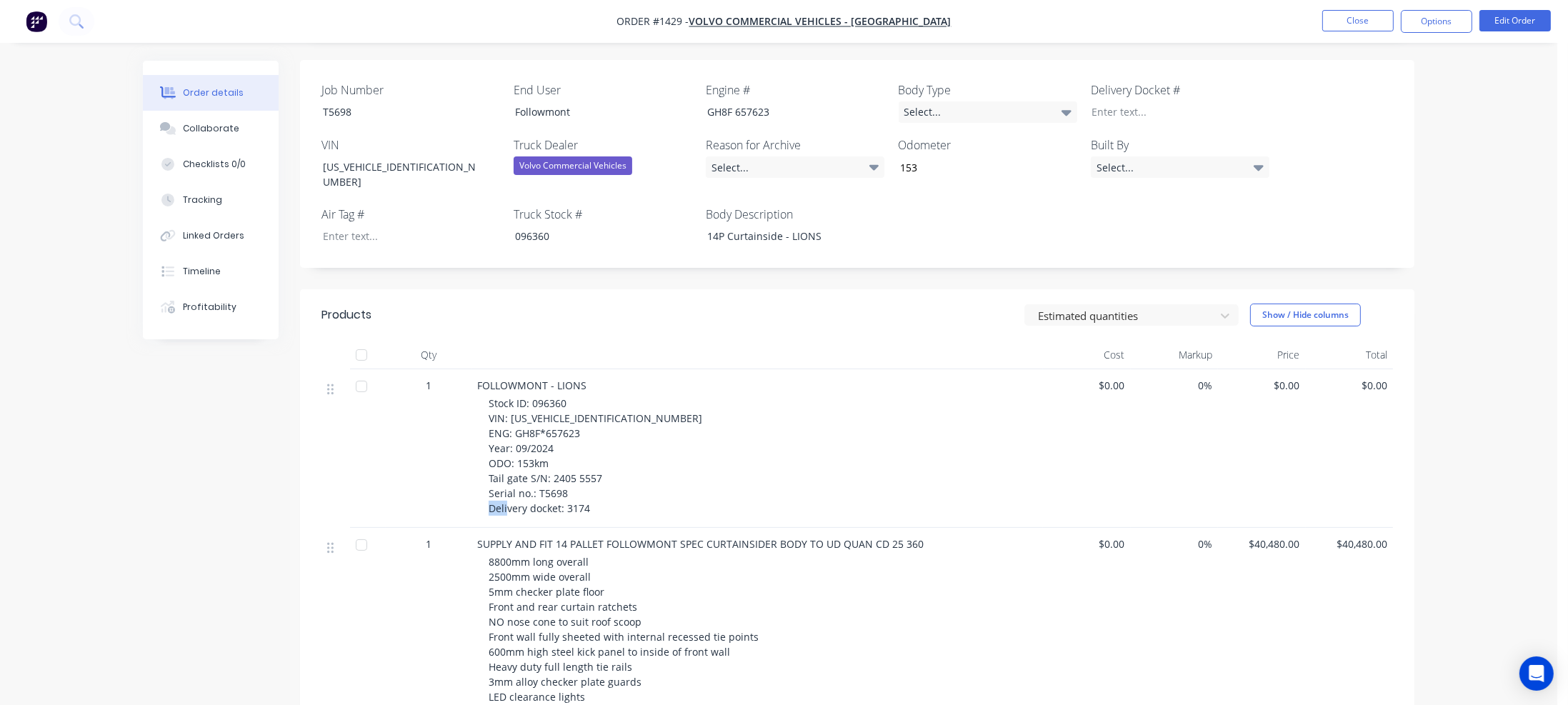
drag, startPoint x: 564, startPoint y: 474, endPoint x: 587, endPoint y: 471, distance: 23.2
click at [587, 471] on span "Stock ID: 096360 VIN: [US_VEHICLE_IDENTIFICATION_NUMBER] ENG: GH8F*657623 Year:…" at bounding box center [595, 456] width 213 height 119
click at [1095, 102] on div at bounding box center [1169, 112] width 178 height 21
paste div
click at [1046, 102] on div "Select..." at bounding box center [988, 112] width 178 height 21
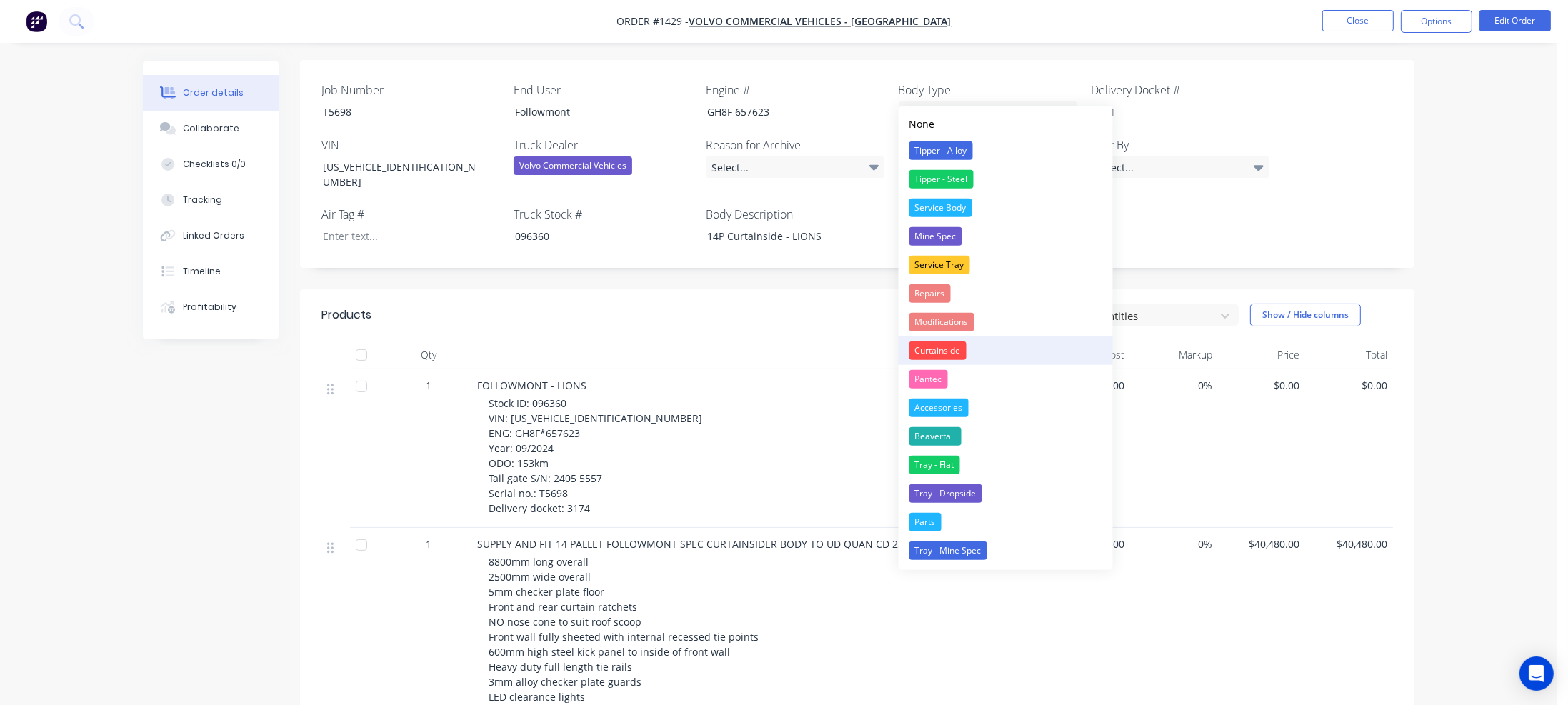
click at [948, 351] on div "Curtainside" at bounding box center [938, 351] width 57 height 19
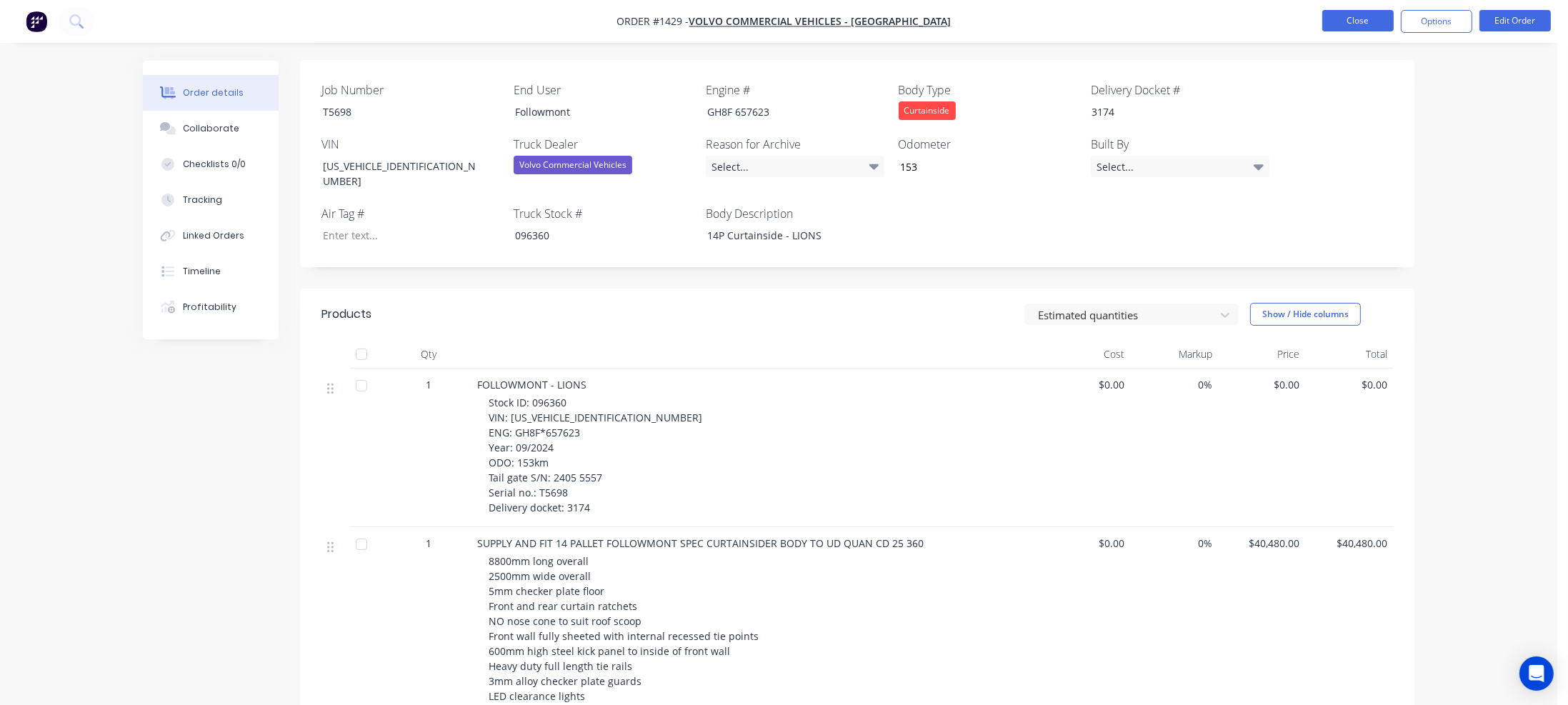
click at [1337, 14] on button "Close" at bounding box center [1358, 21] width 72 height 21
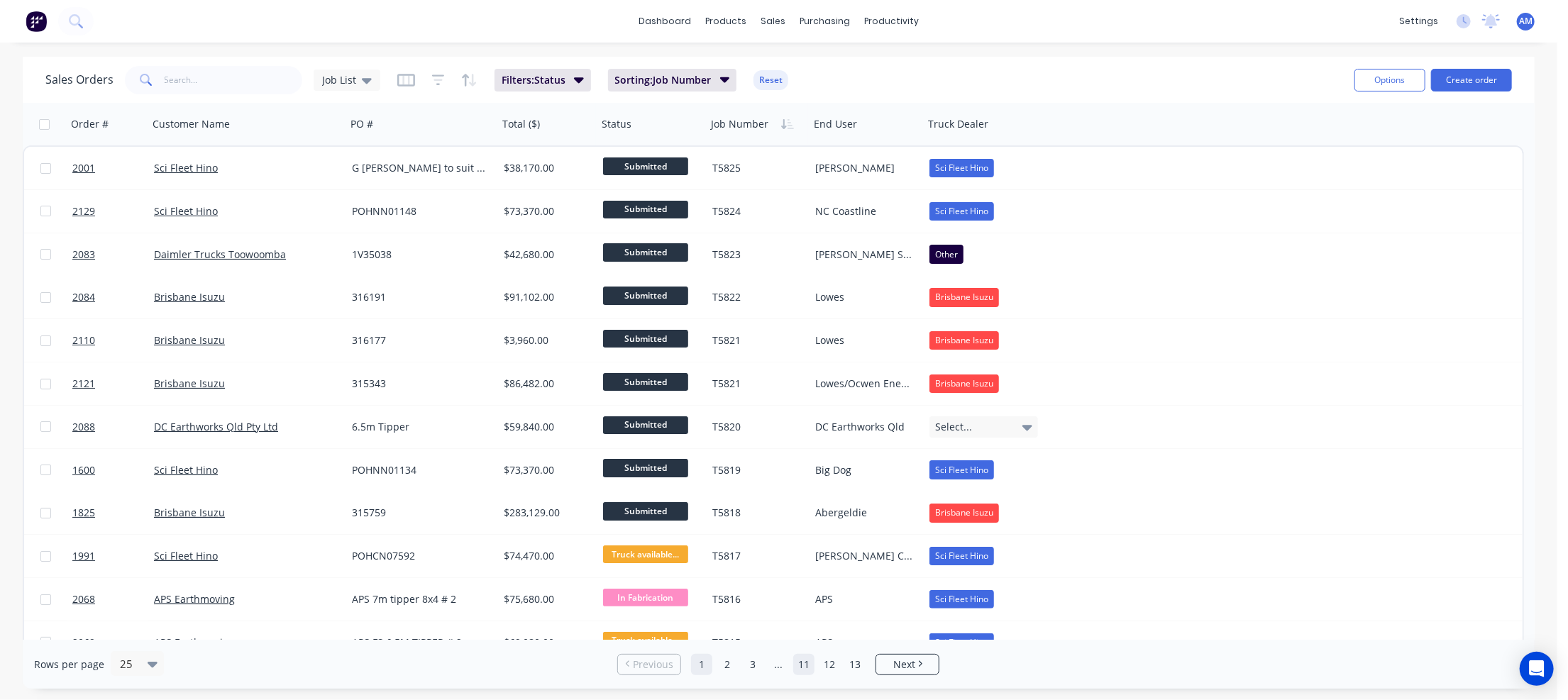
click at [809, 664] on link "11" at bounding box center [804, 664] width 21 height 21
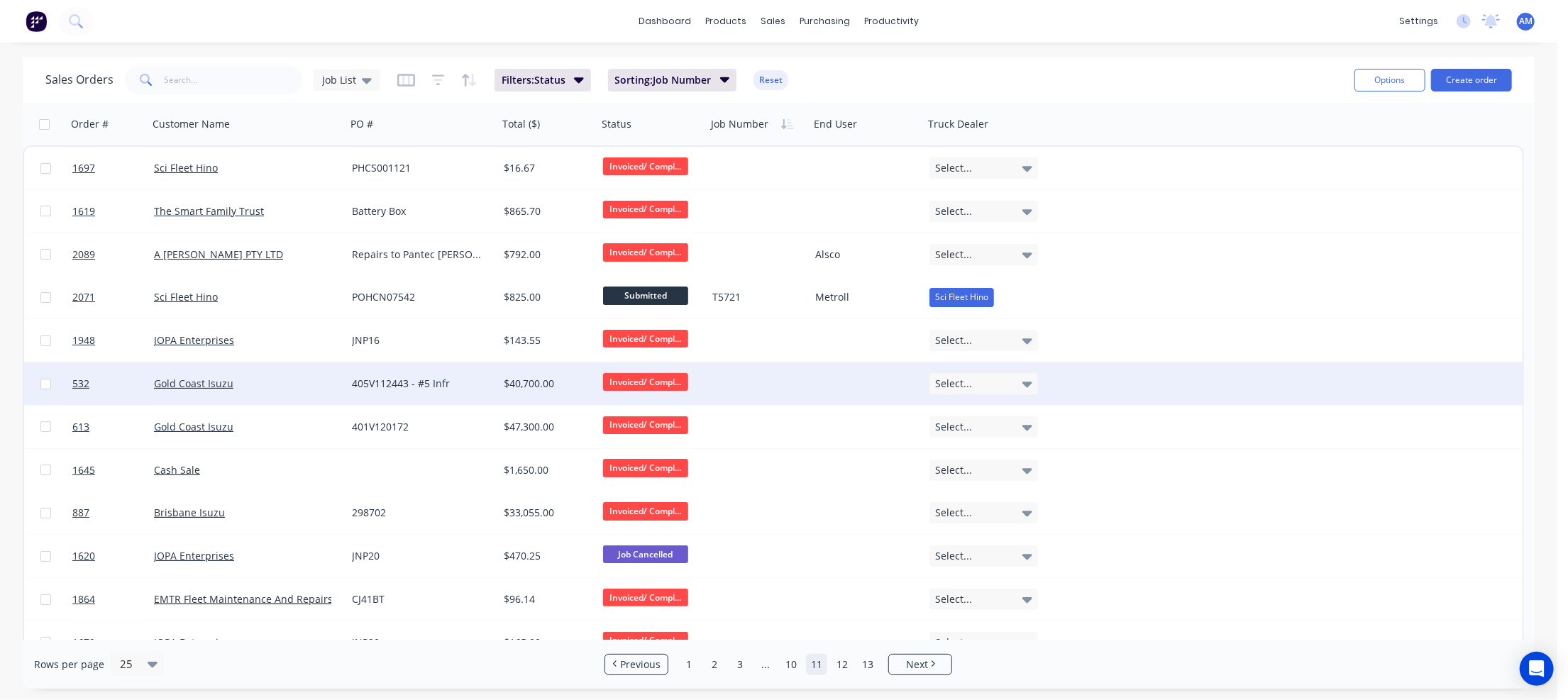
click at [329, 380] on div "Gold Coast Isuzu" at bounding box center [242, 384] width 177 height 14
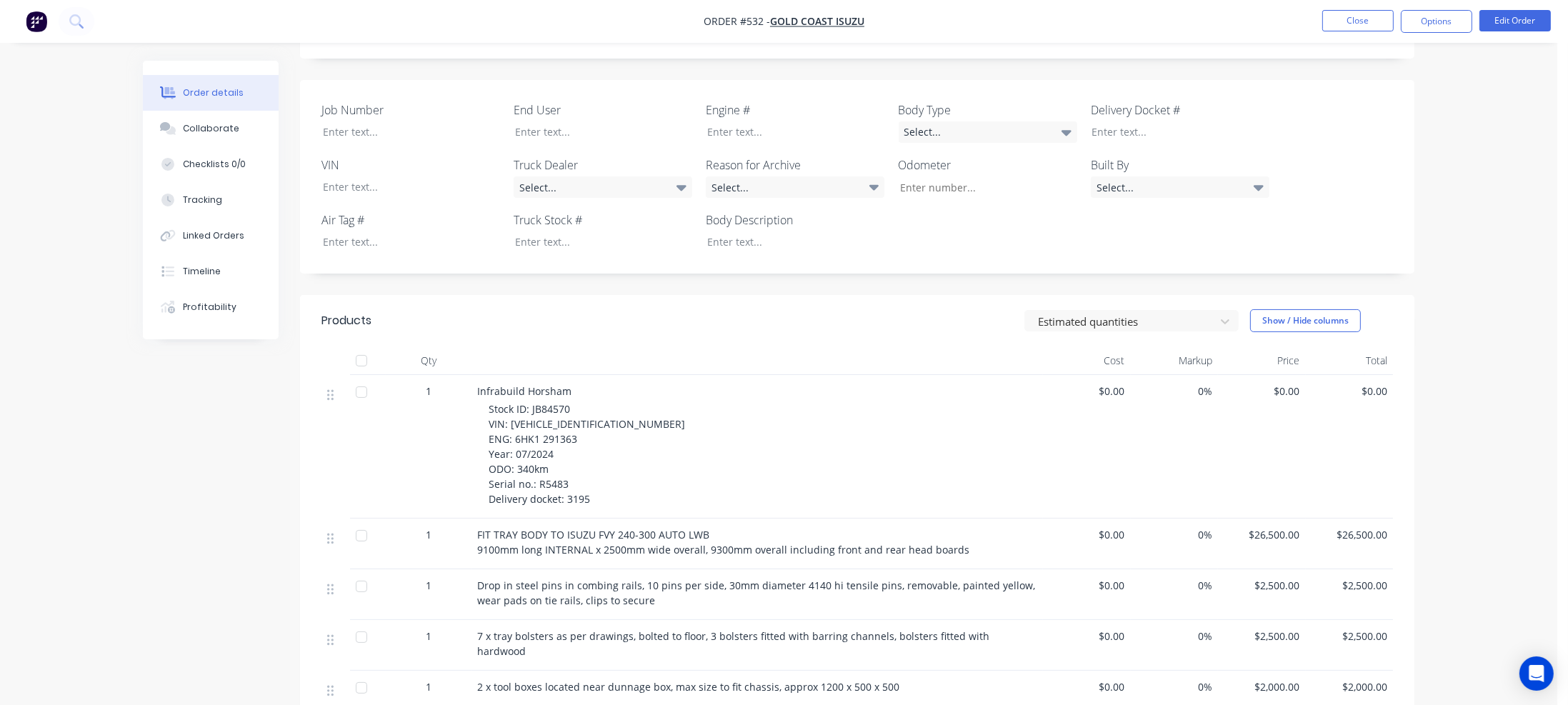
scroll to position [358, 0]
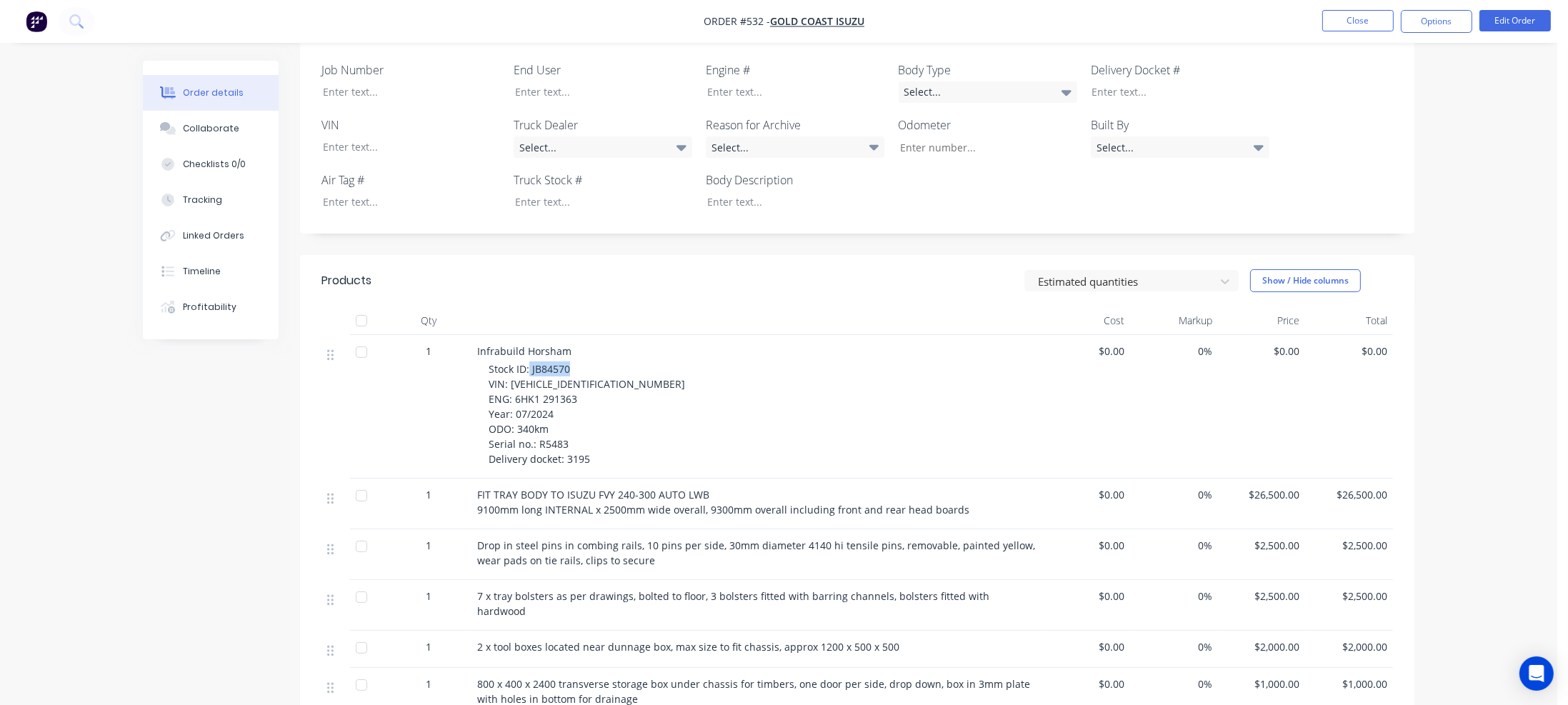
drag, startPoint x: 529, startPoint y: 354, endPoint x: 572, endPoint y: 352, distance: 43.0
click at [572, 362] on div "Stock ID: JB84570 VIN: [VEHICLE_IDENTIFICATION_NUMBER] ENG: 6HK1 291363 Year: 0…" at bounding box center [763, 414] width 549 height 105
click at [543, 191] on div at bounding box center [592, 201] width 178 height 21
paste div
drag, startPoint x: 507, startPoint y: 371, endPoint x: 619, endPoint y: 370, distance: 112.0
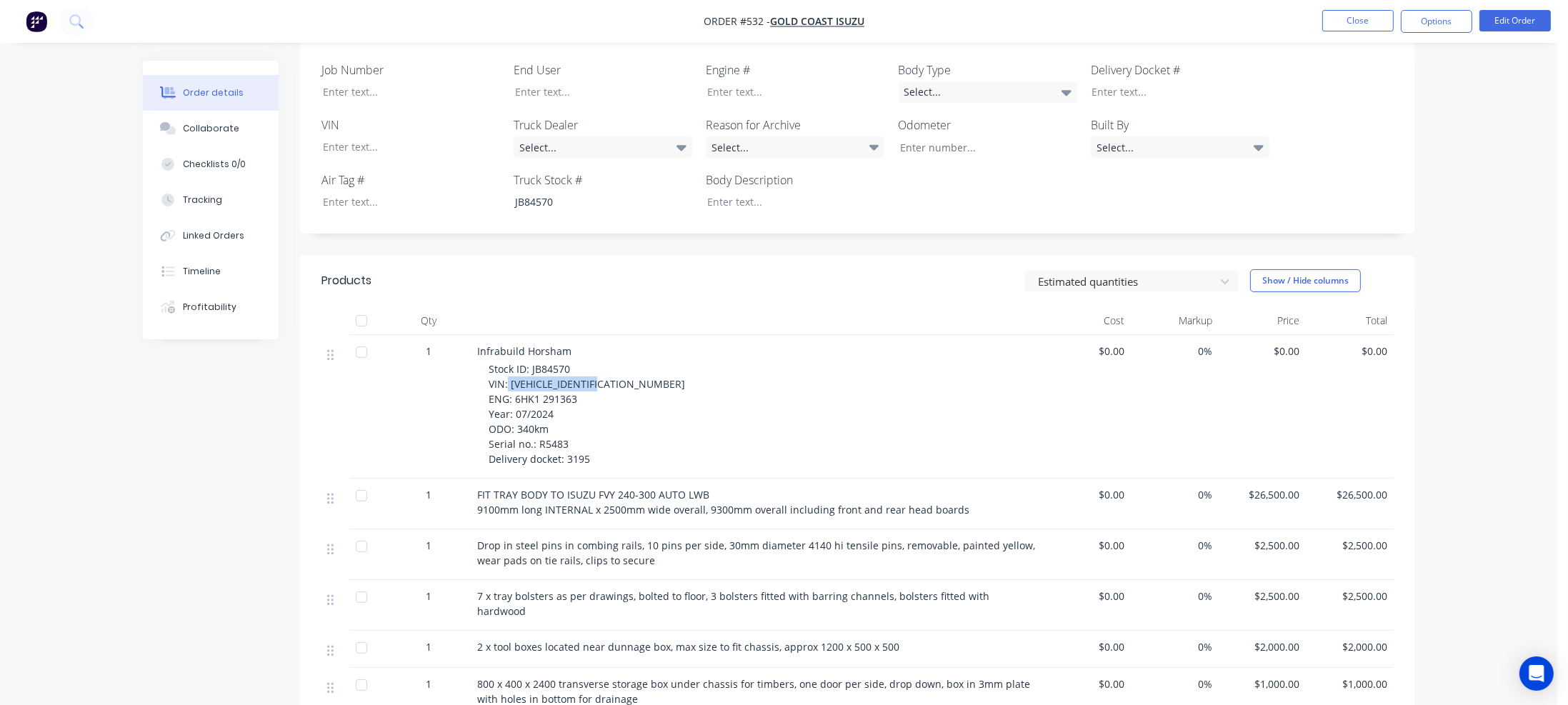
click at [619, 370] on div "Stock ID: JB84570 VIN: [VEHICLE_IDENTIFICATION_NUMBER] ENG: 6HK1 291363 Year: 0…" at bounding box center [763, 414] width 549 height 105
click at [361, 136] on div at bounding box center [400, 146] width 178 height 21
paste div
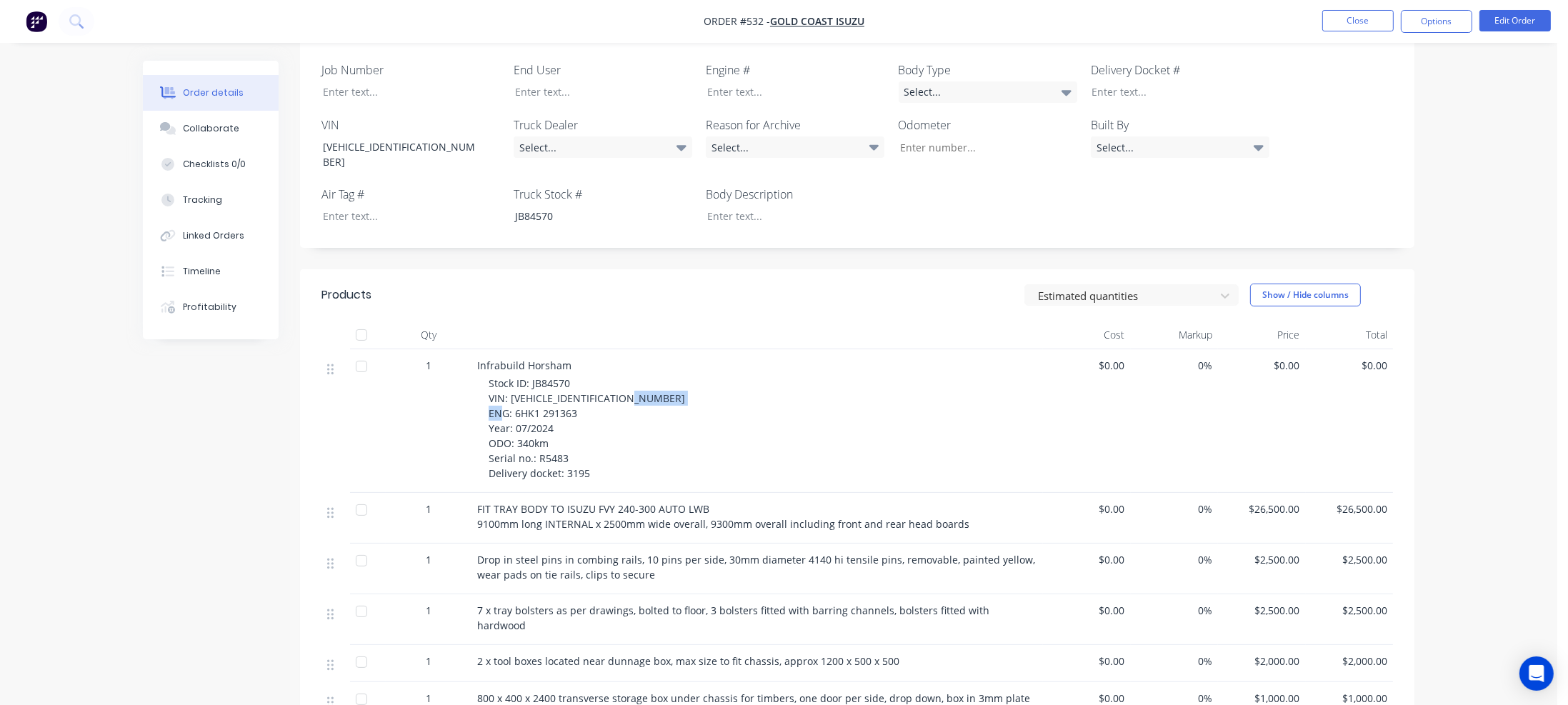
drag, startPoint x: 514, startPoint y: 383, endPoint x: 580, endPoint y: 384, distance: 66.0
click at [580, 384] on div "Stock ID: JB84570 VIN: [VEHICLE_IDENTIFICATION_NUMBER] ENG: 6HK1 291363 Year: 0…" at bounding box center [763, 428] width 549 height 105
click at [728, 82] on div at bounding box center [784, 92] width 178 height 21
paste div
drag, startPoint x: 516, startPoint y: 414, endPoint x: 552, endPoint y: 413, distance: 36.0
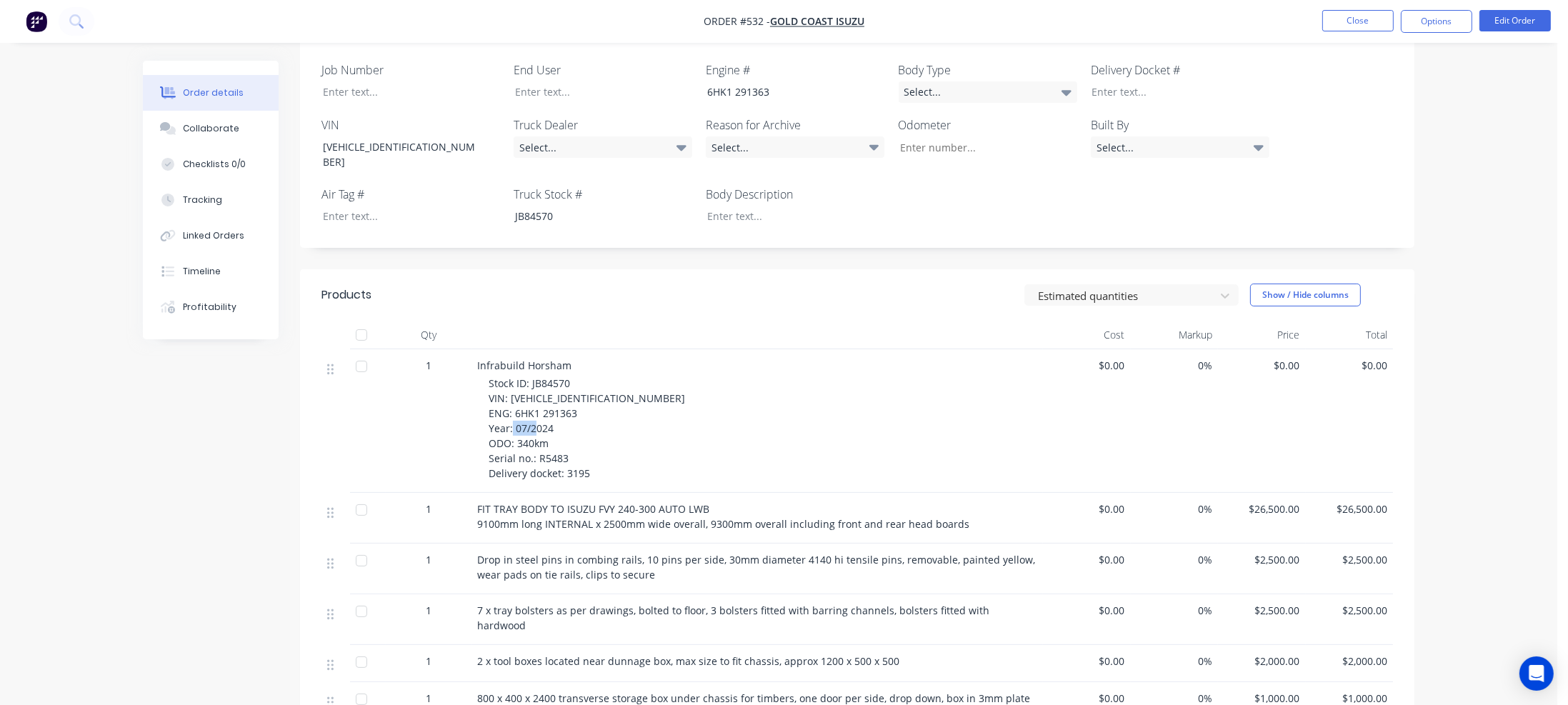
click at [552, 413] on div "Stock ID: JB84570 VIN: [VEHICLE_IDENTIFICATION_NUMBER] ENG: 6HK1 291363 Year: 0…" at bounding box center [763, 428] width 549 height 105
click at [919, 136] on input "Job Number" at bounding box center [982, 147] width 188 height 21
paste input "340km"
type input "340"
drag, startPoint x: 537, startPoint y: 432, endPoint x: 570, endPoint y: 428, distance: 33.2
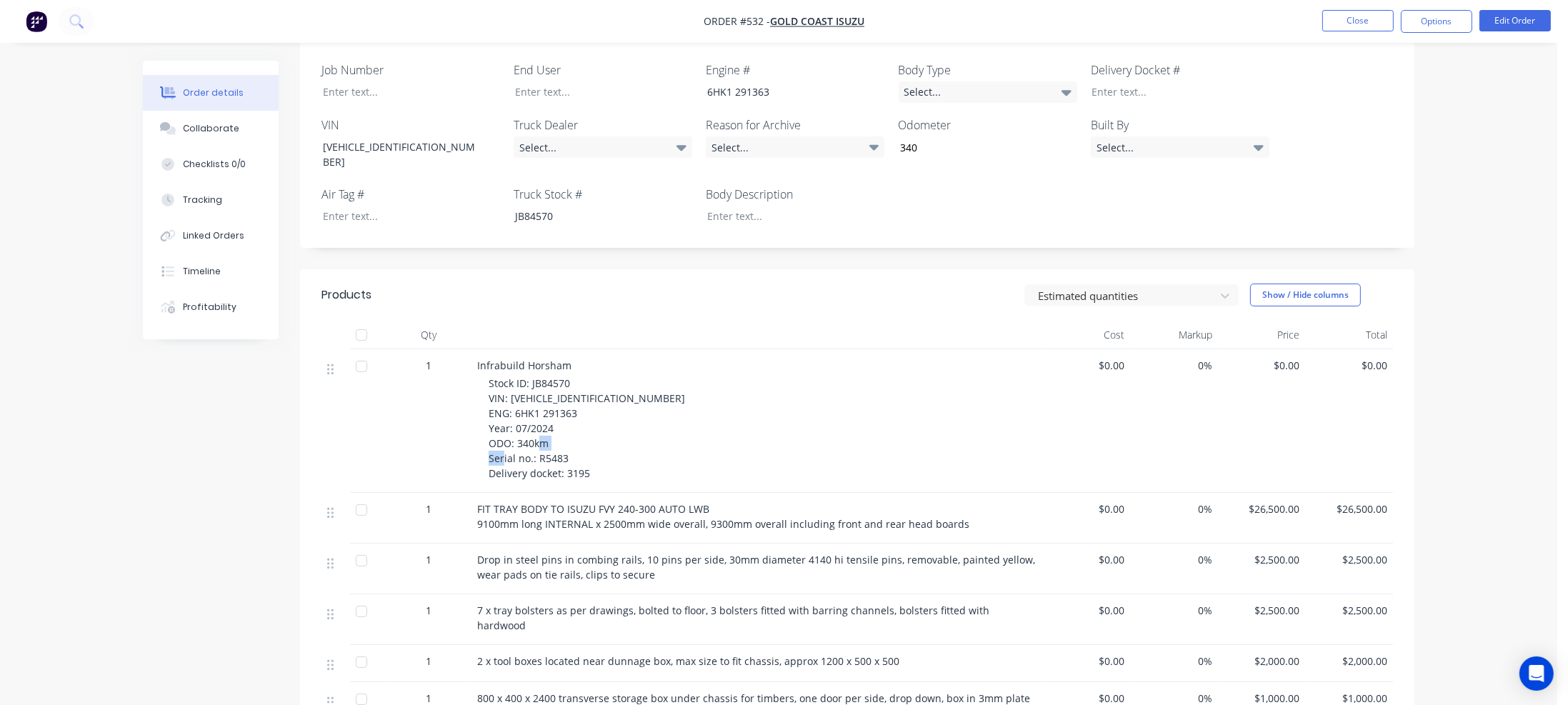
click at [570, 428] on div "Stock ID: JB84570 VIN: [VEHICLE_IDENTIFICATION_NUMBER] ENG: 6HK1 291363 Year: 0…" at bounding box center [763, 428] width 549 height 105
click at [349, 82] on div at bounding box center [400, 92] width 178 height 21
paste div
drag, startPoint x: 566, startPoint y: 443, endPoint x: 593, endPoint y: 443, distance: 27.0
click at [593, 443] on div "Stock ID: JB84570 VIN: [VEHICLE_IDENTIFICATION_NUMBER] ENG: 6HK1 291363 Year: 0…" at bounding box center [763, 428] width 549 height 105
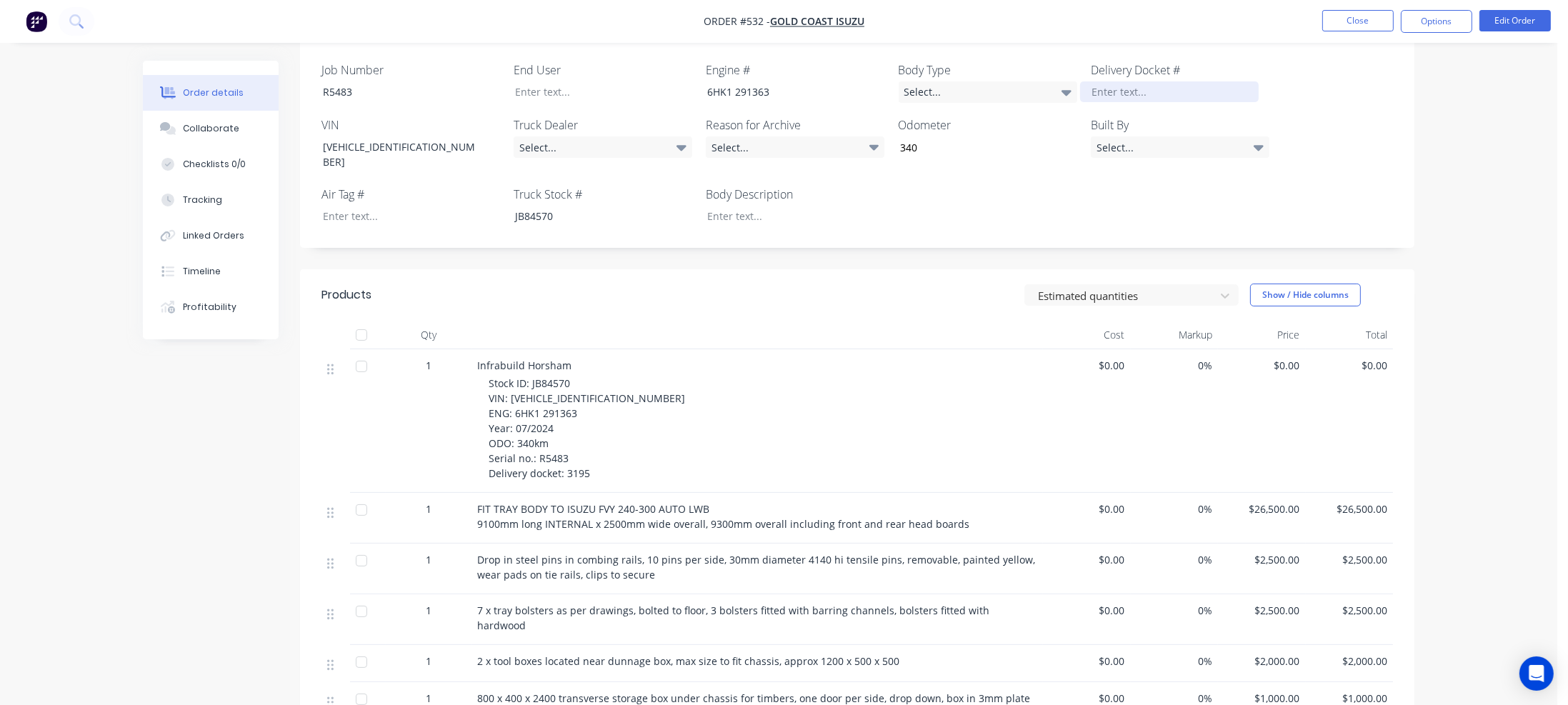
click at [1094, 82] on div at bounding box center [1169, 92] width 178 height 21
paste div
drag, startPoint x: 477, startPoint y: 334, endPoint x: 569, endPoint y: 335, distance: 92.0
click at [569, 358] on div "Infrabuild Horsham" at bounding box center [757, 365] width 560 height 15
click at [536, 84] on div at bounding box center [592, 92] width 178 height 21
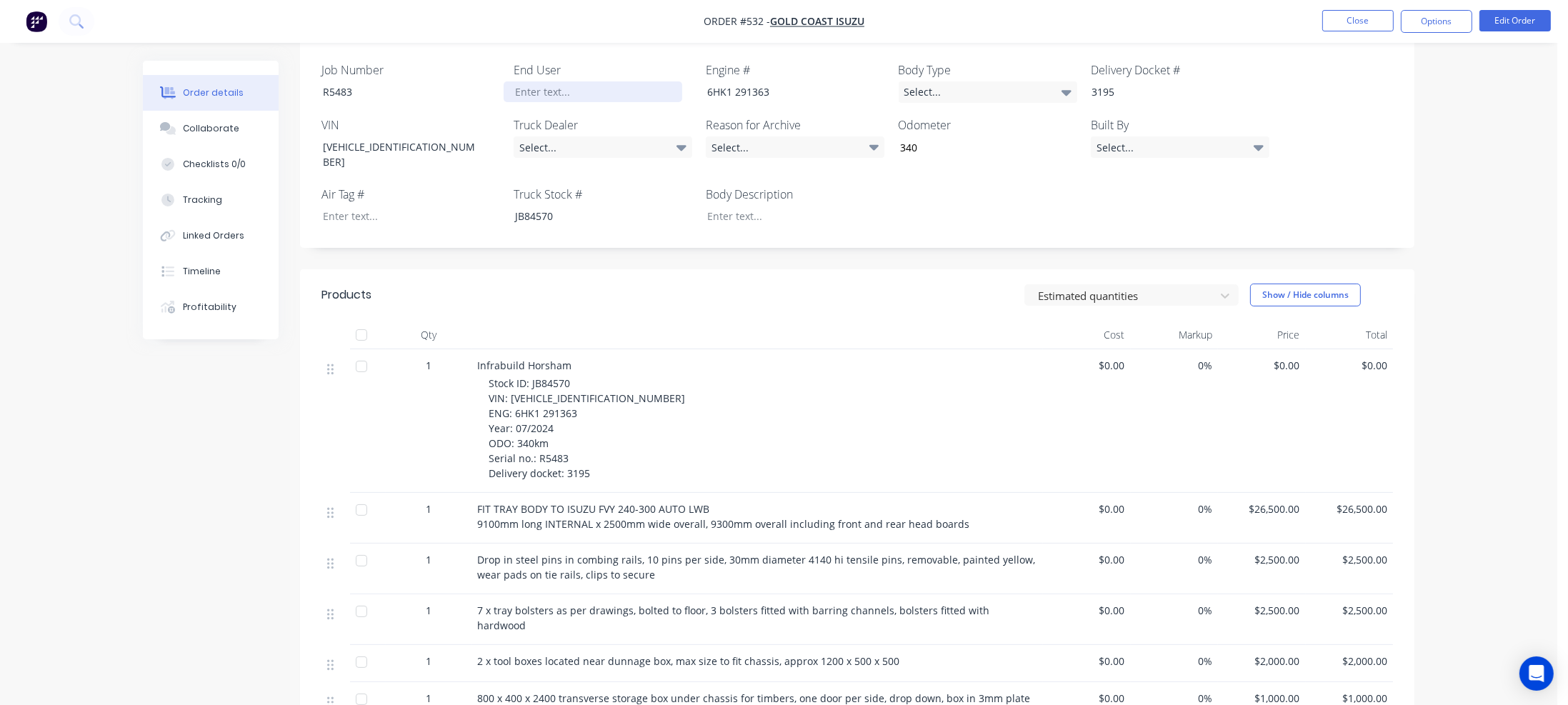
paste div
click at [746, 206] on div at bounding box center [784, 216] width 178 height 21
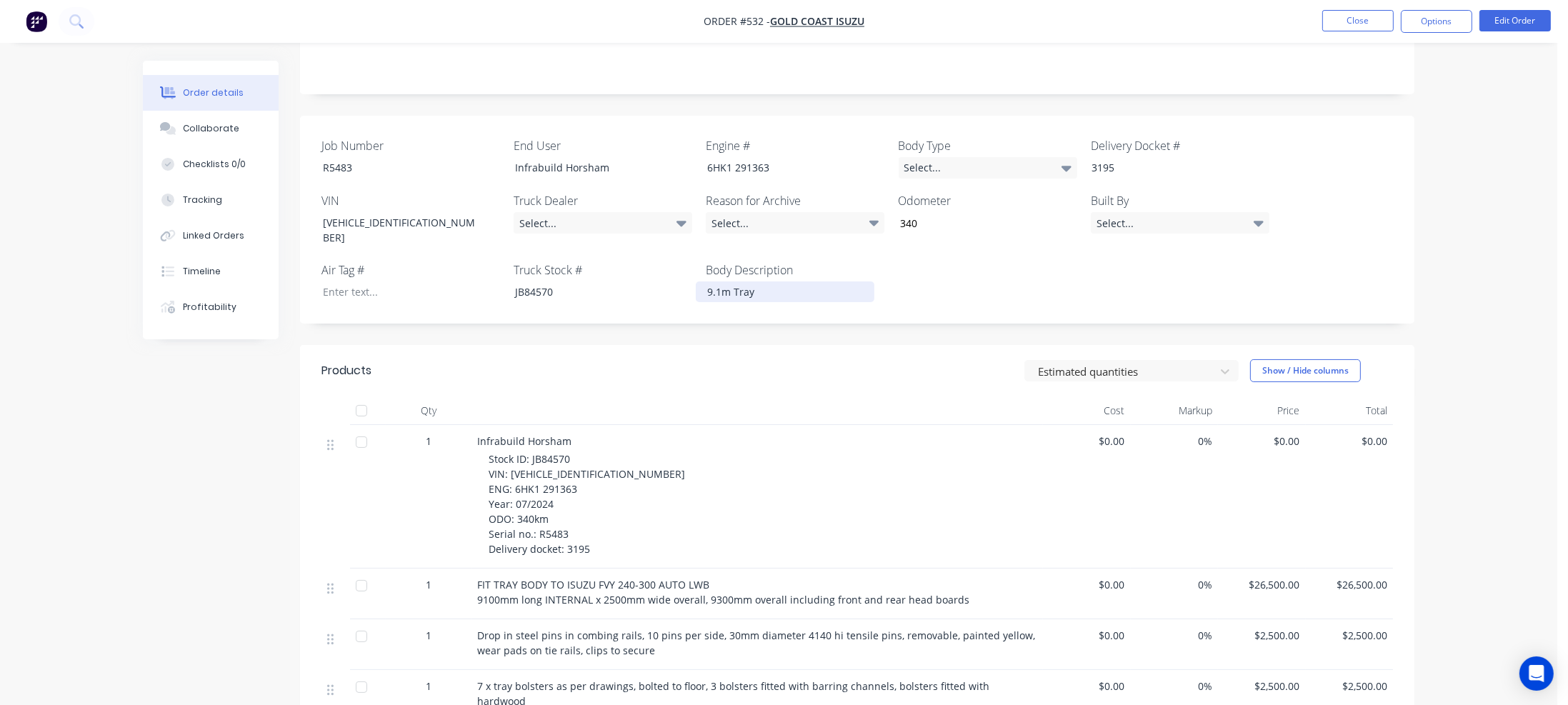
scroll to position [261, 0]
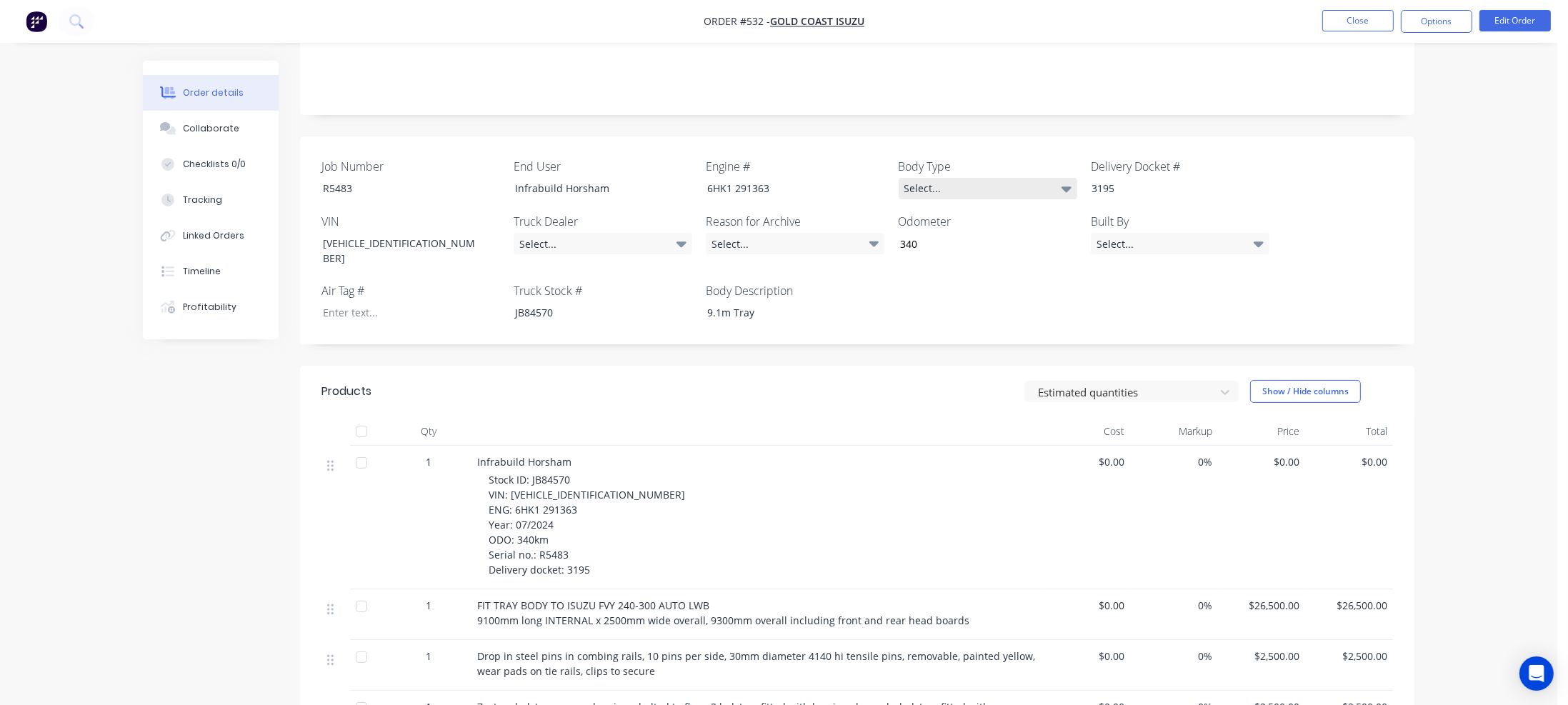
click at [988, 178] on div "Select..." at bounding box center [988, 188] width 178 height 21
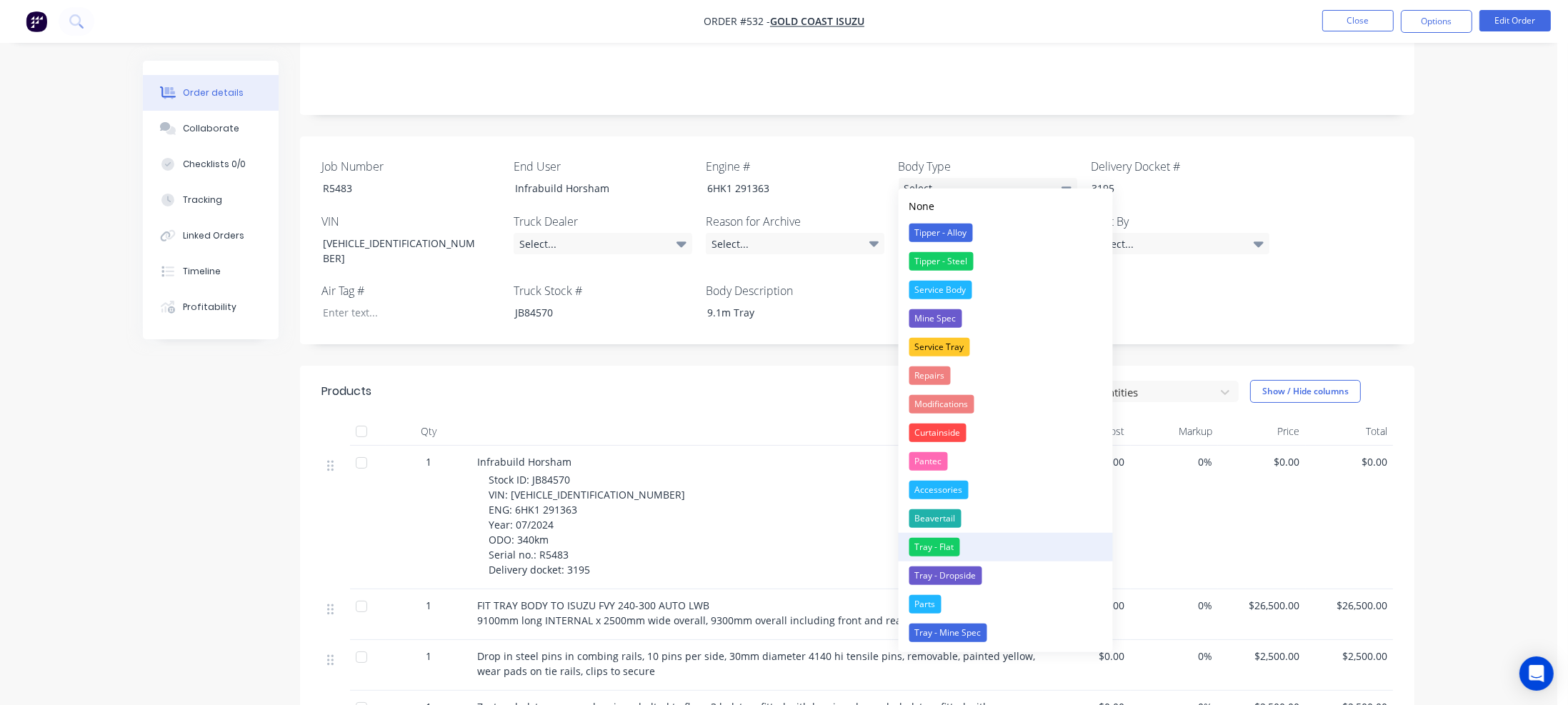
click at [934, 546] on div "Tray - Flat" at bounding box center [935, 547] width 51 height 19
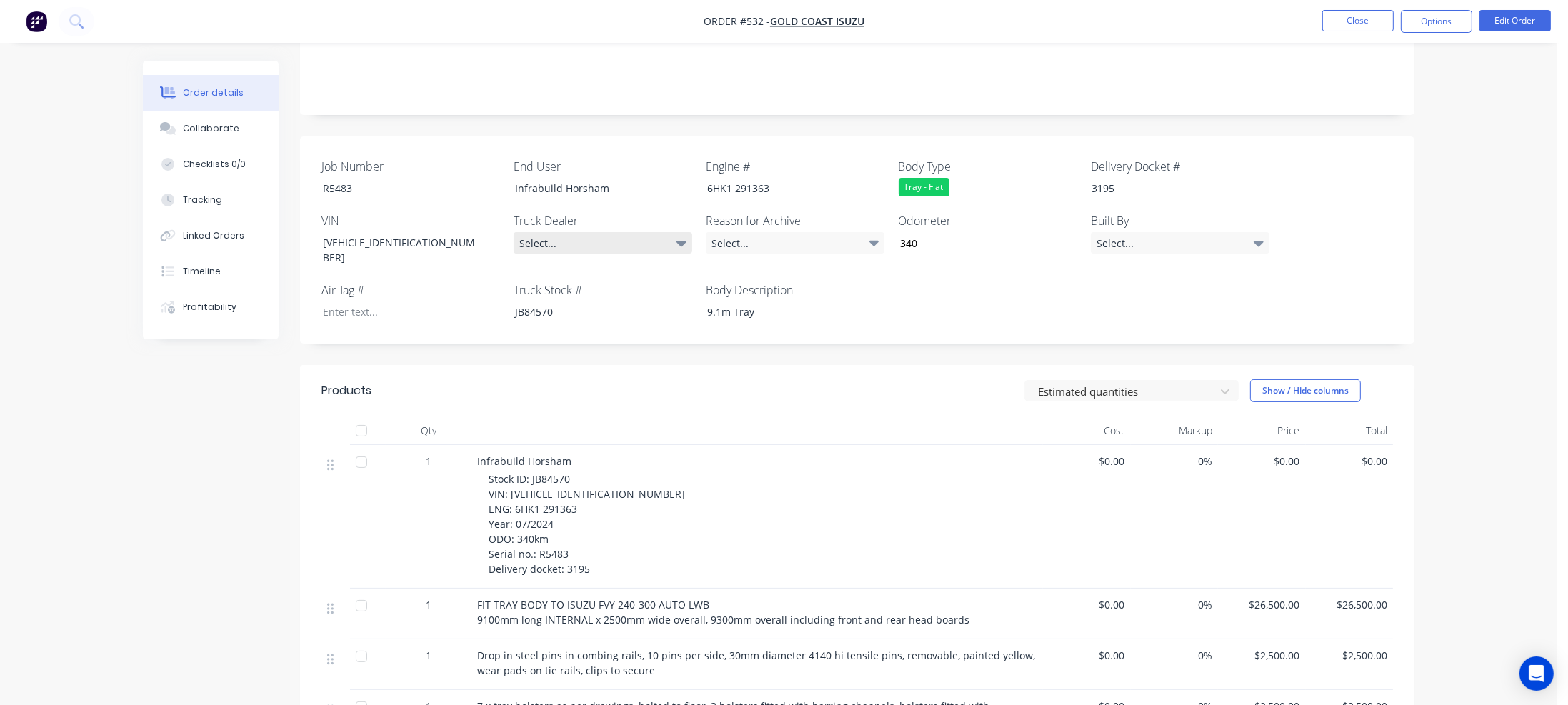
click at [677, 235] on icon at bounding box center [681, 243] width 10 height 16
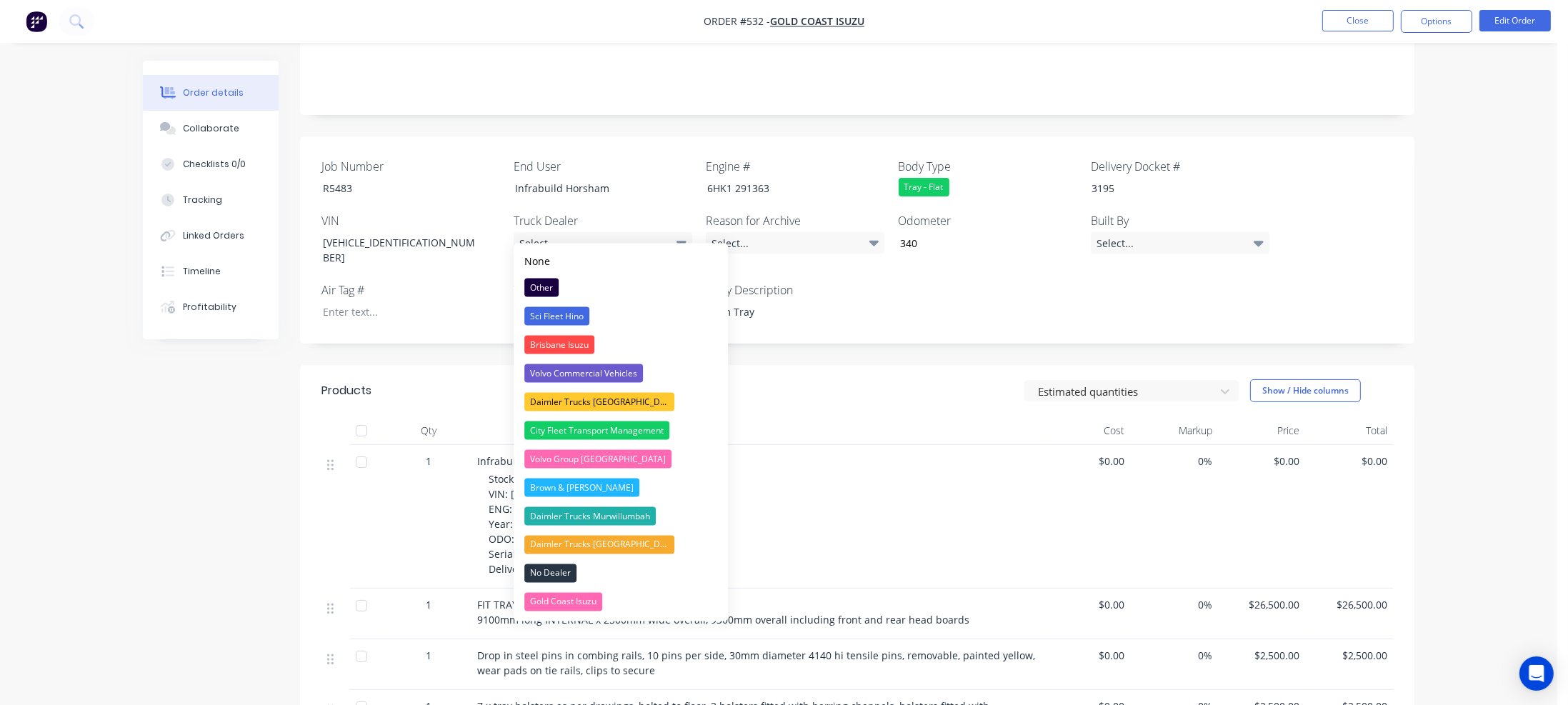
click at [573, 603] on div "Gold Coast Isuzu" at bounding box center [563, 603] width 78 height 19
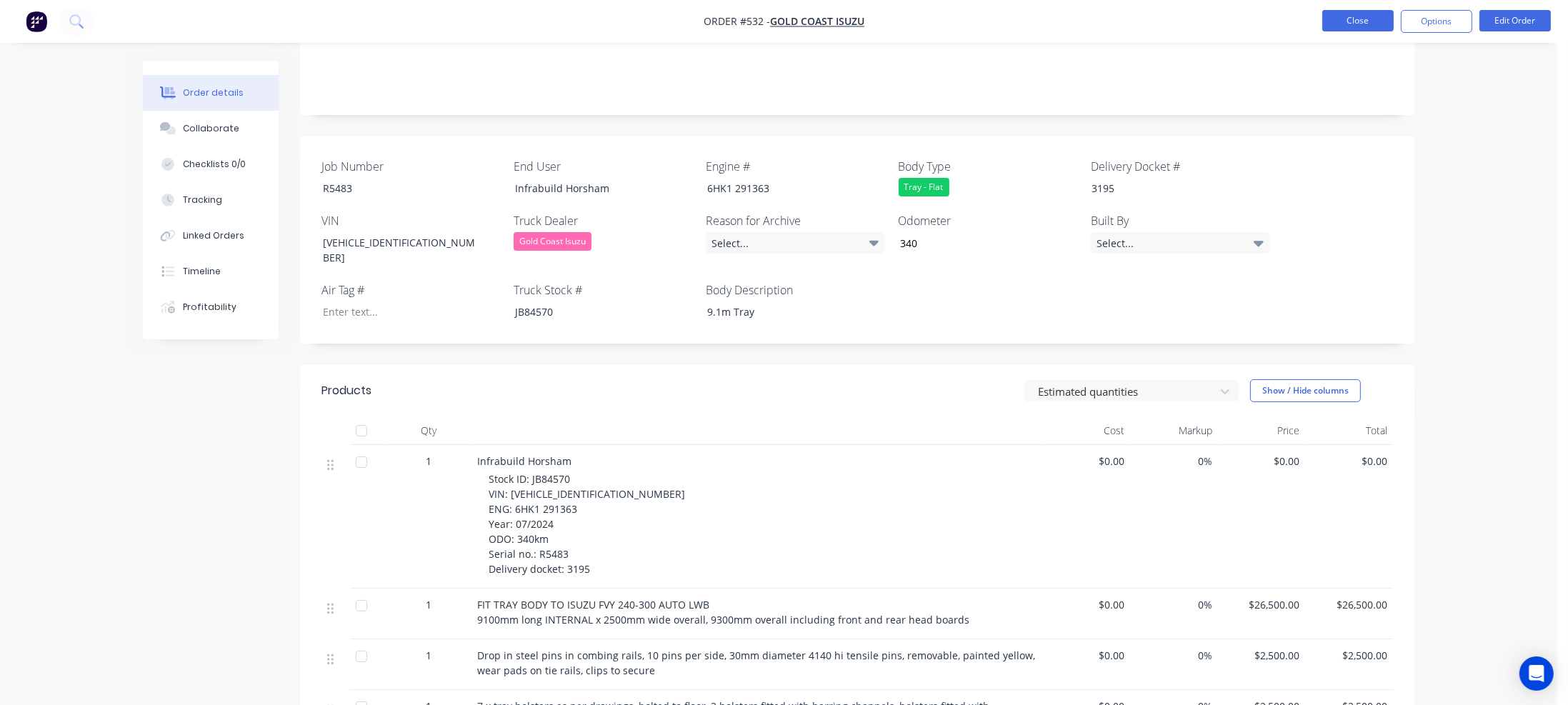
click at [1367, 28] on button "Close" at bounding box center [1358, 21] width 72 height 21
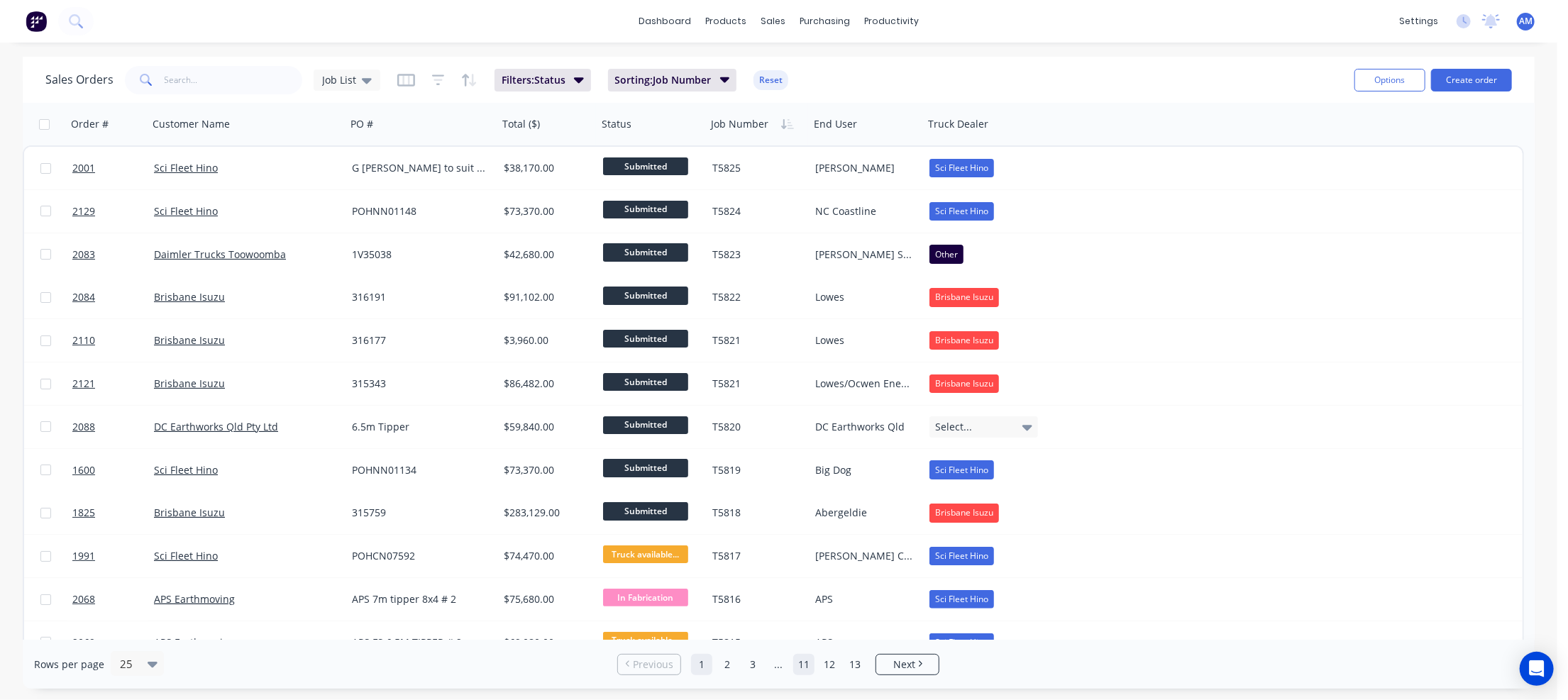
click at [804, 669] on link "11" at bounding box center [804, 664] width 21 height 21
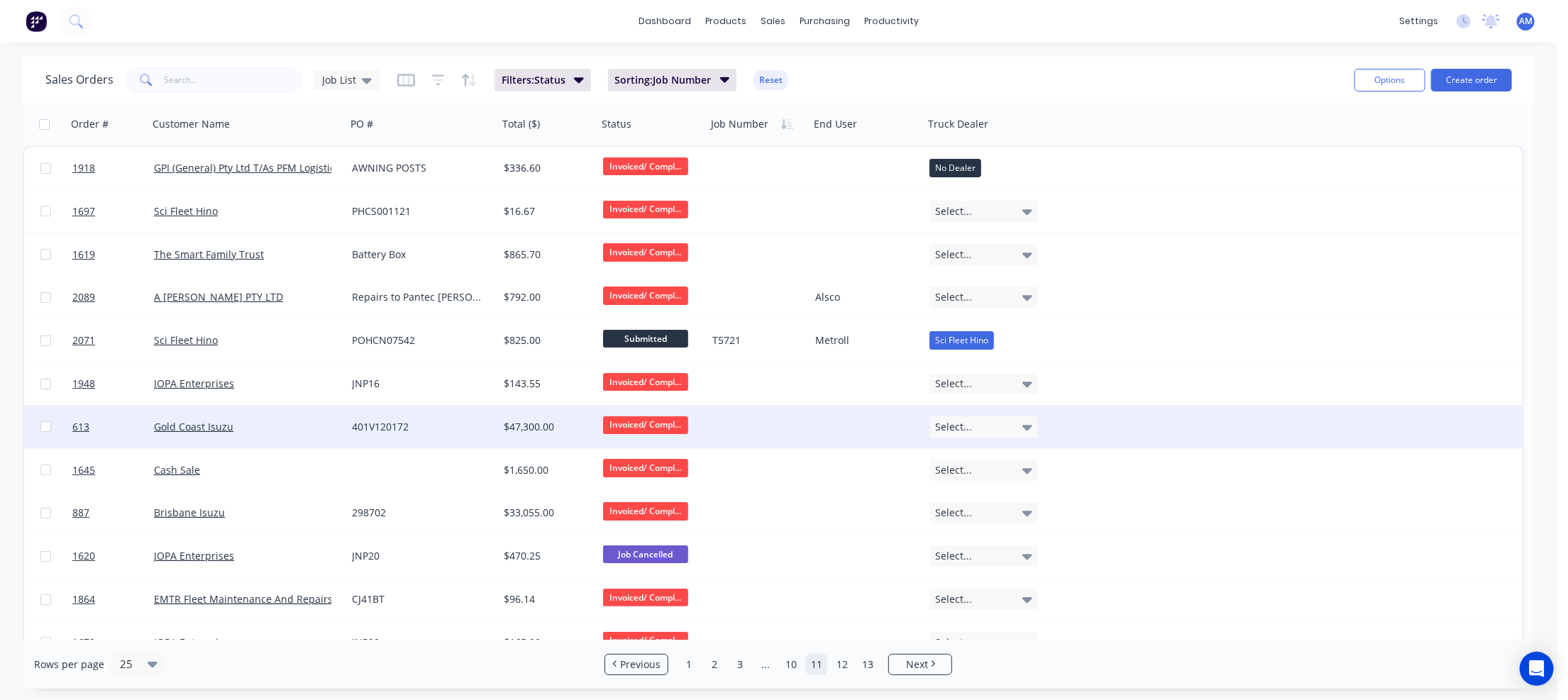
click at [471, 425] on div "401V120172" at bounding box center [418, 427] width 133 height 14
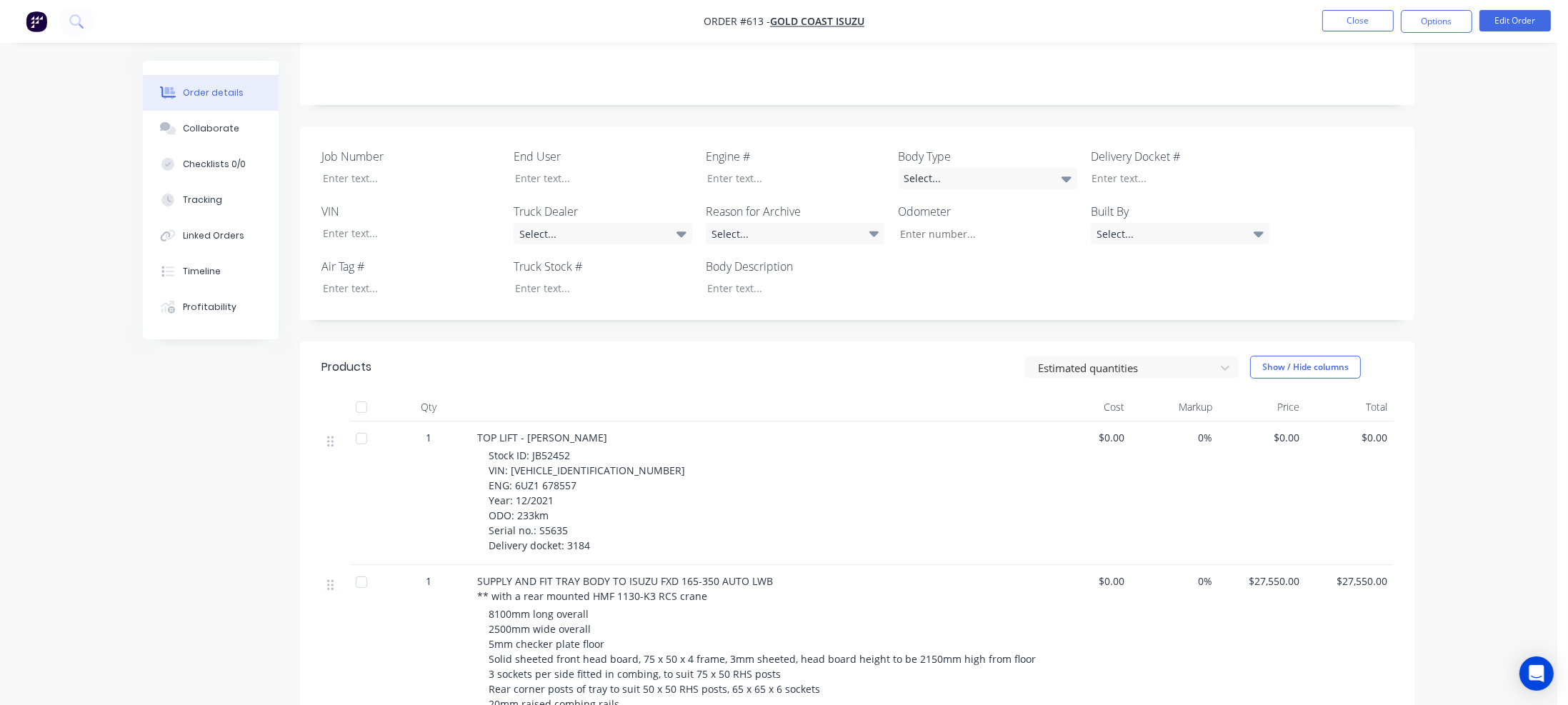
scroll to position [286, 0]
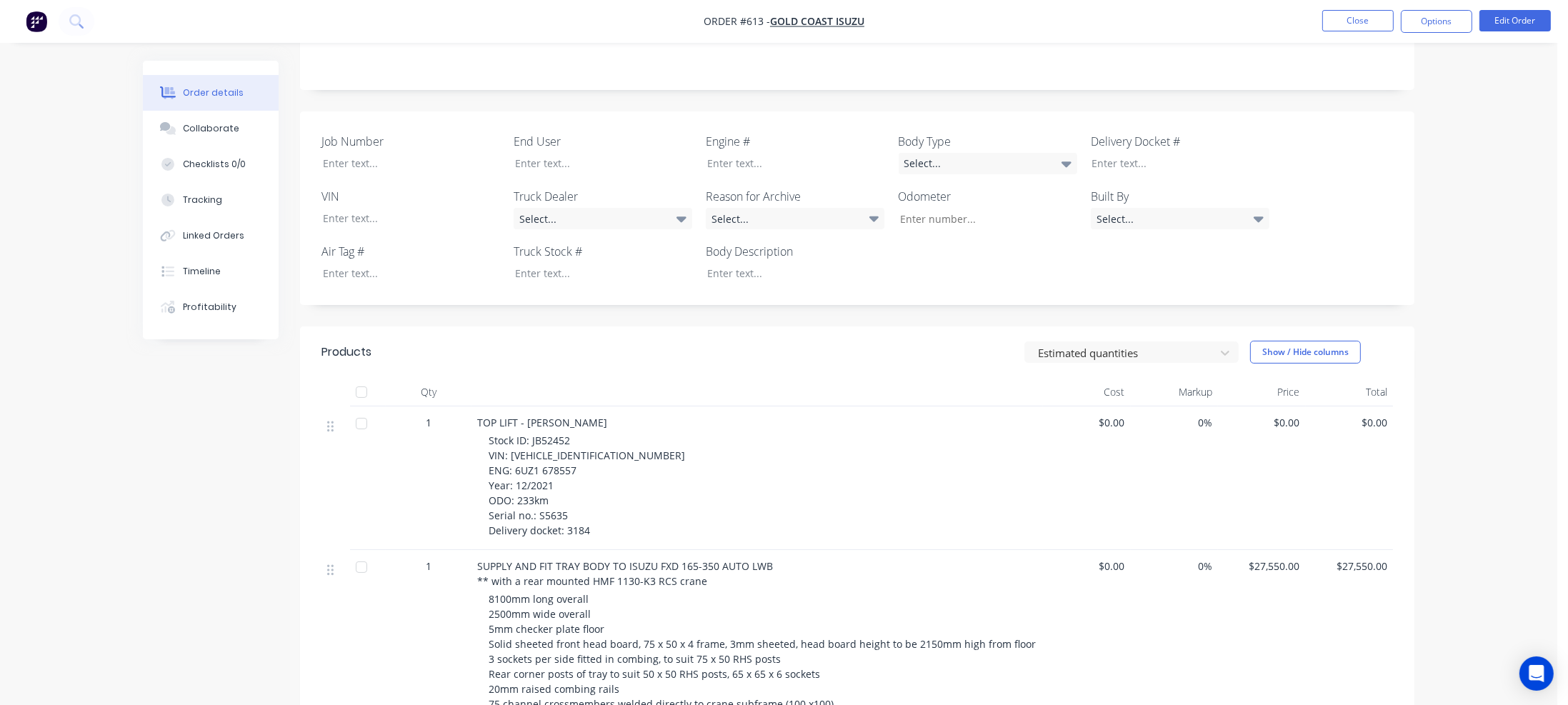
click at [477, 416] on span "TOP LIFT - [PERSON_NAME]" at bounding box center [542, 422] width 130 height 14
click at [534, 153] on div at bounding box center [592, 163] width 178 height 21
drag, startPoint x: 529, startPoint y: 425, endPoint x: 569, endPoint y: 426, distance: 40.0
click at [569, 433] on span "Stock ID: JB52452 VIN: [VEHICLE_IDENTIFICATION_NUMBER] ENG: 6UZ1 678557 Year: 1…" at bounding box center [587, 485] width 196 height 104
click at [532, 263] on div at bounding box center [592, 273] width 178 height 21
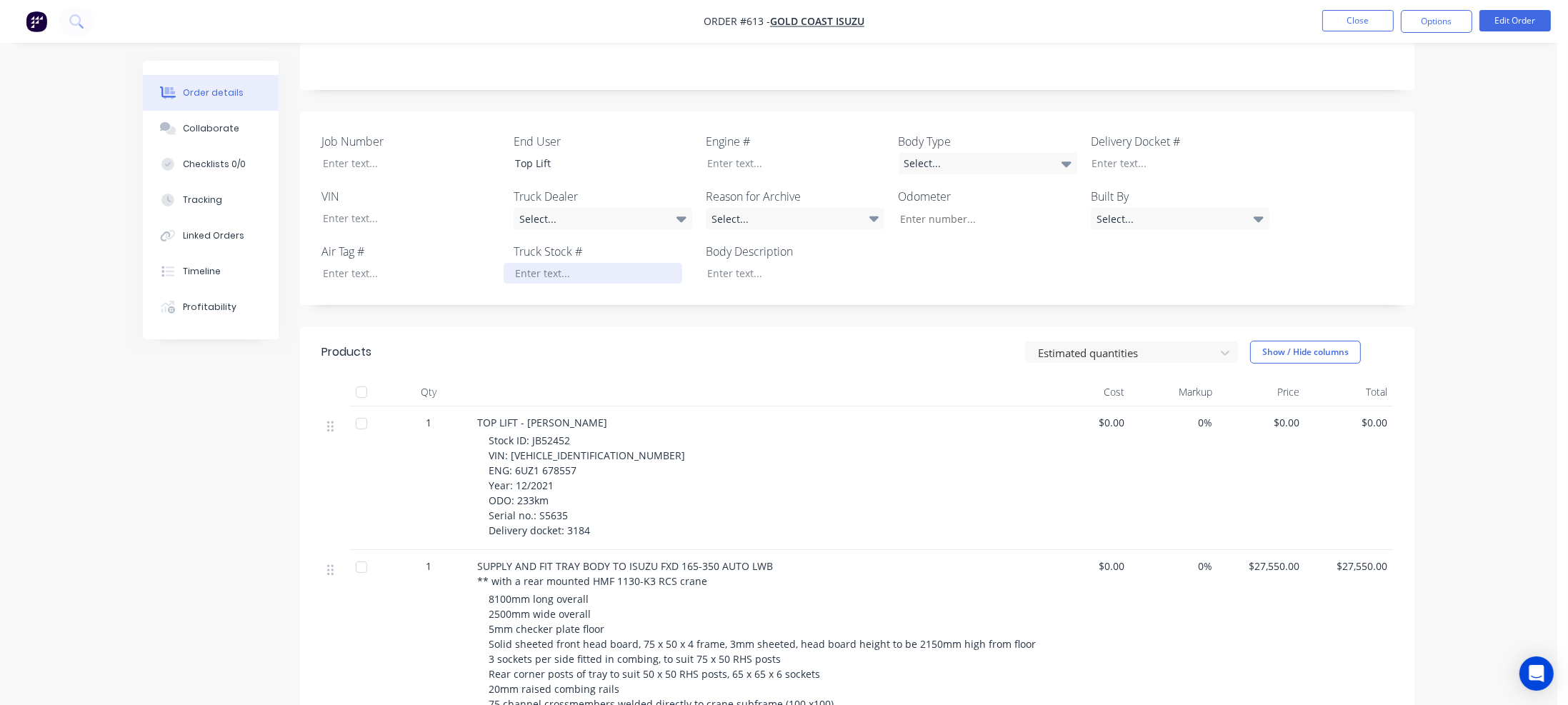
paste div
drag, startPoint x: 509, startPoint y: 441, endPoint x: 610, endPoint y: 443, distance: 101.0
click at [610, 443] on div "Stock ID: JB52452 VIN: [VEHICLE_IDENTIFICATION_NUMBER] ENG: 6UZ1 678557 Year: 1…" at bounding box center [763, 485] width 549 height 105
click at [357, 208] on div at bounding box center [400, 218] width 178 height 21
paste div
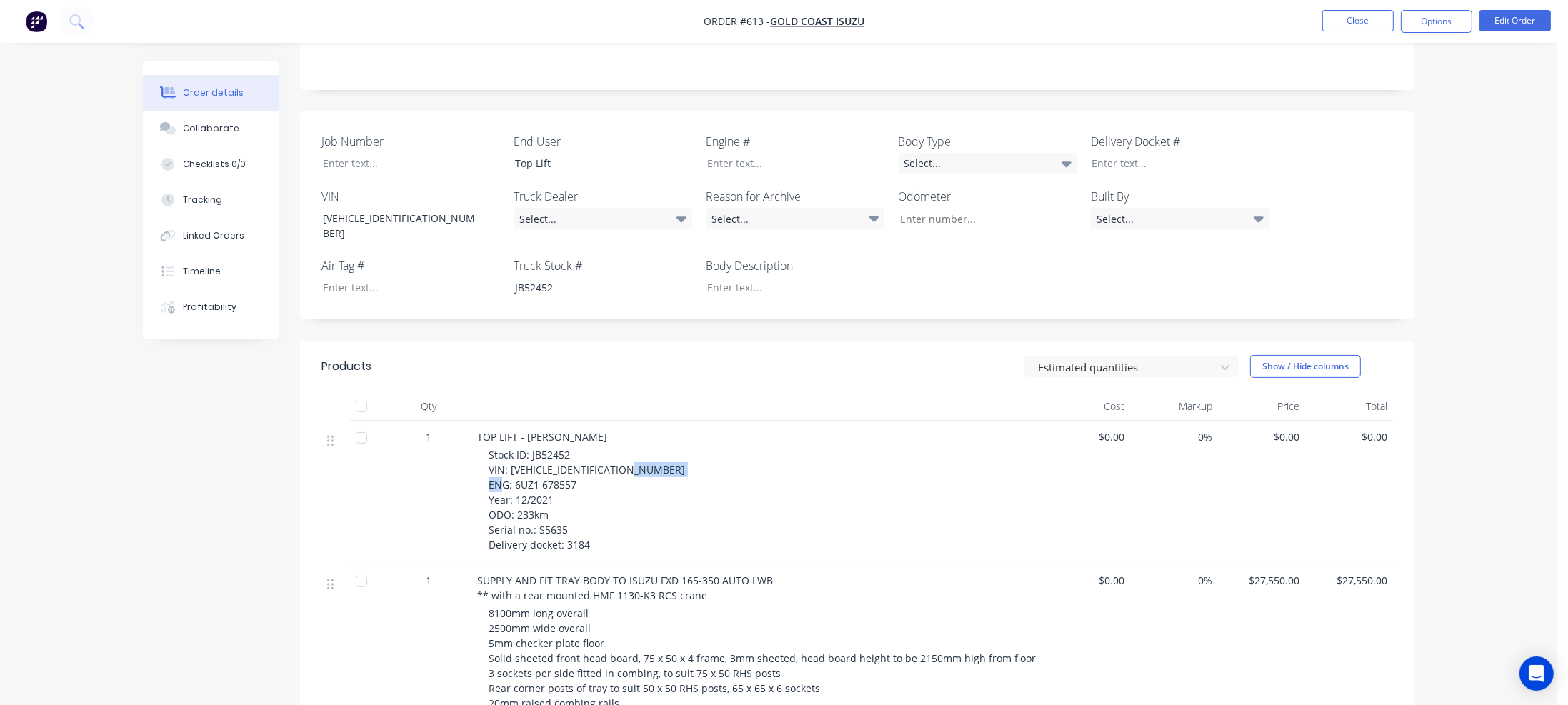
drag, startPoint x: 514, startPoint y: 454, endPoint x: 570, endPoint y: 456, distance: 56.0
click at [583, 456] on div "Stock ID: JB52452 VIN: [VEHICLE_IDENTIFICATION_NUMBER] ENG: 6UZ1 678557 Year: 1…" at bounding box center [763, 499] width 549 height 105
click at [746, 153] on div at bounding box center [784, 163] width 178 height 21
paste div
drag, startPoint x: 516, startPoint y: 488, endPoint x: 551, endPoint y: 487, distance: 35.0
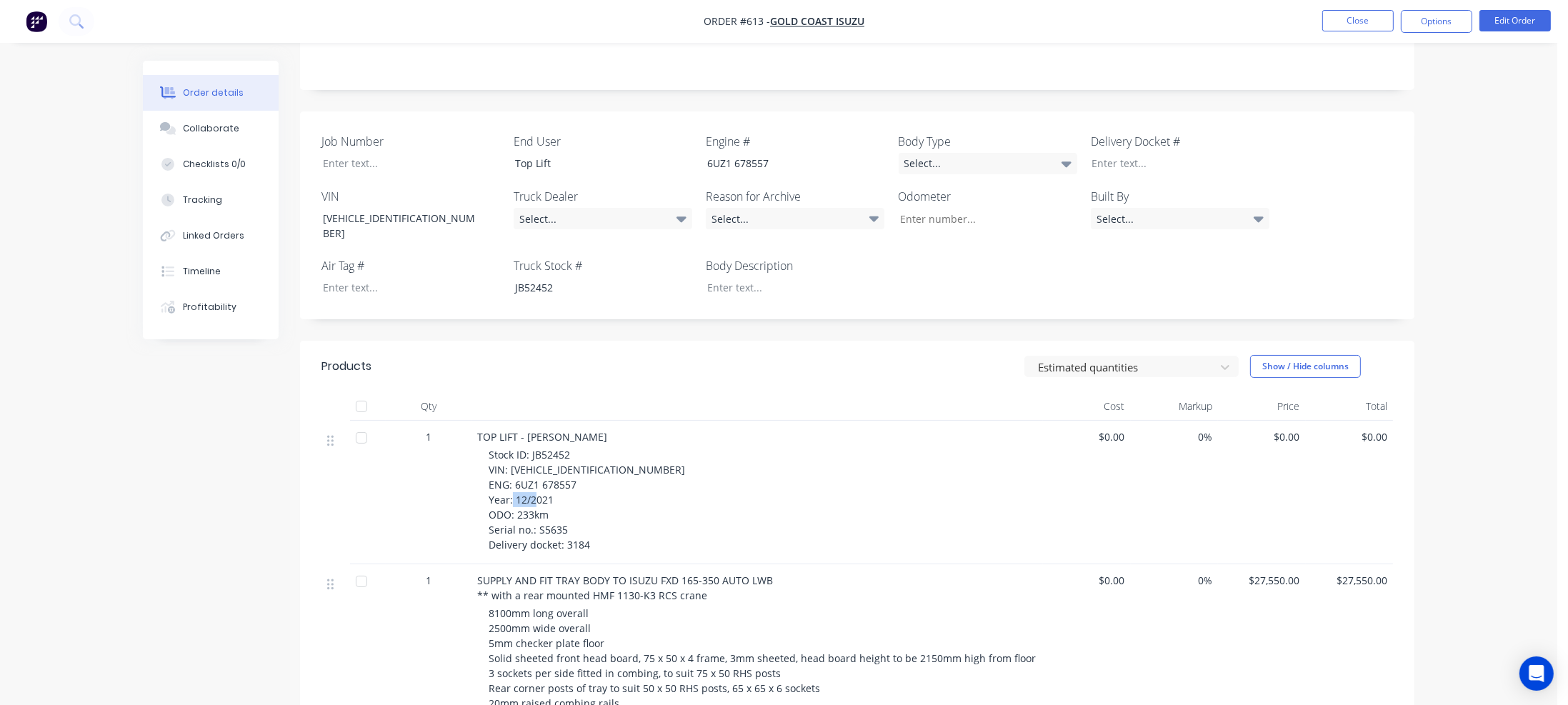
click at [551, 487] on div "Stock ID: JB52452 VIN: [VEHICLE_IDENTIFICATION_NUMBER] ENG: 6UZ1 678557 Year: 1…" at bounding box center [763, 499] width 549 height 105
click at [927, 208] on input "Job Number" at bounding box center [982, 219] width 188 height 21
paste input "233km"
type input "233"
drag, startPoint x: 538, startPoint y: 501, endPoint x: 566, endPoint y: 500, distance: 28.0
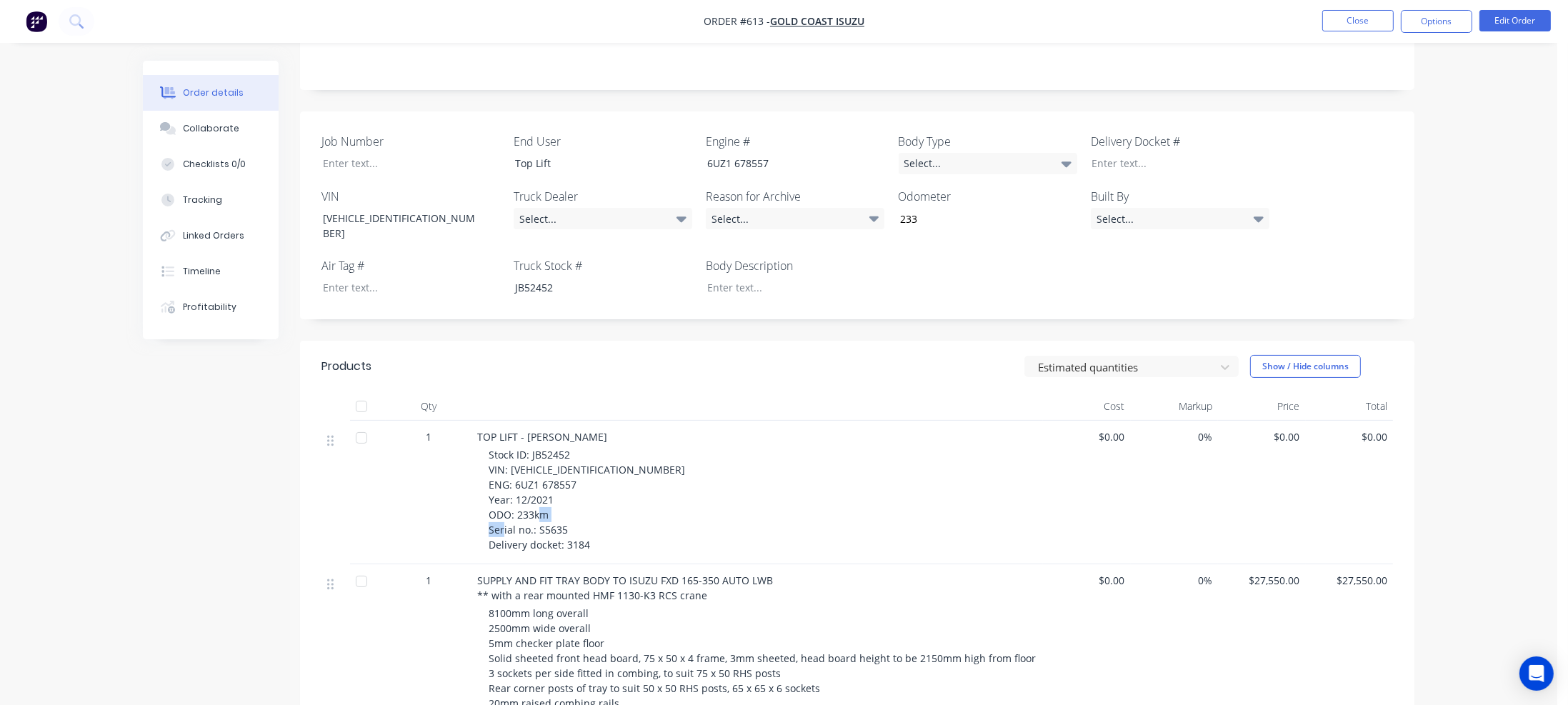
click at [566, 500] on div "Stock ID: JB52452 VIN: [VEHICLE_IDENTIFICATION_NUMBER] ENG: 6UZ1 678557 Year: 1…" at bounding box center [763, 499] width 549 height 105
click at [332, 153] on div at bounding box center [400, 163] width 178 height 21
paste div
drag, startPoint x: 564, startPoint y: 517, endPoint x: 588, endPoint y: 517, distance: 24.0
click at [588, 517] on span "Stock ID: JB52452 VIN: [VEHICLE_IDENTIFICATION_NUMBER] ENG: 6UZ1 678557 Year: 1…" at bounding box center [587, 499] width 196 height 104
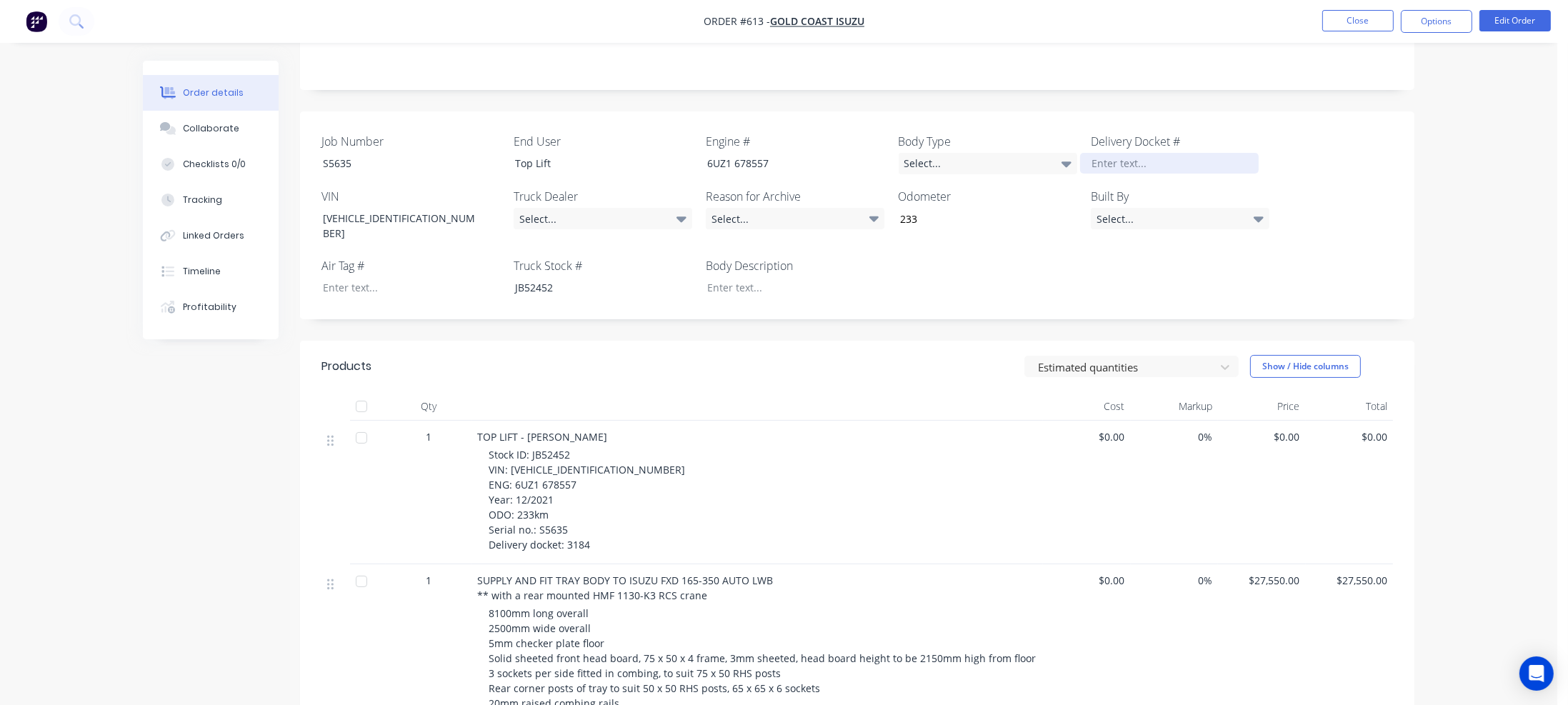
click at [1123, 153] on div at bounding box center [1169, 163] width 178 height 21
paste div
click at [677, 211] on icon at bounding box center [681, 219] width 10 height 16
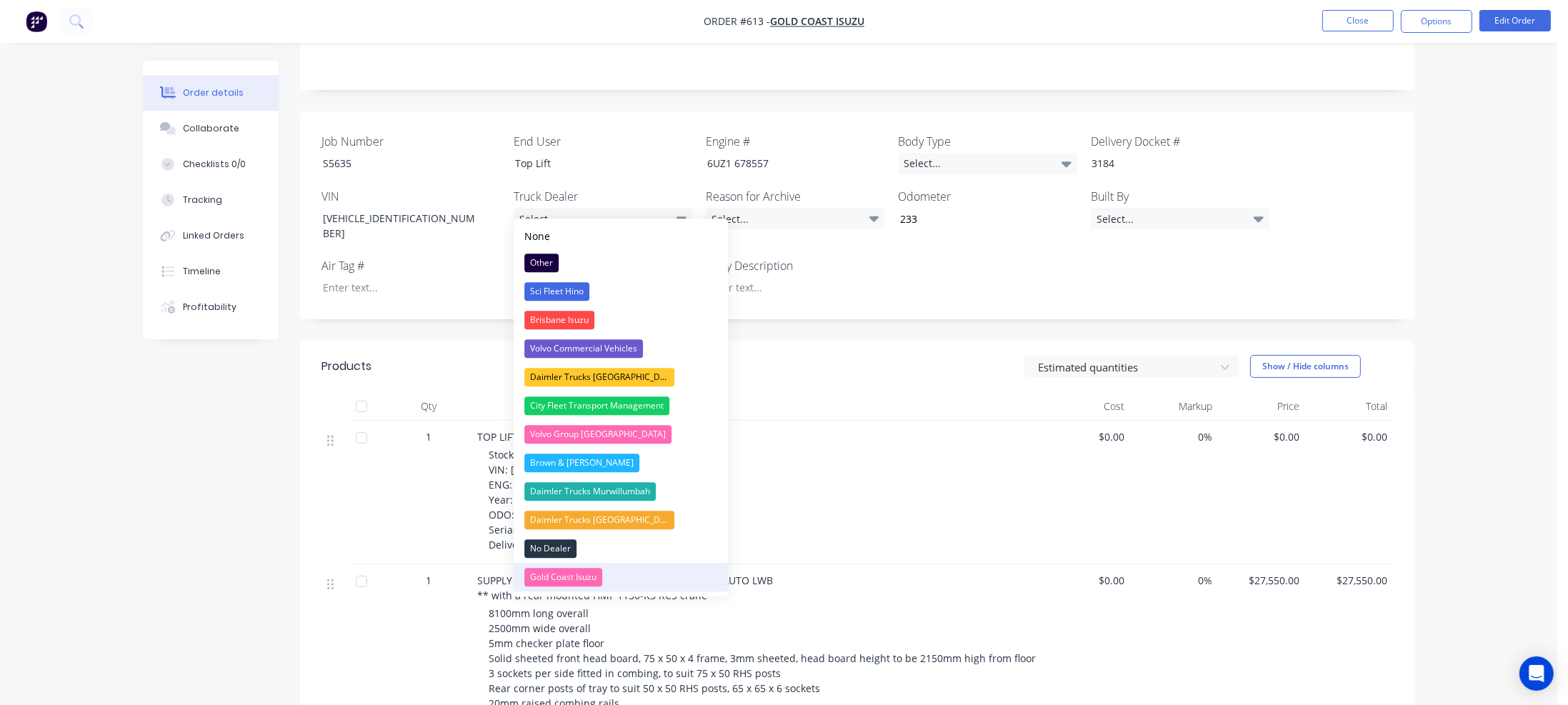
click at [556, 571] on div "Gold Coast Isuzu" at bounding box center [563, 577] width 78 height 19
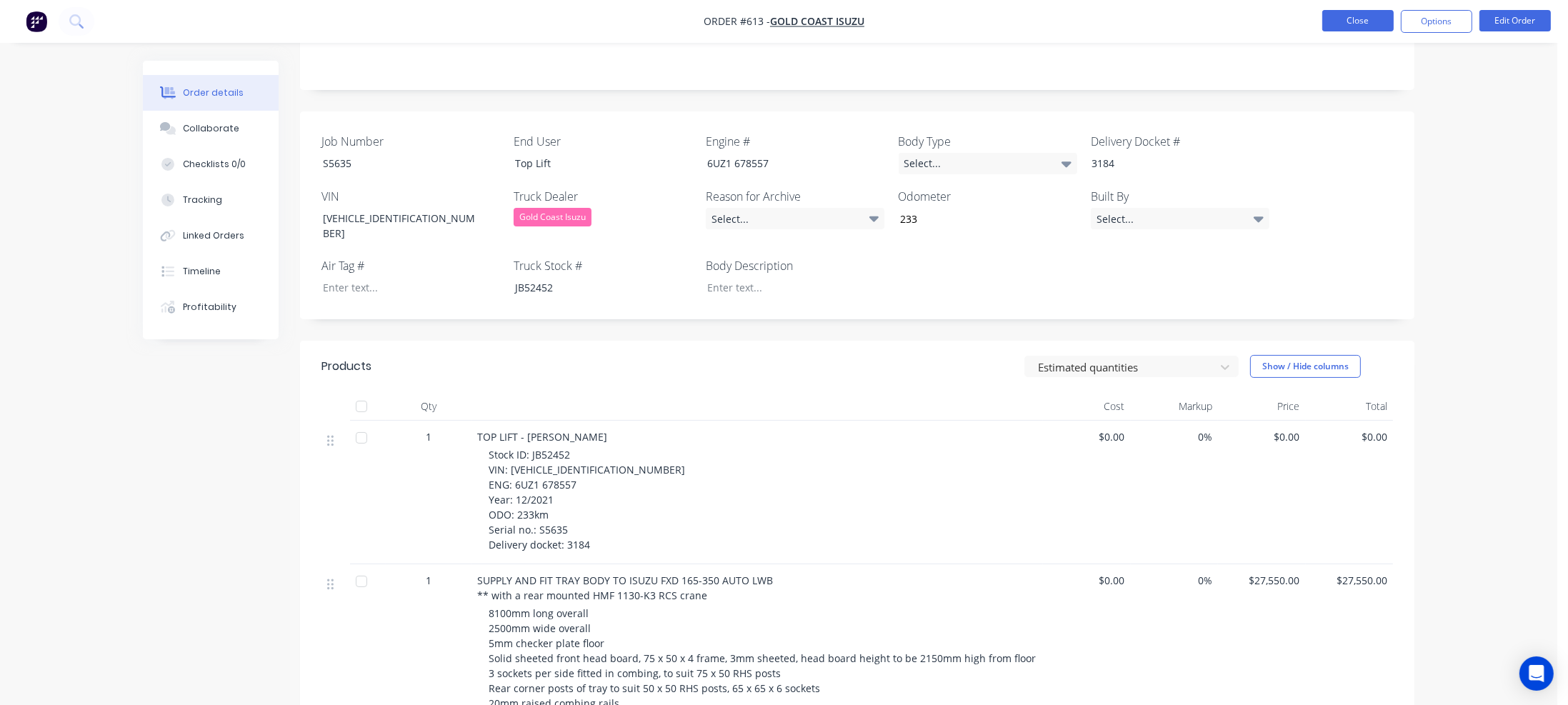
click at [1336, 25] on button "Close" at bounding box center [1358, 21] width 72 height 21
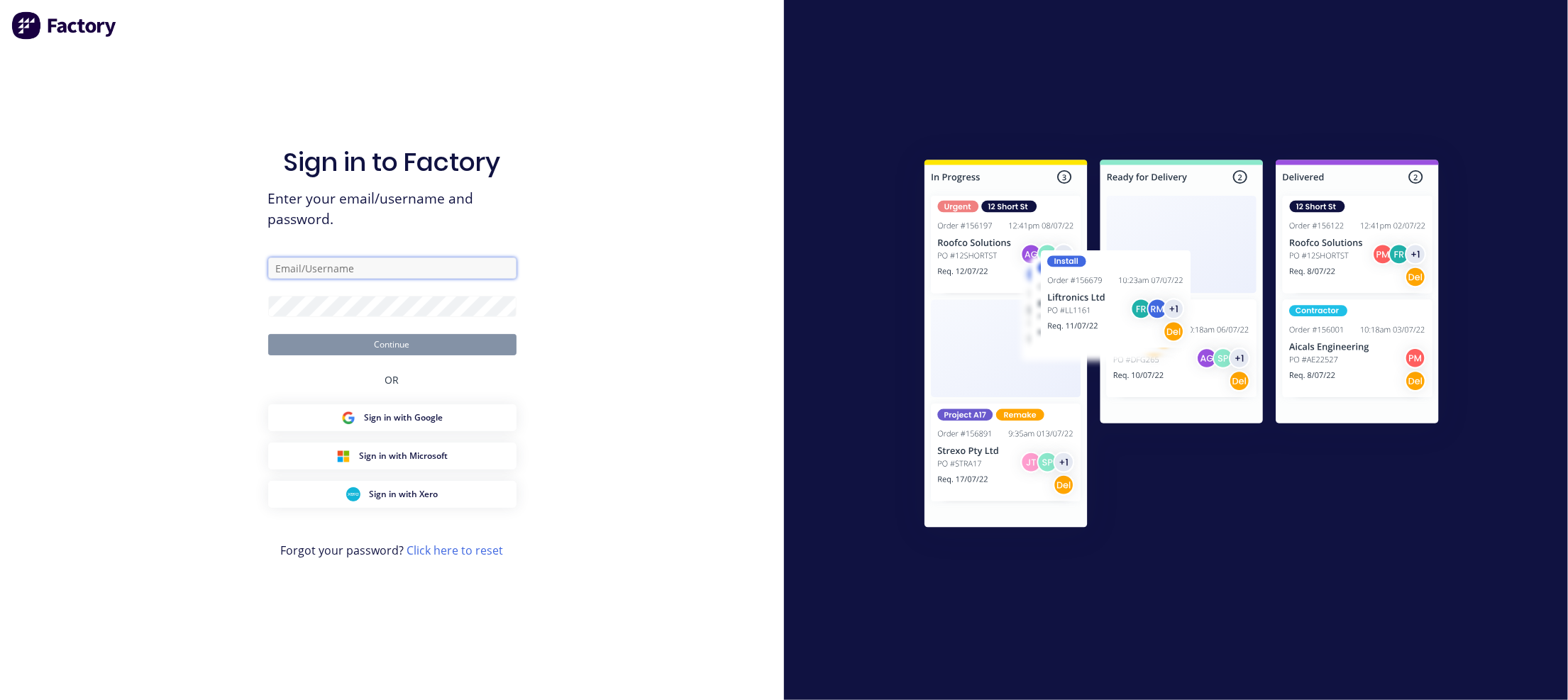
click at [455, 269] on input "text" at bounding box center [392, 268] width 248 height 21
type input "[EMAIL_ADDRESS][DOMAIN_NAME]"
click at [408, 348] on button "Continue" at bounding box center [392, 345] width 248 height 21
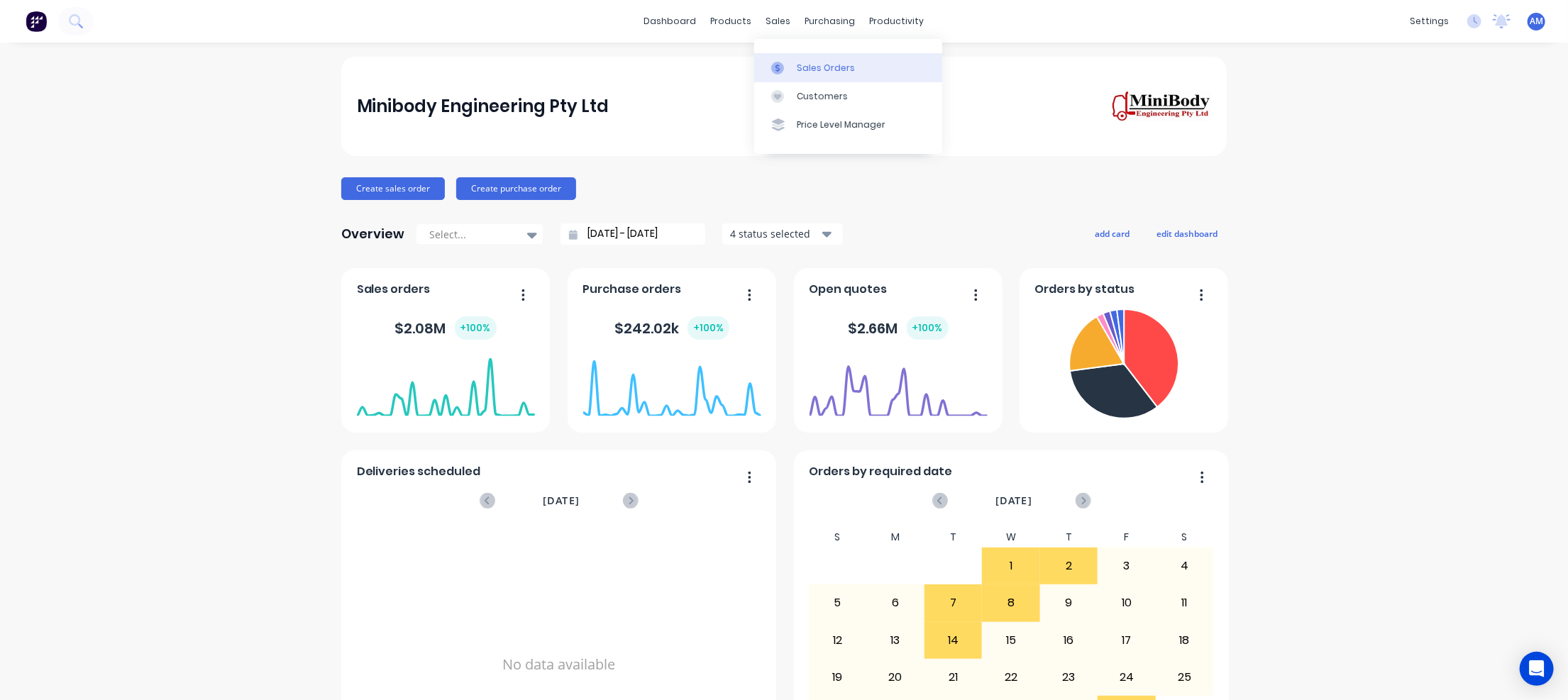
click at [812, 65] on div "Sales Orders" at bounding box center [826, 68] width 58 height 13
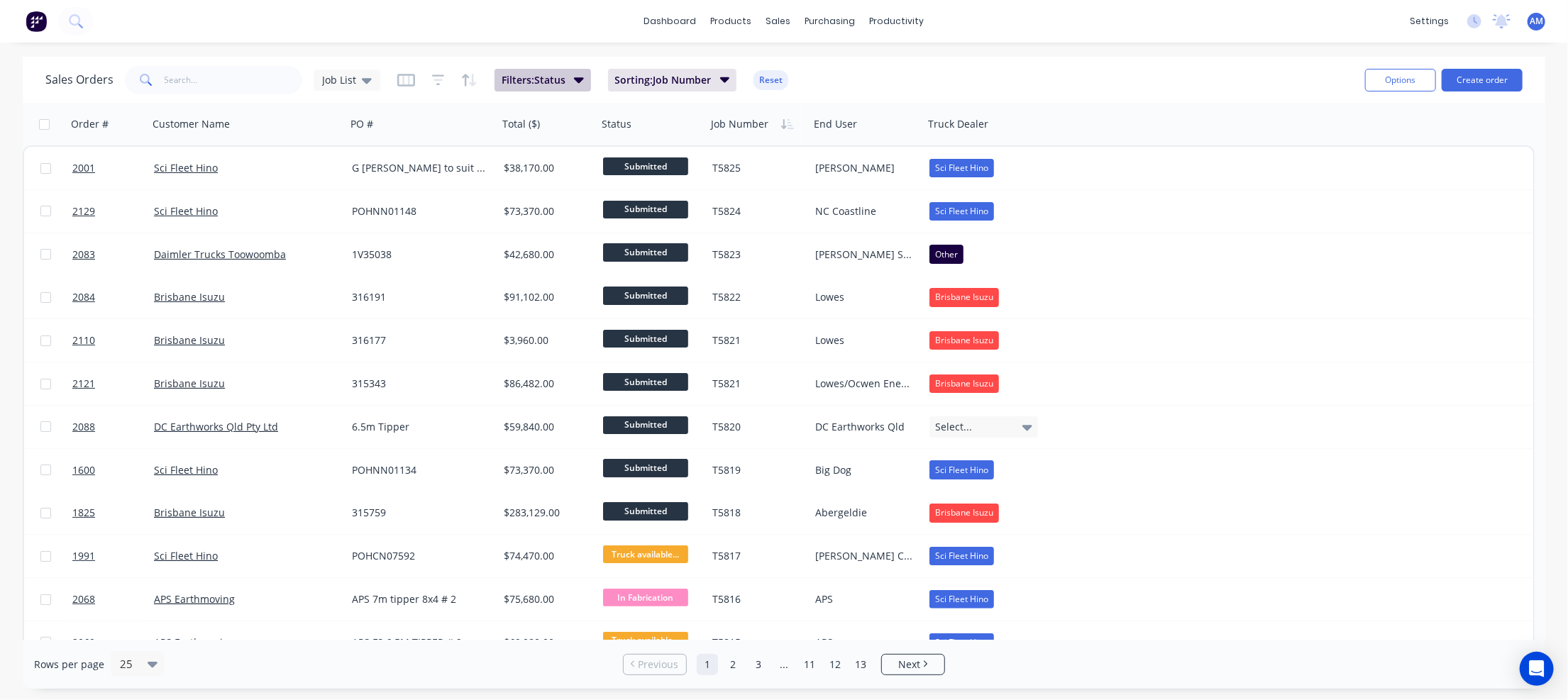
click at [569, 77] on button "Filters: Status" at bounding box center [543, 80] width 97 height 23
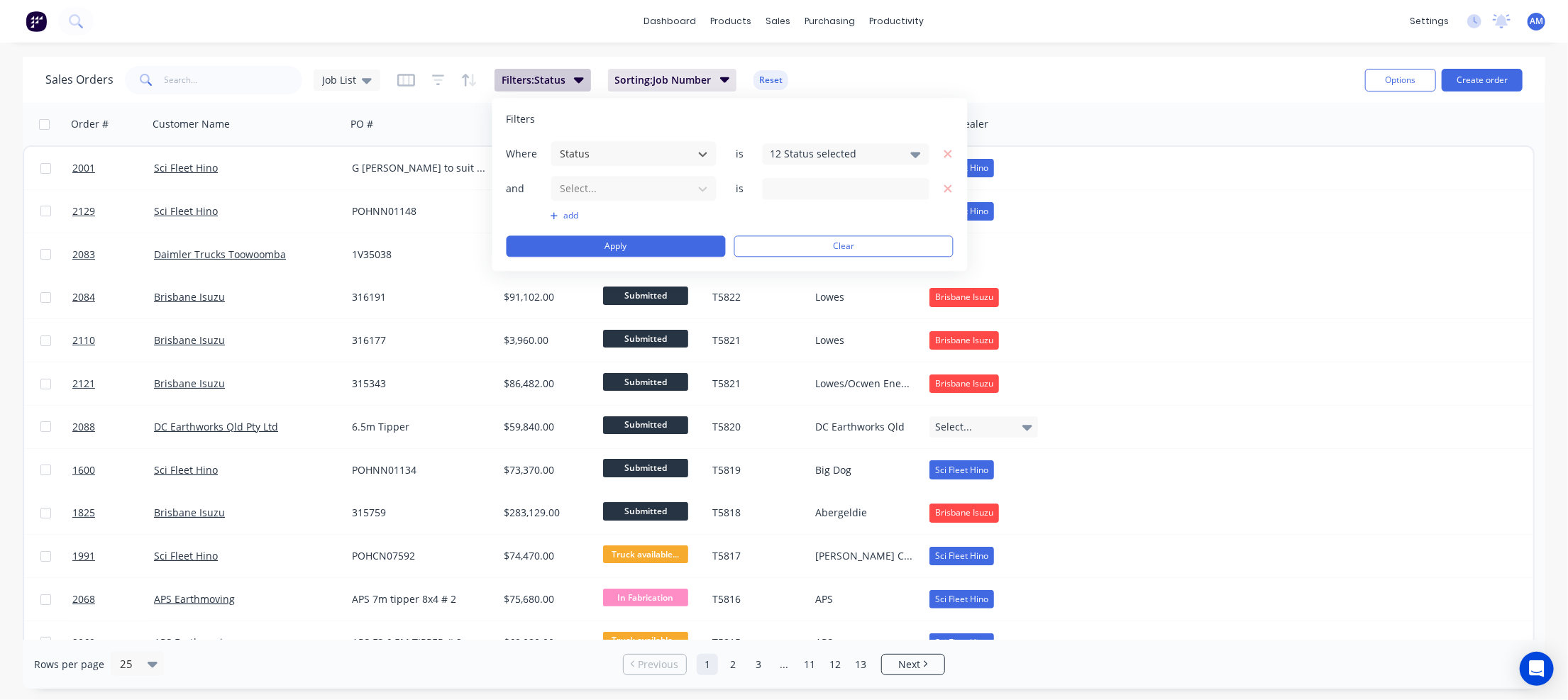
click at [569, 77] on button "Filters: Status" at bounding box center [543, 80] width 97 height 23
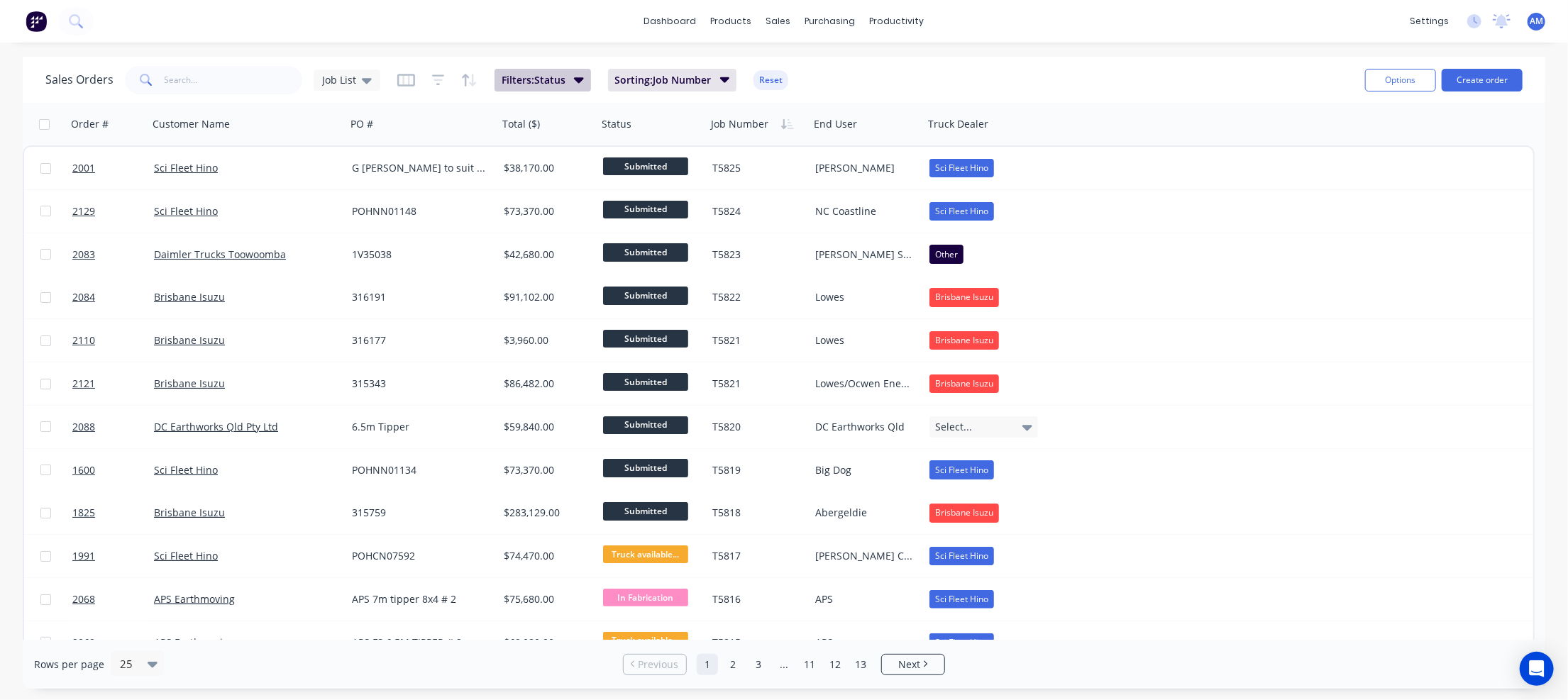
click at [581, 78] on icon "button" at bounding box center [579, 80] width 10 height 6
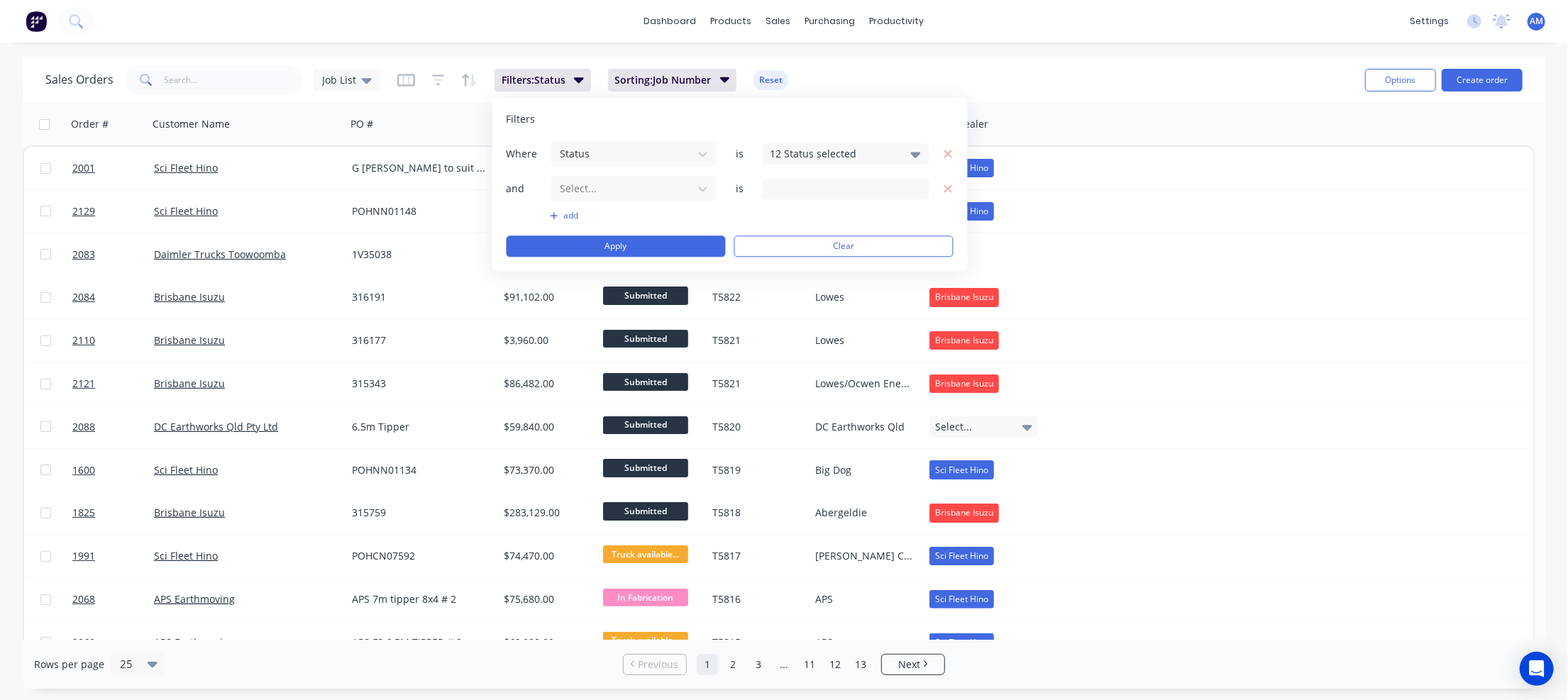
click at [920, 152] on icon at bounding box center [916, 154] width 10 height 6
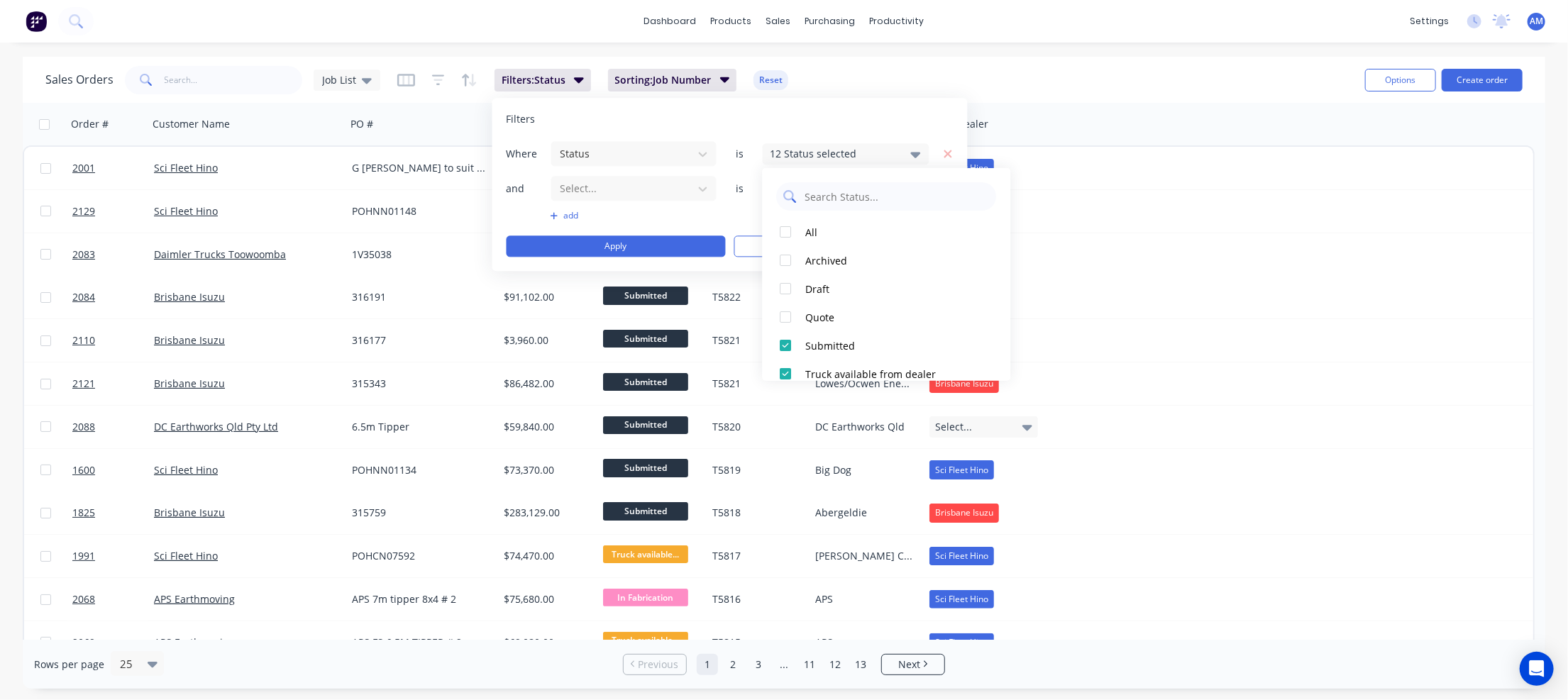
click at [871, 199] on input "text" at bounding box center [896, 196] width 186 height 28
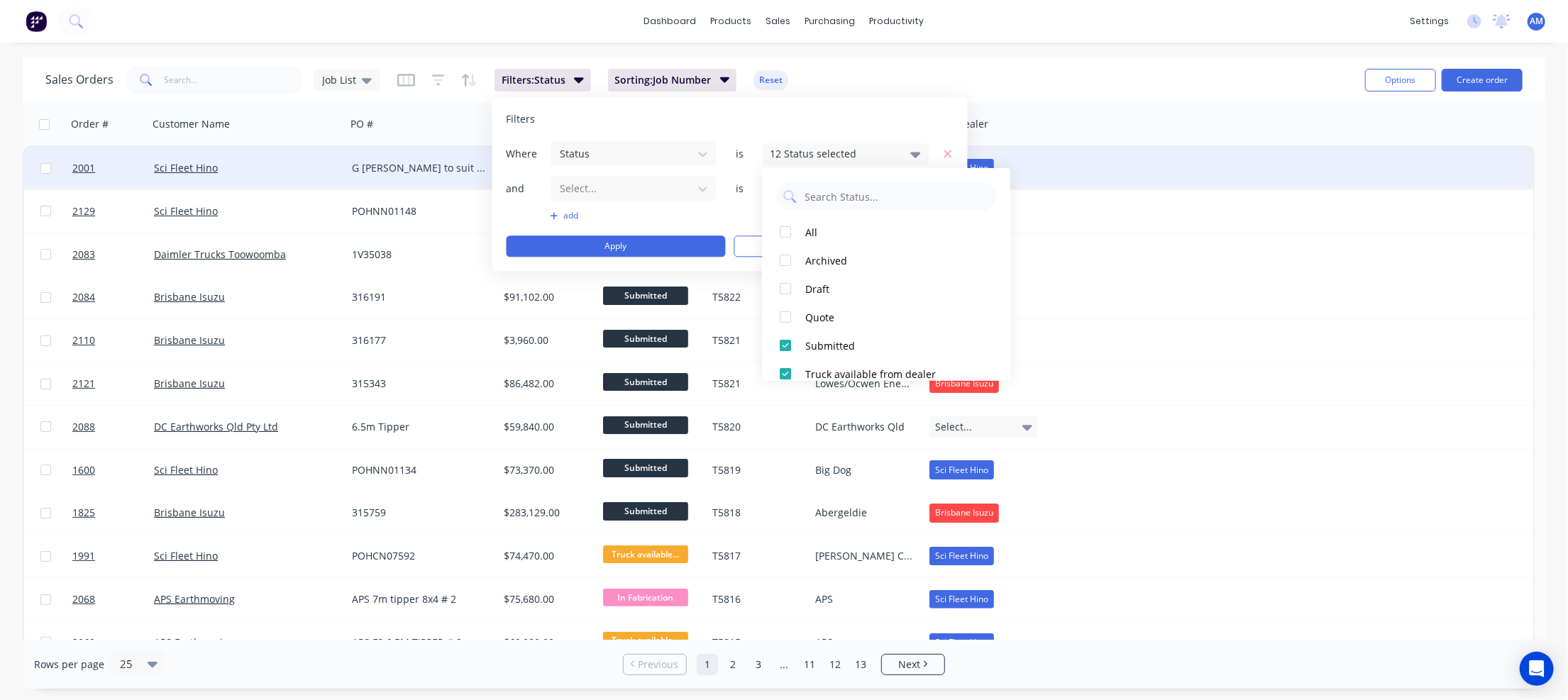
click at [1079, 178] on div "2001 Sci Fleet Hino G James Tray to suit AFrame $38,170.00 Submitted T5825 G Ja…" at bounding box center [778, 168] width 1509 height 43
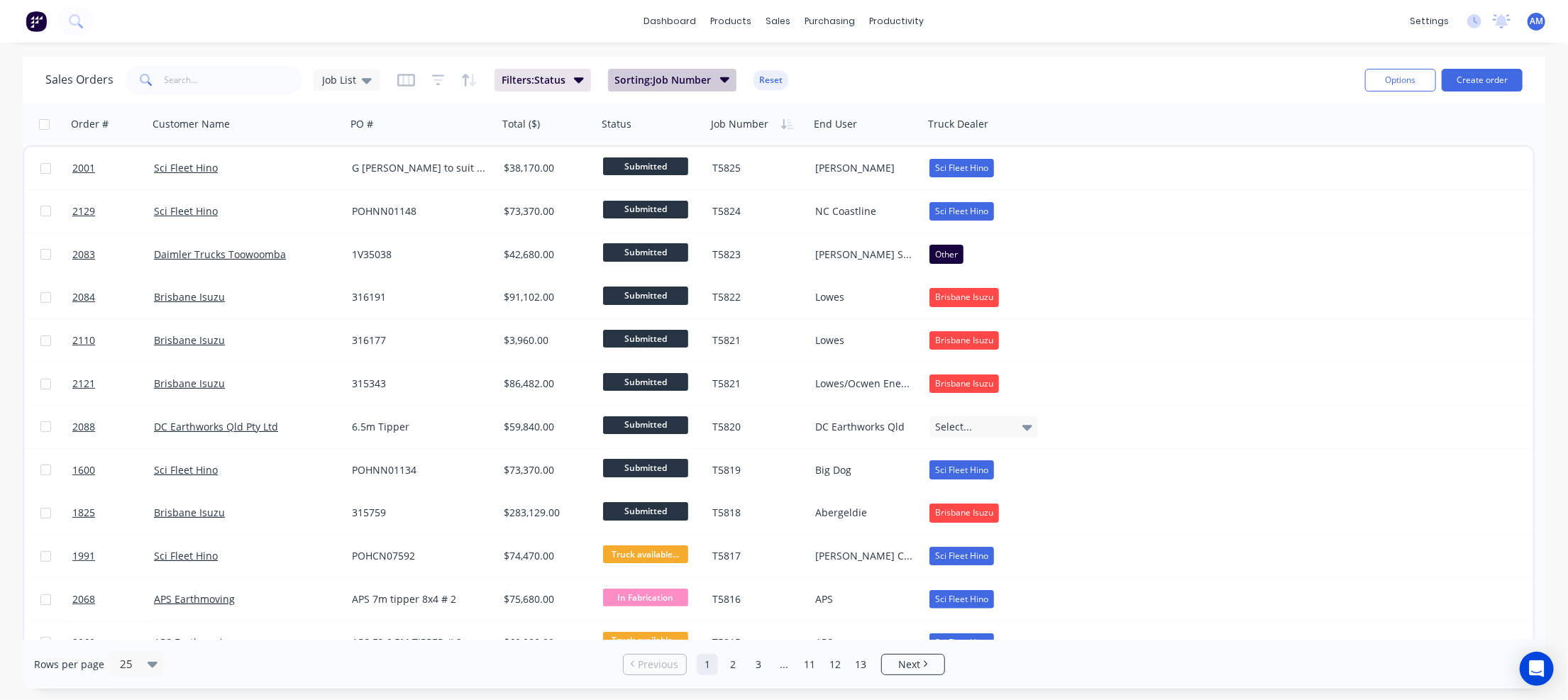
click at [693, 82] on span "Sorting: Job Number" at bounding box center [664, 80] width 97 height 14
click at [931, 74] on div "Sales Orders Job List Filters: Status Sorting: Job Number Reset" at bounding box center [699, 80] width 1308 height 35
click at [860, 664] on link "13" at bounding box center [861, 664] width 21 height 21
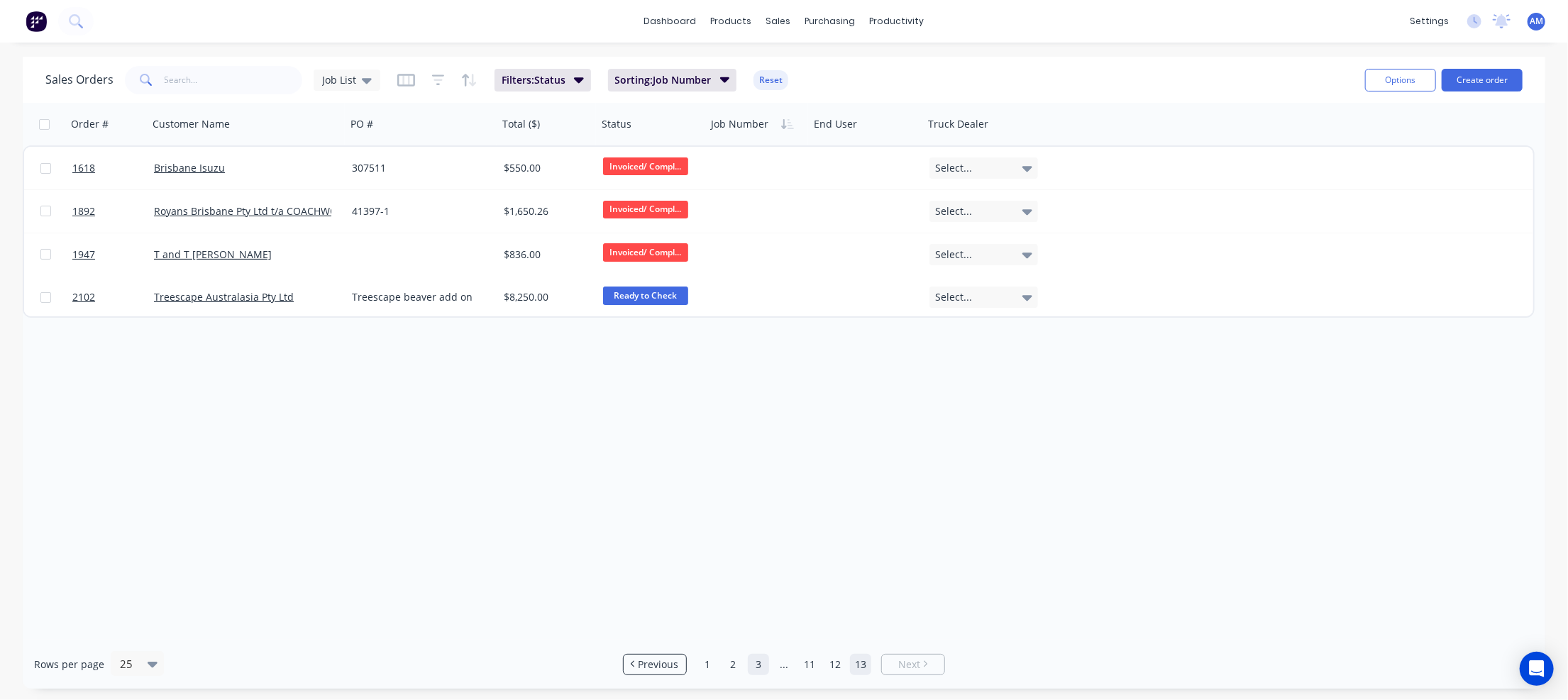
click at [759, 662] on link "3" at bounding box center [758, 664] width 21 height 21
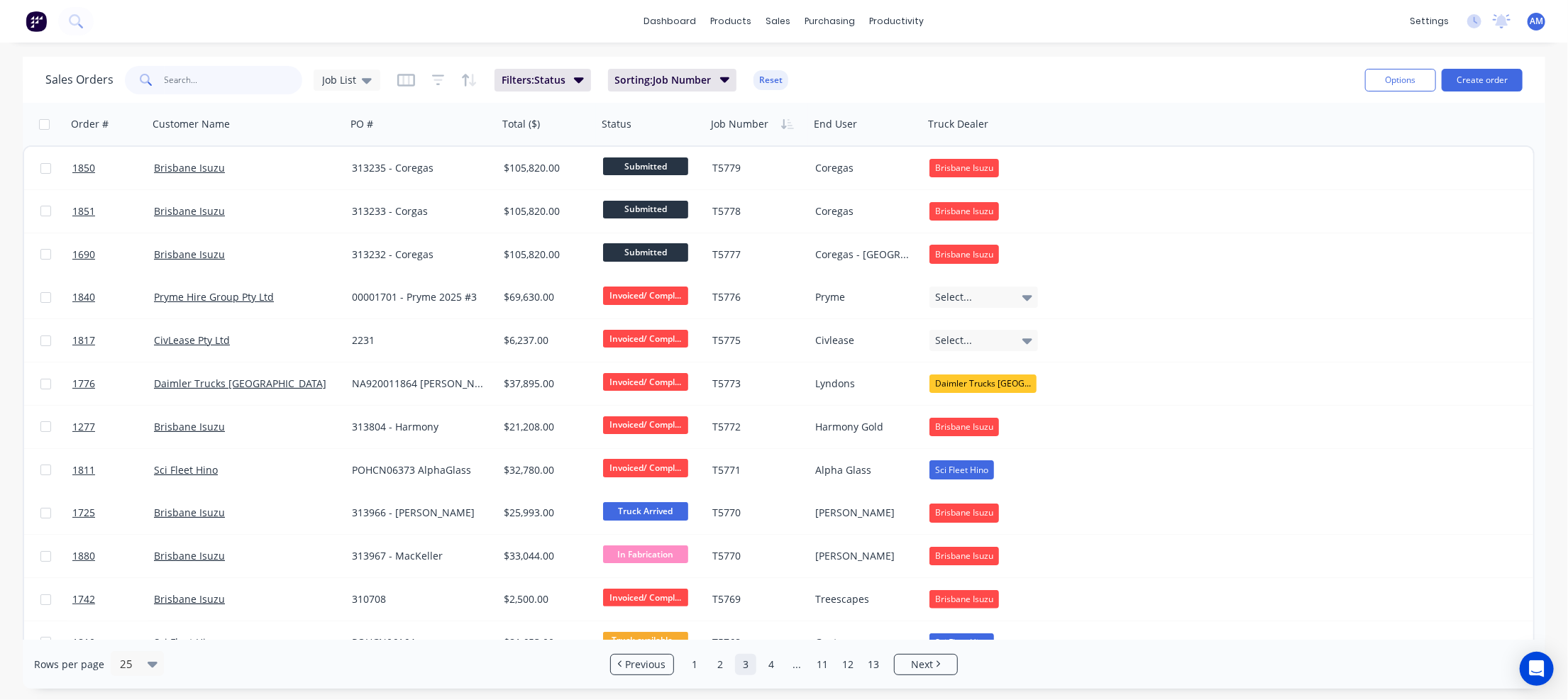
click at [215, 82] on input "text" at bounding box center [233, 80] width 138 height 28
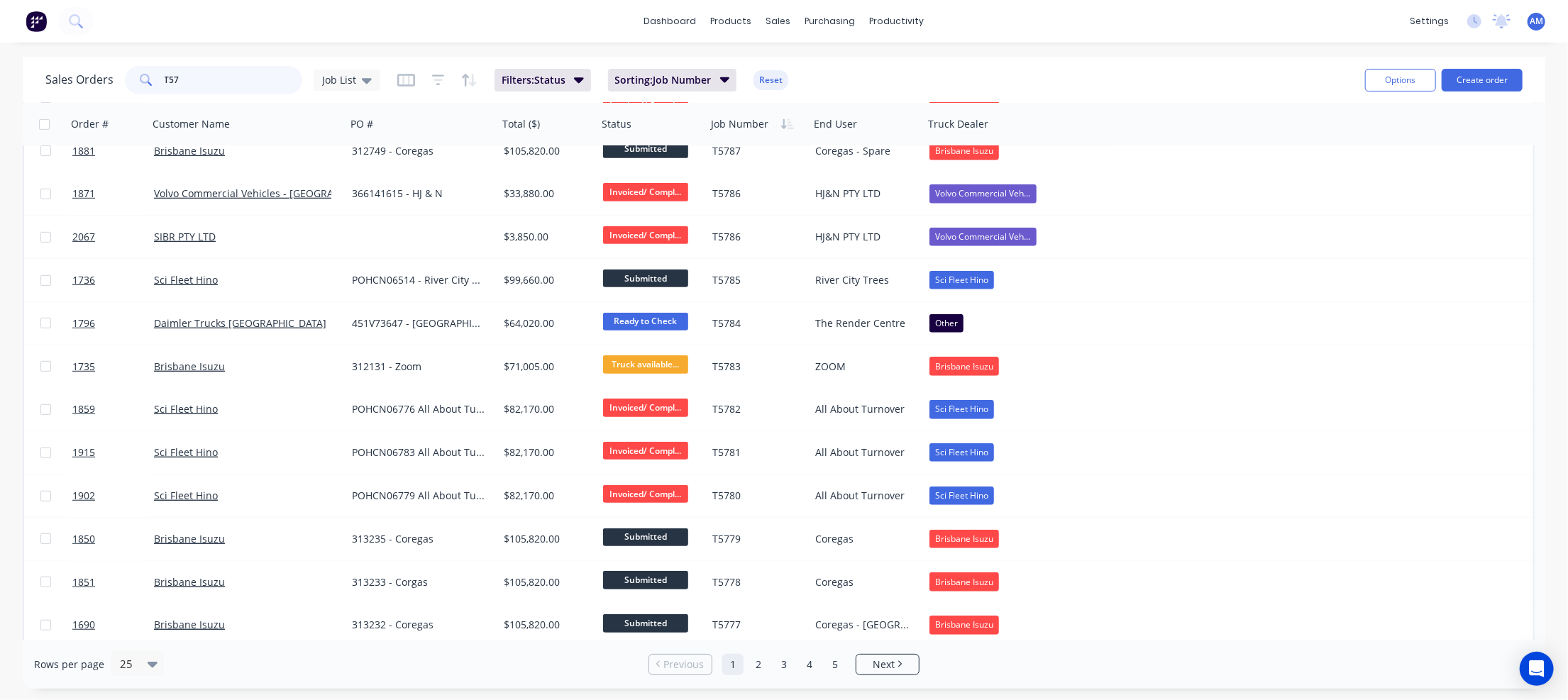
scroll to position [568, 0]
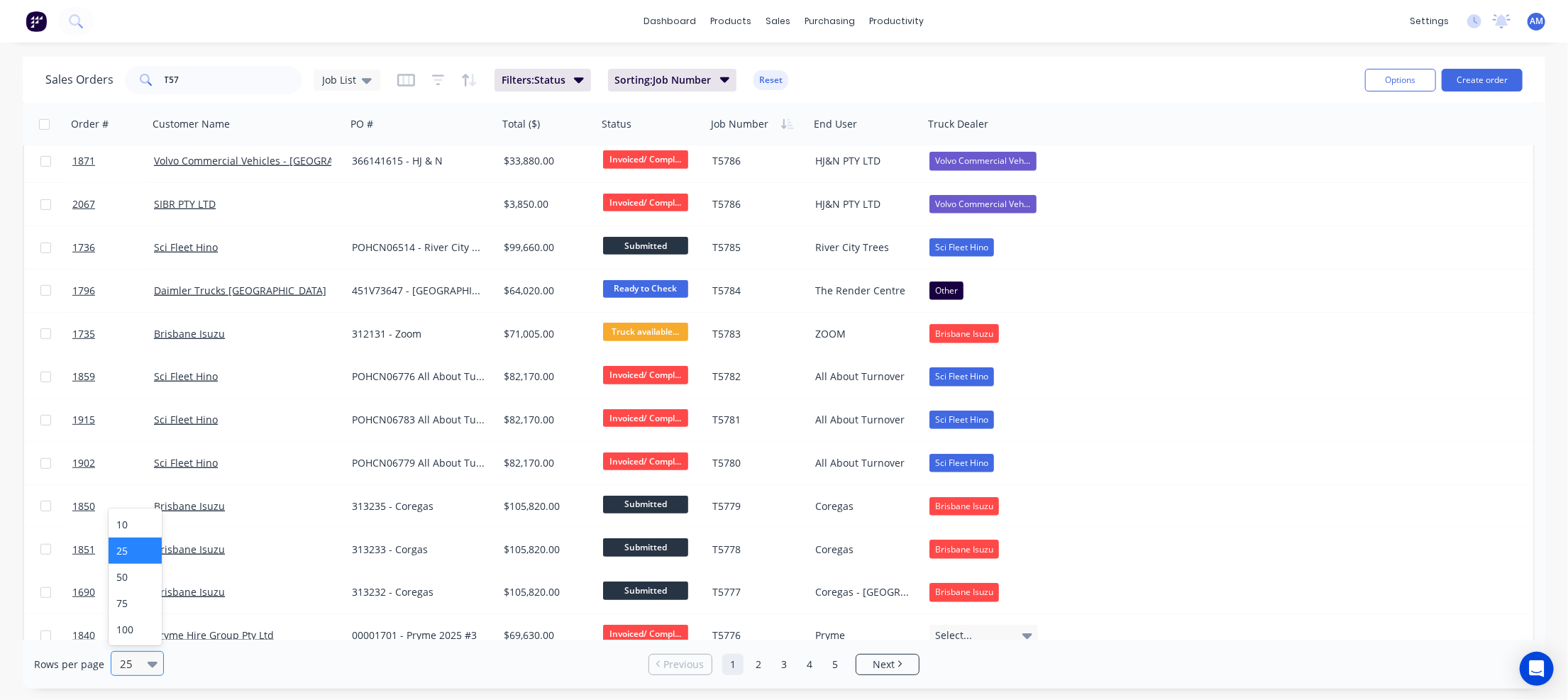
click at [142, 660] on div "25" at bounding box center [131, 663] width 33 height 23
click at [133, 629] on div "100" at bounding box center [135, 630] width 53 height 26
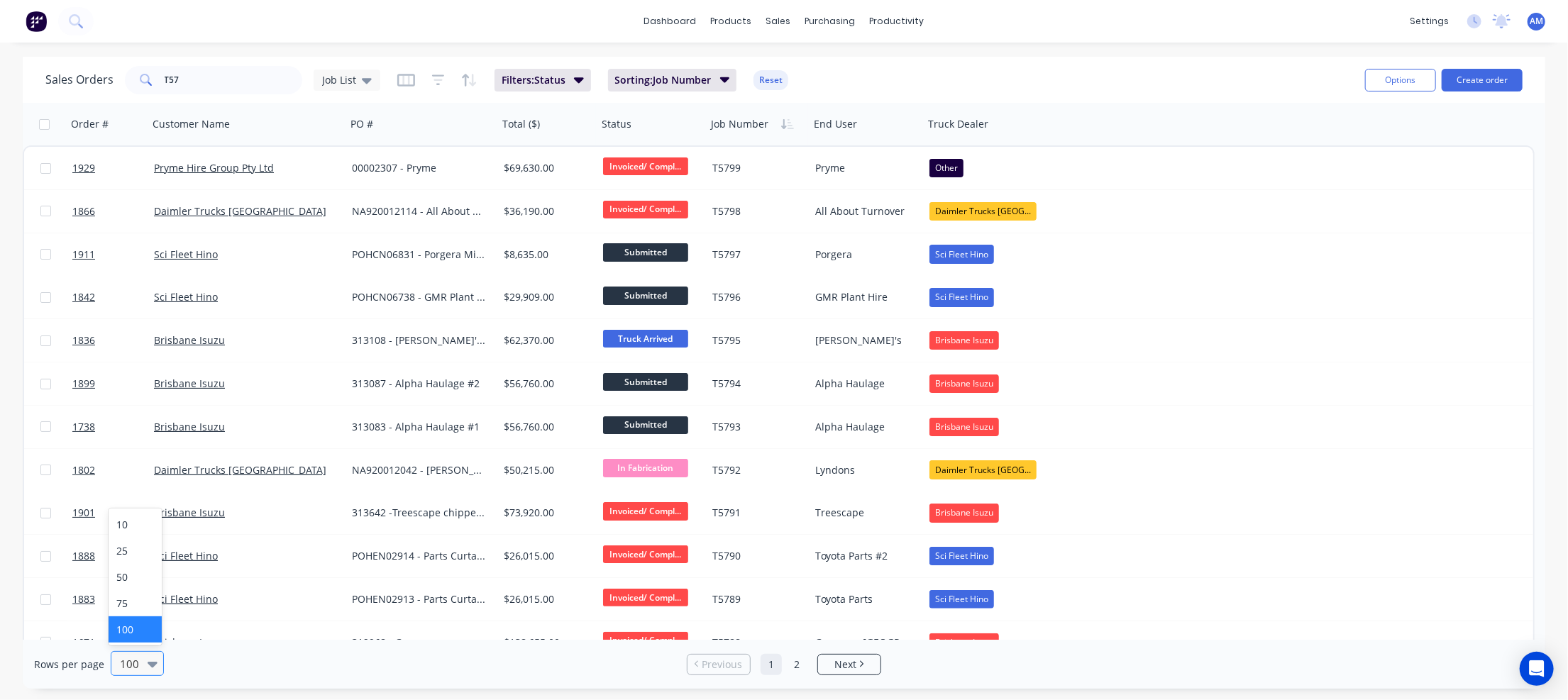
drag, startPoint x: 138, startPoint y: 663, endPoint x: 146, endPoint y: 660, distance: 8.5
click at [139, 663] on div at bounding box center [131, 664] width 25 height 17
click at [135, 548] on div "25" at bounding box center [135, 551] width 53 height 26
click at [839, 663] on link "5" at bounding box center [835, 664] width 21 height 21
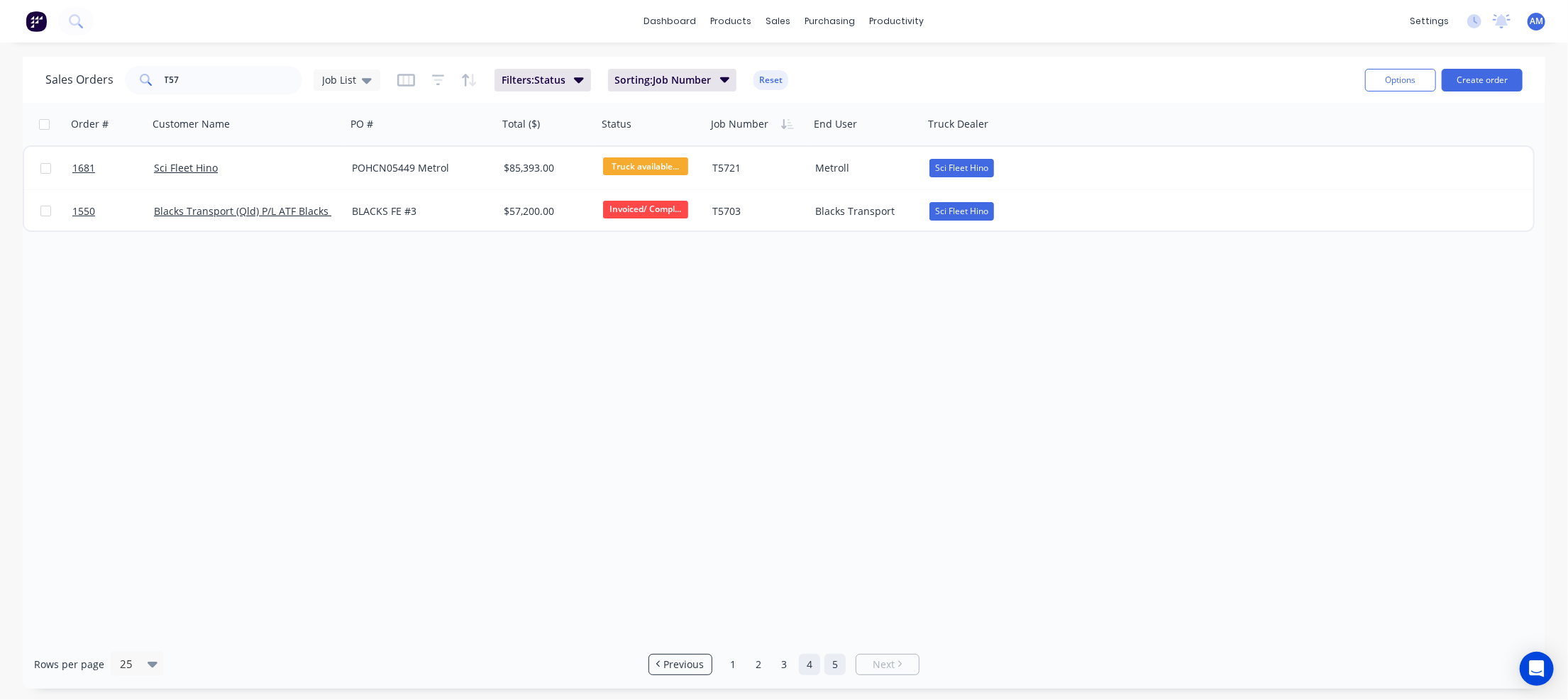
click at [815, 660] on link "4" at bounding box center [810, 664] width 21 height 21
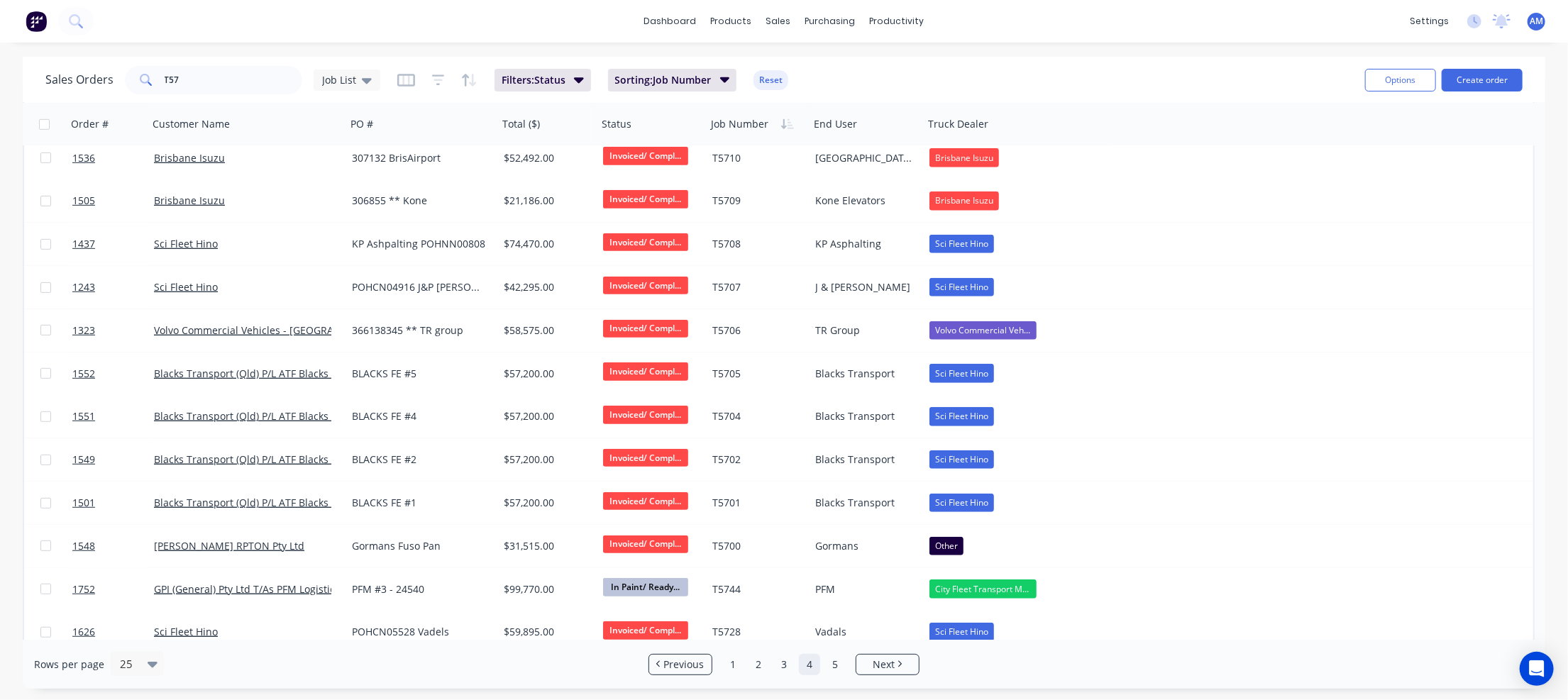
scroll to position [583, 0]
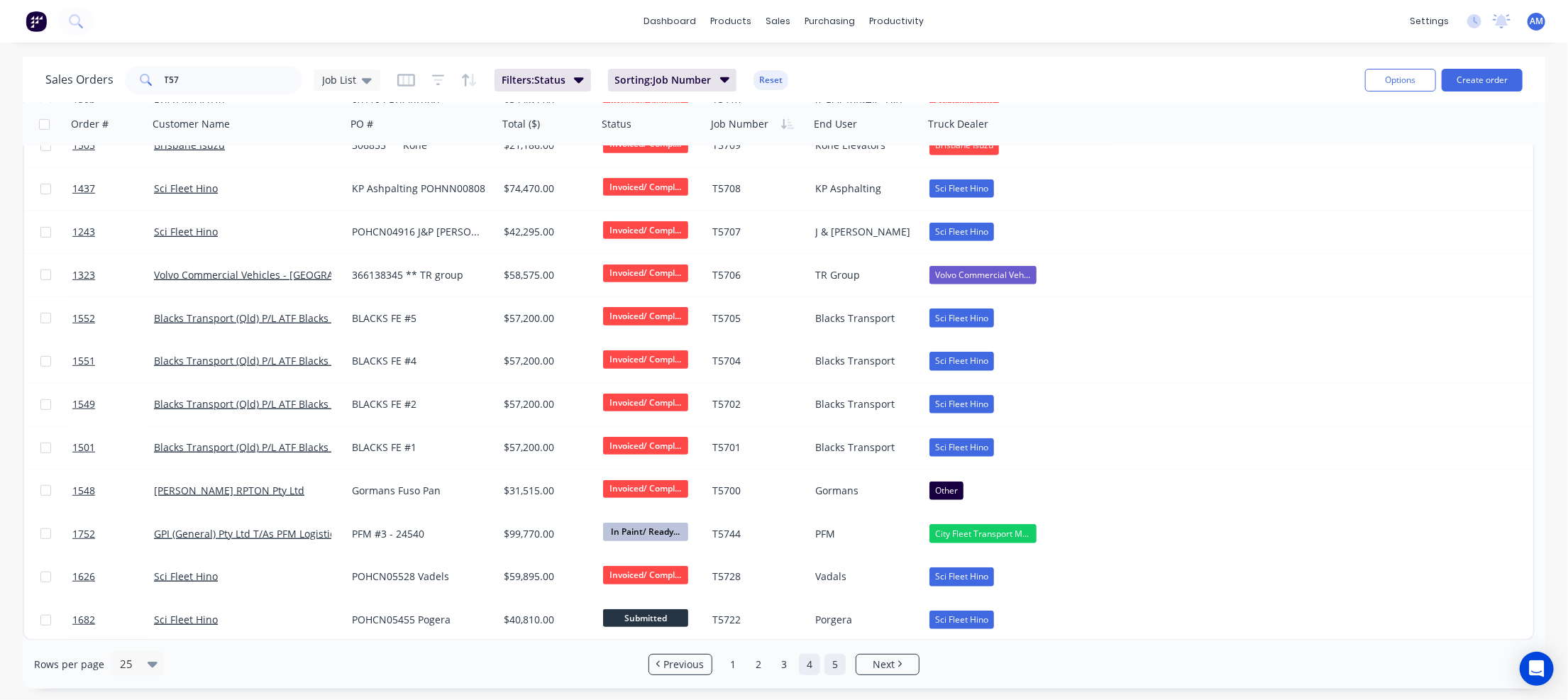
click at [838, 666] on link "5" at bounding box center [835, 664] width 21 height 21
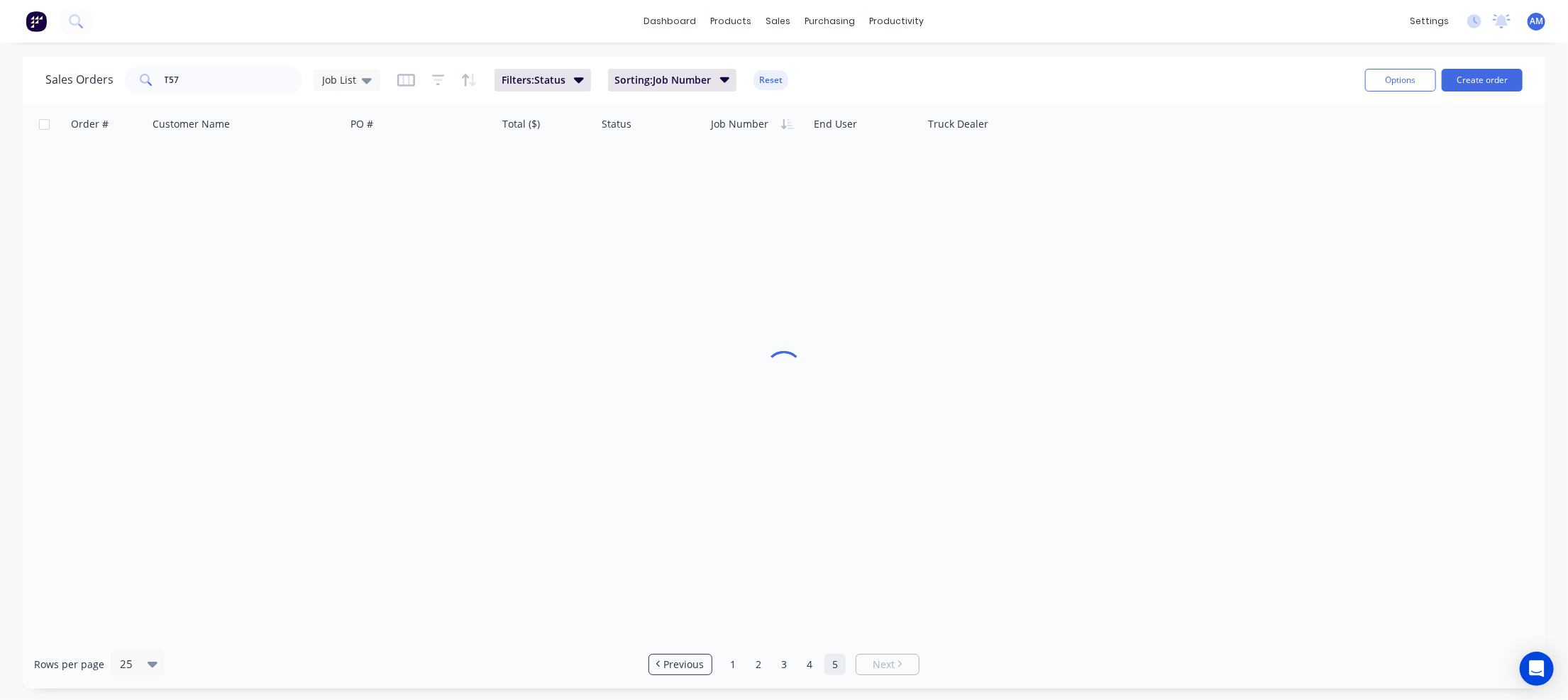
scroll to position [0, 0]
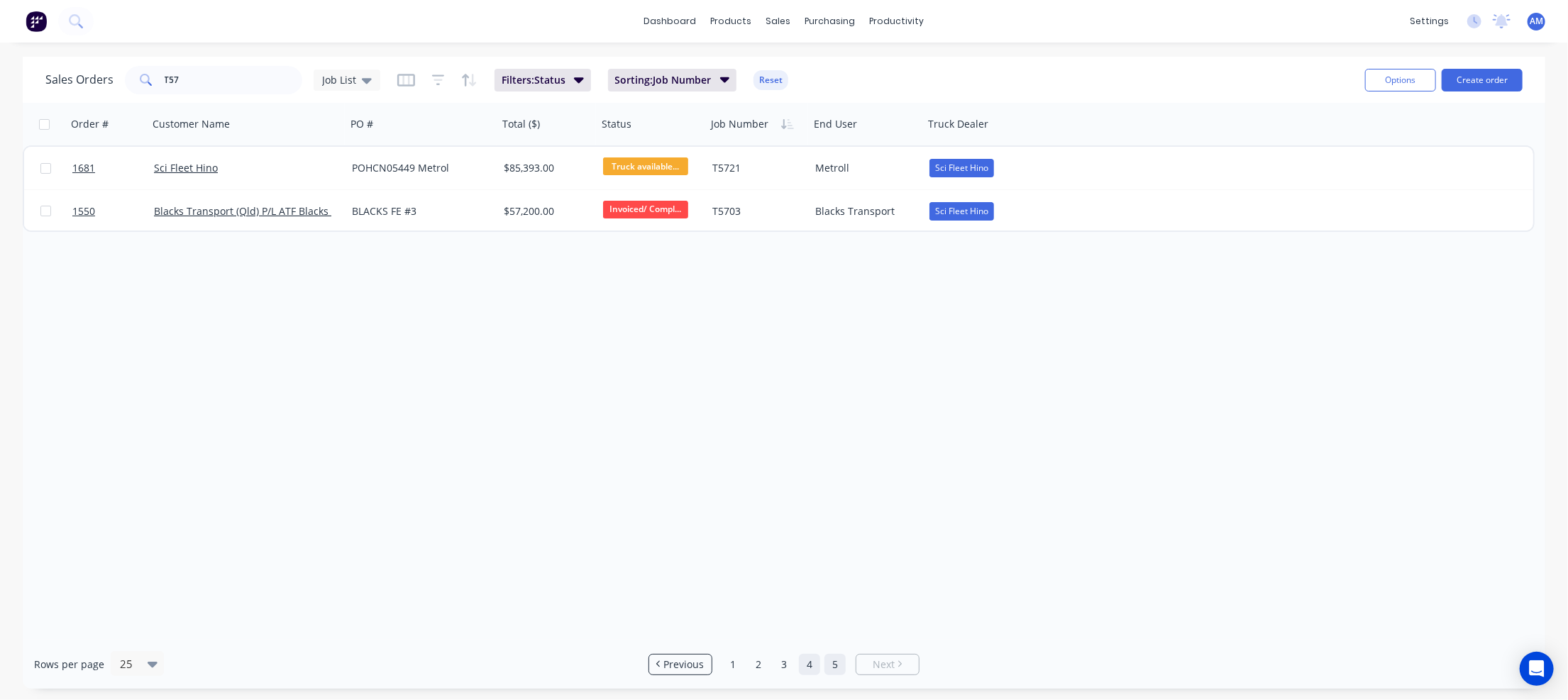
click at [808, 666] on link "4" at bounding box center [810, 664] width 21 height 21
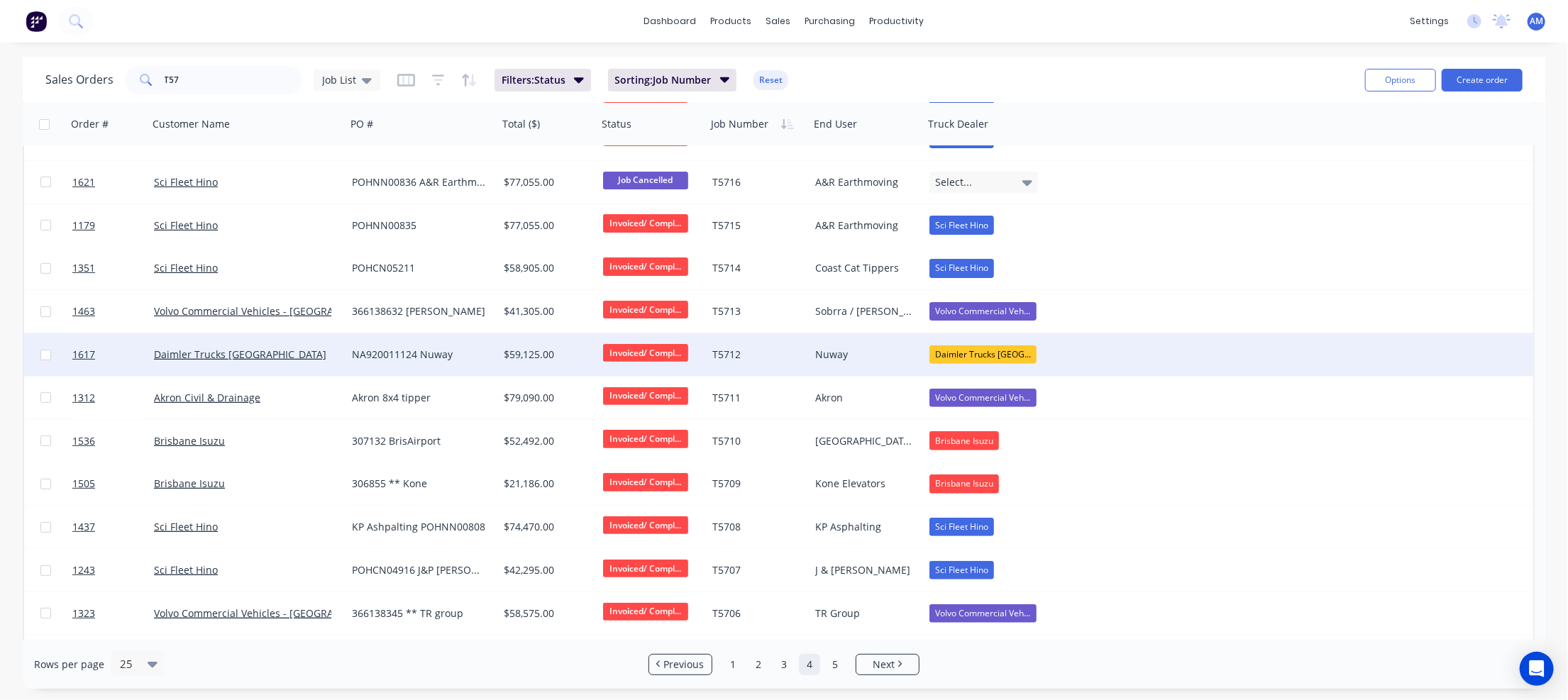
scroll to position [284, 0]
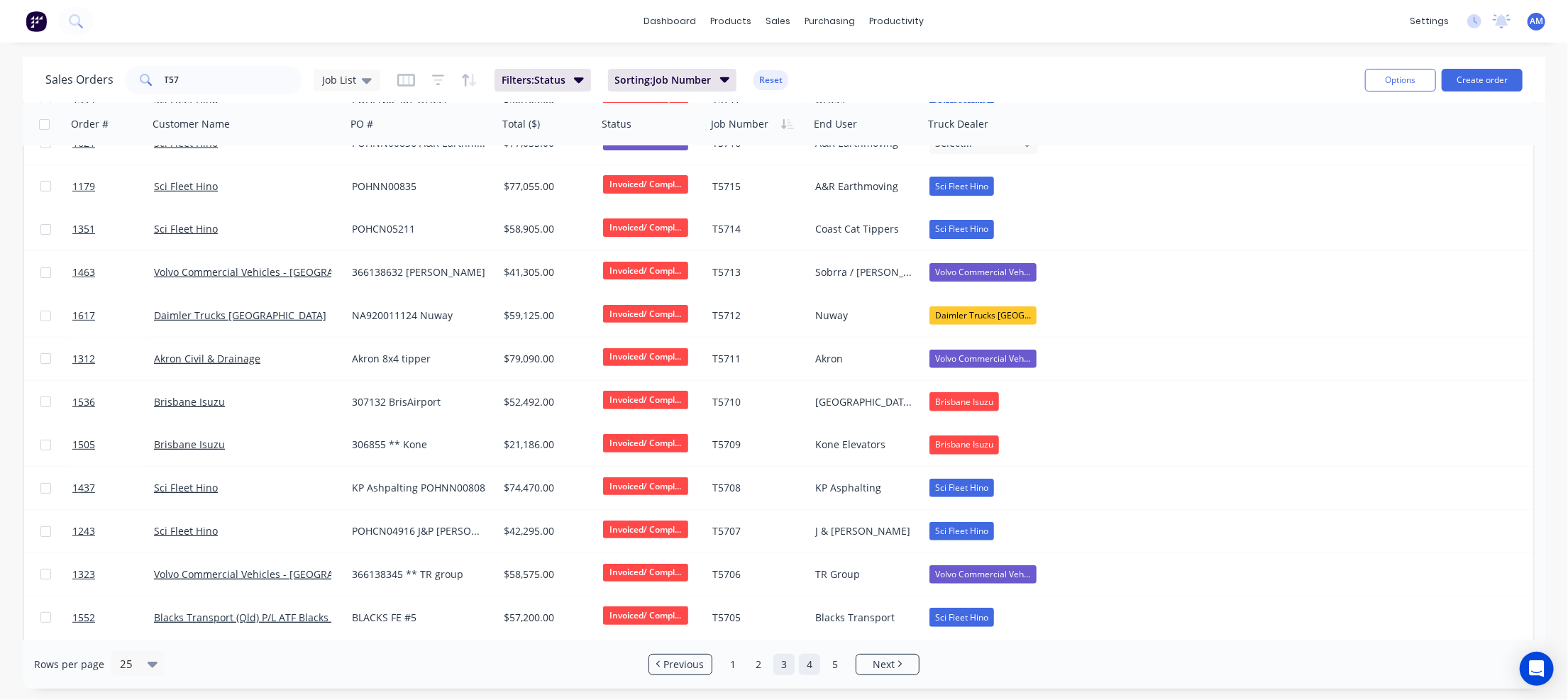
click at [782, 662] on link "3" at bounding box center [784, 664] width 21 height 21
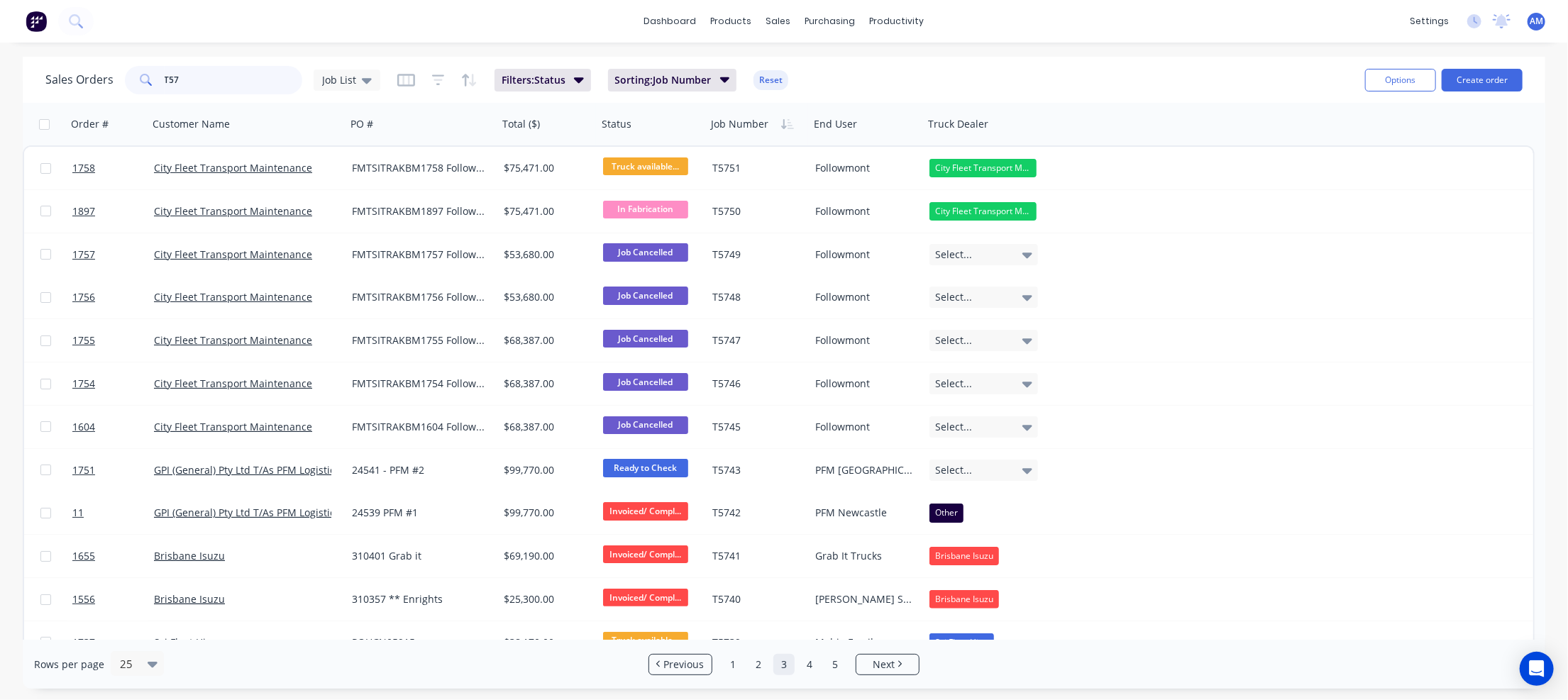
click at [208, 87] on input "T57" at bounding box center [233, 80] width 138 height 28
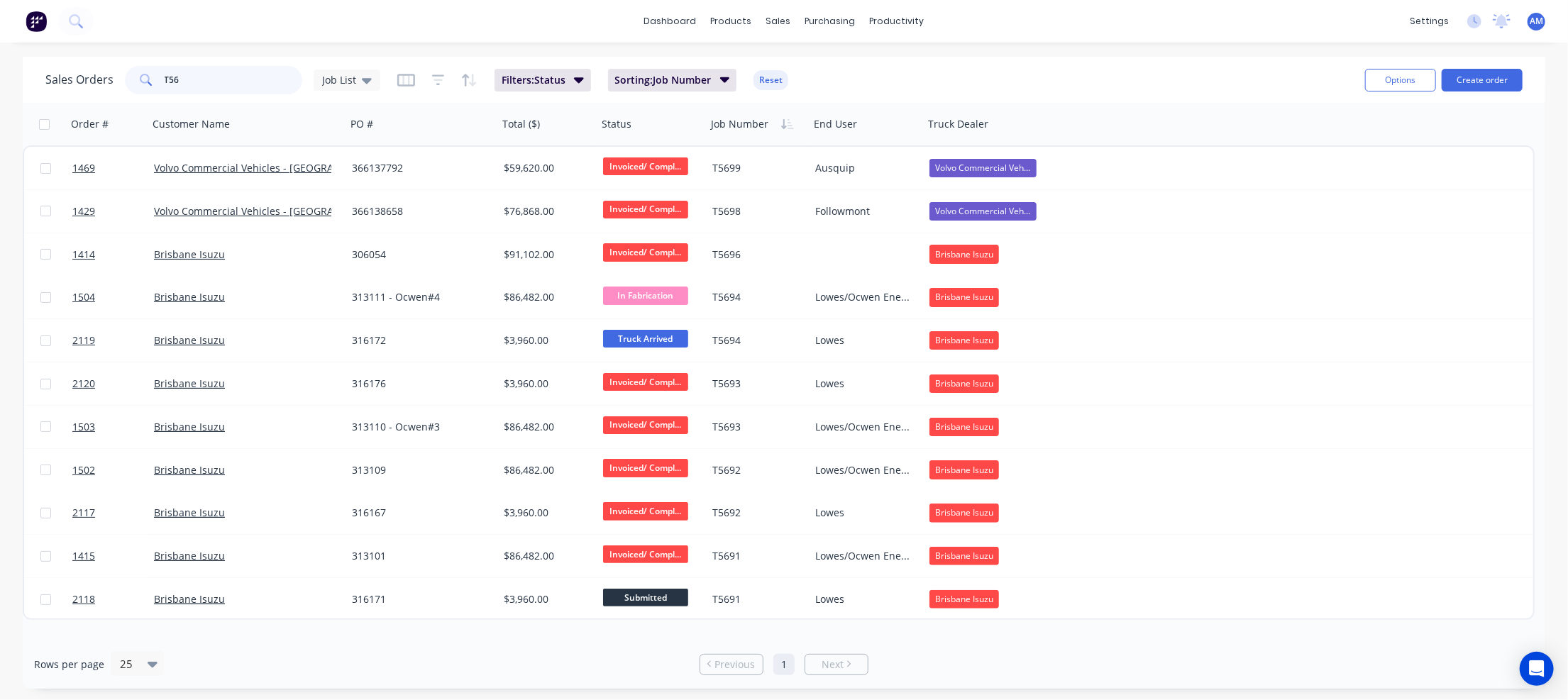
drag, startPoint x: 180, startPoint y: 80, endPoint x: 142, endPoint y: 80, distance: 38.0
click at [142, 80] on div "T56" at bounding box center [213, 80] width 177 height 28
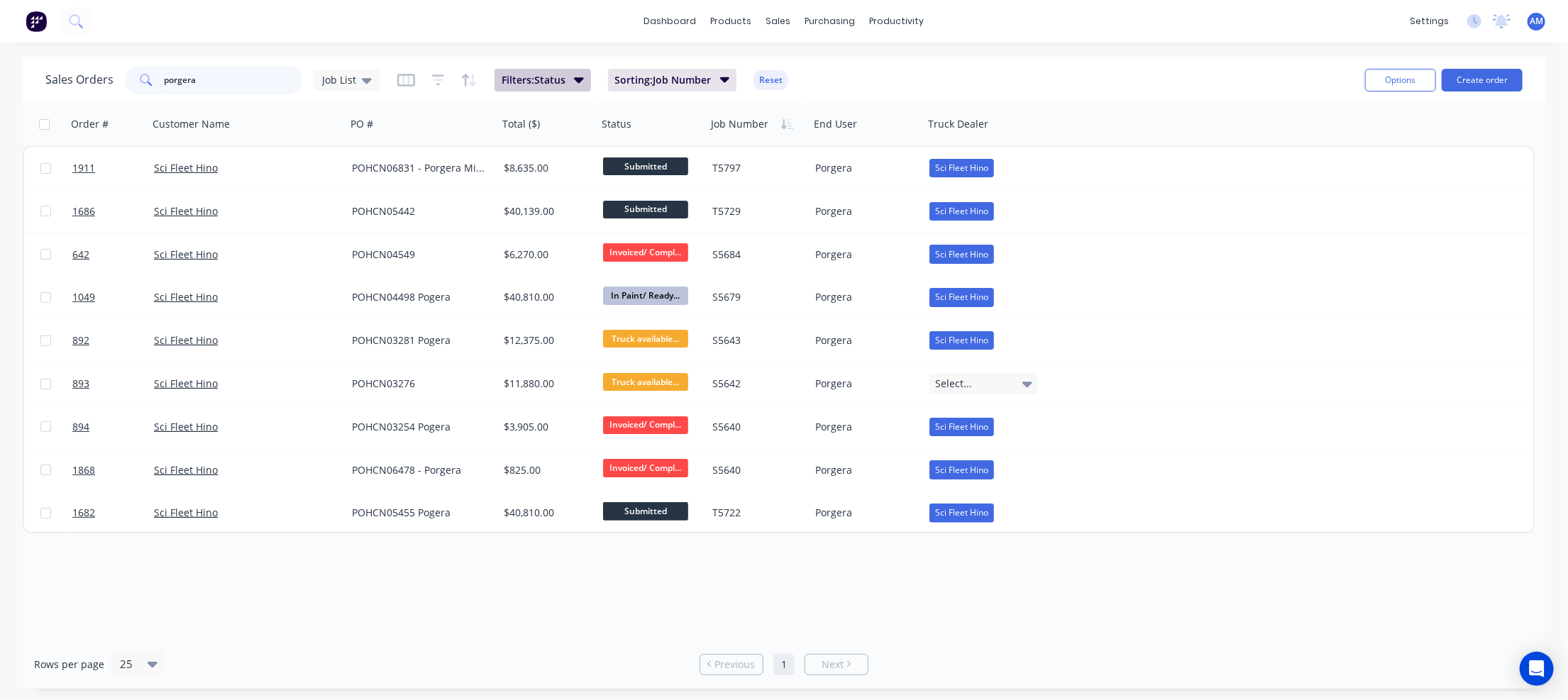
type input "porgera"
click at [571, 78] on button "Filters: Status" at bounding box center [543, 80] width 97 height 23
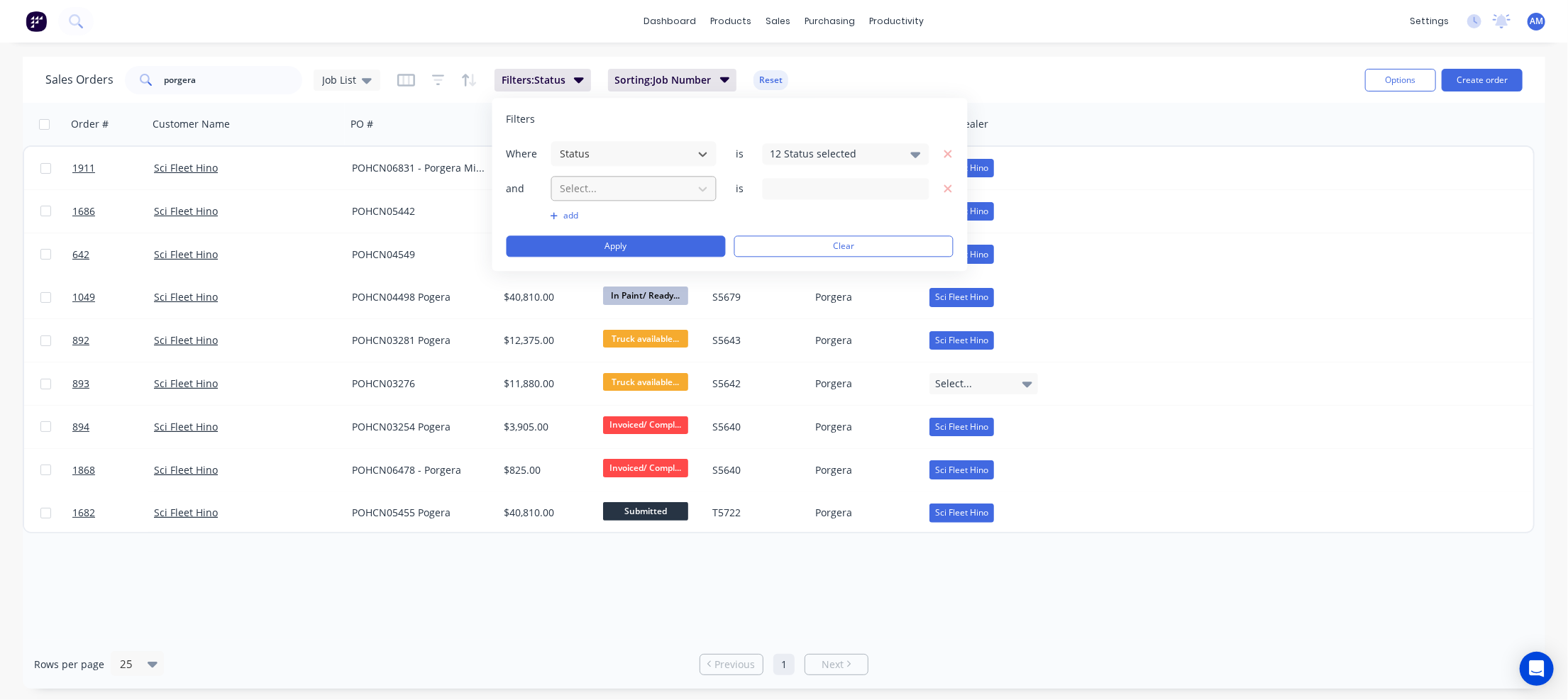
click at [665, 187] on div at bounding box center [623, 188] width 127 height 18
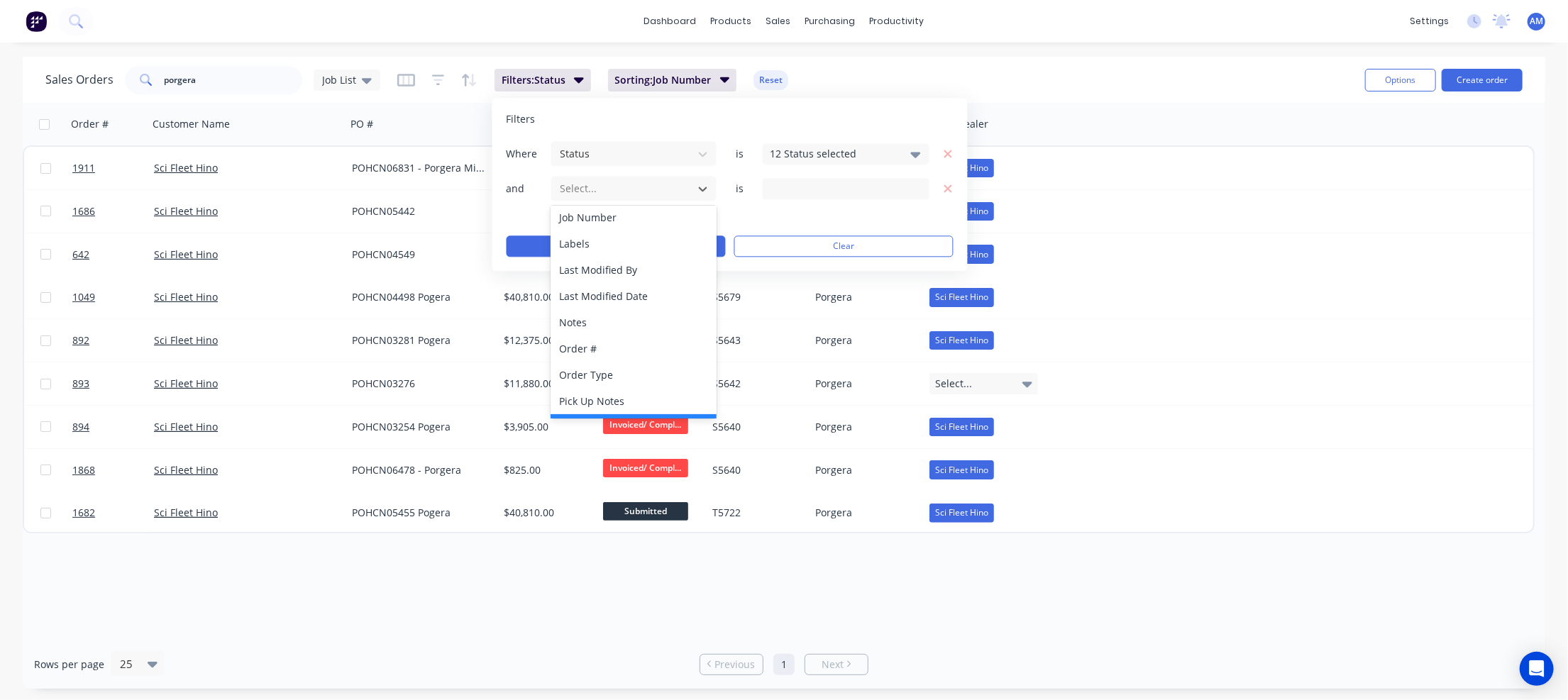
scroll to position [420, 0]
click at [867, 148] on div "12 Status selected" at bounding box center [835, 153] width 129 height 15
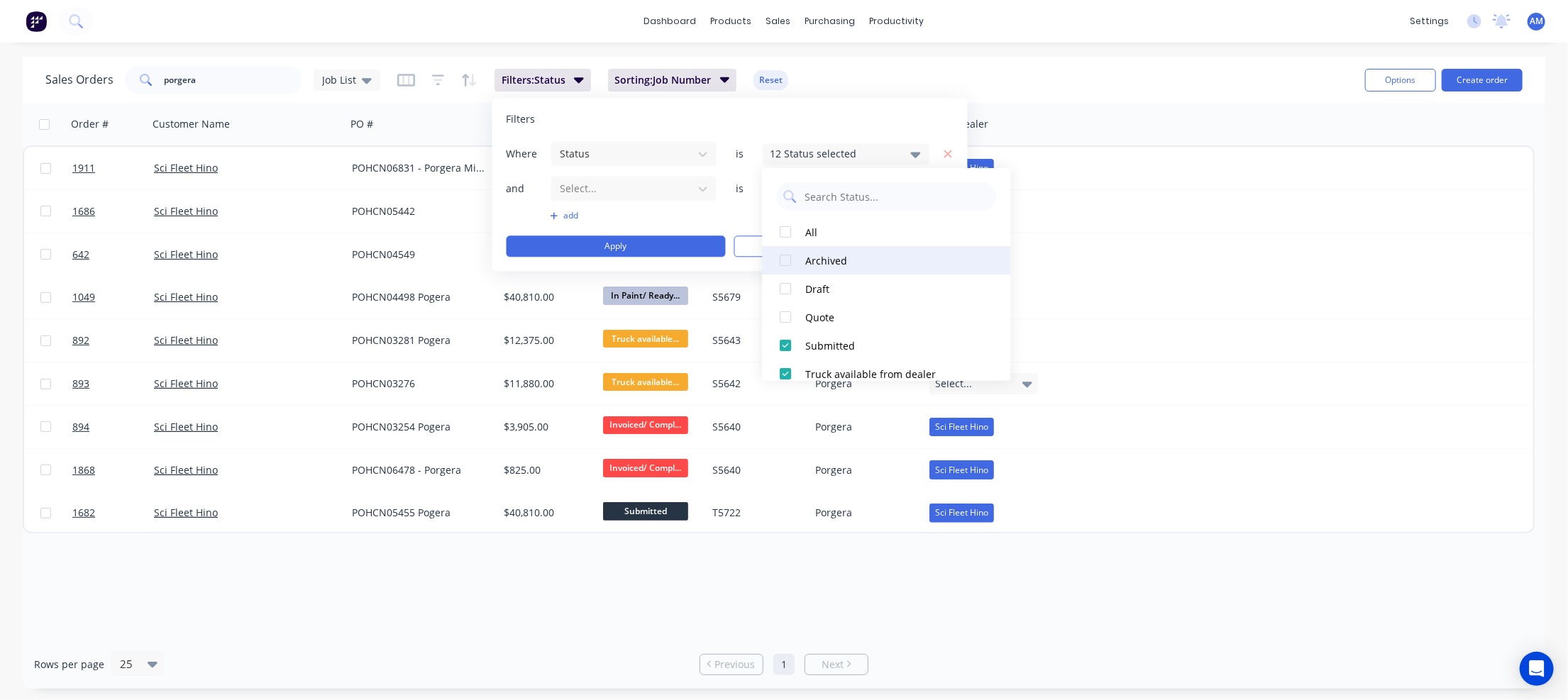
click at [788, 257] on div at bounding box center [785, 260] width 28 height 28
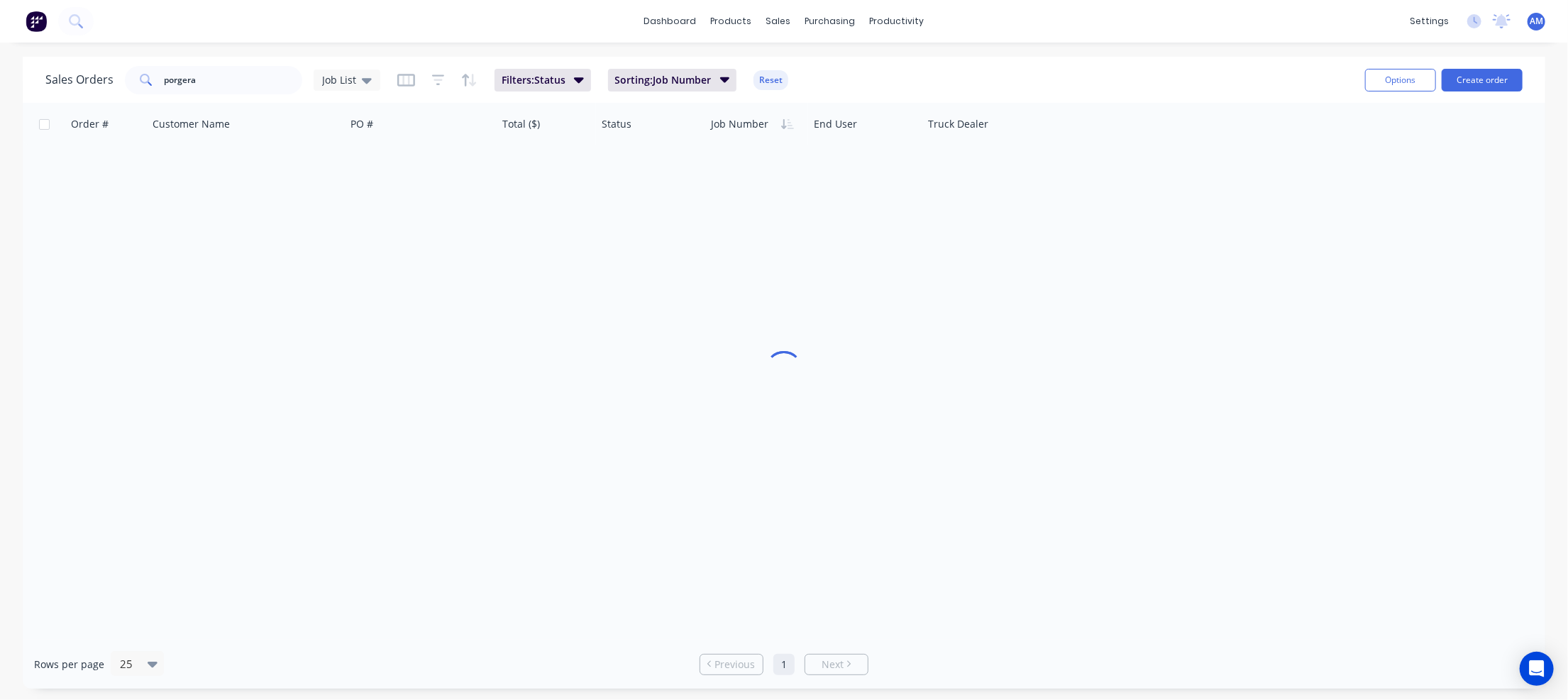
click at [1122, 106] on div "Order # Customer Name PO # Total ($) Status Job Number End User Truck Dealer" at bounding box center [778, 124] width 1512 height 43
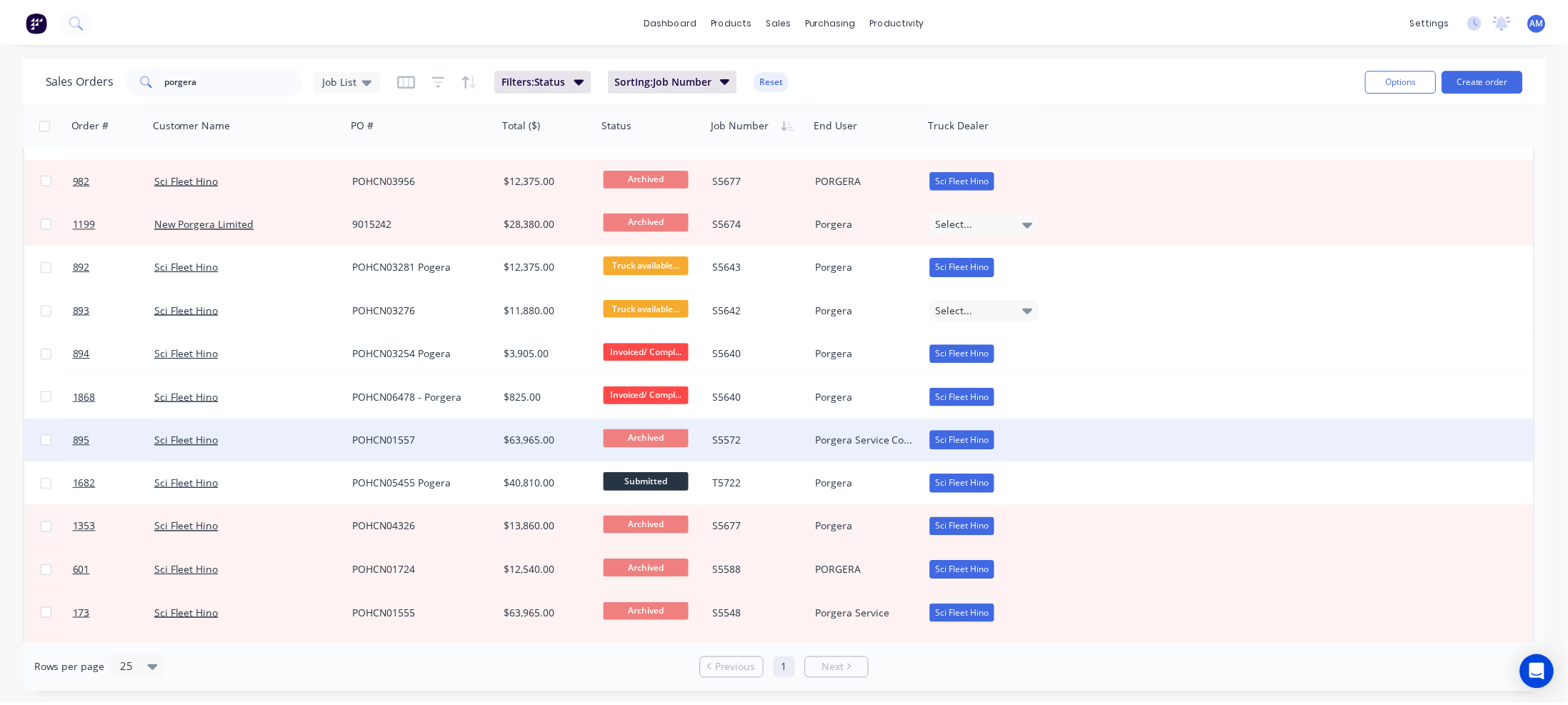
scroll to position [283, 0]
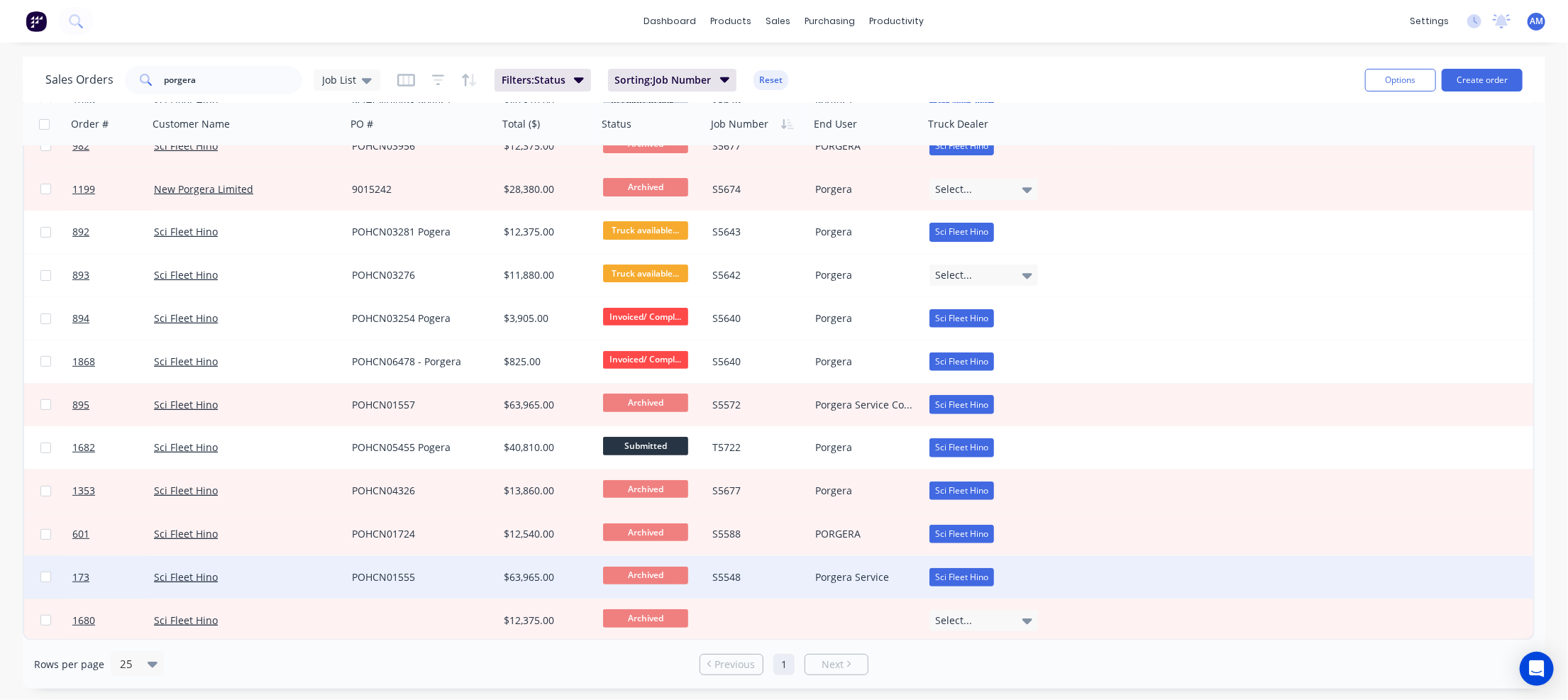
click at [878, 577] on div "Porgera Service" at bounding box center [864, 578] width 98 height 14
click at [342, 577] on div "Sci Fleet Hino" at bounding box center [247, 578] width 198 height 43
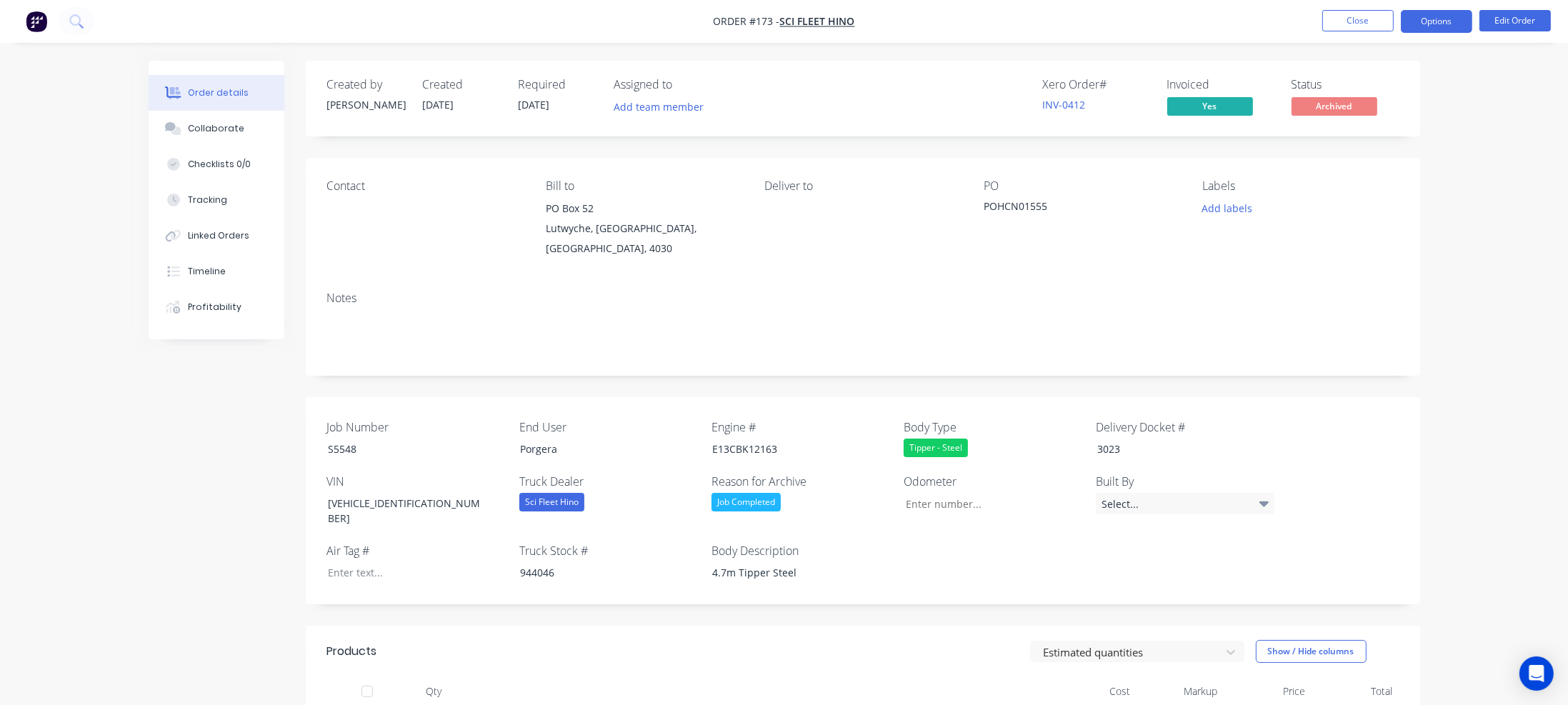
click at [1446, 24] on button "Options" at bounding box center [1437, 21] width 72 height 23
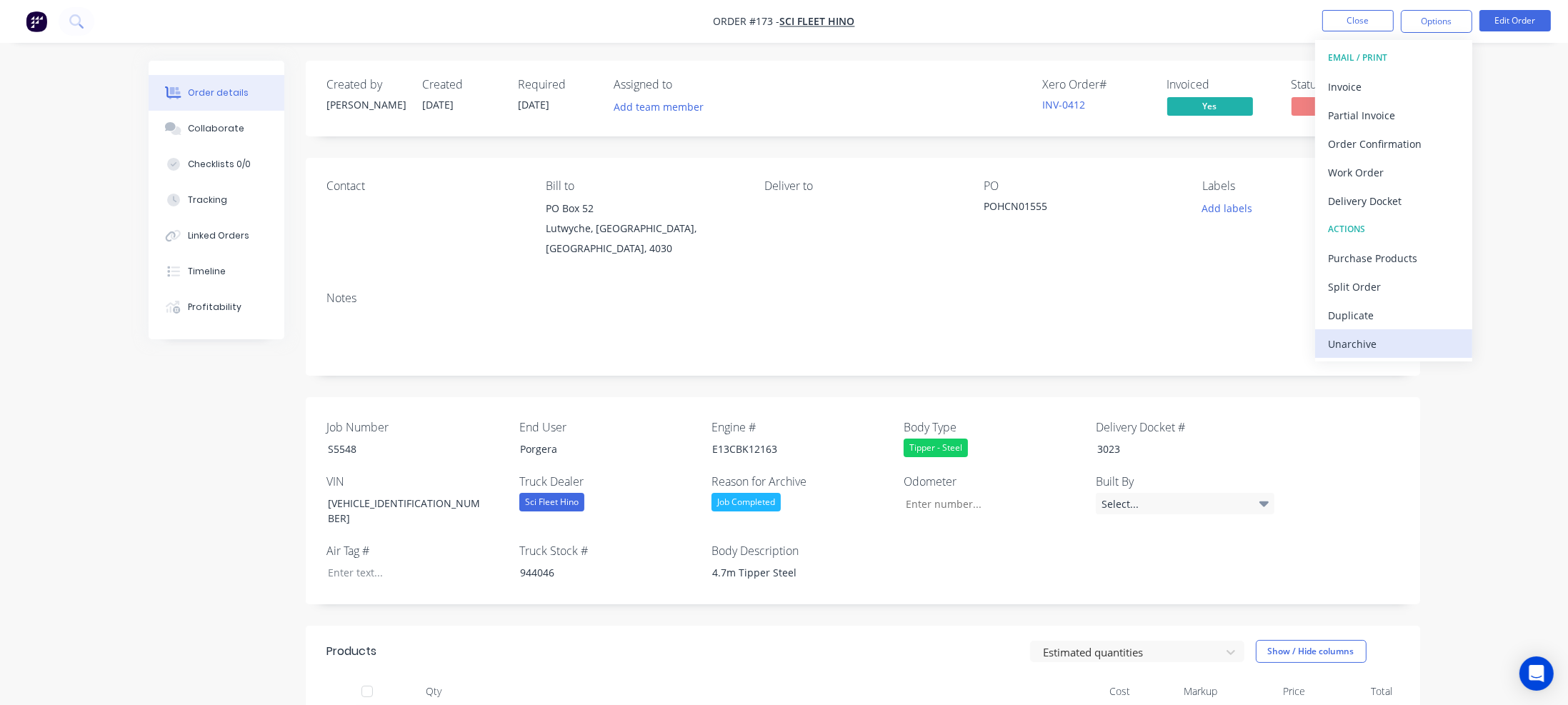
click at [1368, 342] on div "Unarchive" at bounding box center [1393, 344] width 131 height 21
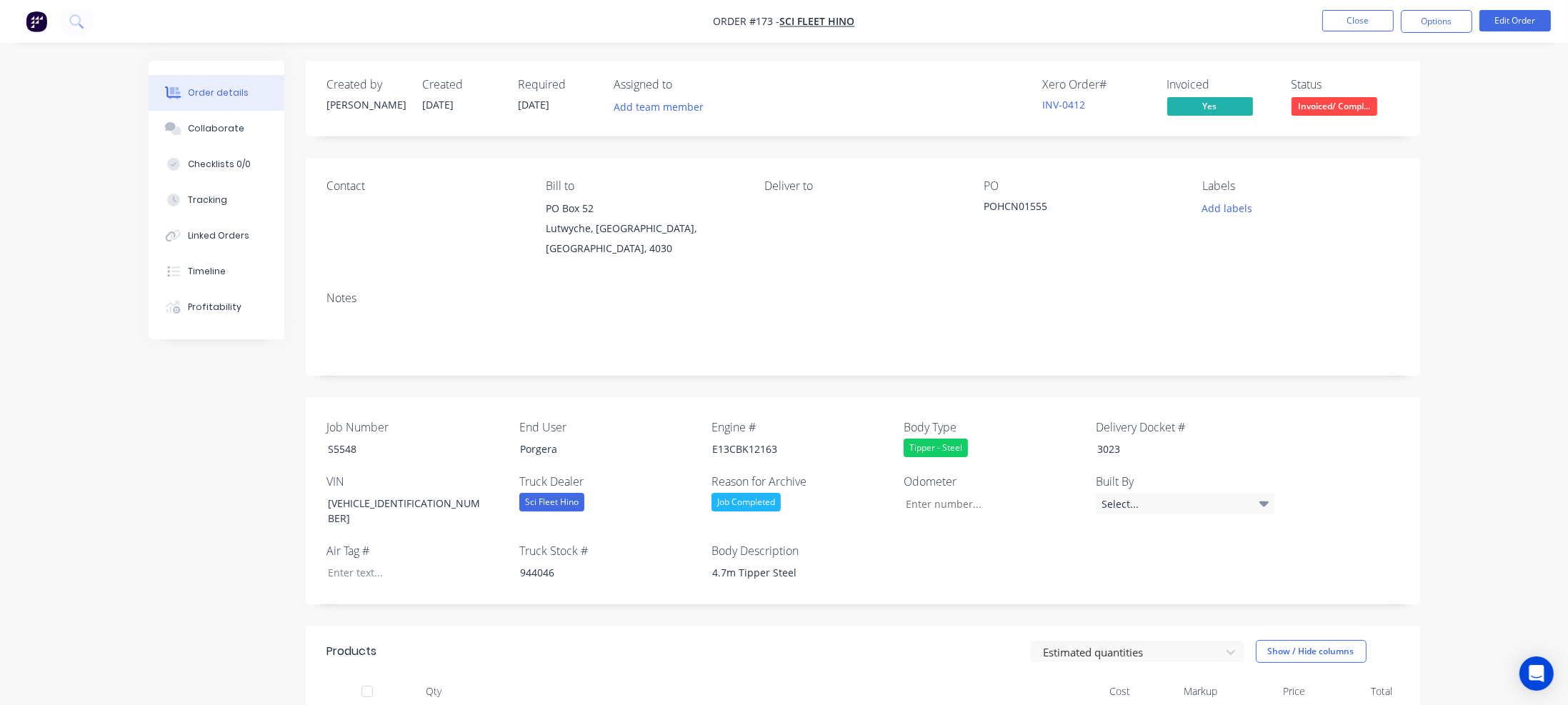
click at [788, 502] on div "Job Completed" at bounding box center [800, 502] width 178 height 19
click at [762, 534] on button "None" at bounding box center [818, 533] width 214 height 25
click at [220, 125] on div "Collaborate" at bounding box center [216, 129] width 57 height 13
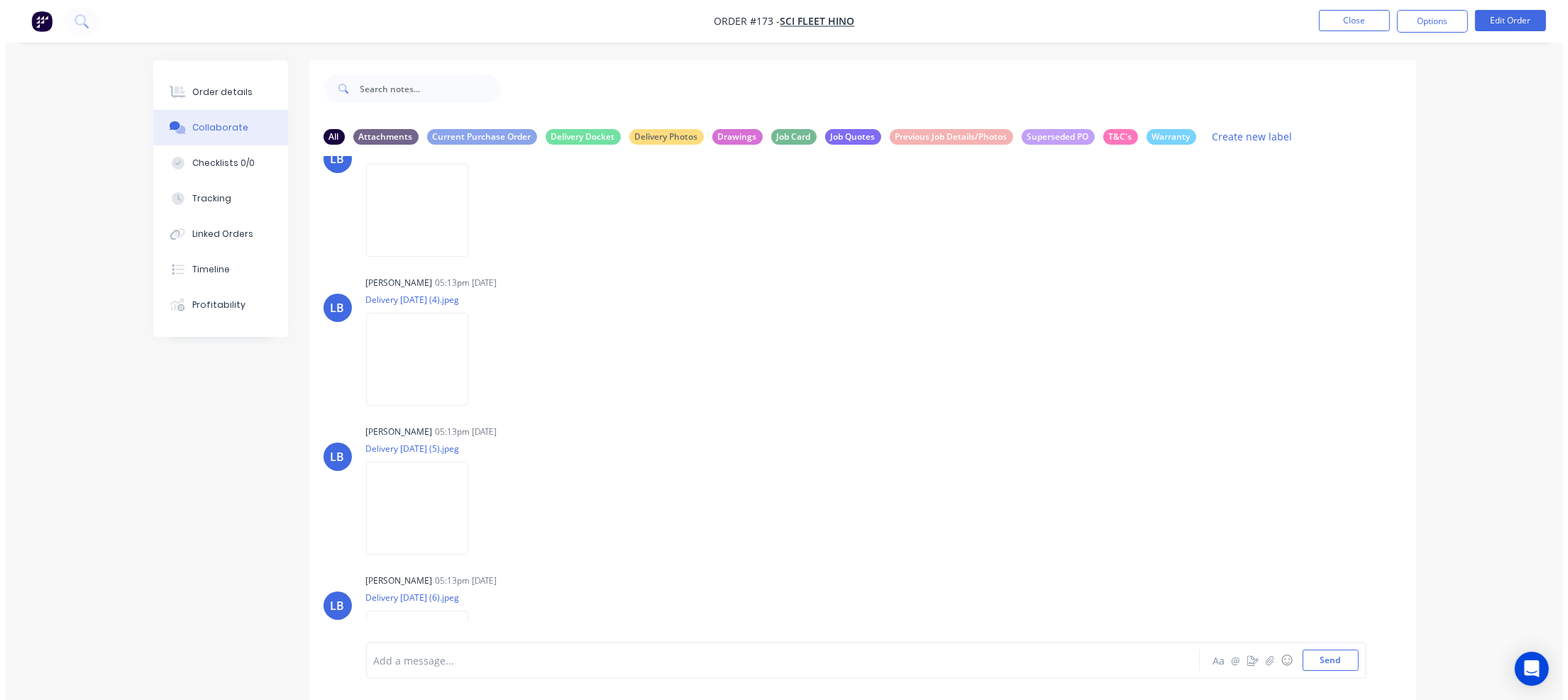
scroll to position [3990, 0]
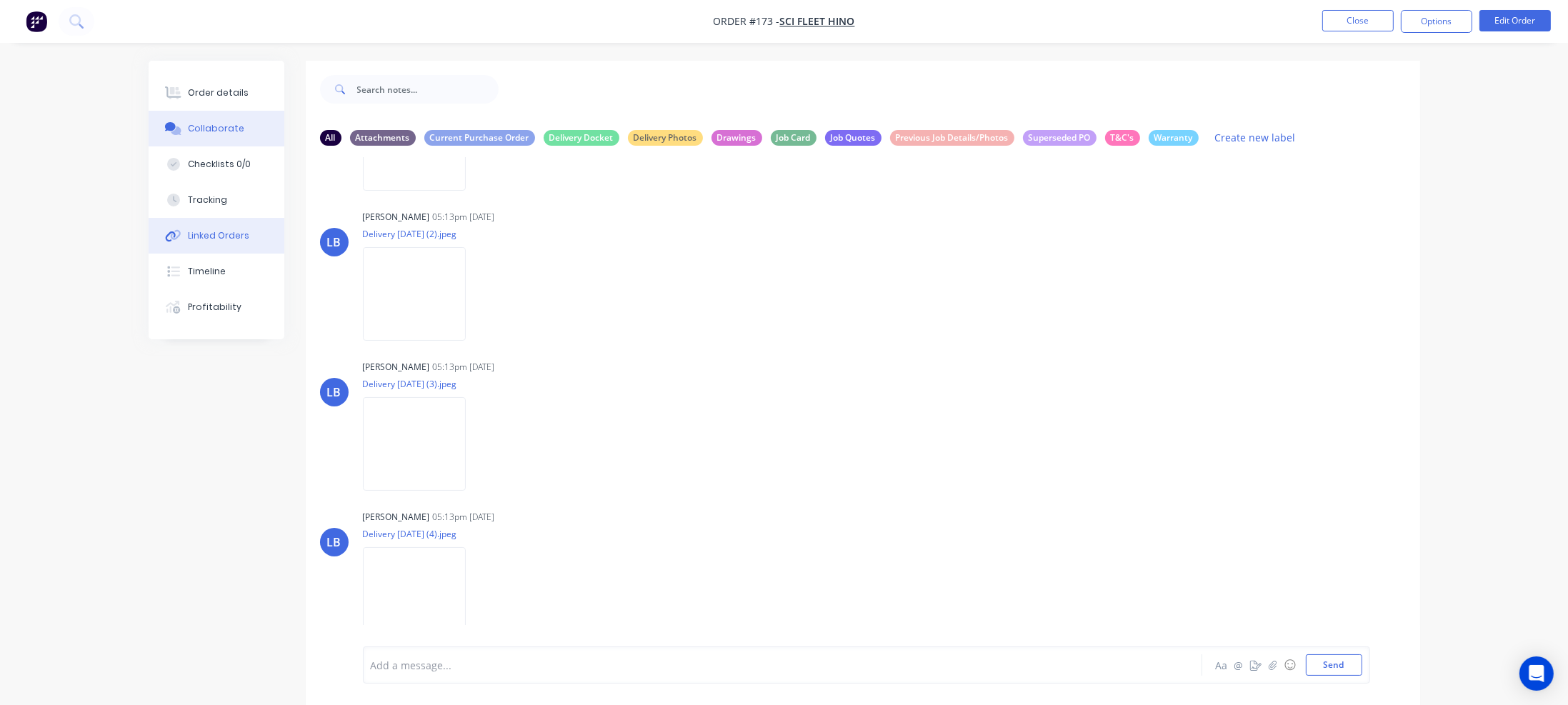
click at [213, 234] on div "Linked Orders" at bounding box center [218, 236] width 62 height 13
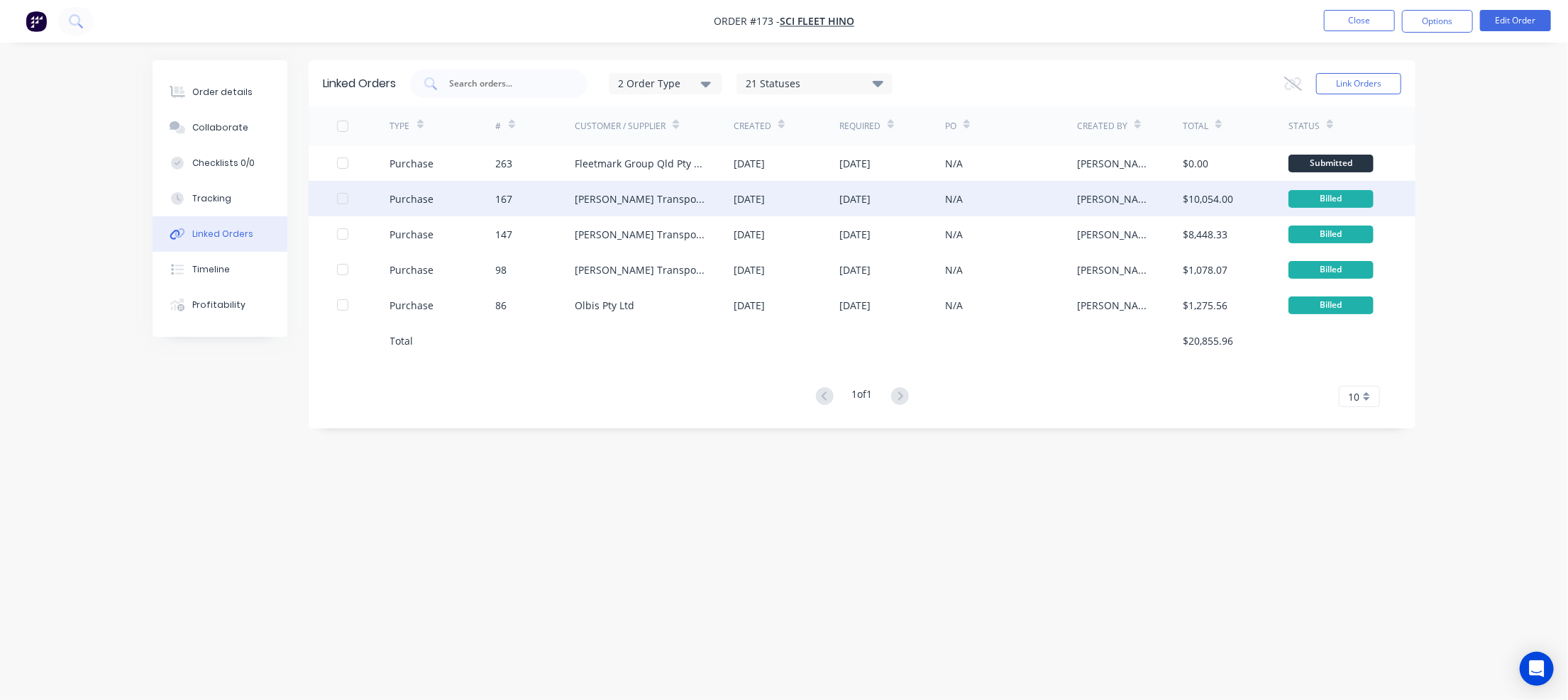
click at [672, 198] on div "Shephard Transport Equipment" at bounding box center [640, 198] width 130 height 15
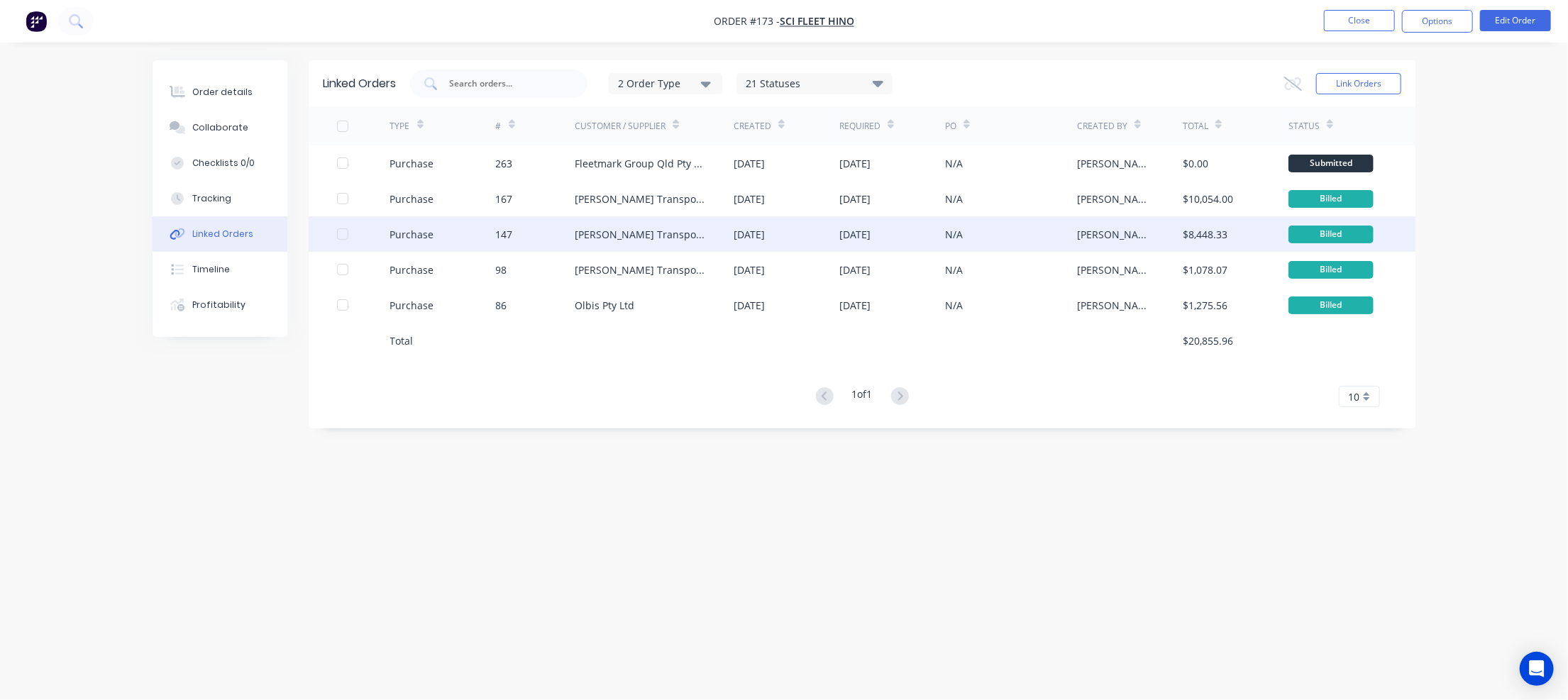
click at [675, 223] on div "Shephard Transport Equipment" at bounding box center [654, 234] width 159 height 36
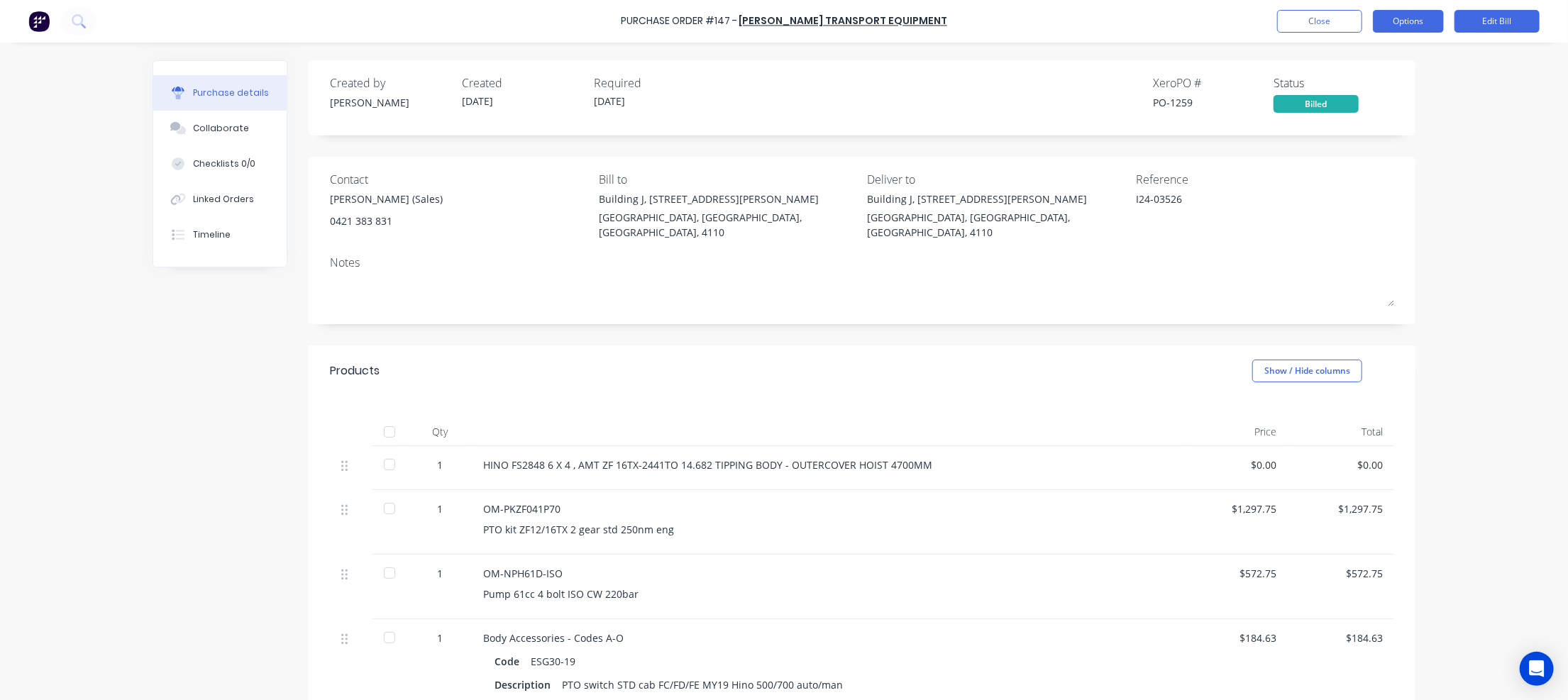
click at [1413, 32] on button "Options" at bounding box center [1409, 21] width 71 height 23
click at [1378, 51] on div "Print / Email" at bounding box center [1377, 58] width 110 height 21
click at [1362, 88] on div "With pricing" at bounding box center [1377, 86] width 110 height 21
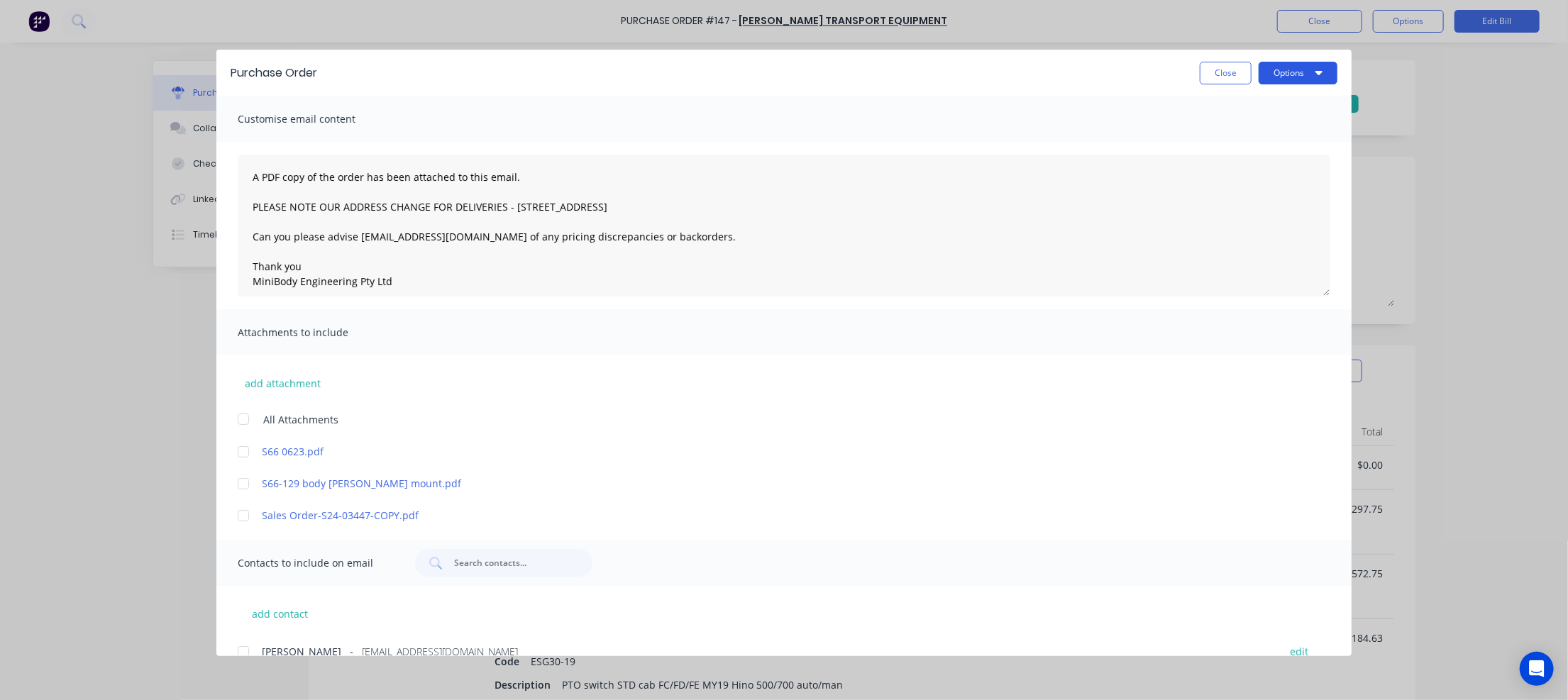
click at [1297, 70] on button "Options" at bounding box center [1298, 73] width 79 height 23
click at [1251, 132] on div "Print" at bounding box center [1270, 137] width 110 height 21
click at [1212, 62] on button "Close" at bounding box center [1225, 73] width 52 height 23
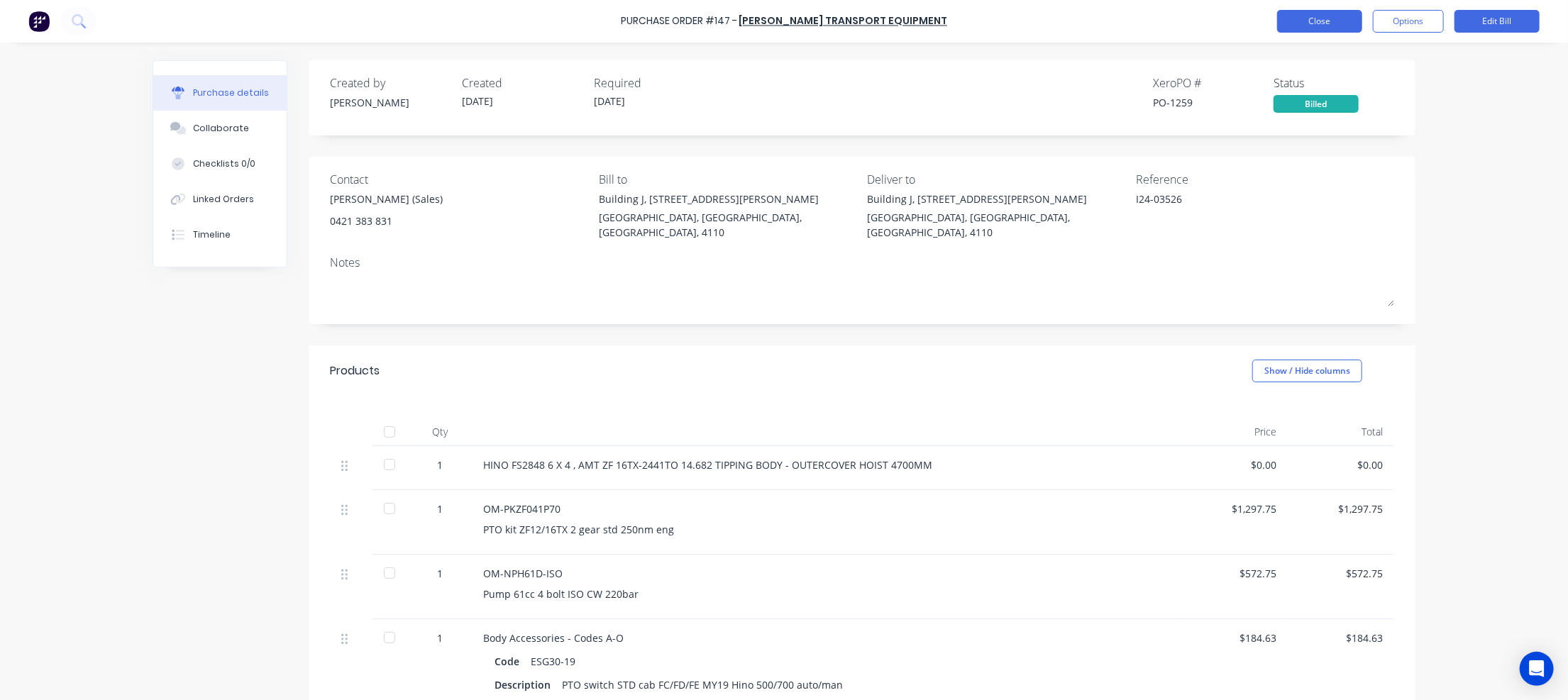
click at [1322, 22] on button "Close" at bounding box center [1320, 21] width 85 height 23
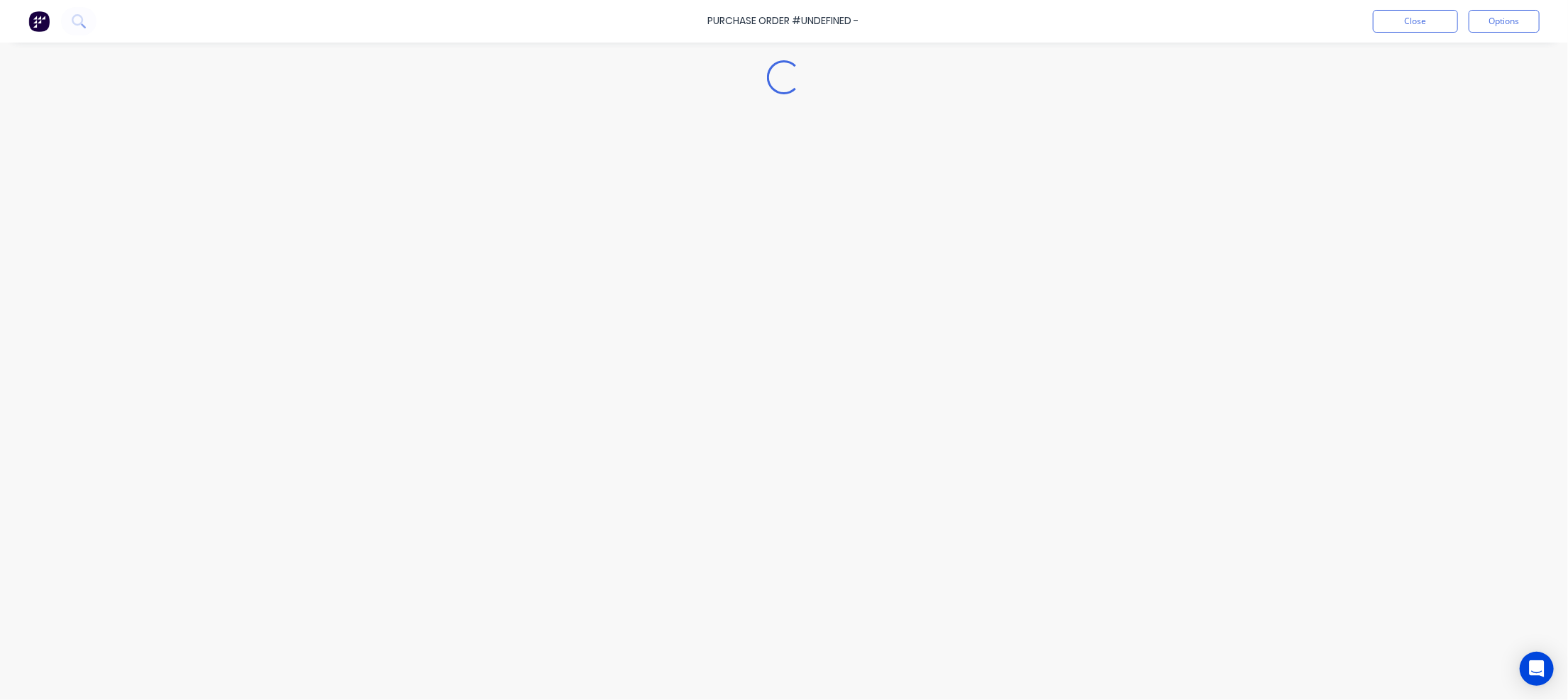
type textarea "x"
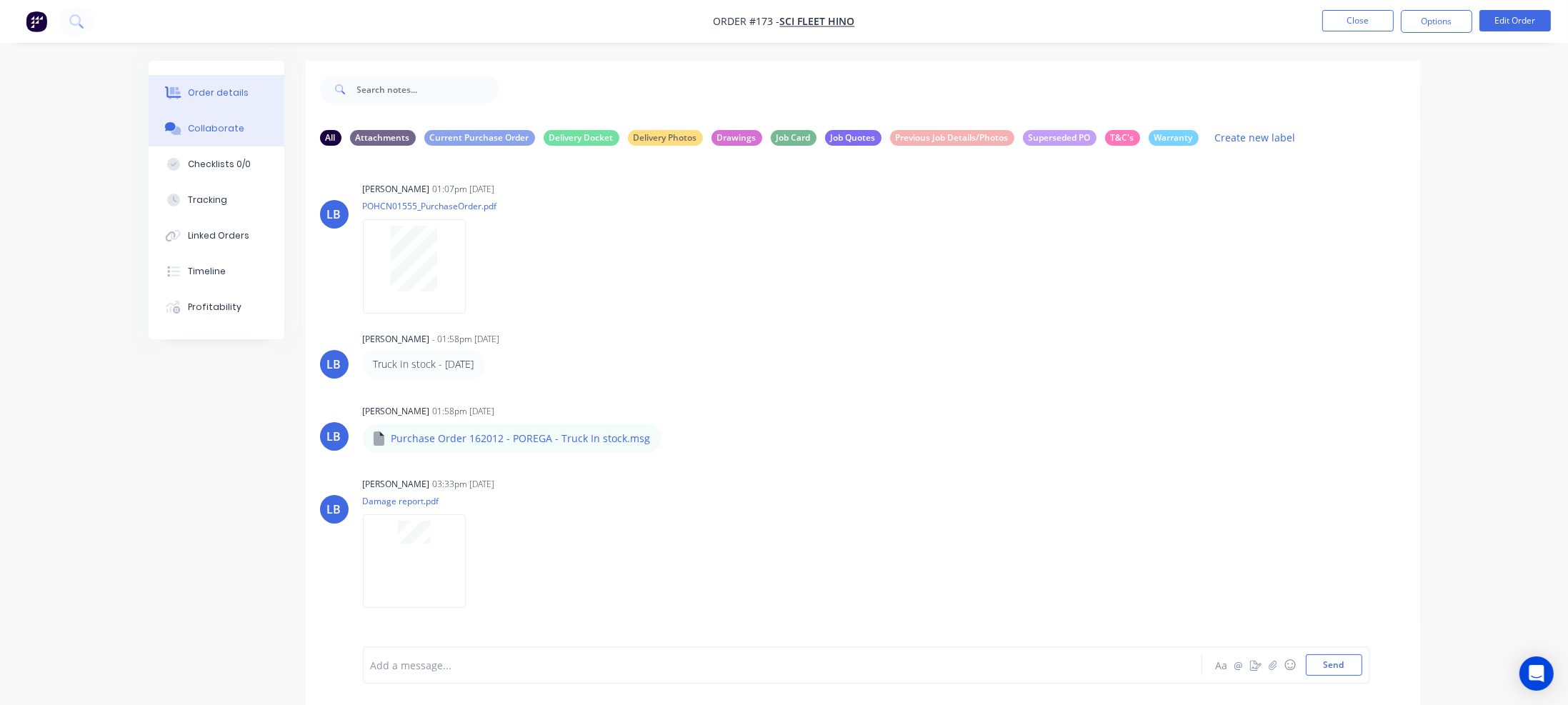
click at [216, 85] on button "Order details" at bounding box center [216, 93] width 135 height 36
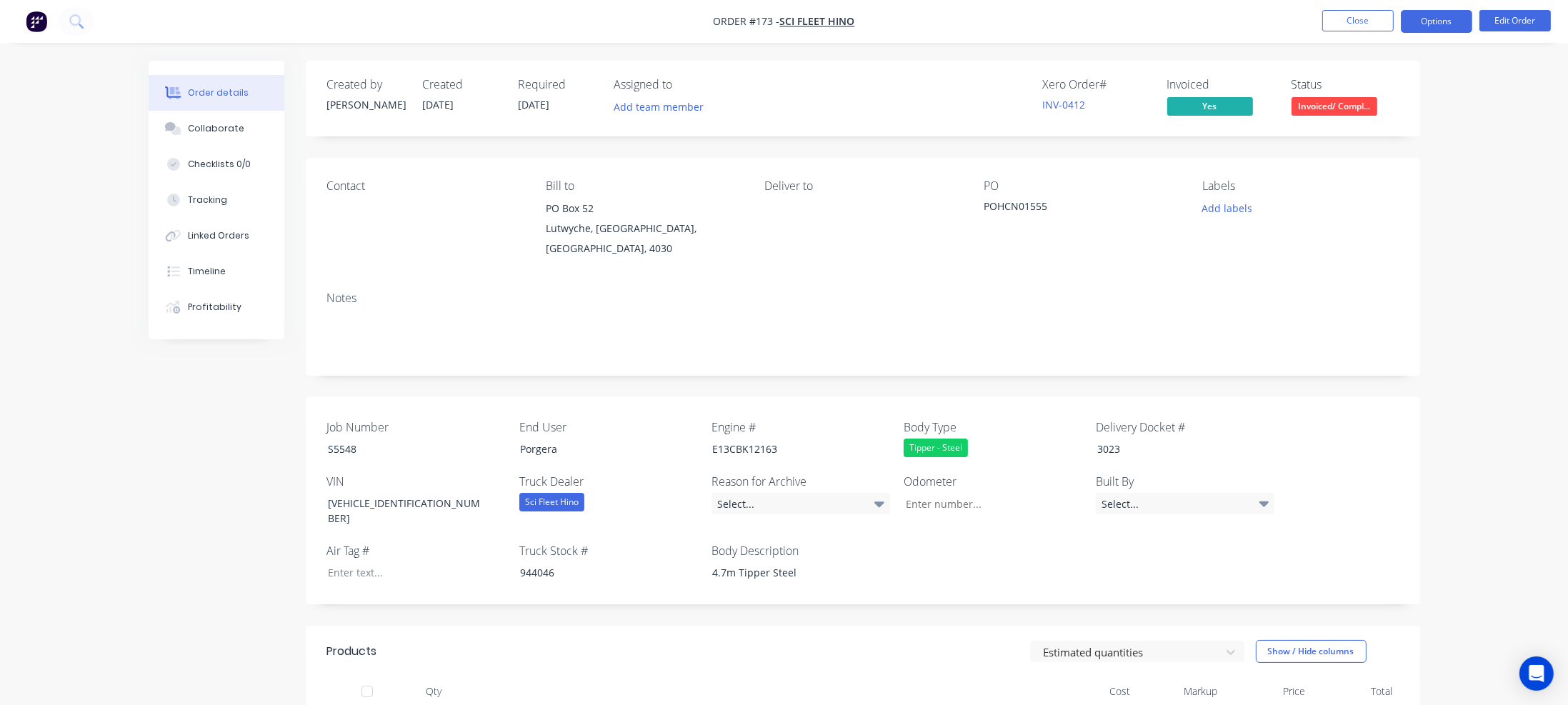
click at [1452, 25] on button "Options" at bounding box center [1437, 21] width 72 height 23
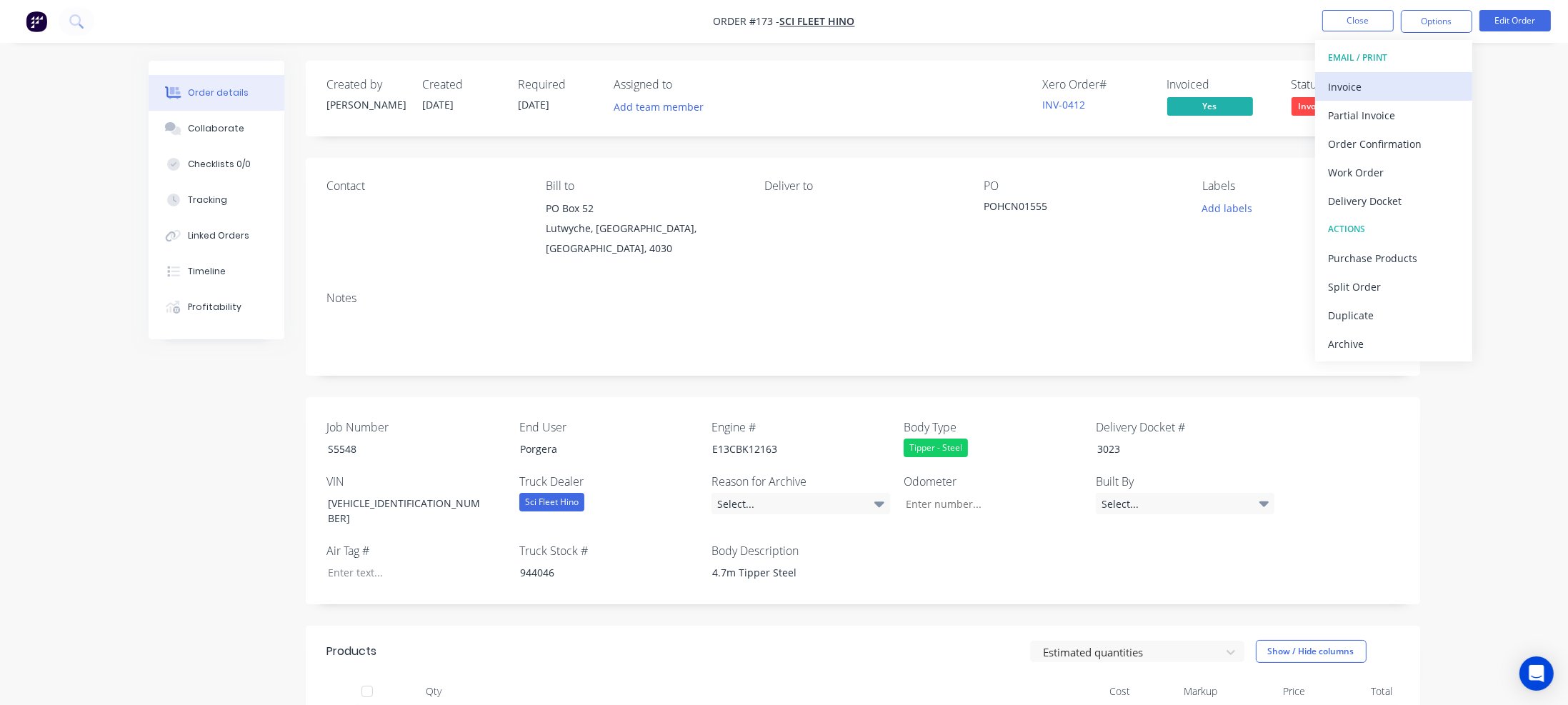
click at [1378, 83] on div "Invoice" at bounding box center [1393, 87] width 131 height 21
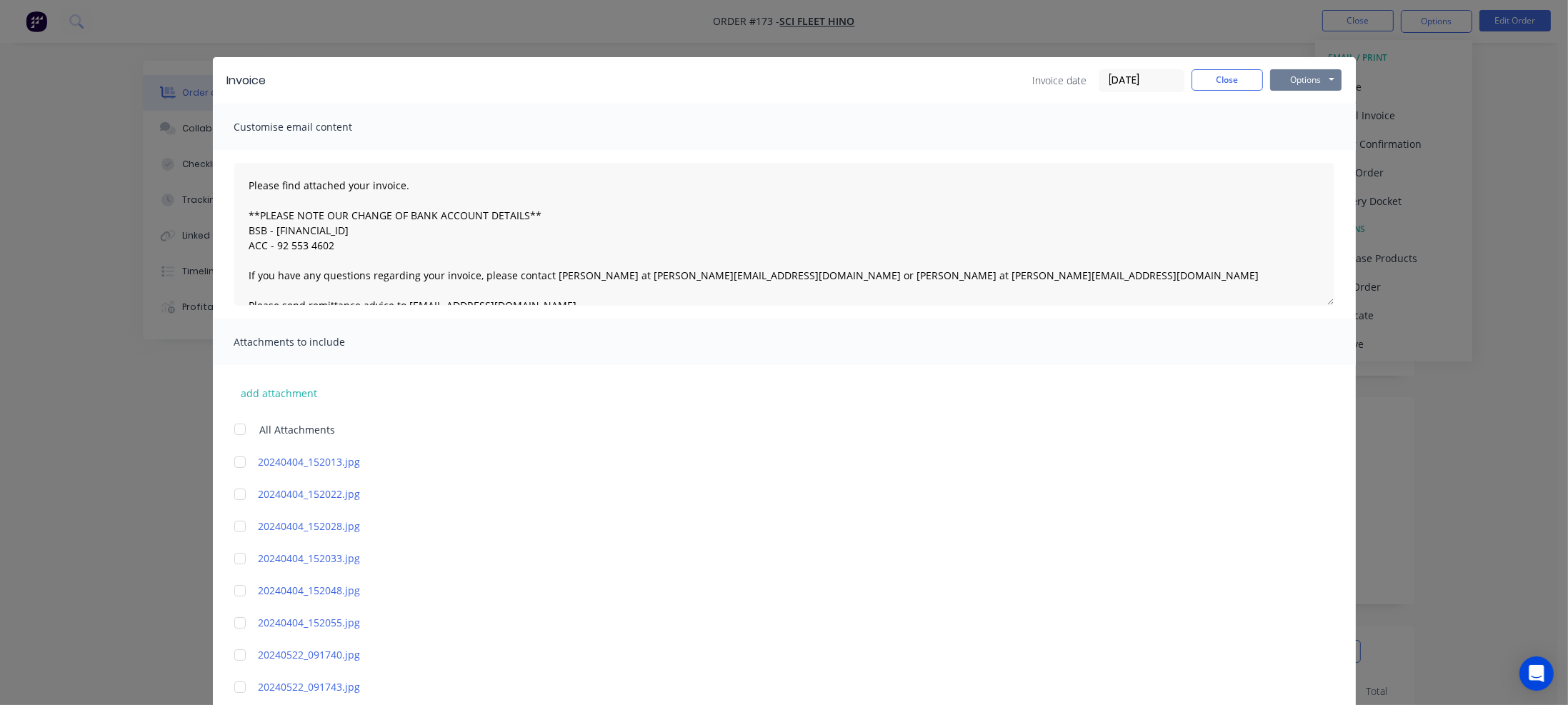
click at [1294, 79] on button "Options" at bounding box center [1306, 80] width 72 height 21
click at [1301, 127] on button "Print" at bounding box center [1316, 129] width 92 height 24
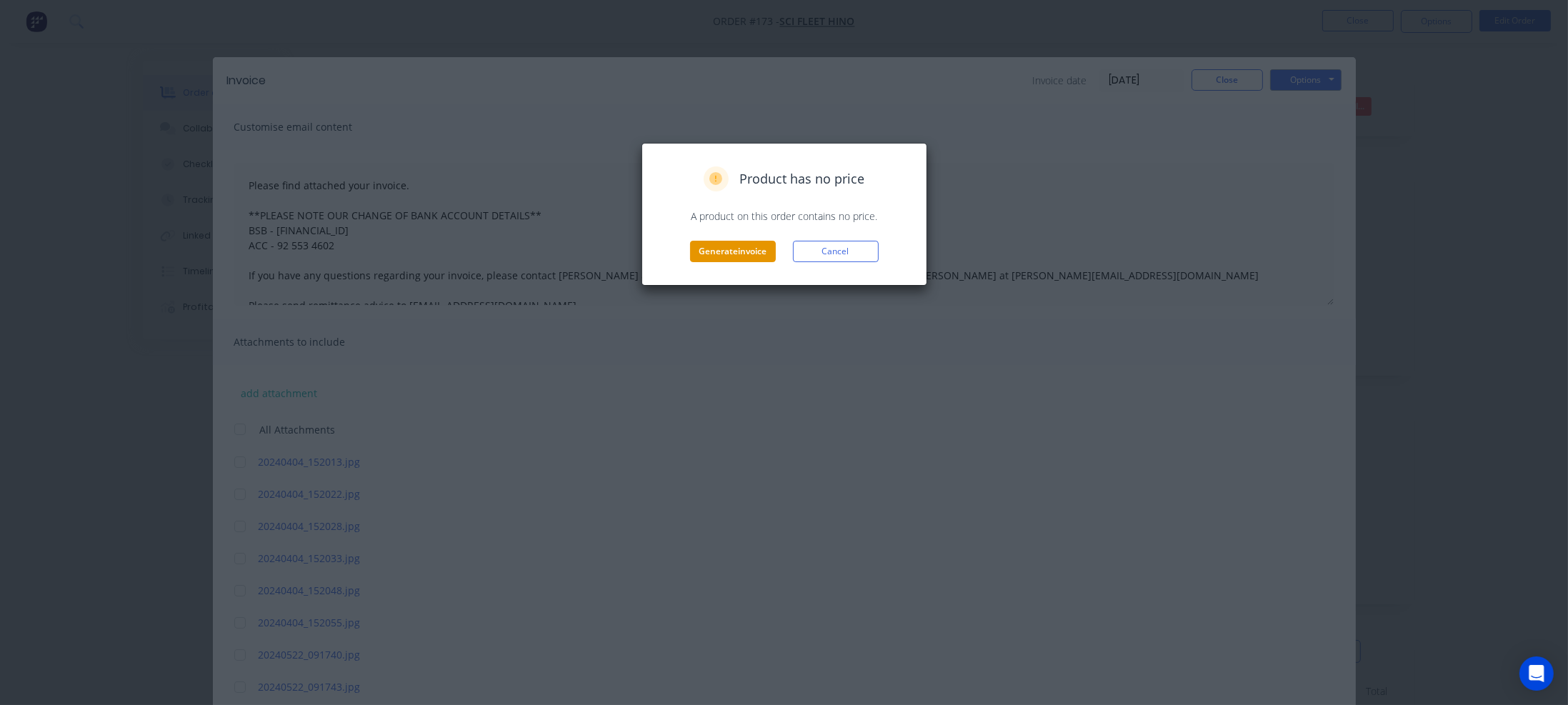
click at [718, 248] on button "Generate invoice" at bounding box center [733, 251] width 86 height 21
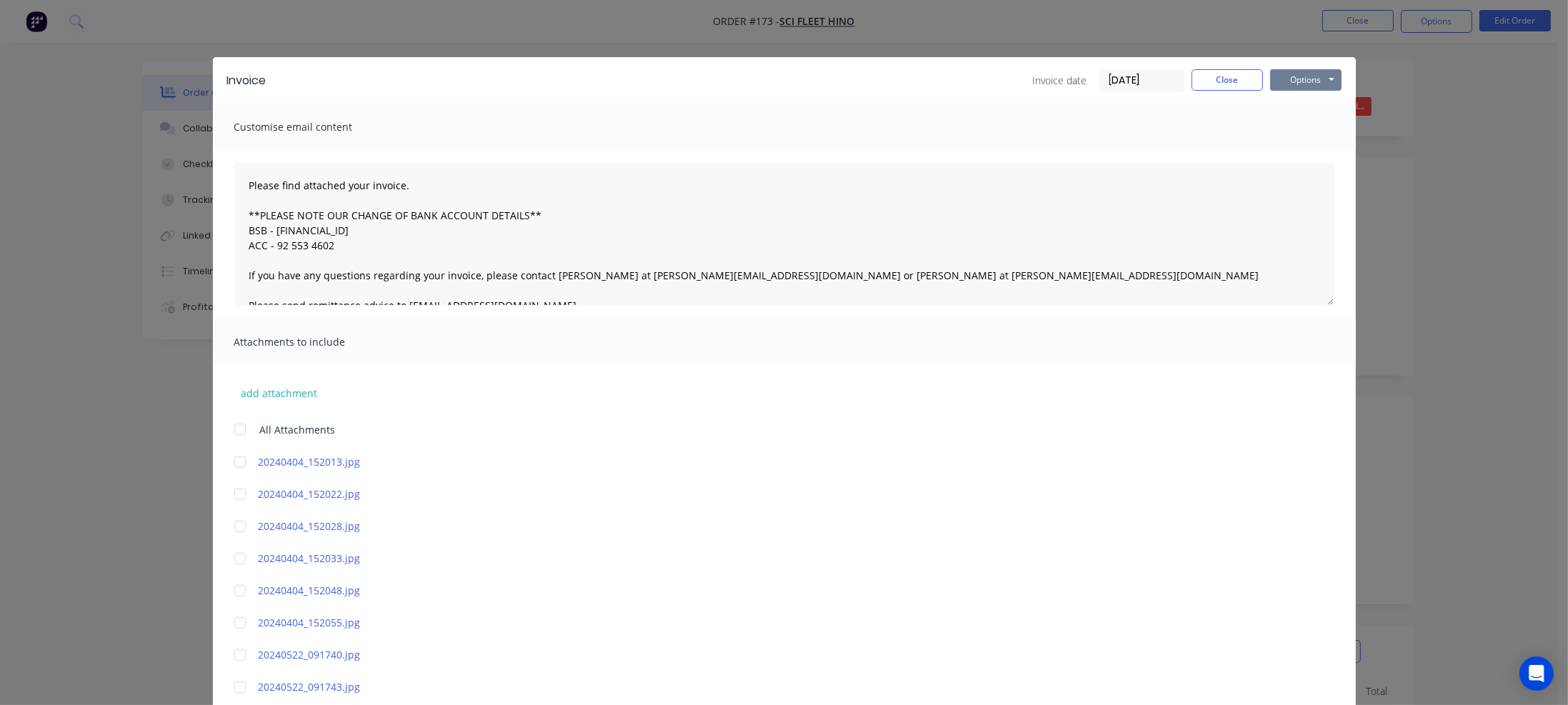
click at [1312, 83] on button "Options" at bounding box center [1306, 80] width 72 height 21
click at [1309, 106] on button "Preview" at bounding box center [1316, 105] width 92 height 24
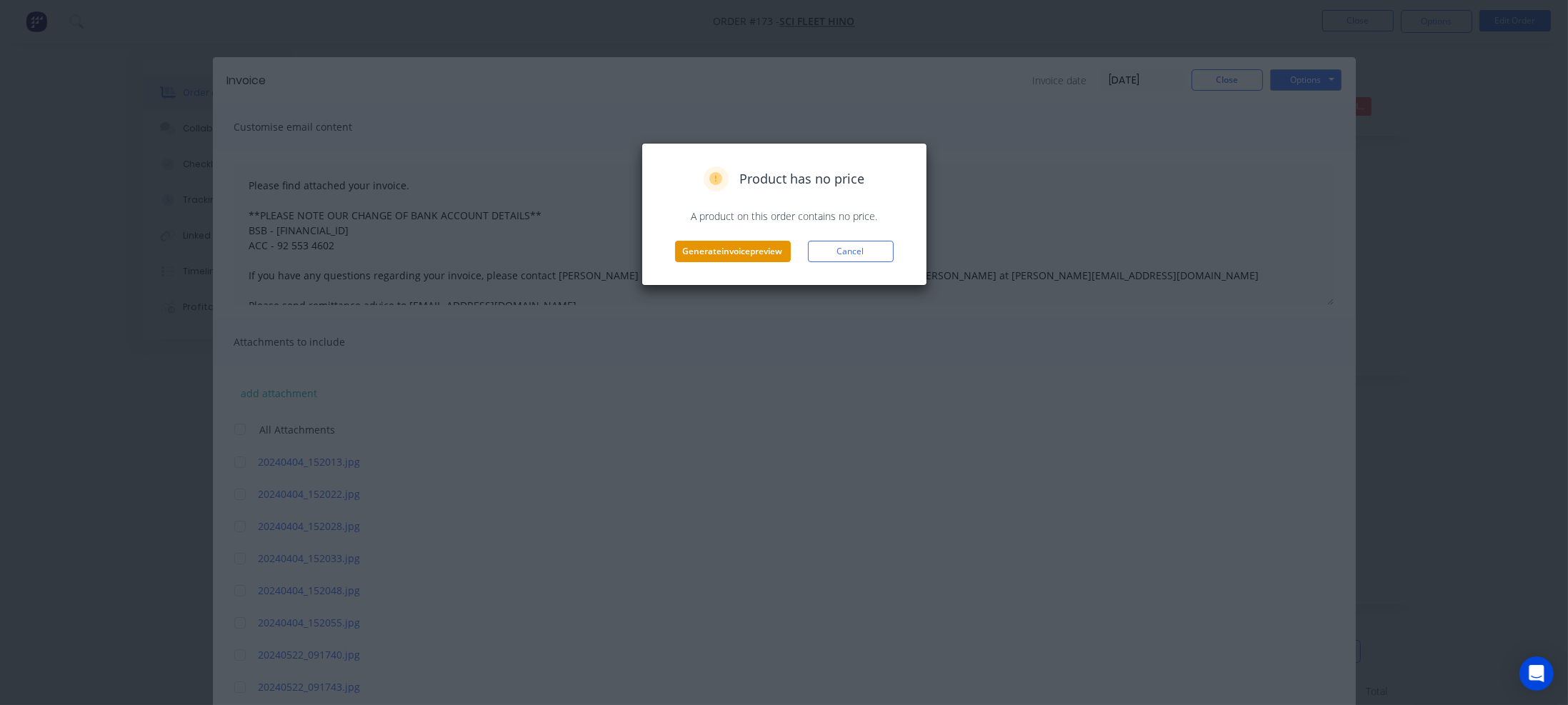
click at [751, 248] on button "Generate invoice preview" at bounding box center [733, 251] width 116 height 21
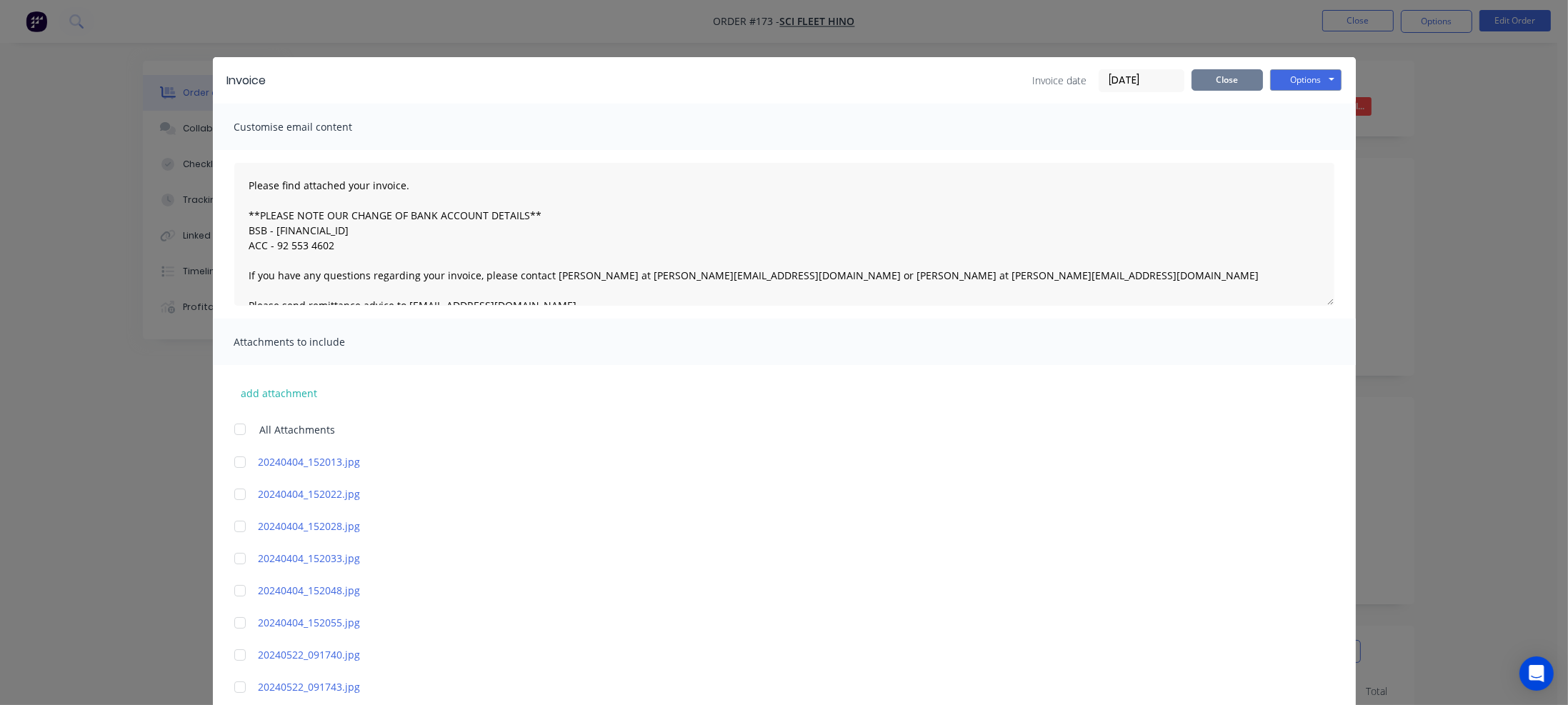
click at [1208, 80] on button "Close" at bounding box center [1227, 80] width 72 height 21
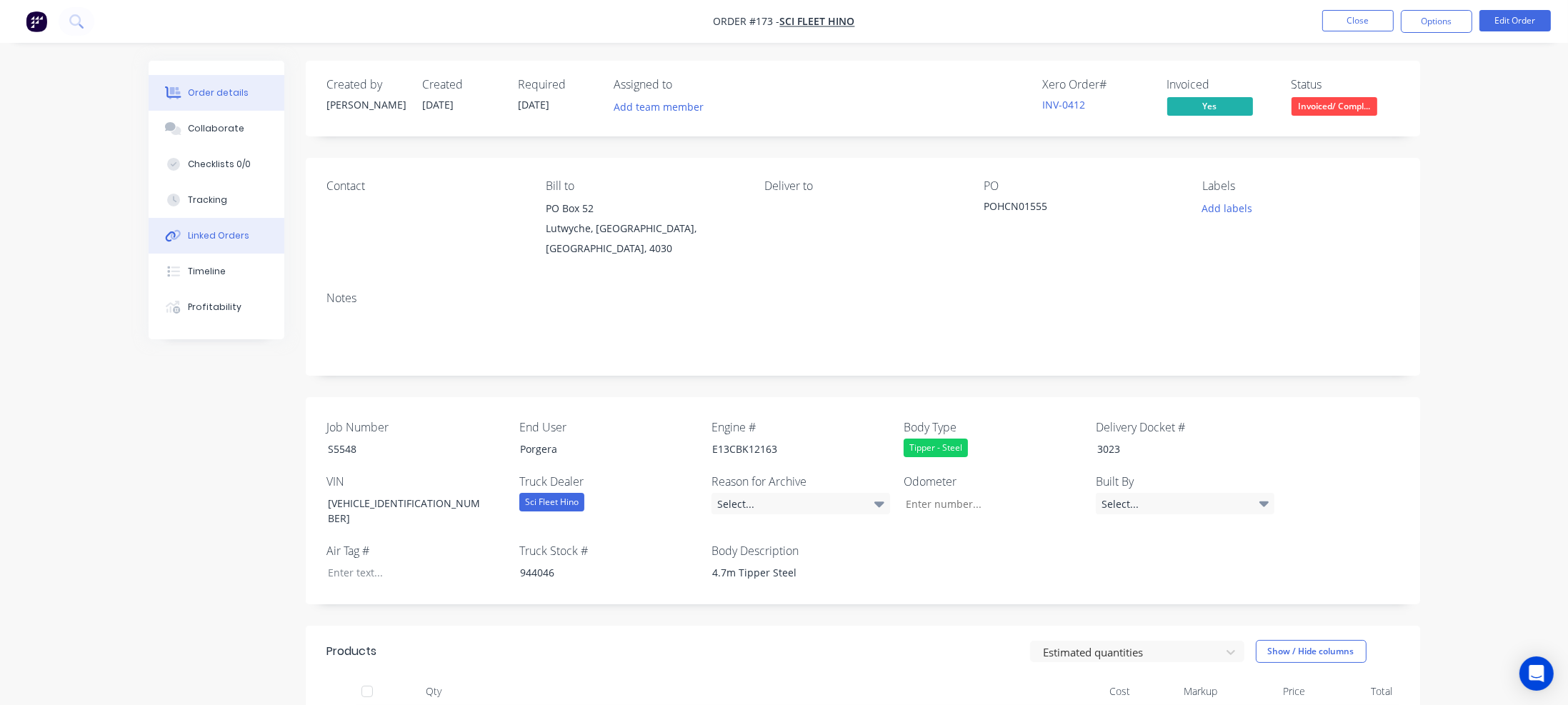
click at [195, 237] on div "Linked Orders" at bounding box center [218, 236] width 62 height 13
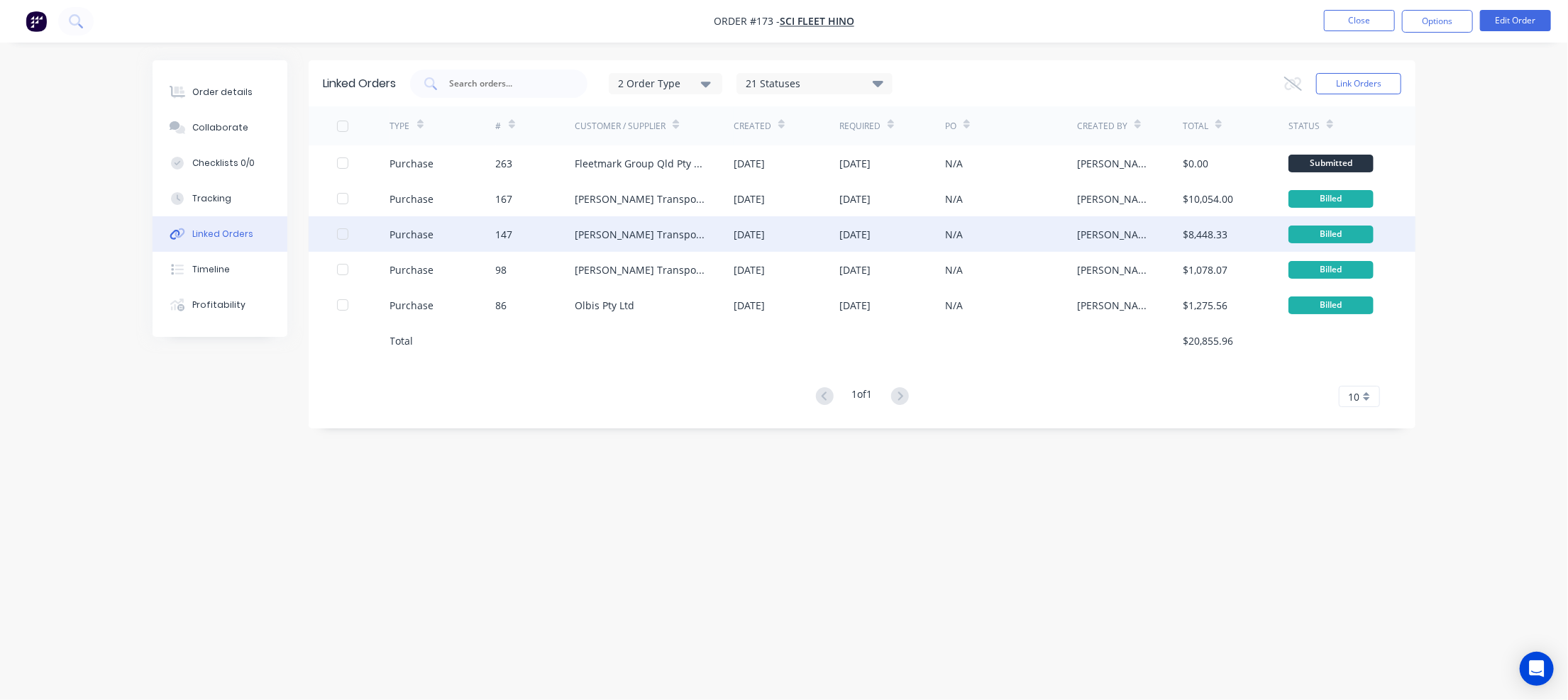
click at [714, 230] on div "Shephard Transport Equipment" at bounding box center [654, 234] width 159 height 36
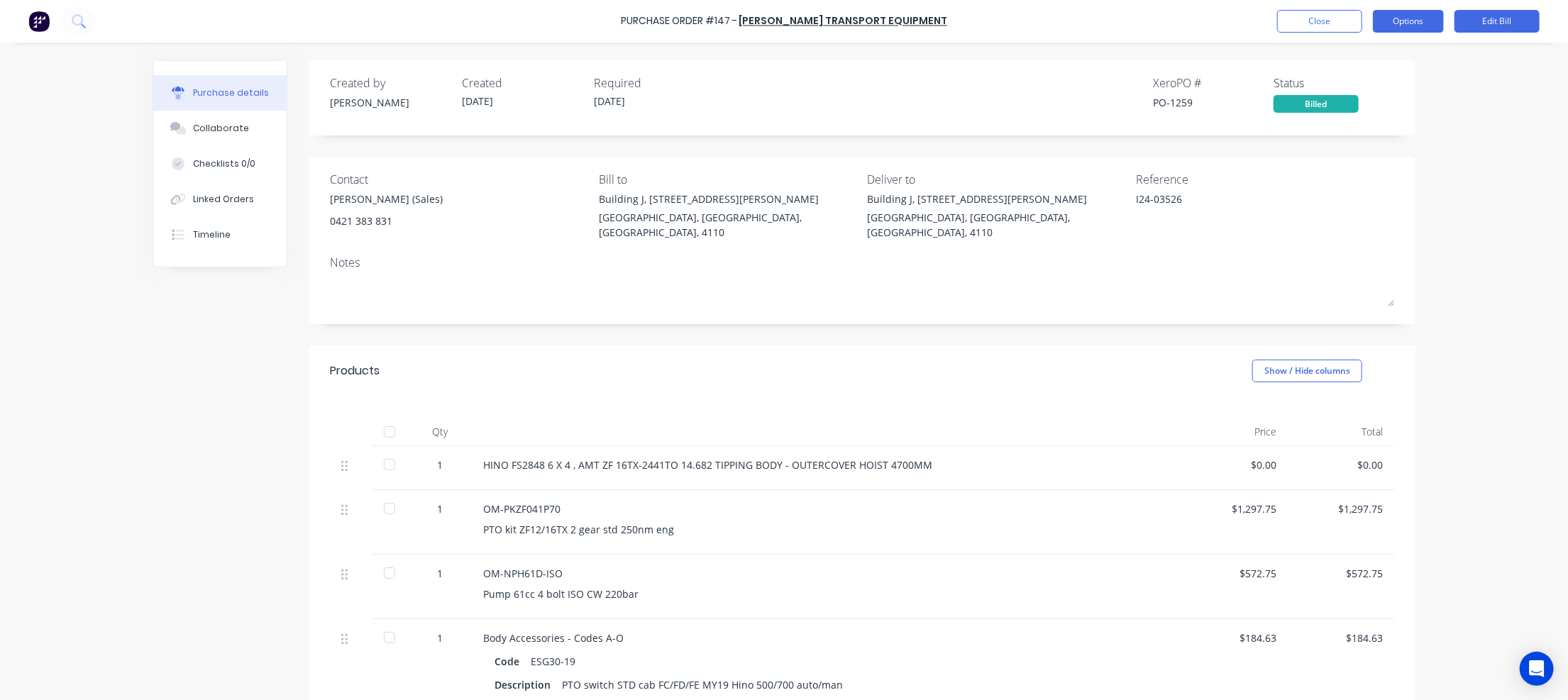
click at [1418, 26] on button "Options" at bounding box center [1409, 21] width 71 height 23
click at [1394, 49] on div "Print / Email" at bounding box center [1377, 58] width 110 height 21
click at [1392, 112] on div "Without pricing" at bounding box center [1377, 115] width 110 height 21
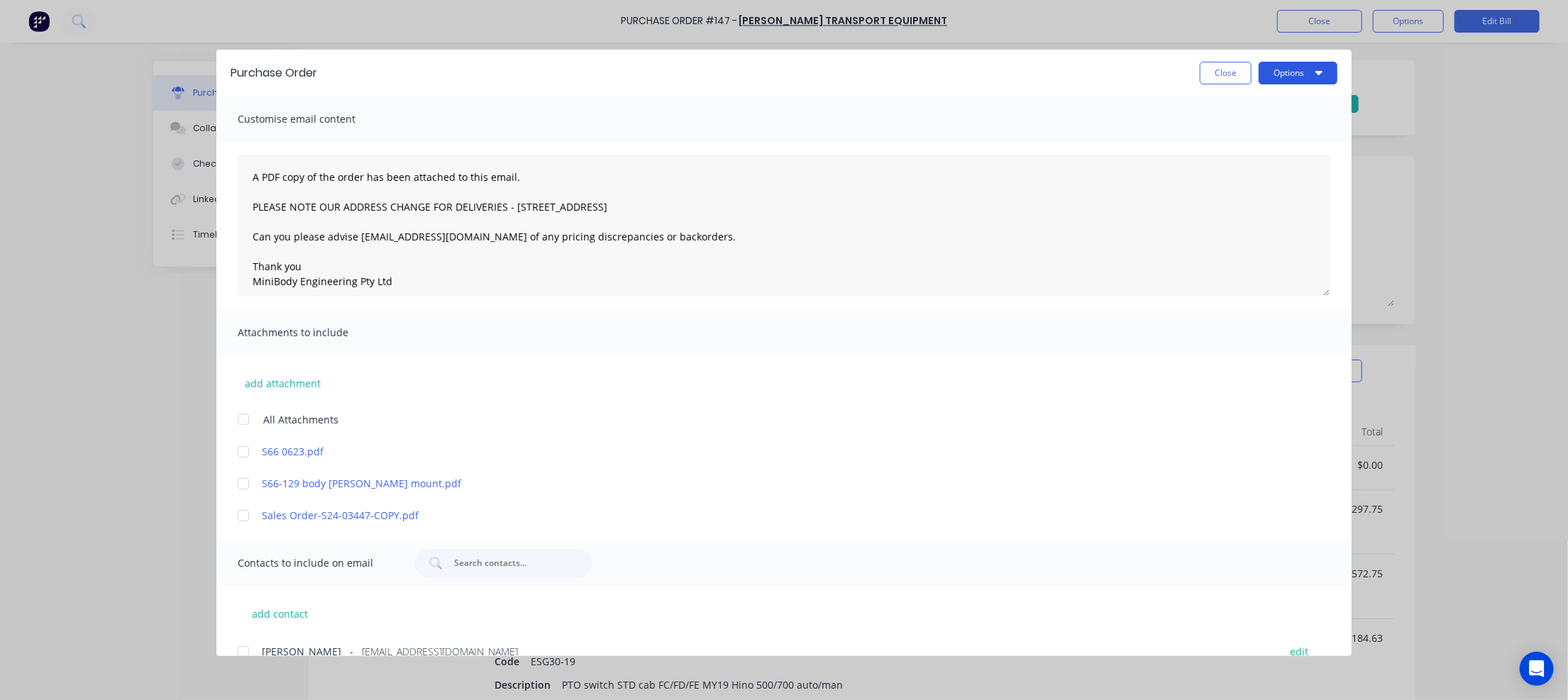
click at [1289, 68] on button "Options" at bounding box center [1298, 73] width 79 height 23
click at [1277, 105] on div "Preview" at bounding box center [1270, 109] width 110 height 21
drag, startPoint x: 1219, startPoint y: 68, endPoint x: 1238, endPoint y: 67, distance: 19.0
click at [1219, 68] on button "Close" at bounding box center [1225, 73] width 52 height 23
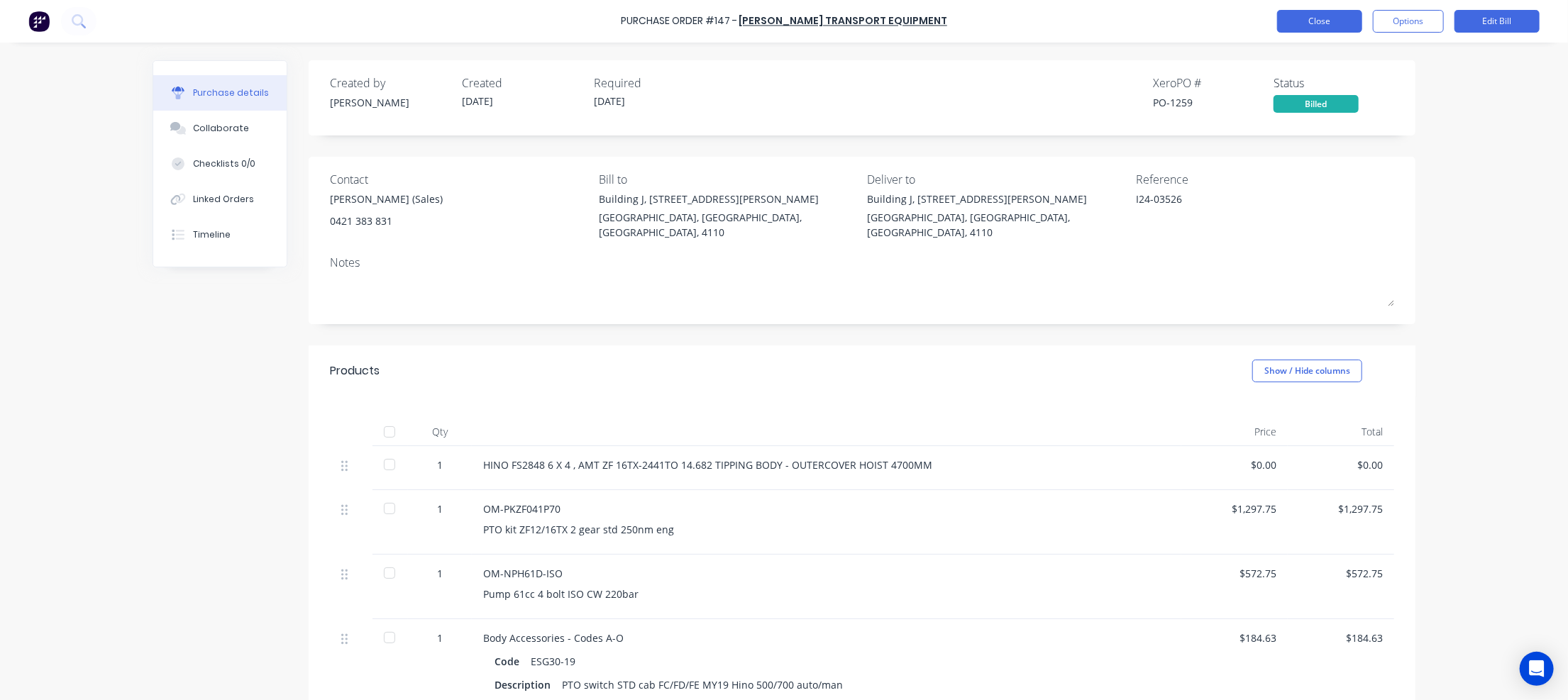
click at [1322, 26] on button "Close" at bounding box center [1320, 21] width 85 height 23
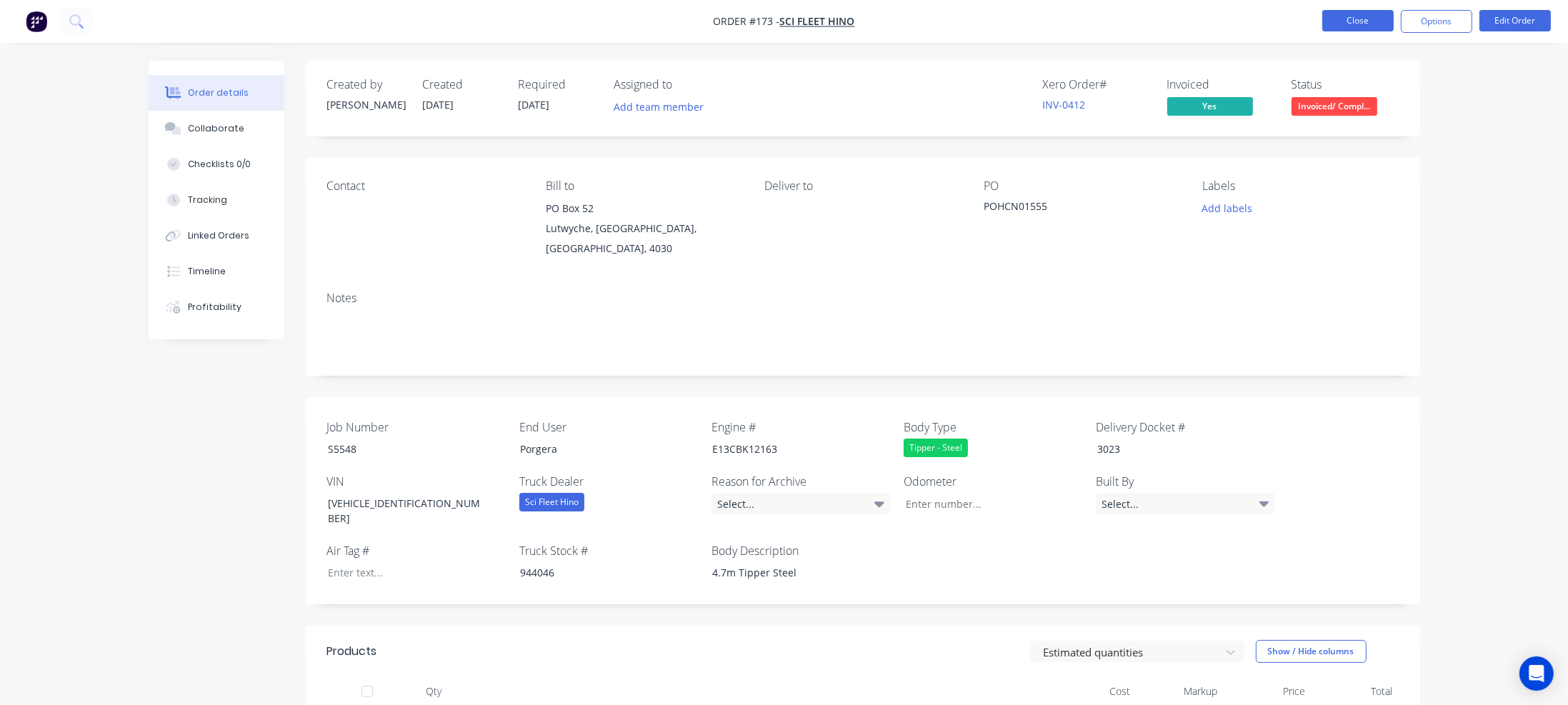
click at [1387, 22] on button "Close" at bounding box center [1358, 21] width 72 height 21
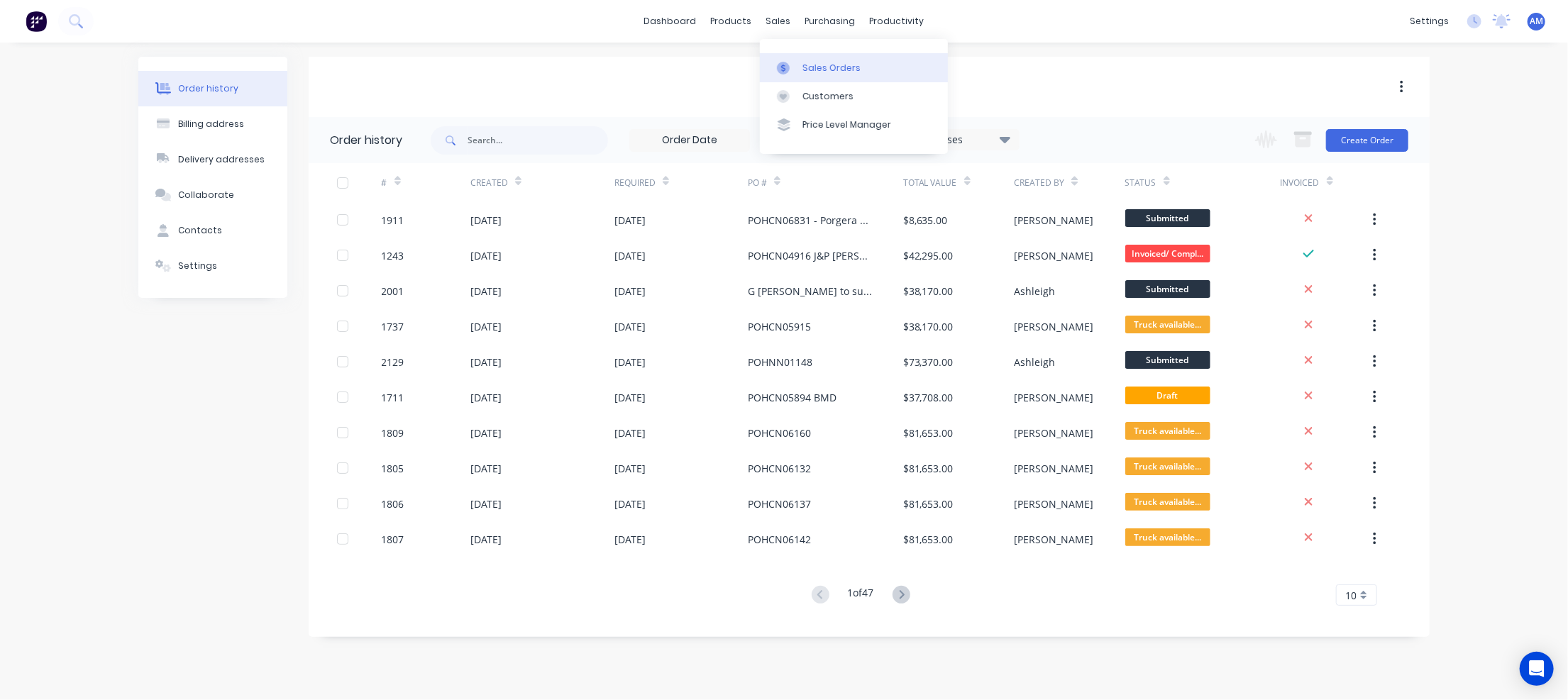
click at [790, 55] on link "Sales Orders" at bounding box center [854, 68] width 188 height 28
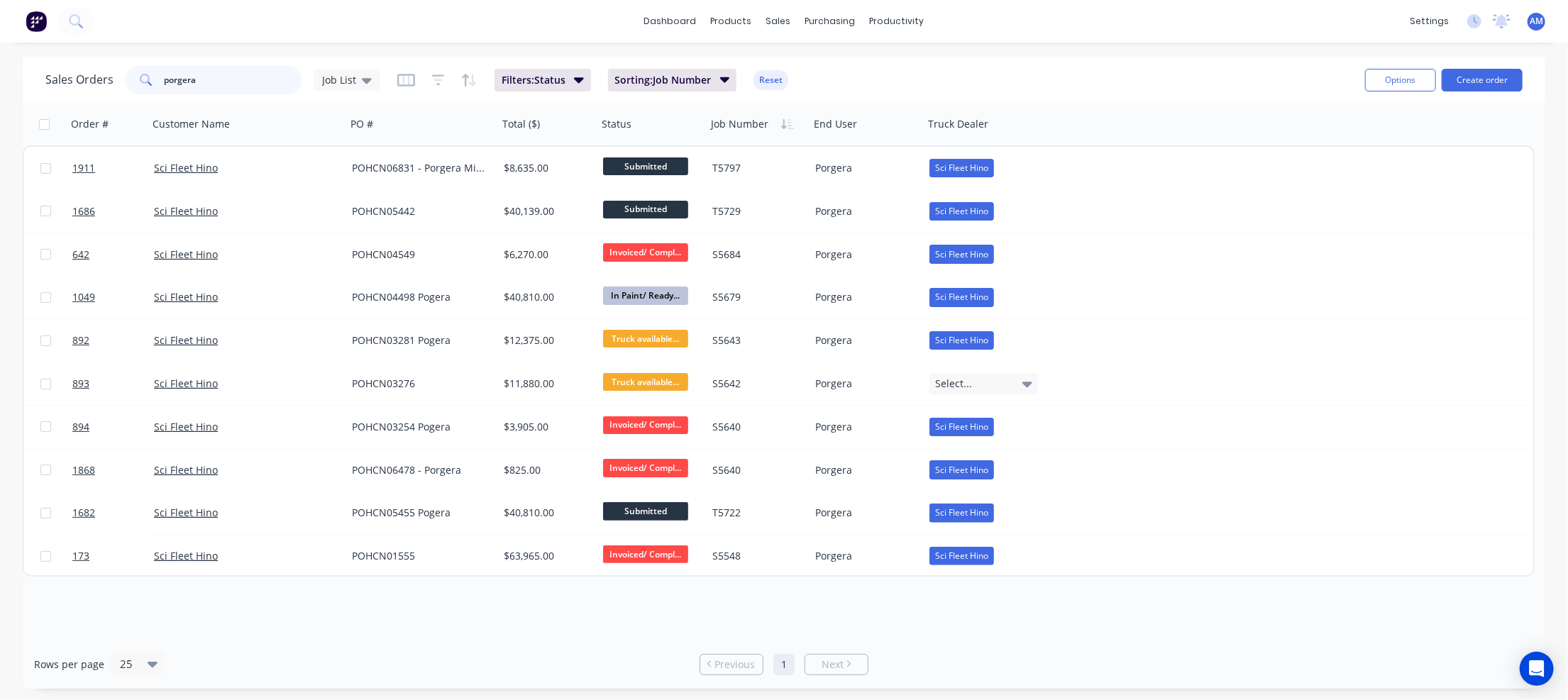
drag, startPoint x: 247, startPoint y: 88, endPoint x: 121, endPoint y: 88, distance: 126.0
click at [121, 88] on div "Sales Orders porgera Job List" at bounding box center [213, 80] width 335 height 28
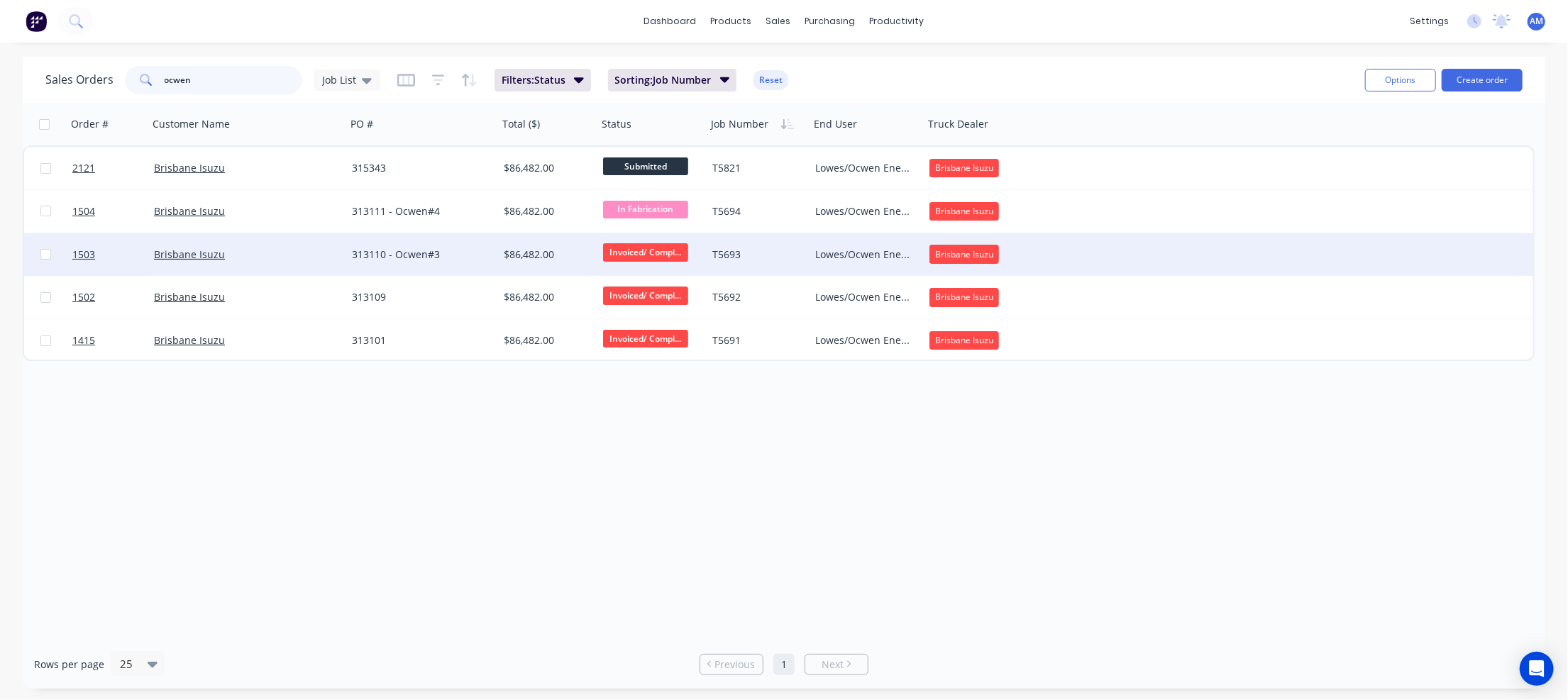
type input "ocwen"
click at [383, 249] on div "313110 - Ocwen#3" at bounding box center [418, 255] width 133 height 14
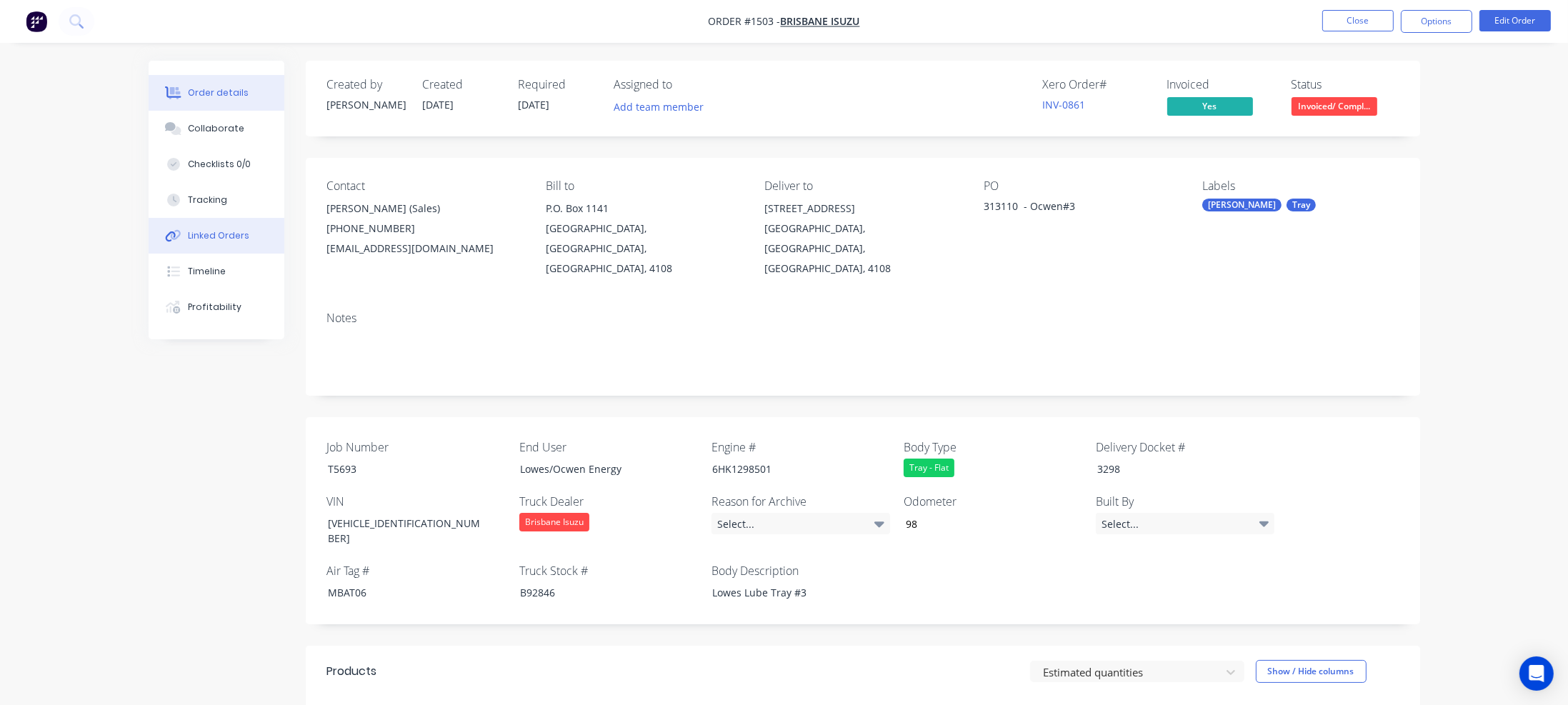
click at [227, 234] on div "Linked Orders" at bounding box center [218, 236] width 62 height 13
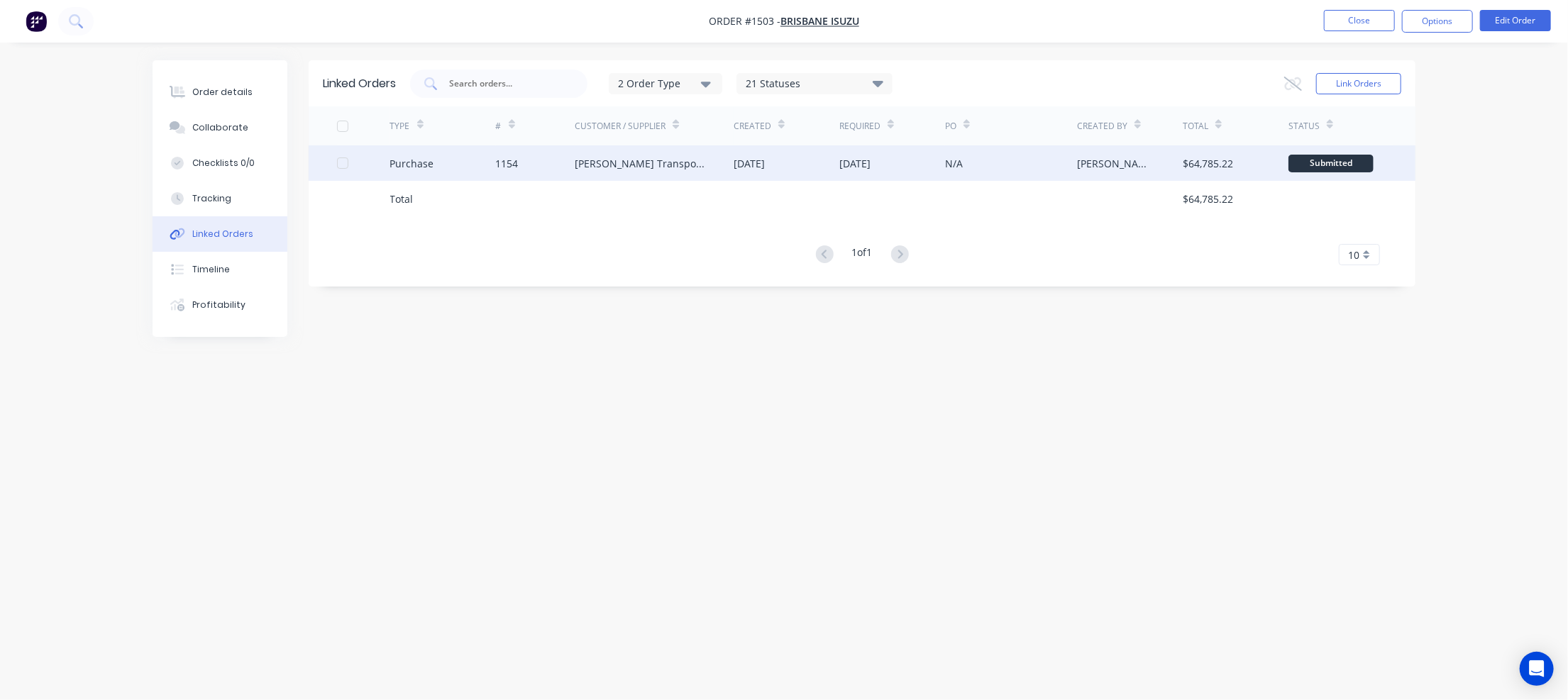
click at [686, 163] on div "Shephard Transport Equipment" at bounding box center [640, 163] width 130 height 15
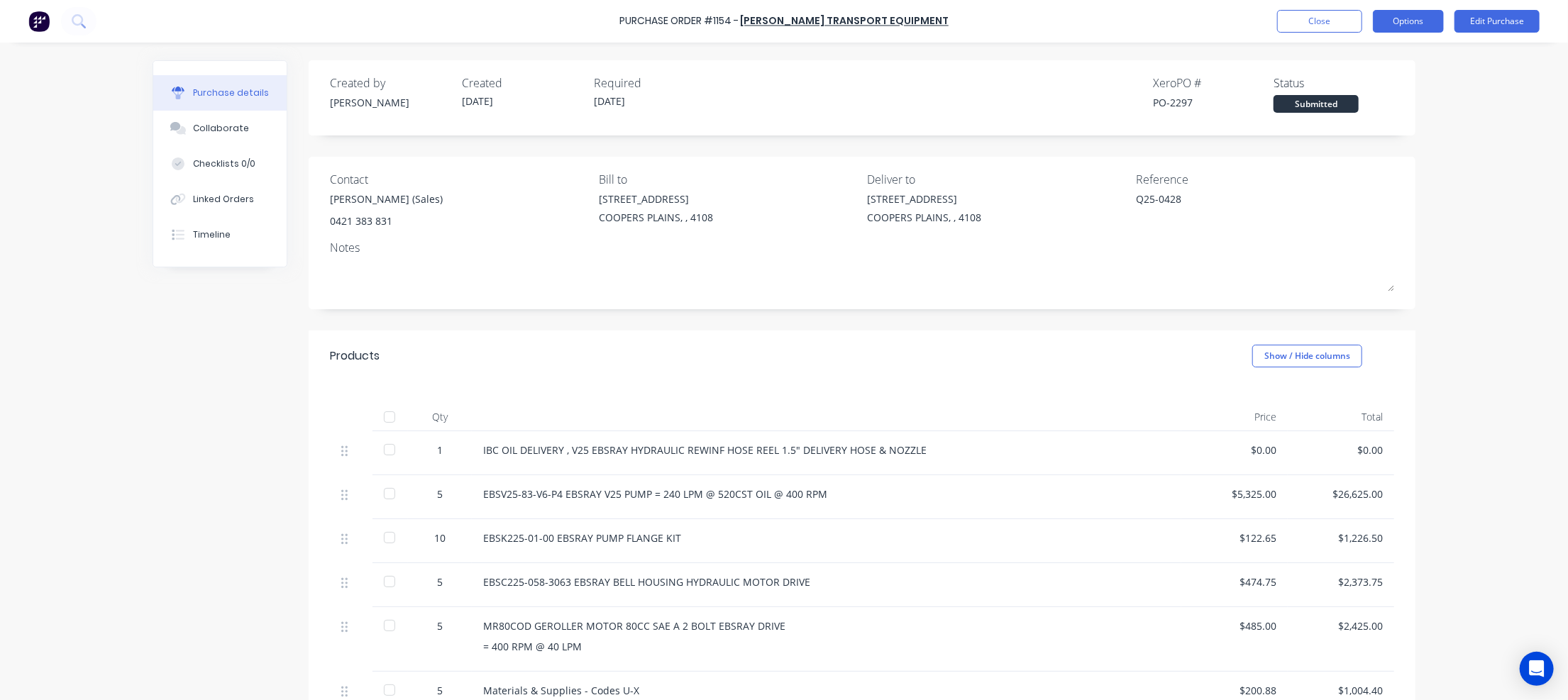
click at [1410, 22] on button "Options" at bounding box center [1409, 21] width 71 height 23
click at [1380, 51] on div "Print / Email" at bounding box center [1377, 58] width 110 height 21
click at [1379, 110] on div "Without pricing" at bounding box center [1377, 115] width 110 height 21
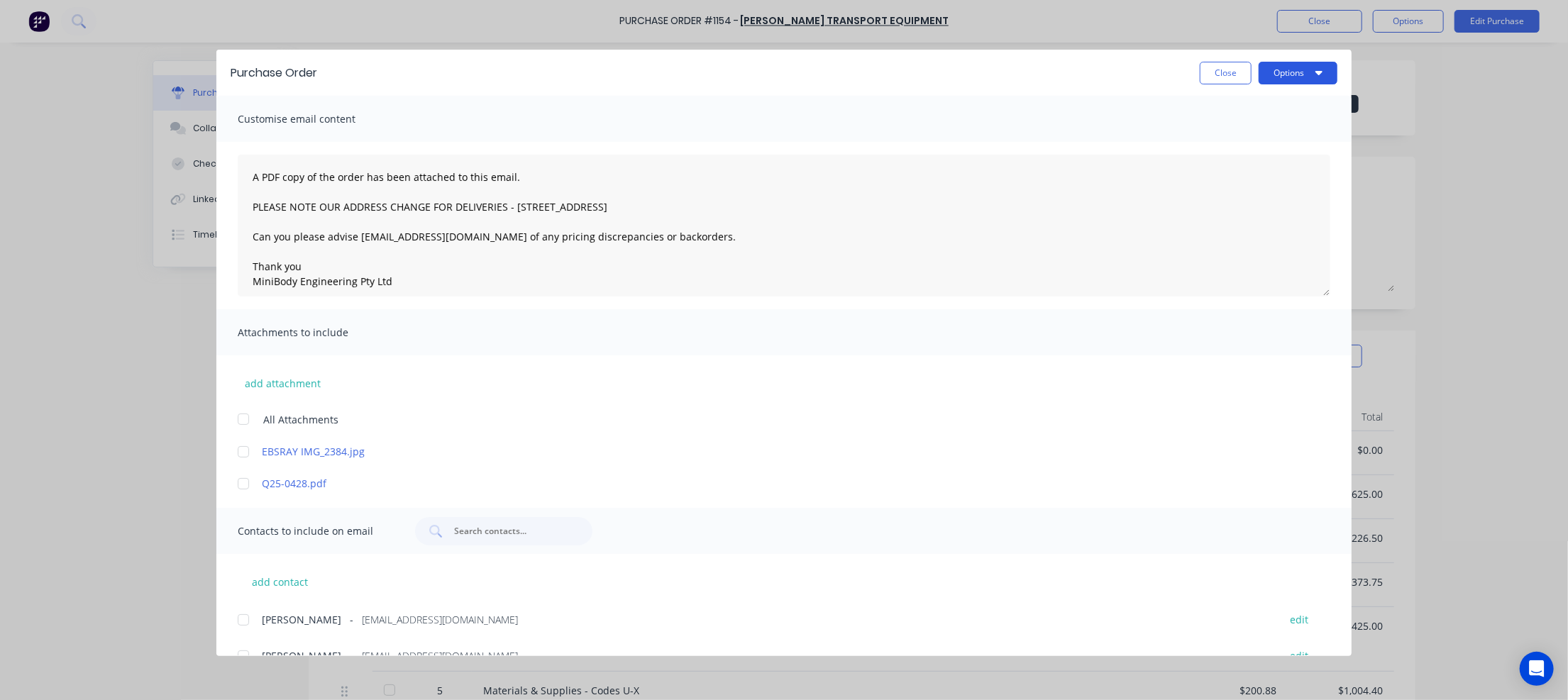
click at [1313, 73] on button "Options" at bounding box center [1298, 73] width 79 height 23
click at [1276, 105] on div "Preview" at bounding box center [1270, 109] width 110 height 21
click at [1220, 76] on button "Close" at bounding box center [1225, 73] width 52 height 23
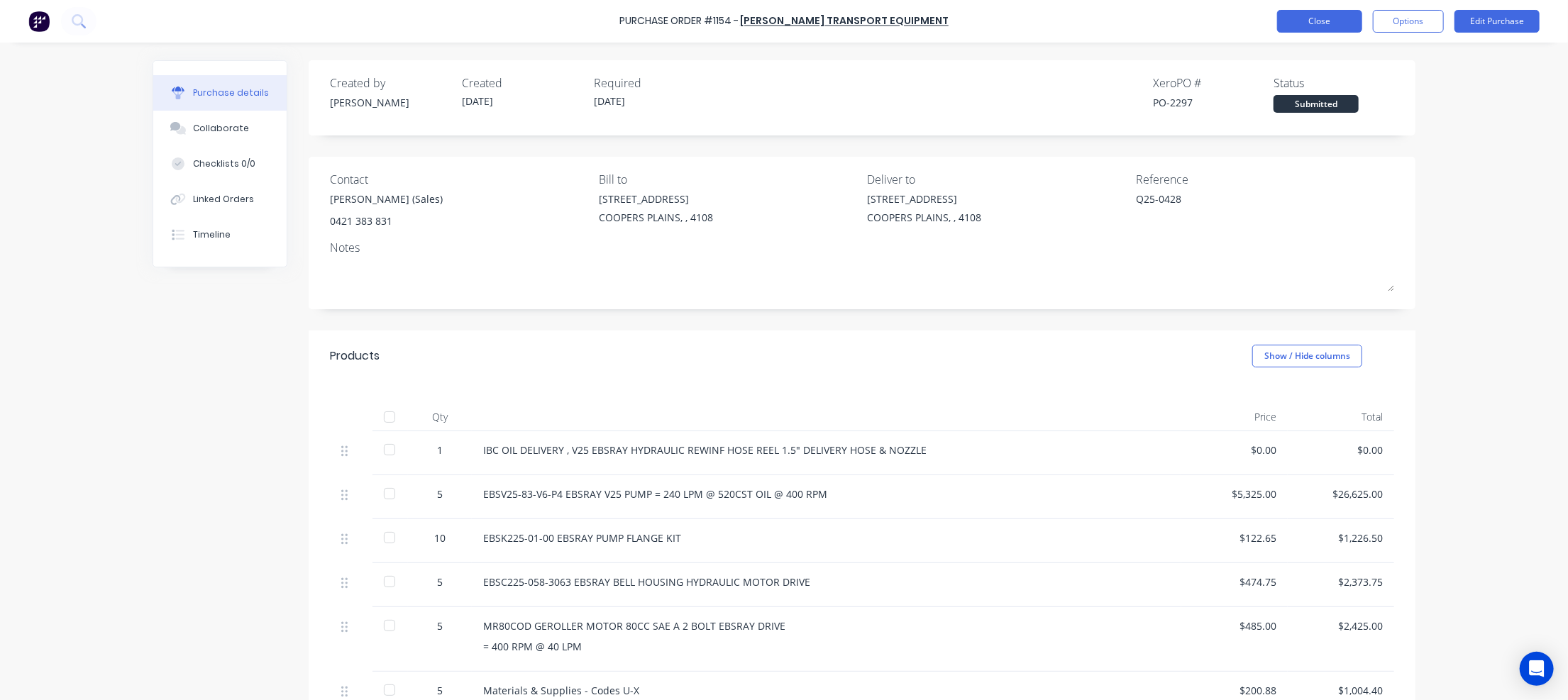
click at [1323, 22] on button "Close" at bounding box center [1320, 21] width 85 height 23
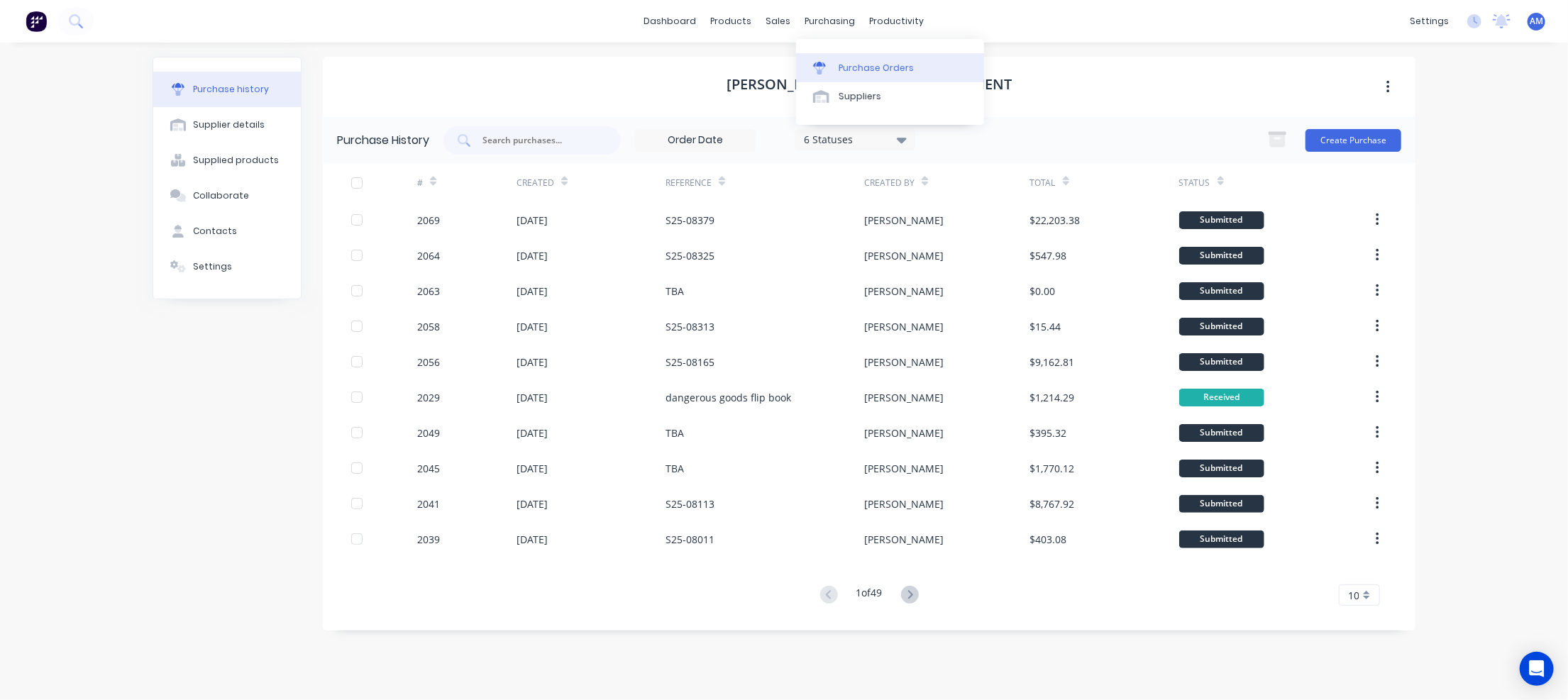
click at [864, 60] on link "Purchase Orders" at bounding box center [890, 68] width 188 height 28
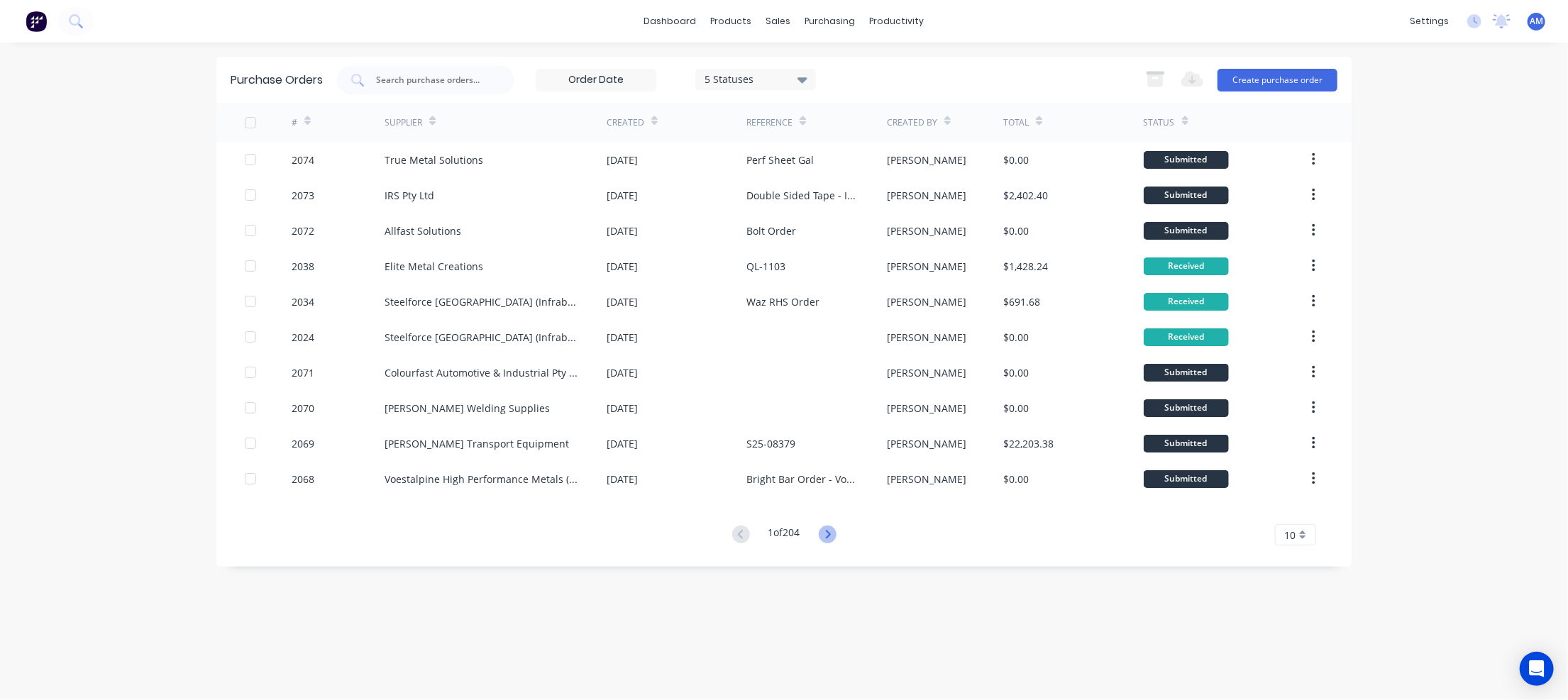
click at [832, 533] on icon at bounding box center [827, 534] width 18 height 18
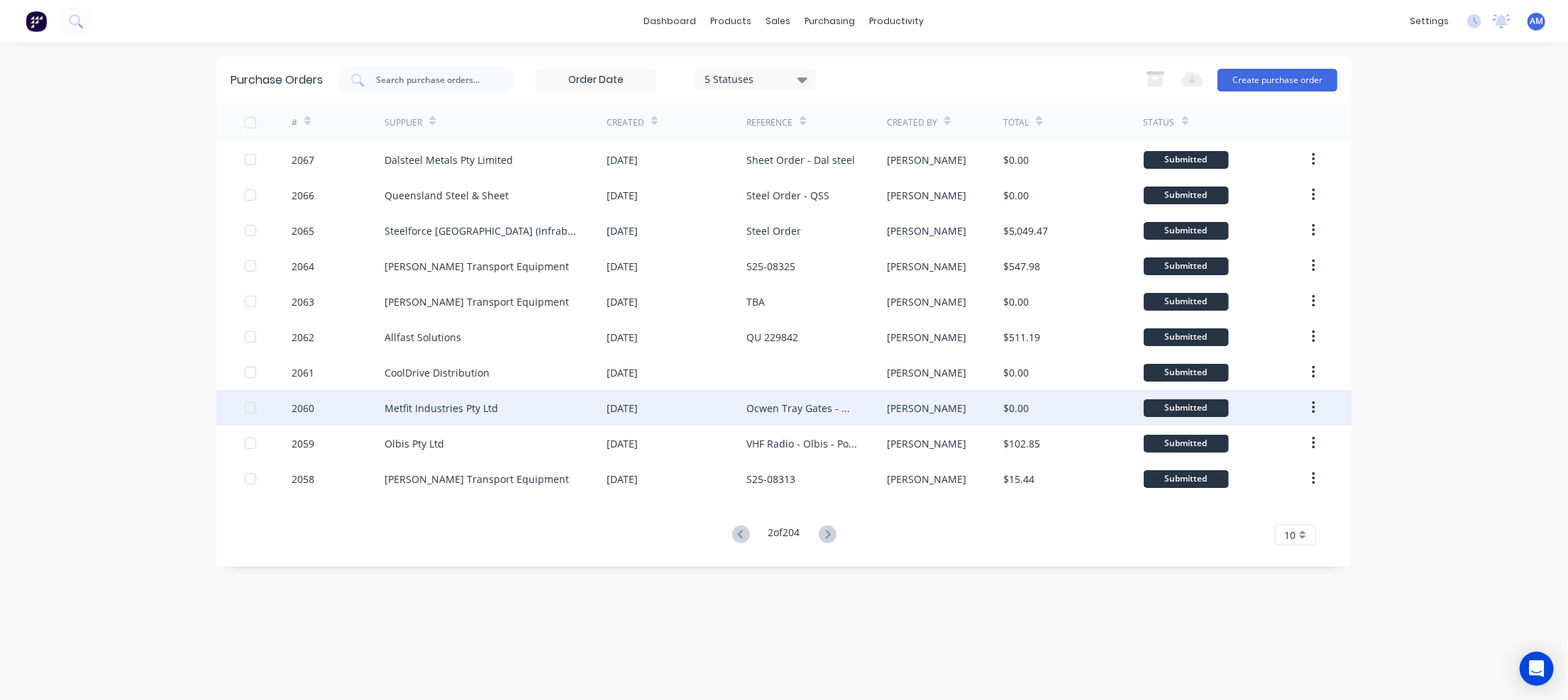
click at [812, 409] on div "Ocwen Tray Gates - Metfit" at bounding box center [802, 408] width 112 height 15
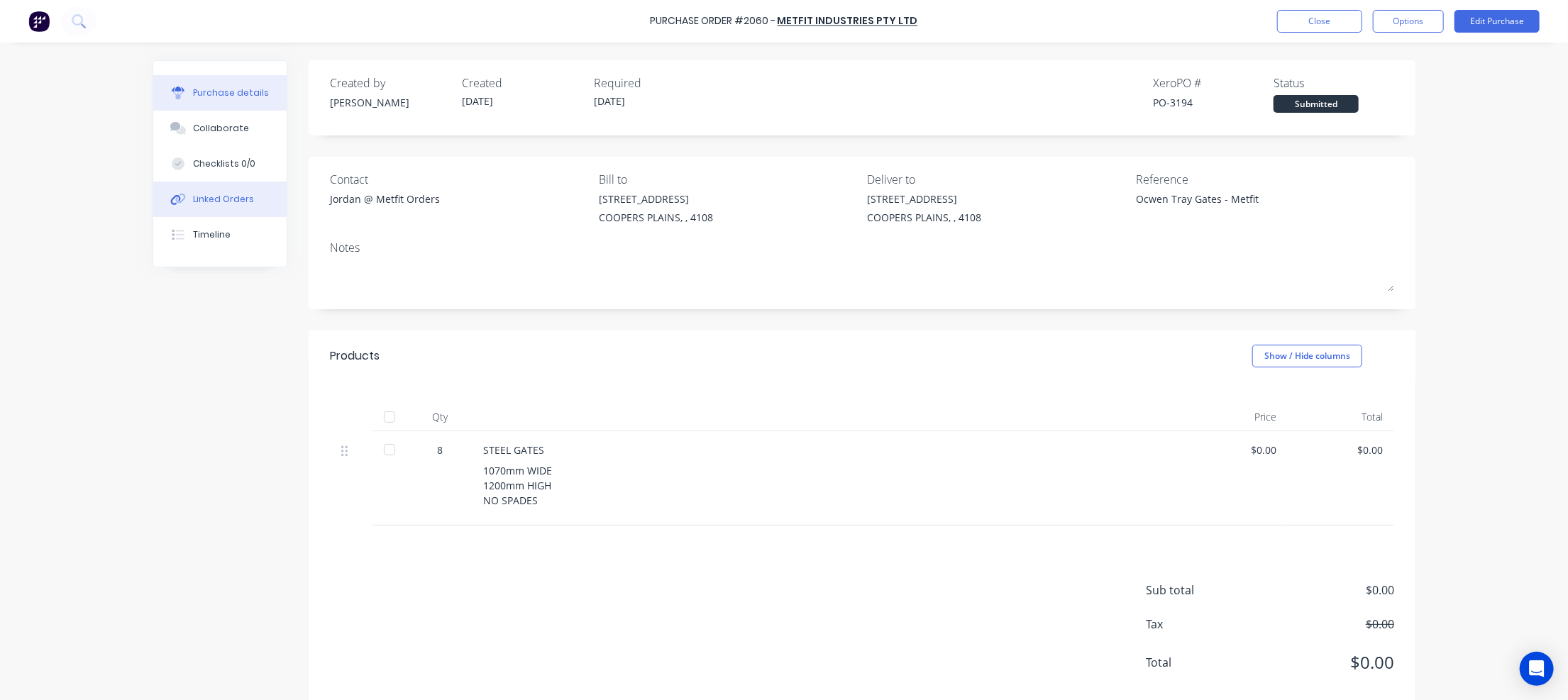
click at [218, 198] on div "Linked Orders" at bounding box center [223, 199] width 61 height 13
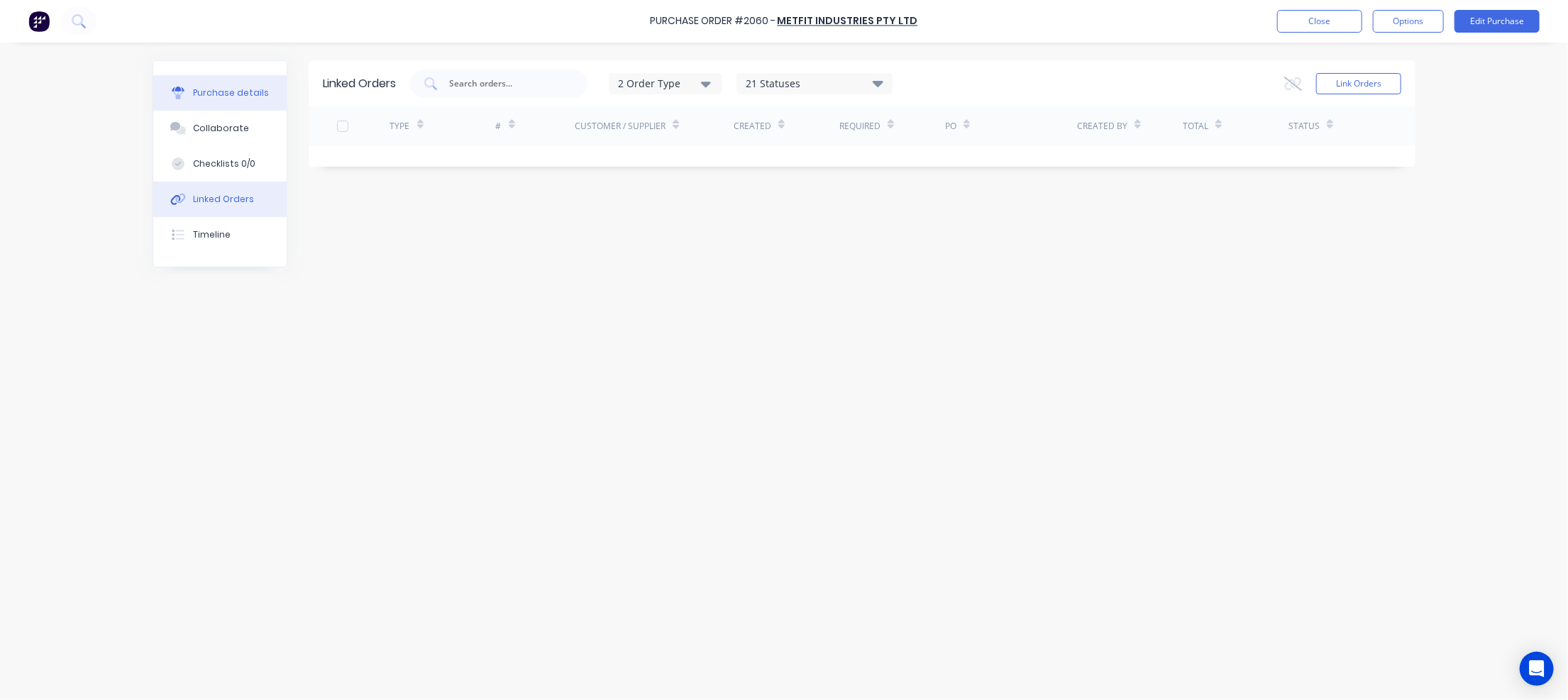
click at [238, 88] on div "Purchase details" at bounding box center [231, 93] width 76 height 13
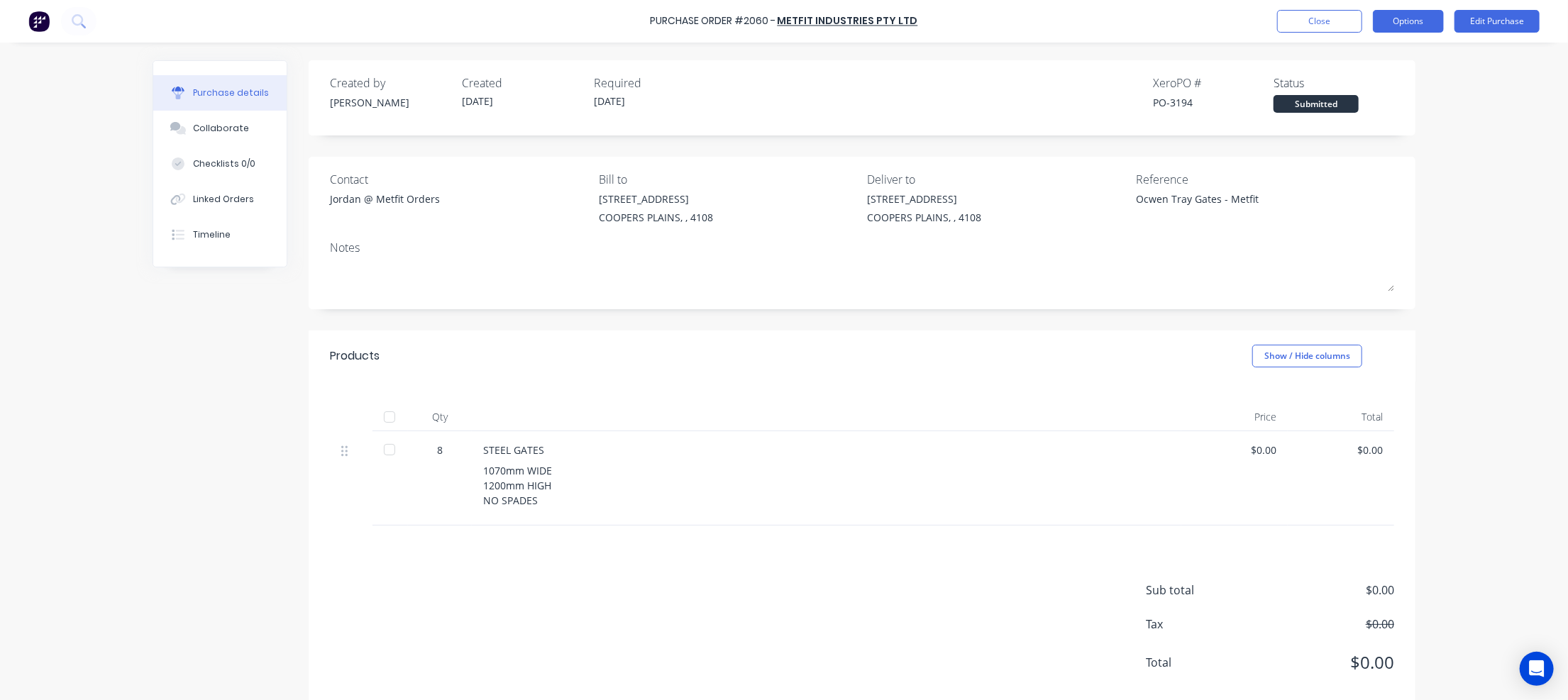
click at [1414, 19] on button "Options" at bounding box center [1409, 21] width 71 height 23
click at [210, 196] on div "Linked Orders" at bounding box center [223, 199] width 61 height 13
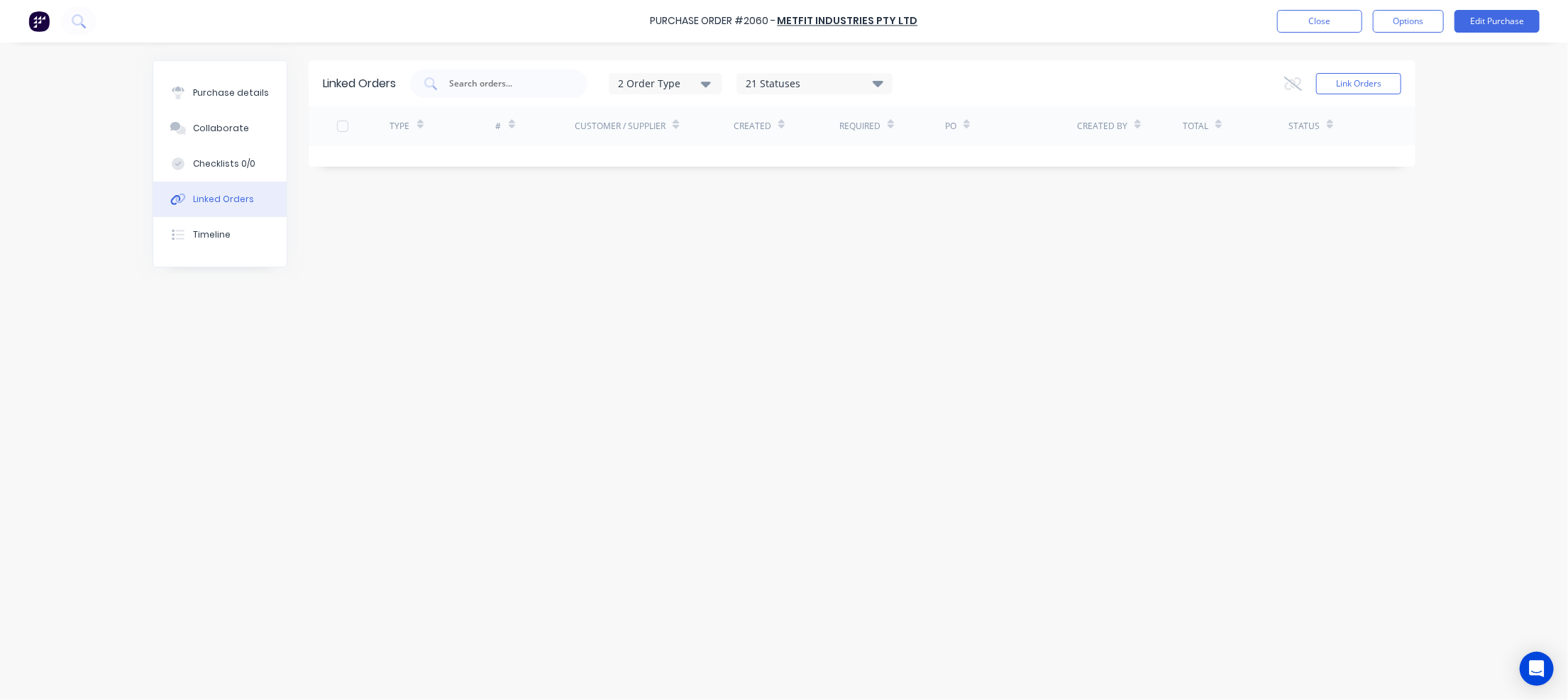
click at [699, 82] on div "2 Order Type" at bounding box center [666, 83] width 95 height 15
click at [704, 80] on div "2 Order Type" at bounding box center [666, 83] width 95 height 15
click at [1379, 85] on button "Link Orders" at bounding box center [1359, 84] width 85 height 21
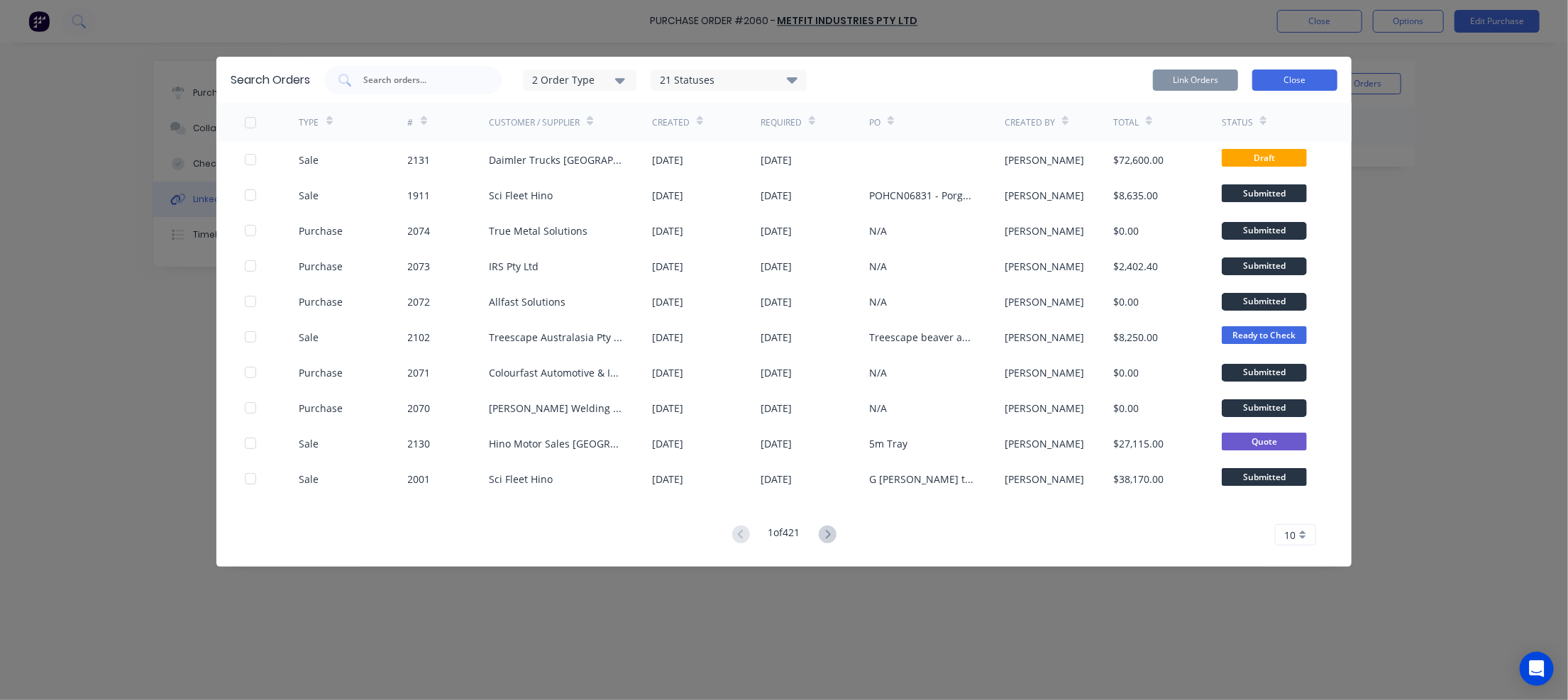
click at [1306, 83] on button "Close" at bounding box center [1295, 80] width 85 height 21
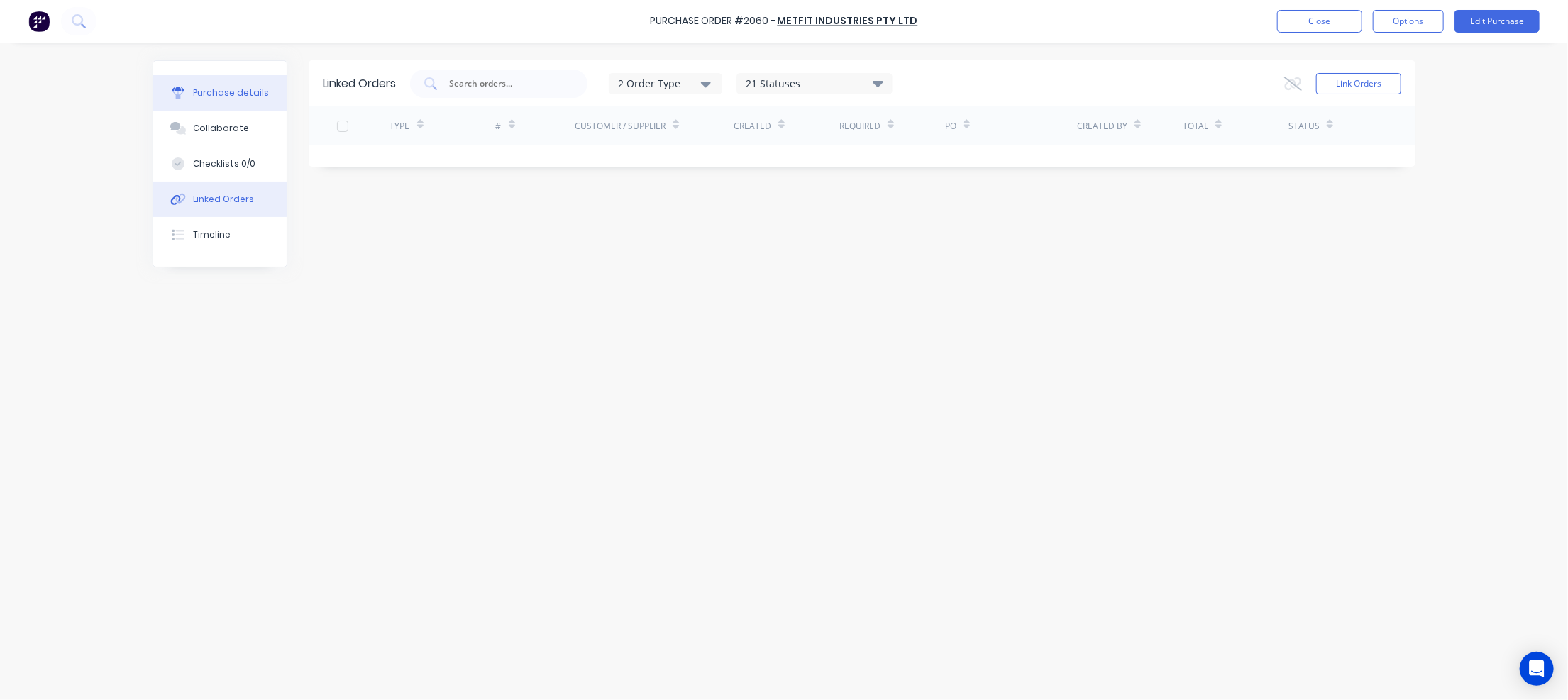
click at [254, 88] on div "Purchase details" at bounding box center [231, 93] width 76 height 13
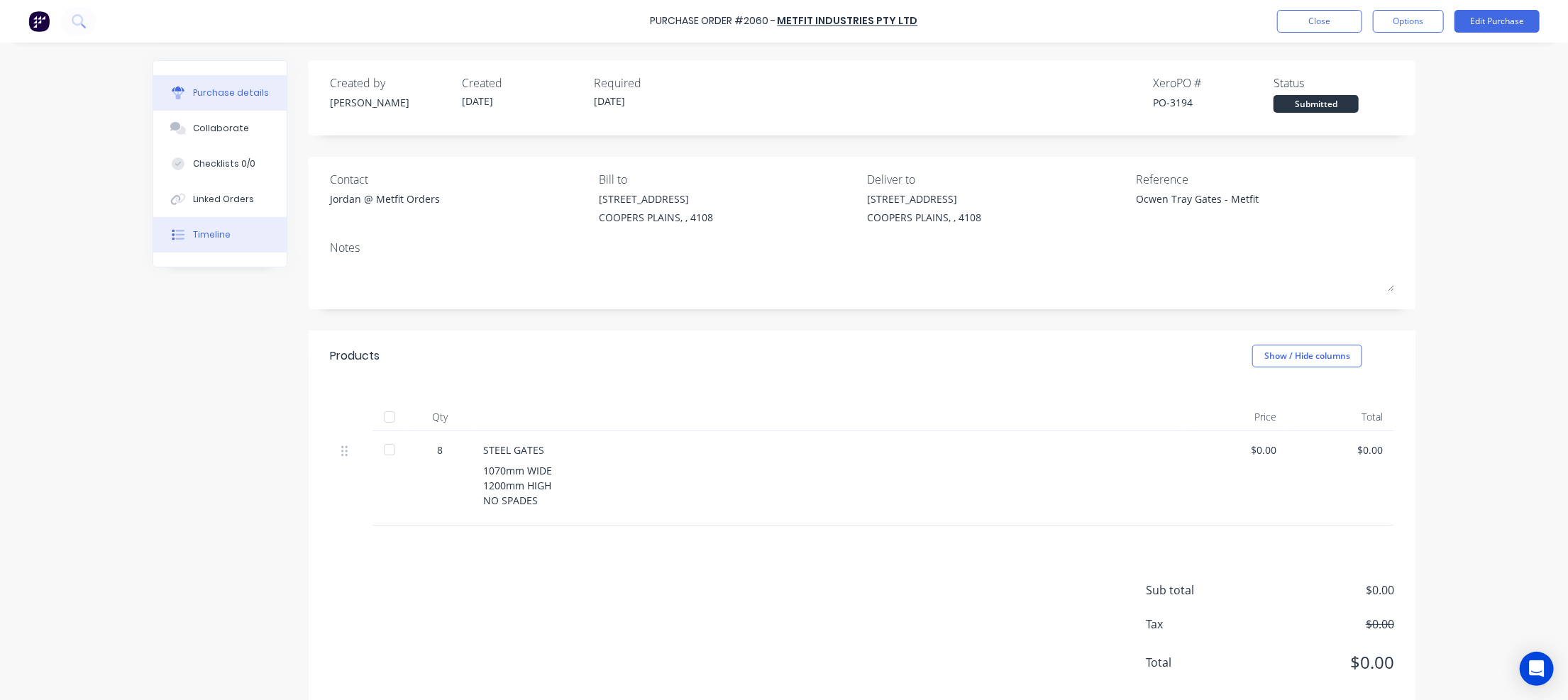
click at [216, 231] on div "Timeline" at bounding box center [211, 235] width 38 height 13
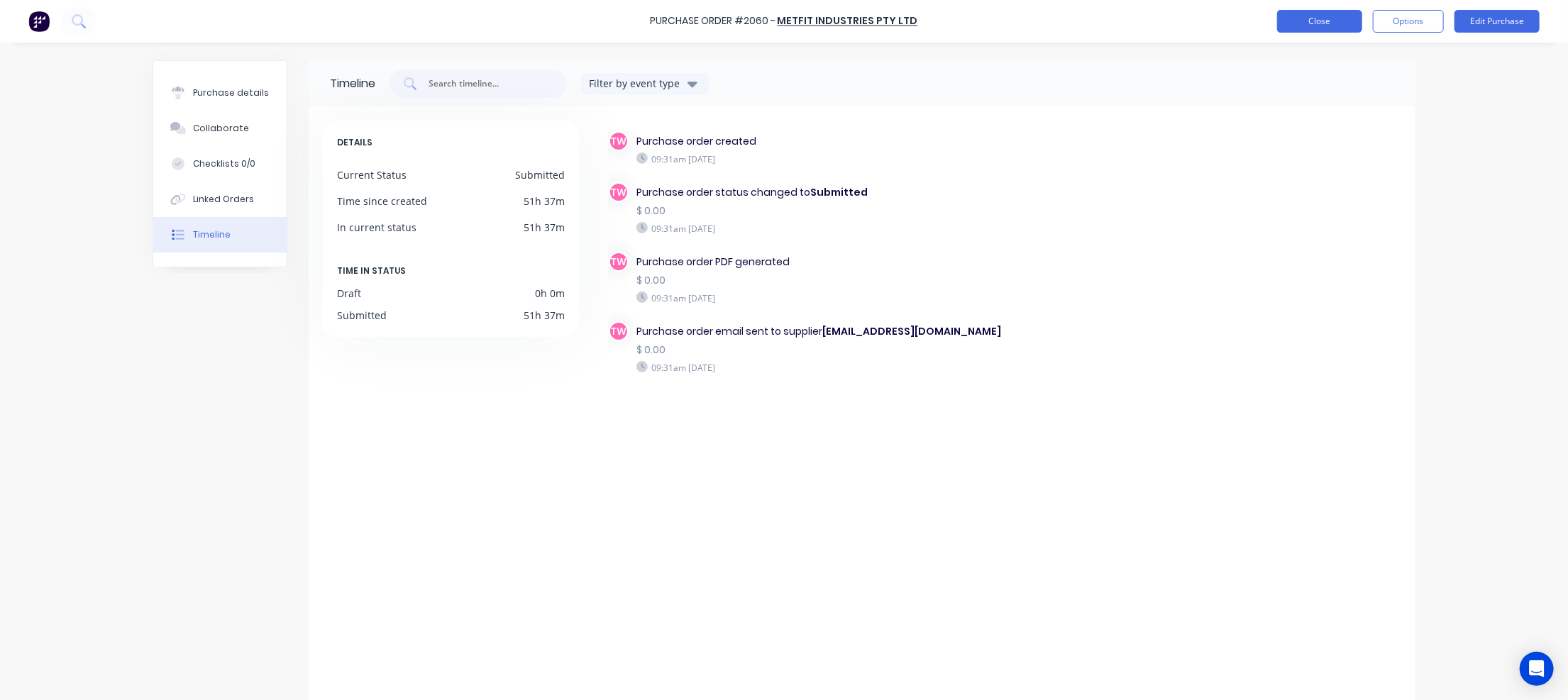
click at [1311, 20] on button "Close" at bounding box center [1320, 21] width 85 height 23
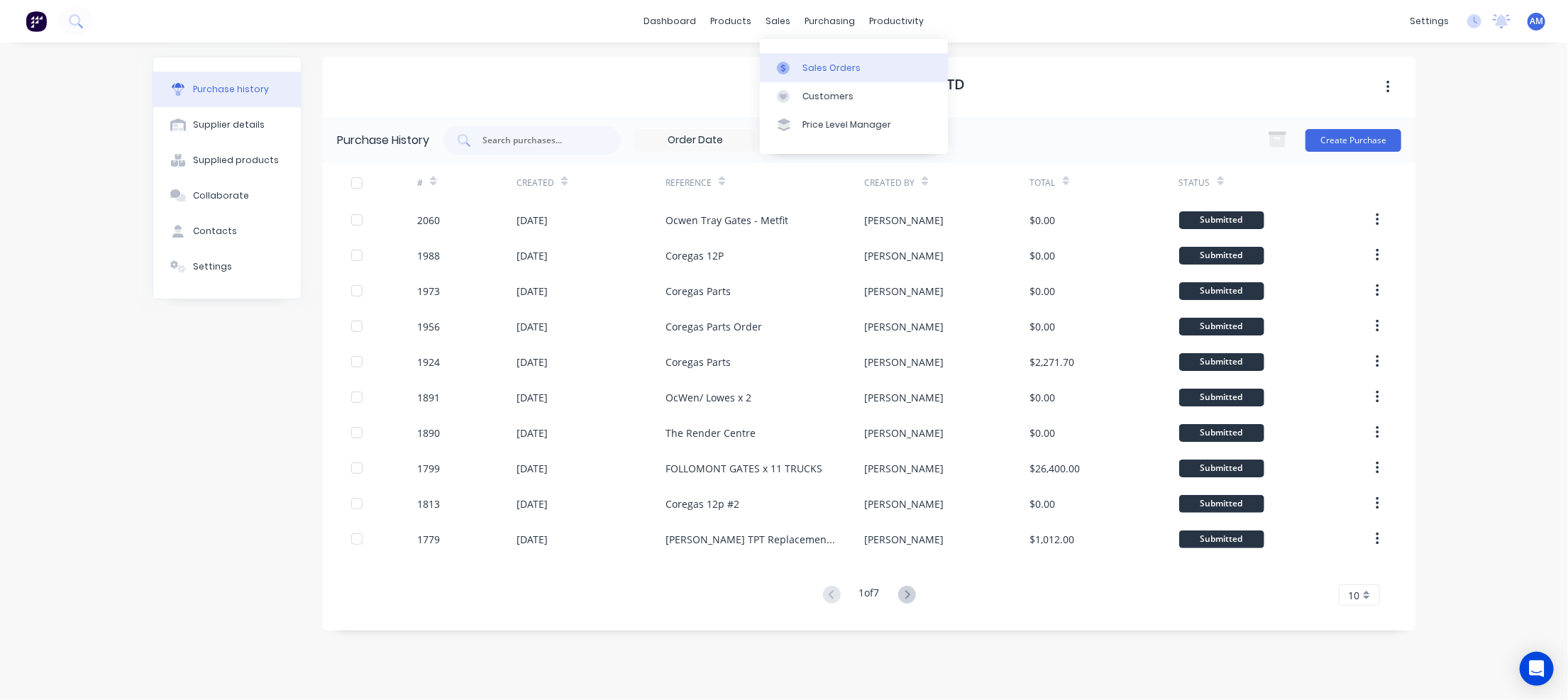
click at [808, 65] on div "Sales Orders" at bounding box center [832, 68] width 58 height 13
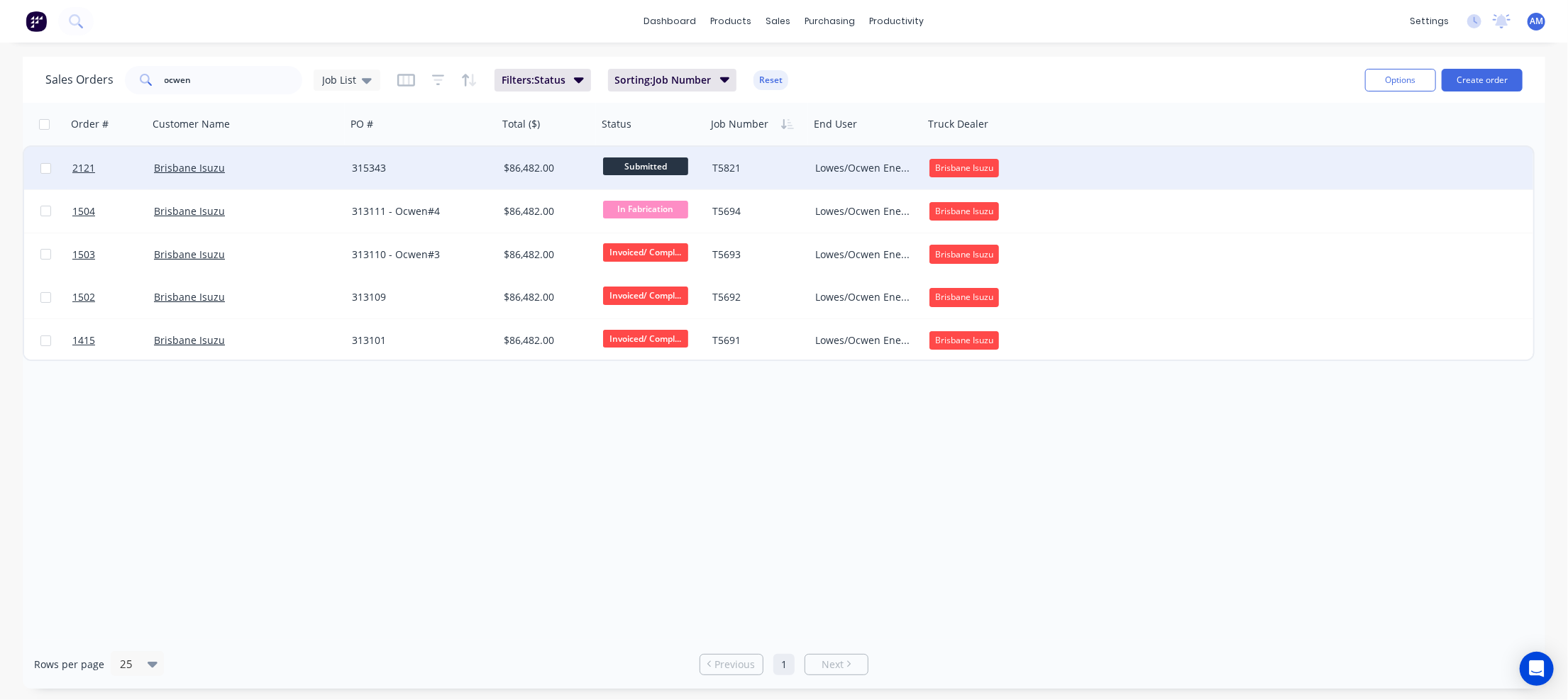
click at [275, 161] on div "Brisbane Isuzu" at bounding box center [242, 168] width 177 height 14
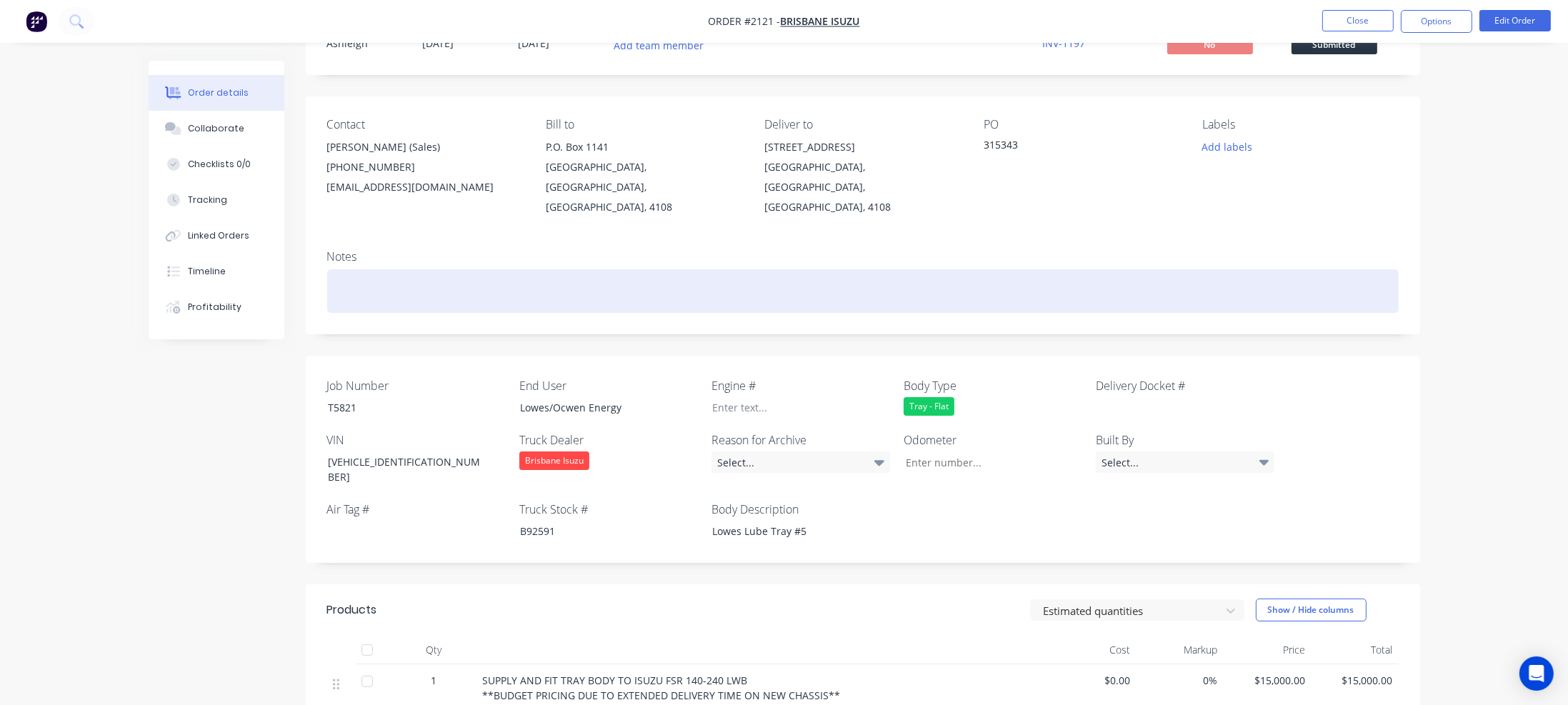
scroll to position [61, 0]
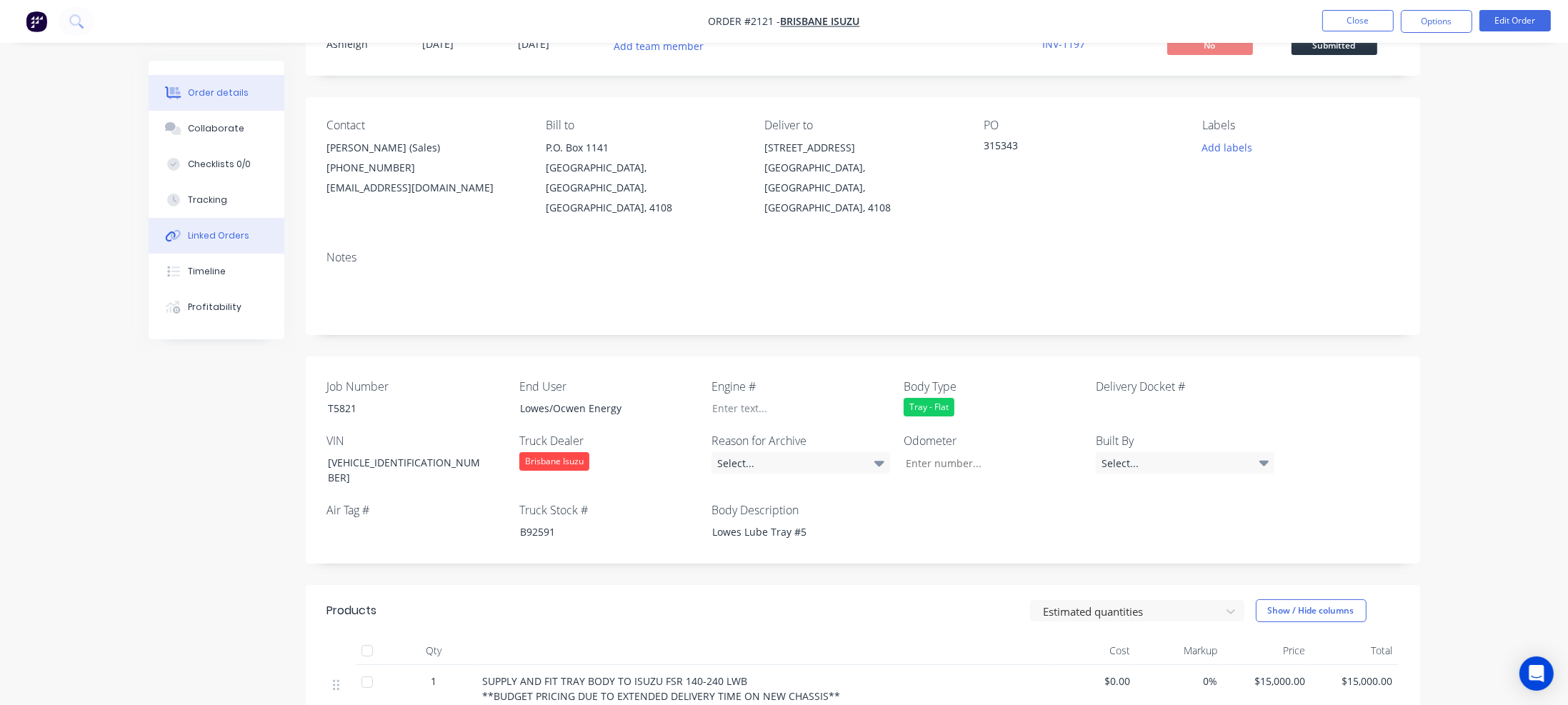
click at [244, 228] on button "Linked Orders" at bounding box center [216, 236] width 135 height 36
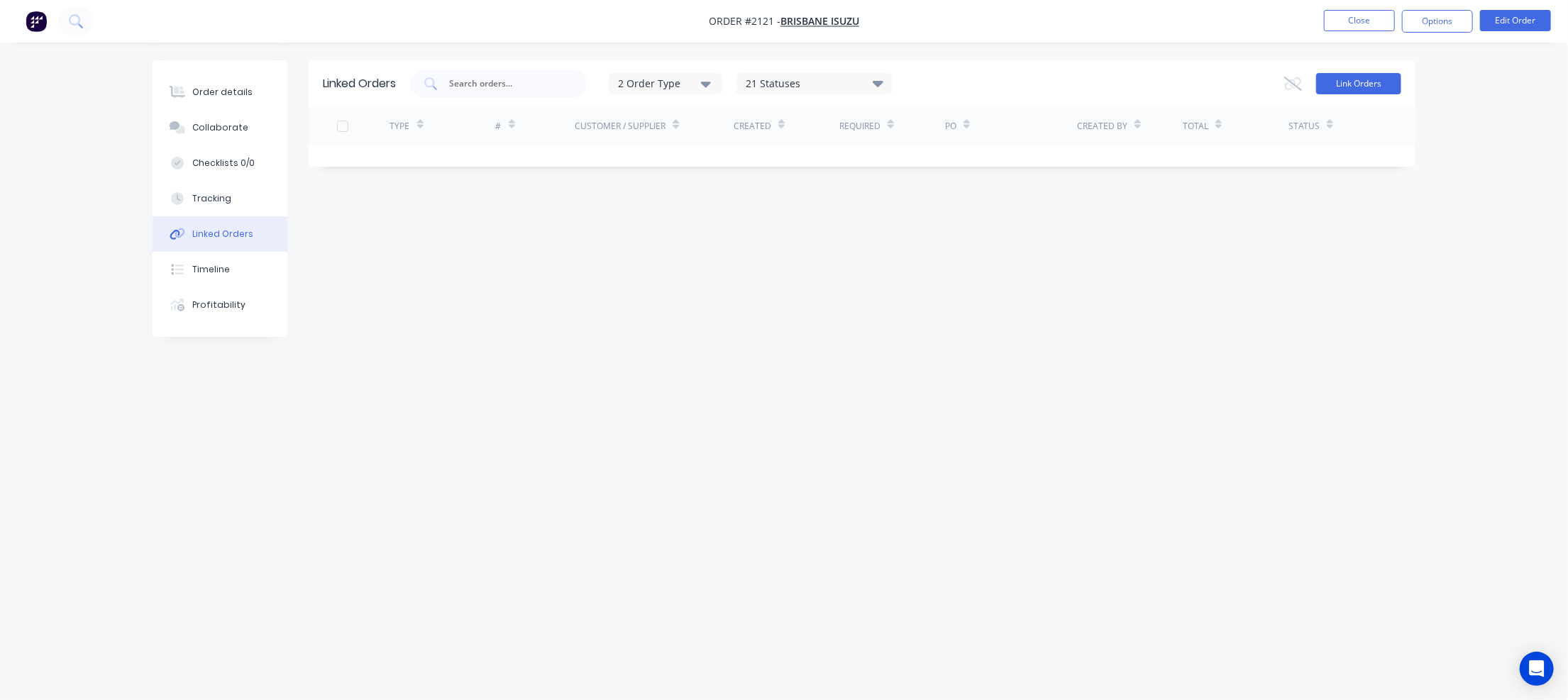
click at [1367, 83] on button "Link Orders" at bounding box center [1359, 84] width 85 height 21
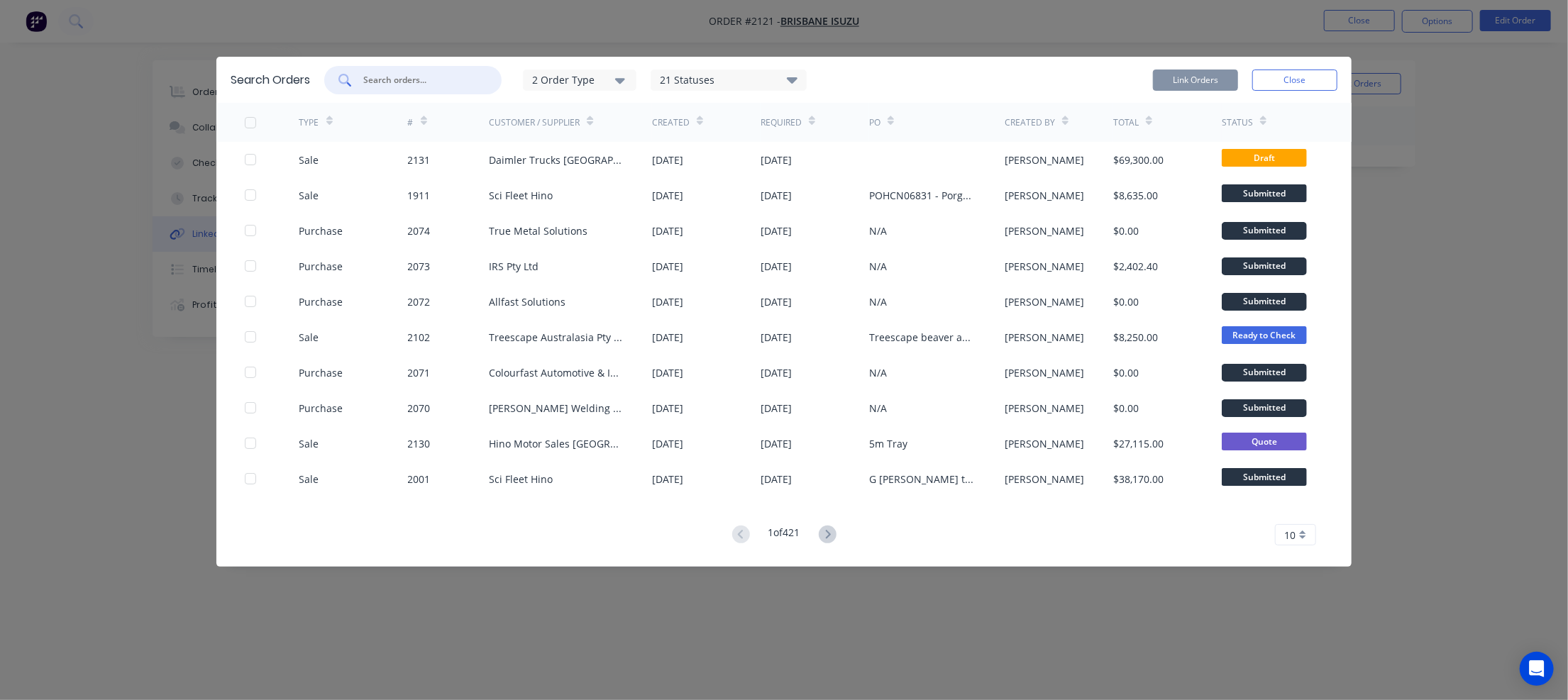
click at [434, 75] on input "text" at bounding box center [421, 80] width 118 height 14
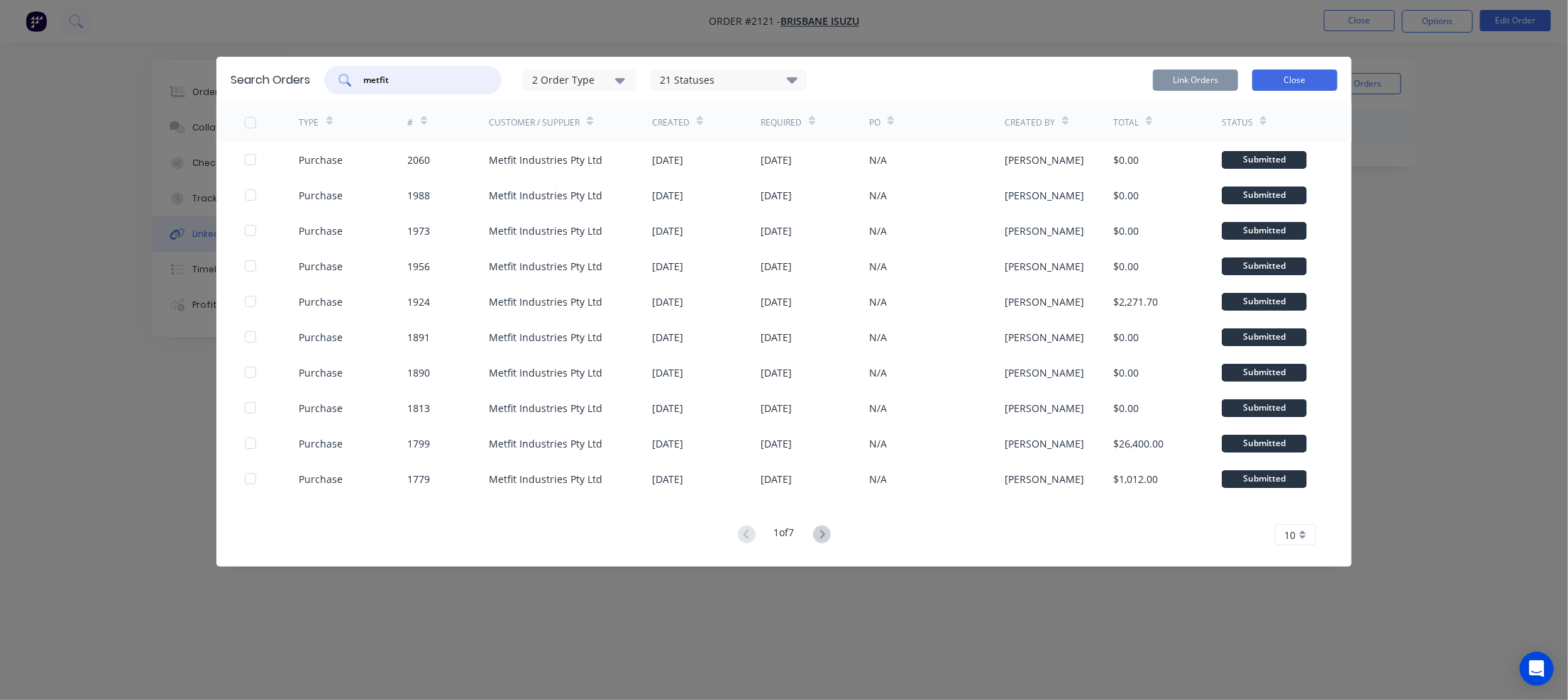
type input "metfit"
click at [1319, 79] on button "Close" at bounding box center [1295, 80] width 85 height 21
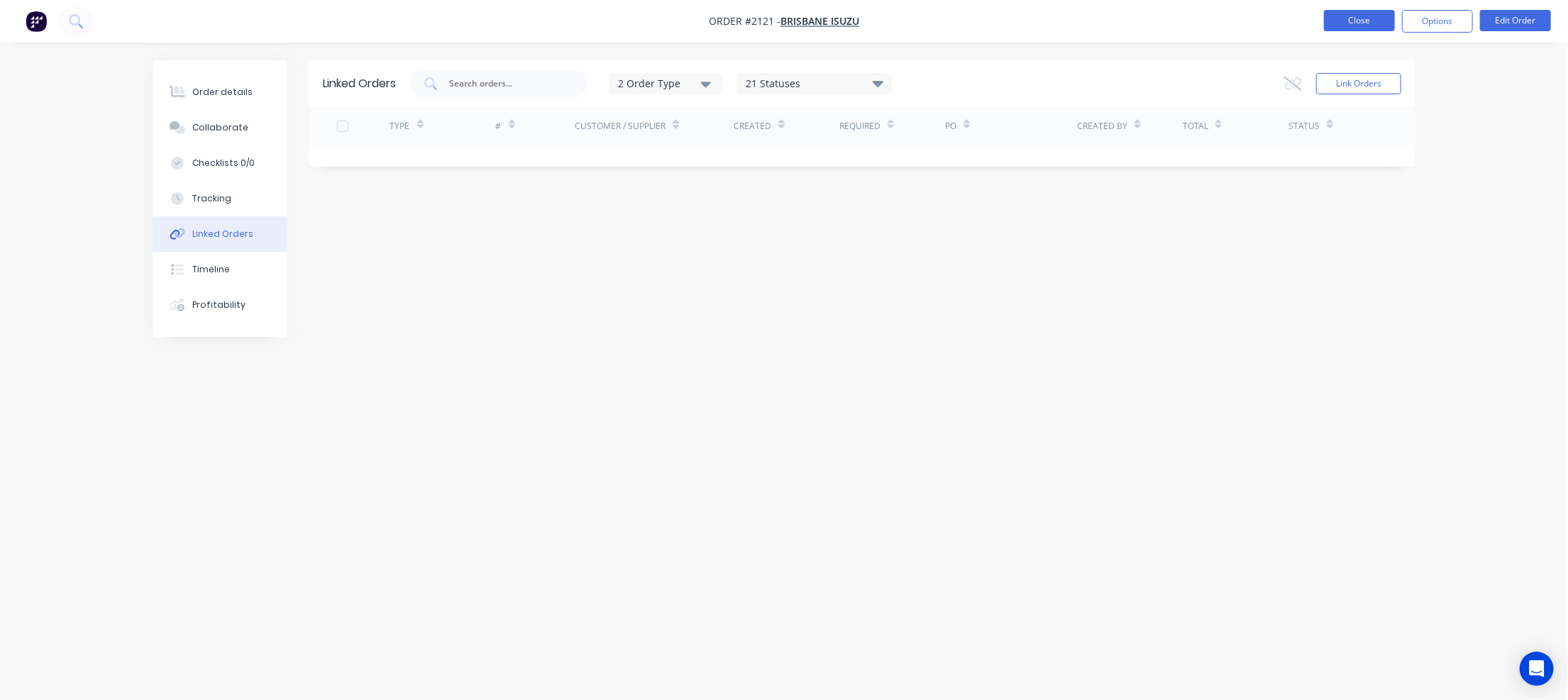
click at [1364, 20] on button "Close" at bounding box center [1360, 21] width 71 height 21
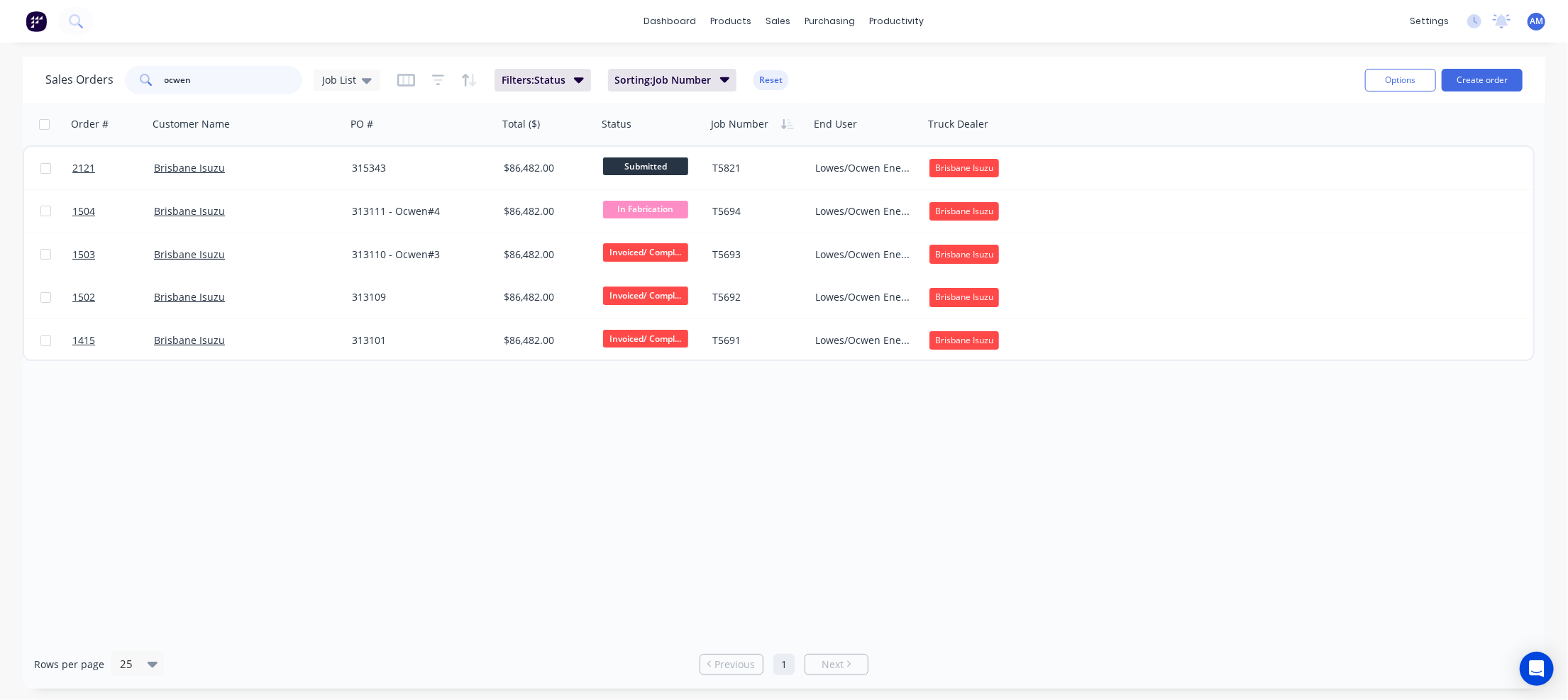
drag, startPoint x: 210, startPoint y: 78, endPoint x: 128, endPoint y: 75, distance: 82.1
click at [128, 75] on div "ocwen" at bounding box center [213, 80] width 177 height 28
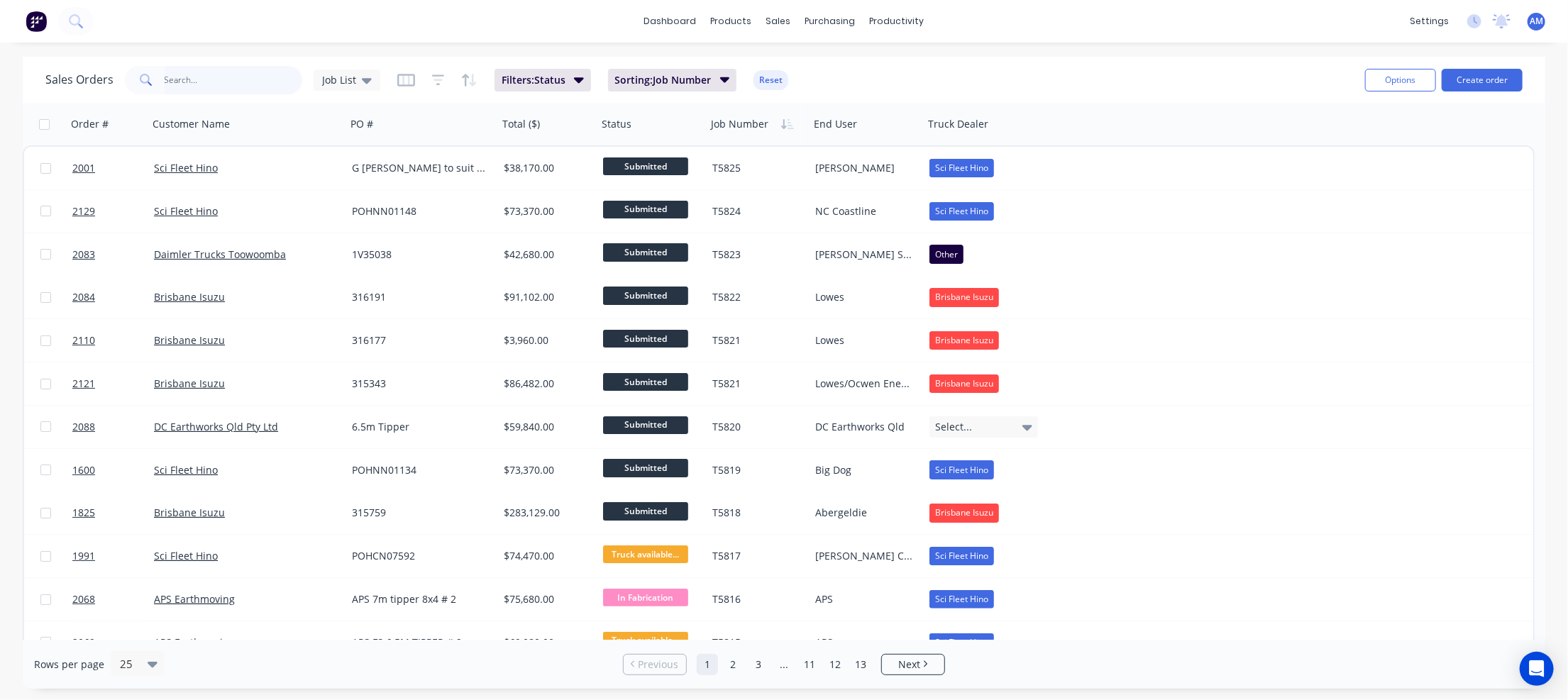
click at [212, 82] on input "text" at bounding box center [233, 80] width 138 height 28
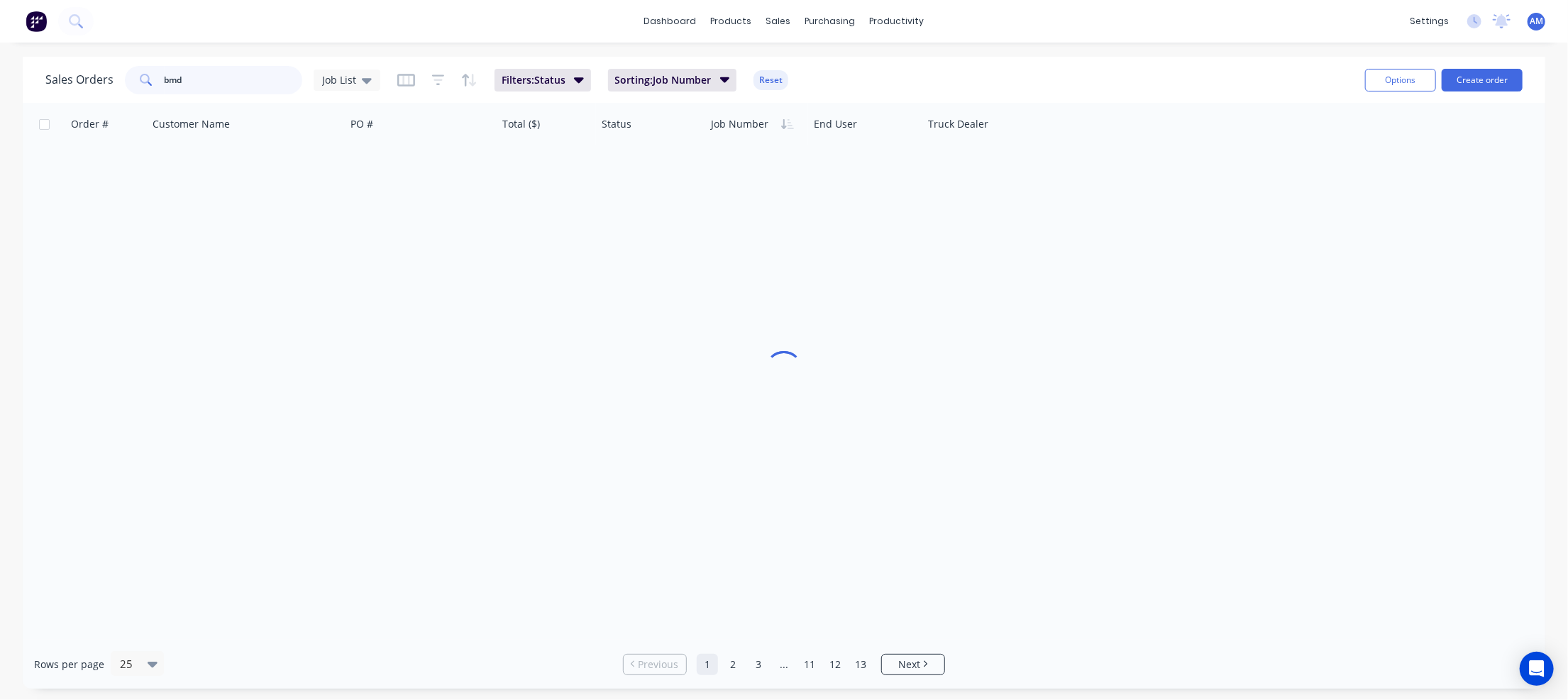
type input "bmd"
click at [385, 74] on div "Sales Orders bmd Job List Filters: Status Sorting: Job Number Reset" at bounding box center [699, 80] width 1308 height 35
click at [369, 78] on div "Job List" at bounding box center [347, 80] width 67 height 21
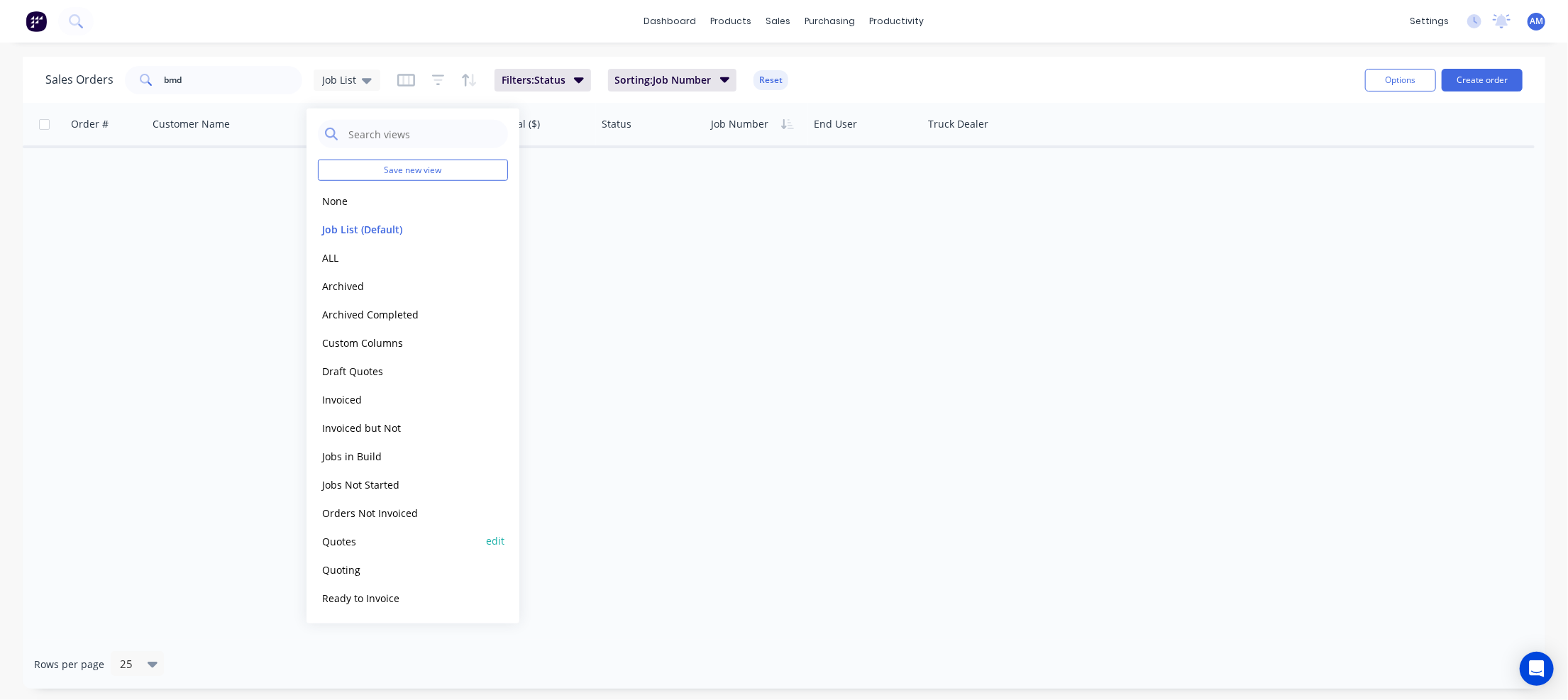
click at [358, 541] on button "Quotes" at bounding box center [398, 541] width 161 height 16
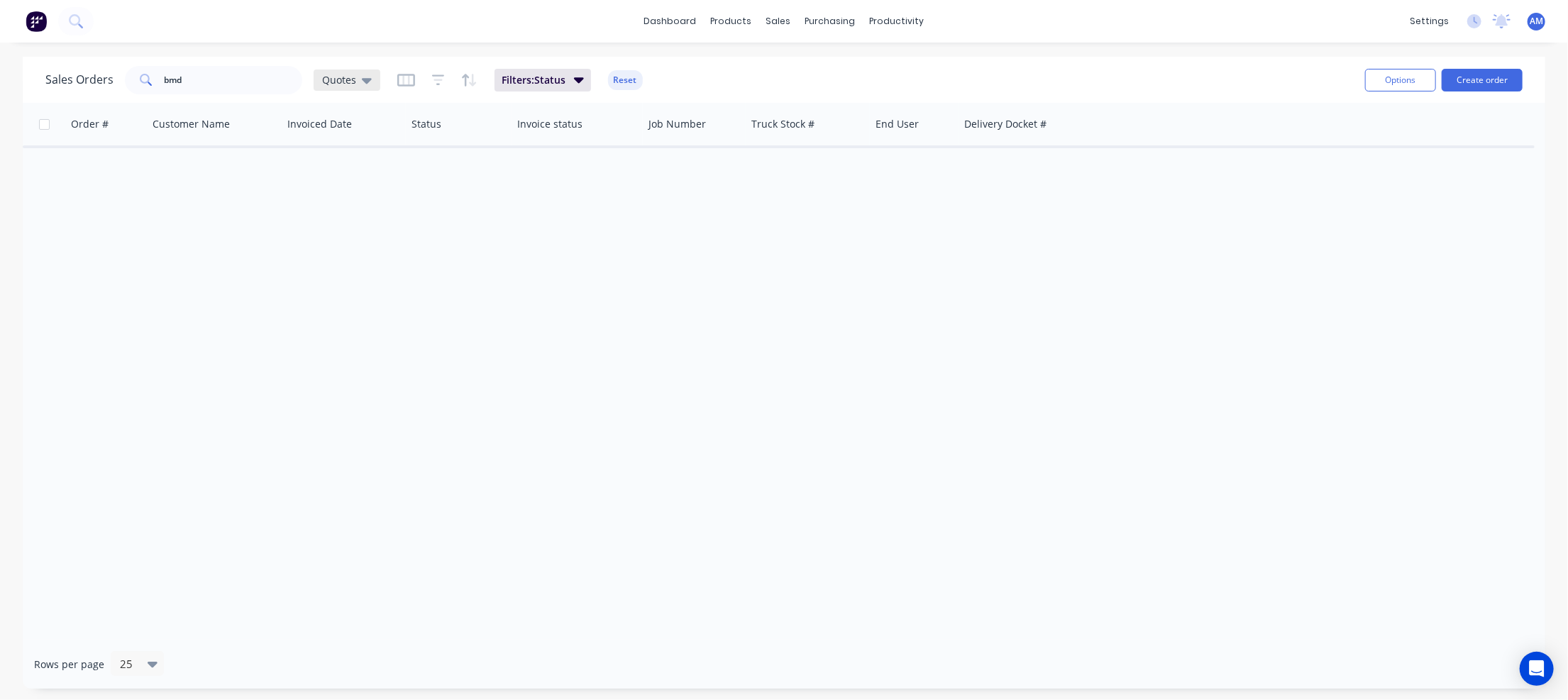
click at [365, 77] on icon at bounding box center [367, 80] width 10 height 16
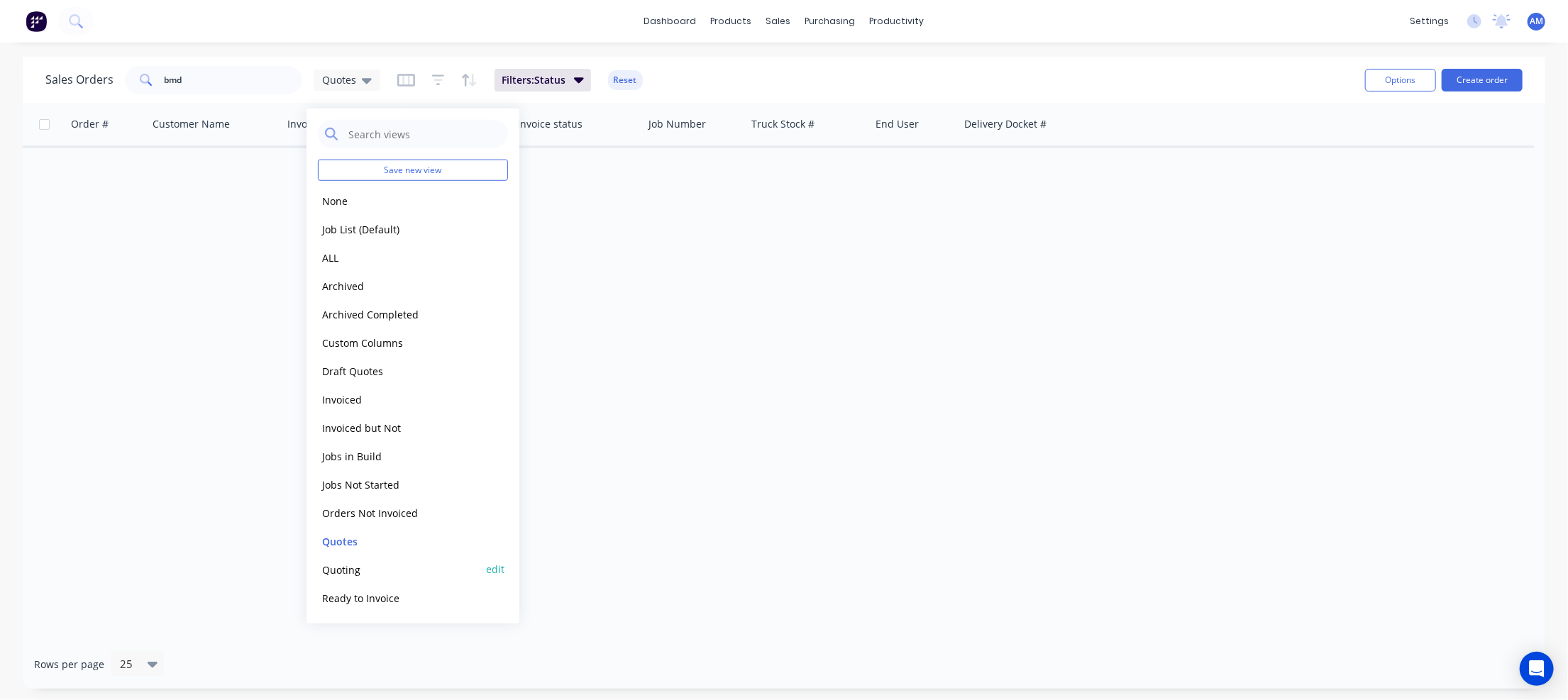
click at [332, 567] on button "Quoting" at bounding box center [398, 569] width 161 height 16
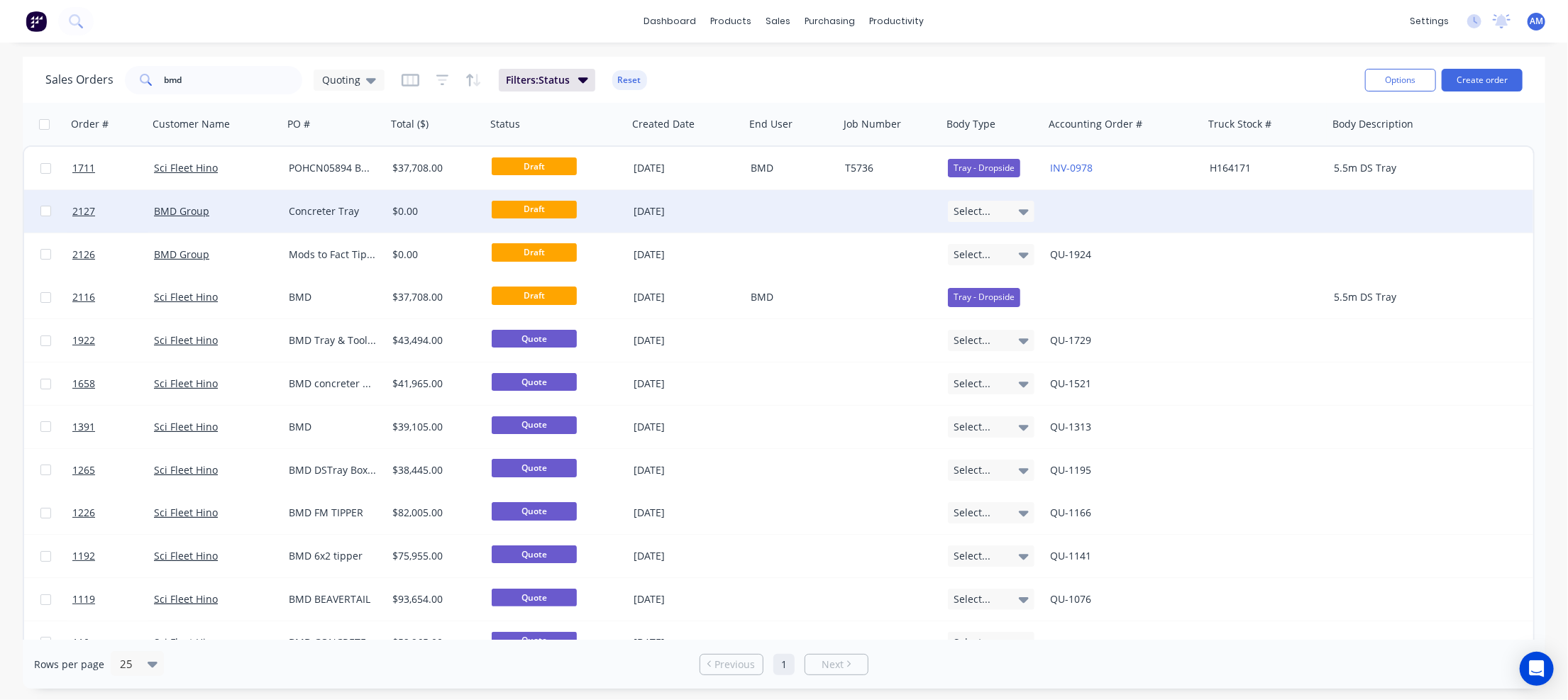
click at [314, 208] on div "Concreter Tray" at bounding box center [333, 211] width 88 height 14
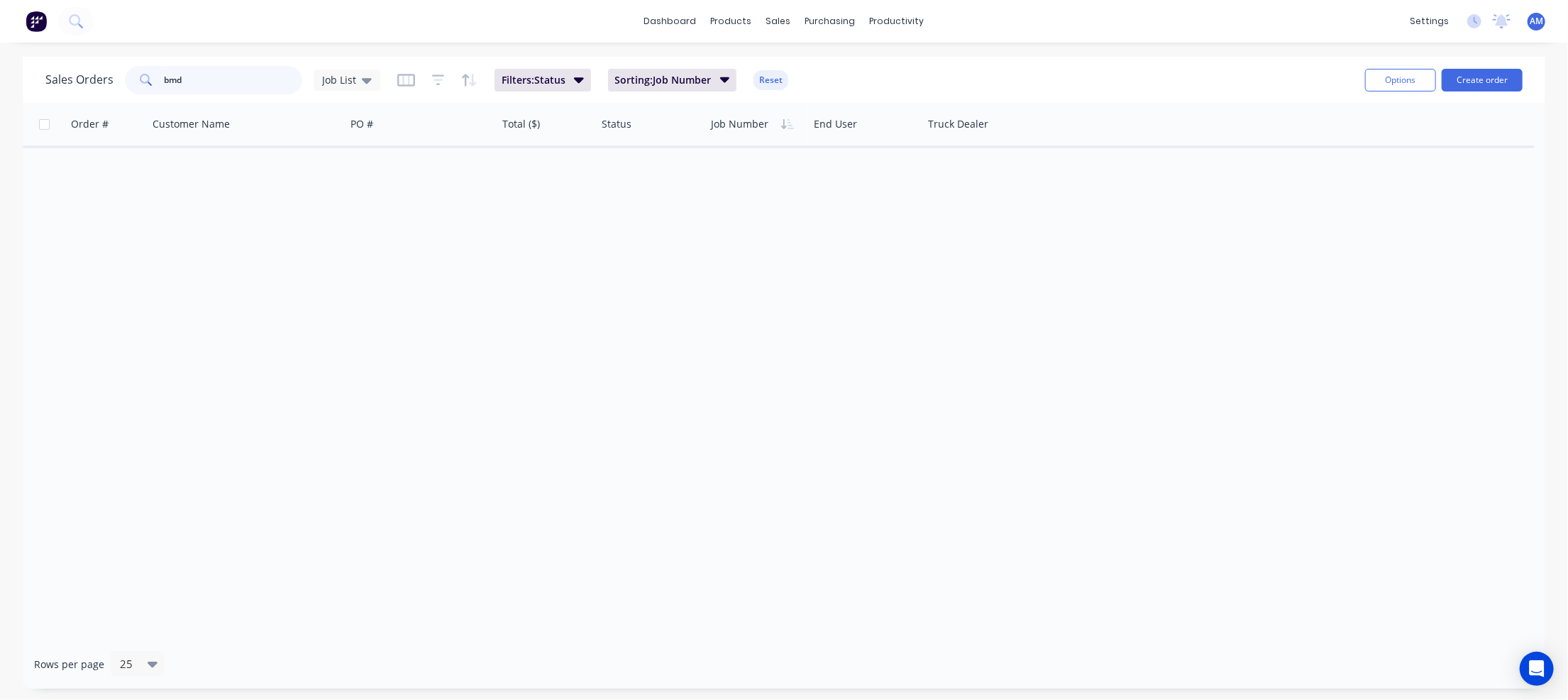
drag, startPoint x: 205, startPoint y: 78, endPoint x: 122, endPoint y: 73, distance: 83.2
click at [122, 73] on div "Sales Orders bmd Job List" at bounding box center [213, 80] width 335 height 28
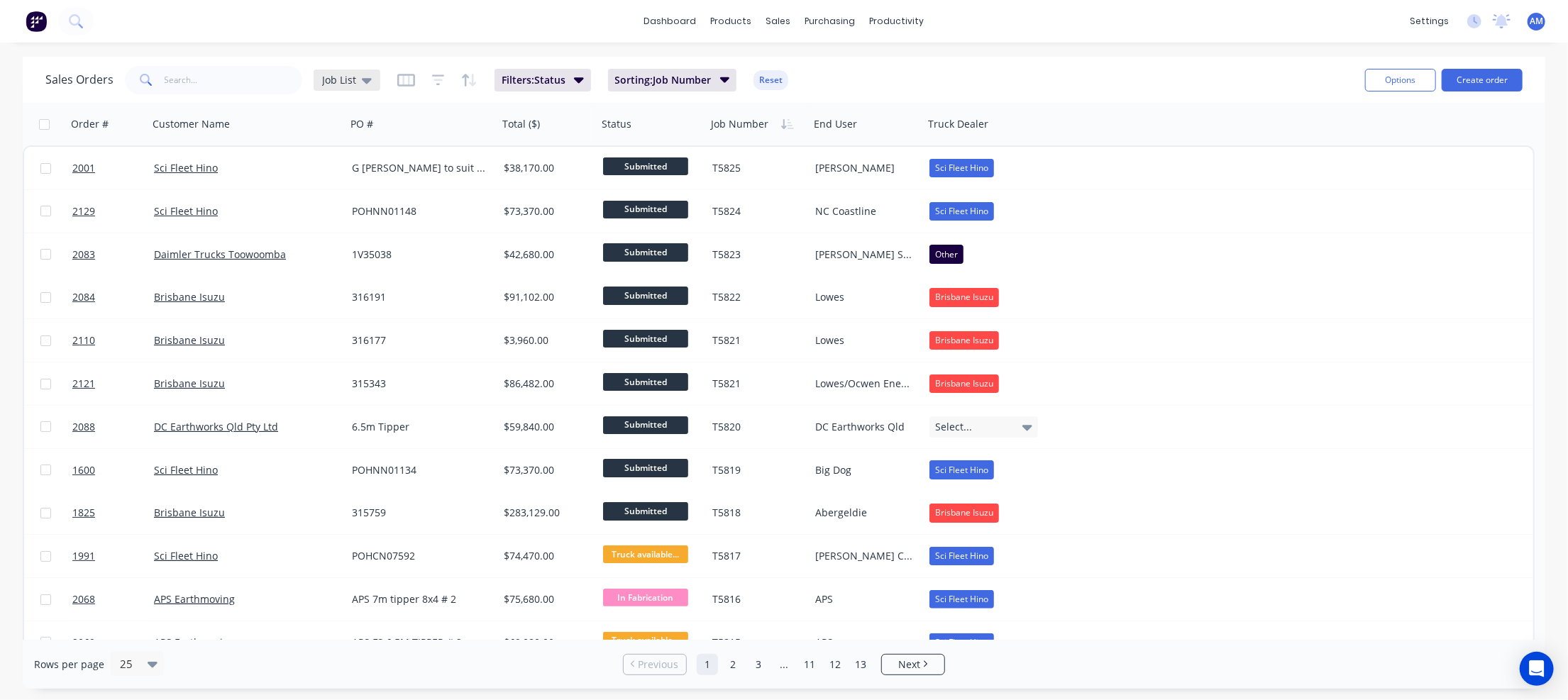
click at [364, 82] on icon at bounding box center [367, 81] width 10 height 6
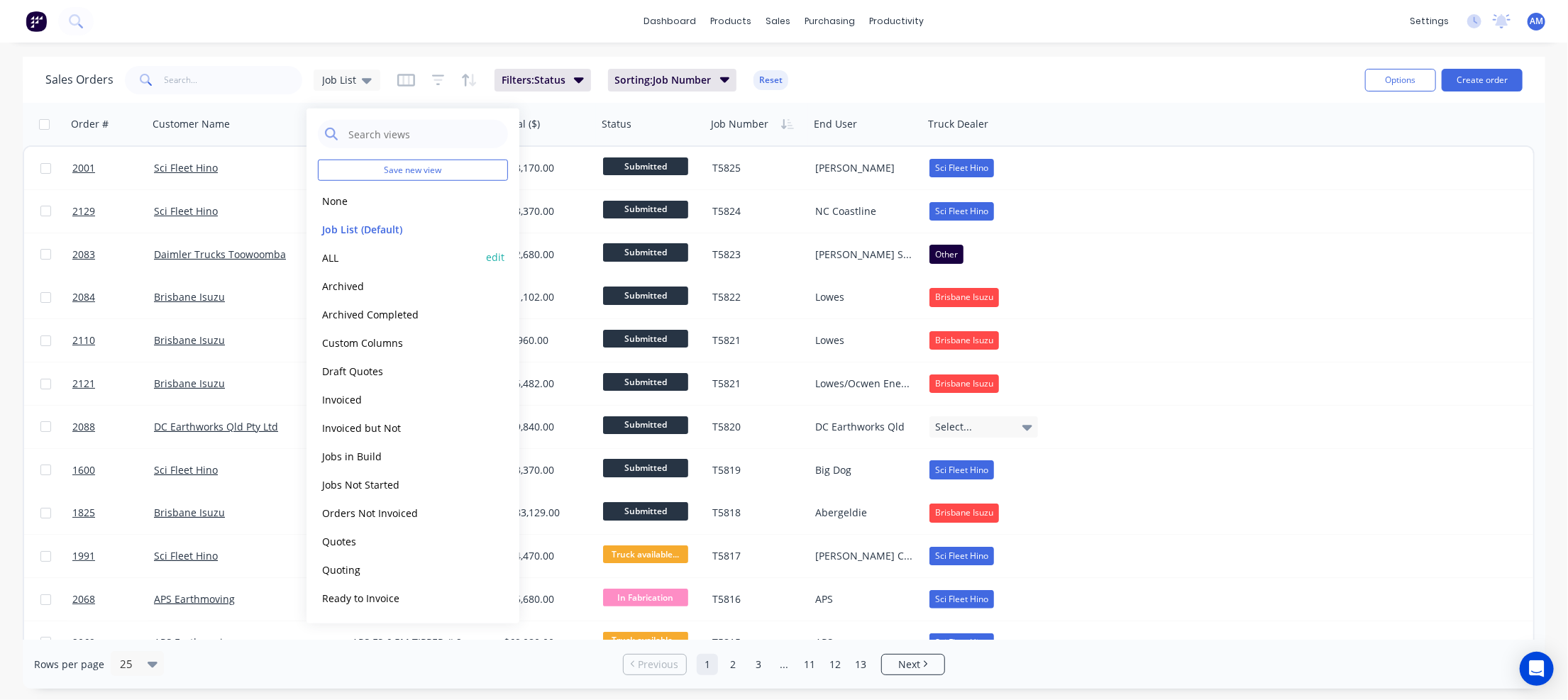
click at [341, 253] on button "ALL" at bounding box center [398, 257] width 161 height 16
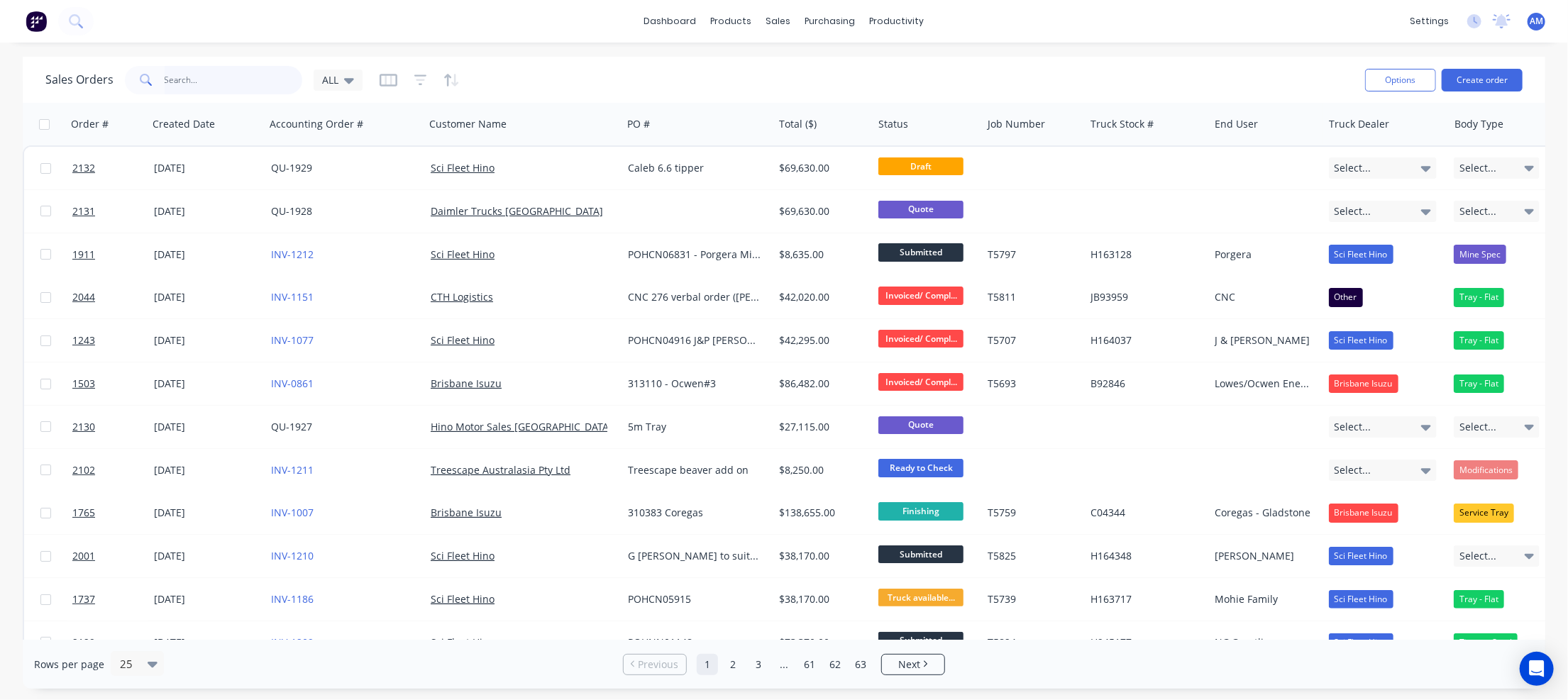
click at [181, 83] on input "text" at bounding box center [233, 80] width 138 height 28
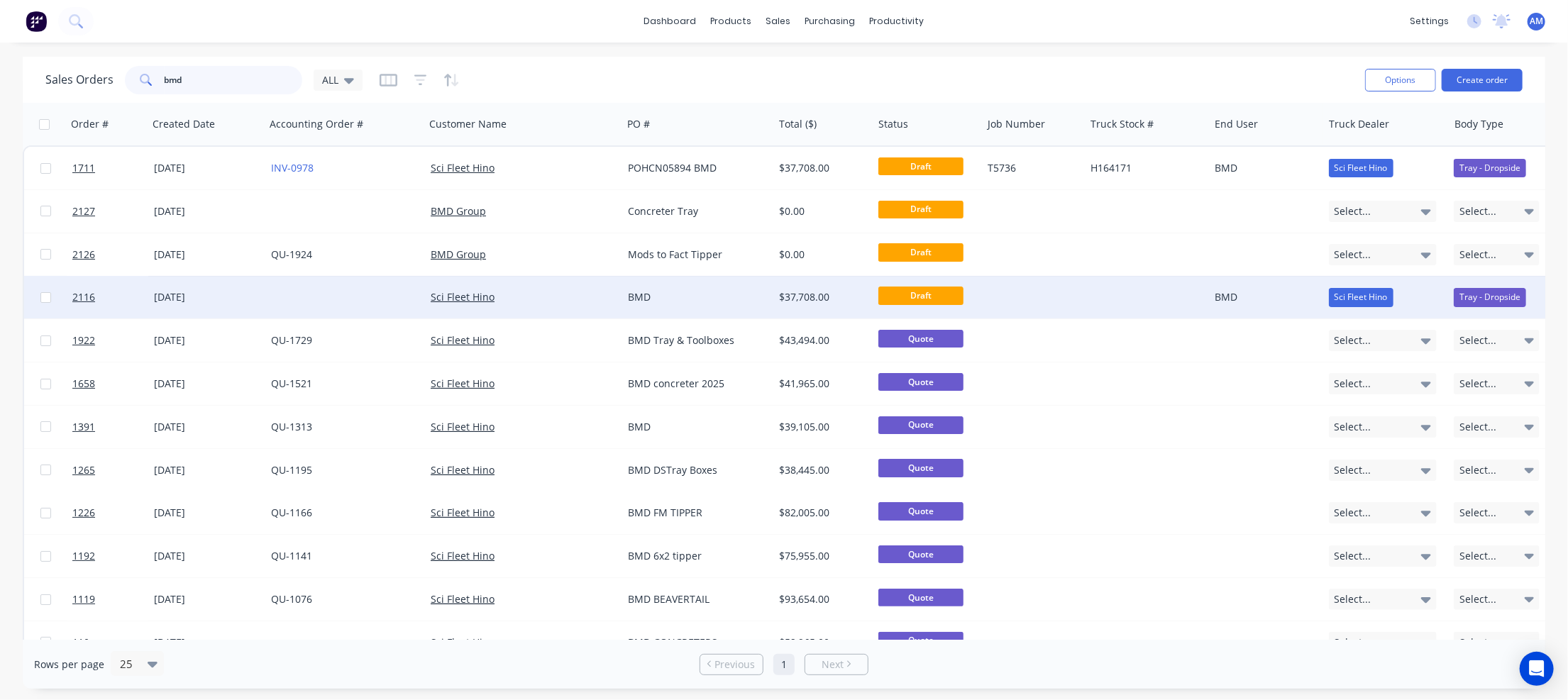
type input "bmd"
click at [1415, 294] on div "Sci Fleet Hino" at bounding box center [1383, 297] width 109 height 18
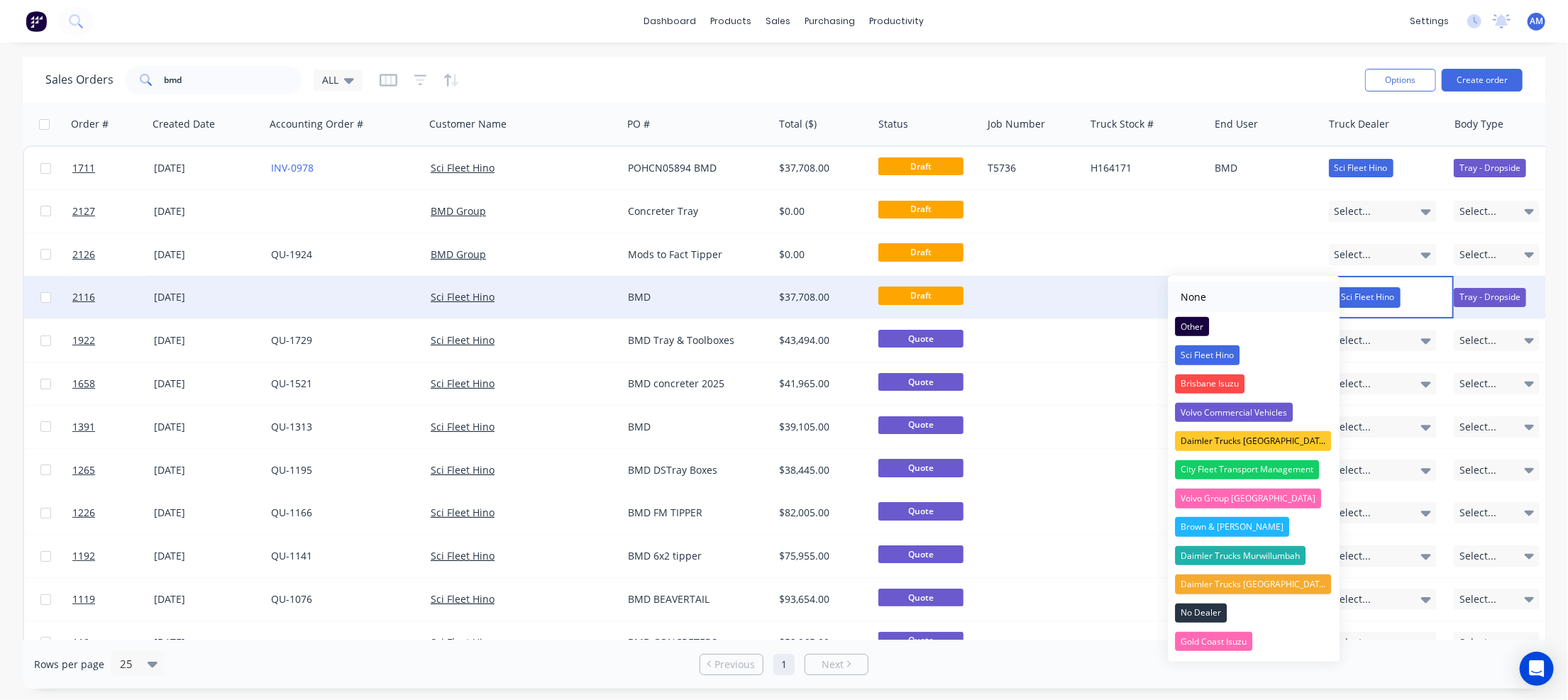
click at [1226, 298] on button "None" at bounding box center [1254, 297] width 171 height 31
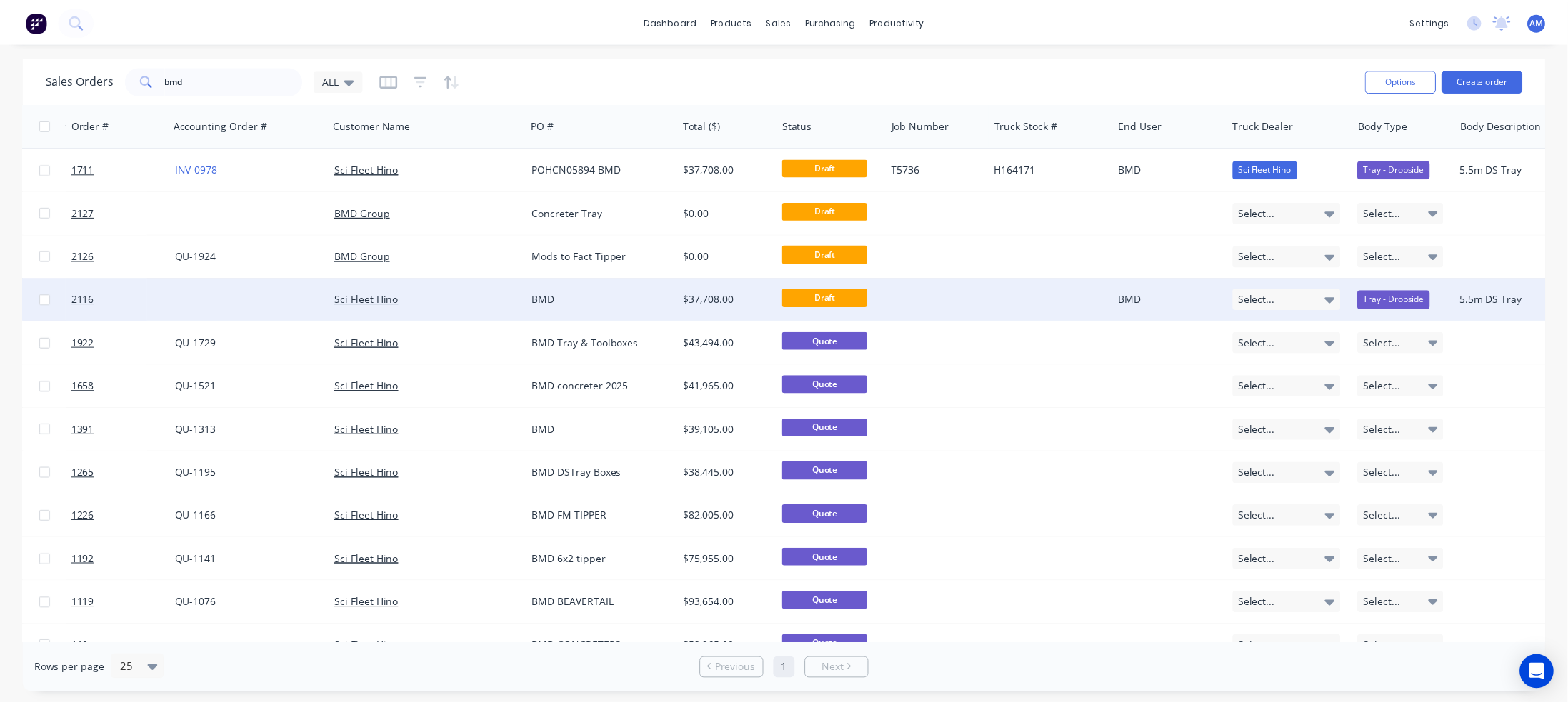
scroll to position [0, 135]
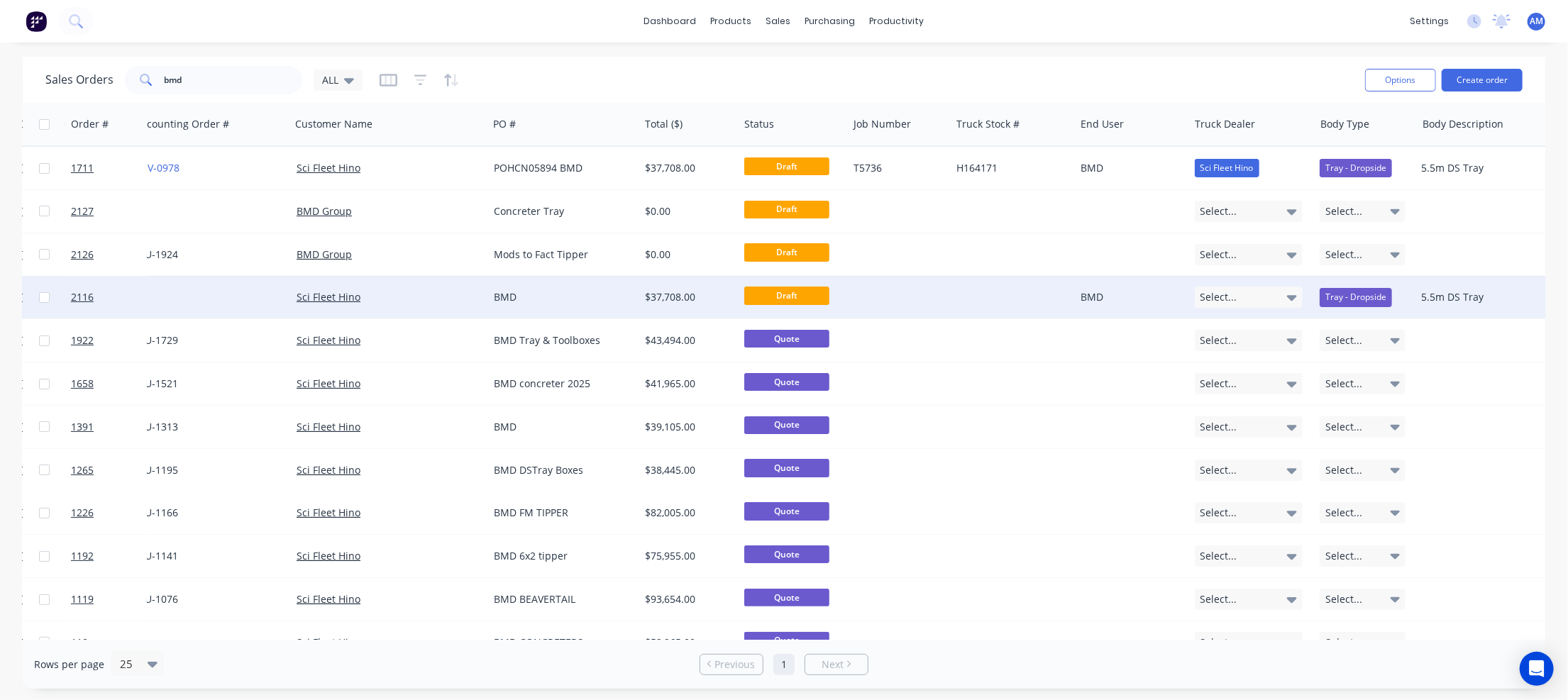
click at [1404, 295] on div "Tray - Dropside" at bounding box center [1362, 297] width 86 height 18
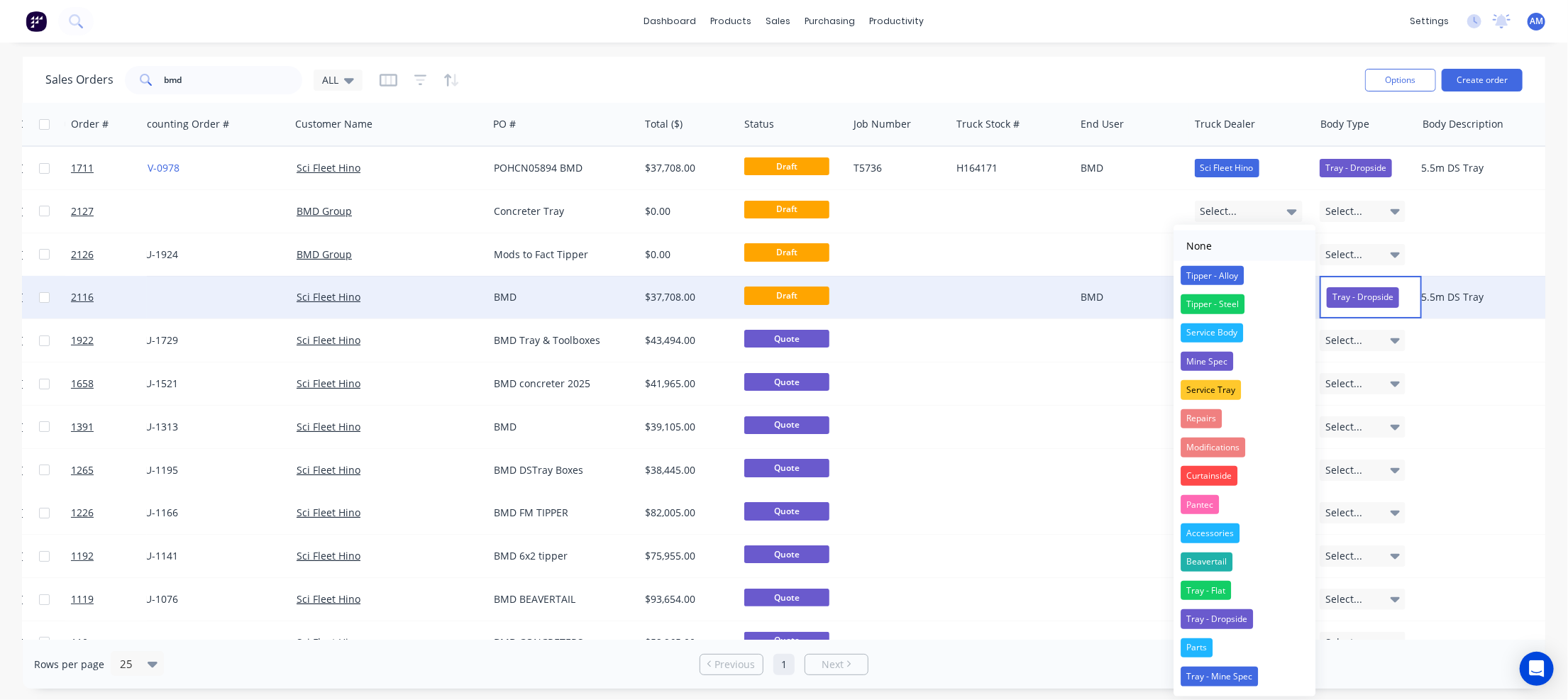
click at [1242, 243] on button "None" at bounding box center [1244, 245] width 142 height 31
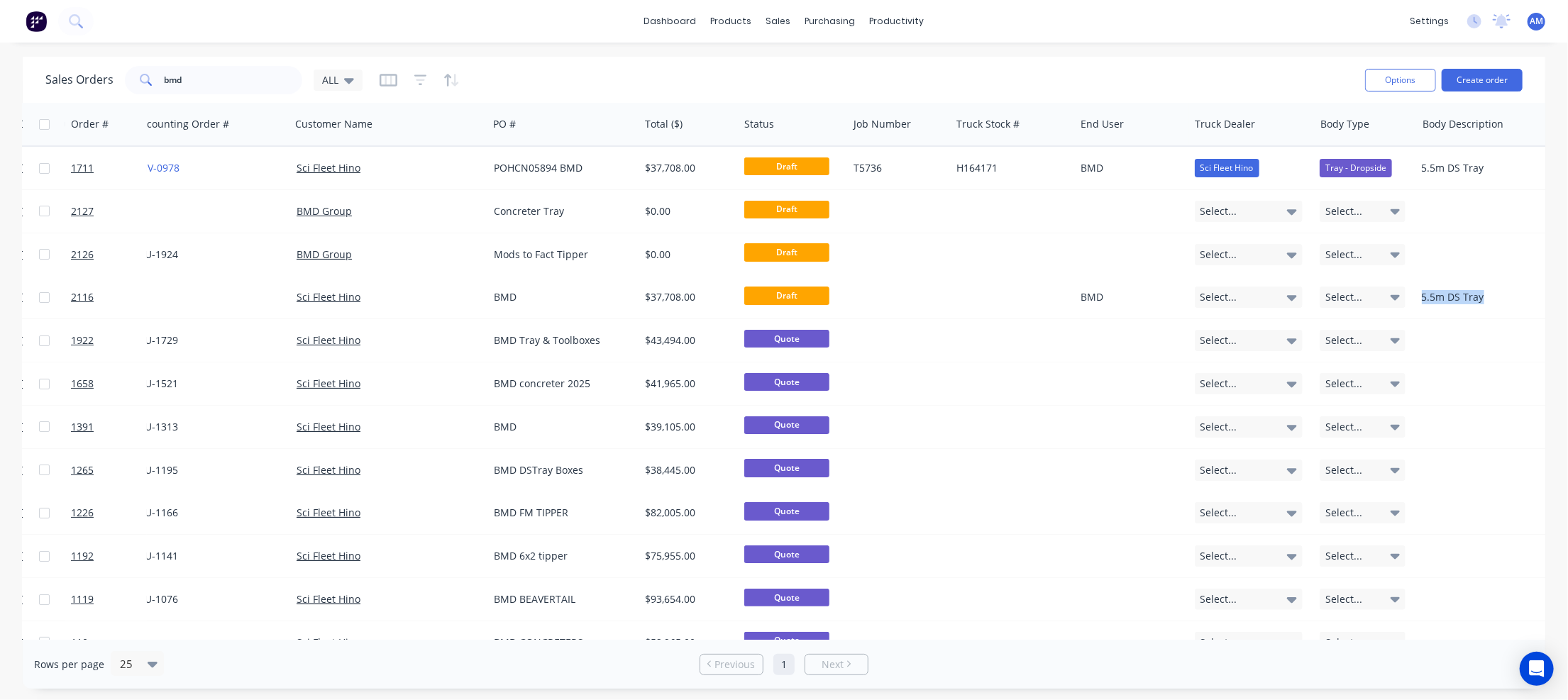
drag, startPoint x: 1497, startPoint y: 299, endPoint x: 1409, endPoint y: 299, distance: 88.0
click at [1409, 299] on div "2116 29 Sep 2025 Sci Fleet Hino BMD $37,708.00 Draft BMD Select... Select... 5.…" at bounding box center [886, 297] width 1993 height 43
click at [1477, 295] on div "5.5m DS Tray" at bounding box center [1503, 297] width 163 height 14
drag, startPoint x: 1498, startPoint y: 287, endPoint x: 1386, endPoint y: 287, distance: 112.0
click at [1386, 287] on div "2116 29 Sep 2025 Sci Fleet Hino BMD $37,708.00 Draft BMD Select... Select... 5.…" at bounding box center [886, 297] width 1993 height 43
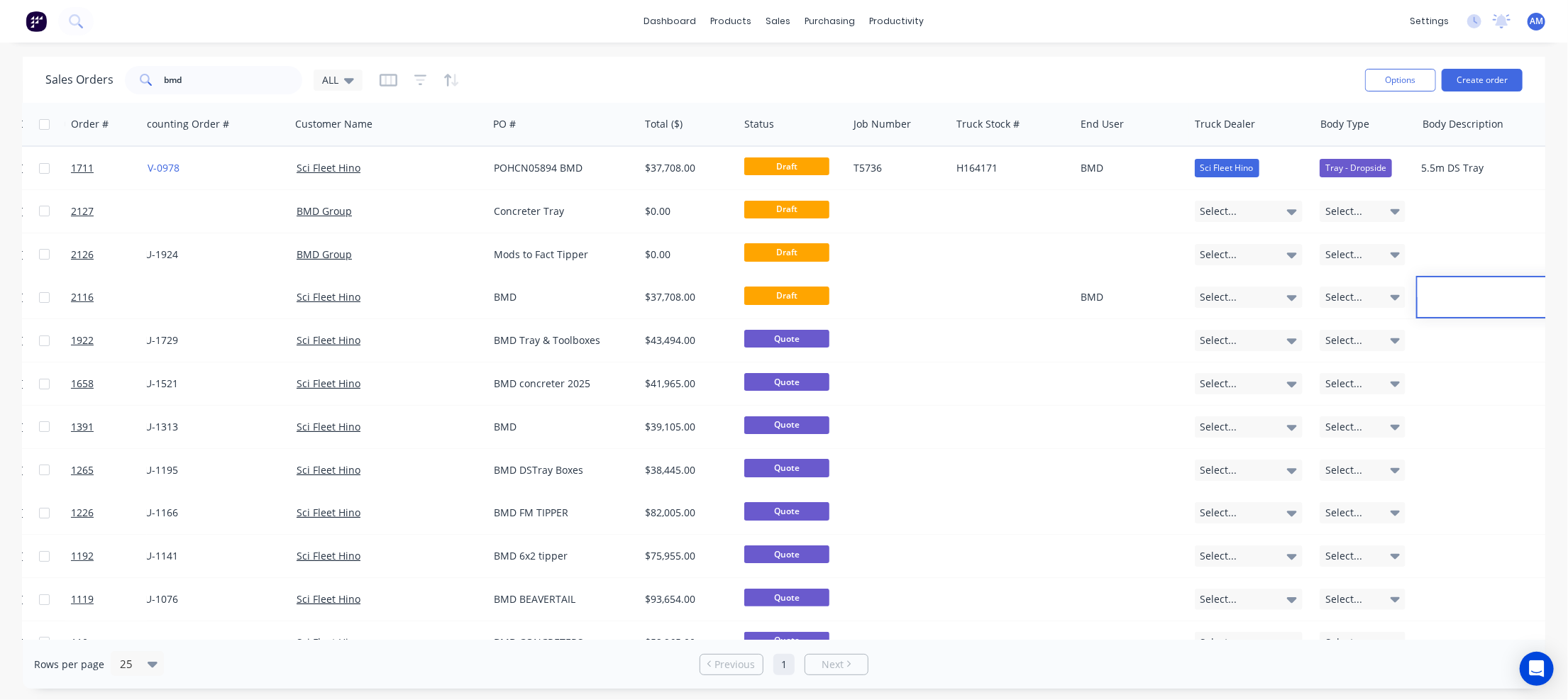
click at [1106, 302] on div "BMD" at bounding box center [1129, 297] width 97 height 14
click at [1104, 297] on div "BMD" at bounding box center [1129, 297] width 97 height 14
drag, startPoint x: 1113, startPoint y: 287, endPoint x: 1069, endPoint y: 287, distance: 44.0
click at [1069, 287] on div "2116 29 Sep 2025 Sci Fleet Hino BMD $37,708.00 Draft BMD Select... Select..." at bounding box center [886, 297] width 1993 height 43
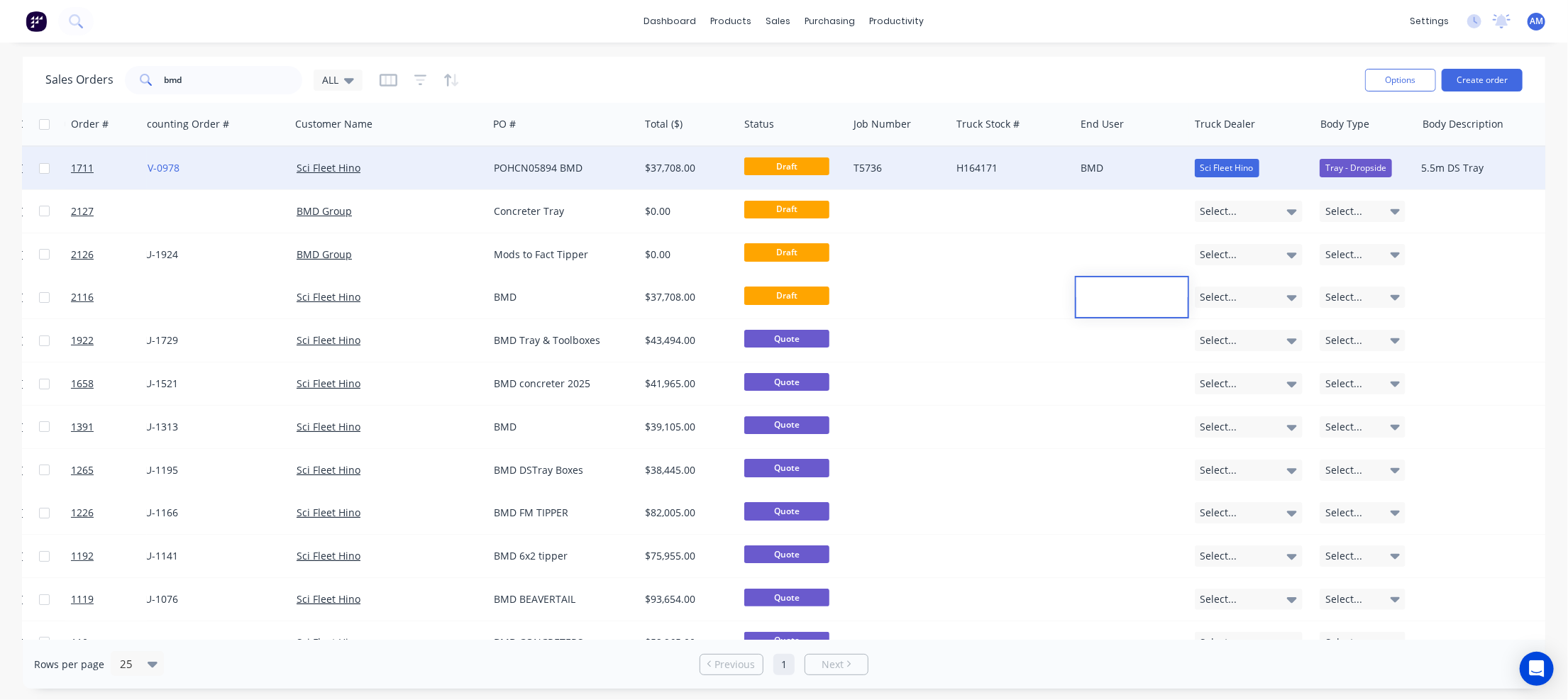
click at [504, 164] on div "POHCN05894 BMD" at bounding box center [560, 168] width 133 height 14
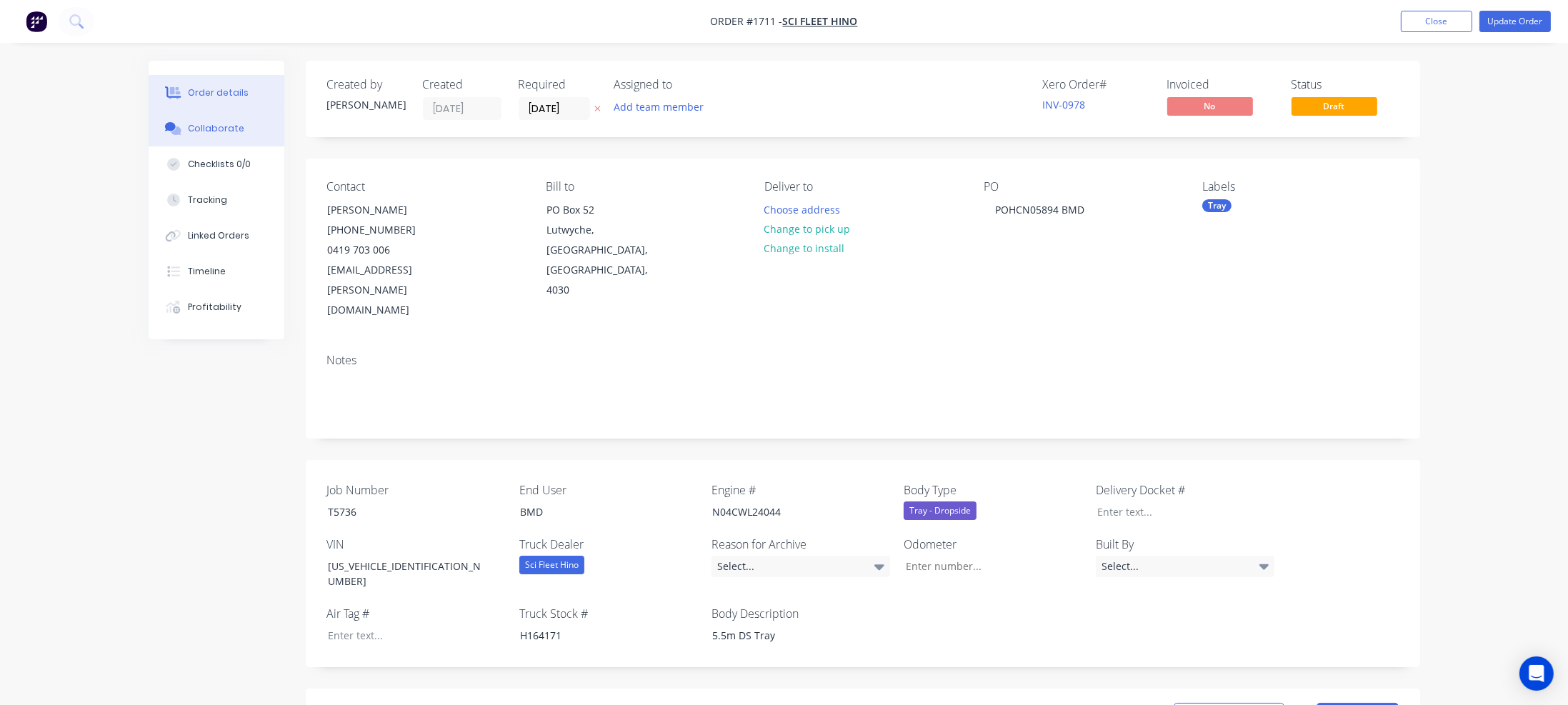
click at [226, 129] on div "Collaborate" at bounding box center [216, 129] width 57 height 13
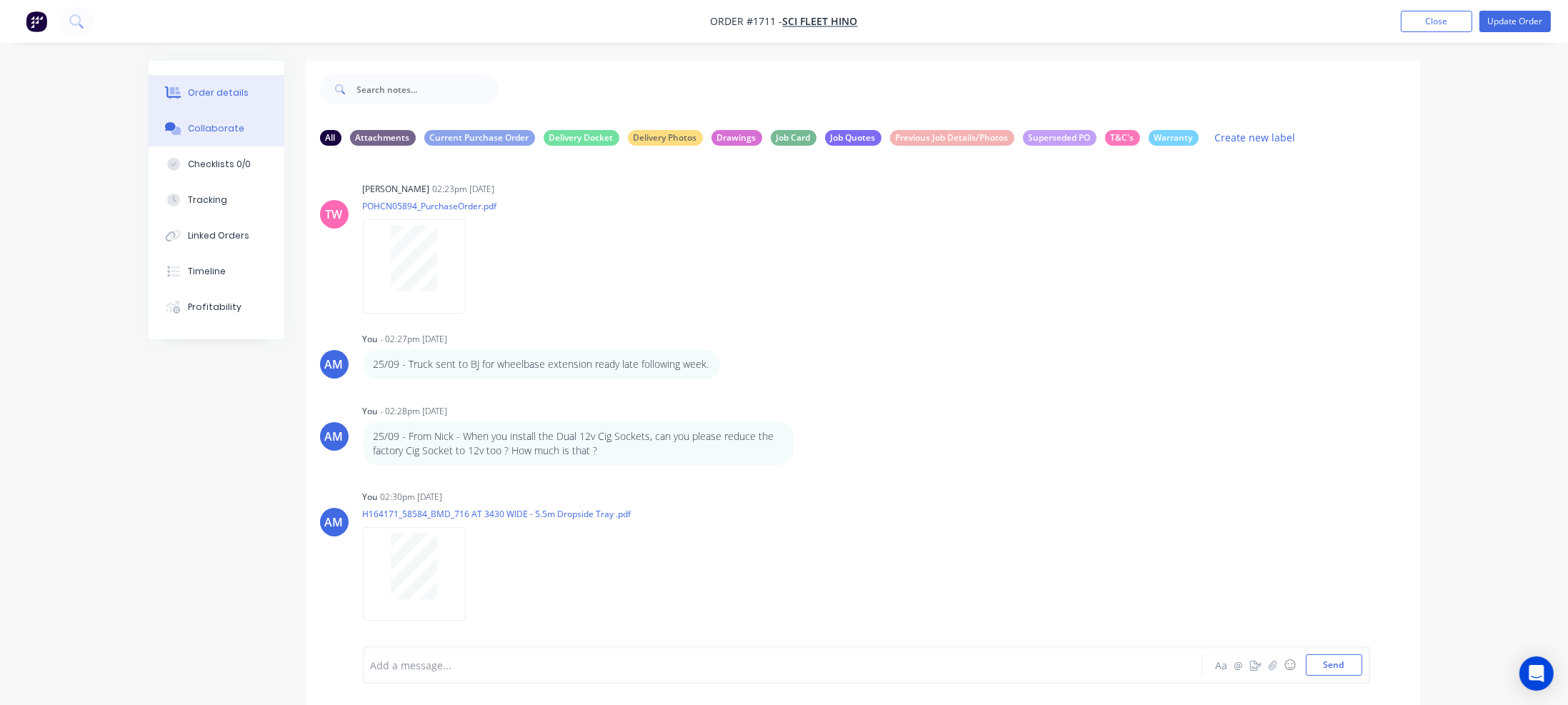
click at [236, 92] on div "Order details" at bounding box center [218, 93] width 61 height 13
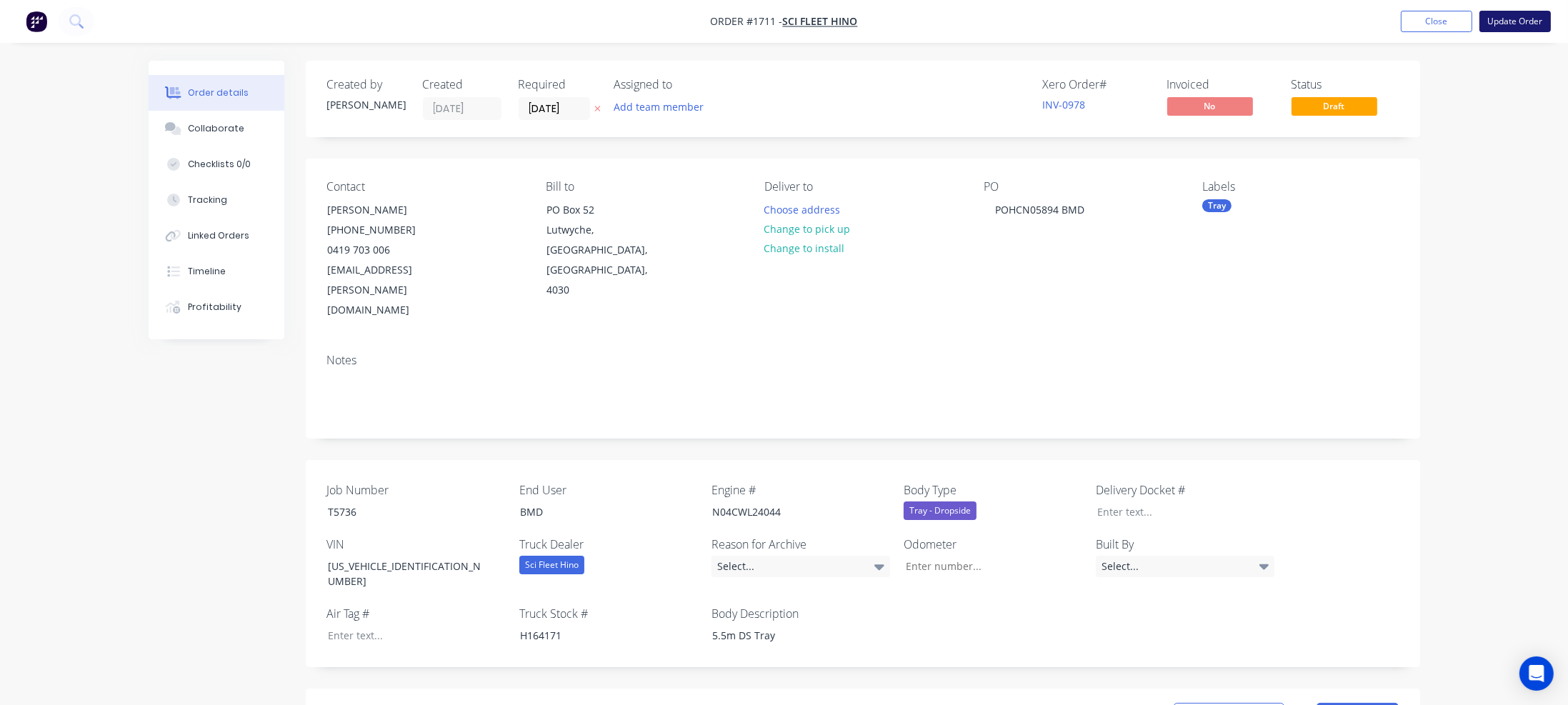
click at [1503, 19] on button "Update Order" at bounding box center [1515, 21] width 72 height 21
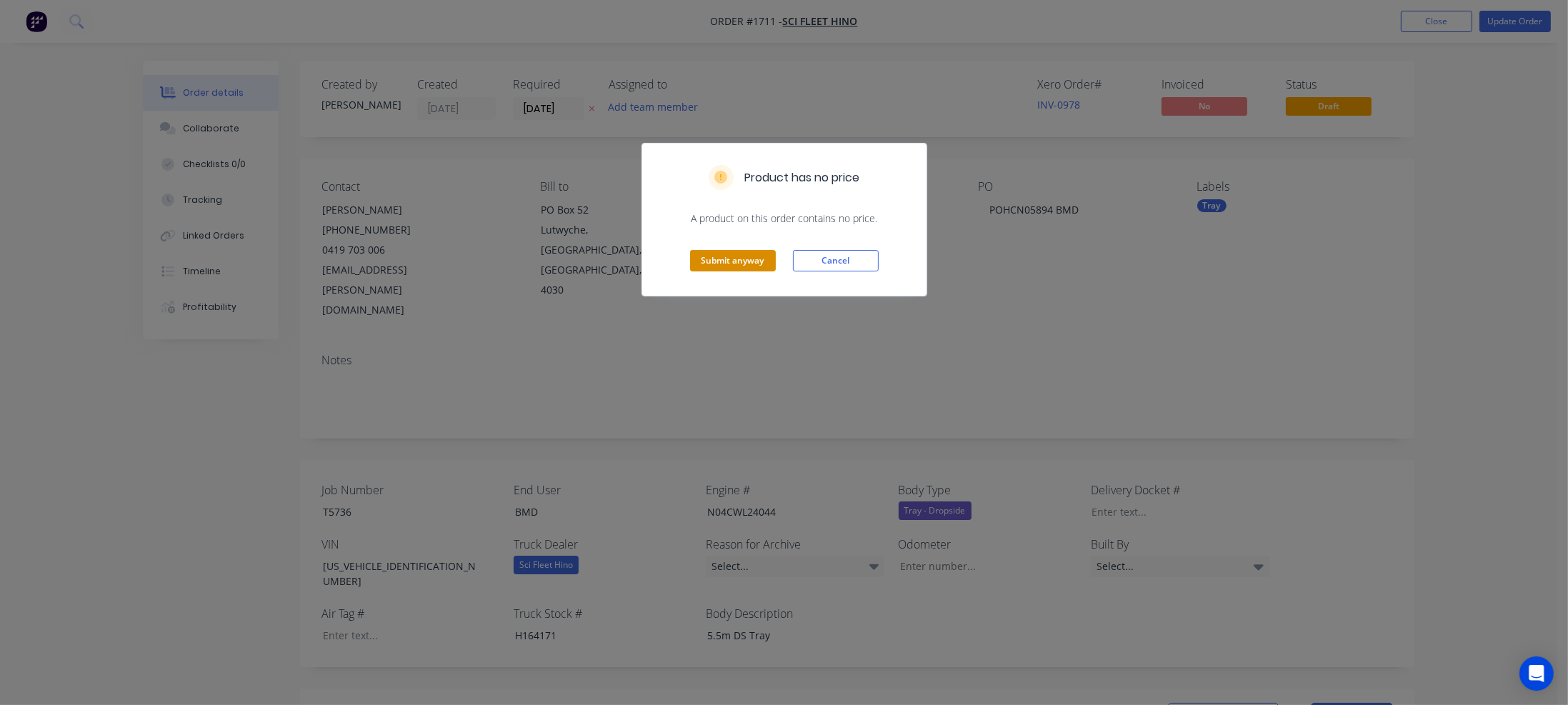
click at [738, 256] on button "Submit anyway" at bounding box center [733, 261] width 86 height 21
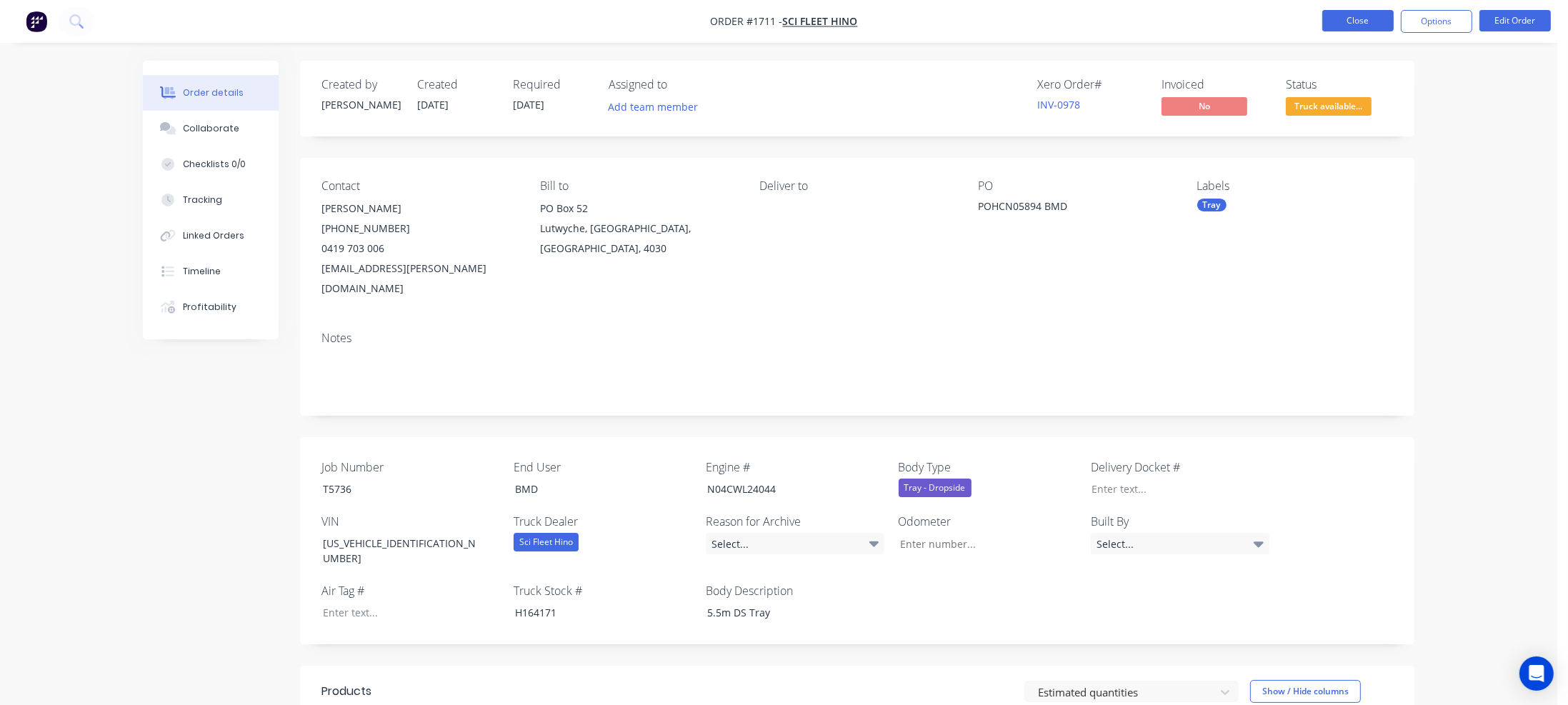
click at [1377, 22] on button "Close" at bounding box center [1358, 21] width 72 height 21
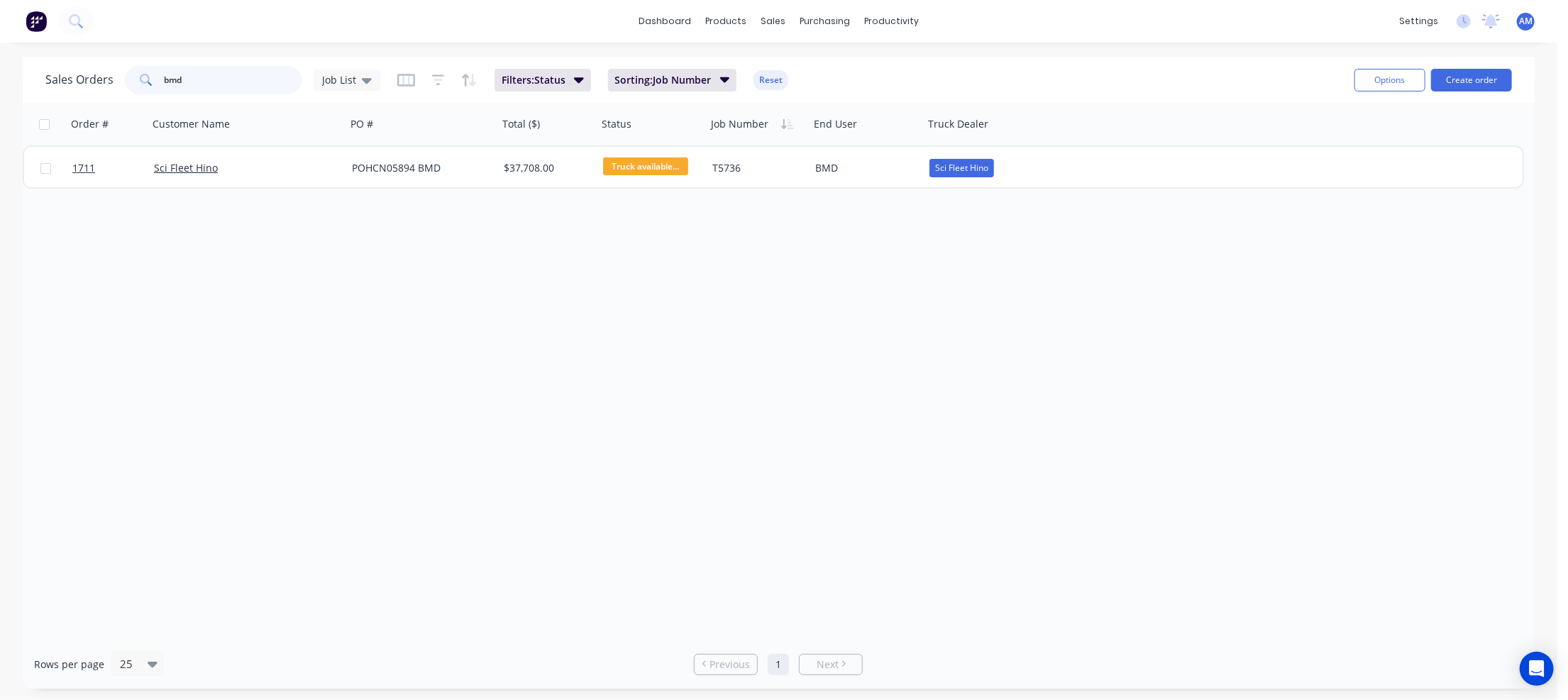
drag, startPoint x: 218, startPoint y: 82, endPoint x: 139, endPoint y: 80, distance: 79.0
click at [139, 80] on div "bmd" at bounding box center [213, 80] width 177 height 28
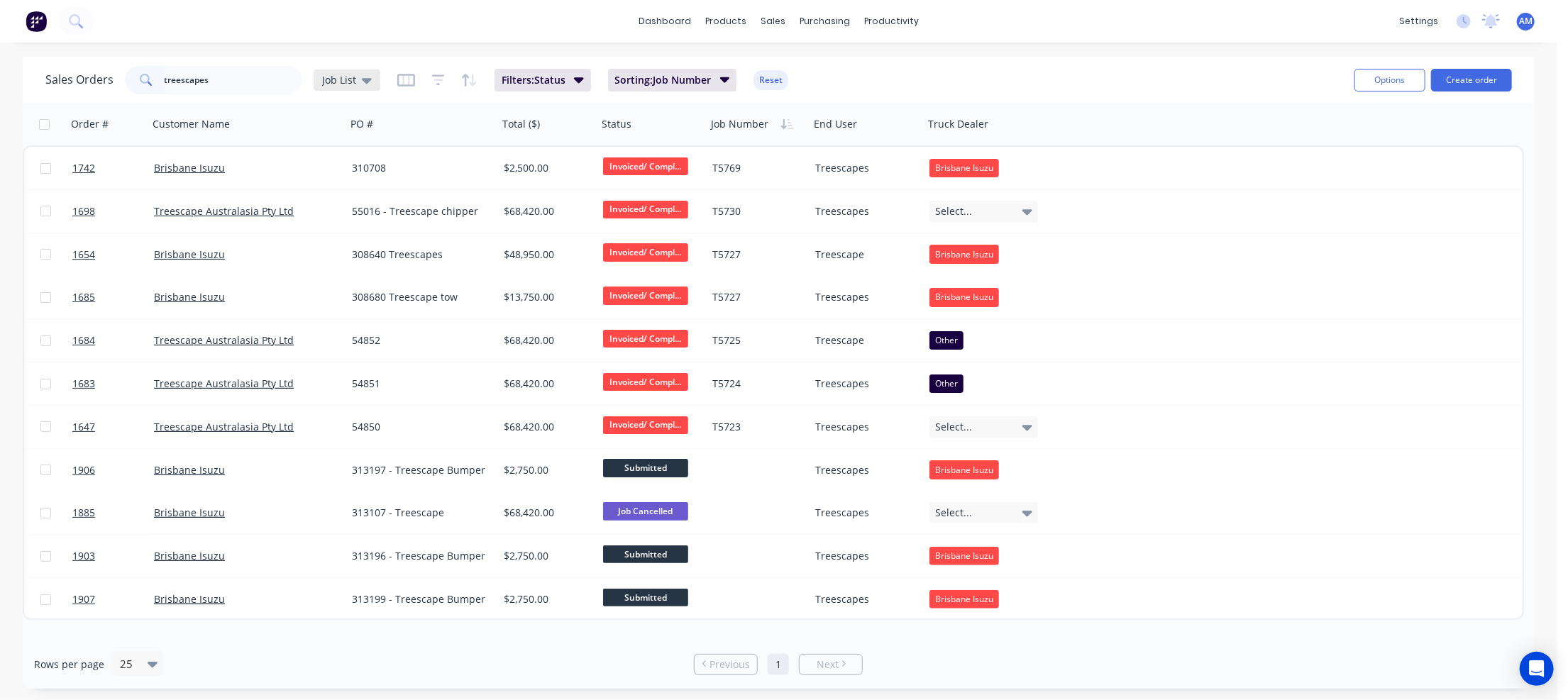
click at [371, 73] on div "Job List" at bounding box center [347, 80] width 67 height 21
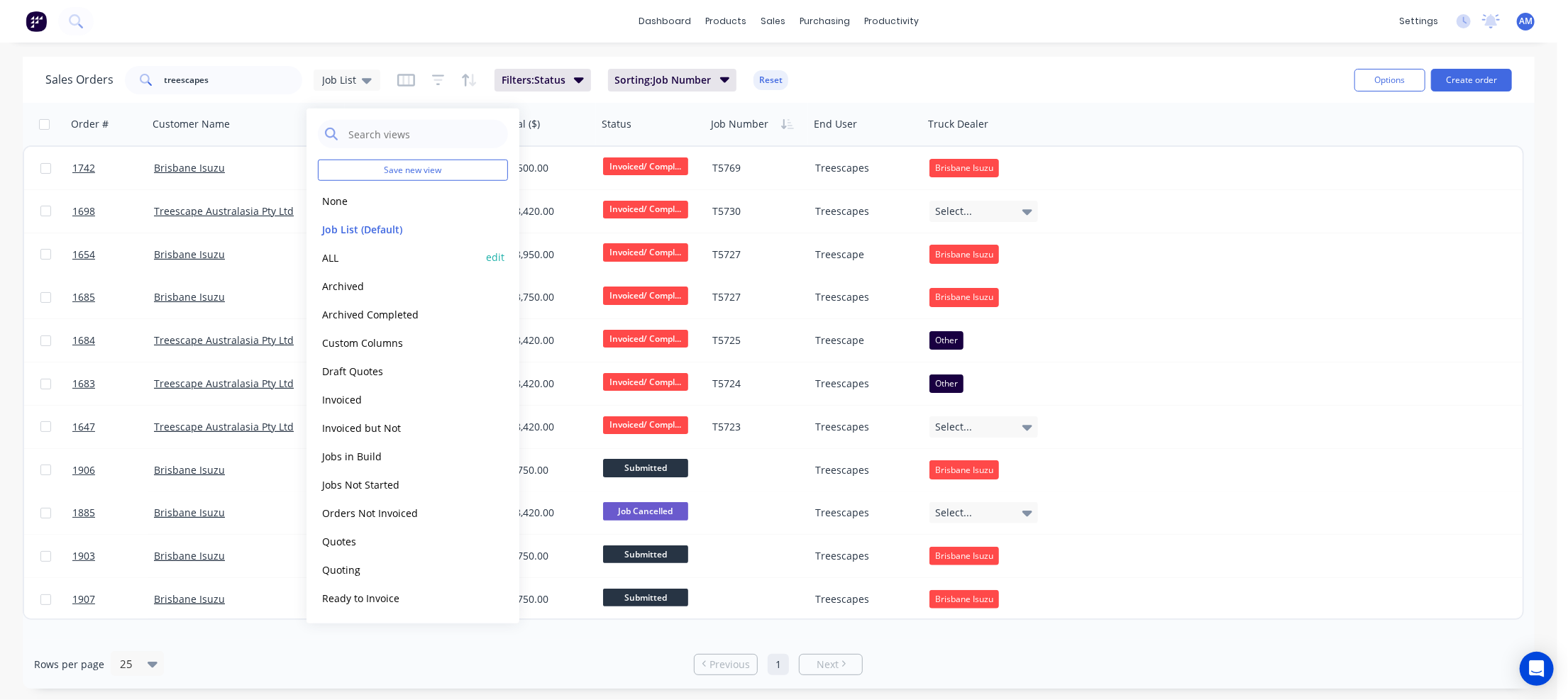
click at [341, 260] on button "ALL" at bounding box center [398, 257] width 161 height 16
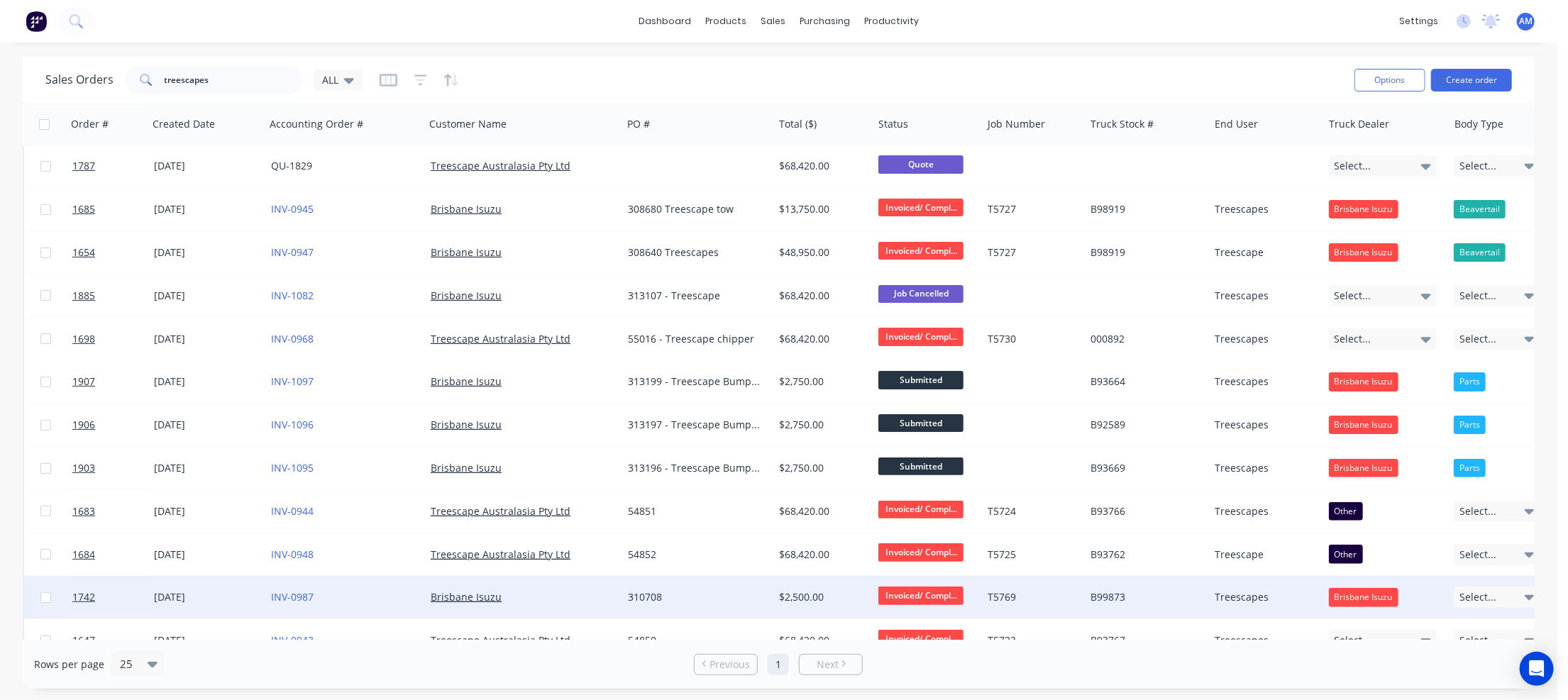
scroll to position [159, 0]
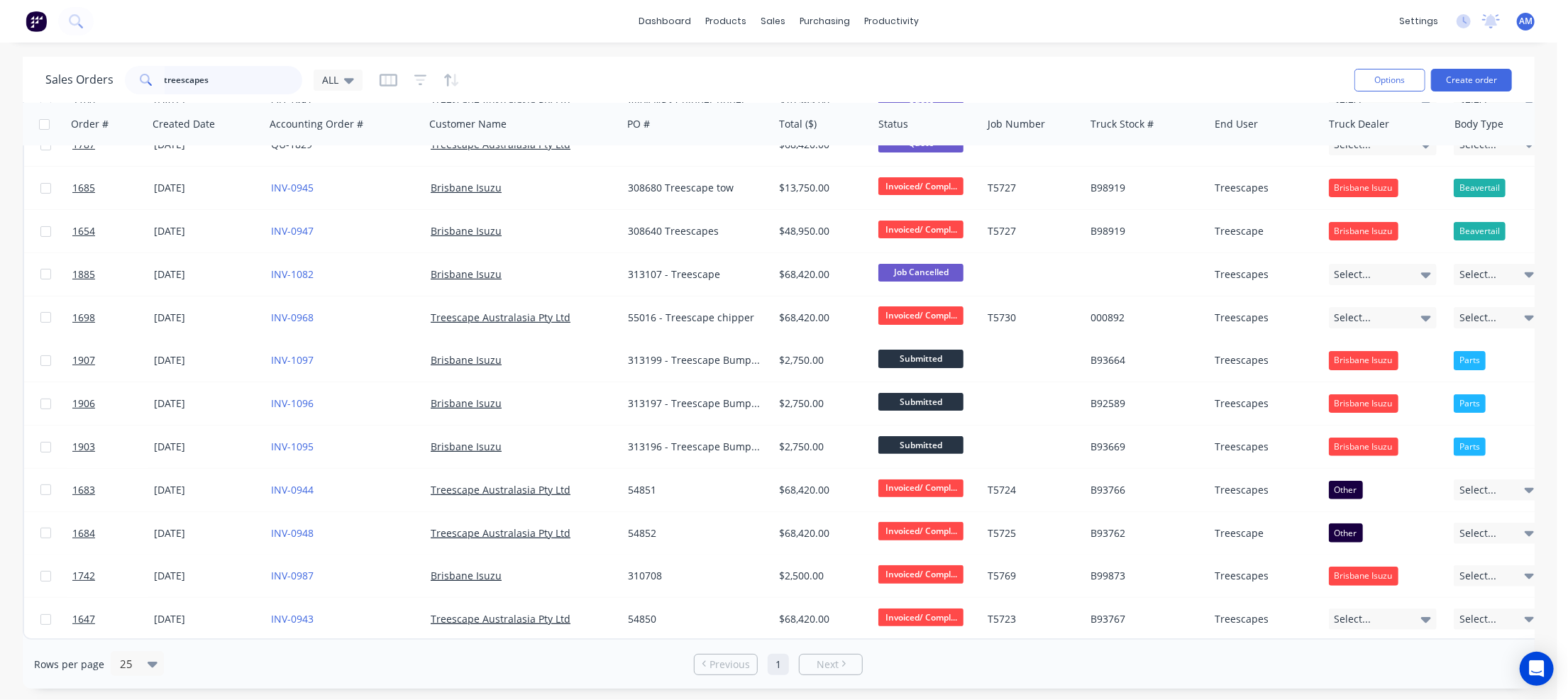
click at [236, 85] on input "treescapes" at bounding box center [233, 80] width 138 height 28
click at [349, 80] on icon at bounding box center [349, 81] width 10 height 6
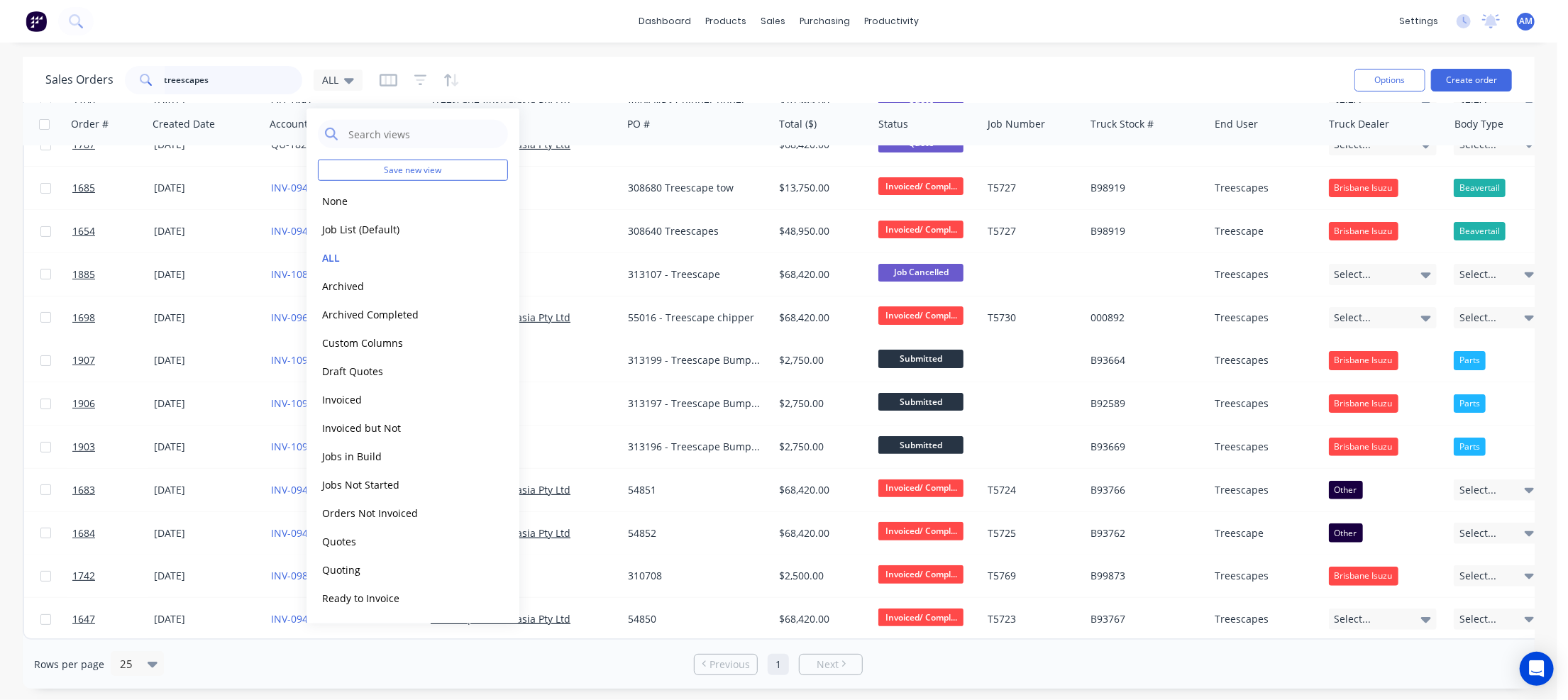
click at [196, 73] on input "treescapes" at bounding box center [233, 80] width 138 height 28
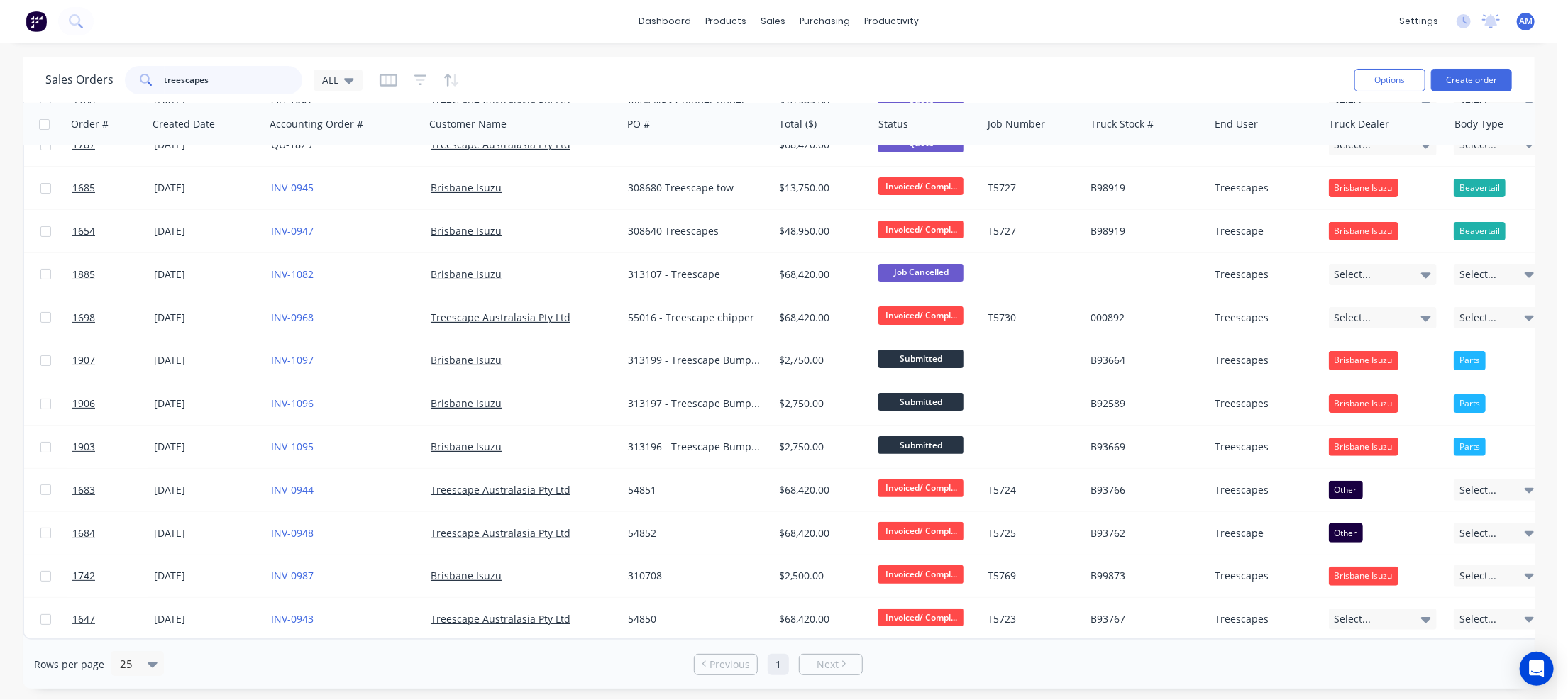
click at [231, 77] on input "treescapes" at bounding box center [233, 80] width 138 height 28
drag, startPoint x: 221, startPoint y: 80, endPoint x: 74, endPoint y: 90, distance: 147.3
click at [74, 90] on div "Sales Orders treescapes ALL" at bounding box center [204, 80] width 317 height 28
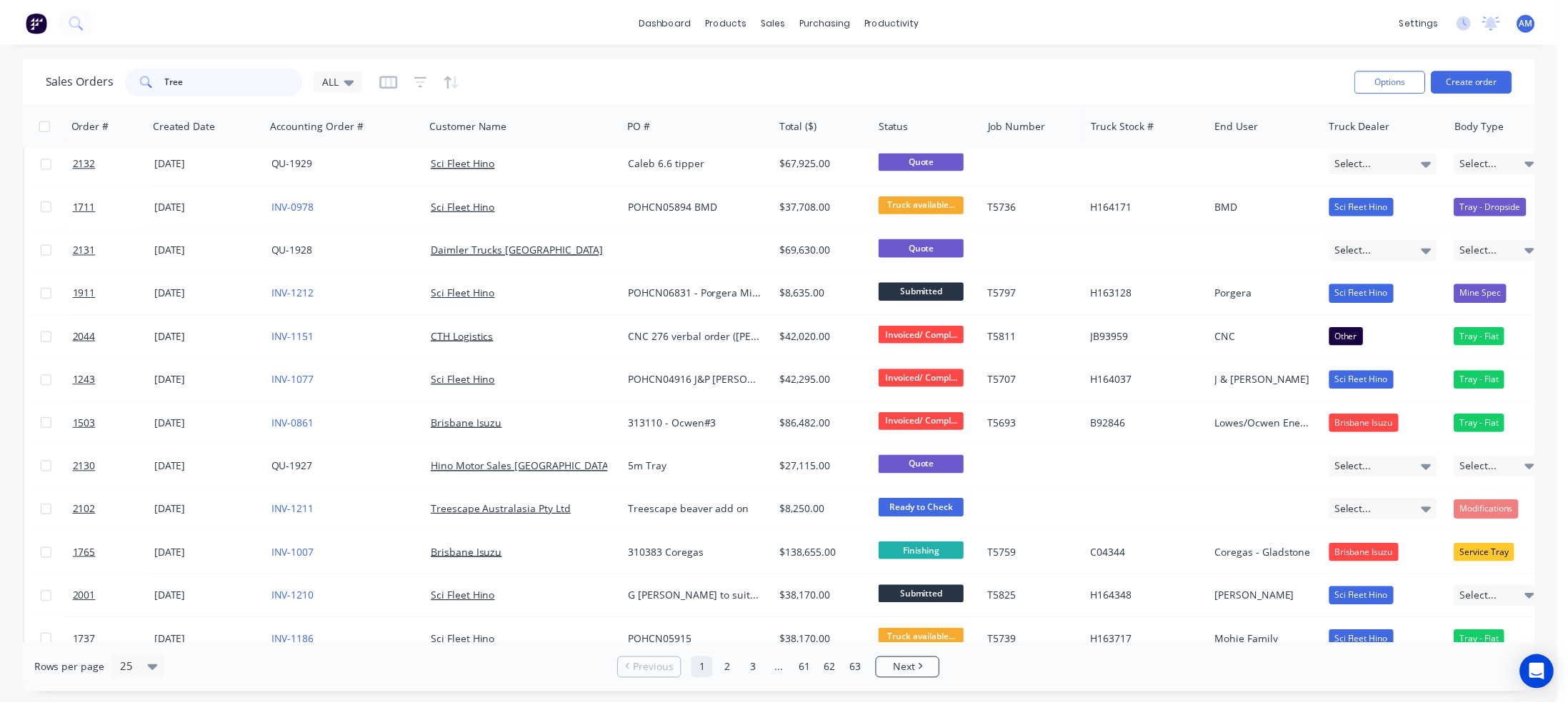
scroll to position [0, 0]
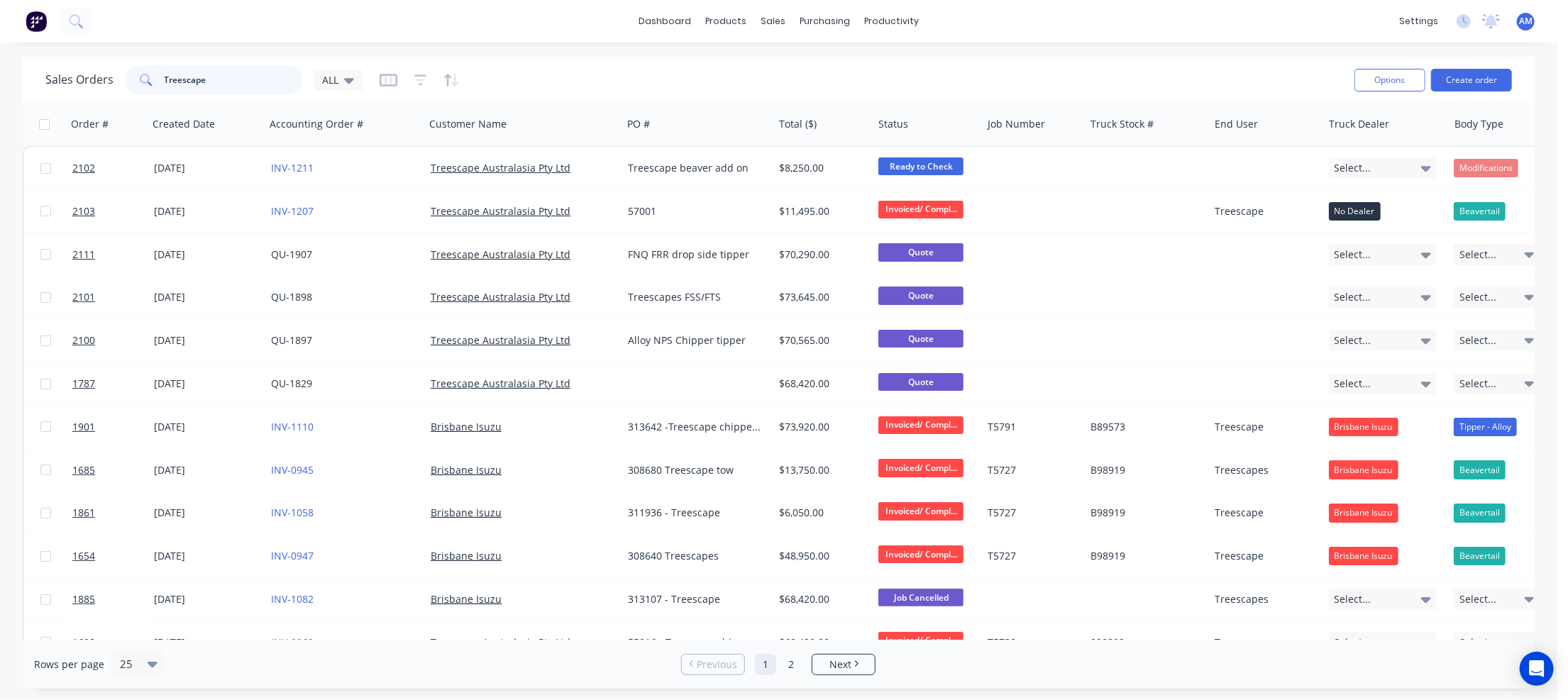
type input "Treescape"
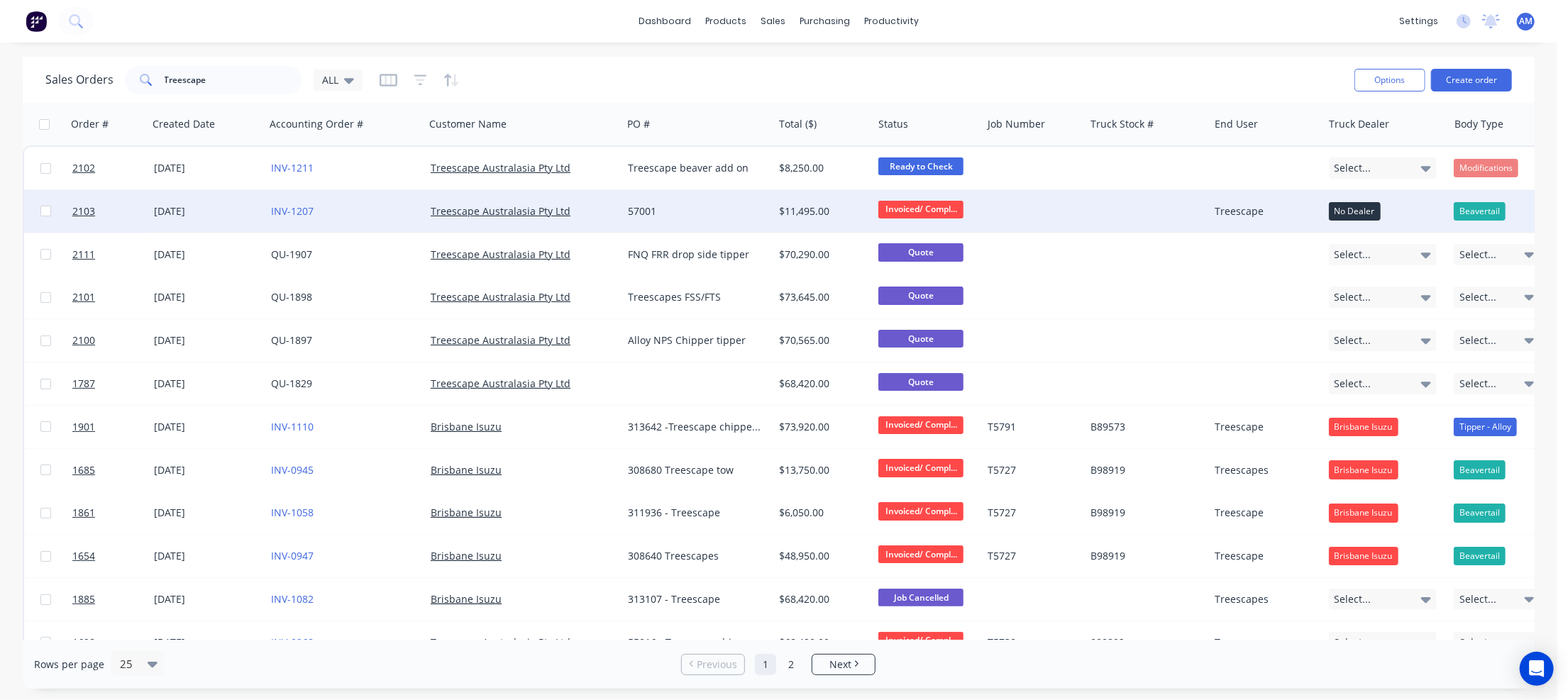
click at [1028, 208] on div at bounding box center [1033, 211] width 103 height 43
click at [181, 212] on div "[DATE]" at bounding box center [206, 211] width 106 height 14
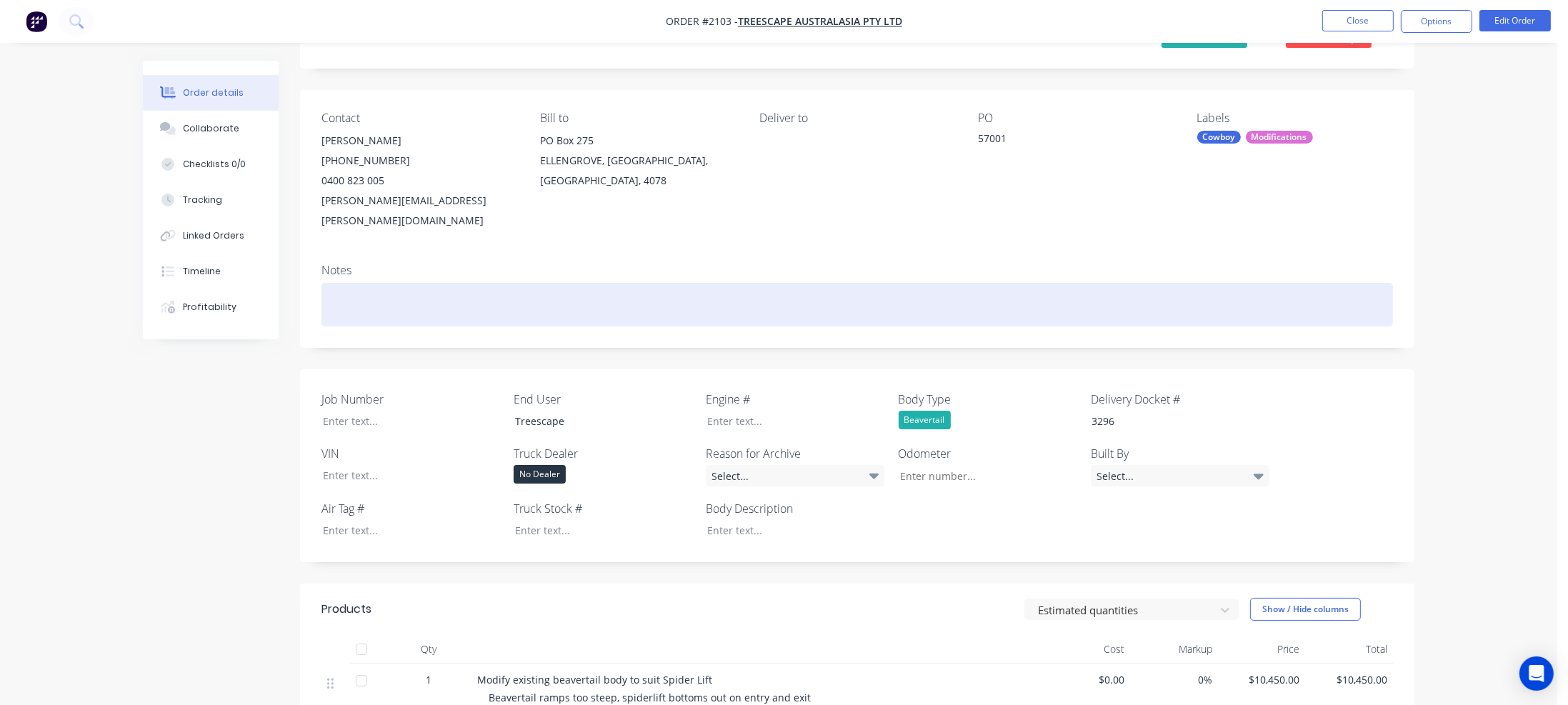
scroll to position [32, 0]
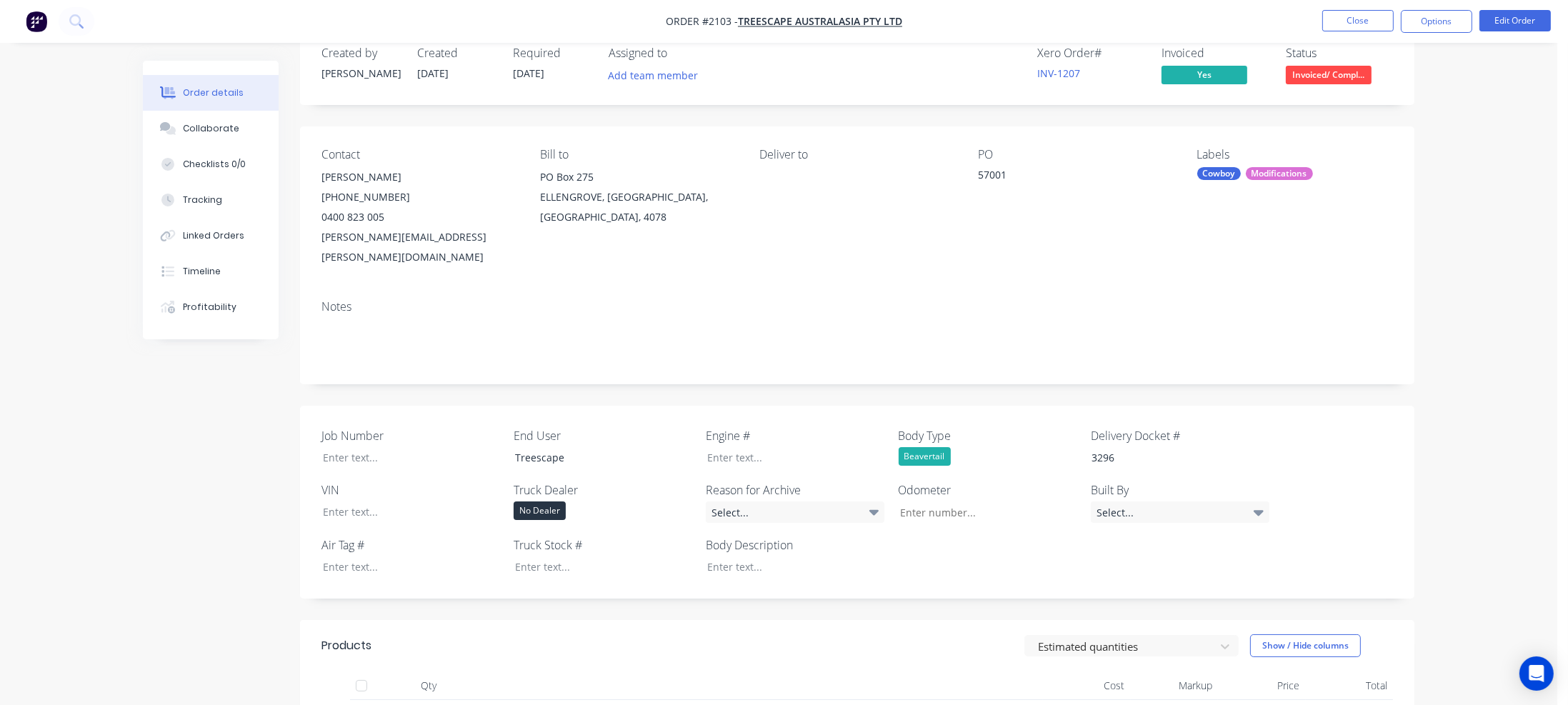
click at [943, 447] on div "Beavertail" at bounding box center [925, 456] width 52 height 19
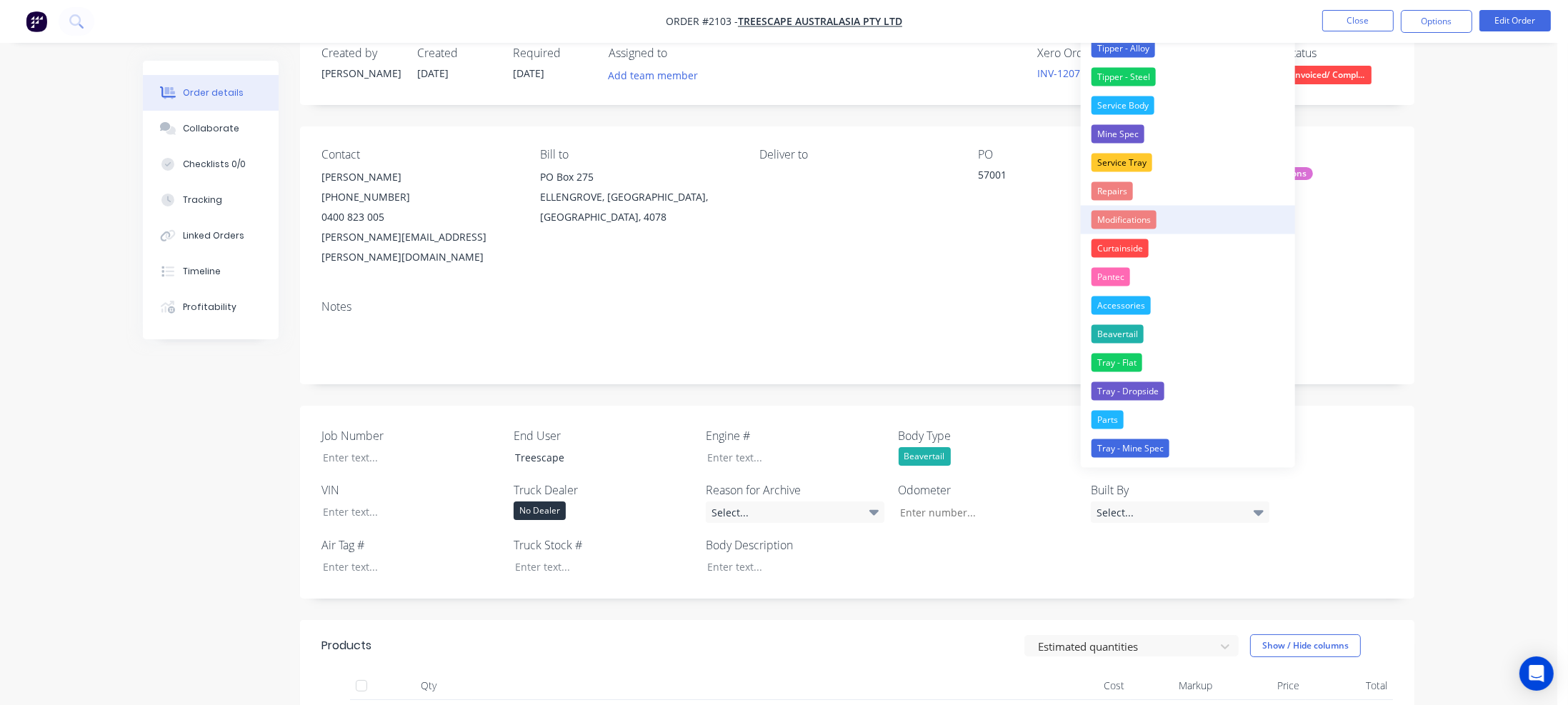
click at [1153, 221] on div "Modifications" at bounding box center [1124, 220] width 65 height 19
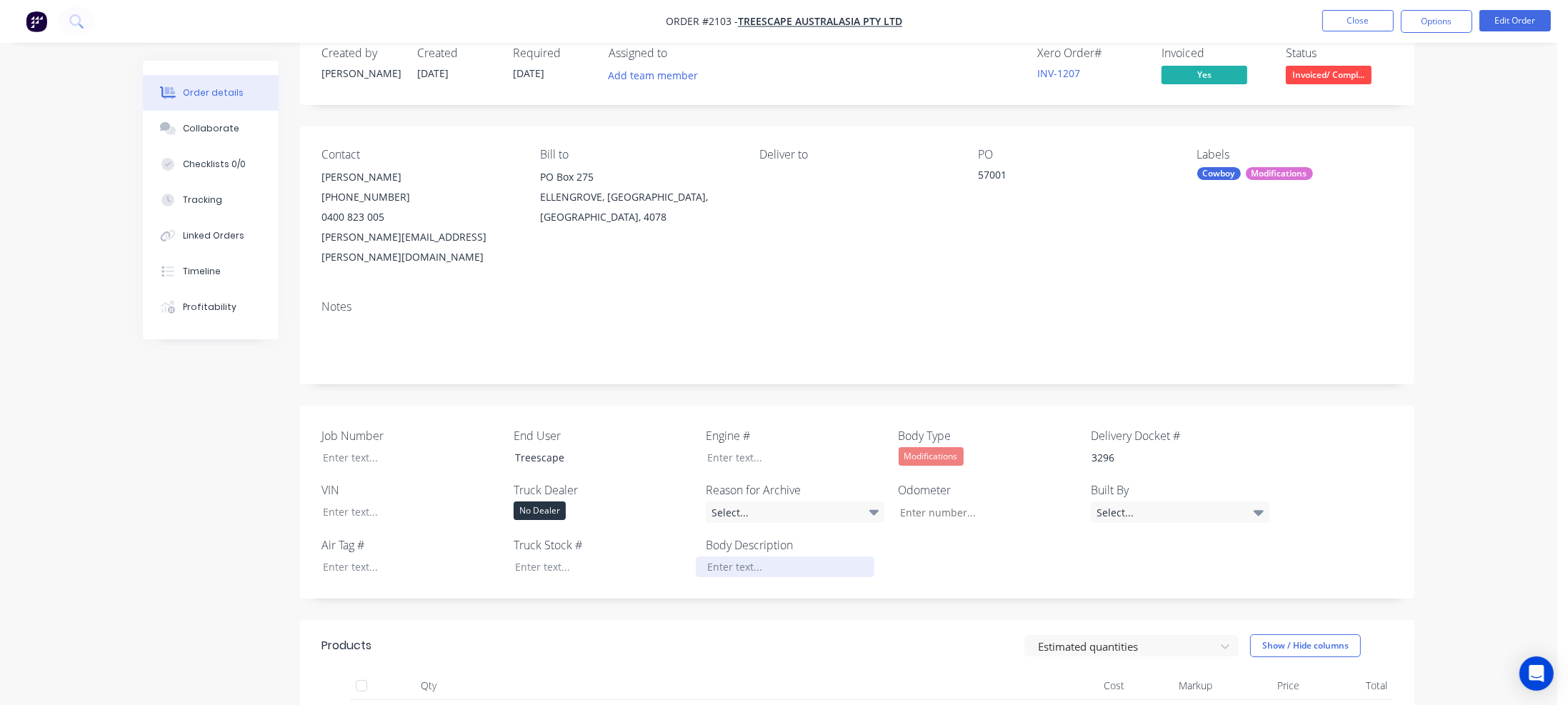
click at [746, 557] on div at bounding box center [784, 567] width 178 height 21
click at [1168, 502] on div "Select..." at bounding box center [1180, 512] width 178 height 21
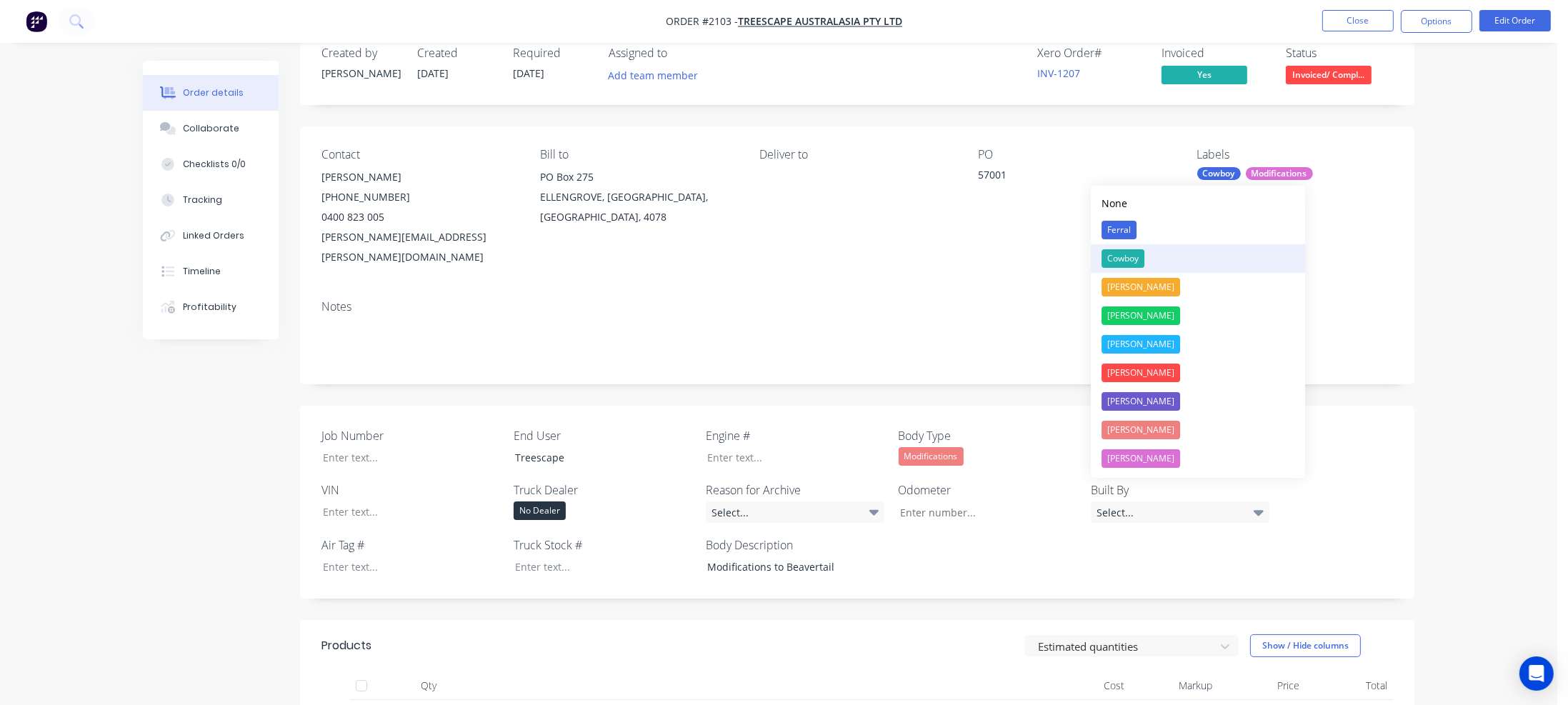
click at [1152, 251] on button "Cowboy" at bounding box center [1198, 259] width 214 height 29
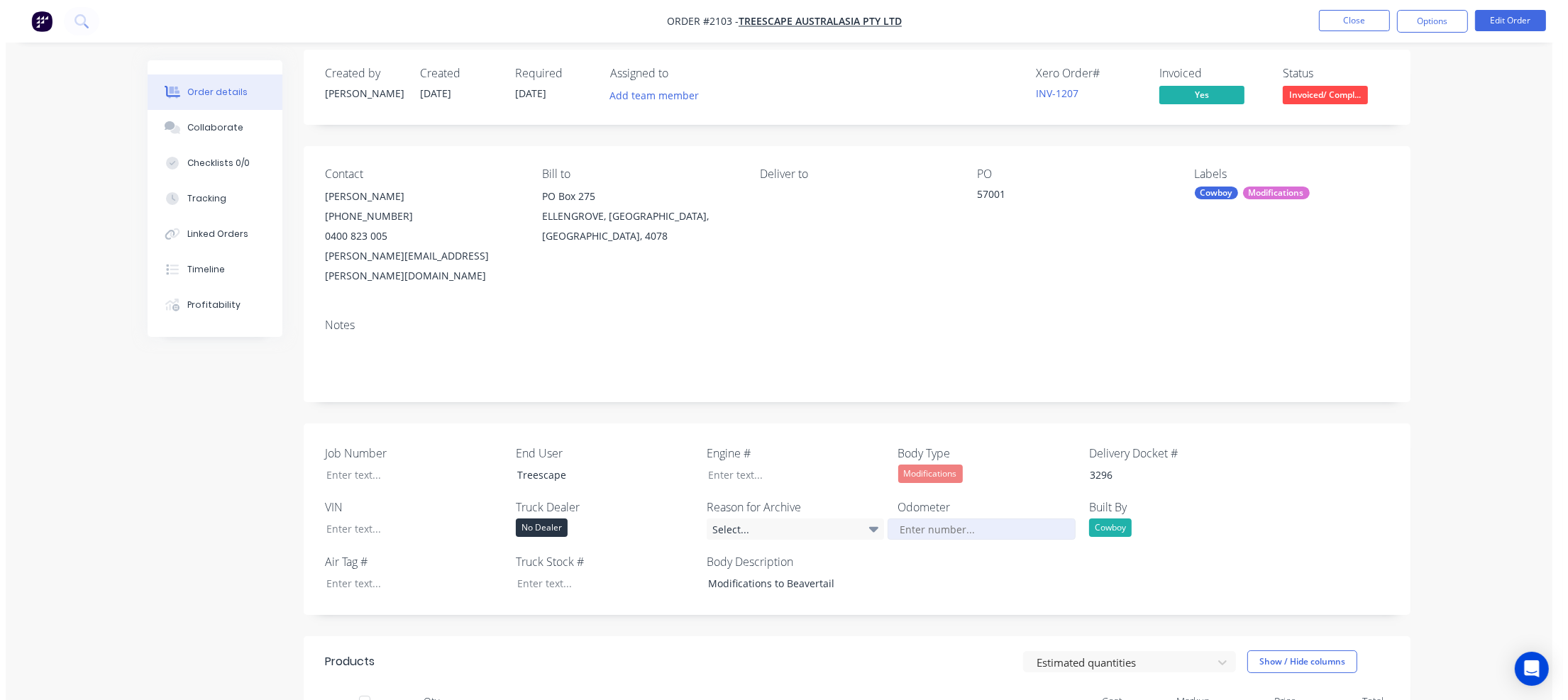
scroll to position [0, 0]
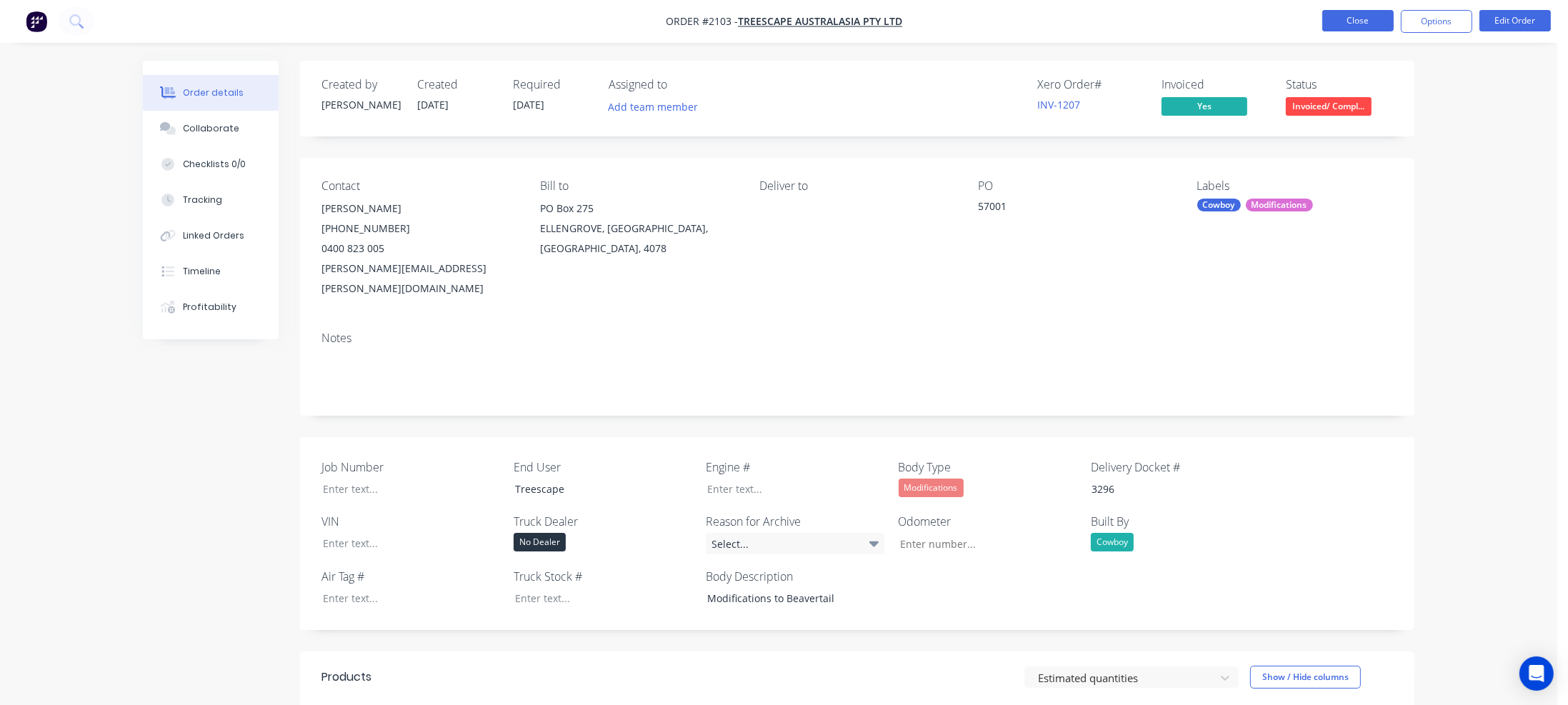
click at [1360, 21] on button "Close" at bounding box center [1358, 21] width 72 height 21
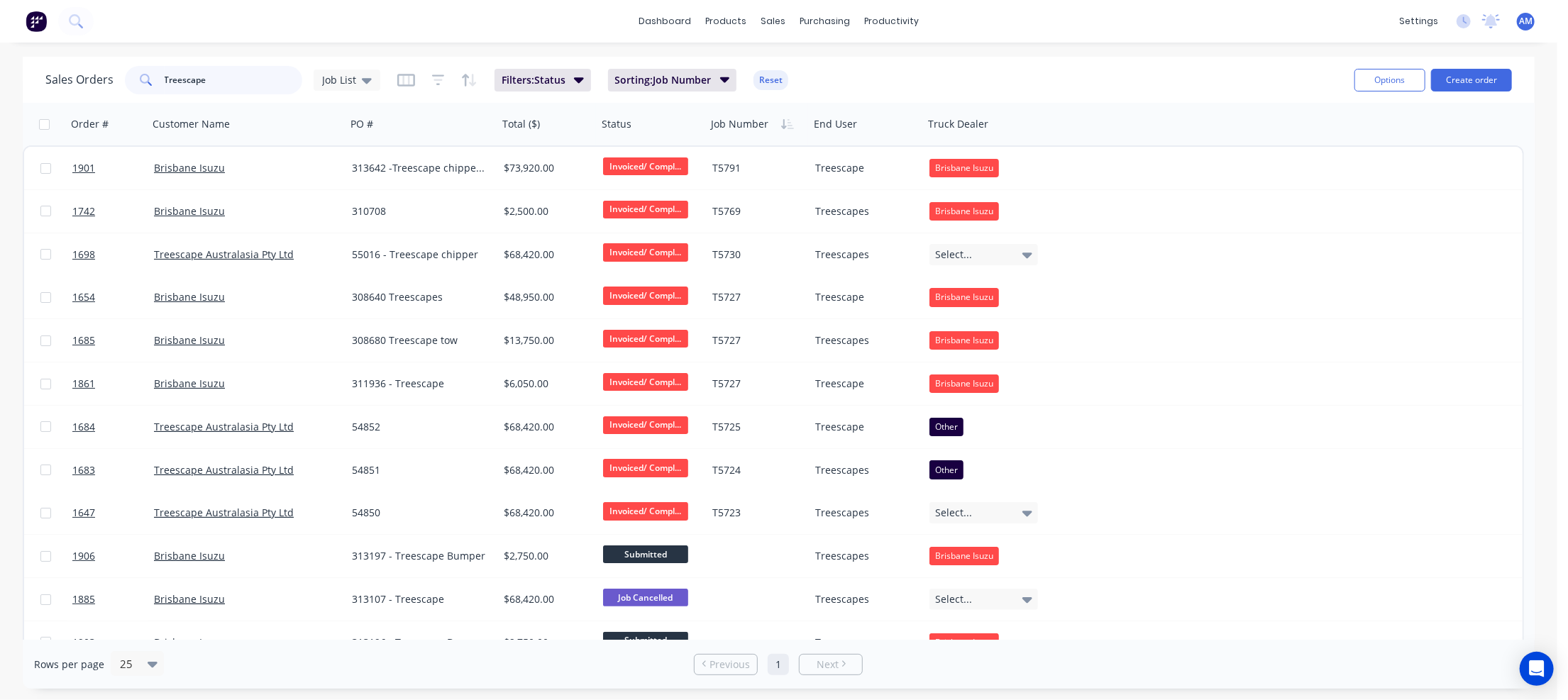
drag, startPoint x: 220, startPoint y: 74, endPoint x: 133, endPoint y: 82, distance: 87.4
click at [134, 82] on div "Treescape" at bounding box center [213, 80] width 177 height 28
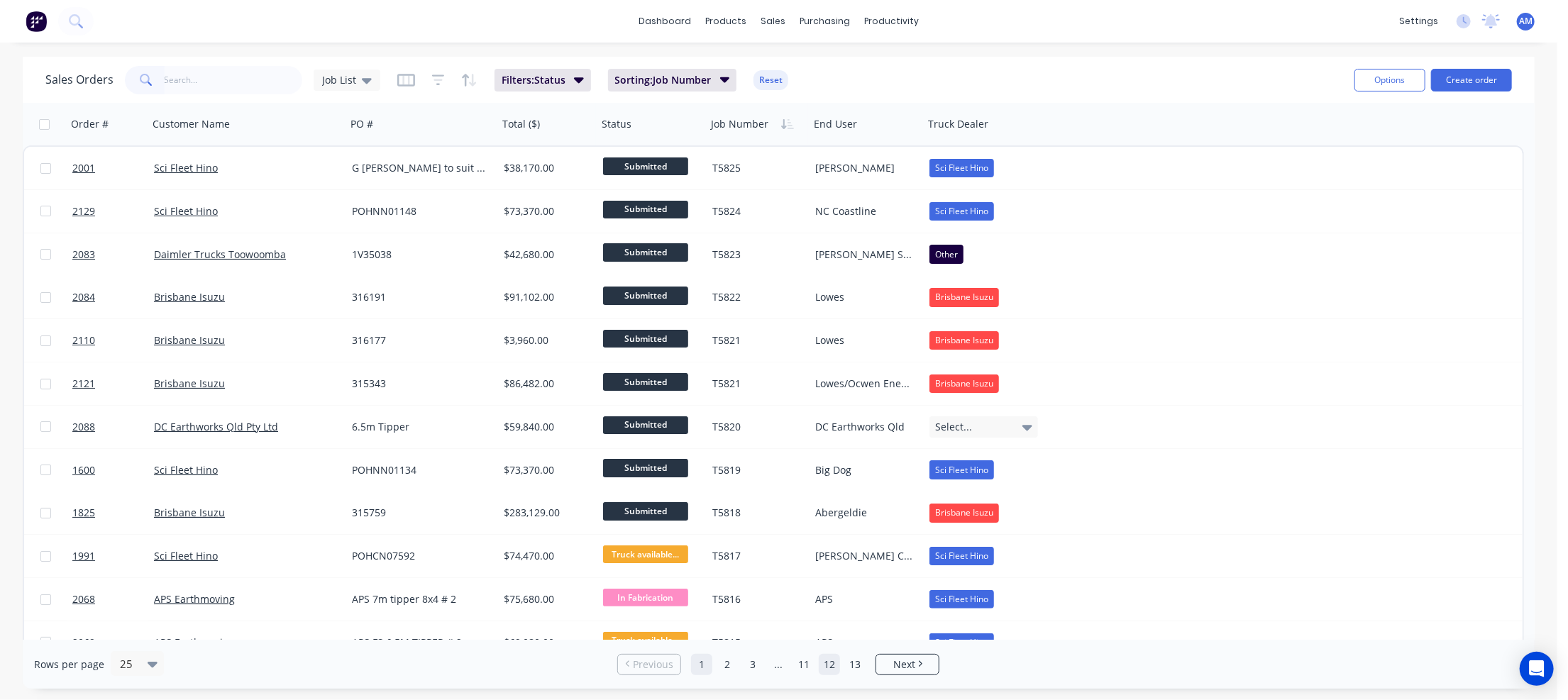
click at [833, 661] on link "12" at bounding box center [830, 664] width 21 height 21
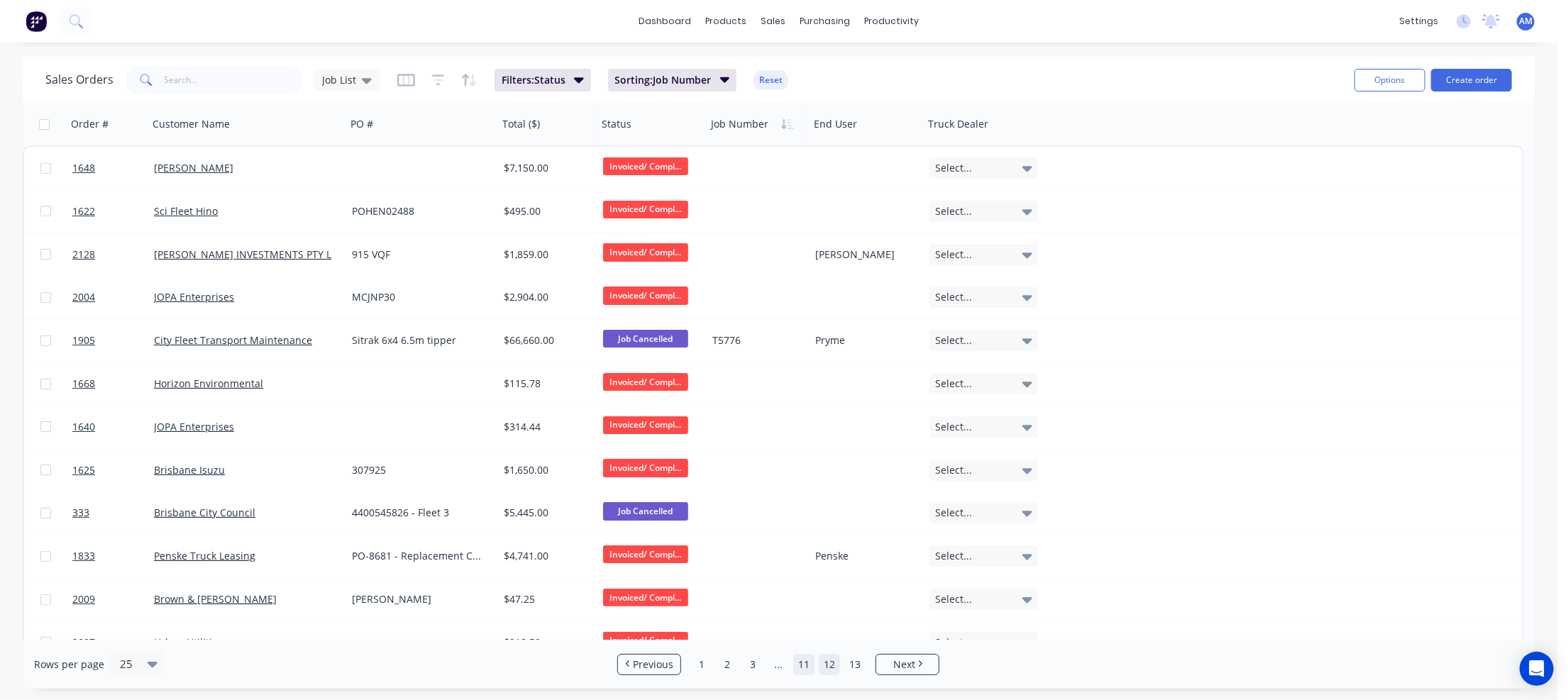
click at [809, 669] on link "11" at bounding box center [804, 664] width 21 height 21
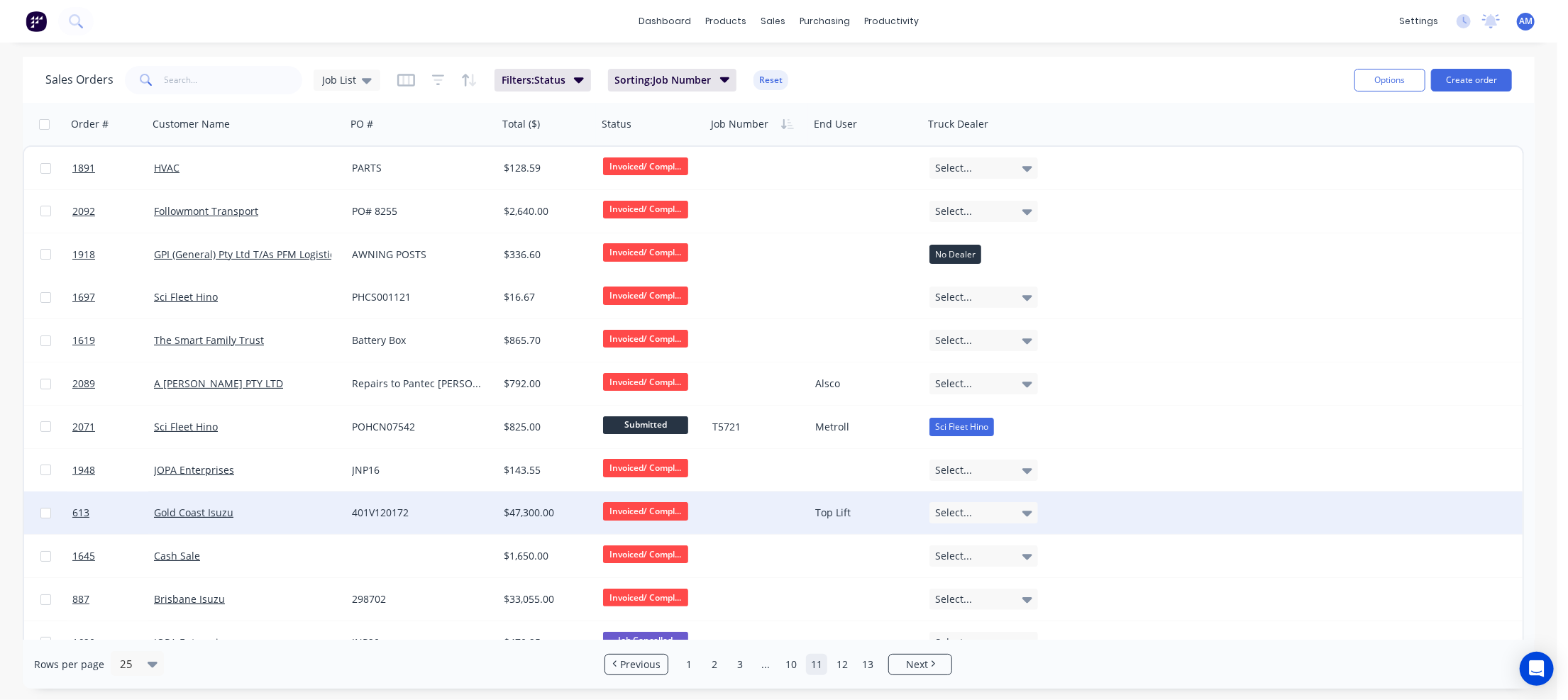
click at [736, 512] on div at bounding box center [758, 513] width 103 height 43
click at [393, 506] on div "401V120172" at bounding box center [418, 513] width 133 height 14
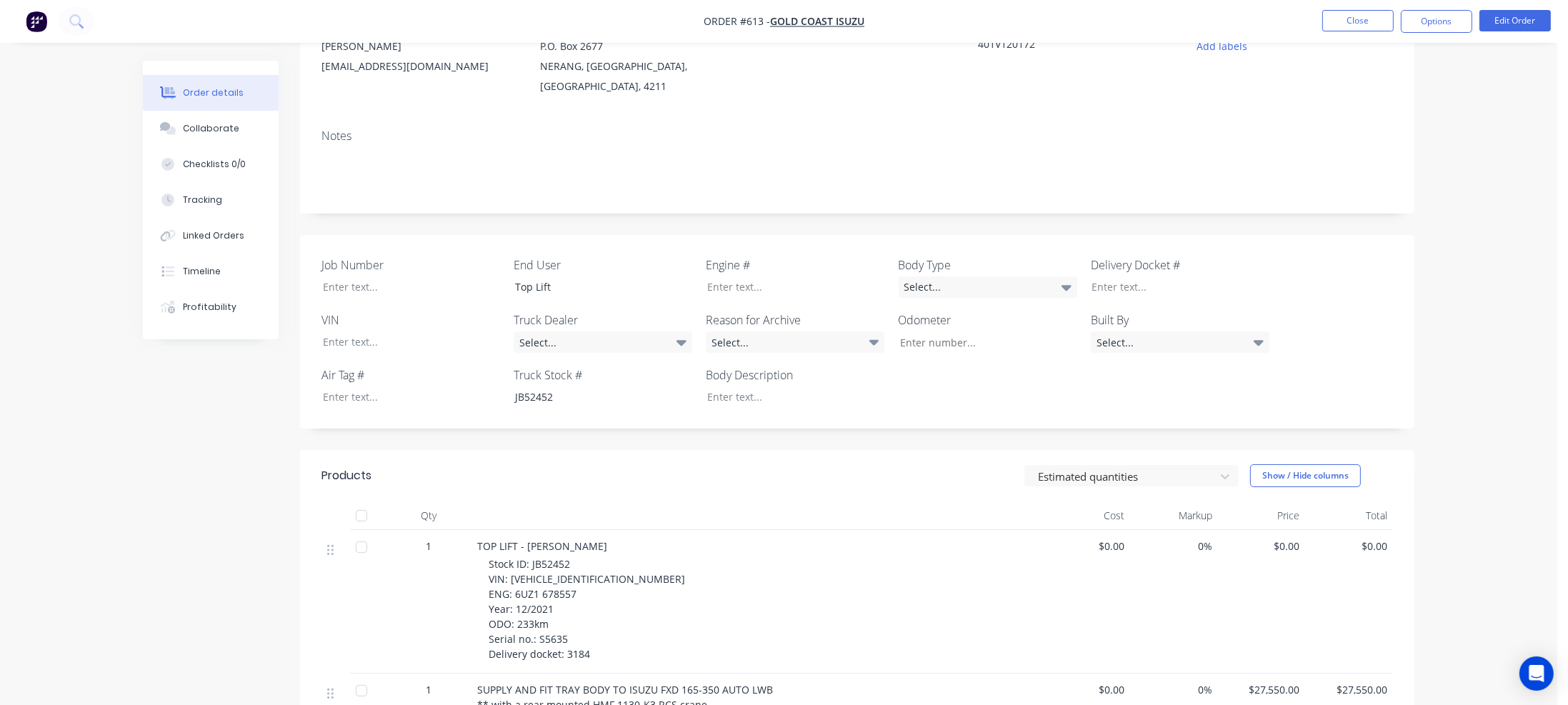
scroll to position [214, 0]
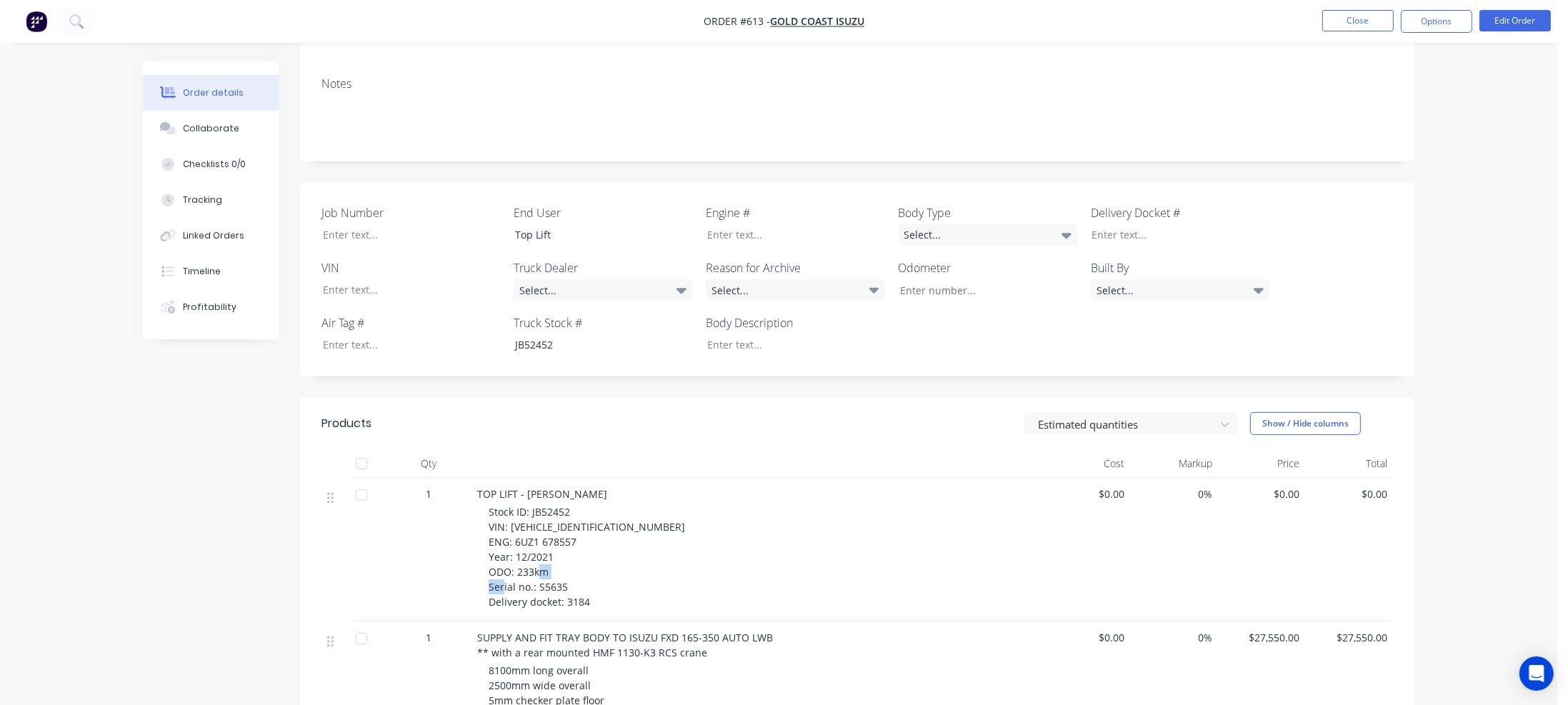
drag, startPoint x: 537, startPoint y: 570, endPoint x: 566, endPoint y: 570, distance: 29.0
click at [566, 570] on div "Stock ID: JB52452 VIN: [VEHICLE_IDENTIFICATION_NUMBER] ENG: 6UZ1 678557 Year: 1…" at bounding box center [763, 557] width 549 height 105
copy span "S5635"
click at [350, 224] on div at bounding box center [400, 234] width 178 height 21
paste div
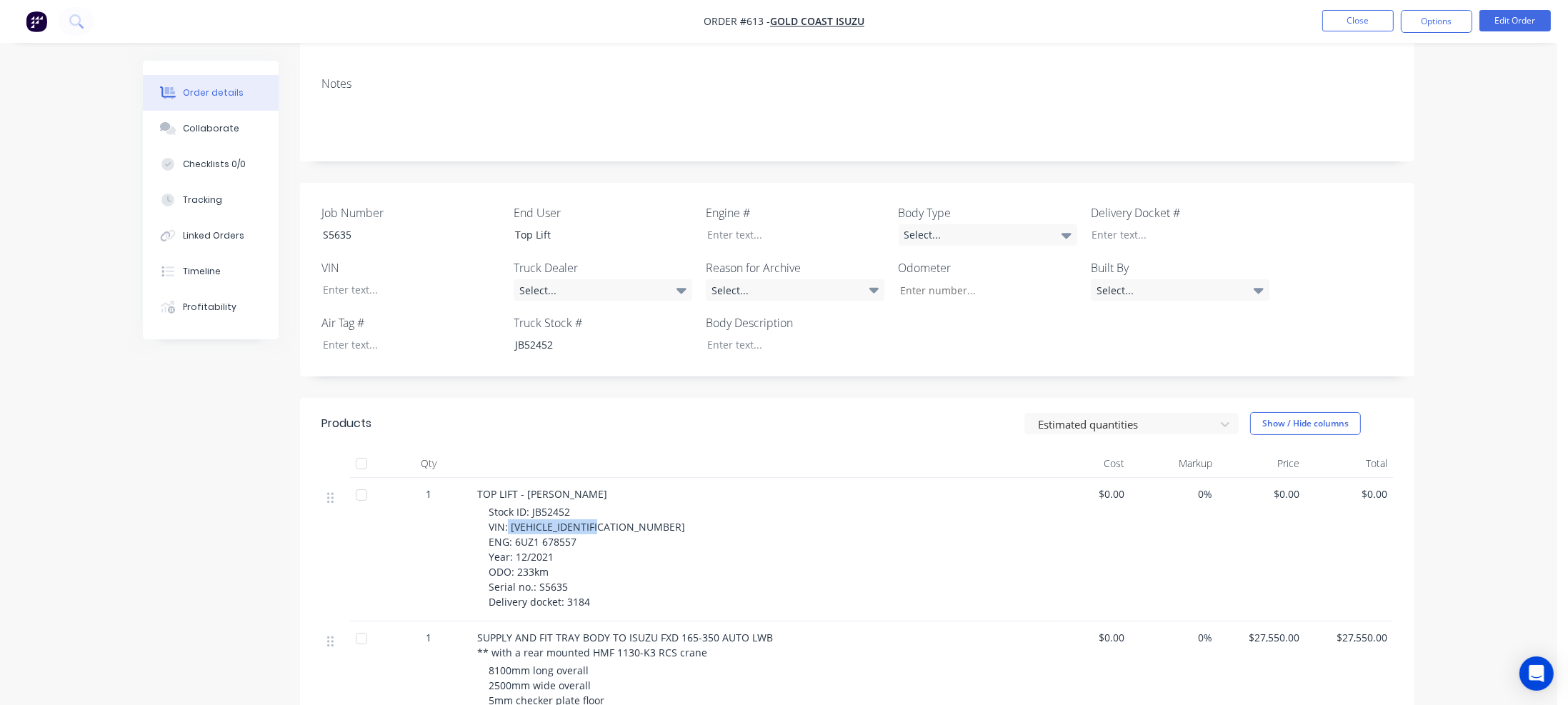
drag, startPoint x: 506, startPoint y: 513, endPoint x: 609, endPoint y: 512, distance: 103.0
click at [609, 512] on div "Stock ID: JB52452 VIN: [VEHICLE_IDENTIFICATION_NUMBER] ENG: 6UZ1 678557 Year: 1…" at bounding box center [763, 557] width 549 height 105
copy span "[VEHICLE_IDENTIFICATION_NUMBER]"
click at [357, 279] on div at bounding box center [400, 289] width 178 height 21
paste div
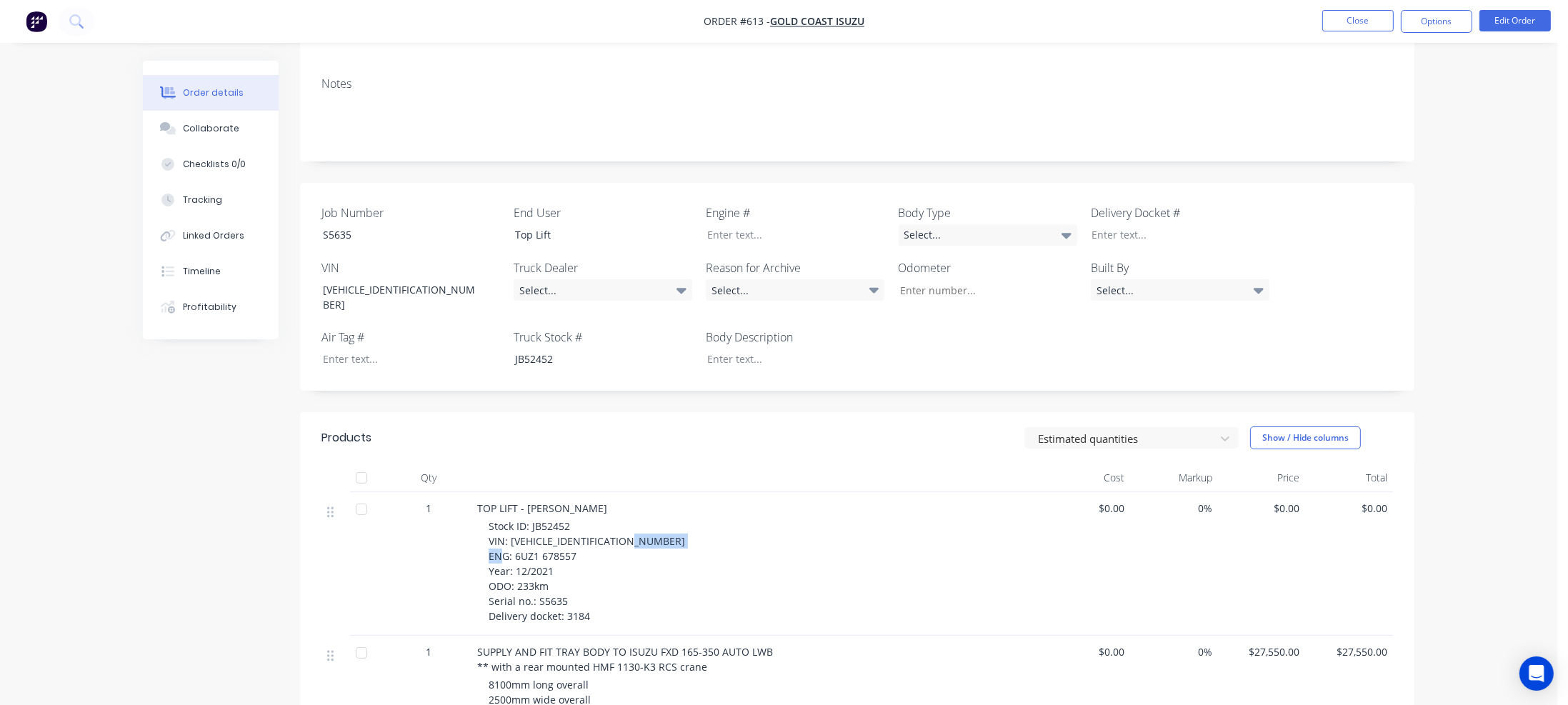
drag, startPoint x: 514, startPoint y: 526, endPoint x: 583, endPoint y: 526, distance: 69.0
click at [583, 526] on div "Stock ID: JB52452 VIN: [VEHICLE_IDENTIFICATION_NUMBER] ENG: 6UZ1 678557 Year: 1…" at bounding box center [763, 571] width 549 height 105
copy span "6UZ1 678557"
click at [718, 224] on div at bounding box center [784, 234] width 178 height 21
paste div
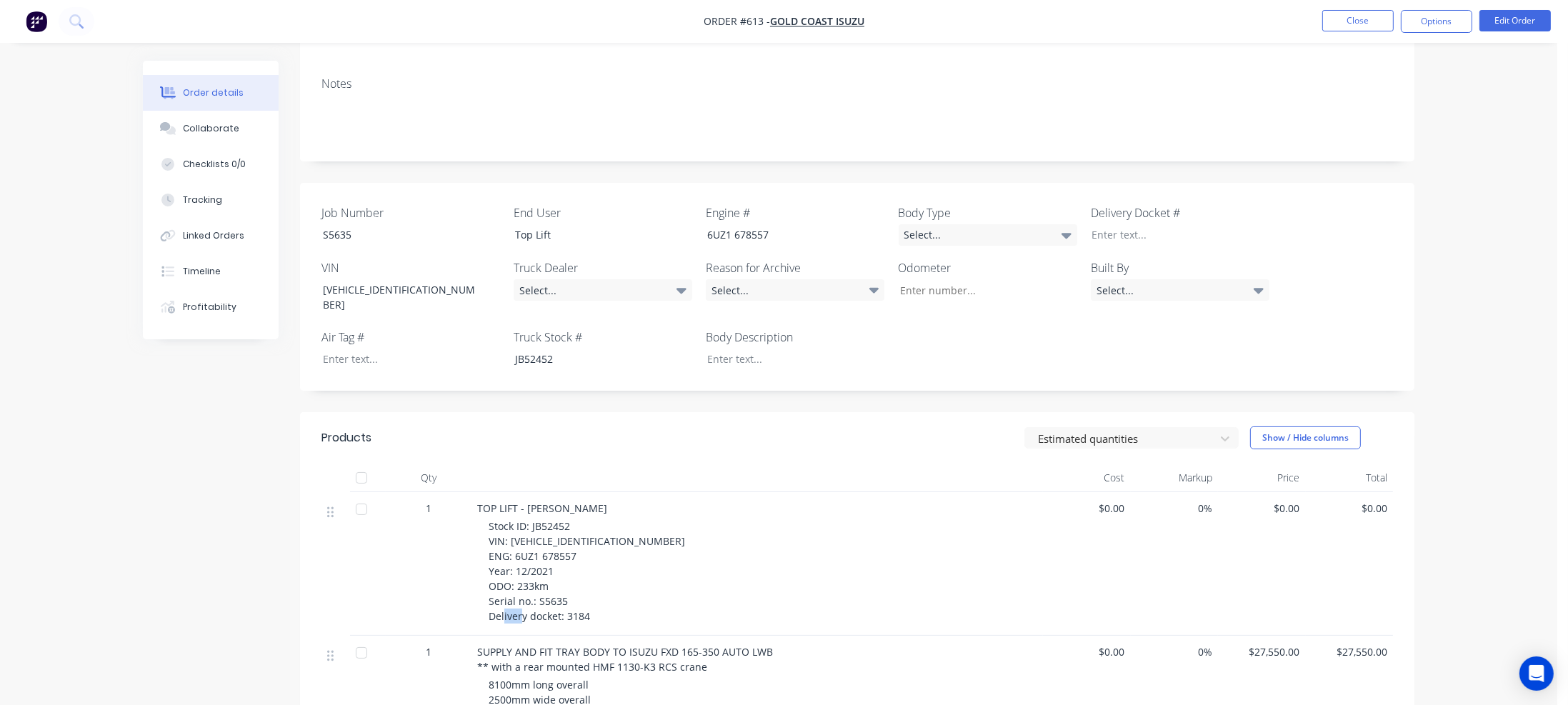
drag, startPoint x: 566, startPoint y: 589, endPoint x: 587, endPoint y: 589, distance: 21.0
click at [587, 589] on span "Stock ID: JB52452 VIN: [VEHICLE_IDENTIFICATION_NUMBER] ENG: 6UZ1 678557 Year: 1…" at bounding box center [587, 571] width 196 height 104
copy span "3184"
click at [1132, 224] on div at bounding box center [1169, 234] width 178 height 21
paste div
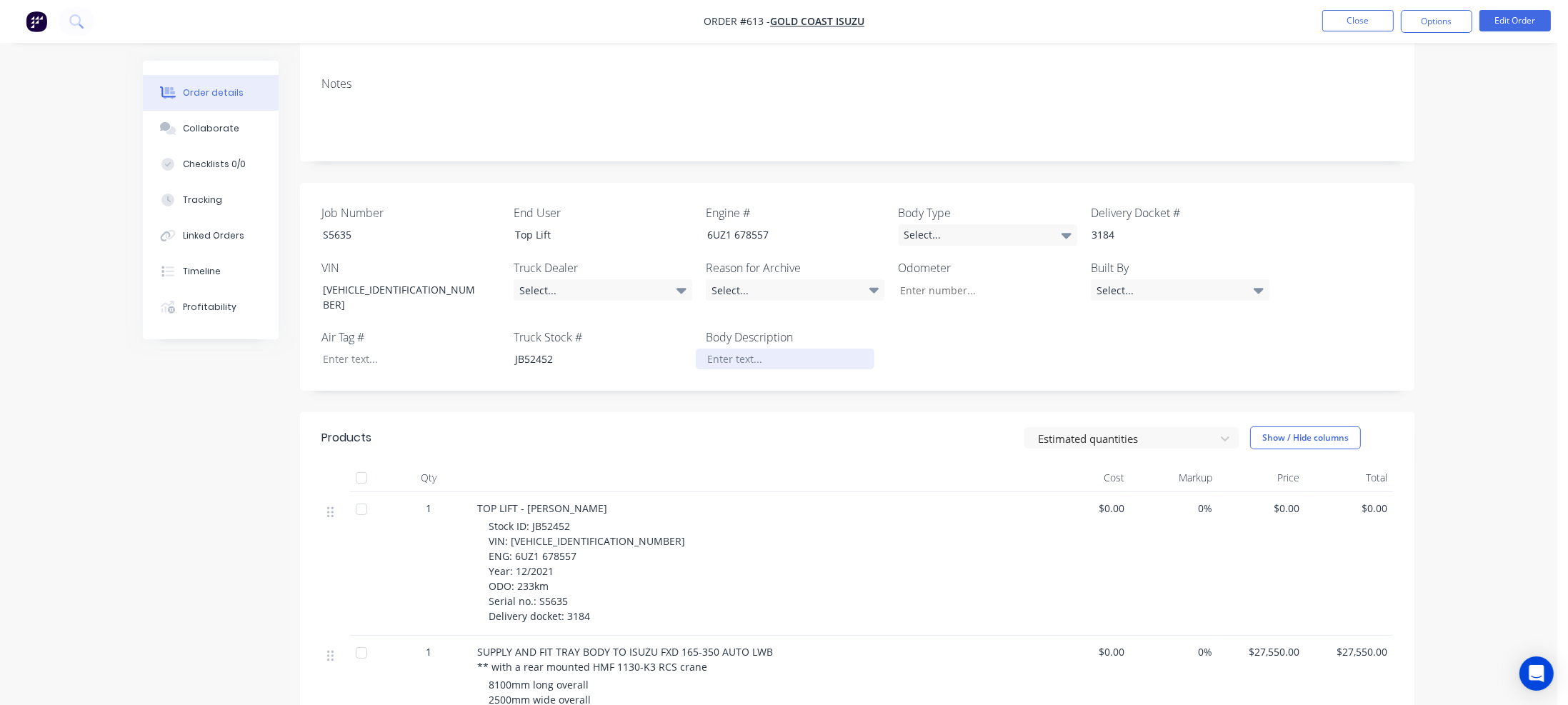
click at [731, 349] on div at bounding box center [784, 359] width 178 height 21
click at [824, 279] on div "Select..." at bounding box center [794, 290] width 178 height 21
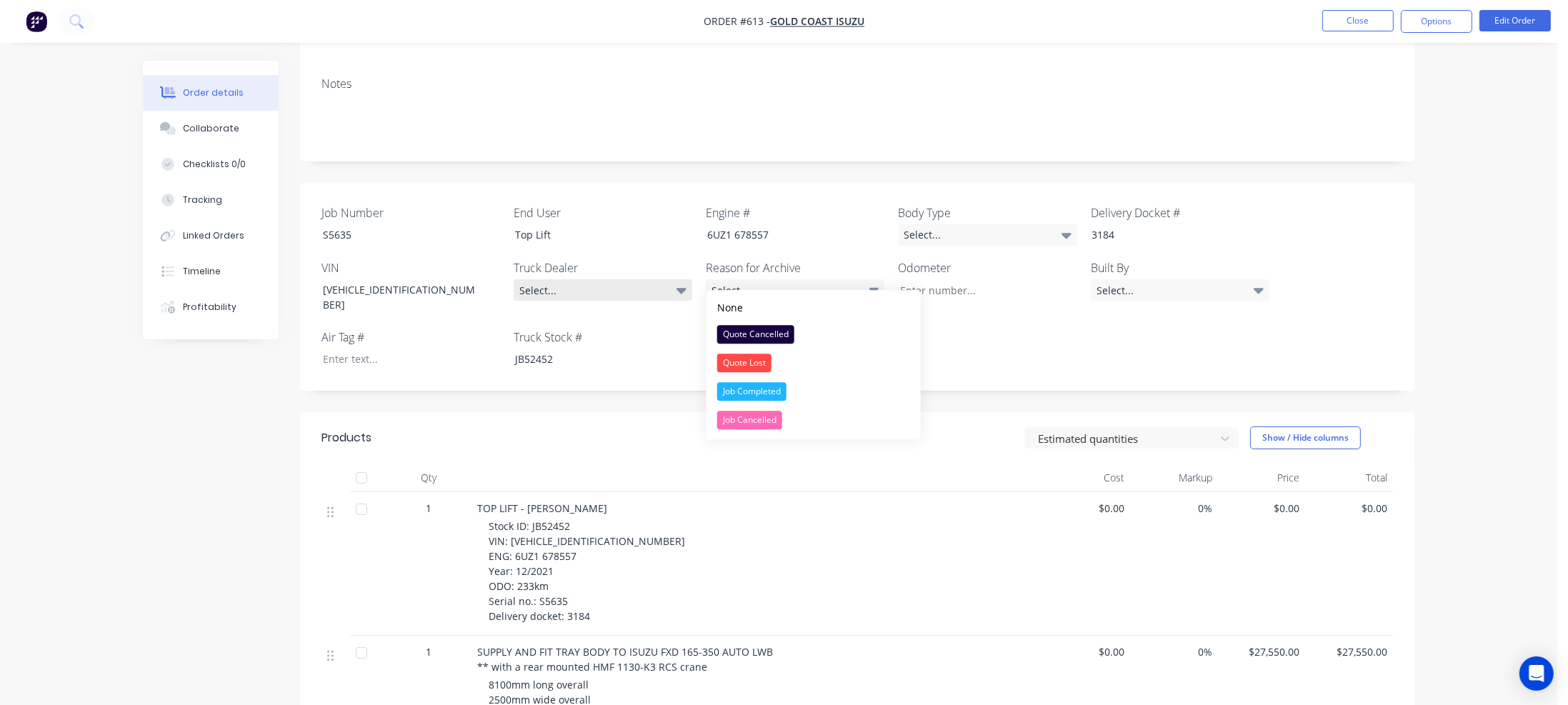
click at [590, 279] on div "Select..." at bounding box center [602, 290] width 178 height 21
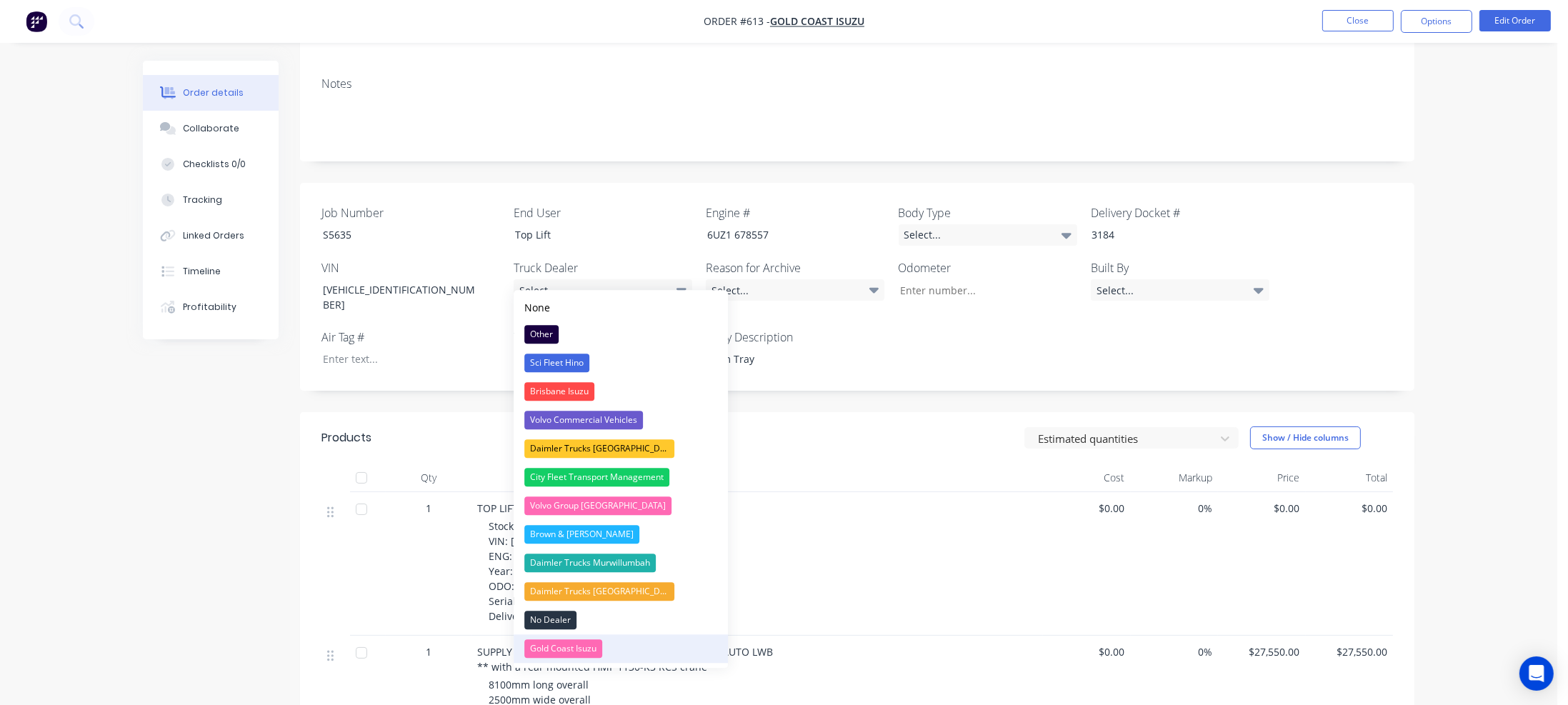
click at [560, 646] on div "Gold Coast Isuzu" at bounding box center [563, 649] width 78 height 19
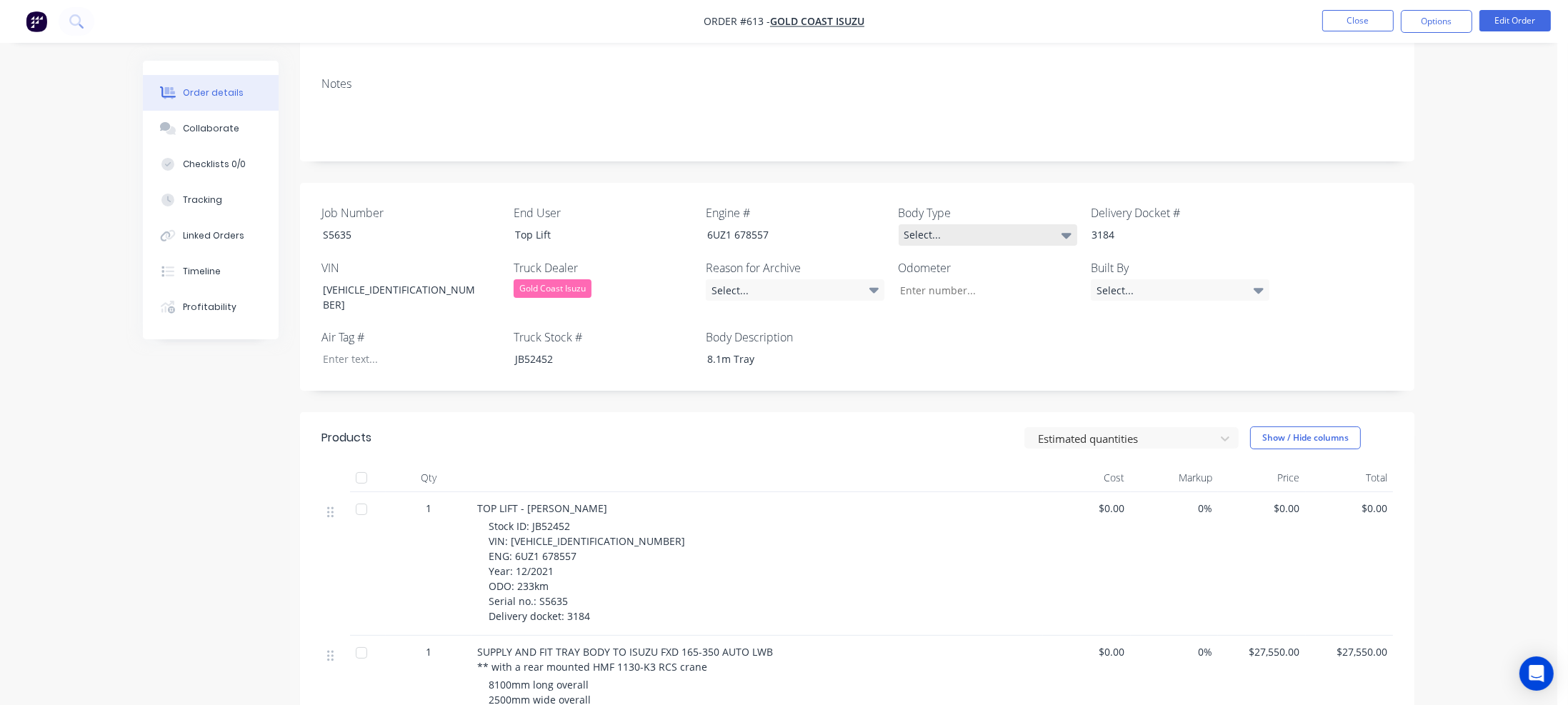
click at [975, 224] on div "Select..." at bounding box center [988, 235] width 178 height 21
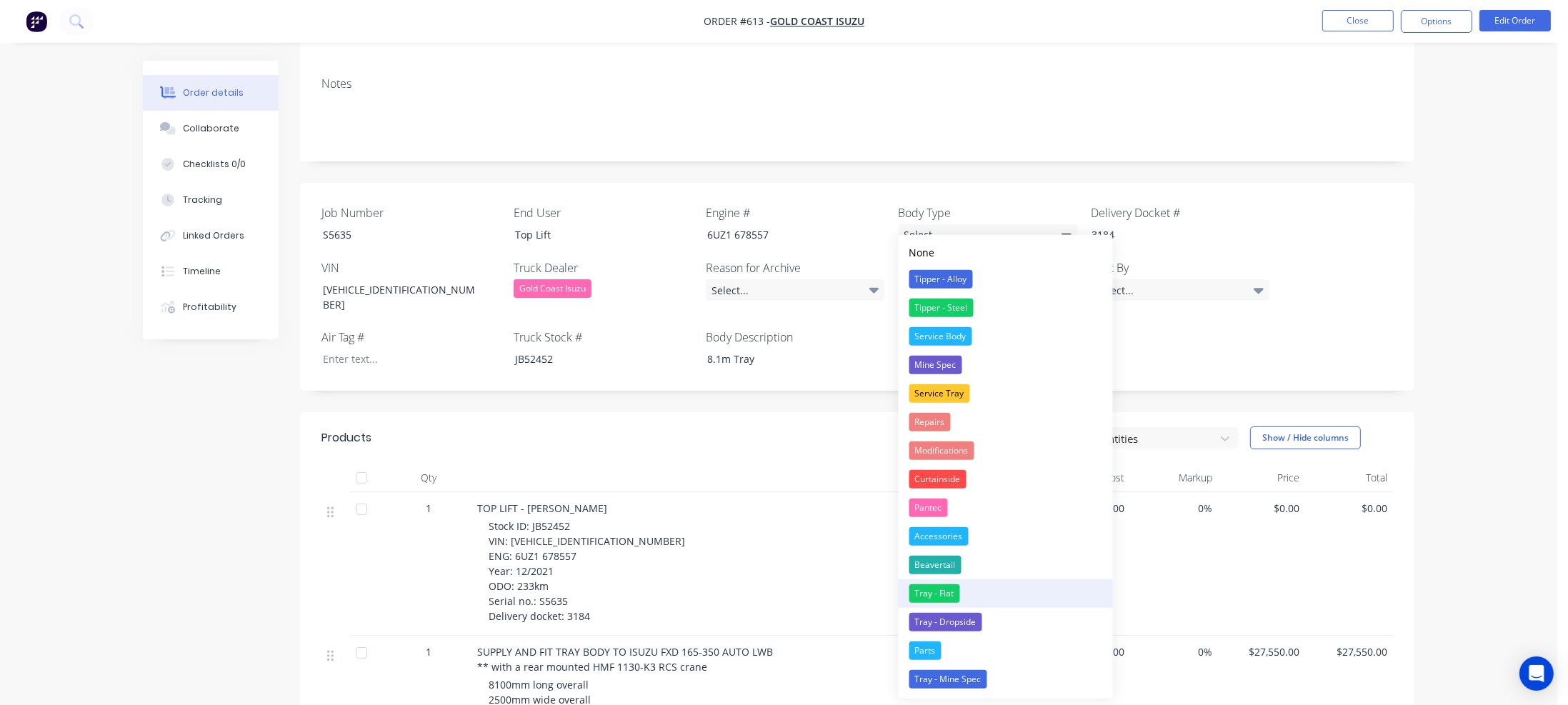
click at [933, 590] on div "Tray - Flat" at bounding box center [935, 594] width 51 height 19
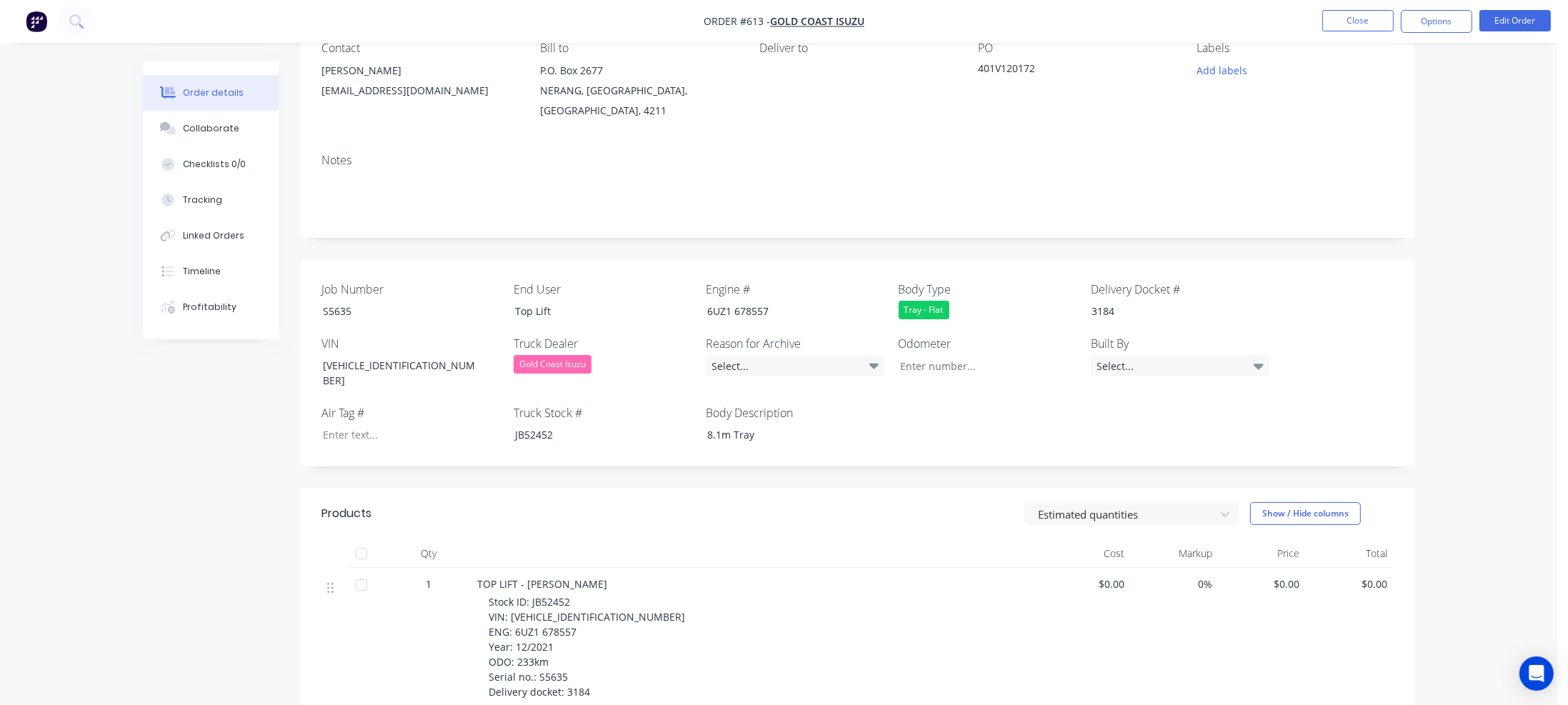
scroll to position [15, 0]
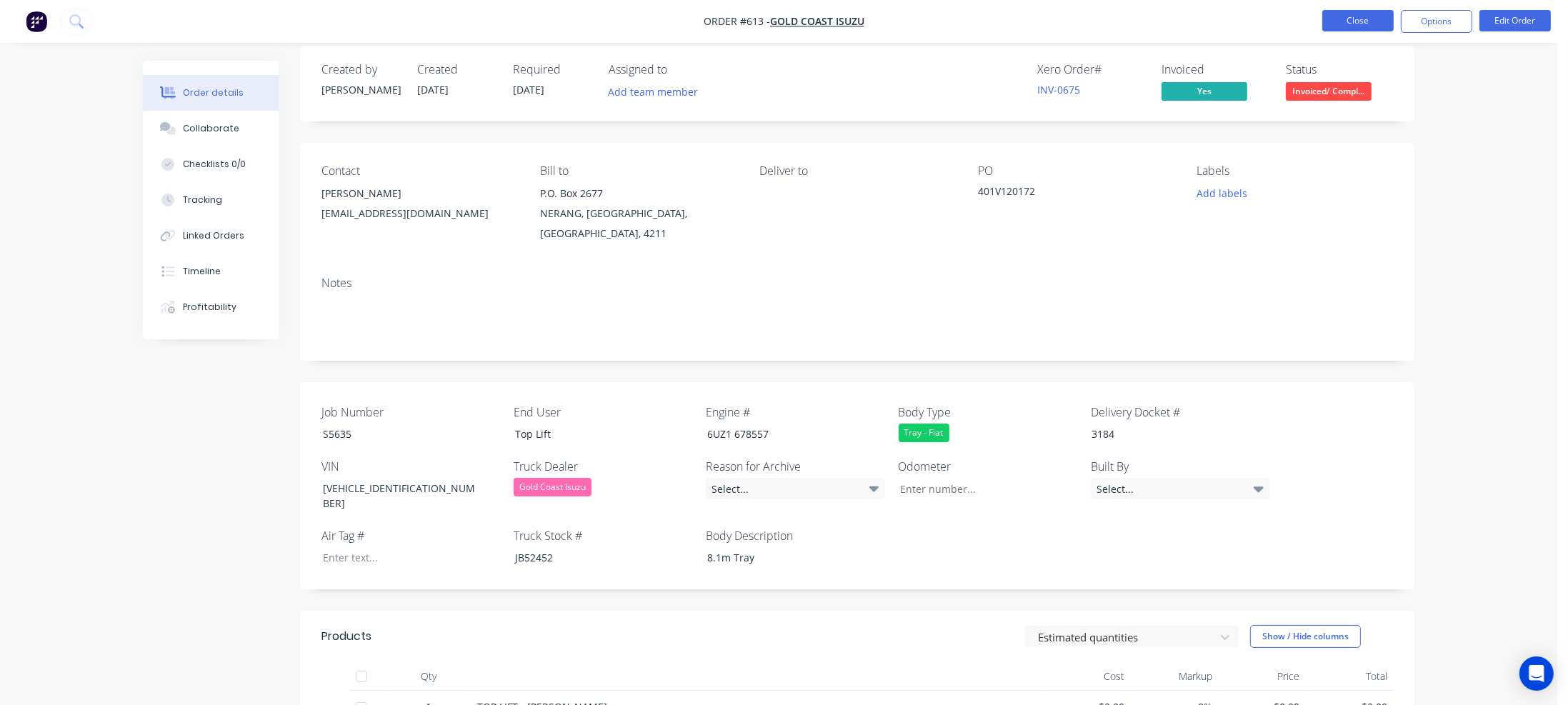
click at [1355, 19] on button "Close" at bounding box center [1358, 21] width 72 height 21
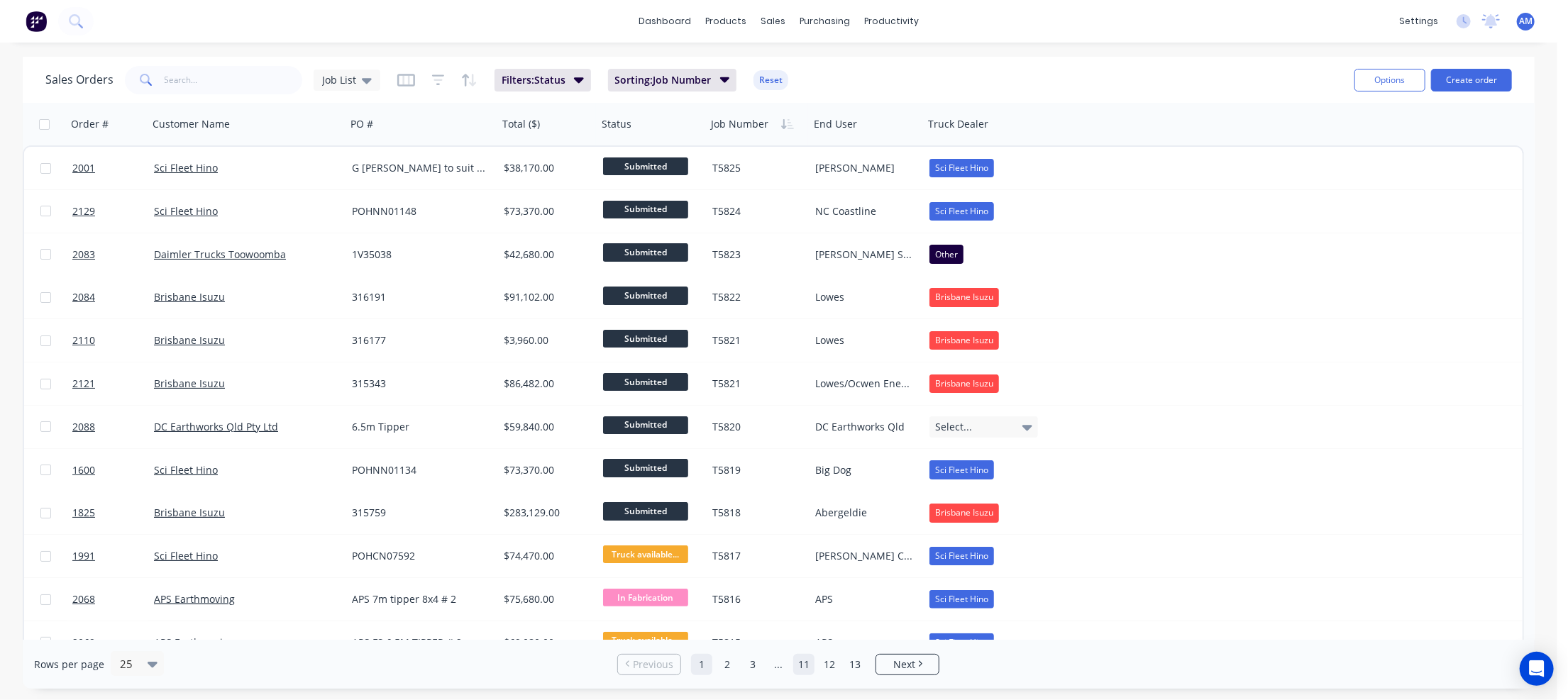
click at [806, 662] on link "11" at bounding box center [804, 664] width 21 height 21
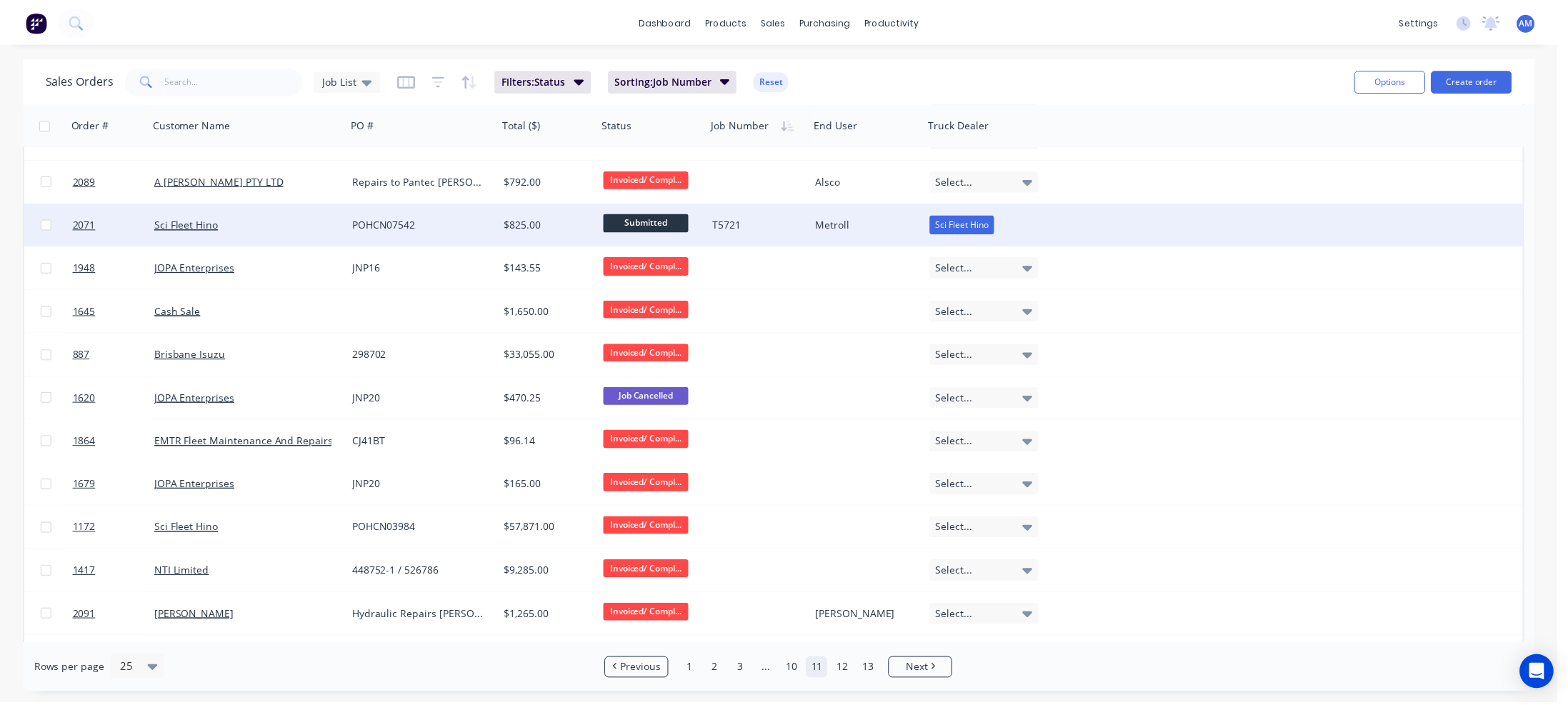
scroll to position [286, 0]
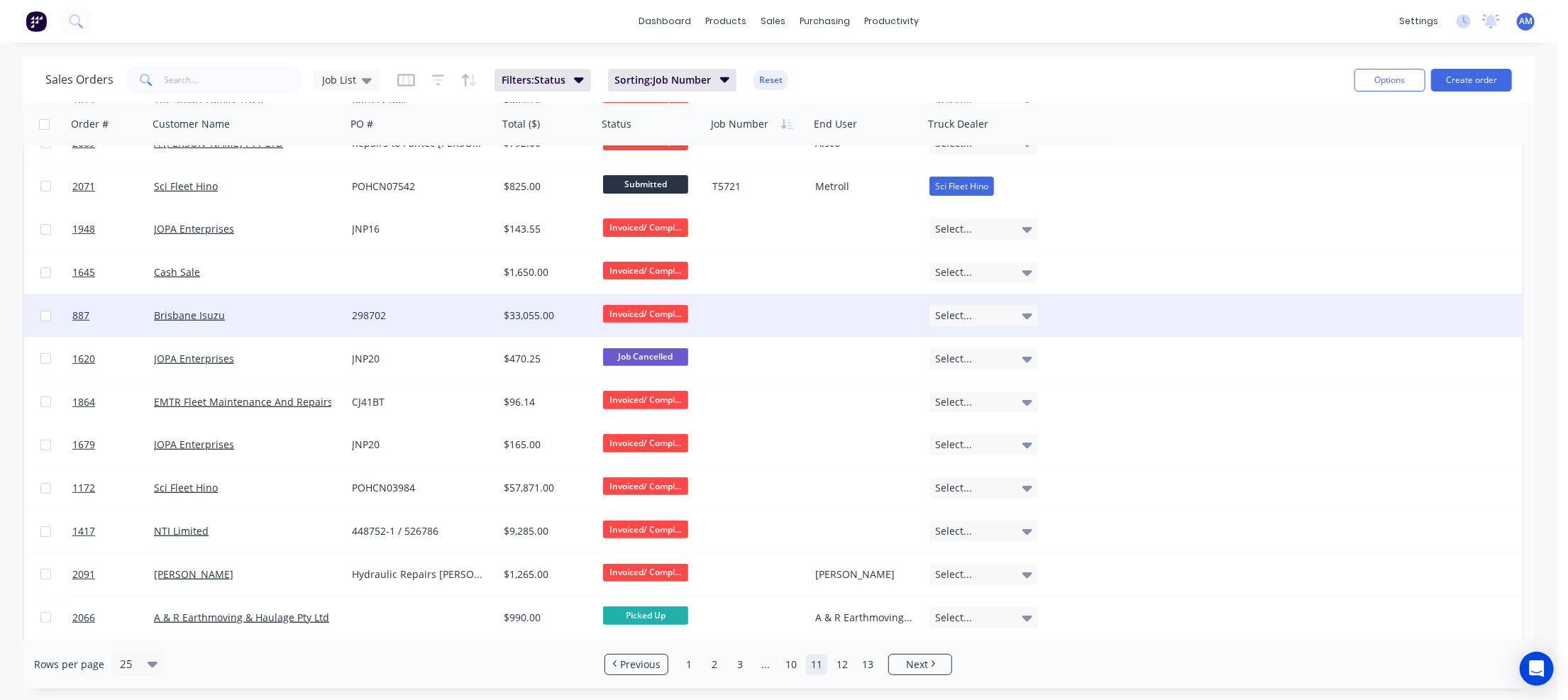
click at [455, 310] on div "298702" at bounding box center [418, 316] width 133 height 14
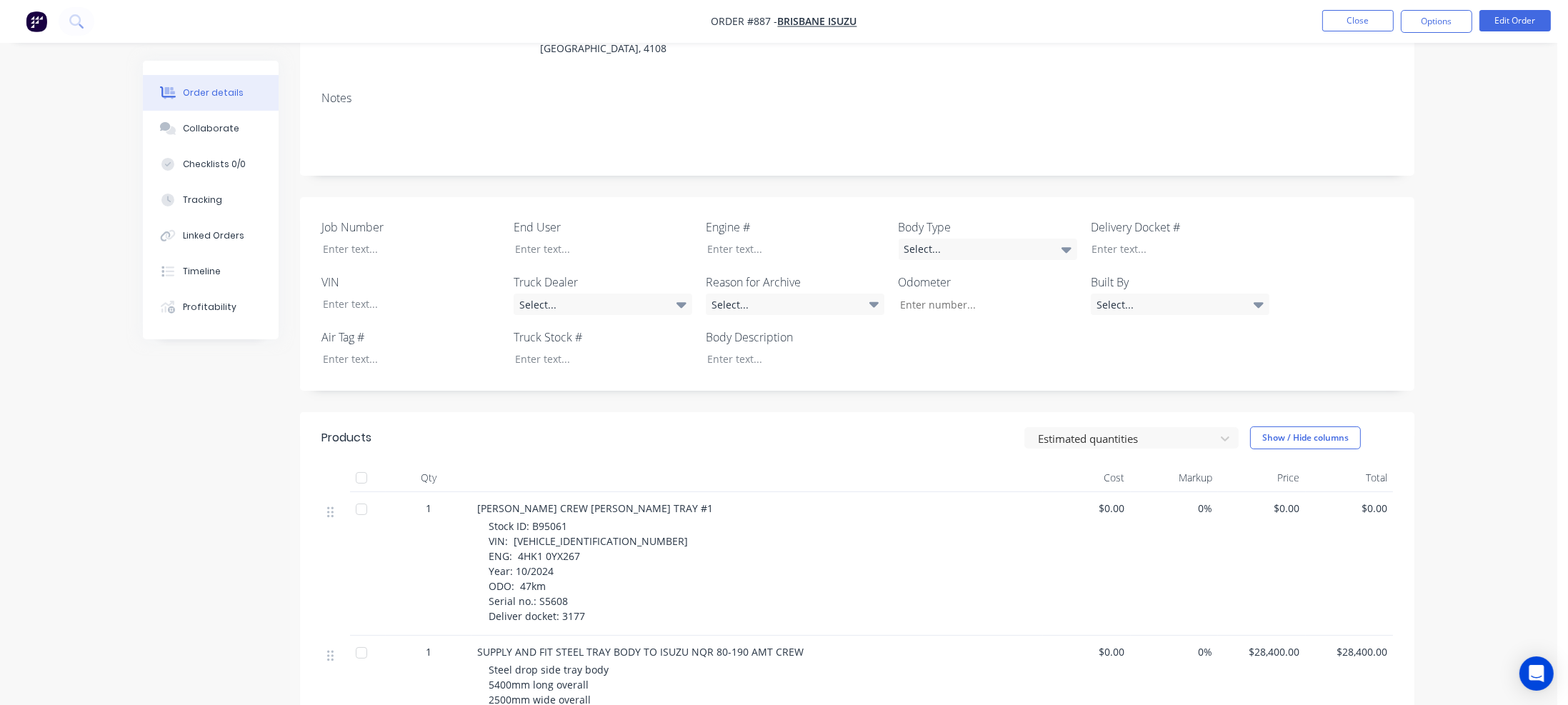
scroll to position [286, 0]
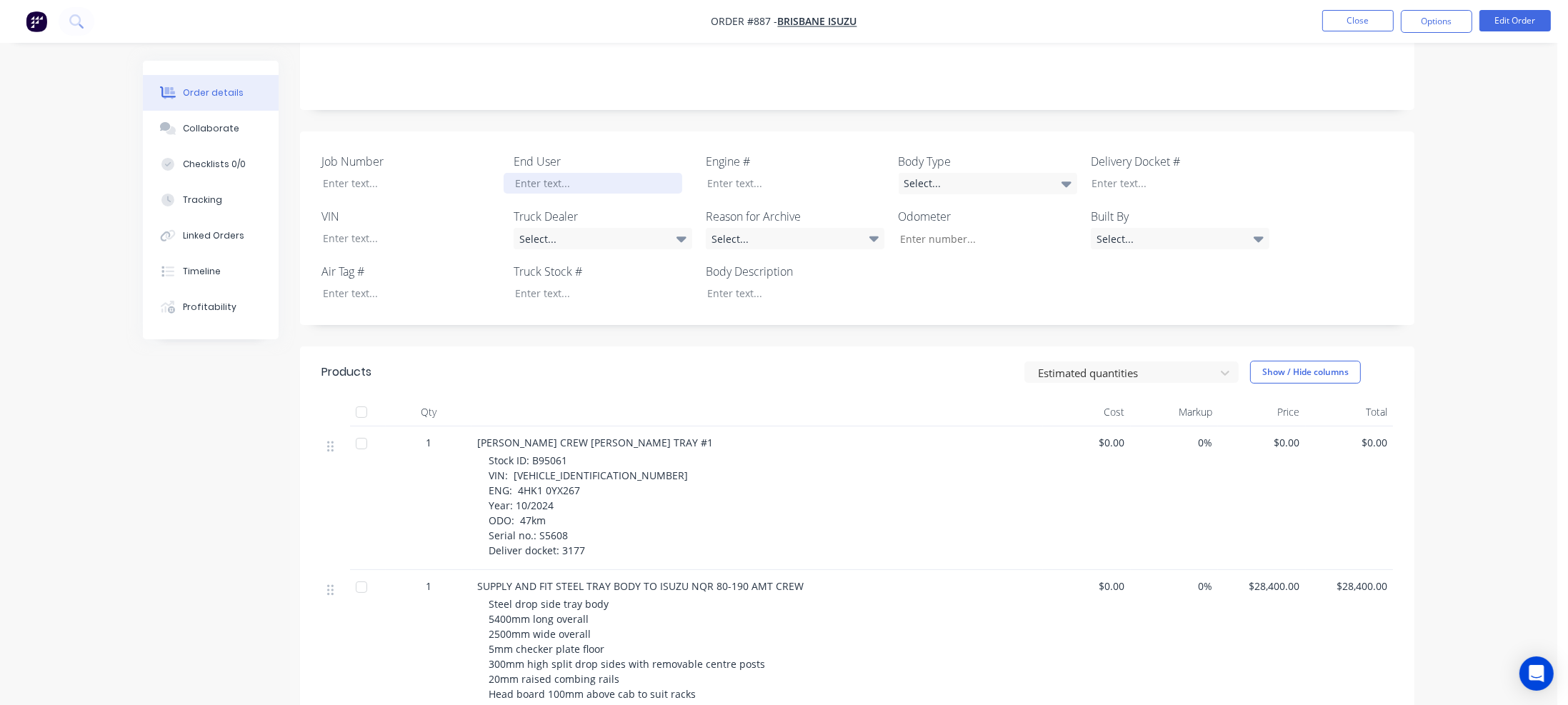
click at [522, 173] on div at bounding box center [592, 183] width 178 height 21
drag, startPoint x: 531, startPoint y: 441, endPoint x: 566, endPoint y: 440, distance: 35.0
click at [570, 453] on div "Stock ID: B95061 VIN: JAAN1R75MM7103137 ENG: 4HK1 0YX267 Year: 10/2024 ODO: 47k…" at bounding box center [763, 505] width 549 height 105
copy span "B95061"
click at [514, 283] on div at bounding box center [592, 293] width 178 height 21
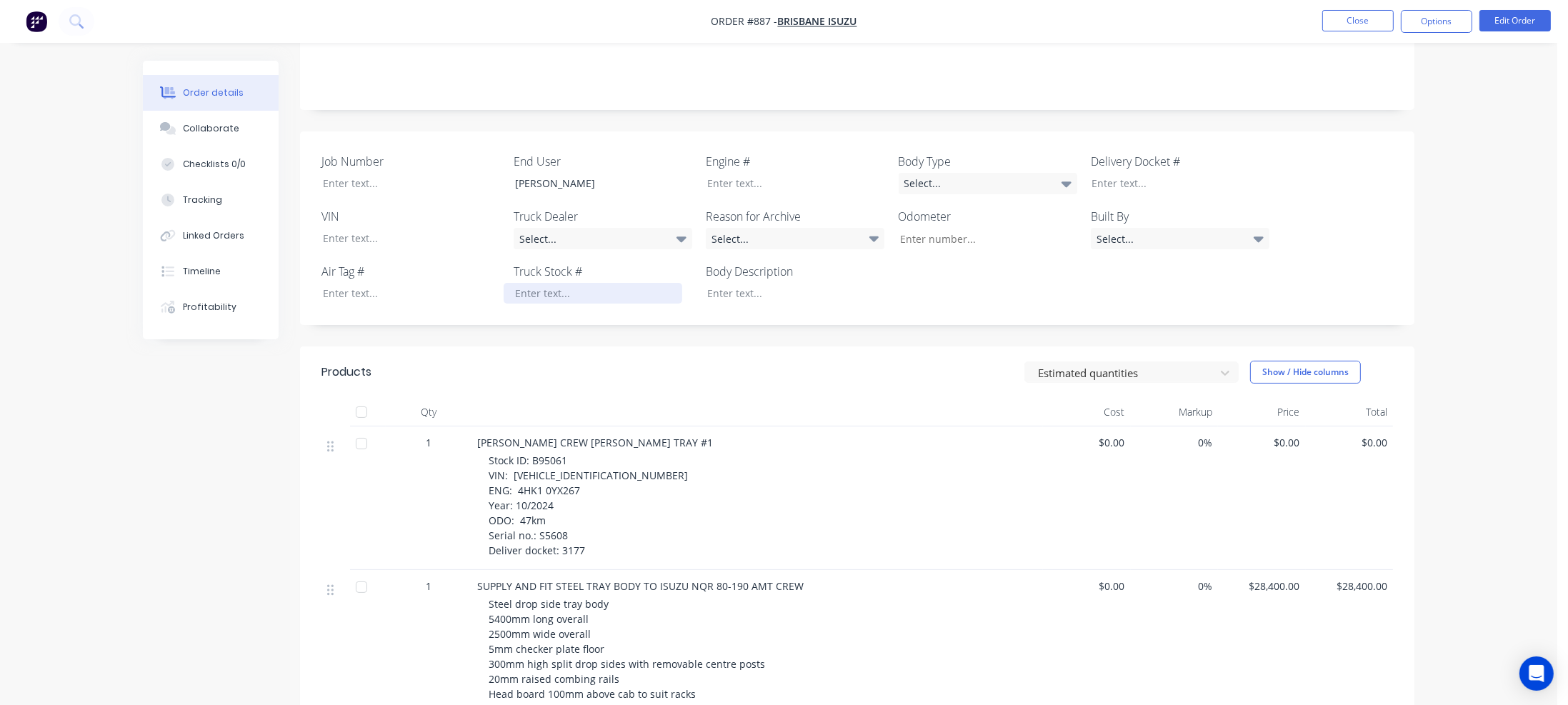
paste div
drag, startPoint x: 511, startPoint y: 457, endPoint x: 621, endPoint y: 456, distance: 110.0
click at [621, 456] on div "Stock ID: B95061 VIN: JAAN1R75MM7103137 ENG: 4HK1 0YX267 Year: 10/2024 ODO: 47k…" at bounding box center [763, 505] width 549 height 105
copy span "JAAN1R75MM7103137"
click at [342, 228] on div at bounding box center [400, 238] width 178 height 21
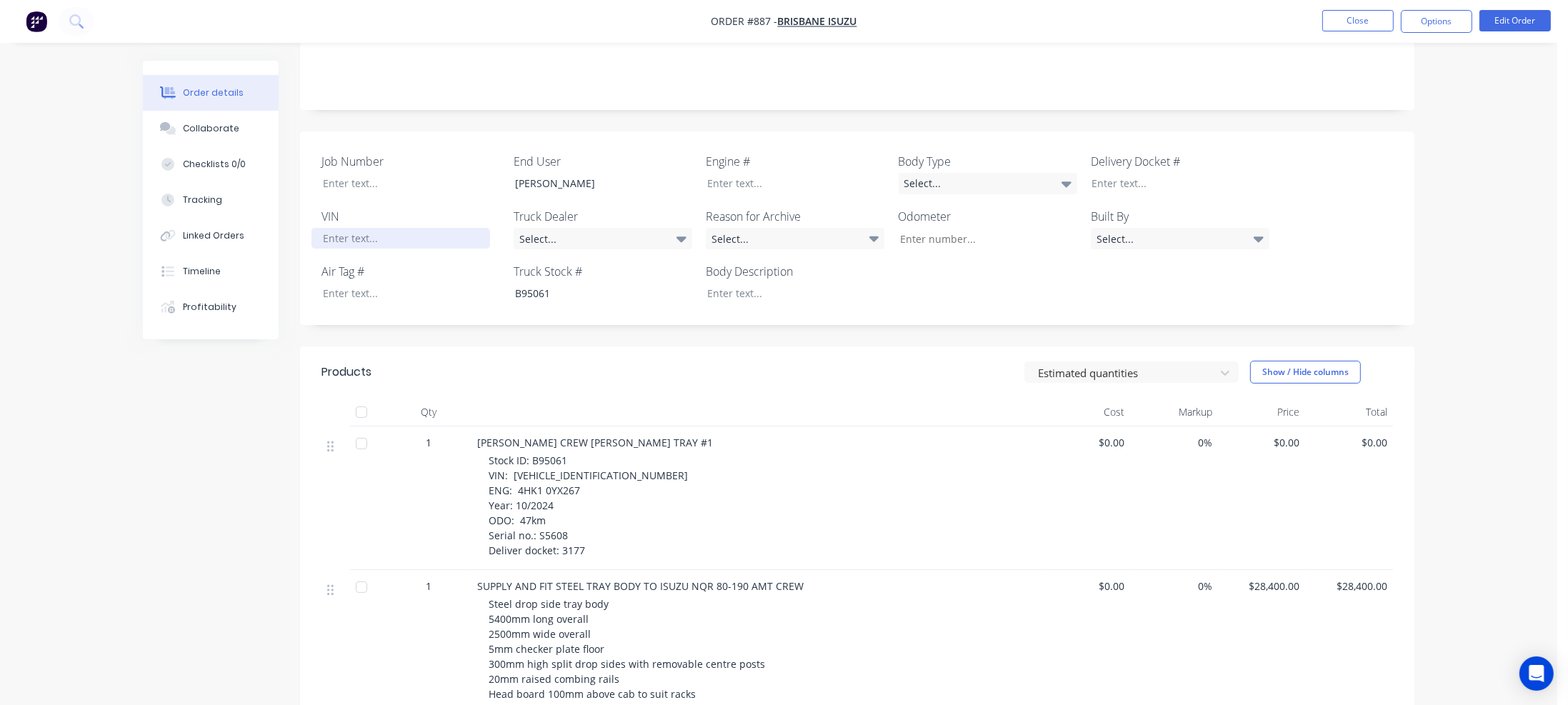
paste div
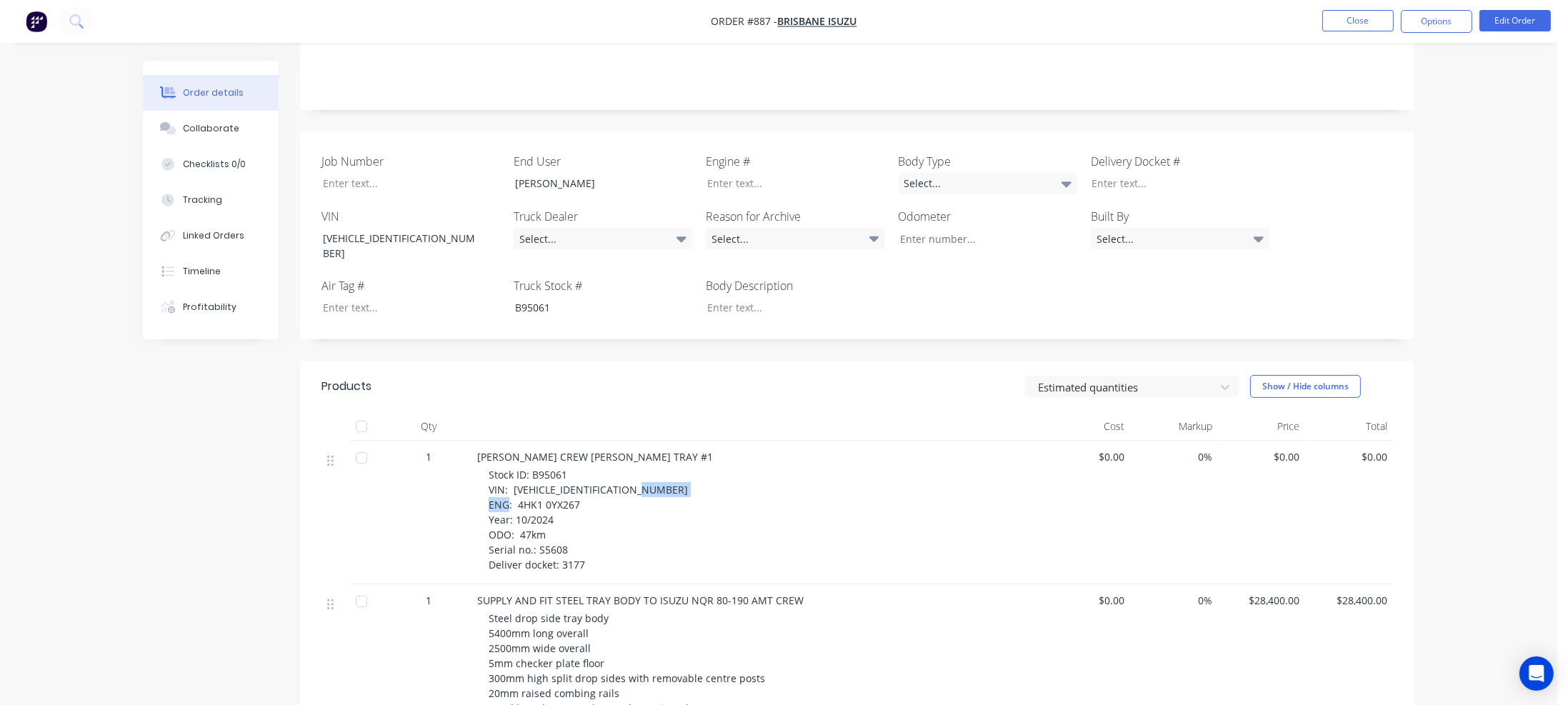
drag, startPoint x: 518, startPoint y: 471, endPoint x: 578, endPoint y: 469, distance: 60.0
click at [578, 469] on span "Stock ID: B95061 VIN: JAAN1R75MM7103137 ENG: 4HK1 0YX267 Year: 10/2024 ODO: 47k…" at bounding box center [588, 519] width 199 height 104
copy span "4HK1 0YX267"
click at [728, 173] on div at bounding box center [784, 183] width 178 height 21
paste div
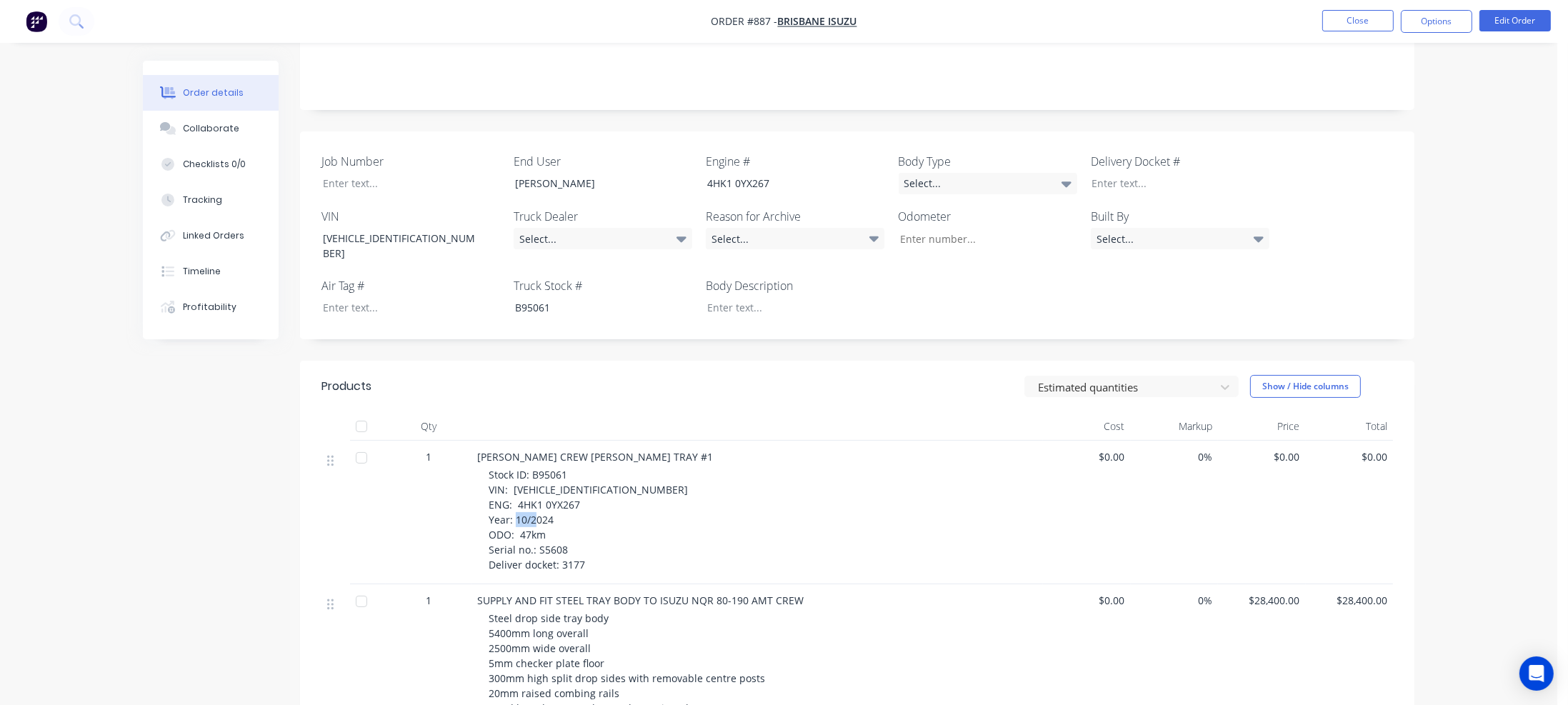
drag, startPoint x: 519, startPoint y: 500, endPoint x: 532, endPoint y: 499, distance: 13.0
click at [549, 499] on div "Stock ID: B95061 VIN: JAAN1R75MM7103137 ENG: 4HK1 0YX267 Year: 10/2024 ODO: 47k…" at bounding box center [763, 519] width 549 height 105
copy span "47km"
click at [930, 228] on input "Job Number" at bounding box center [982, 239] width 188 height 21
paste input "47km"
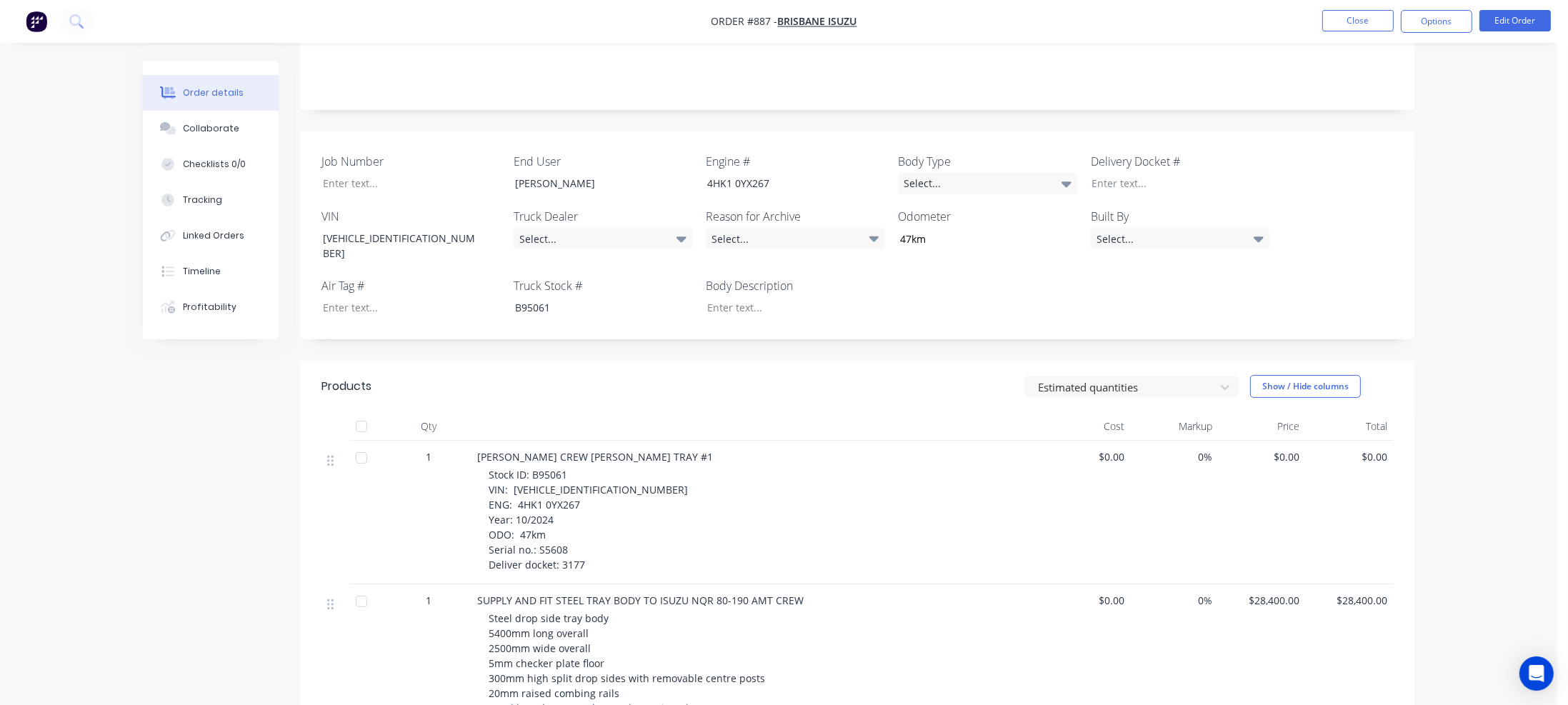
type input "47"
drag, startPoint x: 537, startPoint y: 514, endPoint x: 563, endPoint y: 514, distance: 26.0
click at [563, 514] on span "Stock ID: B95061 VIN: JAAN1R75MM7103137 ENG: 4HK1 0YX267 Year: 10/2024 ODO: 47k…" at bounding box center [588, 519] width 199 height 104
copy span "S5608"
click at [345, 173] on div at bounding box center [400, 183] width 178 height 21
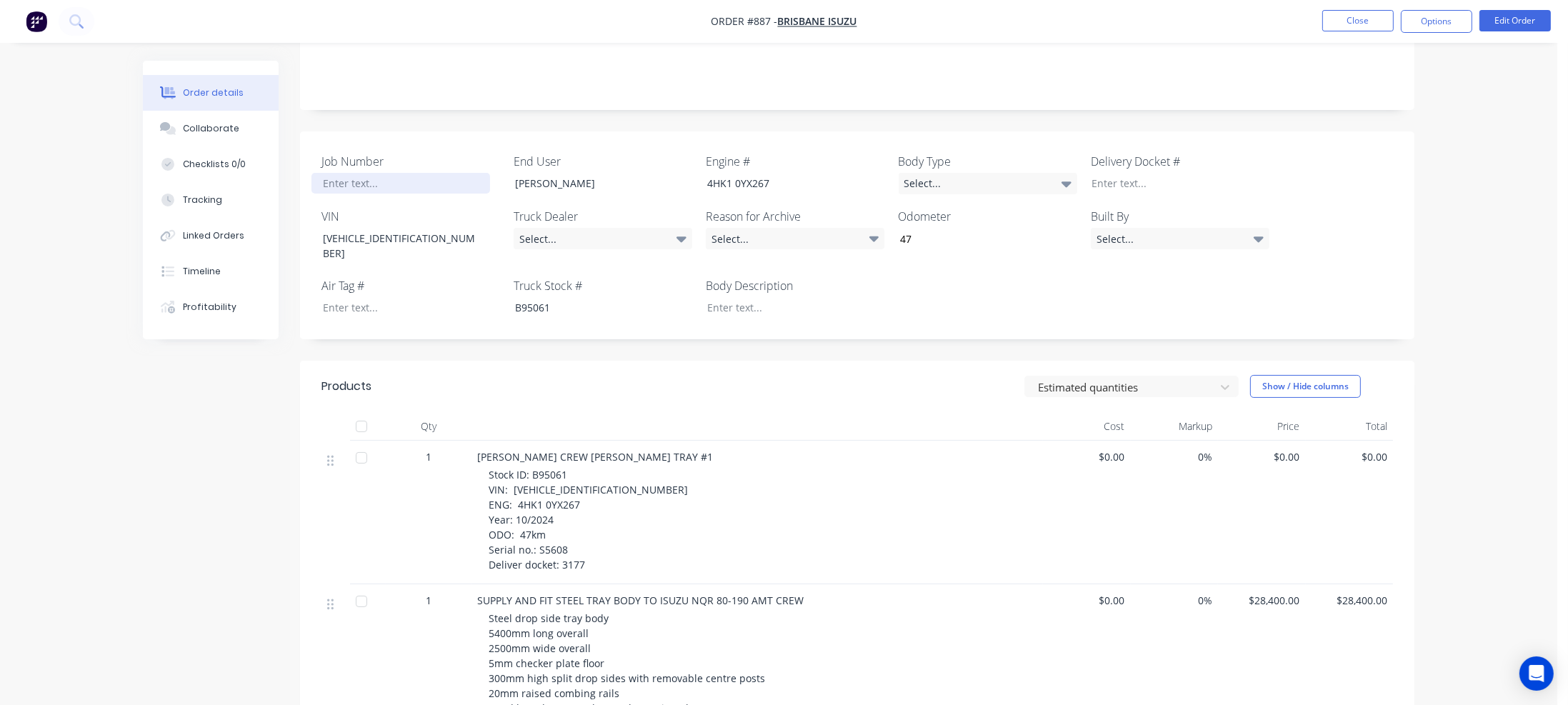
paste div
drag, startPoint x: 561, startPoint y: 532, endPoint x: 582, endPoint y: 532, distance: 21.0
click at [582, 532] on span "Stock ID: B95061 VIN: JAAN1R75MM7103137 ENG: 4HK1 0YX267 Year: 10/2024 ODO: 47k…" at bounding box center [588, 519] width 199 height 104
copy span "3177"
click at [1115, 173] on div at bounding box center [1169, 183] width 178 height 21
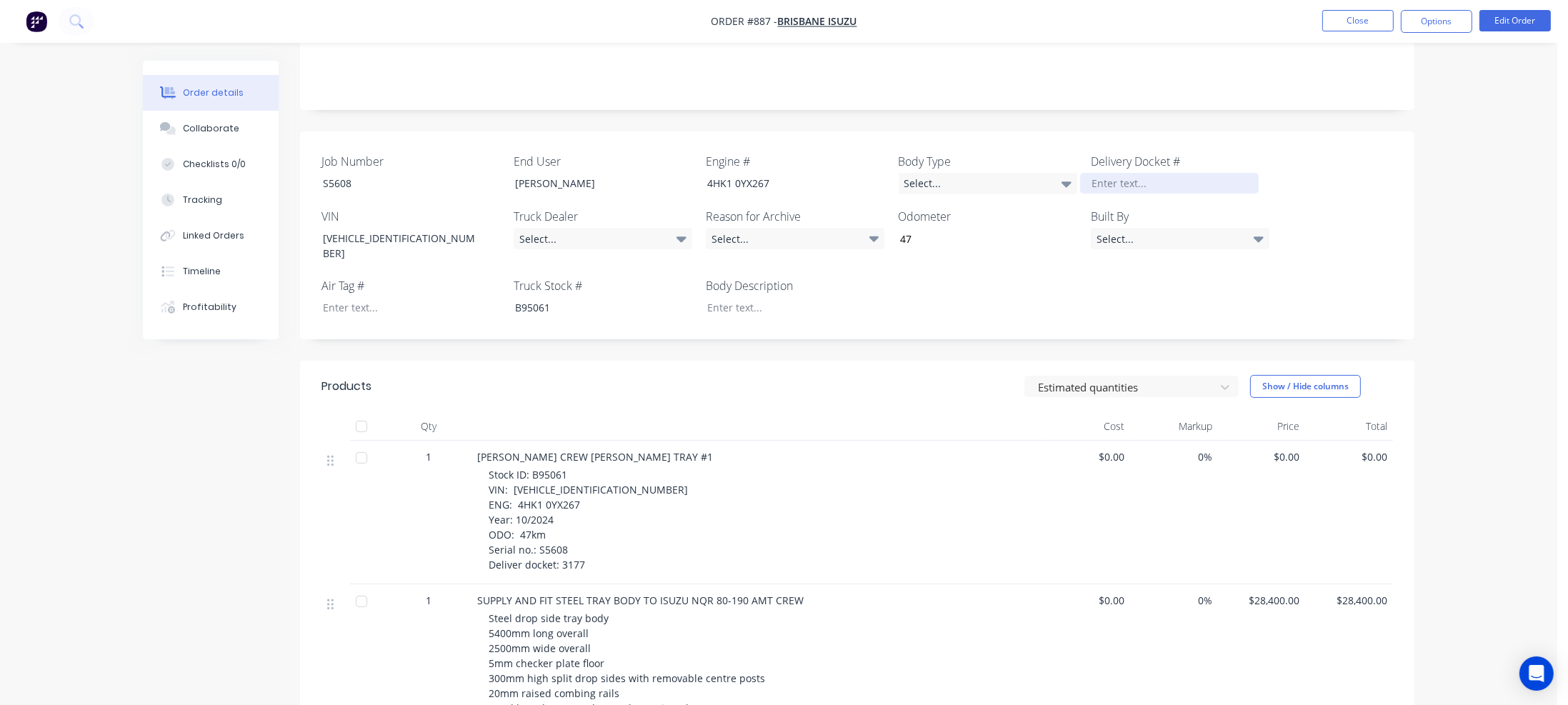
paste div
click at [757, 297] on div at bounding box center [784, 307] width 178 height 21
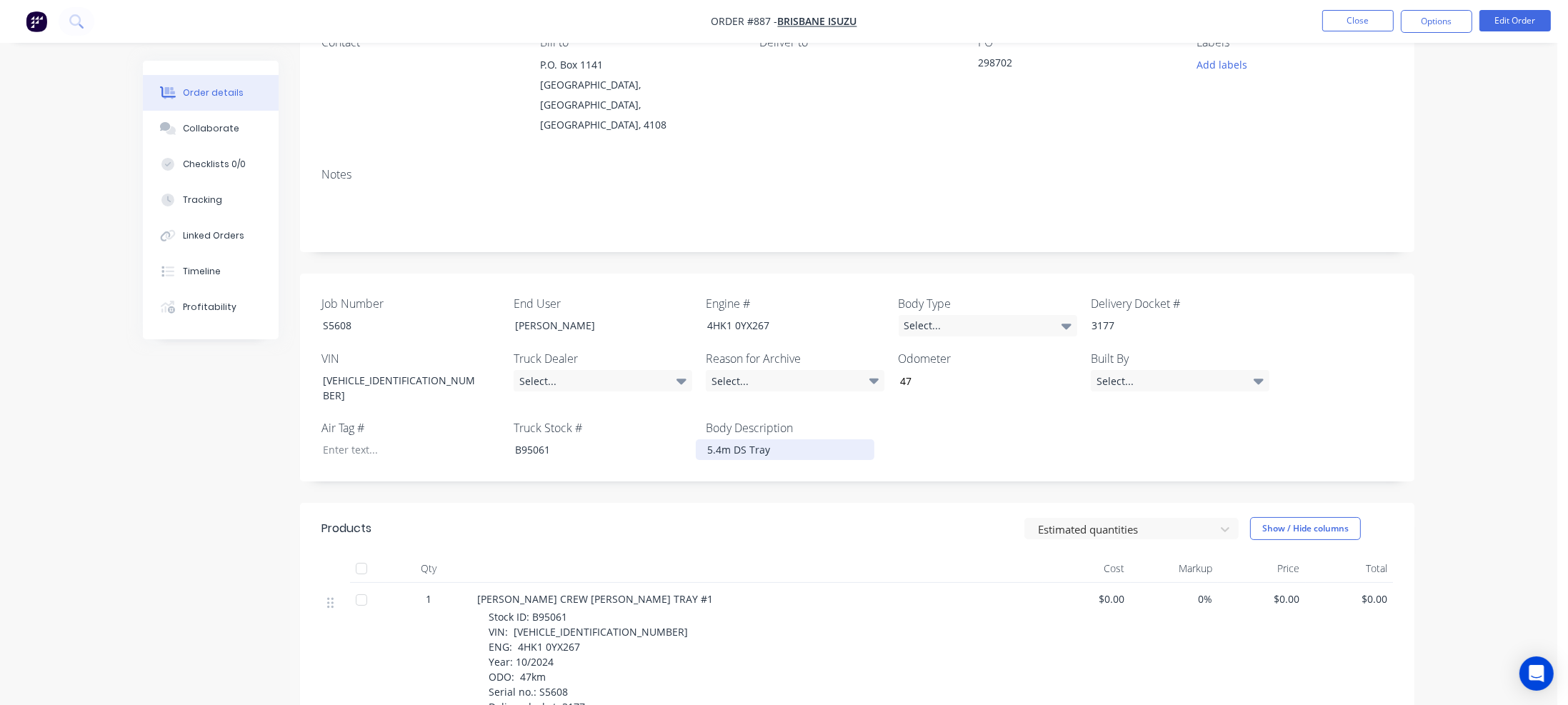
scroll to position [143, 0]
click at [1342, 21] on button "Close" at bounding box center [1358, 21] width 72 height 21
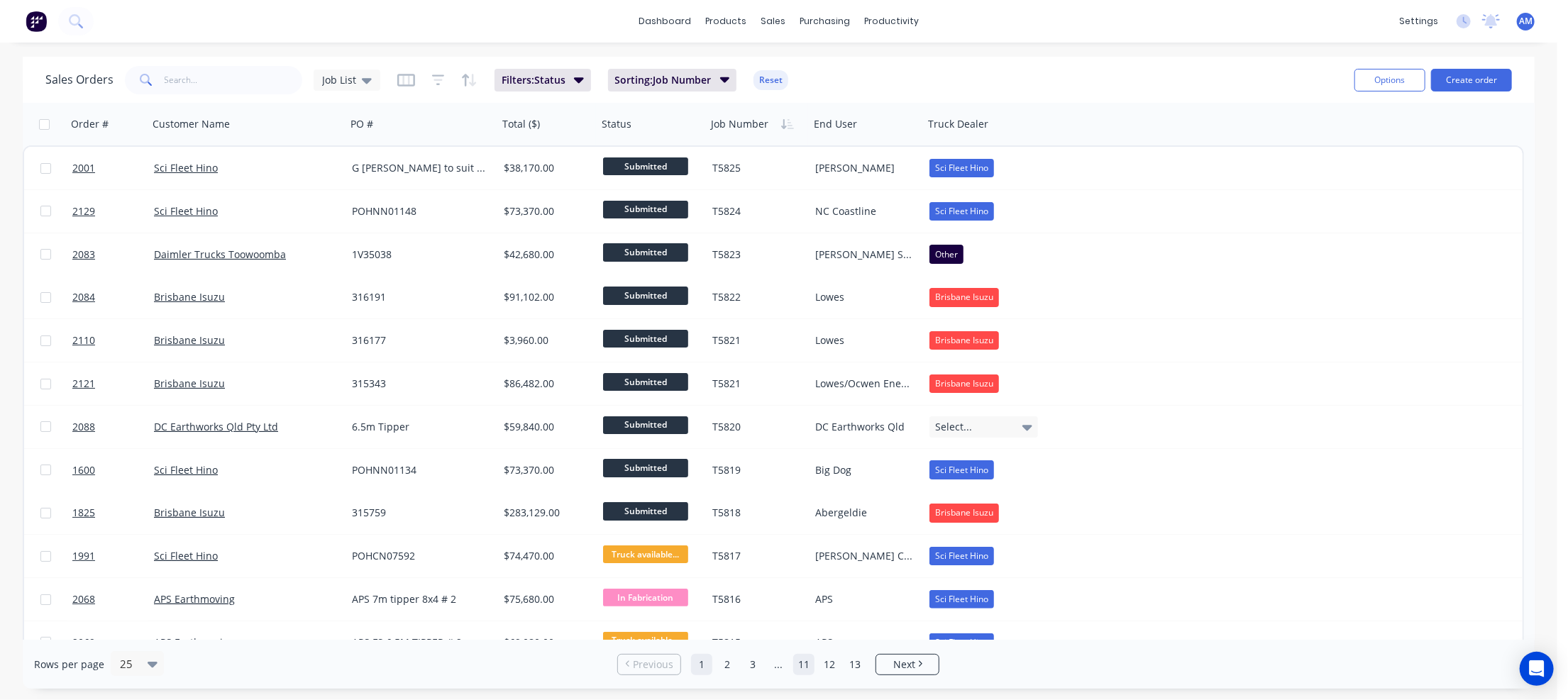
click at [800, 666] on link "11" at bounding box center [804, 664] width 21 height 21
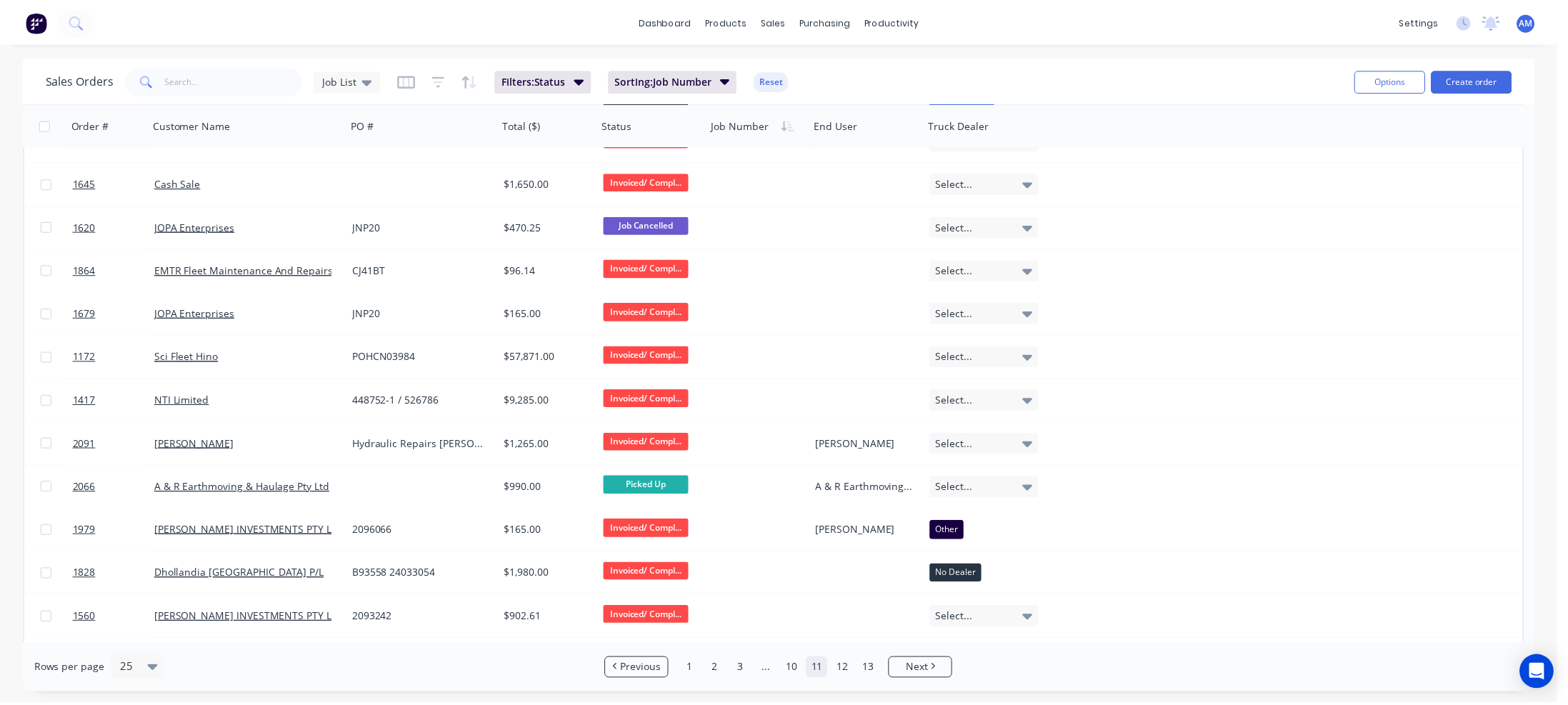
scroll to position [428, 0]
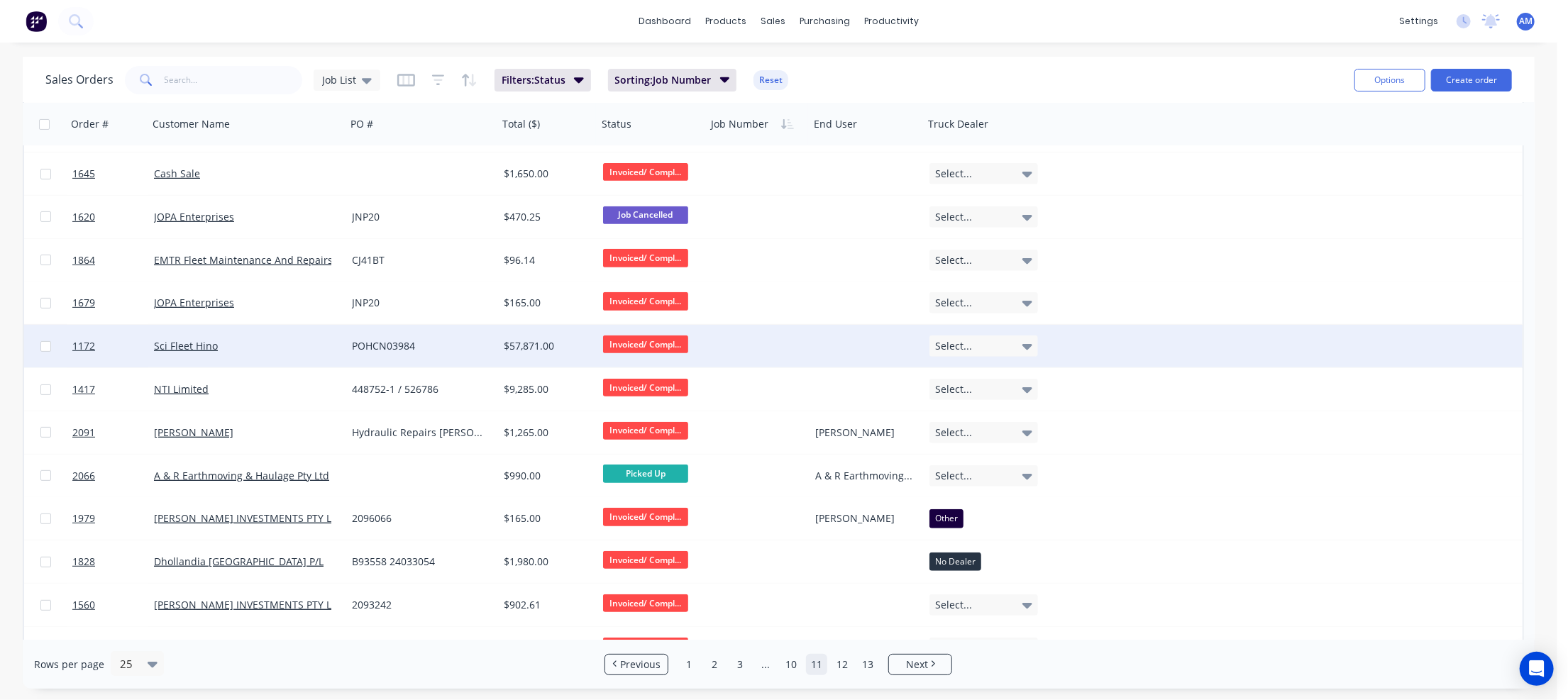
click at [319, 343] on div "Sci Fleet Hino" at bounding box center [242, 346] width 177 height 14
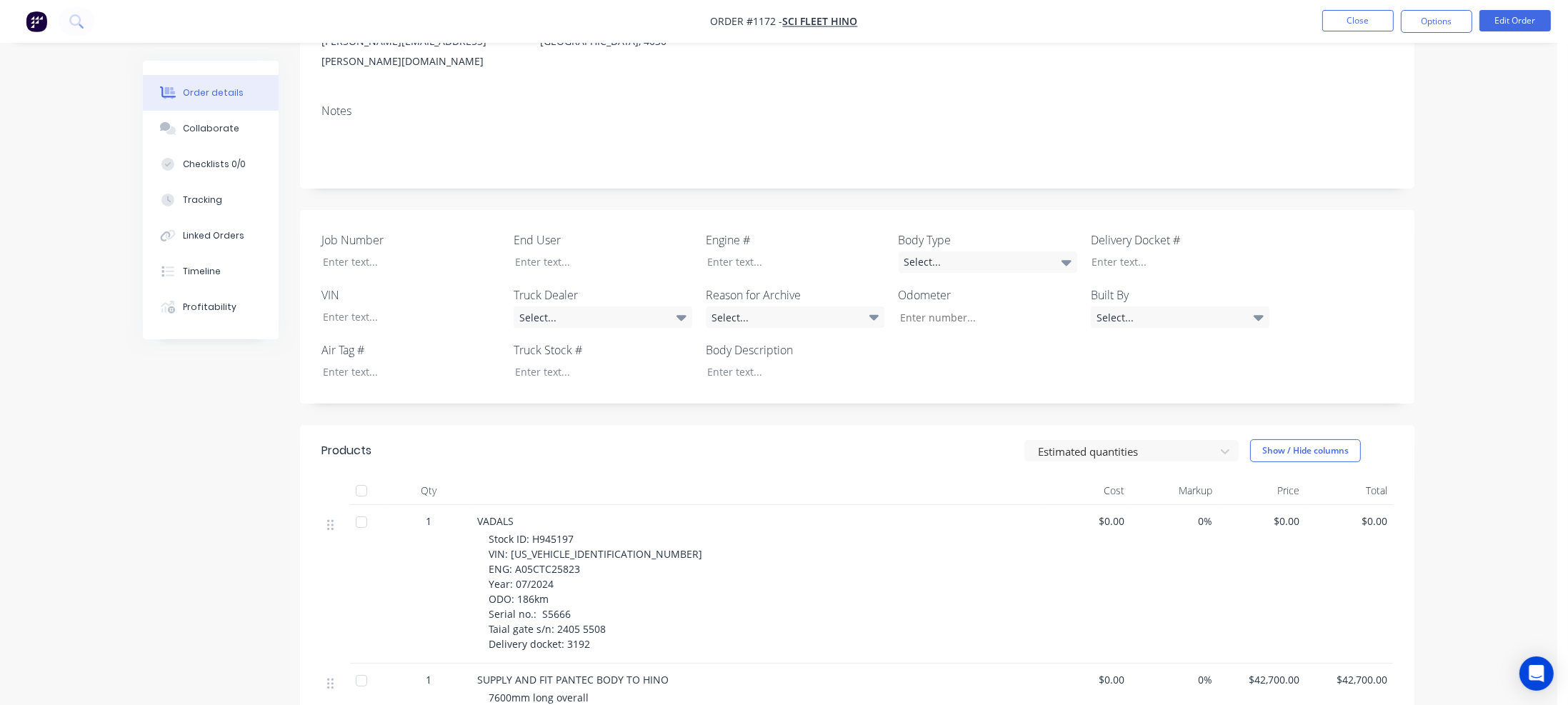
scroll to position [286, 0]
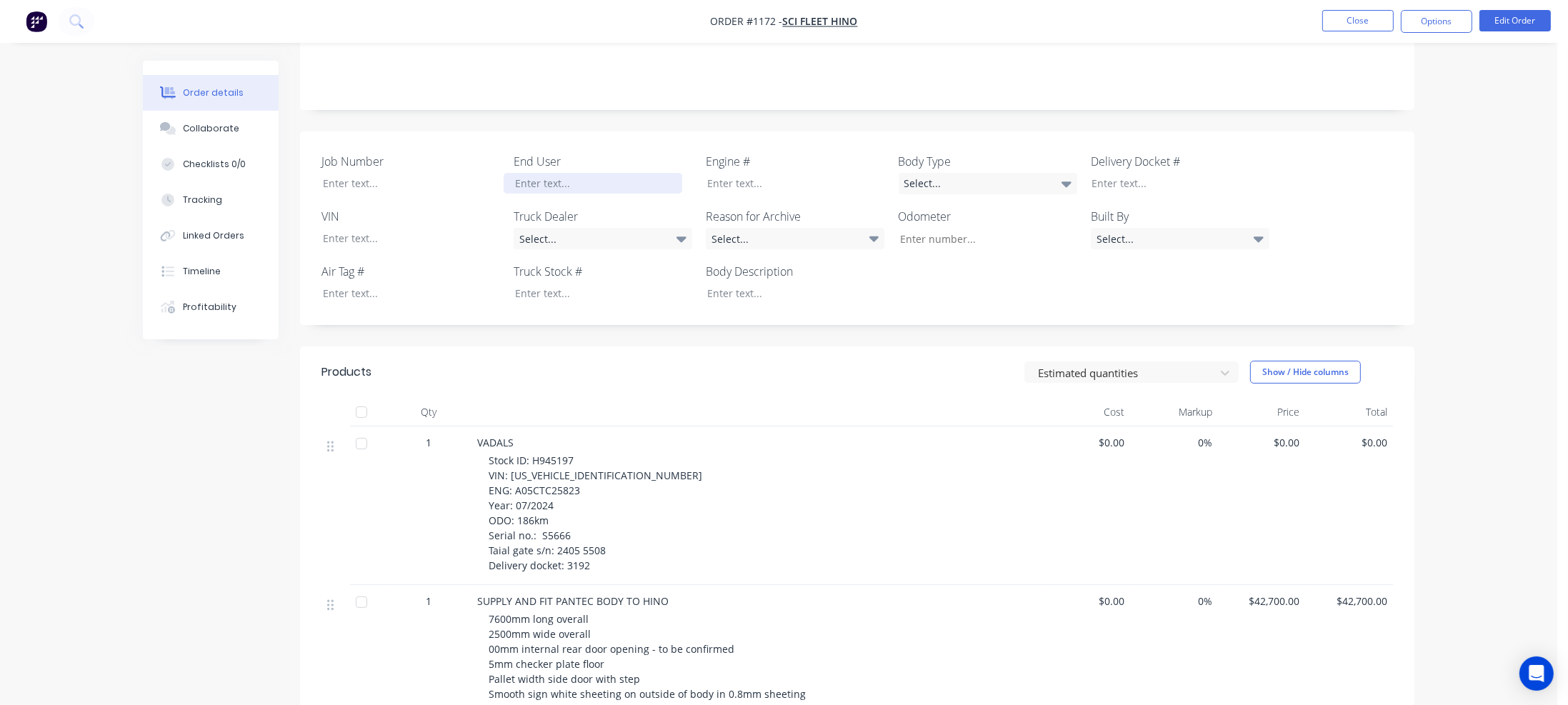
click at [547, 173] on div at bounding box center [592, 183] width 178 height 21
drag, startPoint x: 532, startPoint y: 439, endPoint x: 576, endPoint y: 436, distance: 44.1
click at [576, 453] on div "Stock ID: H945197 VIN: JHDFE2AU1XXX10381 ENG: A05CTC25823 Year: 07/2024 ODO: 18…" at bounding box center [763, 513] width 549 height 120
click at [542, 283] on div at bounding box center [592, 293] width 178 height 21
paste div
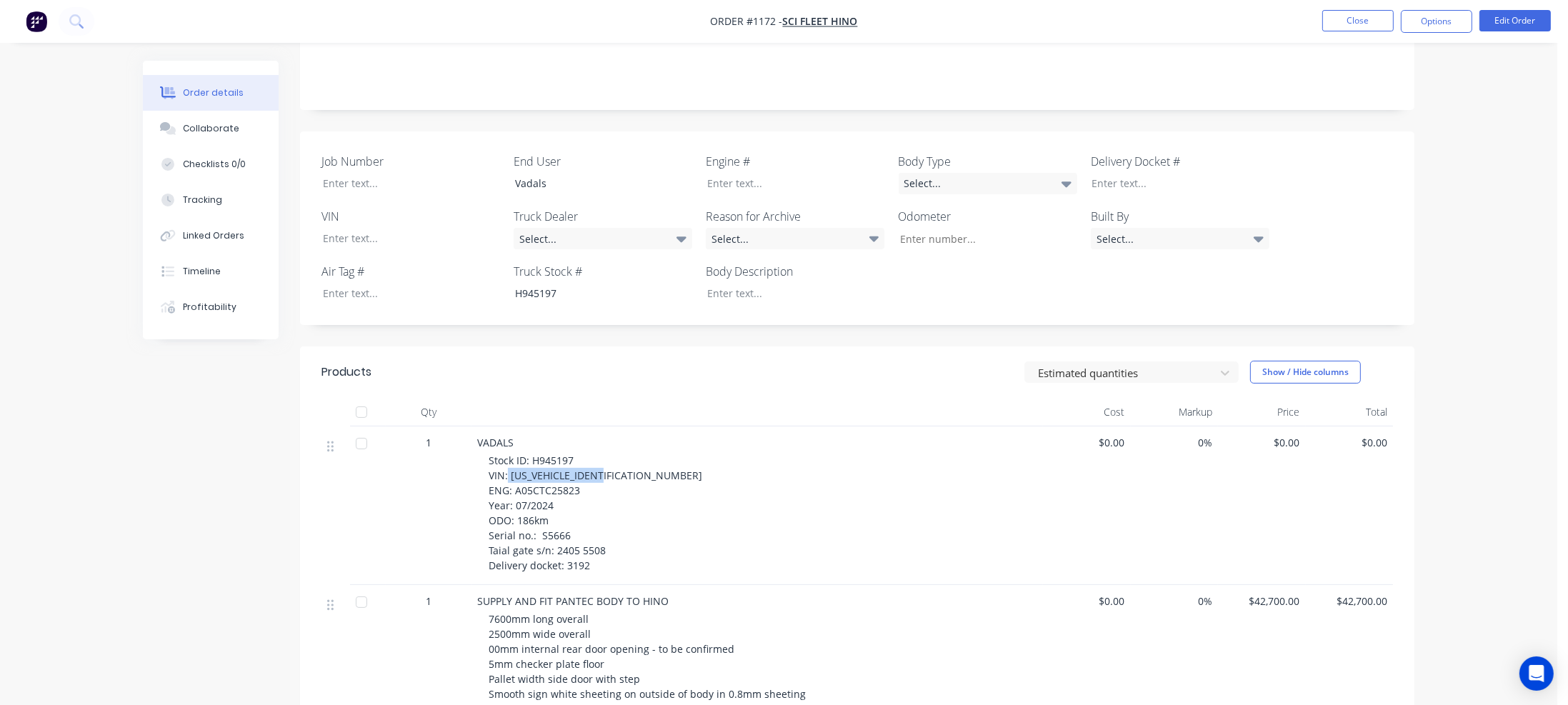
drag, startPoint x: 509, startPoint y: 454, endPoint x: 628, endPoint y: 454, distance: 119.0
click at [629, 454] on div "Stock ID: H945197 VIN: JHDFE2AU1XXX10381 ENG: A05CTC25823 Year: 07/2024 ODO: 18…" at bounding box center [763, 513] width 549 height 120
click at [380, 228] on div at bounding box center [400, 238] width 178 height 21
paste div
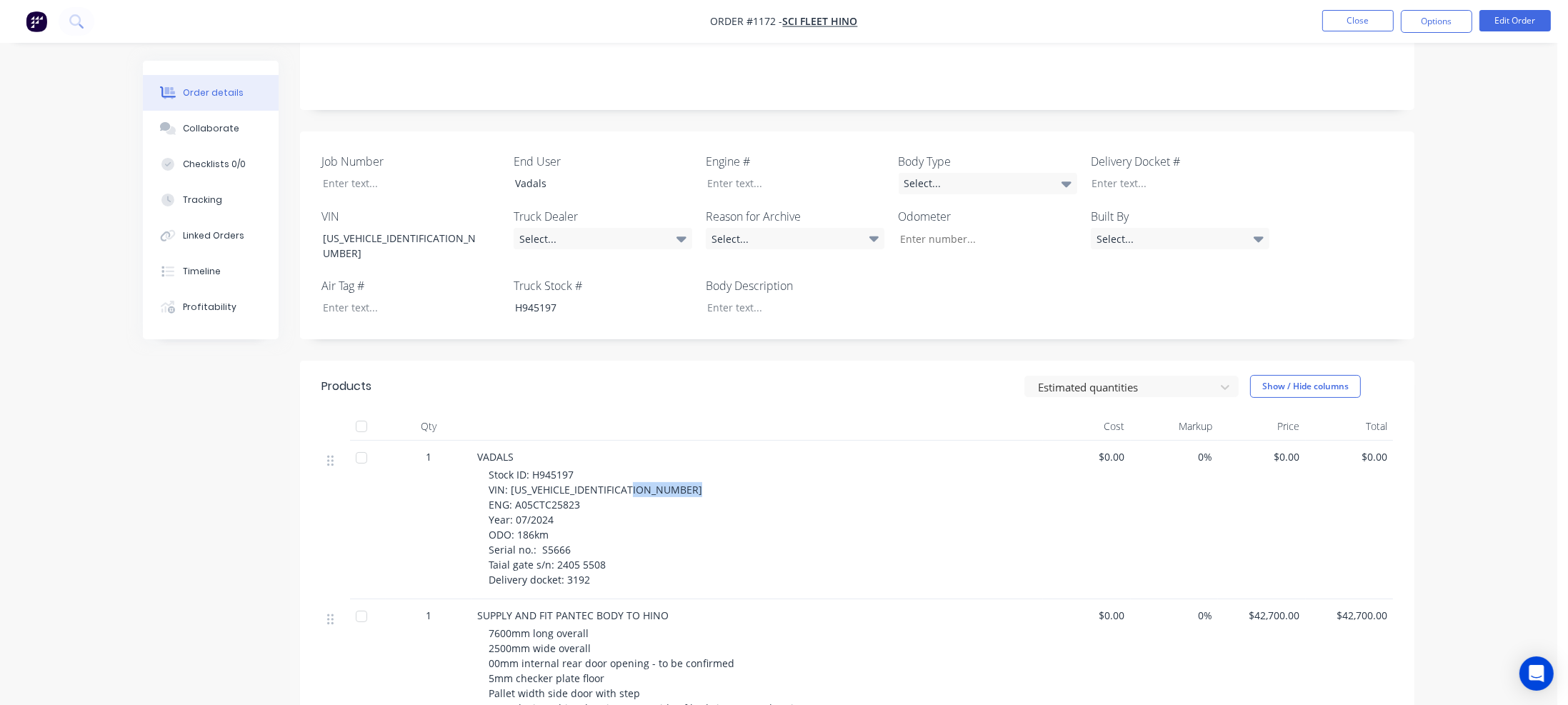
drag, startPoint x: 514, startPoint y: 471, endPoint x: 586, endPoint y: 470, distance: 72.0
click at [586, 470] on div "Stock ID: H945197 VIN: JHDFE2AU1XXX10381 ENG: A05CTC25823 Year: 07/2024 ODO: 18…" at bounding box center [763, 527] width 549 height 120
click at [734, 173] on div at bounding box center [784, 183] width 178 height 21
paste div
drag, startPoint x: 517, startPoint y: 502, endPoint x: 554, endPoint y: 499, distance: 37.1
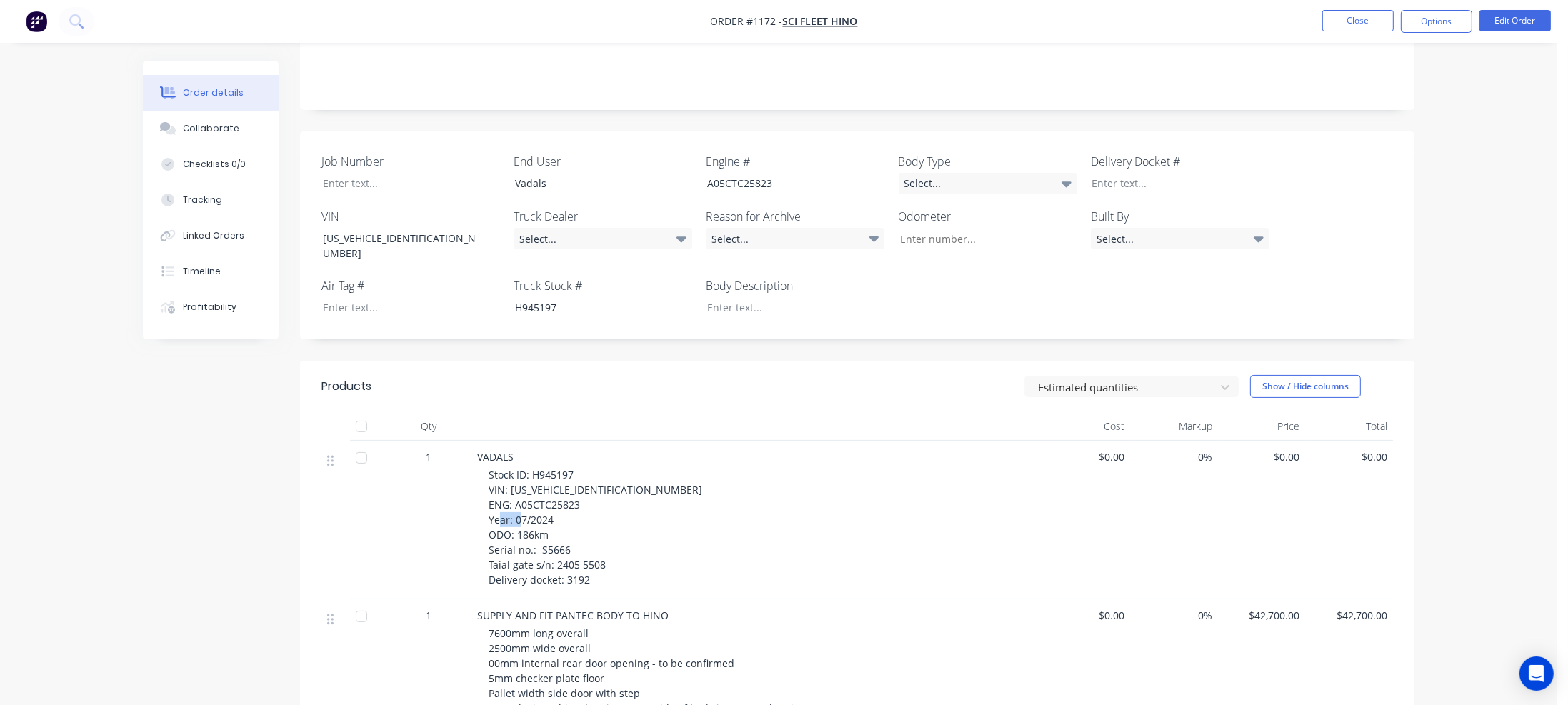
click at [554, 499] on div "Stock ID: H945197 VIN: JHDFE2AU1XXX10381 ENG: A05CTC25823 Year: 07/2024 ODO: 18…" at bounding box center [763, 527] width 549 height 120
click at [934, 228] on input "Job Number" at bounding box center [982, 239] width 188 height 21
paste input "186km"
type input "186"
drag, startPoint x: 540, startPoint y: 515, endPoint x: 574, endPoint y: 514, distance: 34.0
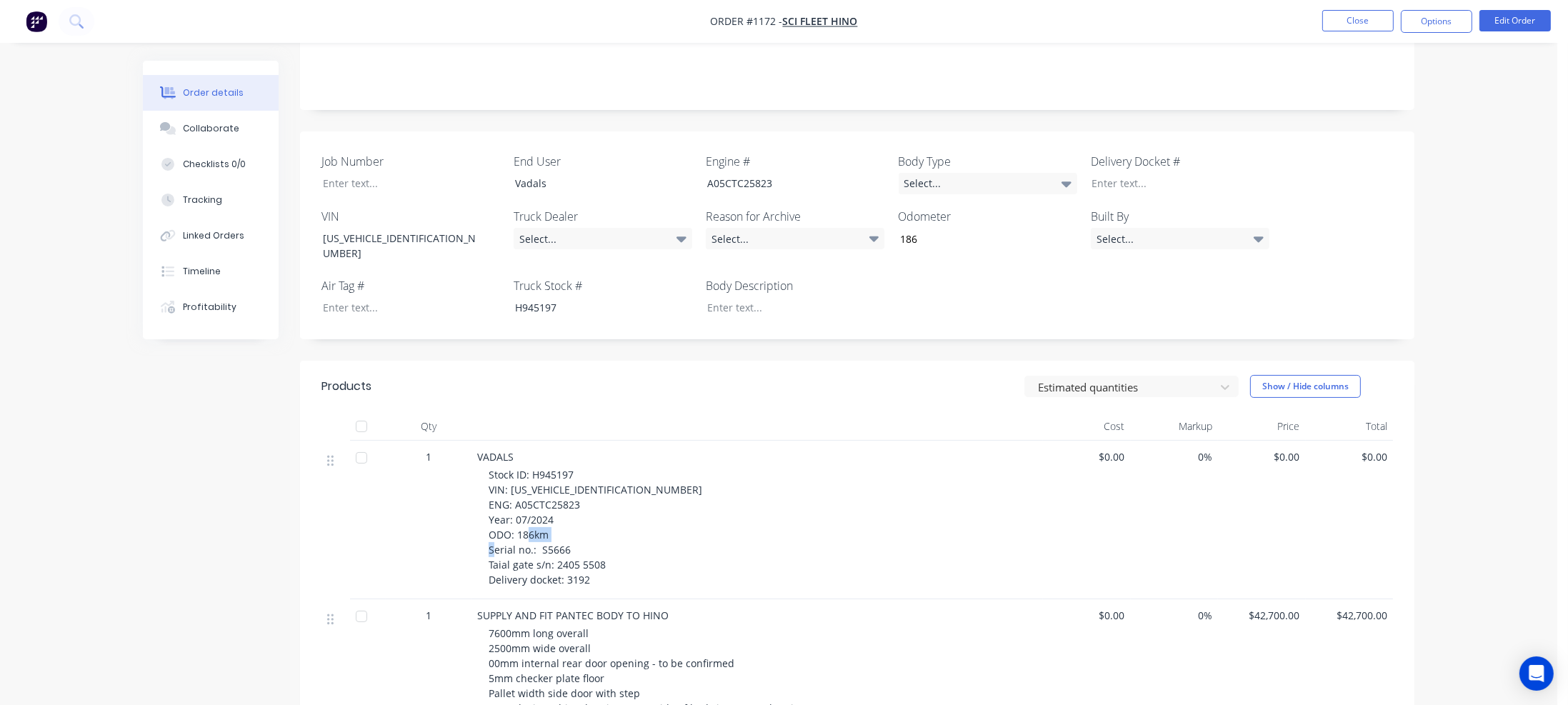
click at [574, 514] on div "Stock ID: H945197 VIN: JHDFE2AU1XXX10381 ENG: A05CTC25823 Year: 07/2024 ODO: 18…" at bounding box center [763, 527] width 549 height 120
click at [345, 173] on div at bounding box center [400, 183] width 178 height 21
paste div
drag, startPoint x: 565, startPoint y: 545, endPoint x: 606, endPoint y: 545, distance: 41.0
click at [606, 545] on div "Stock ID: H945197 VIN: JHDFE2AU1XXX10381 ENG: A05CTC25823 Year: 07/2024 ODO: 18…" at bounding box center [763, 527] width 549 height 120
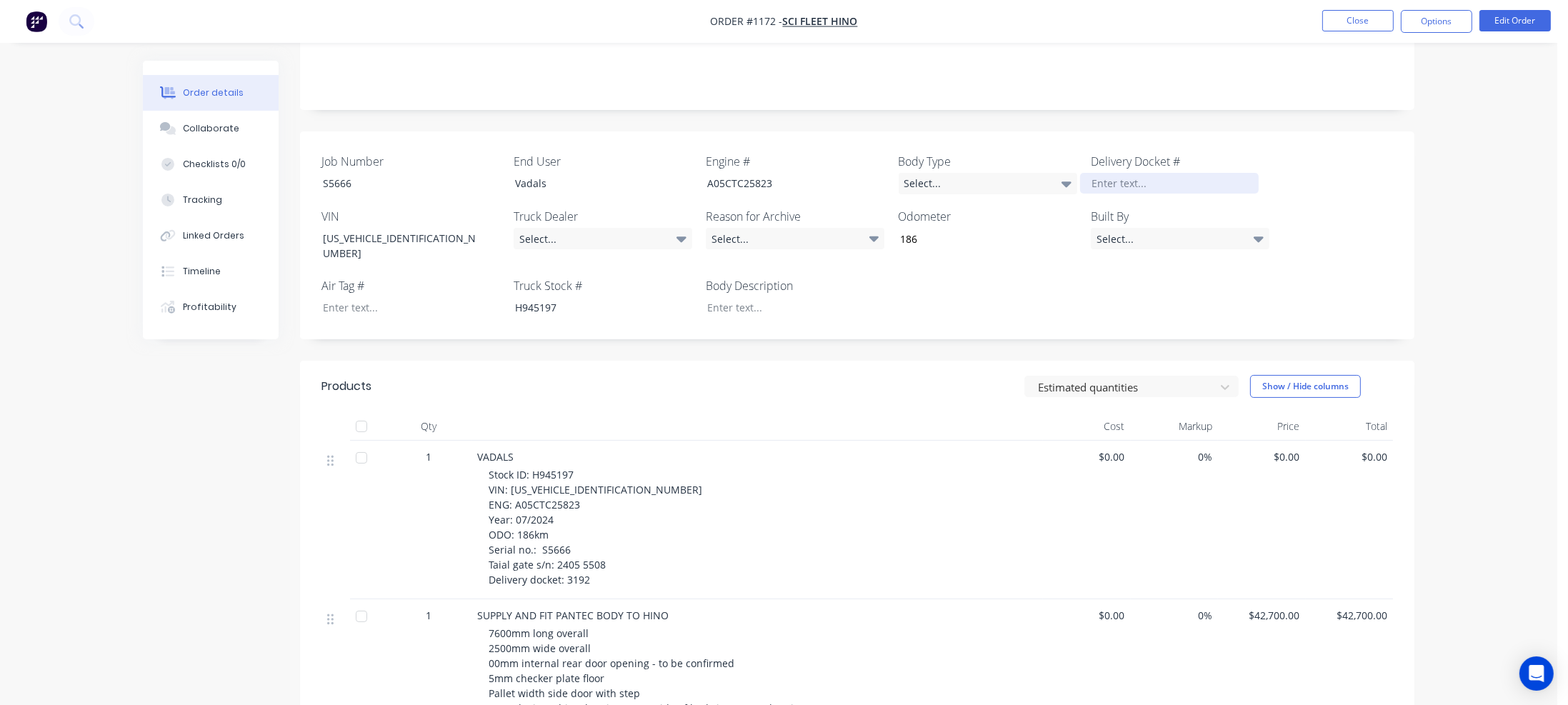
click at [1120, 173] on div at bounding box center [1169, 183] width 178 height 21
paste div
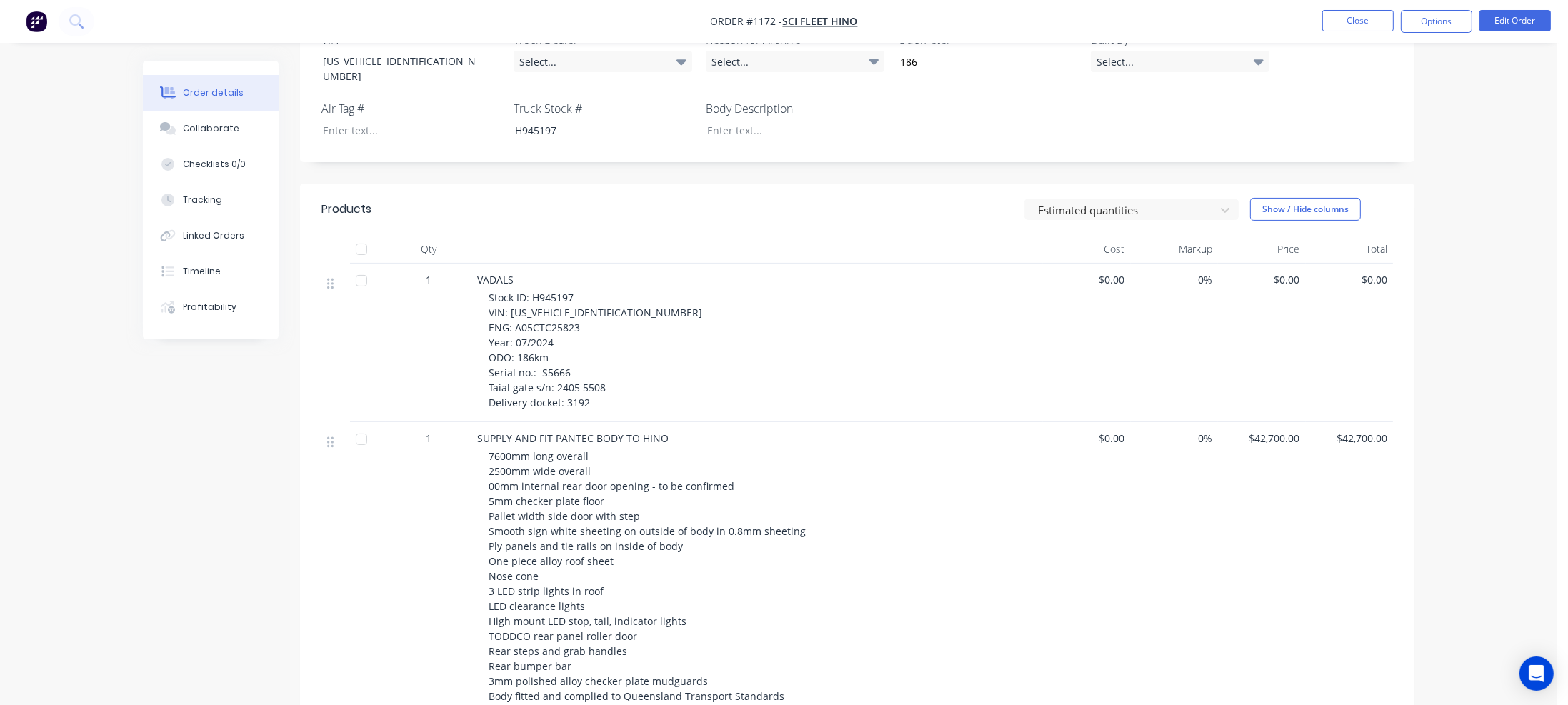
scroll to position [423, 0]
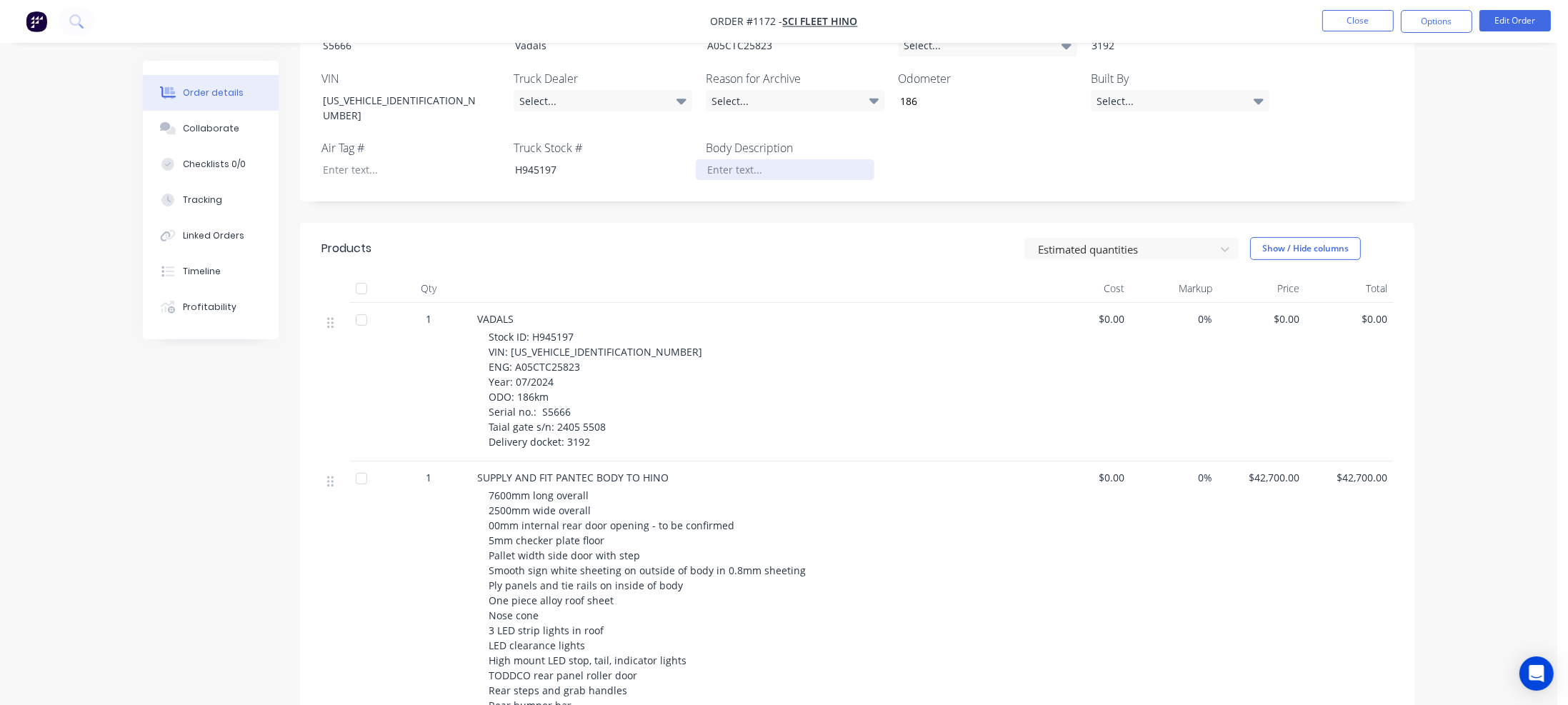
click at [725, 159] on div at bounding box center [784, 169] width 178 height 21
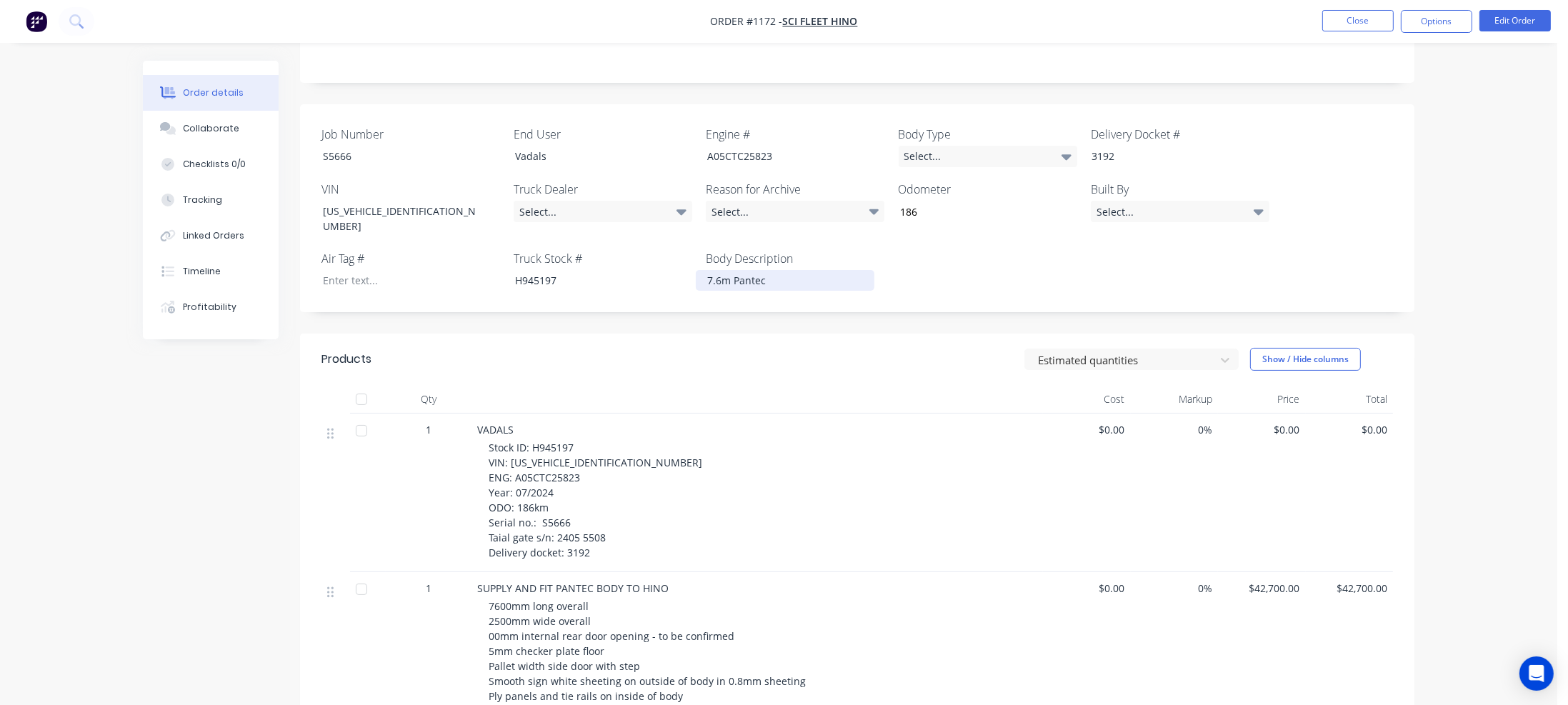
scroll to position [281, 0]
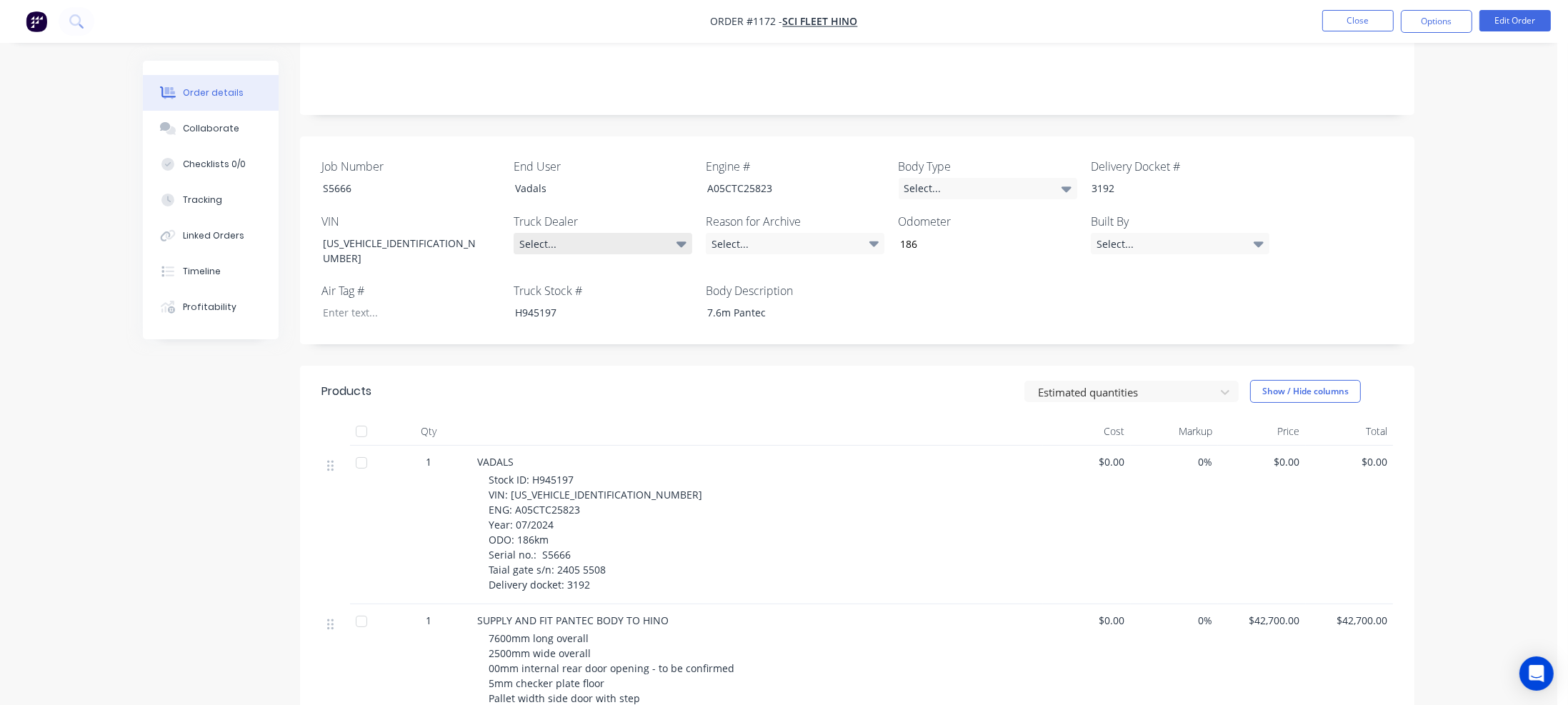
click at [668, 233] on div "Select..." at bounding box center [602, 244] width 178 height 21
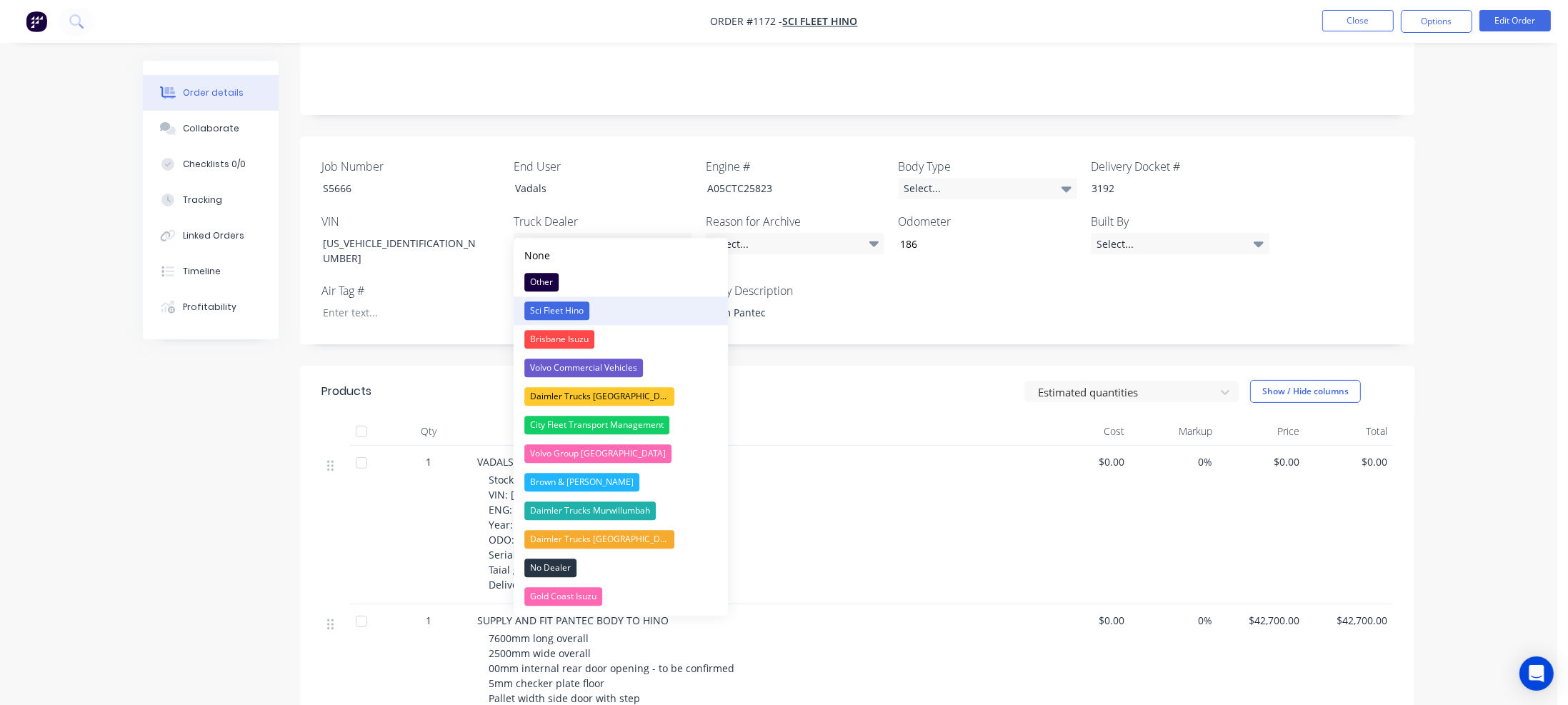
click at [569, 317] on div "Sci Fleet Hino" at bounding box center [557, 311] width 65 height 19
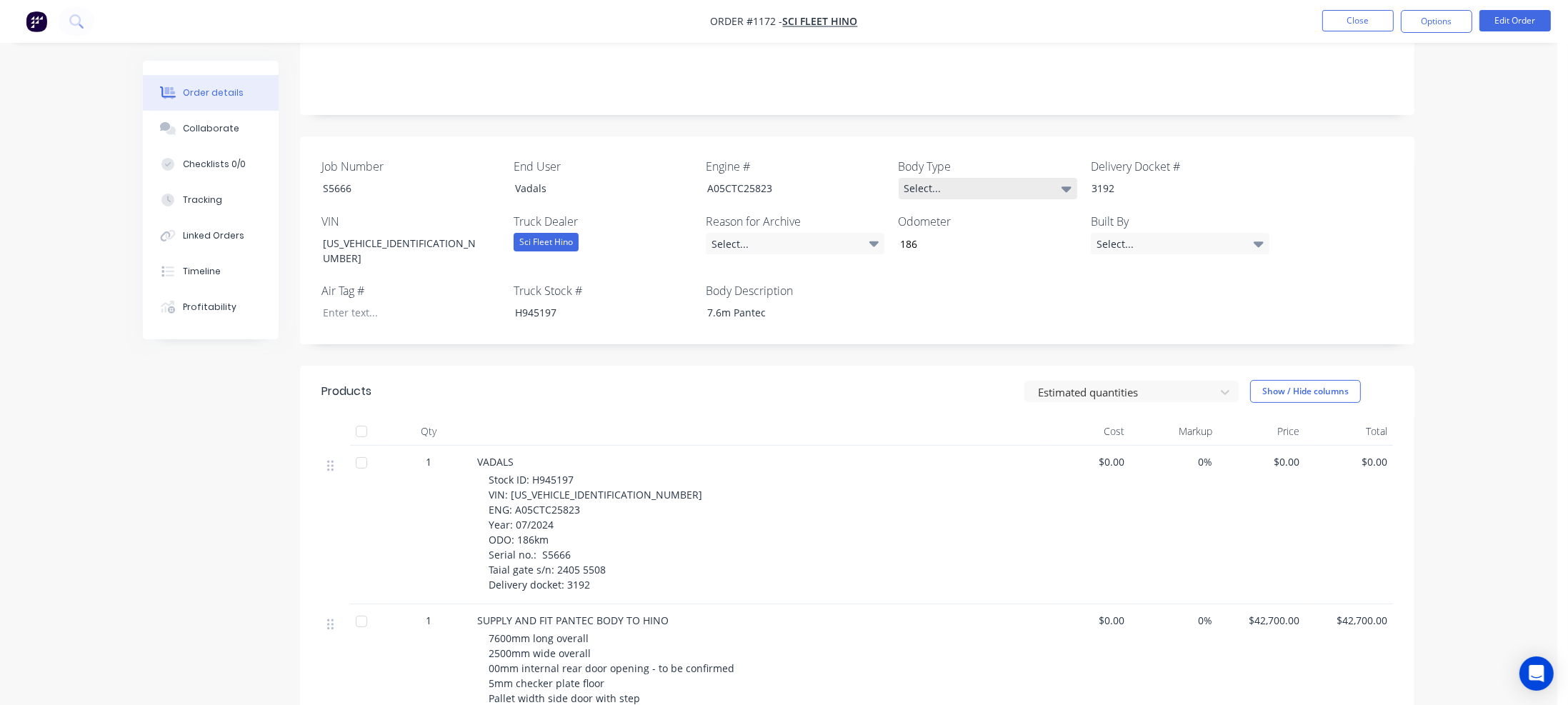
click at [1014, 178] on div "Select..." at bounding box center [988, 188] width 178 height 21
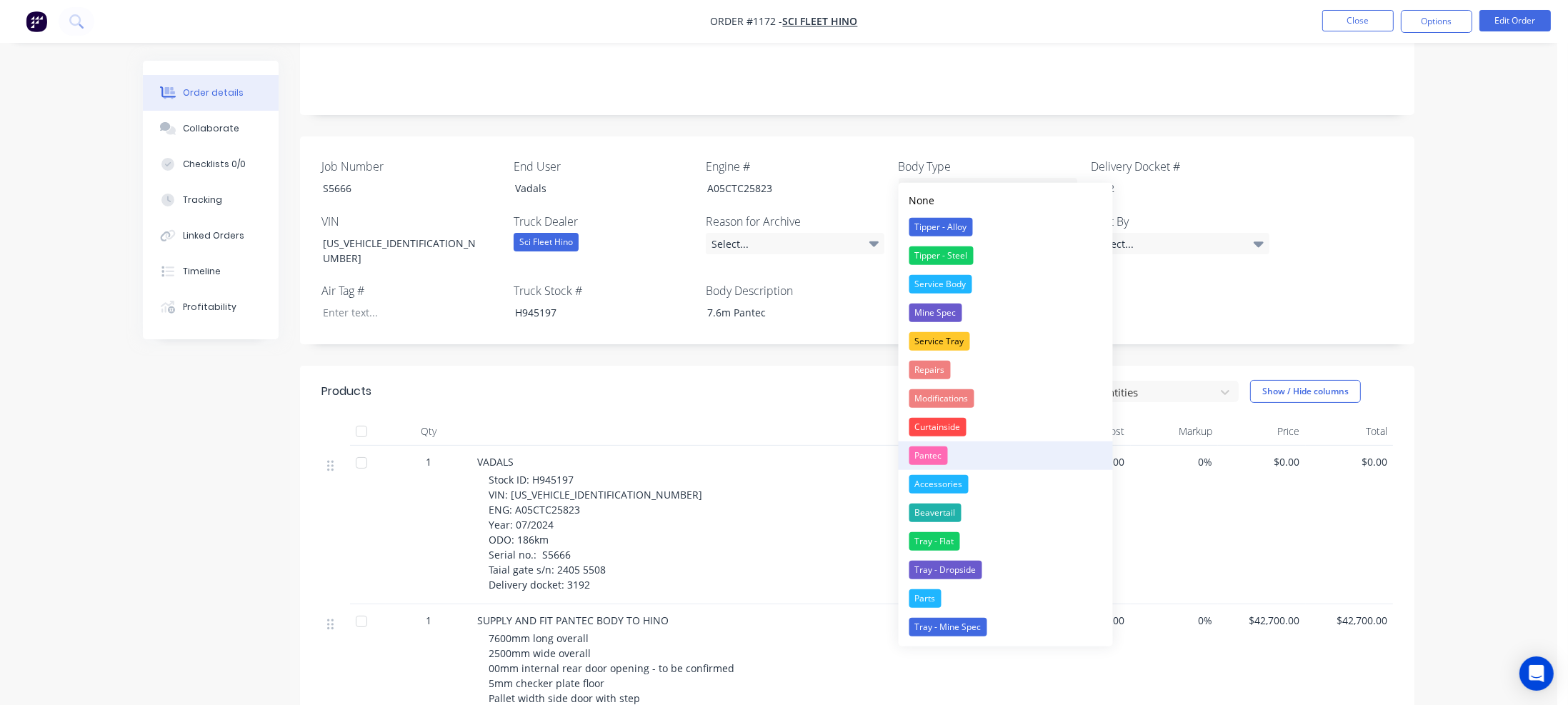
click at [931, 449] on div "Pantec" at bounding box center [929, 456] width 39 height 19
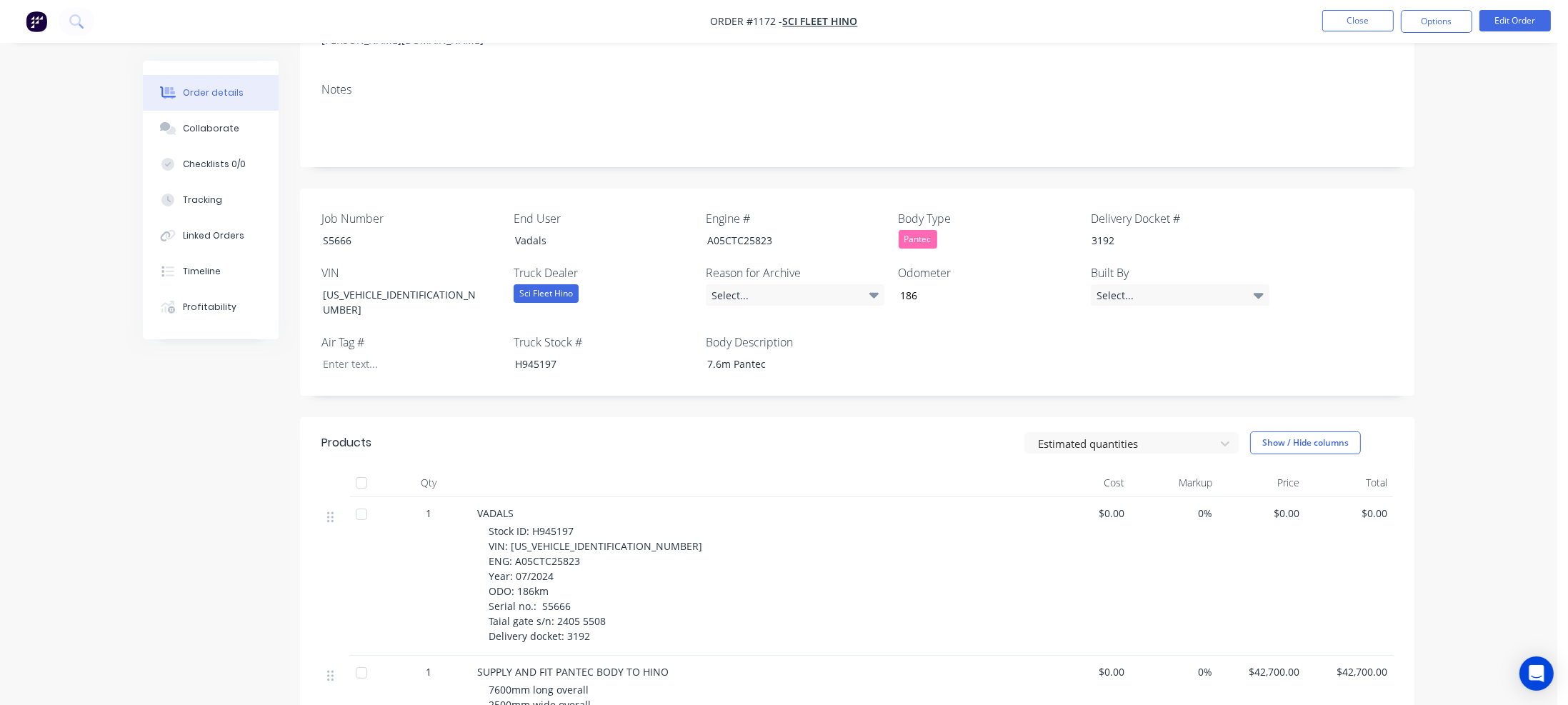
scroll to position [209, 0]
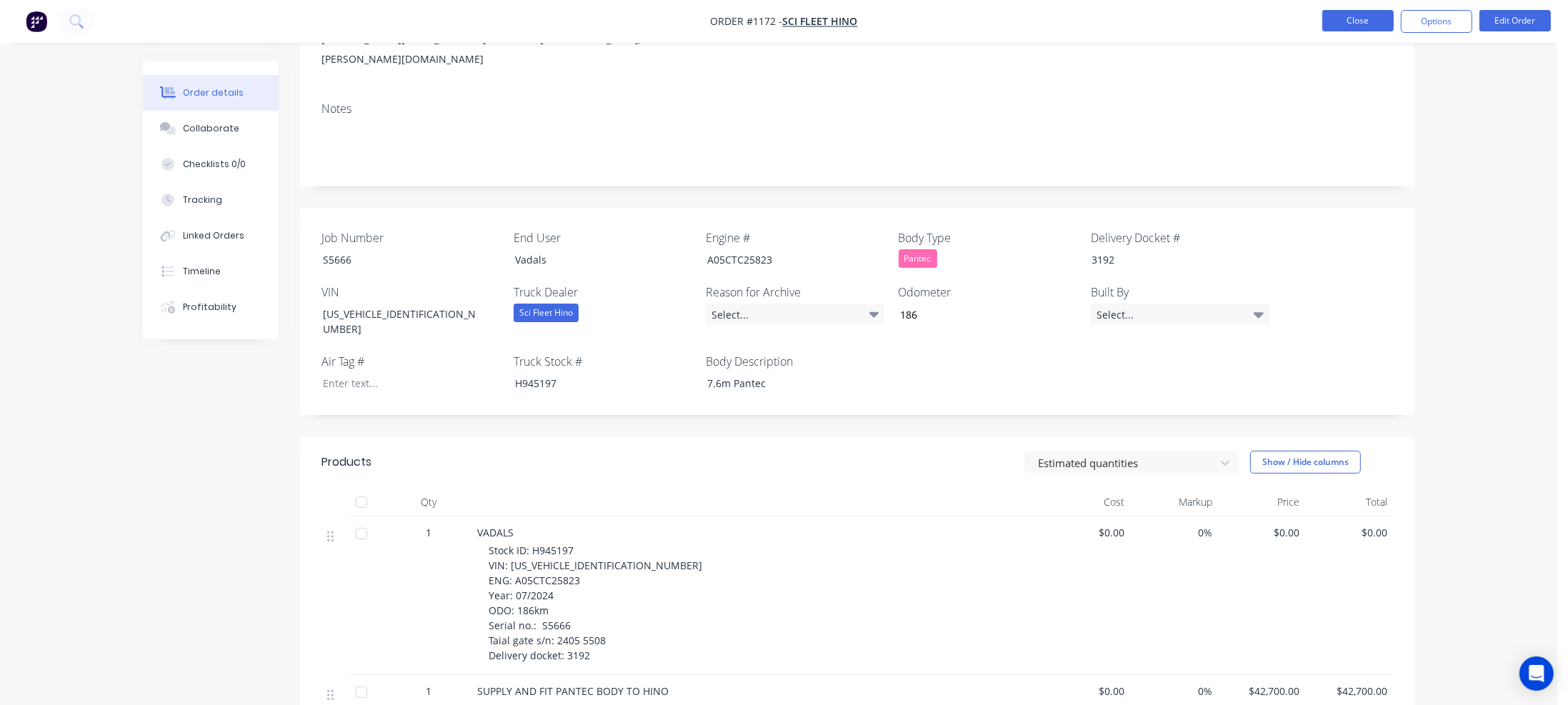
click at [1368, 24] on button "Close" at bounding box center [1358, 21] width 72 height 21
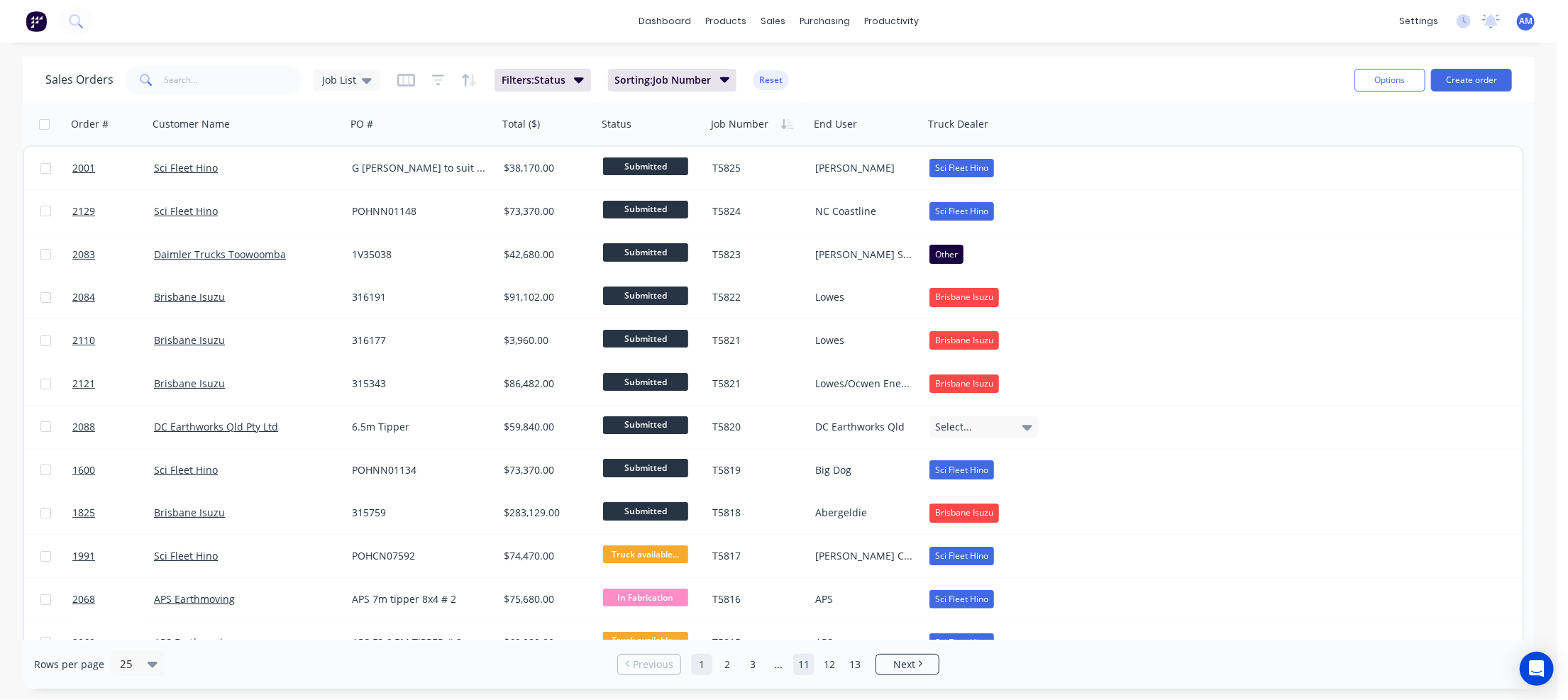
click at [797, 669] on link "11" at bounding box center [804, 664] width 21 height 21
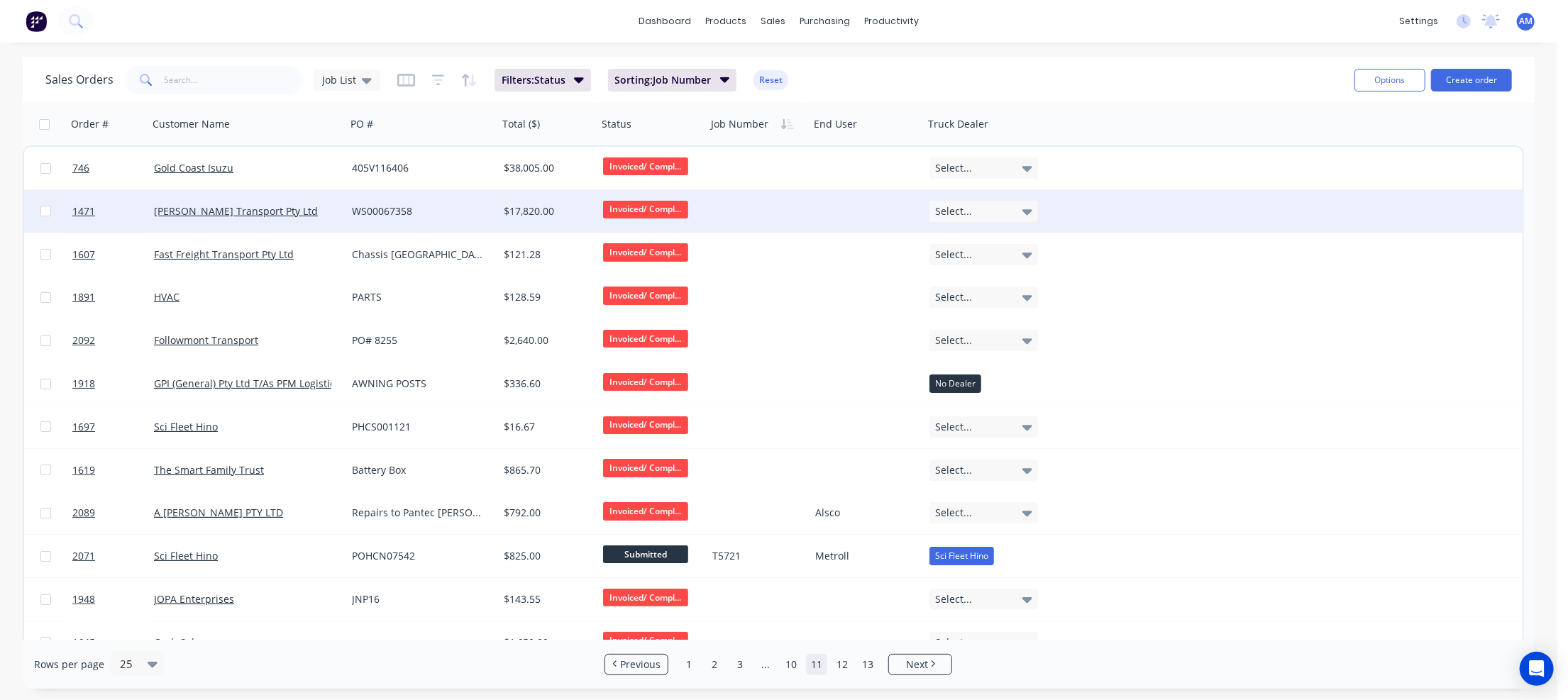
click at [400, 198] on div "WS00067358" at bounding box center [422, 211] width 152 height 43
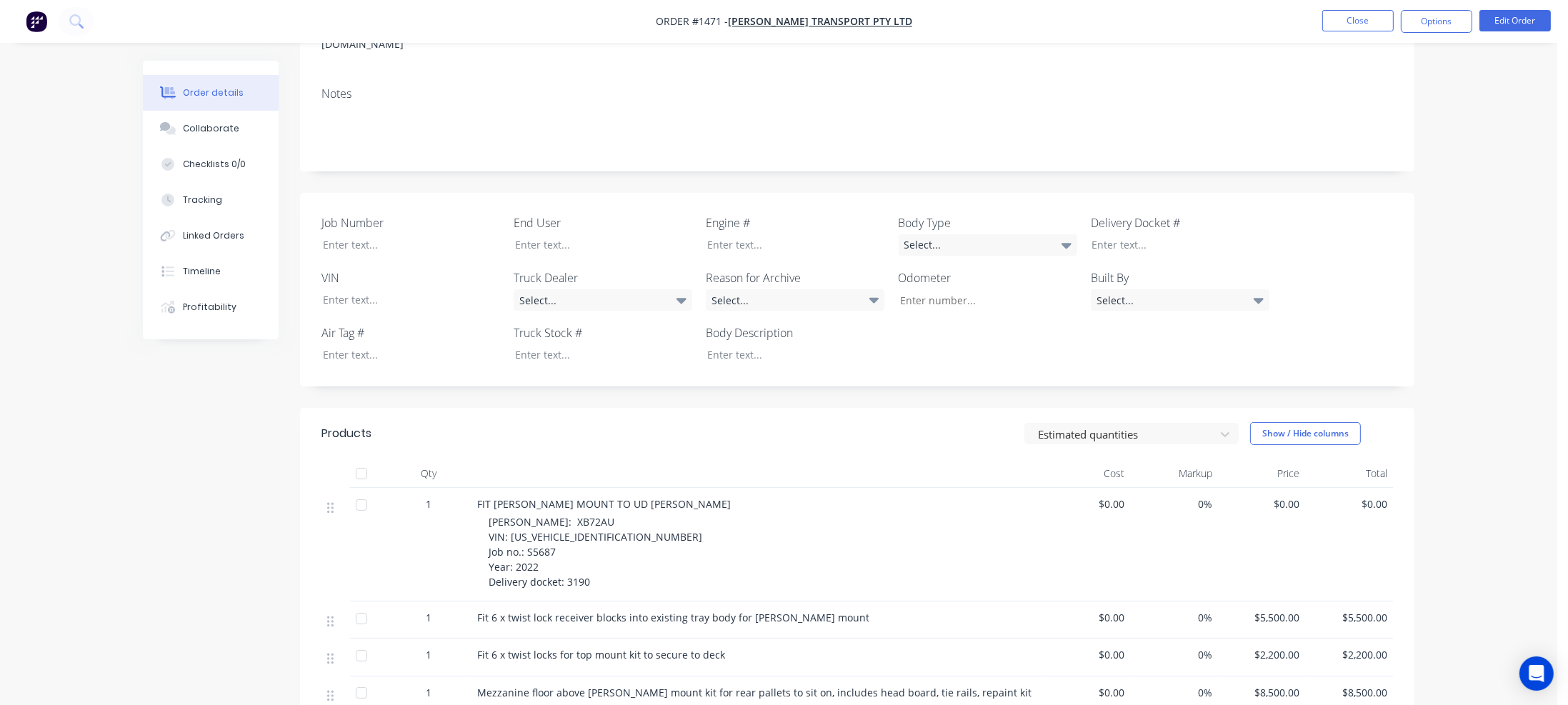
scroll to position [286, 0]
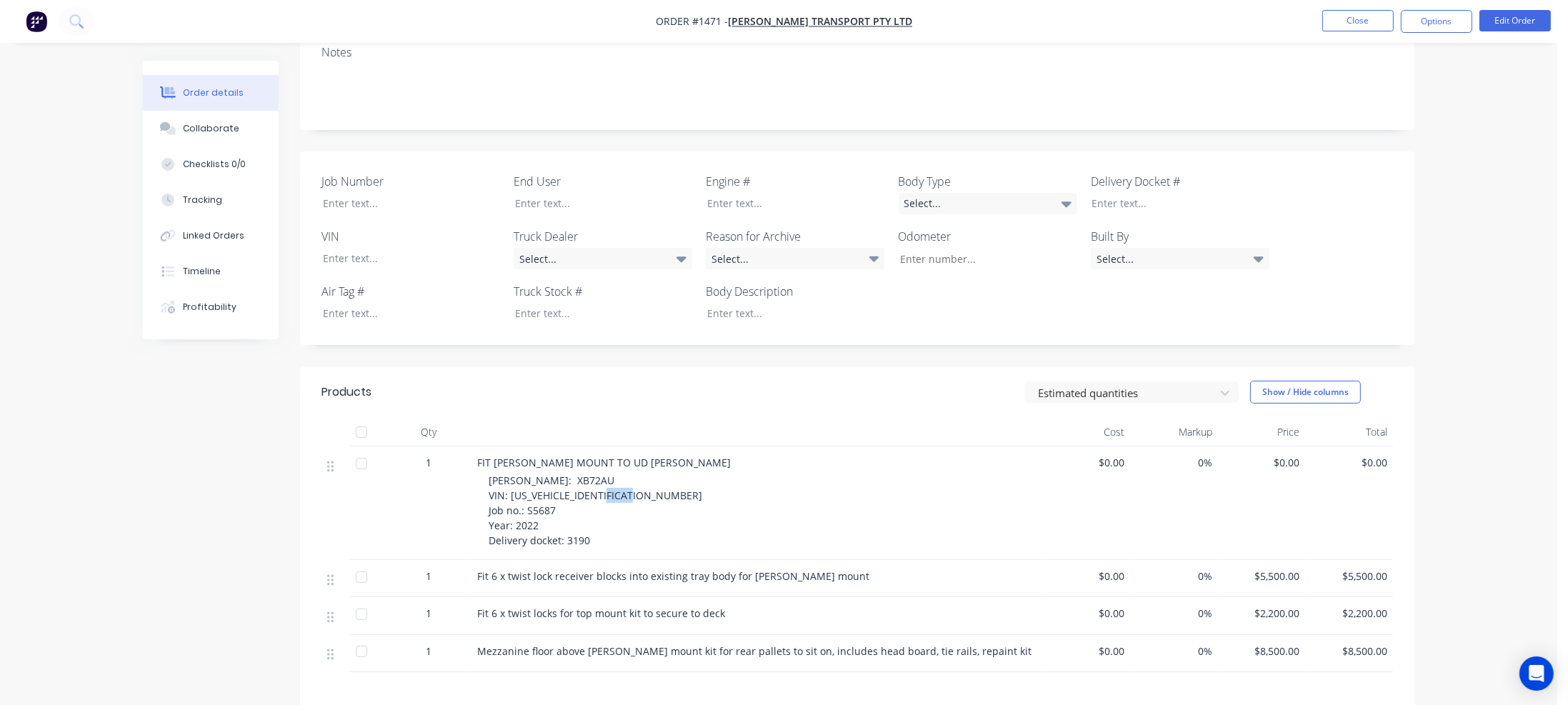
drag, startPoint x: 526, startPoint y: 471, endPoint x: 559, endPoint y: 469, distance: 33.1
click at [559, 473] on div "REGO: XB72AU VIN: JPCYZ50C8NT034130 Job no.: S5687 Year: 2022 Delivery docket: …" at bounding box center [763, 510] width 549 height 75
click at [346, 193] on div at bounding box center [400, 203] width 178 height 21
paste div
drag, startPoint x: 509, startPoint y: 454, endPoint x: 612, endPoint y: 454, distance: 103.0
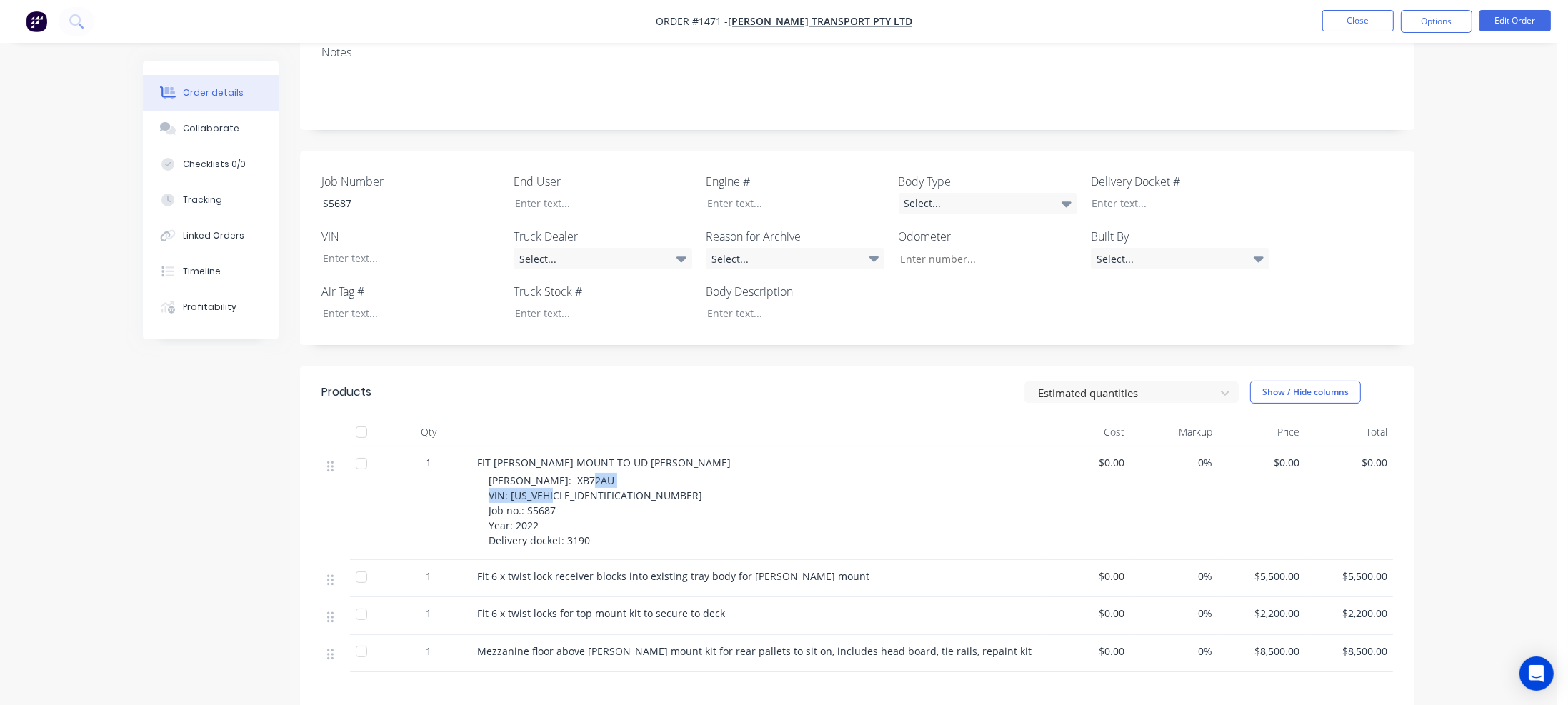
click at [612, 473] on div "REGO: XB72AU VIN: JPCYZ50C8NT034130 Job no.: S5687 Year: 2022 Delivery docket: …" at bounding box center [763, 510] width 549 height 75
click at [340, 248] on div at bounding box center [400, 258] width 178 height 21
paste div
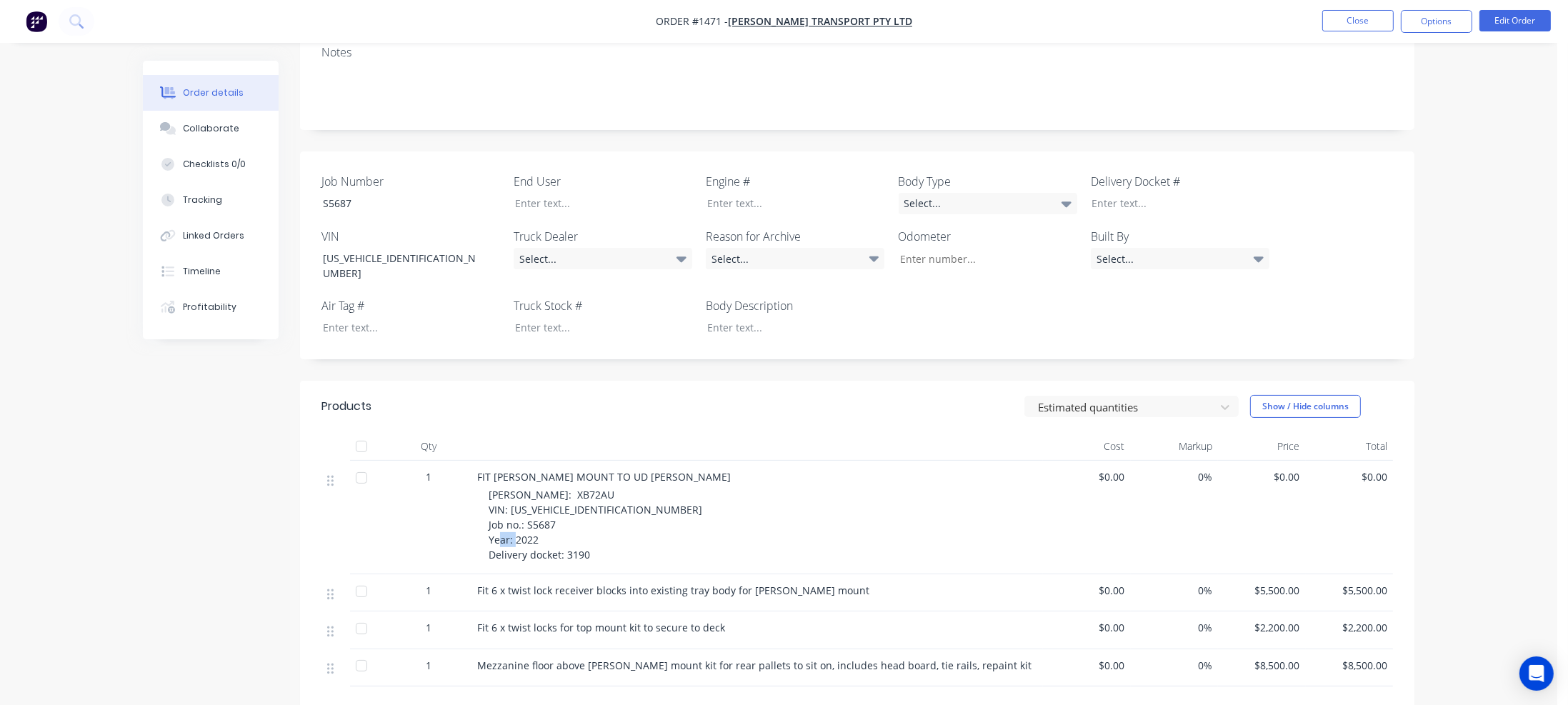
drag, startPoint x: 566, startPoint y: 500, endPoint x: 593, endPoint y: 500, distance: 27.0
click at [593, 500] on div "REGO: XB72AU VIN: JPCYZ50C8NT034130 Job no.: S5687 Year: 2022 Delivery docket: …" at bounding box center [763, 524] width 549 height 75
click at [1107, 193] on div at bounding box center [1169, 203] width 178 height 21
paste div
click at [653, 248] on div "Select..." at bounding box center [602, 259] width 178 height 21
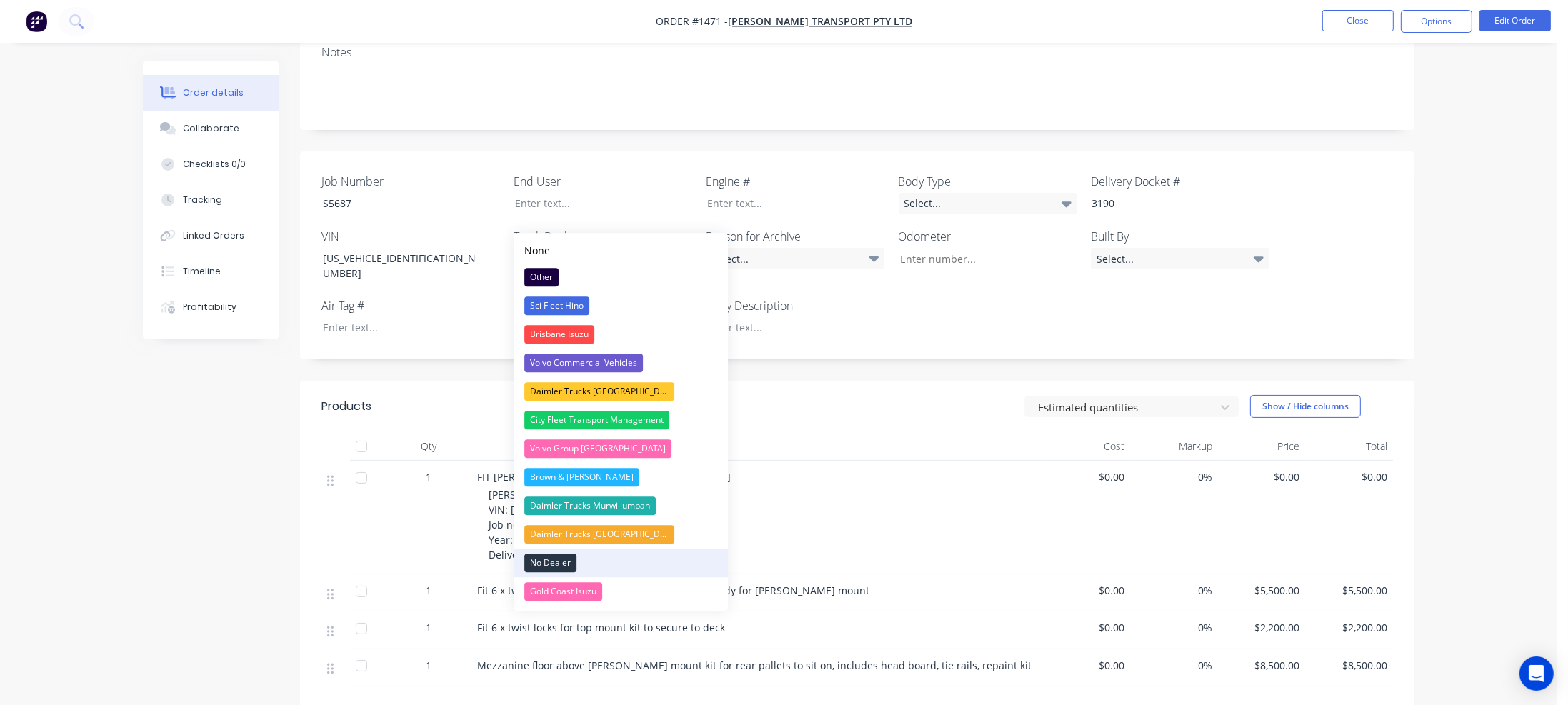
click at [550, 565] on div "No Dealer" at bounding box center [550, 563] width 52 height 19
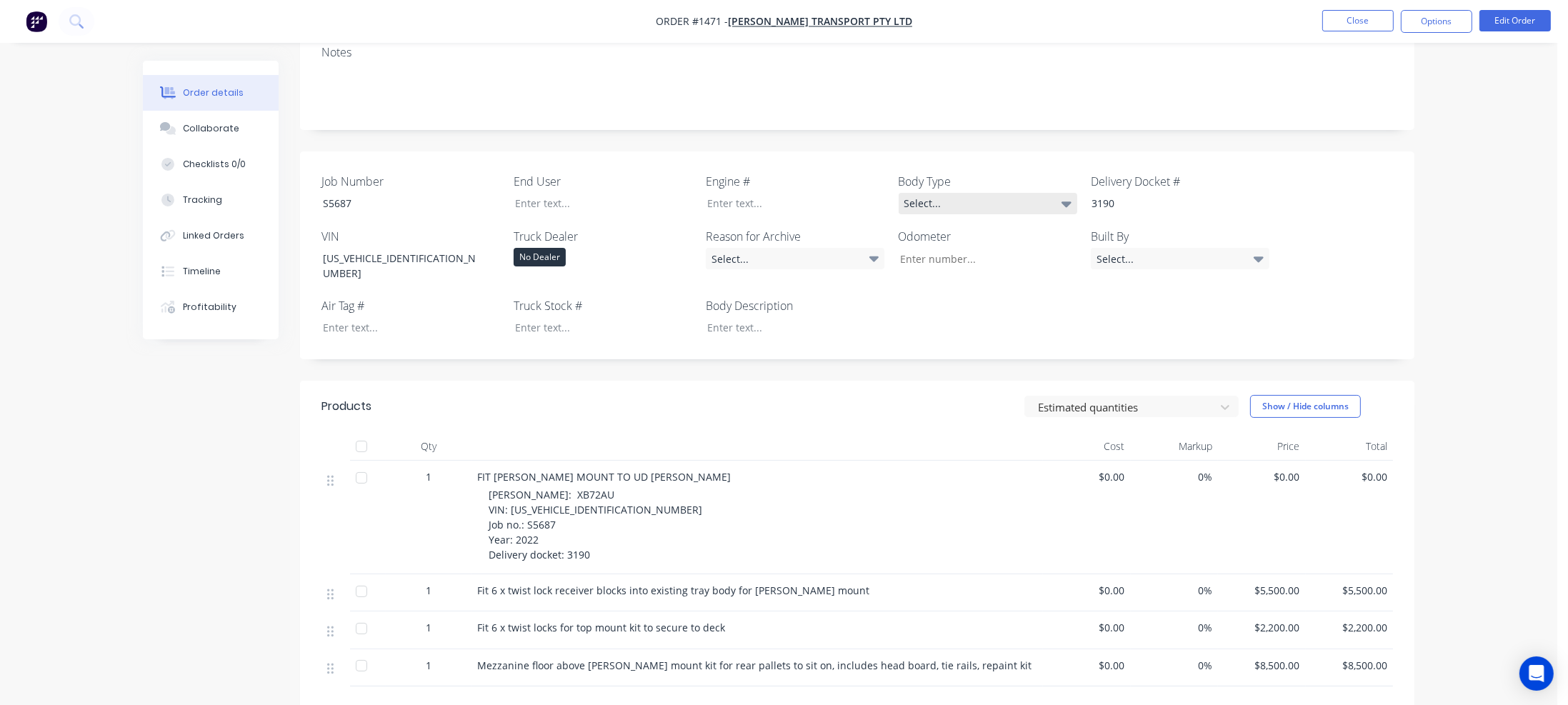
click at [928, 193] on div "Select..." at bounding box center [988, 203] width 178 height 21
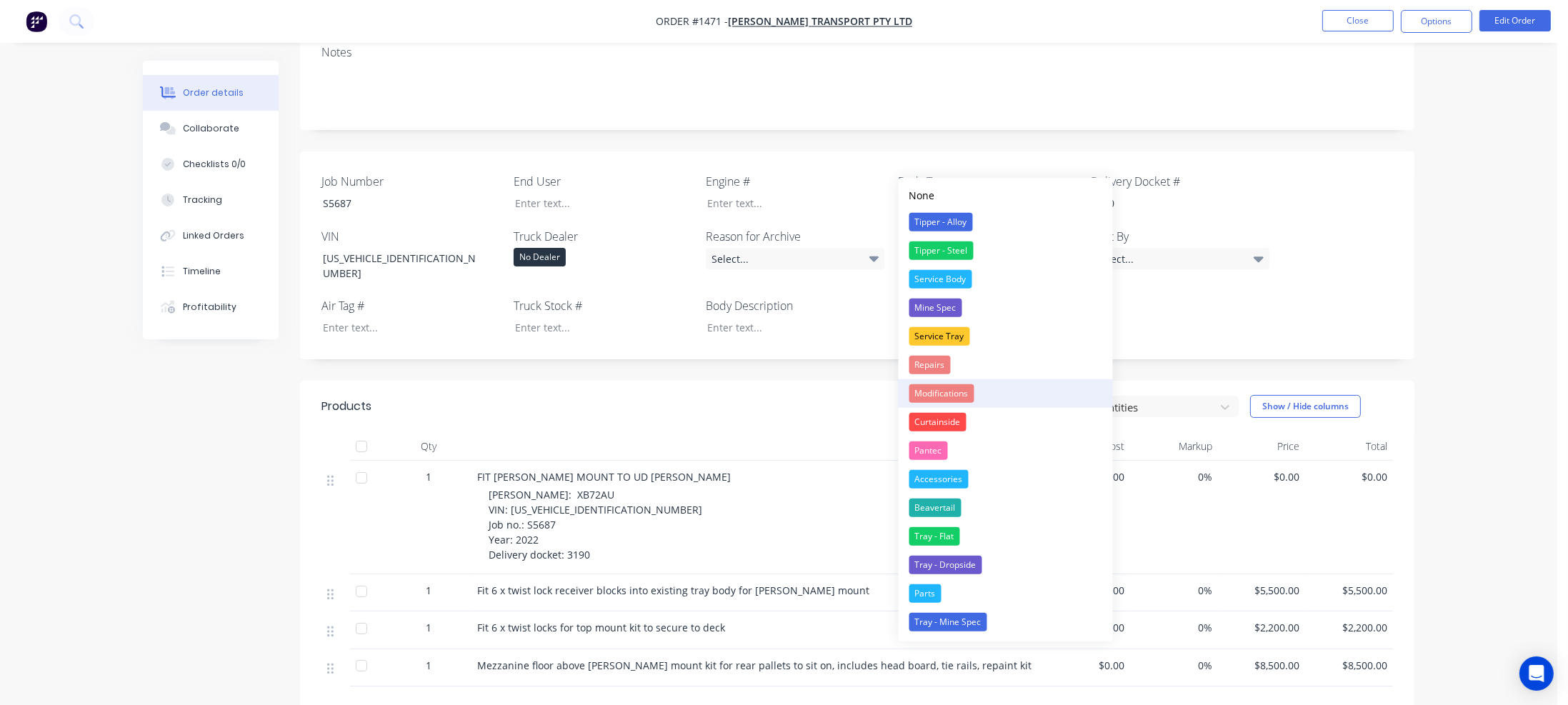
click at [940, 391] on div "Modifications" at bounding box center [942, 394] width 65 height 19
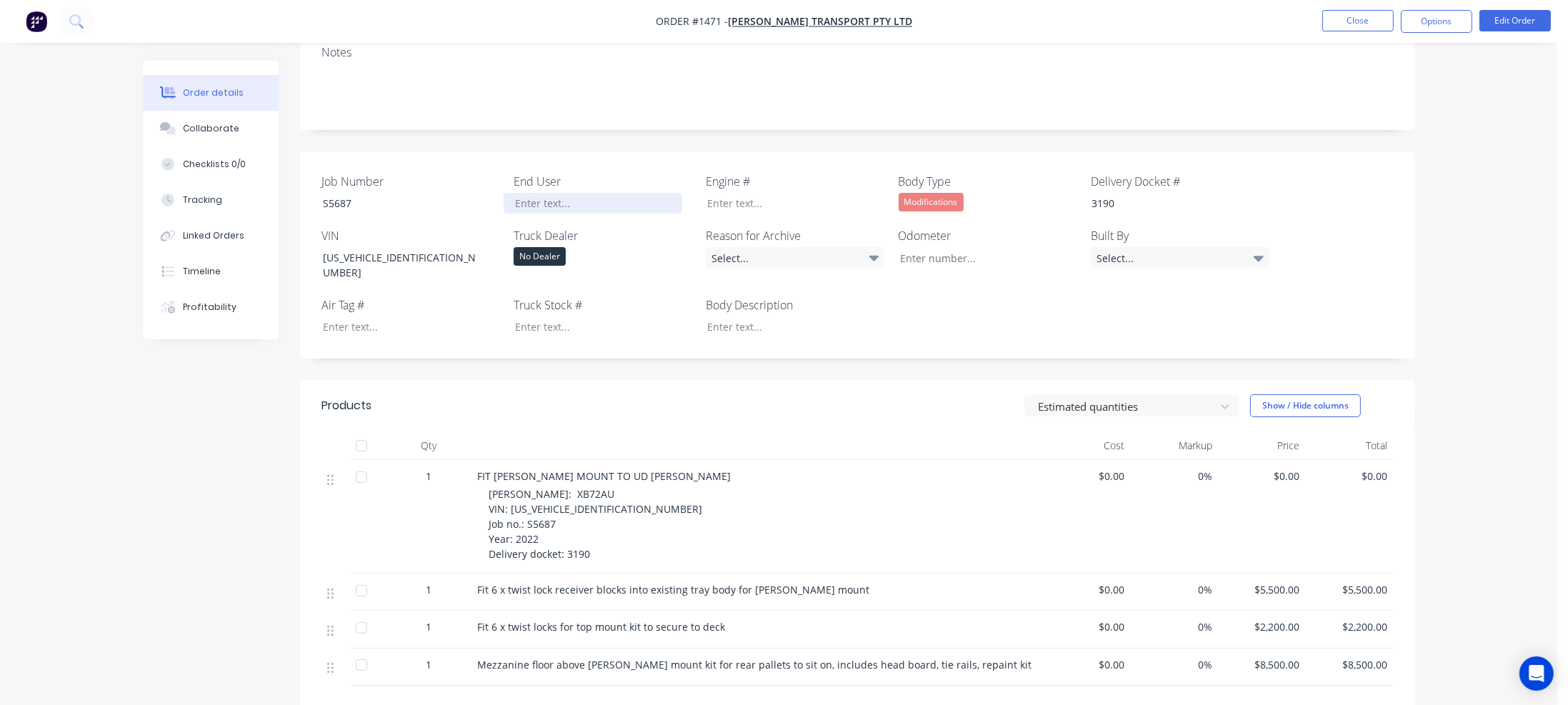
click at [542, 193] on div at bounding box center [592, 203] width 178 height 21
click at [737, 317] on div at bounding box center [784, 327] width 178 height 21
click at [1373, 24] on button "Close" at bounding box center [1358, 21] width 72 height 21
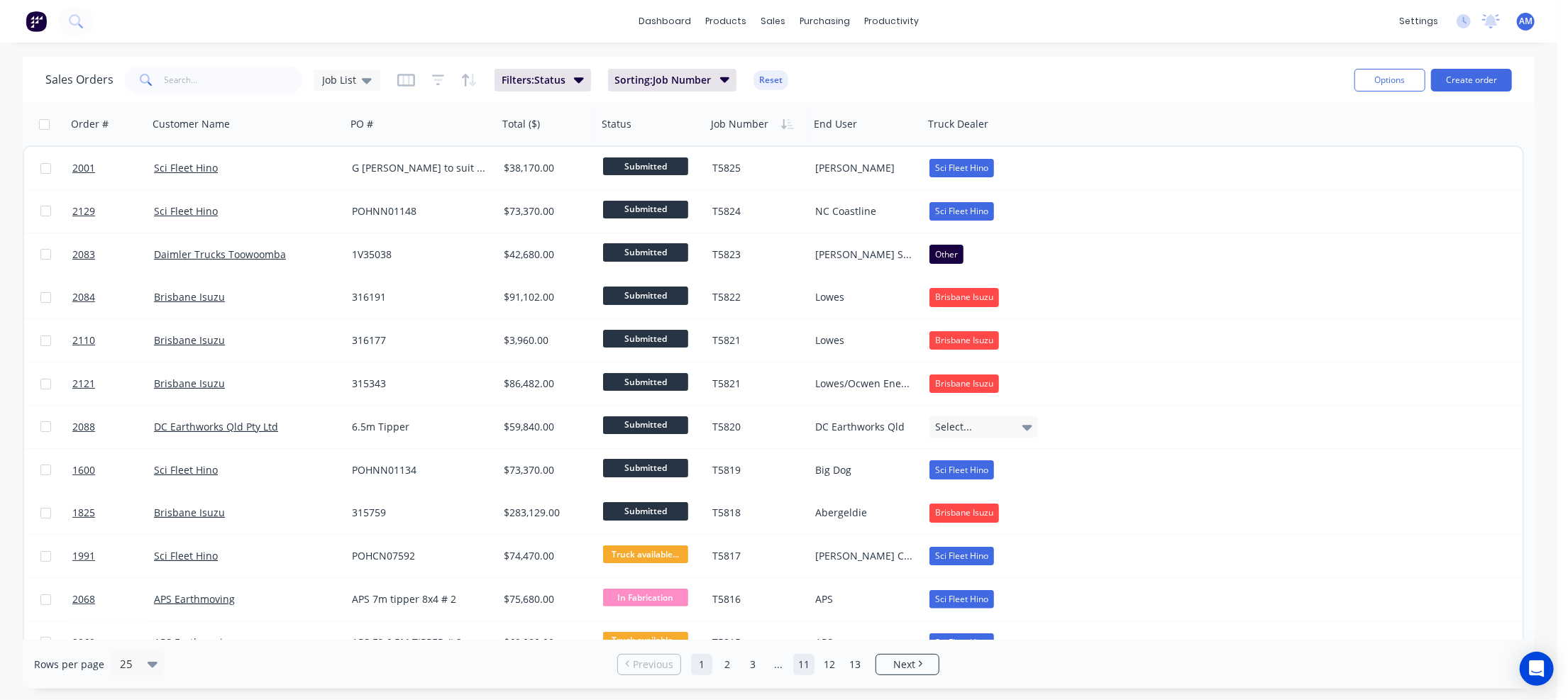
click at [802, 661] on link "11" at bounding box center [804, 664] width 21 height 21
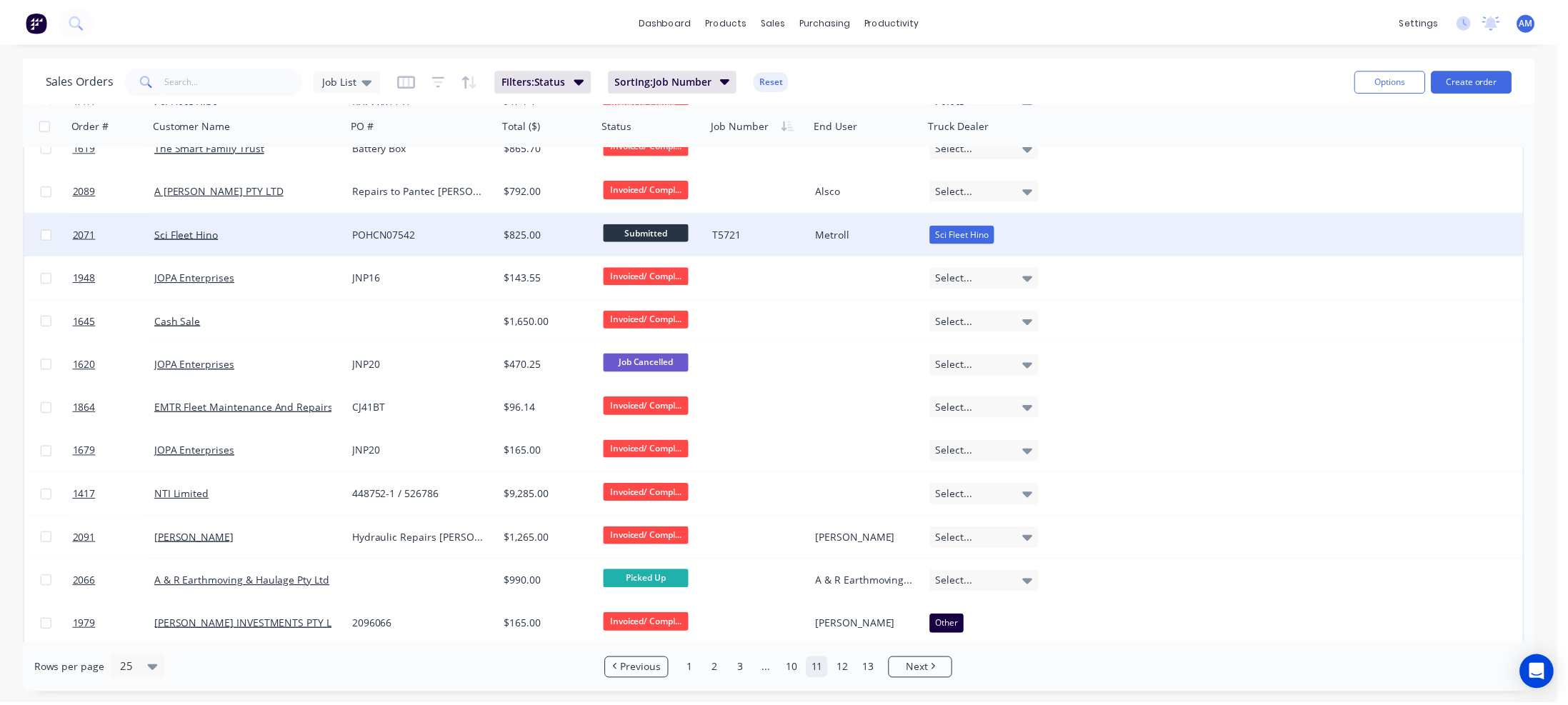
scroll to position [302, 0]
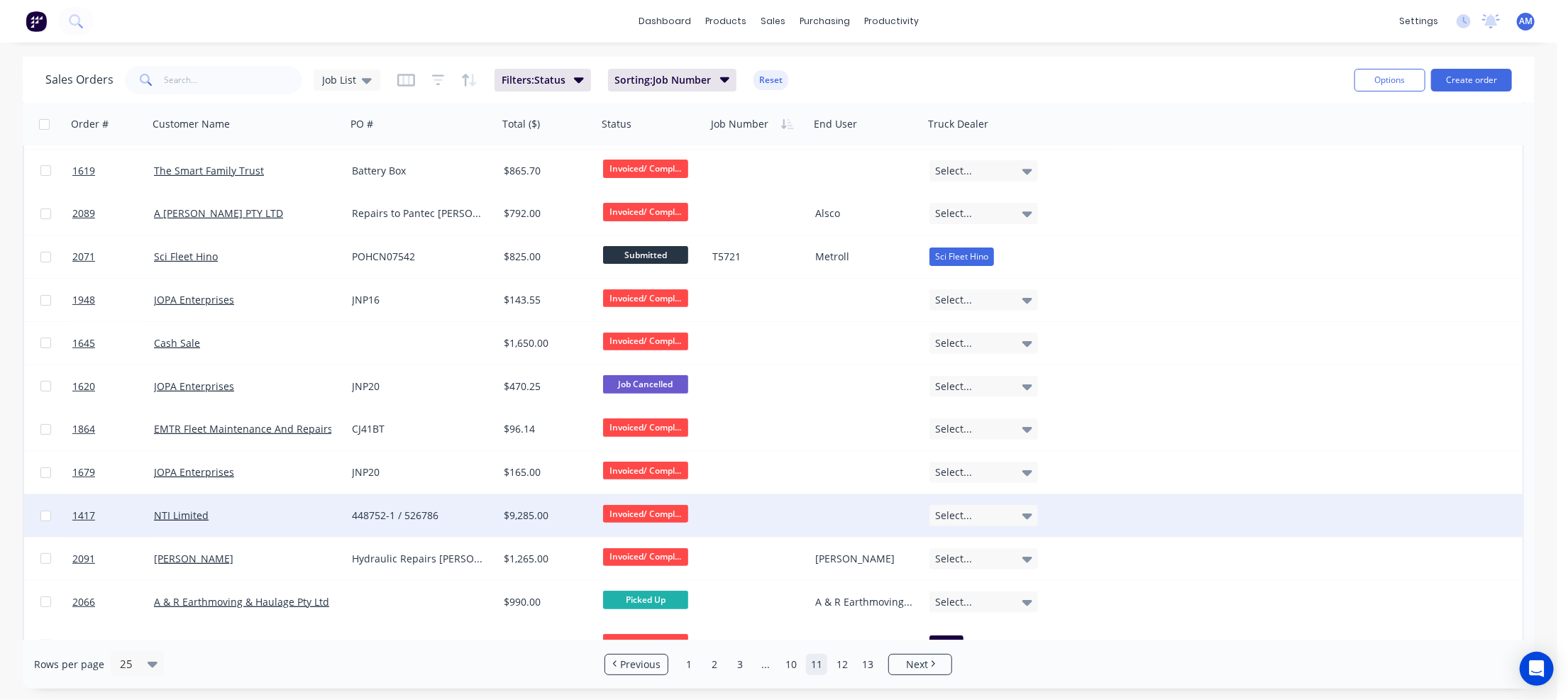
click at [338, 513] on div "NTI Limited" at bounding box center [247, 516] width 186 height 14
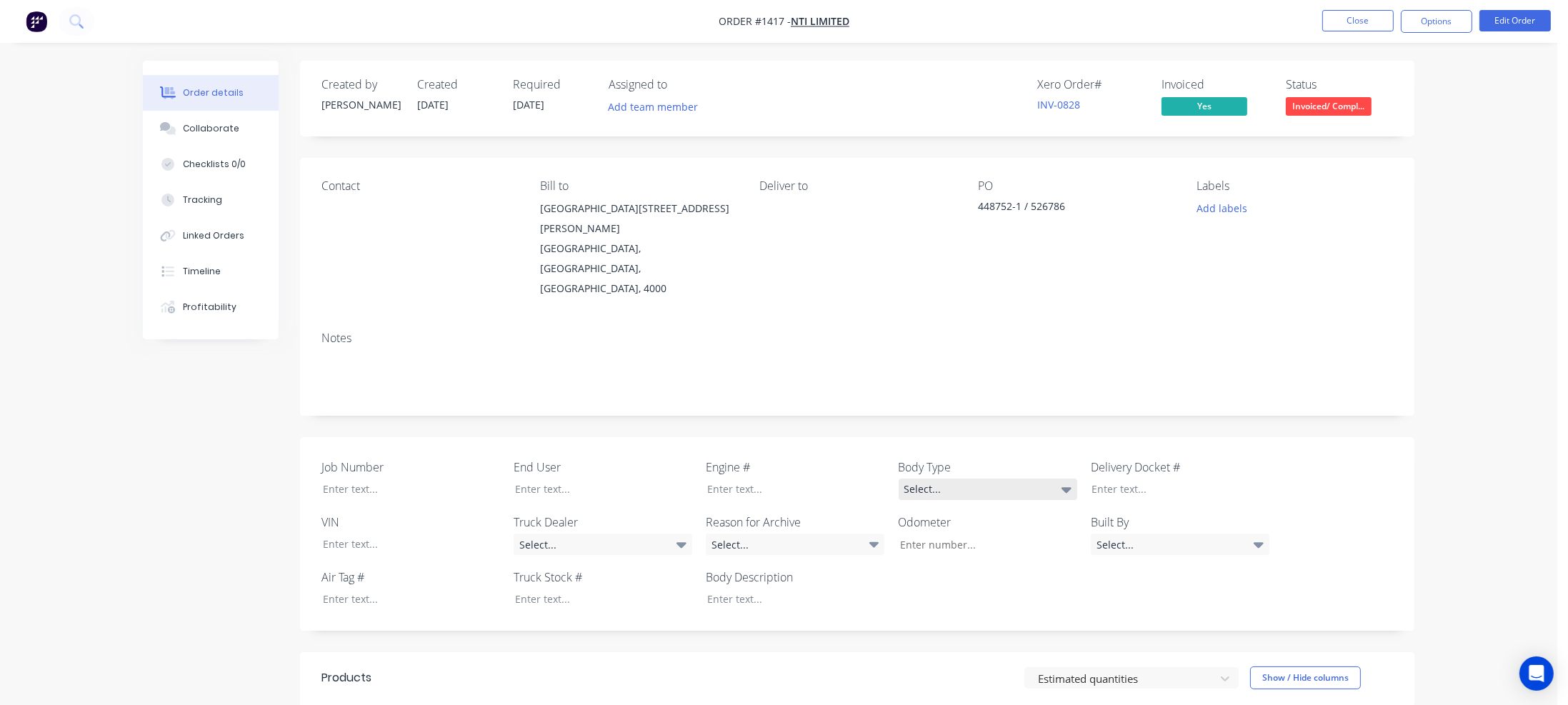
click at [1016, 479] on div "Select..." at bounding box center [988, 489] width 178 height 21
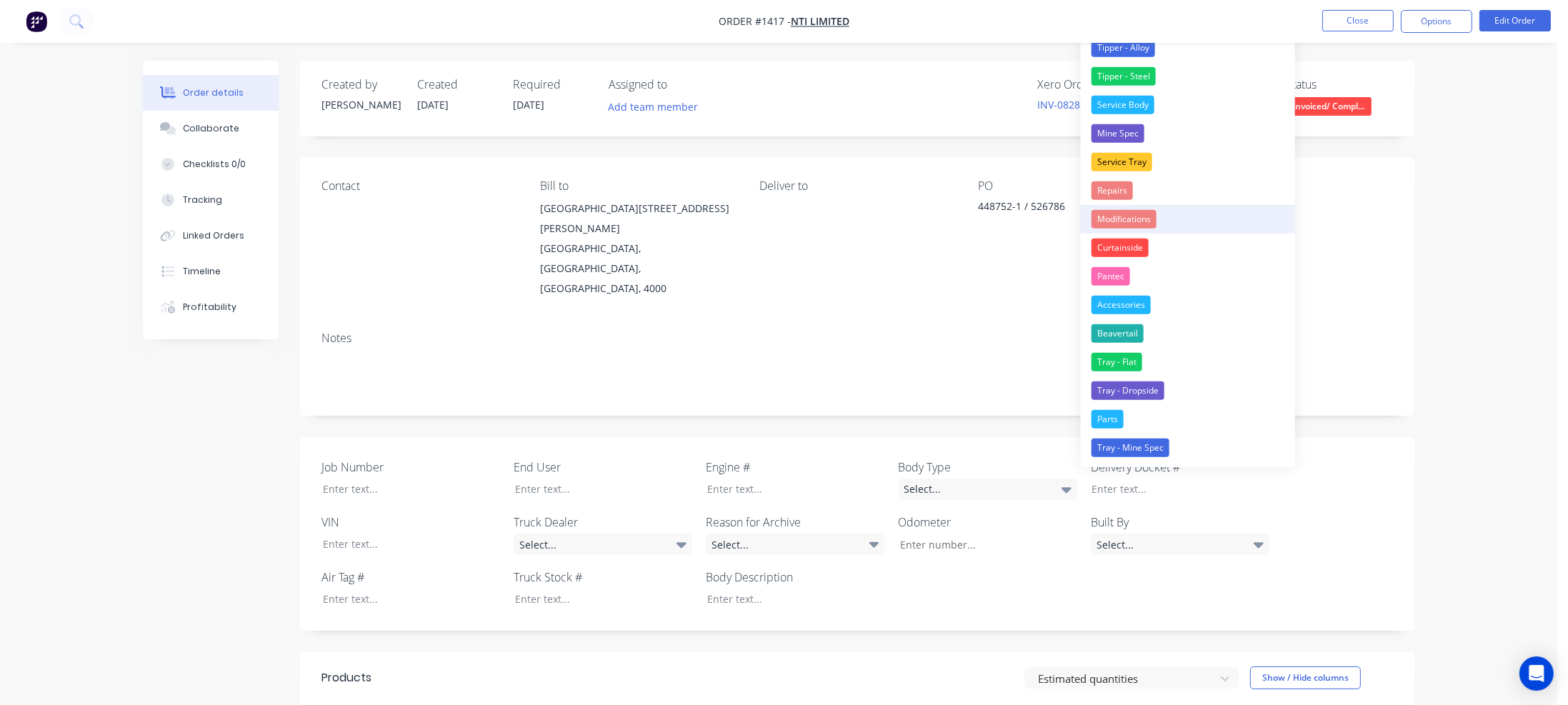
click at [1121, 216] on div "Modifications" at bounding box center [1124, 219] width 65 height 19
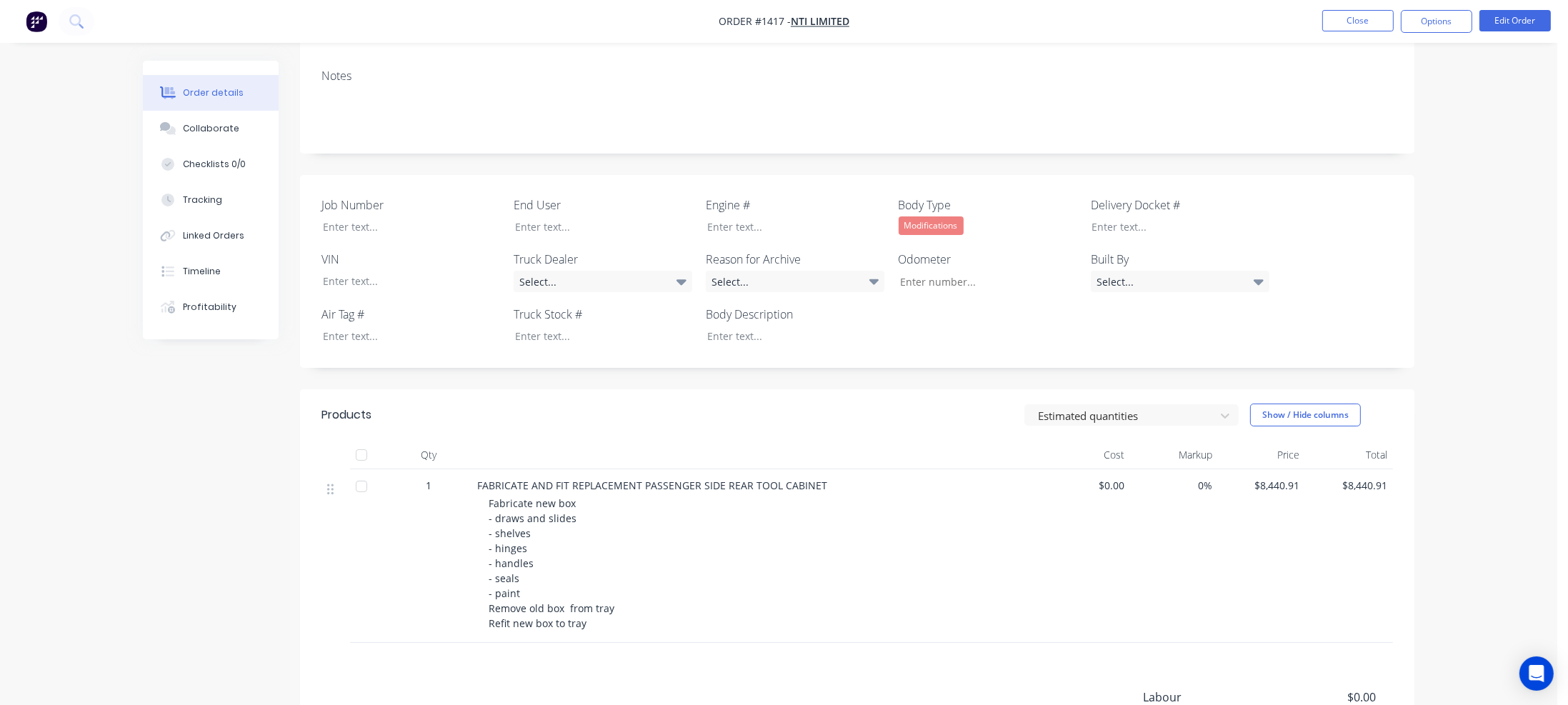
scroll to position [286, 0]
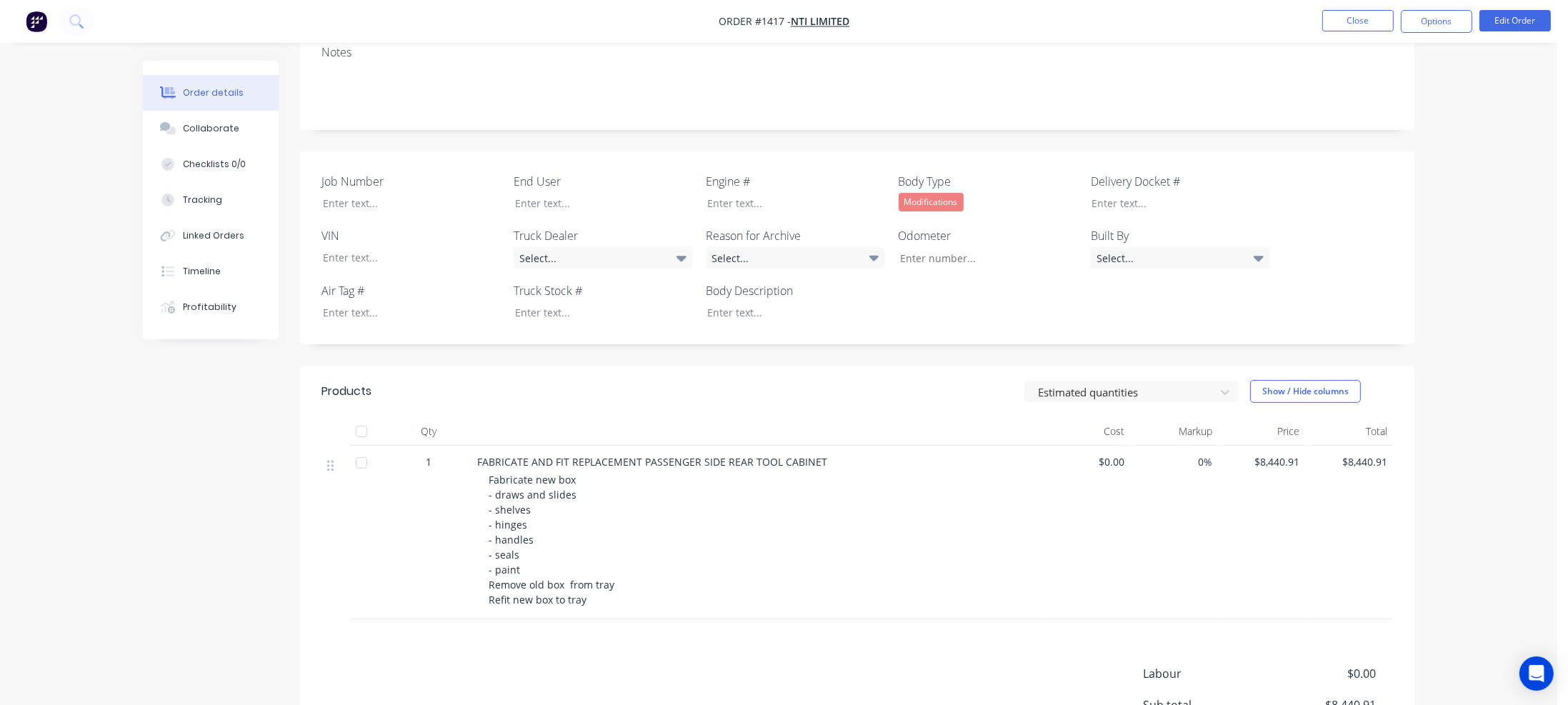
click at [933, 193] on div "Modifications" at bounding box center [931, 202] width 65 height 19
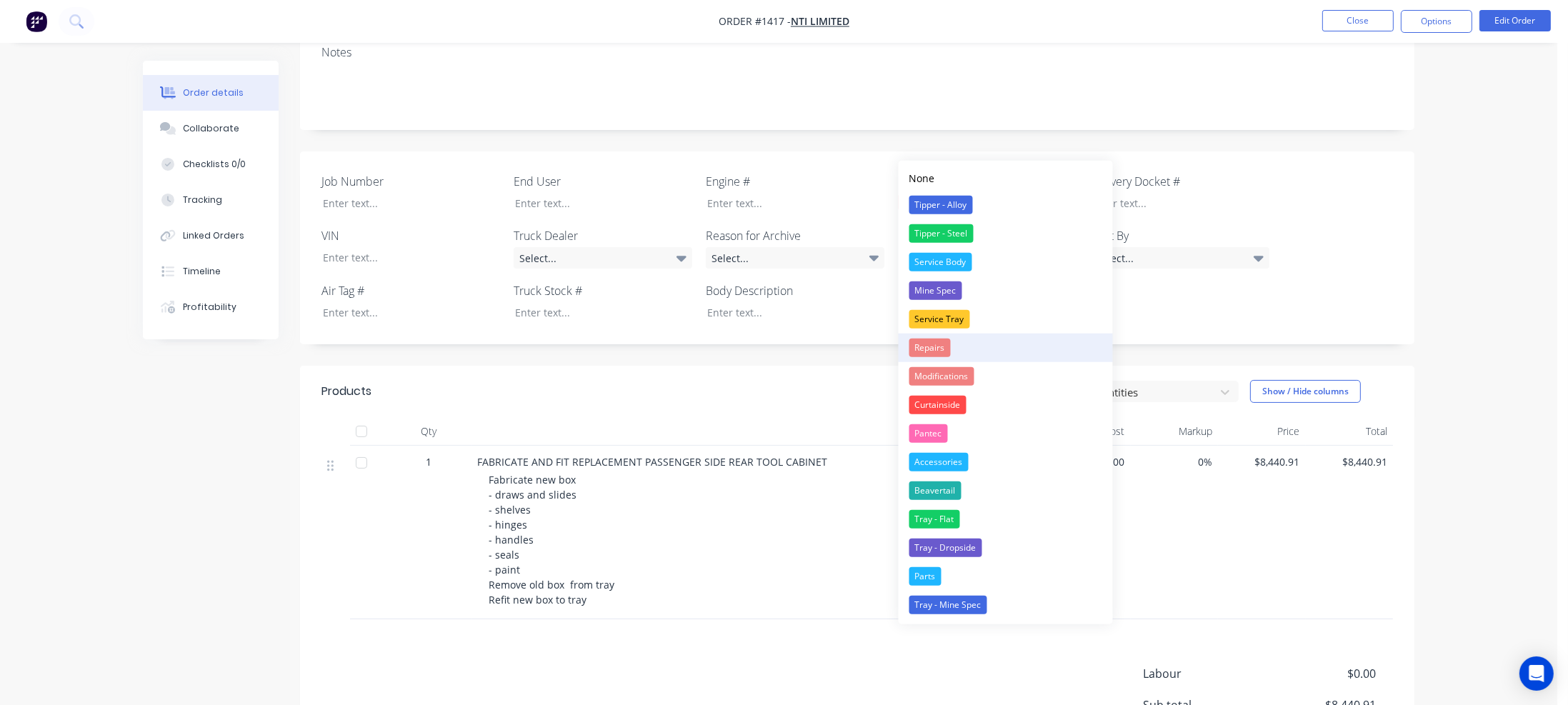
click at [925, 351] on div "Repairs" at bounding box center [930, 348] width 42 height 19
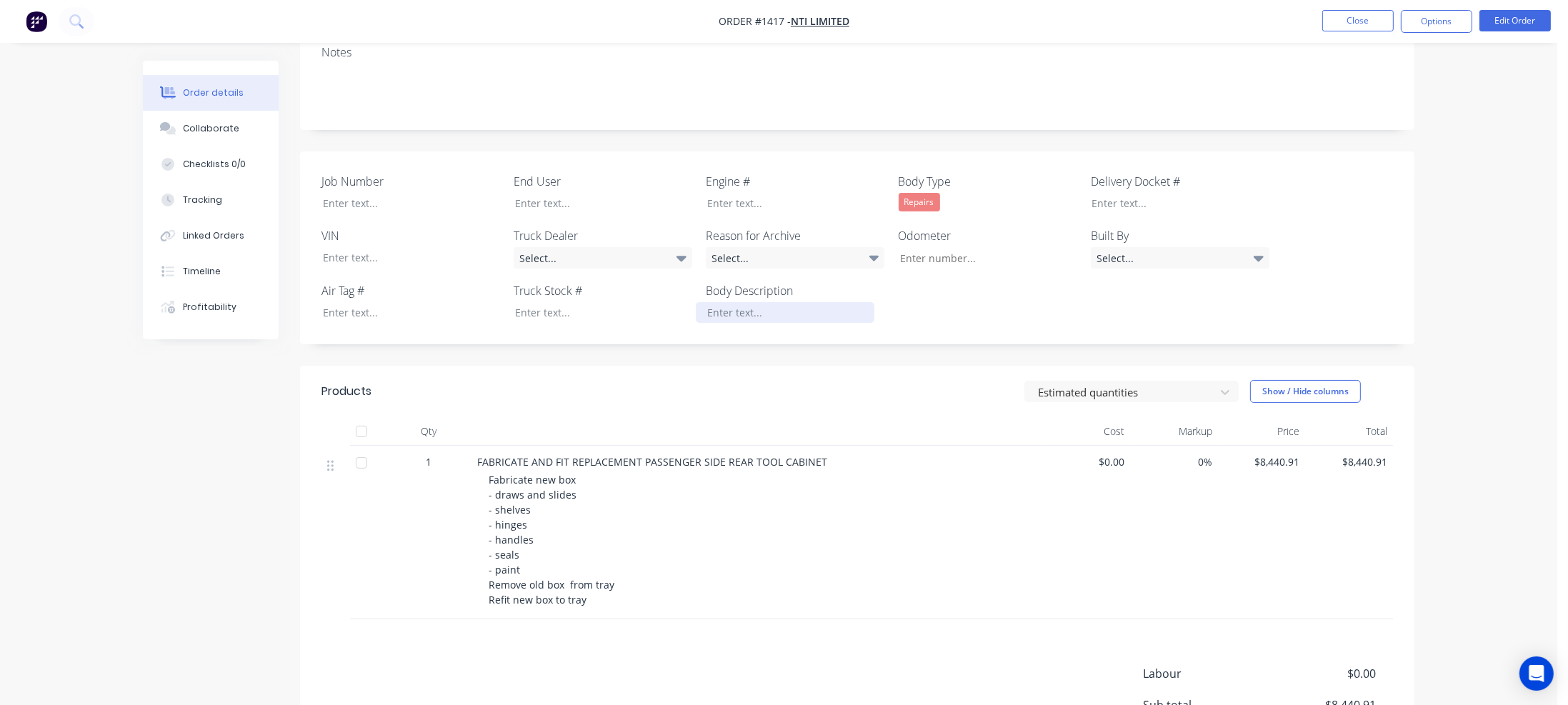
click at [738, 302] on div at bounding box center [784, 312] width 178 height 21
click at [1372, 25] on button "Close" at bounding box center [1358, 21] width 72 height 21
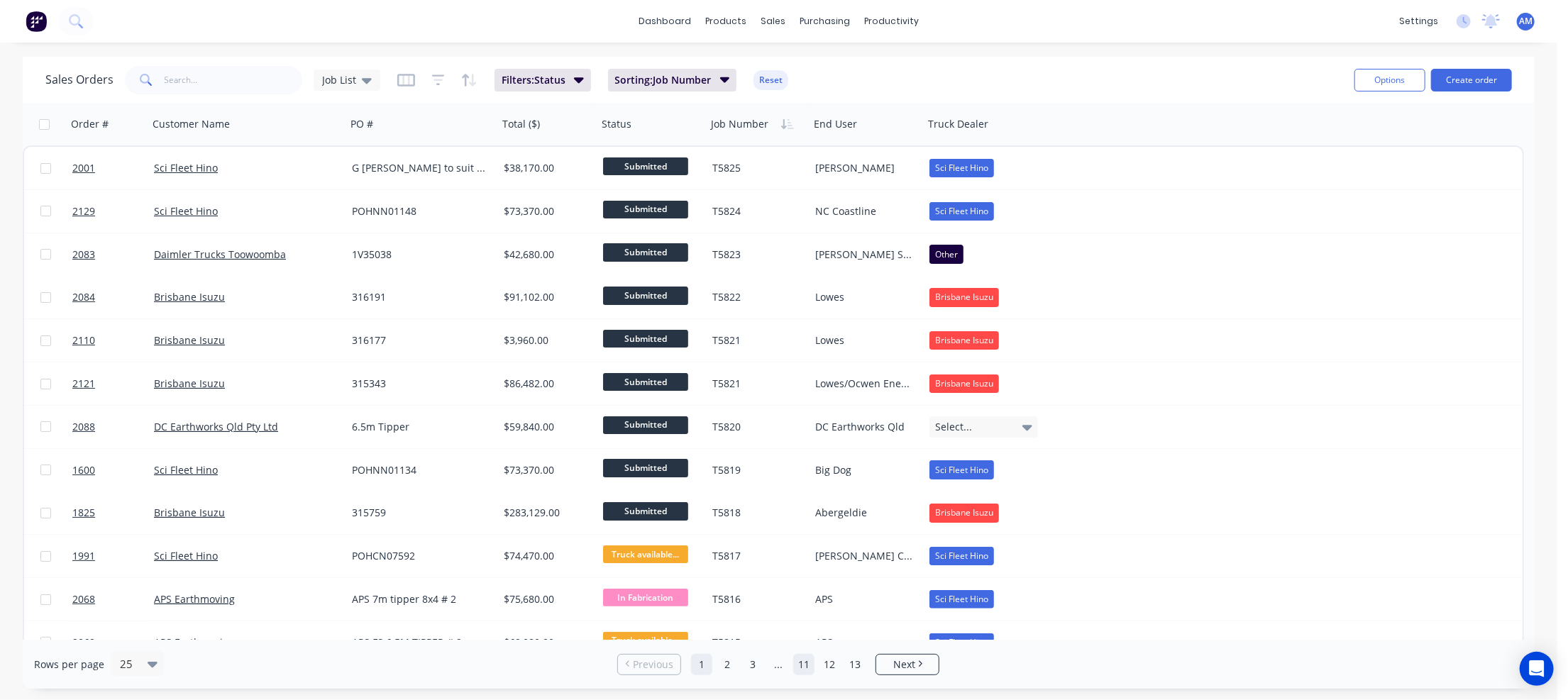
click at [798, 661] on link "11" at bounding box center [804, 664] width 21 height 21
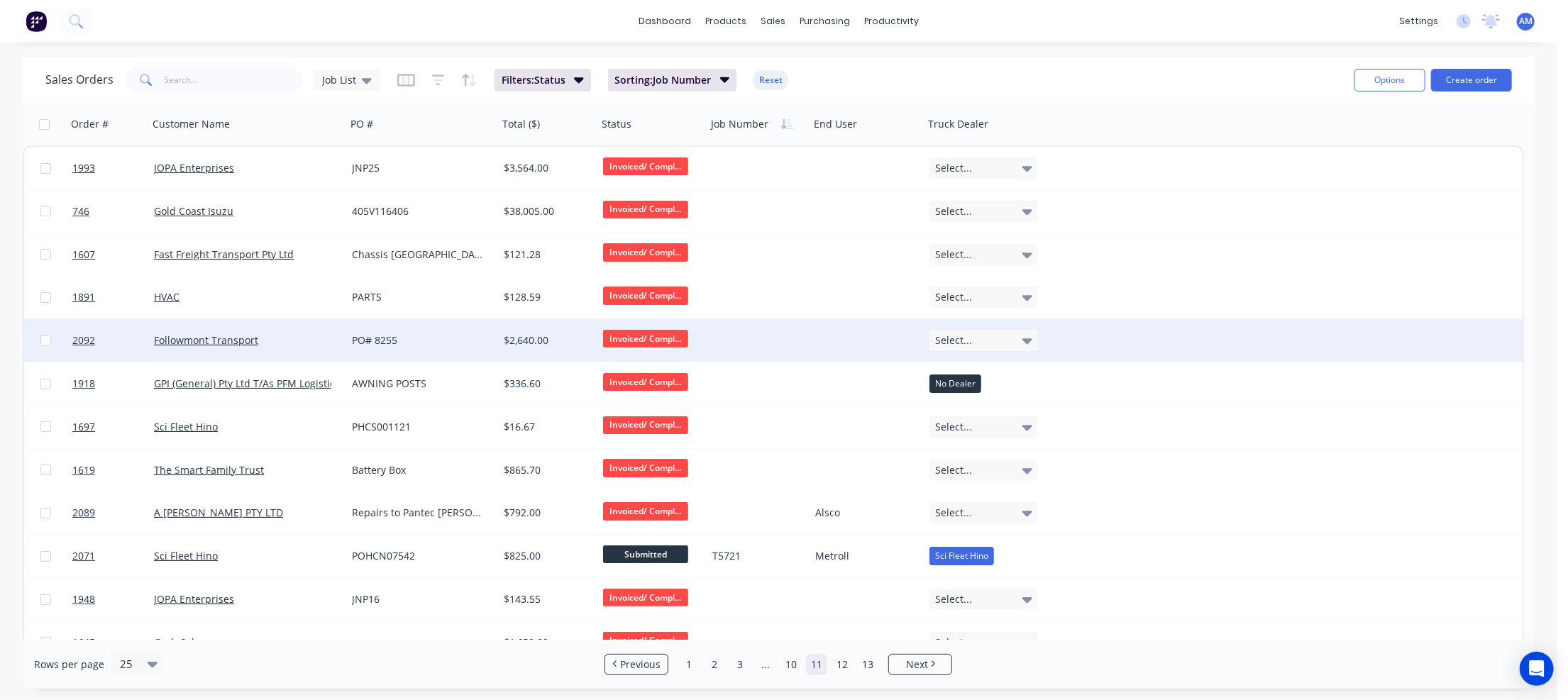
click at [487, 343] on div "PO# 8255" at bounding box center [422, 341] width 140 height 14
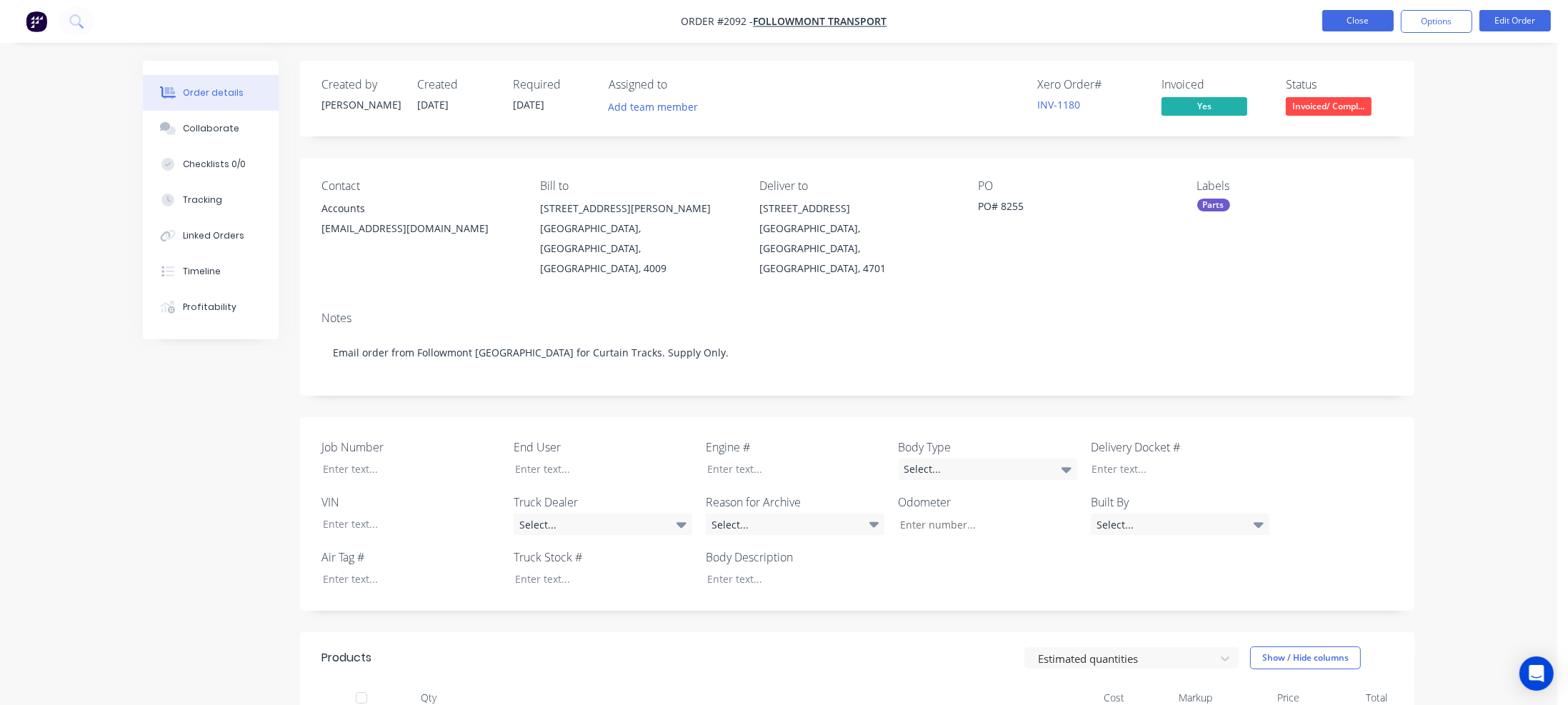
click at [1367, 19] on button "Close" at bounding box center [1358, 21] width 72 height 21
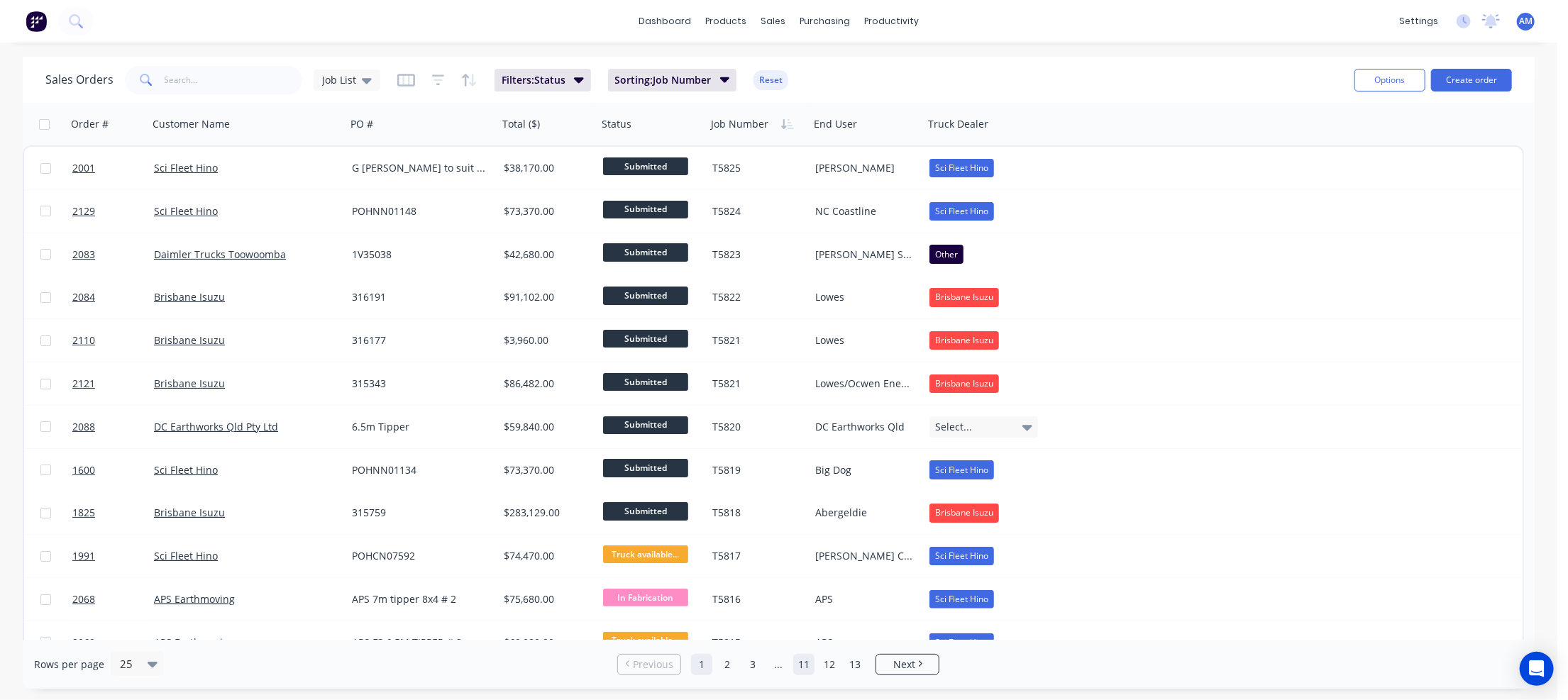
click at [798, 665] on link "11" at bounding box center [804, 664] width 21 height 21
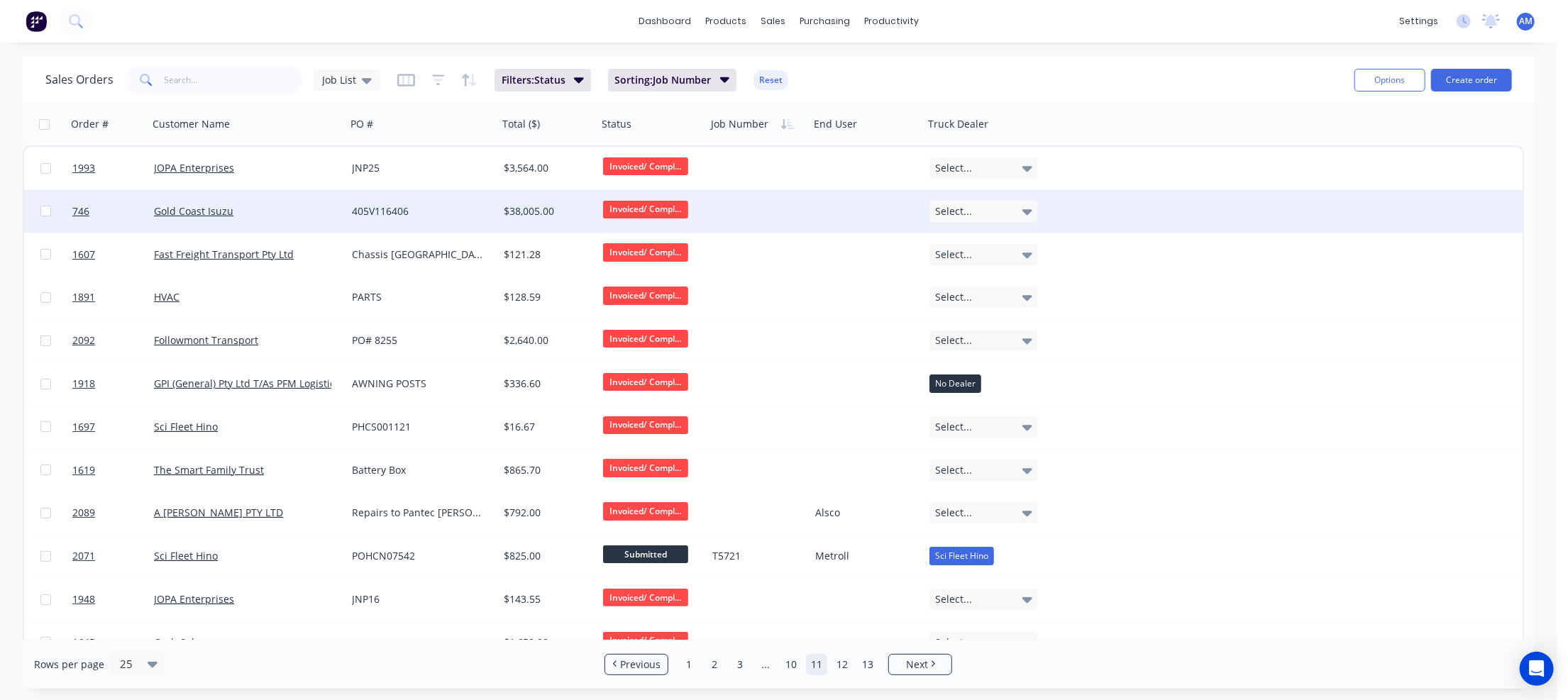
click at [324, 206] on div "Gold Coast Isuzu" at bounding box center [242, 211] width 177 height 14
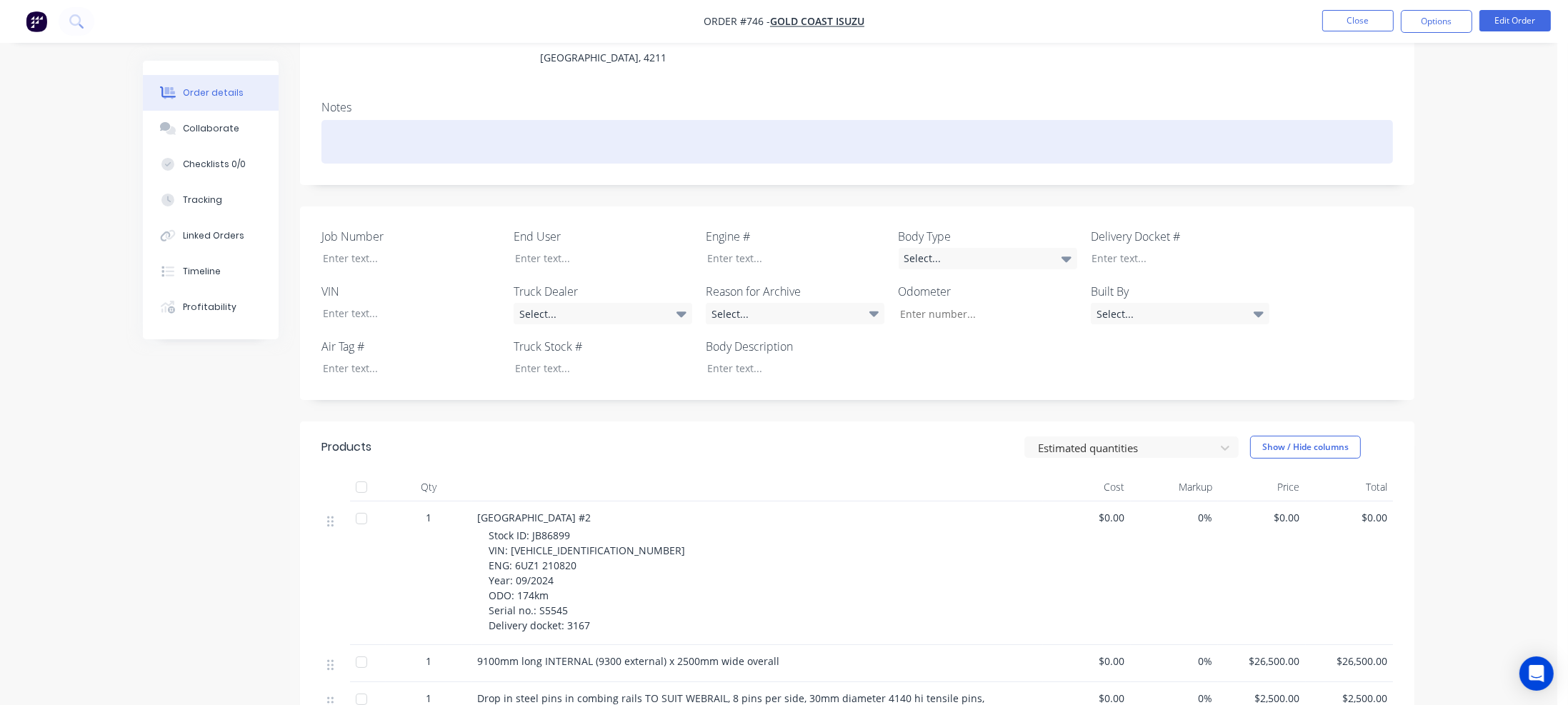
scroll to position [214, 0]
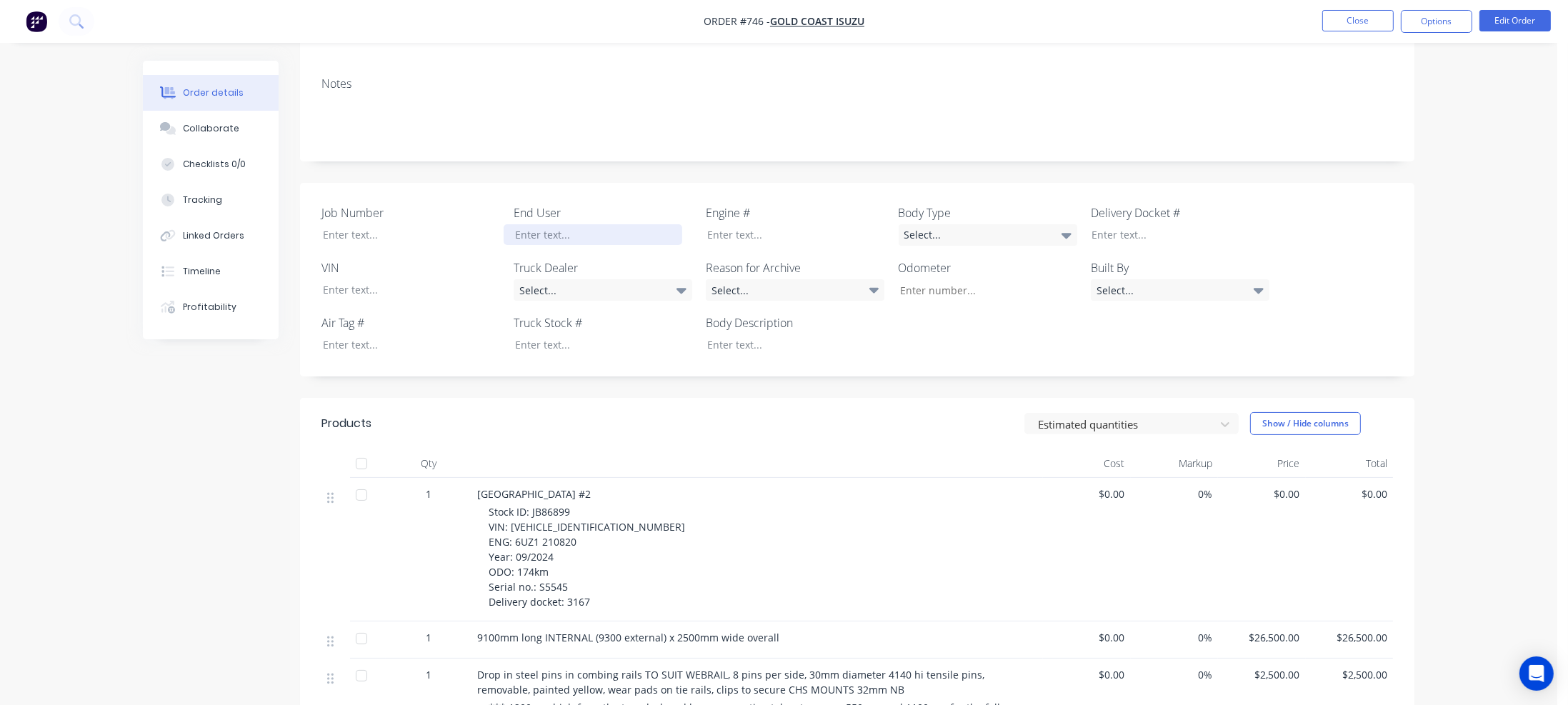
click at [557, 224] on div at bounding box center [592, 234] width 178 height 21
drag, startPoint x: 529, startPoint y: 498, endPoint x: 569, endPoint y: 498, distance: 40.0
click at [569, 505] on span "Stock ID: JB86899 VIN: JALFYH77WP7000349 ENG: 6UZ1 210820 Year: 09/2024 ODO: 17…" at bounding box center [587, 557] width 196 height 104
click at [548, 335] on div at bounding box center [592, 345] width 178 height 21
paste div
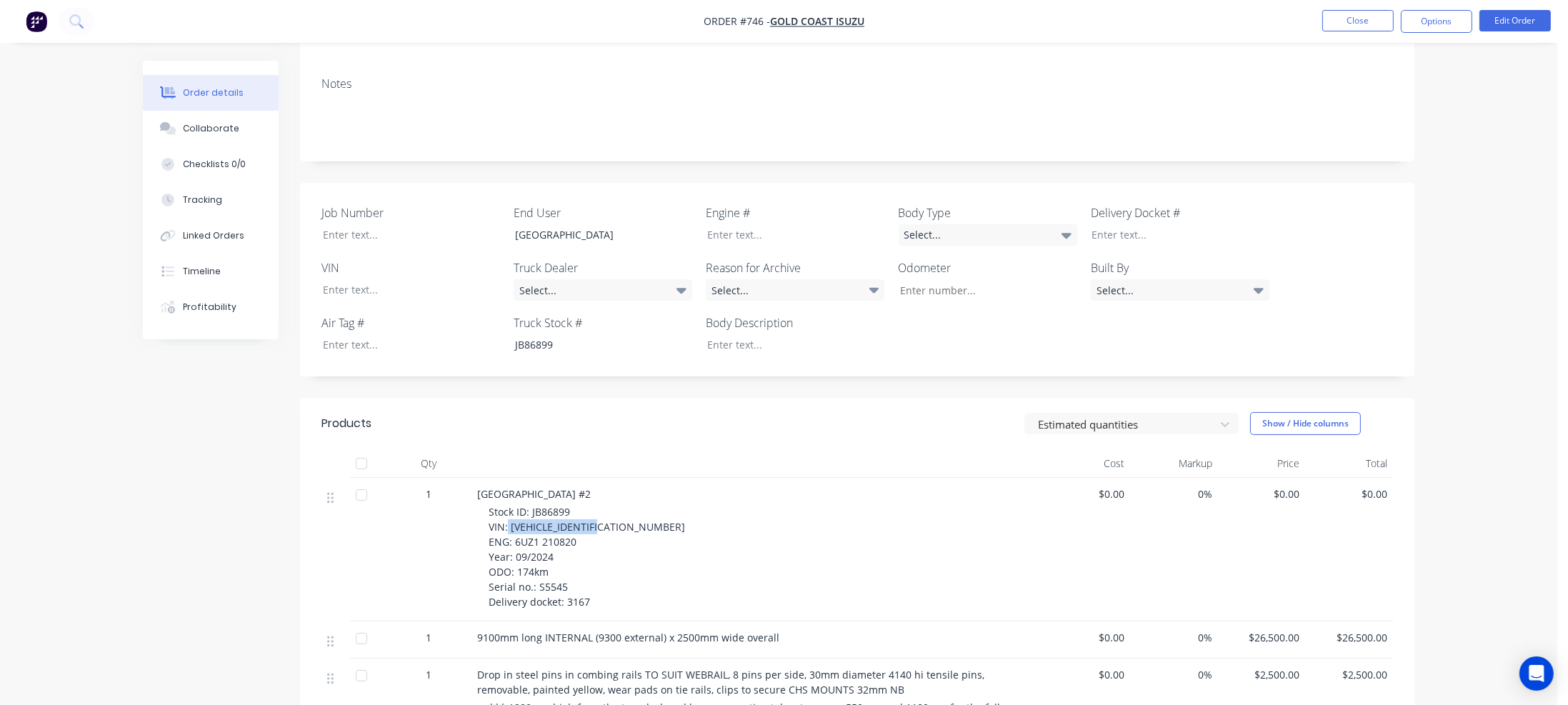
drag, startPoint x: 509, startPoint y: 512, endPoint x: 612, endPoint y: 512, distance: 103.0
click at [612, 512] on div "Stock ID: JB86899 VIN: JALFYH77WP7000349 ENG: 6UZ1 210820 Year: 09/2024 ODO: 17…" at bounding box center [763, 557] width 549 height 105
click at [355, 279] on div at bounding box center [400, 289] width 178 height 21
paste div
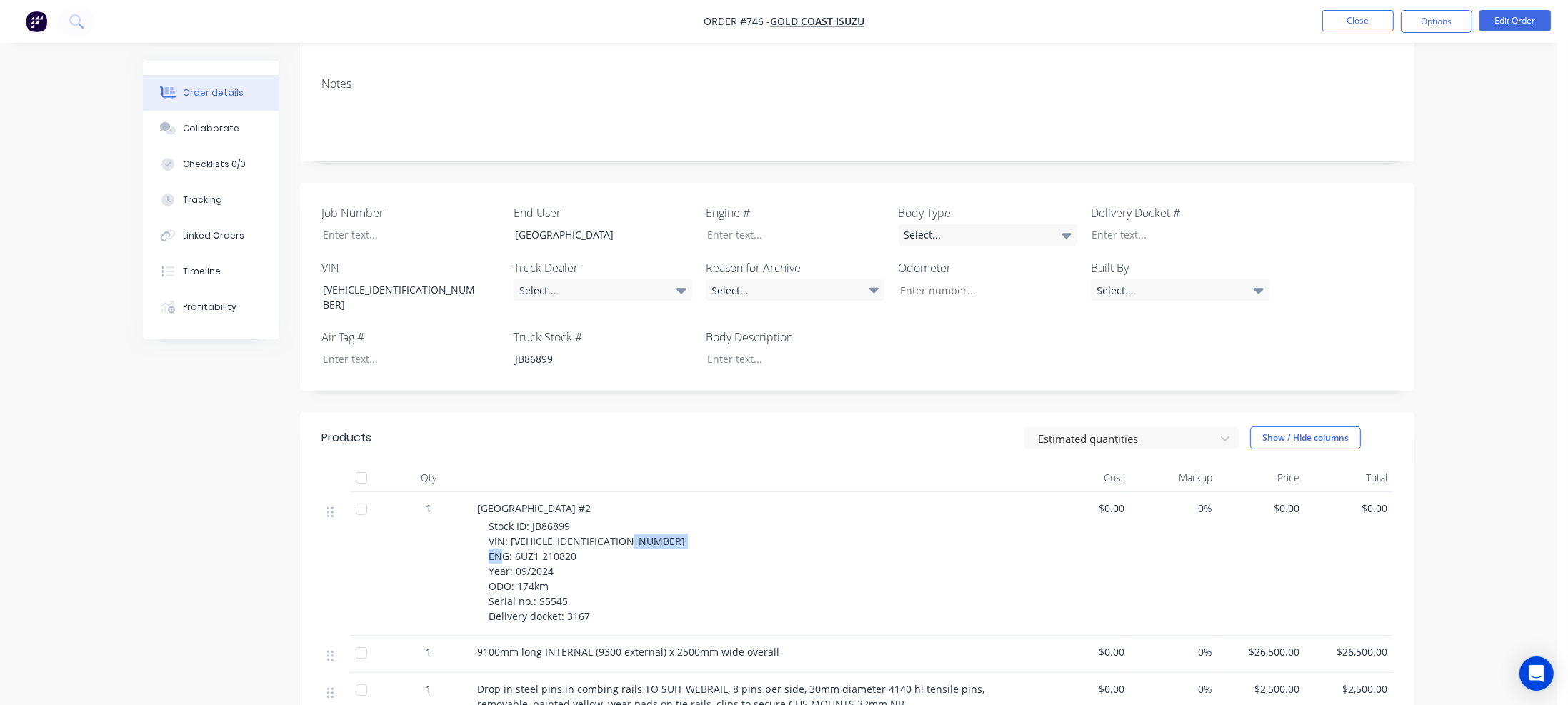
drag, startPoint x: 515, startPoint y: 528, endPoint x: 574, endPoint y: 529, distance: 59.0
click at [574, 529] on span "Stock ID: JB86899 VIN: JALFYH77WP7000349 ENG: 6UZ1 210820 Year: 09/2024 ODO: 17…" at bounding box center [587, 571] width 196 height 104
click at [751, 224] on div at bounding box center [784, 234] width 178 height 21
paste div
drag, startPoint x: 518, startPoint y: 556, endPoint x: 547, endPoint y: 557, distance: 29.0
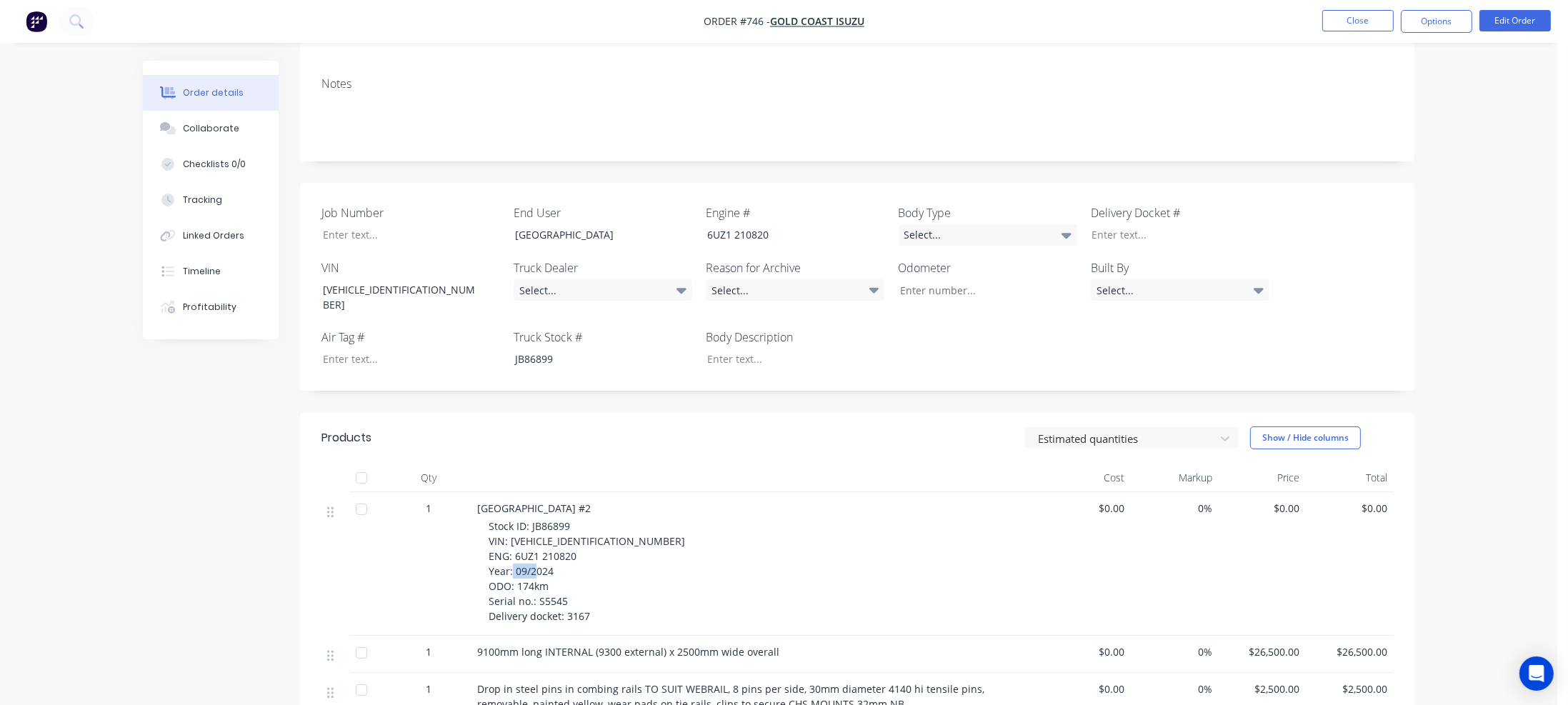
click at [547, 557] on span "Stock ID: JB86899 VIN: JALFYH77WP7000349 ENG: 6UZ1 210820 Year: 09/2024 ODO: 17…" at bounding box center [587, 571] width 196 height 104
click at [937, 279] on input "Job Number" at bounding box center [982, 290] width 188 height 21
paste input "174km"
type input "174"
drag, startPoint x: 537, startPoint y: 572, endPoint x: 565, endPoint y: 574, distance: 28.1
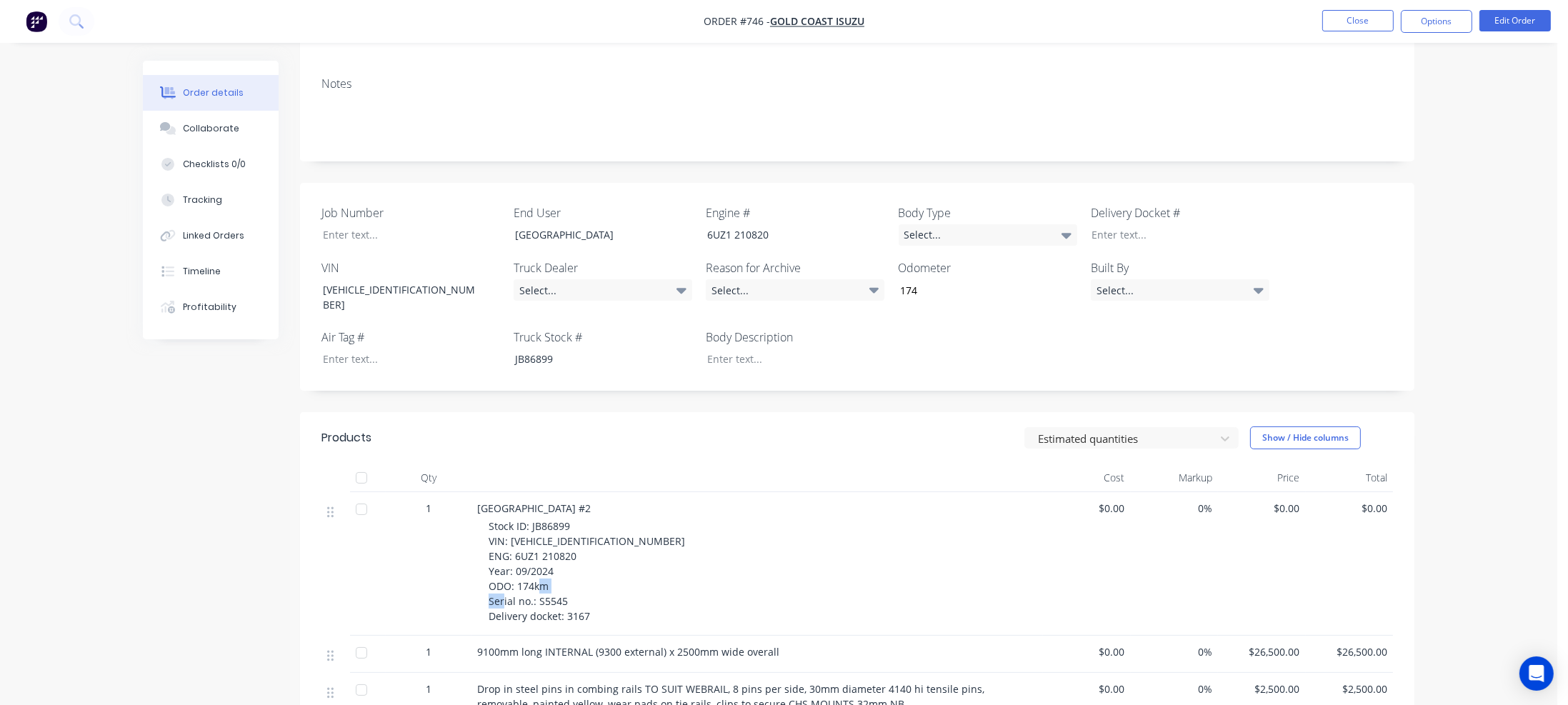
click at [565, 574] on span "Stock ID: JB86899 VIN: JALFYH77WP7000349 ENG: 6UZ1 210820 Year: 09/2024 ODO: 17…" at bounding box center [587, 571] width 196 height 104
click at [349, 224] on div at bounding box center [400, 234] width 178 height 21
paste div
drag, startPoint x: 566, startPoint y: 588, endPoint x: 587, endPoint y: 585, distance: 21.2
click at [592, 585] on div "Stock ID: JB86899 VIN: JALFYH77WP7000349 ENG: 6UZ1 210820 Year: 09/2024 ODO: 17…" at bounding box center [763, 571] width 549 height 105
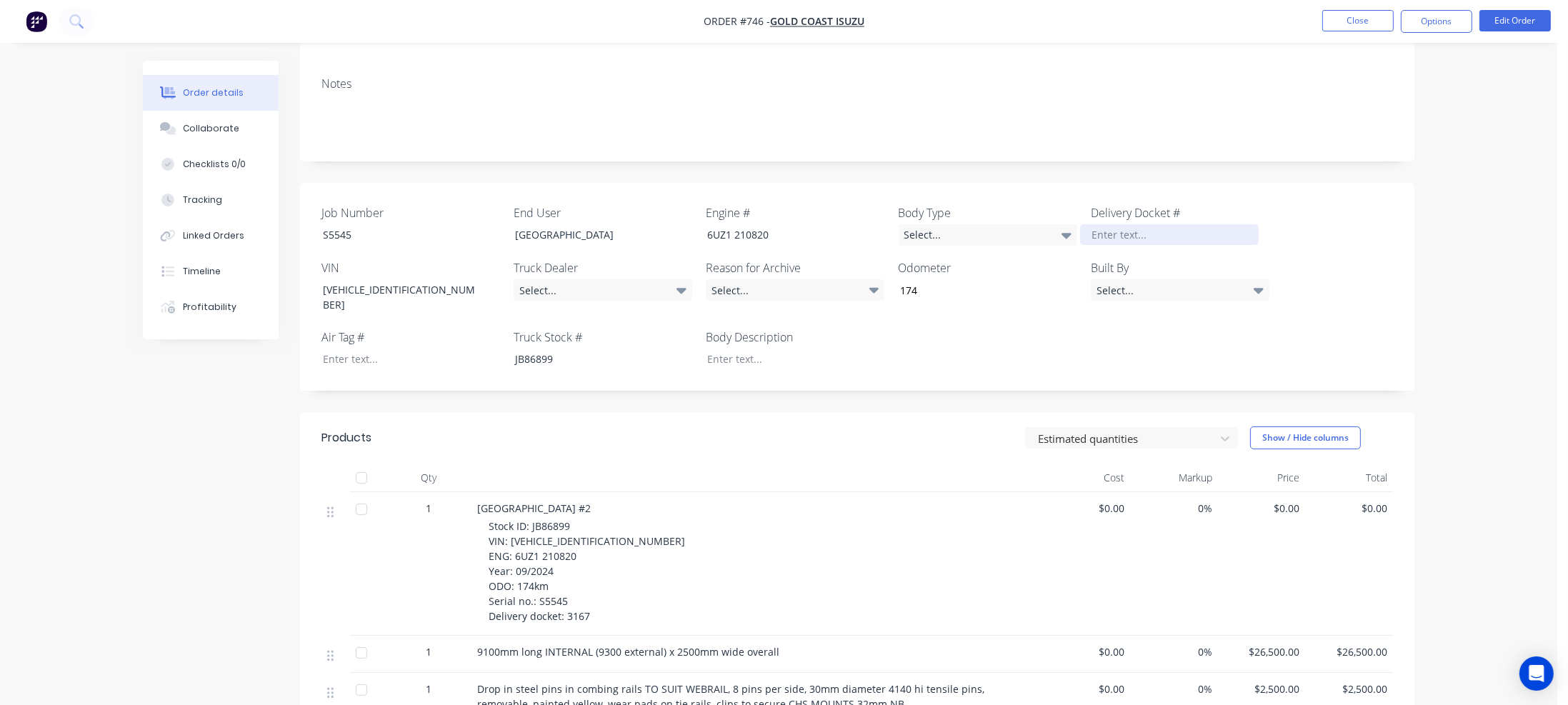
click at [1124, 224] on div at bounding box center [1169, 234] width 178 height 21
paste div
click at [783, 349] on div at bounding box center [784, 359] width 178 height 21
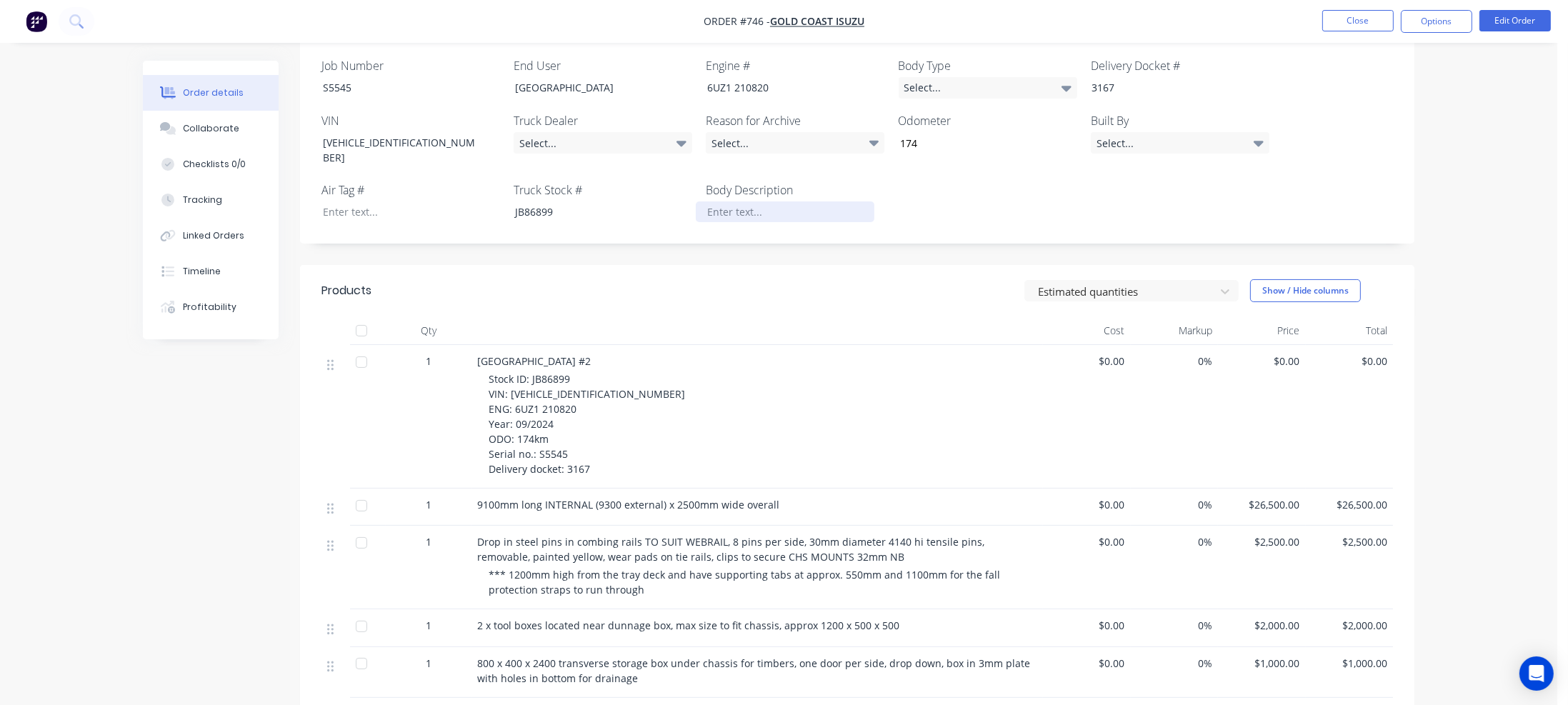
scroll to position [286, 0]
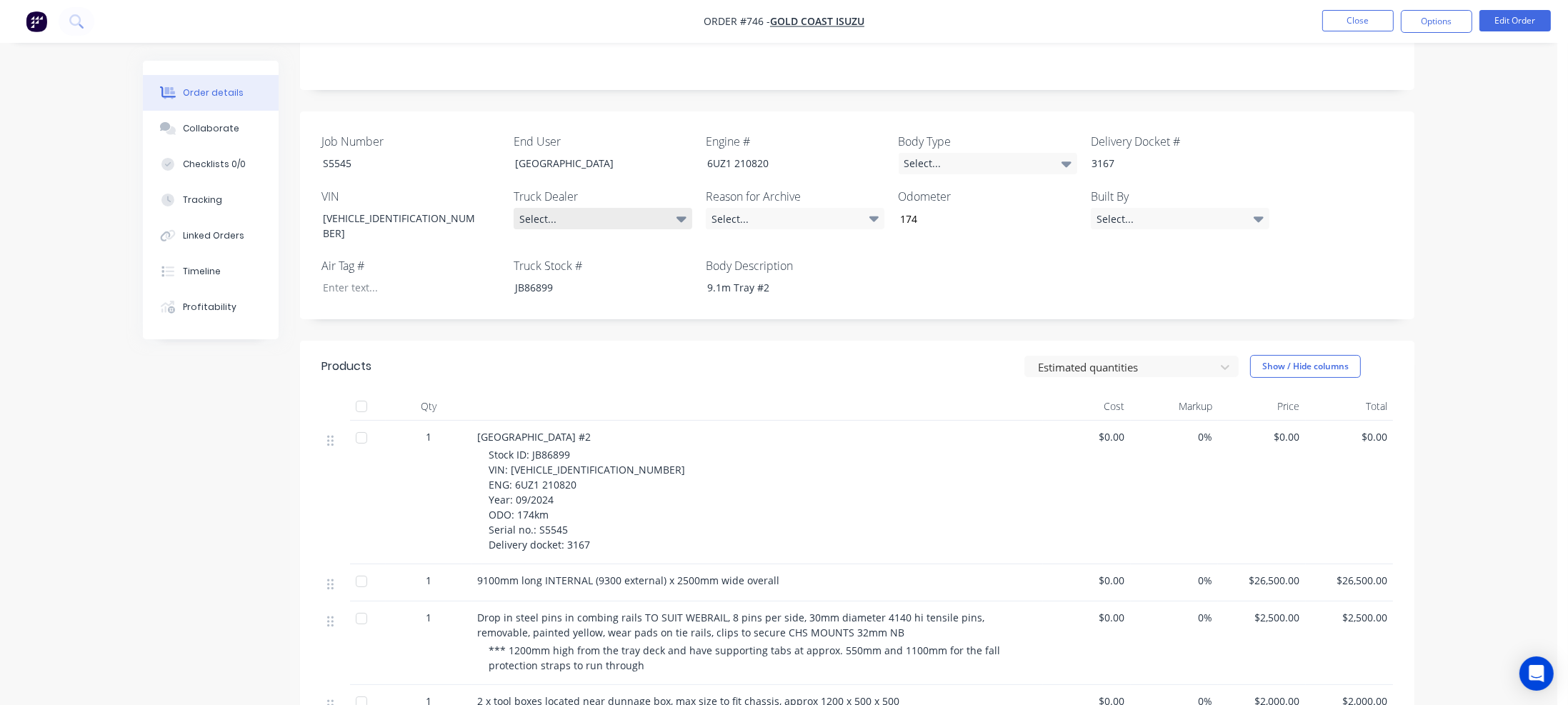
click at [679, 211] on icon at bounding box center [681, 219] width 10 height 16
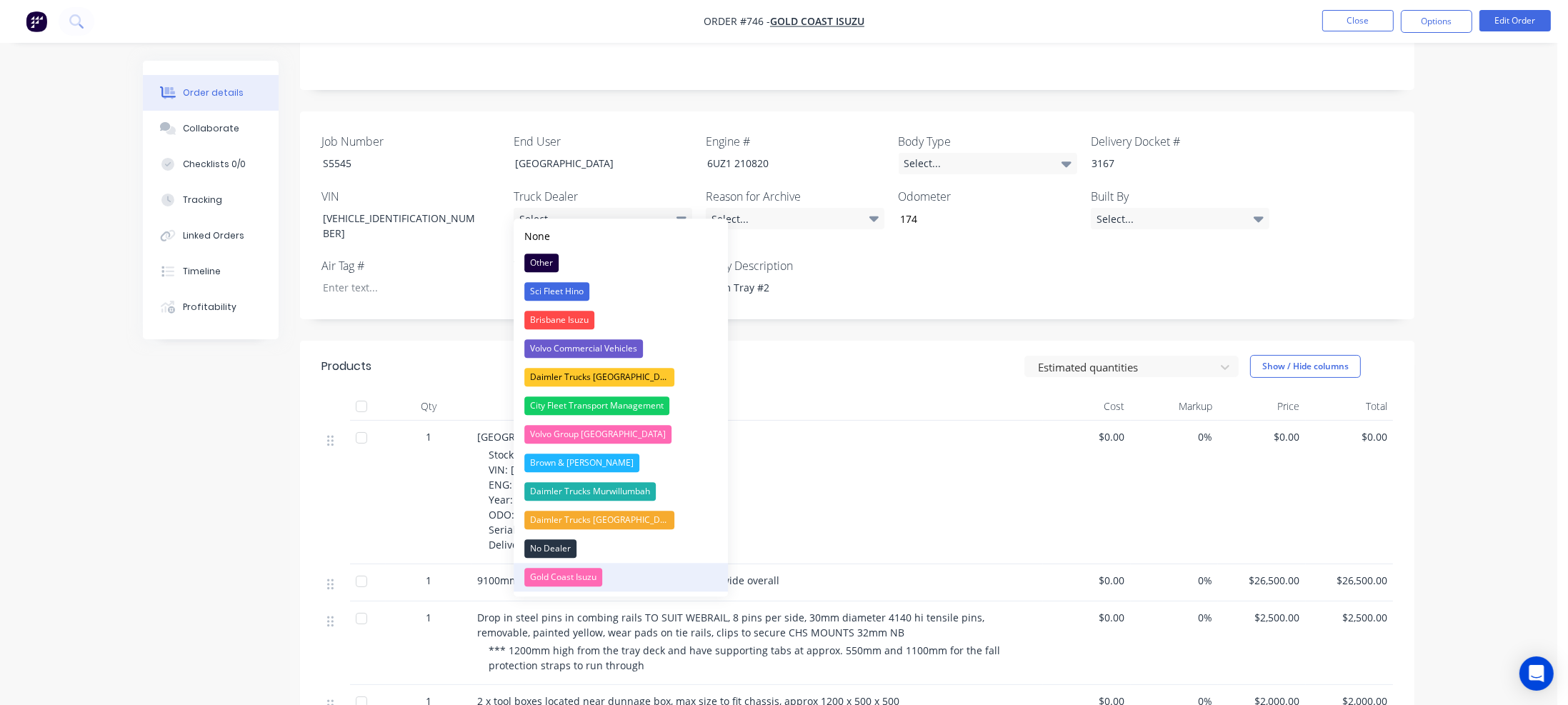
click at [582, 577] on div "Gold Coast Isuzu" at bounding box center [563, 577] width 78 height 19
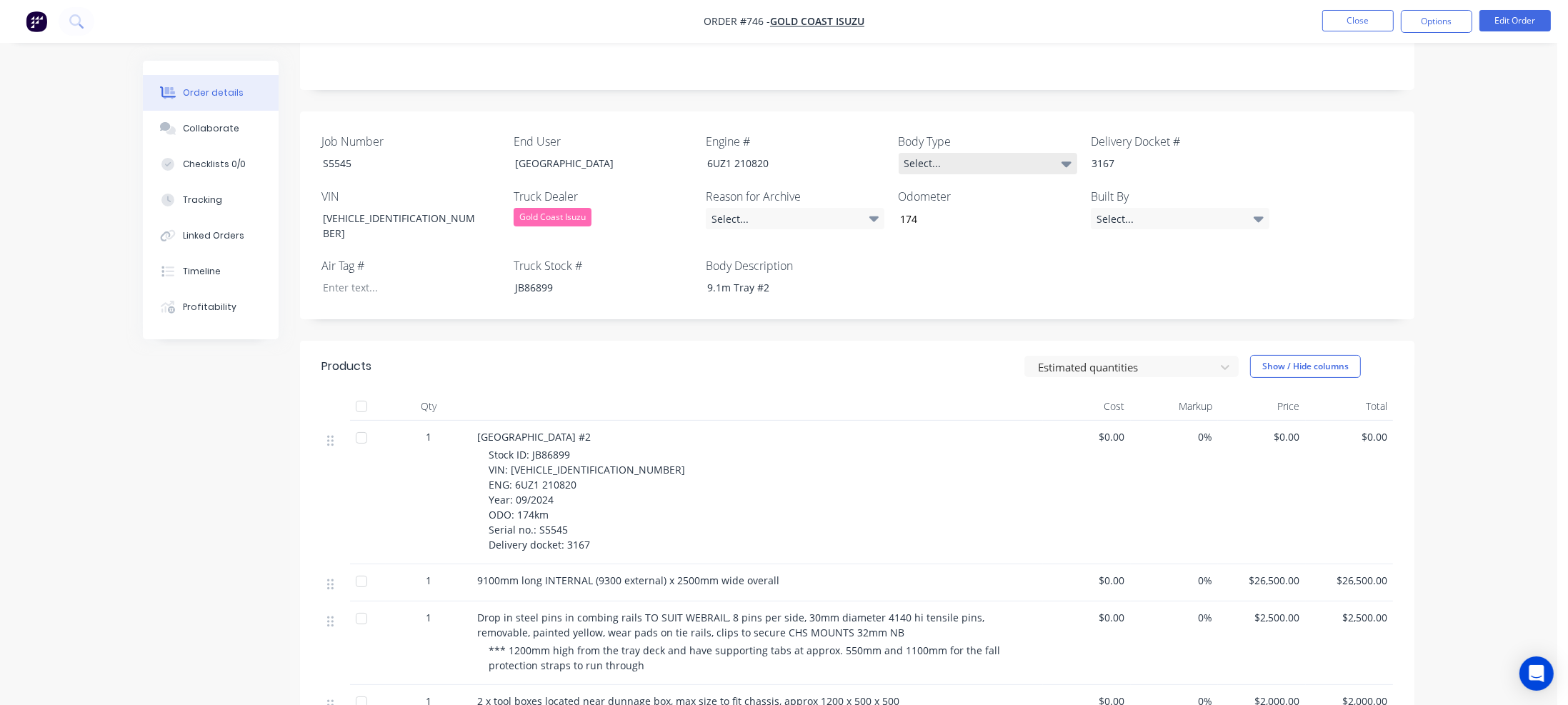
click at [1059, 153] on div "Select..." at bounding box center [988, 163] width 178 height 21
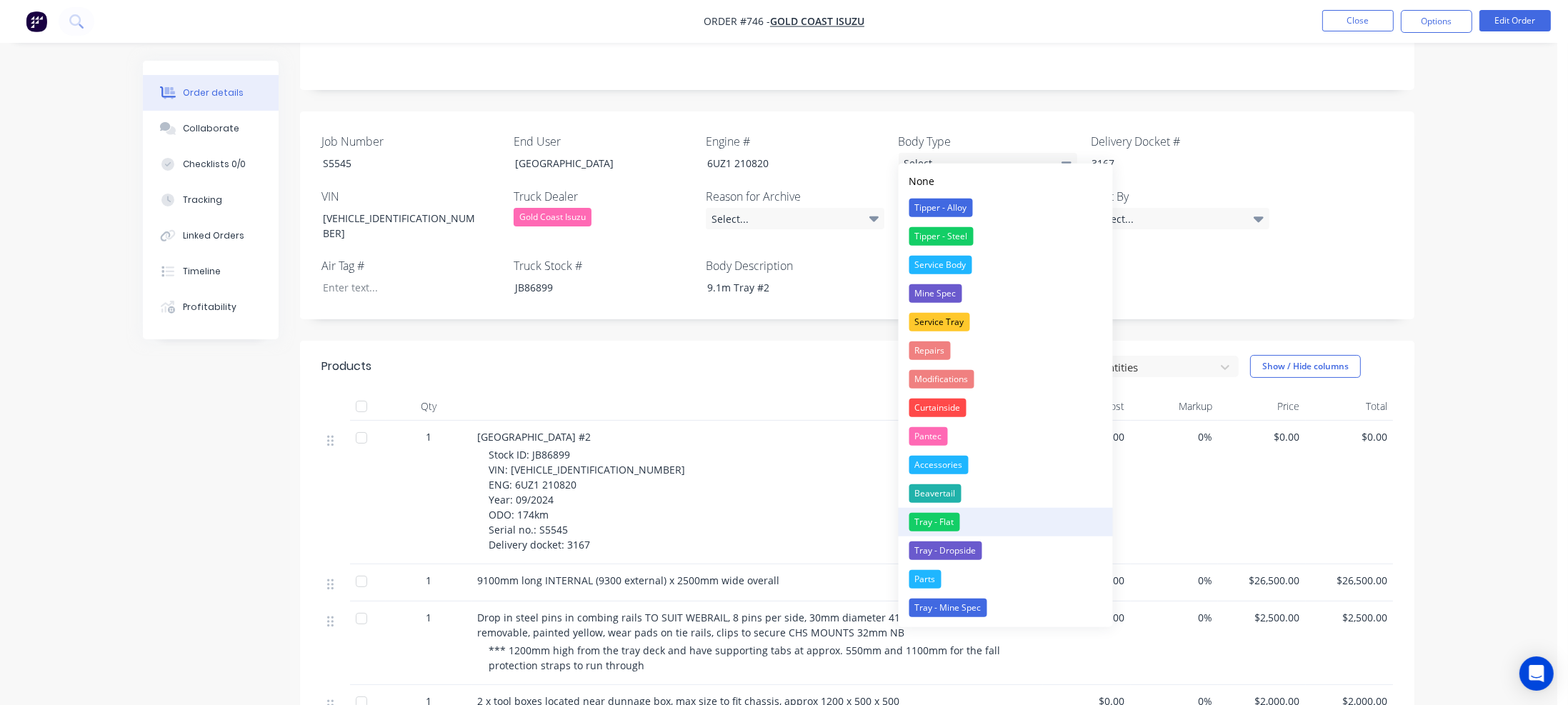
click at [943, 520] on div "Tray - Flat" at bounding box center [935, 522] width 51 height 19
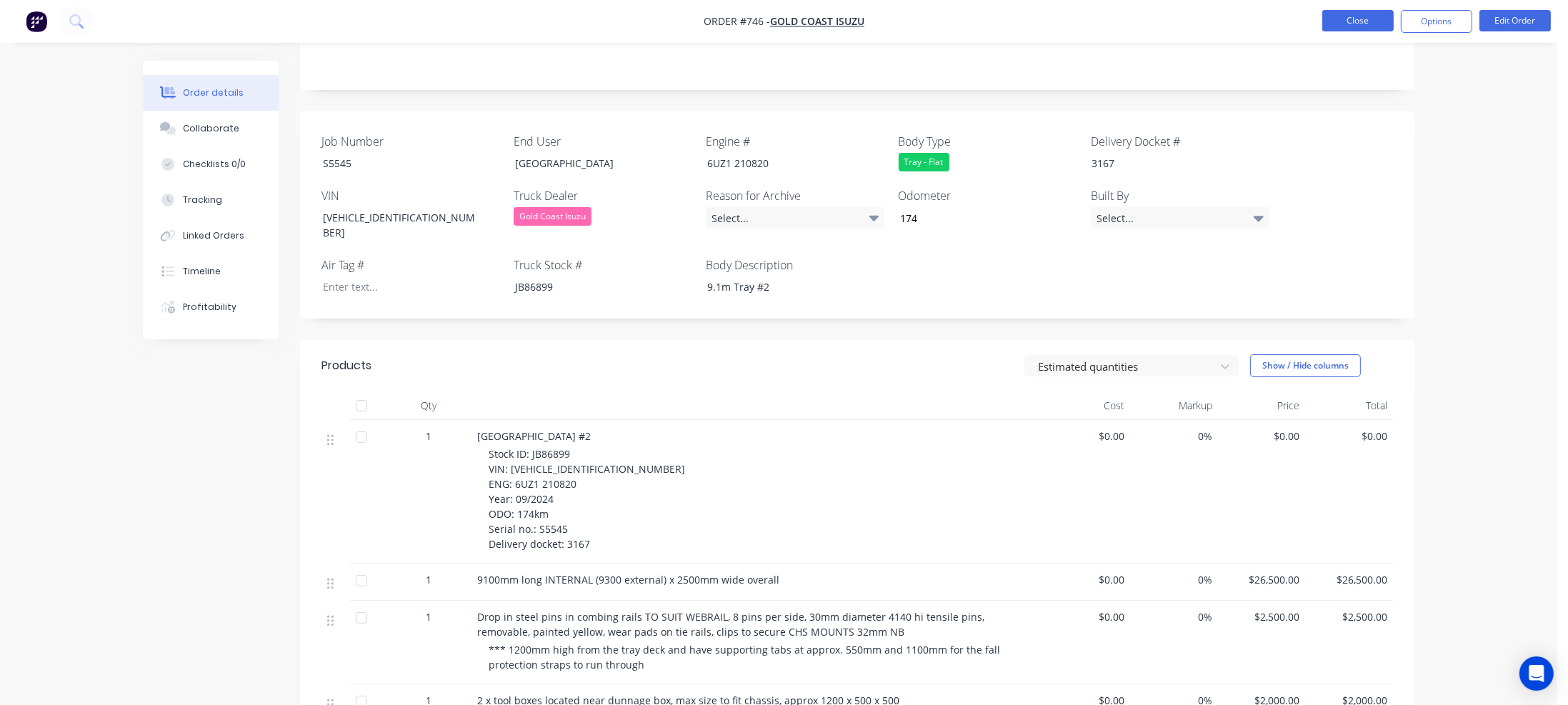
click at [1352, 19] on button "Close" at bounding box center [1358, 21] width 72 height 21
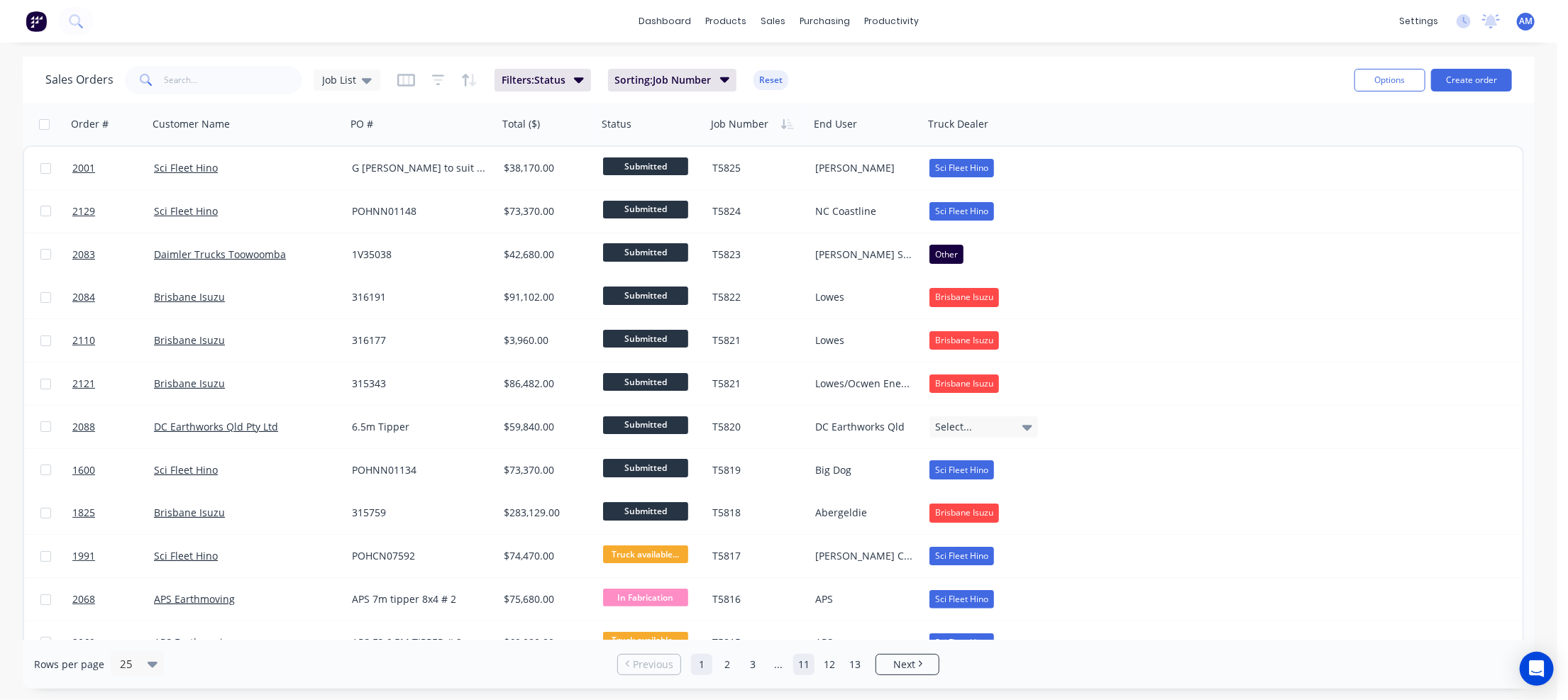
click at [807, 663] on link "11" at bounding box center [804, 664] width 21 height 21
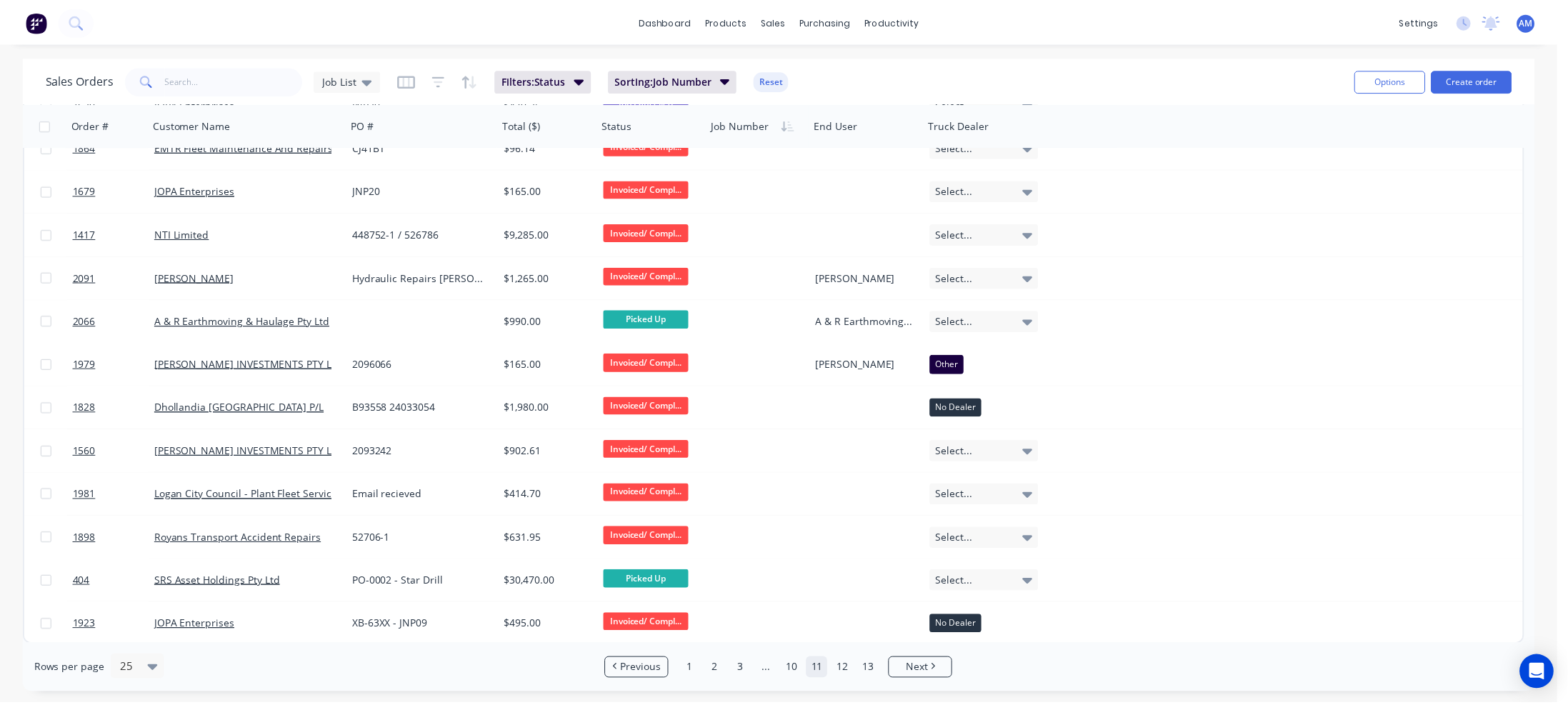
scroll to position [588, 0]
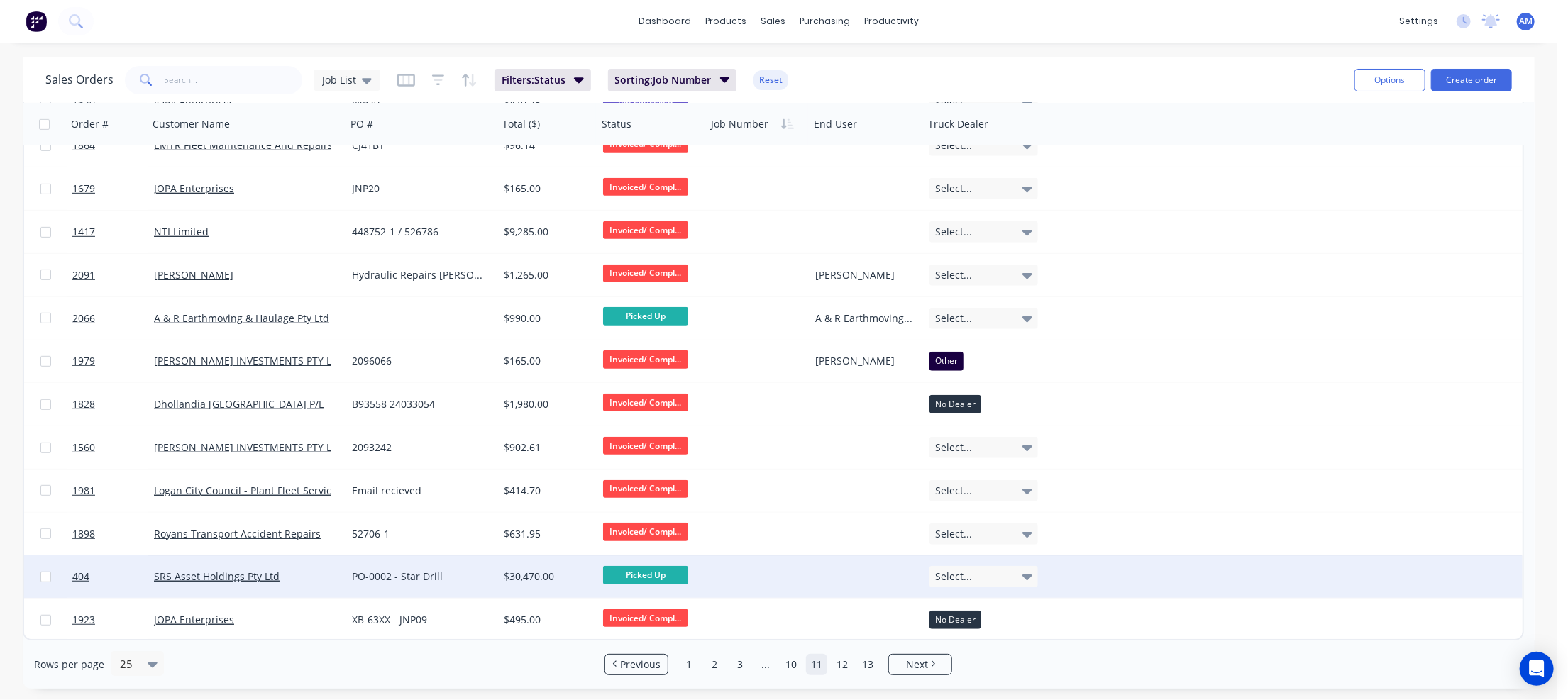
click at [493, 573] on div "PO-0002 - Star Drill" at bounding box center [422, 577] width 152 height 43
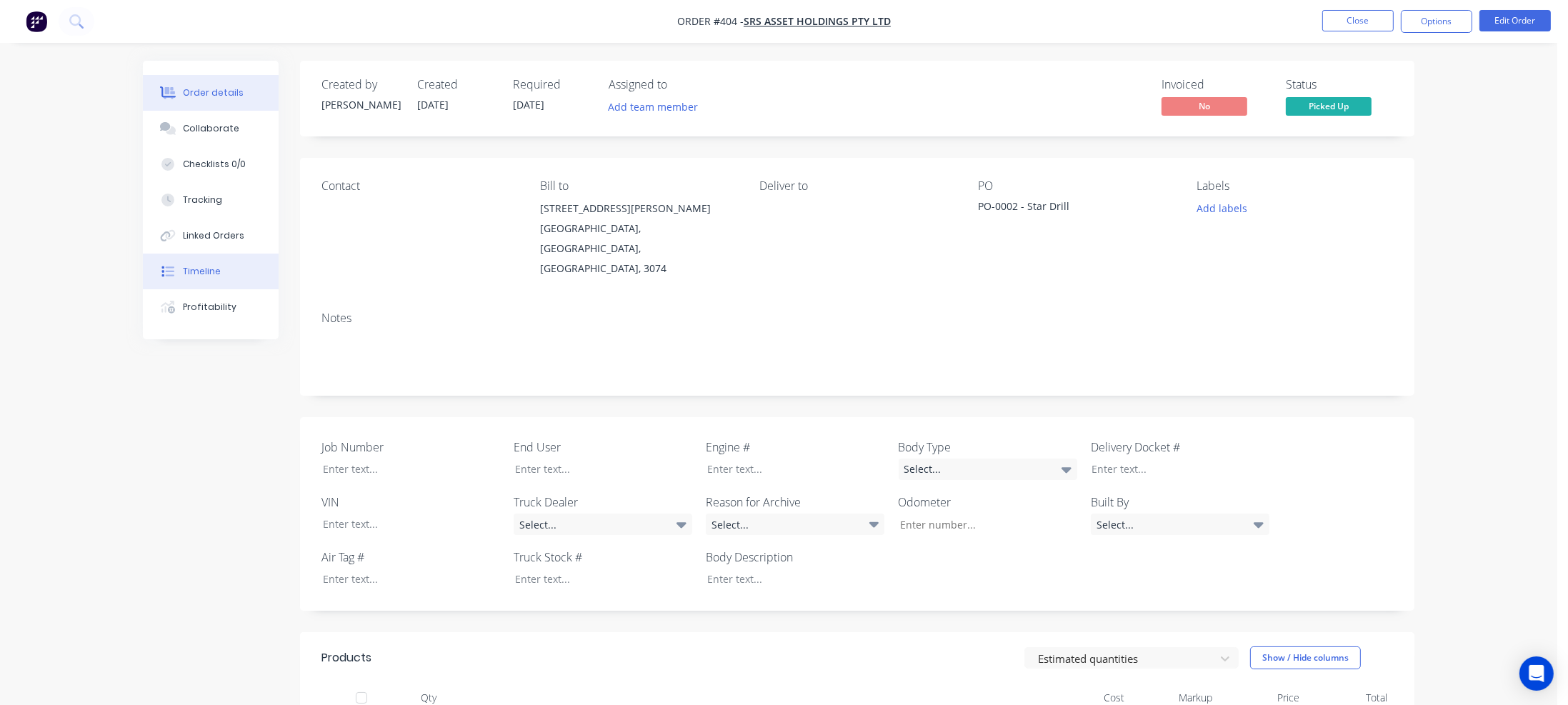
click at [195, 267] on div "Timeline" at bounding box center [201, 272] width 38 height 13
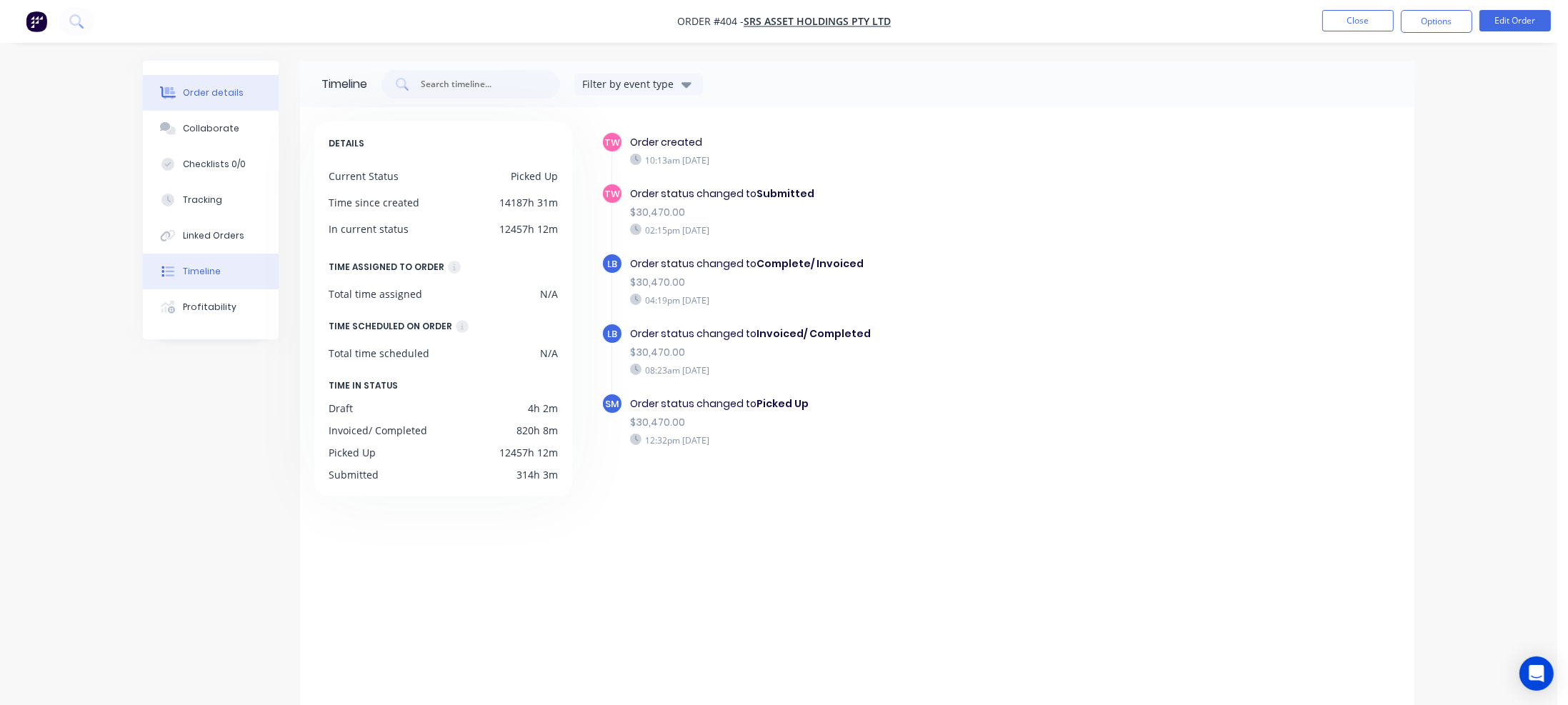
click at [220, 92] on div "Order details" at bounding box center [213, 93] width 61 height 13
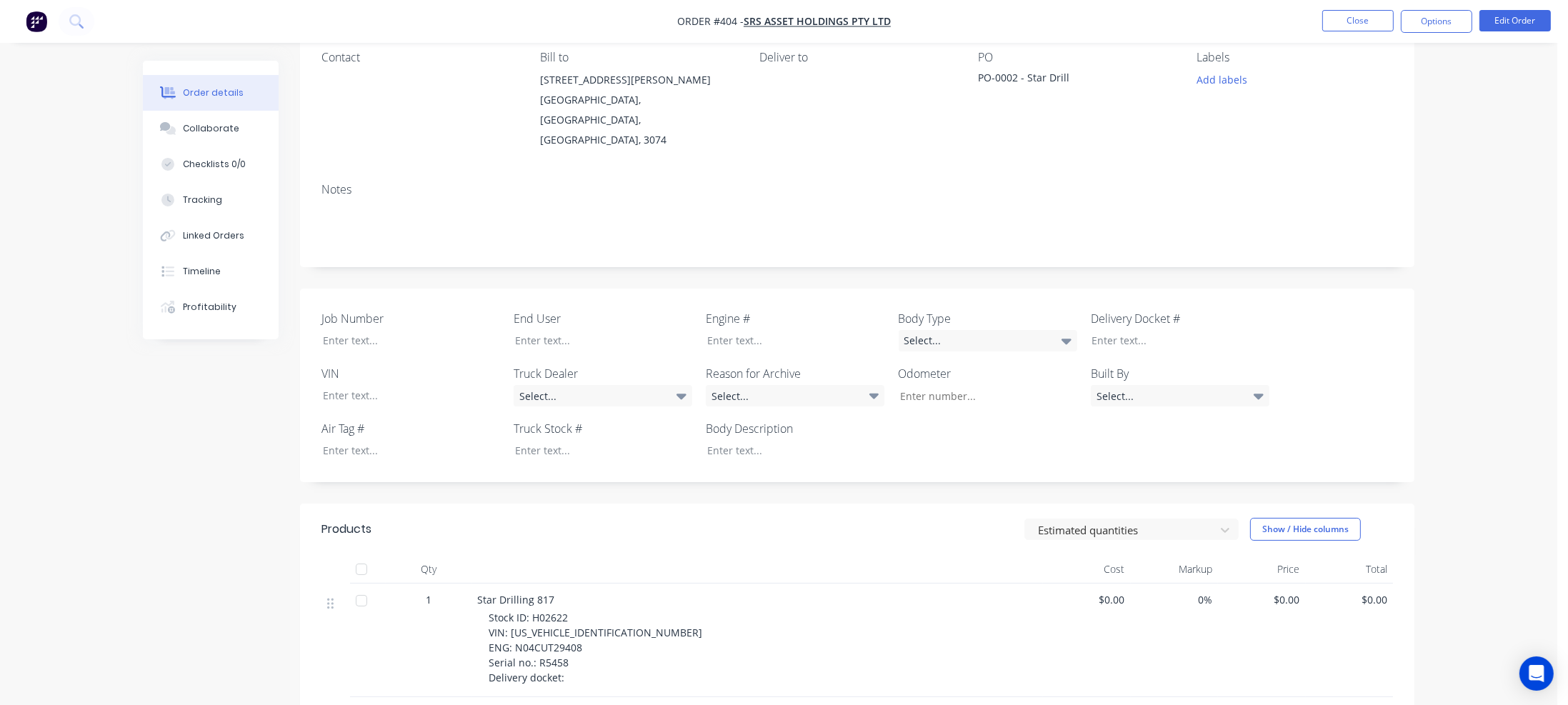
scroll to position [286, 0]
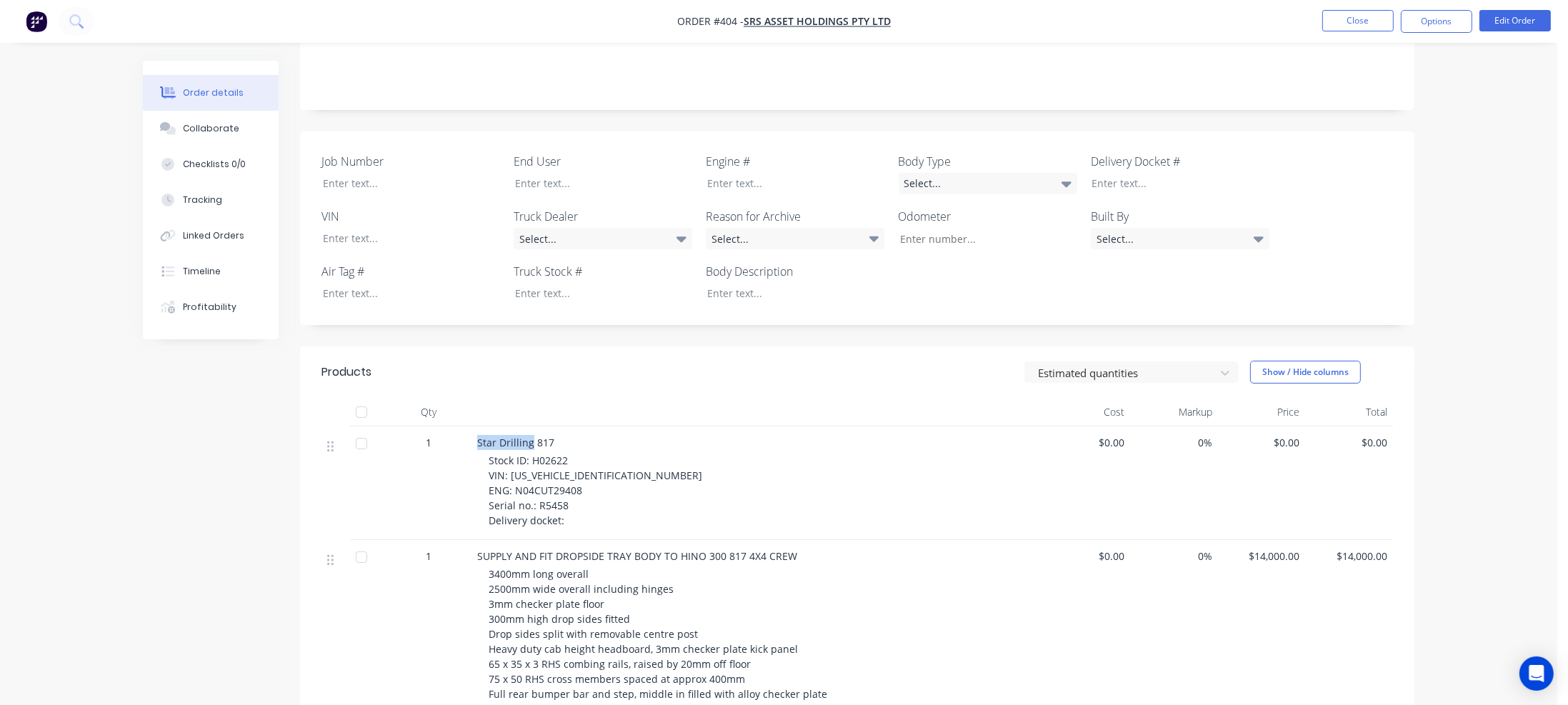
drag, startPoint x: 478, startPoint y: 408, endPoint x: 517, endPoint y: 409, distance: 39.0
click at [531, 436] on span "Star Drilling 817" at bounding box center [516, 442] width 77 height 14
click at [537, 173] on div at bounding box center [592, 183] width 178 height 21
paste div
drag, startPoint x: 532, startPoint y: 425, endPoint x: 569, endPoint y: 425, distance: 37.0
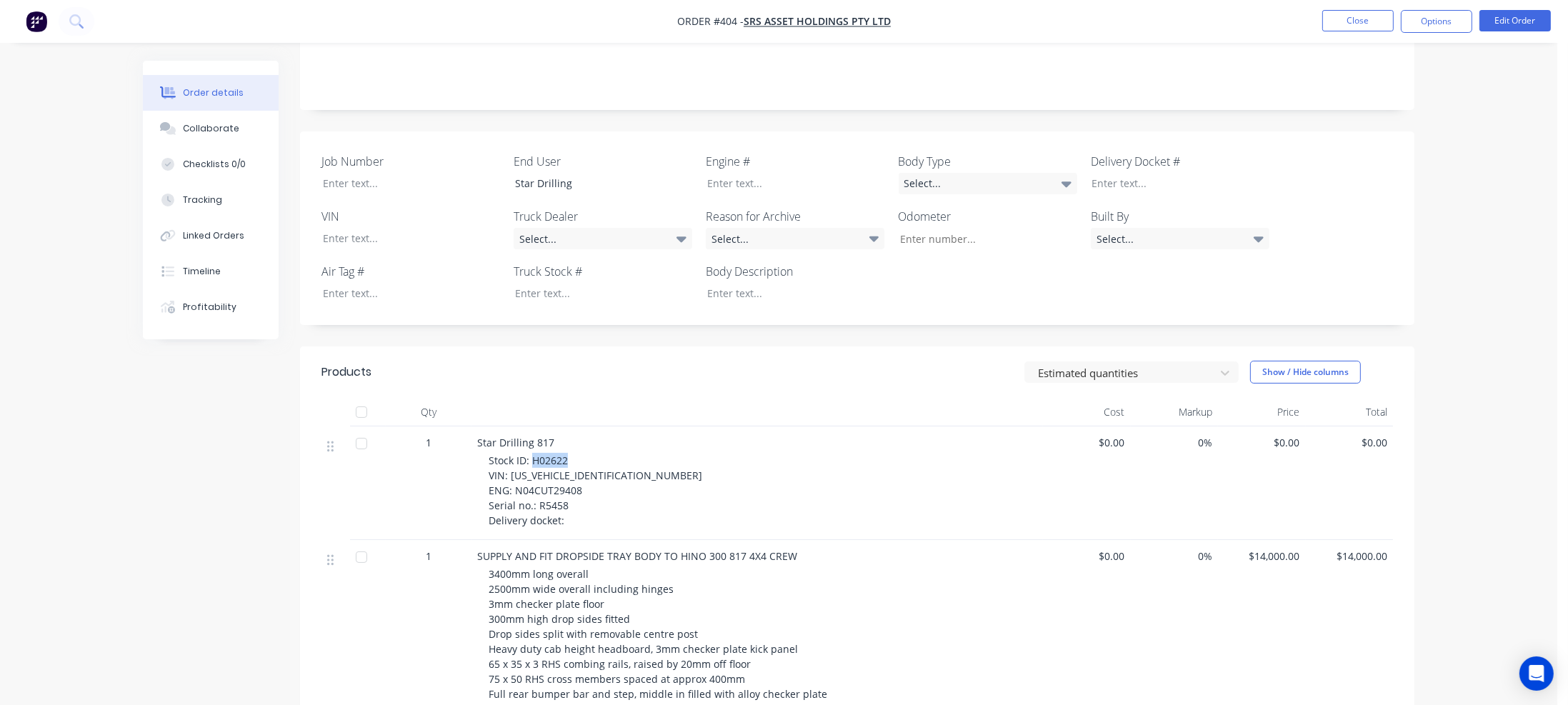
click at [569, 453] on div "Stock ID: H02622 VIN: JHHMET0H70K002209 ENG: N04CUT29408 Serial no.: R5458 Deli…" at bounding box center [763, 490] width 549 height 75
click at [540, 283] on div at bounding box center [592, 293] width 178 height 21
paste div
drag, startPoint x: 508, startPoint y: 440, endPoint x: 620, endPoint y: 441, distance: 112.0
click at [620, 453] on div "Stock ID: H02622 VIN: JHHMET0H70K002209 ENG: N04CUT29408 Serial no.: R5458 Deli…" at bounding box center [763, 490] width 549 height 75
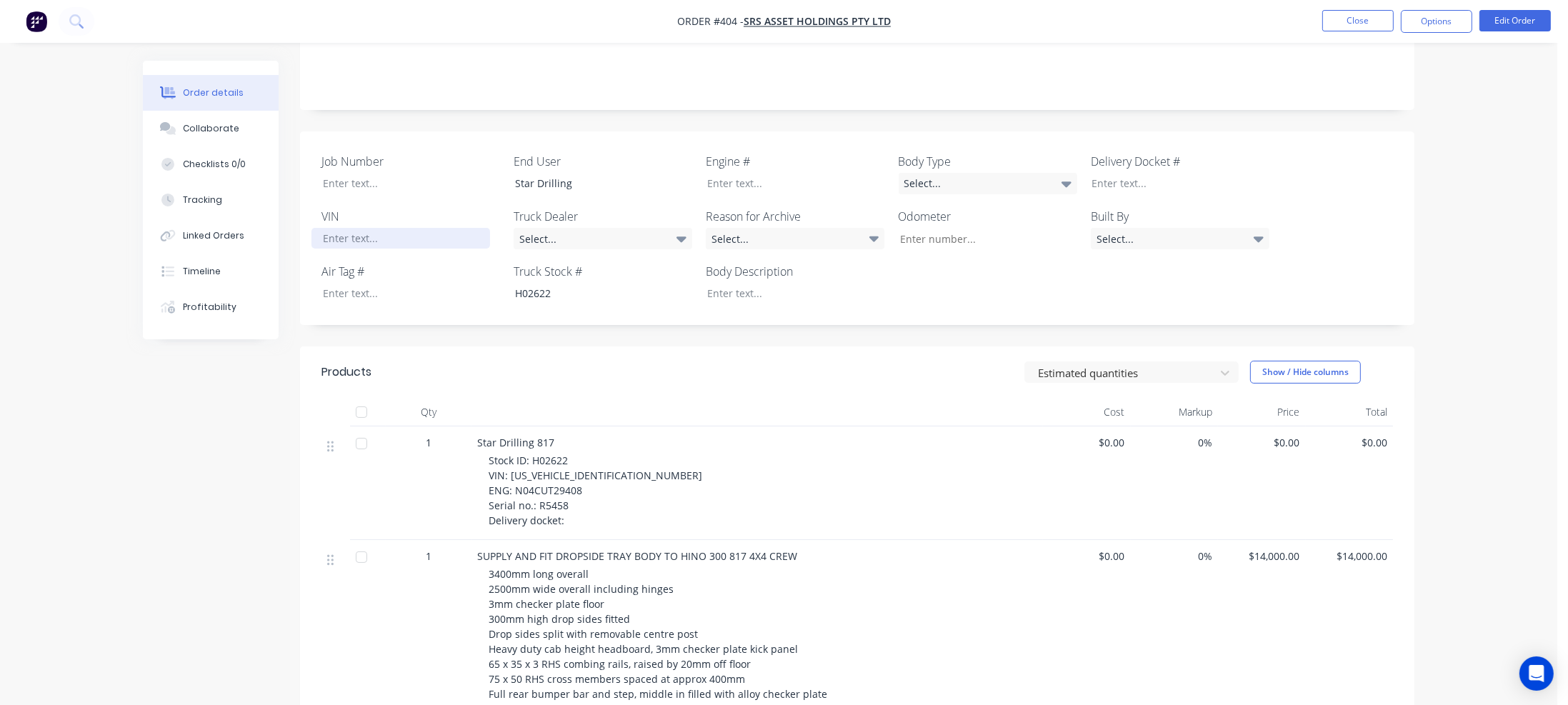
click at [370, 228] on div at bounding box center [400, 238] width 178 height 21
paste div
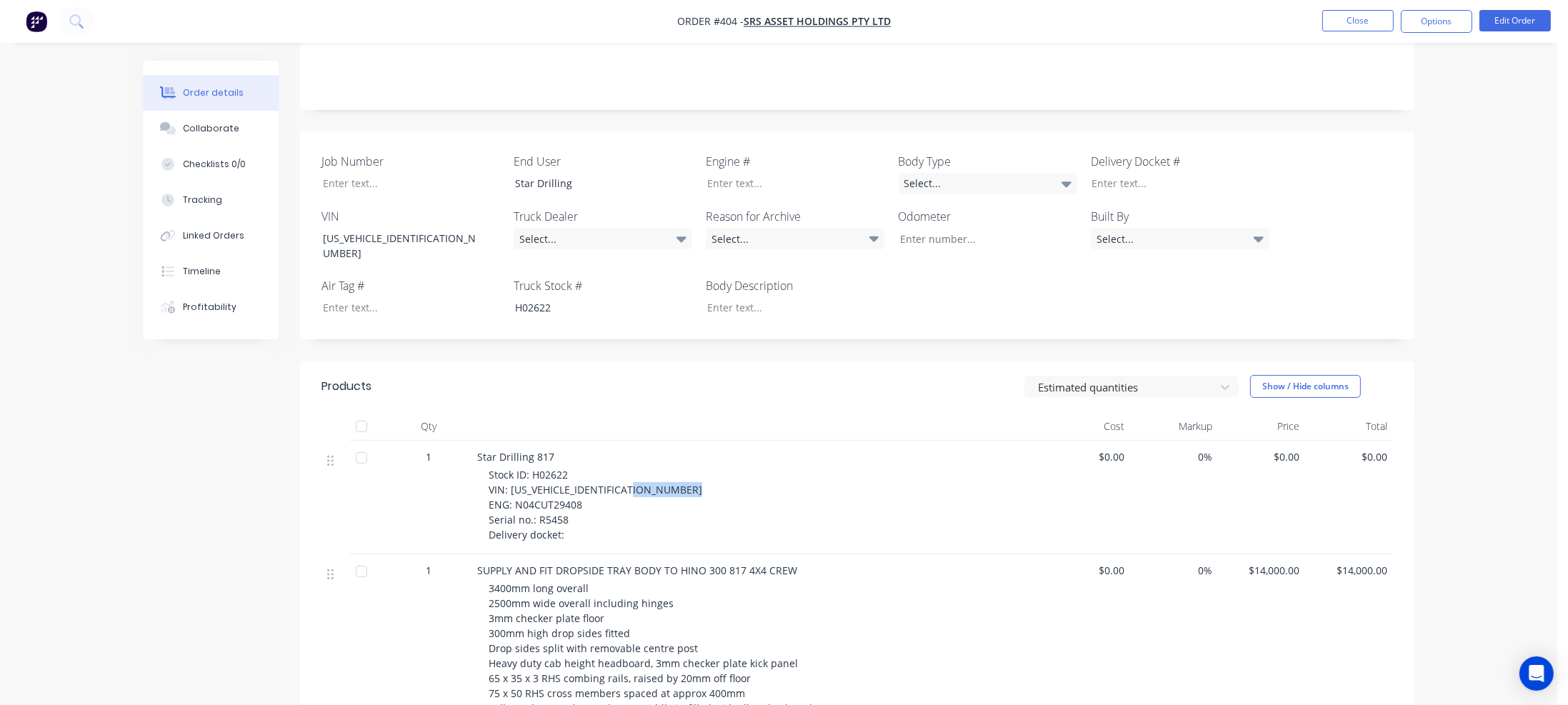
drag, startPoint x: 515, startPoint y: 457, endPoint x: 580, endPoint y: 457, distance: 65.0
click at [580, 468] on span "Stock ID: H02622 VIN: JHHMET0H70K002209 ENG: N04CUT29408 Serial no.: R5458 Deli…" at bounding box center [595, 504] width 213 height 74
click at [706, 173] on div at bounding box center [784, 183] width 178 height 21
paste div
drag, startPoint x: 539, startPoint y: 469, endPoint x: 566, endPoint y: 468, distance: 27.0
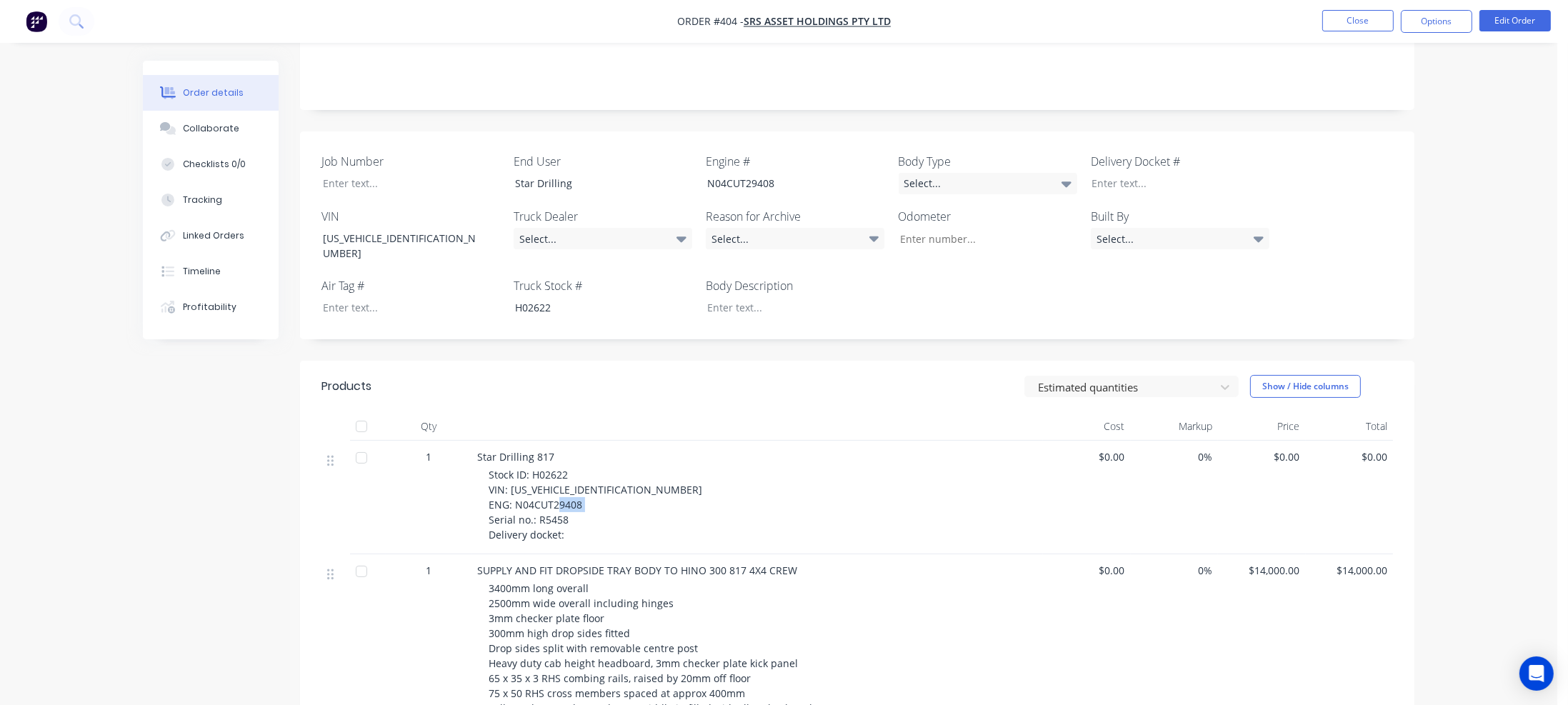
click at [566, 468] on div "Stock ID: H02622 VIN: JHHMET0H70K002209 ENG: N04CUT29408 Serial no.: R5458 Deli…" at bounding box center [763, 504] width 549 height 75
click at [365, 173] on div at bounding box center [400, 183] width 178 height 21
paste div
click at [223, 131] on div "Collaborate" at bounding box center [211, 129] width 57 height 13
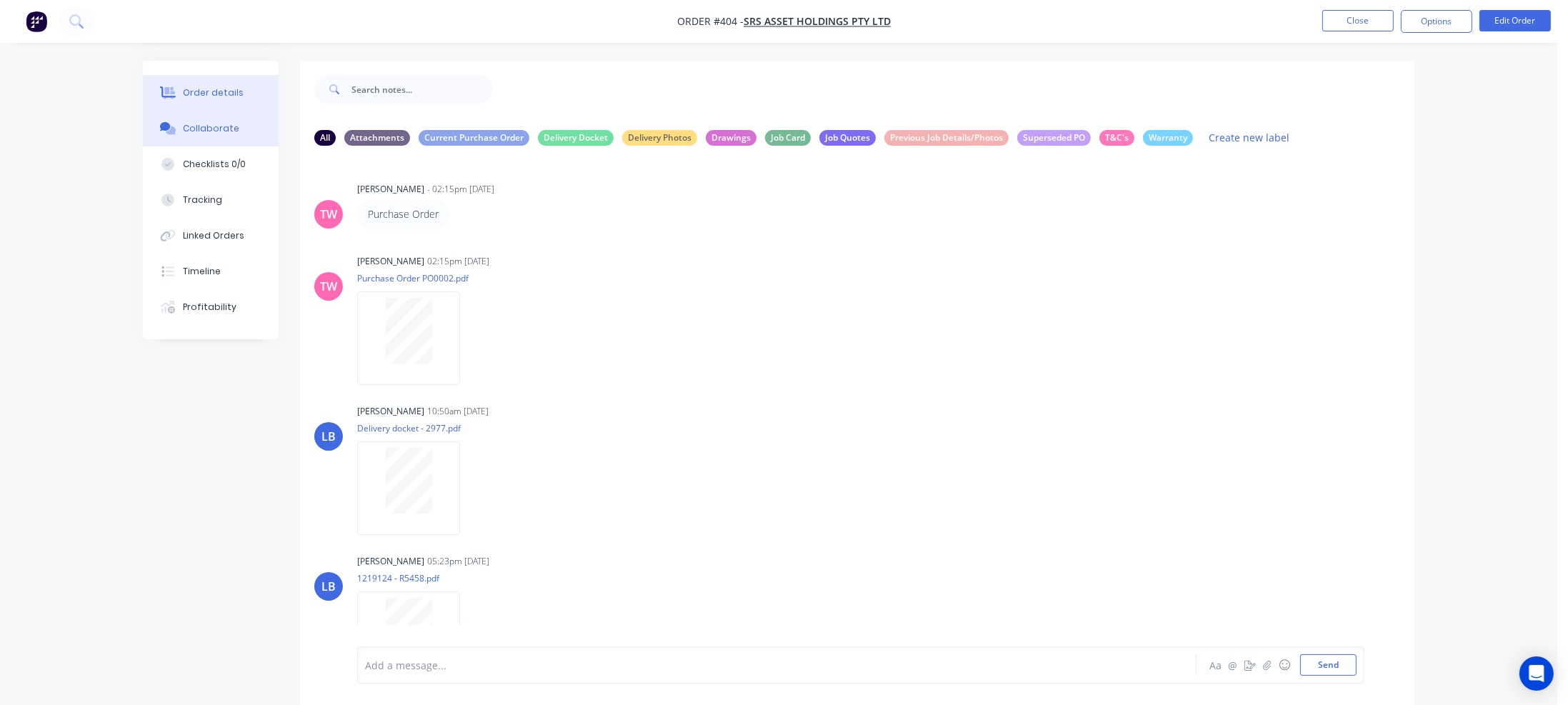
click at [225, 82] on button "Order details" at bounding box center [210, 93] width 135 height 36
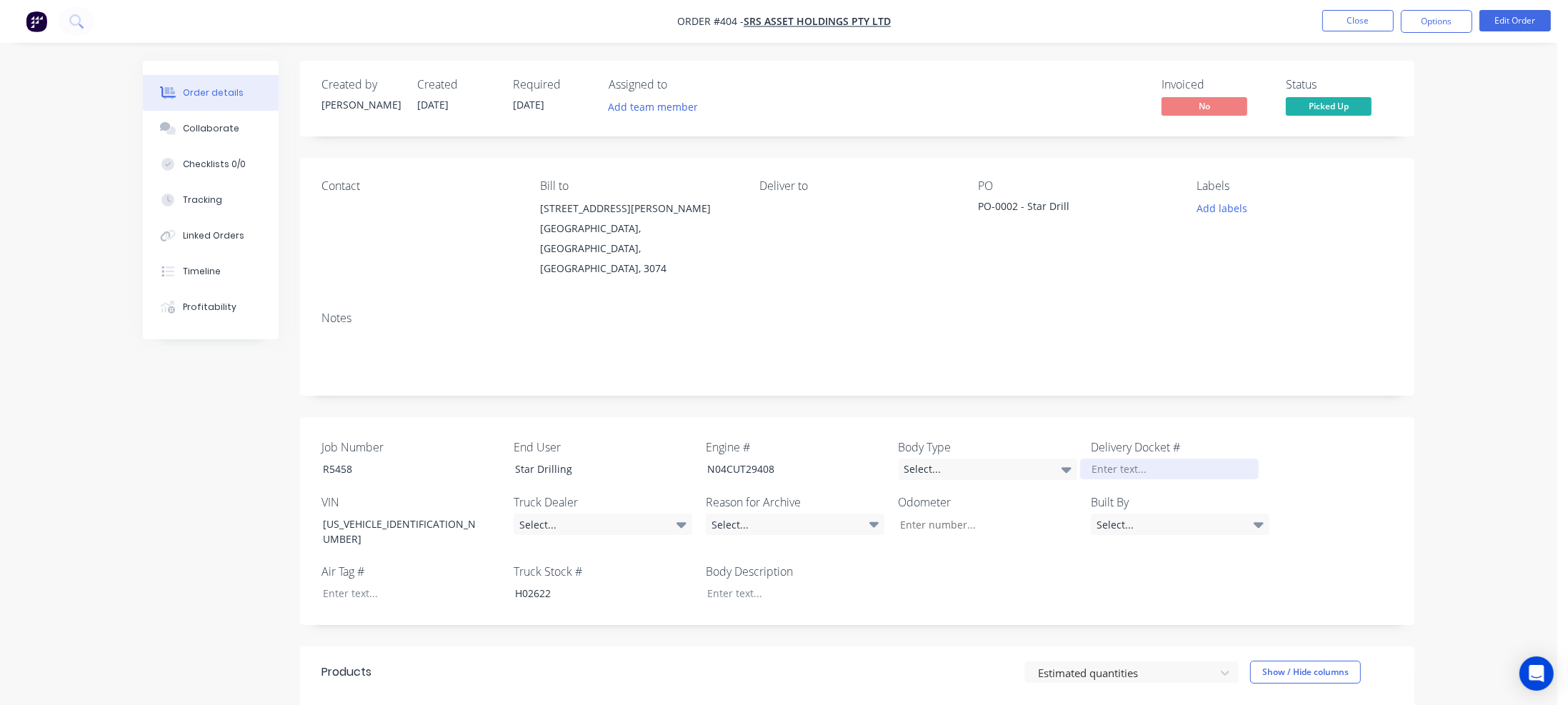
click at [1127, 459] on div at bounding box center [1169, 469] width 178 height 21
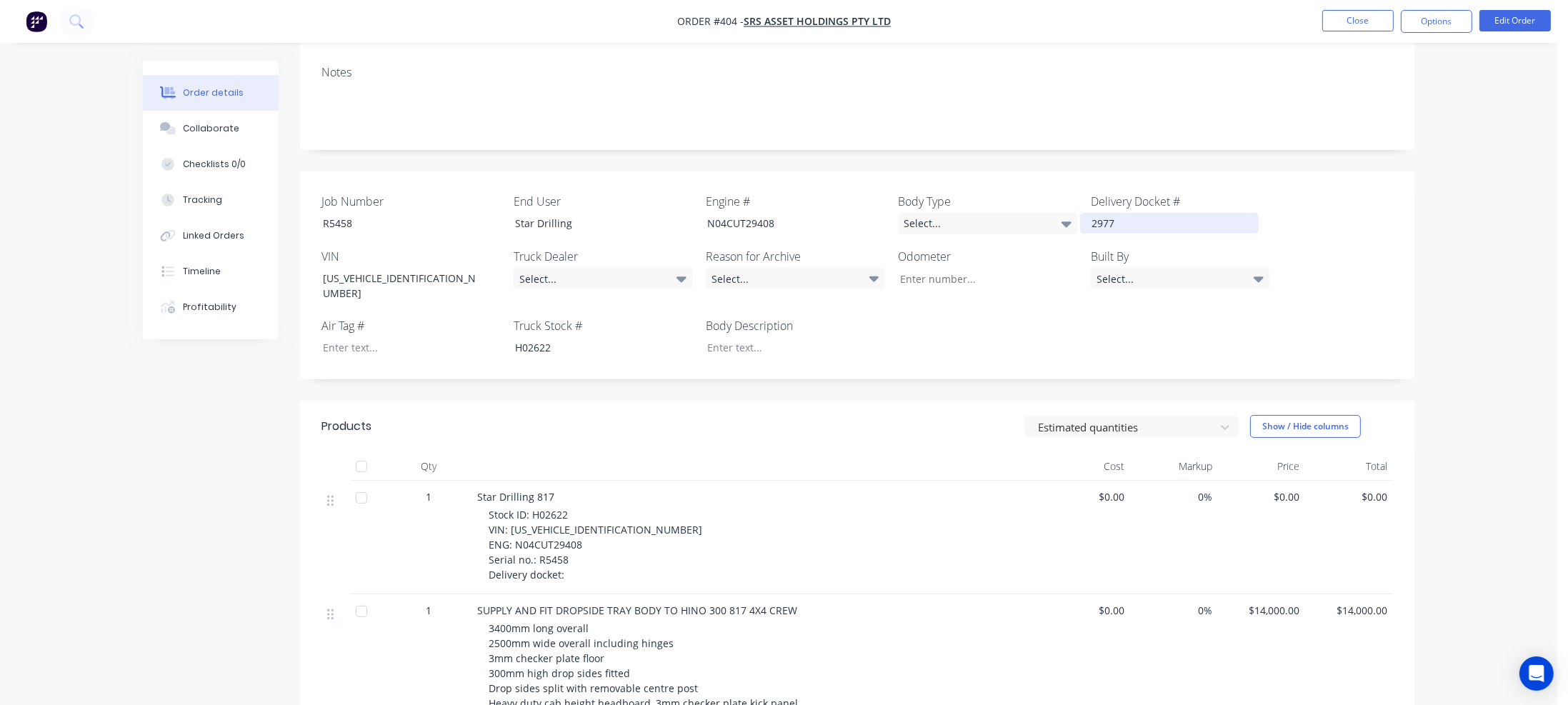
scroll to position [214, 0]
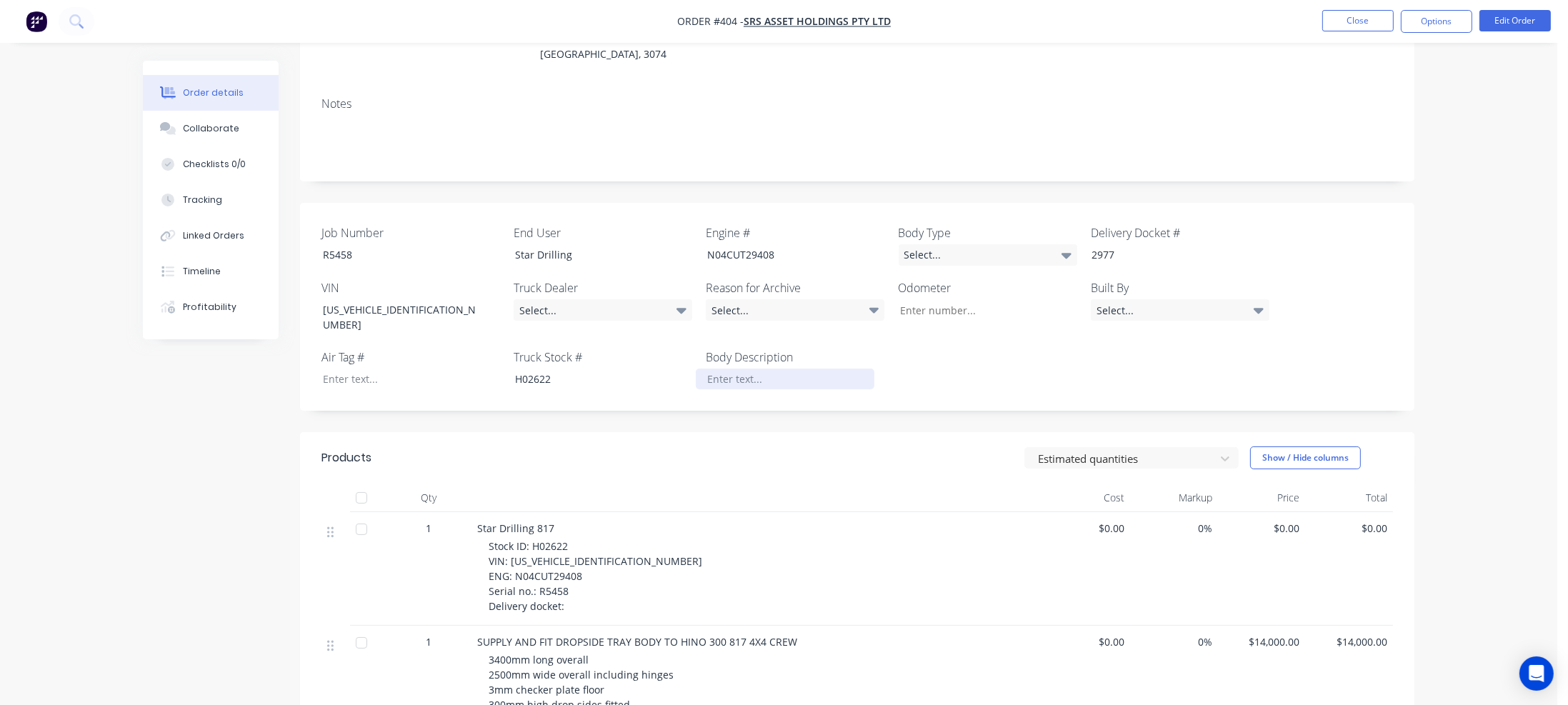
click at [737, 369] on div at bounding box center [784, 379] width 178 height 21
click at [981, 244] on div "Select..." at bounding box center [988, 255] width 178 height 21
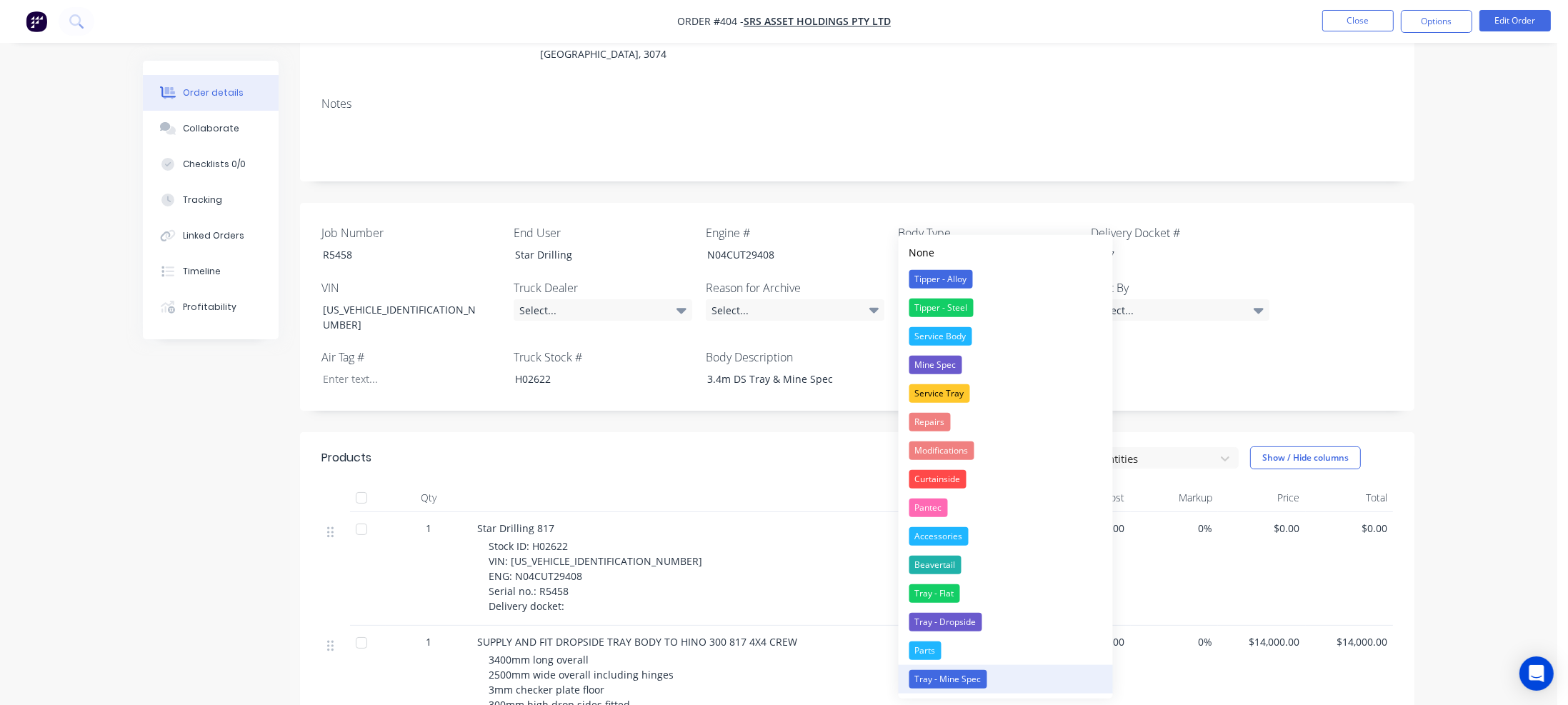
click at [968, 675] on div "Tray - Mine Spec" at bounding box center [948, 679] width 78 height 19
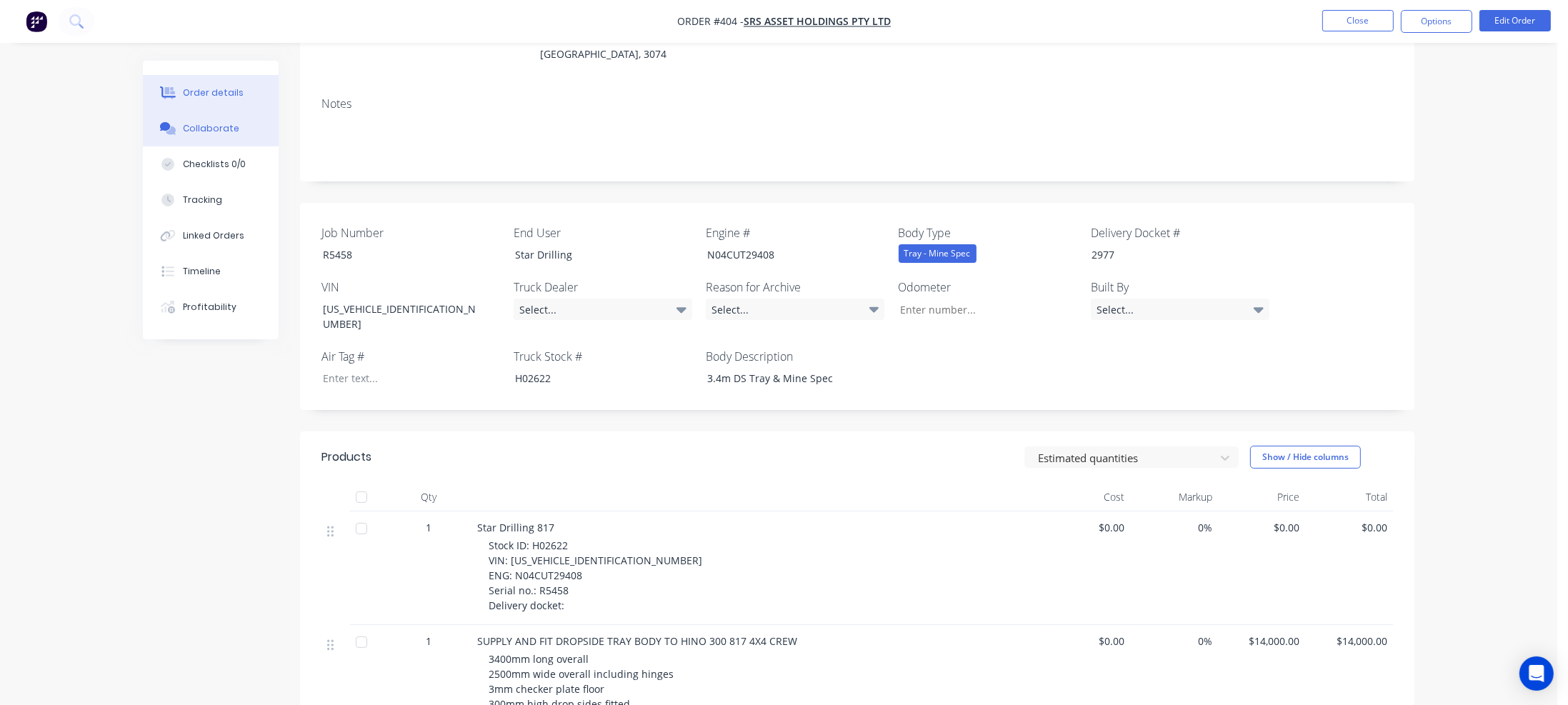
click at [214, 126] on div "Collaborate" at bounding box center [211, 129] width 57 height 13
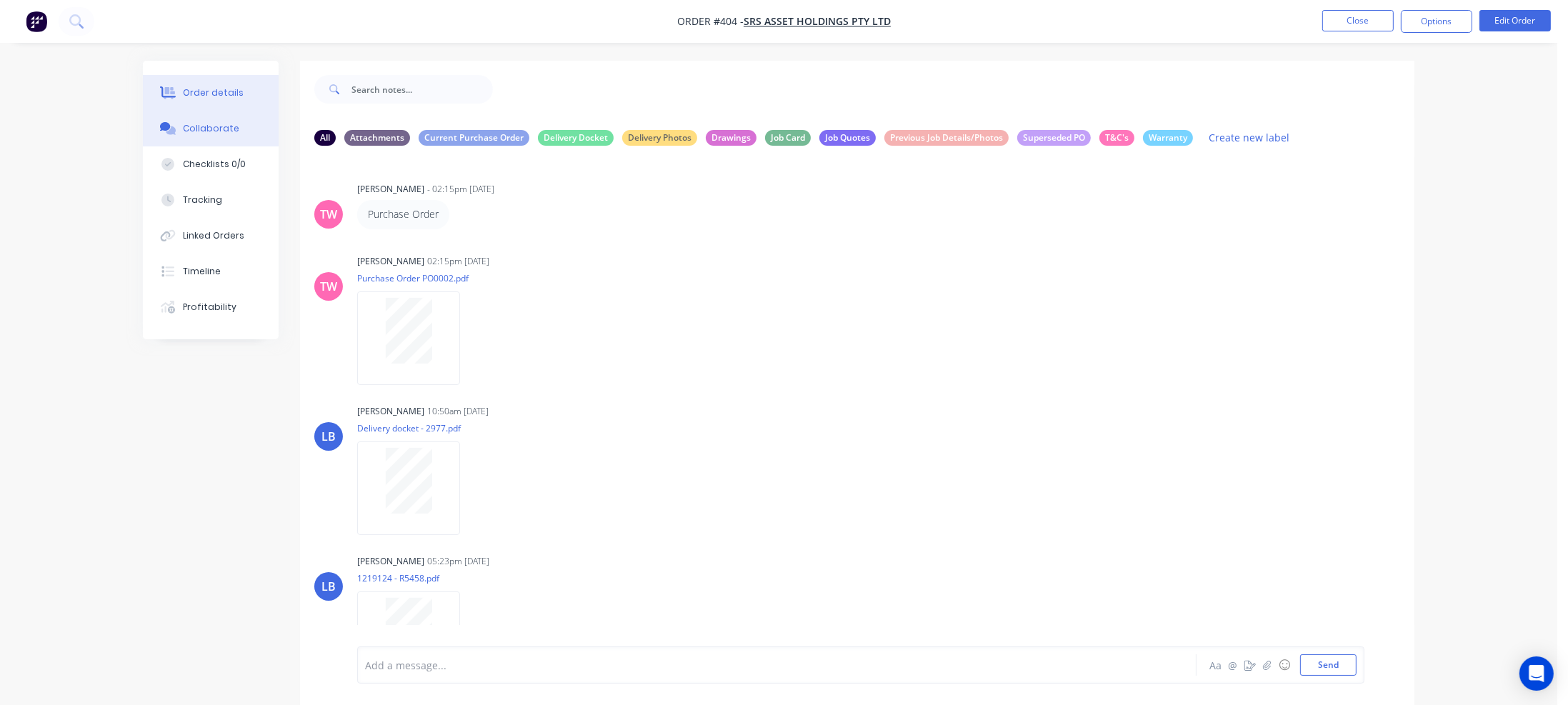
click at [213, 90] on div "Order details" at bounding box center [213, 93] width 61 height 13
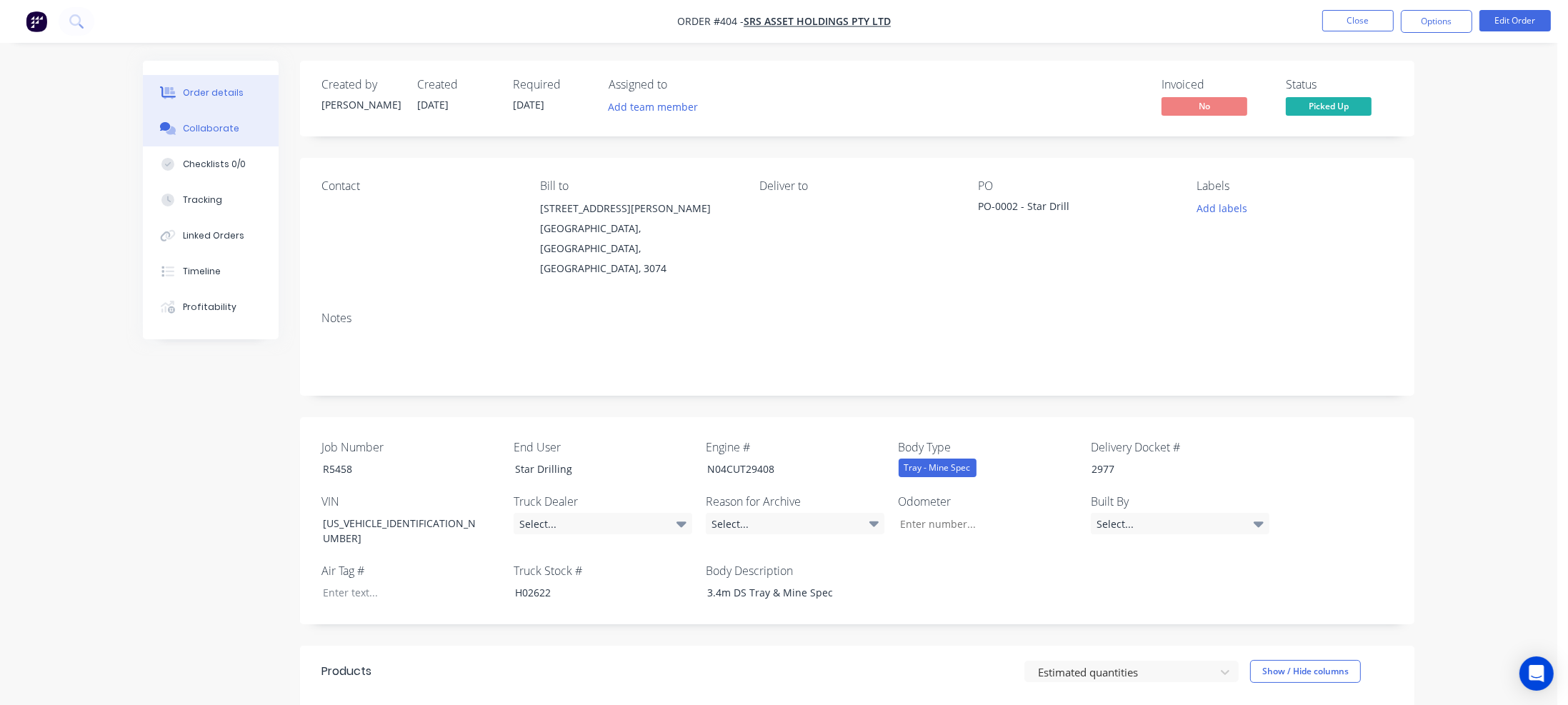
click at [226, 130] on div "Collaborate" at bounding box center [211, 129] width 57 height 13
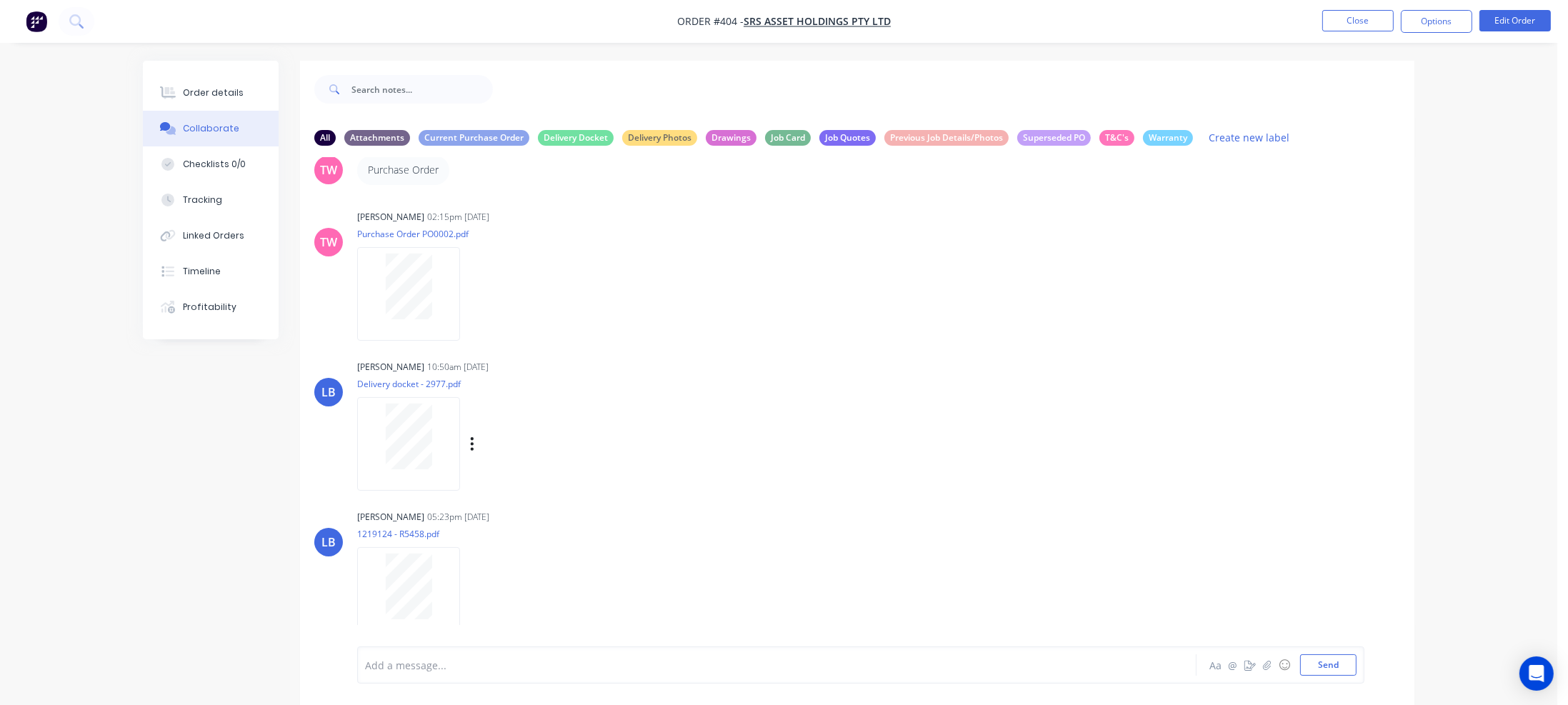
scroll to position [21, 0]
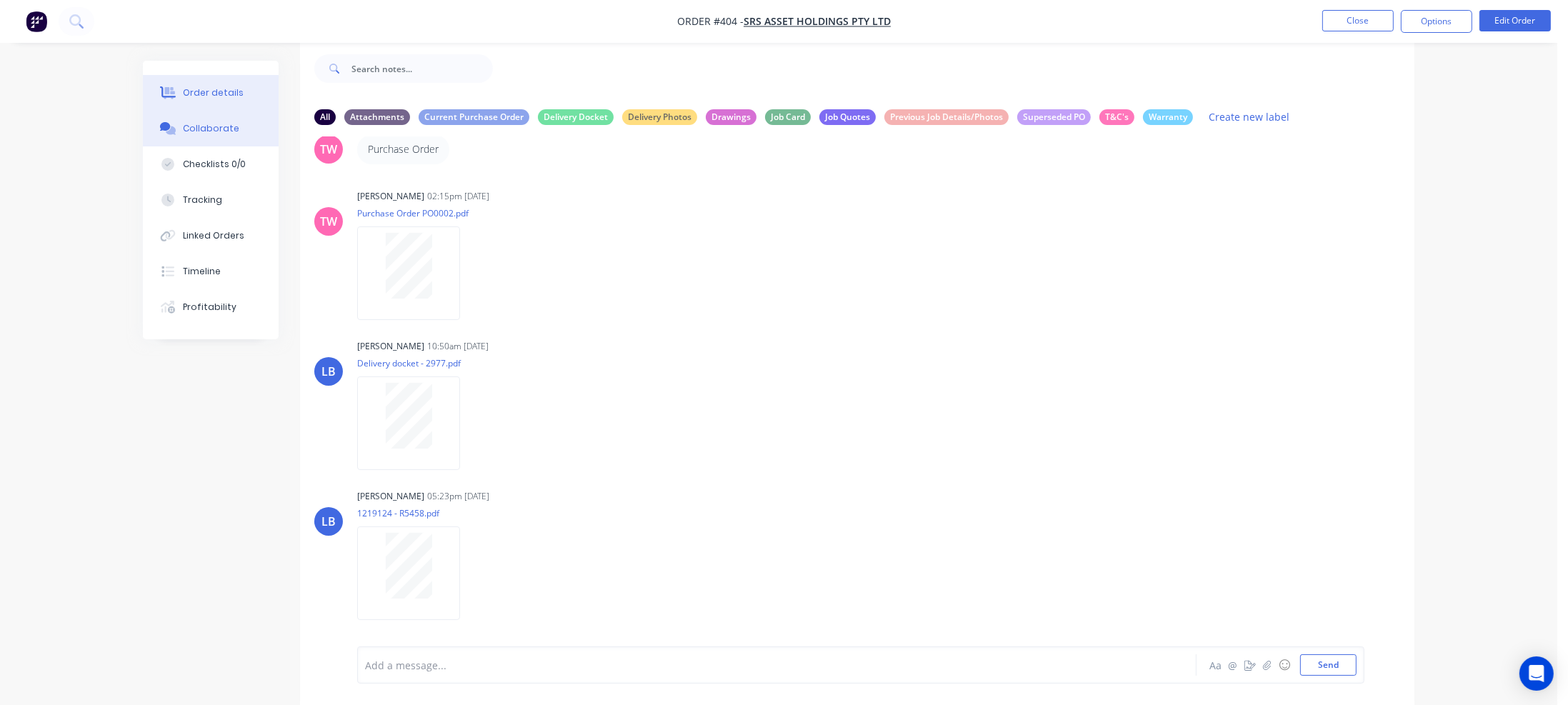
click at [211, 91] on div "Order details" at bounding box center [213, 93] width 61 height 13
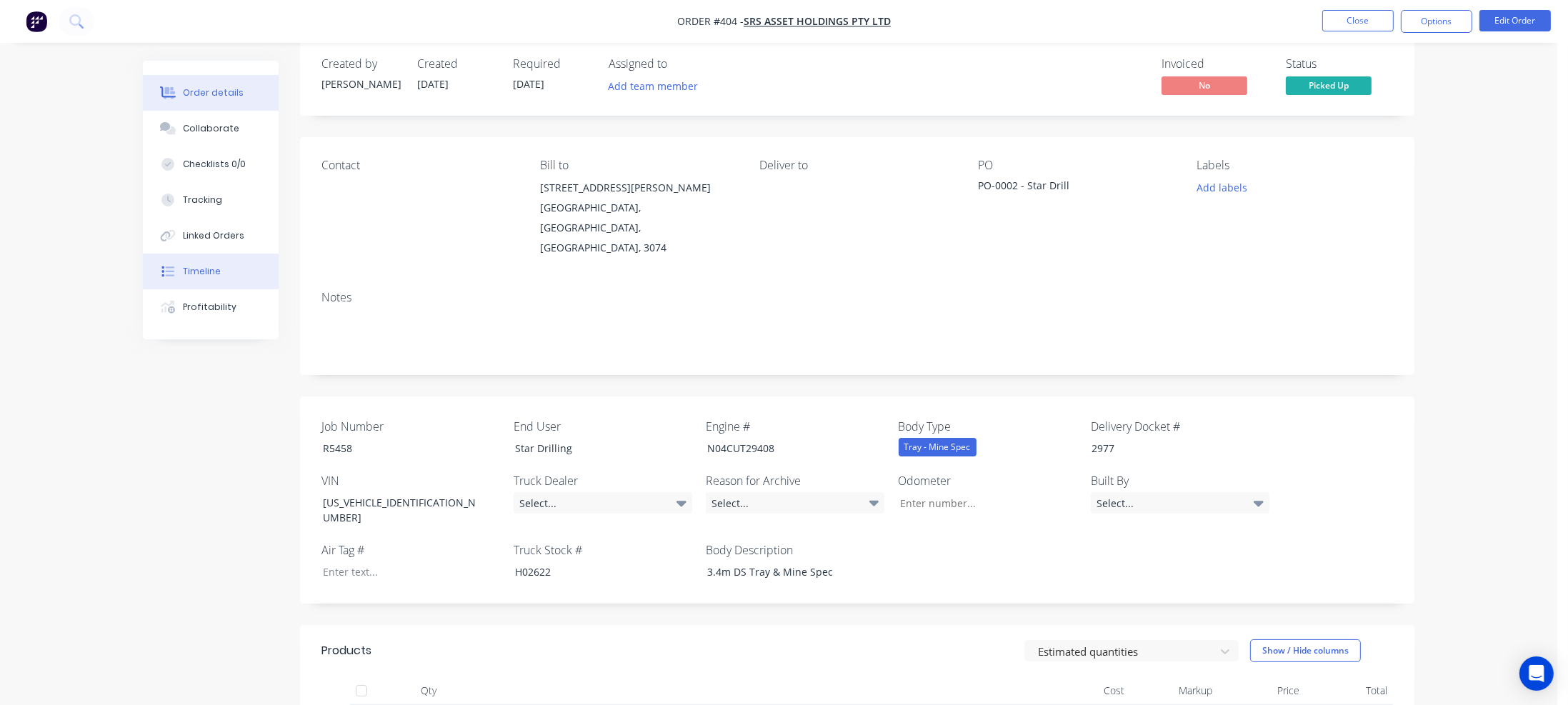
click at [211, 272] on div "Timeline" at bounding box center [201, 272] width 38 height 13
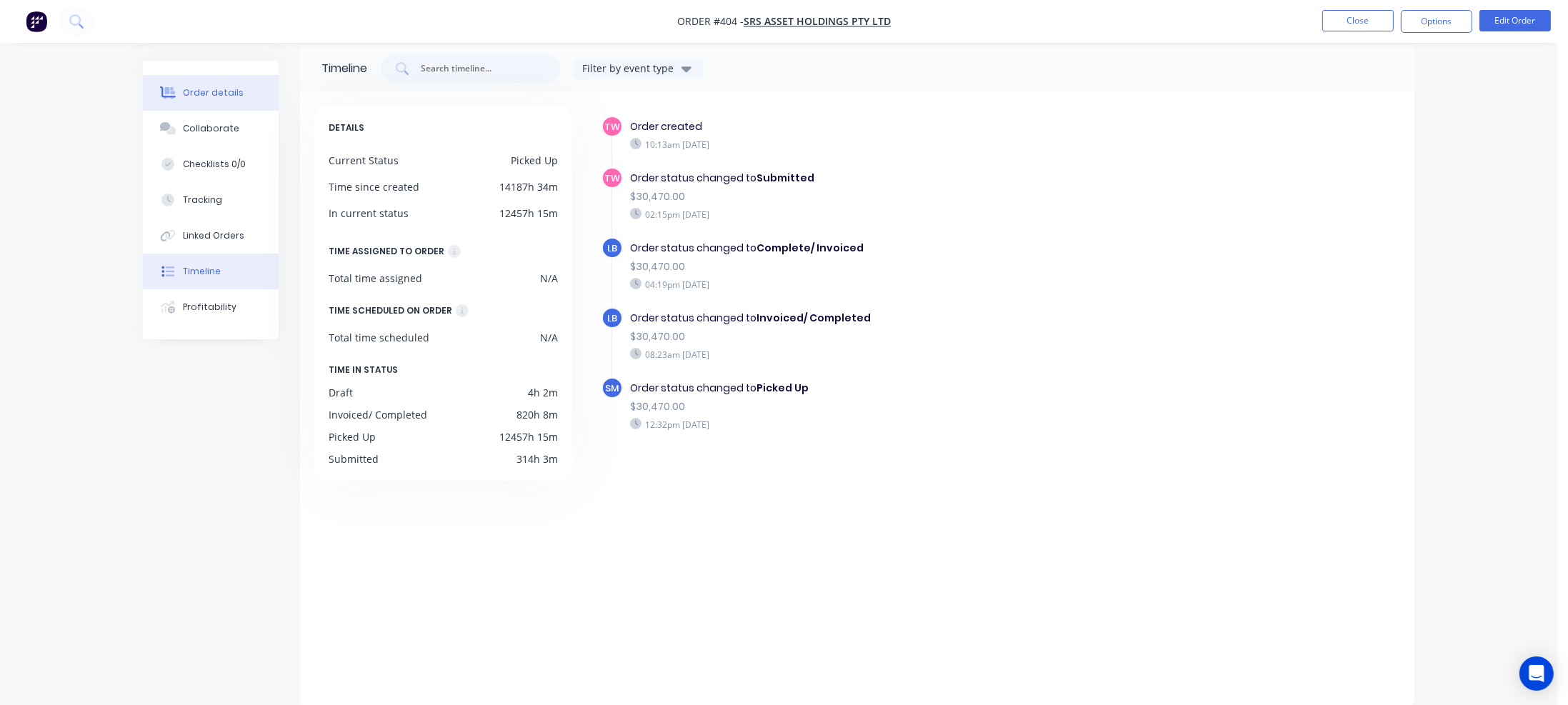
click at [206, 99] on div "Order details" at bounding box center [213, 93] width 61 height 13
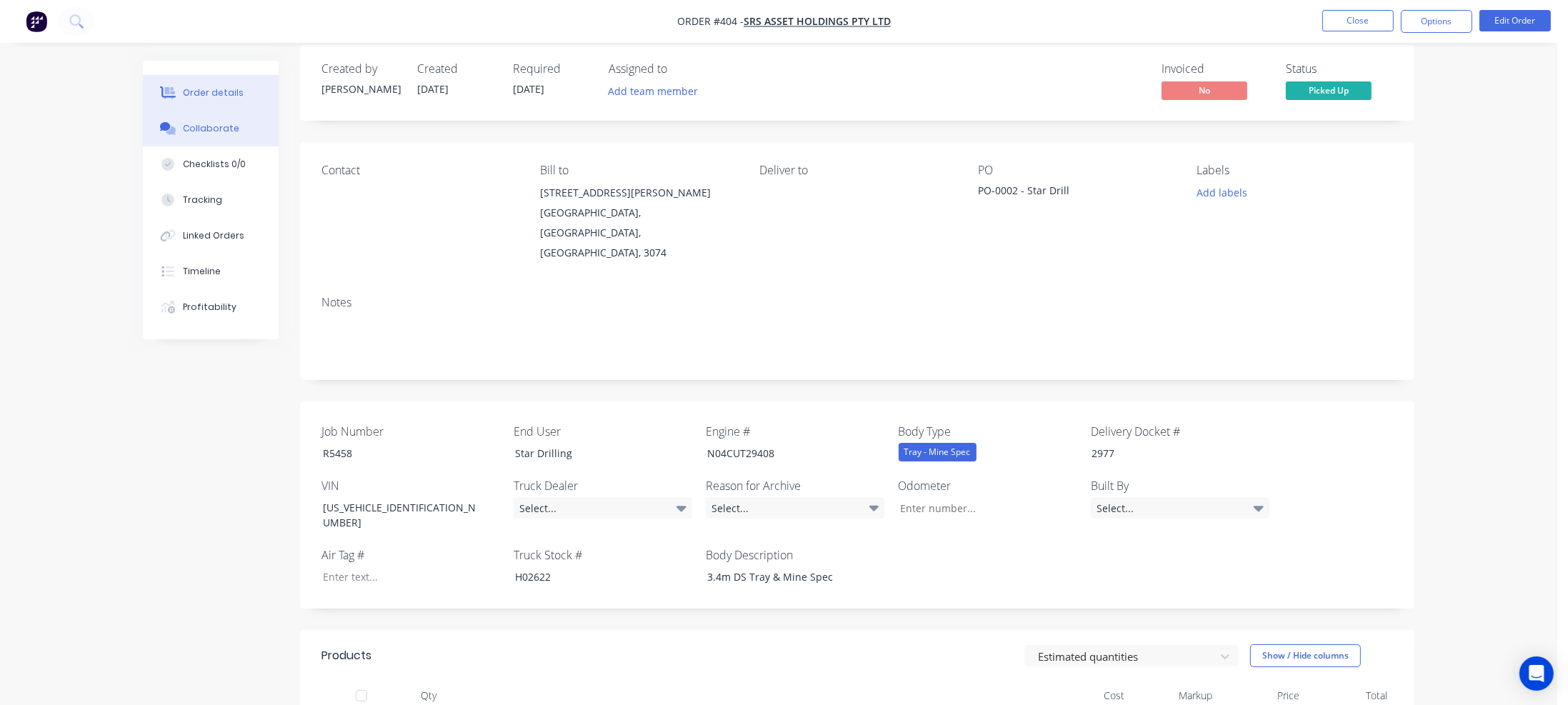
click at [216, 130] on div "Collaborate" at bounding box center [211, 129] width 57 height 13
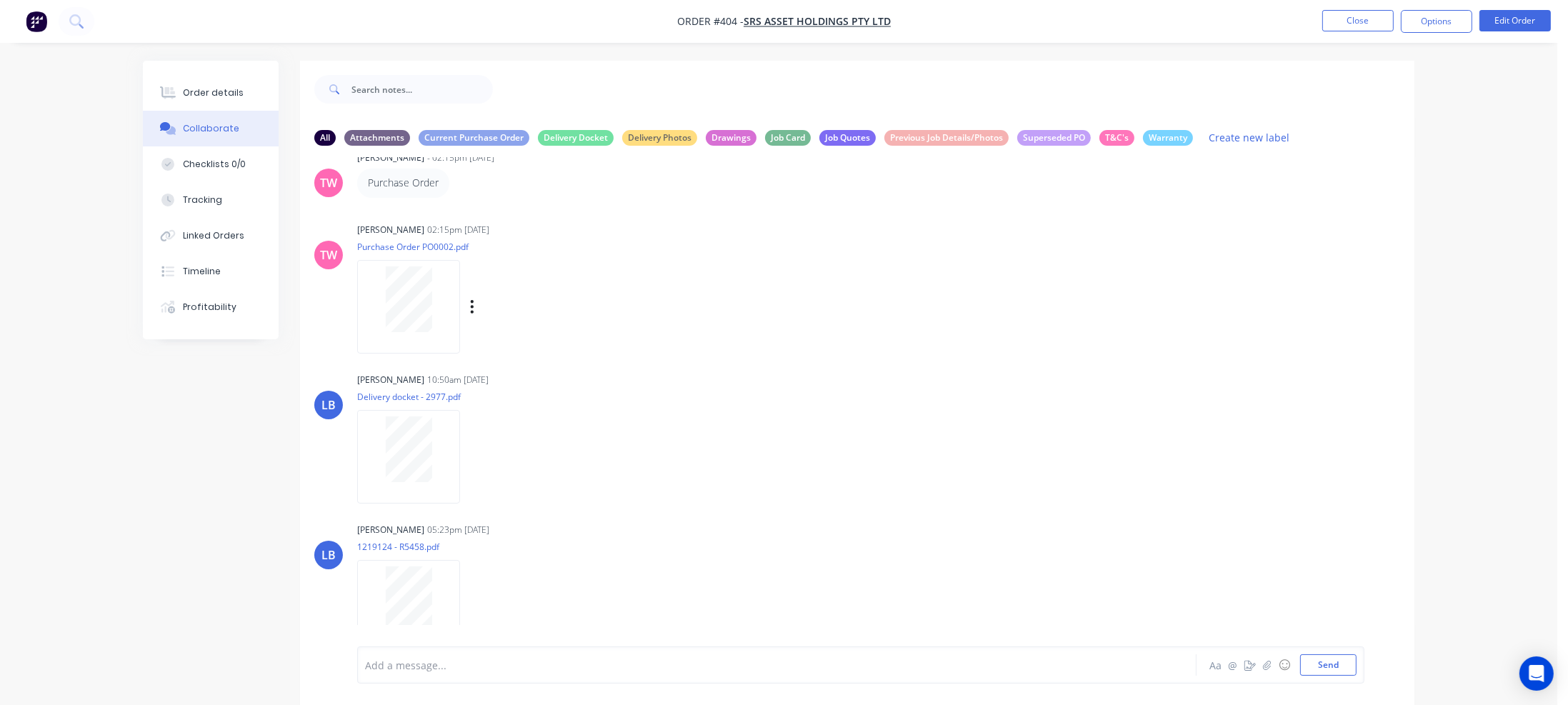
scroll to position [44, 0]
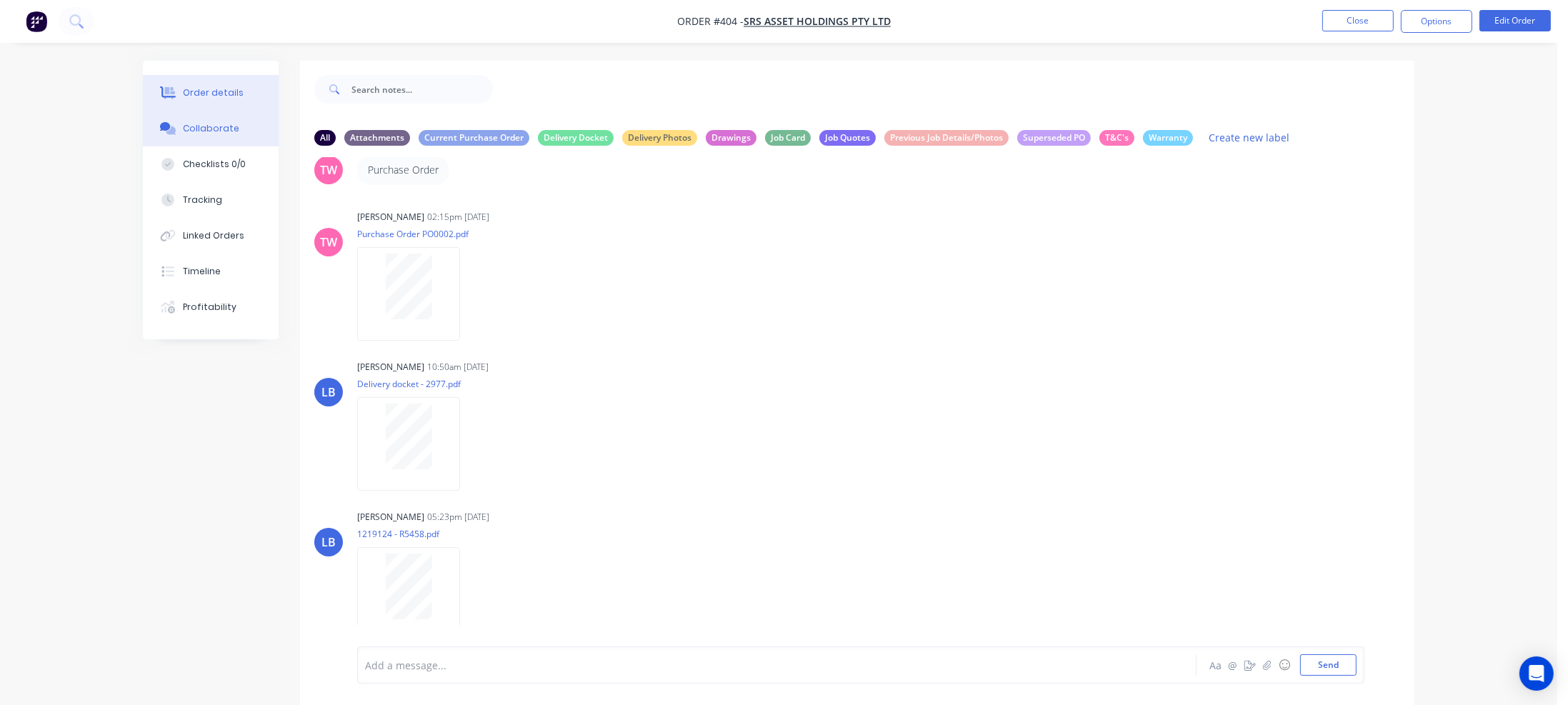
click at [217, 94] on div "Order details" at bounding box center [213, 93] width 61 height 13
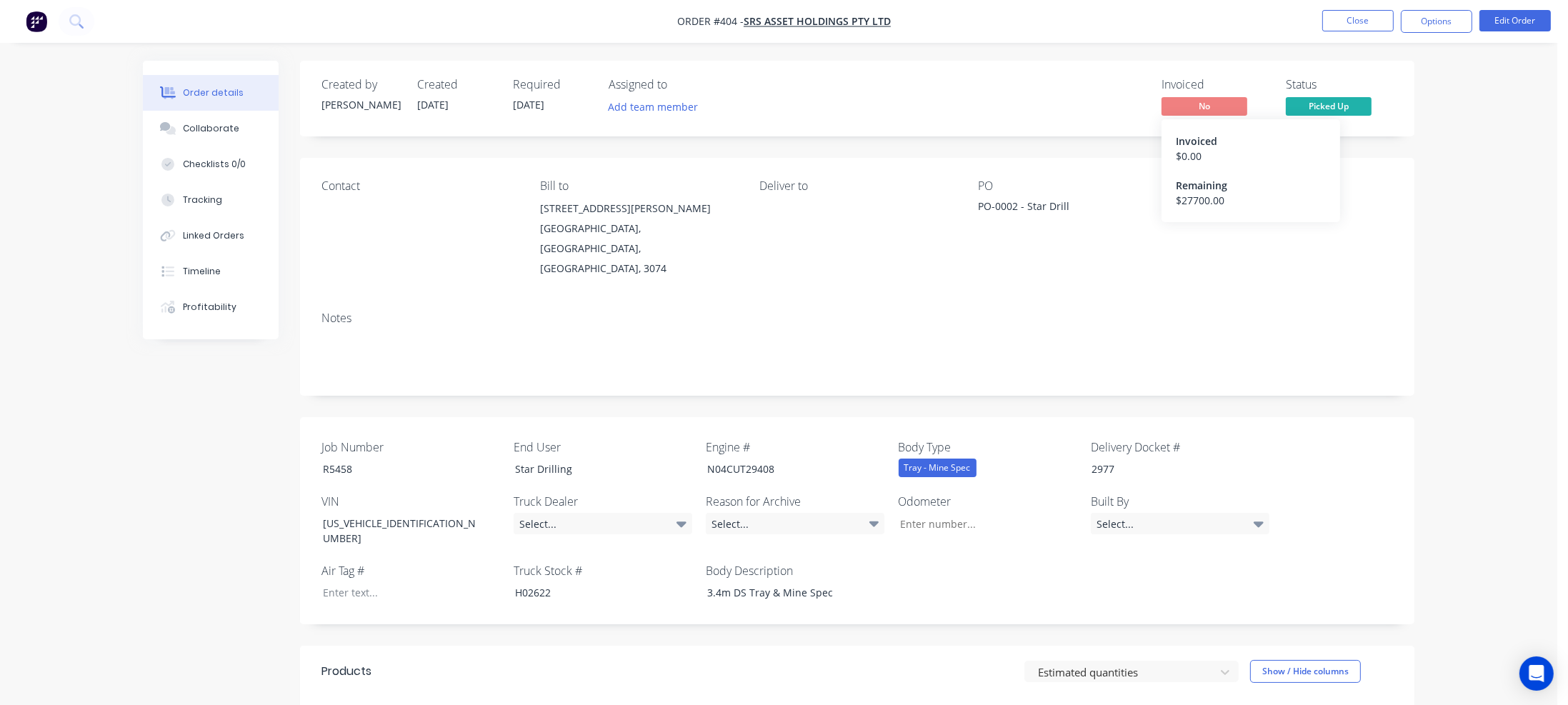
click at [1203, 106] on span "No" at bounding box center [1205, 106] width 86 height 18
click at [1385, 211] on div "Add labels" at bounding box center [1294, 208] width 196 height 19
click at [1223, 108] on span "No" at bounding box center [1205, 106] width 86 height 18
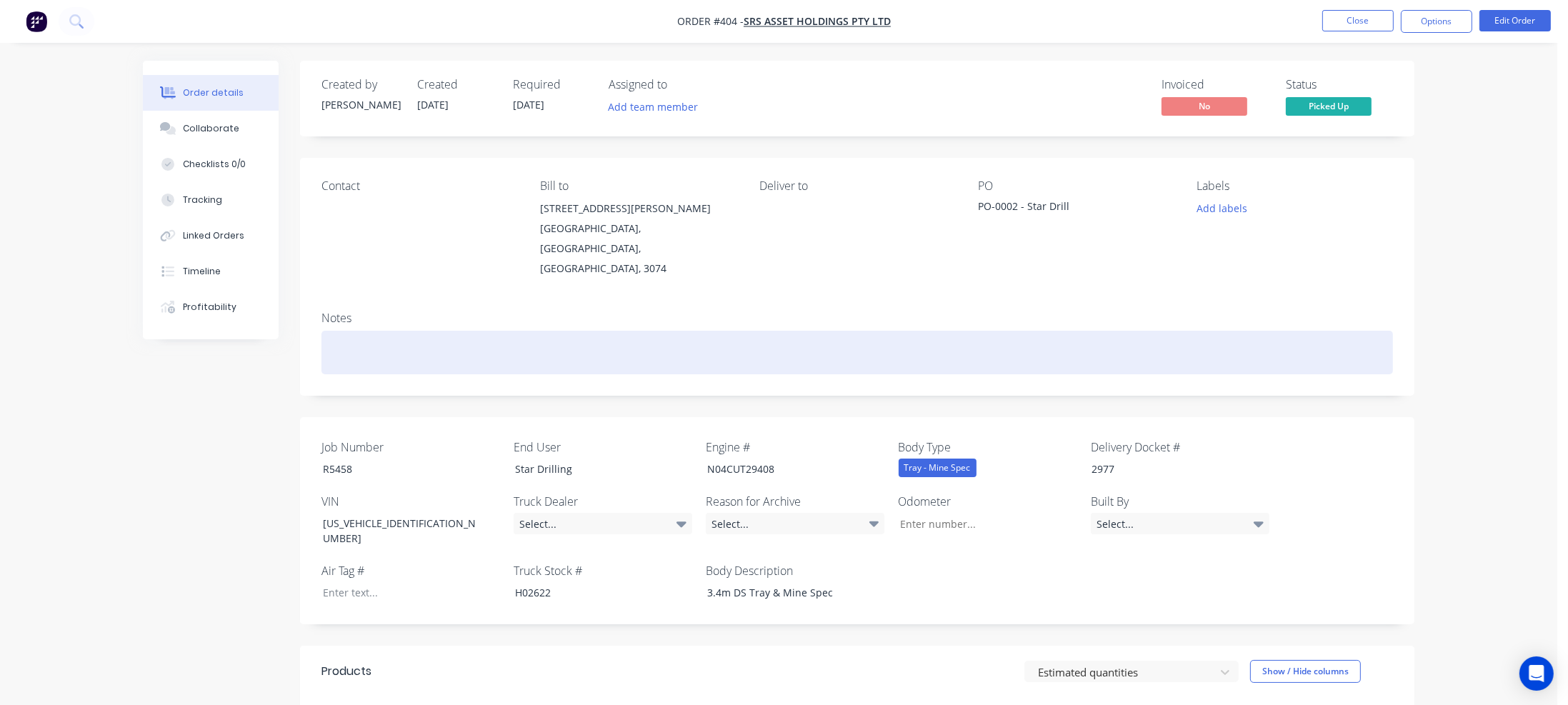
click at [377, 331] on div at bounding box center [857, 352] width 1072 height 44
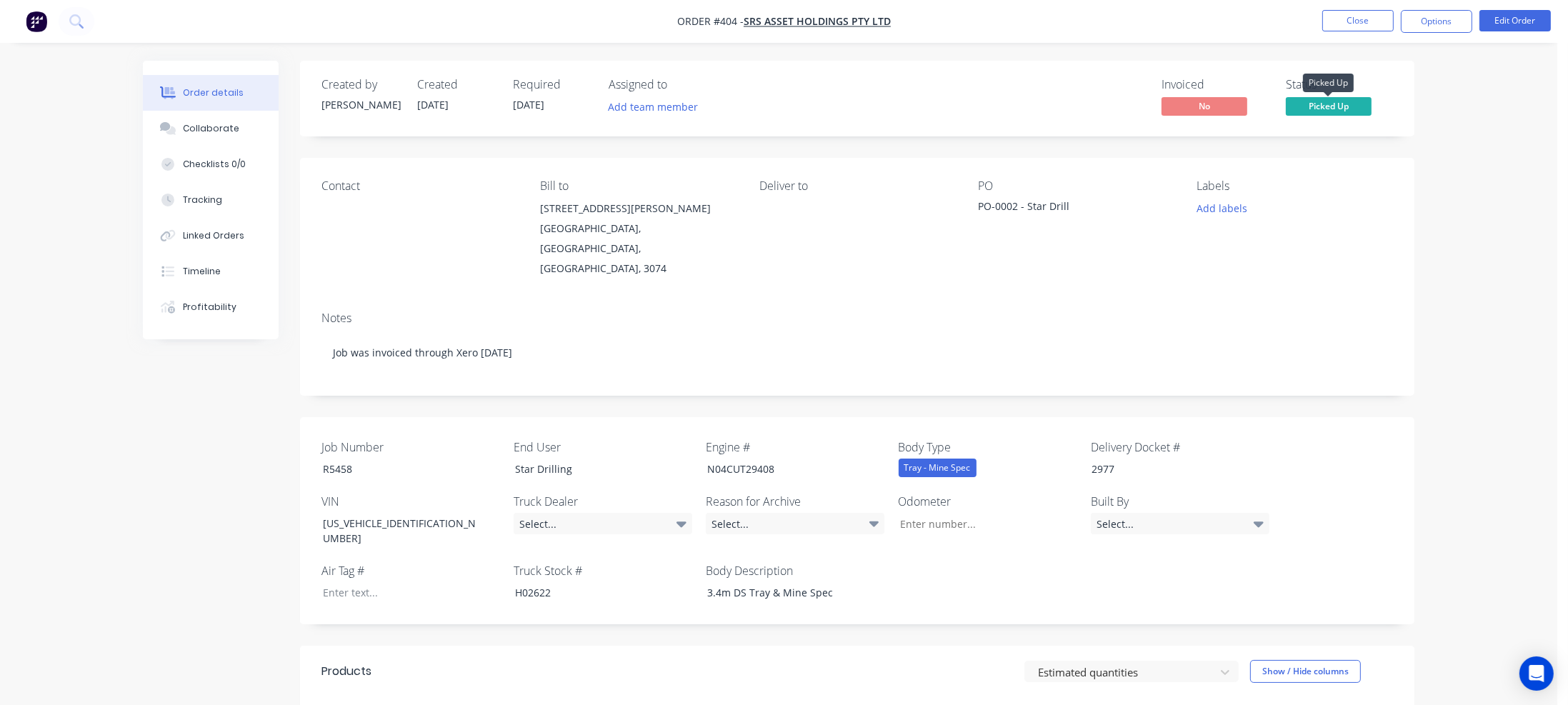
click at [1365, 110] on span "Picked Up" at bounding box center [1329, 106] width 86 height 18
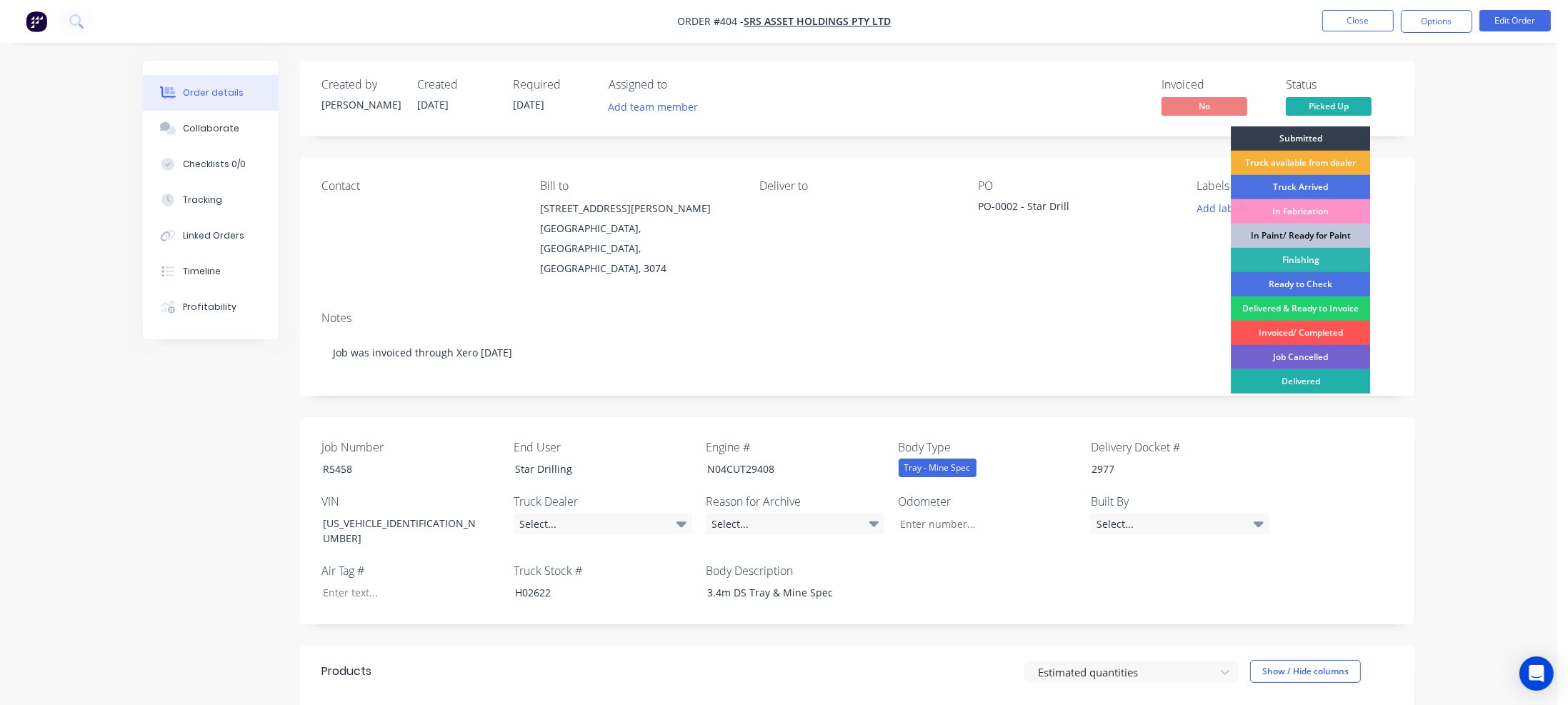
click at [1292, 383] on div "Delivered" at bounding box center [1300, 382] width 139 height 24
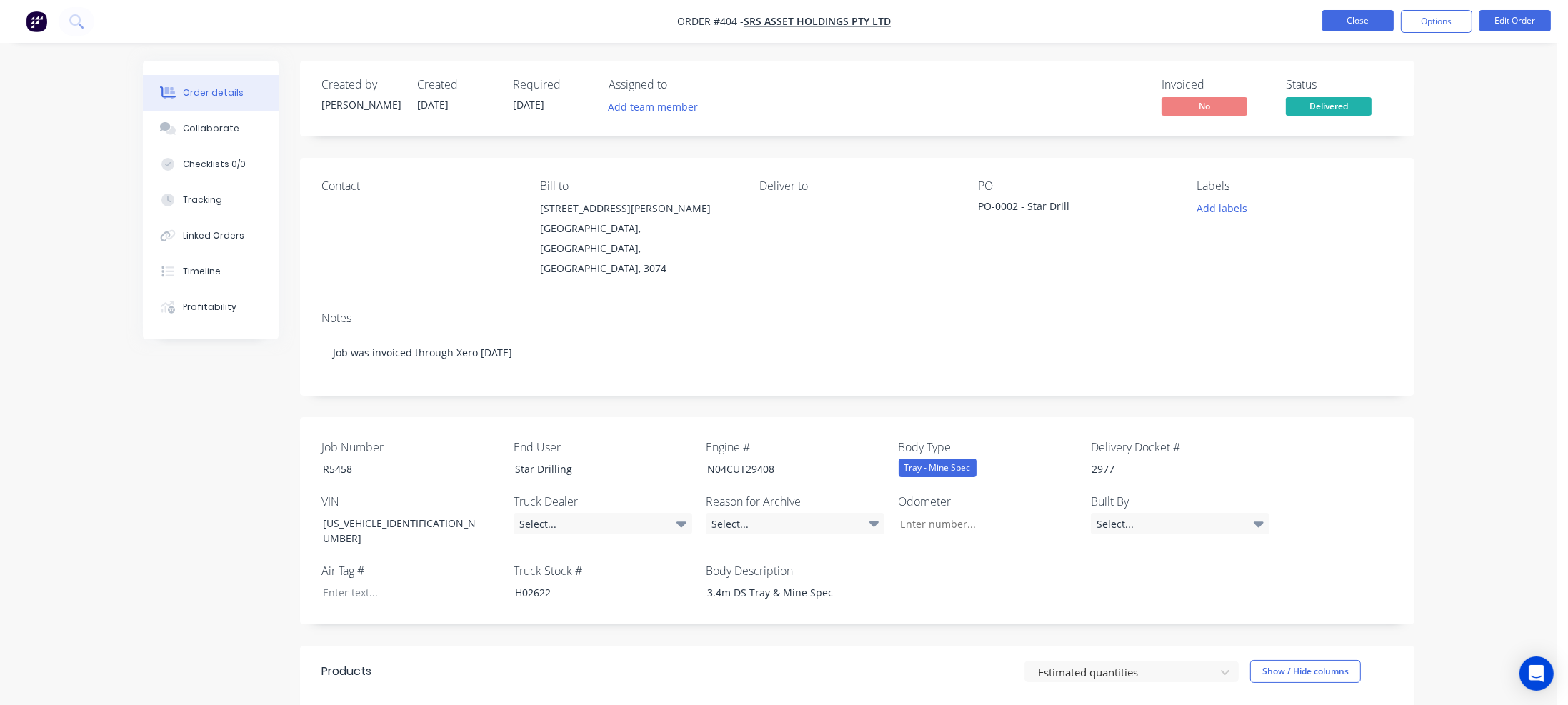
click at [1371, 21] on button "Close" at bounding box center [1358, 21] width 72 height 21
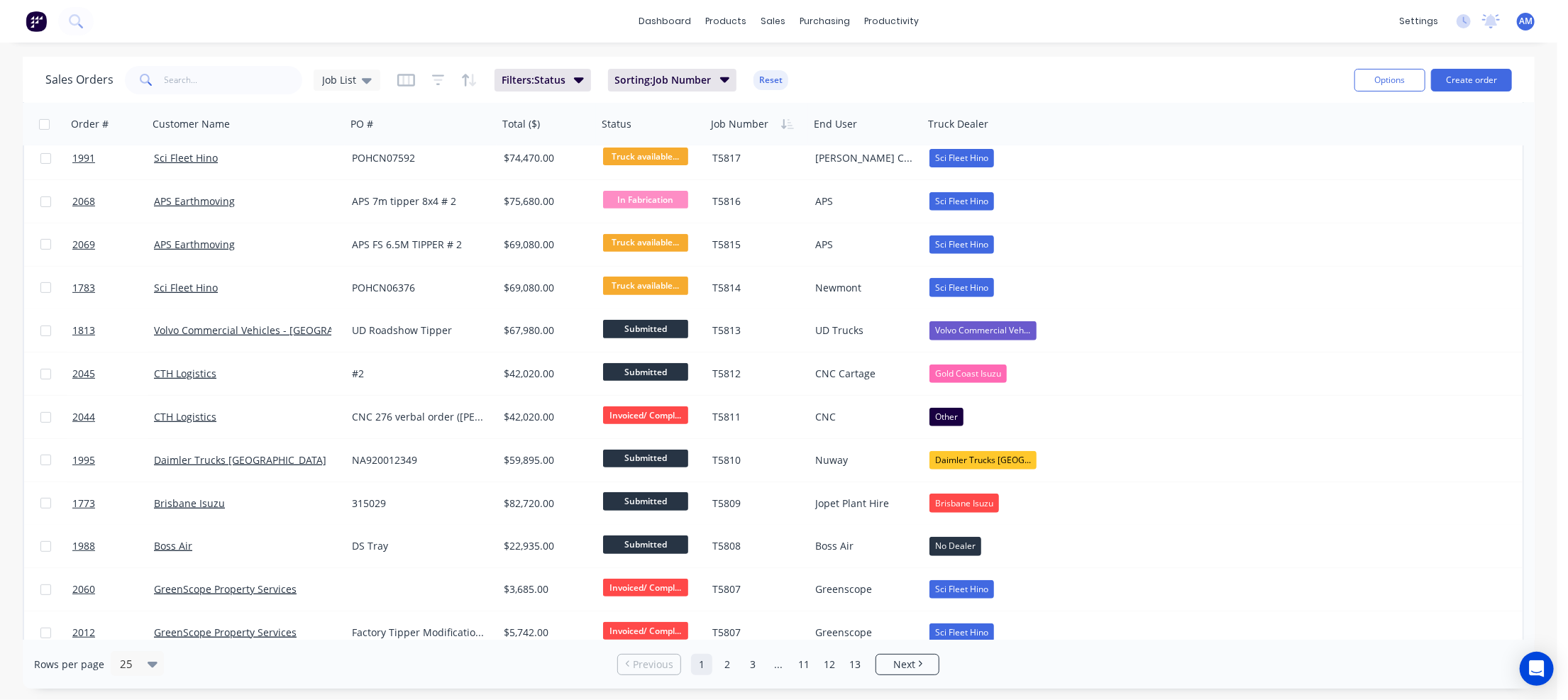
scroll to position [425, 0]
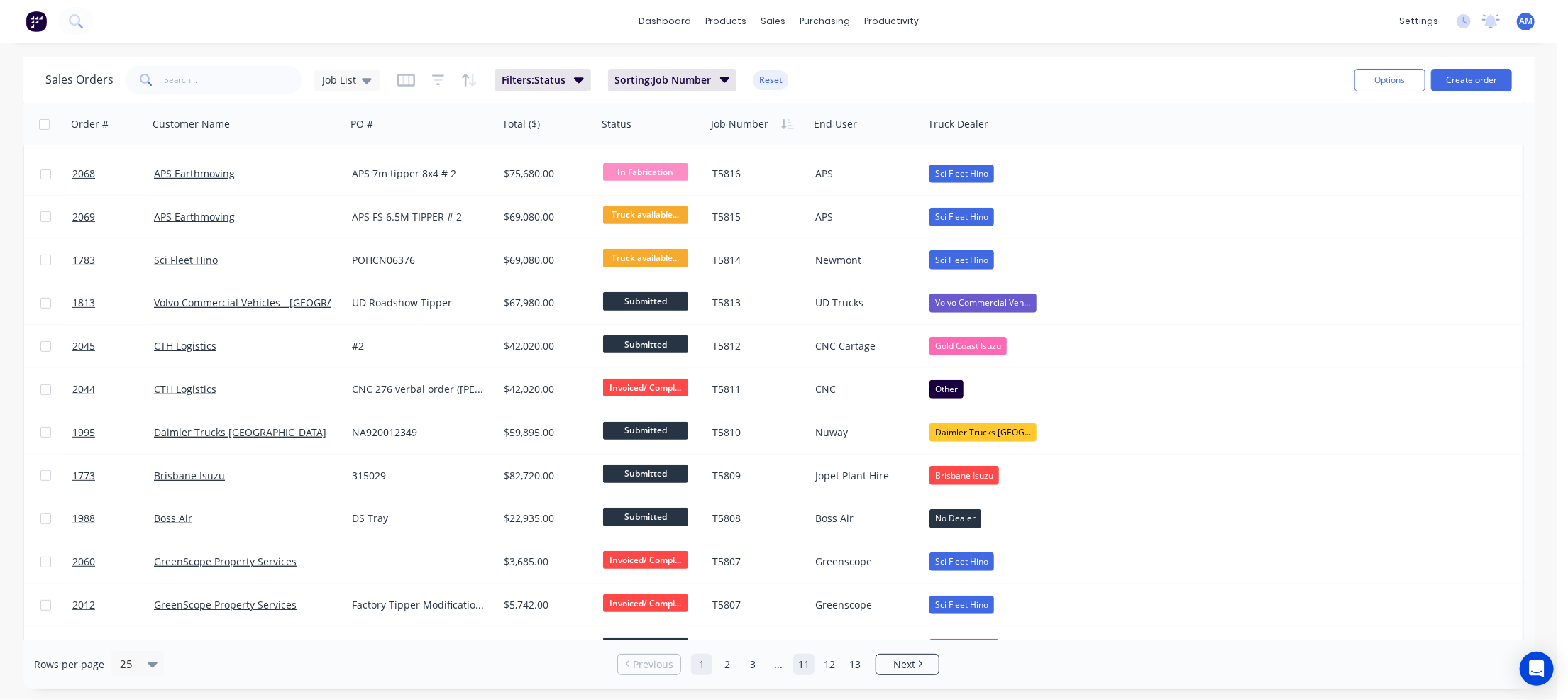
click at [806, 659] on link "11" at bounding box center [804, 664] width 21 height 21
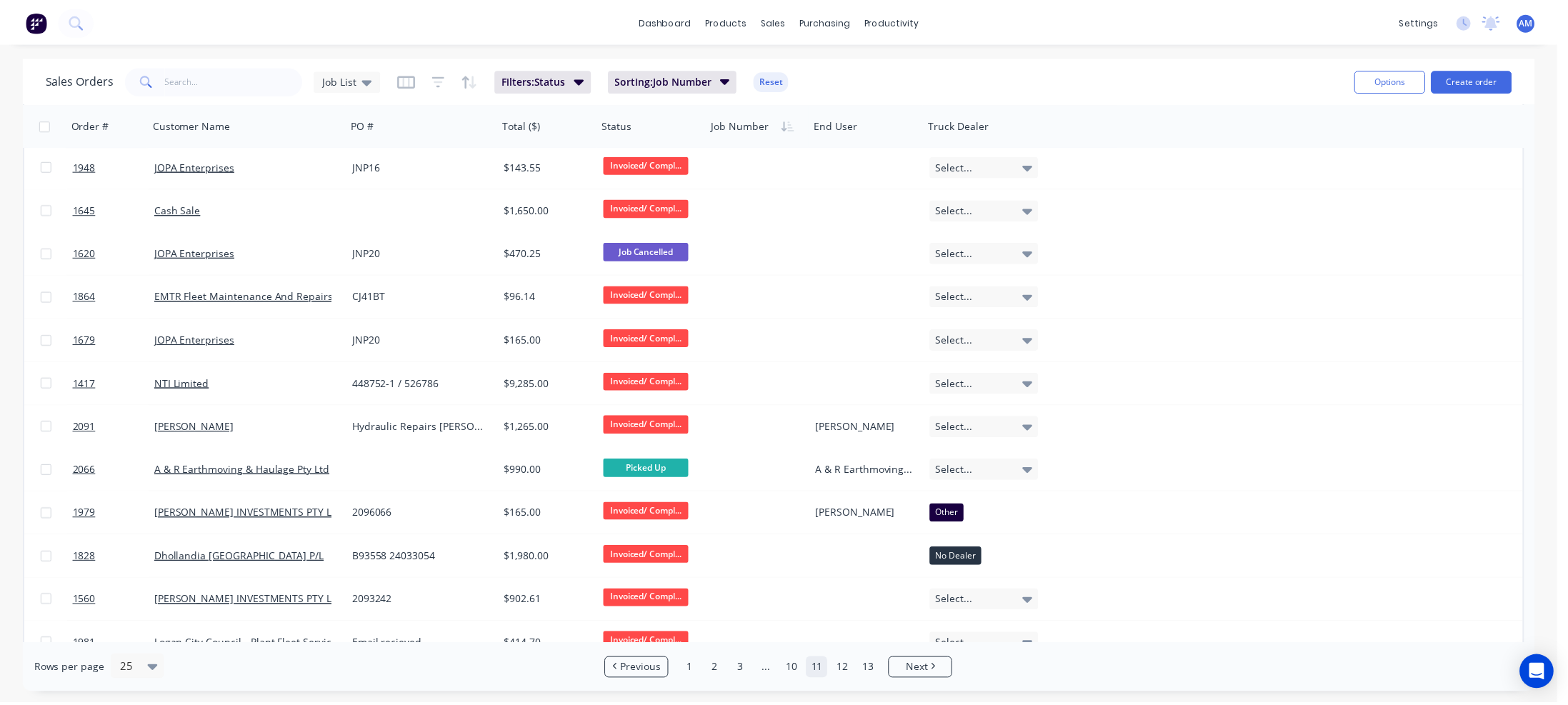
scroll to position [500, 0]
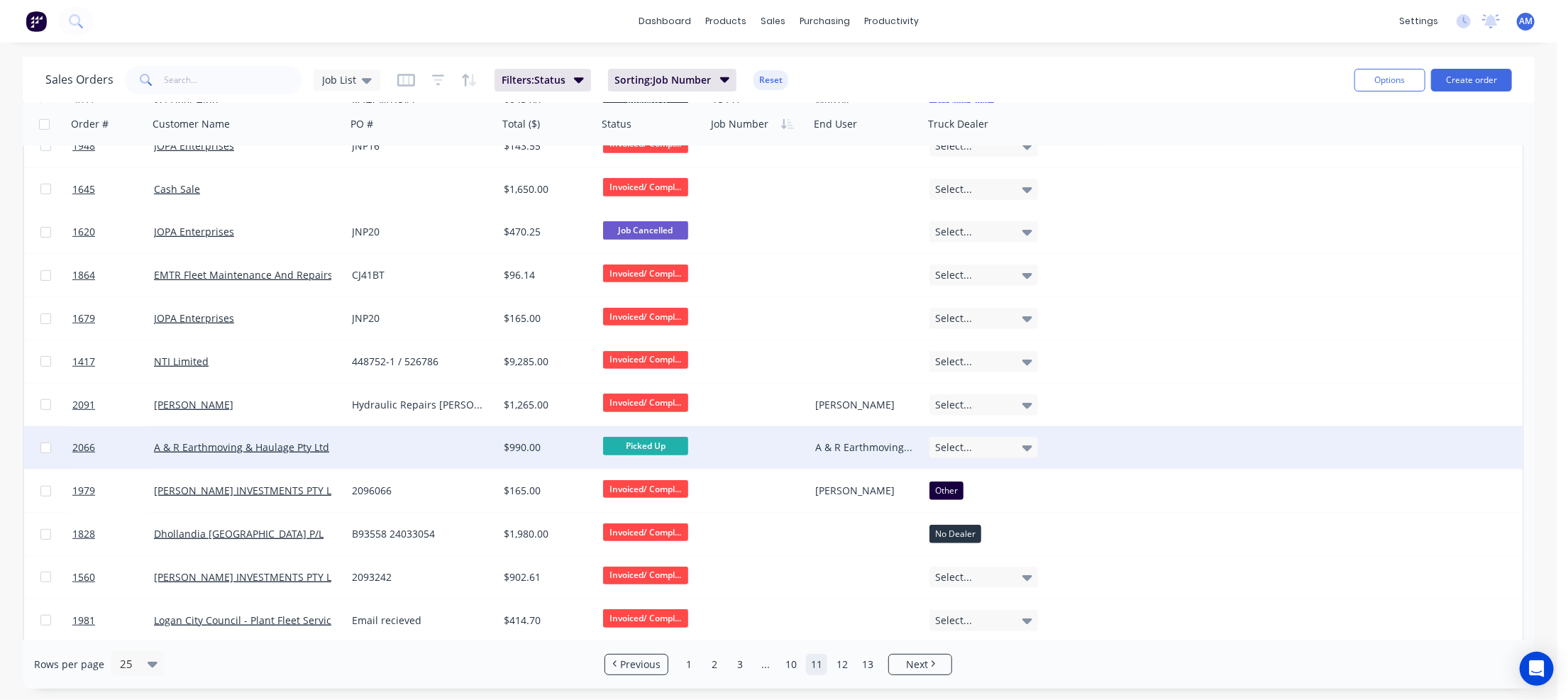
click at [388, 447] on div at bounding box center [422, 447] width 152 height 43
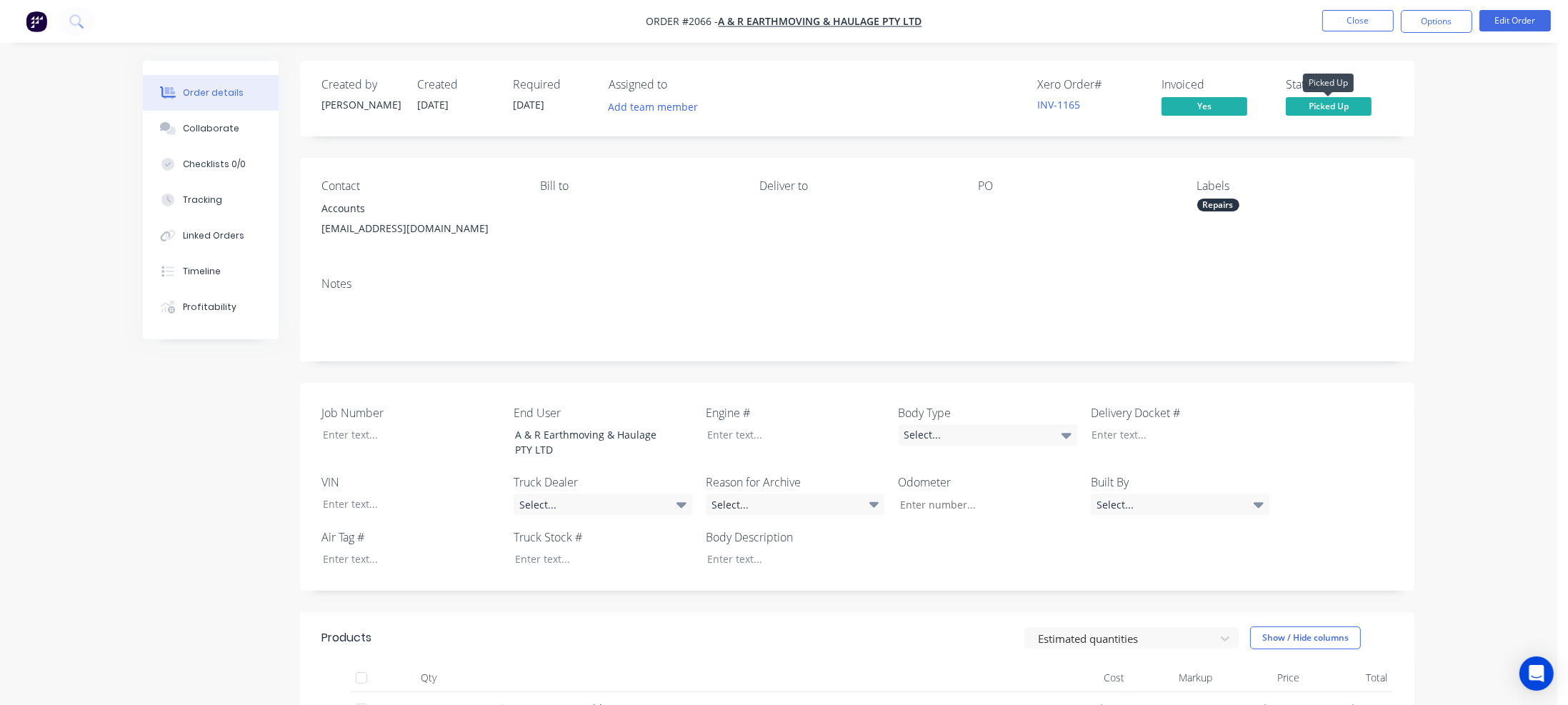
click at [1325, 107] on span "Picked Up" at bounding box center [1329, 106] width 86 height 18
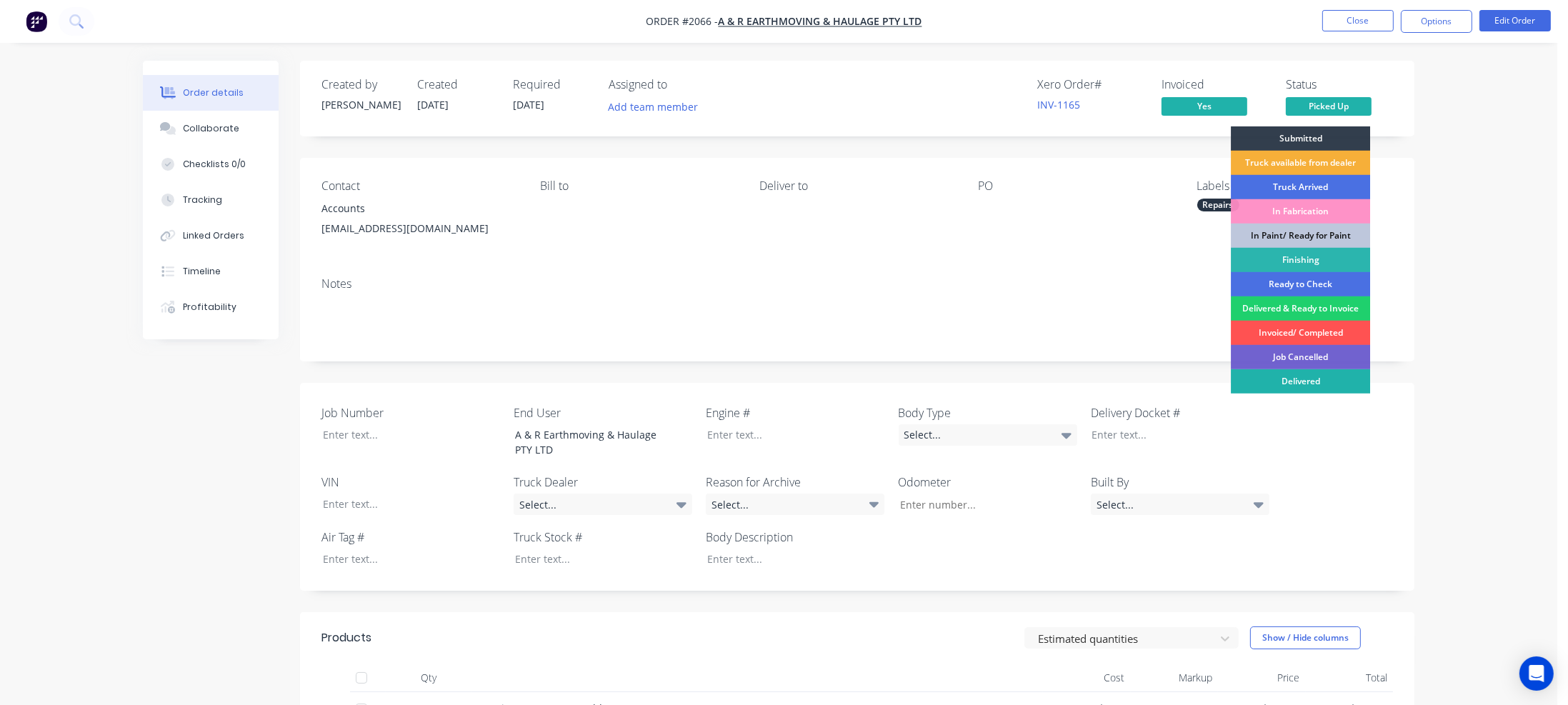
click at [1292, 376] on div "Delivered" at bounding box center [1300, 382] width 139 height 24
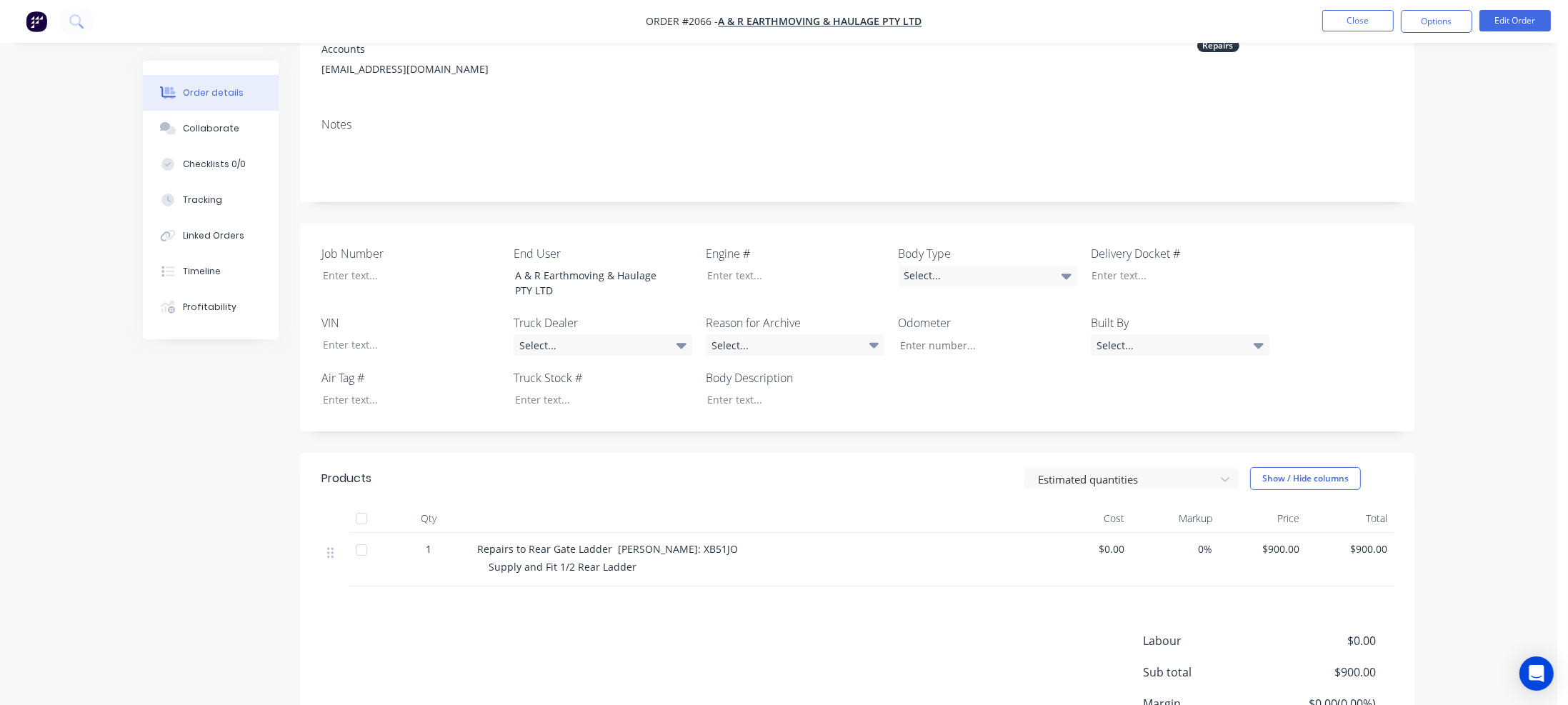
scroll to position [143, 0]
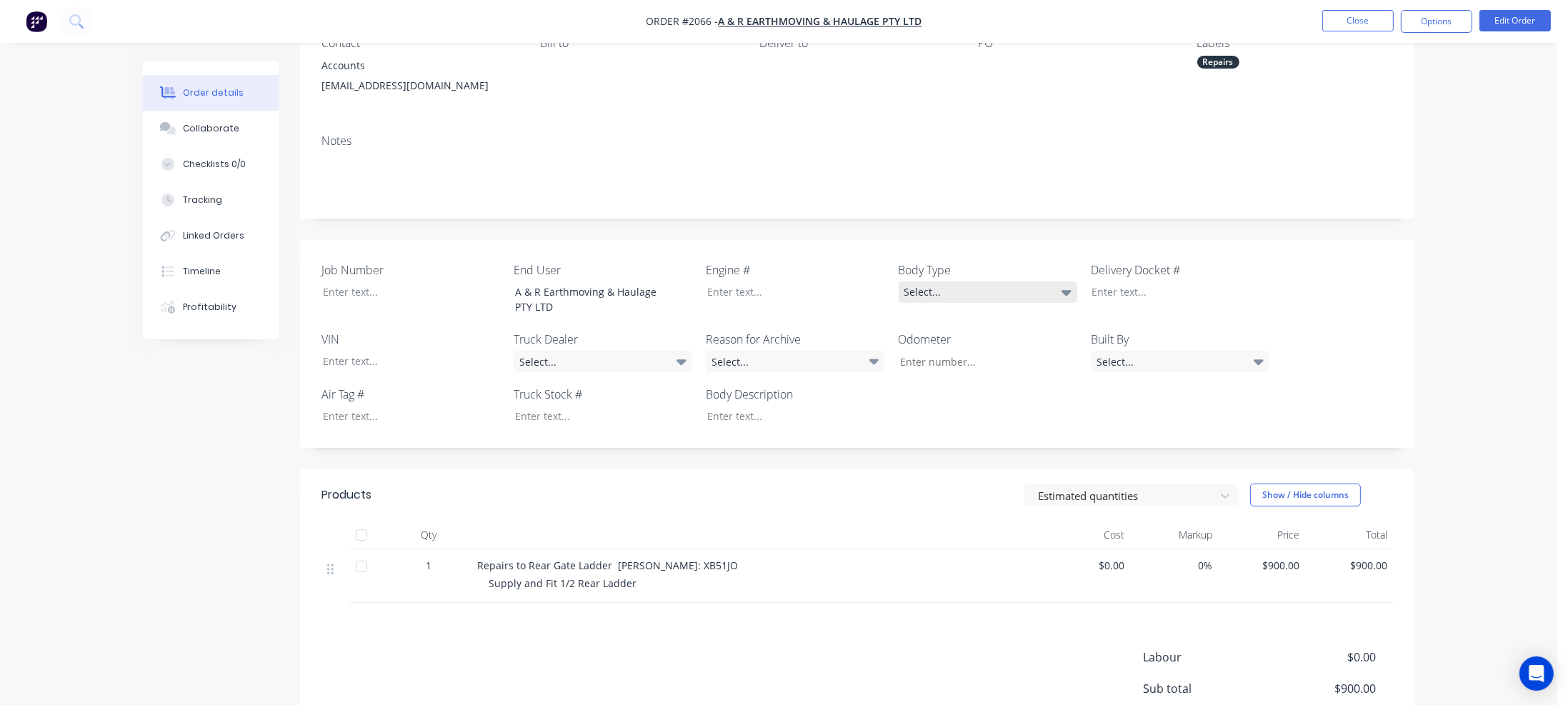
click at [951, 285] on div "Select..." at bounding box center [988, 292] width 178 height 21
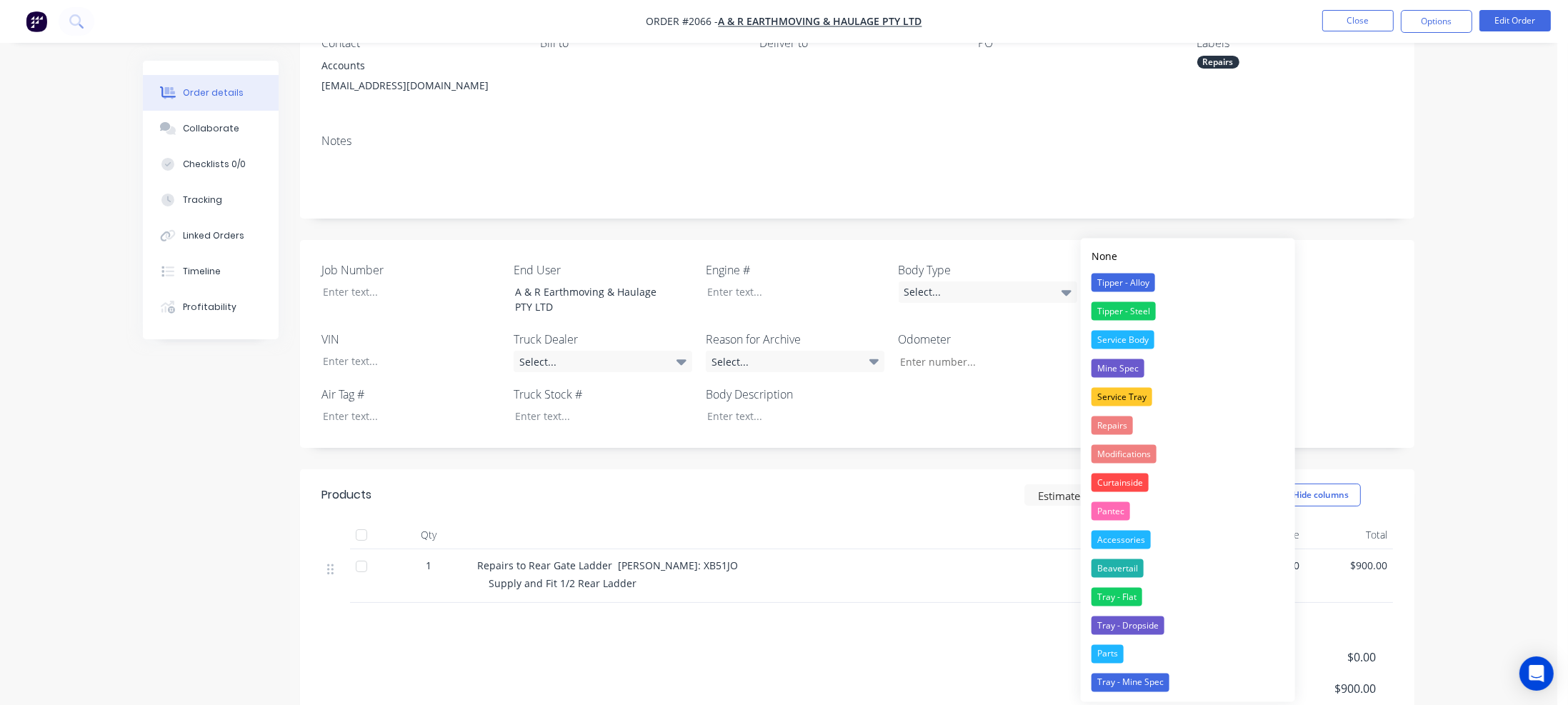
click at [1118, 418] on div "Repairs" at bounding box center [1112, 426] width 42 height 19
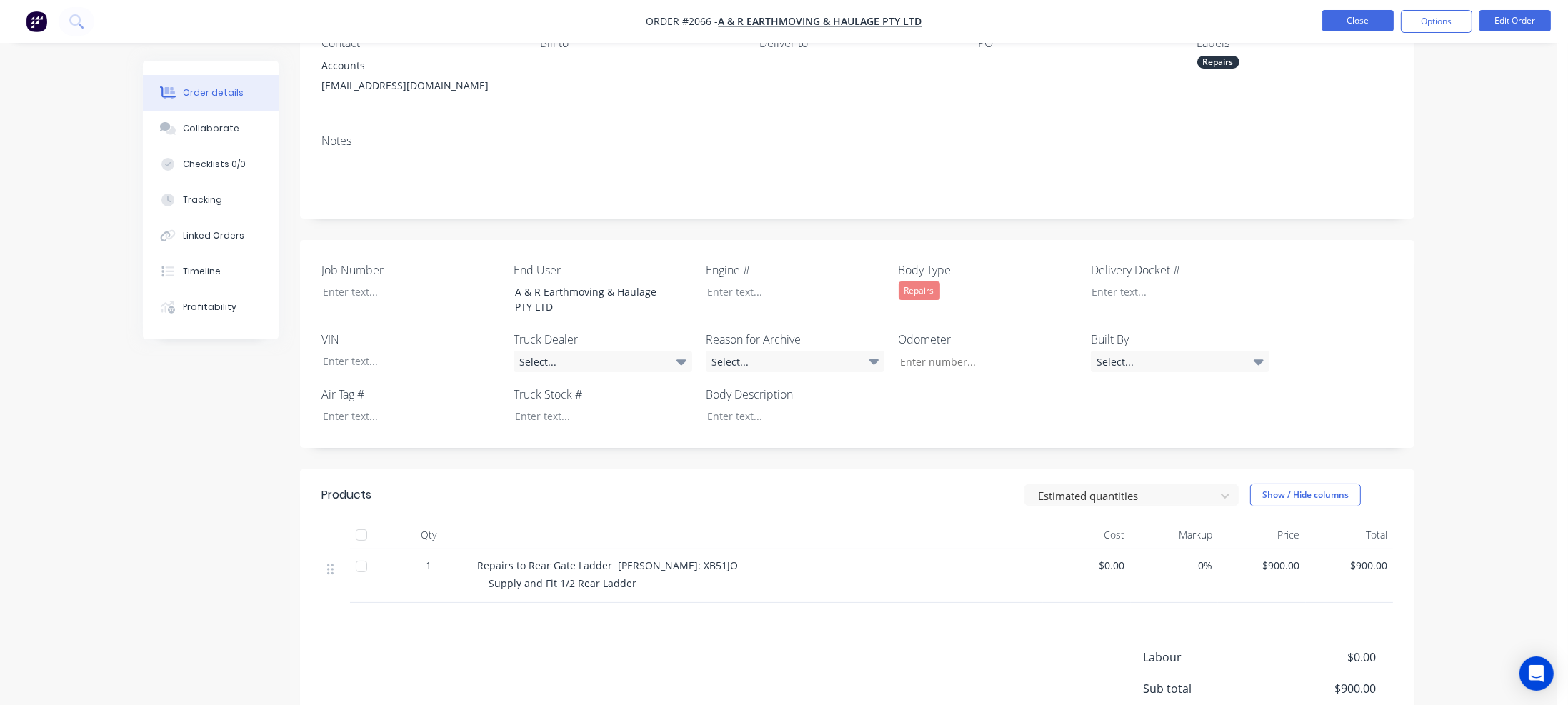
click at [1337, 20] on button "Close" at bounding box center [1358, 21] width 72 height 21
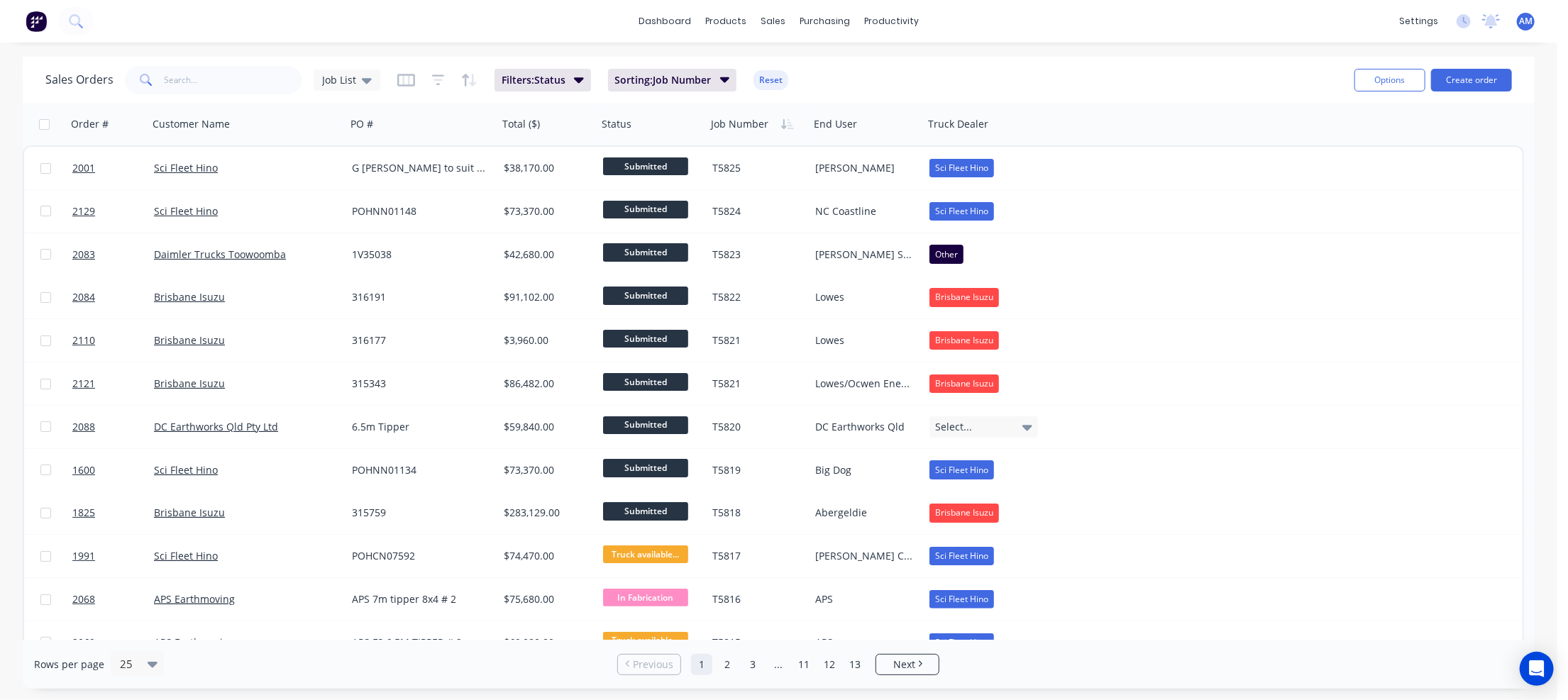
drag, startPoint x: 810, startPoint y: 663, endPoint x: 803, endPoint y: 662, distance: 7.1
click at [810, 663] on link "11" at bounding box center [804, 664] width 21 height 21
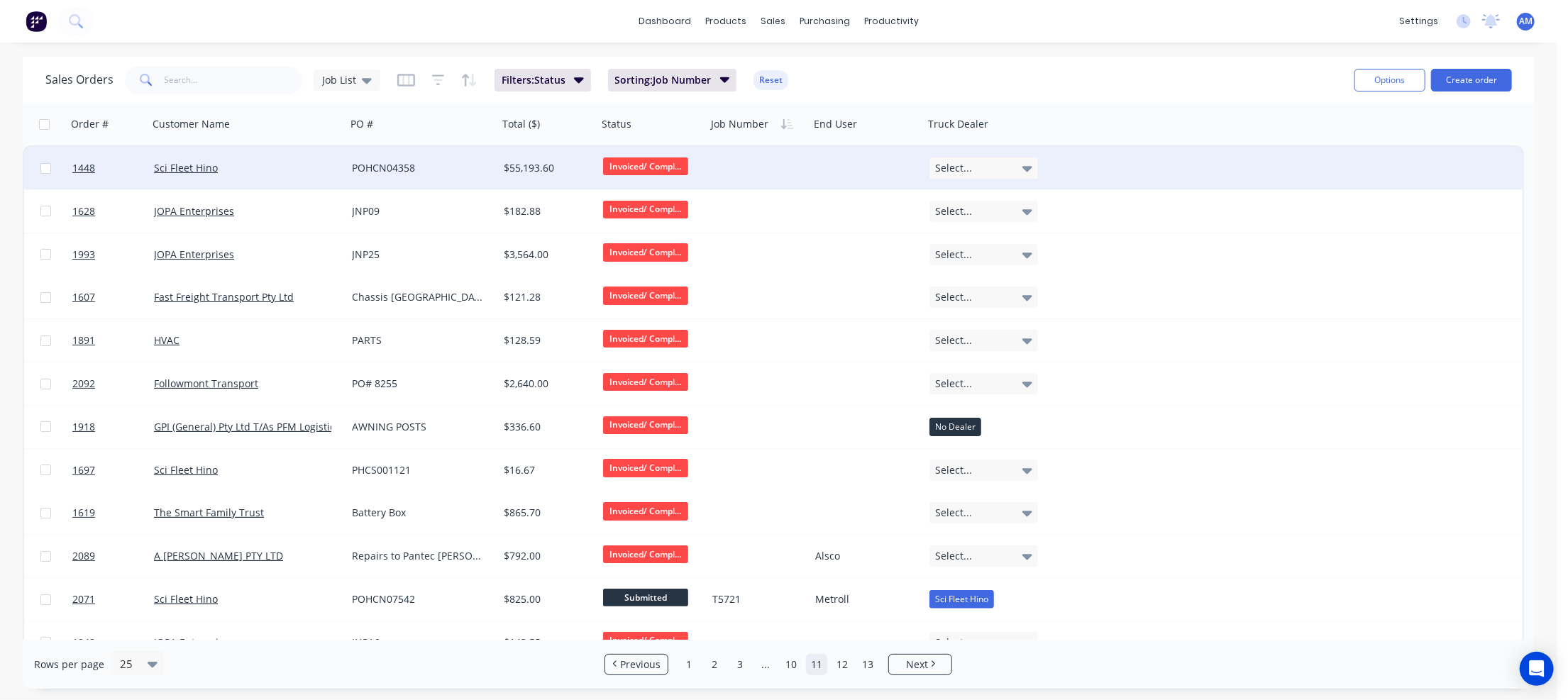
click at [443, 172] on div "POHCN04358" at bounding box center [418, 168] width 133 height 14
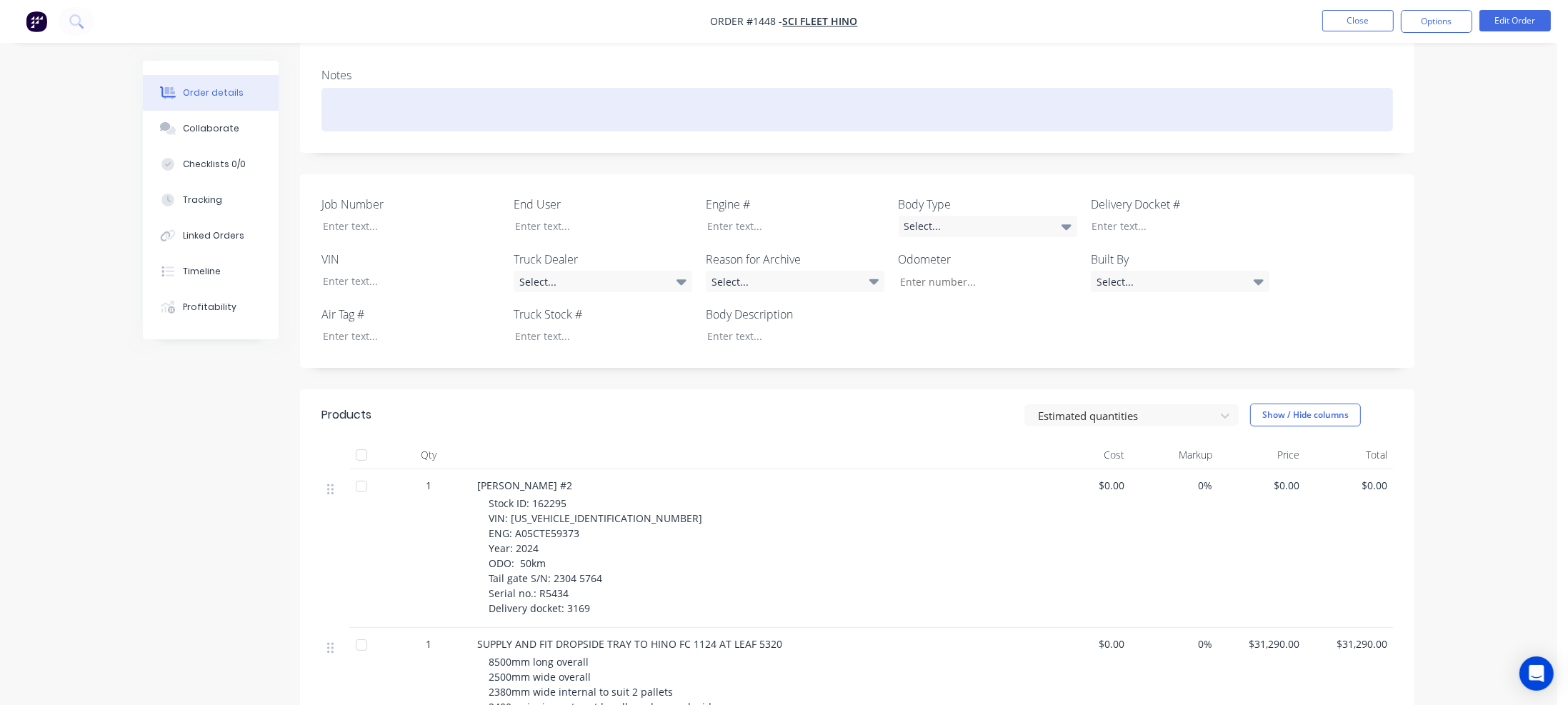
scroll to position [286, 0]
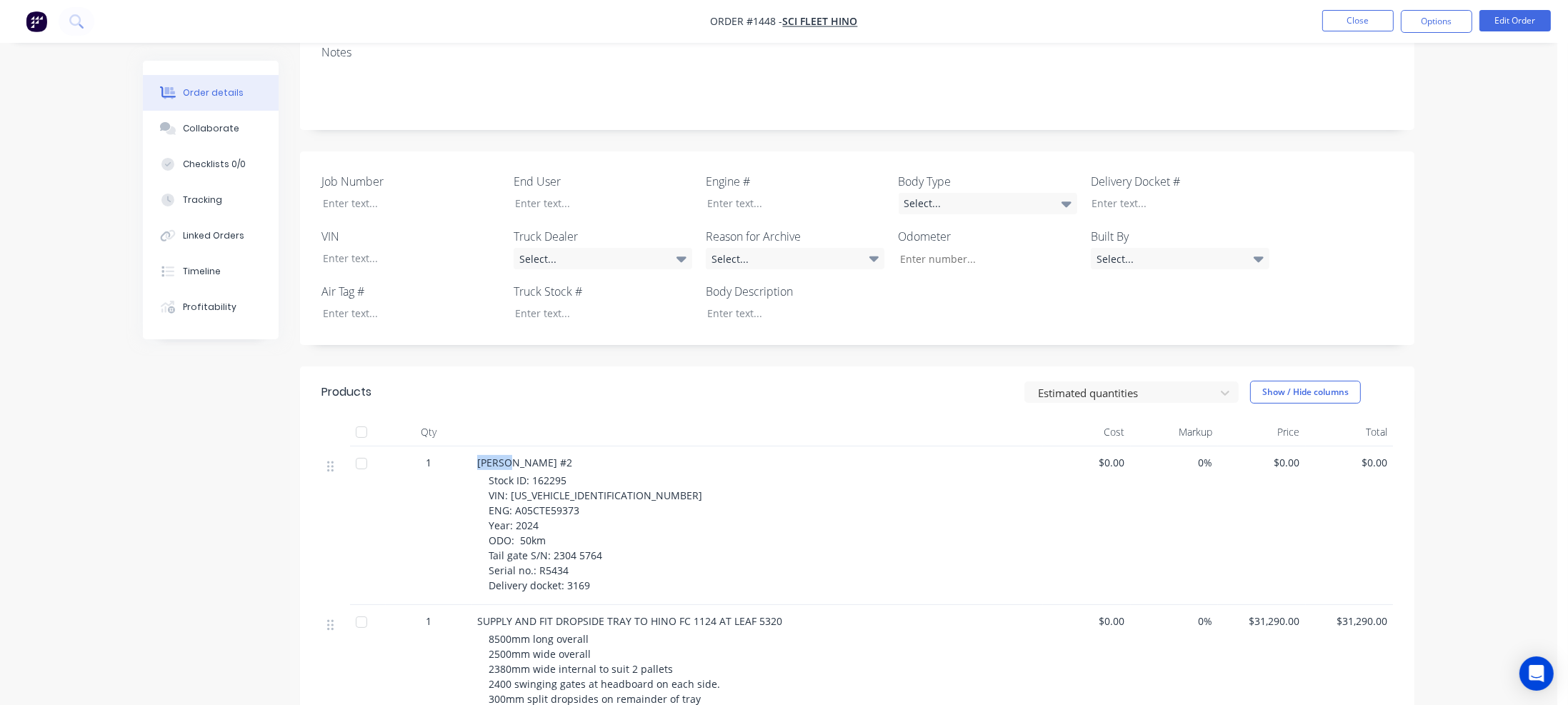
drag, startPoint x: 478, startPoint y: 442, endPoint x: 510, endPoint y: 441, distance: 32.0
click at [510, 456] on span "Samios #2" at bounding box center [524, 462] width 95 height 14
click at [542, 193] on div at bounding box center [592, 203] width 178 height 21
paste div
drag, startPoint x: 532, startPoint y: 458, endPoint x: 605, endPoint y: 459, distance: 73.0
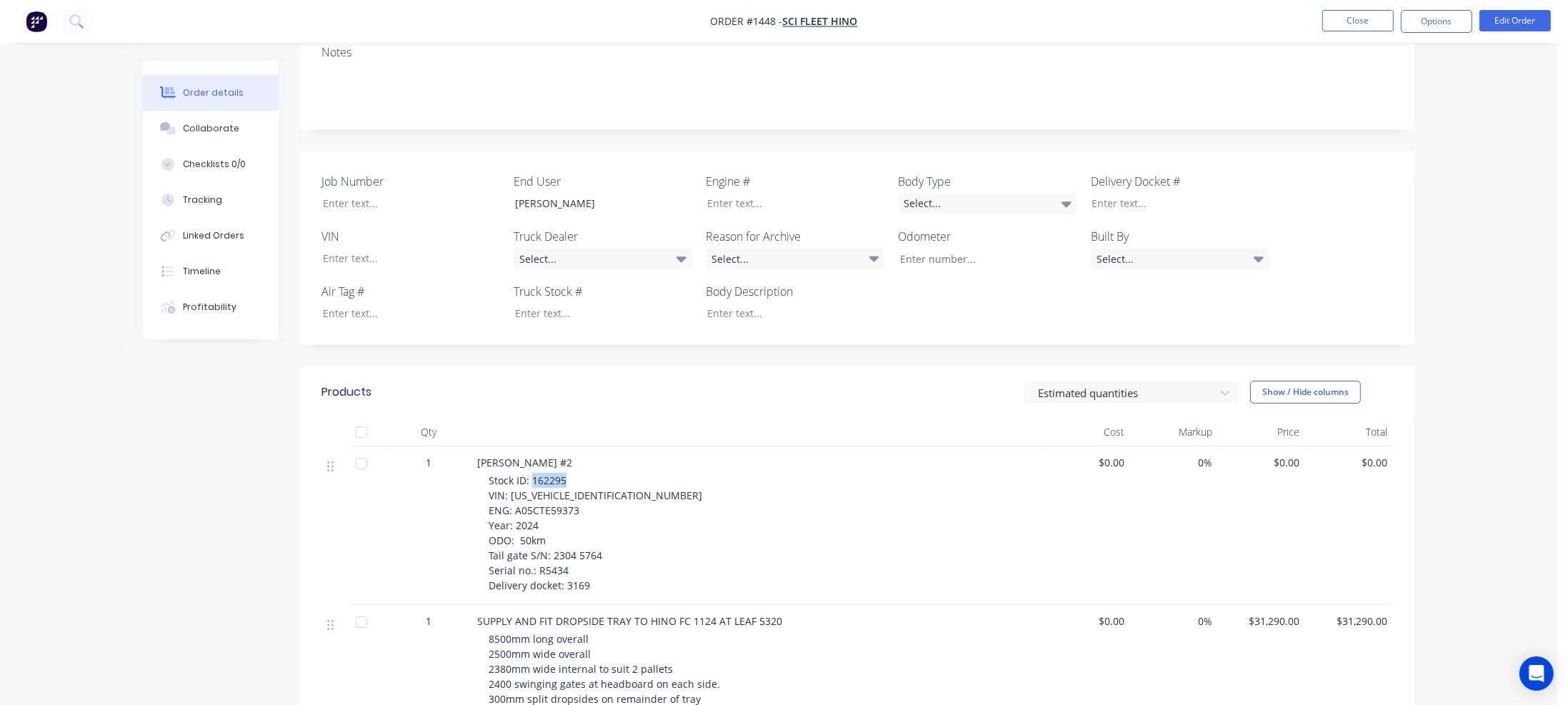
click at [605, 473] on div "Stock ID: 162295 VIN: JHDFC2AN1XXX10361 ENG: A05CTE59373 Year: 2024 ODO: 50km T…" at bounding box center [763, 533] width 549 height 120
drag, startPoint x: 509, startPoint y: 475, endPoint x: 627, endPoint y: 474, distance: 118.0
click at [627, 474] on div "Stock ID: 162295 VIN: JHDFC2AN1XXX10361 ENG: A05CTE59373 Year: 2024 ODO: 50km T…" at bounding box center [763, 533] width 549 height 120
click at [329, 248] on div at bounding box center [400, 258] width 178 height 21
paste div
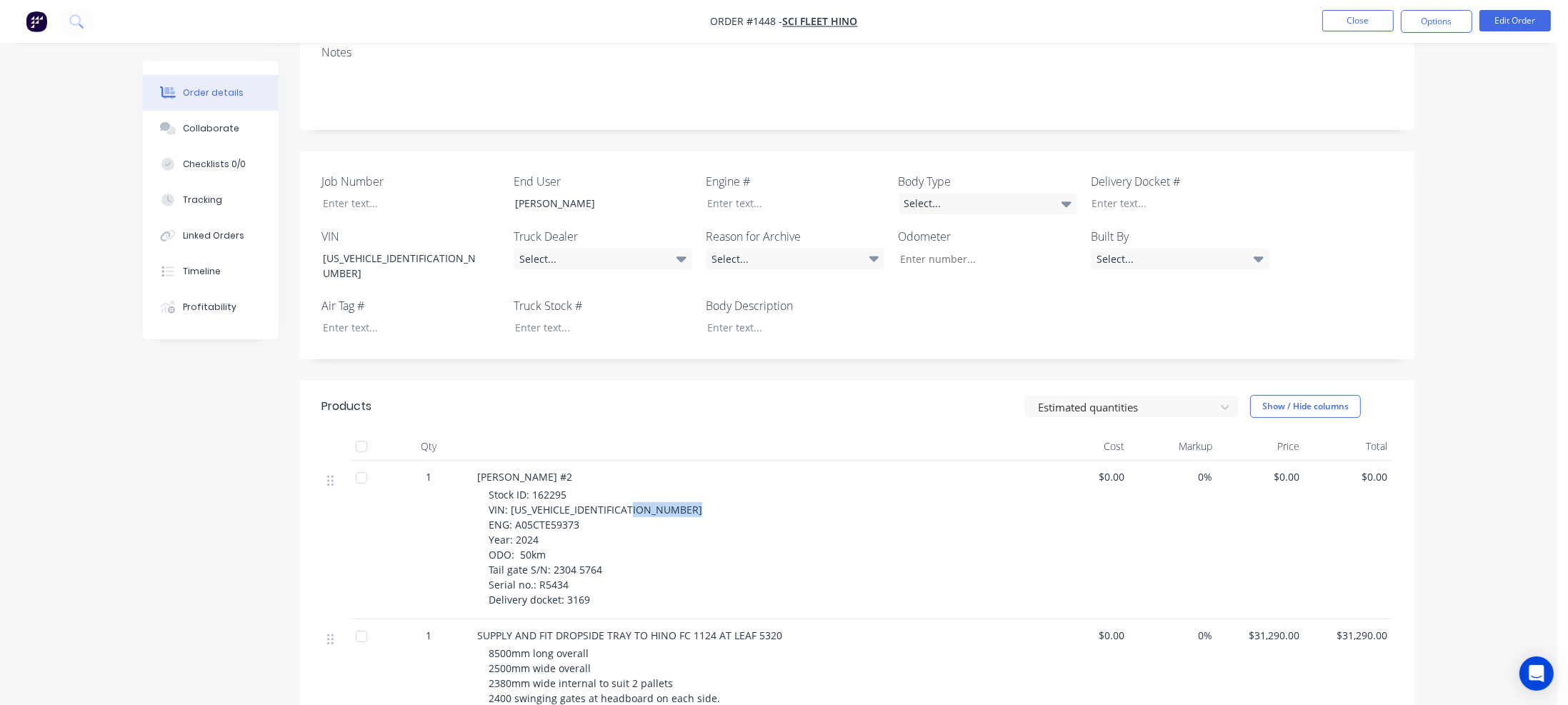
drag, startPoint x: 514, startPoint y: 491, endPoint x: 590, endPoint y: 494, distance: 76.1
click at [590, 494] on div "Stock ID: 162295 VIN: JHDFC2AN1XXX10361 ENG: A05CTE59373 Year: 2024 ODO: 50km T…" at bounding box center [763, 547] width 549 height 120
click at [723, 193] on div at bounding box center [784, 203] width 178 height 21
paste div
drag, startPoint x: 520, startPoint y: 521, endPoint x: 545, endPoint y: 521, distance: 25.0
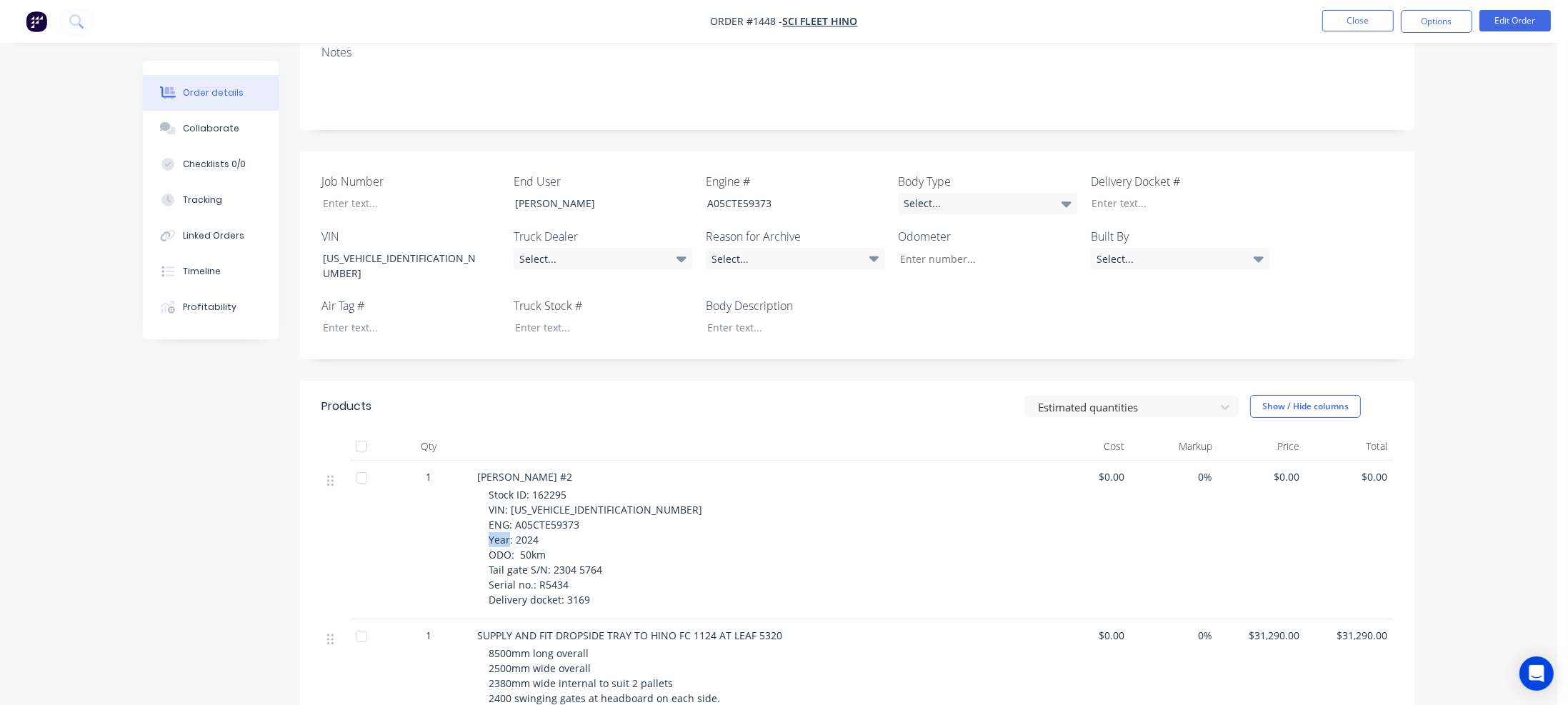
click at [545, 521] on span "Stock ID: 162295 VIN: JHDFC2AN1XXX10361 ENG: A05CTE59373 Year: 2024 ODO: 50km T…" at bounding box center [595, 547] width 213 height 119
click at [918, 248] on input "Job Number" at bounding box center [982, 259] width 188 height 21
paste input "50km"
type input "50"
drag, startPoint x: 538, startPoint y: 550, endPoint x: 586, endPoint y: 551, distance: 48.0
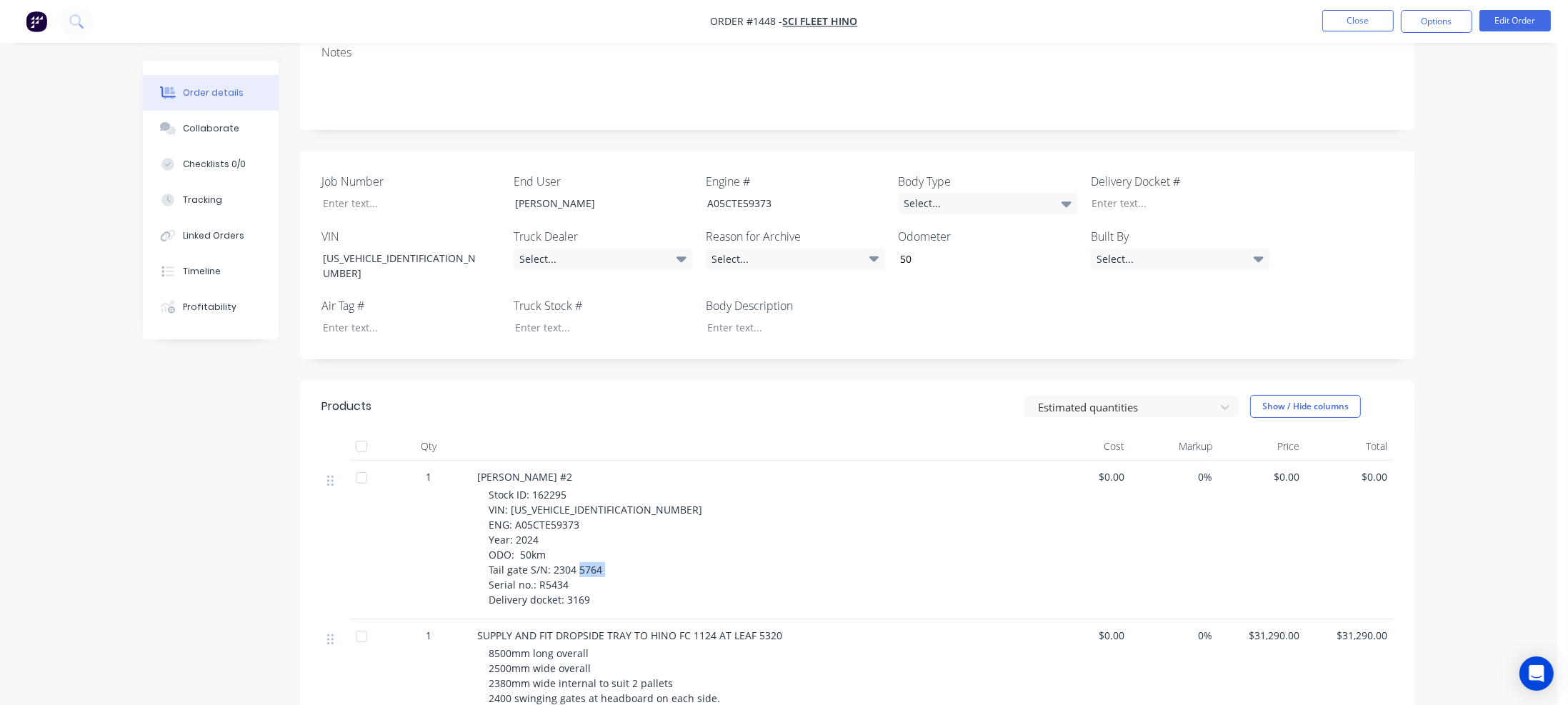
click at [586, 551] on div "Stock ID: 162295 VIN: JHDFC2AN1XXX10361 ENG: A05CTE59373 Year: 2024 ODO: 50km T…" at bounding box center [763, 547] width 549 height 120
click at [362, 193] on div at bounding box center [400, 203] width 178 height 21
paste div
drag, startPoint x: 566, startPoint y: 566, endPoint x: 594, endPoint y: 567, distance: 28.0
click at [594, 567] on div "Stock ID: 162295 VIN: JHDFC2AN1XXX10361 ENG: A05CTE59373 Year: 2024 ODO: 50km T…" at bounding box center [763, 547] width 549 height 120
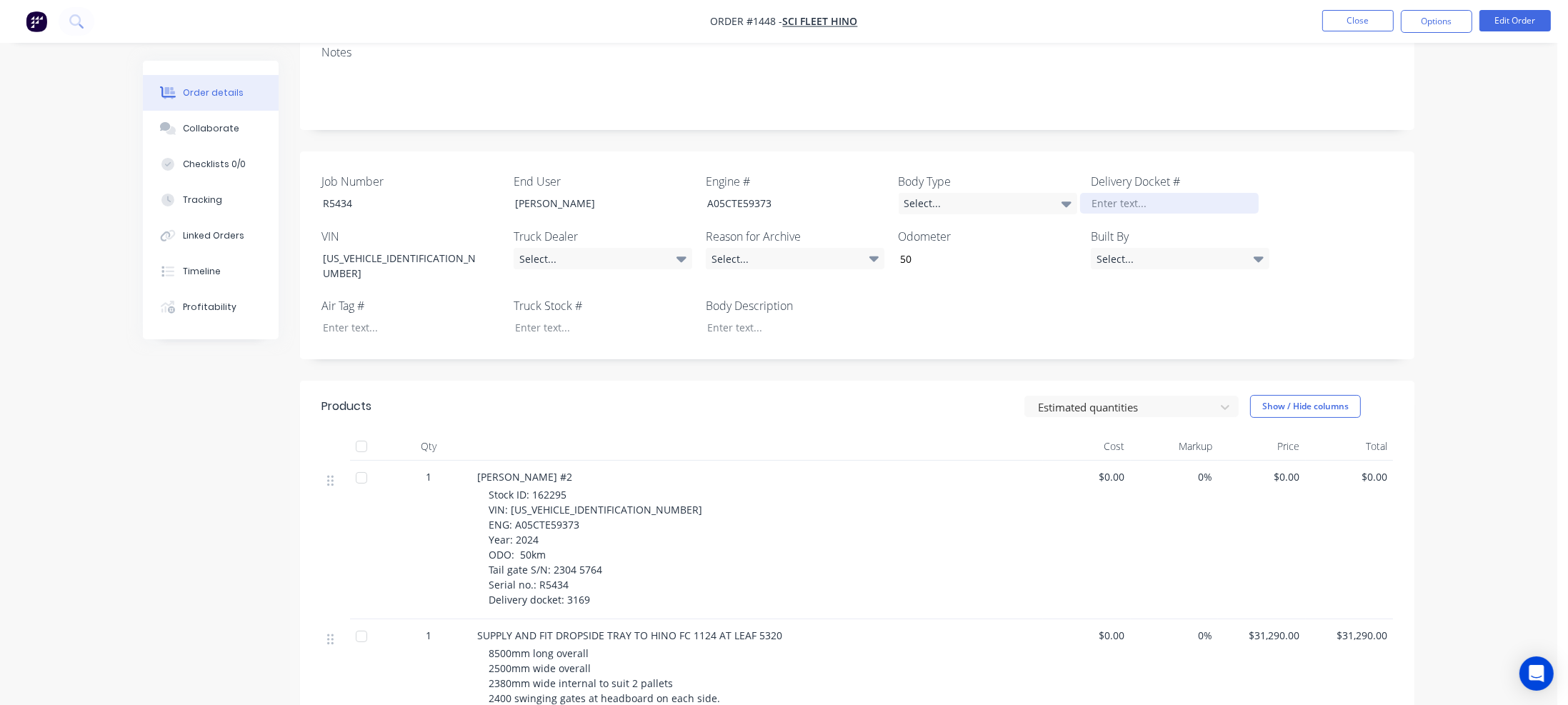
click at [1140, 193] on div at bounding box center [1169, 203] width 178 height 21
paste div
drag, startPoint x: 532, startPoint y: 459, endPoint x: 572, endPoint y: 458, distance: 40.0
click at [572, 487] on div "Stock ID: 162295 VIN: JHDFC2AN1XXX10361 ENG: A05CTE59373 Year: 2024 ODO: 50km T…" at bounding box center [763, 547] width 549 height 120
click at [547, 317] on div at bounding box center [592, 327] width 178 height 21
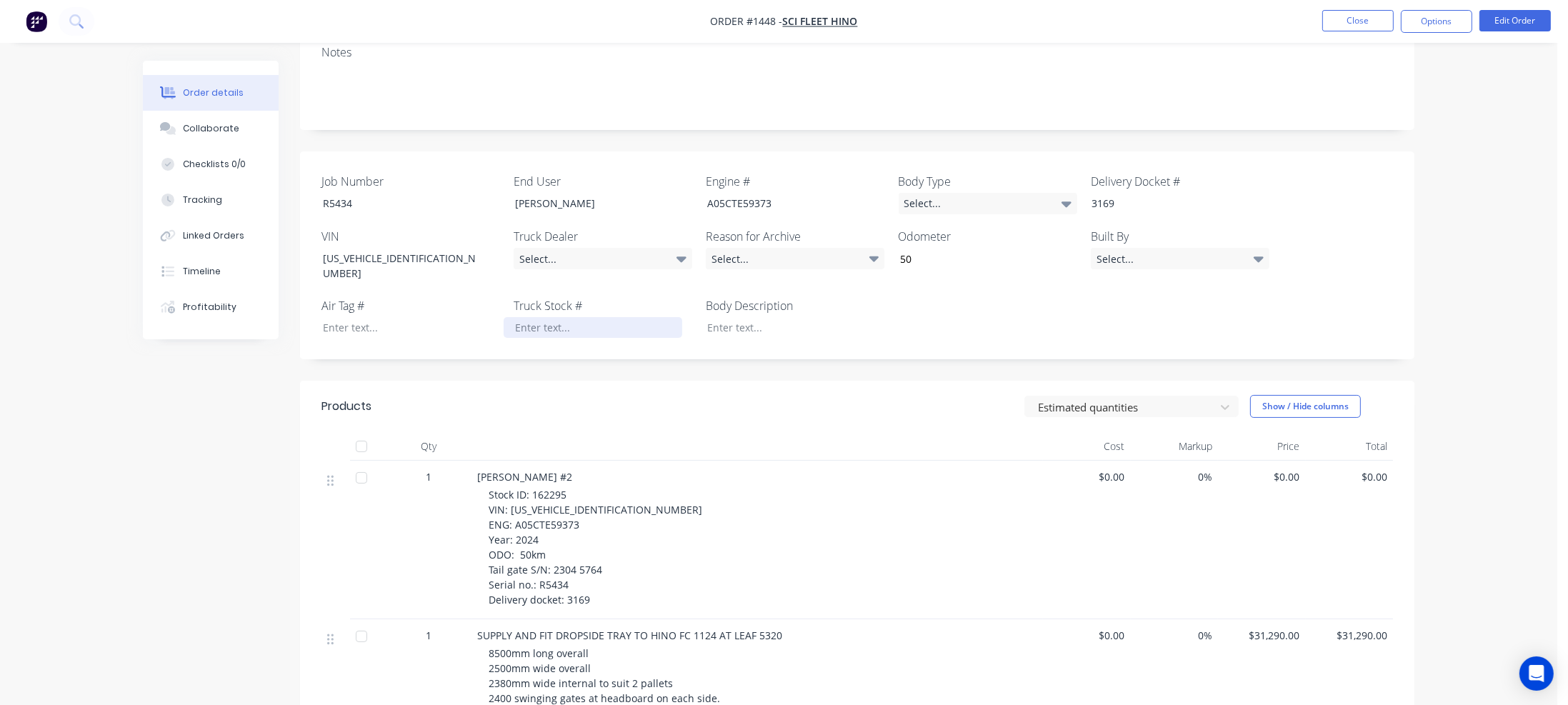
paste div
click at [582, 248] on div "Select..." at bounding box center [602, 259] width 178 height 21
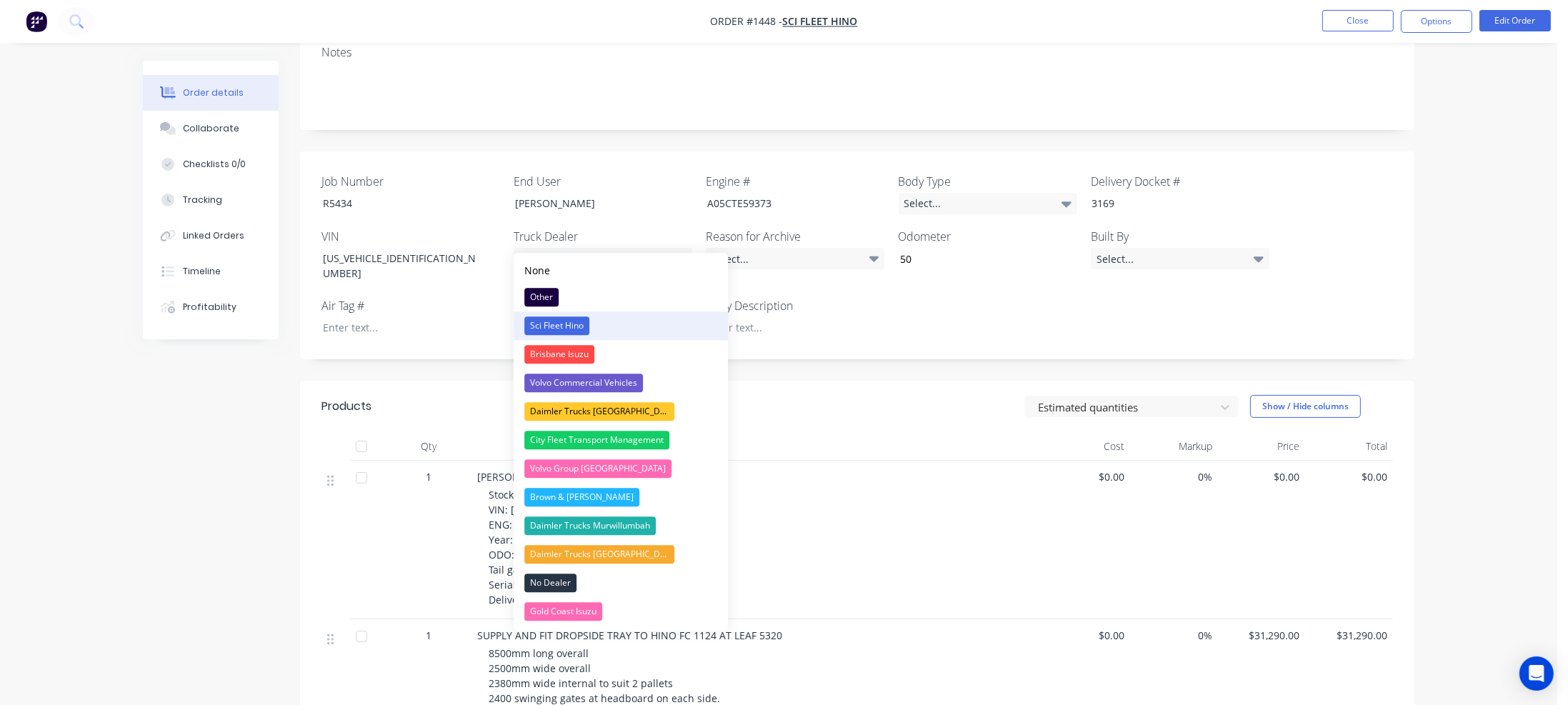
click at [561, 325] on div "Sci Fleet Hino" at bounding box center [557, 326] width 65 height 19
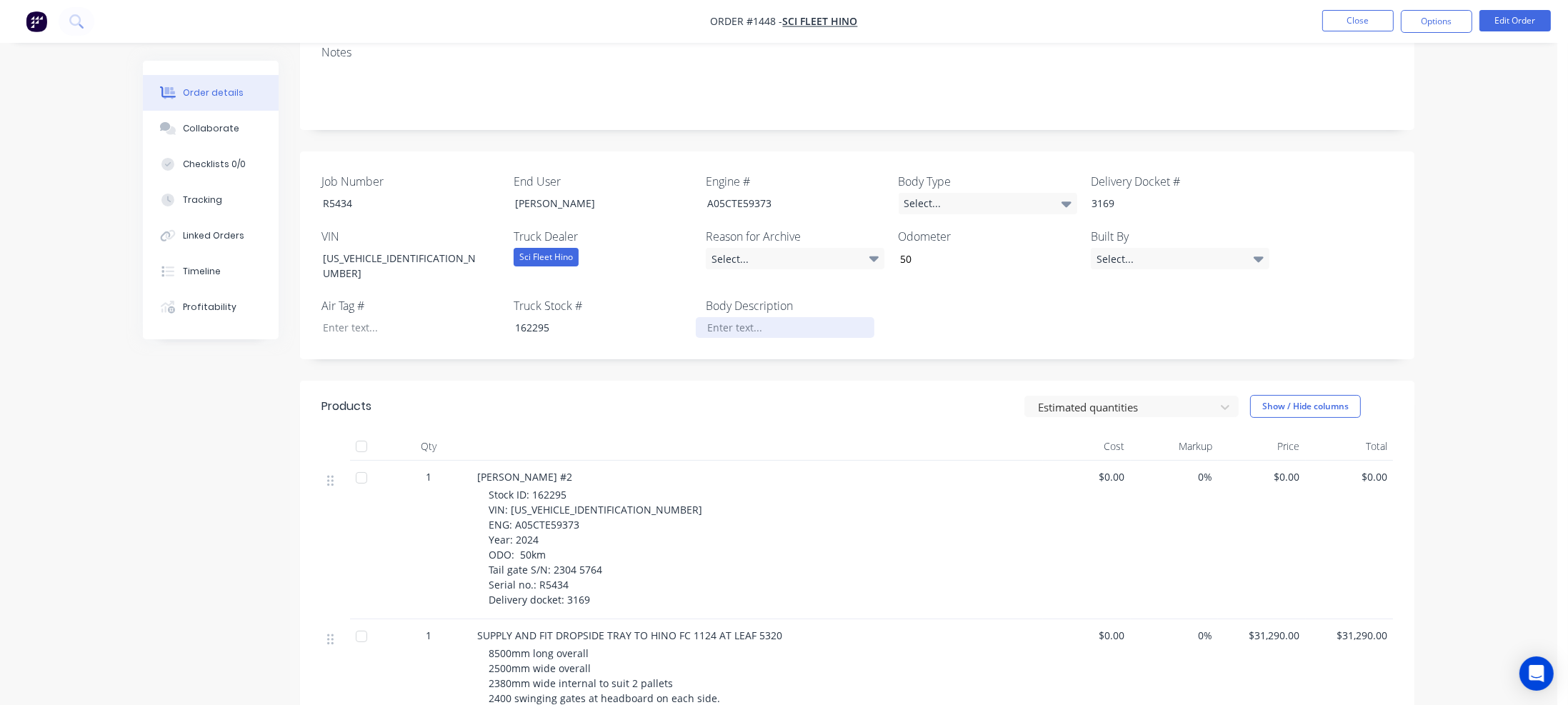
click at [740, 317] on div at bounding box center [784, 327] width 178 height 21
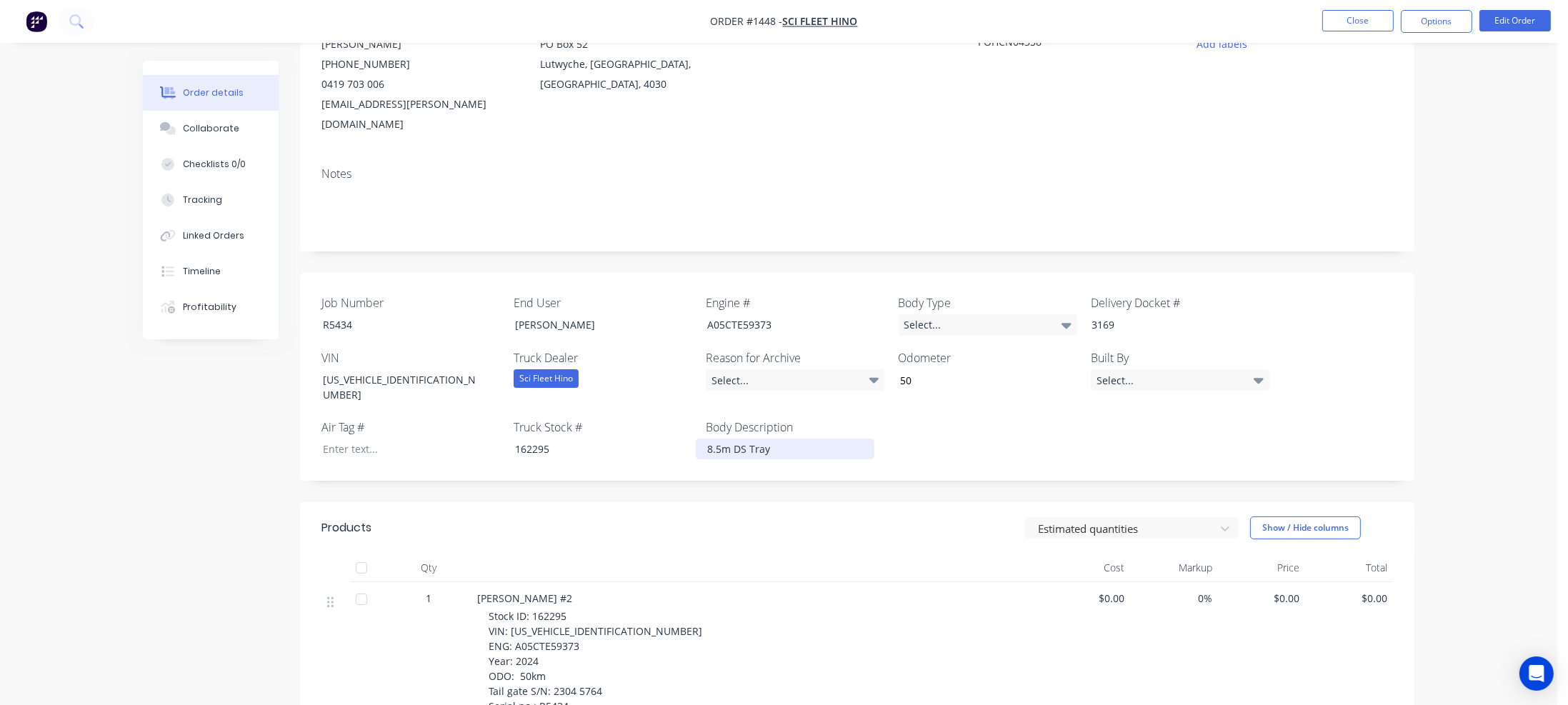
scroll to position [72, 0]
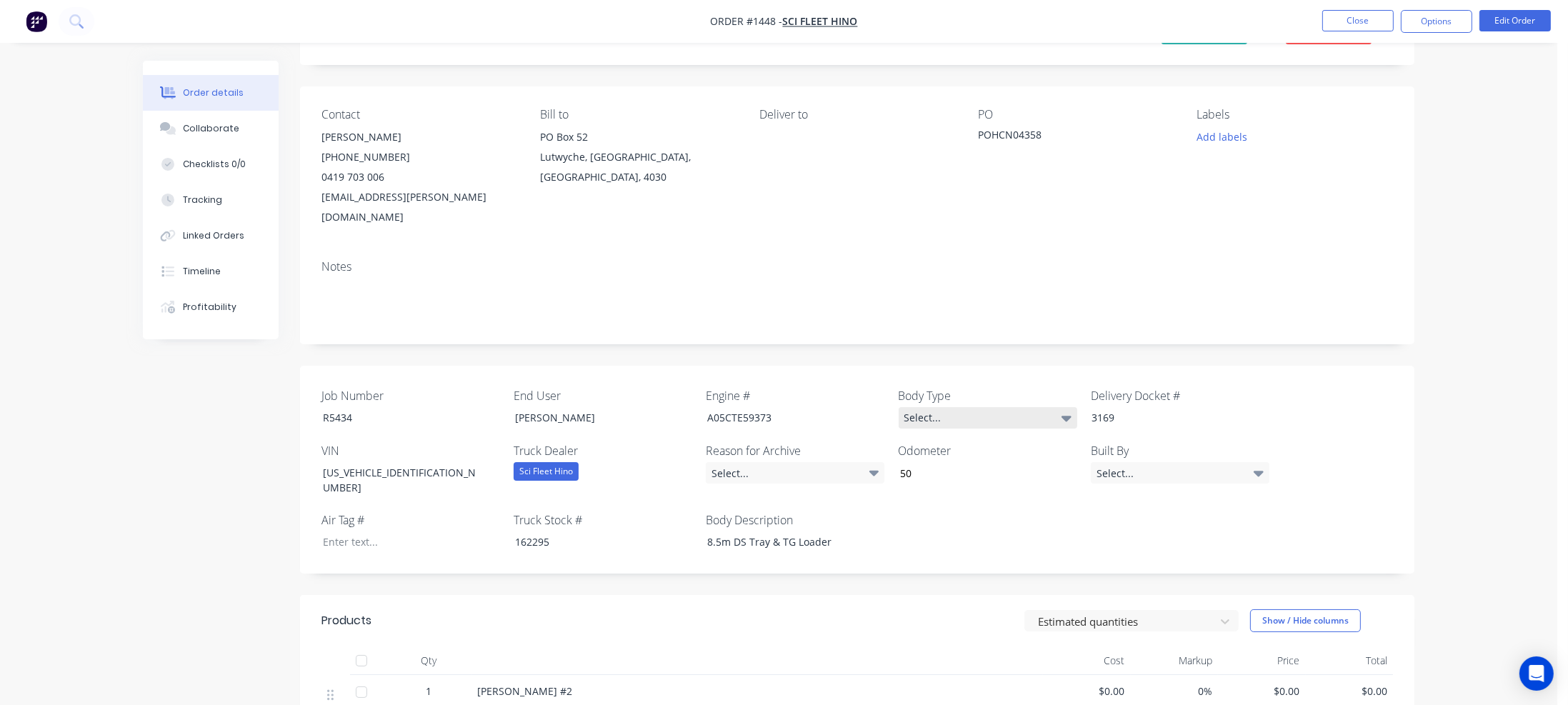
click at [935, 407] on div "Select..." at bounding box center [988, 418] width 178 height 21
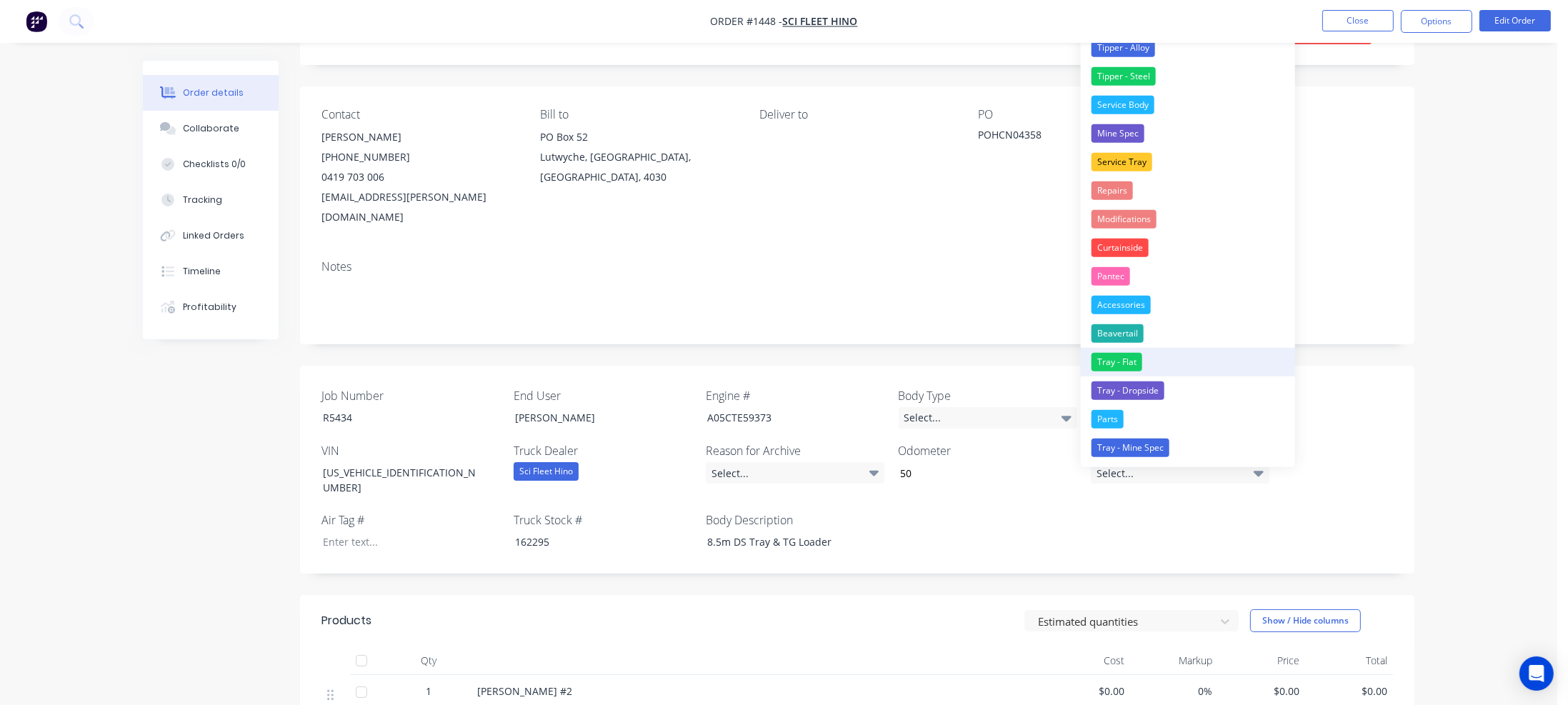
click at [1123, 360] on div "Tray - Flat" at bounding box center [1117, 363] width 51 height 19
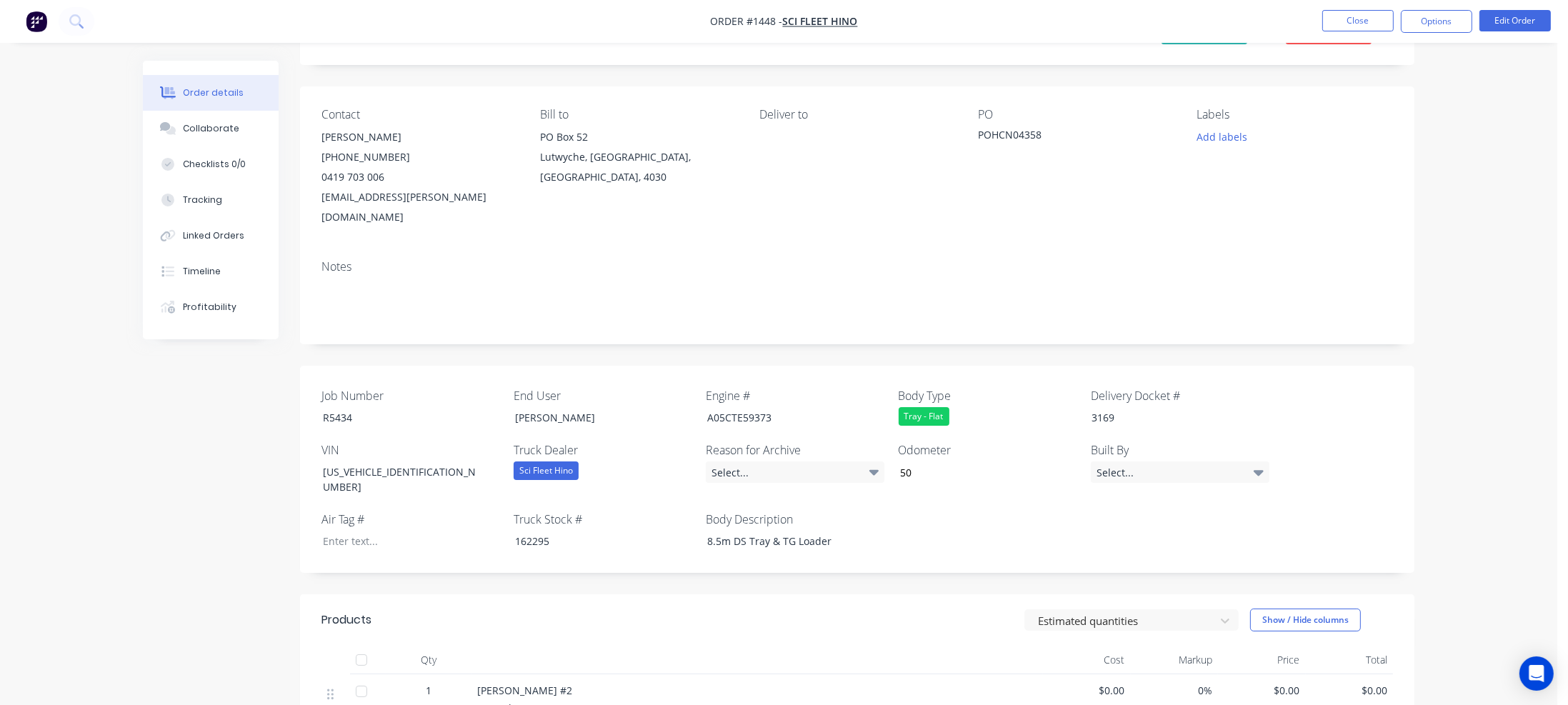
click at [937, 407] on div "Tray - Flat" at bounding box center [924, 416] width 51 height 19
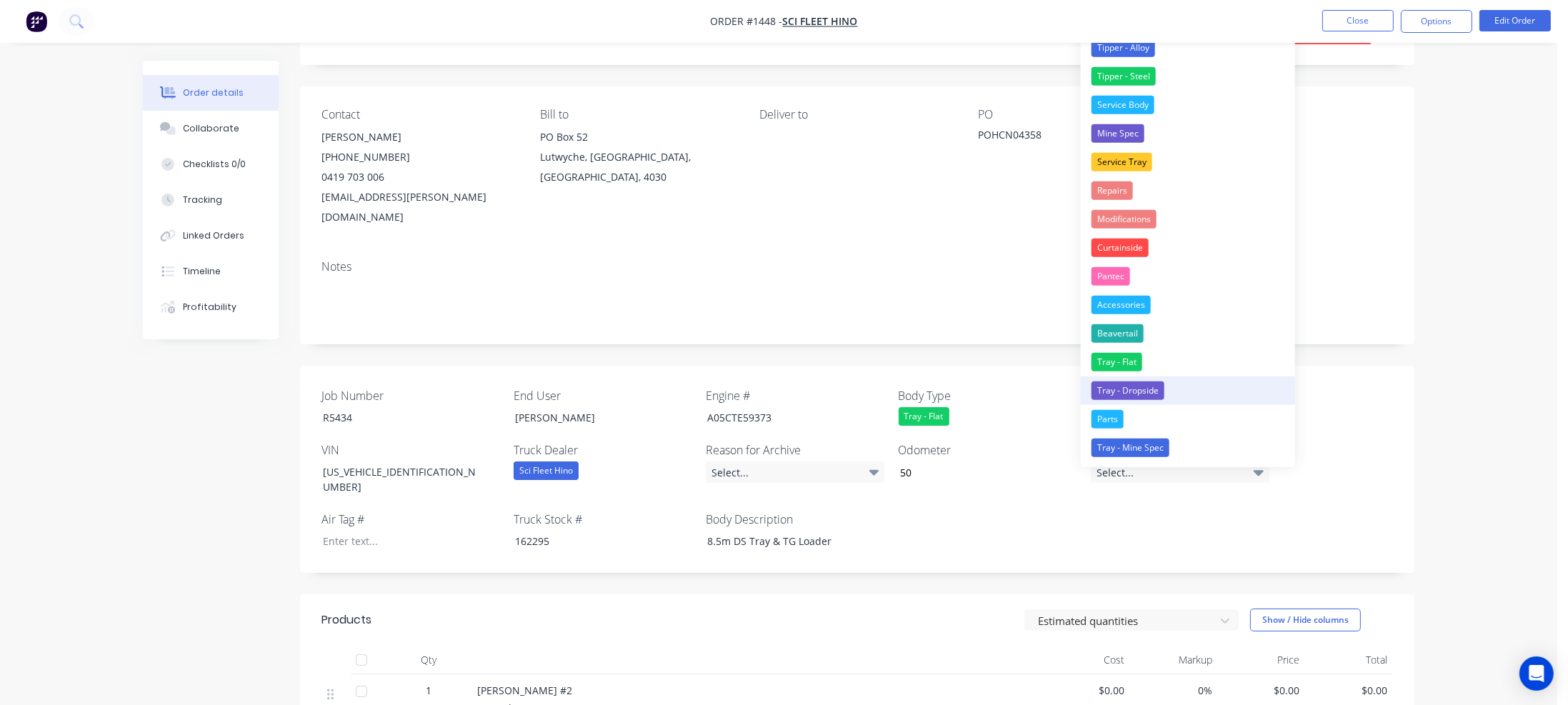
click at [1143, 388] on div "Tray - Dropside" at bounding box center [1128, 391] width 73 height 19
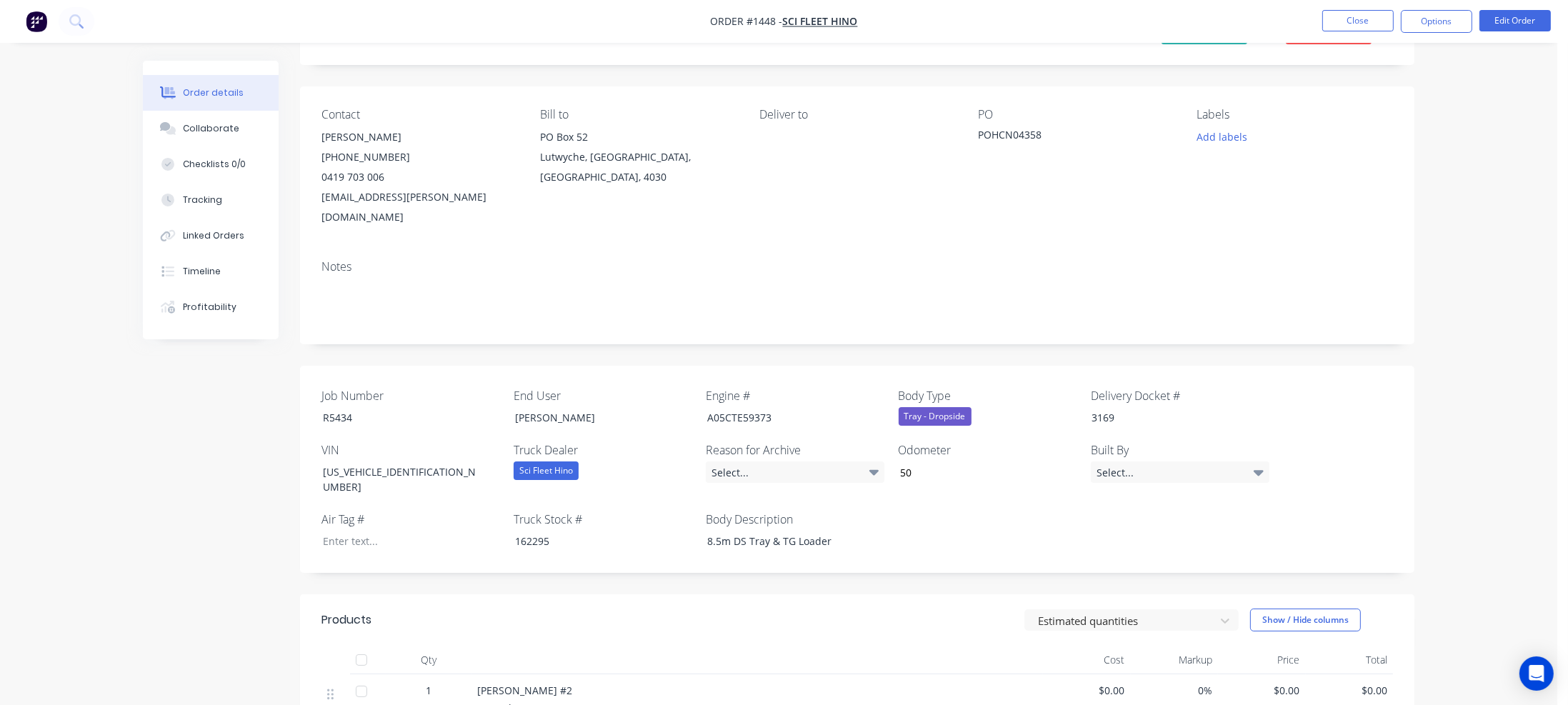
click at [925, 489] on div "Job Number R5434 End User Samios Engine # A05CTE59373 Body Type Tray - Dropside…" at bounding box center [857, 469] width 1115 height 207
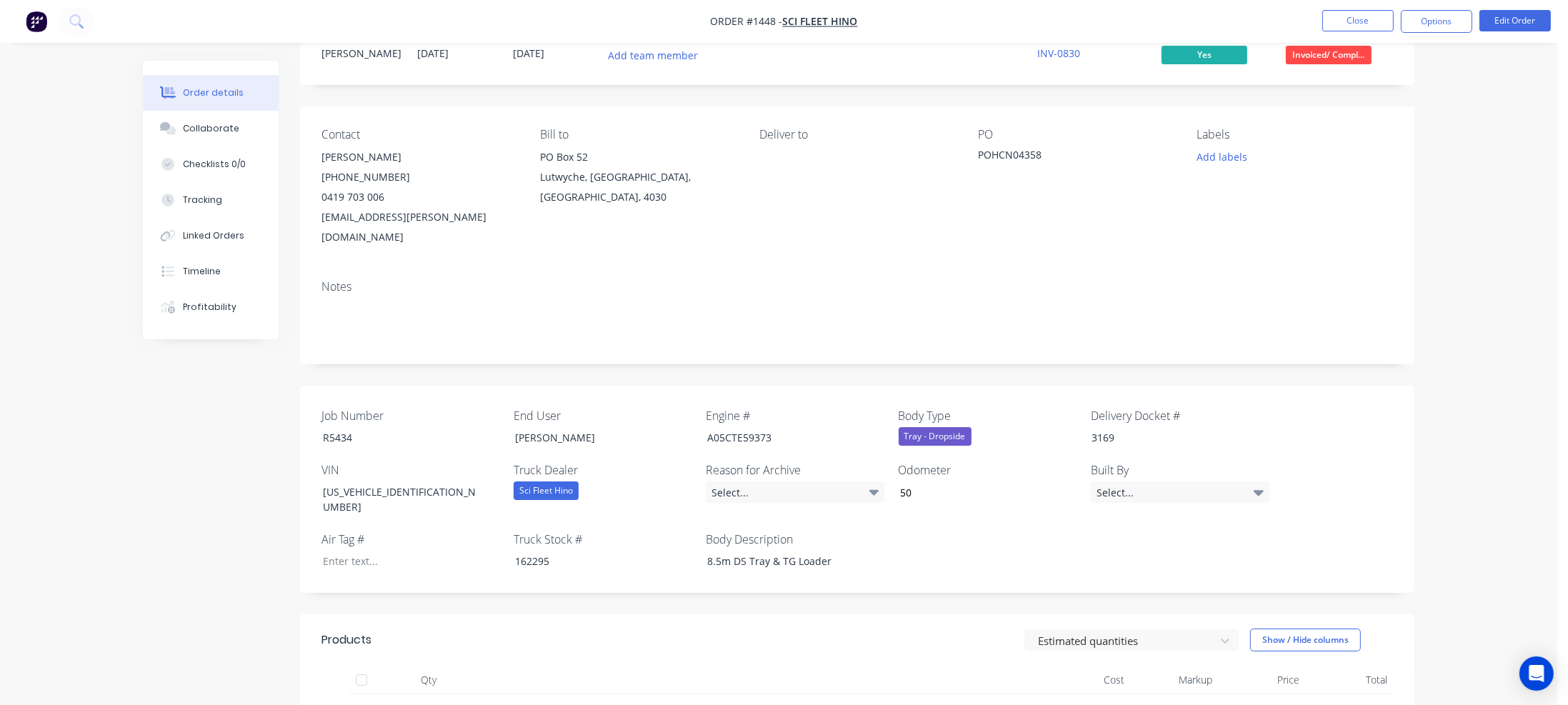
scroll to position [0, 0]
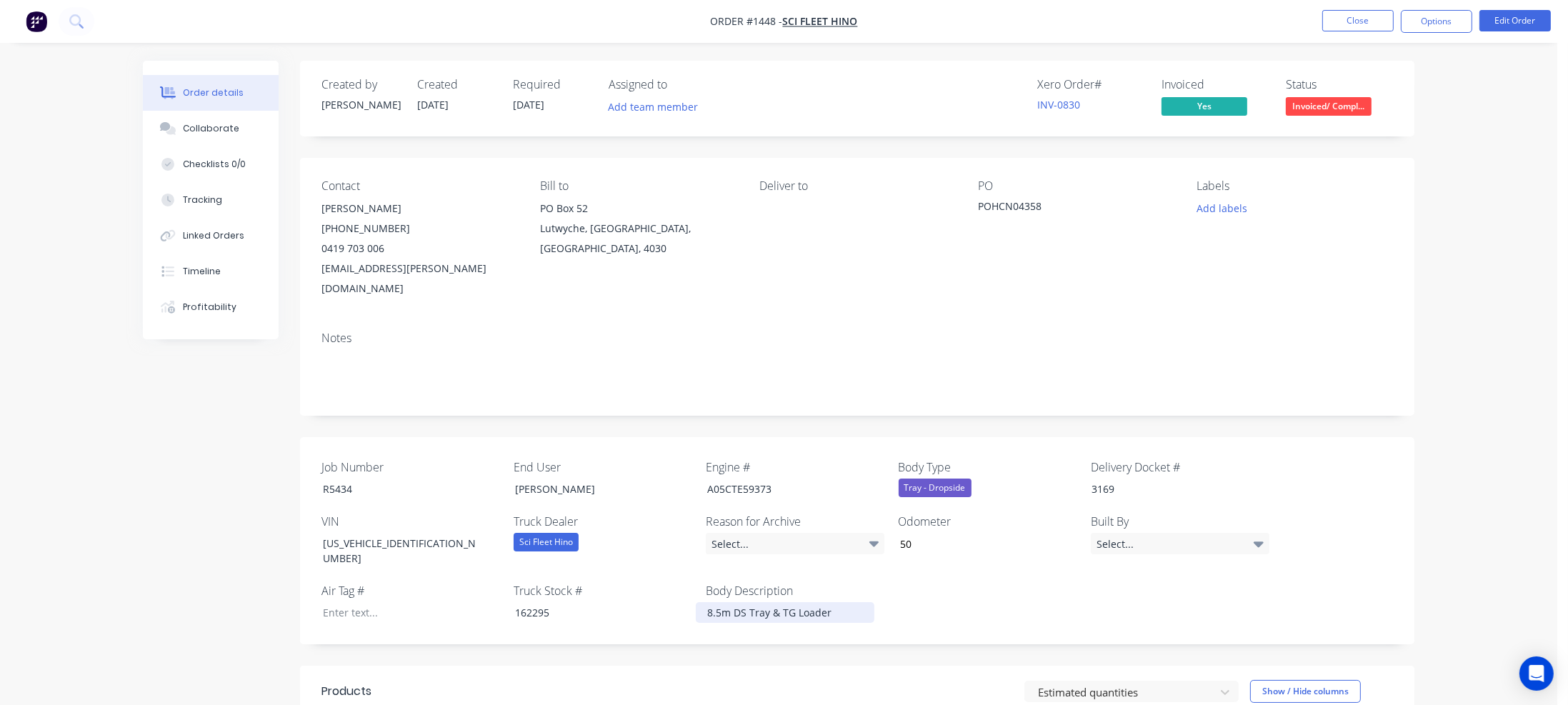
click at [844, 603] on div "8.5m DS Tray & TG Loader" at bounding box center [784, 613] width 178 height 21
click at [1332, 22] on button "Close" at bounding box center [1358, 21] width 72 height 21
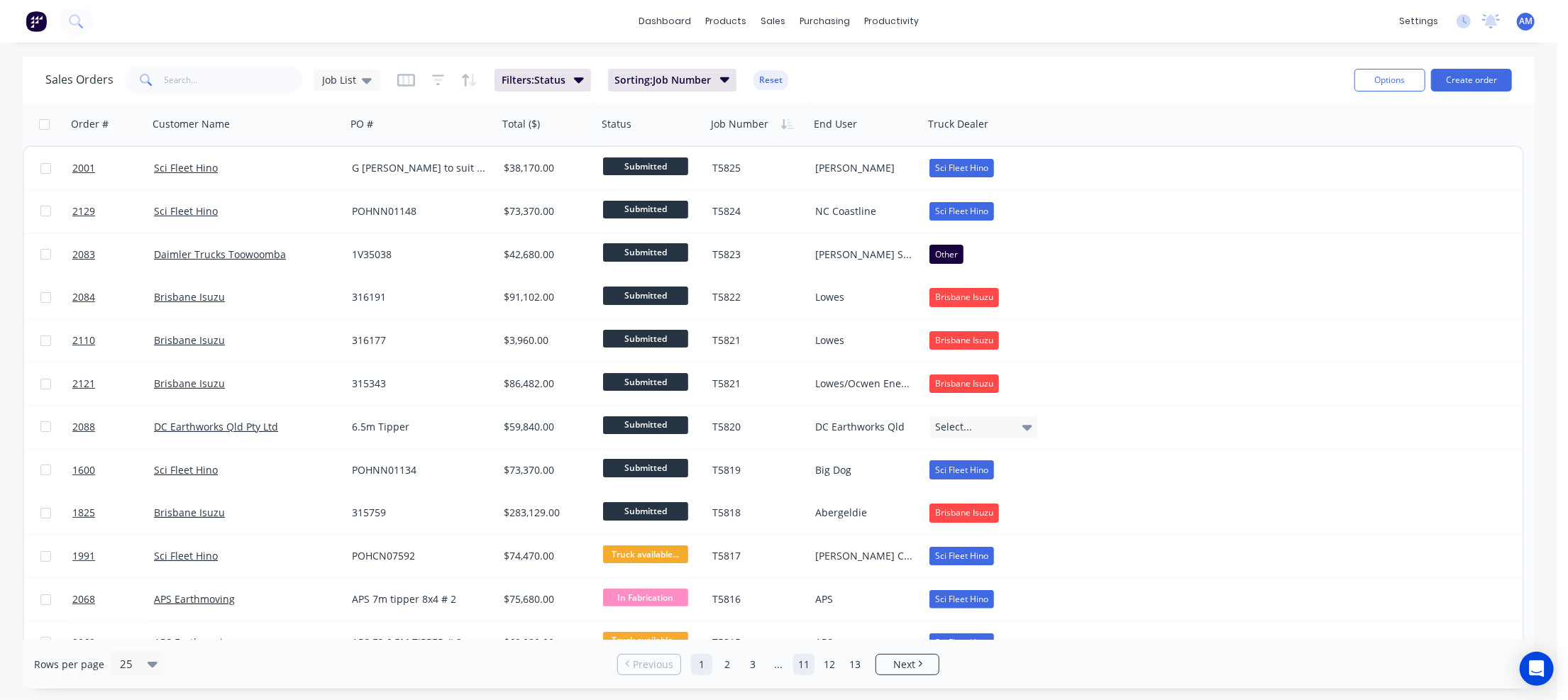
click at [802, 666] on link "11" at bounding box center [804, 664] width 21 height 21
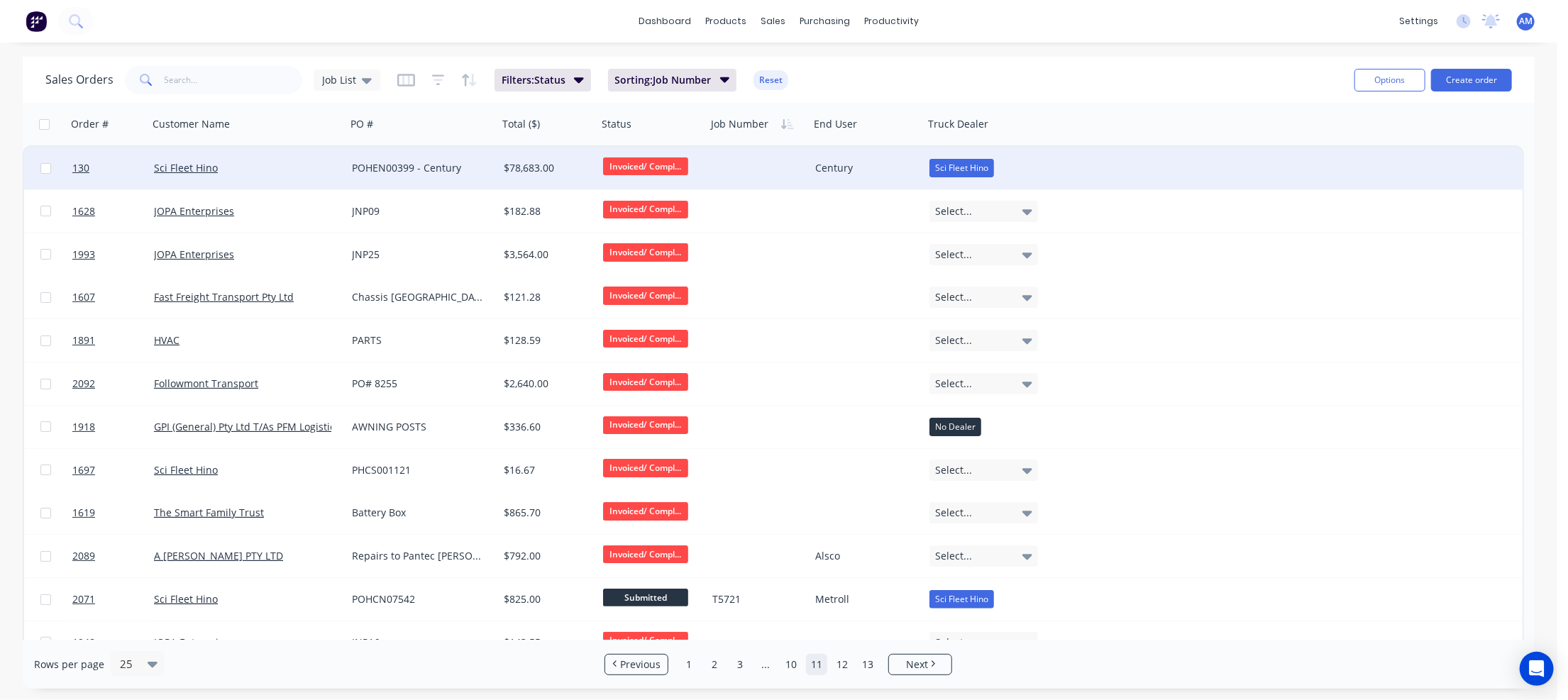
click at [469, 164] on div "POHEN00399 - Century" at bounding box center [418, 168] width 133 height 14
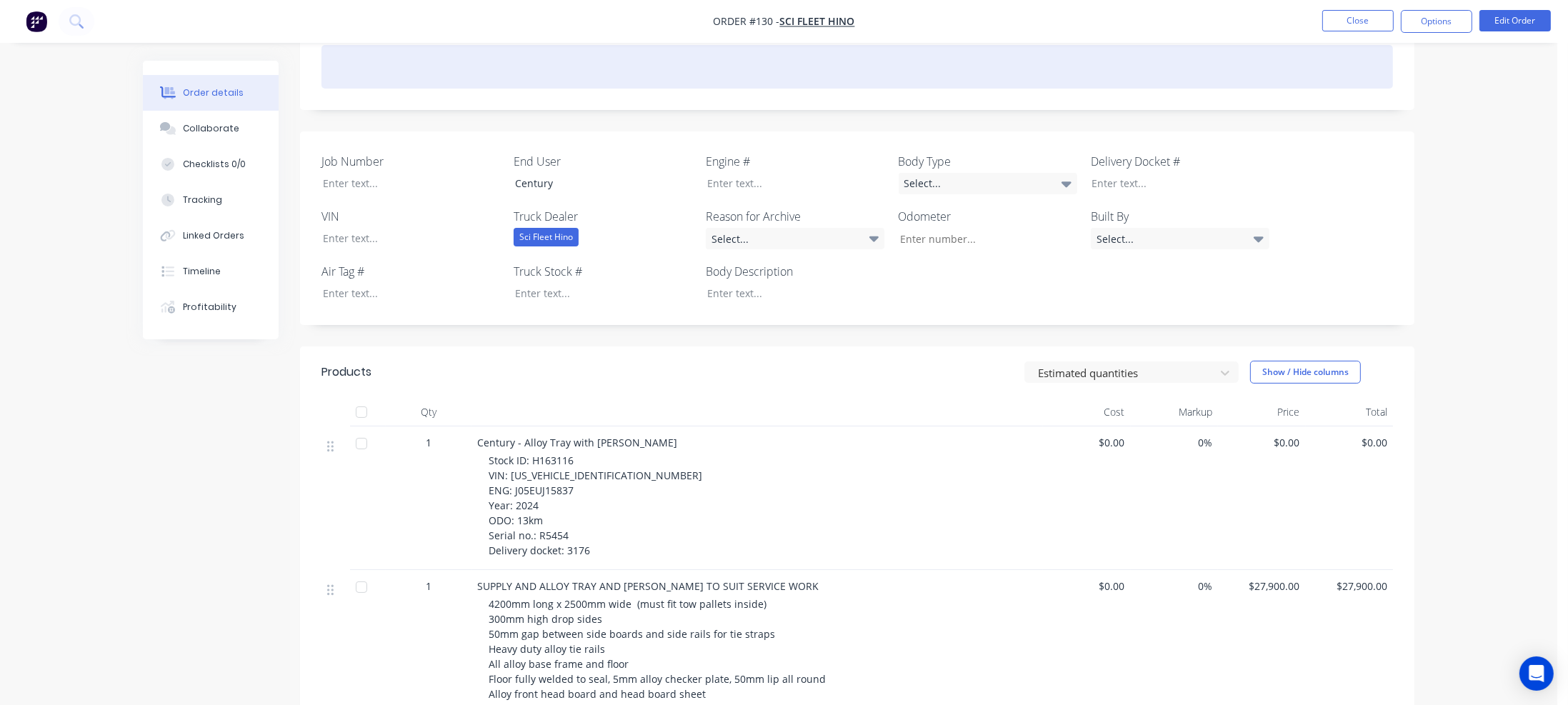
scroll to position [286, 0]
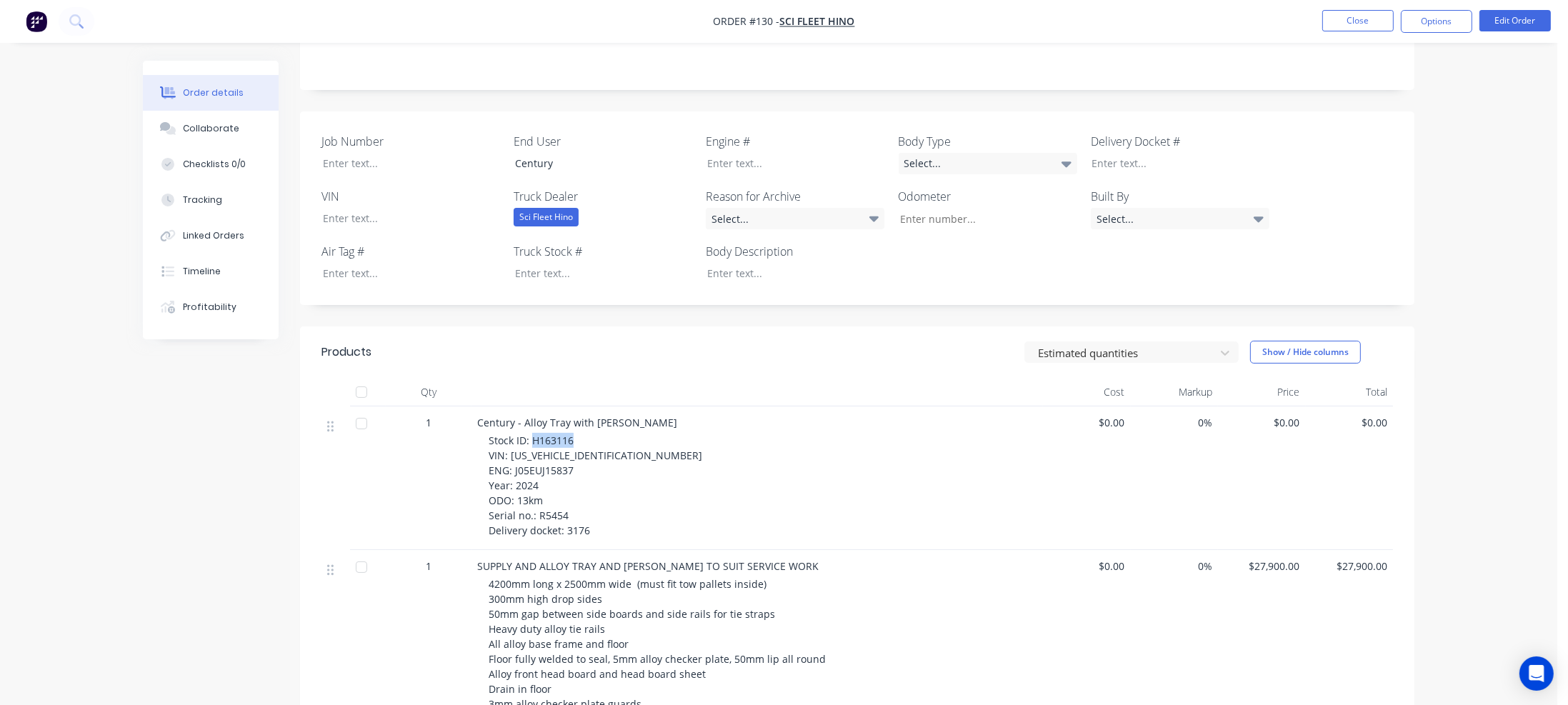
drag, startPoint x: 531, startPoint y: 425, endPoint x: 573, endPoint y: 423, distance: 42.0
click at [573, 433] on span "Stock ID: H163116 VIN: JHHYDJ2F60K011486 ENG: J05EUJ15837 Year: 2024 ODO: 13km …" at bounding box center [595, 485] width 213 height 104
click at [538, 263] on div at bounding box center [592, 273] width 178 height 21
paste div
drag, startPoint x: 509, startPoint y: 441, endPoint x: 609, endPoint y: 441, distance: 100.0
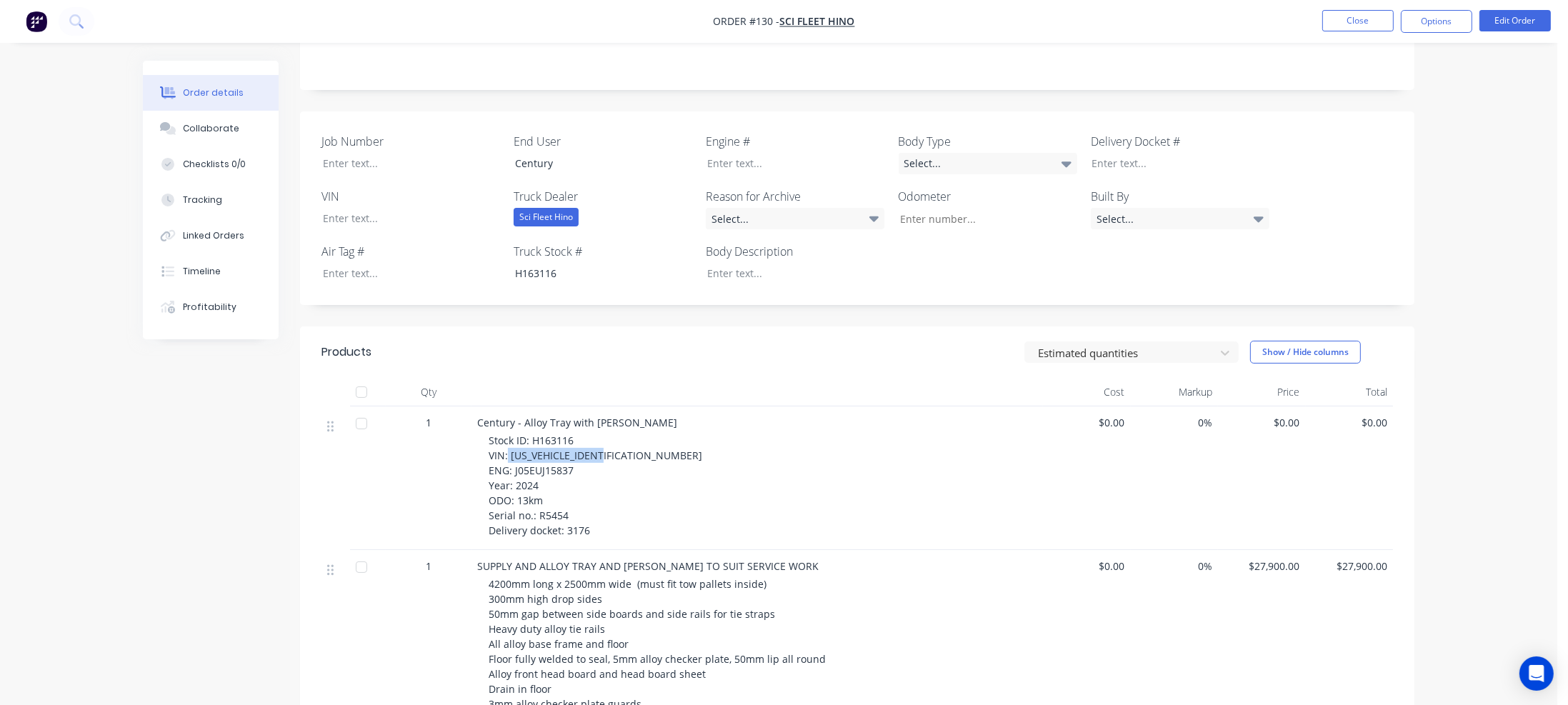
click at [609, 441] on div "Stock ID: H163116 VIN: JHHYDJ2F60K011486 ENG: J05EUJ15837 Year: 2024 ODO: 13km …" at bounding box center [763, 485] width 549 height 105
click at [340, 208] on div at bounding box center [400, 218] width 178 height 21
paste div
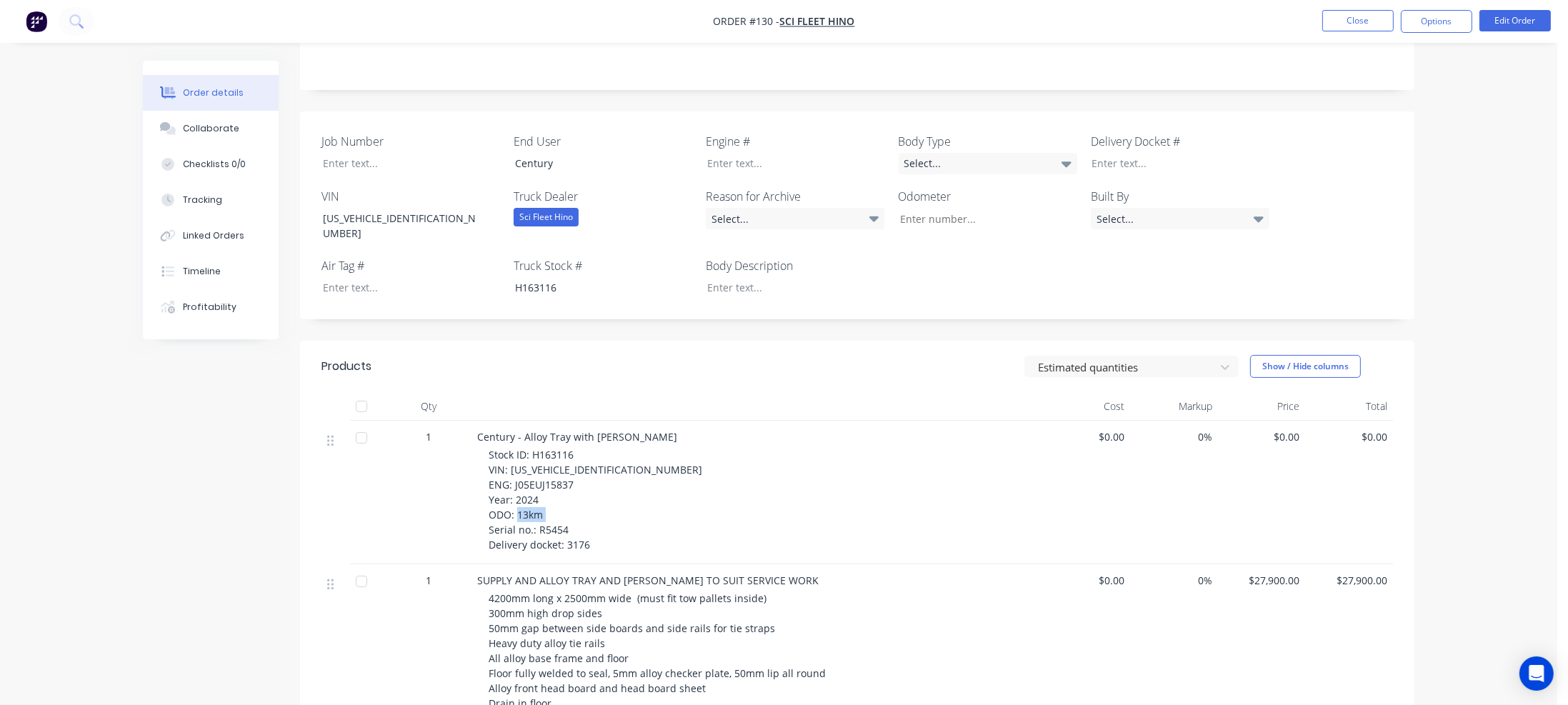
drag, startPoint x: 537, startPoint y: 500, endPoint x: 557, endPoint y: 499, distance: 20.0
click at [579, 501] on div "Stock ID: H163116 VIN: JHHYDJ2F60K011486 ENG: J05EUJ15837 Year: 2024 ODO: 13km …" at bounding box center [763, 499] width 549 height 105
click at [332, 153] on div at bounding box center [400, 163] width 178 height 21
paste div
drag, startPoint x: 564, startPoint y: 517, endPoint x: 593, endPoint y: 517, distance: 29.0
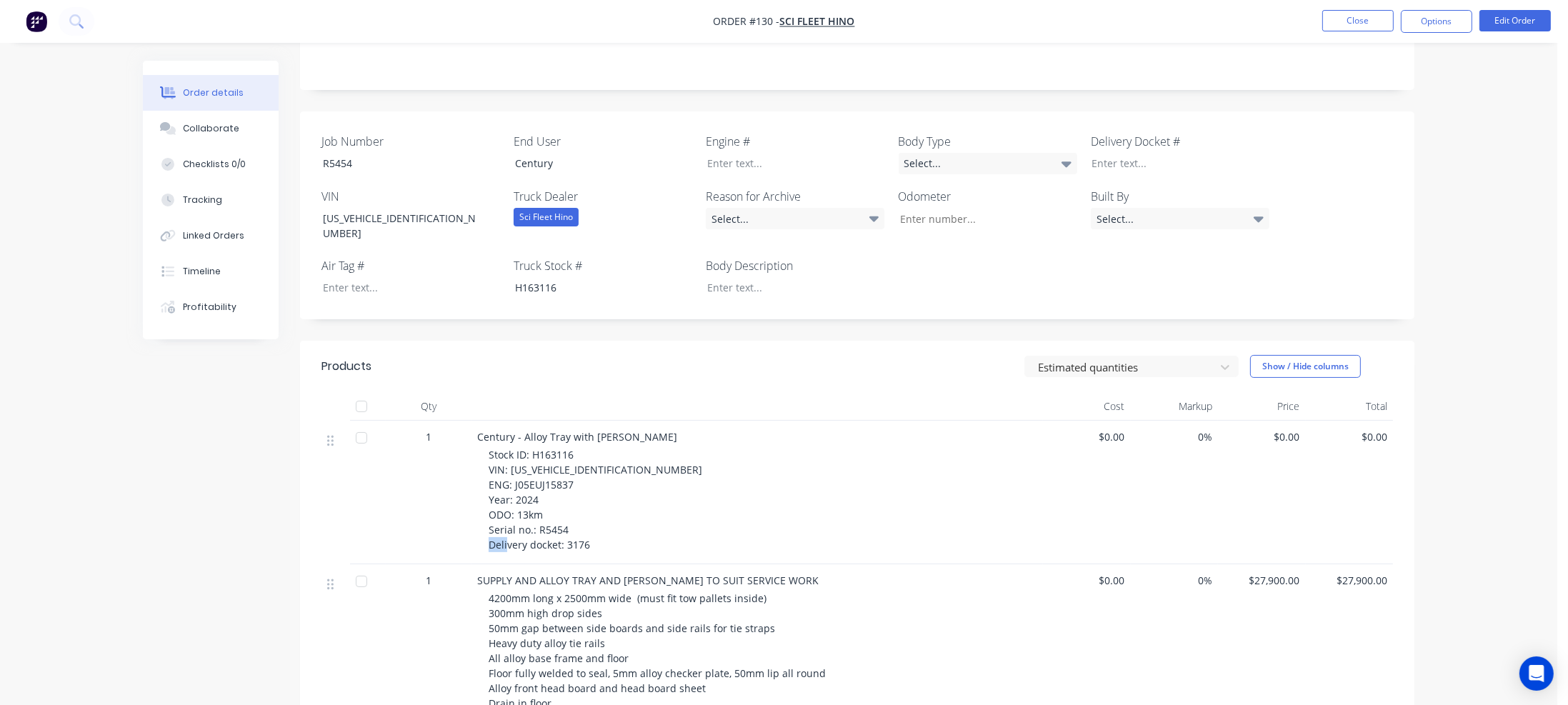
click at [593, 517] on div "Stock ID: H163116 VIN: JHHYDJ2F60K011486 ENG: J05EUJ15837 Year: 2024 ODO: 13km …" at bounding box center [763, 499] width 549 height 105
click at [1140, 153] on div at bounding box center [1169, 163] width 178 height 21
paste div
click at [726, 277] on div at bounding box center [784, 287] width 178 height 21
drag, startPoint x: 512, startPoint y: 458, endPoint x: 557, endPoint y: 452, distance: 45.4
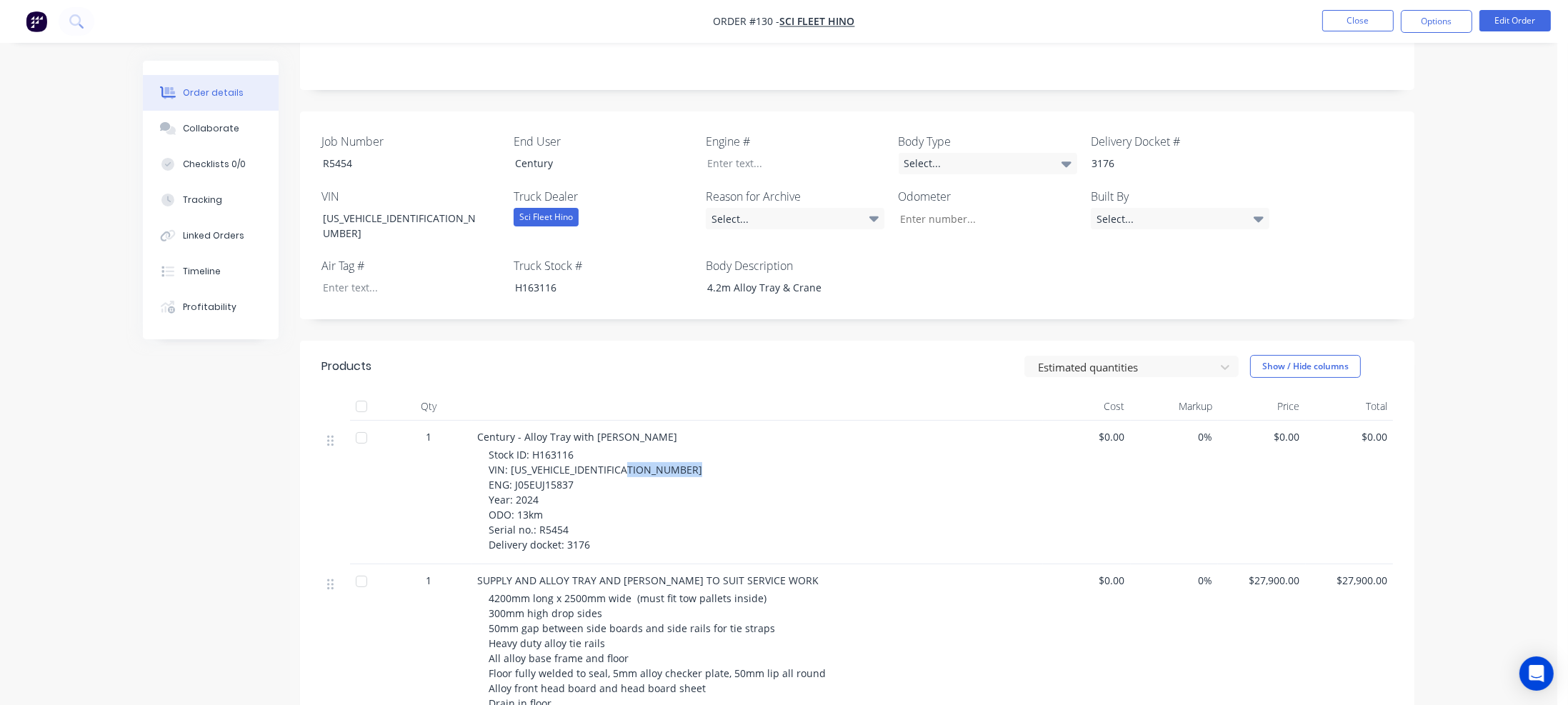
click at [577, 451] on div "Stock ID: H163116 VIN: JHHYDJ2F60K011486 ENG: J05EUJ15837 Year: 2024 ODO: 13km …" at bounding box center [763, 499] width 549 height 105
click at [730, 153] on div at bounding box center [784, 163] width 178 height 21
paste div
drag, startPoint x: 517, startPoint y: 484, endPoint x: 544, endPoint y: 484, distance: 27.0
click at [544, 484] on div "Stock ID: H163116 VIN: JHHYDJ2F60K011486 ENG: J05EUJ15837 Year: 2024 ODO: 13km …" at bounding box center [763, 499] width 549 height 105
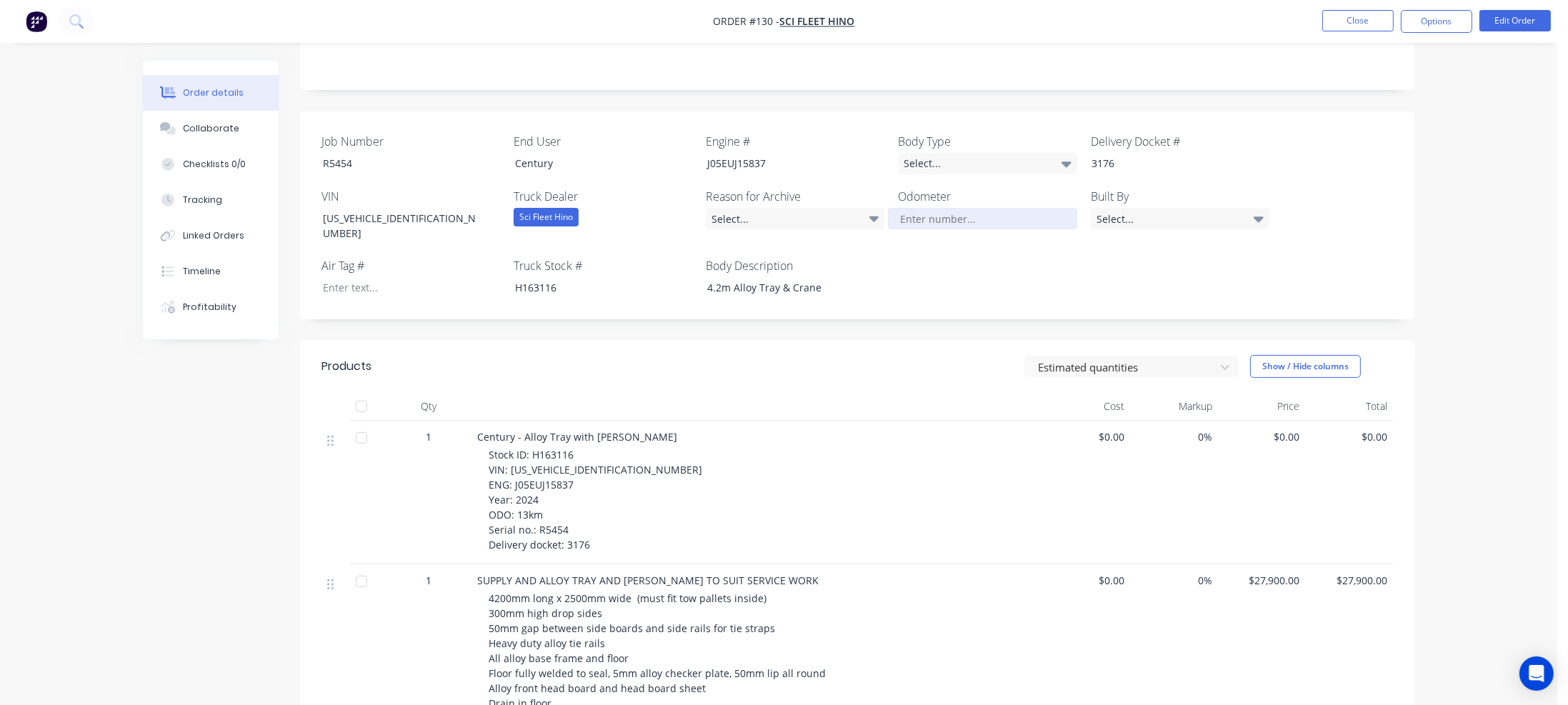
click at [931, 208] on input "Job Number" at bounding box center [982, 219] width 188 height 21
paste input "13km"
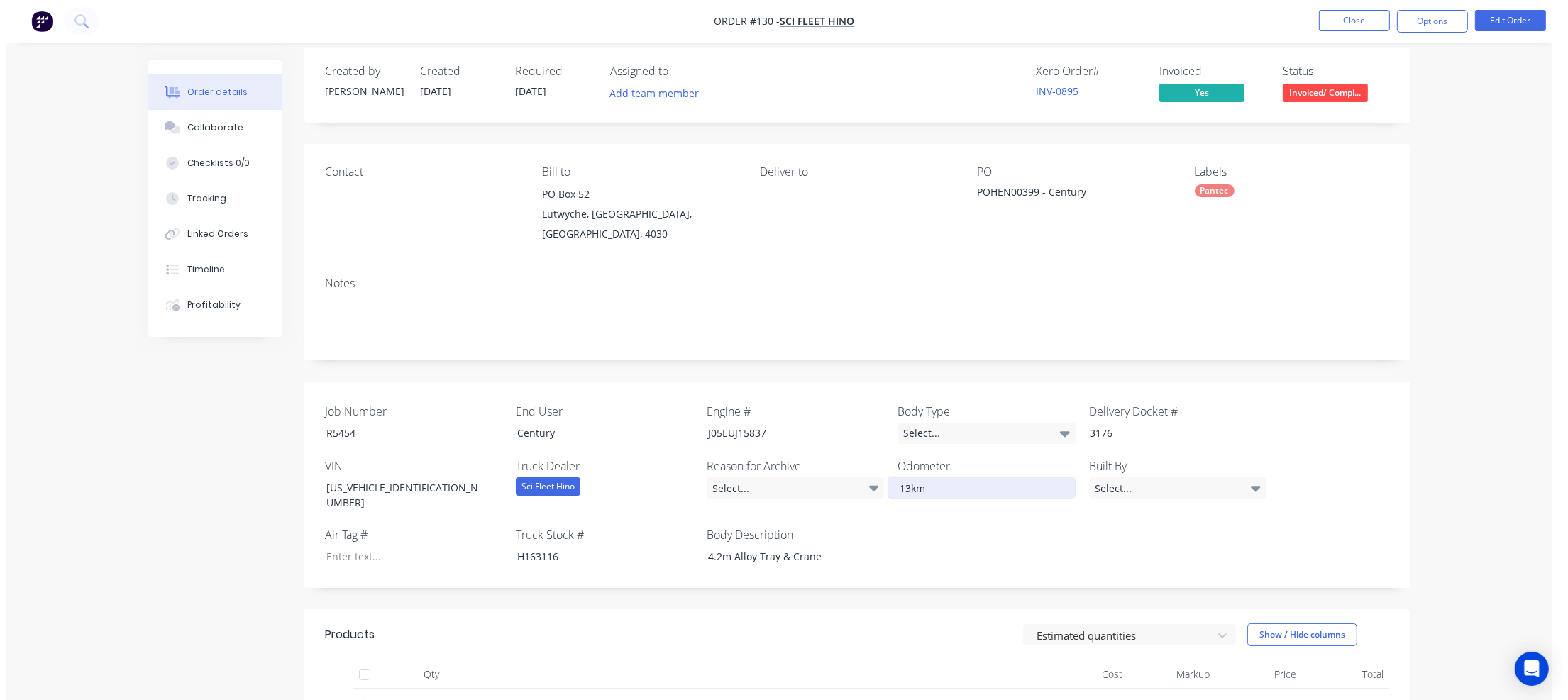
scroll to position [0, 0]
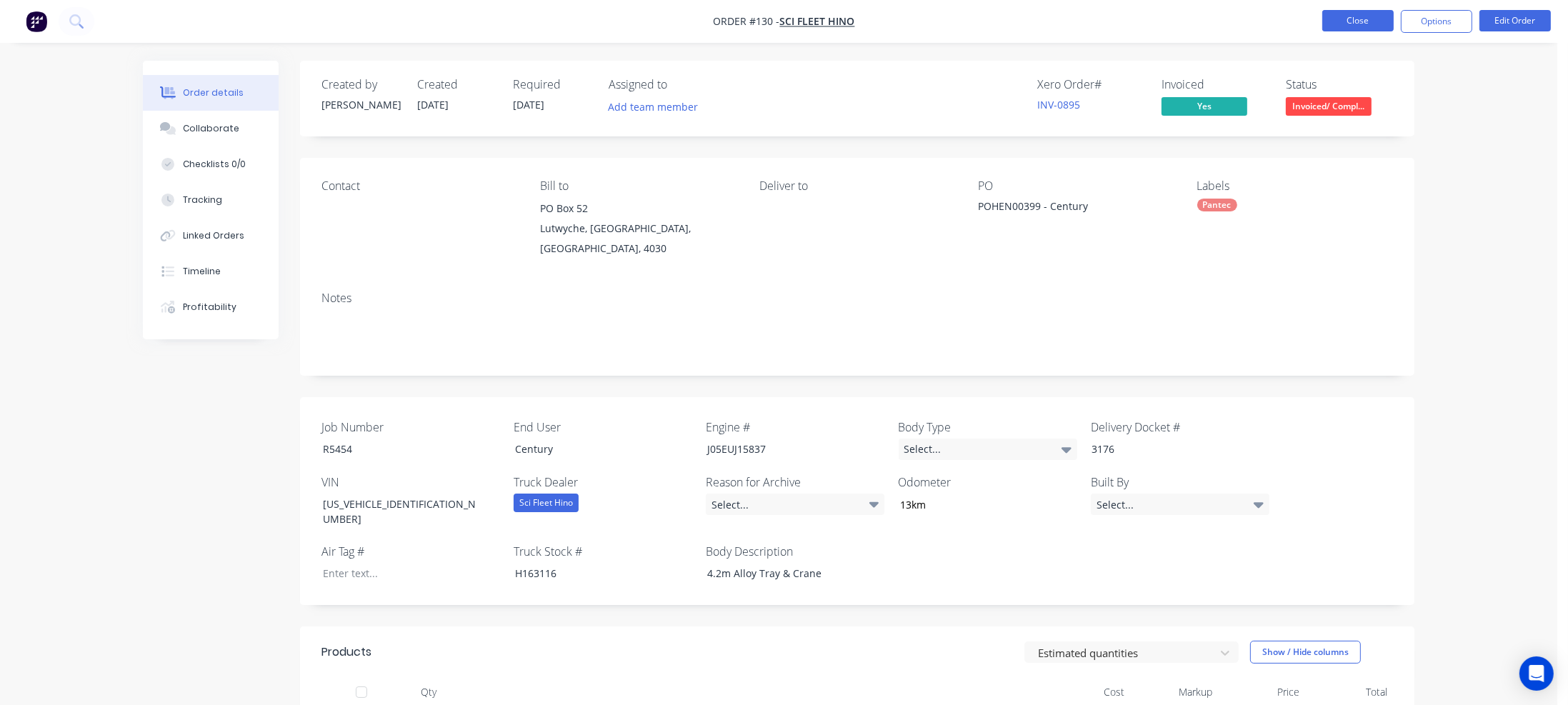
type input "13"
click at [1380, 21] on button "Close" at bounding box center [1358, 21] width 72 height 21
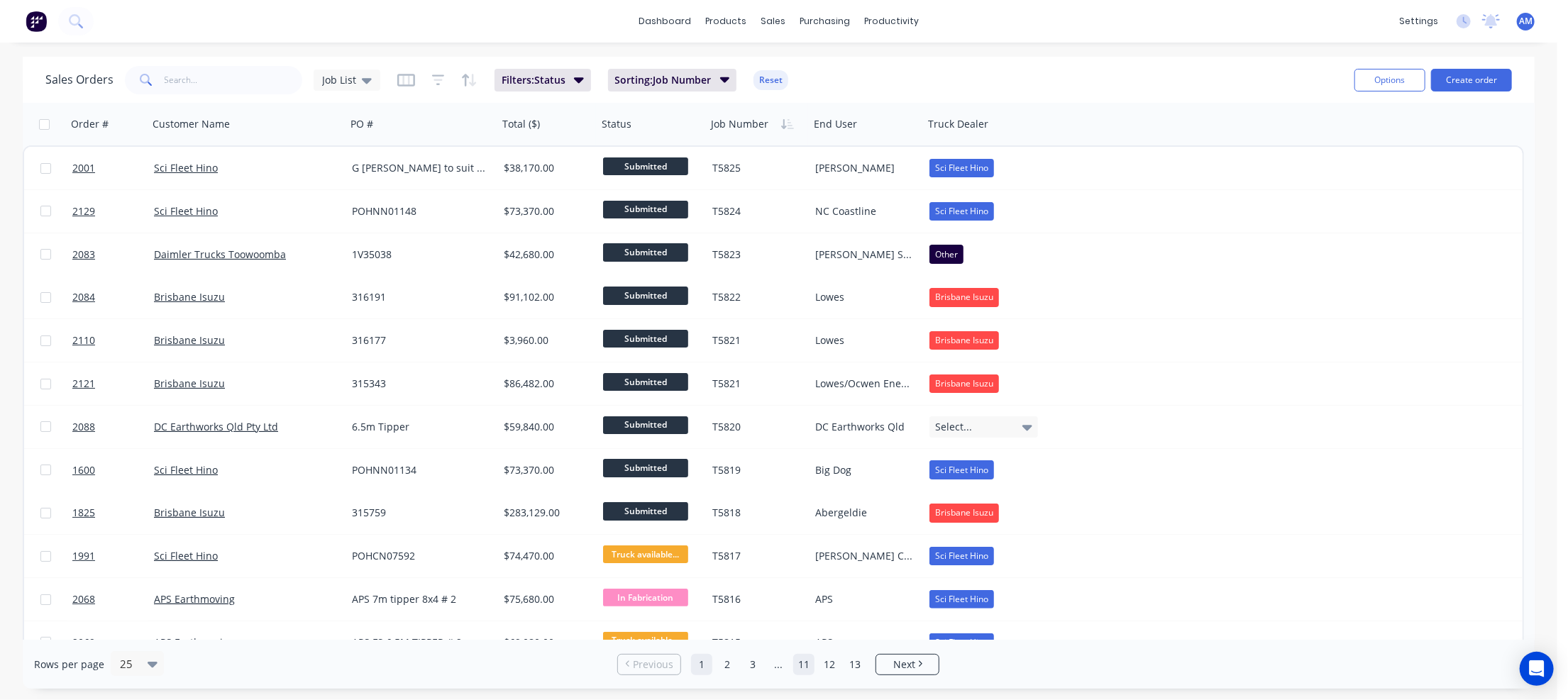
click at [800, 662] on link "11" at bounding box center [804, 664] width 21 height 21
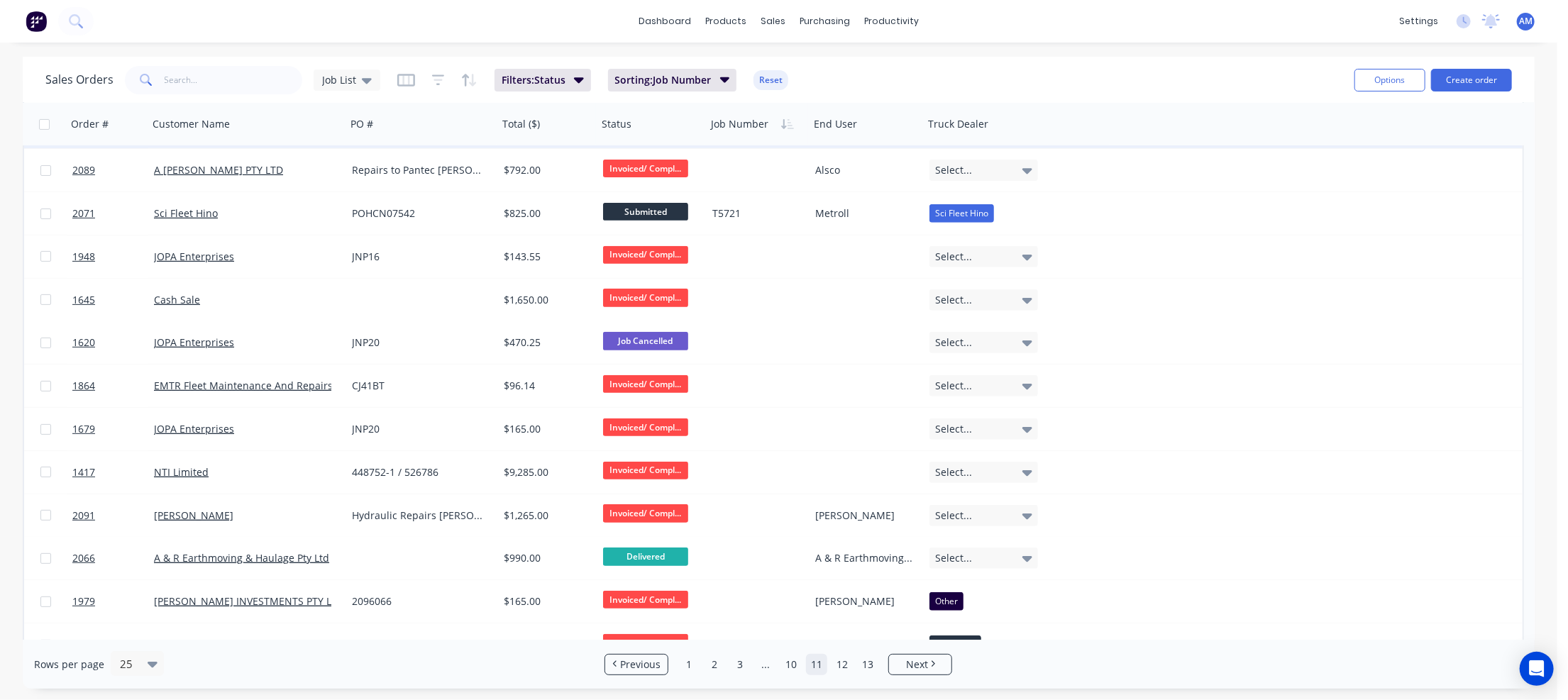
scroll to position [157, 0]
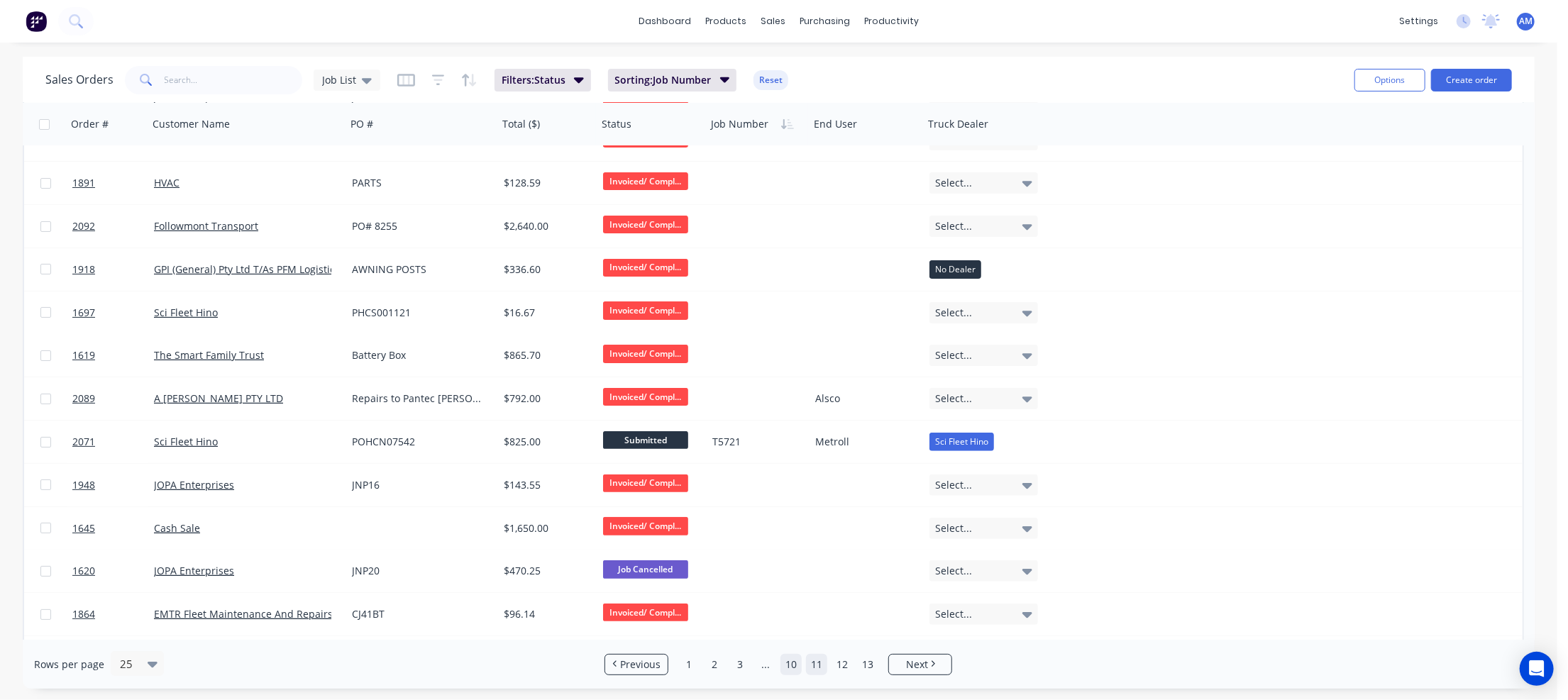
click at [788, 663] on link "10" at bounding box center [791, 664] width 21 height 21
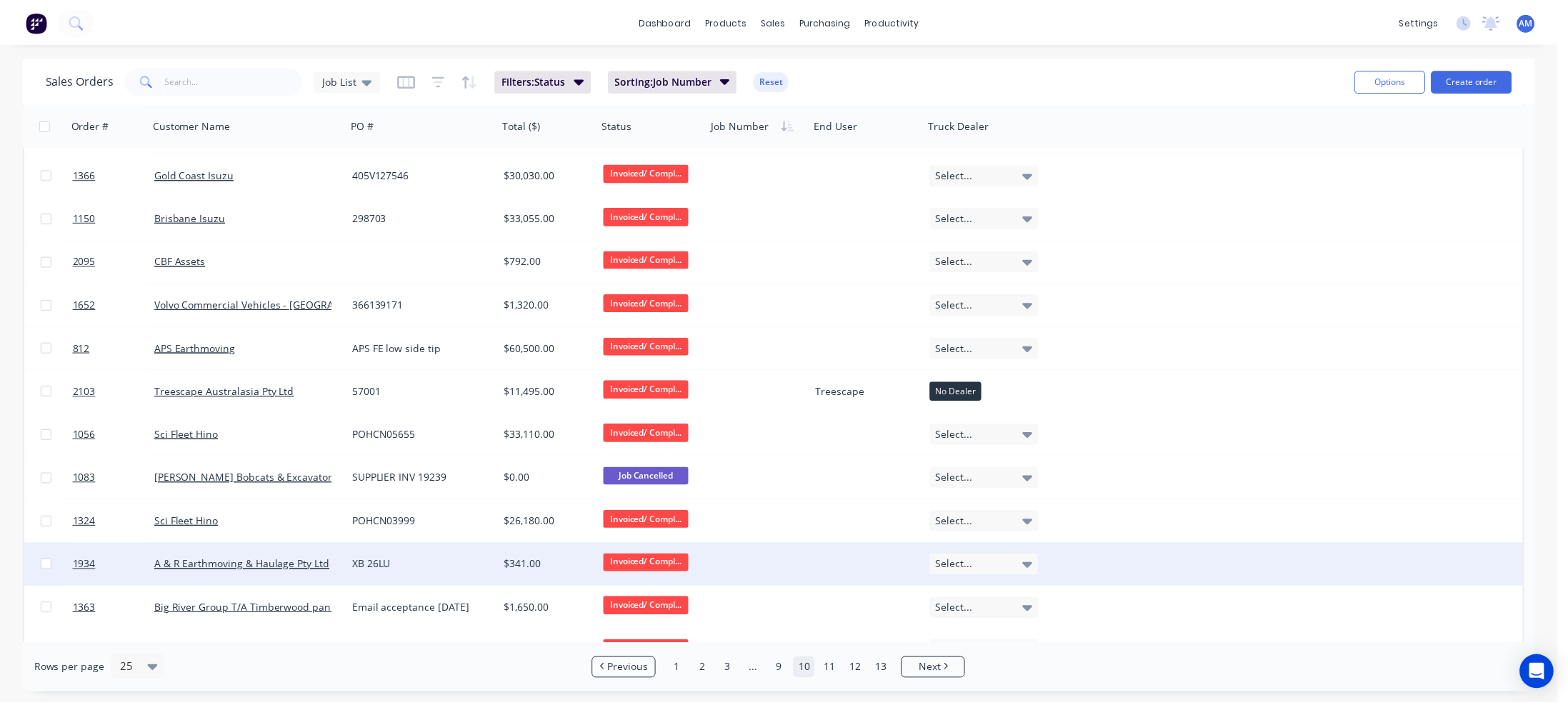
scroll to position [588, 0]
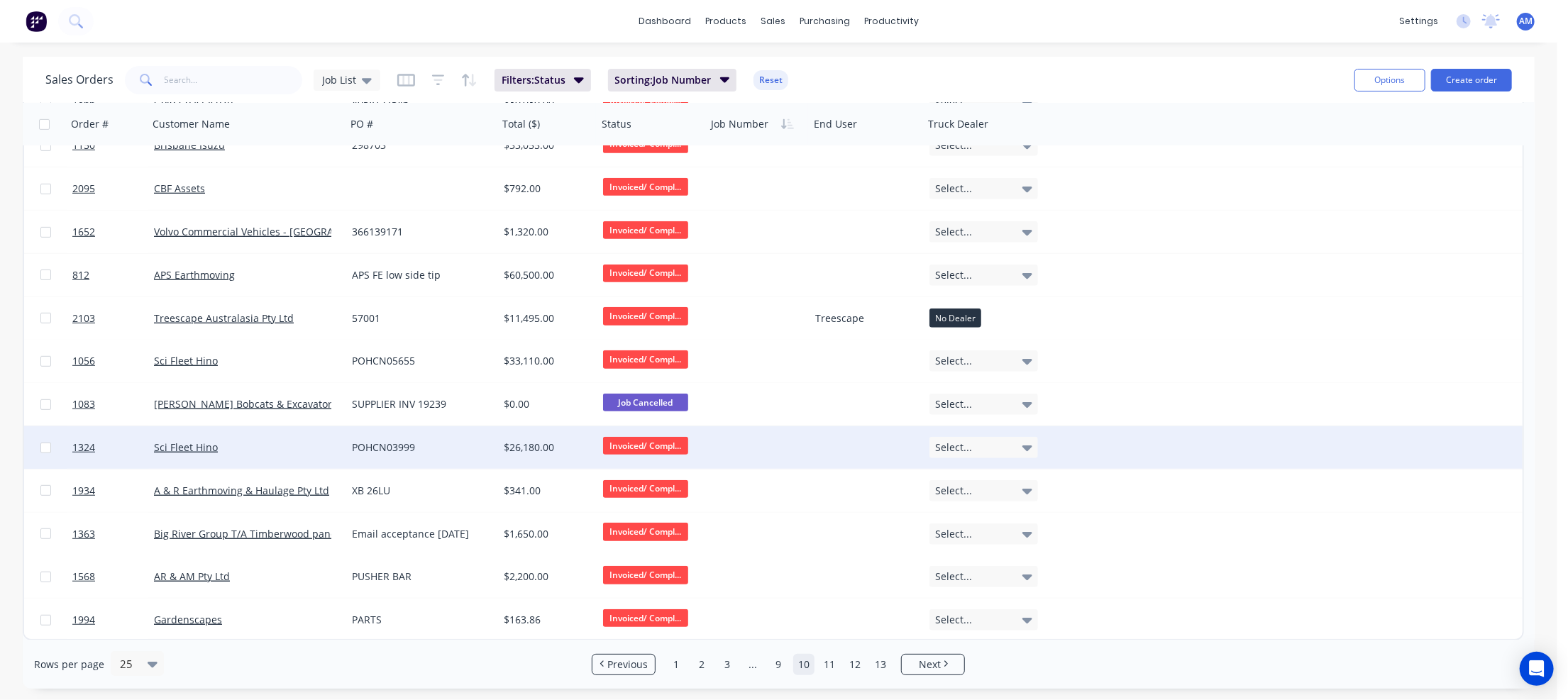
click at [388, 447] on div "POHCN03999" at bounding box center [418, 447] width 133 height 14
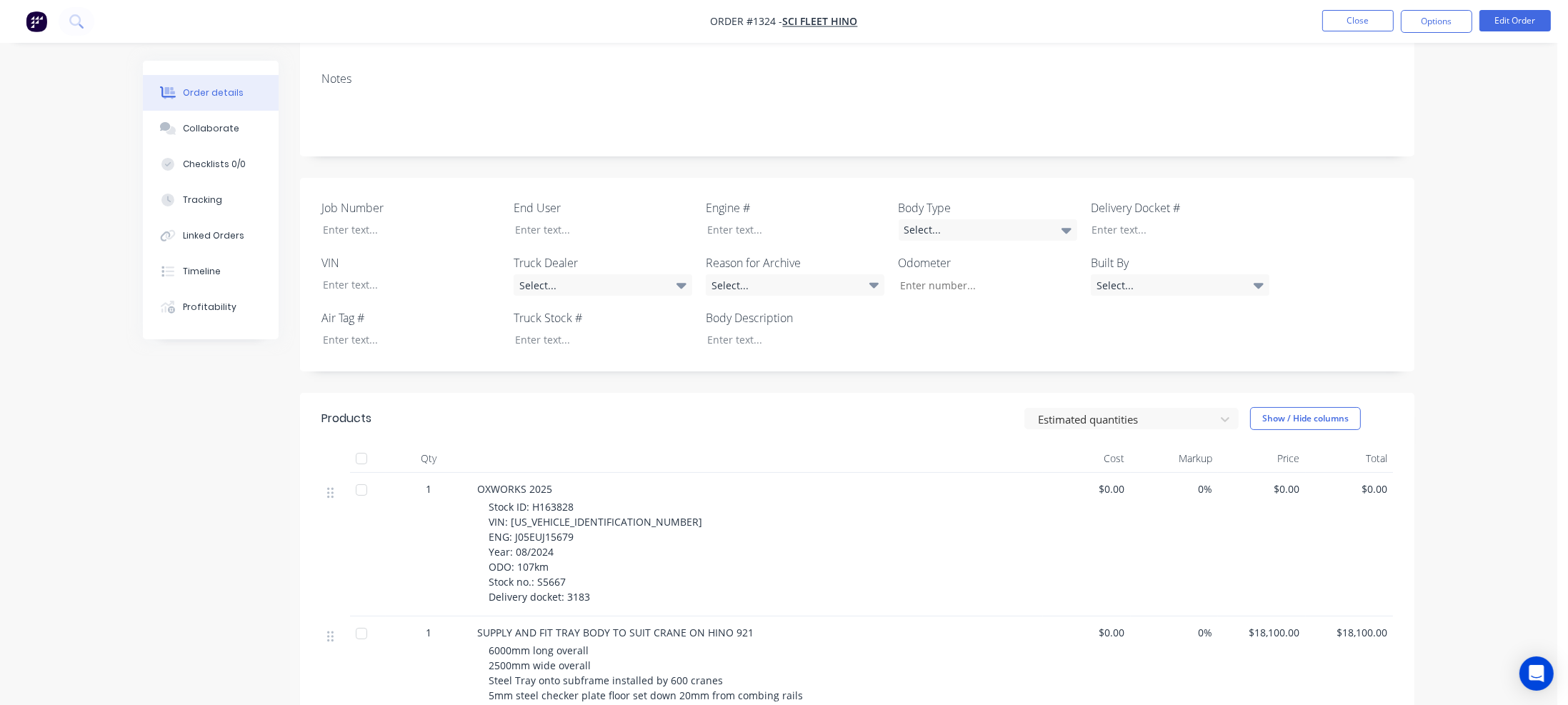
scroll to position [286, 0]
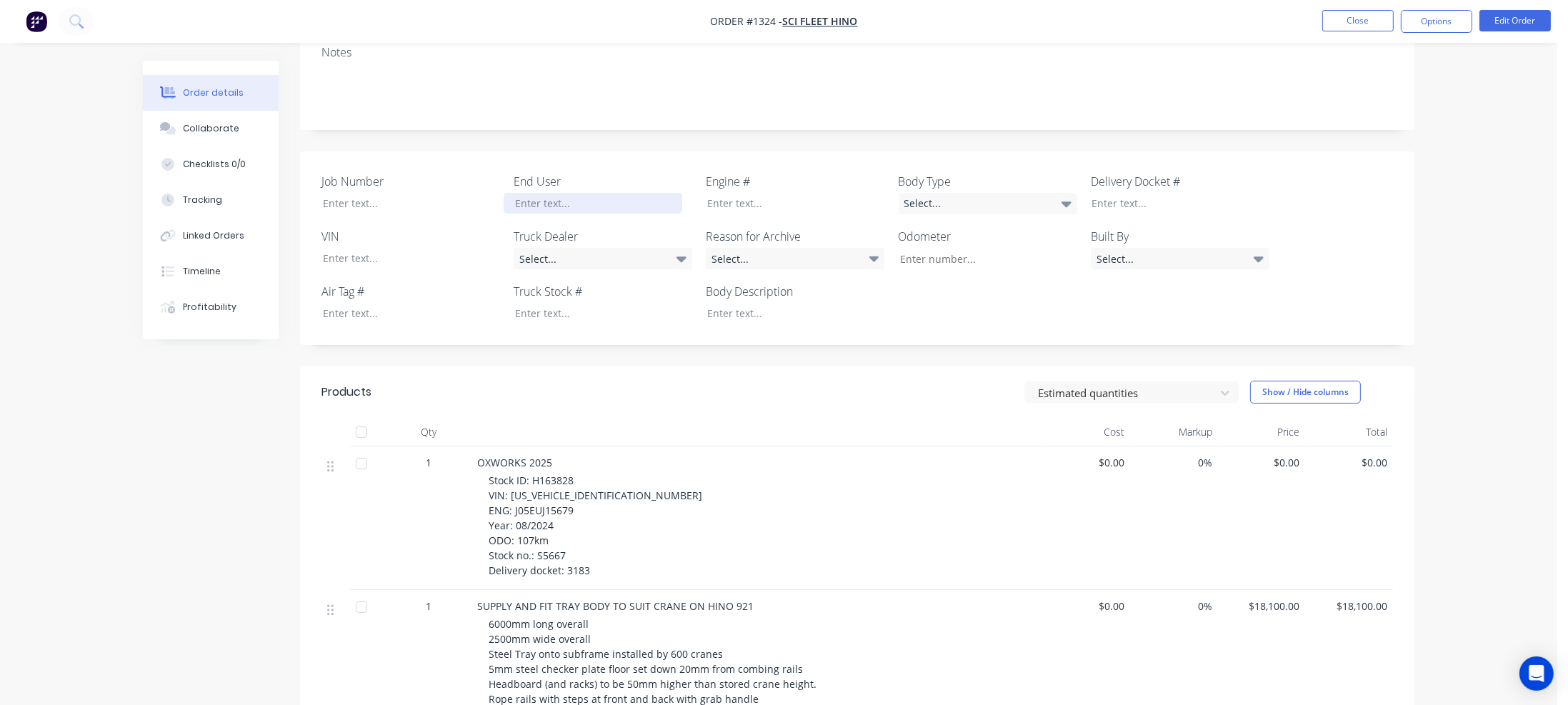
click at [531, 193] on div at bounding box center [592, 203] width 178 height 21
click at [529, 248] on div "Select..." at bounding box center [602, 259] width 178 height 21
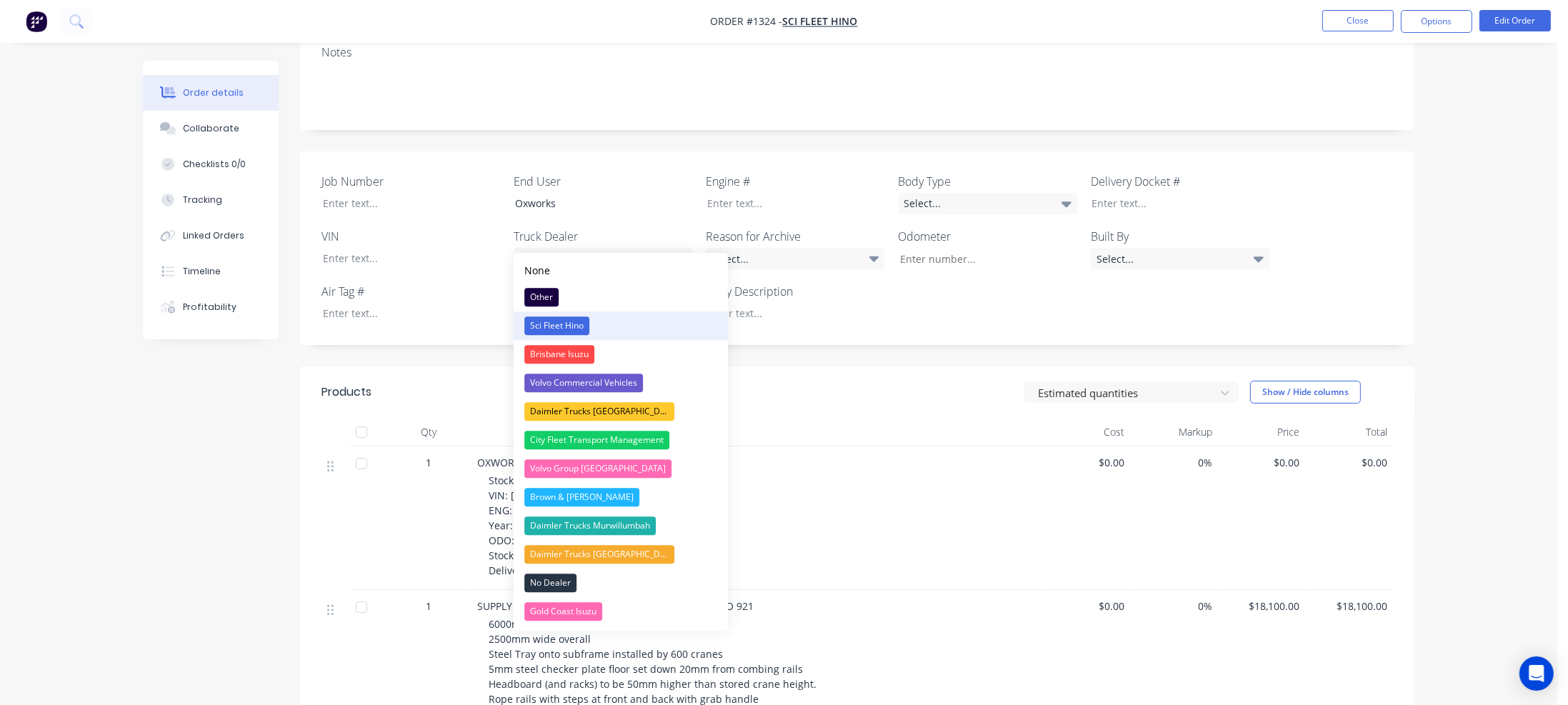
click at [537, 326] on div "Sci Fleet Hino" at bounding box center [557, 326] width 65 height 19
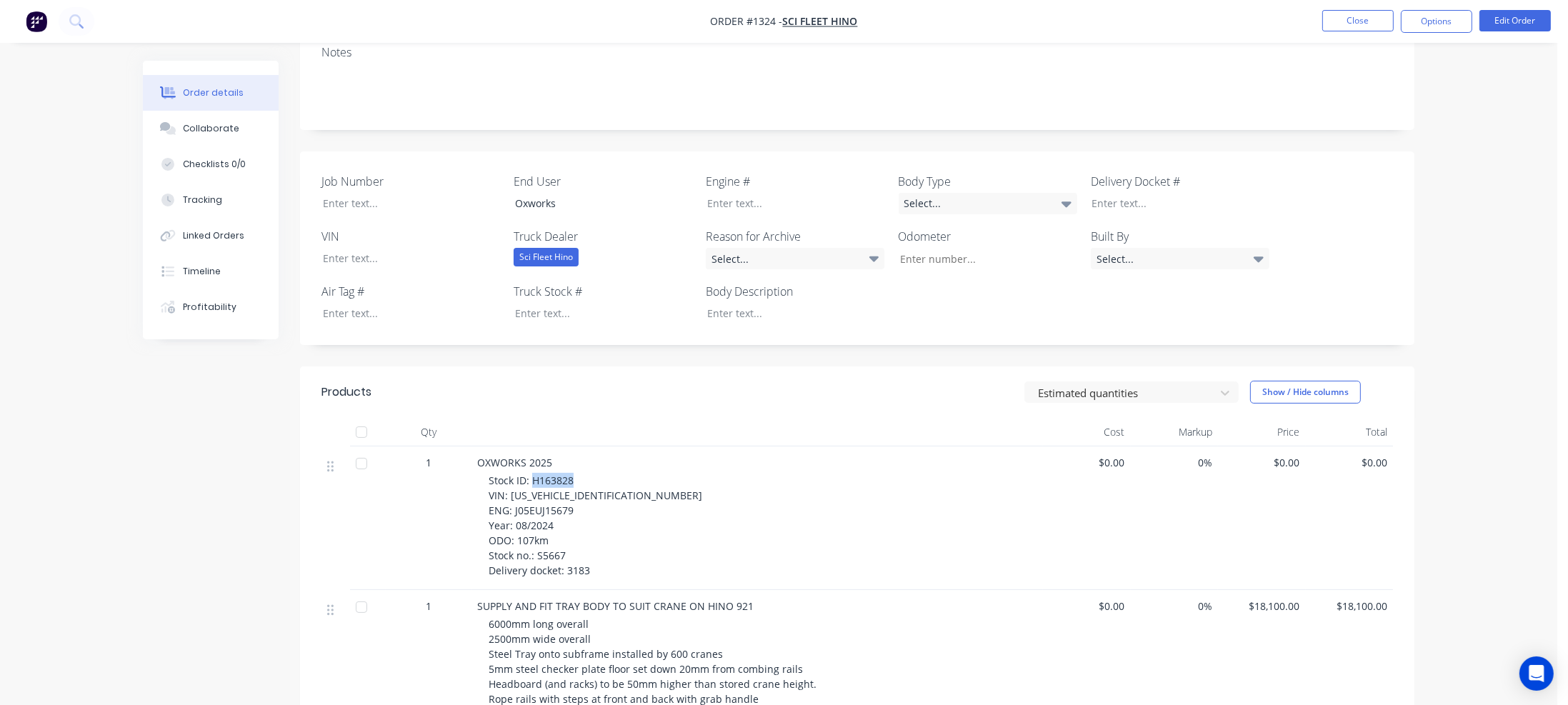
drag, startPoint x: 532, startPoint y: 461, endPoint x: 562, endPoint y: 461, distance: 30.0
click at [574, 473] on div "Stock ID: H163828 VIN: JHHXDJ2F50K014648 ENG: J05EUJ15679 Year: 08/2024 ODO: 10…" at bounding box center [763, 525] width 549 height 105
click at [543, 303] on div at bounding box center [592, 313] width 178 height 21
paste div
drag, startPoint x: 509, startPoint y: 476, endPoint x: 612, endPoint y: 474, distance: 103.0
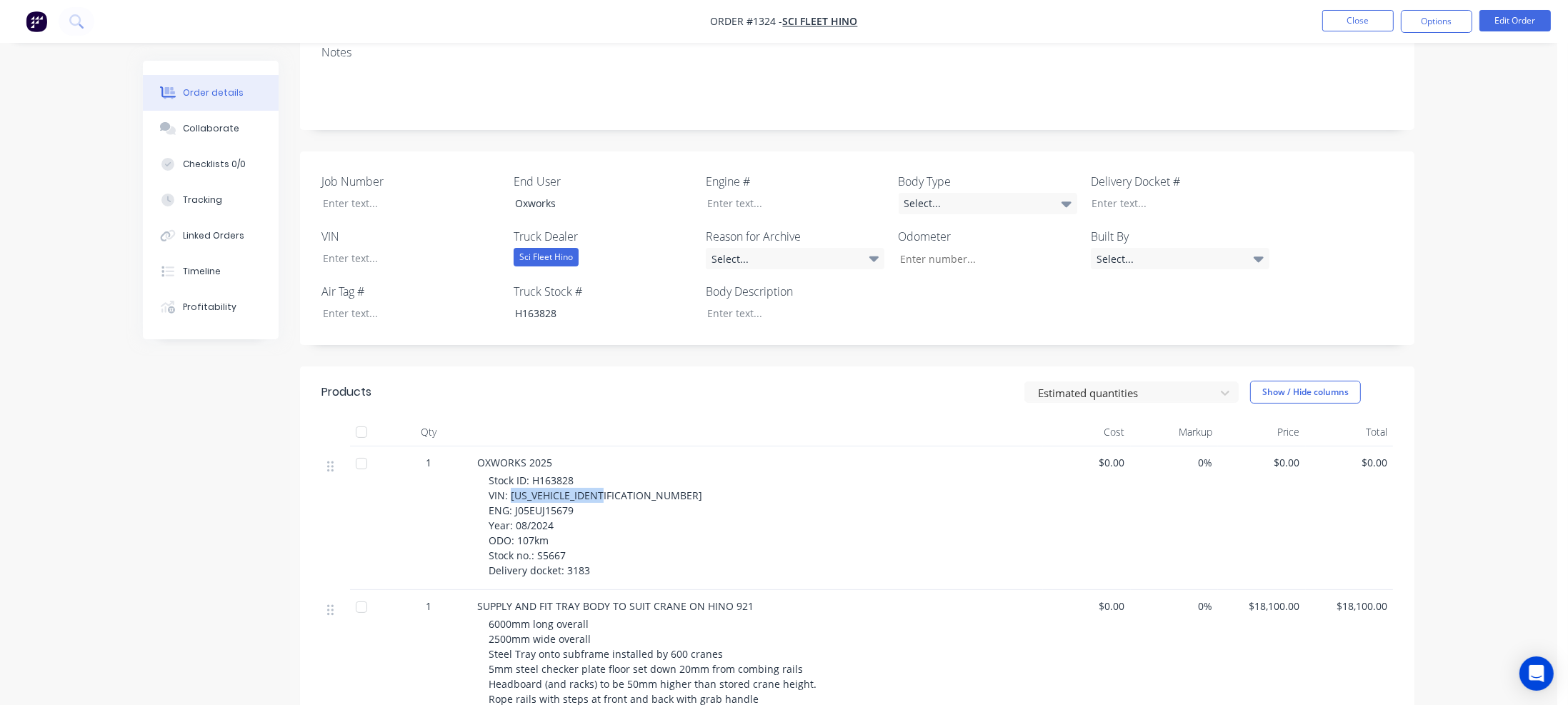
click at [612, 474] on div "Stock ID: H163828 VIN: JHHXDJ2F50K014648 ENG: J05EUJ15679 Year: 08/2024 ODO: 10…" at bounding box center [763, 525] width 549 height 105
click at [372, 228] on label "VIN" at bounding box center [410, 236] width 178 height 17
click at [367, 248] on div at bounding box center [400, 258] width 178 height 21
paste div
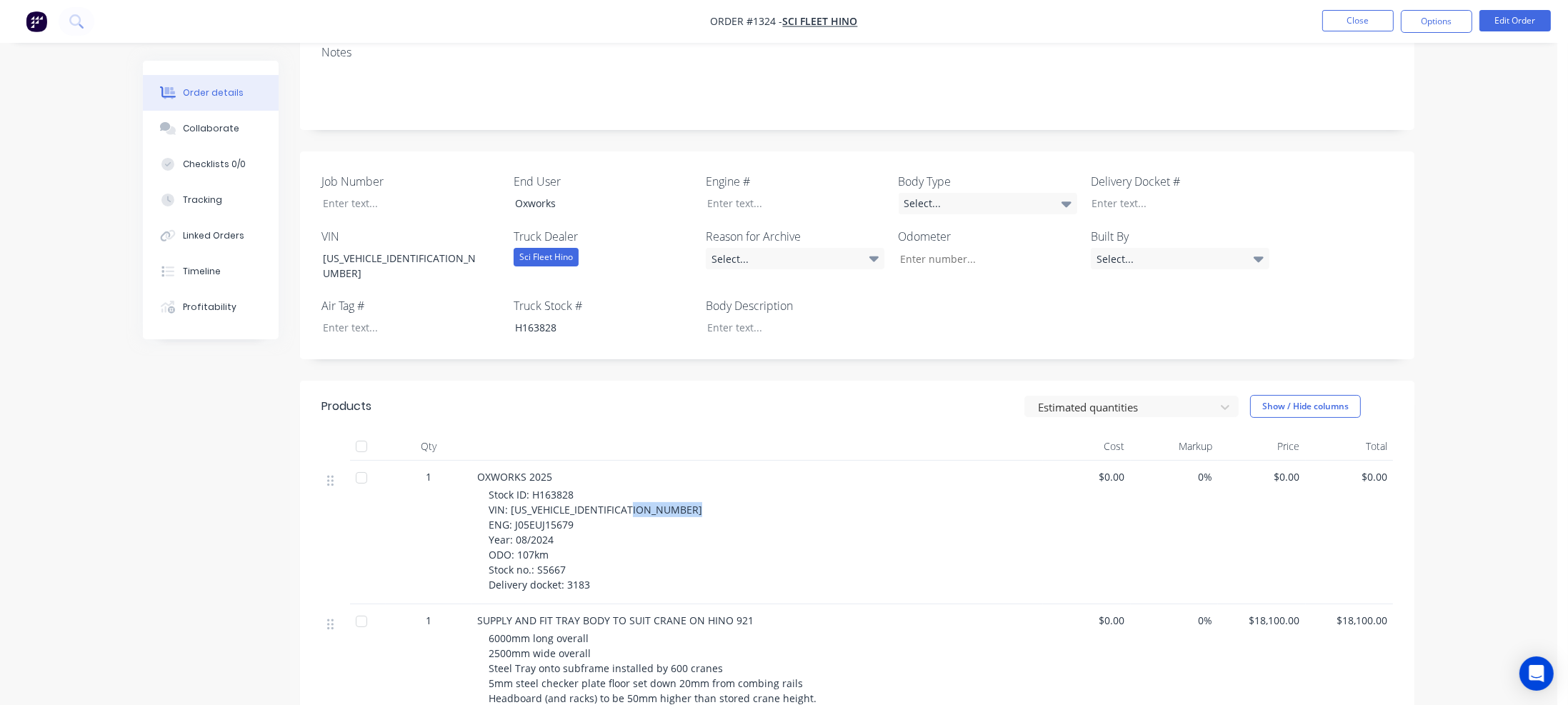
drag, startPoint x: 513, startPoint y: 491, endPoint x: 583, endPoint y: 494, distance: 70.1
click at [583, 494] on div "Stock ID: H163828 VIN: JHHXDJ2F50K014648 ENG: J05EUJ15679 Year: 08/2024 ODO: 10…" at bounding box center [763, 539] width 549 height 105
click at [720, 193] on div at bounding box center [784, 203] width 178 height 21
paste div
drag, startPoint x: 516, startPoint y: 520, endPoint x: 547, endPoint y: 519, distance: 31.0
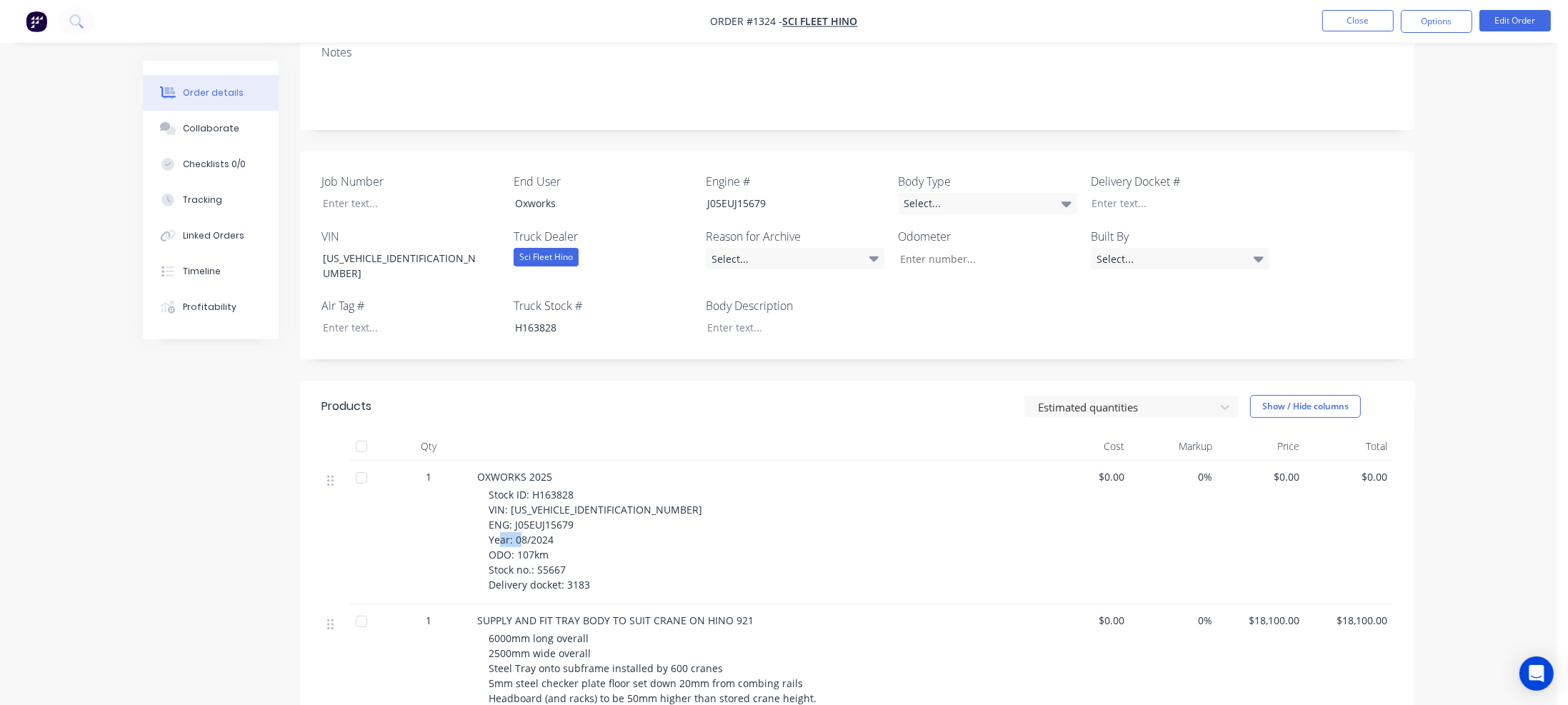
click at [547, 519] on span "Stock ID: H163828 VIN: JHHXDJ2F50K014648 ENG: J05EUJ15679 Year: 08/2024 ODO: 10…" at bounding box center [595, 539] width 213 height 104
click at [958, 248] on input "Job Number" at bounding box center [982, 259] width 188 height 21
paste input "107km"
type input "107"
drag, startPoint x: 537, startPoint y: 534, endPoint x: 572, endPoint y: 534, distance: 35.0
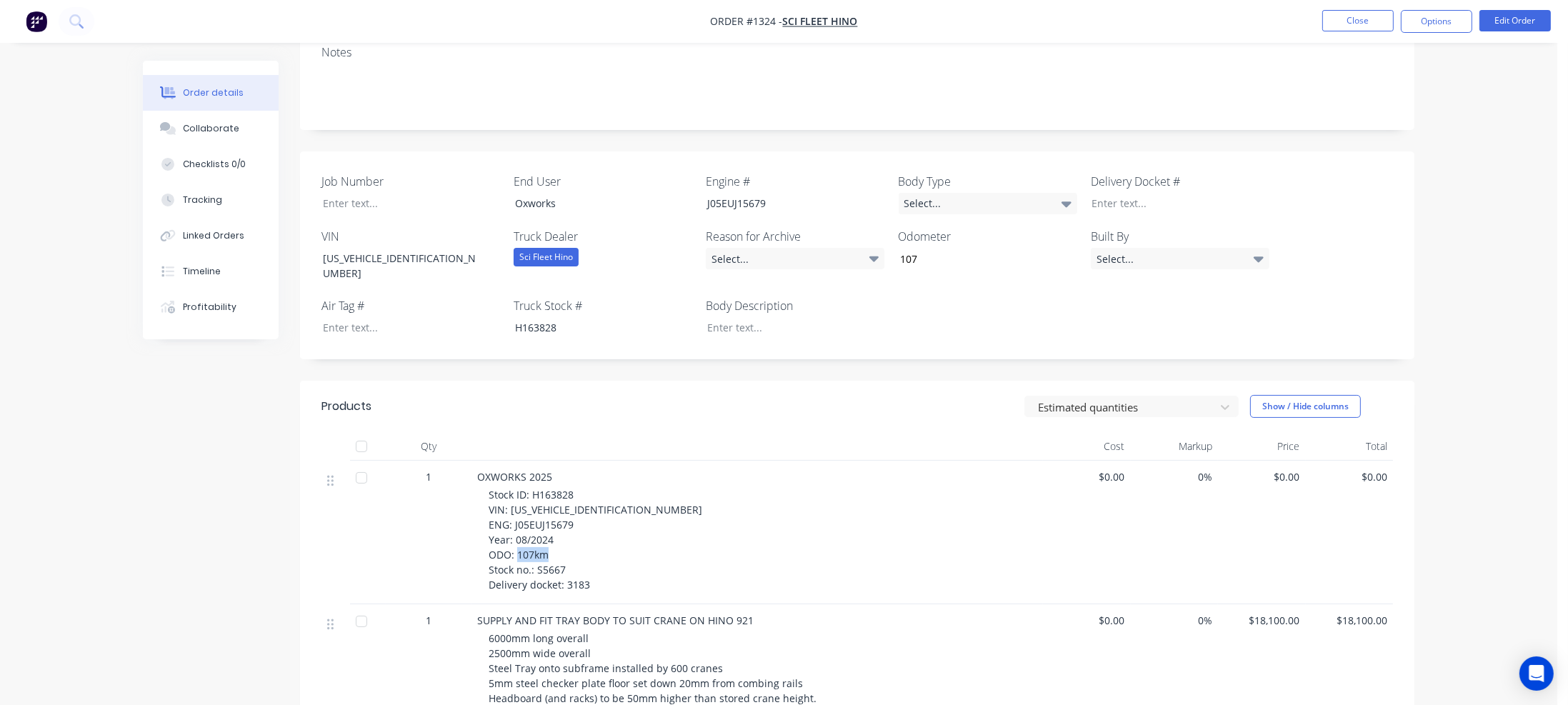
click at [572, 534] on div "Stock ID: H163828 VIN: JHHXDJ2F50K014648 ENG: J05EUJ15679 Year: 08/2024 ODO: 10…" at bounding box center [763, 539] width 549 height 105
click at [350, 193] on div at bounding box center [400, 203] width 178 height 21
paste div
drag, startPoint x: 566, startPoint y: 551, endPoint x: 594, endPoint y: 551, distance: 28.0
click at [594, 551] on div "Stock ID: H163828 VIN: JHHXDJ2F50K014648 ENG: J05EUJ15679 Year: 08/2024 ODO: 10…" at bounding box center [763, 539] width 549 height 105
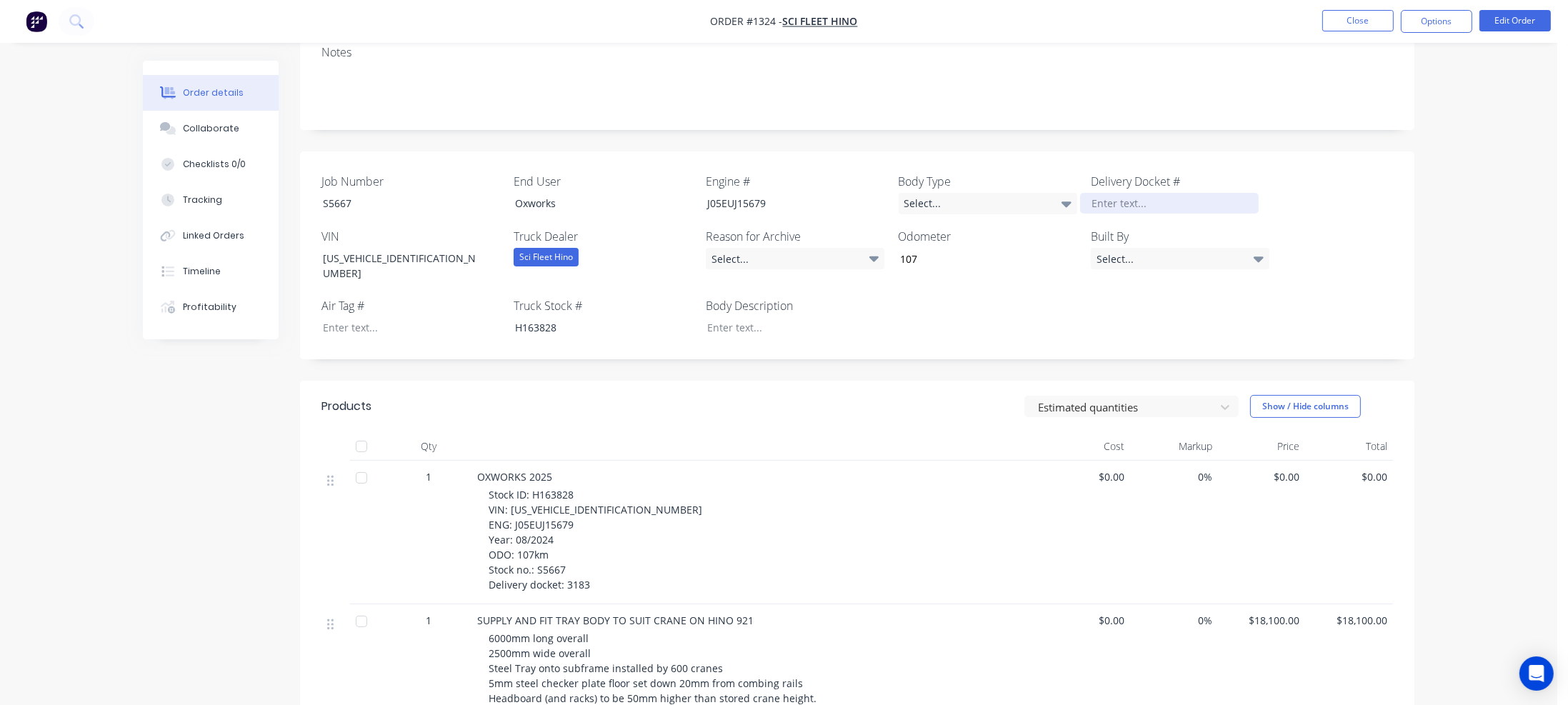
click at [1115, 193] on div at bounding box center [1169, 203] width 178 height 21
paste div
click at [783, 317] on div at bounding box center [784, 327] width 178 height 21
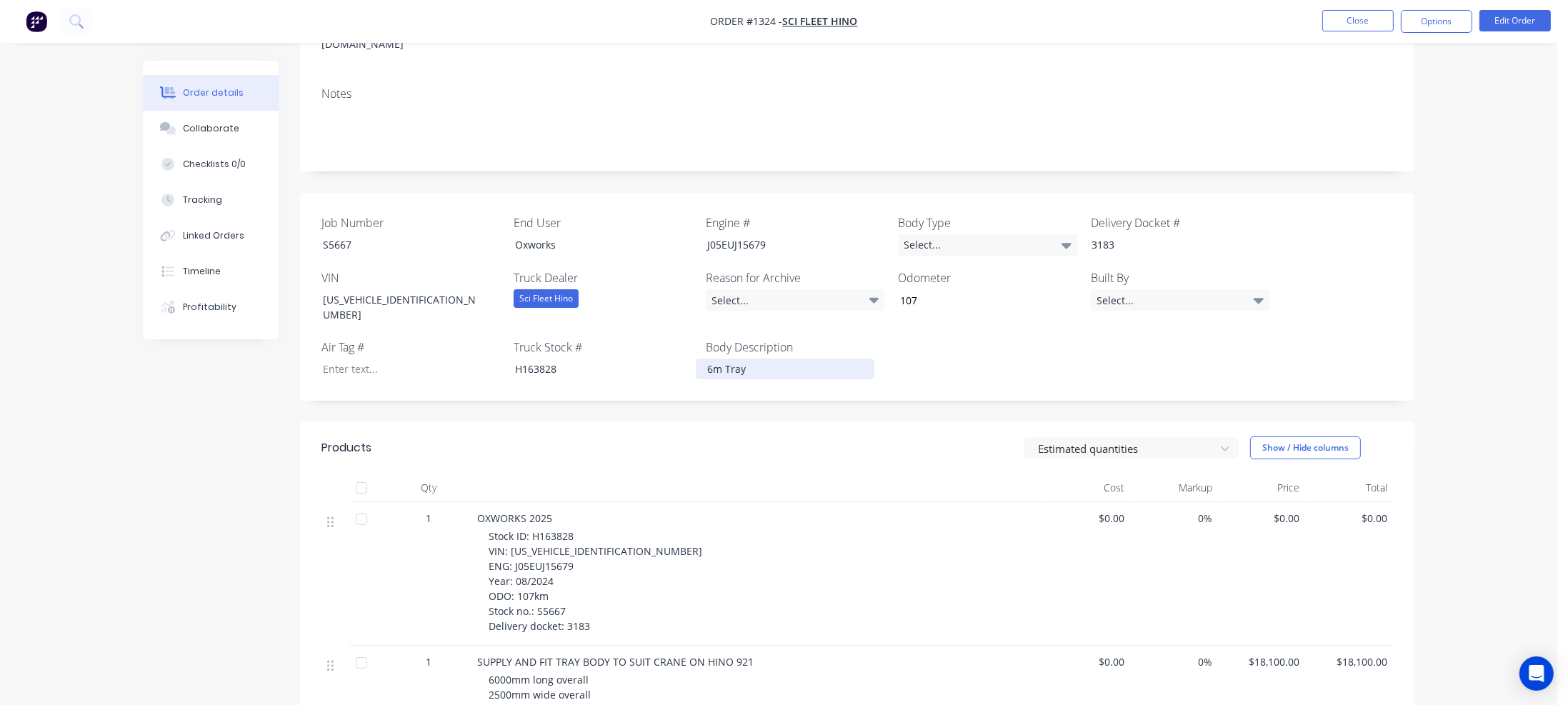
scroll to position [214, 0]
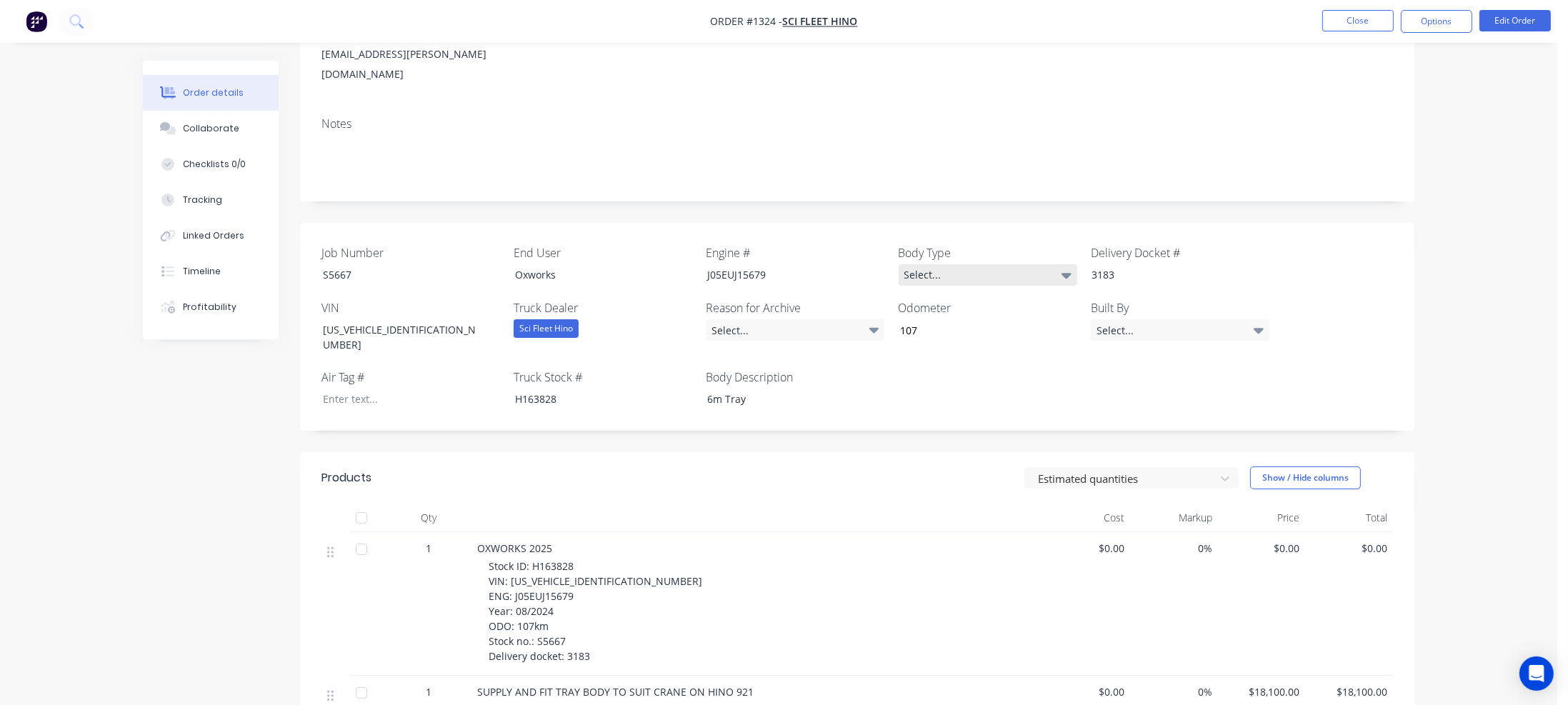
click at [1029, 264] on div "Select..." at bounding box center [988, 275] width 178 height 21
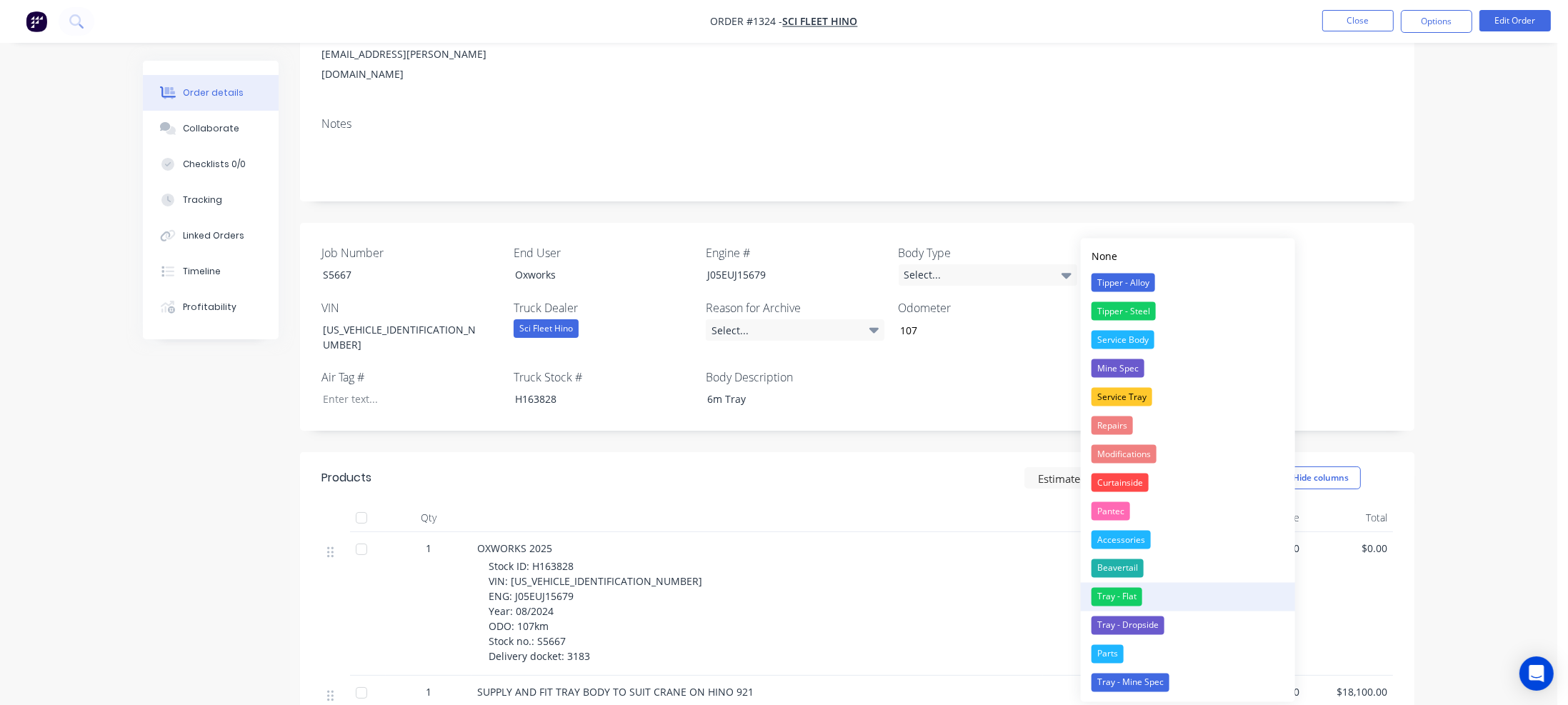
click at [1103, 597] on div "Tray - Flat" at bounding box center [1117, 598] width 51 height 19
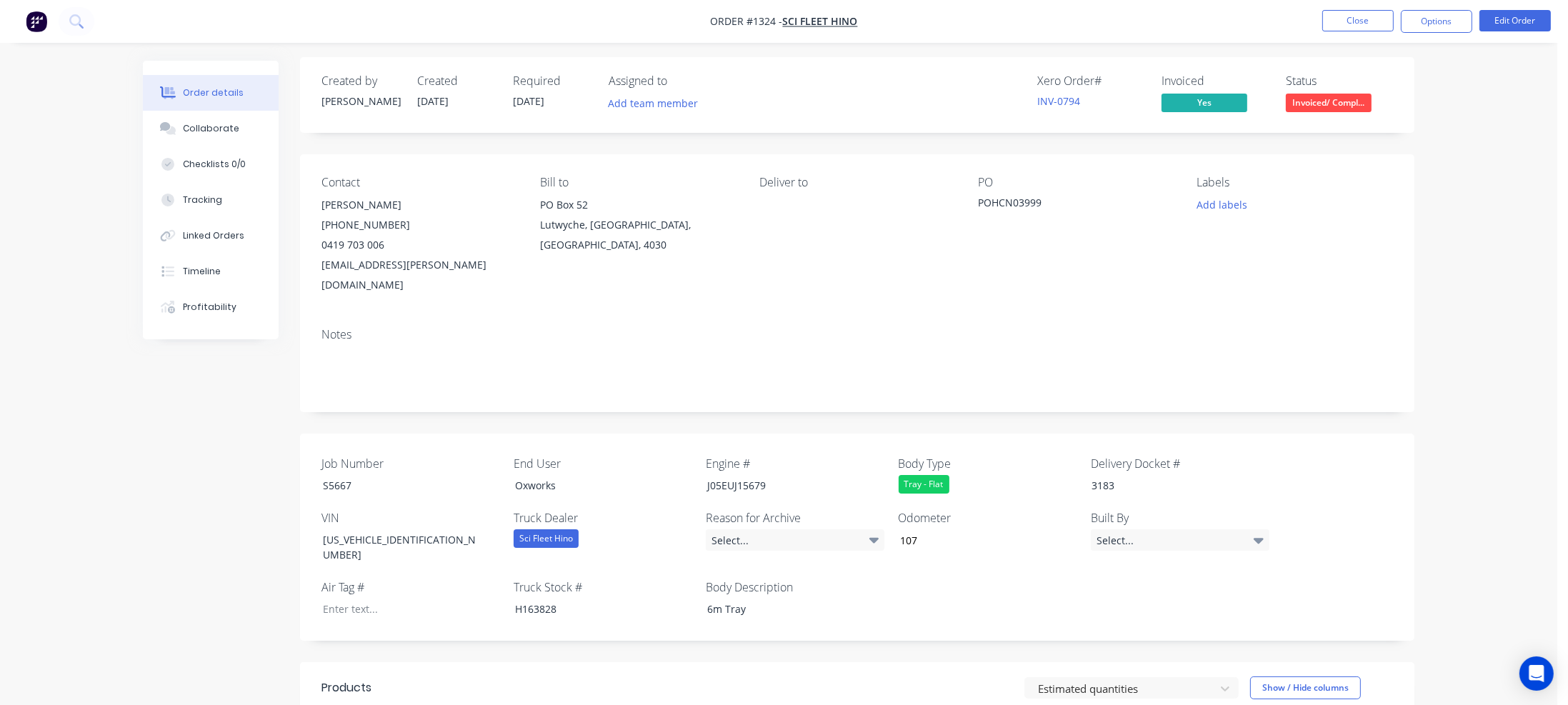
scroll to position [0, 0]
click at [1340, 22] on button "Close" at bounding box center [1358, 21] width 72 height 21
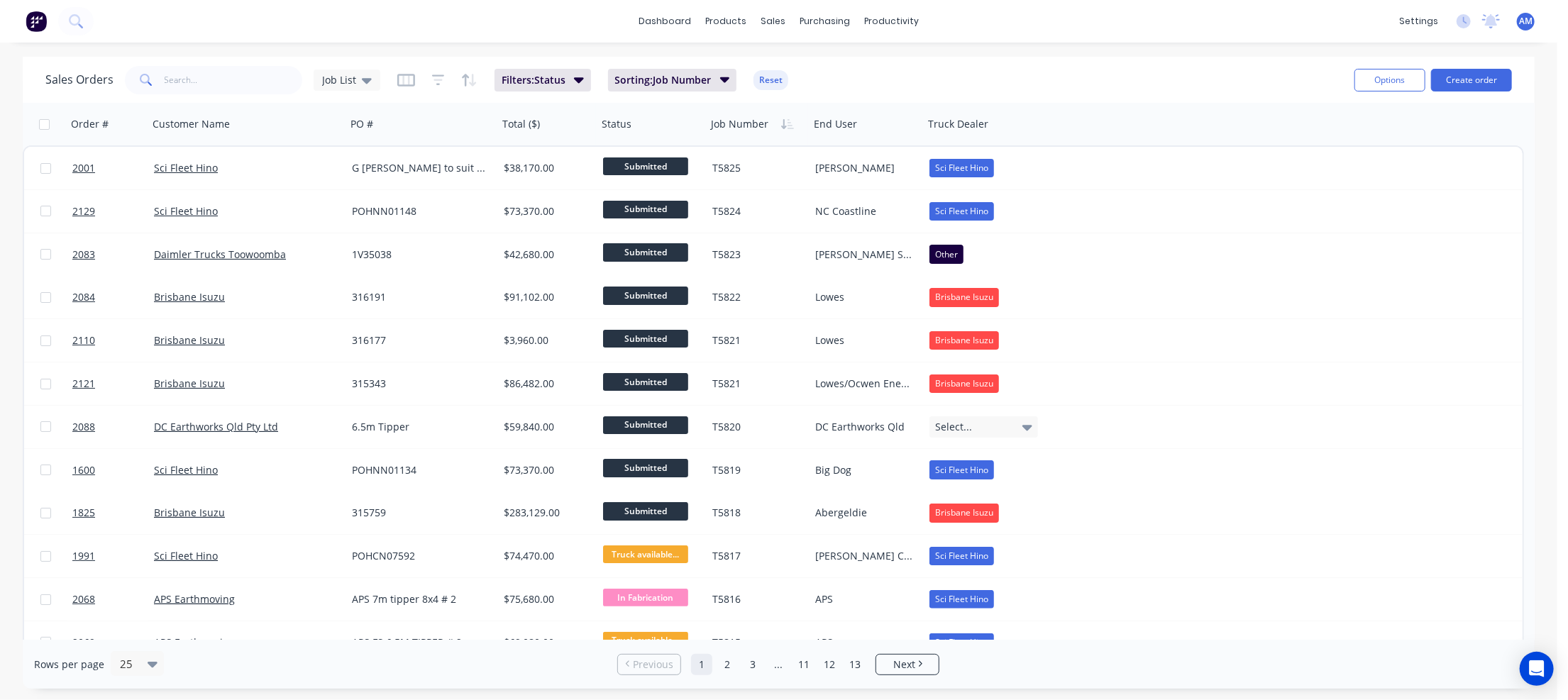
click at [804, 663] on link "11" at bounding box center [804, 664] width 21 height 21
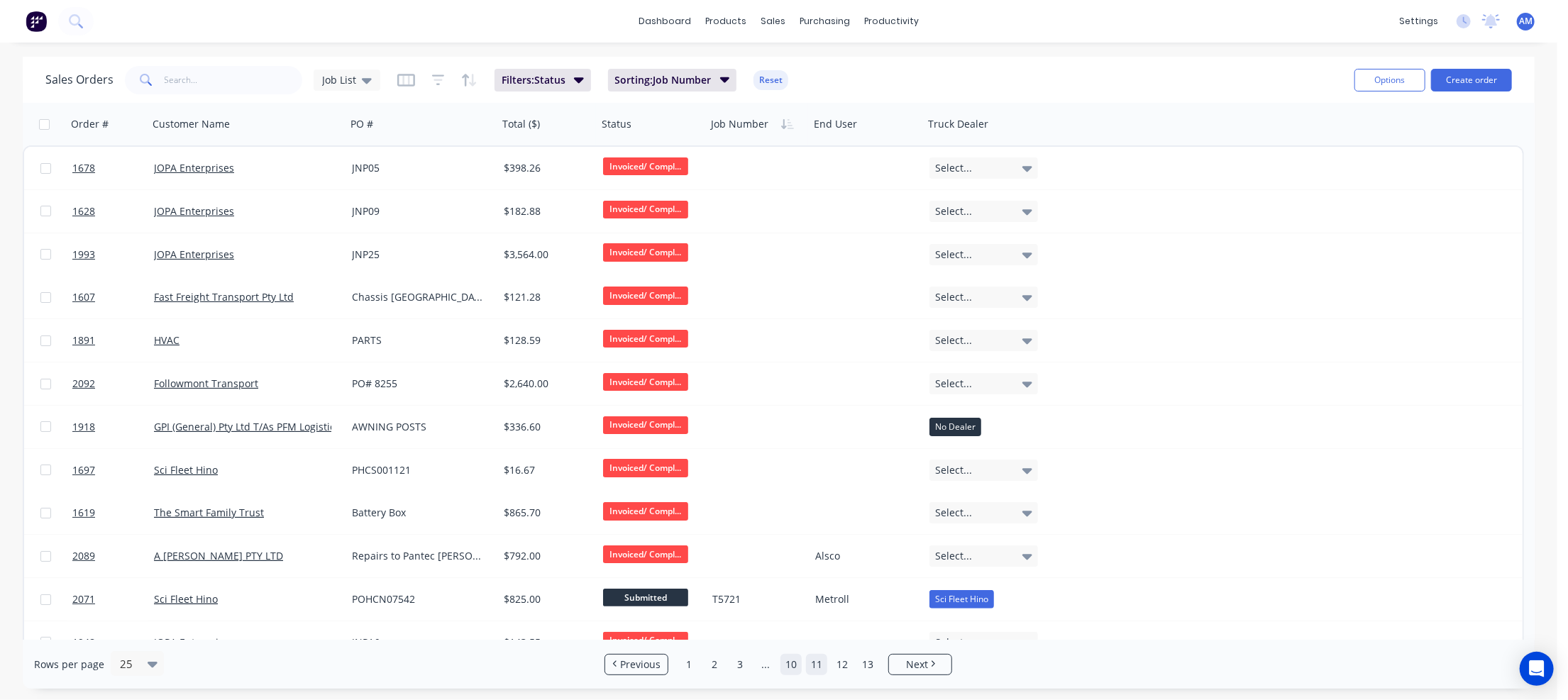
click at [789, 663] on link "10" at bounding box center [791, 664] width 21 height 21
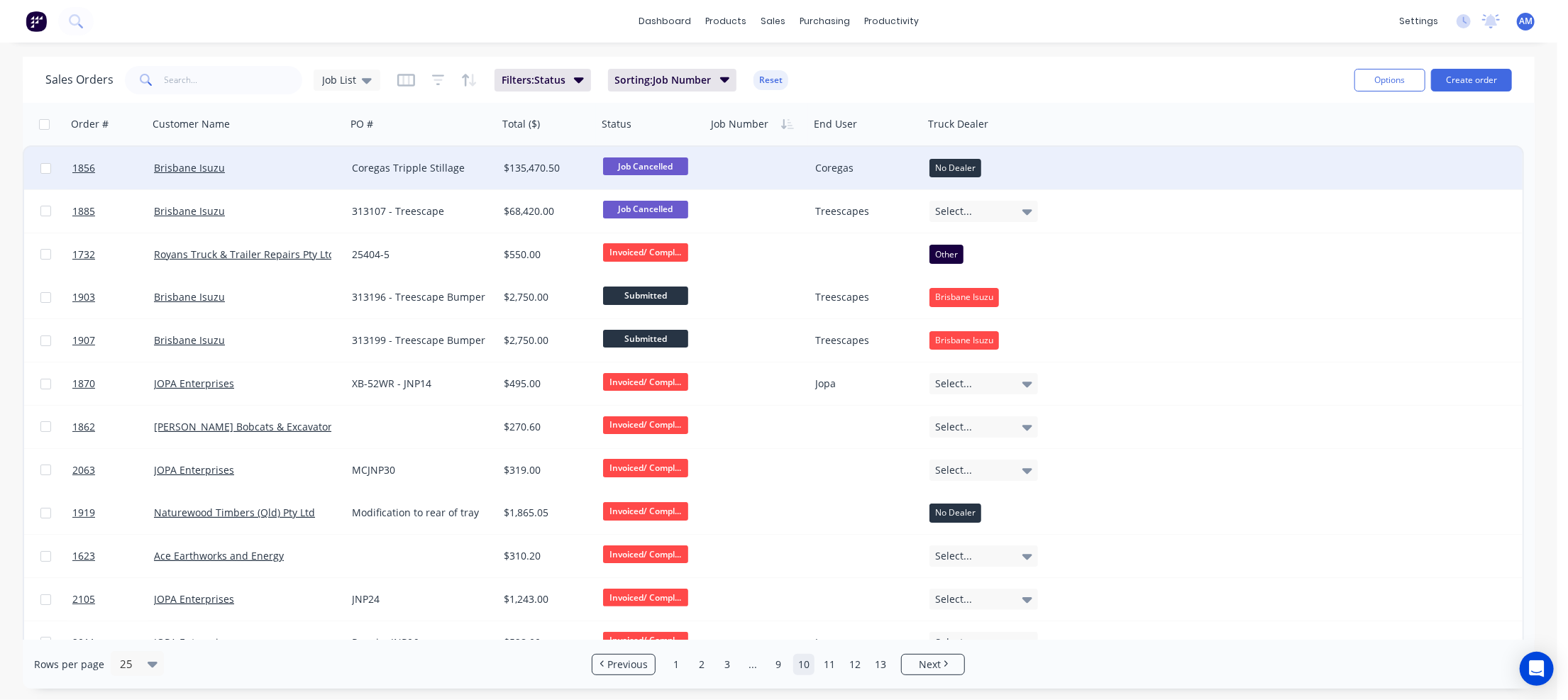
click at [430, 170] on div "Coregas Tripple Stillage" at bounding box center [418, 168] width 133 height 14
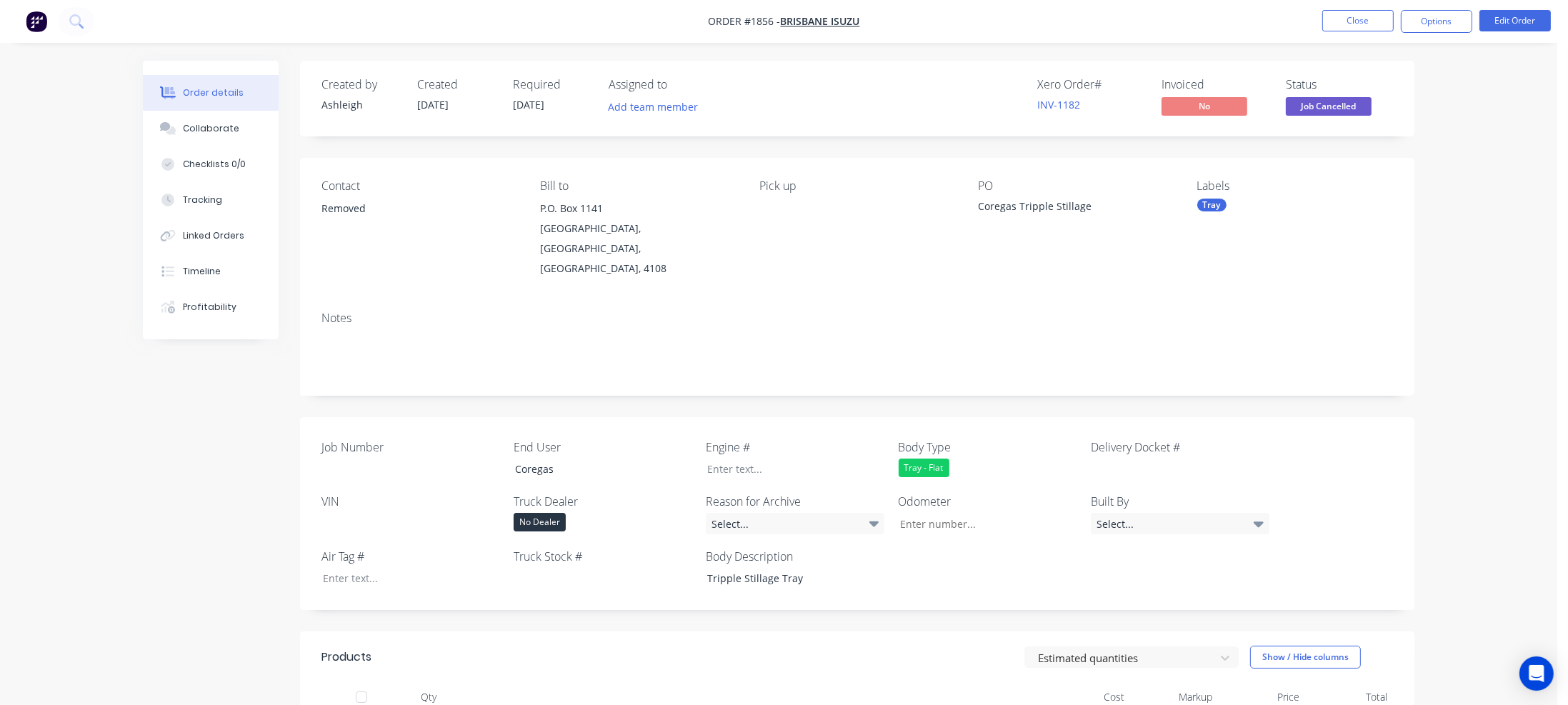
click at [1340, 31] on button "Close" at bounding box center [1358, 21] width 72 height 21
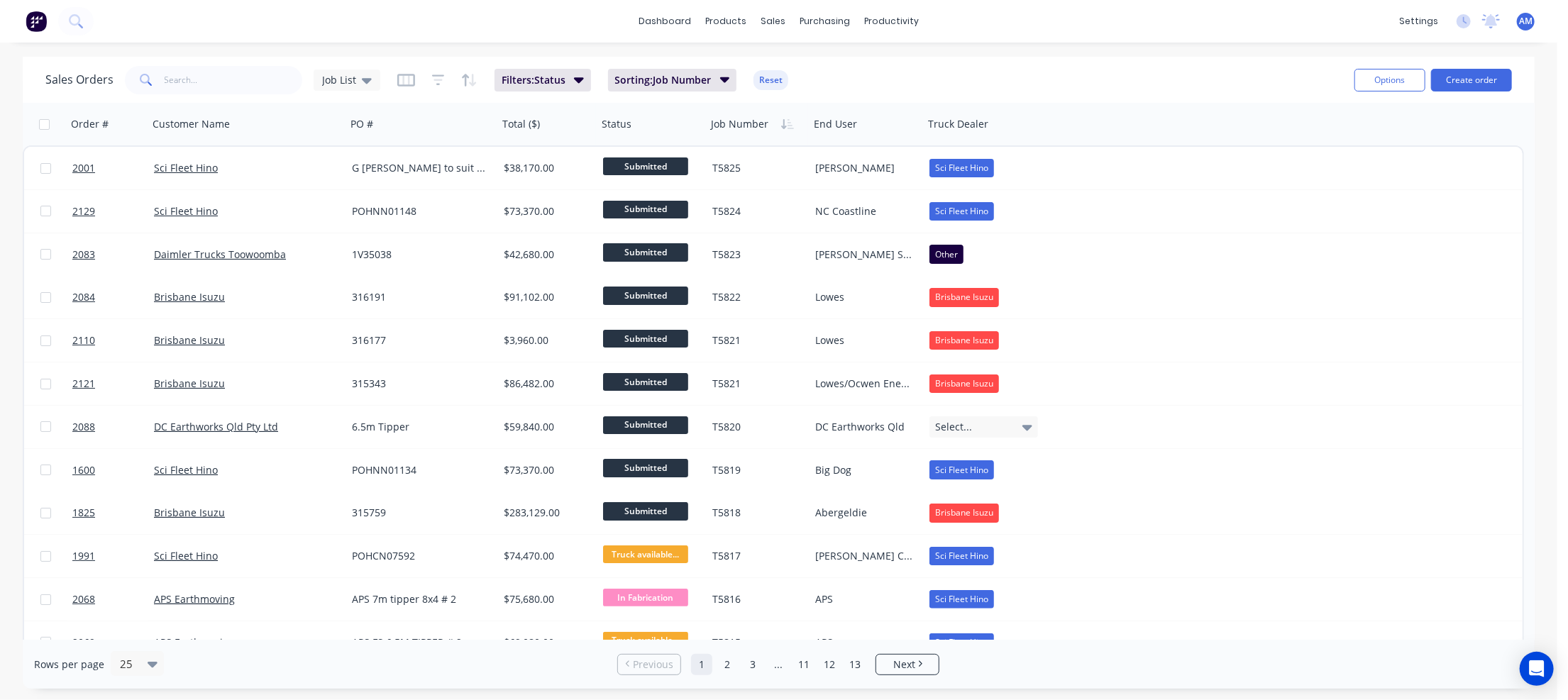
click at [807, 665] on link "11" at bounding box center [804, 664] width 21 height 21
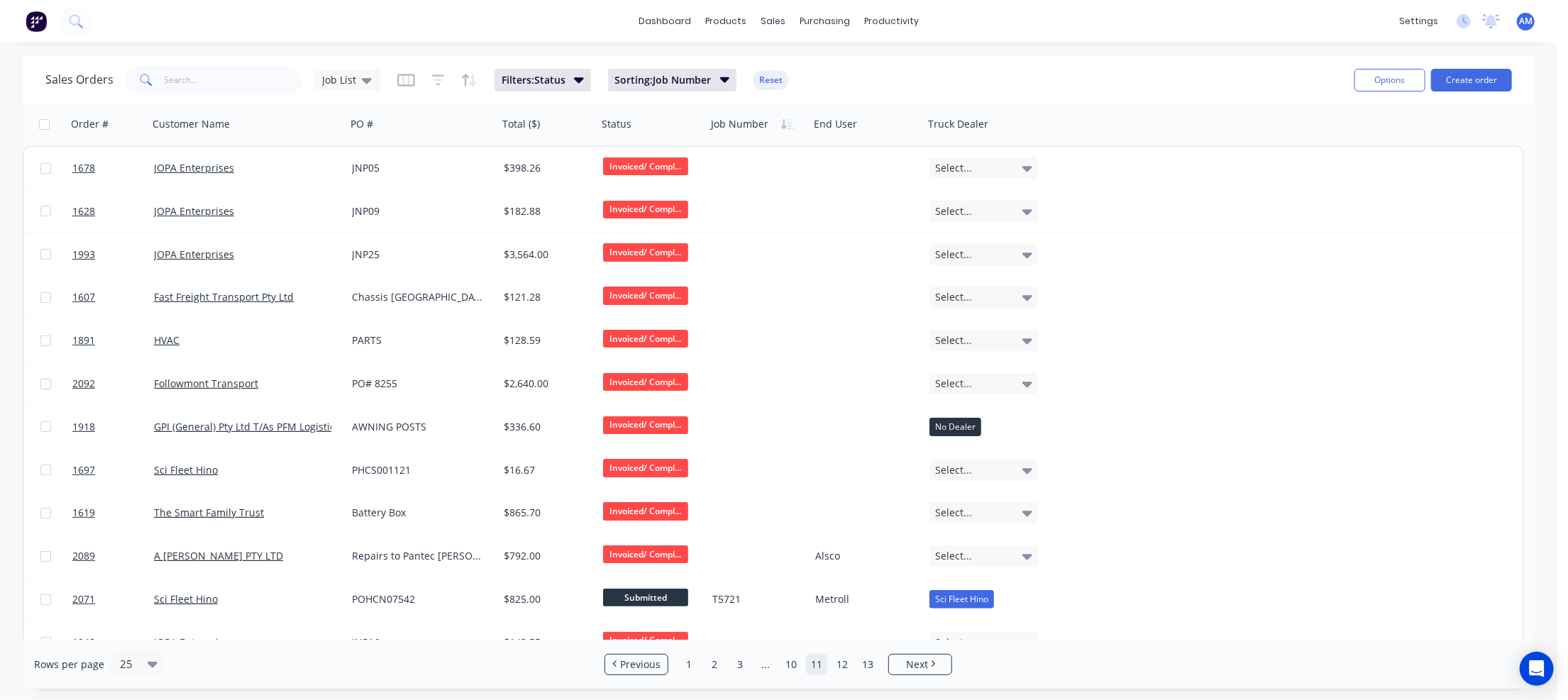
click at [791, 666] on link "10" at bounding box center [791, 664] width 21 height 21
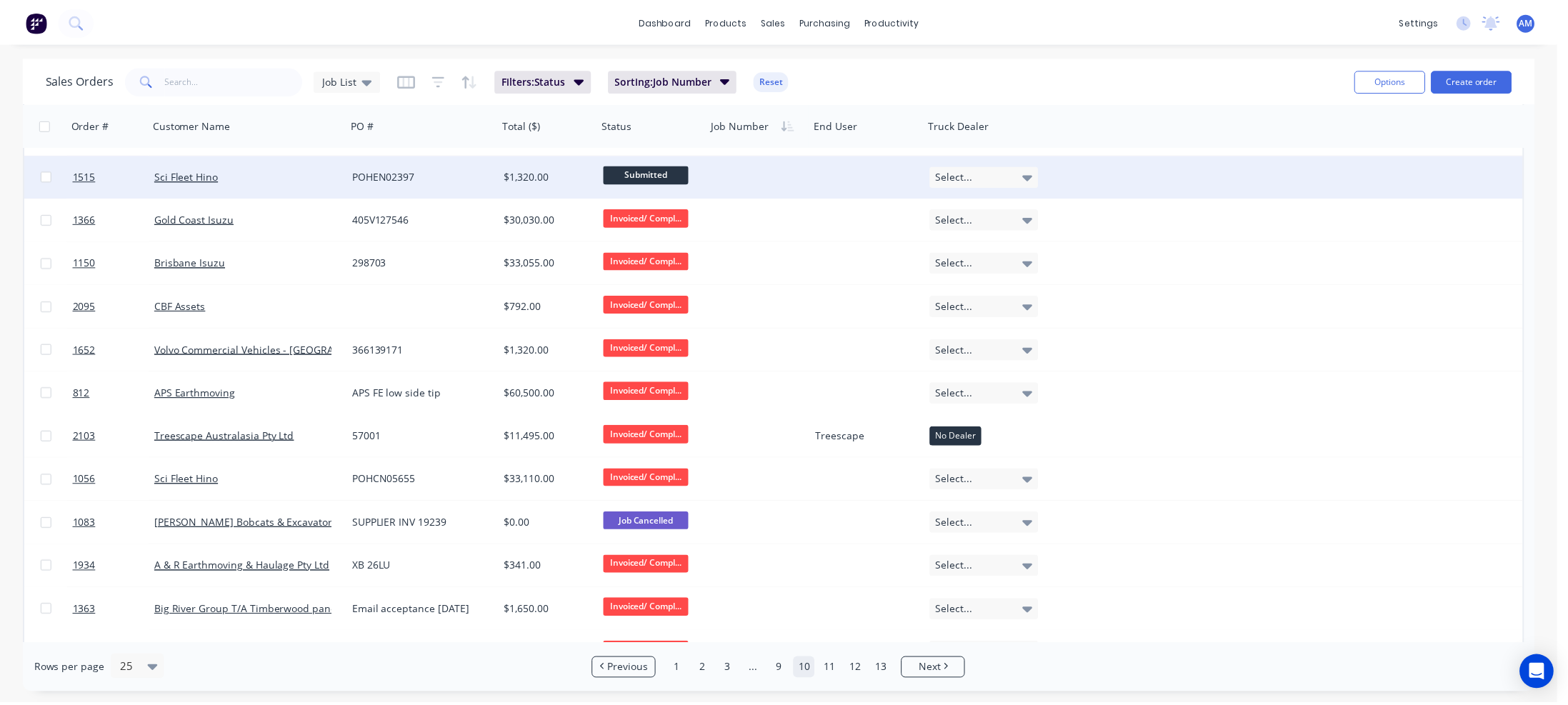
scroll to position [588, 0]
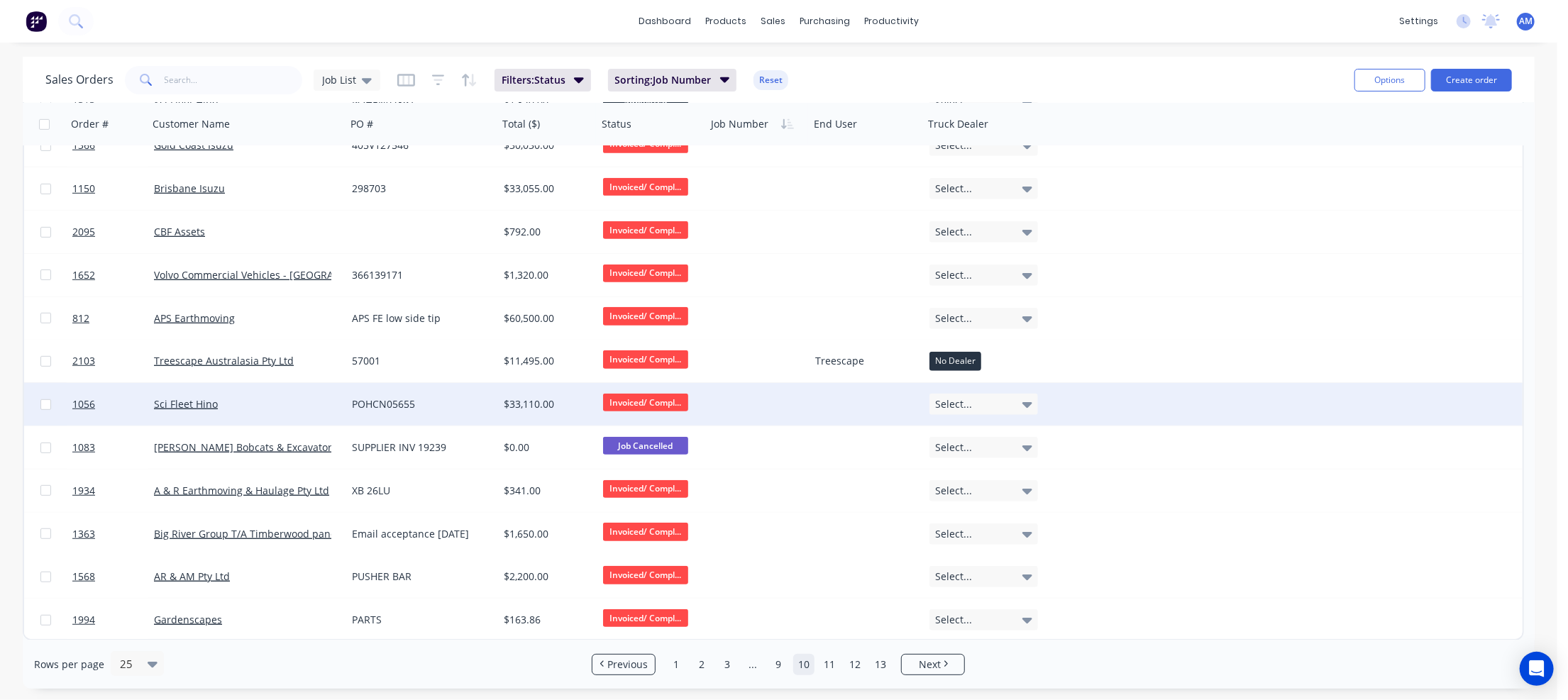
click at [394, 405] on div "POHCN05655" at bounding box center [418, 404] width 133 height 14
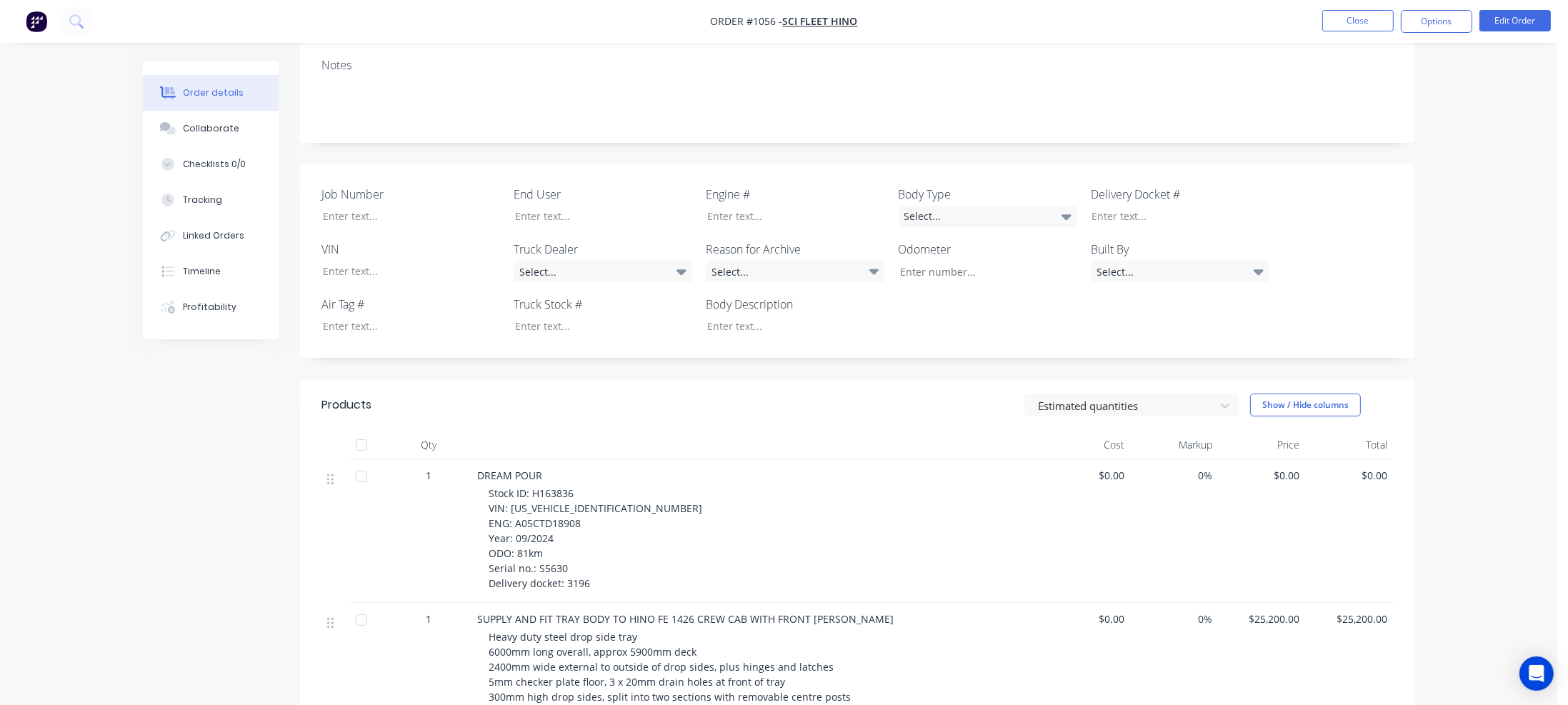
scroll to position [286, 0]
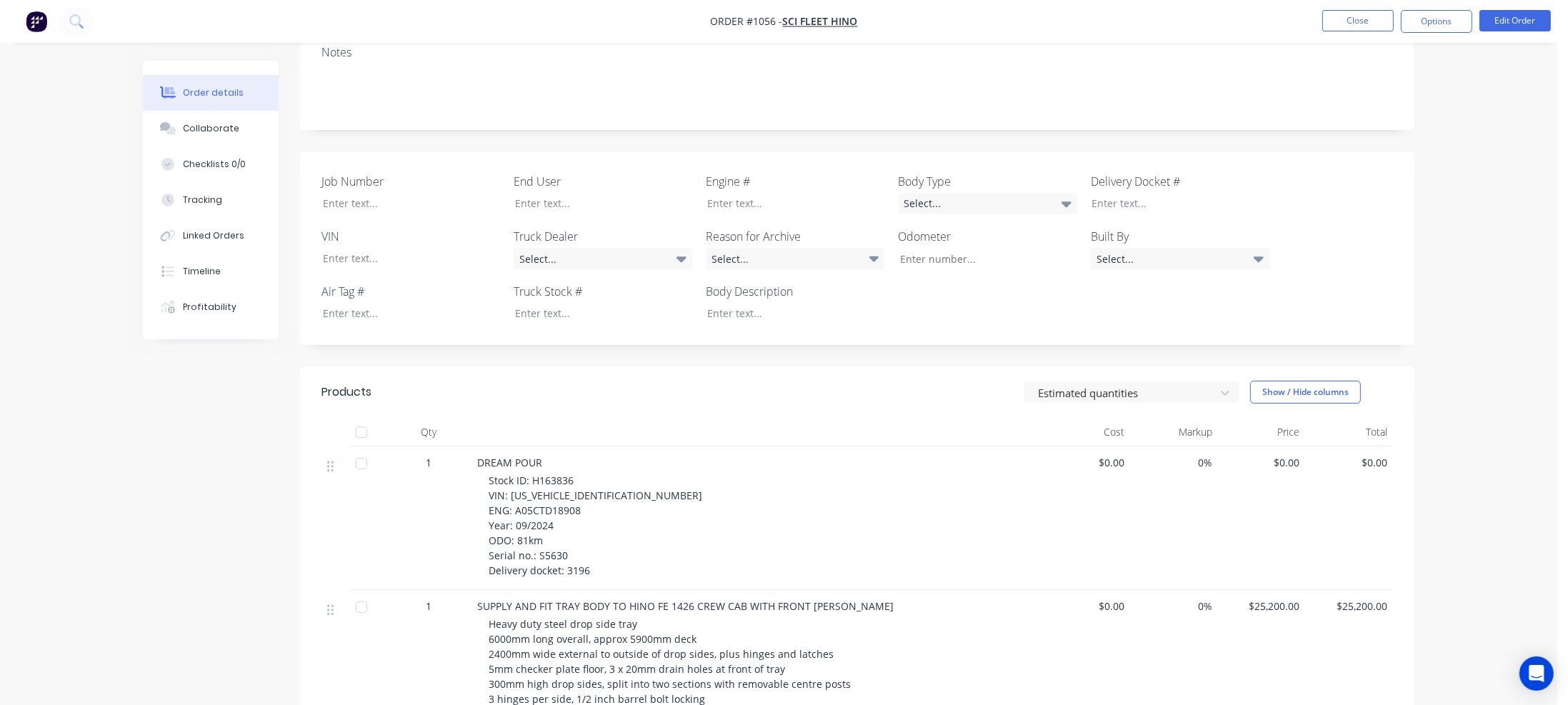
click at [523, 173] on div "End User" at bounding box center [602, 193] width 178 height 42
click at [524, 193] on div at bounding box center [592, 203] width 178 height 21
drag, startPoint x: 533, startPoint y: 459, endPoint x: 580, endPoint y: 459, distance: 47.0
click at [580, 473] on div "Stock ID: H163836 VIN: JHDFE2AP1XXX11853 ENG: A05CTD18908 Year: 09/2024 ODO: 81…" at bounding box center [763, 525] width 549 height 105
click at [529, 303] on div at bounding box center [592, 313] width 178 height 21
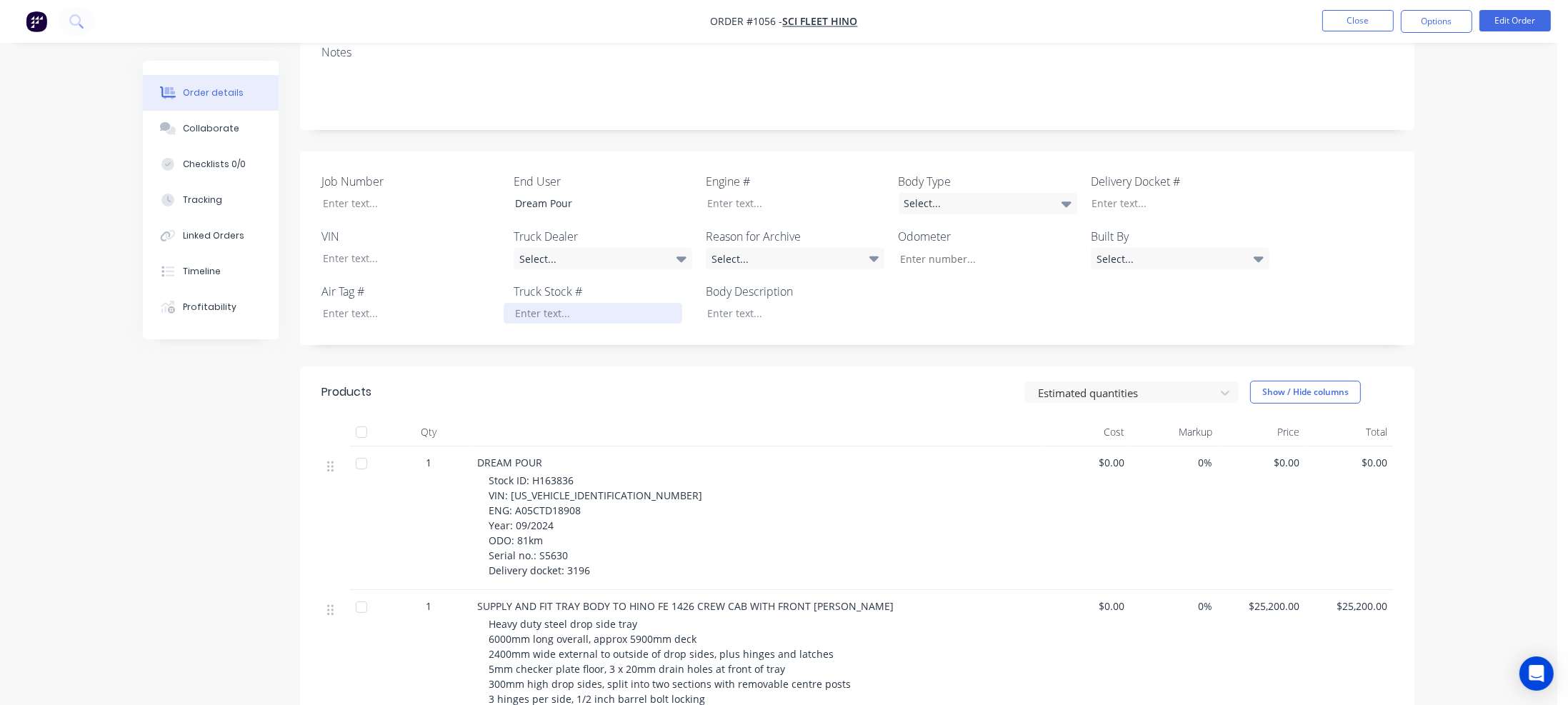
paste div
drag, startPoint x: 508, startPoint y: 476, endPoint x: 609, endPoint y: 474, distance: 101.0
click at [609, 474] on div "Stock ID: H163836 VIN: JHDFE2AP1XXX11853 ENG: A05CTD18908 Year: 09/2024 ODO: 81…" at bounding box center [763, 525] width 549 height 105
click at [354, 248] on div at bounding box center [400, 258] width 178 height 21
paste div
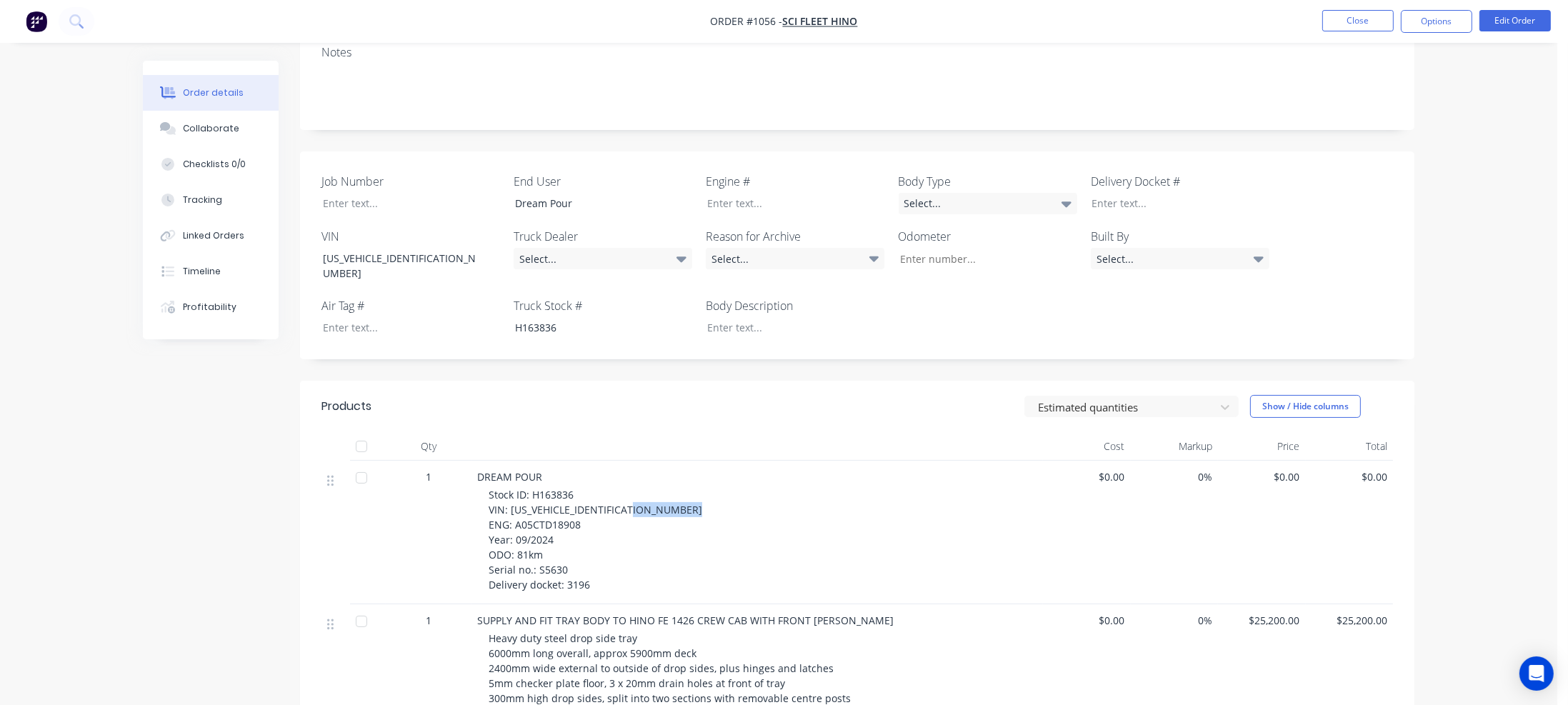
drag, startPoint x: 514, startPoint y: 491, endPoint x: 585, endPoint y: 494, distance: 71.1
click at [585, 494] on div "Stock ID: H163836 VIN: JHDFE2AP1XXX11853 ENG: A05CTD18908 Year: 09/2024 ODO: 81…" at bounding box center [763, 539] width 549 height 105
click at [728, 193] on div at bounding box center [784, 203] width 178 height 21
paste div
drag, startPoint x: 517, startPoint y: 517, endPoint x: 542, endPoint y: 519, distance: 25.1
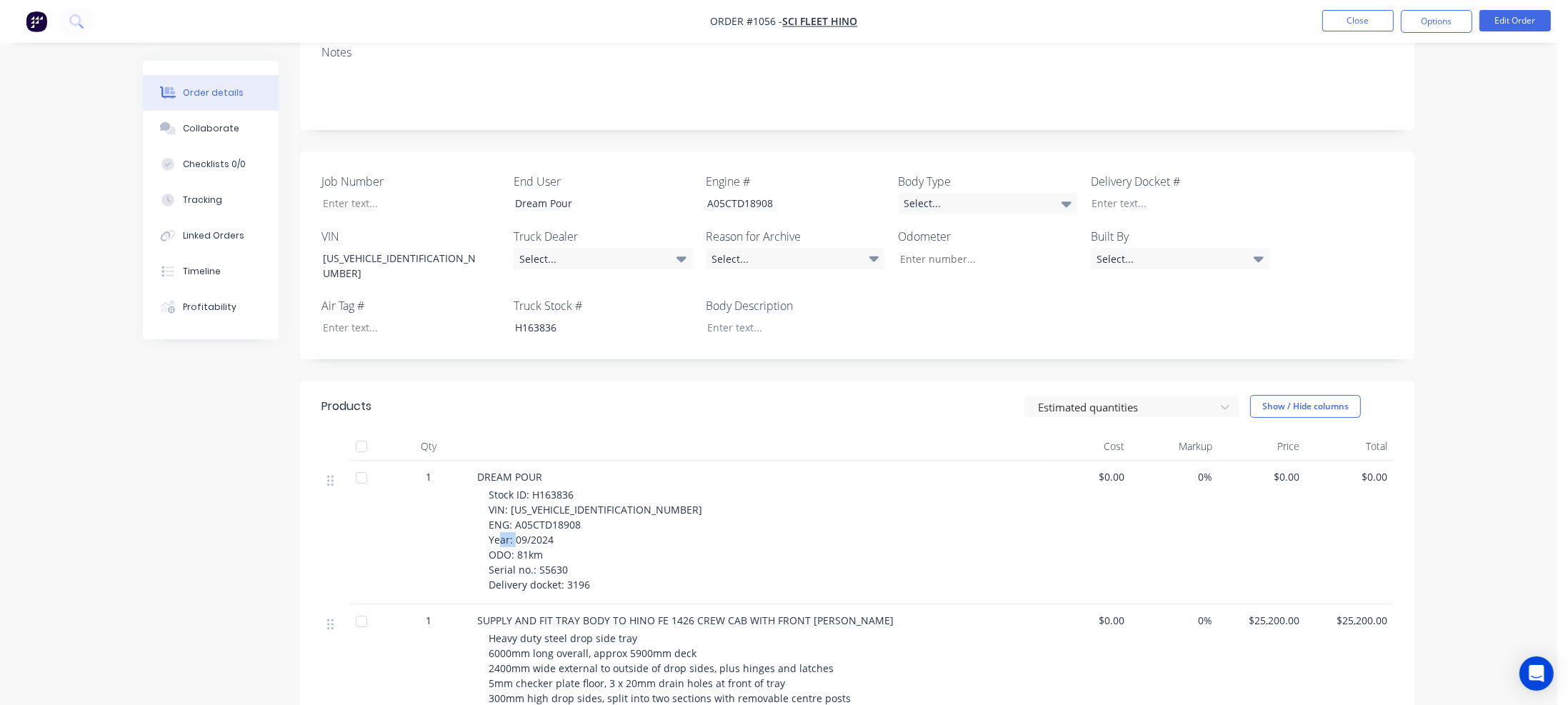
click at [542, 519] on span "Stock ID: H163836 VIN: JHDFE2AP1XXX11853 ENG: A05CTD18908 Year: 09/2024 ODO: 81…" at bounding box center [595, 539] width 213 height 104
click at [950, 248] on input "Job Number" at bounding box center [982, 259] width 188 height 21
paste input "81km"
type input "81"
drag, startPoint x: 537, startPoint y: 536, endPoint x: 563, endPoint y: 535, distance: 26.0
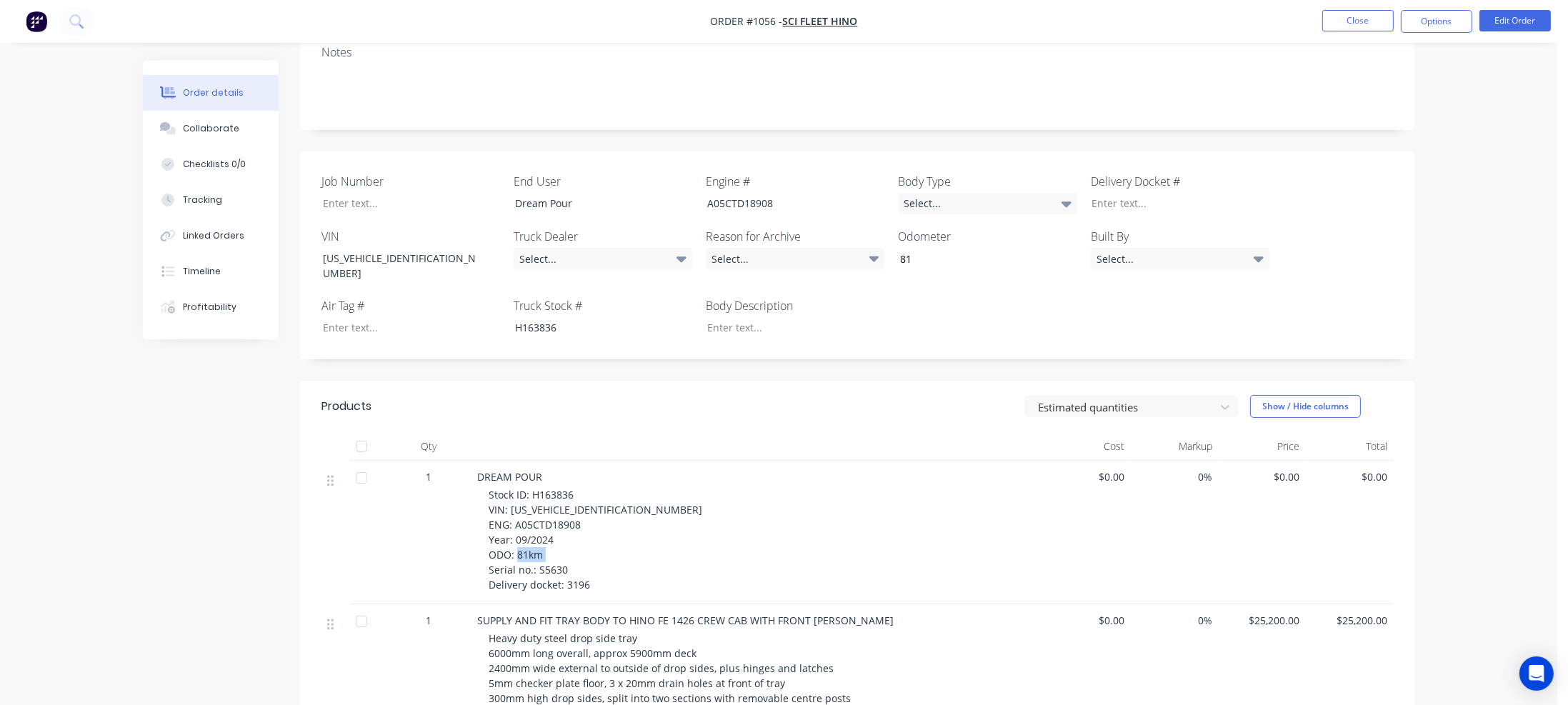
click at [563, 535] on span "Stock ID: H163836 VIN: JHDFE2AP1XXX11853 ENG: A05CTD18908 Year: 09/2024 ODO: 81…" at bounding box center [595, 539] width 213 height 104
click at [330, 193] on div at bounding box center [400, 203] width 178 height 21
paste div
drag, startPoint x: 565, startPoint y: 551, endPoint x: 592, endPoint y: 551, distance: 27.0
click at [592, 551] on div "Stock ID: H163836 VIN: JHDFE2AP1XXX11853 ENG: A05CTD18908 Year: 09/2024 ODO: 81…" at bounding box center [763, 539] width 549 height 105
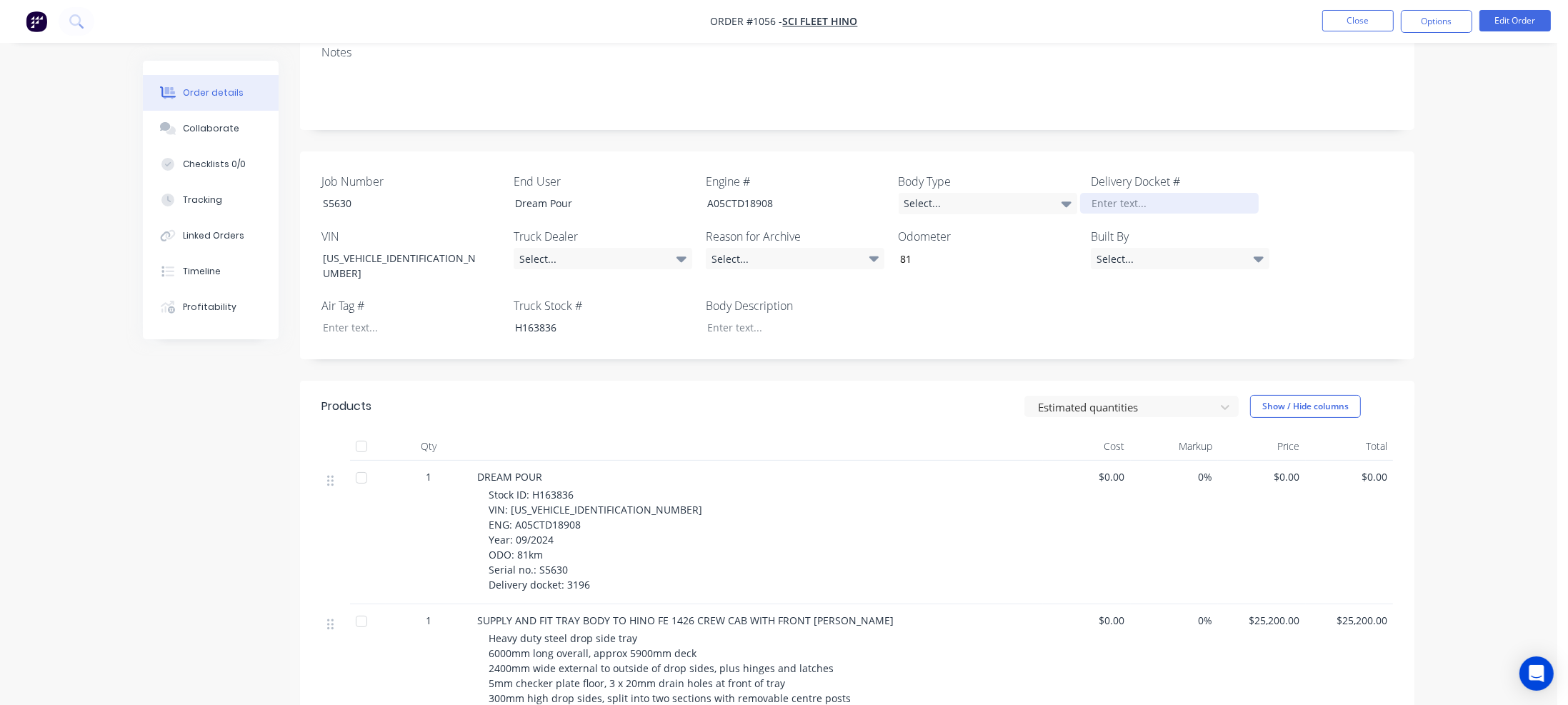
click at [1135, 193] on div at bounding box center [1169, 203] width 178 height 21
paste div
click at [981, 193] on div "Select..." at bounding box center [988, 203] width 178 height 21
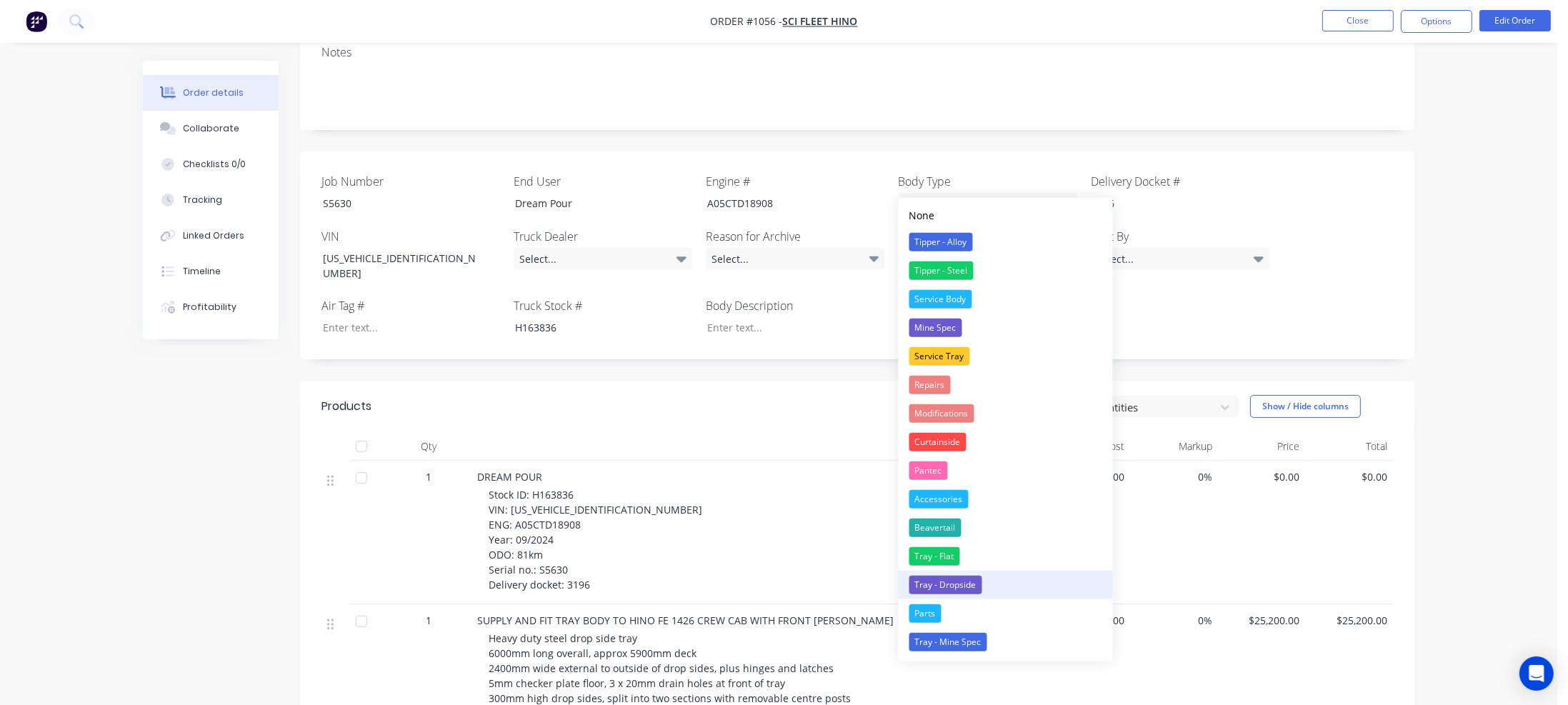
click at [951, 582] on div "Tray - Dropside" at bounding box center [946, 585] width 73 height 19
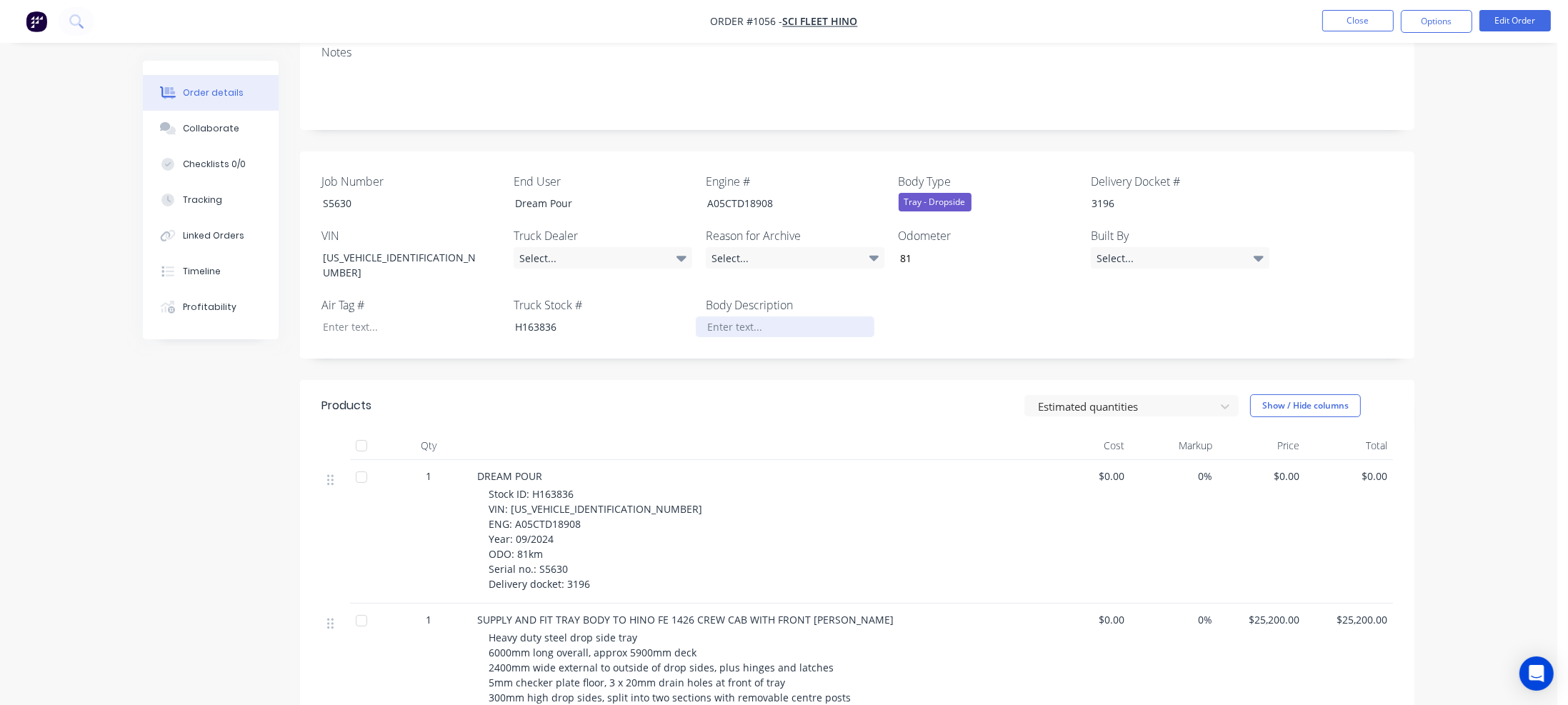
click at [717, 317] on div at bounding box center [784, 327] width 178 height 21
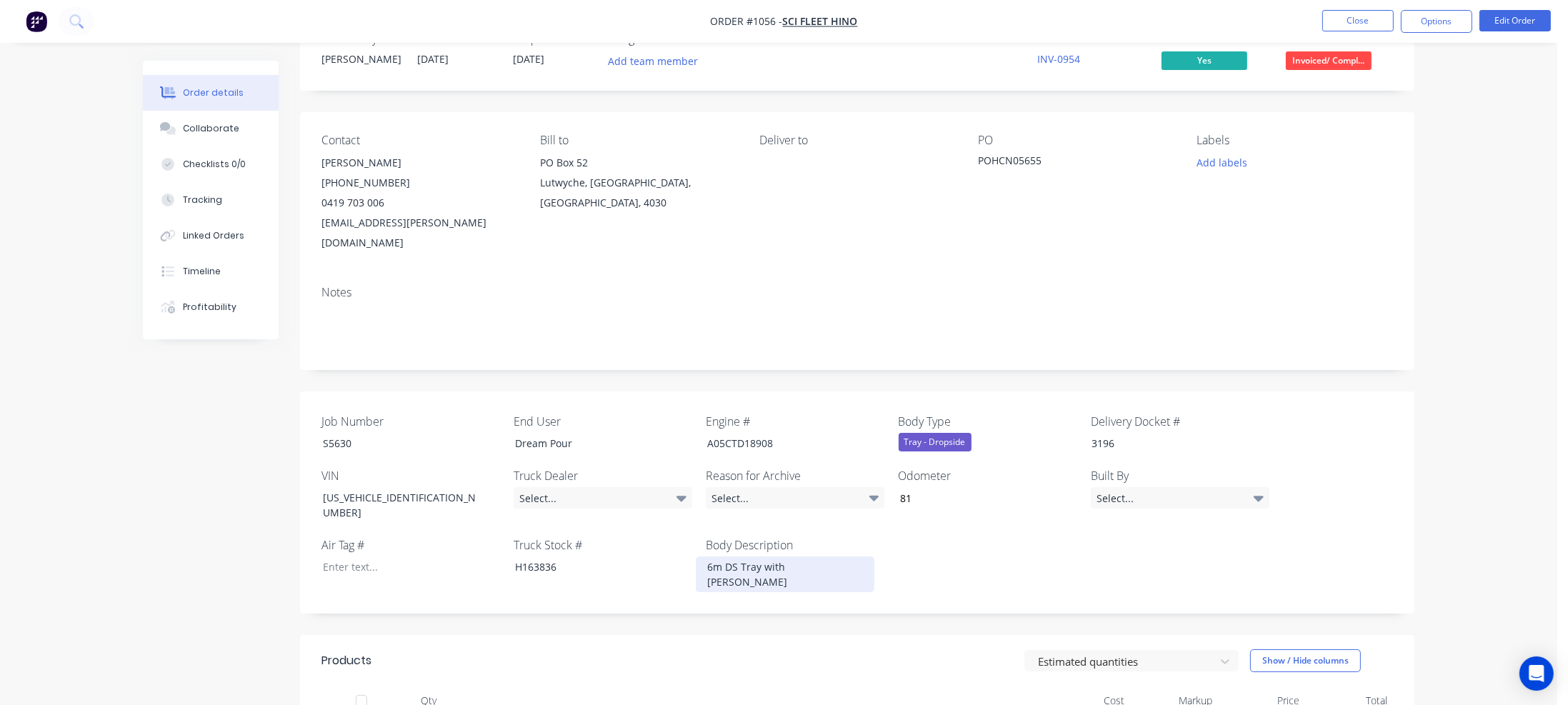
scroll to position [72, 0]
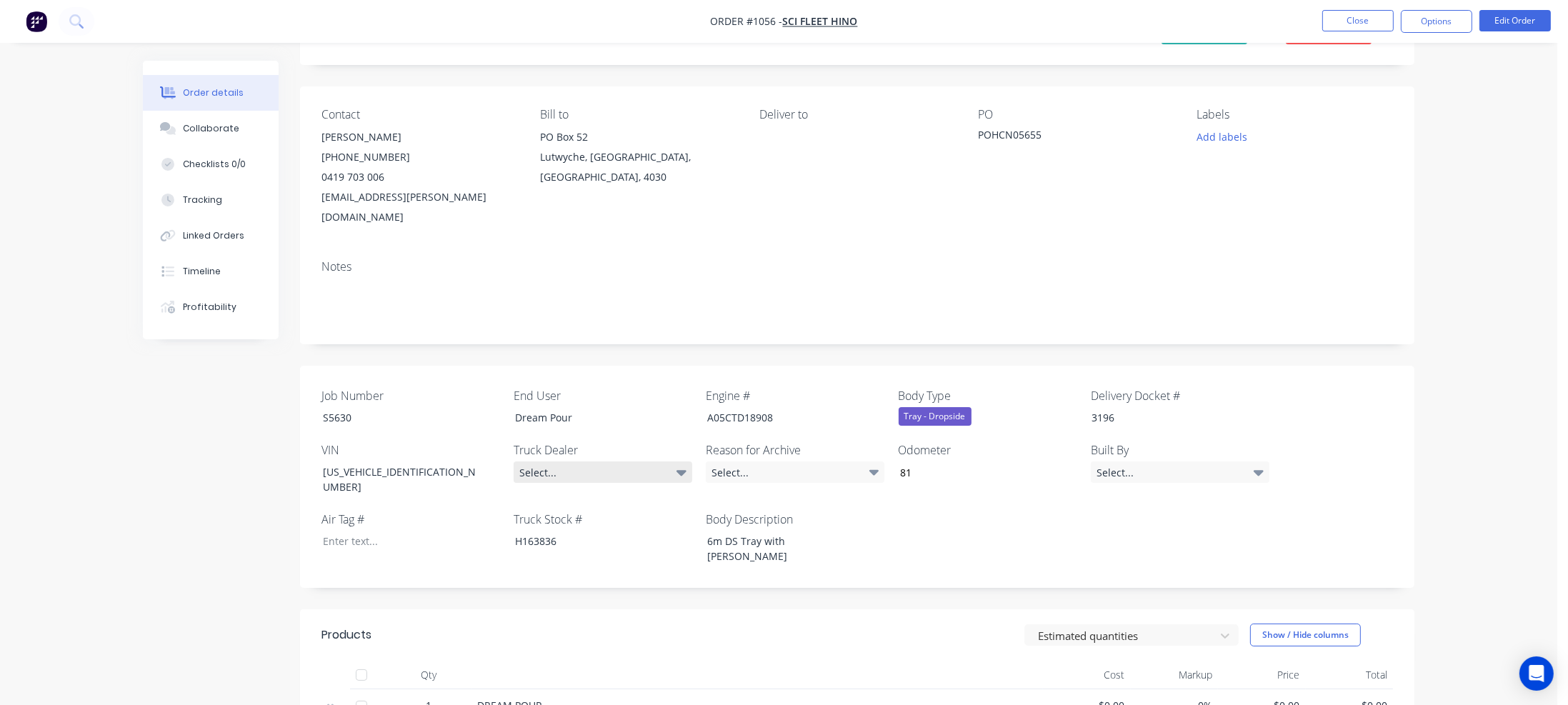
click at [666, 461] on div "Select..." at bounding box center [602, 472] width 178 height 21
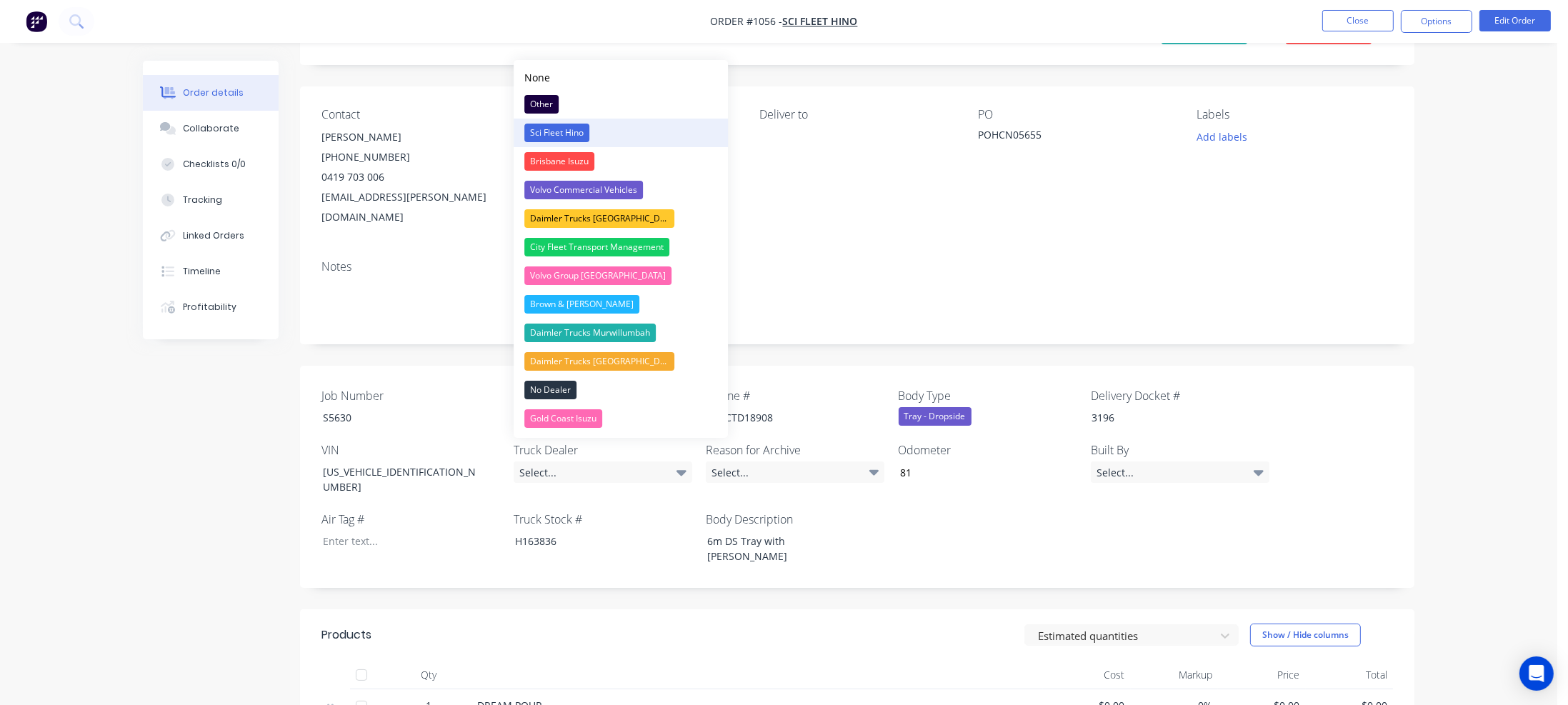
click at [564, 131] on div "Sci Fleet Hino" at bounding box center [557, 133] width 65 height 19
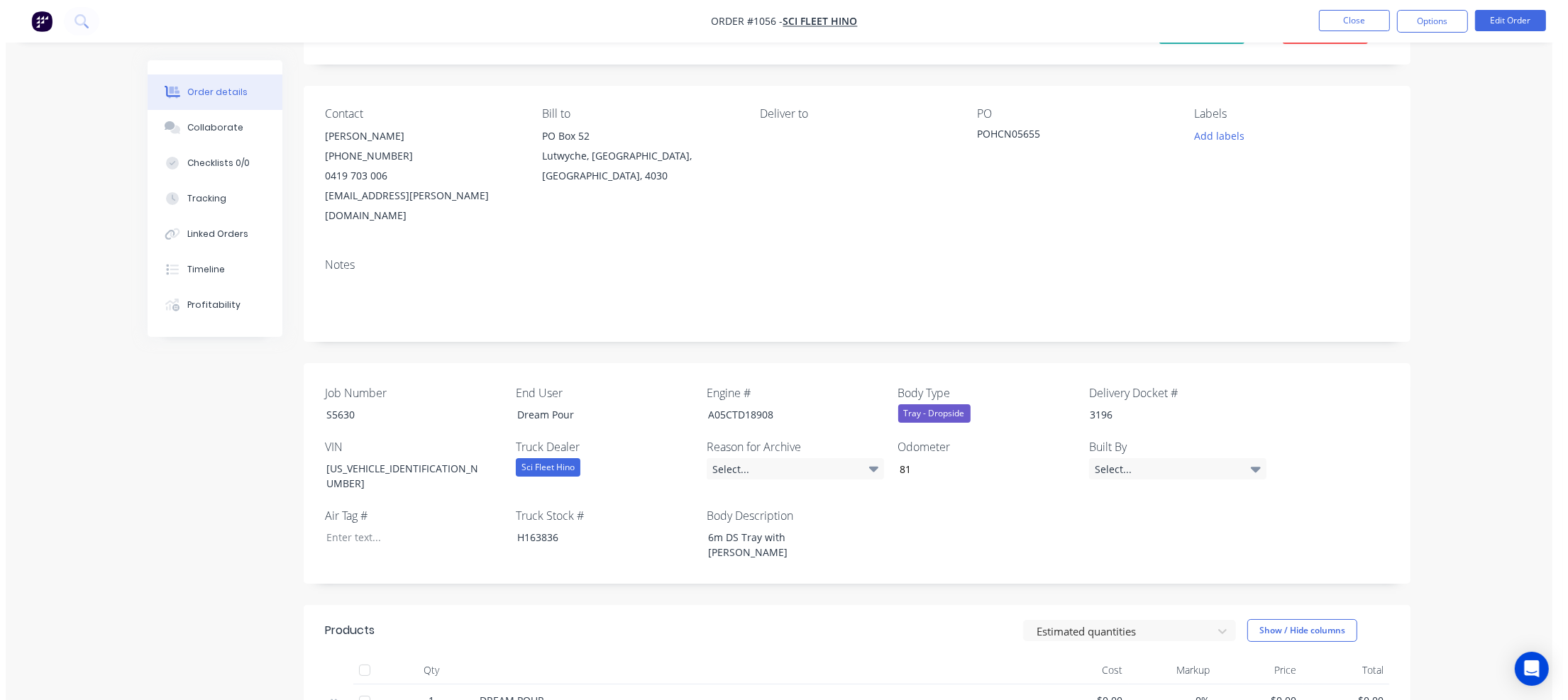
scroll to position [0, 0]
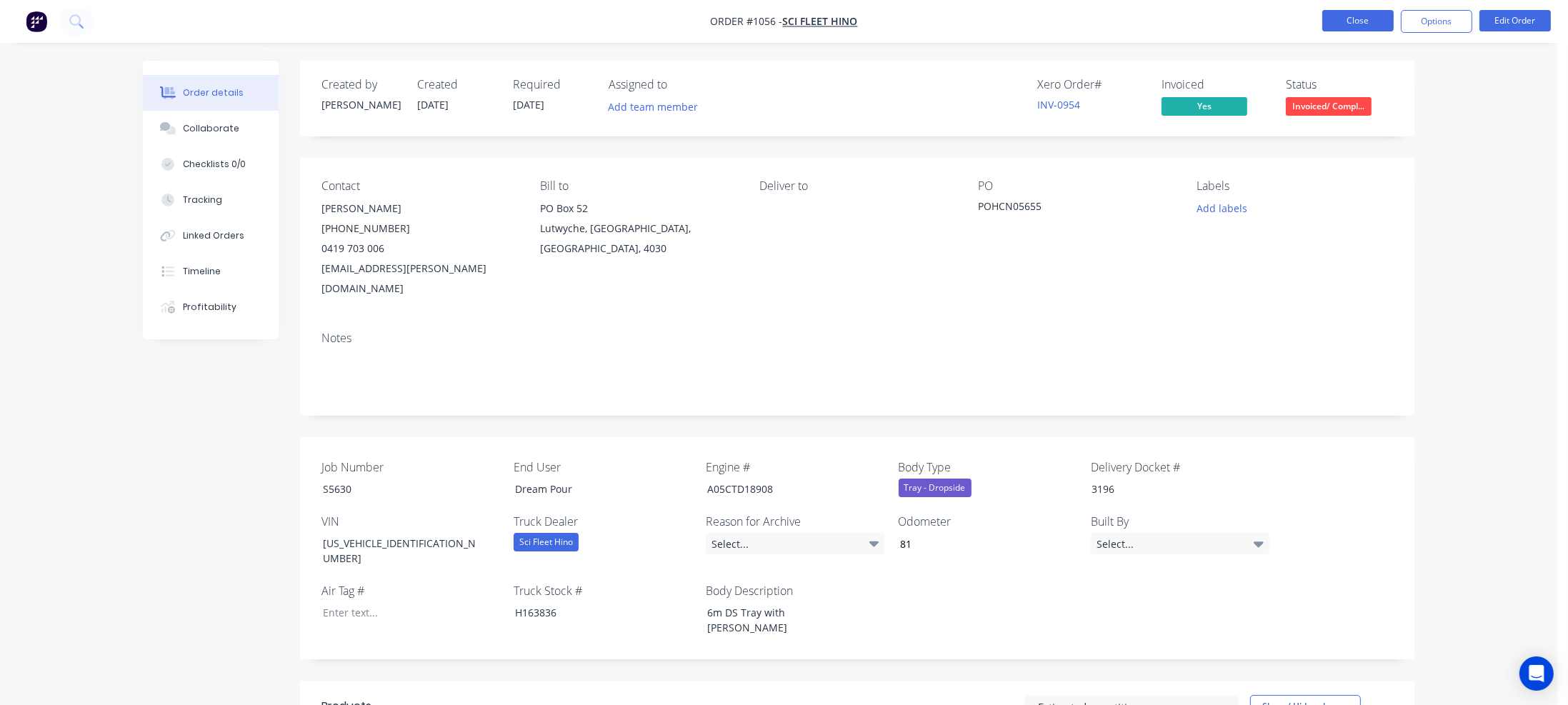
click at [1357, 22] on button "Close" at bounding box center [1358, 21] width 72 height 21
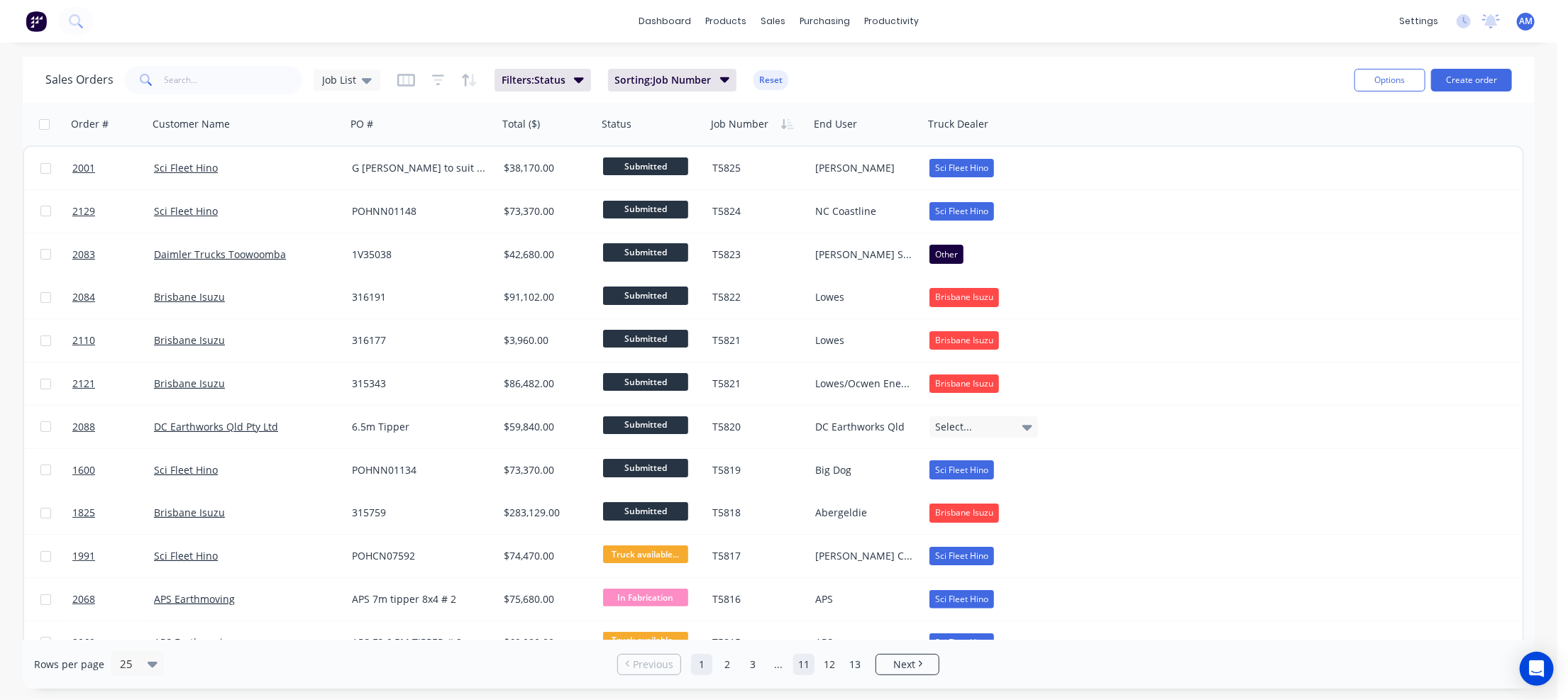
click at [800, 663] on link "11" at bounding box center [804, 664] width 21 height 21
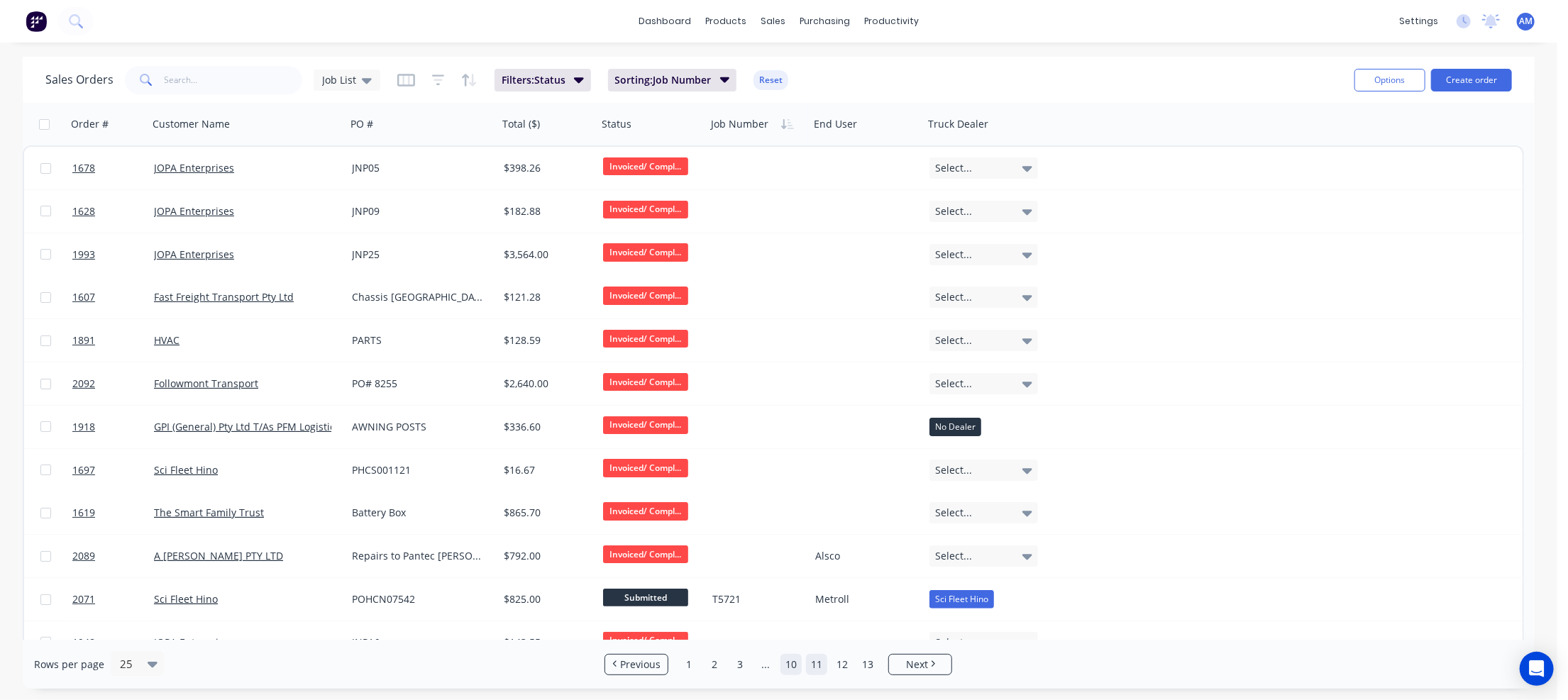
click at [794, 660] on link "10" at bounding box center [791, 664] width 21 height 21
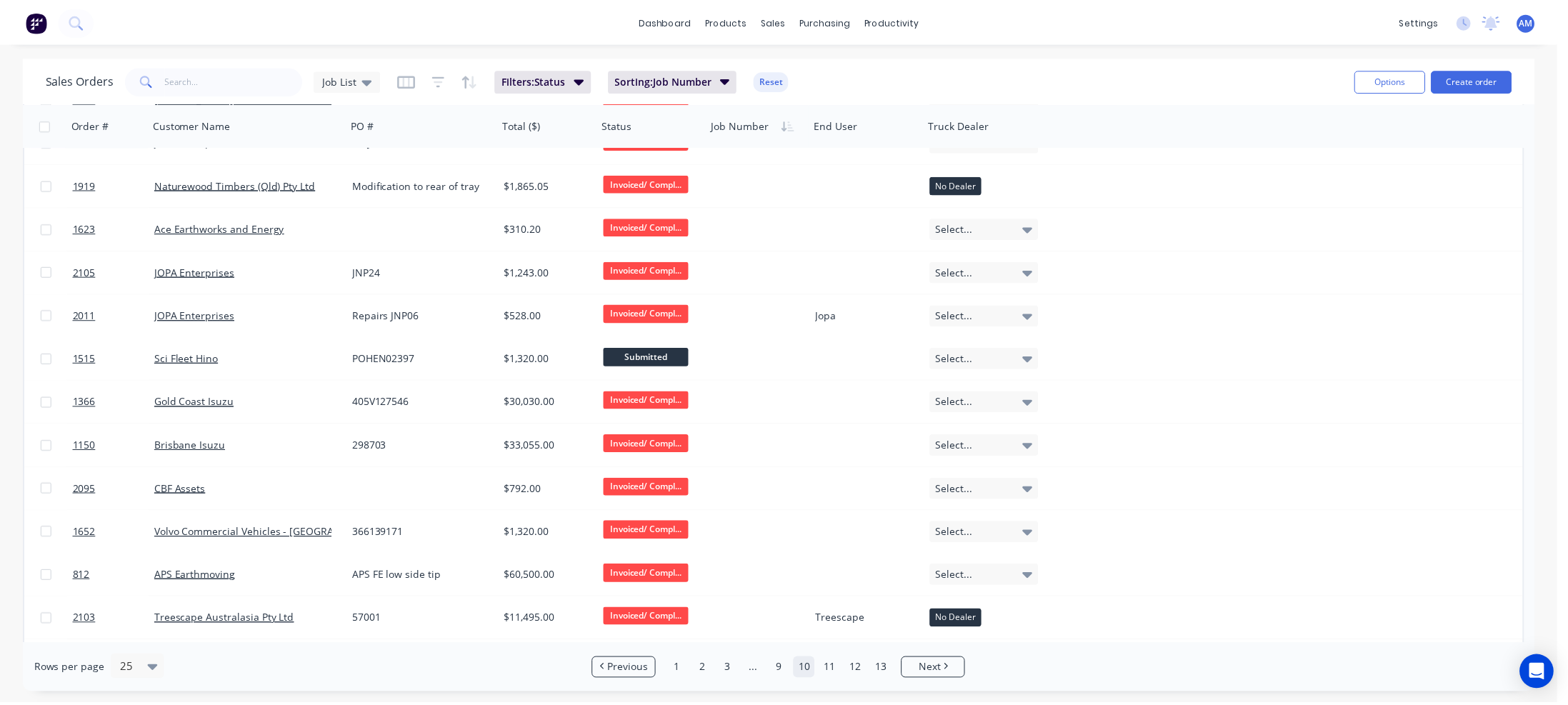
scroll to position [428, 0]
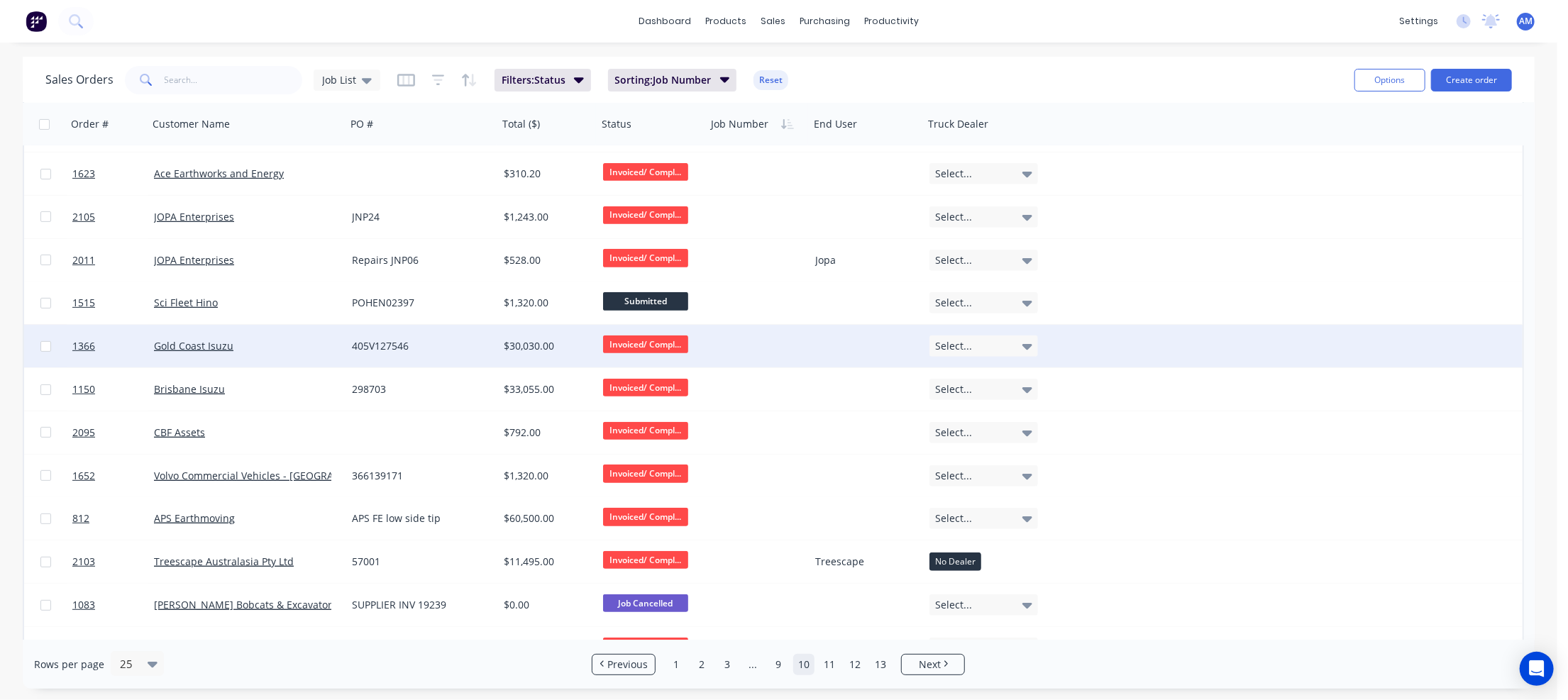
click at [385, 336] on div "405V127546" at bounding box center [422, 346] width 152 height 43
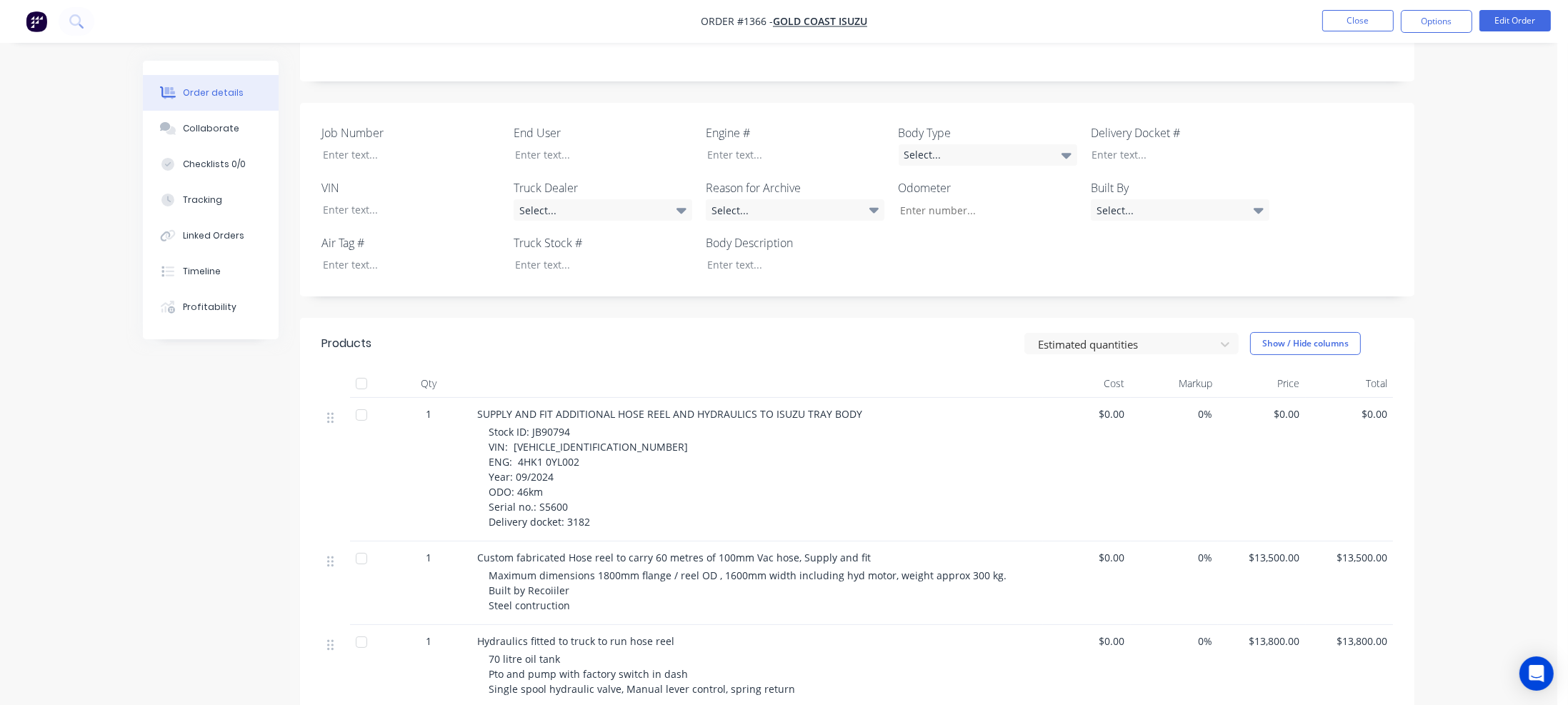
scroll to position [286, 0]
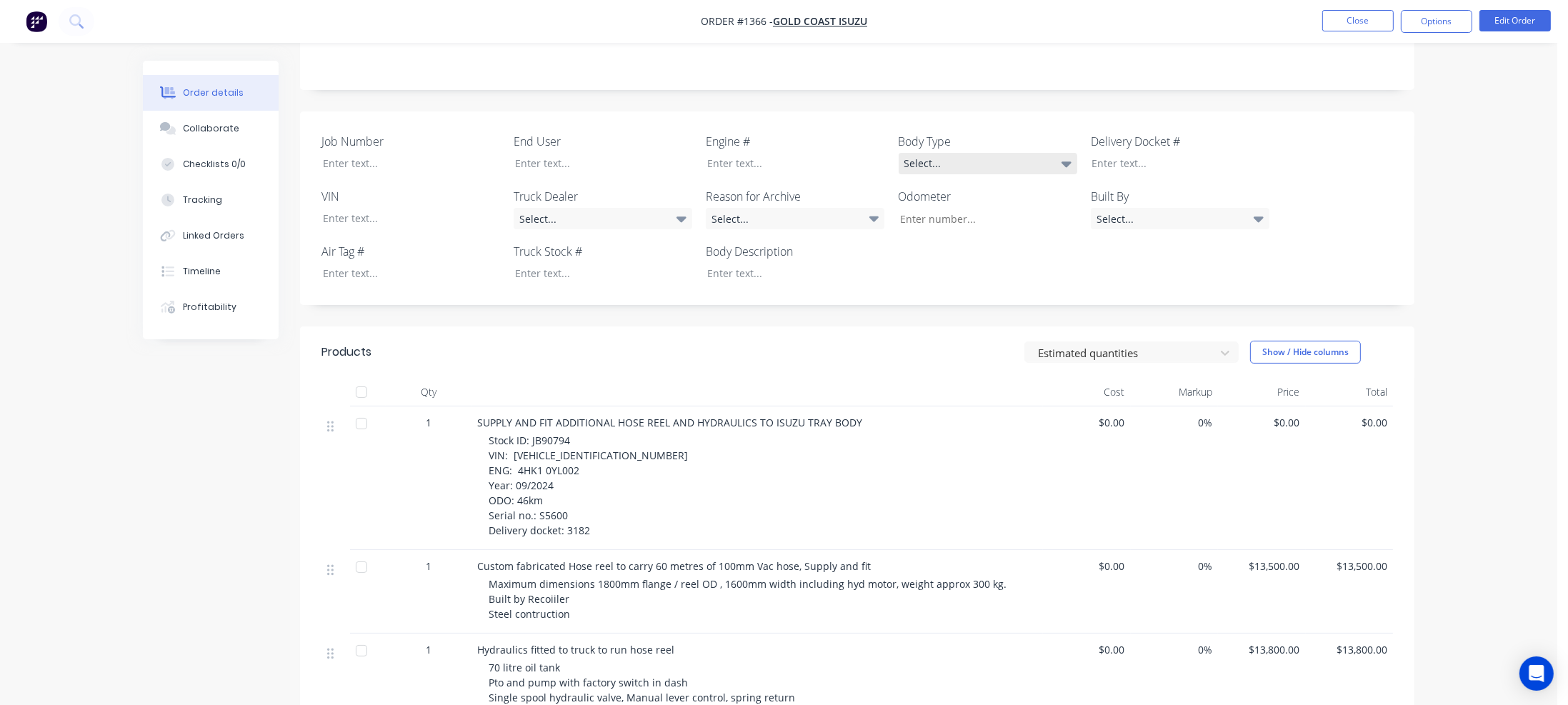
click at [983, 153] on div "Select..." at bounding box center [988, 163] width 178 height 21
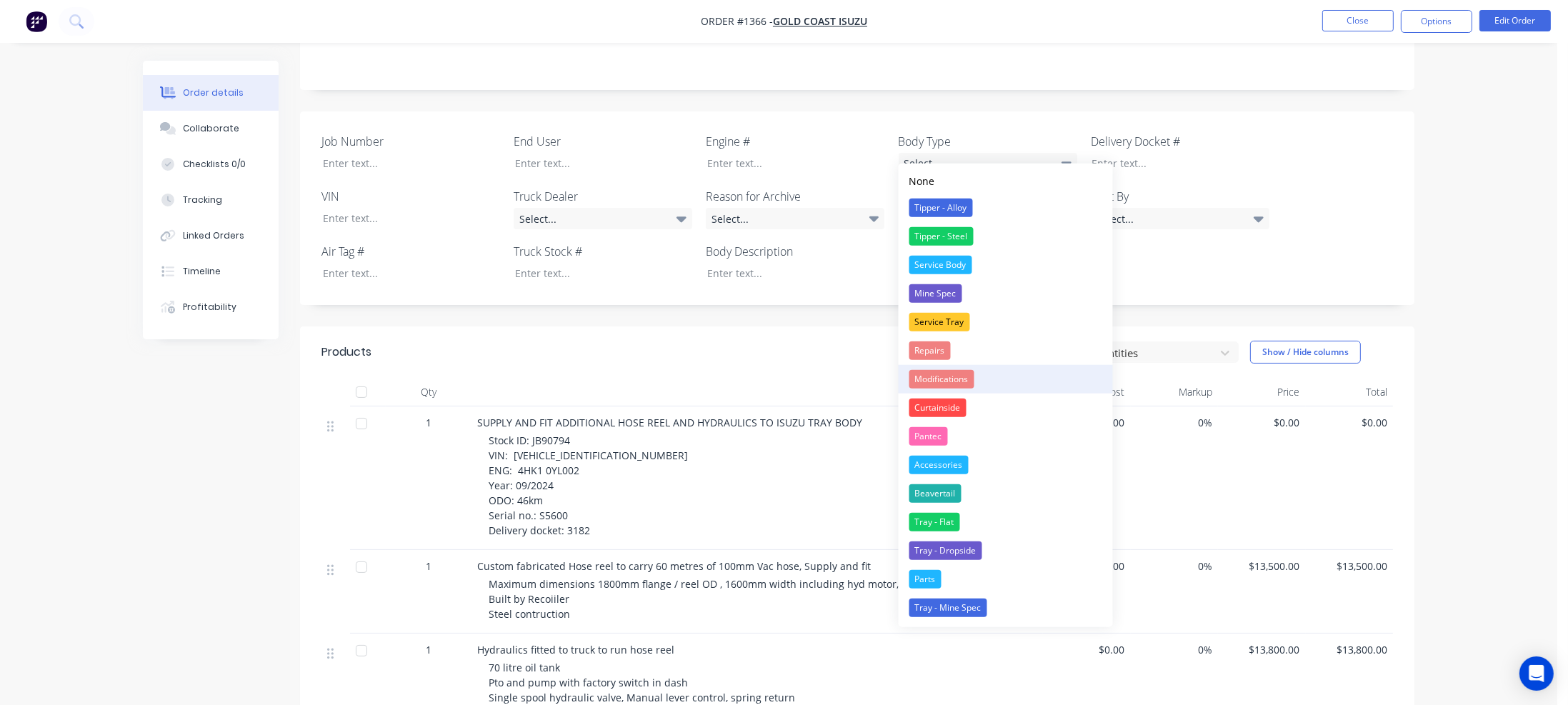
click at [928, 382] on div "Modifications" at bounding box center [942, 380] width 65 height 19
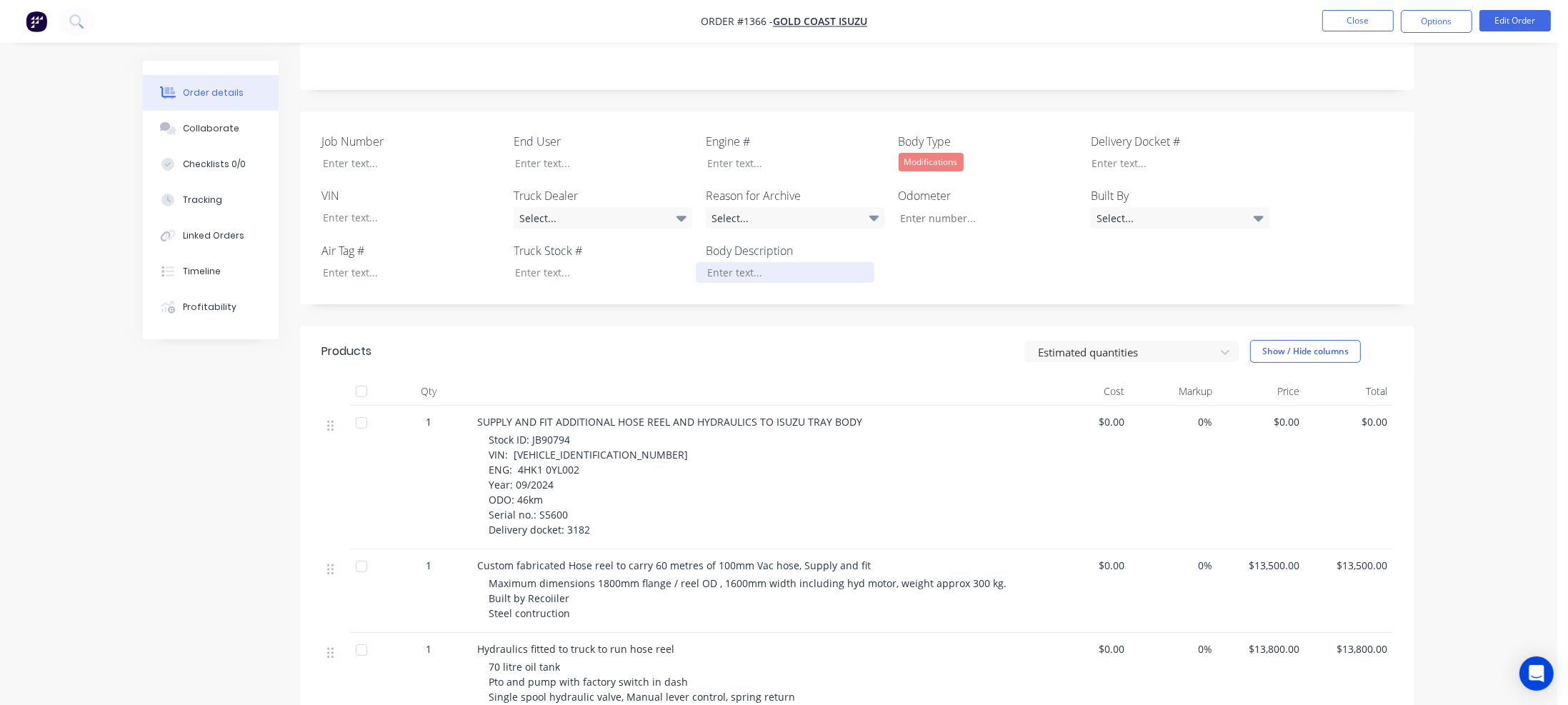
click at [771, 262] on div at bounding box center [784, 272] width 178 height 21
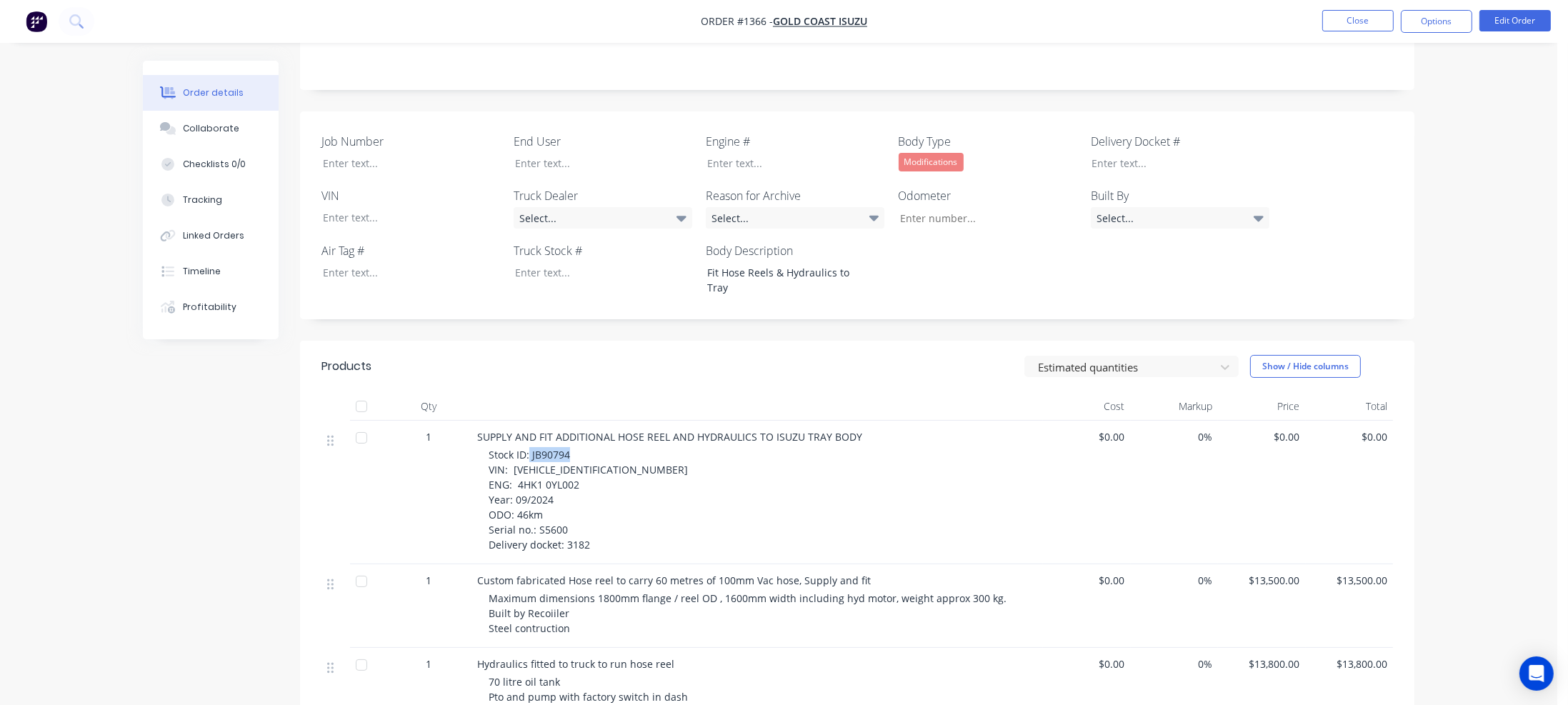
drag, startPoint x: 529, startPoint y: 441, endPoint x: 574, endPoint y: 439, distance: 45.0
click at [574, 447] on div "Stock ID: JB90794 VIN: [VEHICLE_IDENTIFICATION_NUMBER] ENG: 4HK1 0YL002 Year: 0…" at bounding box center [763, 499] width 549 height 105
click at [543, 262] on div at bounding box center [592, 272] width 178 height 21
paste div
drag, startPoint x: 512, startPoint y: 457, endPoint x: 612, endPoint y: 456, distance: 100.0
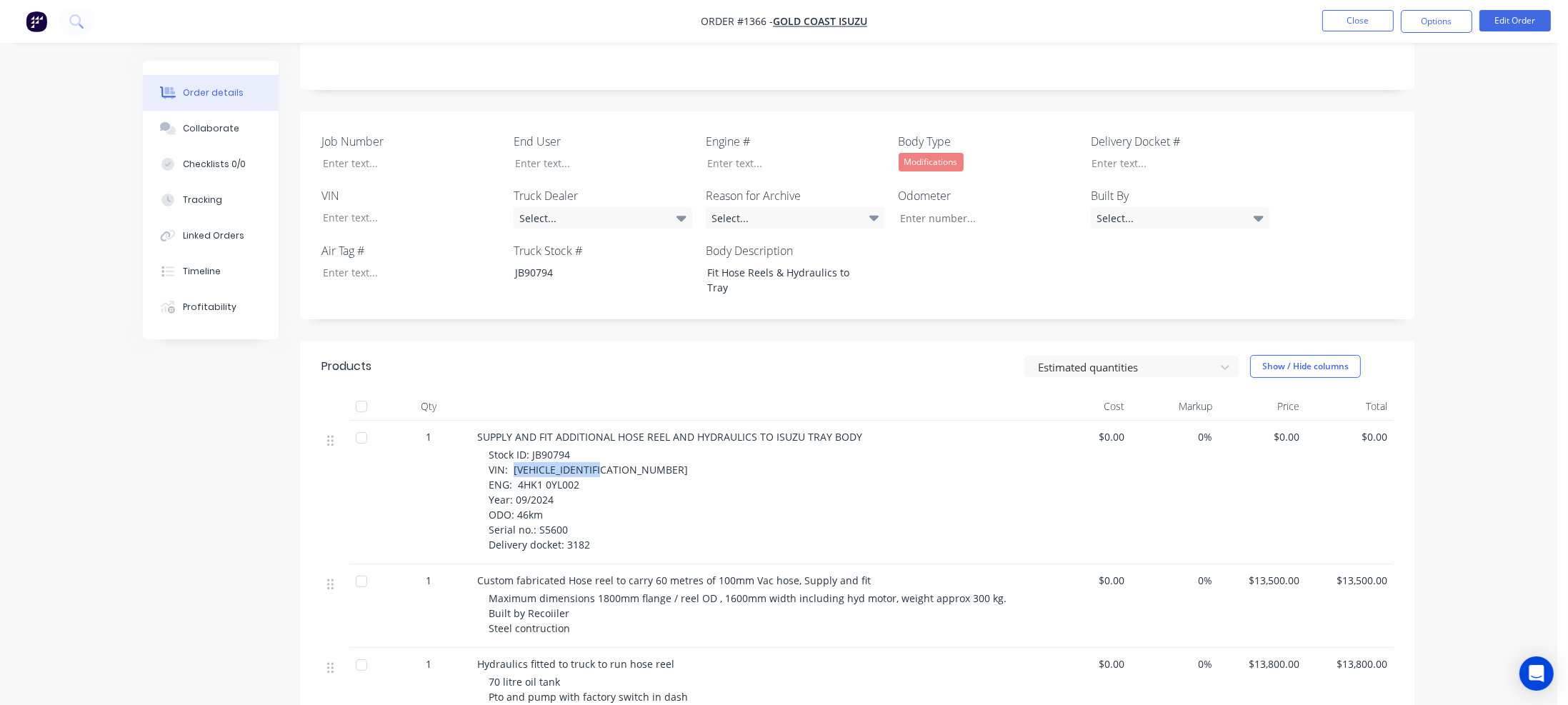
click at [612, 456] on span "Stock ID: JB90794 VIN: [VEHICLE_IDENTIFICATION_NUMBER] ENG: 4HK1 0YL002 Year: 0…" at bounding box center [588, 499] width 199 height 104
click at [335, 207] on div at bounding box center [400, 217] width 178 height 21
paste div
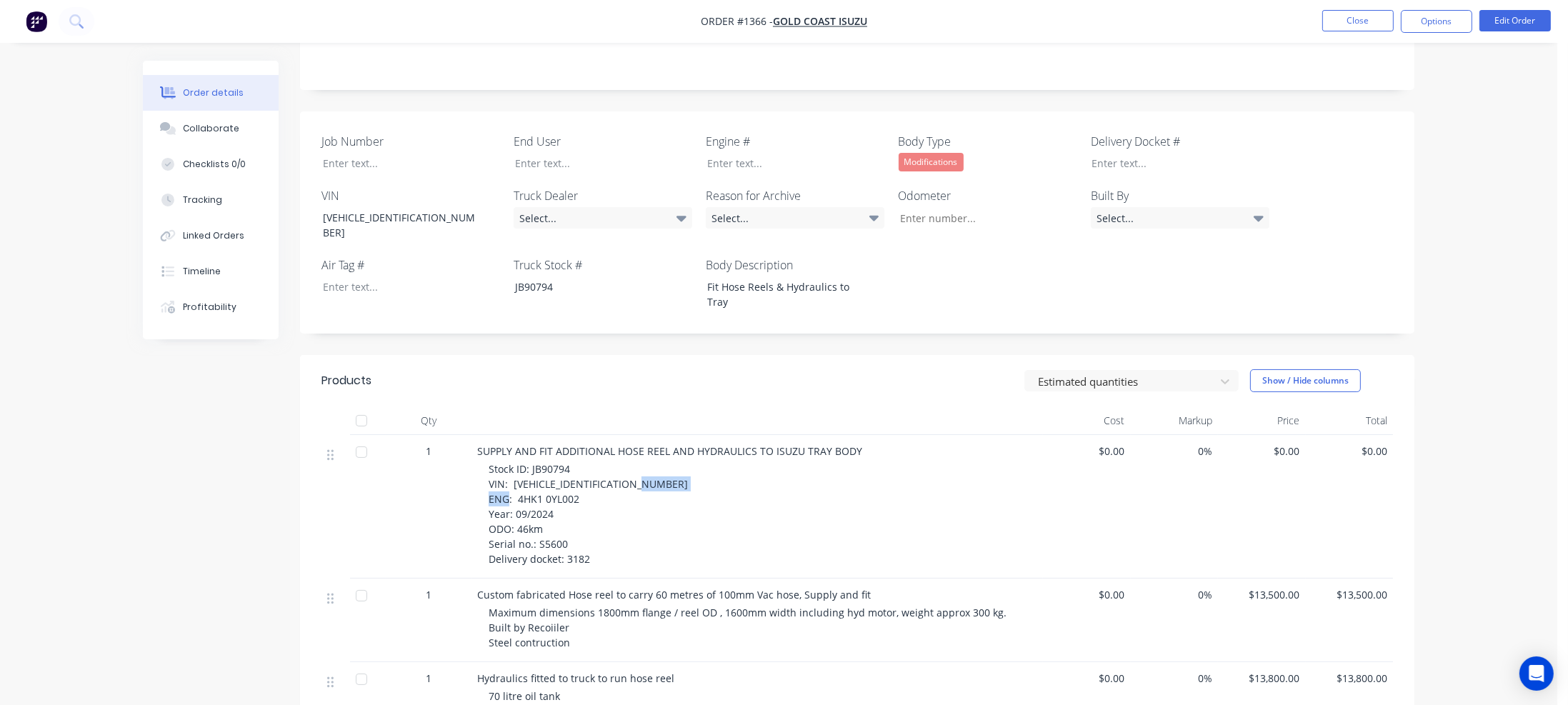
drag, startPoint x: 517, startPoint y: 471, endPoint x: 575, endPoint y: 471, distance: 58.0
click at [575, 471] on span "Stock ID: JB90794 VIN: [VEHICLE_IDENTIFICATION_NUMBER] ENG: 4HK1 0YL002 Year: 0…" at bounding box center [588, 514] width 199 height 104
click at [734, 153] on div at bounding box center [784, 163] width 178 height 21
paste div
drag, startPoint x: 518, startPoint y: 500, endPoint x: 540, endPoint y: 500, distance: 22.0
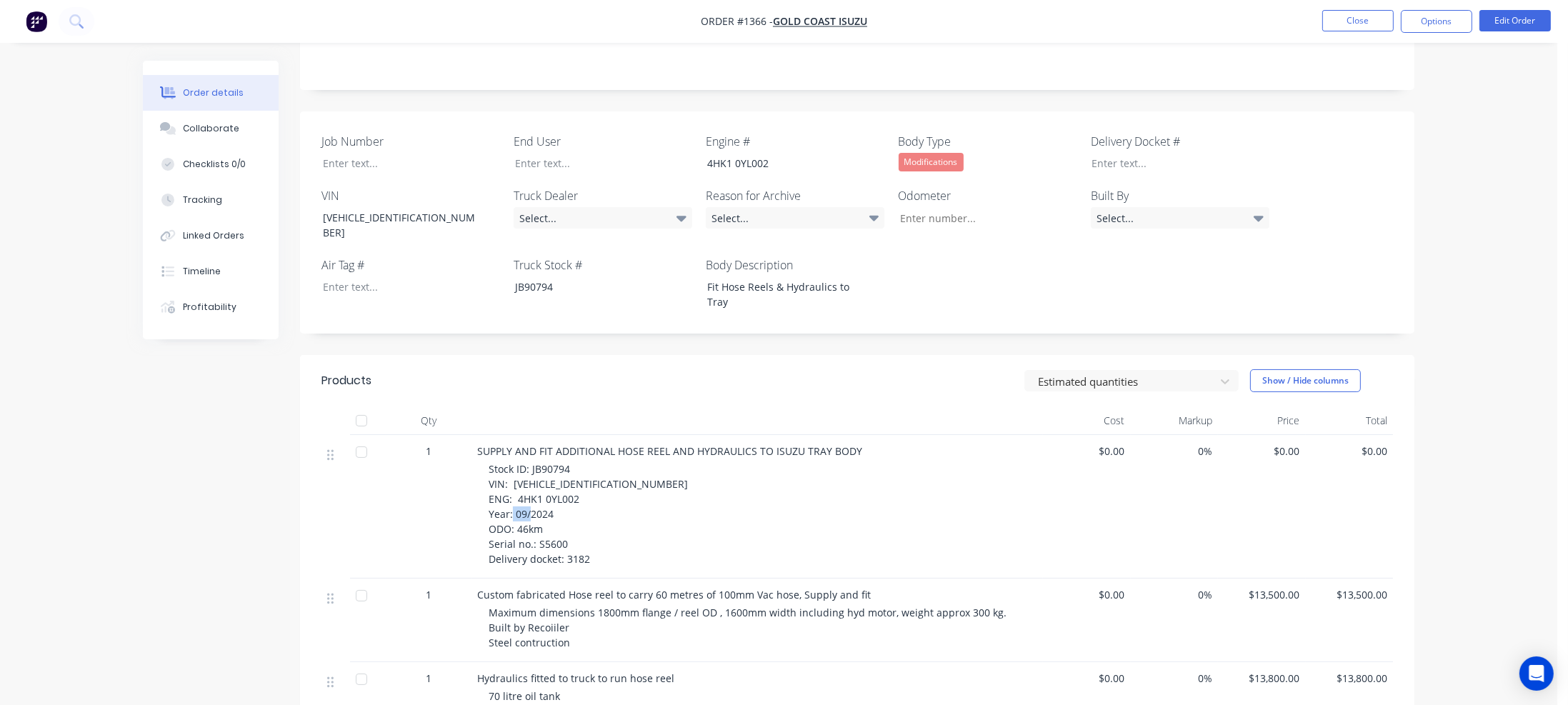
click at [540, 500] on span "Stock ID: JB90794 VIN: [VEHICLE_IDENTIFICATION_NUMBER] ENG: 4HK1 0YL002 Year: 0…" at bounding box center [588, 514] width 199 height 104
click at [922, 207] on input "Job Number" at bounding box center [982, 218] width 188 height 21
paste input "46km"
type input "46"
drag, startPoint x: 537, startPoint y: 517, endPoint x: 564, endPoint y: 516, distance: 27.0
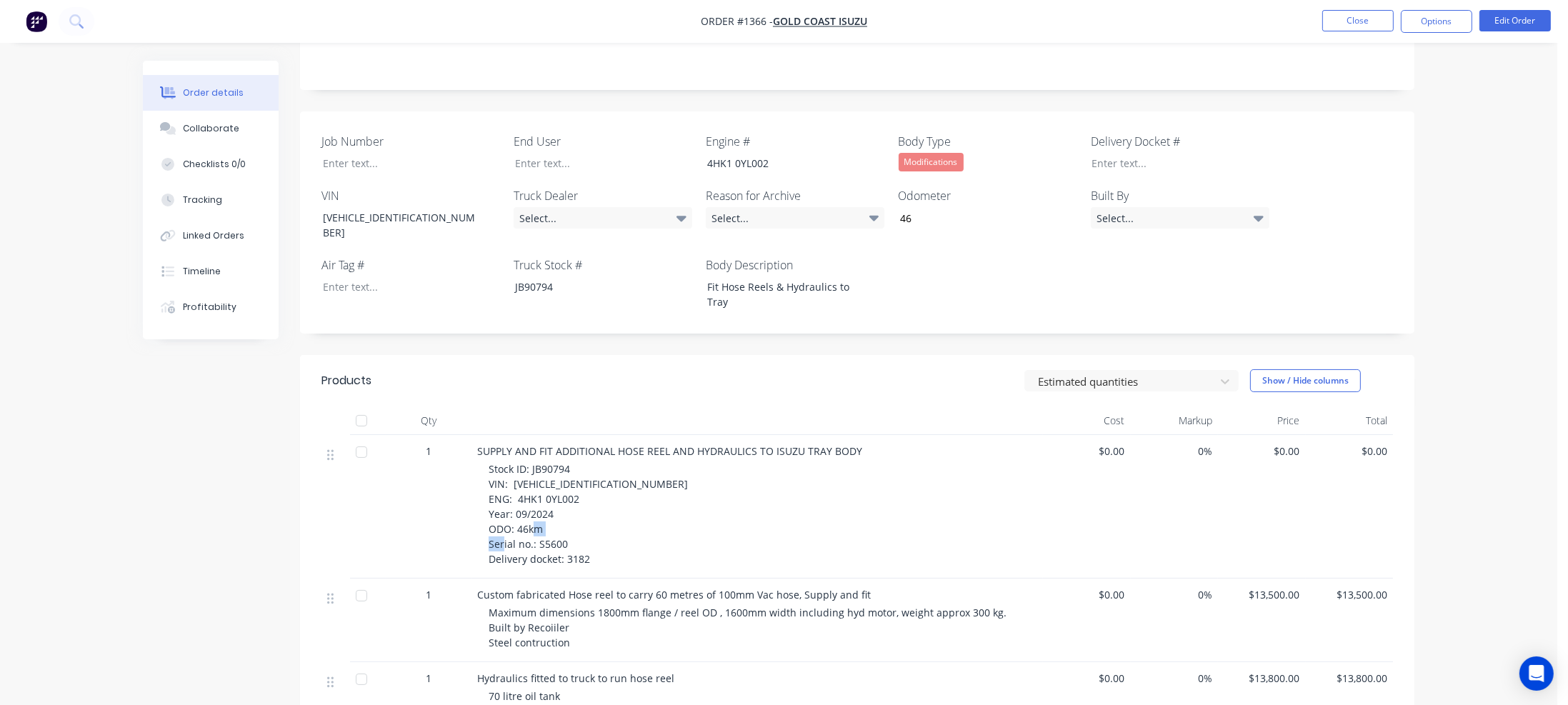
click at [564, 516] on span "Stock ID: JB90794 VIN: [VEHICLE_IDENTIFICATION_NUMBER] ENG: 4HK1 0YL002 Year: 0…" at bounding box center [588, 514] width 199 height 104
click at [350, 153] on div at bounding box center [400, 163] width 178 height 21
paste div
drag, startPoint x: 567, startPoint y: 534, endPoint x: 588, endPoint y: 534, distance: 21.0
click at [588, 534] on span "Stock ID: JB90794 VIN: [VEHICLE_IDENTIFICATION_NUMBER] ENG: 4HK1 0YL002 Year: 0…" at bounding box center [588, 514] width 199 height 104
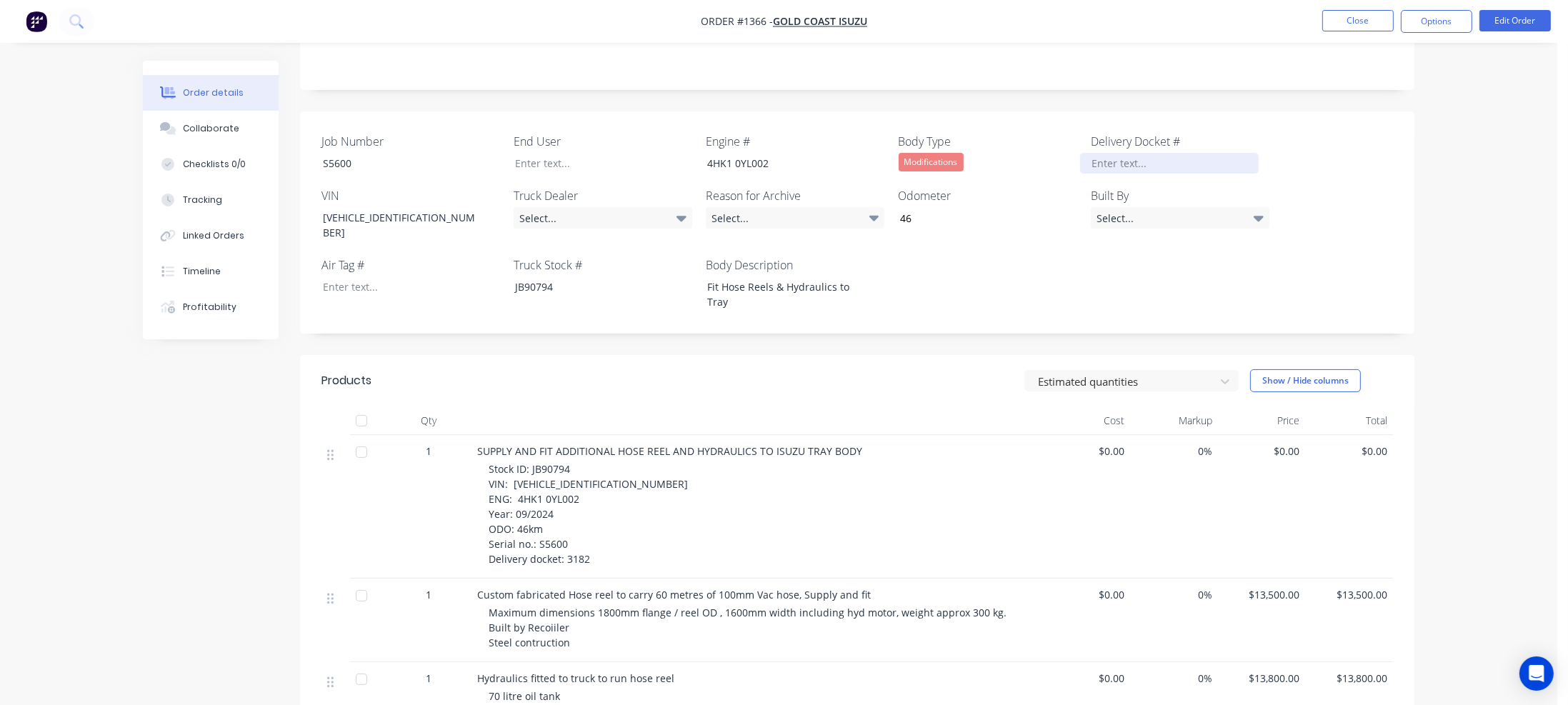
click at [1129, 153] on div at bounding box center [1169, 163] width 178 height 21
paste div
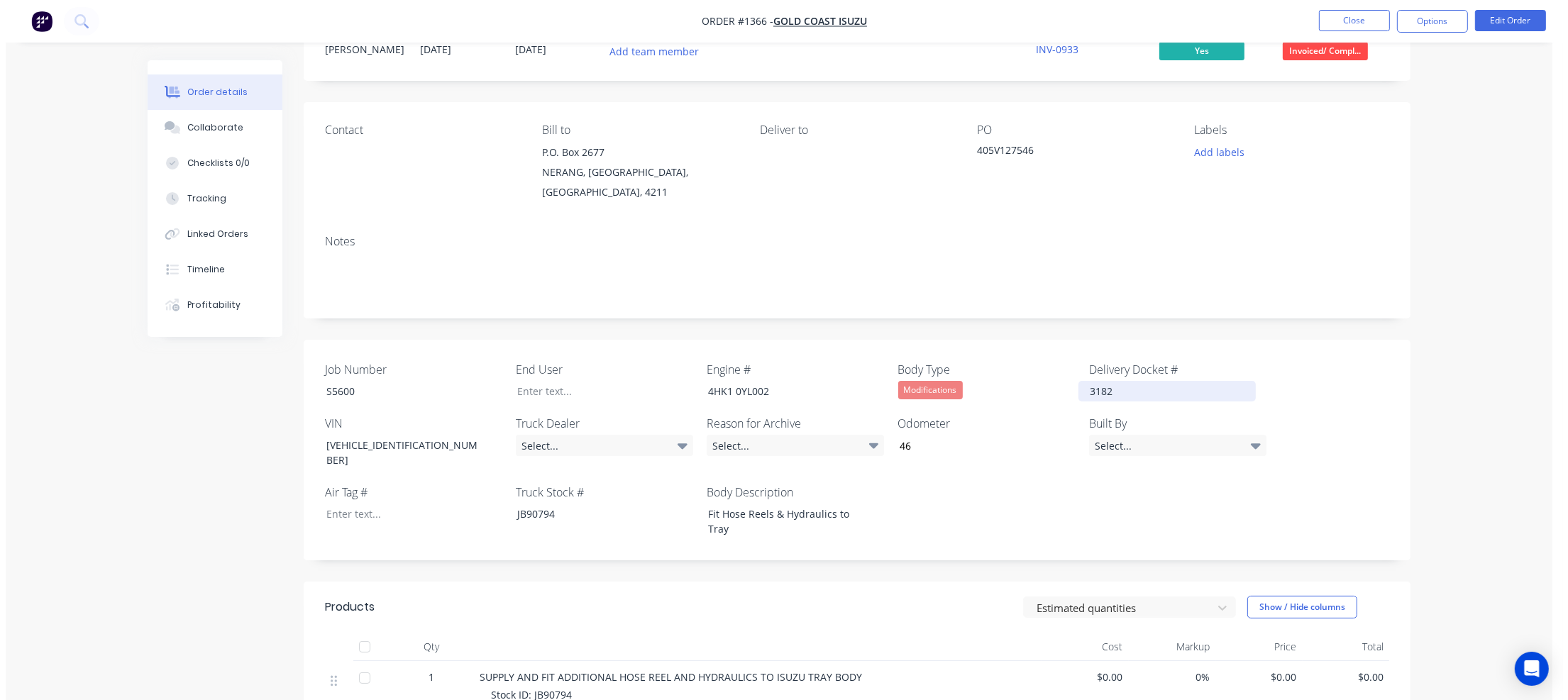
scroll to position [0, 0]
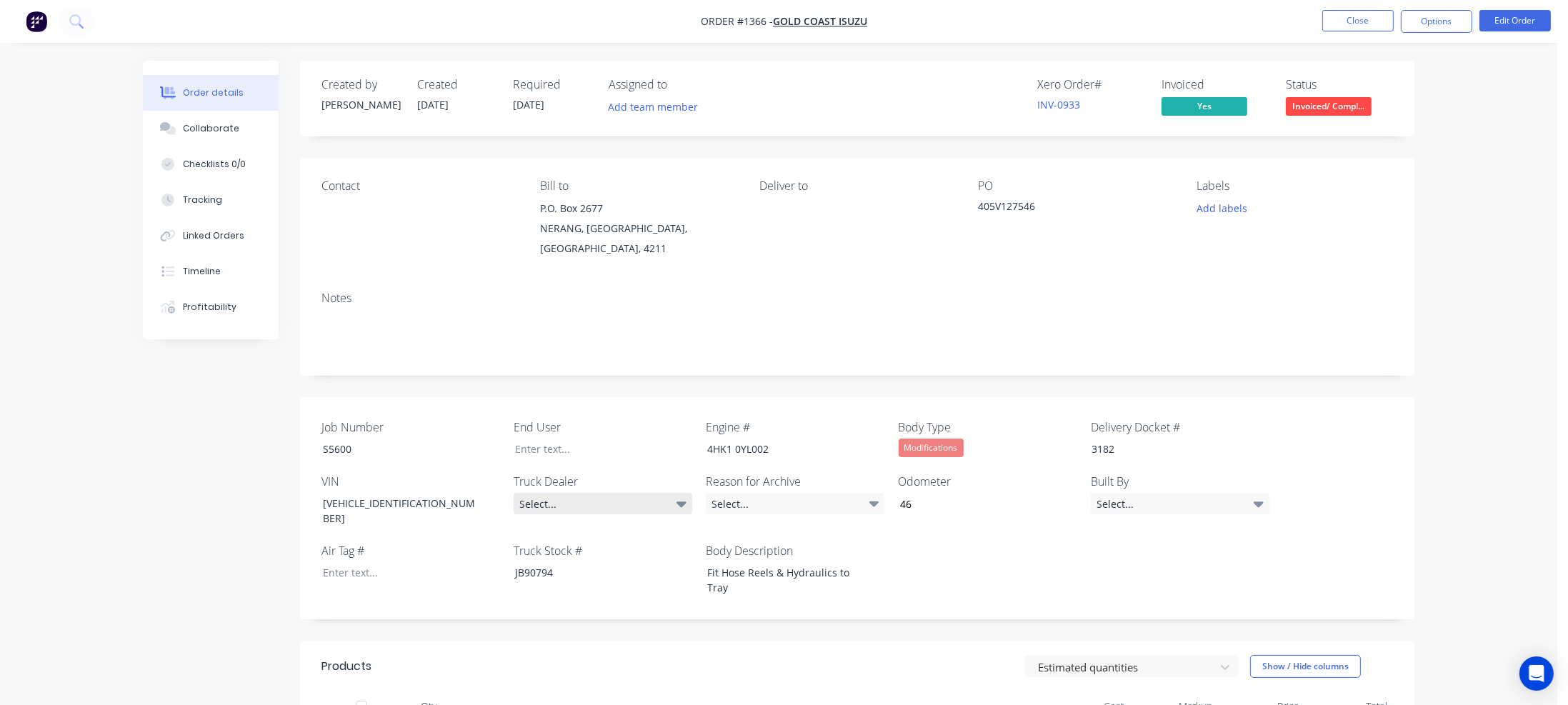
click at [653, 493] on div "Select..." at bounding box center [602, 504] width 178 height 21
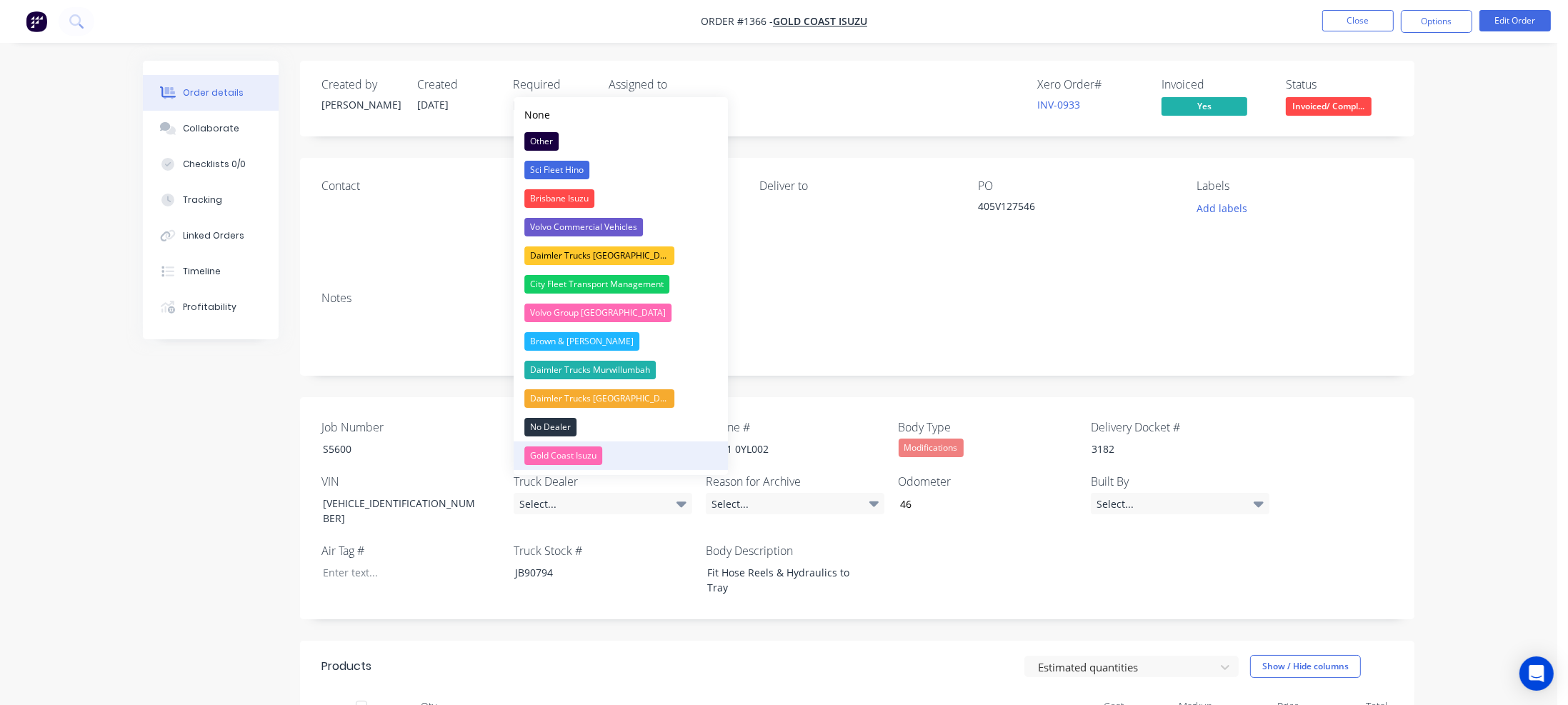
click at [583, 453] on div "Gold Coast Isuzu" at bounding box center [563, 456] width 78 height 19
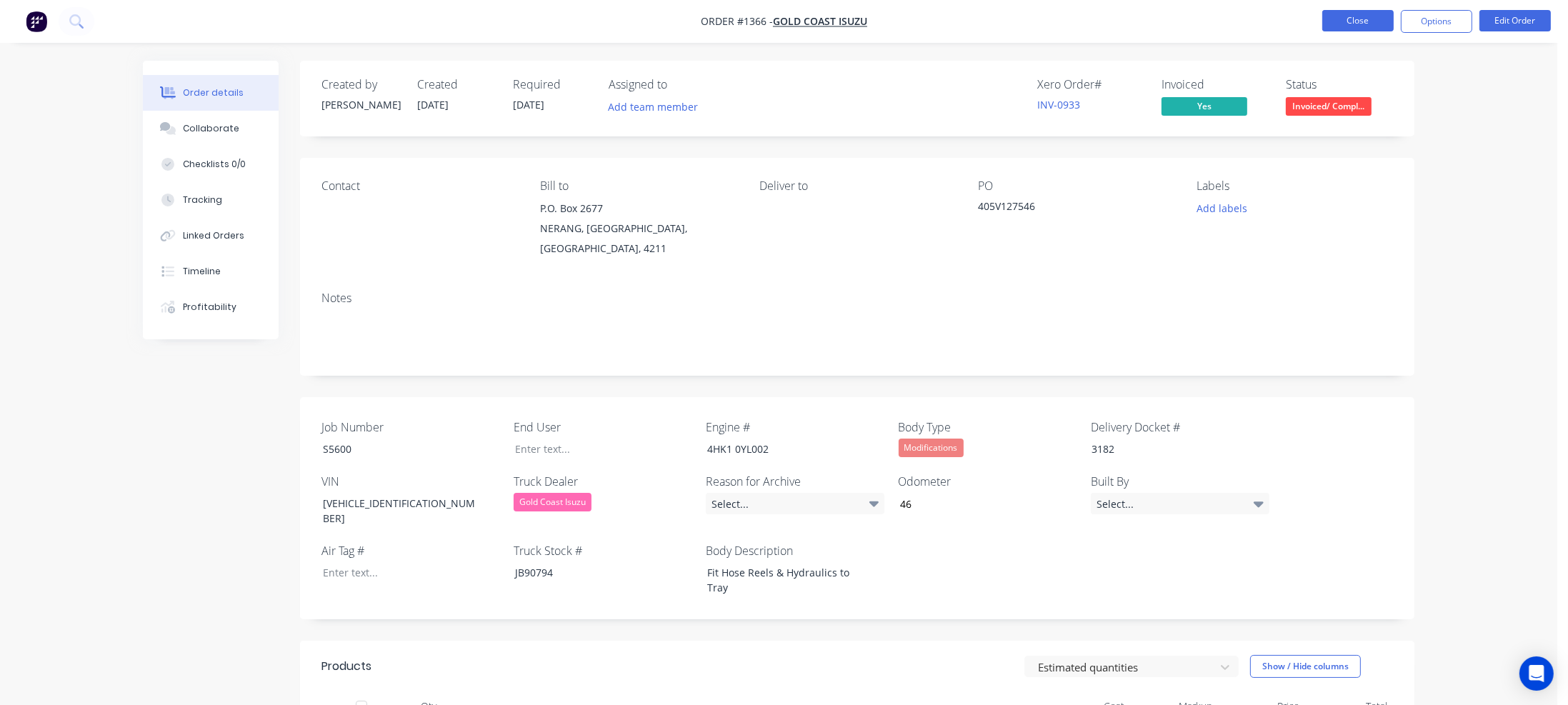
click at [1356, 22] on button "Close" at bounding box center [1358, 21] width 72 height 21
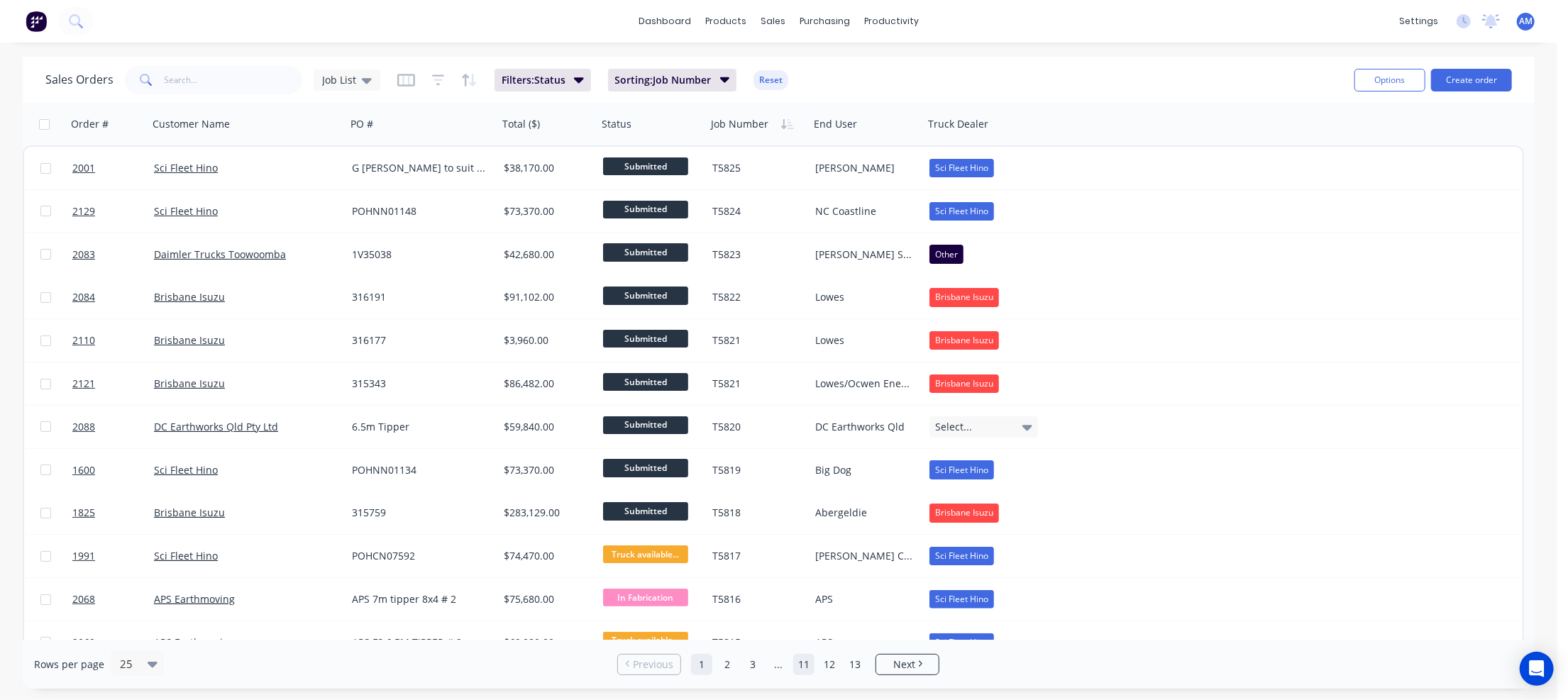
click at [800, 662] on link "11" at bounding box center [804, 664] width 21 height 21
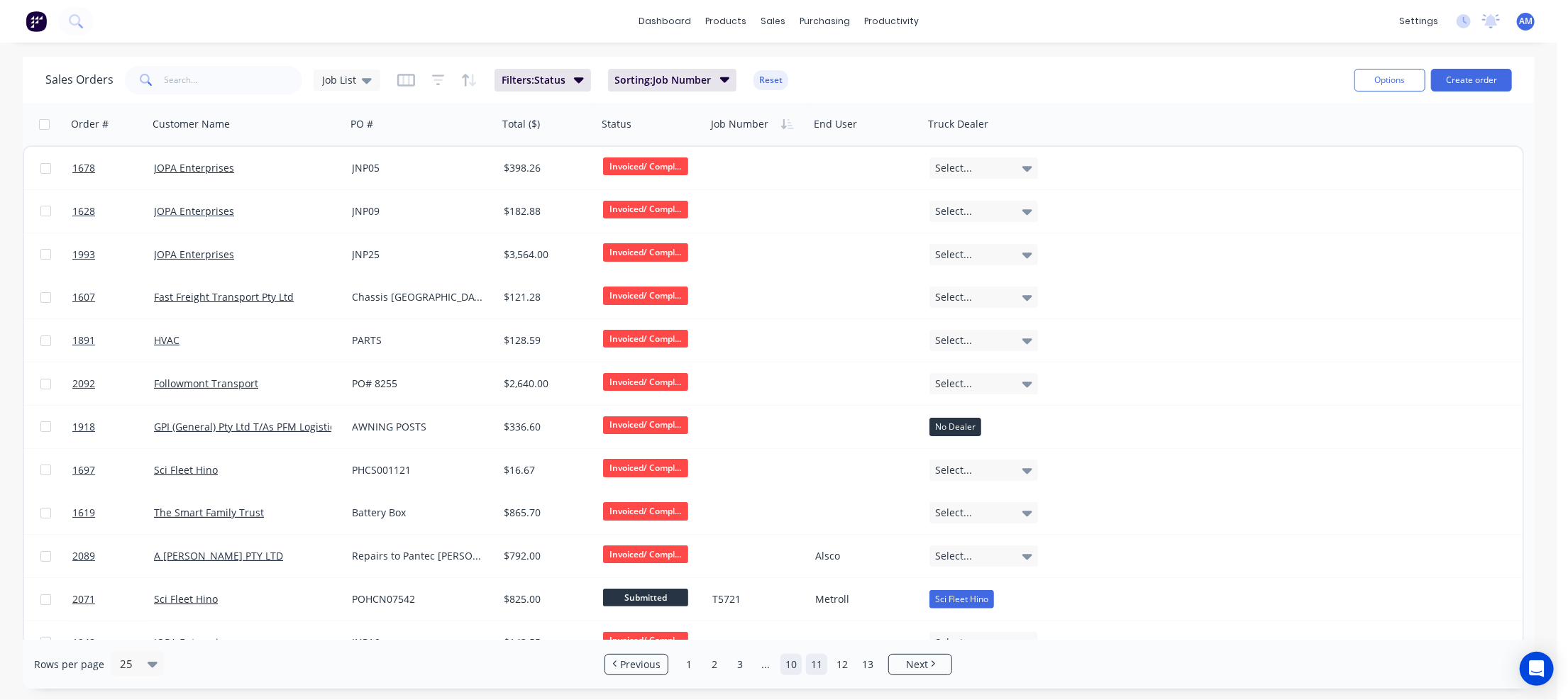
click at [793, 663] on link "10" at bounding box center [791, 664] width 21 height 21
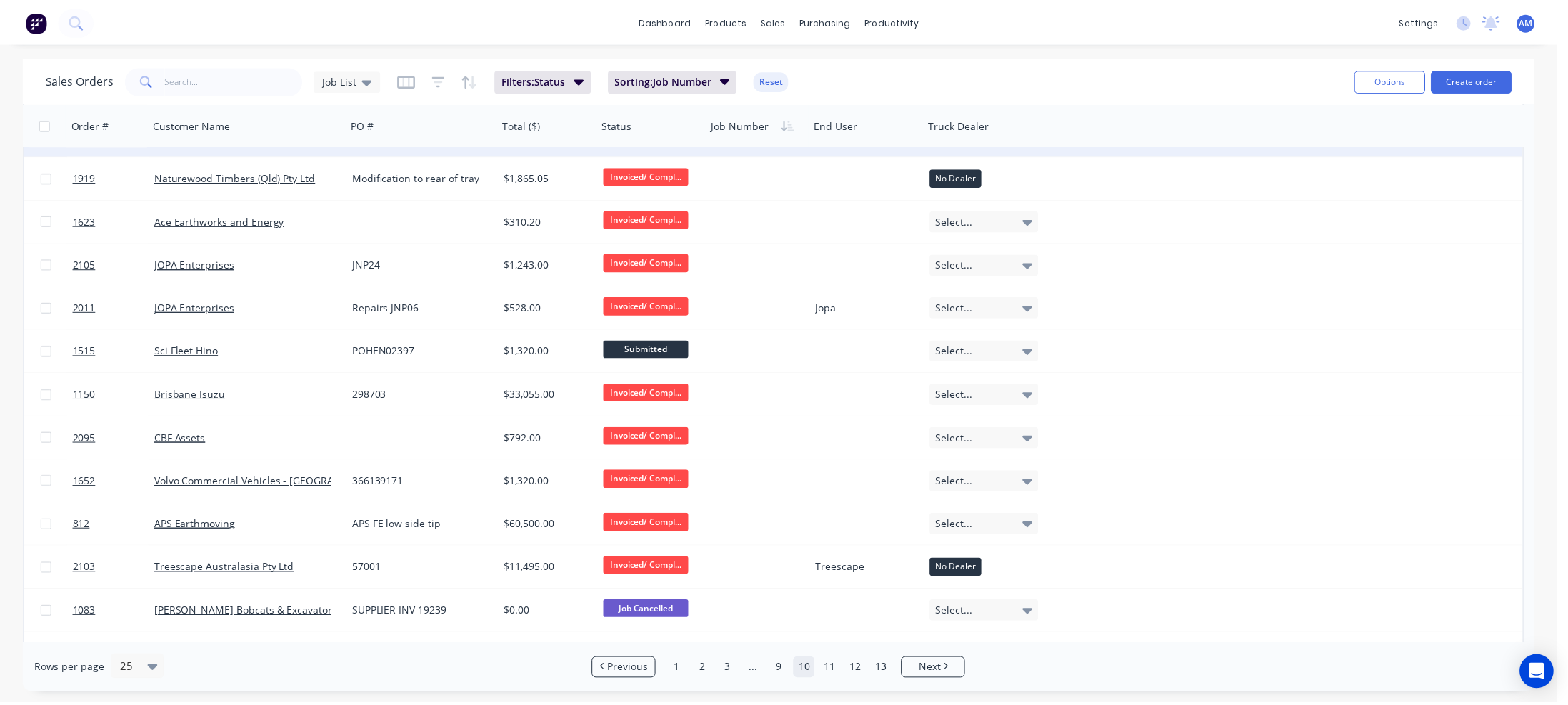
scroll to position [428, 0]
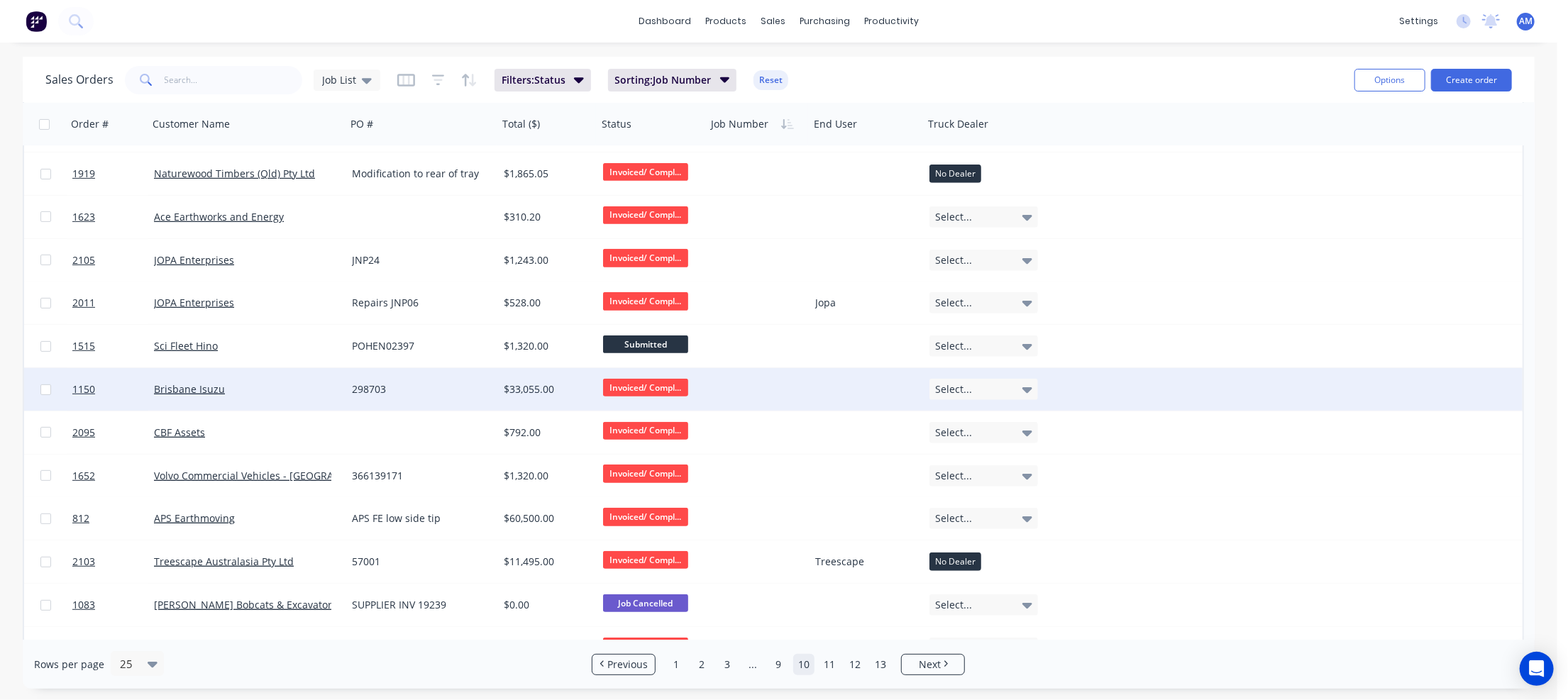
click at [327, 389] on div "Brisbane Isuzu" at bounding box center [242, 390] width 177 height 14
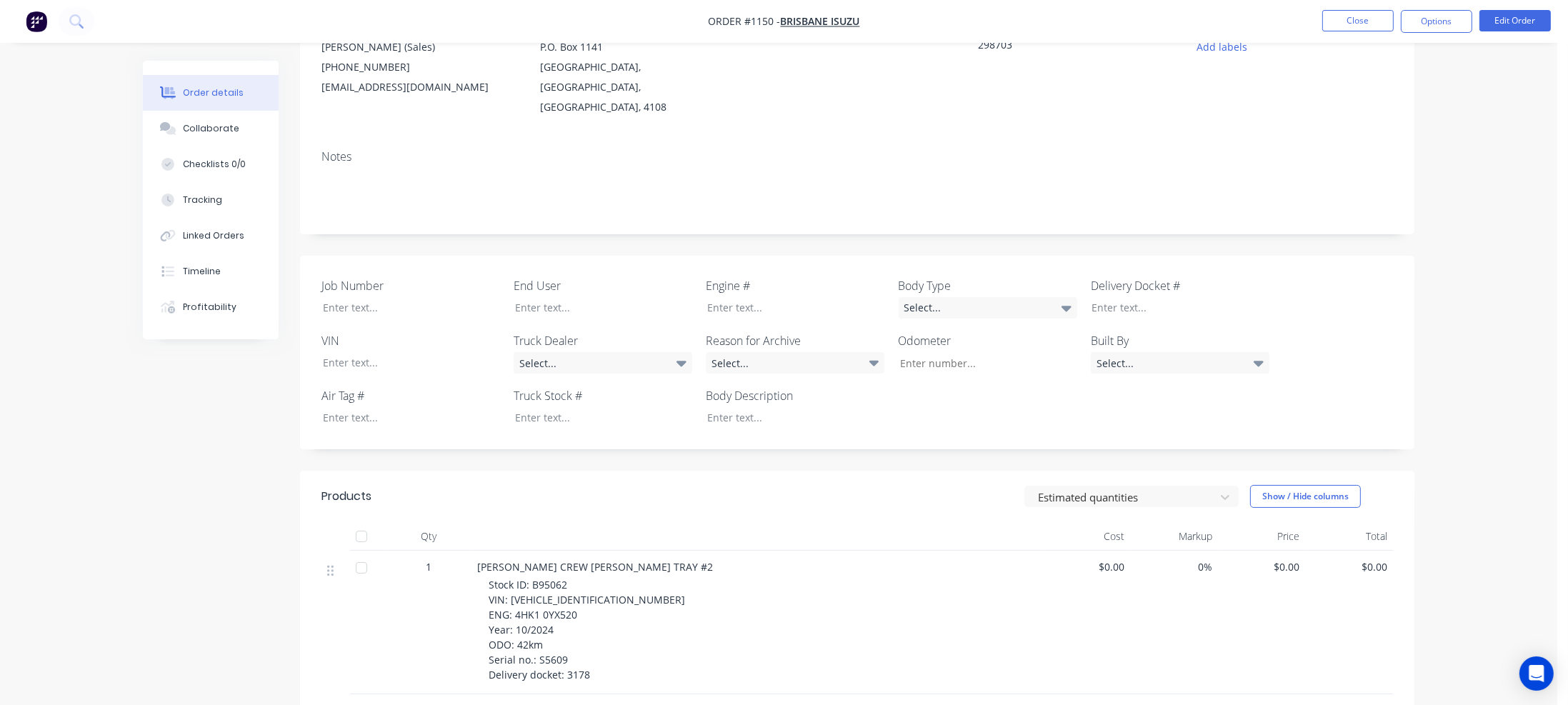
scroll to position [214, 0]
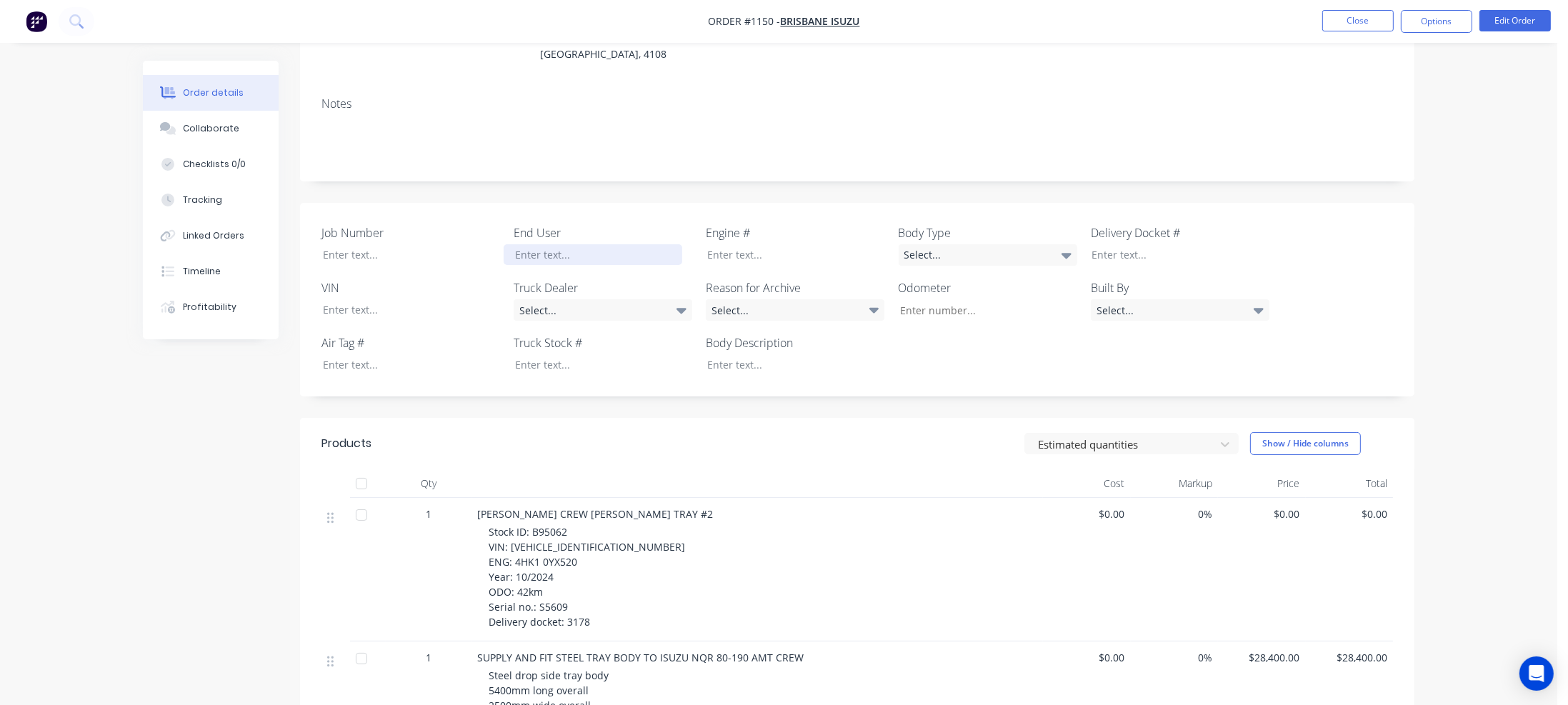
click at [541, 244] on div at bounding box center [592, 254] width 178 height 21
click at [732, 355] on div at bounding box center [784, 365] width 178 height 21
click at [991, 244] on div "Select..." at bounding box center [988, 255] width 178 height 21
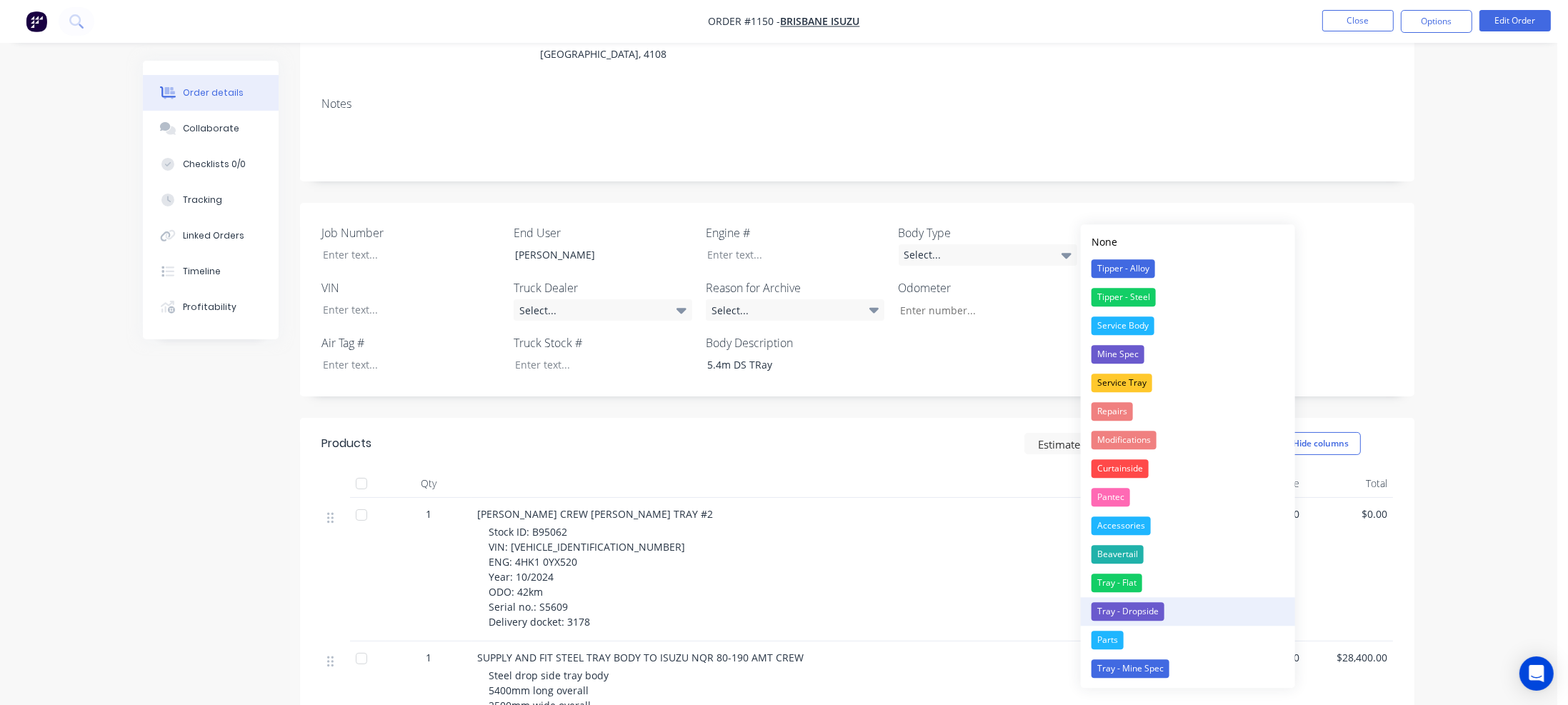
click at [1145, 614] on div "Tray - Dropside" at bounding box center [1128, 612] width 73 height 19
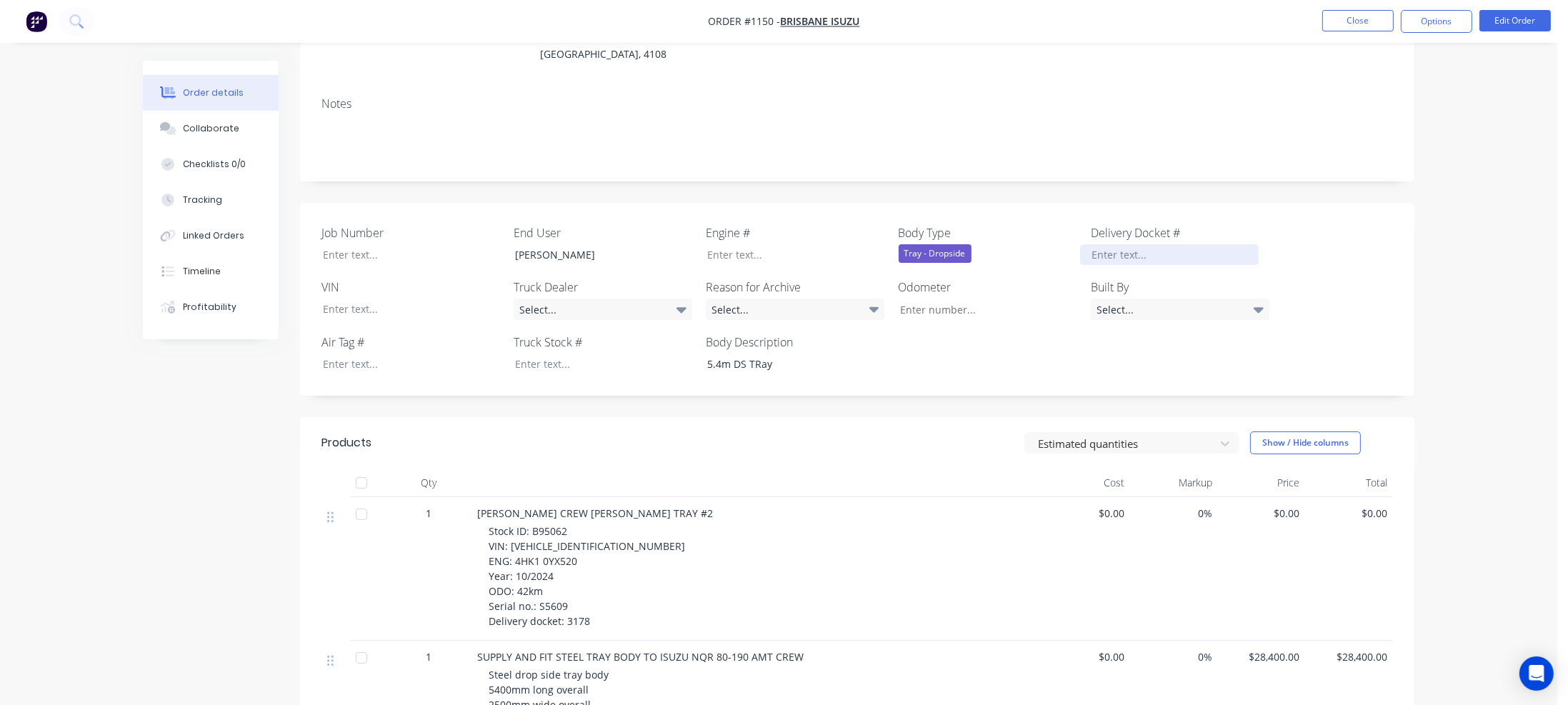
click at [1112, 244] on div at bounding box center [1169, 254] width 178 height 21
drag, startPoint x: 532, startPoint y: 510, endPoint x: 569, endPoint y: 509, distance: 37.0
click at [569, 524] on div "Stock ID: B95062 VIN: JAAN1R75MM7103138 ENG: 4HK1 0YX520 Year: 10/2024 ODO: 42k…" at bounding box center [763, 576] width 549 height 105
click at [533, 354] on div at bounding box center [592, 364] width 178 height 21
paste div
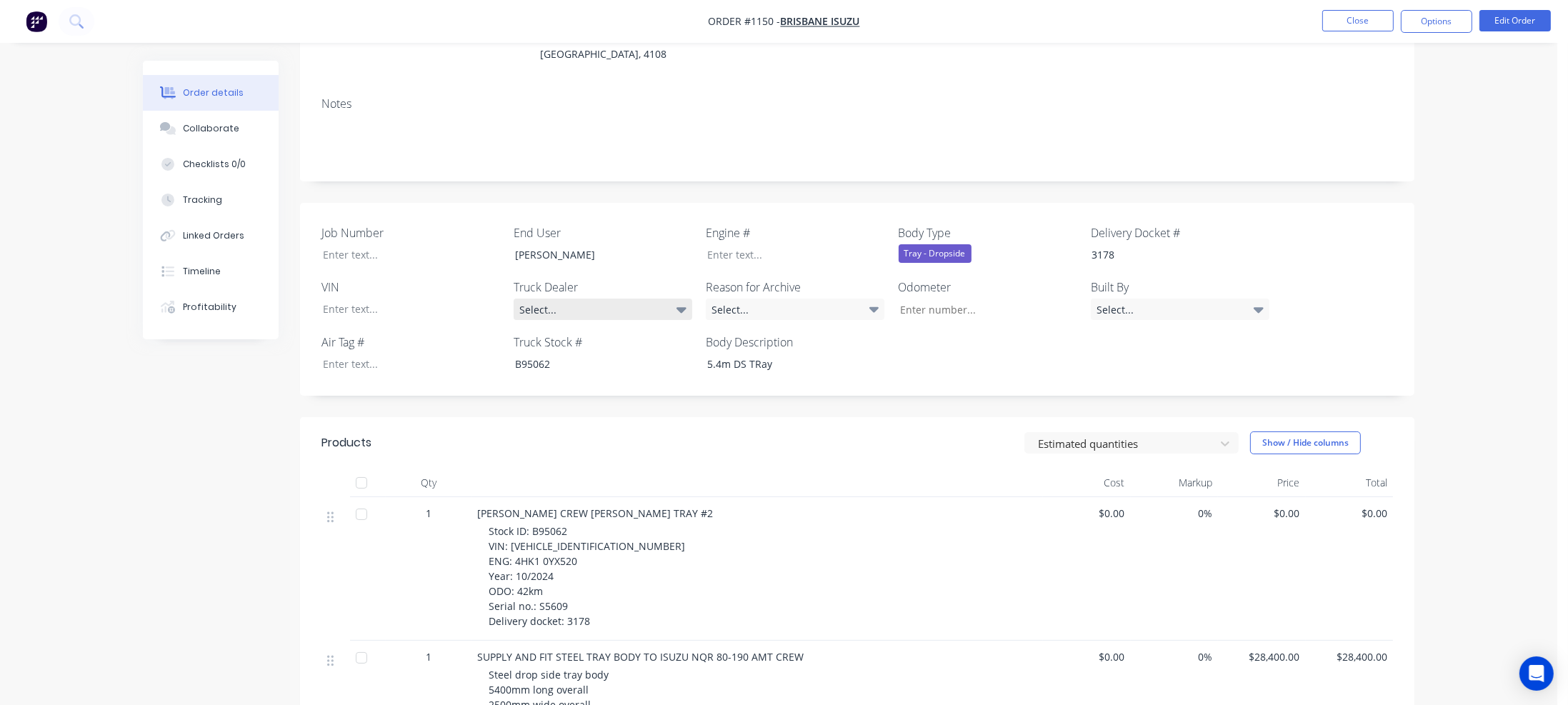
click at [540, 299] on div "Select..." at bounding box center [602, 310] width 178 height 21
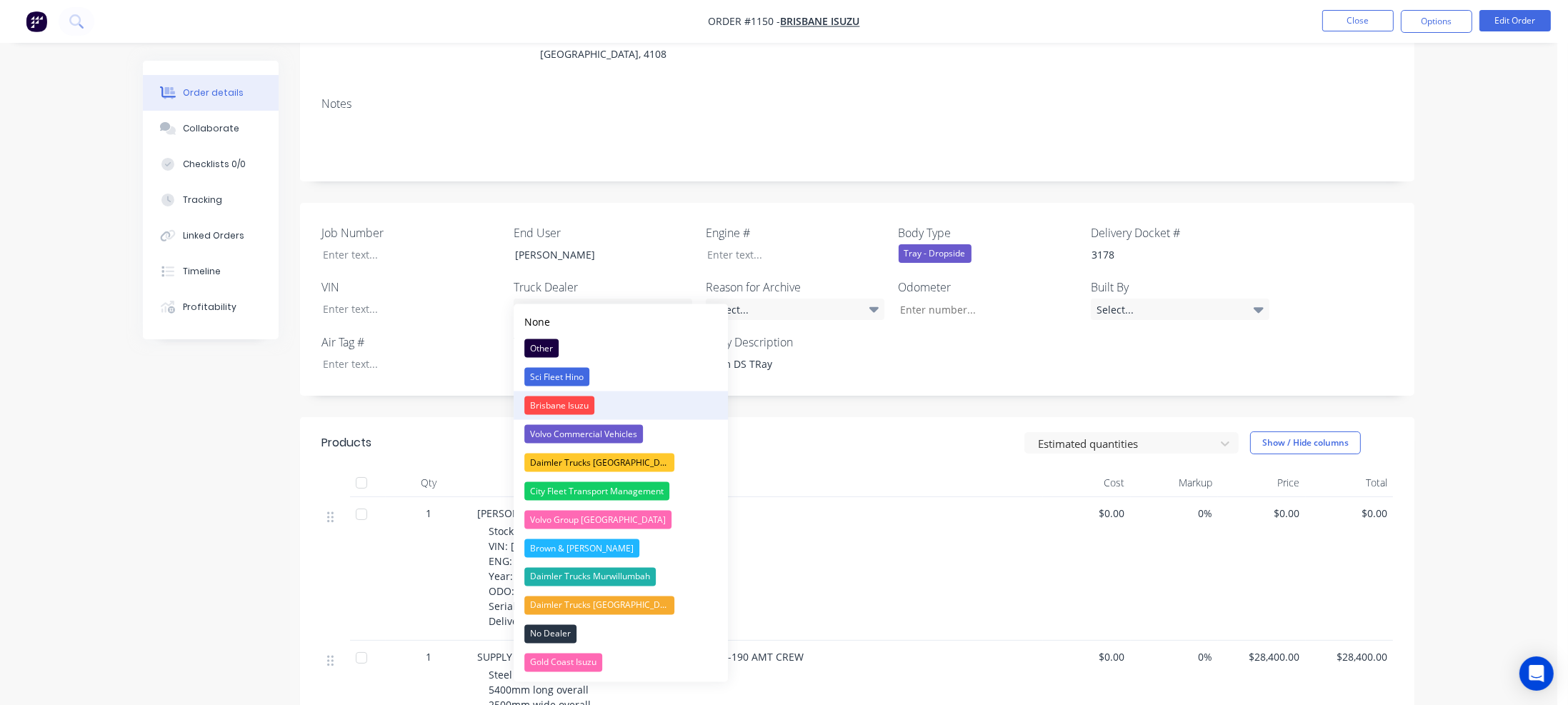
click at [549, 404] on div "Brisbane Isuzu" at bounding box center [559, 406] width 70 height 19
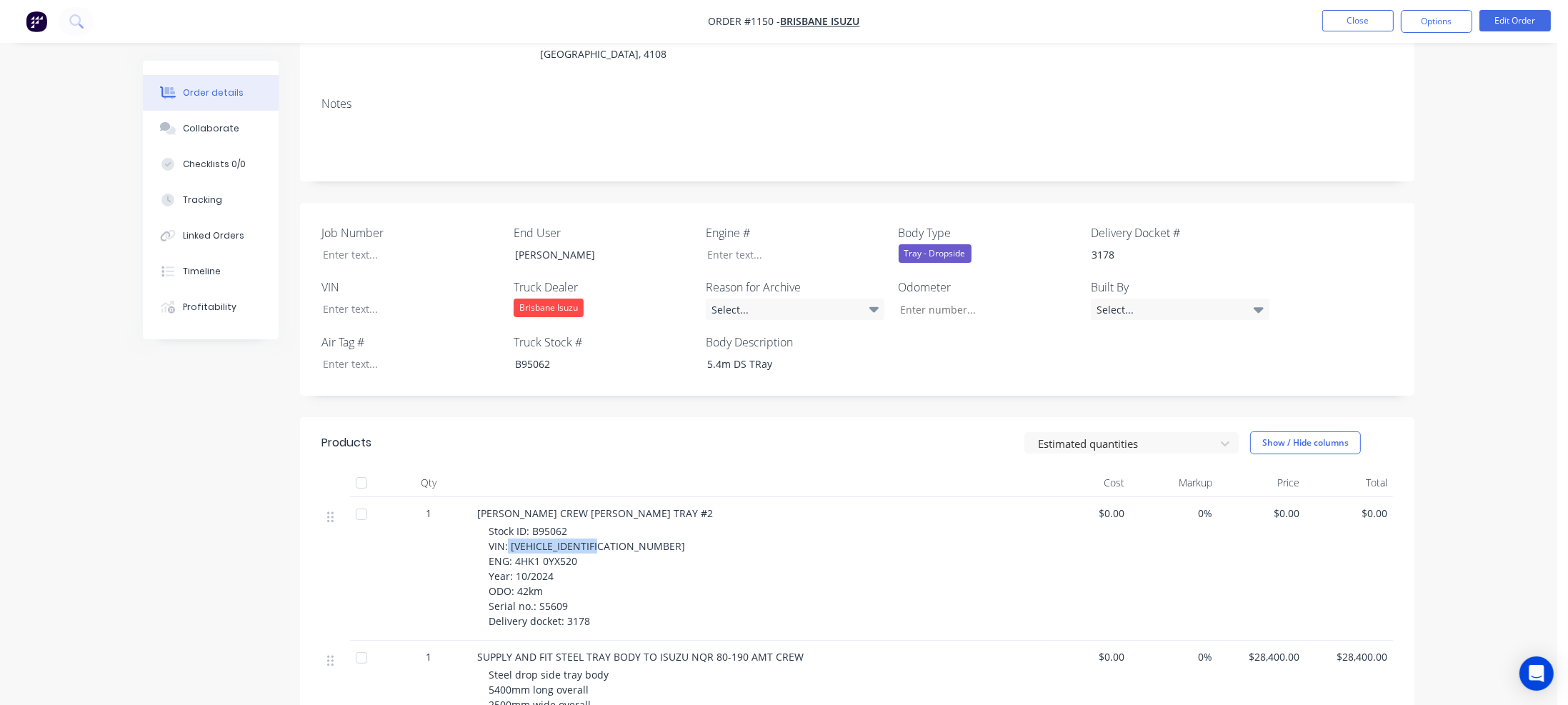
drag, startPoint x: 508, startPoint y: 527, endPoint x: 617, endPoint y: 525, distance: 109.0
click at [617, 525] on div "Stock ID: B95062 VIN: JAAN1R75MM7103138 ENG: 4HK1 0YX520 Year: 10/2024 ODO: 42k…" at bounding box center [763, 576] width 549 height 105
click at [378, 299] on div at bounding box center [400, 309] width 178 height 21
paste div
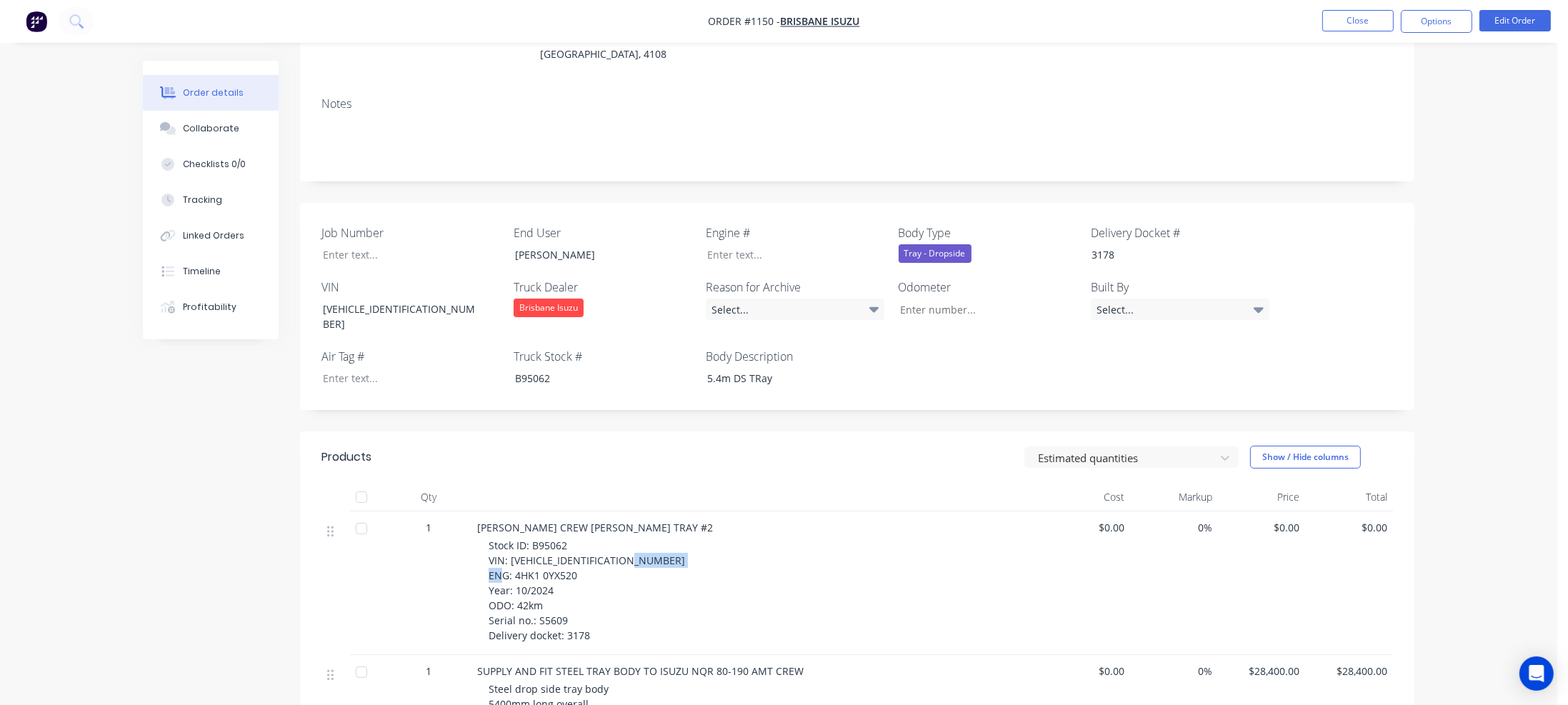
drag, startPoint x: 514, startPoint y: 542, endPoint x: 574, endPoint y: 541, distance: 60.0
click at [574, 541] on span "Stock ID: B95062 VIN: JAAN1R75MM7103138 ENG: 4HK1 0YX520 Year: 10/2024 ODO: 42k…" at bounding box center [587, 590] width 196 height 104
click at [714, 244] on div at bounding box center [784, 254] width 178 height 21
paste div
drag, startPoint x: 520, startPoint y: 572, endPoint x: 535, endPoint y: 571, distance: 15.0
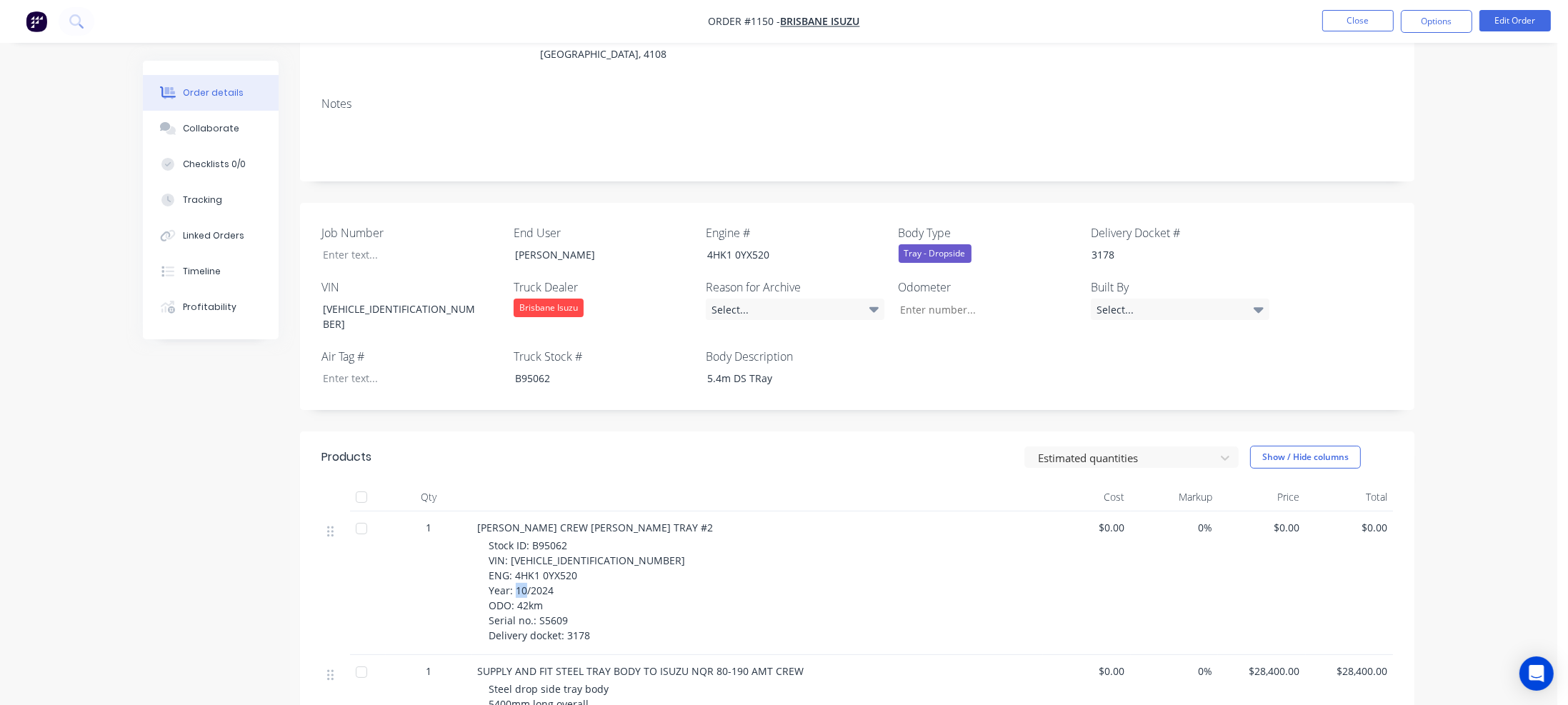
click at [535, 571] on span "Stock ID: B95062 VIN: JAAN1R75MM7103138 ENG: 4HK1 0YX520 Year: 10/2024 ODO: 42k…" at bounding box center [587, 590] width 196 height 104
drag, startPoint x: 517, startPoint y: 571, endPoint x: 542, endPoint y: 571, distance: 25.0
click at [542, 571] on span "Stock ID: B95062 VIN: JAAN1R75MM7103138 ENG: 4HK1 0YX520 Year: 10/2024 ODO: 42k…" at bounding box center [587, 590] width 196 height 104
click at [911, 299] on input "Job Number" at bounding box center [982, 310] width 188 height 21
paste input "42km"
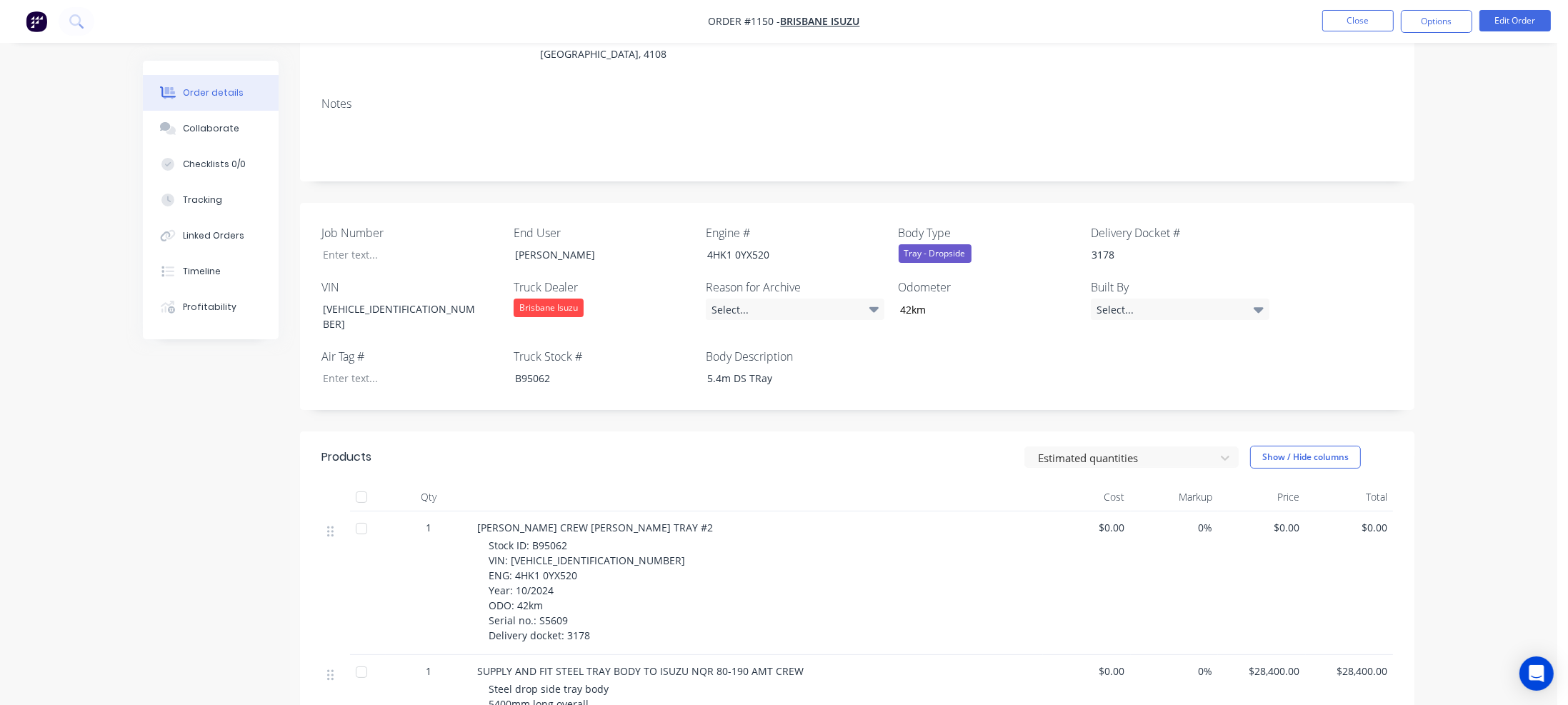
type input "42"
drag, startPoint x: 536, startPoint y: 584, endPoint x: 564, endPoint y: 586, distance: 28.1
click at [564, 586] on span "Stock ID: B95062 VIN: JAAN1R75MM7103138 ENG: 4HK1 0YX520 Year: 10/2024 ODO: 42k…" at bounding box center [587, 590] width 196 height 104
click at [343, 244] on div at bounding box center [400, 254] width 178 height 21
paste div
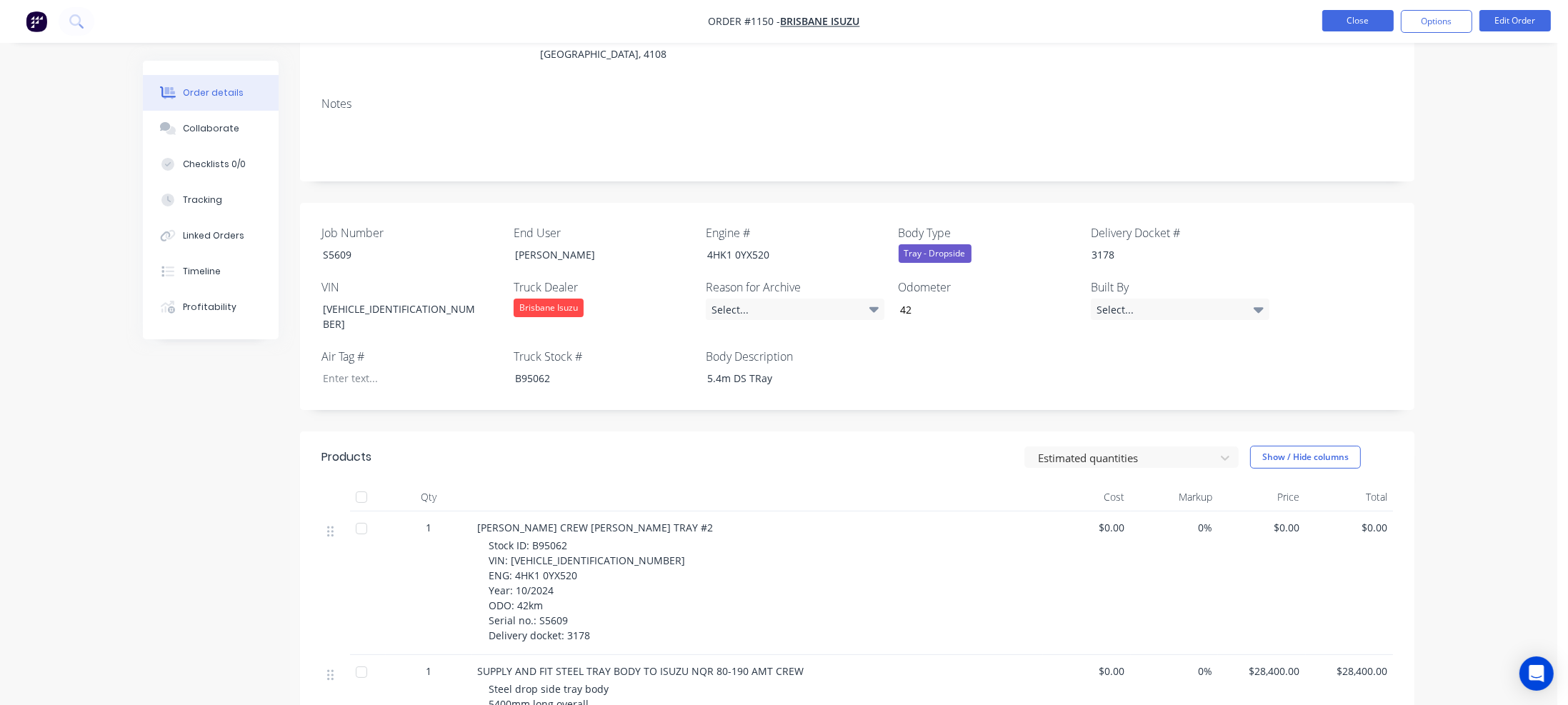
click at [1346, 16] on button "Close" at bounding box center [1358, 21] width 72 height 21
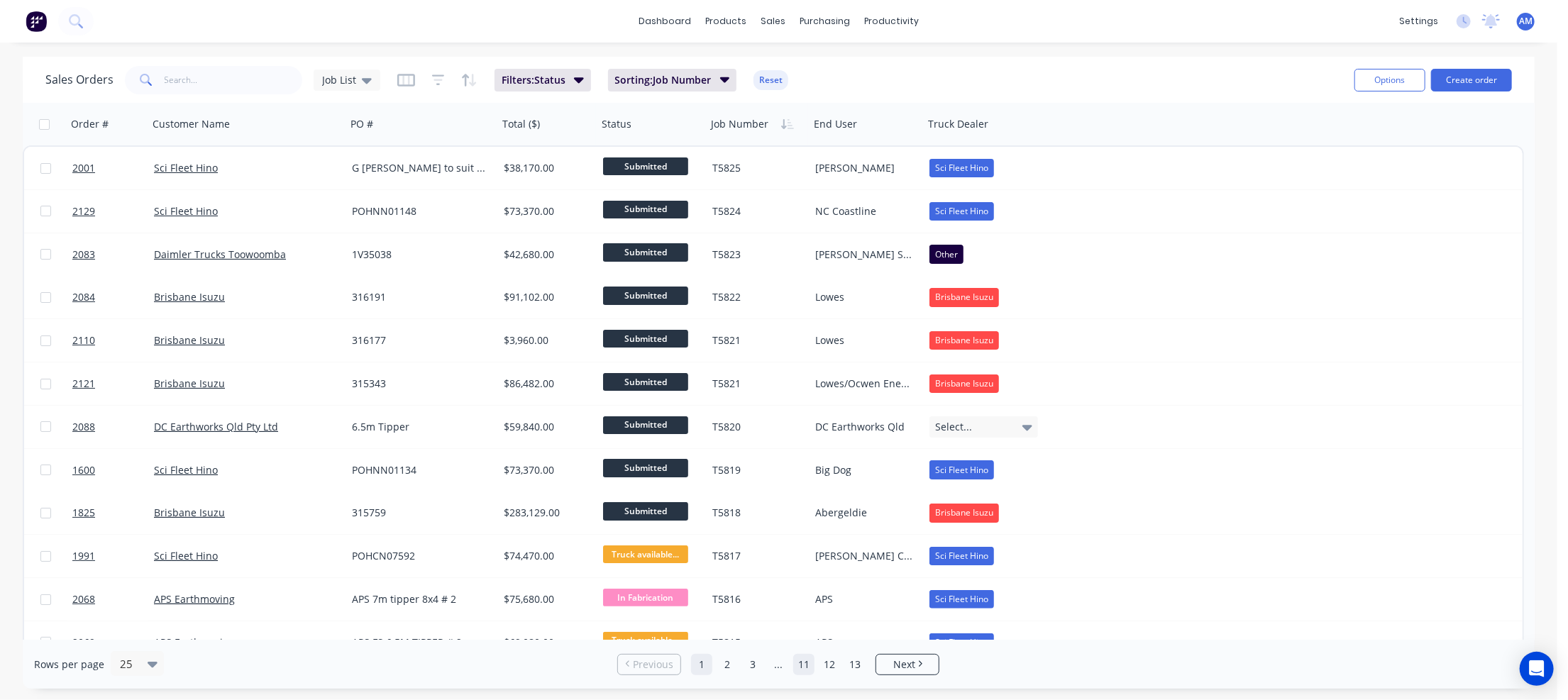
click at [803, 659] on link "11" at bounding box center [804, 664] width 21 height 21
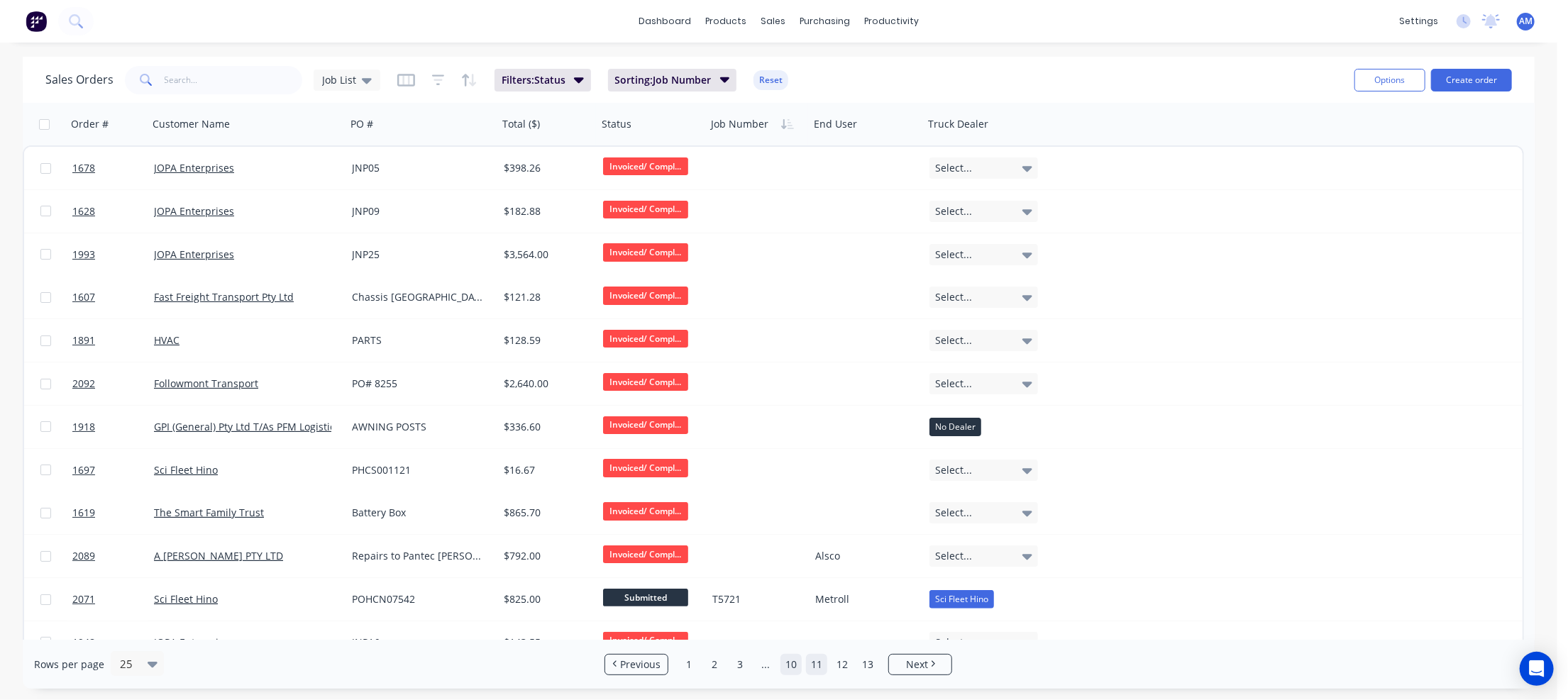
click at [795, 659] on link "10" at bounding box center [791, 664] width 21 height 21
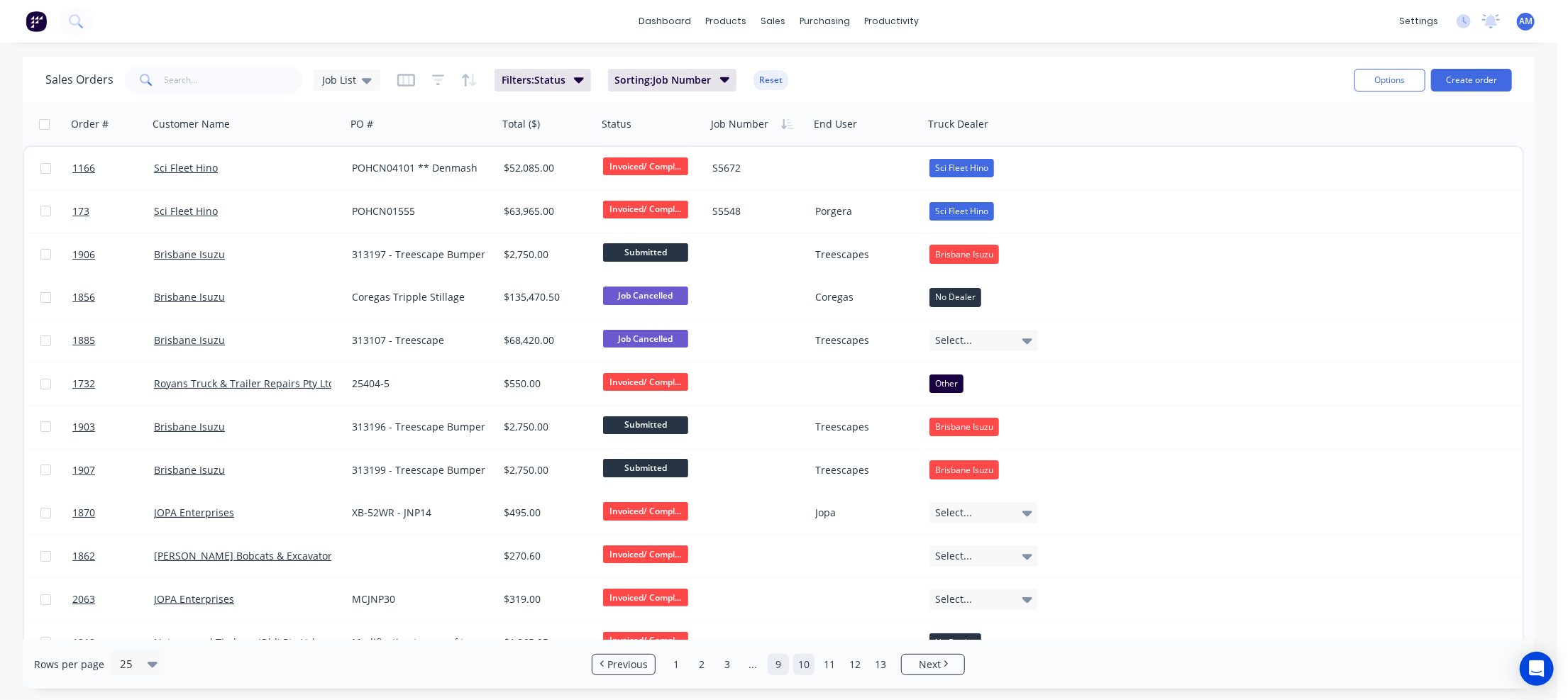
click at [778, 666] on link "9" at bounding box center [778, 664] width 21 height 21
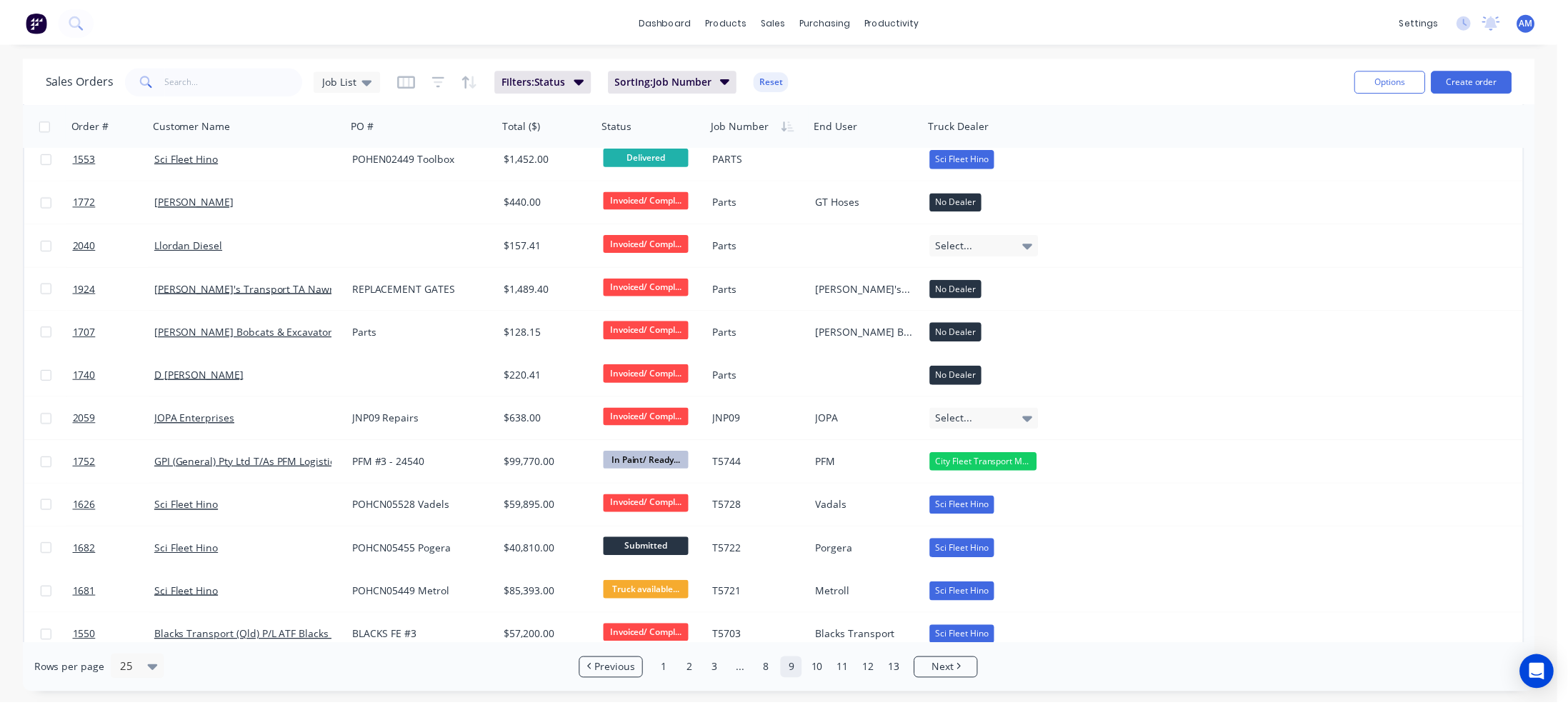
scroll to position [588, 0]
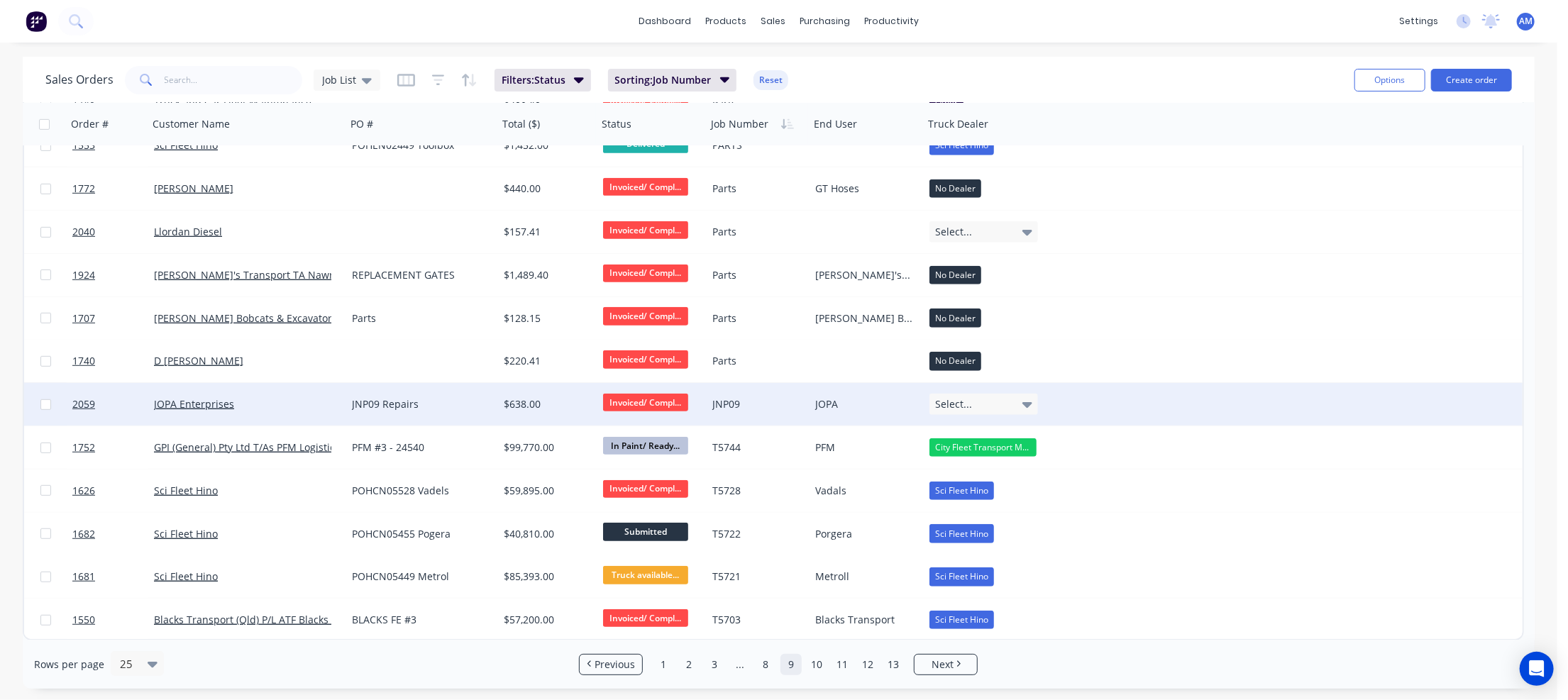
click at [733, 405] on div "JNP09" at bounding box center [756, 404] width 88 height 14
drag, startPoint x: 741, startPoint y: 391, endPoint x: 708, endPoint y: 390, distance: 33.0
click at [708, 390] on div "JNP09" at bounding box center [758, 395] width 100 height 20
click at [879, 393] on div "JOPA" at bounding box center [867, 405] width 115 height 43
click at [397, 401] on div "JNP09 Repairs" at bounding box center [418, 404] width 133 height 14
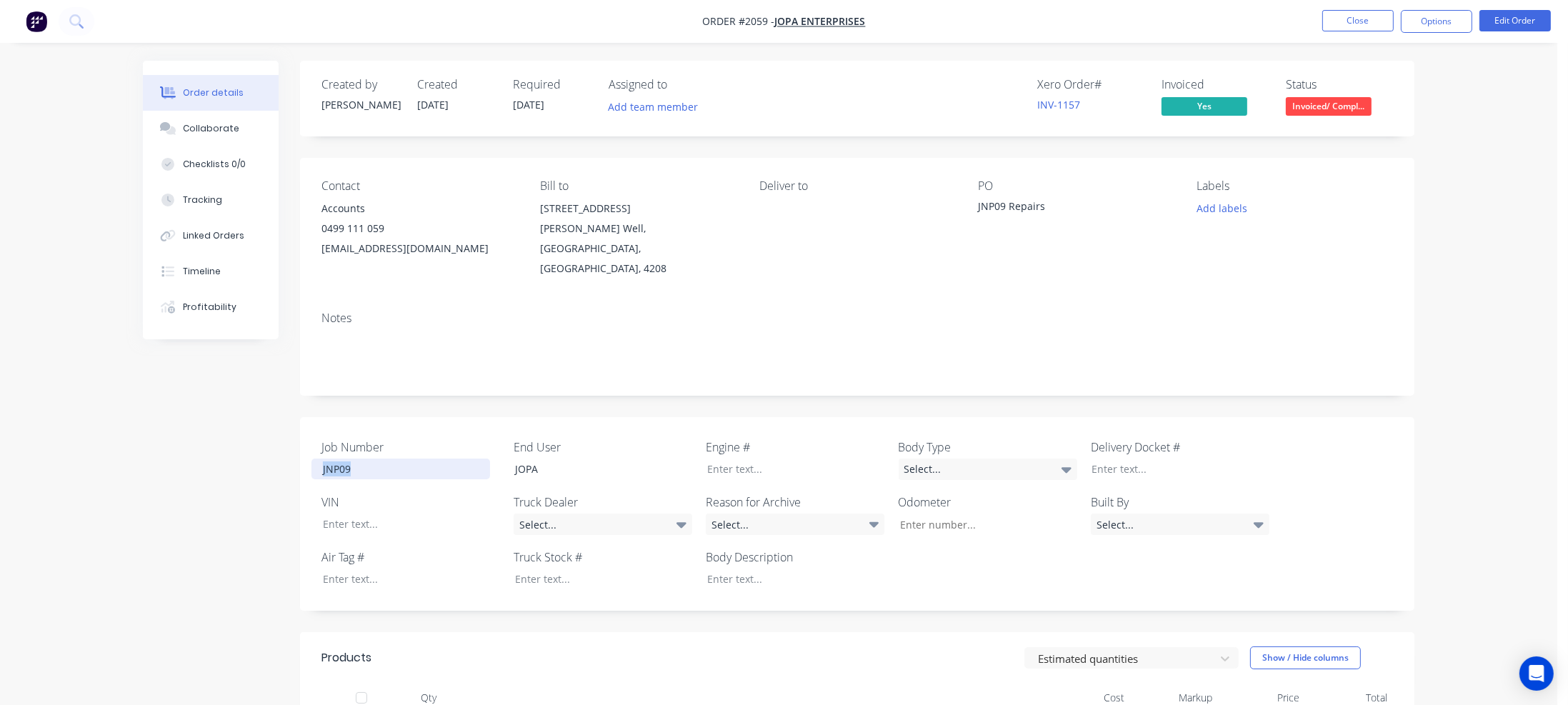
drag, startPoint x: 360, startPoint y: 448, endPoint x: 289, endPoint y: 451, distance: 71.1
click at [289, 451] on div "Created by Taylor Created 10/09/25 Required 10/09/25 Assigned to Add team membe…" at bounding box center [778, 551] width 1271 height 981
click at [526, 569] on div at bounding box center [592, 579] width 178 height 21
paste div
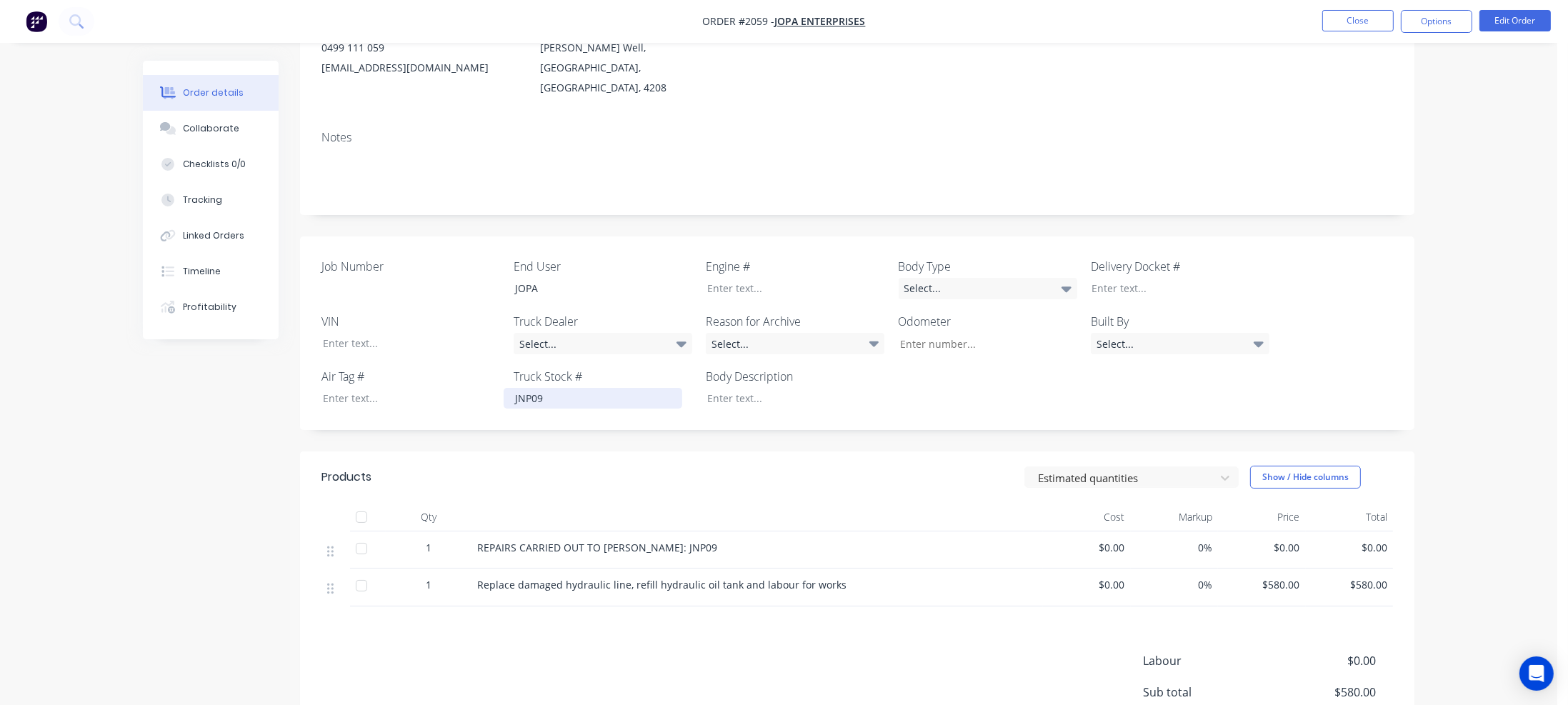
scroll to position [214, 0]
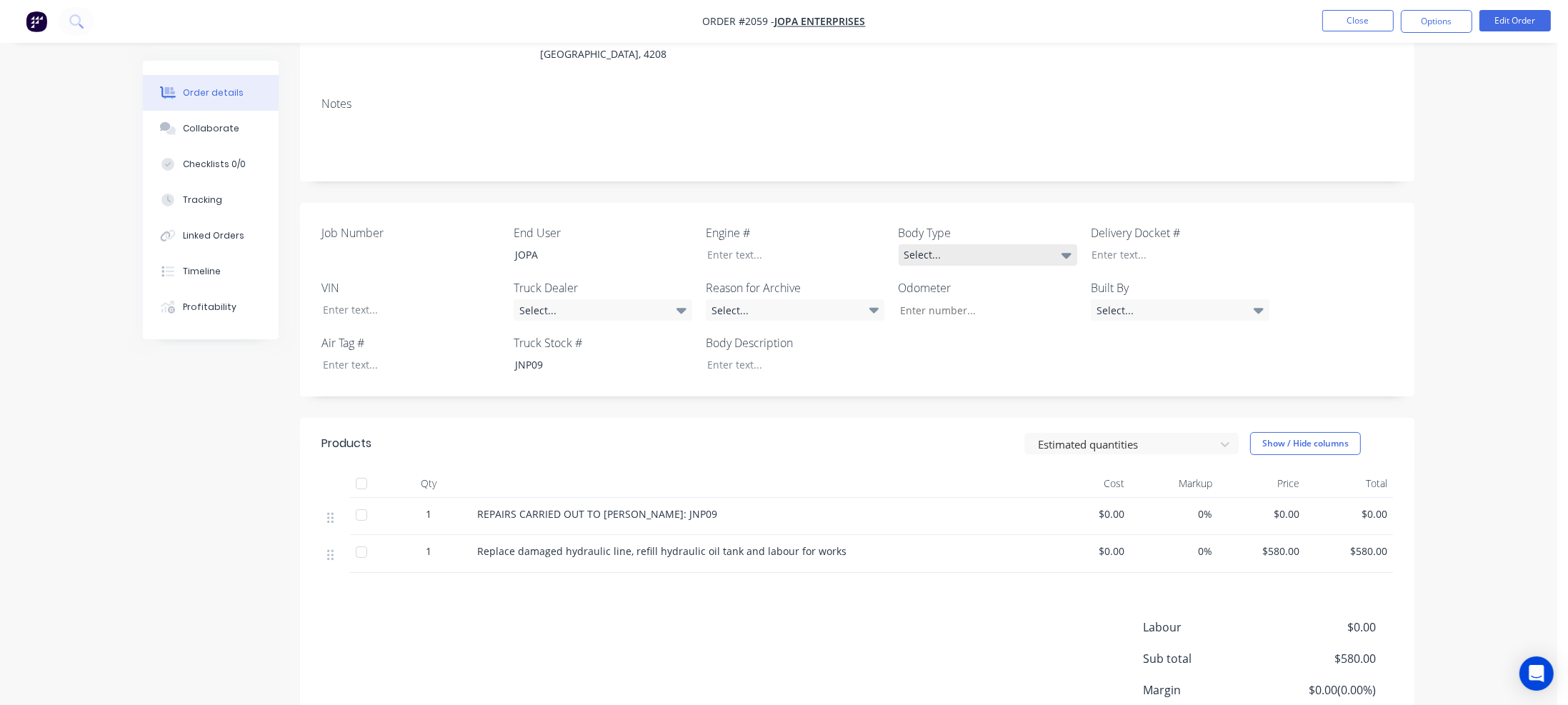
click at [1022, 244] on div "Select..." at bounding box center [988, 255] width 178 height 21
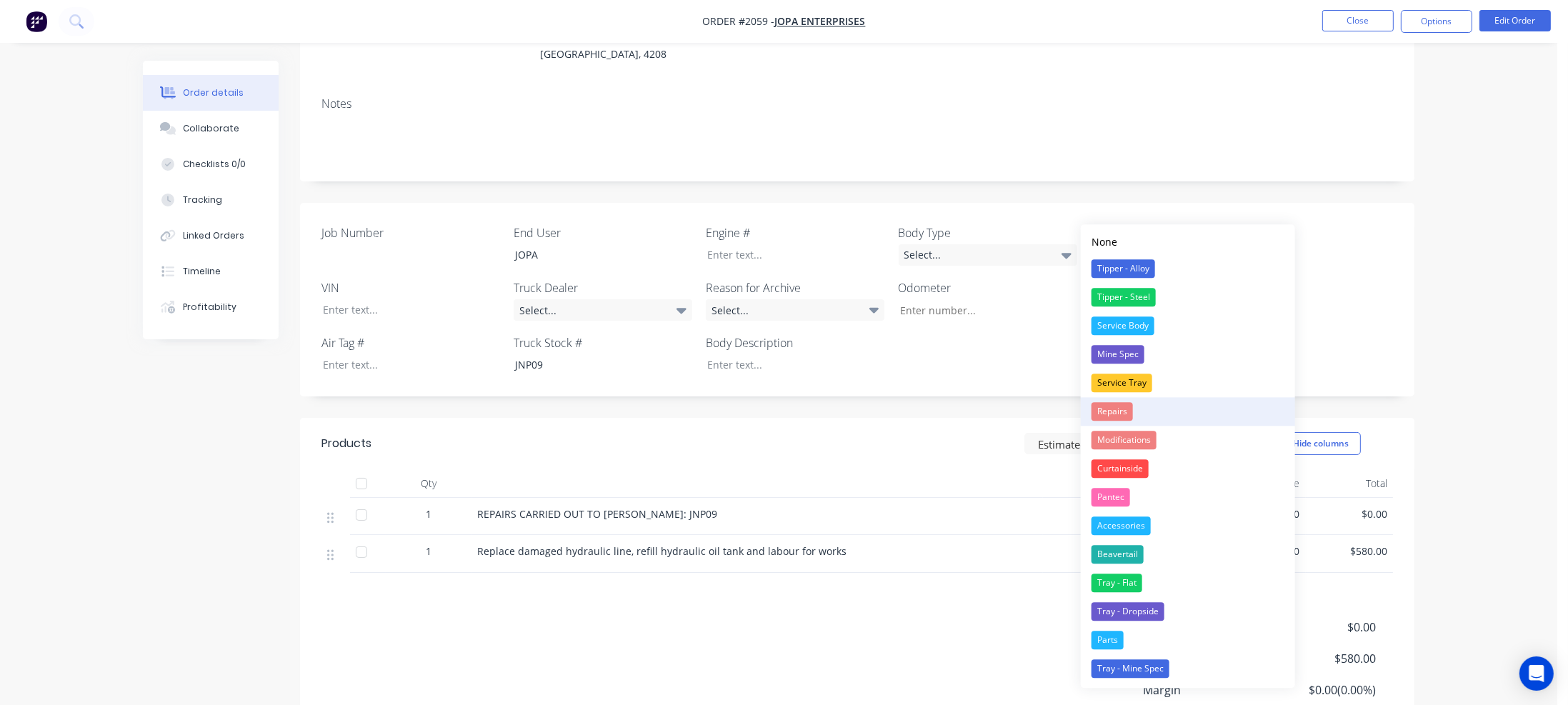
click at [1107, 415] on div "Repairs" at bounding box center [1112, 411] width 42 height 19
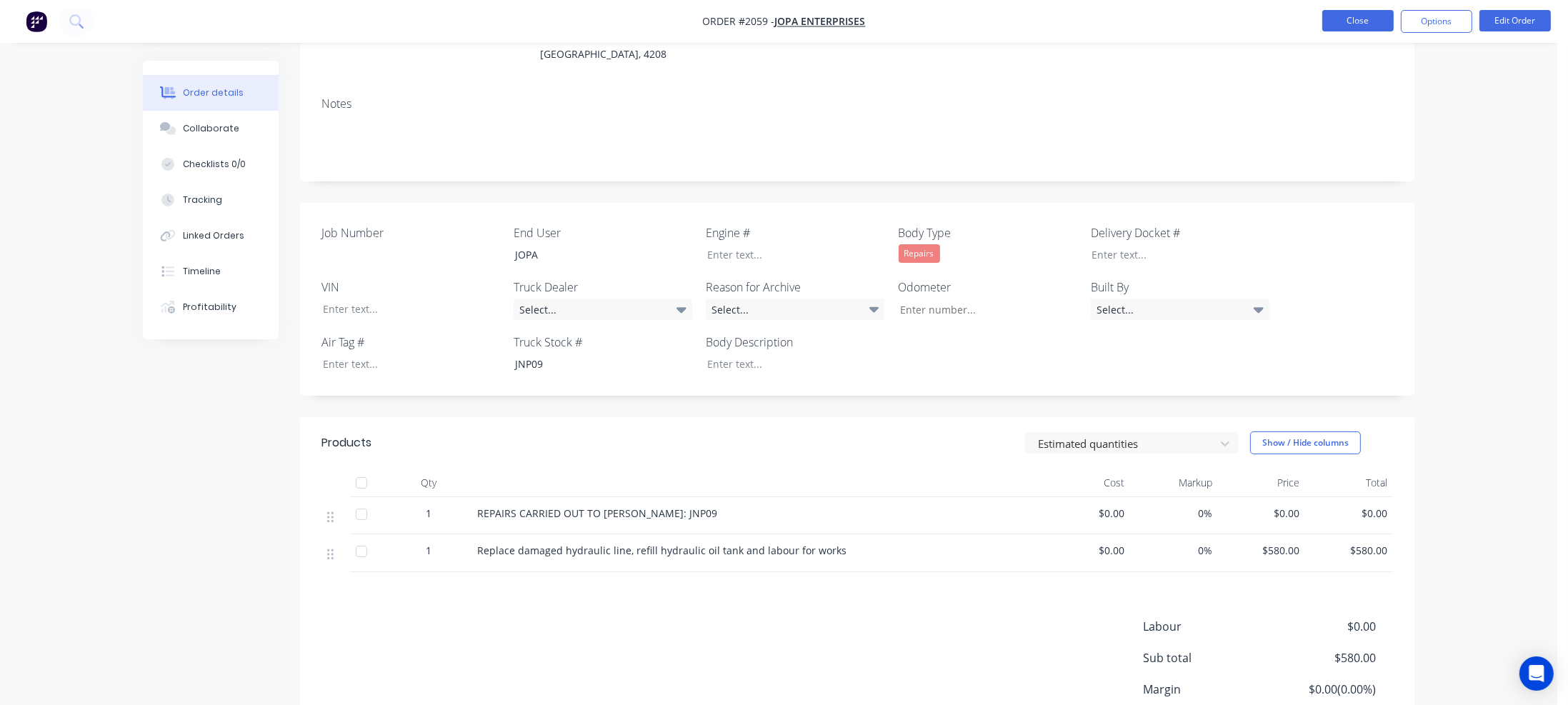
click at [1355, 20] on button "Close" at bounding box center [1358, 21] width 72 height 21
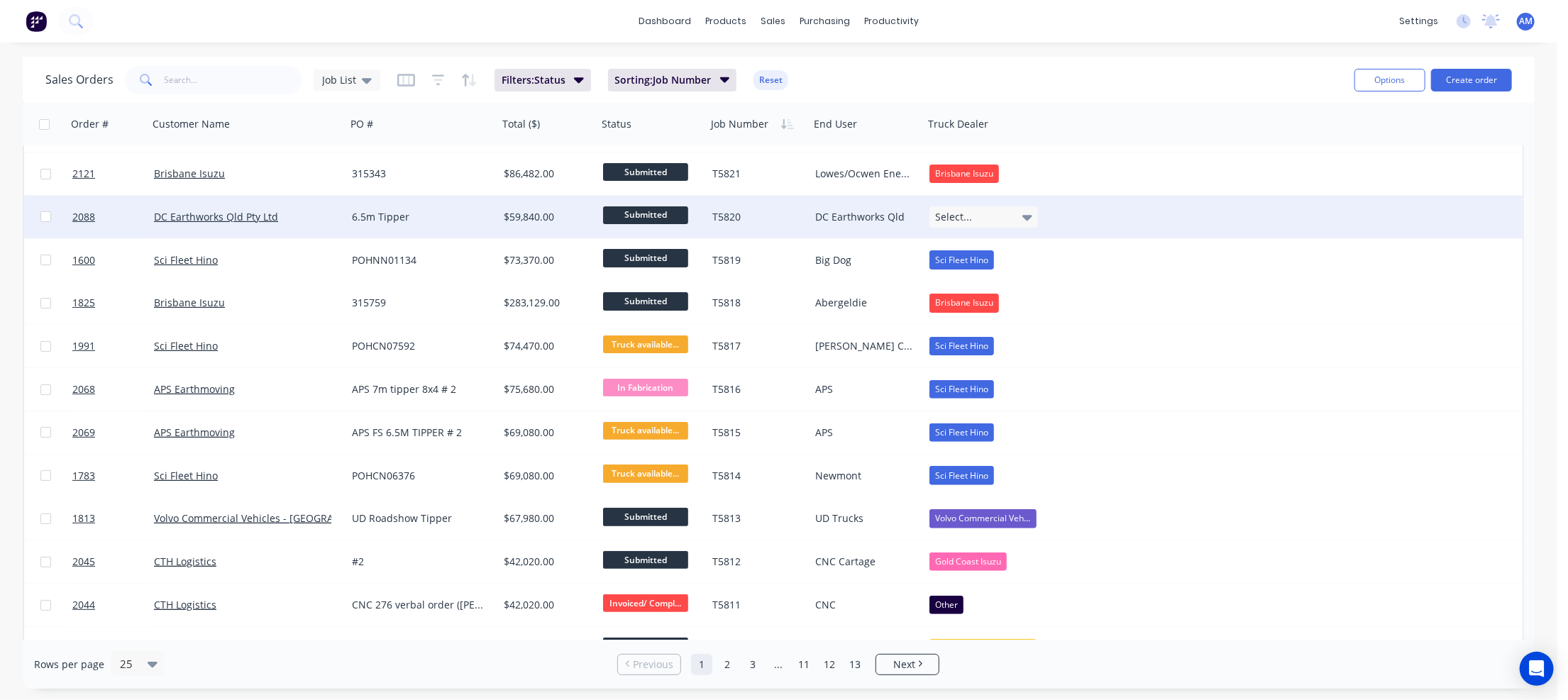
scroll to position [213, 0]
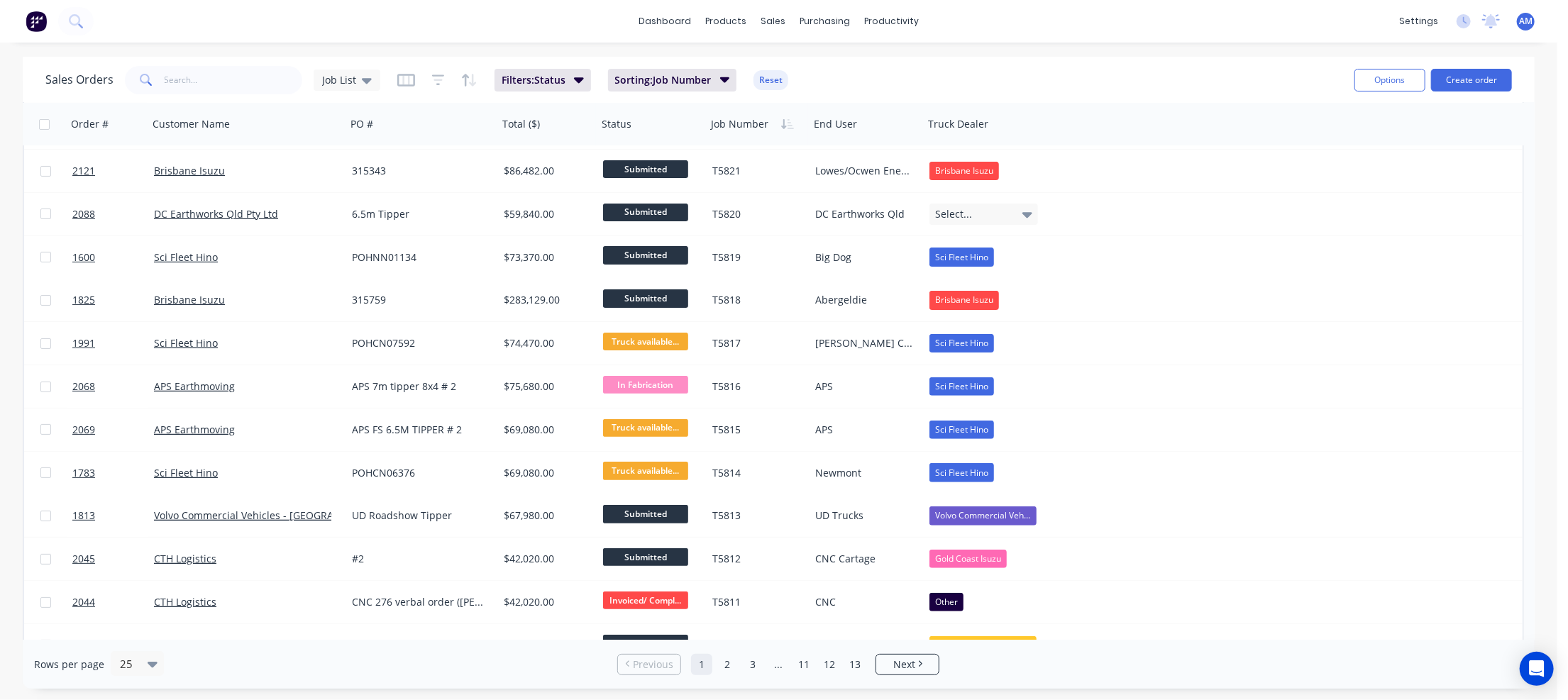
click at [807, 664] on link "11" at bounding box center [804, 664] width 21 height 21
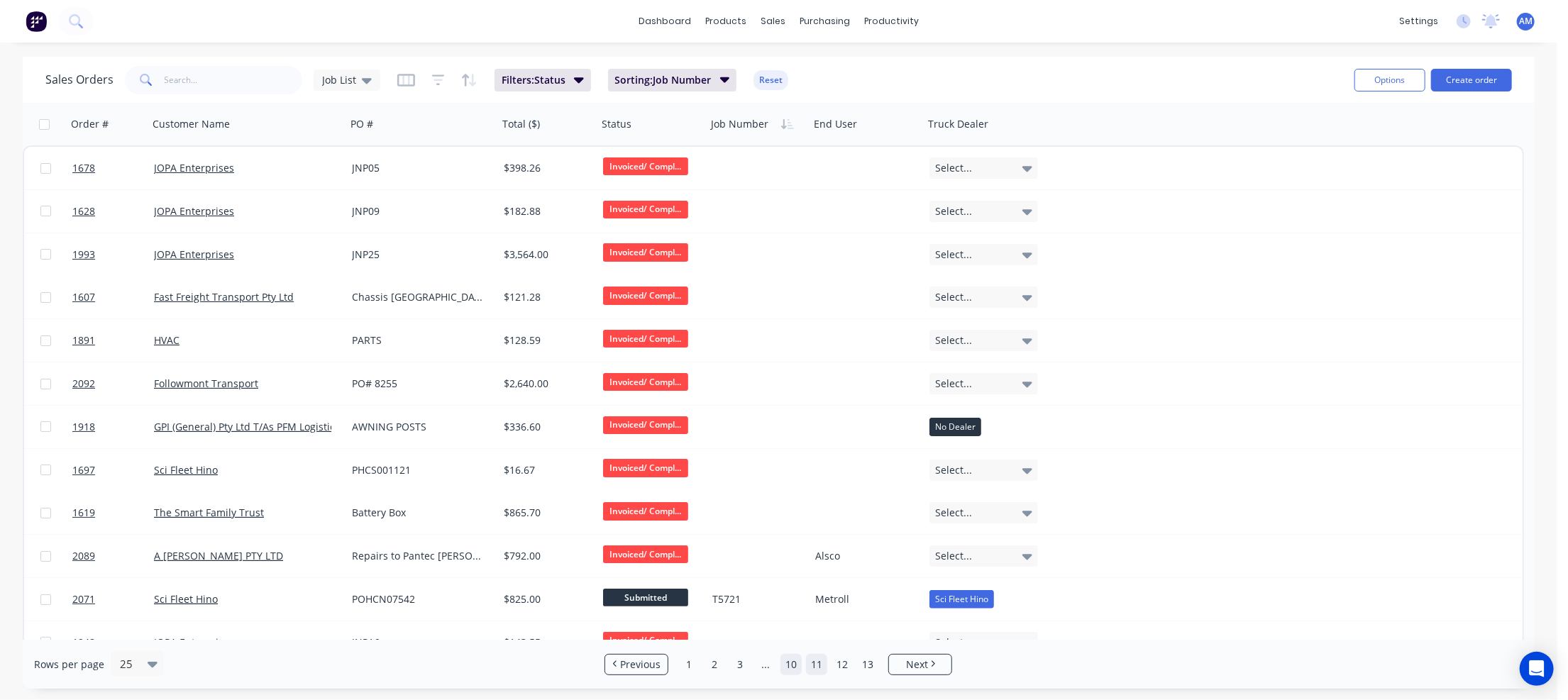
click at [794, 664] on link "10" at bounding box center [791, 664] width 21 height 21
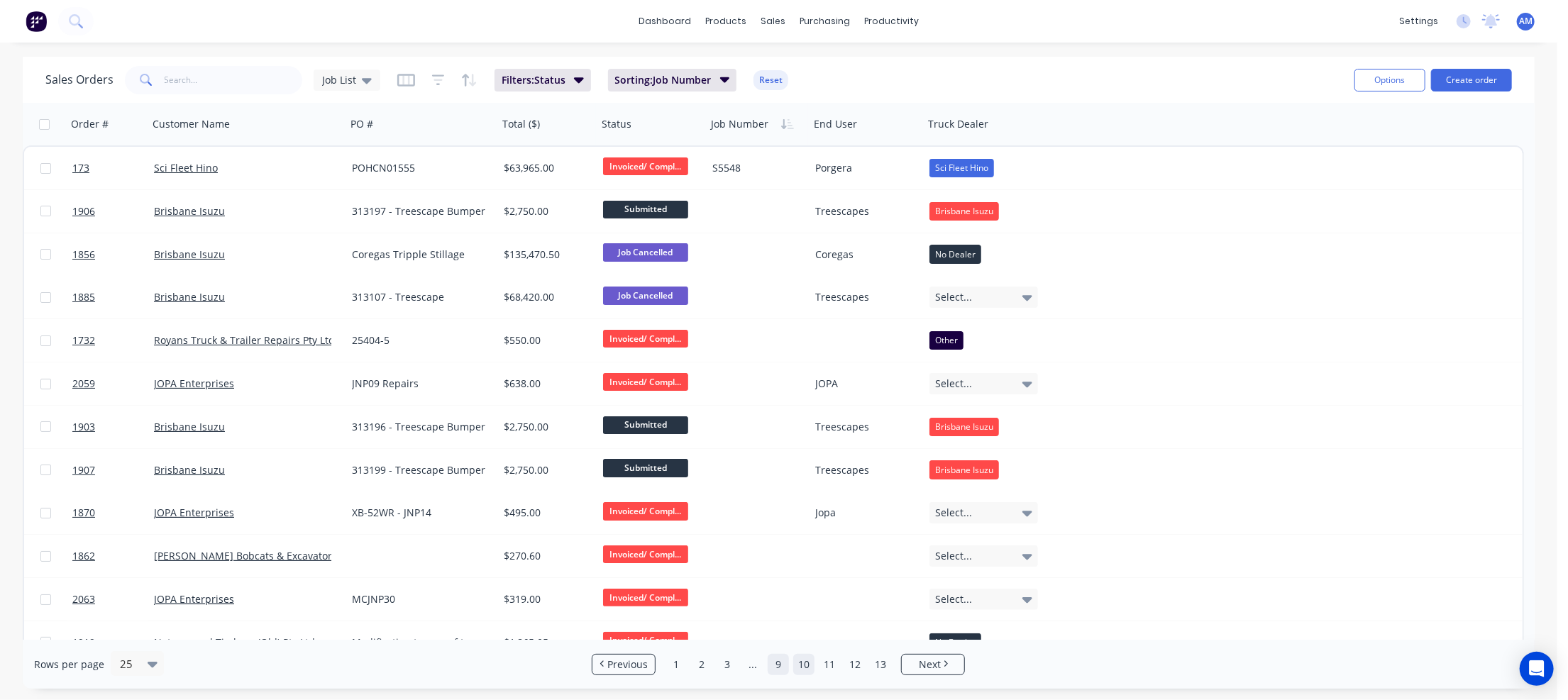
click at [778, 661] on link "9" at bounding box center [778, 664] width 21 height 21
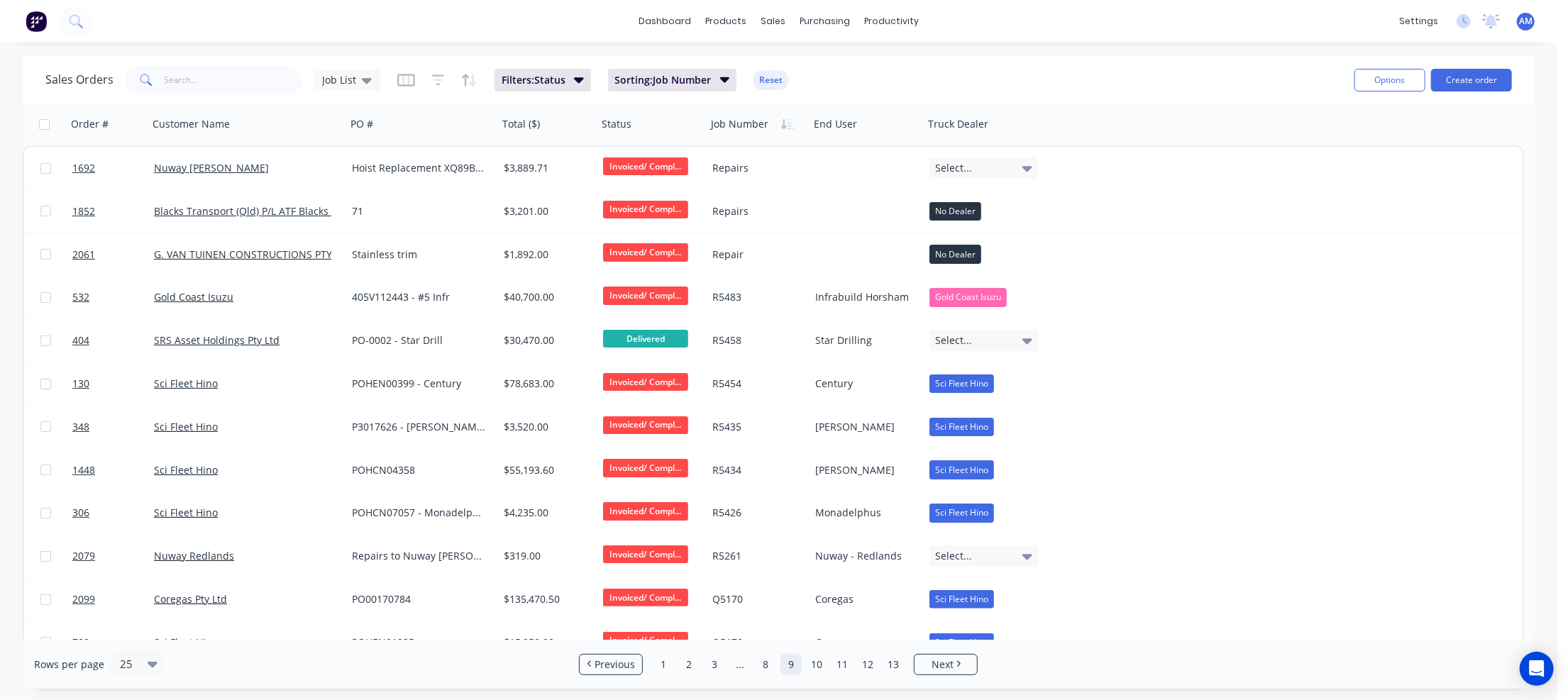
click at [765, 660] on link "8" at bounding box center [766, 664] width 21 height 21
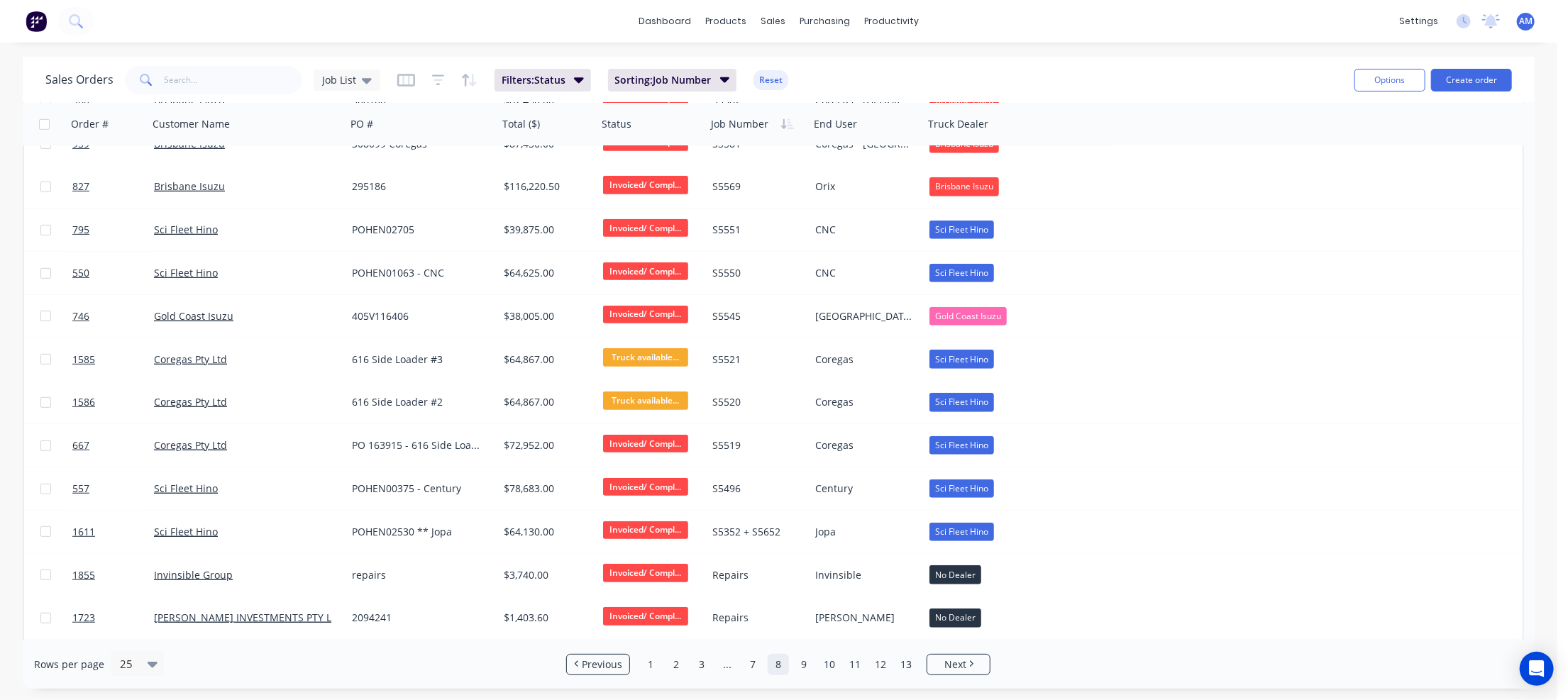
scroll to position [583, 0]
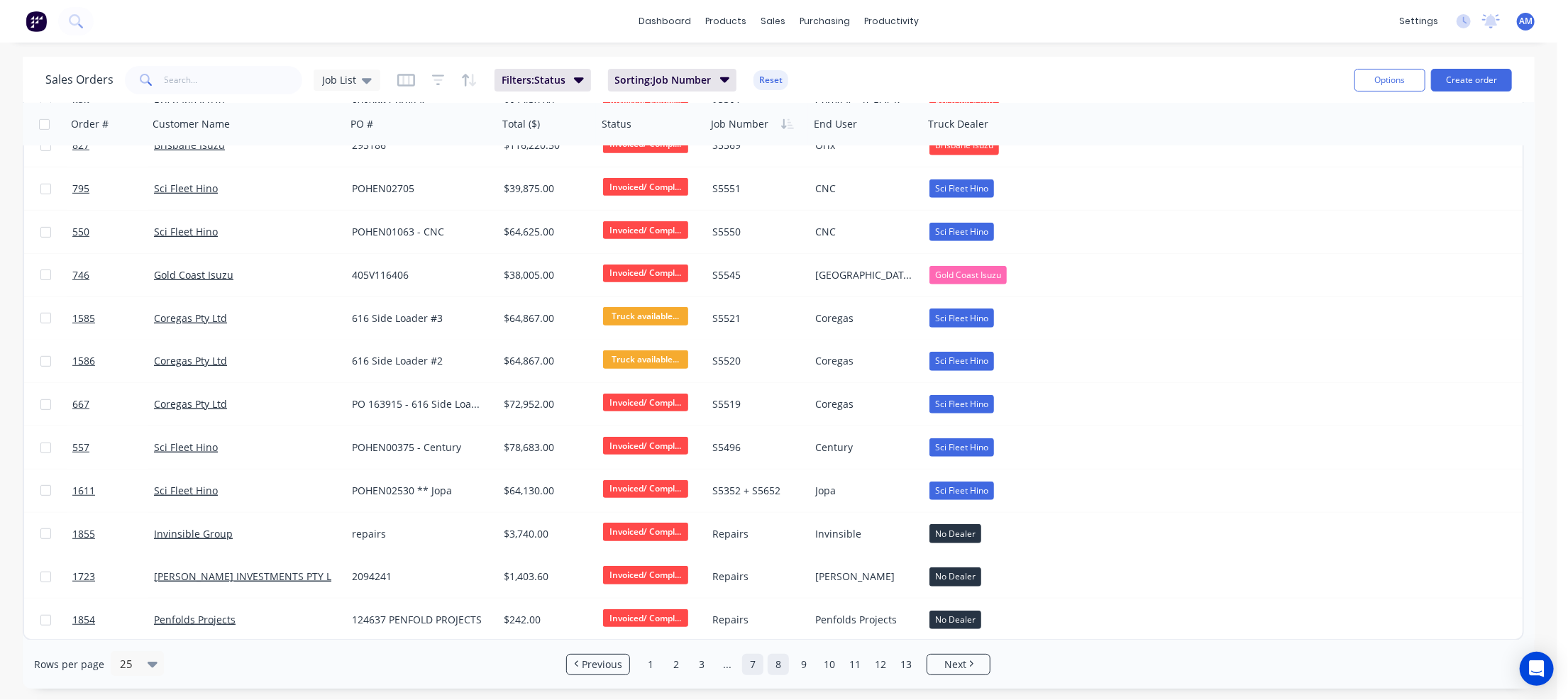
click at [751, 669] on link "7" at bounding box center [753, 664] width 21 height 21
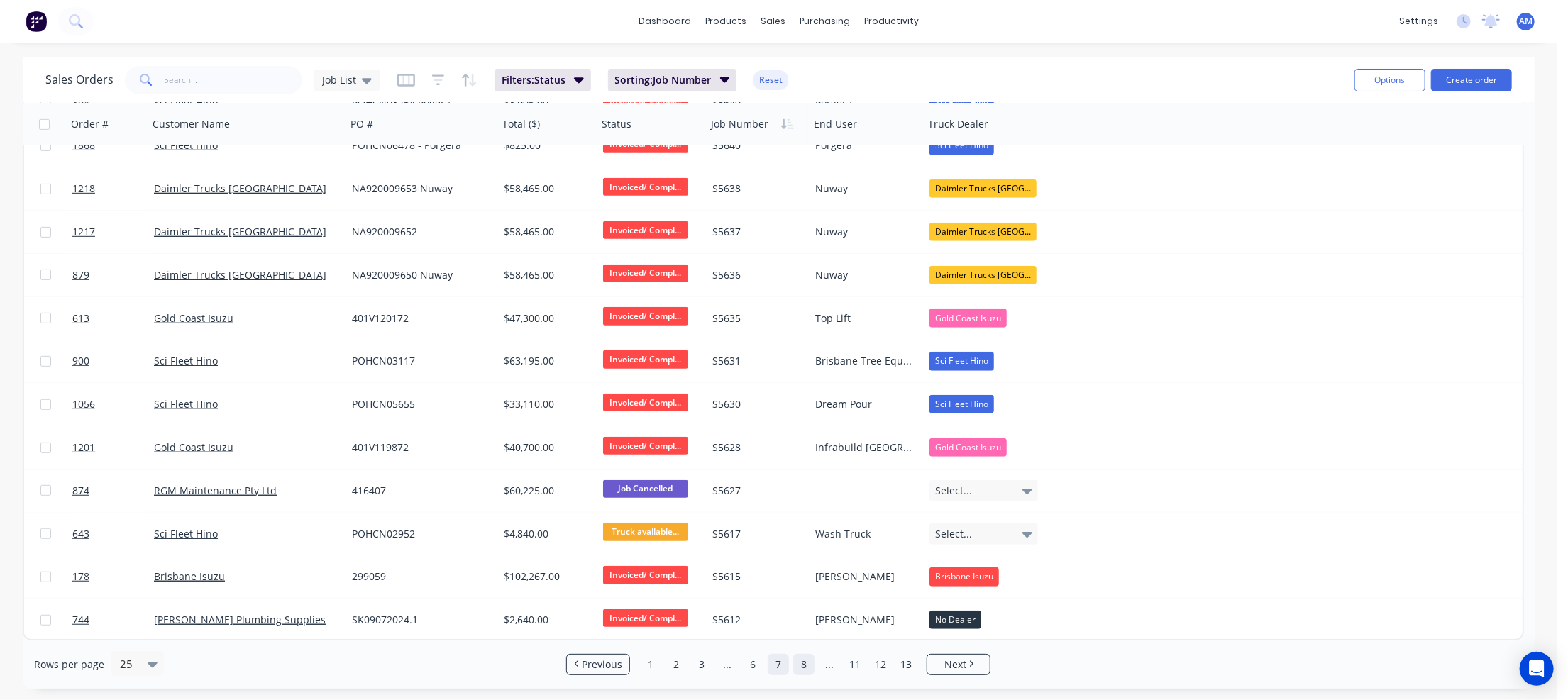
click at [803, 662] on link "8" at bounding box center [804, 664] width 21 height 21
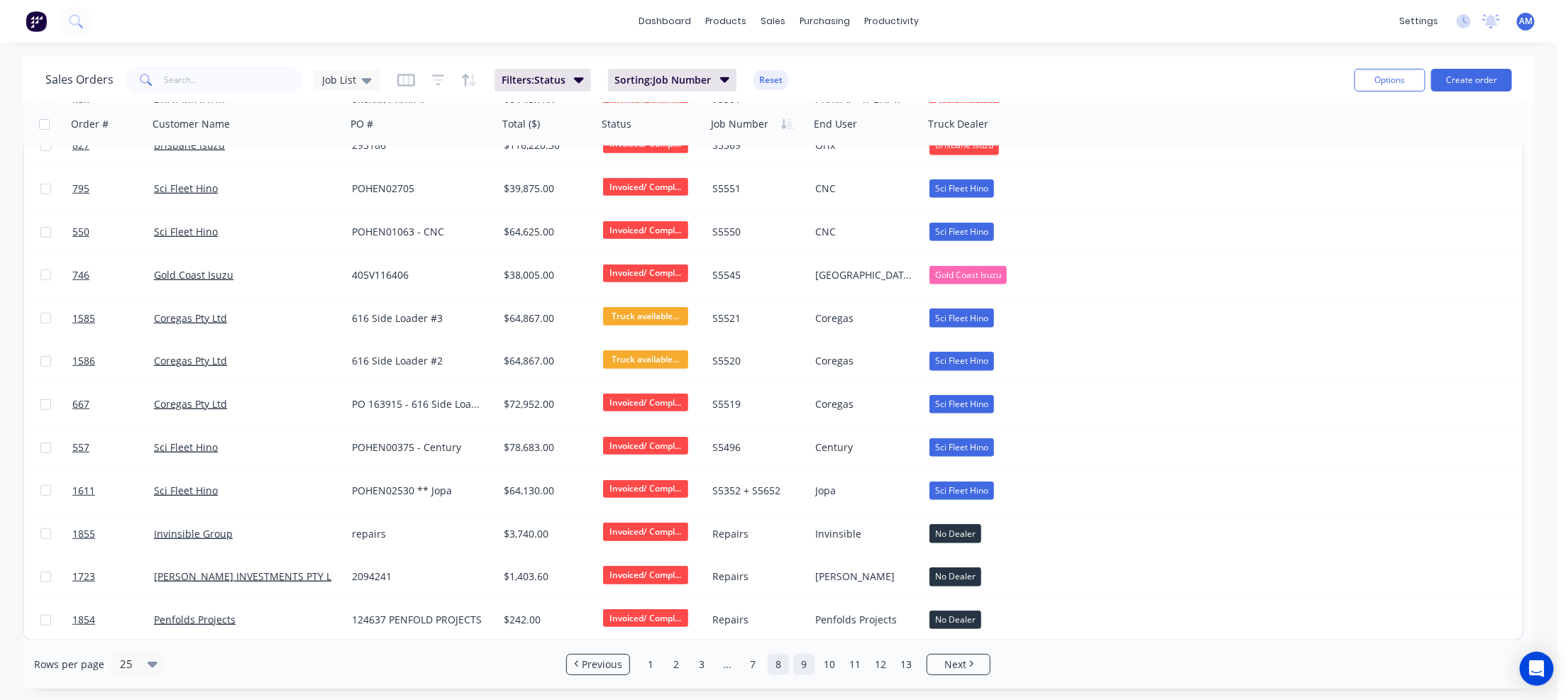
click at [806, 667] on link "9" at bounding box center [804, 664] width 21 height 21
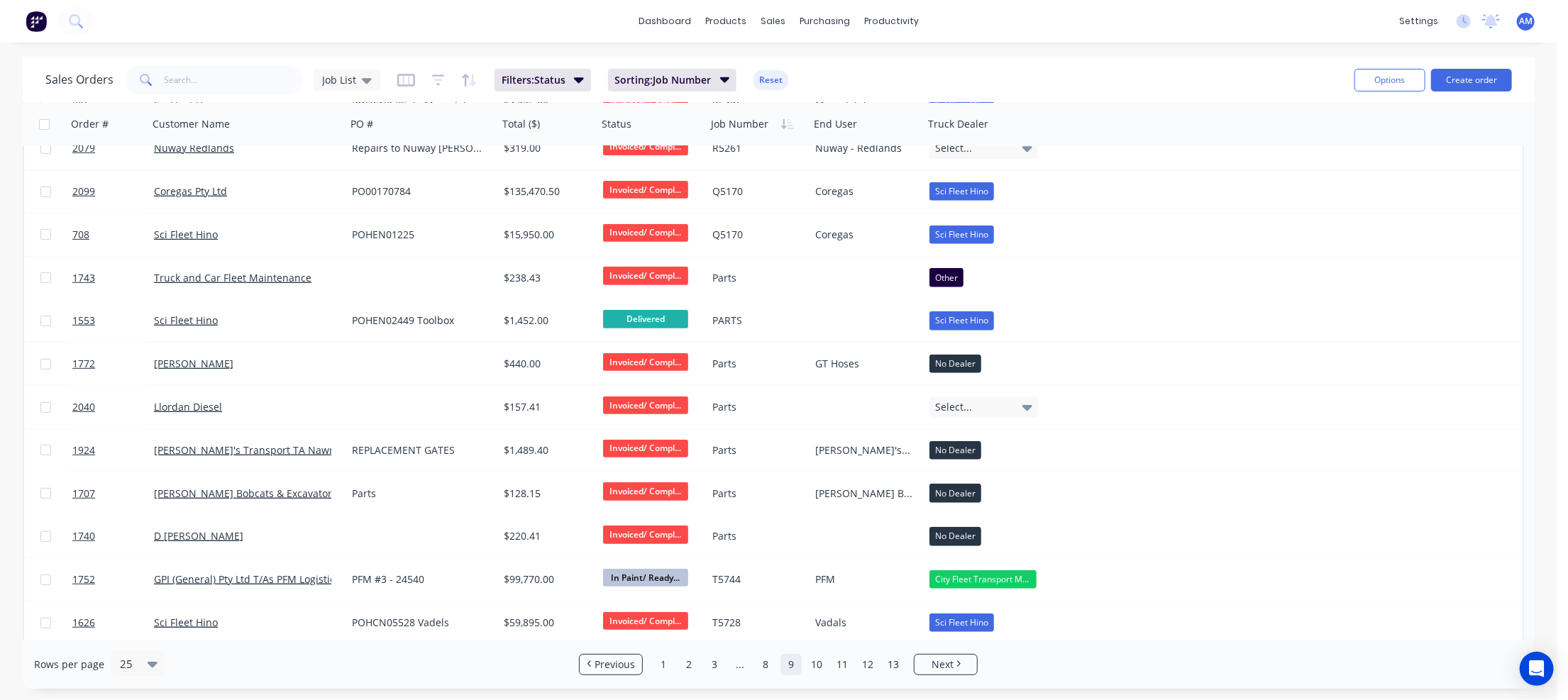
scroll to position [371, 0]
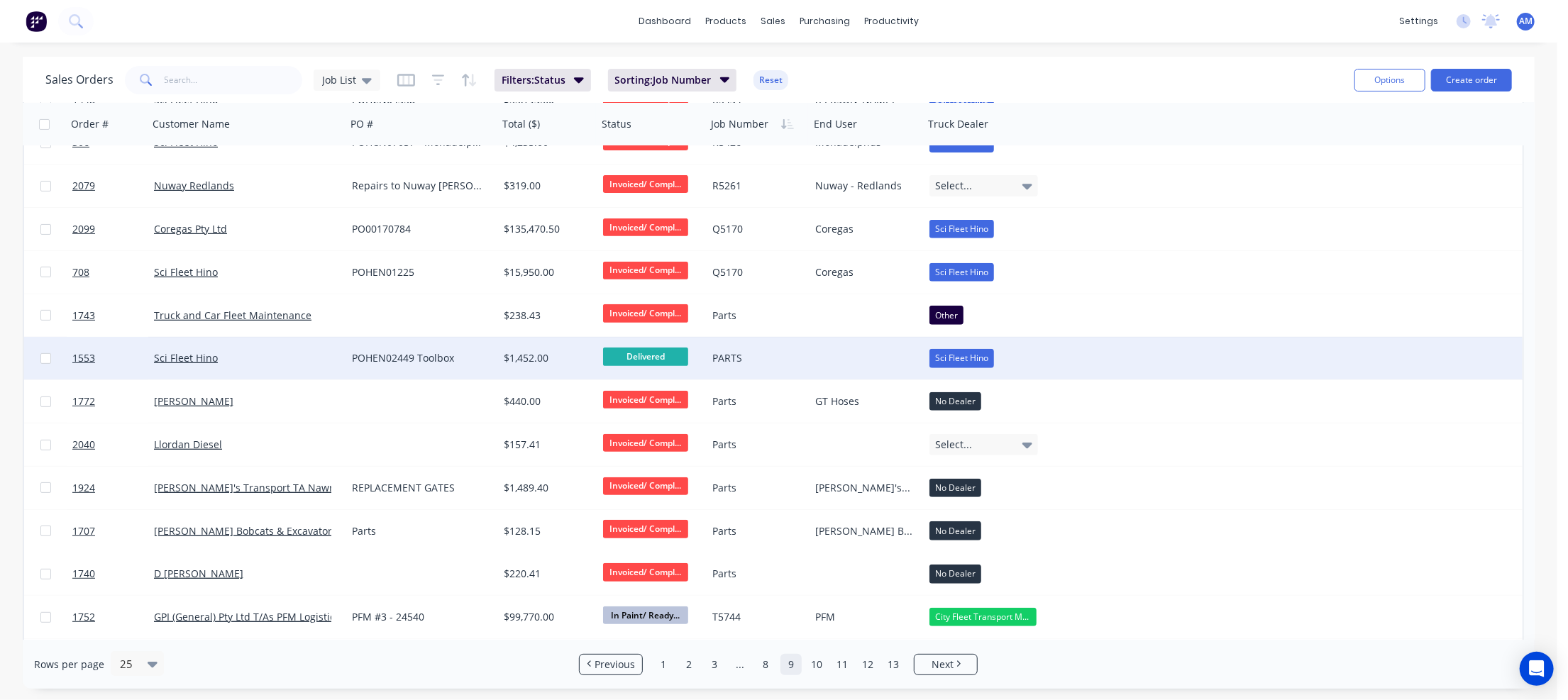
click at [732, 359] on div "PARTS" at bounding box center [756, 359] width 88 height 14
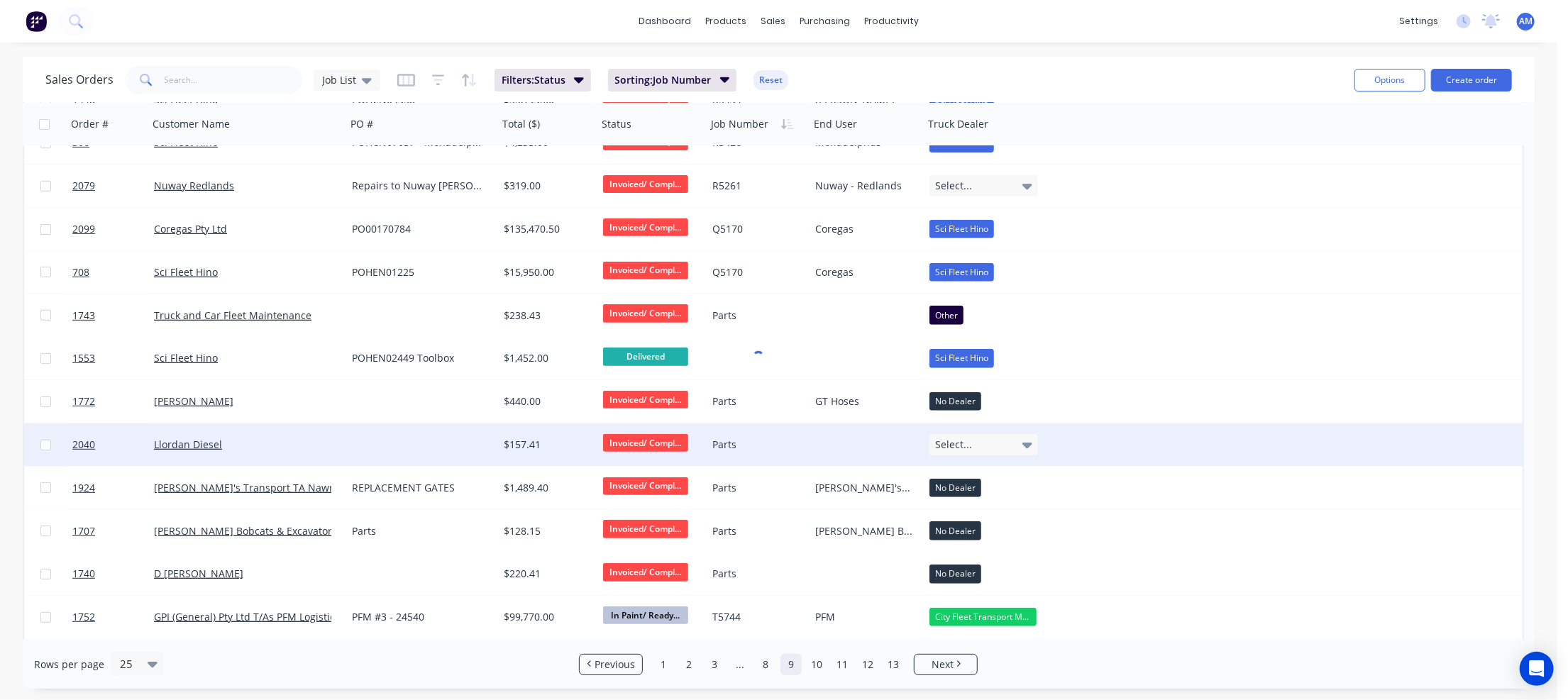
click at [752, 456] on div "Parts" at bounding box center [758, 445] width 103 height 43
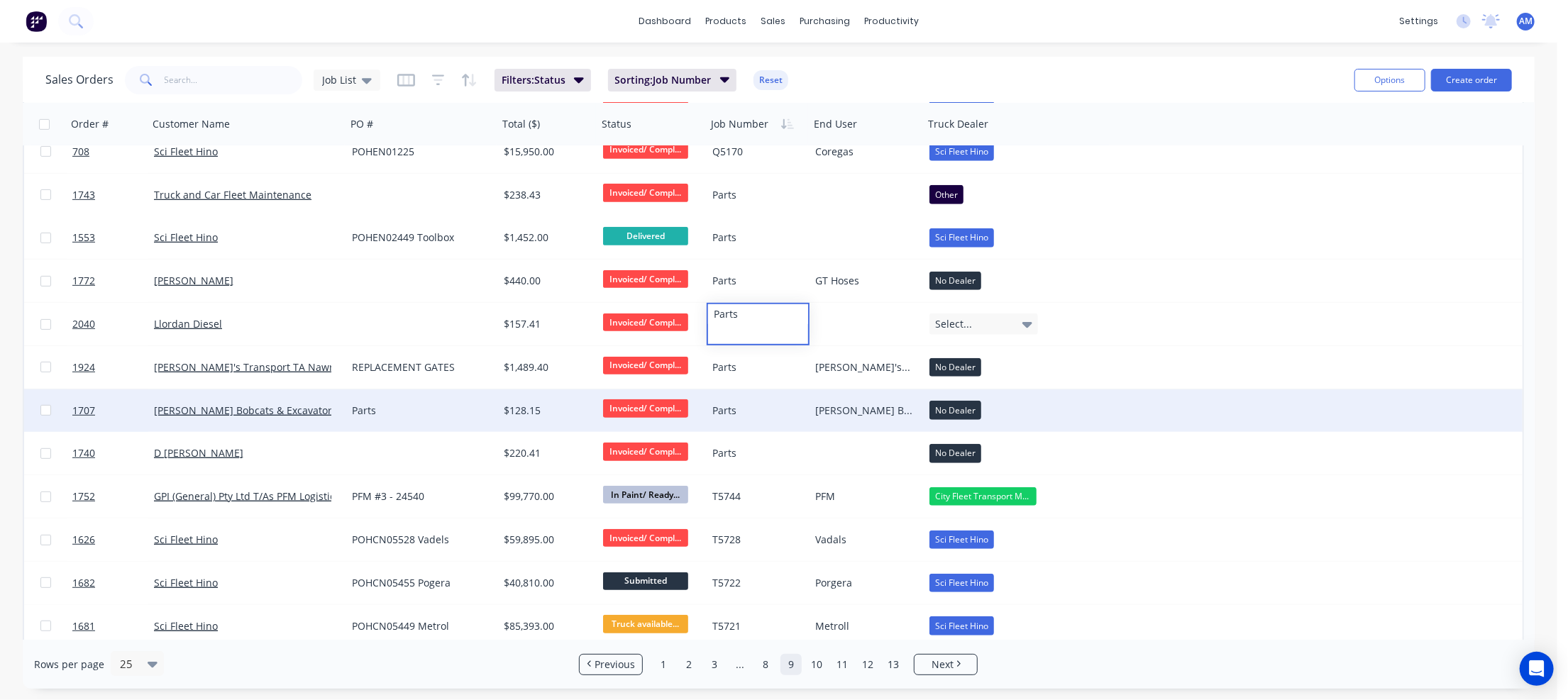
scroll to position [583, 0]
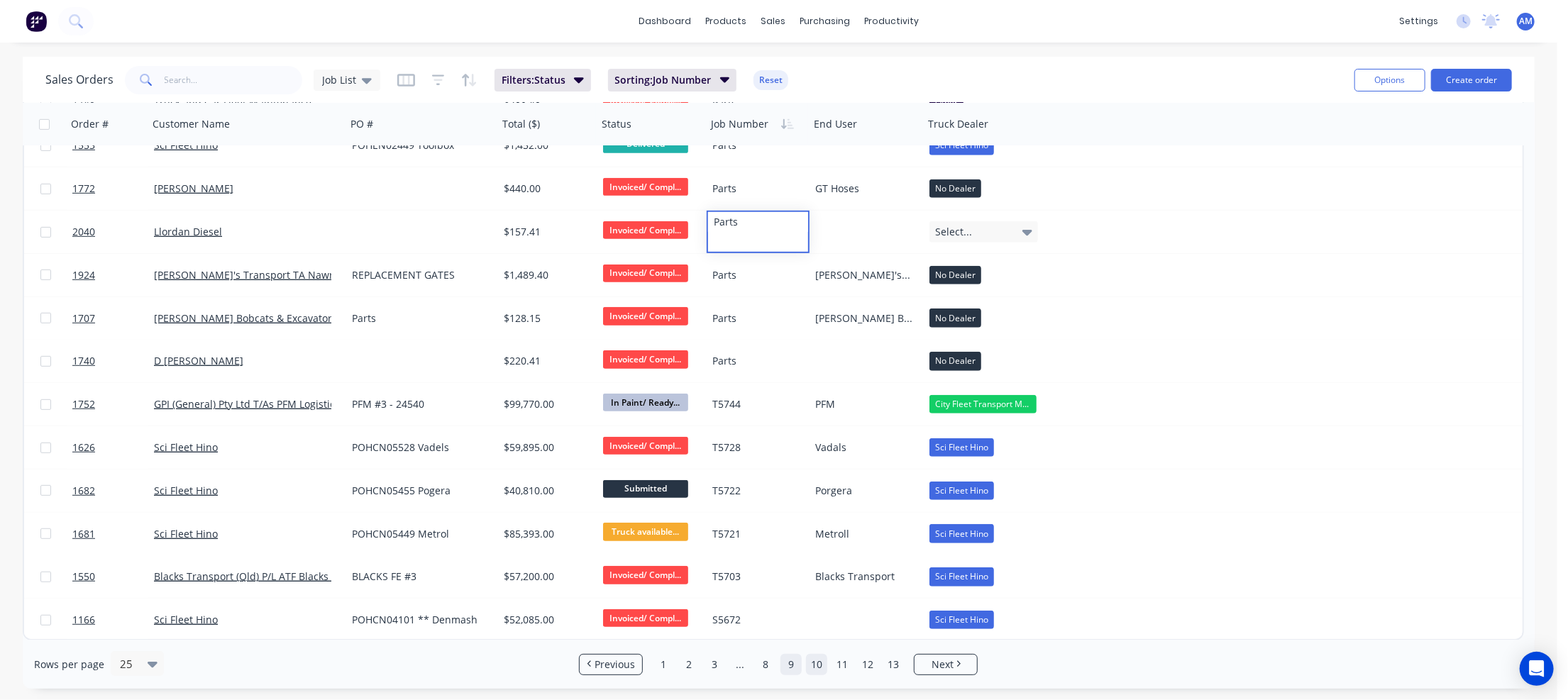
click at [812, 663] on link "10" at bounding box center [817, 664] width 21 height 21
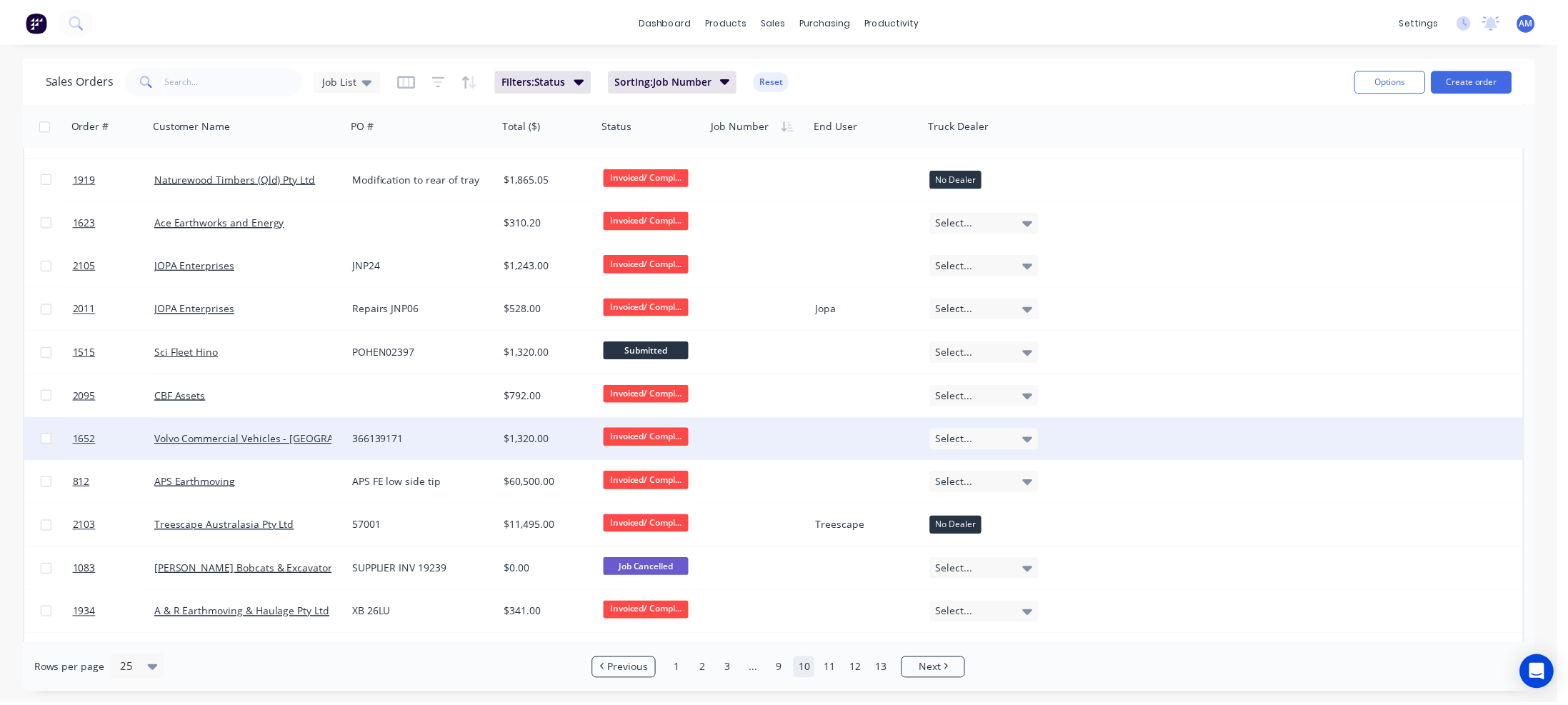
scroll to position [500, 0]
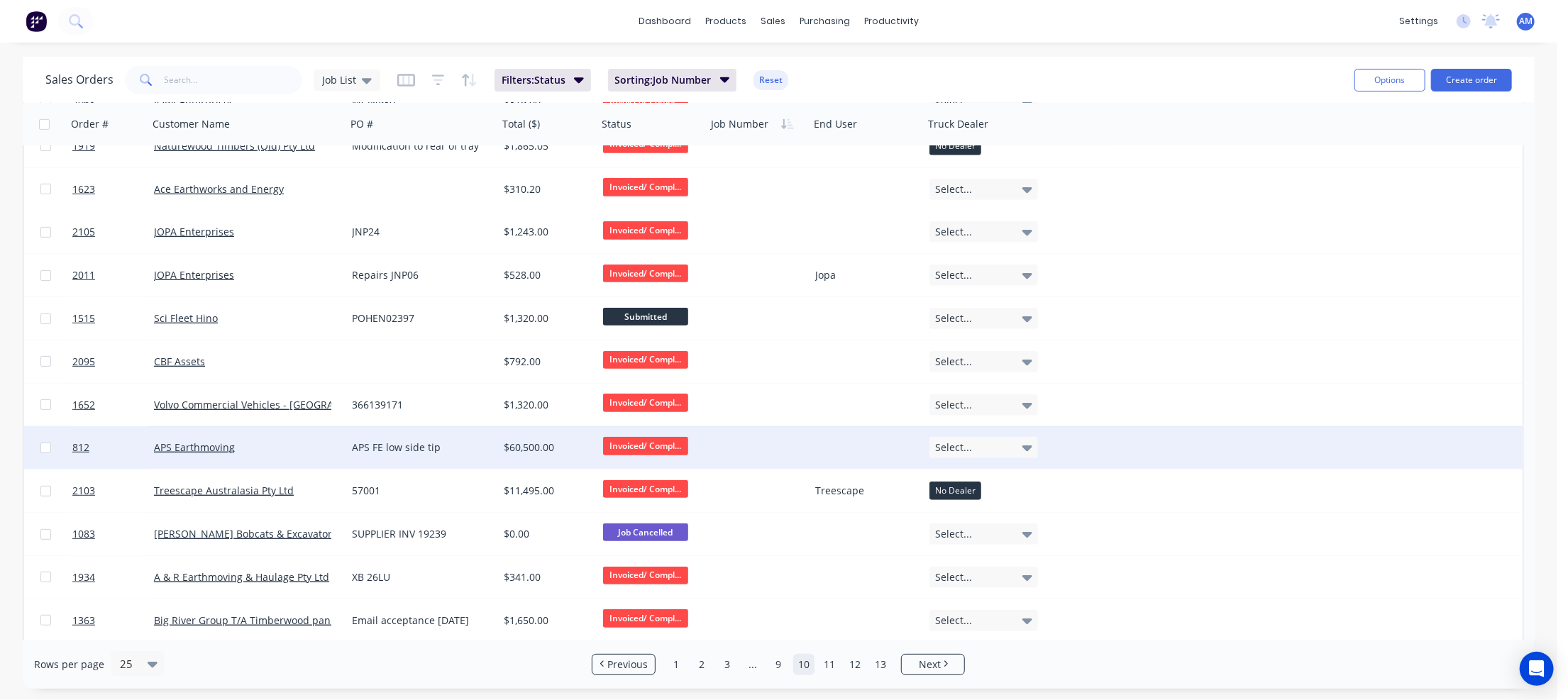
click at [428, 450] on div "APS FE low side tip" at bounding box center [418, 447] width 133 height 14
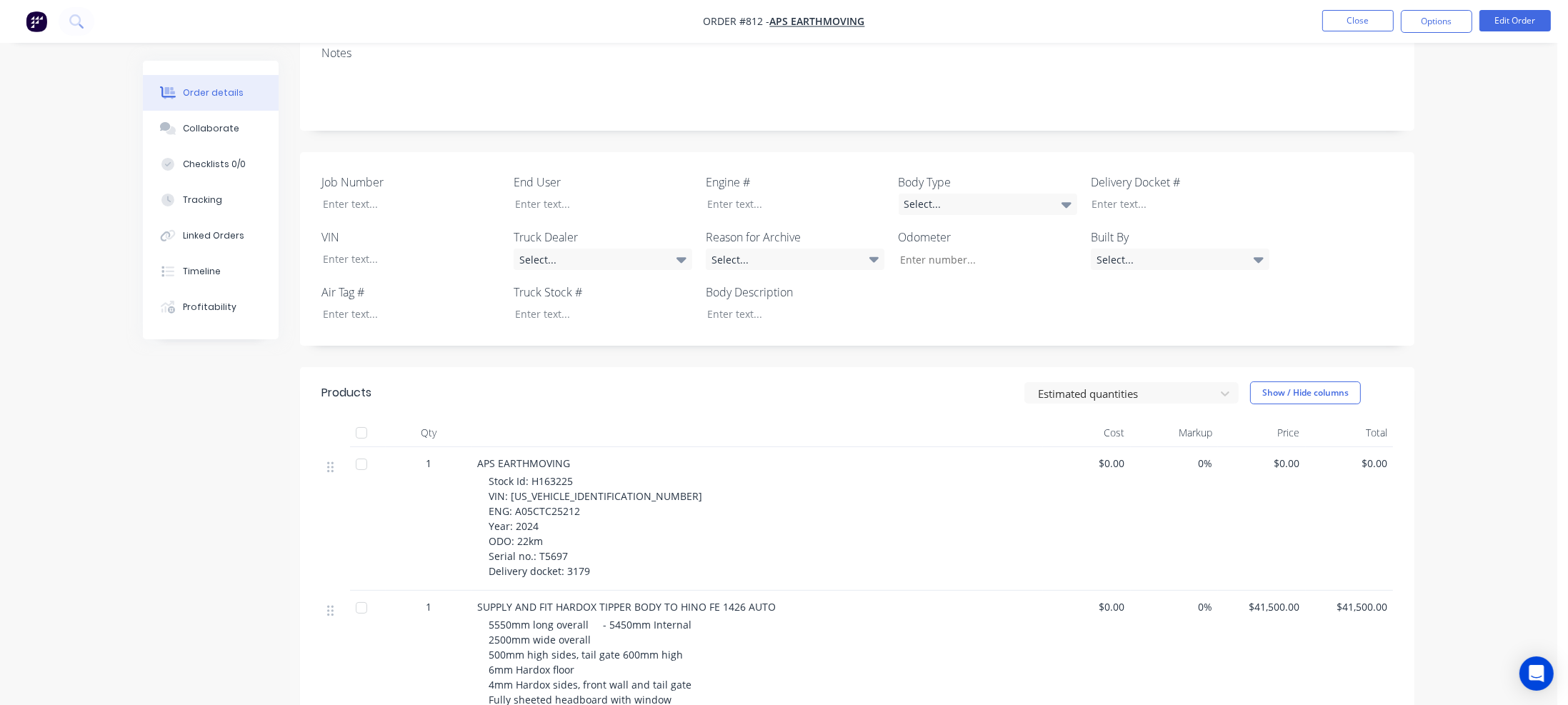
scroll to position [286, 0]
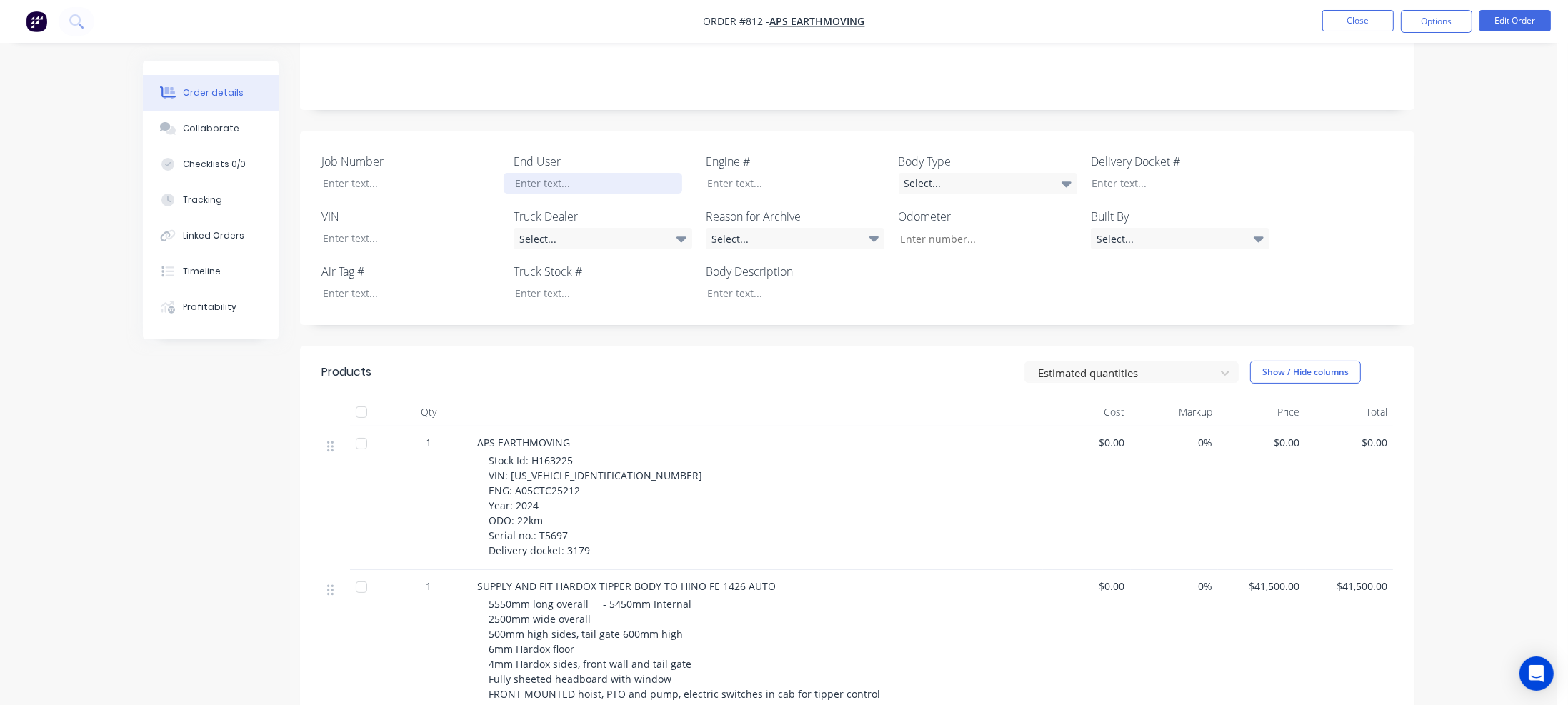
click at [546, 173] on div at bounding box center [592, 183] width 178 height 21
drag, startPoint x: 530, startPoint y: 441, endPoint x: 577, endPoint y: 438, distance: 47.1
click at [577, 453] on div "Stock Id: H163225 VIN: JHDFE2AP1XXX11536 ENG: A05CTC25212 Year: 2024 ODO: 22km …" at bounding box center [763, 505] width 549 height 105
click at [544, 283] on div at bounding box center [592, 293] width 178 height 21
paste div
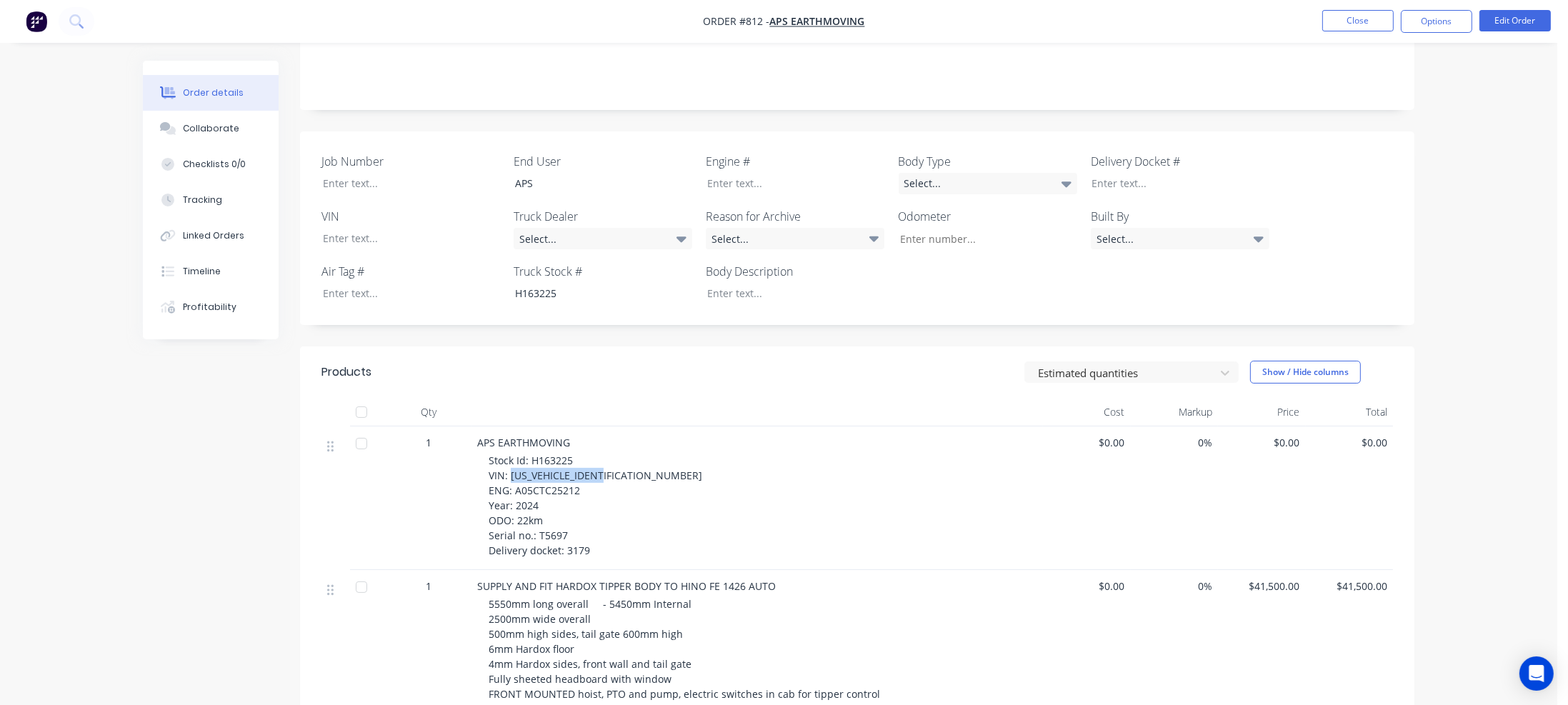
drag, startPoint x: 509, startPoint y: 456, endPoint x: 620, endPoint y: 459, distance: 111.0
click at [620, 459] on div "Stock Id: H163225 VIN: JHDFE2AP1XXX11536 ENG: A05CTC25212 Year: 2024 ODO: 22km …" at bounding box center [763, 505] width 549 height 105
click at [371, 228] on div at bounding box center [400, 238] width 178 height 21
paste div
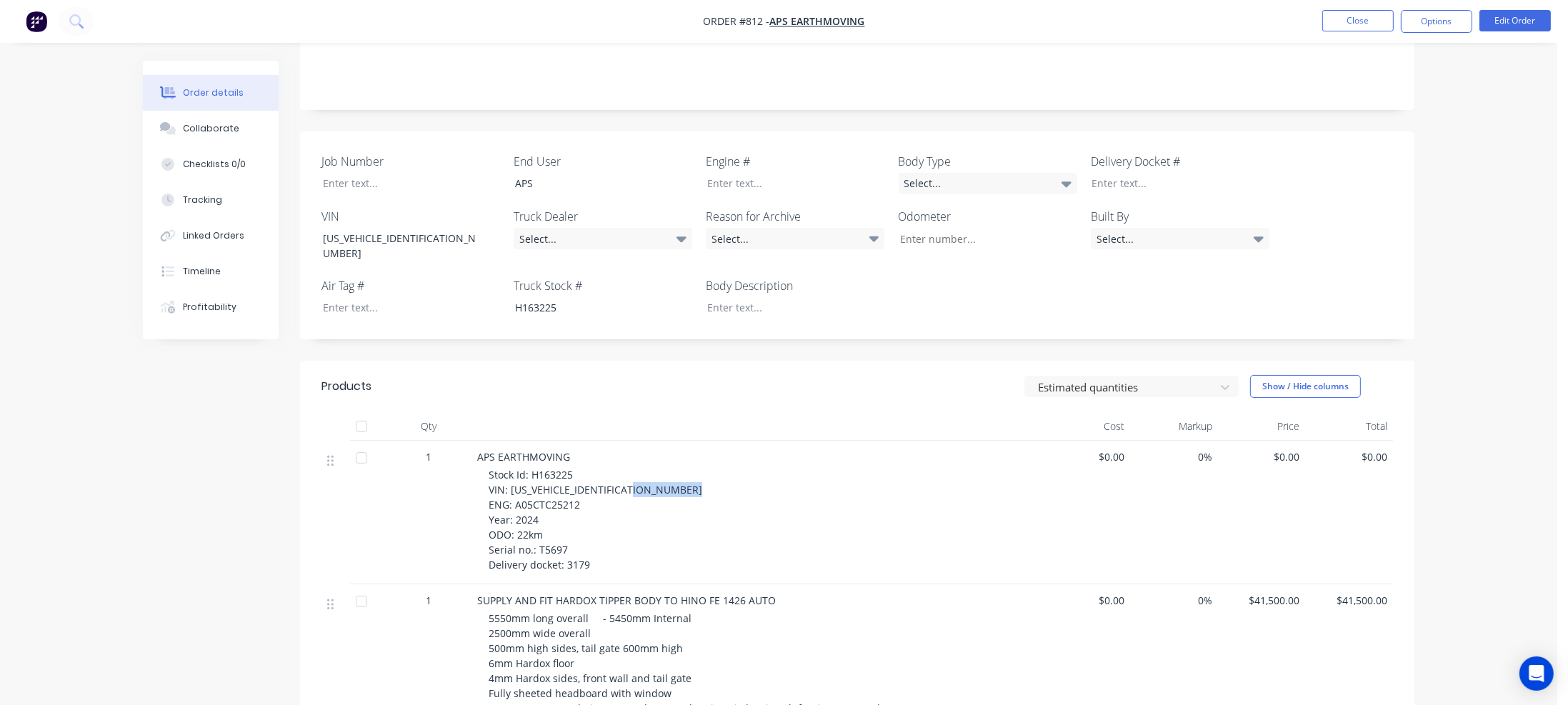
drag, startPoint x: 516, startPoint y: 470, endPoint x: 579, endPoint y: 471, distance: 63.0
click at [587, 471] on div "Stock Id: H163225 VIN: JHDFE2AP1XXX11536 ENG: A05CTC25212 Year: 2024 ODO: 22km …" at bounding box center [763, 519] width 549 height 105
click at [731, 173] on div at bounding box center [784, 183] width 178 height 21
paste div
drag, startPoint x: 516, startPoint y: 500, endPoint x: 548, endPoint y: 501, distance: 32.0
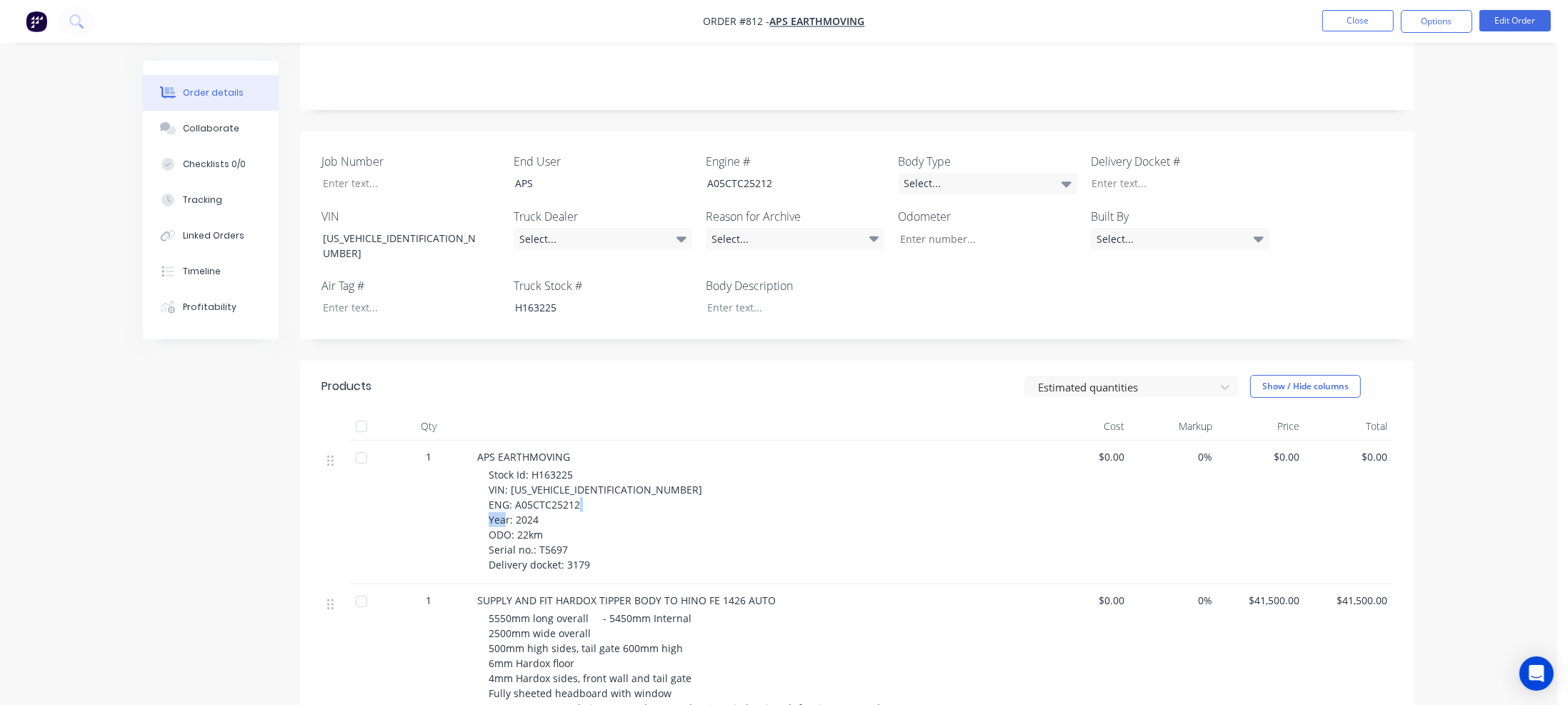
click at [548, 501] on div "Stock Id: H163225 VIN: JHDFE2AP1XXX11536 ENG: A05CTC25212 Year: 2024 ODO: 22km …" at bounding box center [763, 519] width 549 height 105
click at [906, 228] on input "Job Number" at bounding box center [982, 239] width 188 height 21
paste input "22km"
type input "22"
drag, startPoint x: 536, startPoint y: 514, endPoint x: 569, endPoint y: 514, distance: 33.0
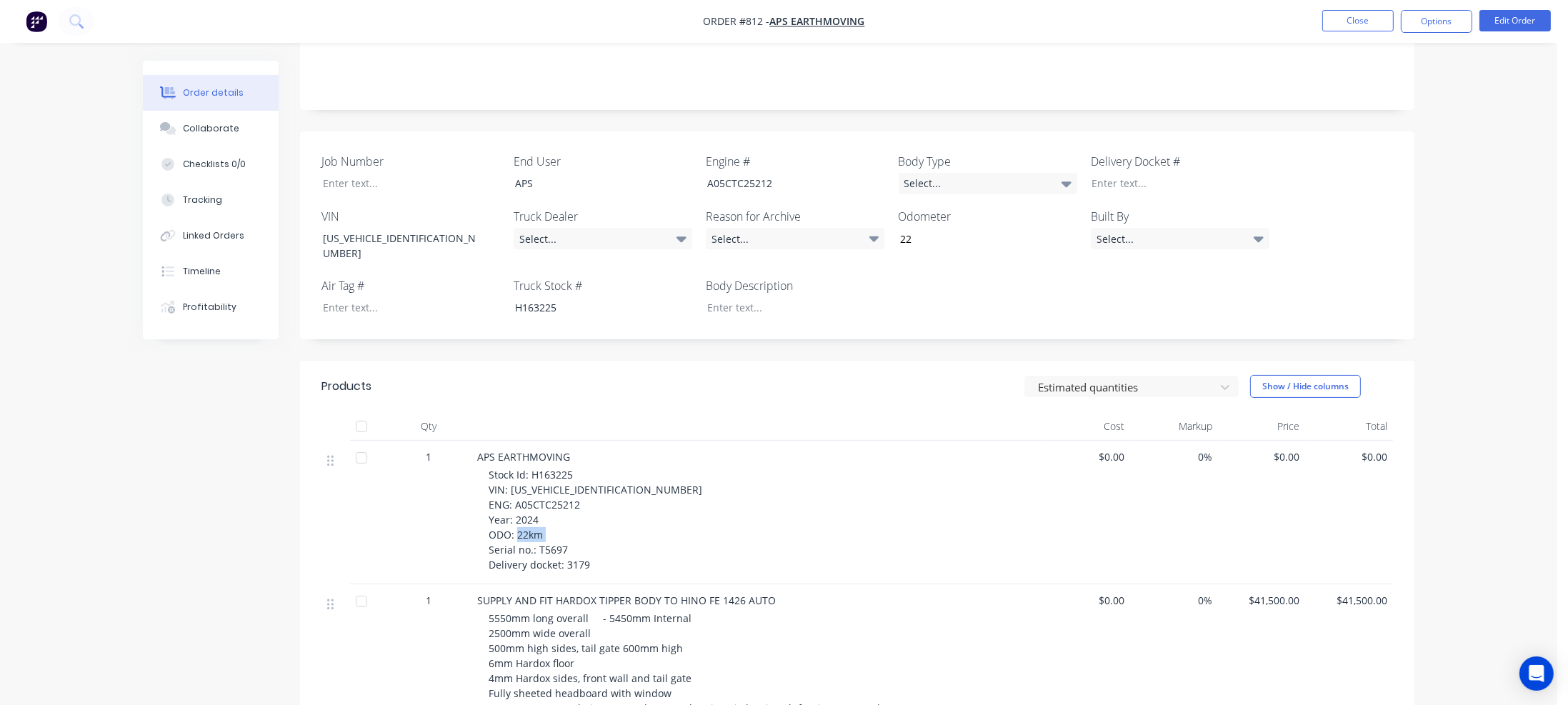
click at [572, 514] on div "Stock Id: H163225 VIN: JHDFE2AP1XXX11536 ENG: A05CTC25212 Year: 2024 ODO: 22km …" at bounding box center [763, 519] width 549 height 105
click at [347, 173] on div at bounding box center [400, 183] width 178 height 21
paste div
drag, startPoint x: 566, startPoint y: 530, endPoint x: 589, endPoint y: 530, distance: 23.0
click at [589, 530] on div "Stock Id: H163225 VIN: JHDFE2AP1XXX11536 ENG: A05CTC25212 Year: 2024 ODO: 22km …" at bounding box center [763, 519] width 549 height 105
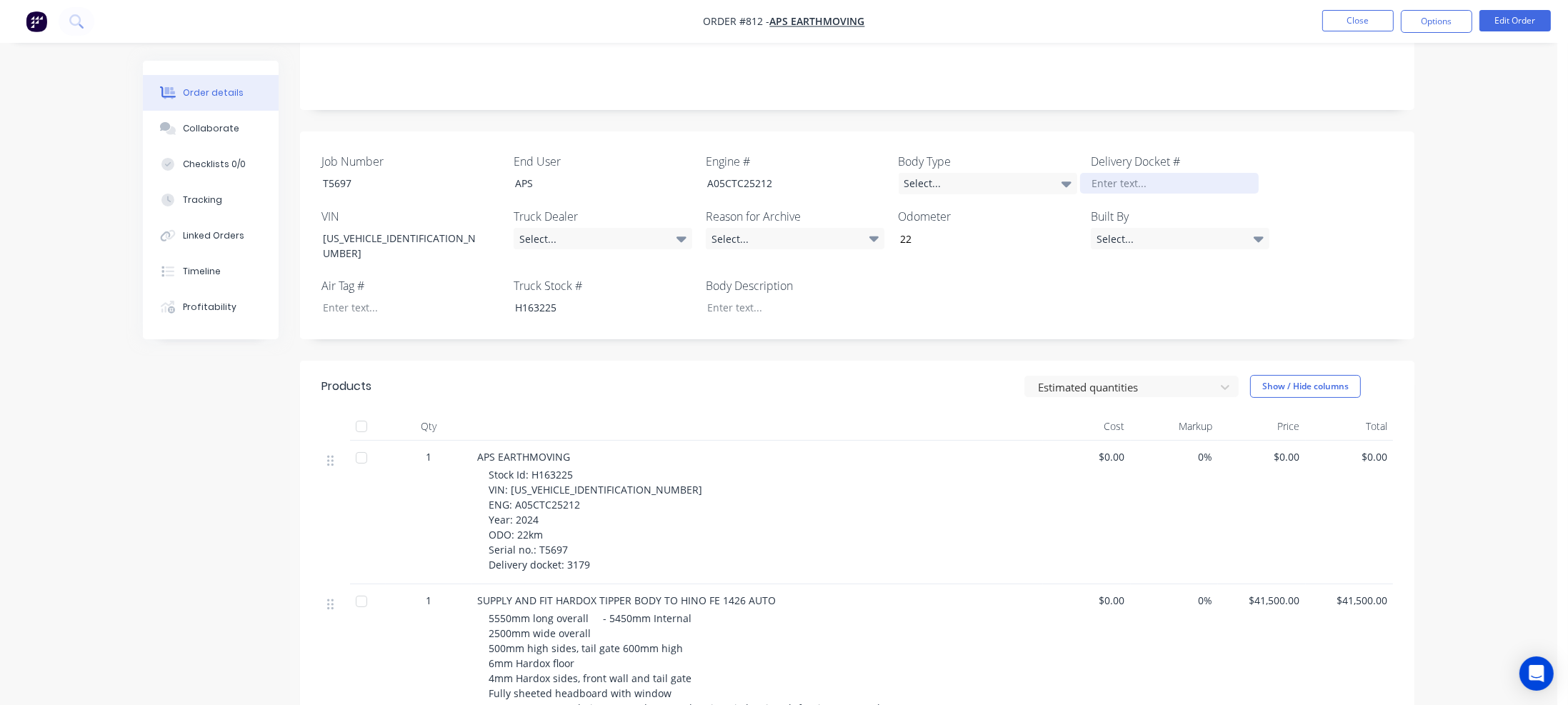
click at [1112, 173] on div at bounding box center [1169, 183] width 178 height 21
paste div
click at [637, 228] on div "Select..." at bounding box center [602, 239] width 178 height 21
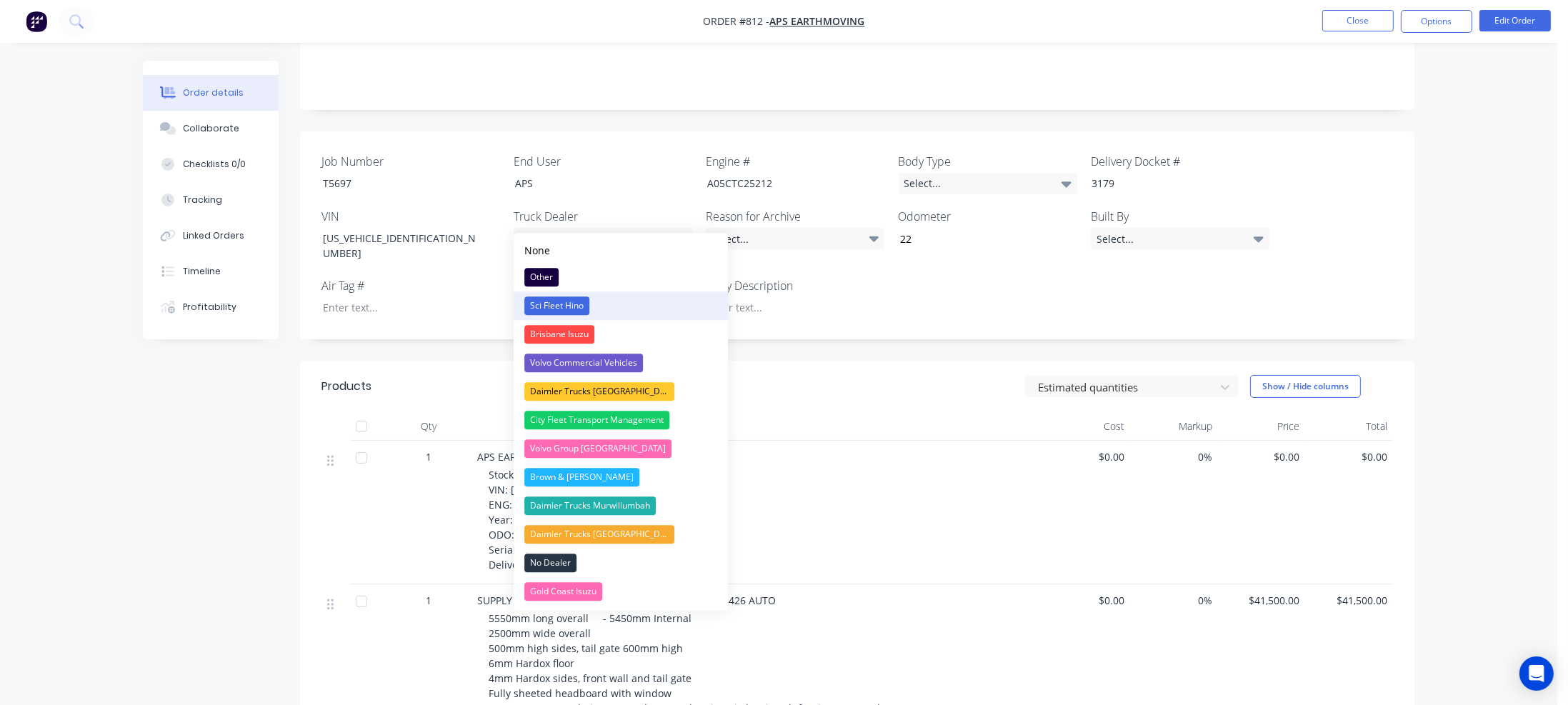
click at [553, 312] on div "Sci Fleet Hino" at bounding box center [557, 306] width 65 height 19
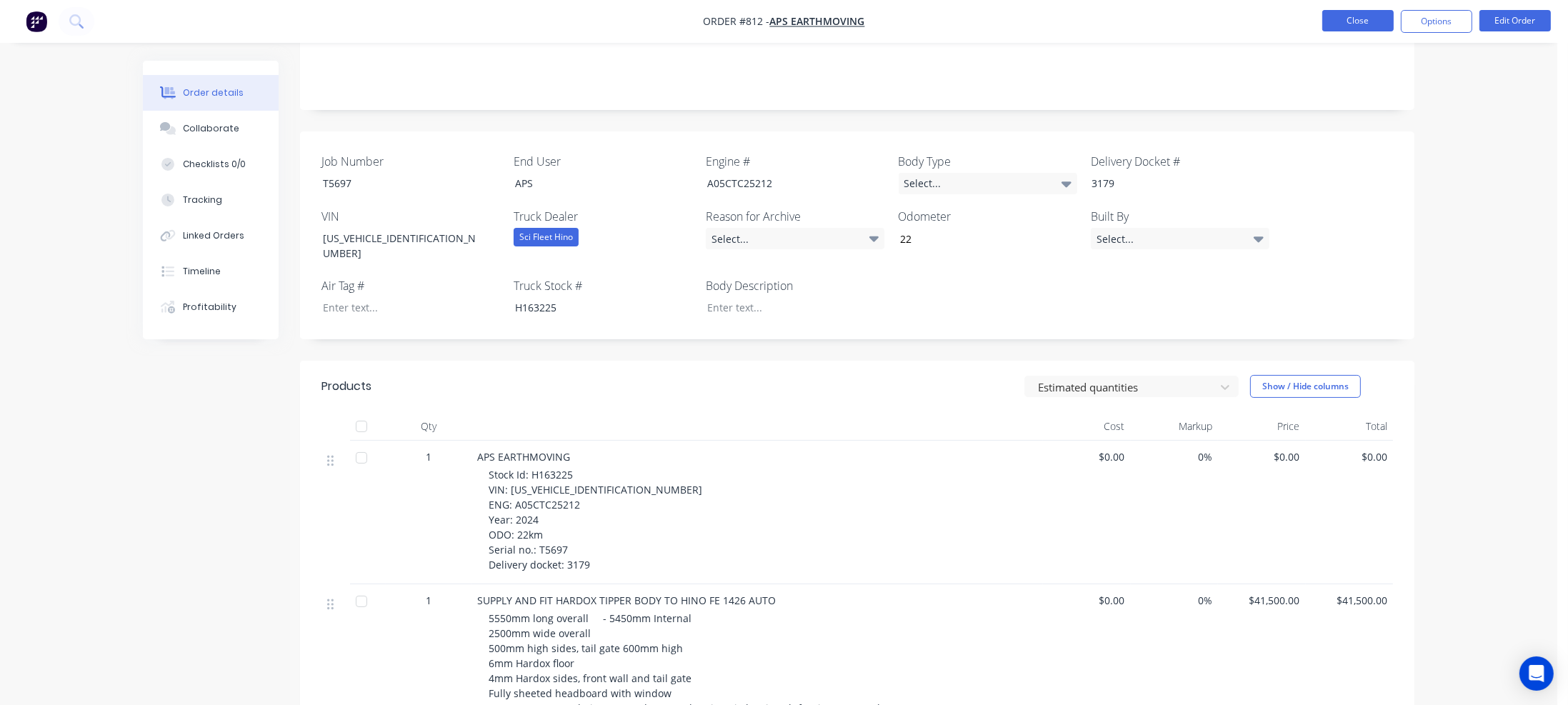
click at [1371, 18] on button "Close" at bounding box center [1358, 21] width 72 height 21
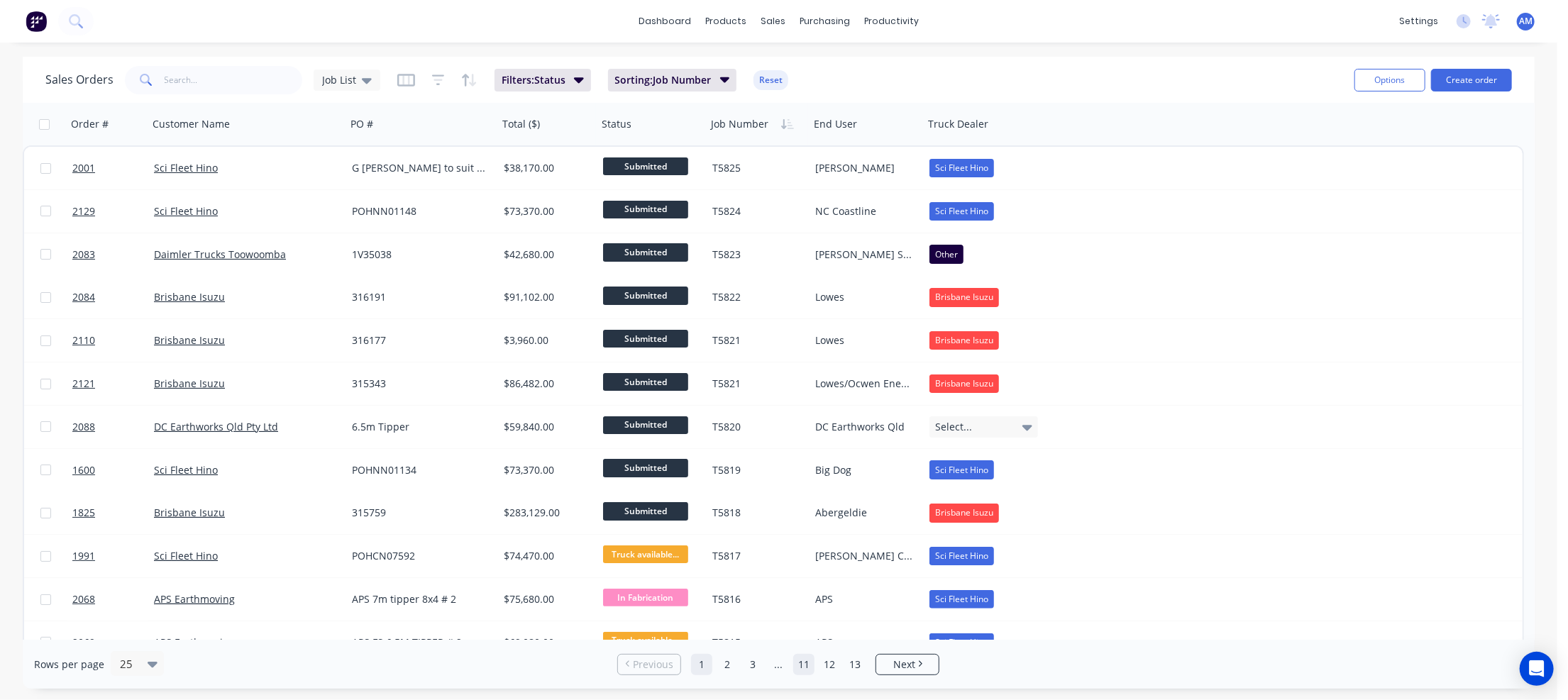
click at [807, 663] on link "11" at bounding box center [804, 664] width 21 height 21
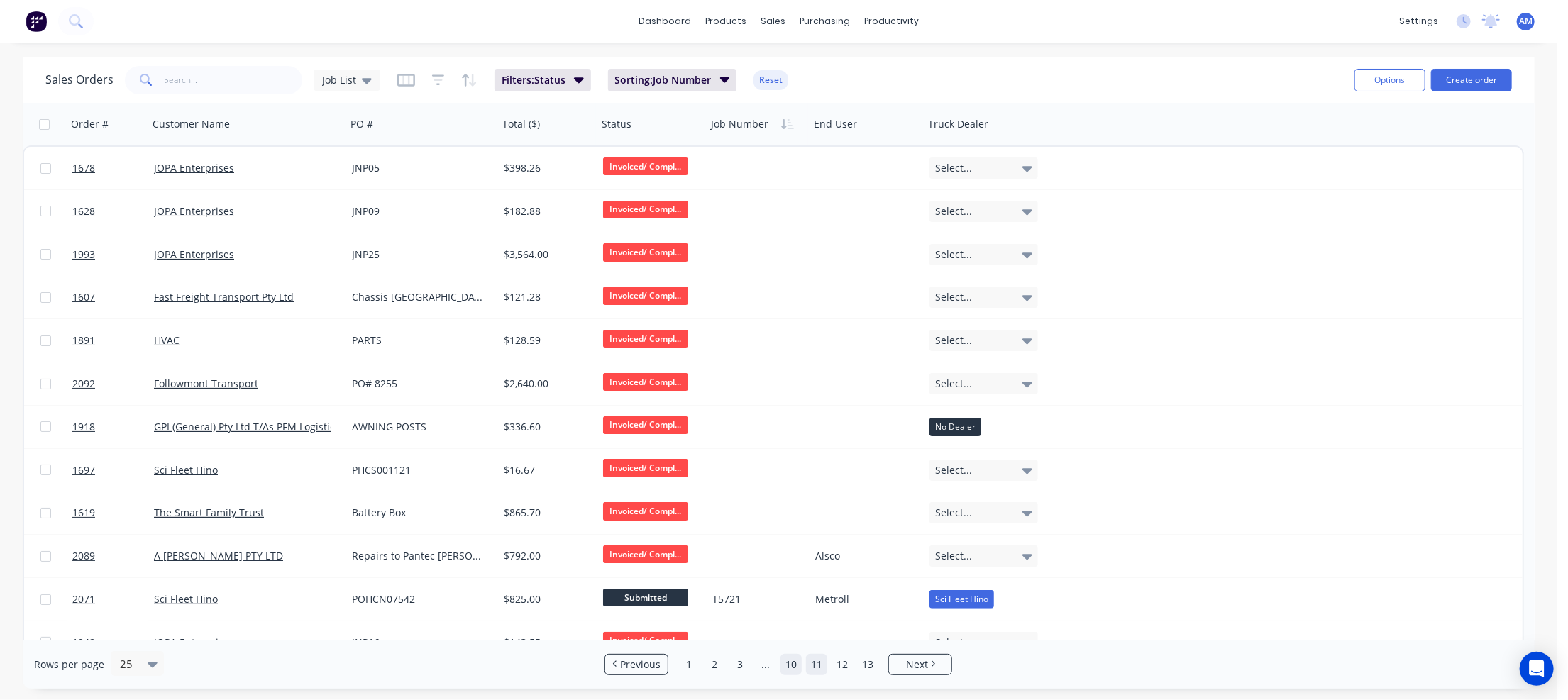
click at [795, 665] on link "10" at bounding box center [791, 664] width 21 height 21
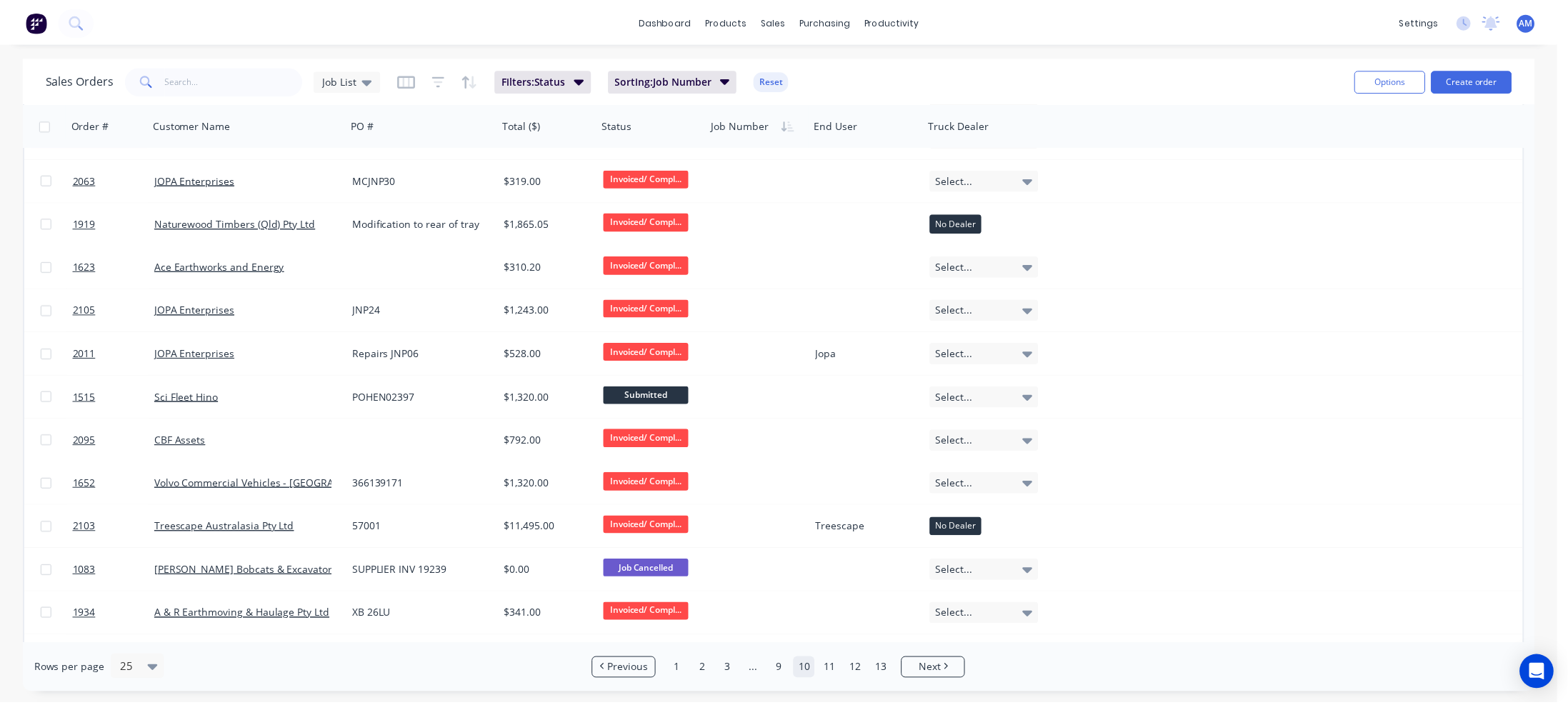
scroll to position [500, 0]
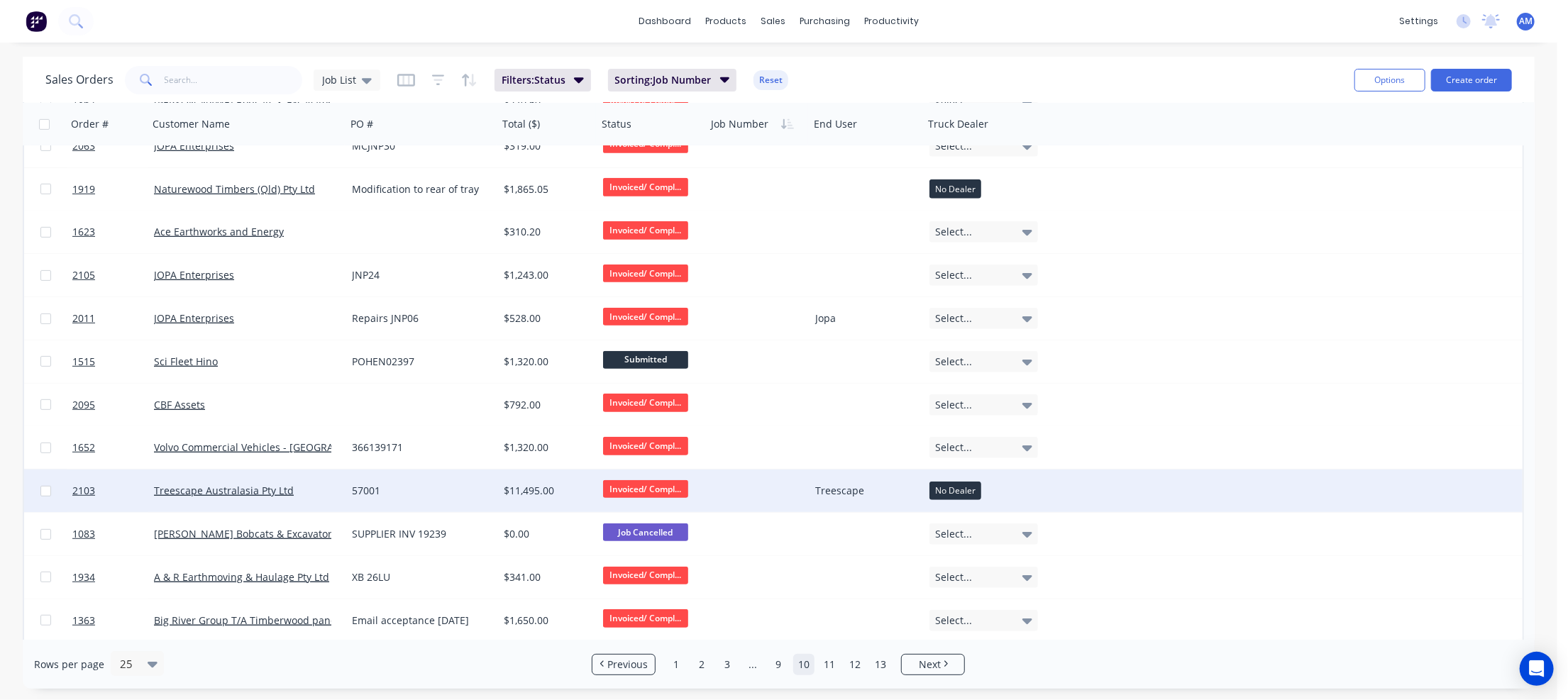
click at [482, 484] on div "57001" at bounding box center [418, 491] width 133 height 14
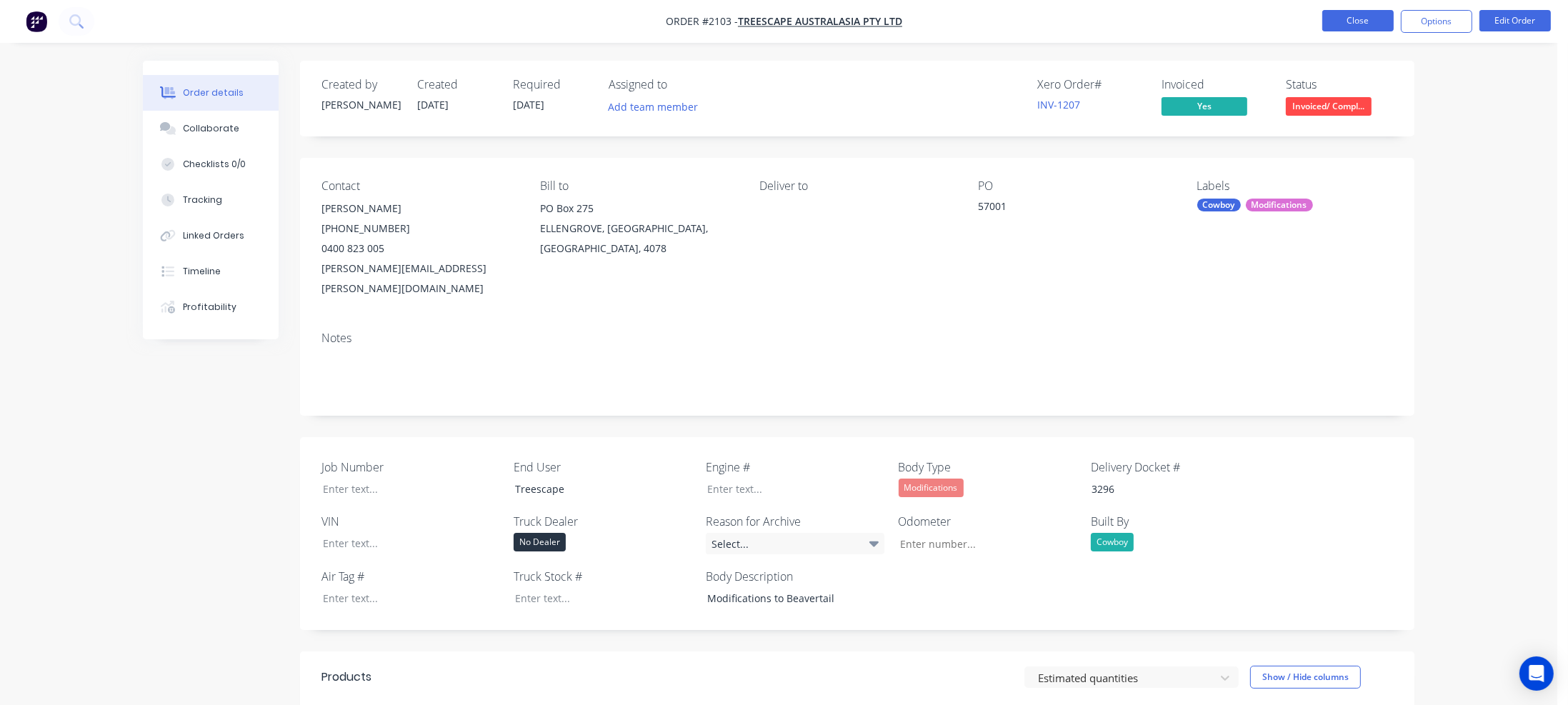
click at [1339, 16] on button "Close" at bounding box center [1358, 21] width 72 height 21
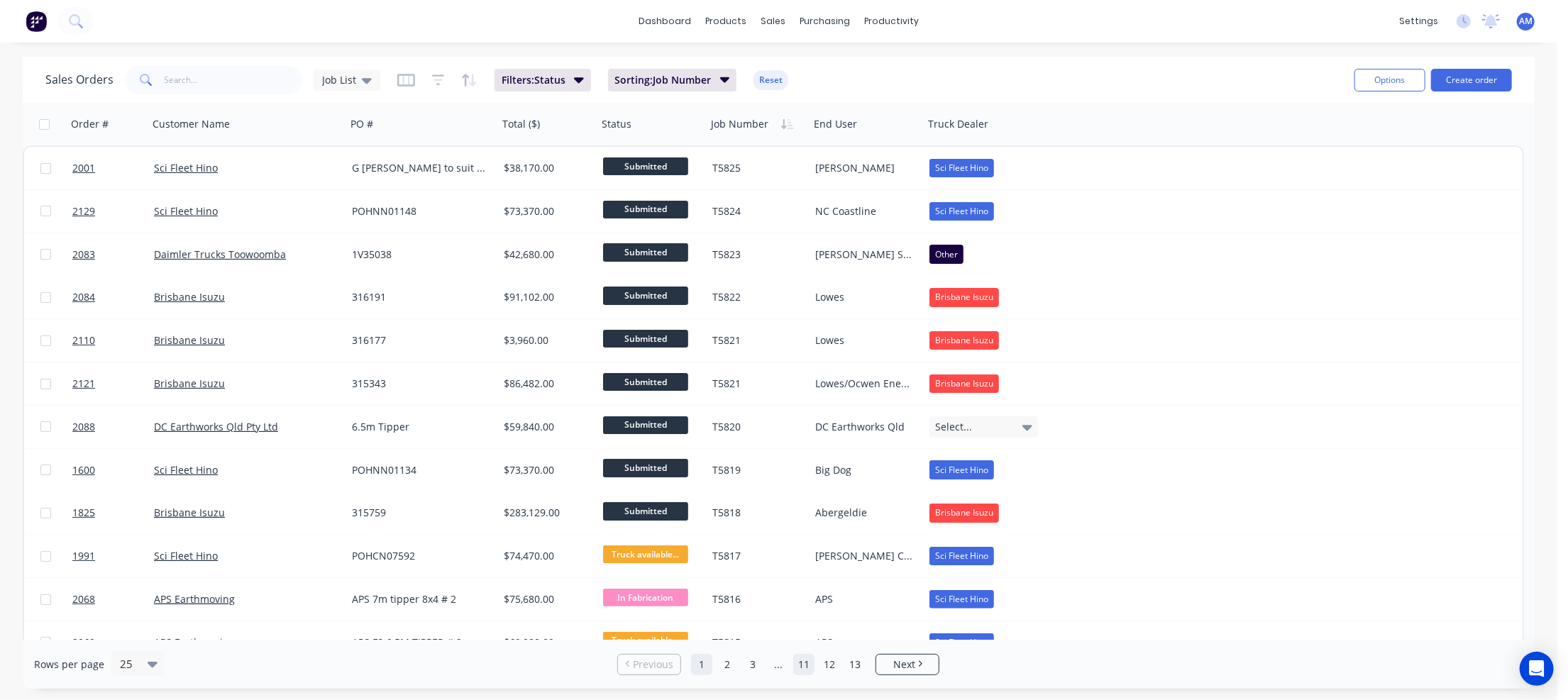
click at [803, 660] on link "11" at bounding box center [804, 664] width 21 height 21
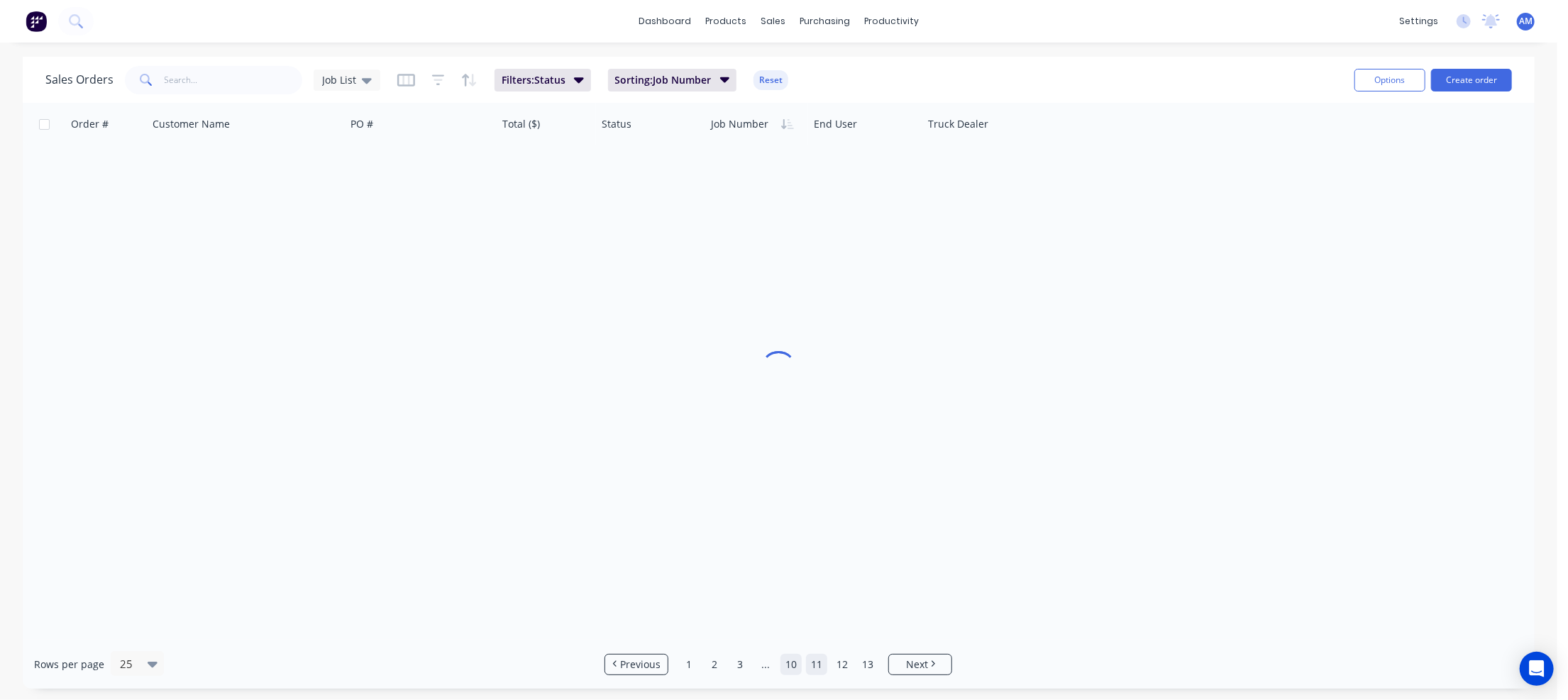
click at [796, 664] on link "10" at bounding box center [791, 664] width 21 height 21
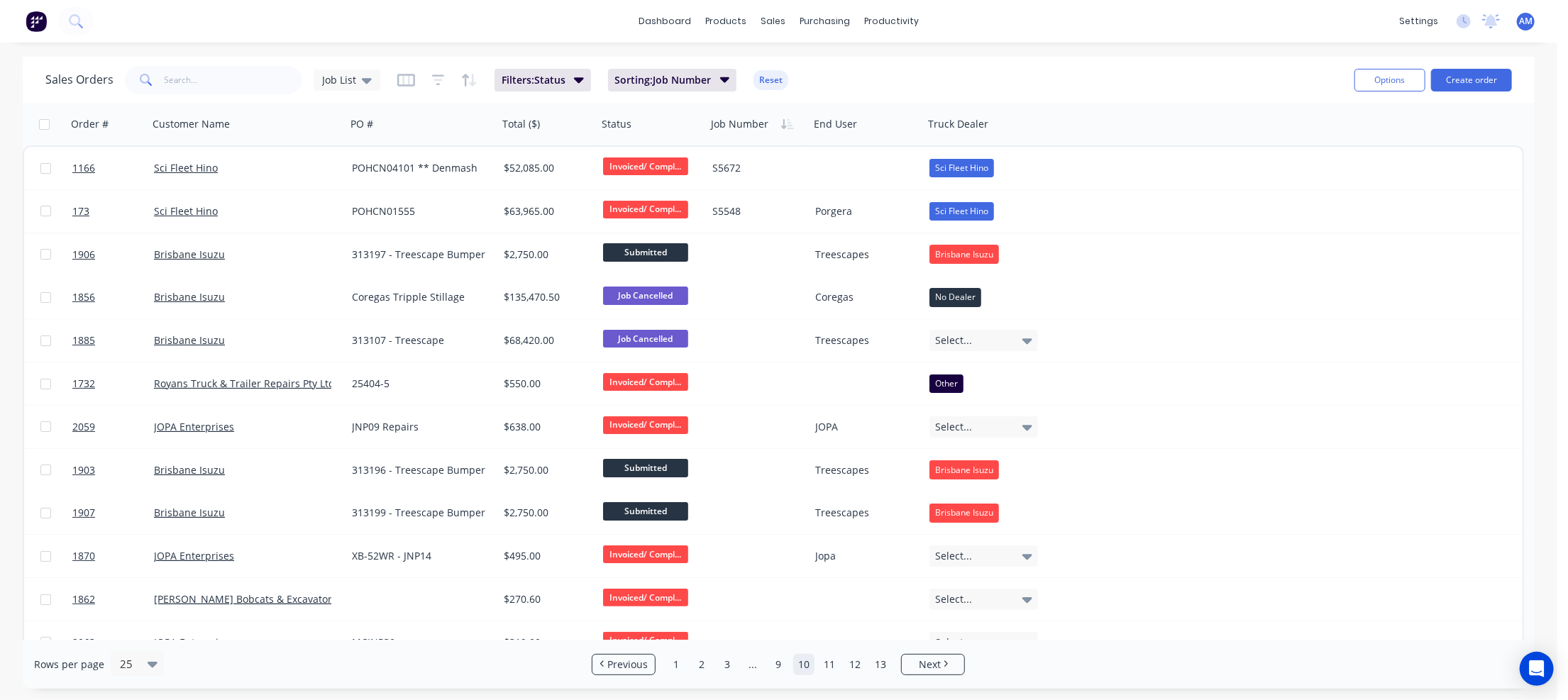
click at [780, 660] on link "9" at bounding box center [778, 664] width 21 height 21
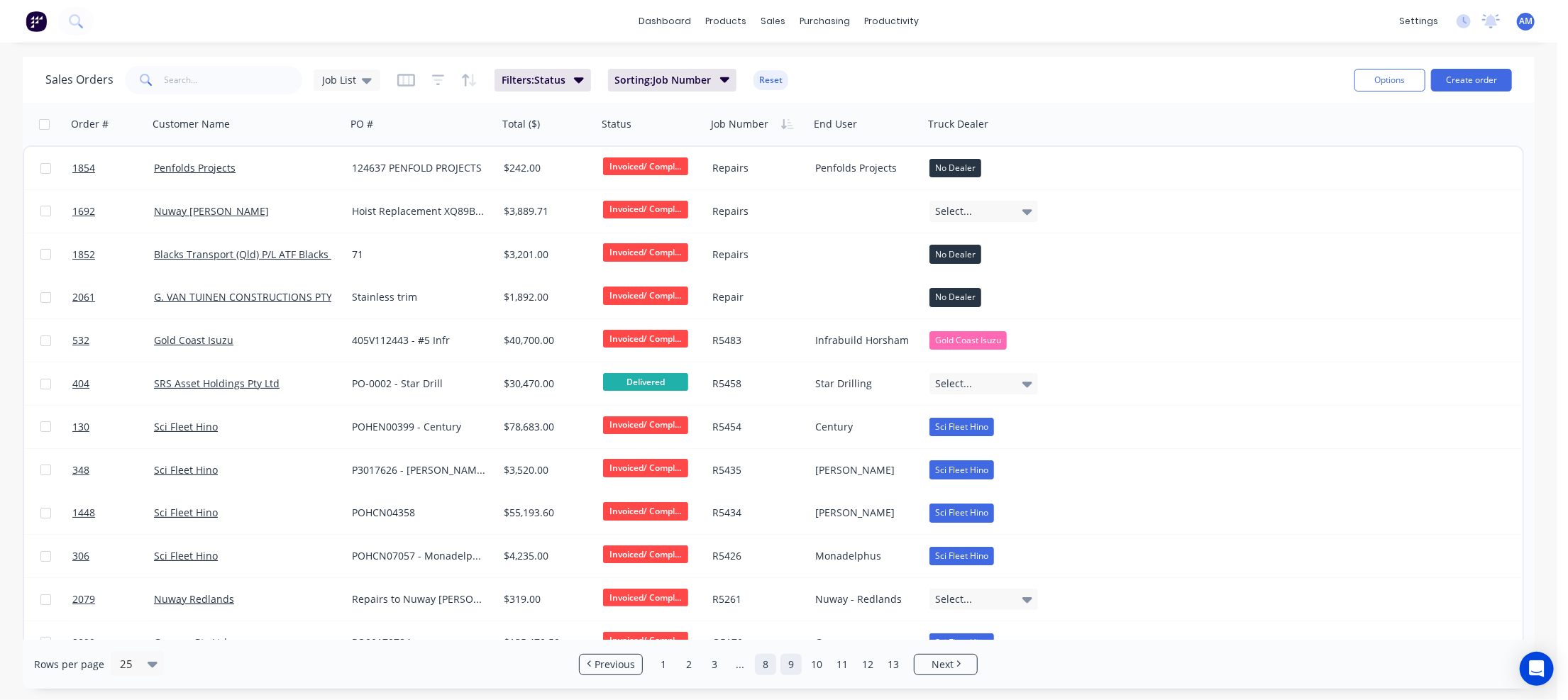
click at [770, 661] on link "8" at bounding box center [766, 664] width 21 height 21
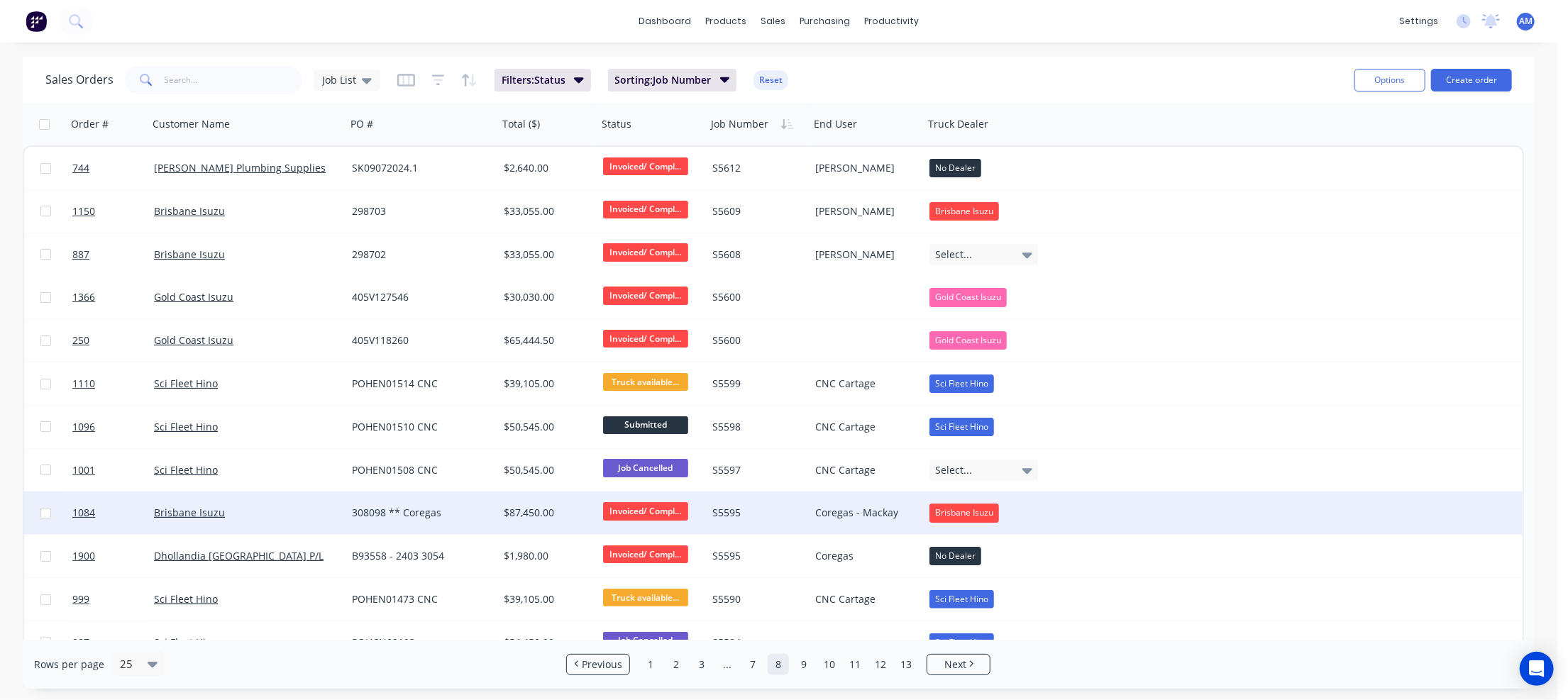
scroll to position [355, 0]
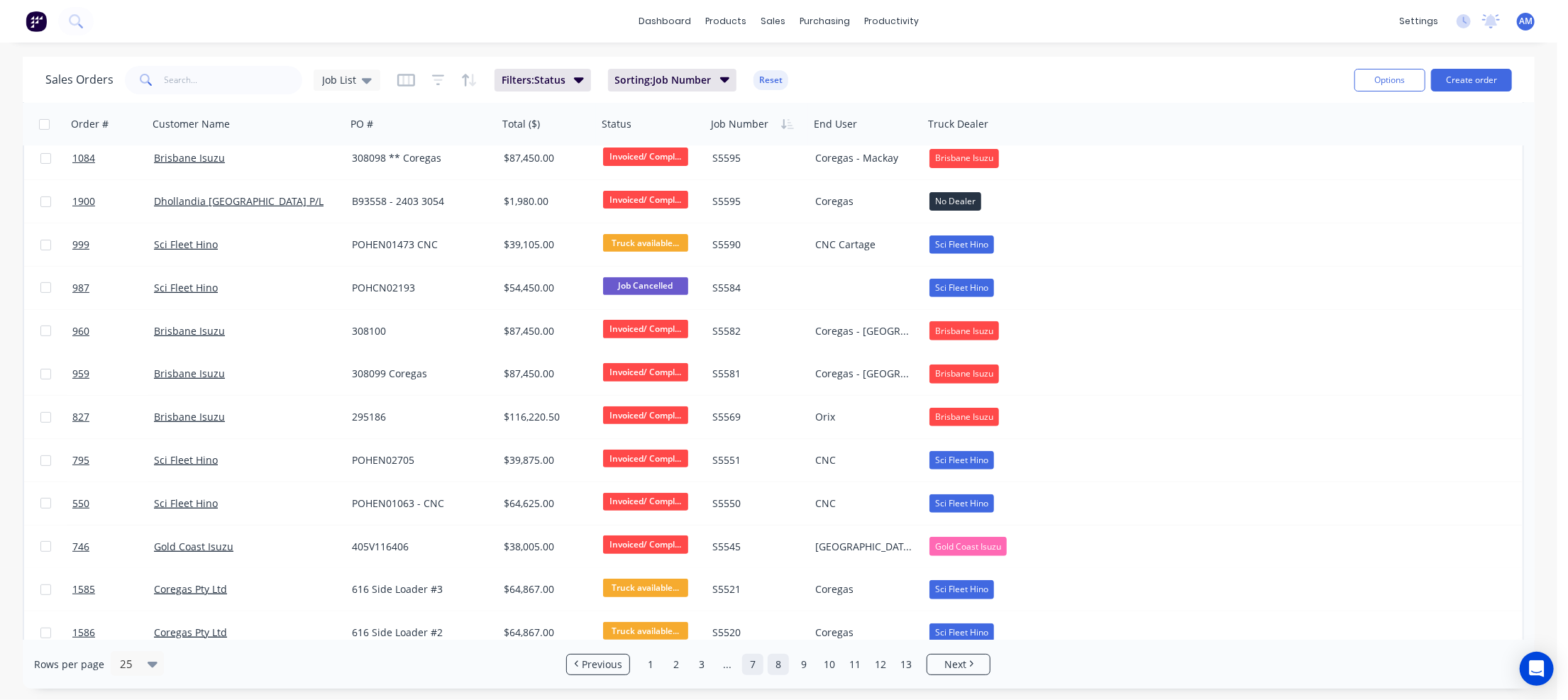
click at [750, 664] on link "7" at bounding box center [753, 664] width 21 height 21
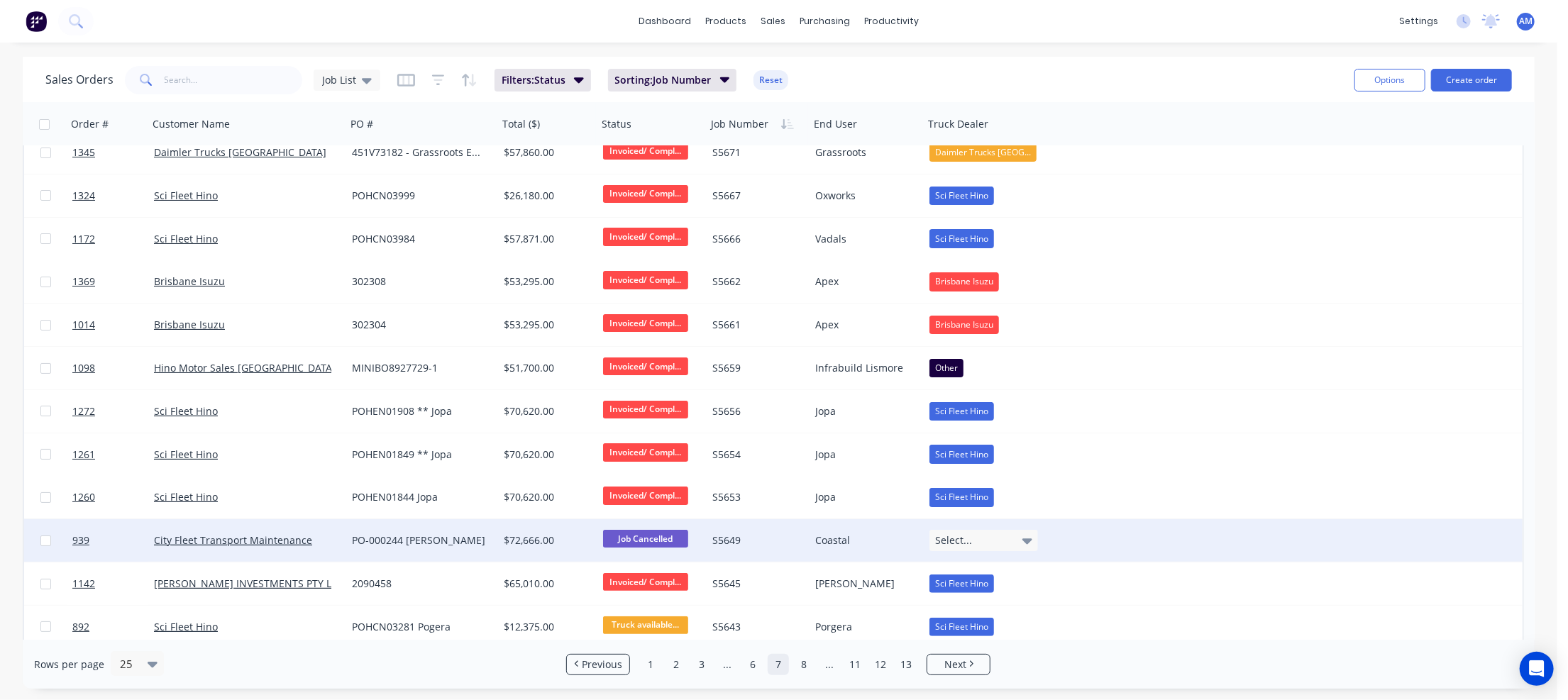
scroll to position [0, 0]
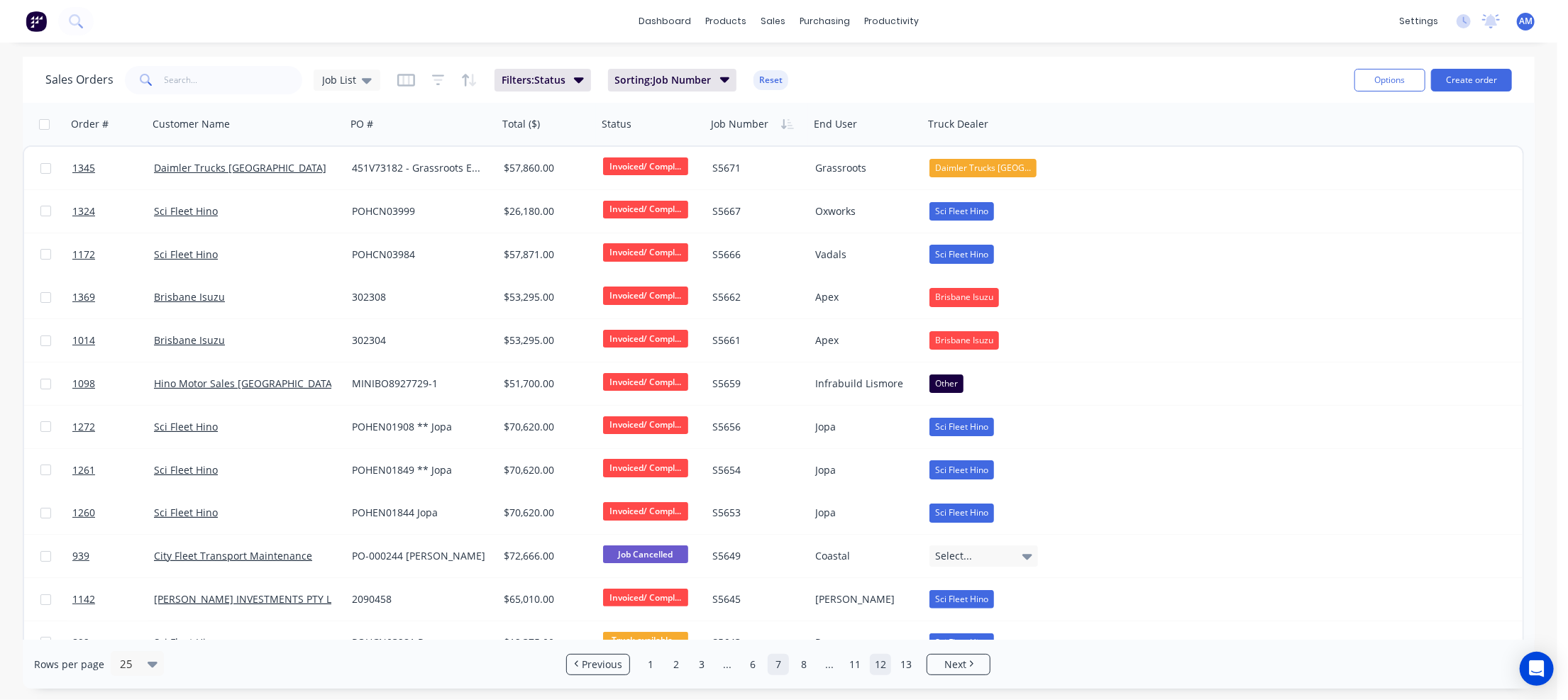
click at [884, 667] on link "12" at bounding box center [881, 664] width 21 height 21
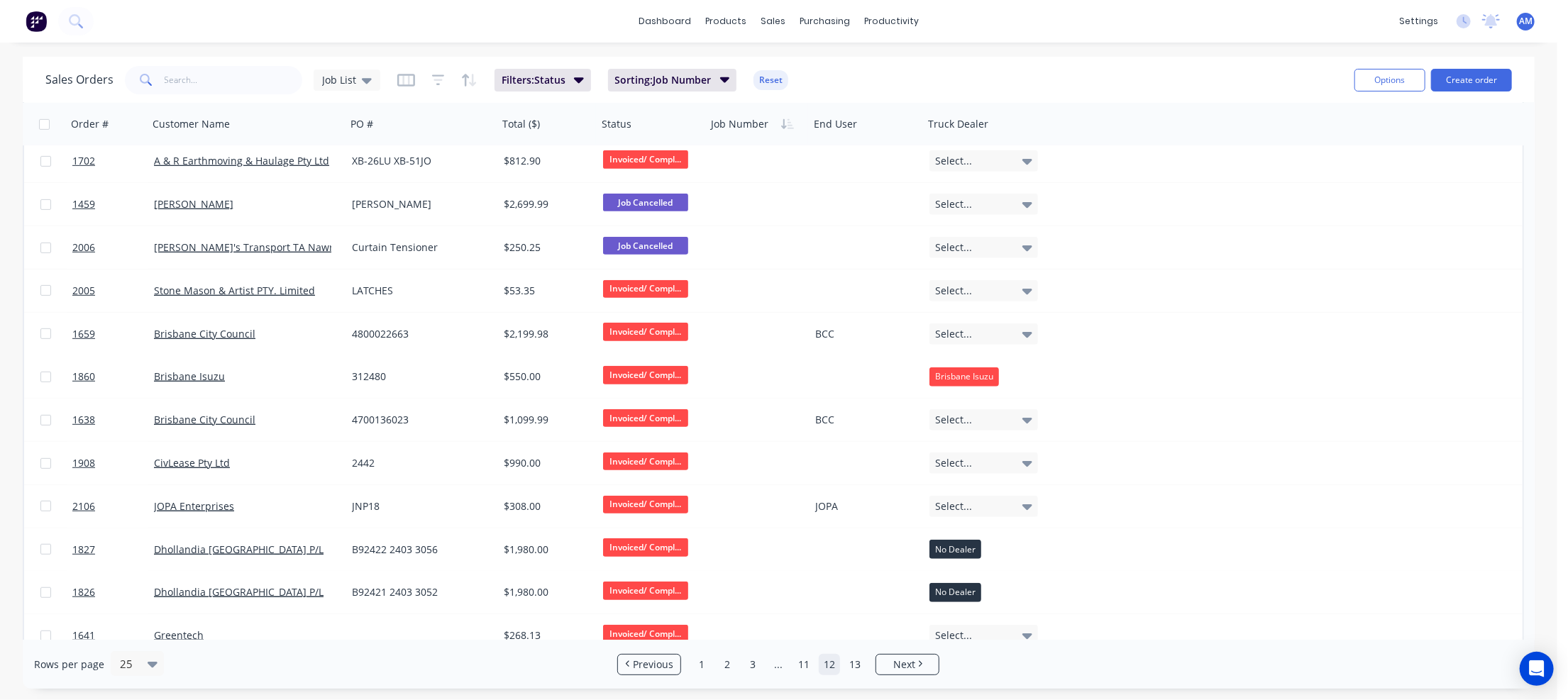
scroll to position [583, 0]
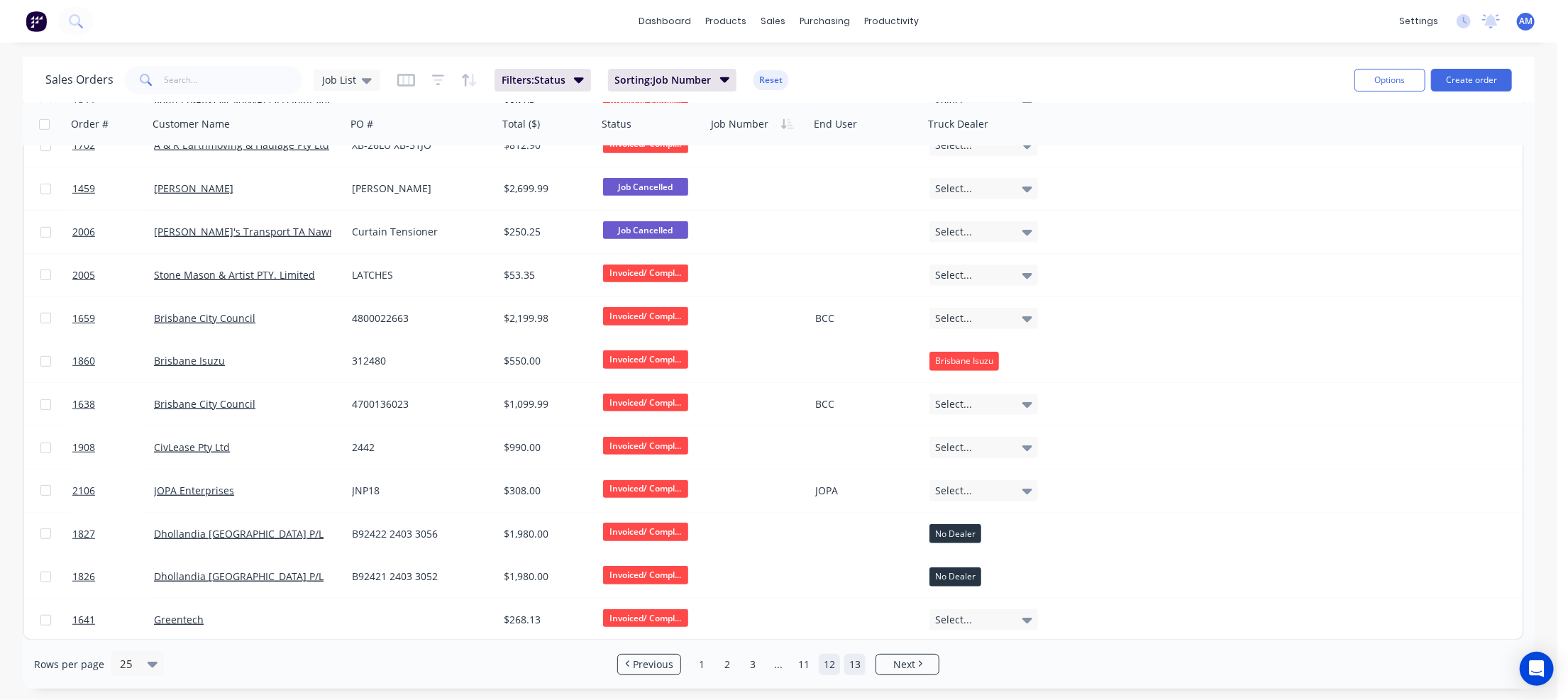
click at [855, 663] on link "13" at bounding box center [855, 664] width 21 height 21
